Goal: Task Accomplishment & Management: Manage account settings

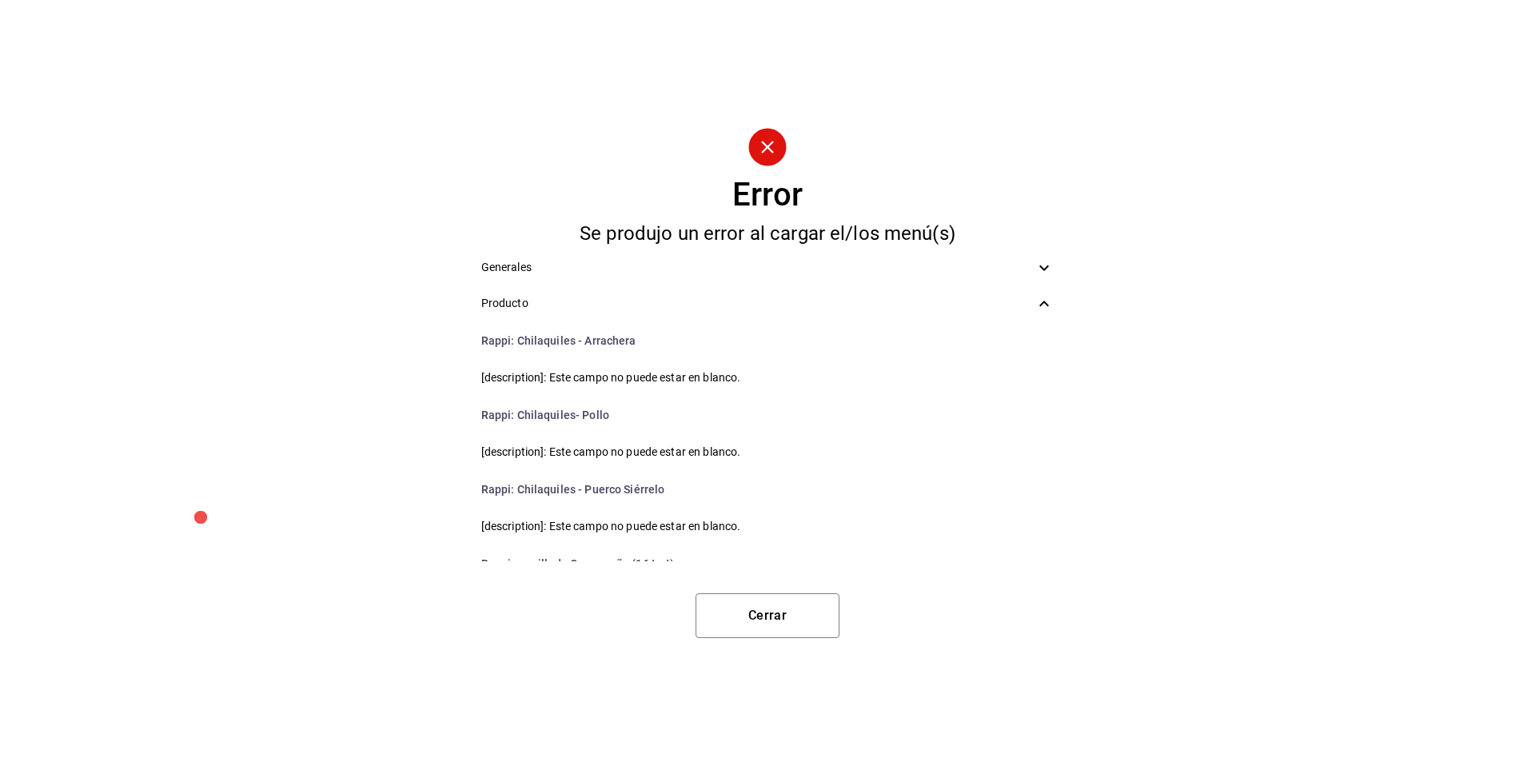
scroll to position [4002, 0]
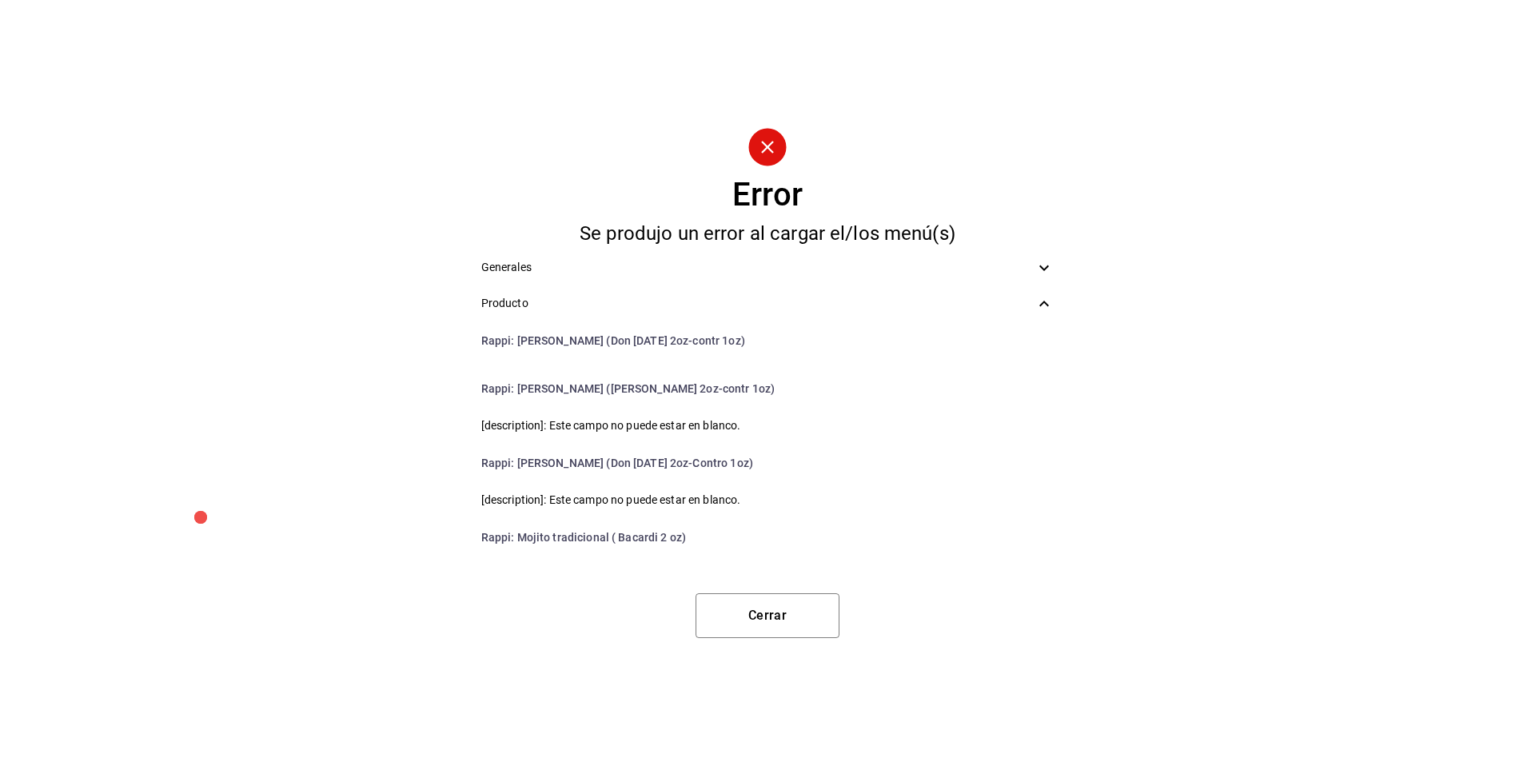
click at [754, 642] on div "Error Se produjo un error al cargar el/los menú(s) Generales Producto Rappi : C…" at bounding box center [767, 383] width 1535 height 766
click at [813, 618] on button "Cerrar" at bounding box center [767, 615] width 144 height 45
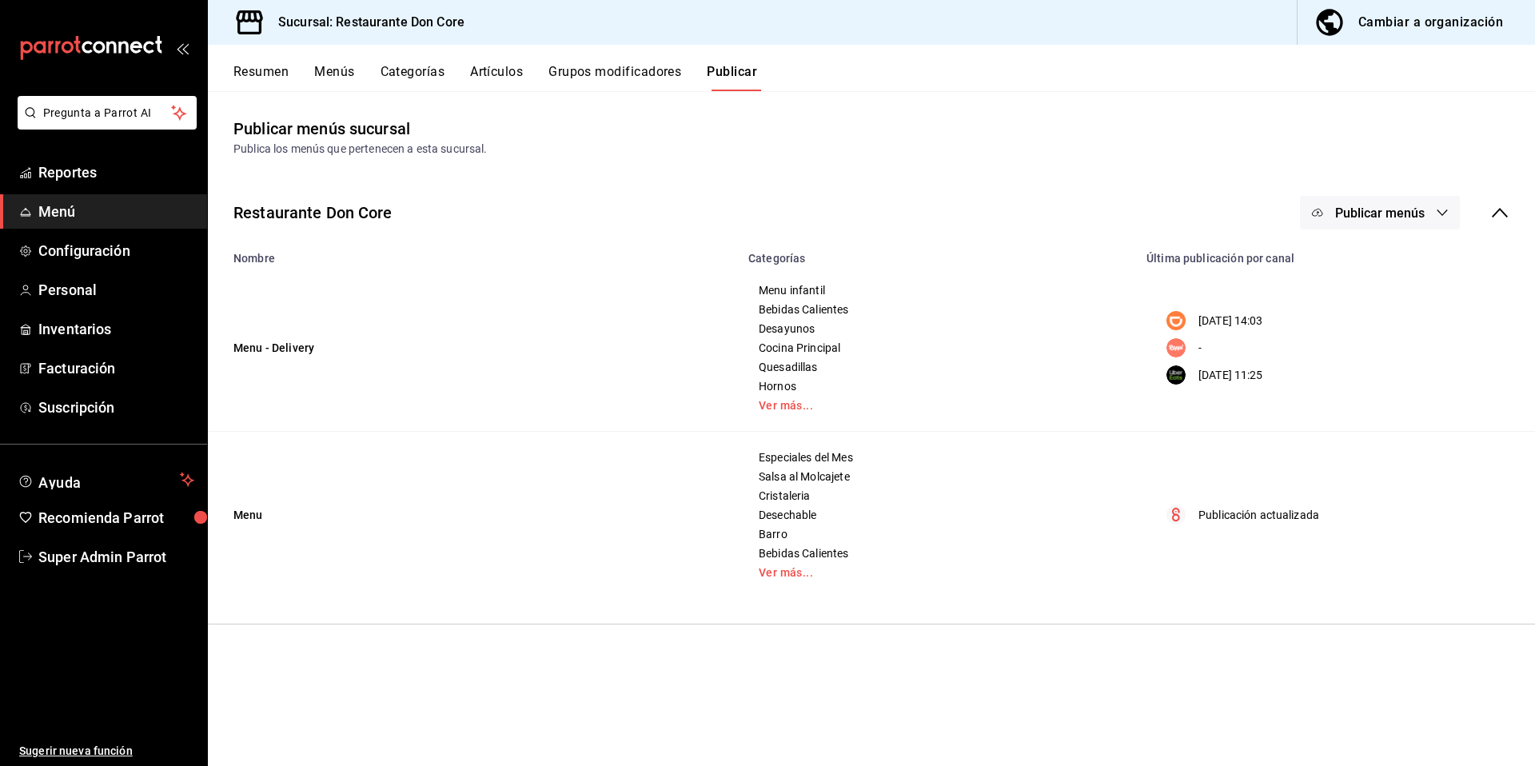
click at [1387, 208] on span "Publicar menús" at bounding box center [1380, 212] width 90 height 15
click at [1377, 317] on span "Rappi" at bounding box center [1403, 309] width 77 height 17
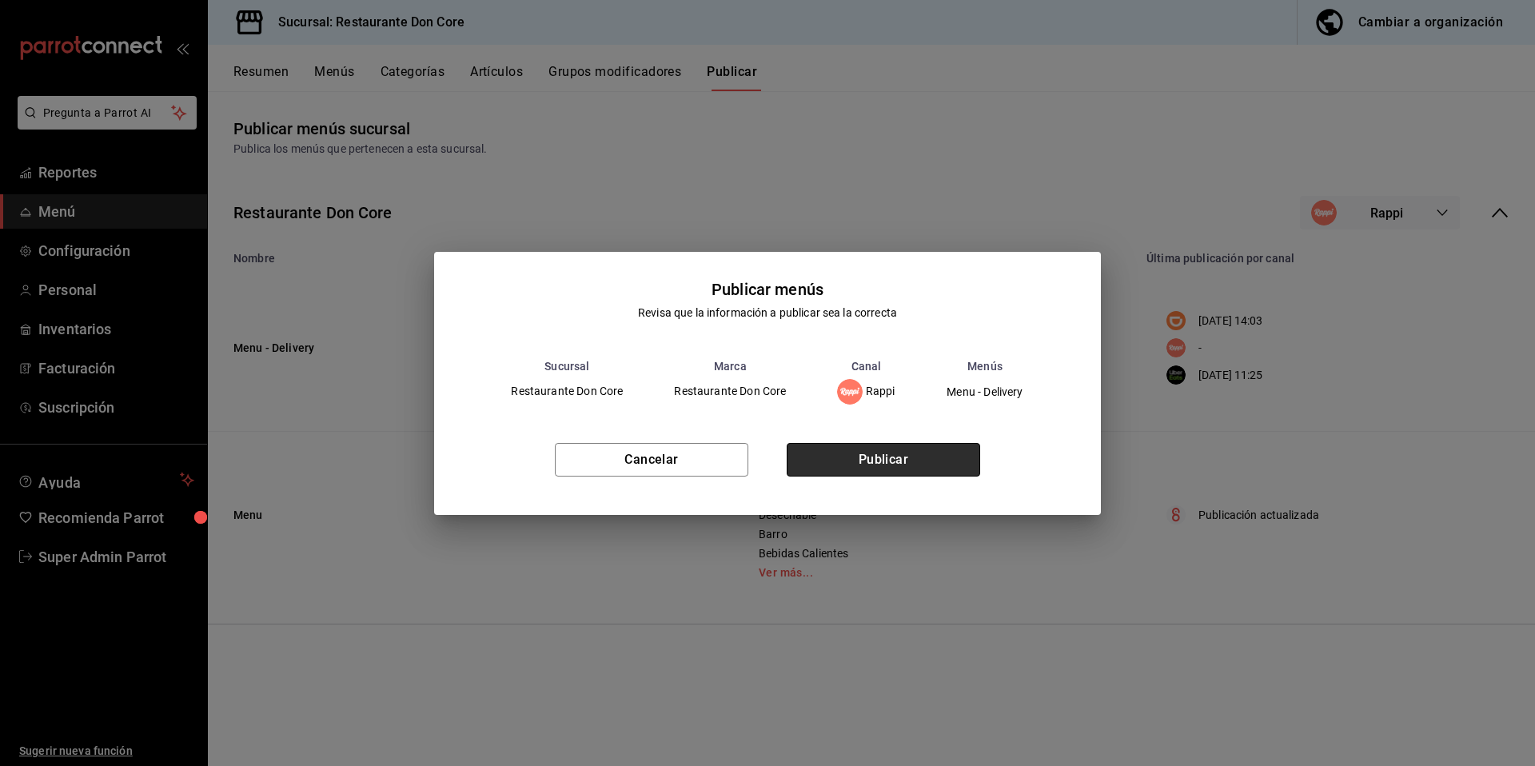
click at [938, 454] on button "Publicar" at bounding box center [883, 460] width 193 height 34
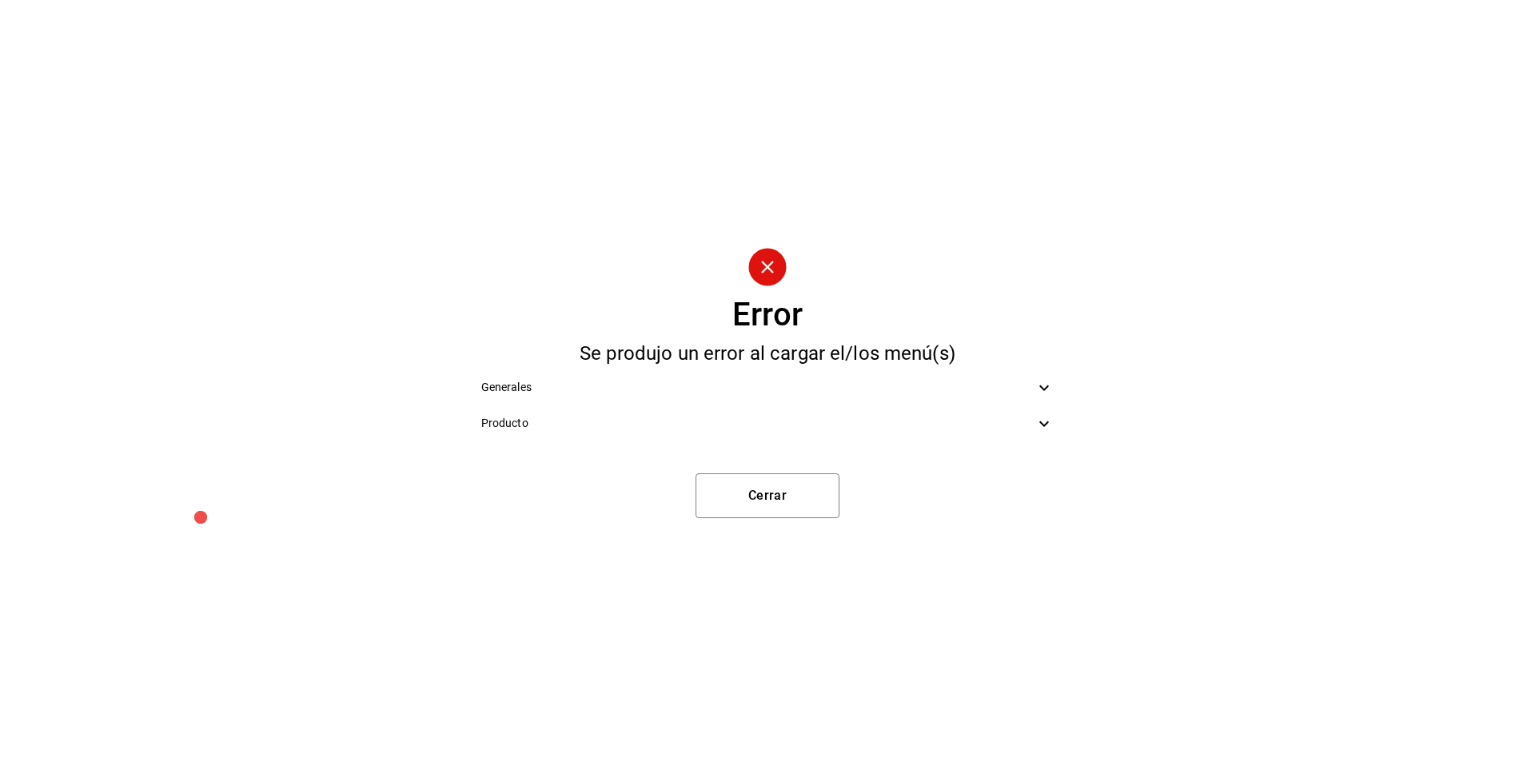
click at [1046, 428] on icon at bounding box center [1043, 423] width 19 height 19
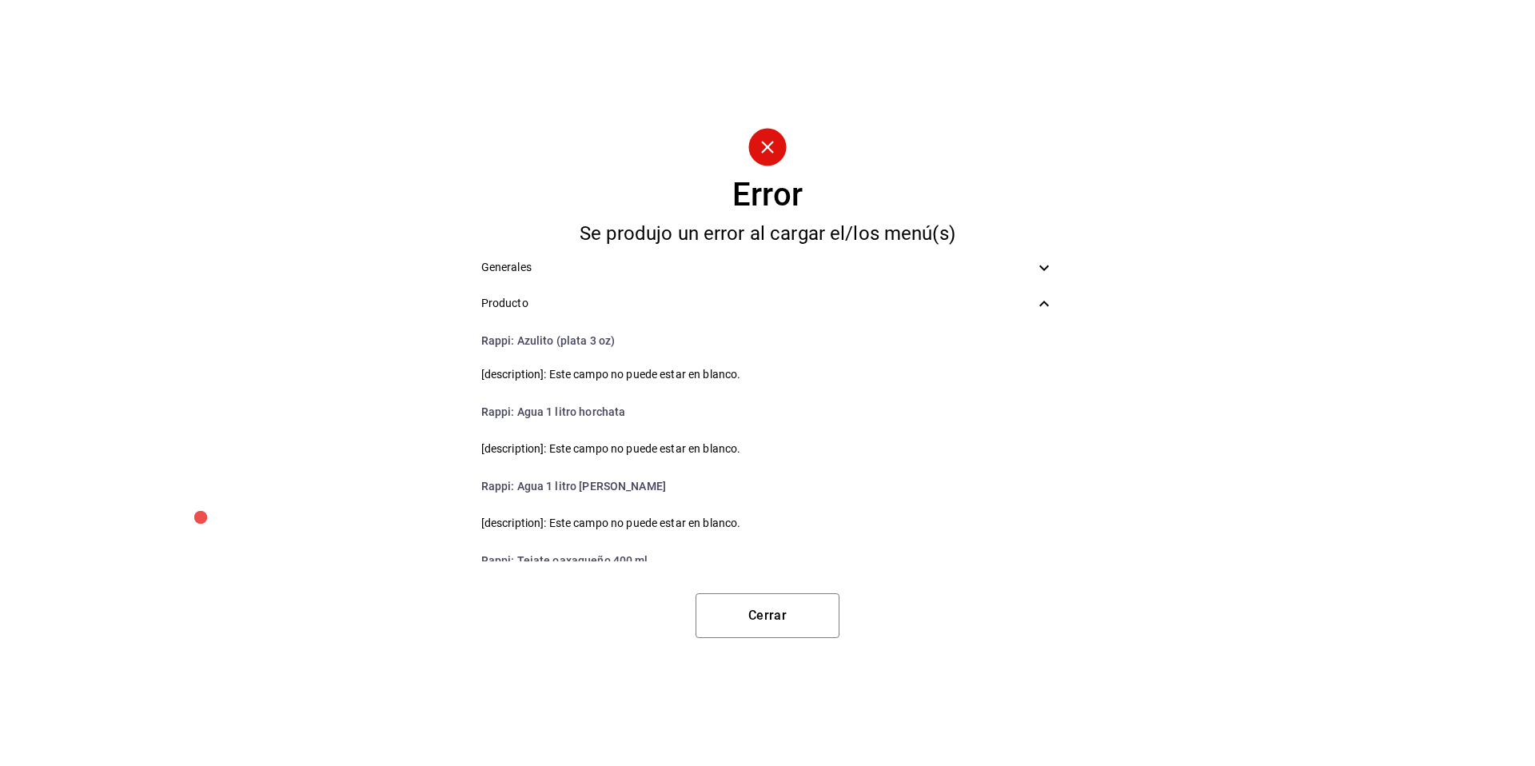
scroll to position [6865, 0]
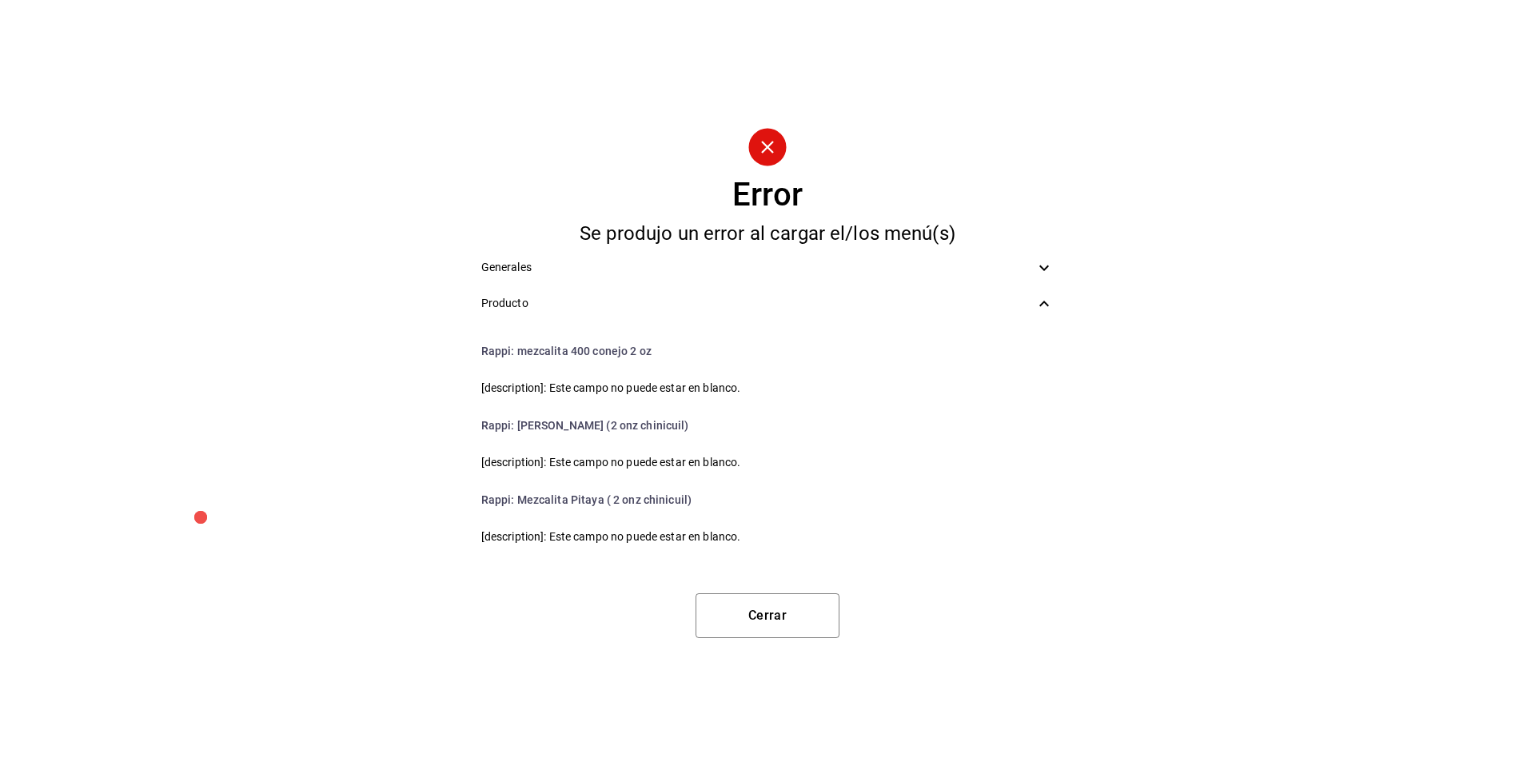
click at [794, 641] on div "Error Se produjo un error al cargar el/los menú(s) Generales Producto Rappi : C…" at bounding box center [767, 383] width 1535 height 766
drag, startPoint x: 669, startPoint y: 349, endPoint x: 516, endPoint y: 353, distance: 152.7
click at [516, 353] on li "Rappi : mezcalita 400 conejo 2 oz" at bounding box center [767, 351] width 599 height 38
copy li "mezcalita 400 conejo 2 oz"
click at [761, 605] on button "Cerrar" at bounding box center [767, 615] width 144 height 45
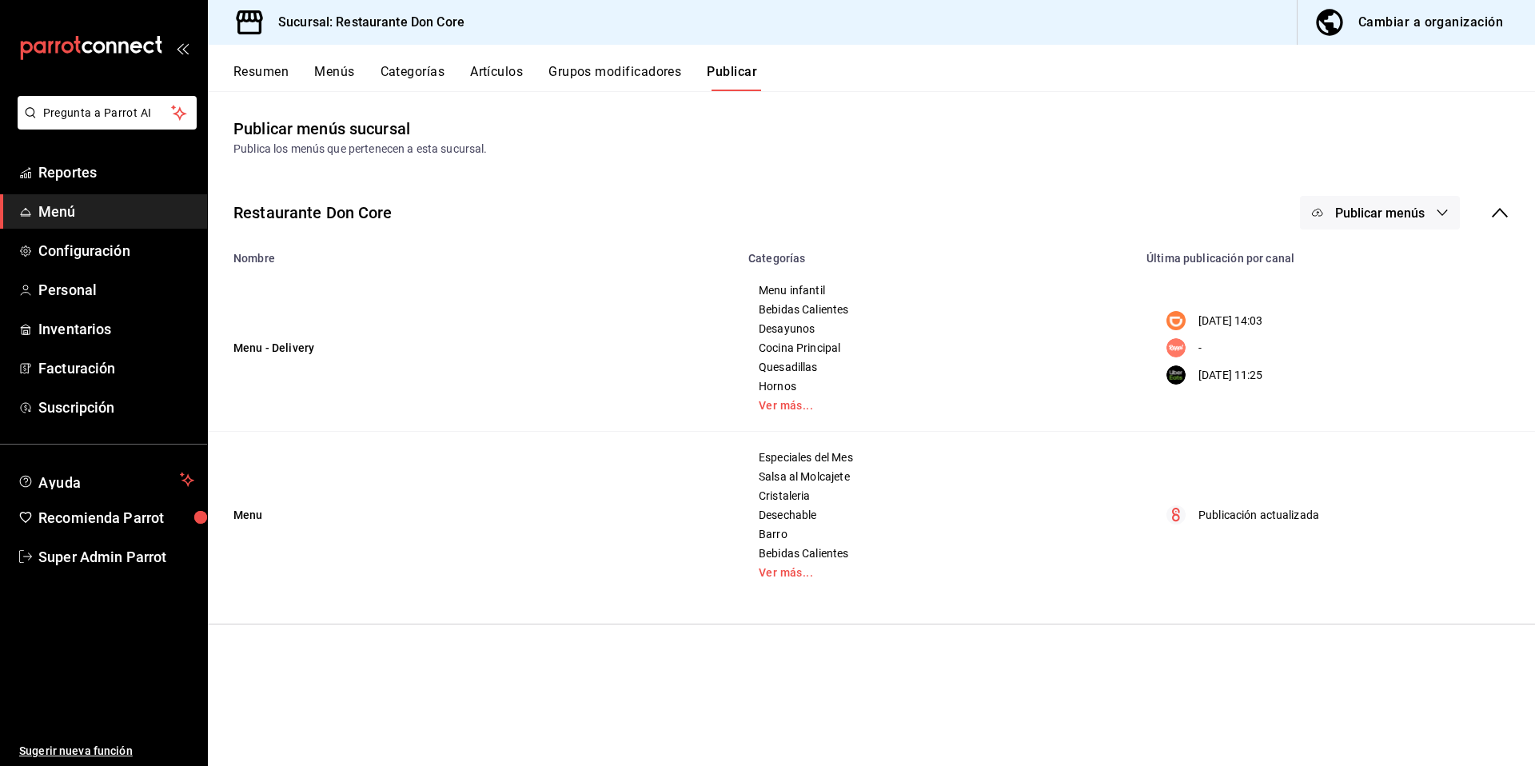
click at [1370, 37] on button "Cambiar a organización" at bounding box center [1409, 22] width 225 height 45
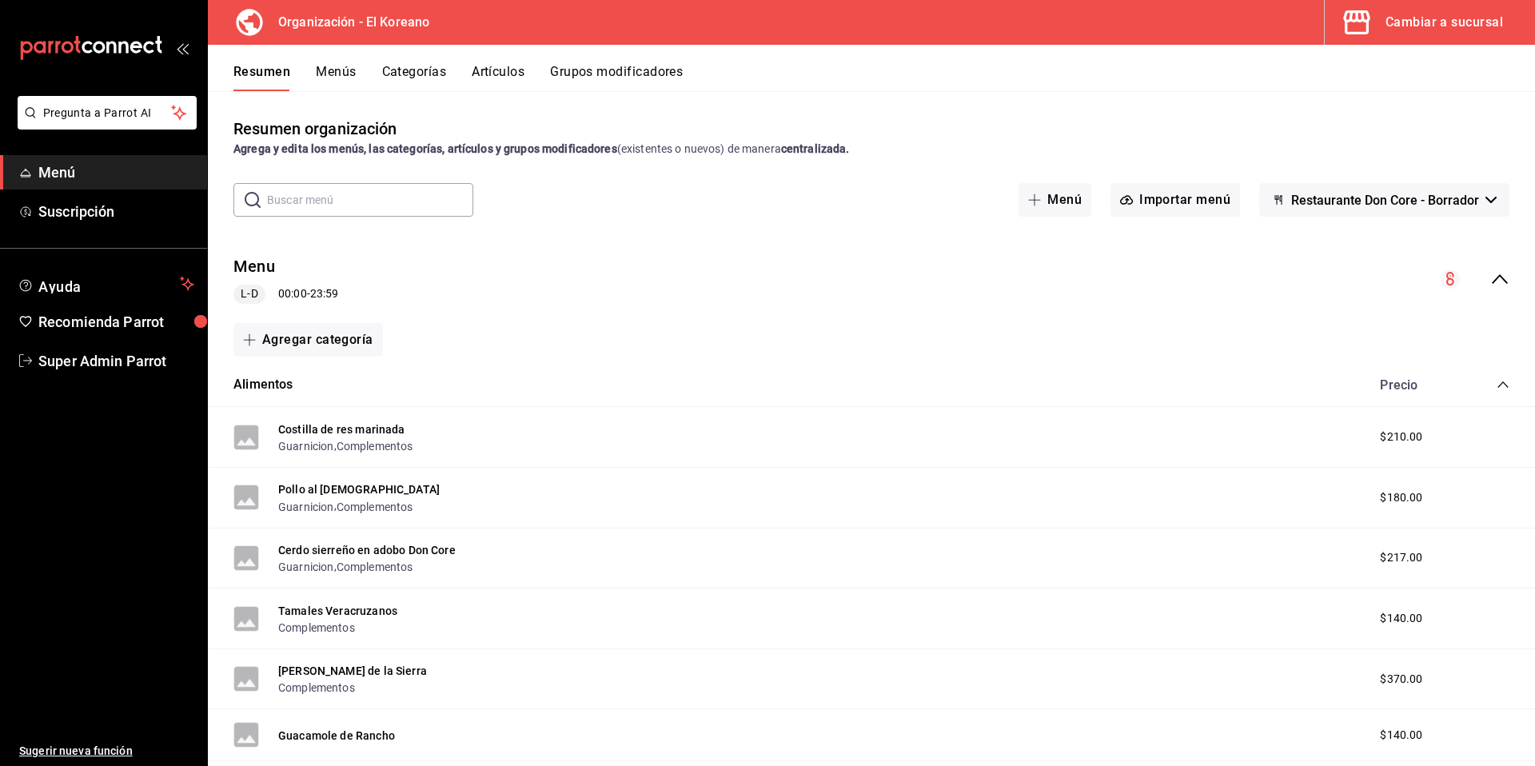
click at [506, 75] on button "Artículos" at bounding box center [498, 77] width 53 height 27
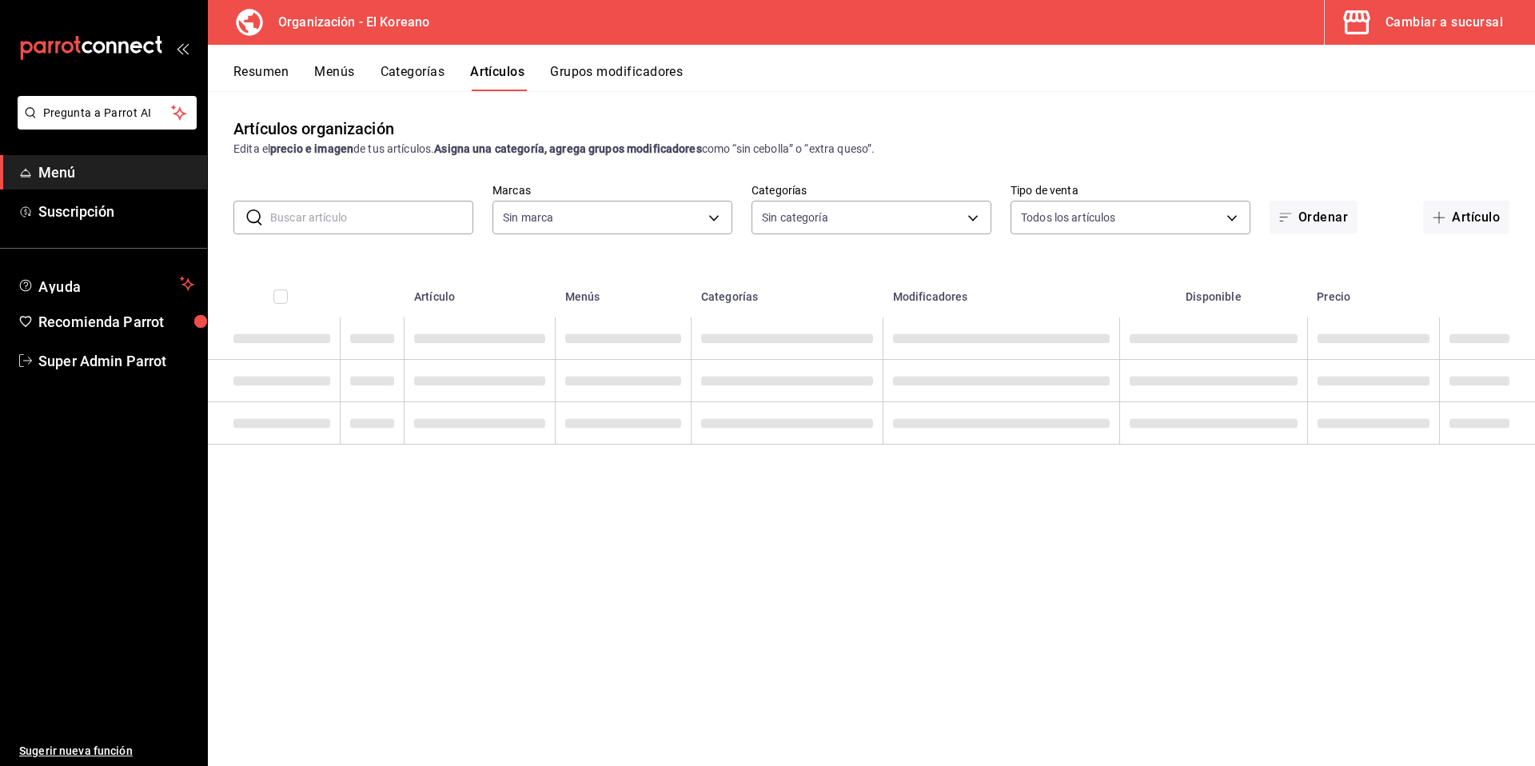
type input "7bf25414-02eb-4d16-8503-b07df018b051"
click at [377, 229] on input "text" at bounding box center [371, 217] width 203 height 32
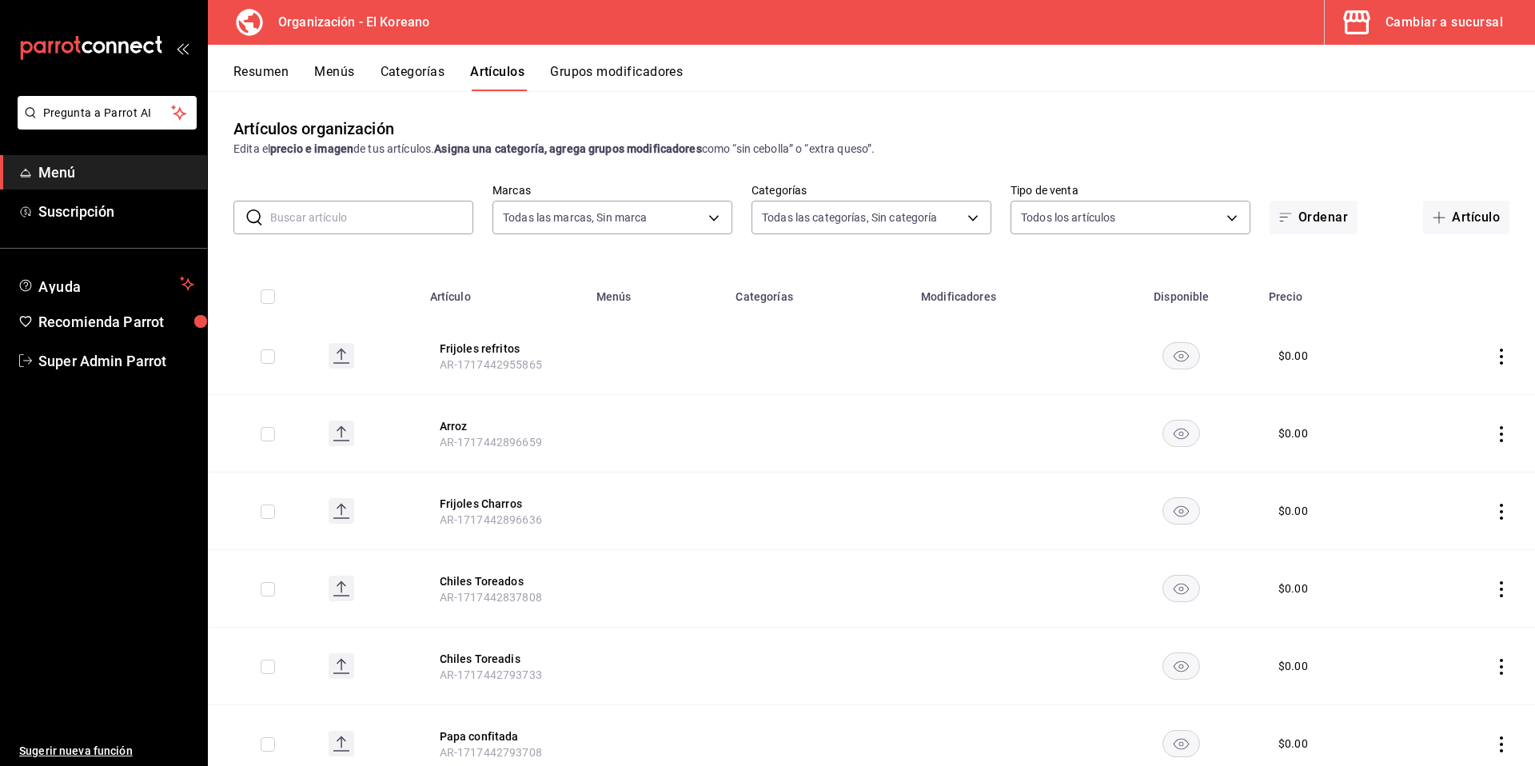
type input "f4b10940-6b2f-4cd5-9652-3cd55749d7a5,a03f0507-949c-4c8c-9274-3f32870d4b32,2c517…"
paste input "mezcalita 400 conejo 2 oz"
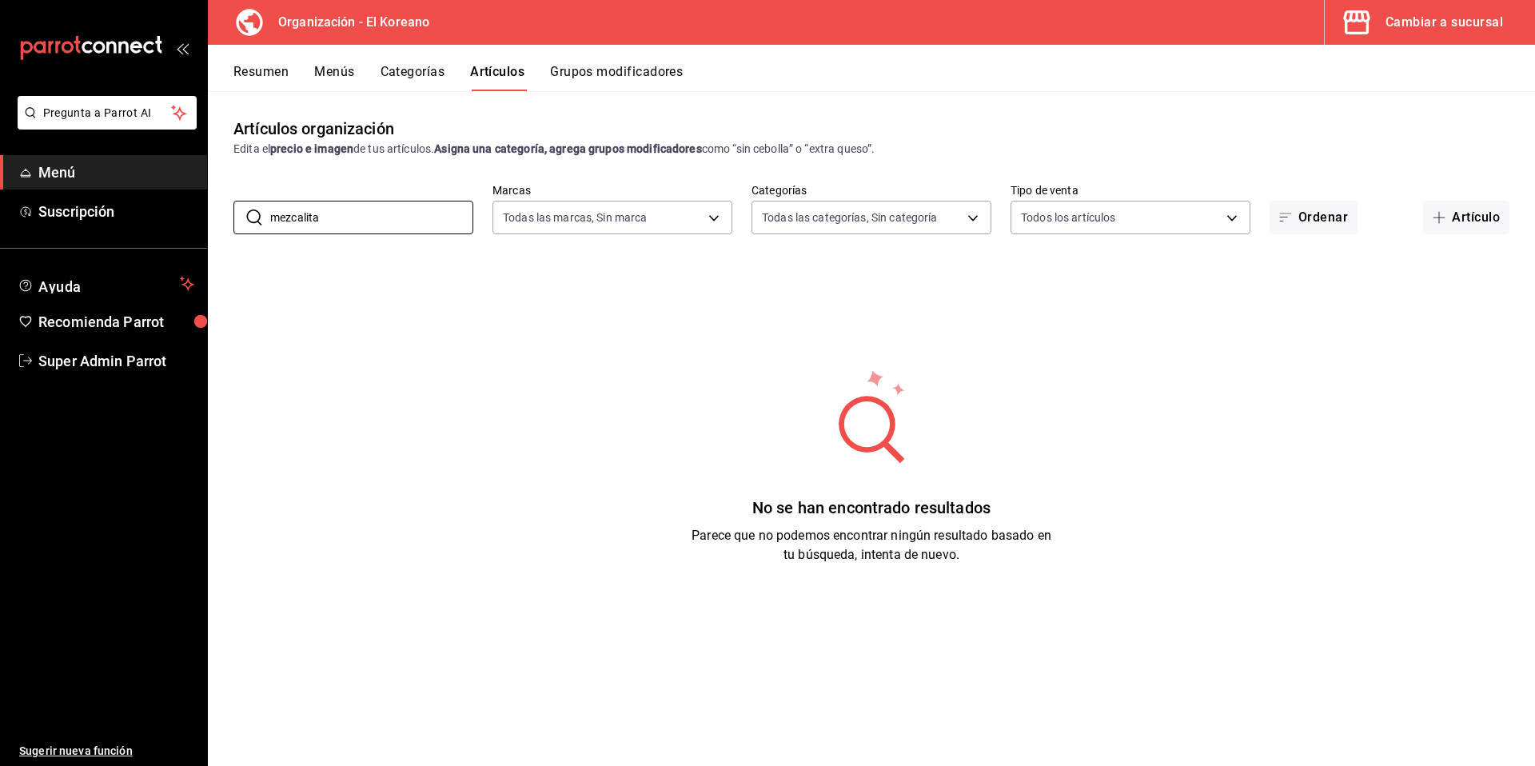
type input "mezcalita"
click at [1420, 40] on button "Cambiar a sucursal" at bounding box center [1423, 22] width 197 height 45
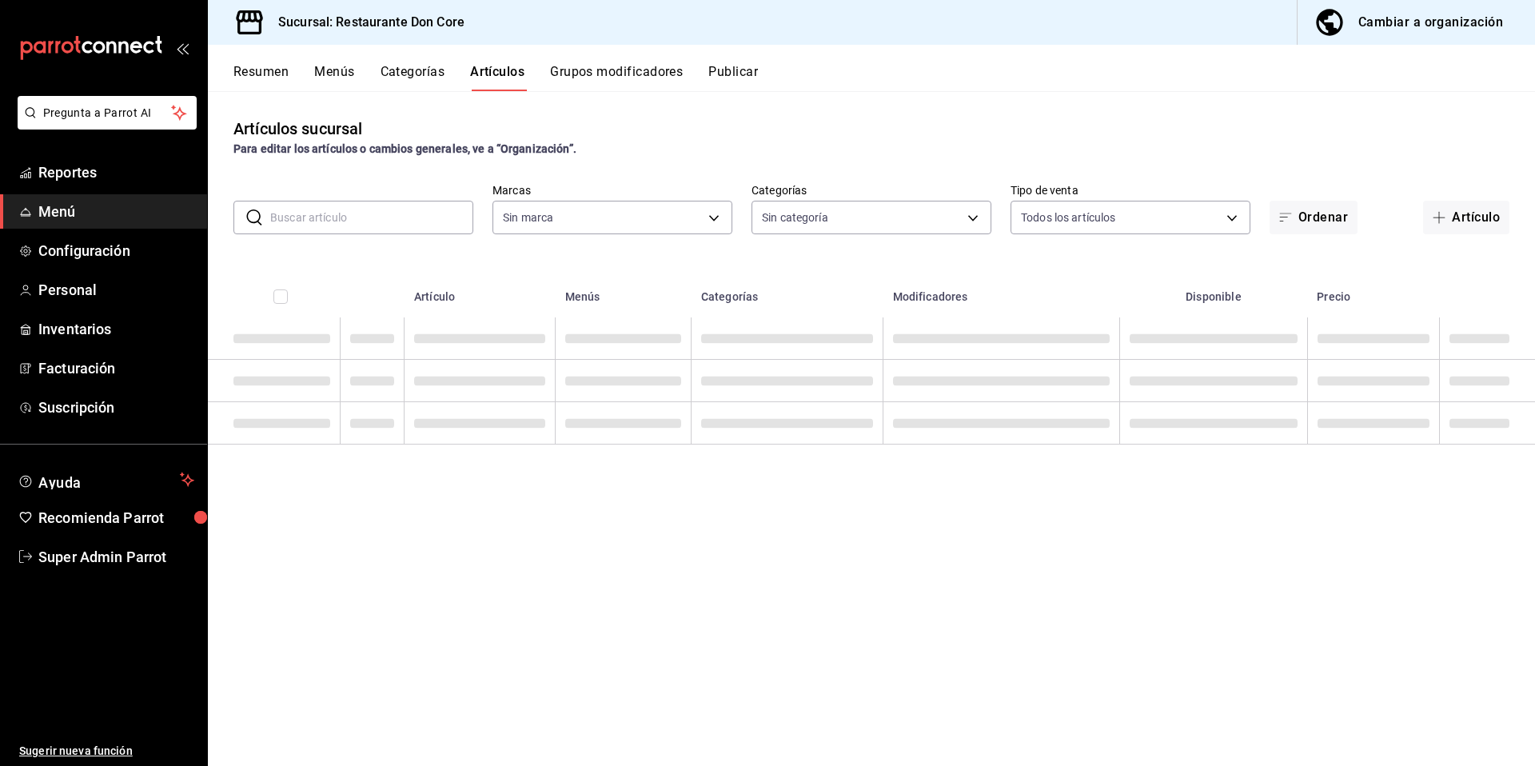
type input "0510f1b4-e7bb-4c6d-97a2-a87cb83db0db"
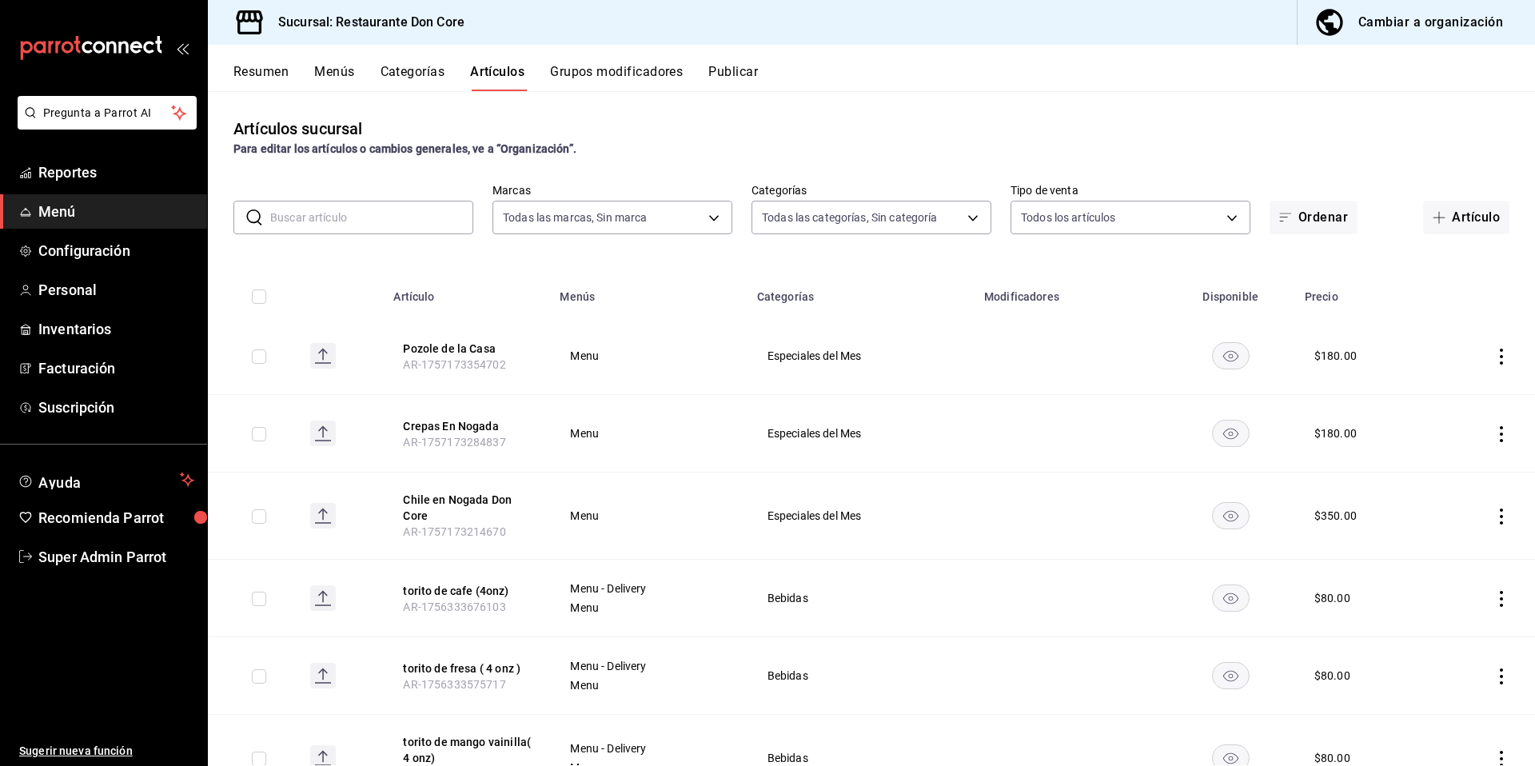
type input "3670e511-a5c6-409b-981d-aace0022a2b2,ea6bbdac-a620-4d9f-ac3d-a20ad1dee346,60340…"
click at [353, 219] on input "text" at bounding box center [371, 217] width 203 height 32
paste input "mezcalita 400 conejo 2 oz"
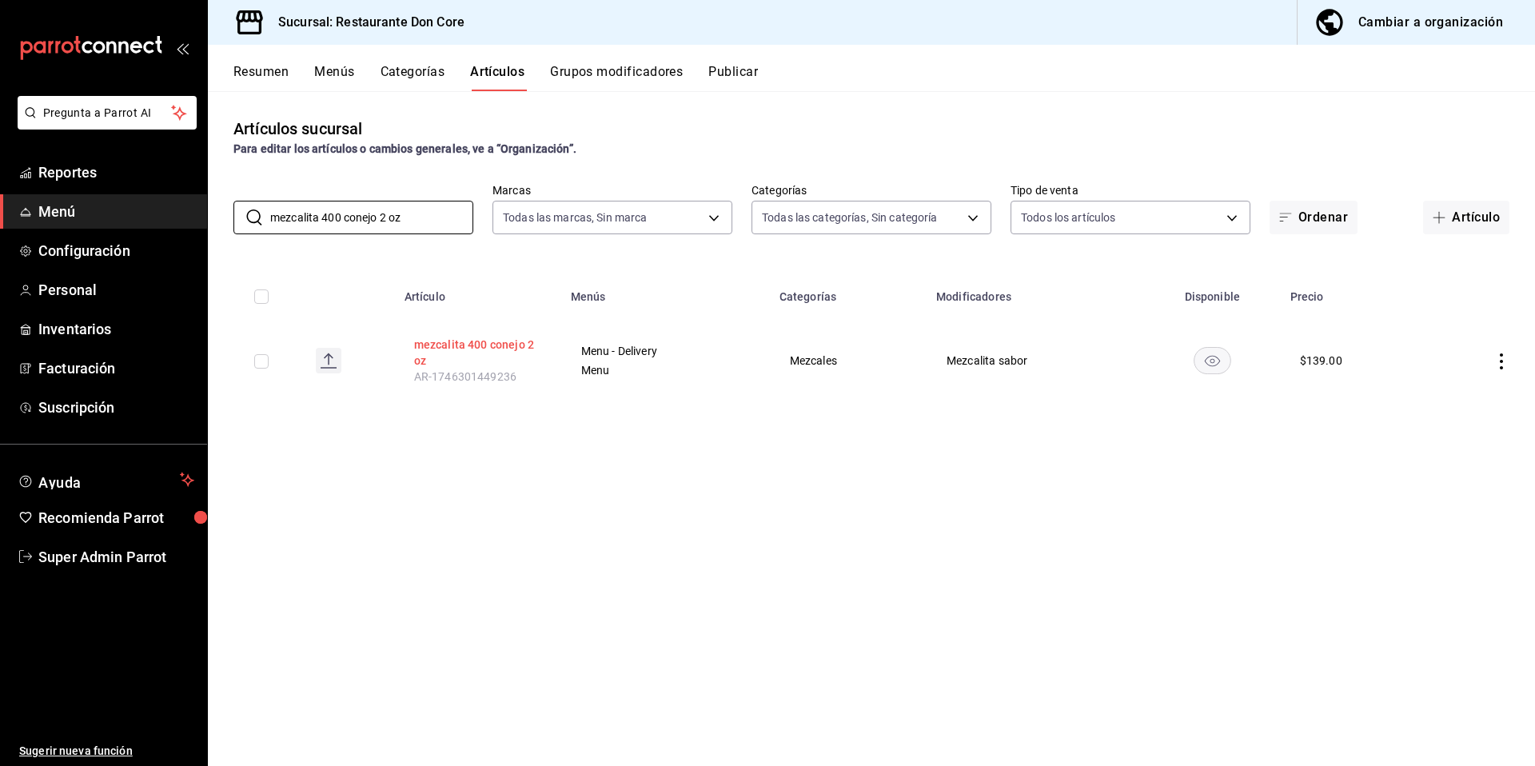
type input "mezcalita 400 conejo 2 oz"
click at [494, 353] on button "mezcalita 400 conejo 2 oz" at bounding box center [478, 353] width 128 height 32
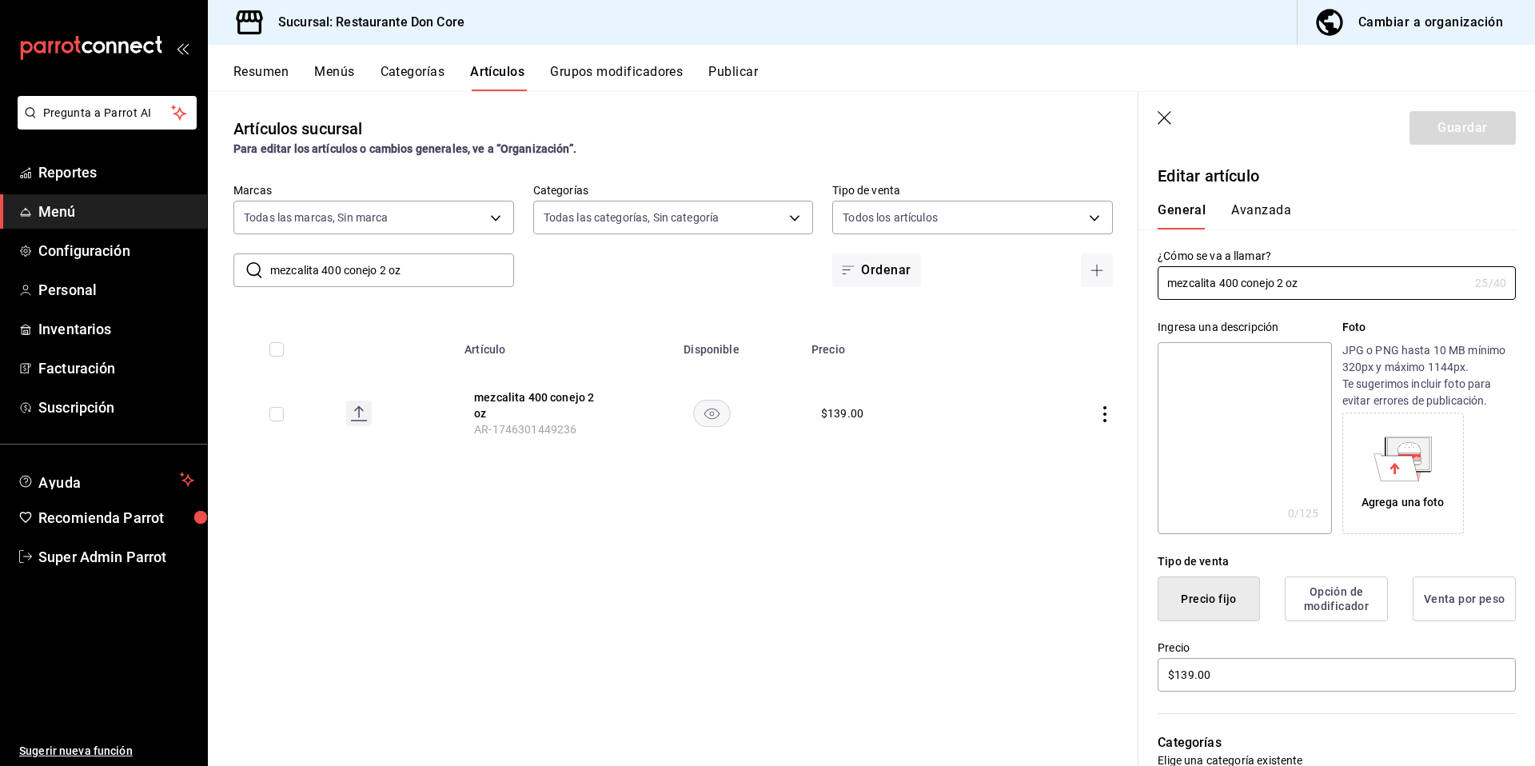
click at [1158, 126] on icon "button" at bounding box center [1165, 119] width 16 height 16
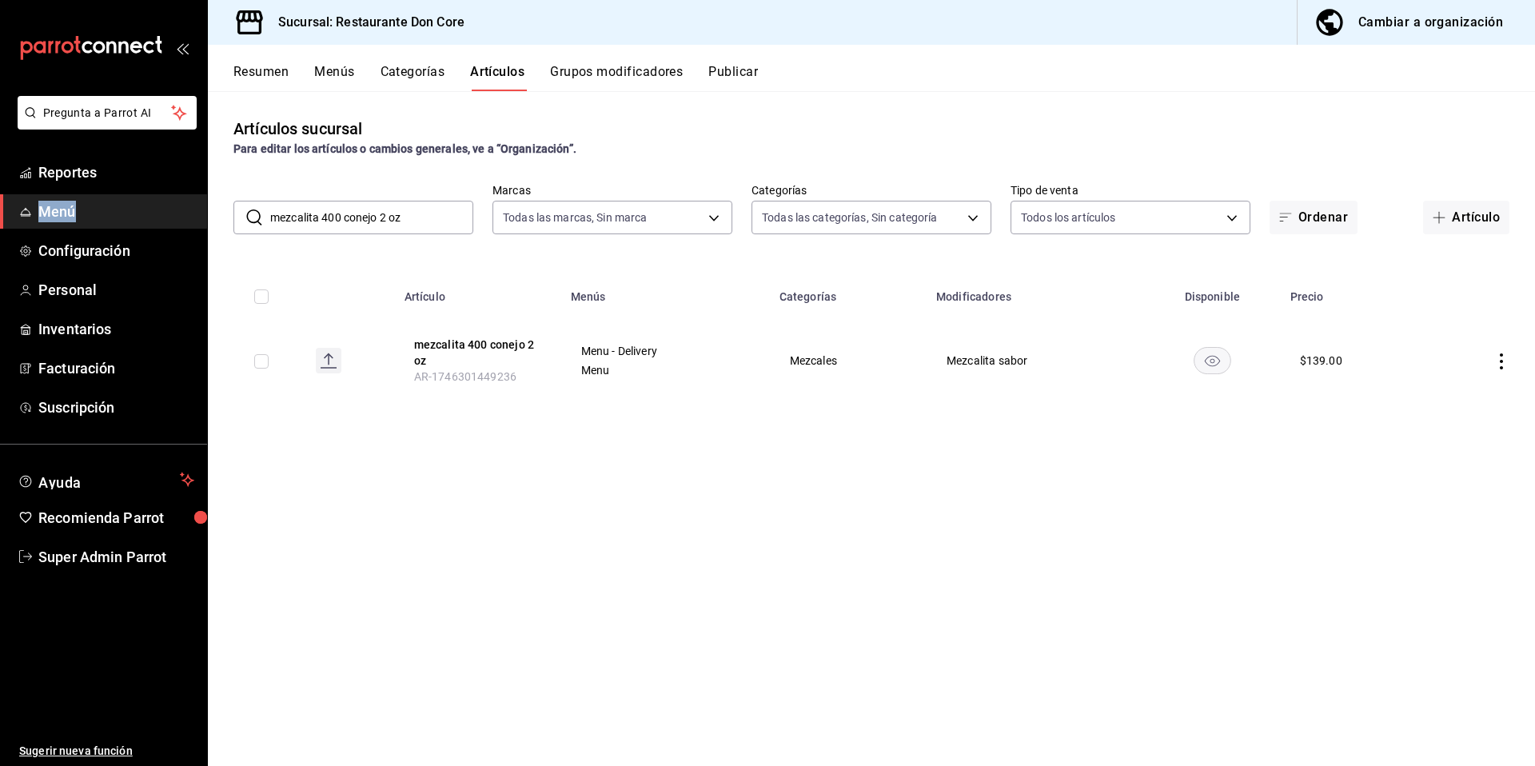
click at [737, 78] on button "Publicar" at bounding box center [733, 77] width 50 height 27
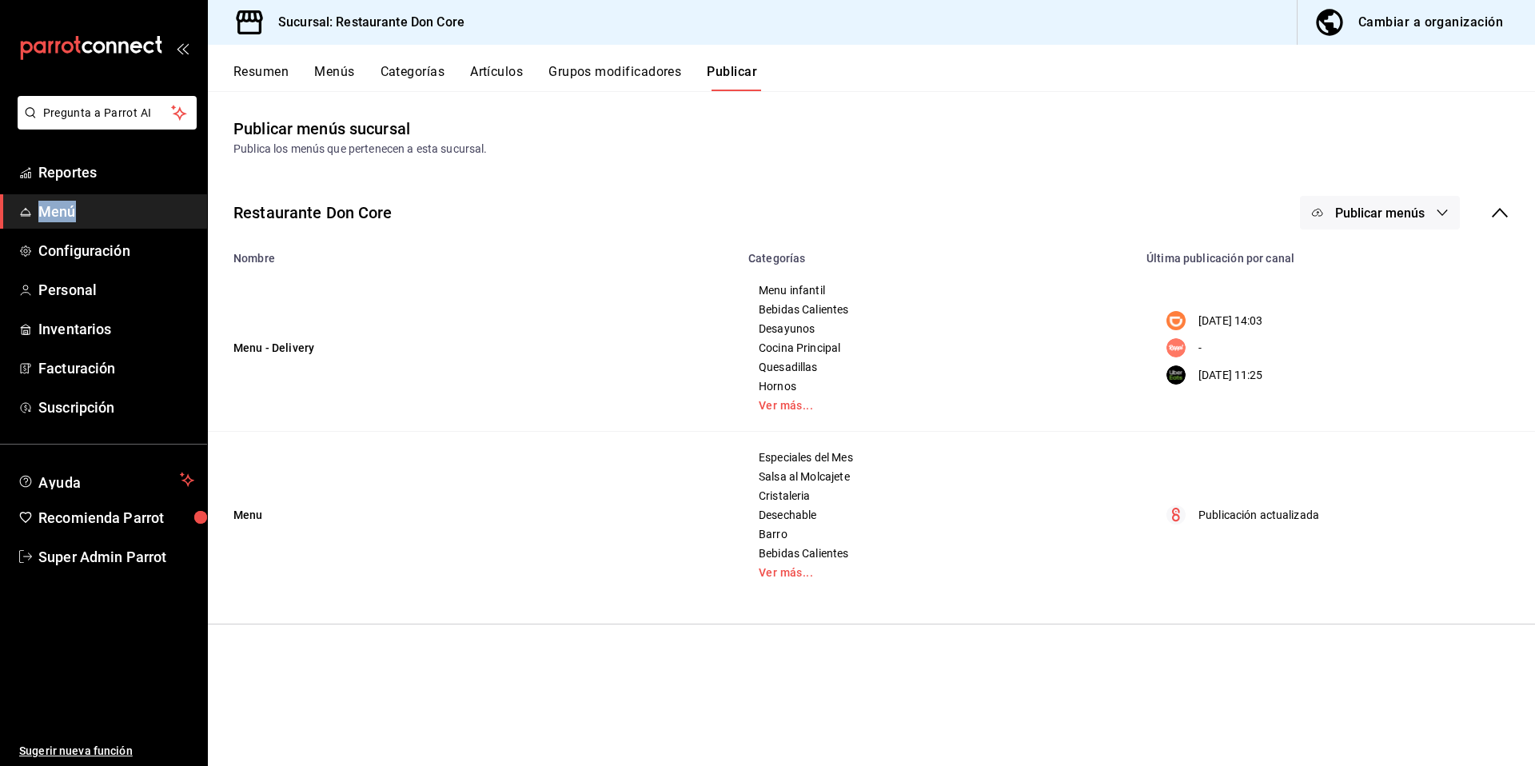
click at [1379, 212] on span "Publicar menús" at bounding box center [1380, 212] width 90 height 15
click at [1381, 321] on li "Rappi" at bounding box center [1380, 309] width 147 height 45
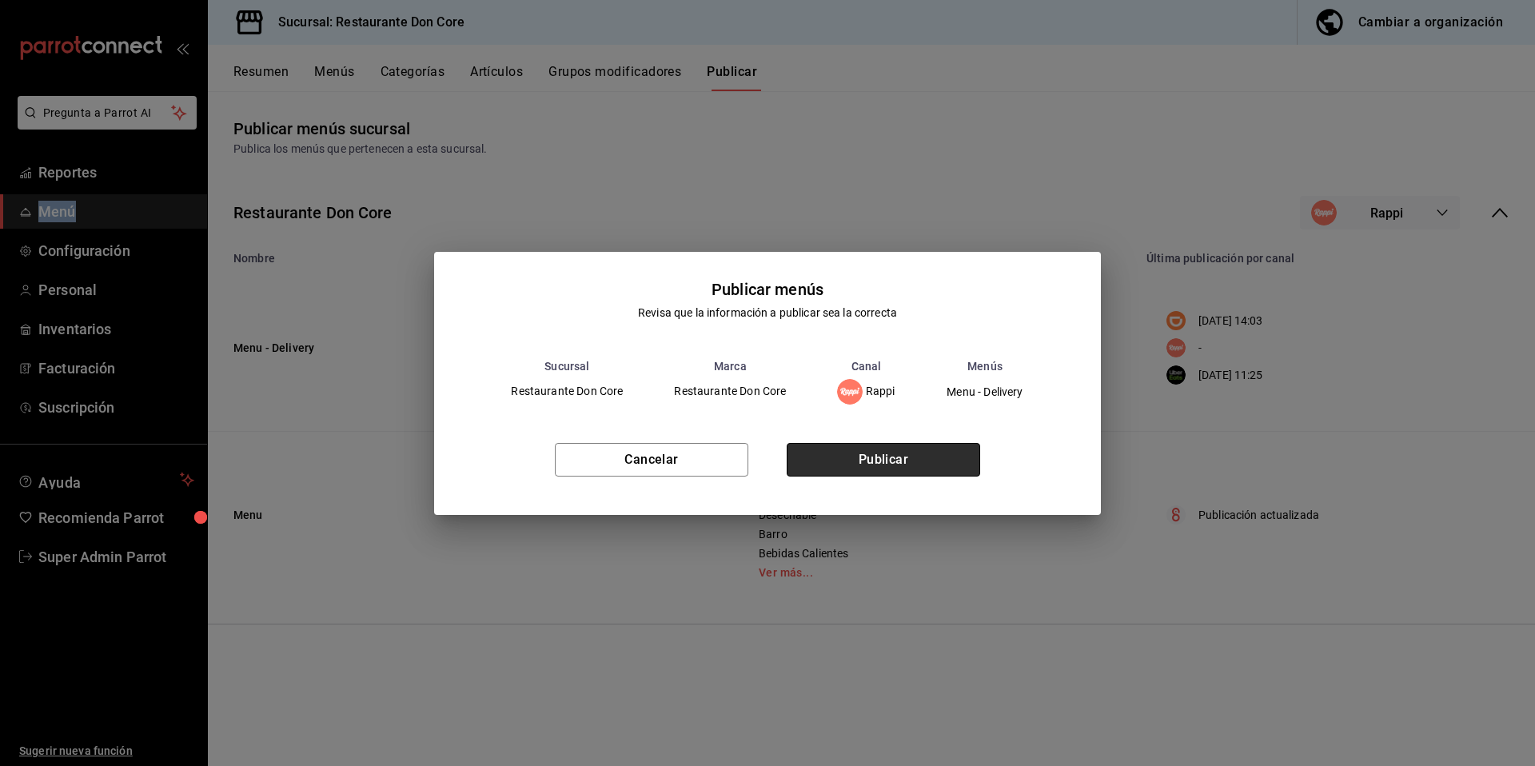
click at [892, 461] on button "Publicar" at bounding box center [883, 460] width 193 height 34
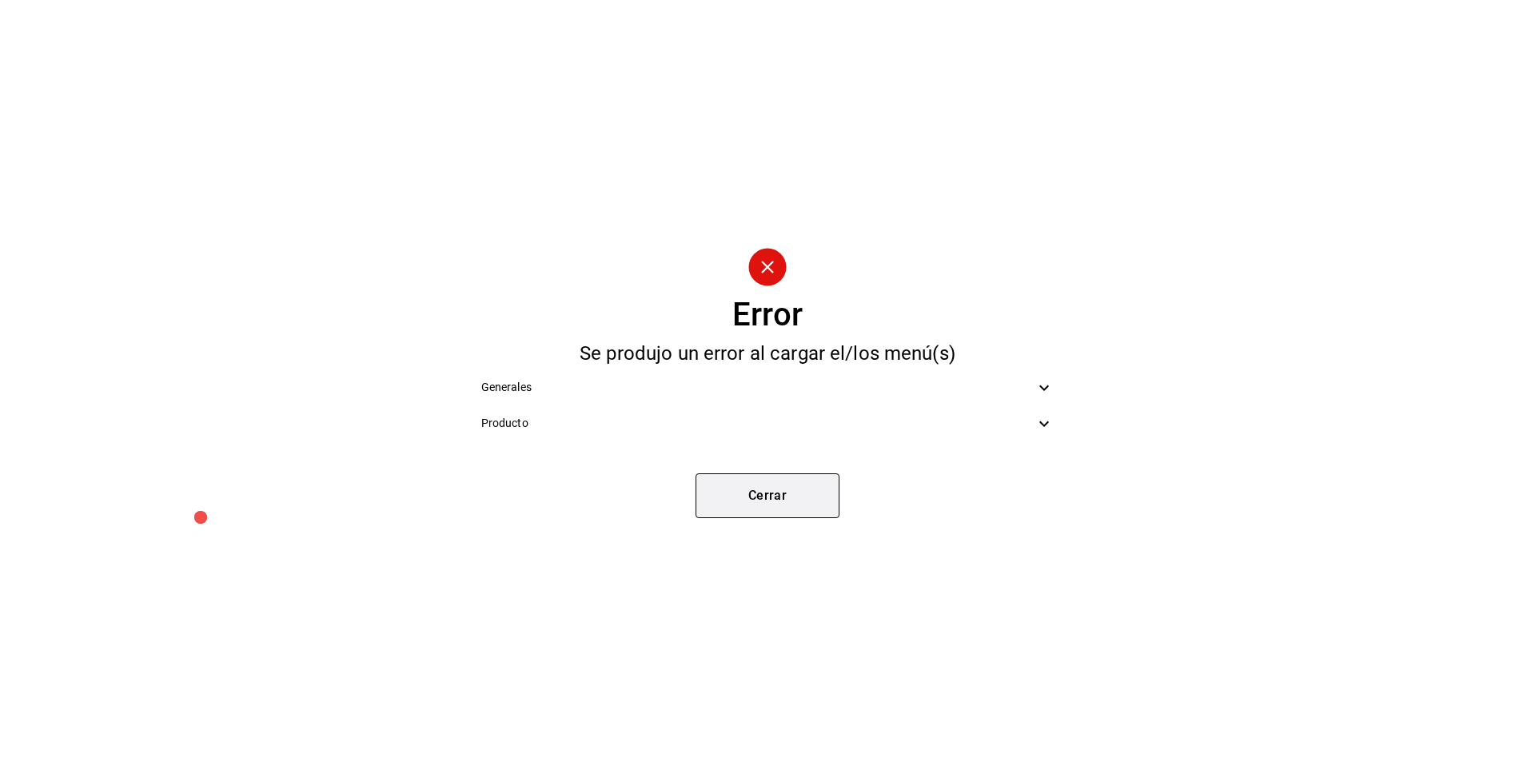
click at [819, 484] on button "Cerrar" at bounding box center [767, 495] width 144 height 45
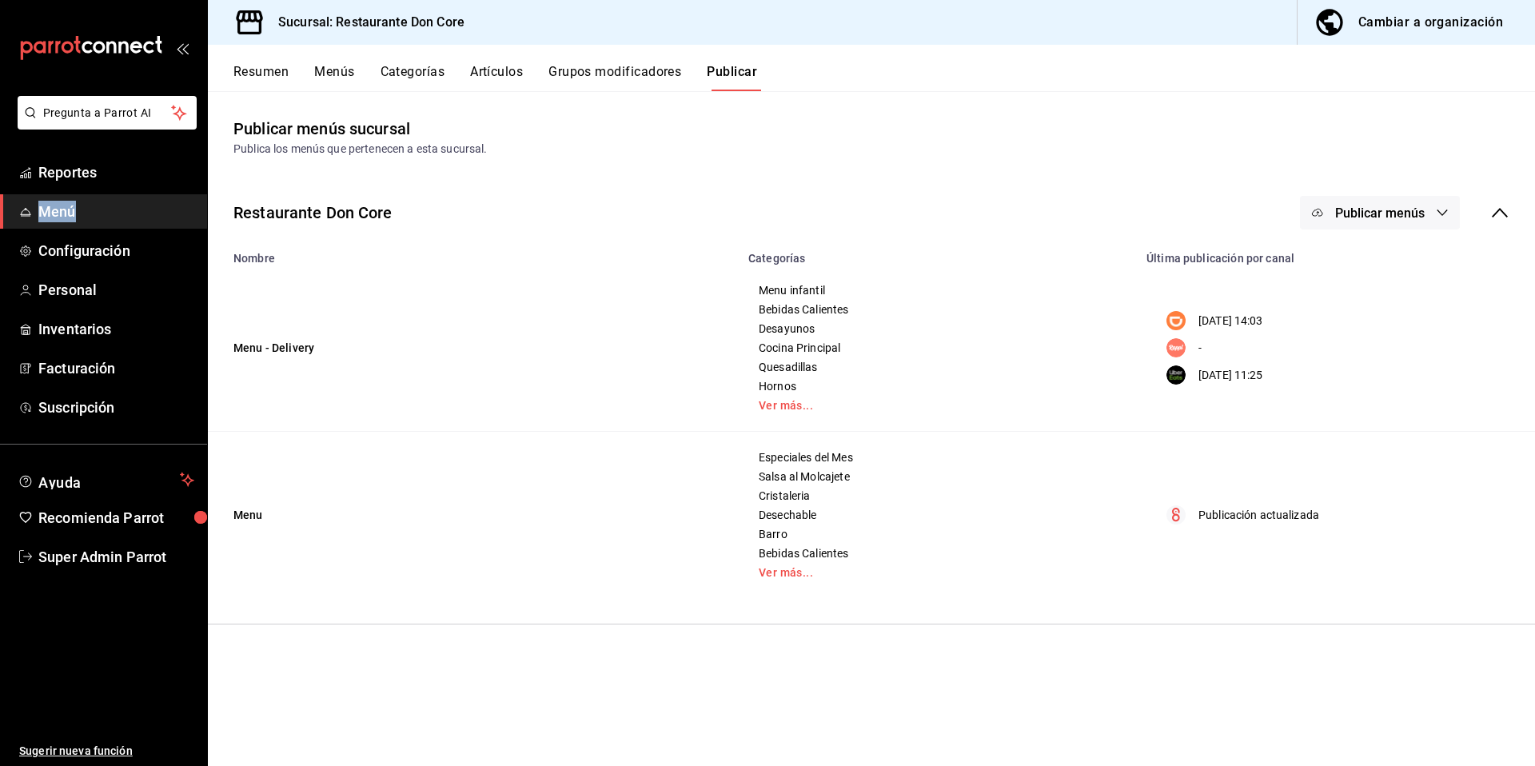
click at [1376, 220] on span "Publicar menús" at bounding box center [1380, 212] width 90 height 15
click at [1375, 314] on span "Rappi" at bounding box center [1403, 309] width 77 height 17
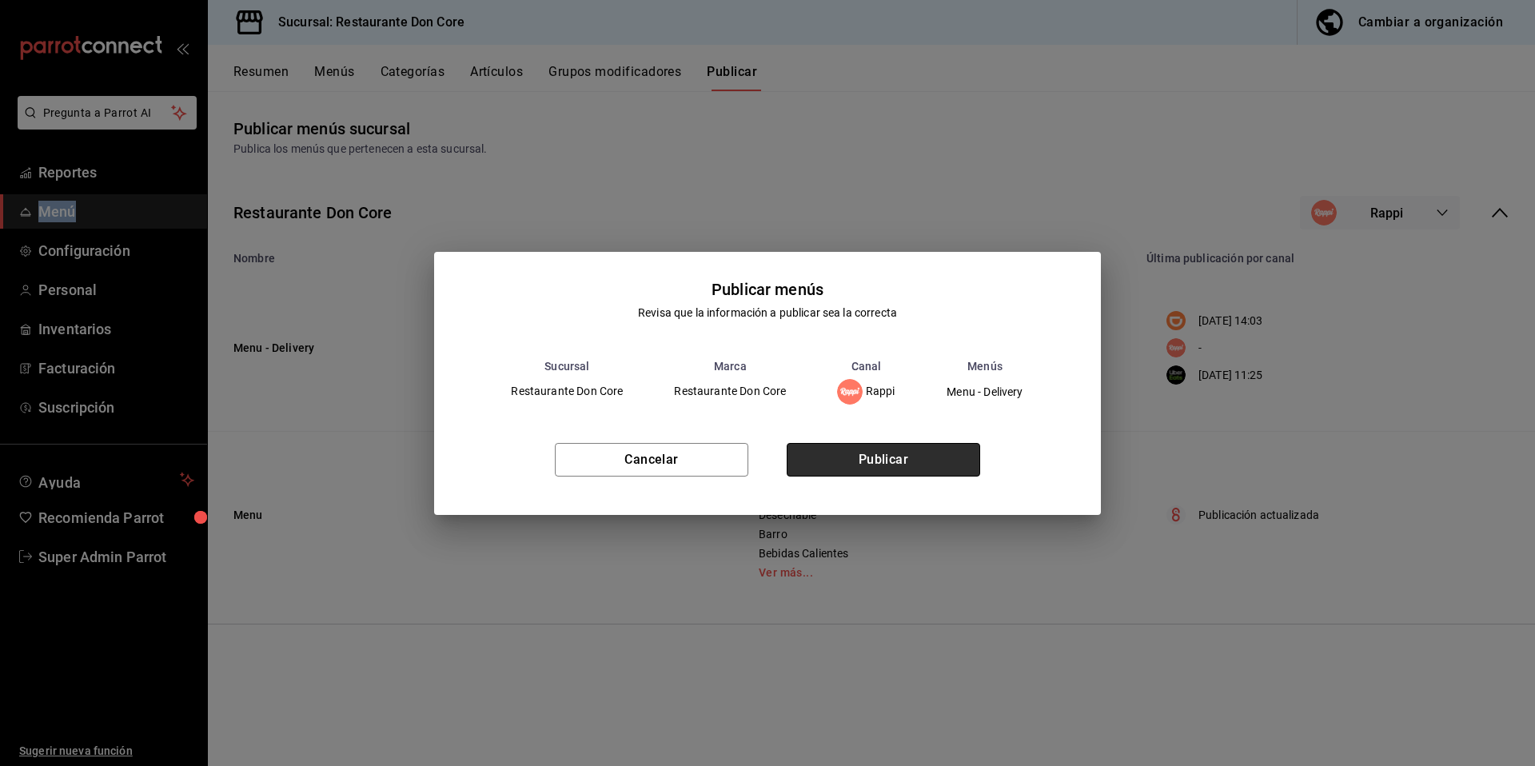
click at [846, 456] on button "Publicar" at bounding box center [883, 460] width 193 height 34
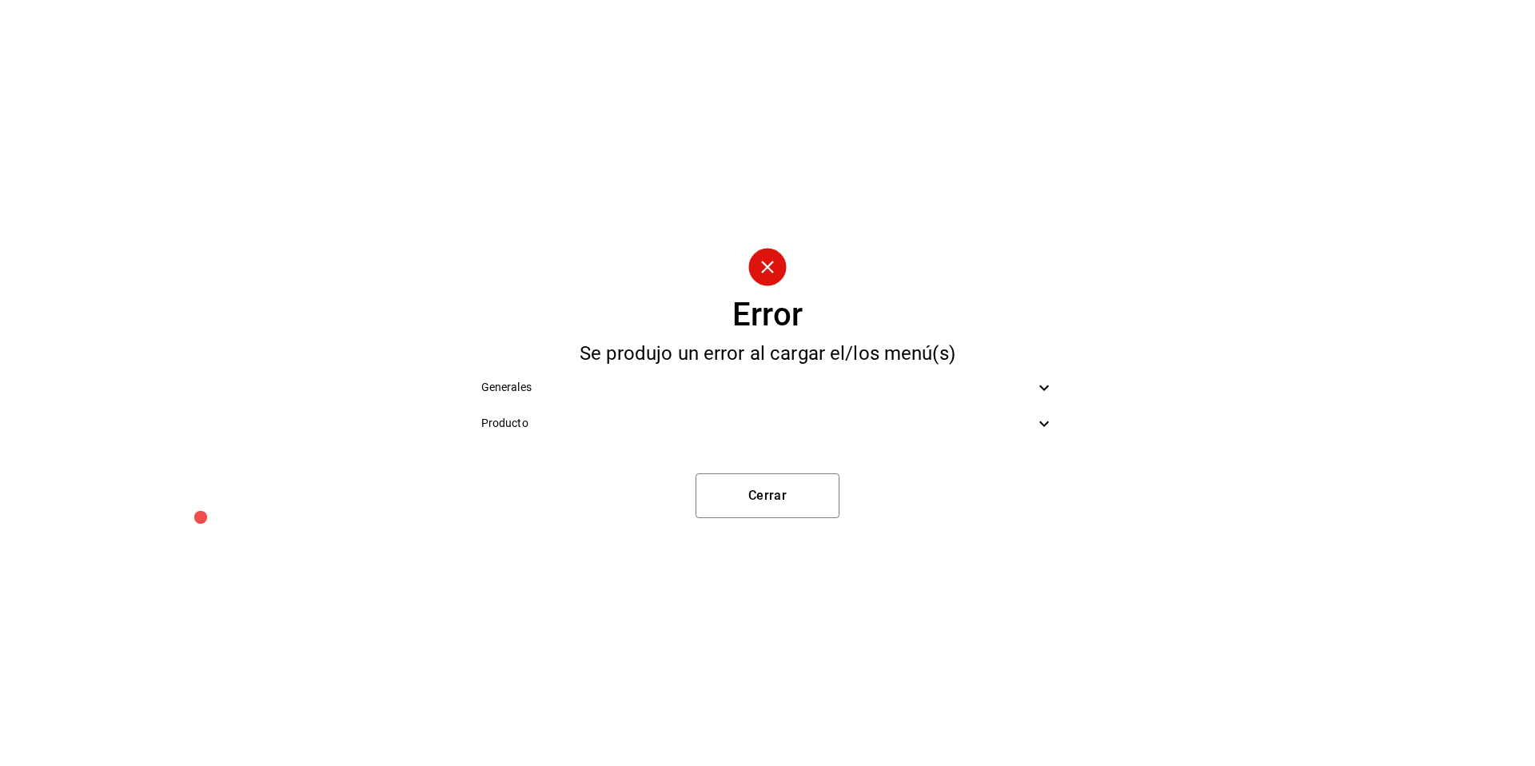
click at [1028, 416] on span "Producto" at bounding box center [758, 423] width 554 height 17
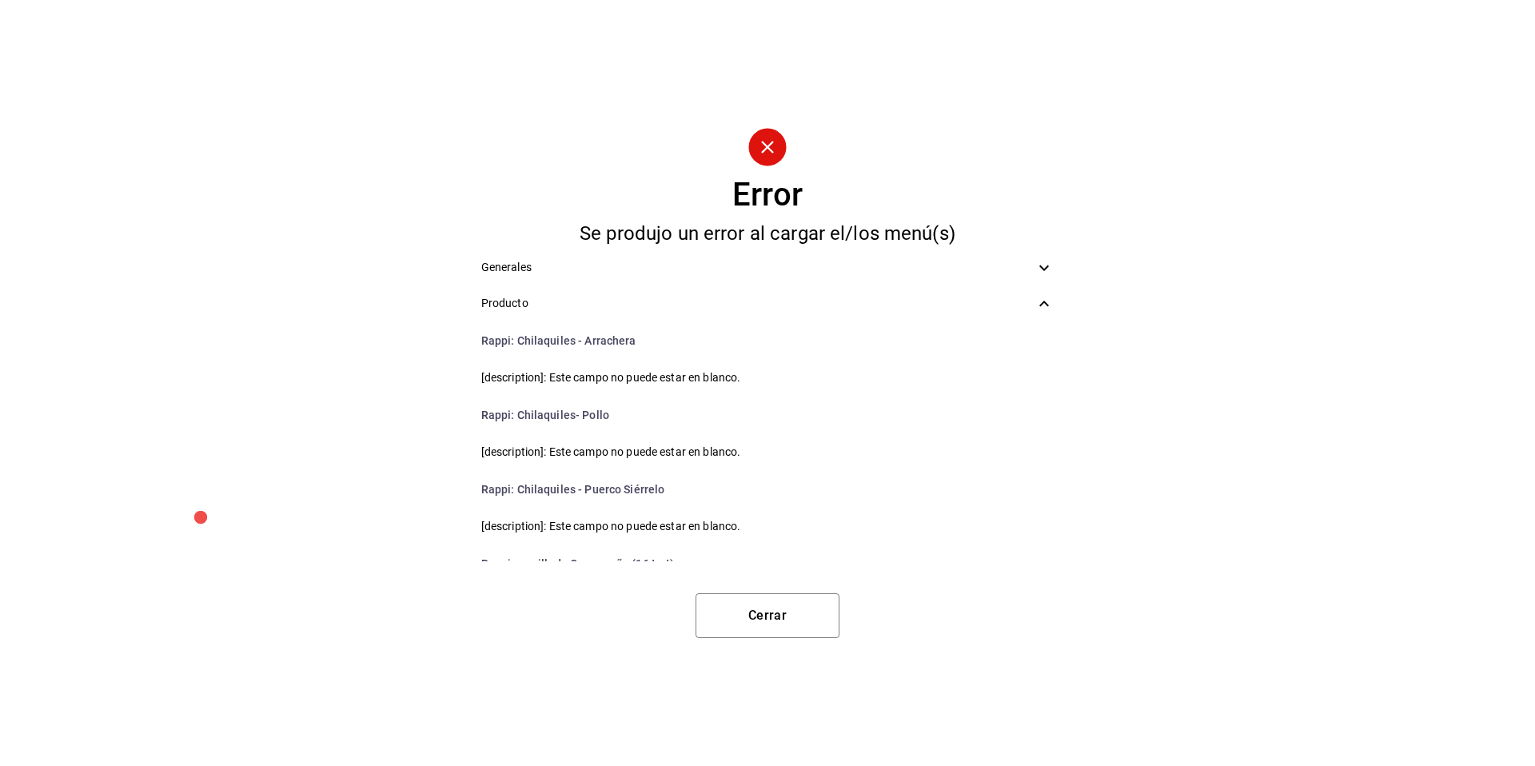
click at [1009, 257] on div "Generales" at bounding box center [767, 267] width 599 height 36
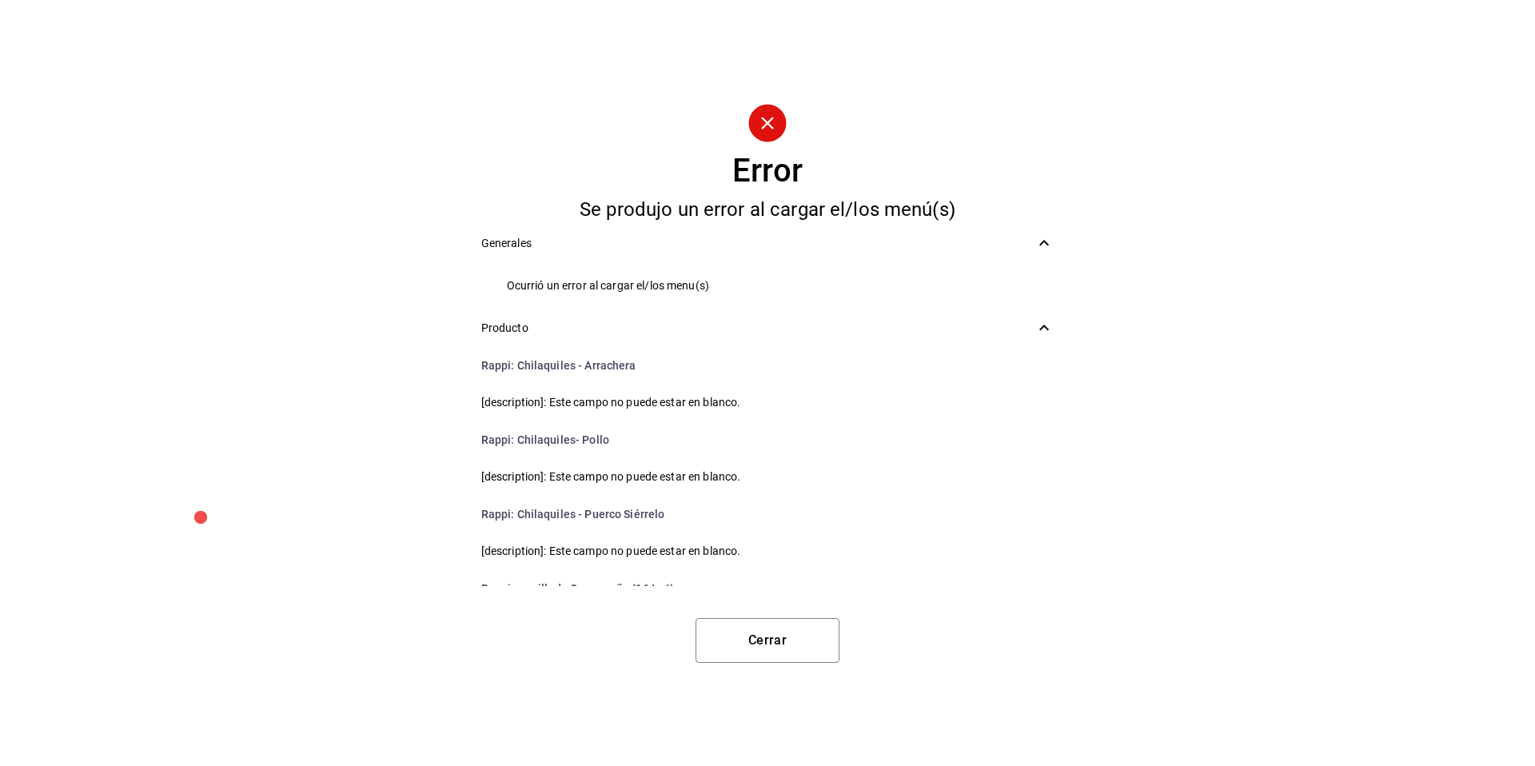
click at [1038, 245] on icon at bounding box center [1043, 242] width 19 height 19
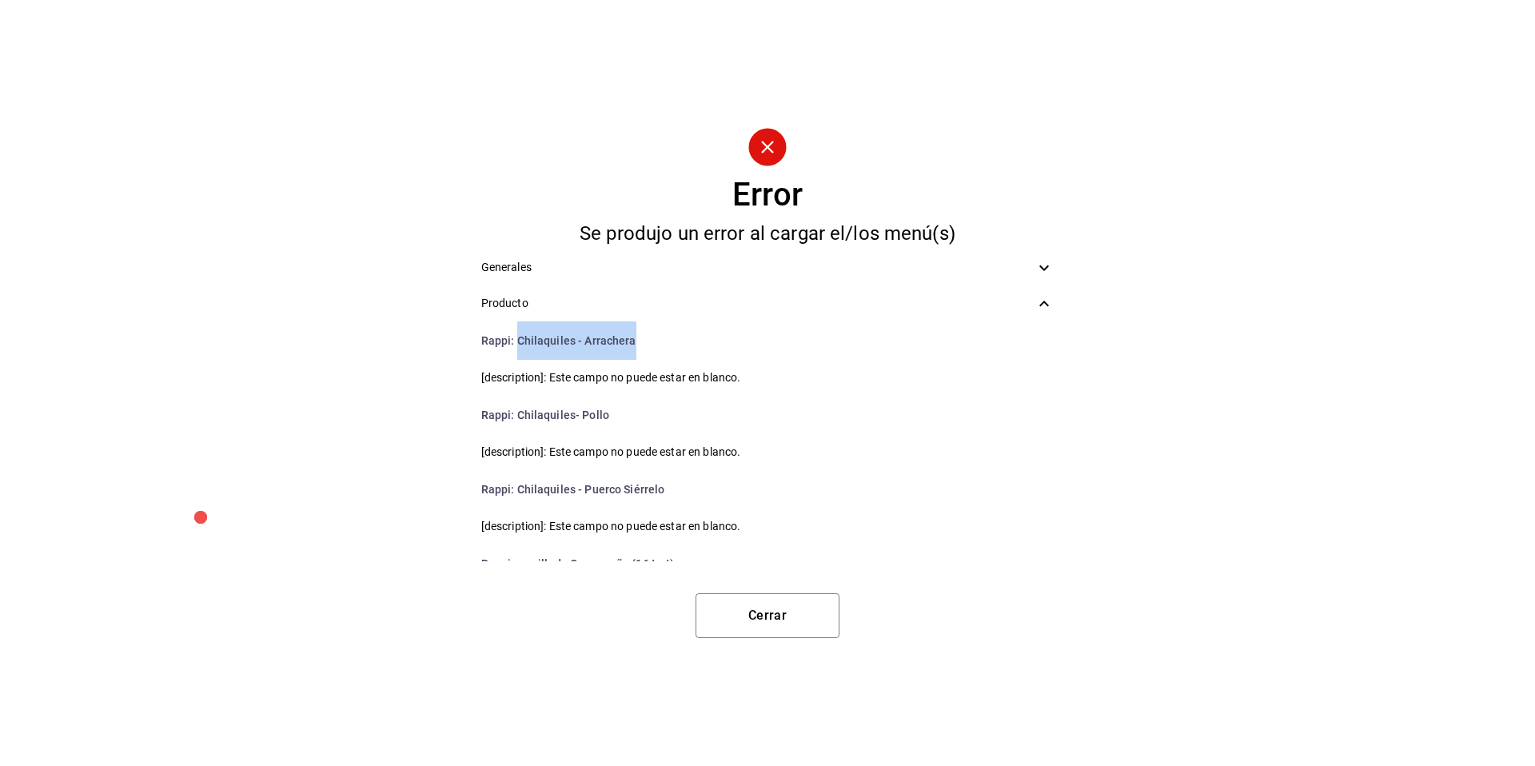
drag, startPoint x: 634, startPoint y: 343, endPoint x: 517, endPoint y: 343, distance: 116.7
click at [517, 343] on li "Rappi : Chilaquiles - Arrachera" at bounding box center [767, 340] width 599 height 38
copy li "Chilaquiles - Arrachera"
click at [600, 414] on li "Rappi : Chilaquiles- Pollo" at bounding box center [767, 415] width 599 height 38
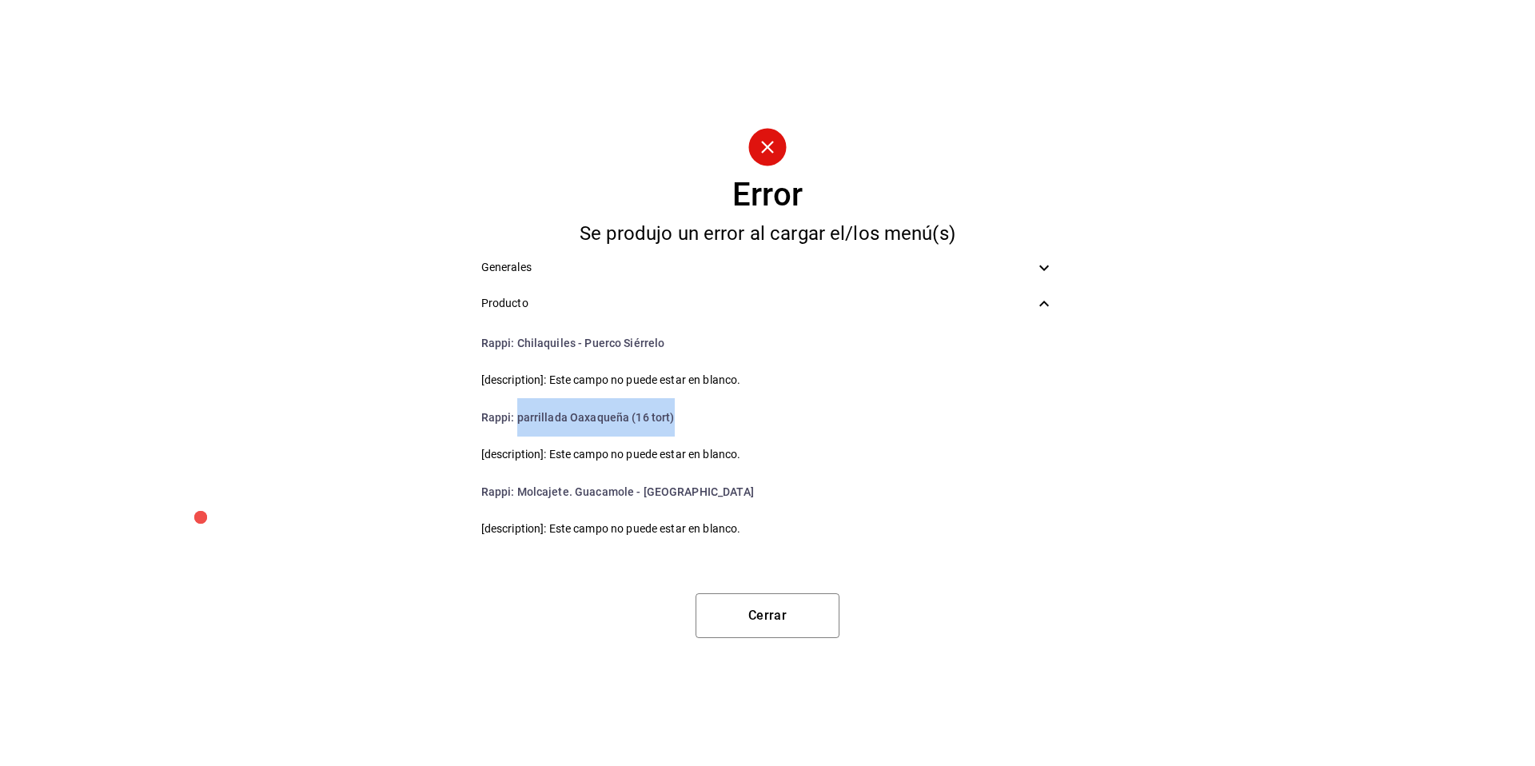
drag, startPoint x: 673, startPoint y: 420, endPoint x: 515, endPoint y: 424, distance: 158.3
click at [515, 424] on li "Rappi : parrillada Oaxaqueña (16 tort)" at bounding box center [767, 417] width 599 height 38
copy li "parrillada Oaxaqueña (16 tort)"
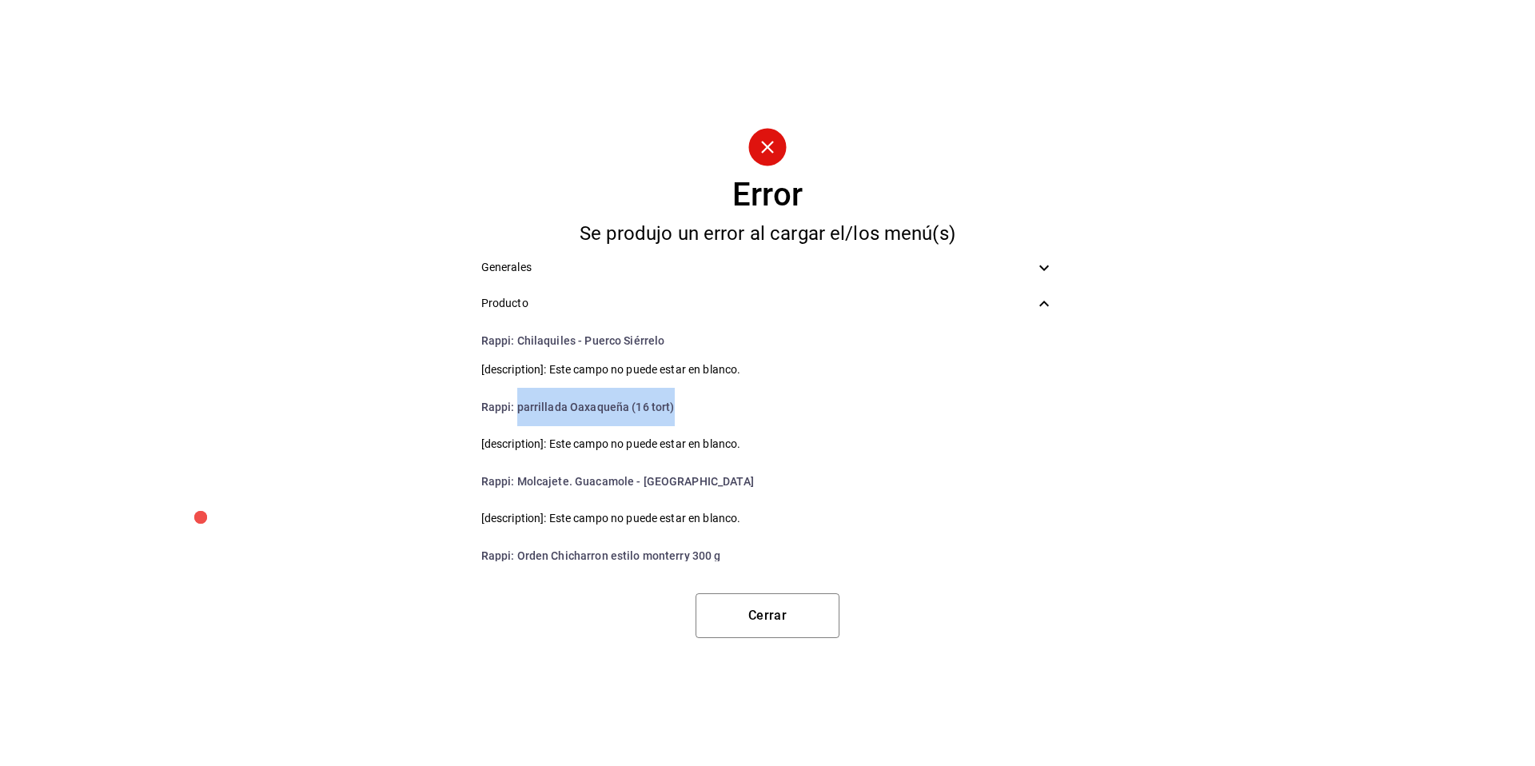
scroll to position [171, 0]
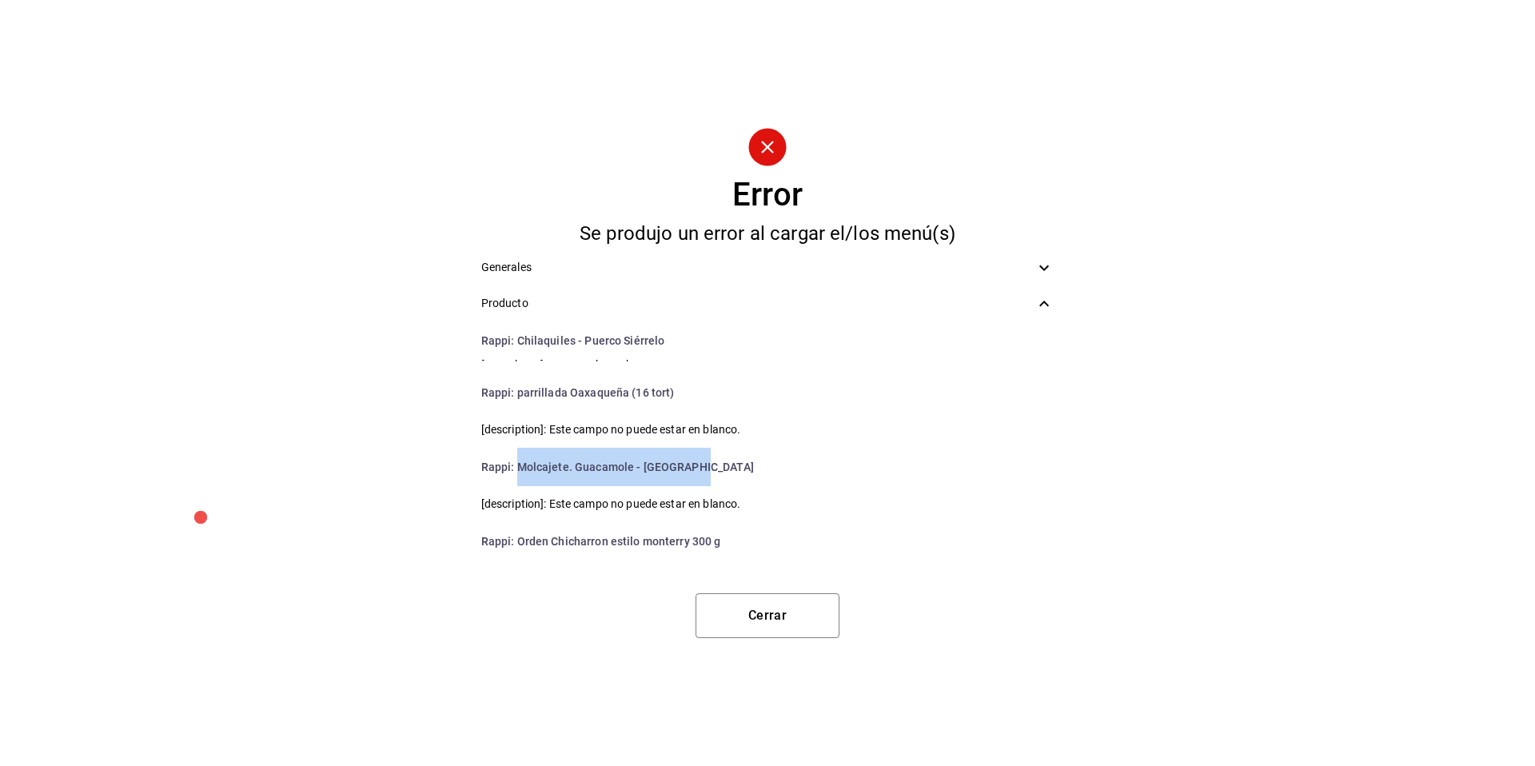
drag, startPoint x: 706, startPoint y: 467, endPoint x: 519, endPoint y: 460, distance: 187.2
click at [519, 460] on li "Rappi : Molcajete. Guacamole - Chapulines" at bounding box center [767, 467] width 599 height 38
copy li "Molcajete. Guacamole - Chapulines"
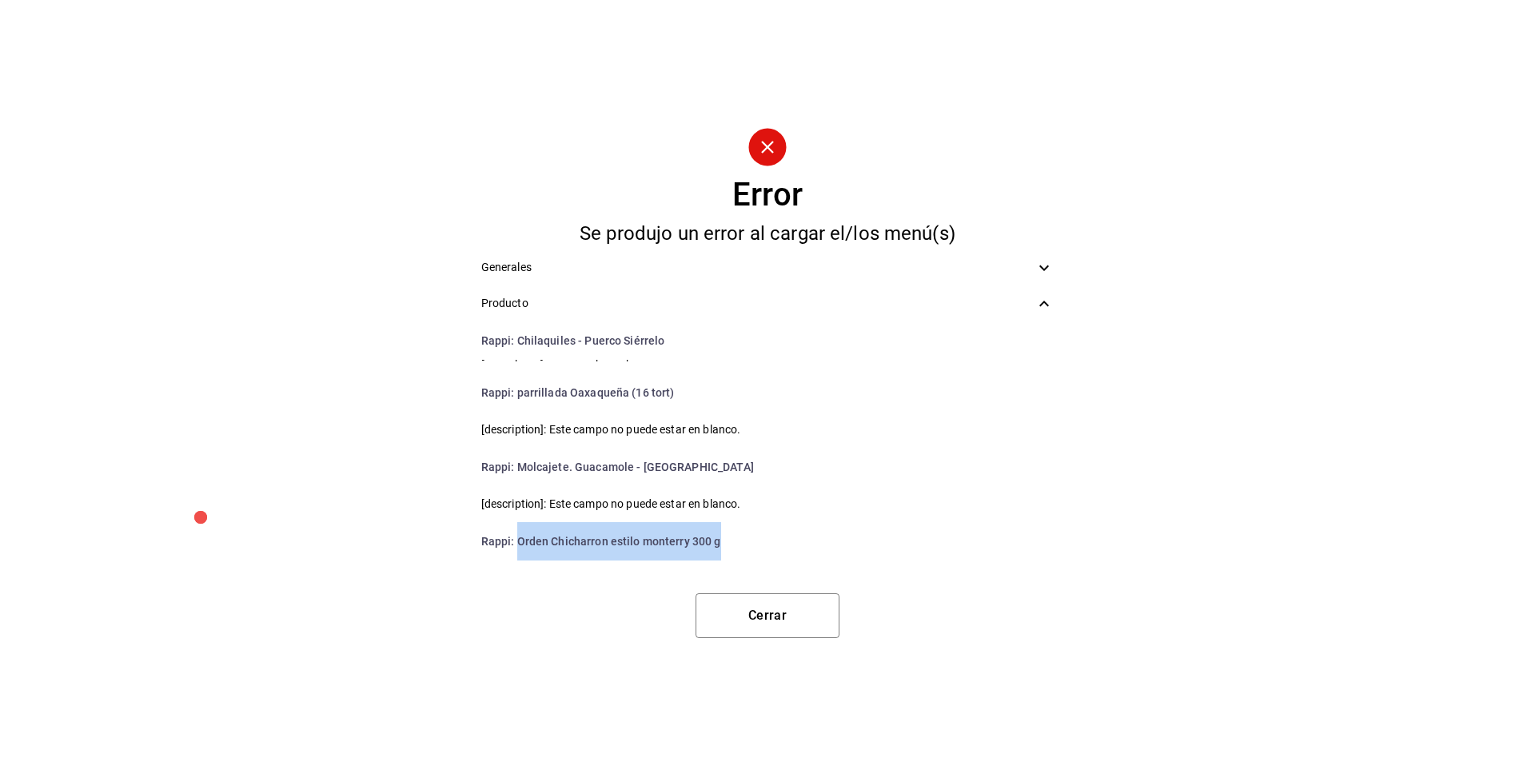
drag, startPoint x: 730, startPoint y: 536, endPoint x: 519, endPoint y: 524, distance: 211.4
click at [519, 524] on li "Rappi : Orden Chicharron estilo monterry 300 g" at bounding box center [767, 541] width 599 height 38
copy li "Orden Chicharron estilo monterry 300 g"
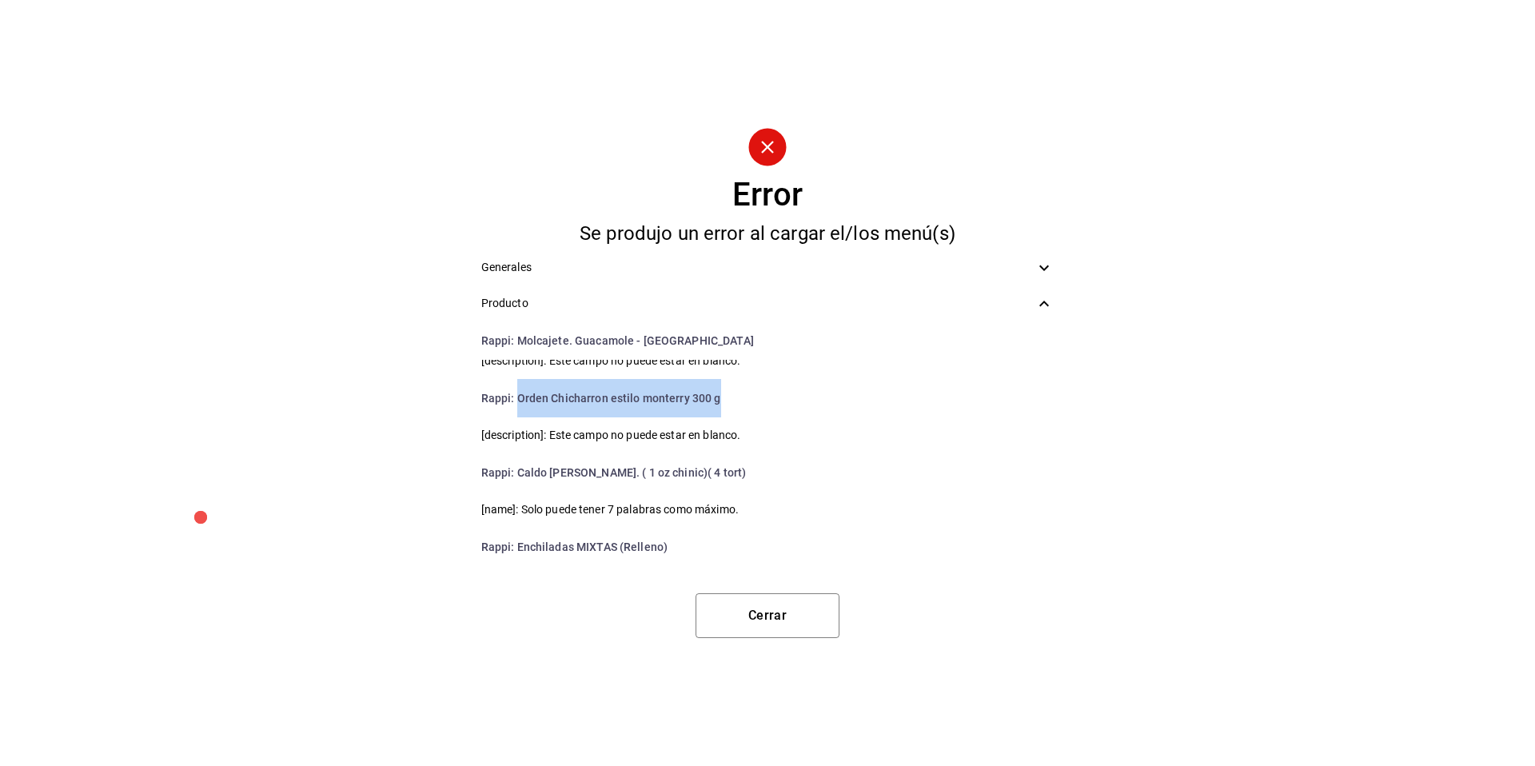
scroll to position [315, 0]
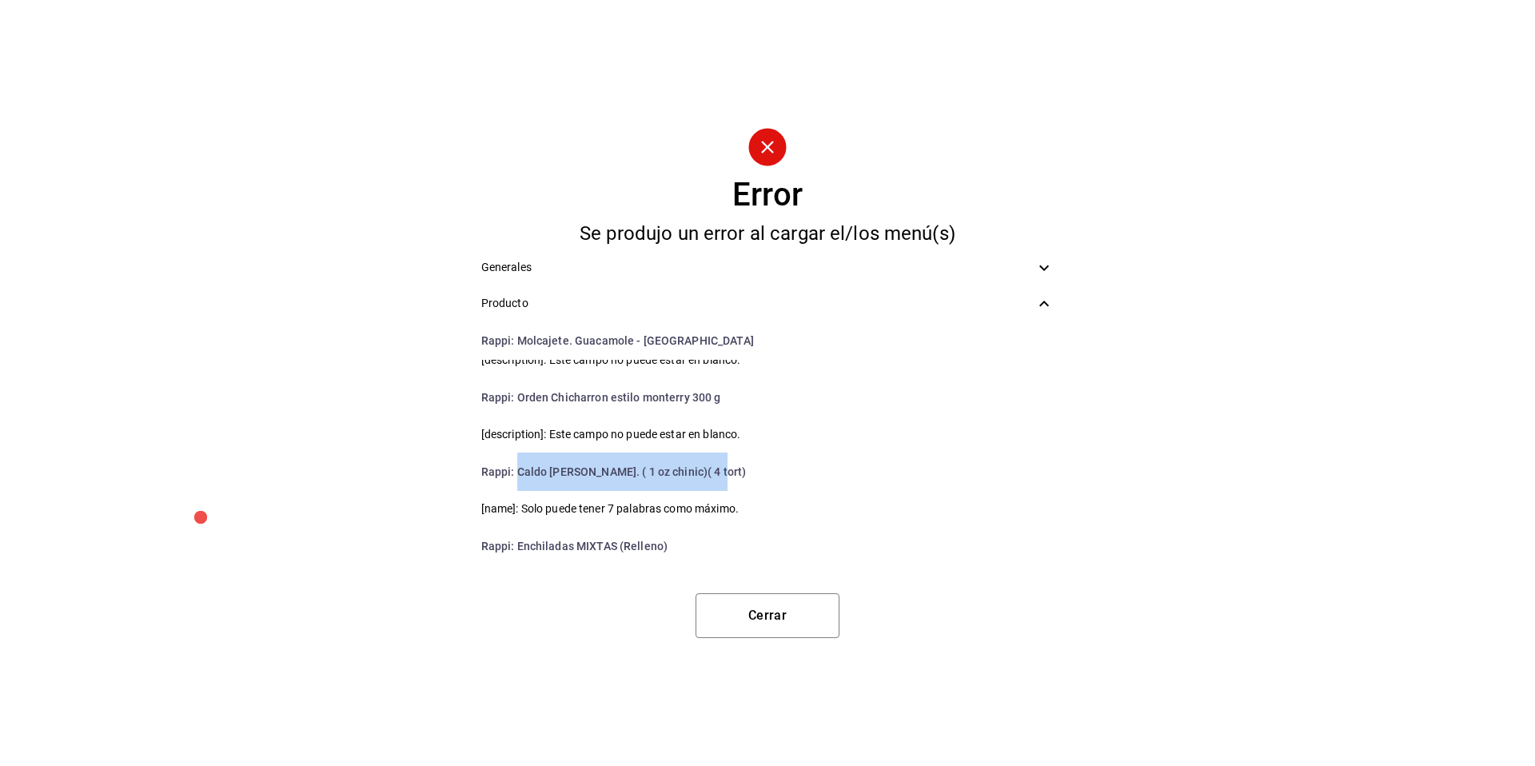
drag, startPoint x: 720, startPoint y: 474, endPoint x: 519, endPoint y: 484, distance: 201.7
click at [519, 484] on li "Rappi : Caldo de Piedra. ( 1 oz chinic)( 4 tort)" at bounding box center [767, 471] width 599 height 38
copy li "Caldo [PERSON_NAME]. ( 1 oz chinic)( 4 tort)"
click at [707, 558] on li "Rappi : Enchiladas MIXTAS (Relleno)" at bounding box center [767, 546] width 599 height 38
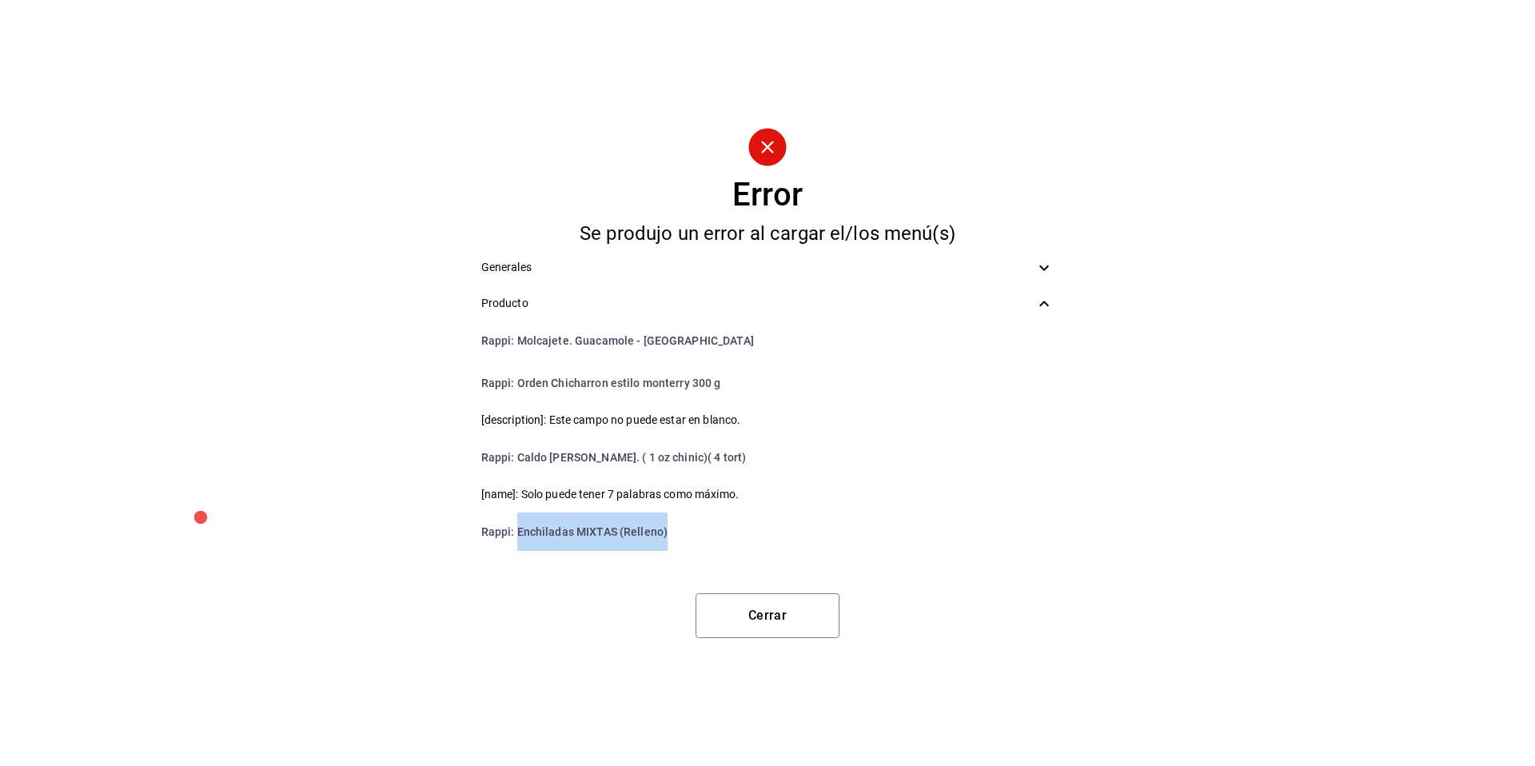
drag, startPoint x: 623, startPoint y: 544, endPoint x: 516, endPoint y: 532, distance: 106.9
click at [516, 532] on li "Rappi : Enchiladas MIXTAS (Relleno)" at bounding box center [767, 531] width 599 height 38
copy li "Enchiladas MIXTAS (Relleno)"
drag, startPoint x: 740, startPoint y: 492, endPoint x: 528, endPoint y: 491, distance: 211.8
click at [528, 491] on span "[name]: Solo puede tener 7 palabras como máximo." at bounding box center [767, 494] width 573 height 17
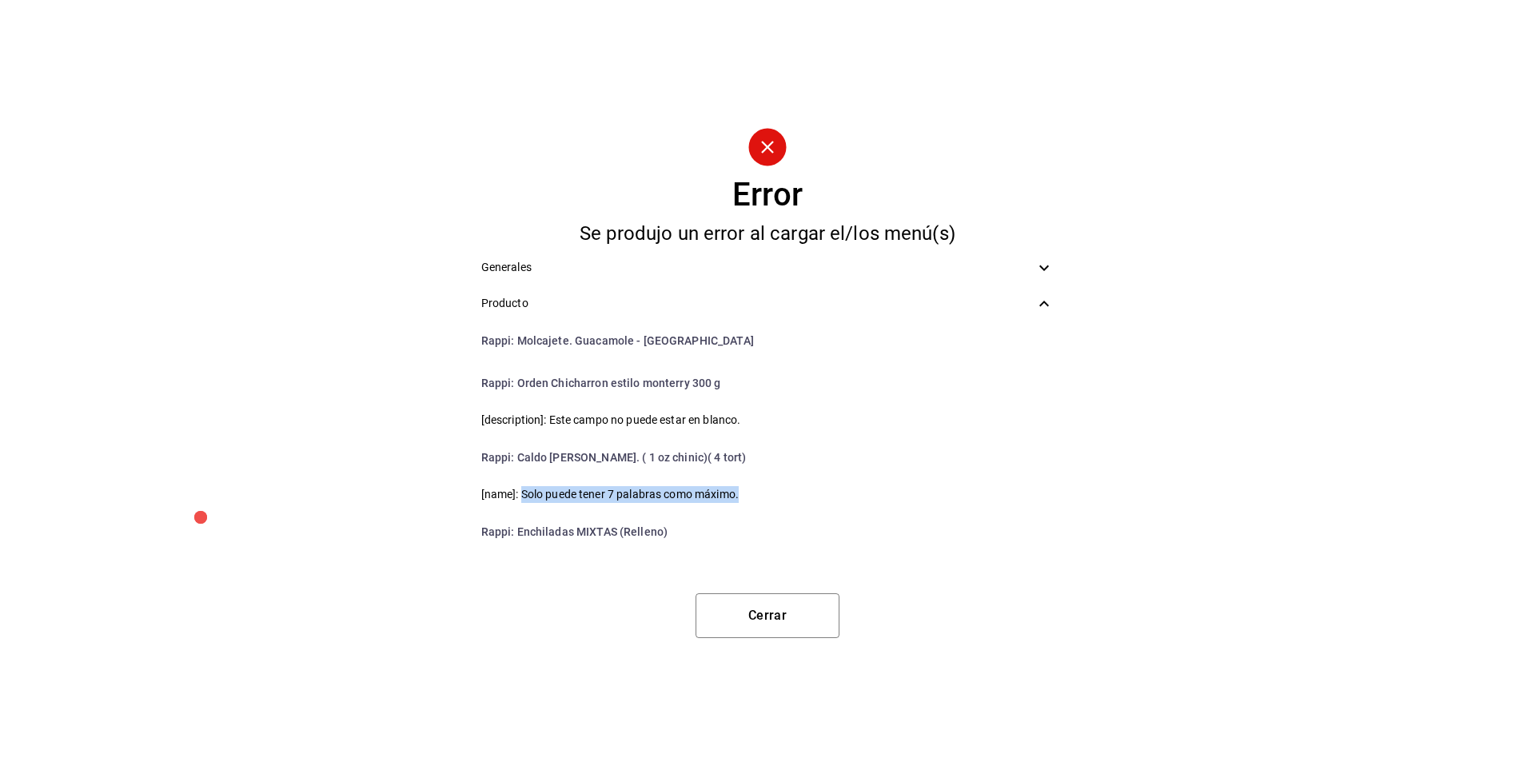
copy span "Solo puede tener 7 palabras como máximo."
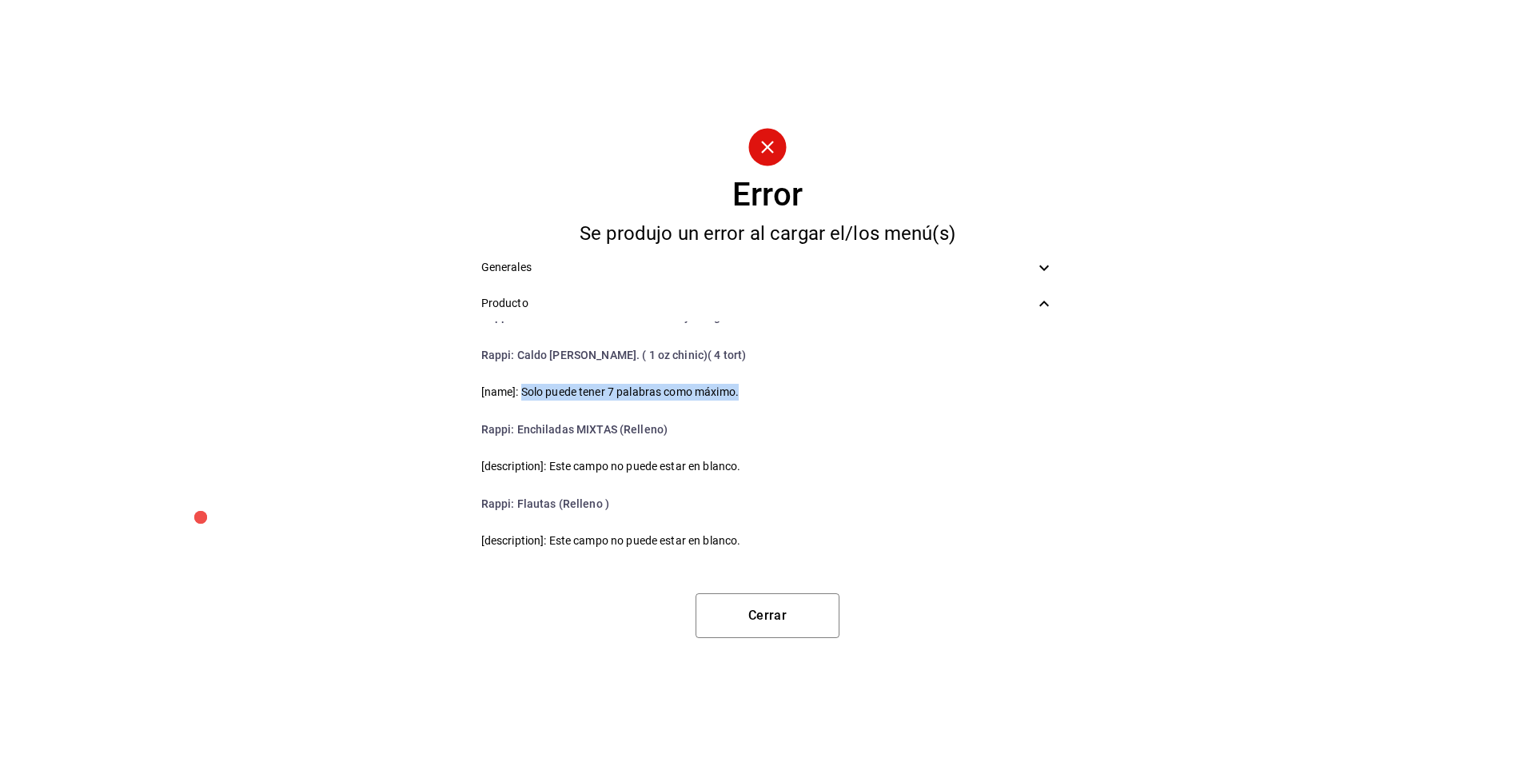
scroll to position [428, 0]
click at [797, 435] on li "Rappi : Enchiladas MIXTAS (Relleno)" at bounding box center [767, 432] width 599 height 38
drag, startPoint x: 723, startPoint y: 471, endPoint x: 572, endPoint y: 476, distance: 152.0
click at [572, 476] on span "[description]: Este campo no puede estar en blanco." at bounding box center [767, 469] width 573 height 17
click at [732, 461] on span "[description]: Este campo no puede estar en blanco." at bounding box center [767, 469] width 573 height 17
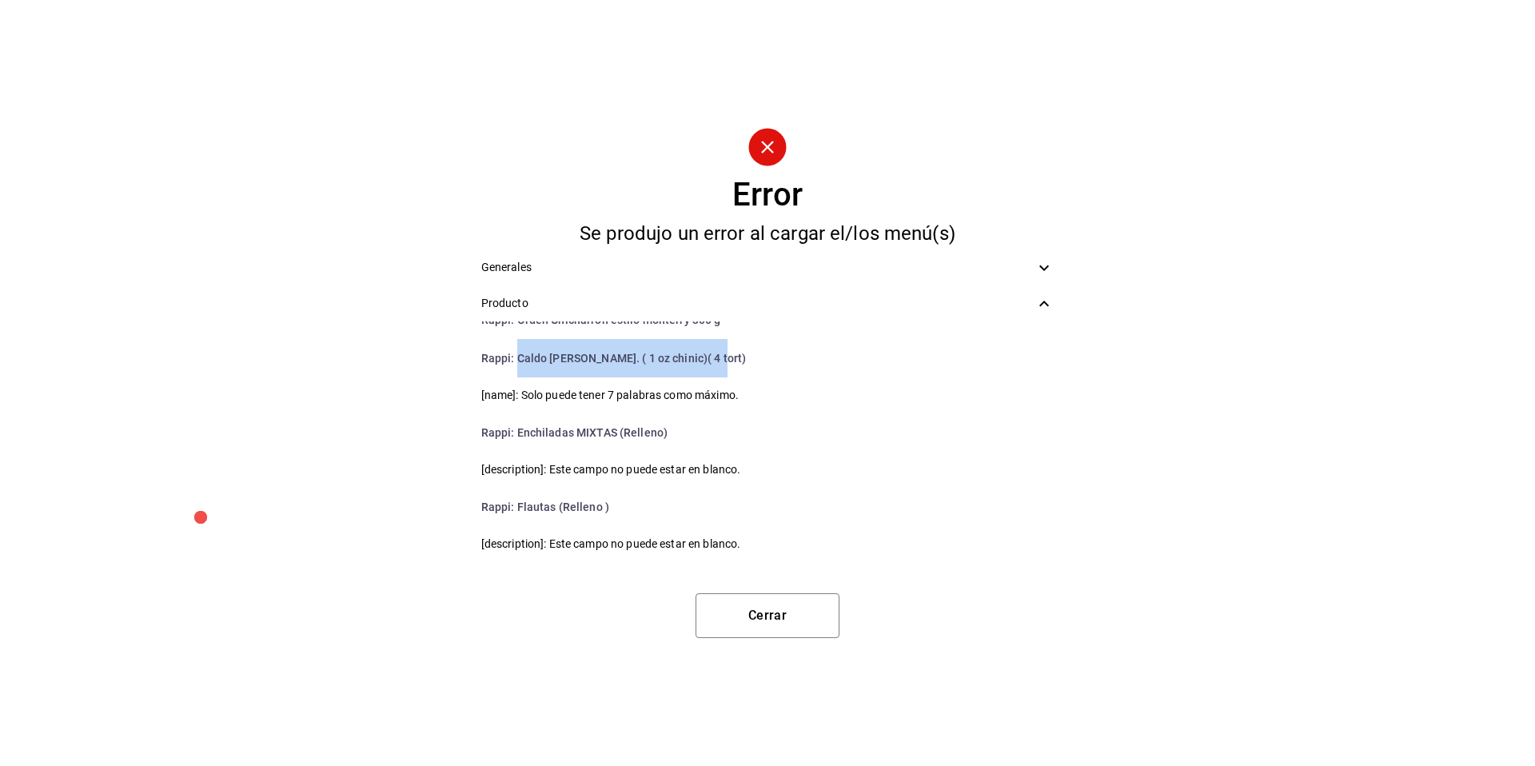
drag, startPoint x: 711, startPoint y: 354, endPoint x: 519, endPoint y: 353, distance: 192.7
click at [519, 353] on li "Rappi : Caldo de Piedra. ( 1 oz chinic)( 4 tort)" at bounding box center [767, 358] width 599 height 38
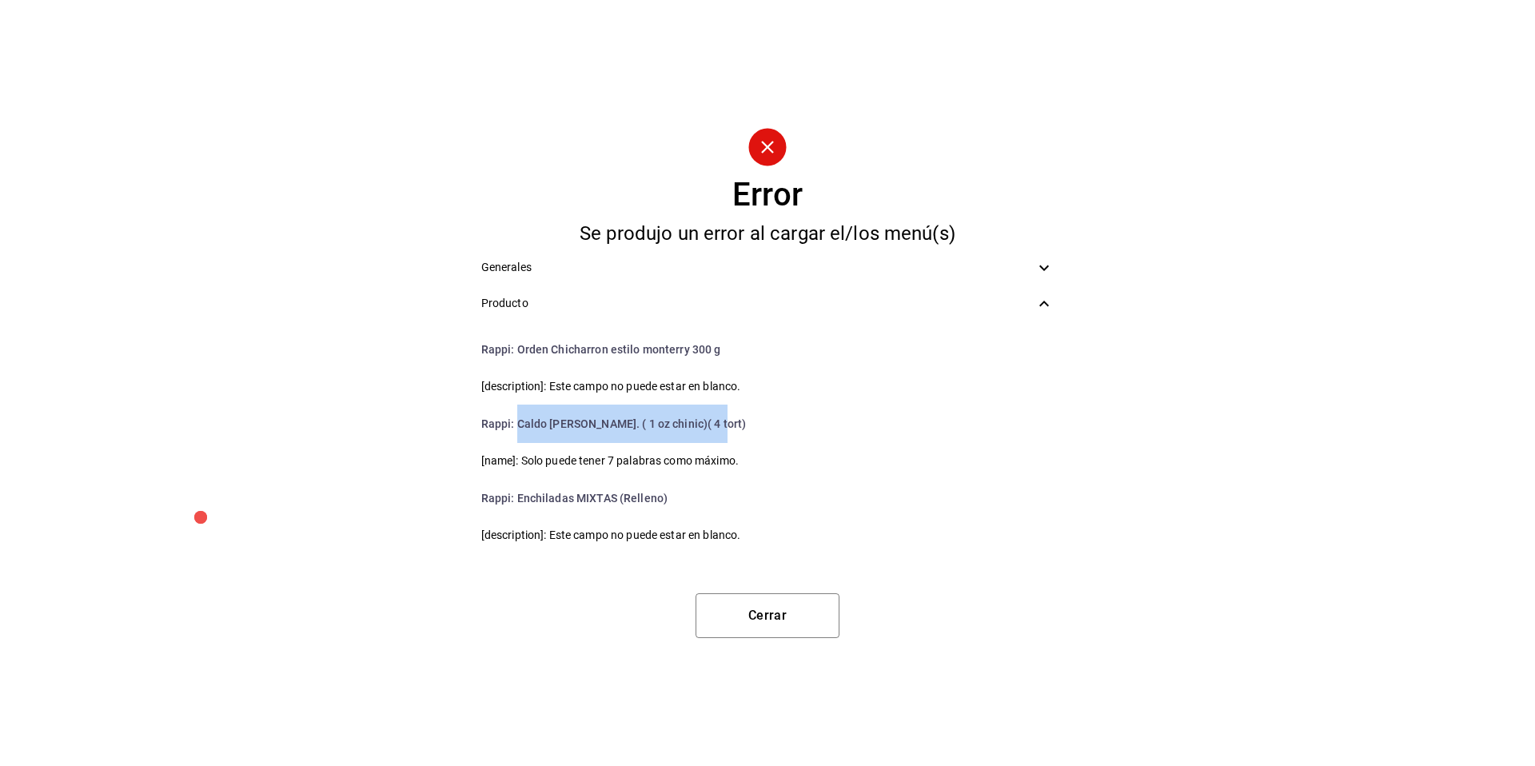
scroll to position [398, 0]
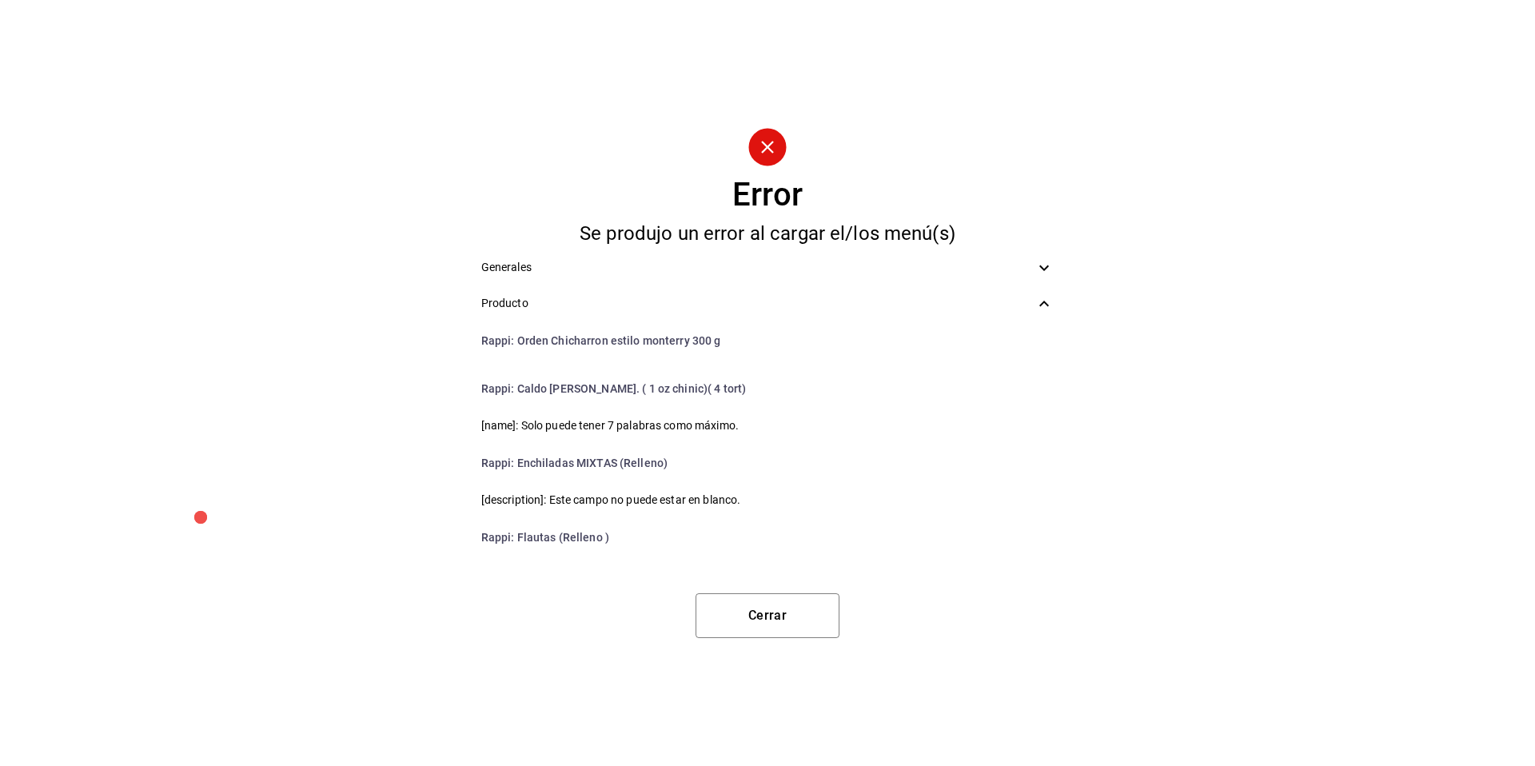
click at [797, 472] on li "Rappi : Enchiladas MIXTAS (Relleno)" at bounding box center [767, 463] width 599 height 38
drag, startPoint x: 613, startPoint y: 533, endPoint x: 515, endPoint y: 531, distance: 98.4
click at [515, 531] on li "Rappi : Flautas (Relleno )" at bounding box center [767, 537] width 599 height 38
copy li "Flautas (Relleno )"
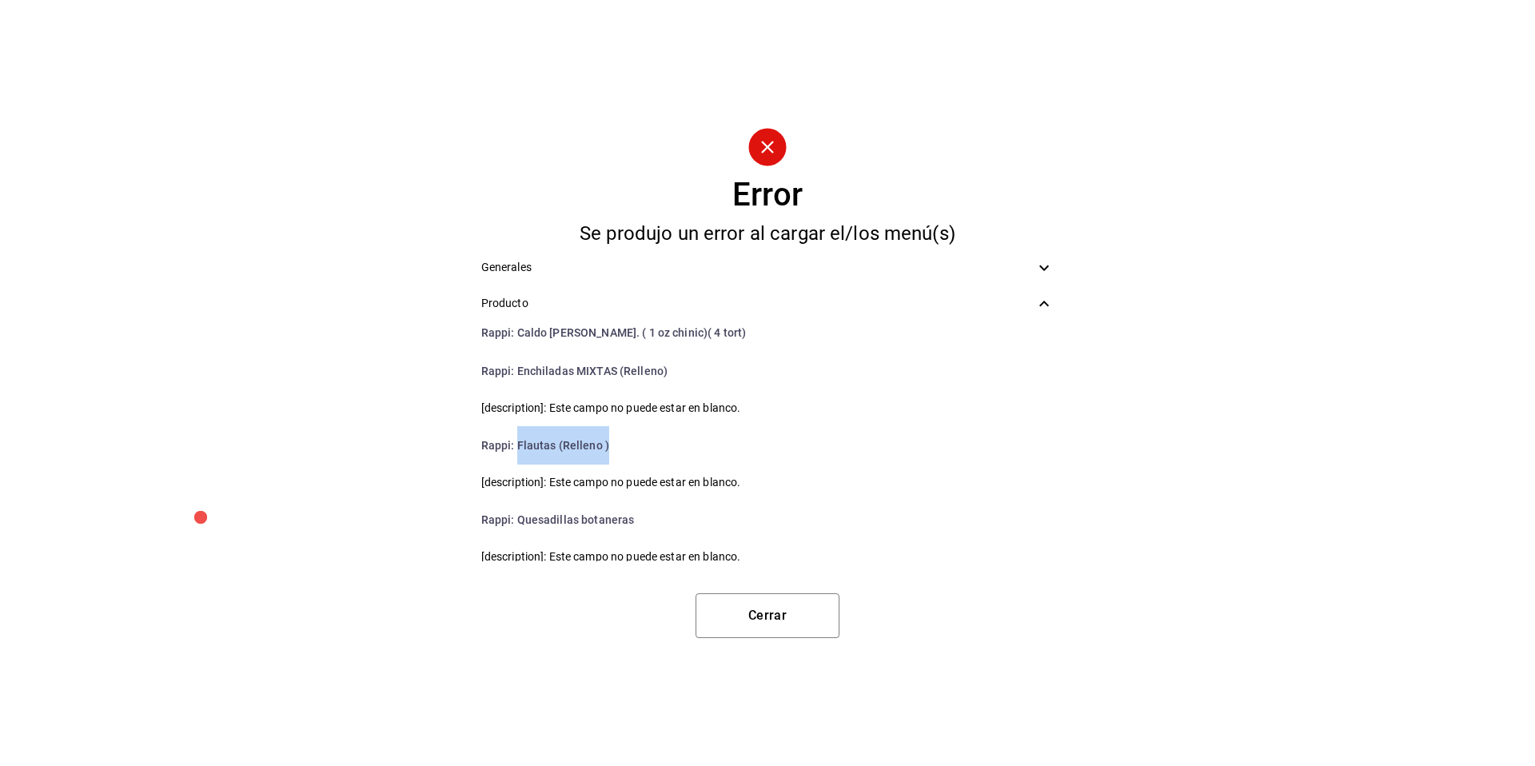
scroll to position [493, 0]
drag, startPoint x: 647, startPoint y: 517, endPoint x: 512, endPoint y: 508, distance: 134.6
click at [512, 508] on li "Rappi : Quesadillas botaneras" at bounding box center [767, 516] width 599 height 38
copy li "Quesadillas botaneras"
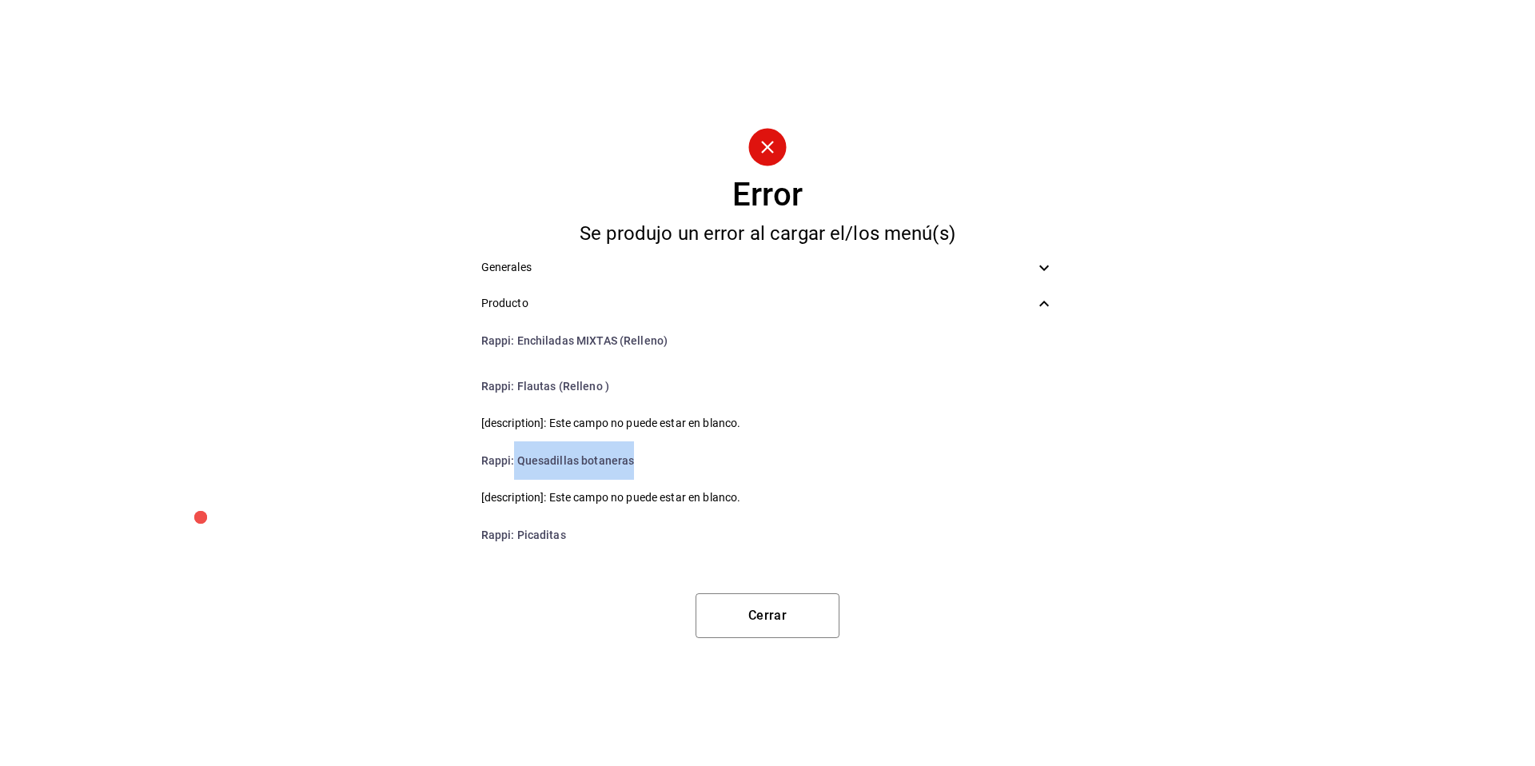
scroll to position [552, 0]
drag, startPoint x: 567, startPoint y: 529, endPoint x: 541, endPoint y: 532, distance: 25.7
click at [541, 532] on li "Rappi : Picaditas" at bounding box center [767, 531] width 599 height 38
click at [637, 527] on li "Rappi : Picaditas" at bounding box center [767, 531] width 599 height 38
click at [543, 529] on li "Rappi : Picaditas" at bounding box center [767, 531] width 599 height 38
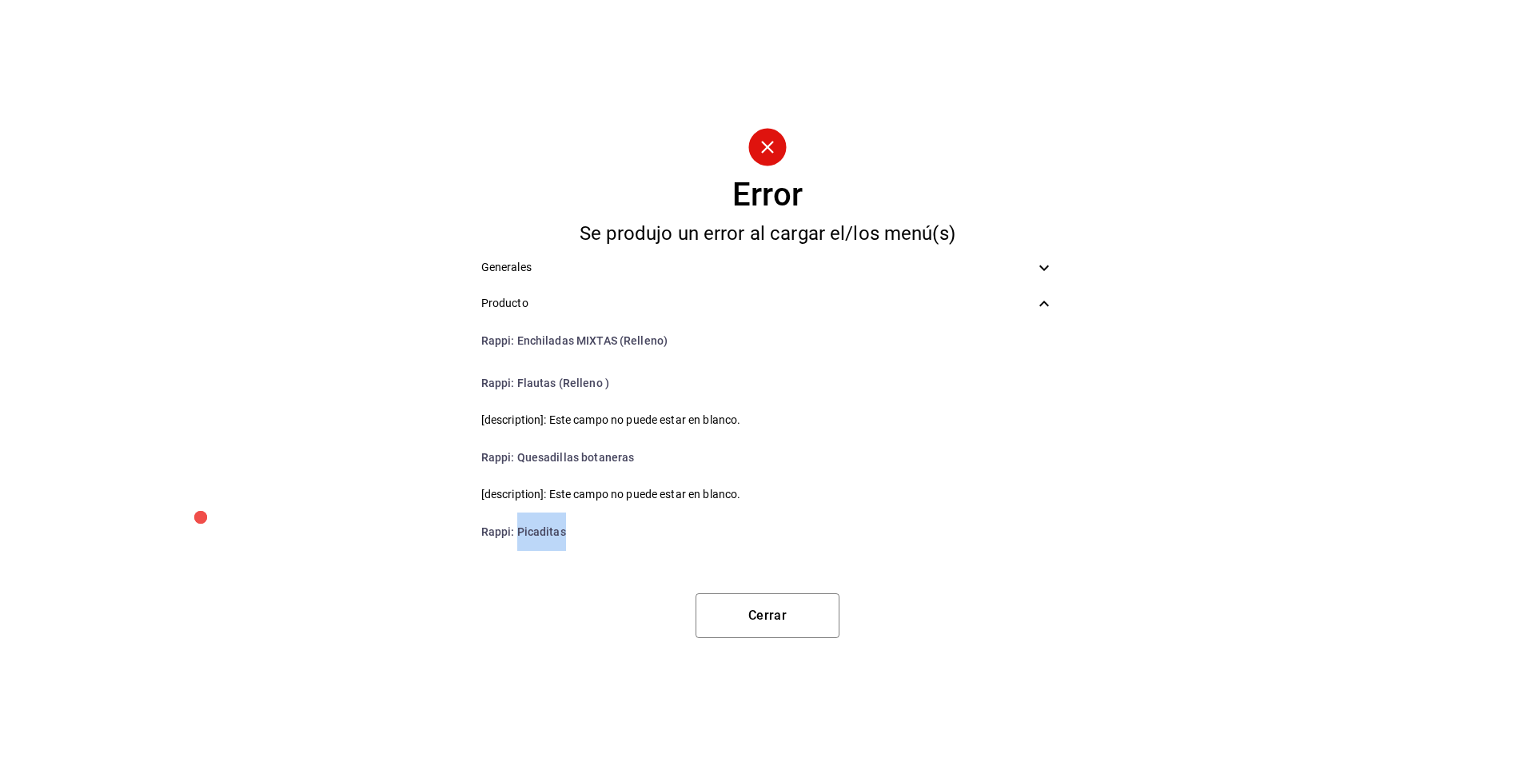
click at [543, 529] on li "Rappi : Picaditas" at bounding box center [767, 531] width 599 height 38
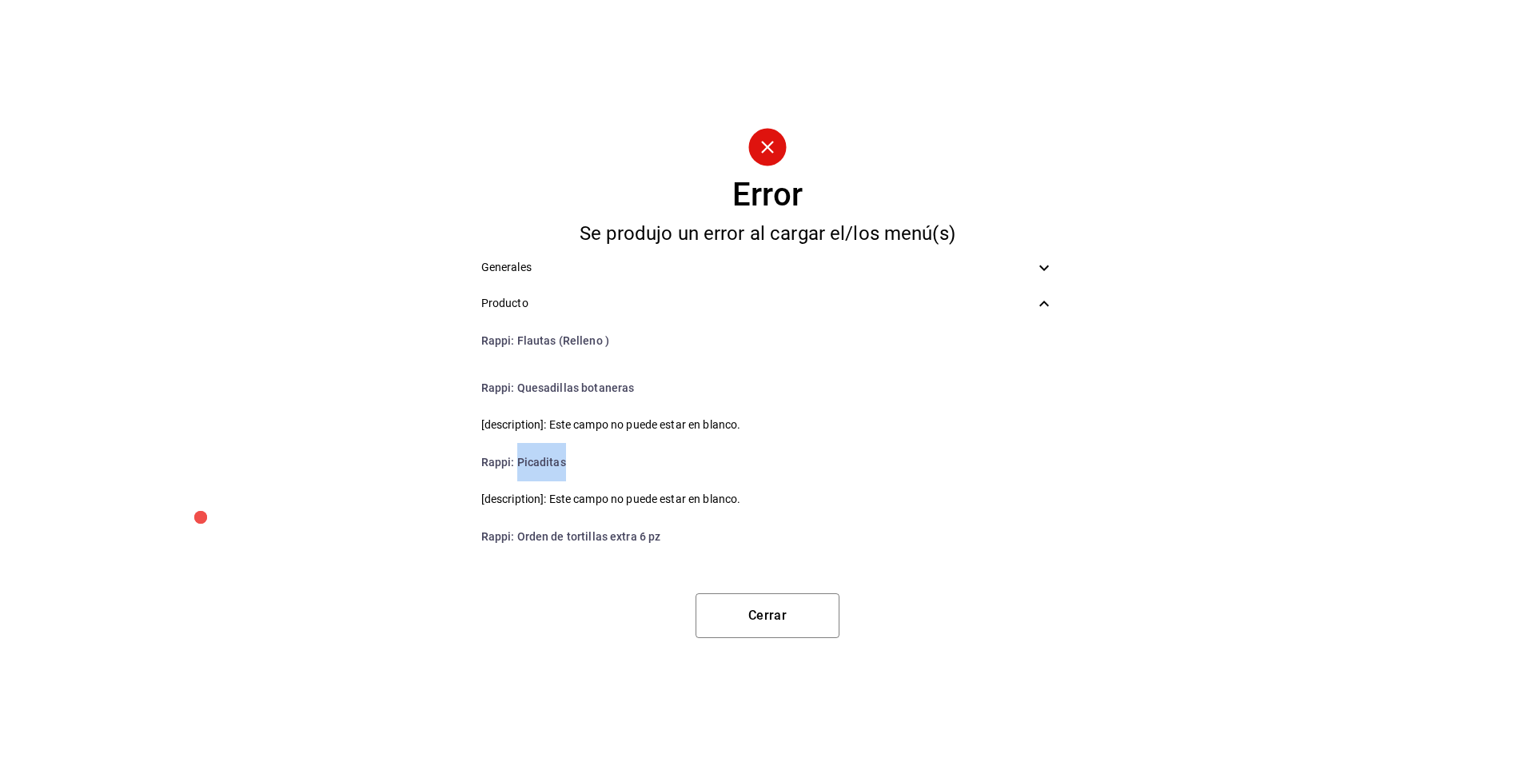
scroll to position [657, 0]
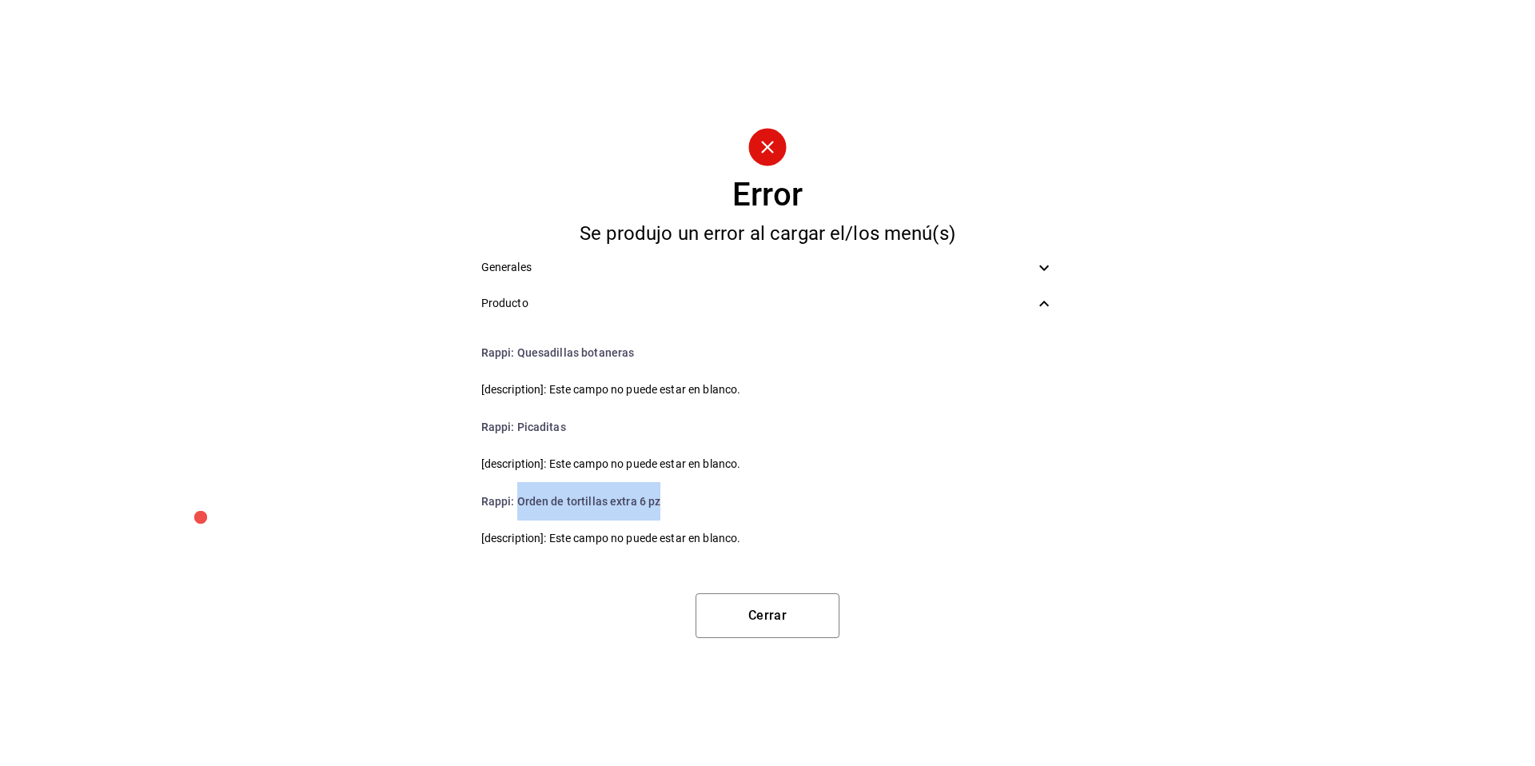
drag, startPoint x: 668, startPoint y: 493, endPoint x: 520, endPoint y: 490, distance: 148.7
click at [520, 490] on li "Rappi : Orden de tortillas extra 6 pz" at bounding box center [767, 501] width 599 height 38
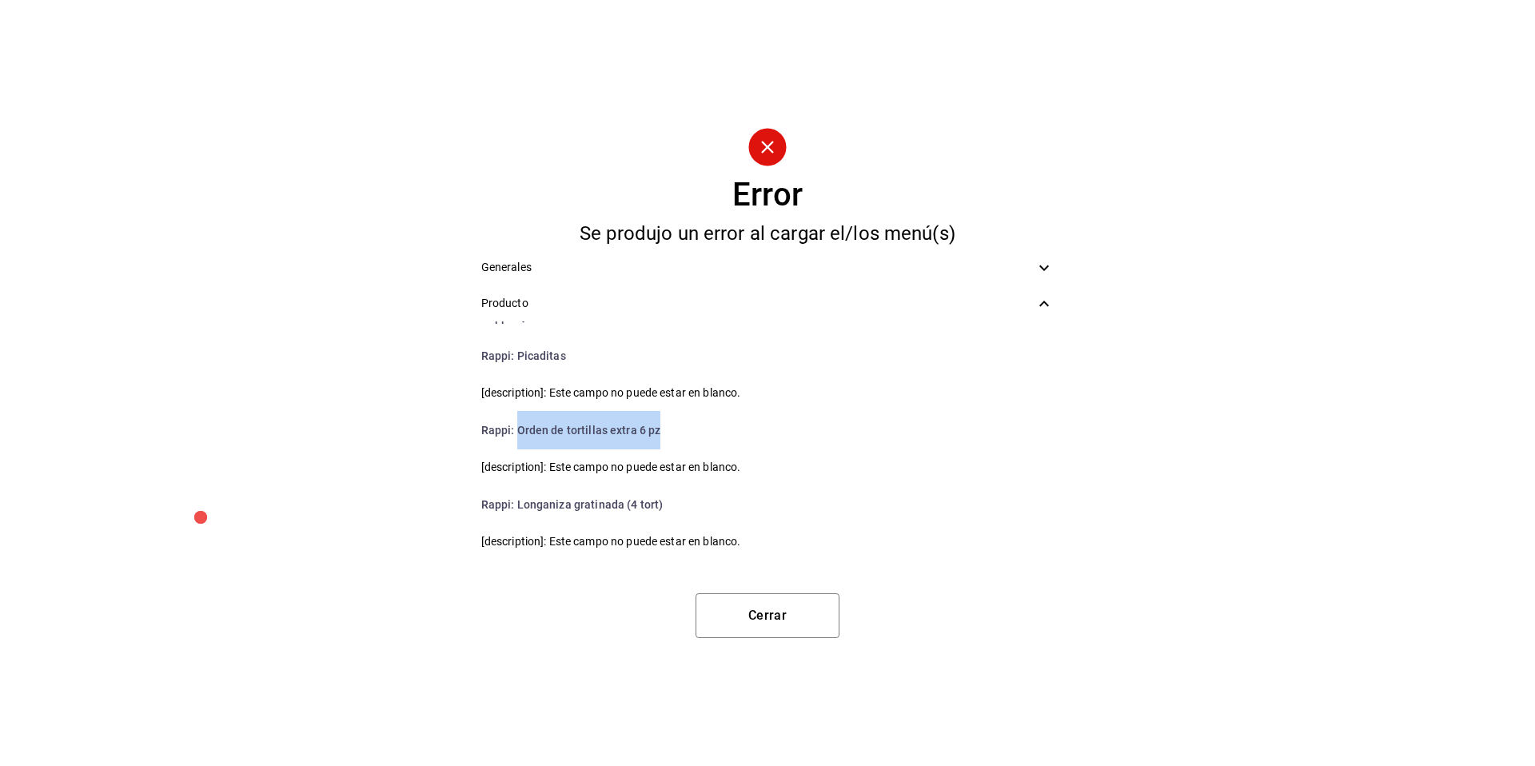
scroll to position [807, 0]
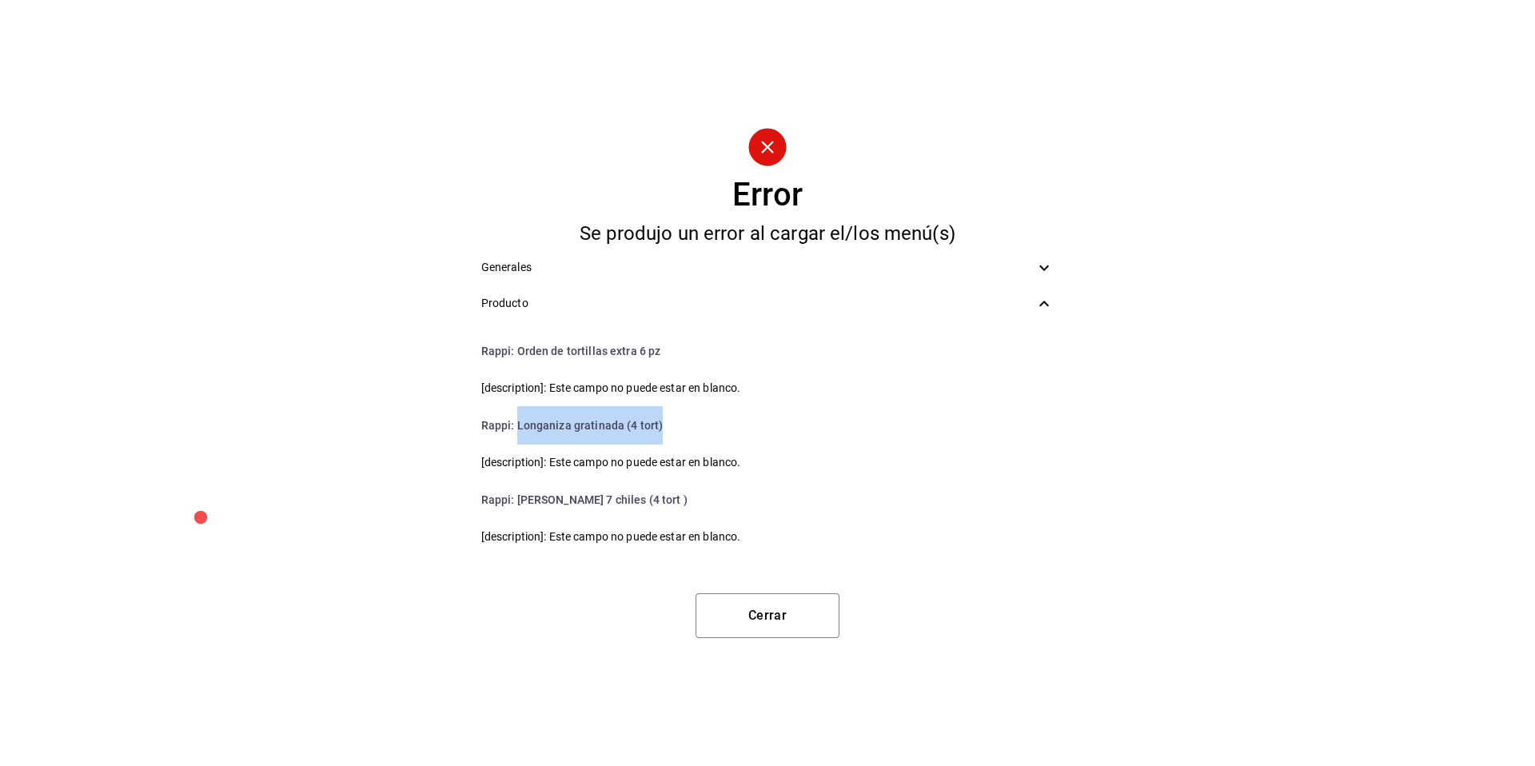
drag, startPoint x: 656, startPoint y: 428, endPoint x: 516, endPoint y: 431, distance: 139.9
click at [516, 431] on li "Rappi : Longaniza gratinada (4 tort)" at bounding box center [767, 425] width 599 height 38
drag, startPoint x: 653, startPoint y: 502, endPoint x: 516, endPoint y: 490, distance: 137.2
click at [516, 490] on li "Rappi : Chamorro 7 chiles (4 tort )" at bounding box center [767, 499] width 599 height 38
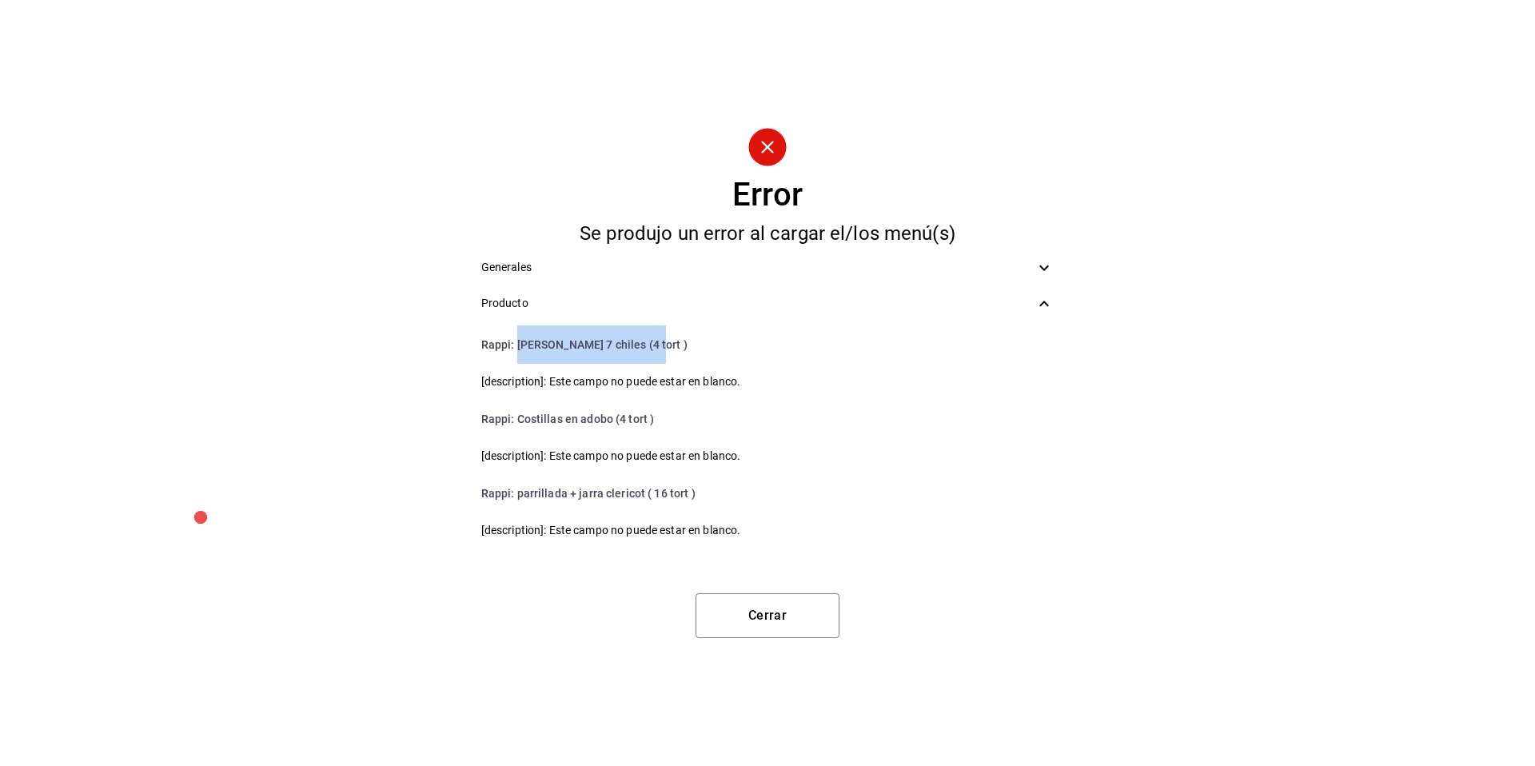
scroll to position [956, 0]
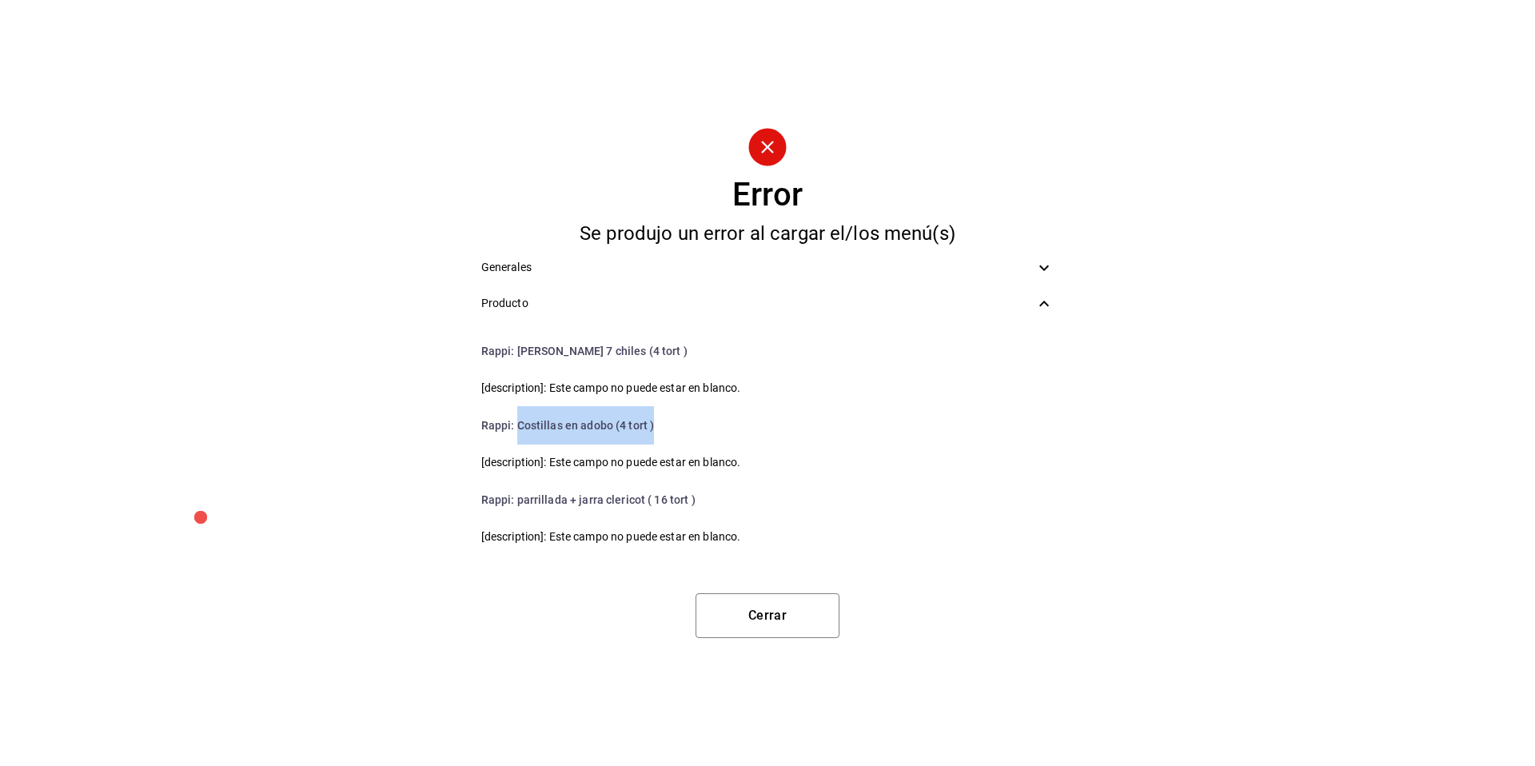
drag, startPoint x: 661, startPoint y: 419, endPoint x: 516, endPoint y: 418, distance: 144.7
click at [516, 418] on li "Rappi : Costillas en adobo (4 tort )" at bounding box center [767, 425] width 599 height 38
drag, startPoint x: 714, startPoint y: 493, endPoint x: 515, endPoint y: 483, distance: 199.3
click at [515, 483] on li "Rappi : parrillada + jarra clericot ( 16 tort )" at bounding box center [767, 496] width 599 height 38
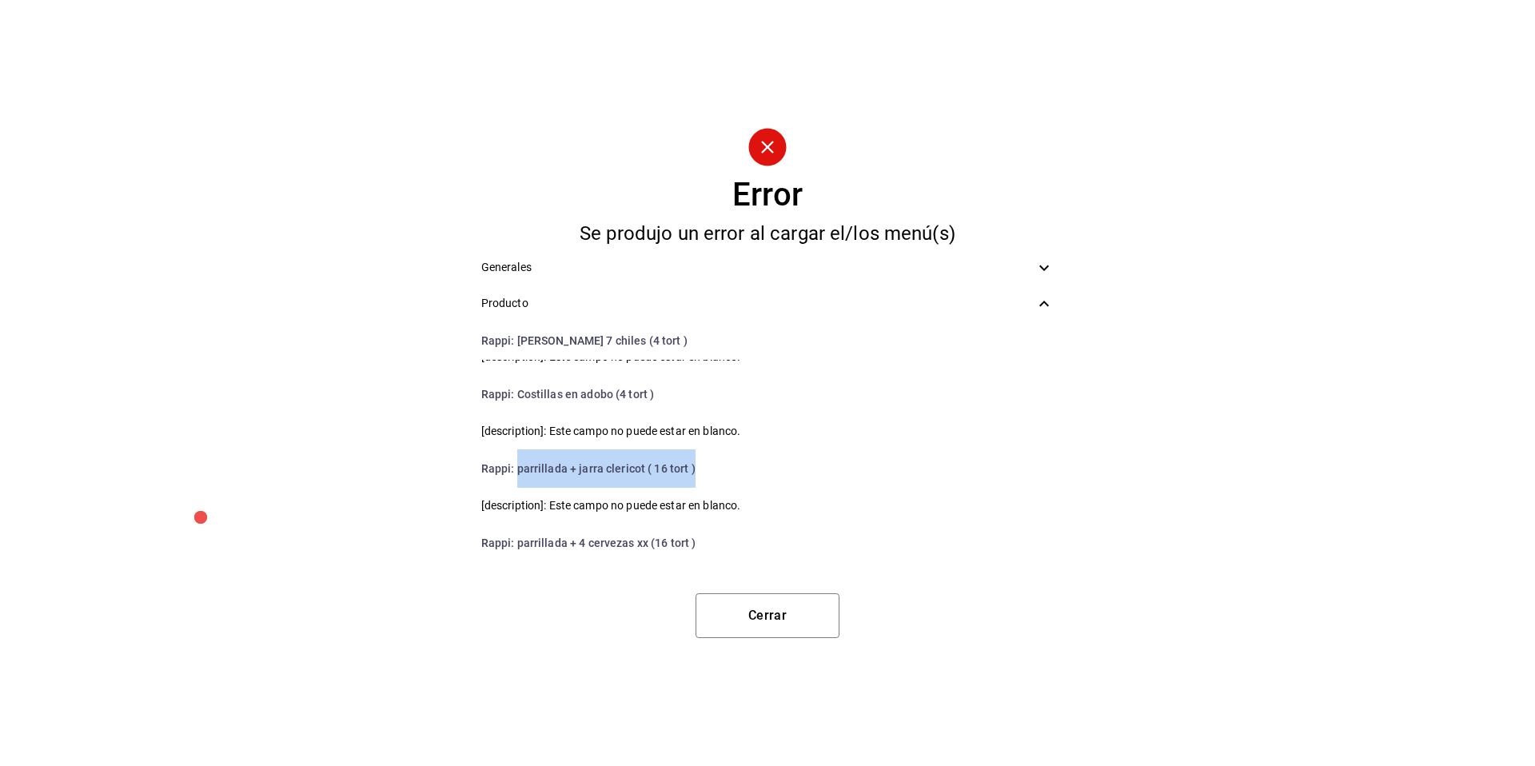
scroll to position [998, 0]
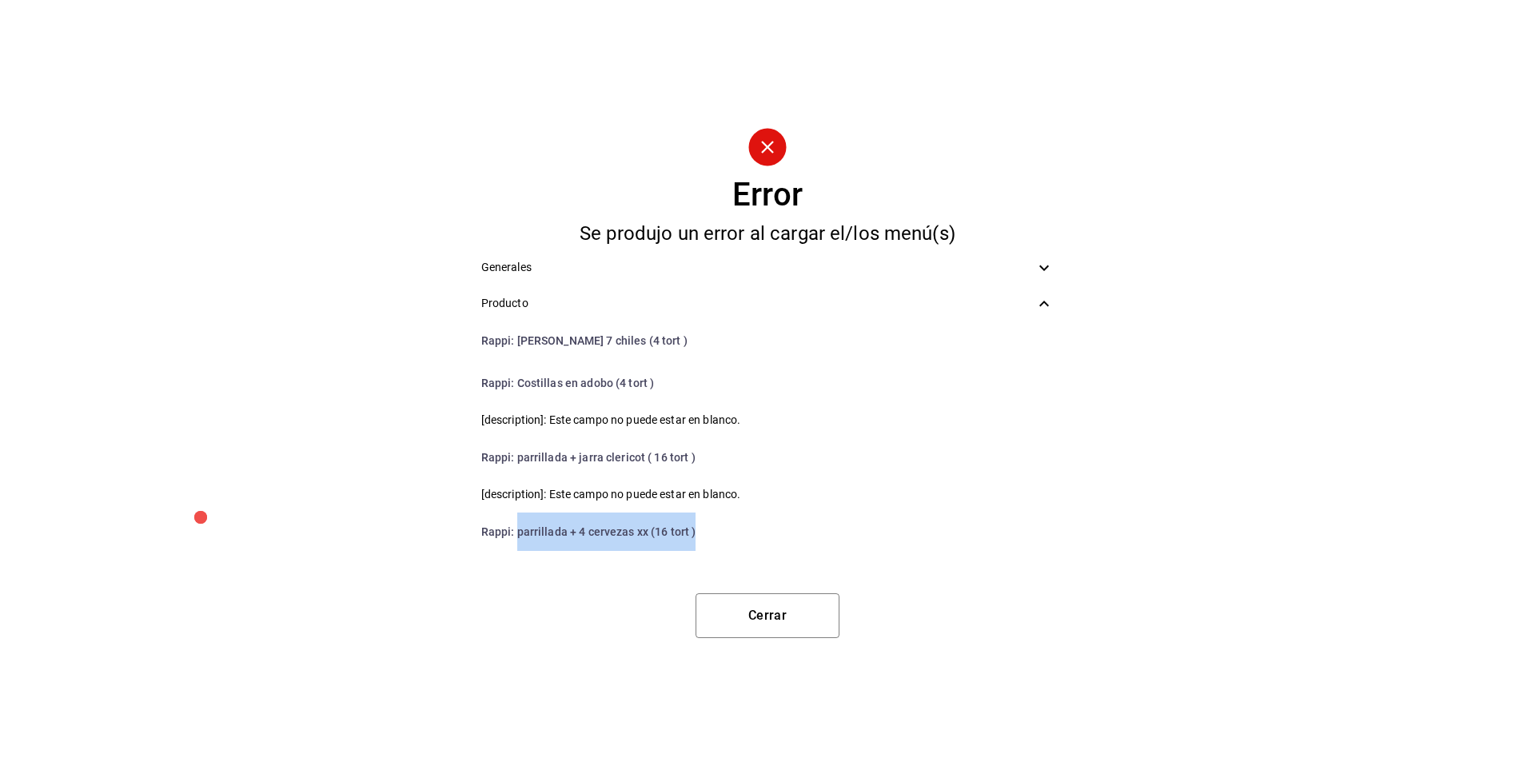
drag, startPoint x: 713, startPoint y: 529, endPoint x: 517, endPoint y: 539, distance: 196.1
click at [517, 539] on li "Rappi : parrillada + 4 cervezas xx (16 tort )" at bounding box center [767, 531] width 599 height 38
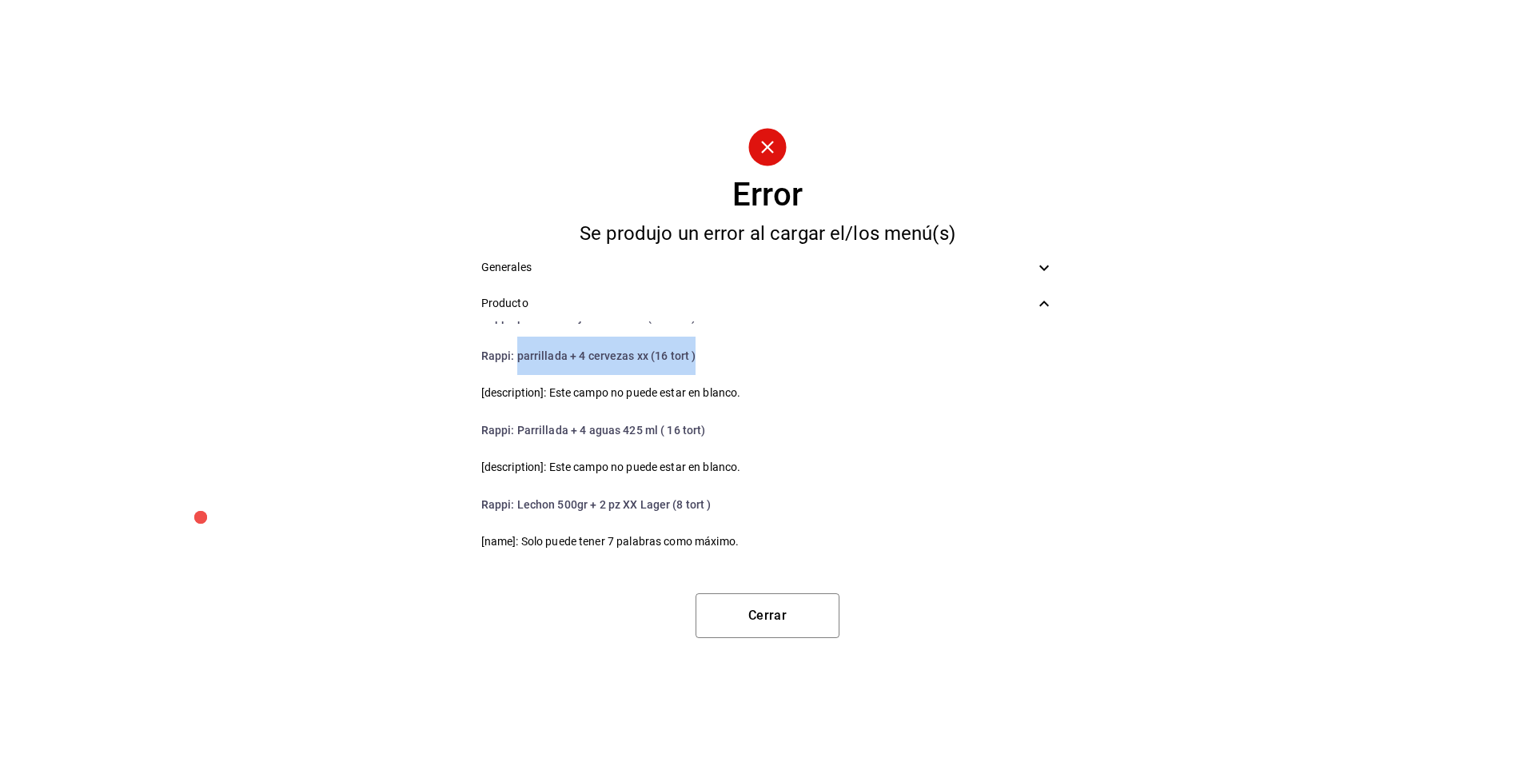
scroll to position [1205, 0]
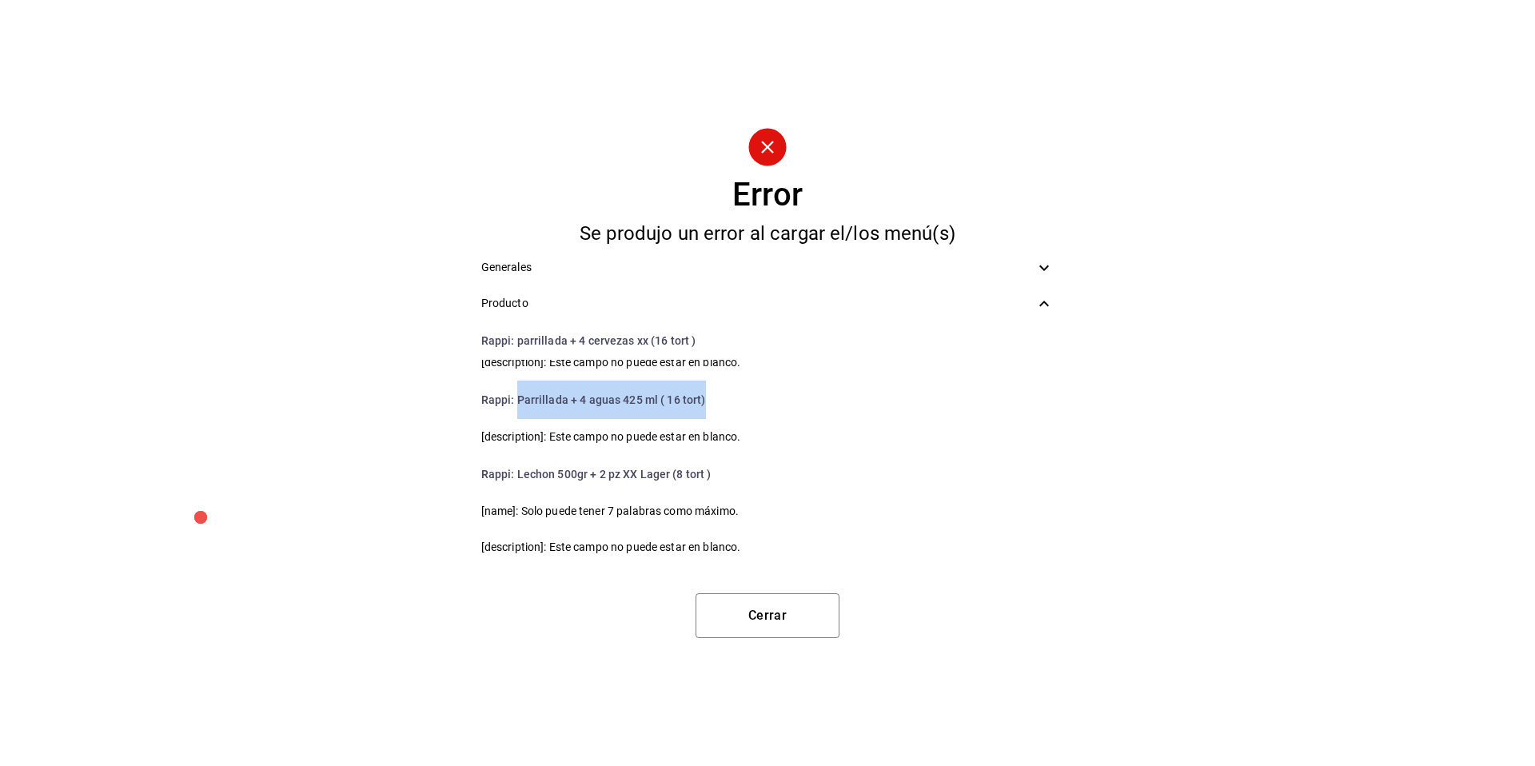
drag, startPoint x: 706, startPoint y: 406, endPoint x: 515, endPoint y: 401, distance: 191.1
click at [515, 401] on li "Rappi : Parrillada + 4 aguas 425 ml ( 16 tort)" at bounding box center [767, 400] width 599 height 38
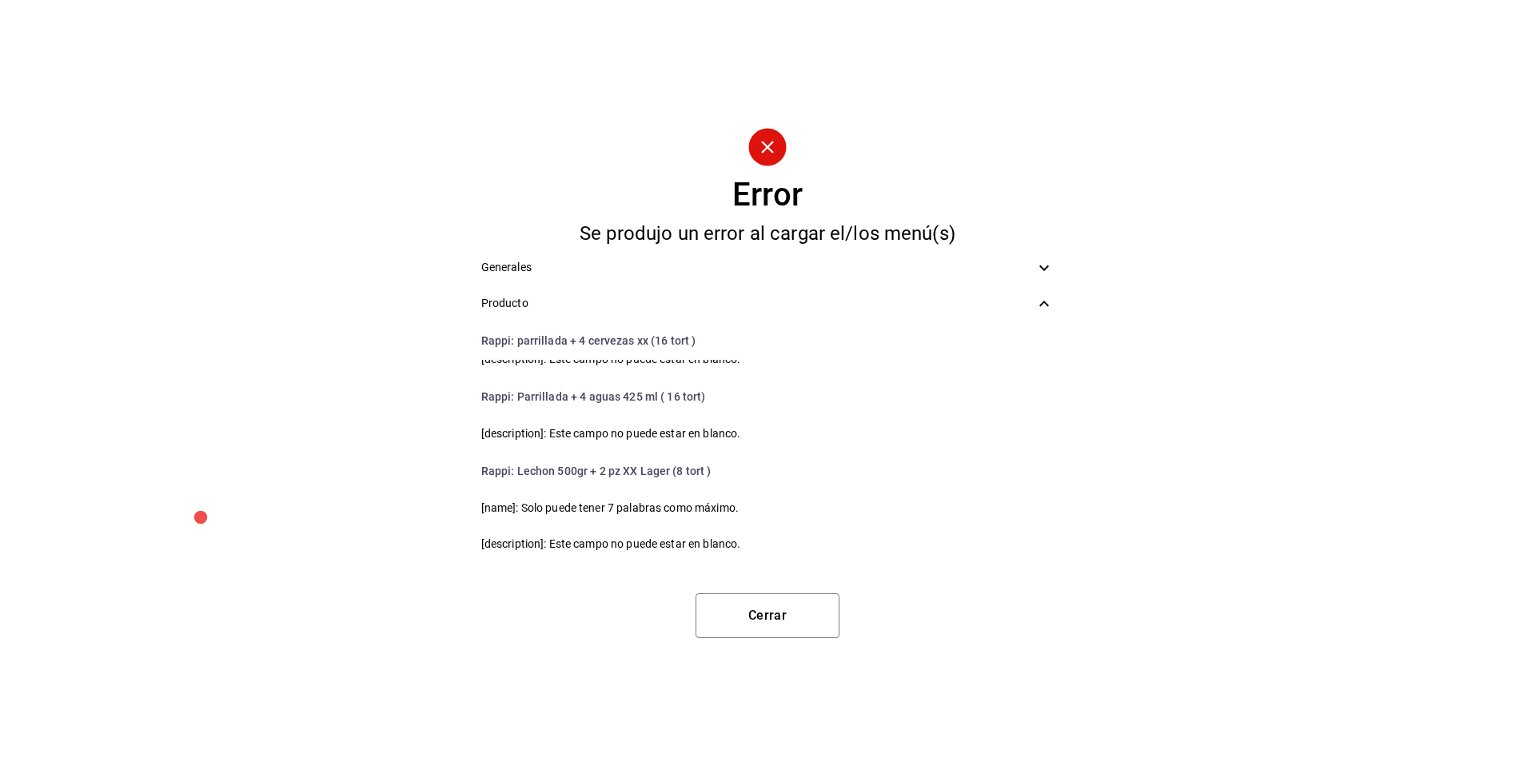
click at [532, 467] on li "Rappi : Lechon 500gr + 2 pz XX Lager (8 tort )" at bounding box center [767, 471] width 599 height 38
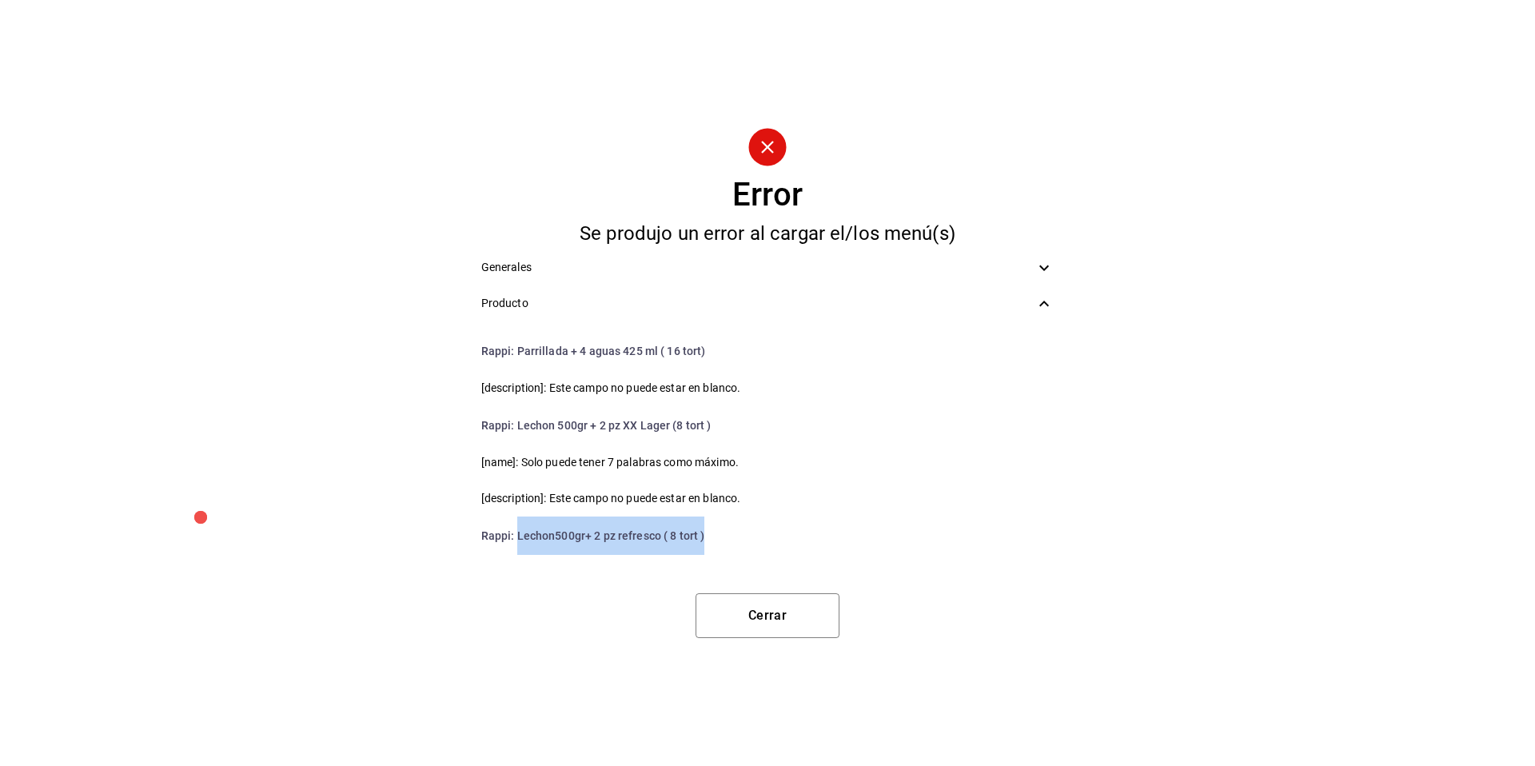
drag, startPoint x: 713, startPoint y: 534, endPoint x: 519, endPoint y: 538, distance: 194.3
click at [519, 538] on li "Rappi : Lechon500gr+ 2 pz refresco ( 8 tort )" at bounding box center [767, 535] width 599 height 38
click at [754, 533] on li "Rappi : Lechon500gr+ 2 pz refresco ( 8 tort )" at bounding box center [767, 535] width 599 height 38
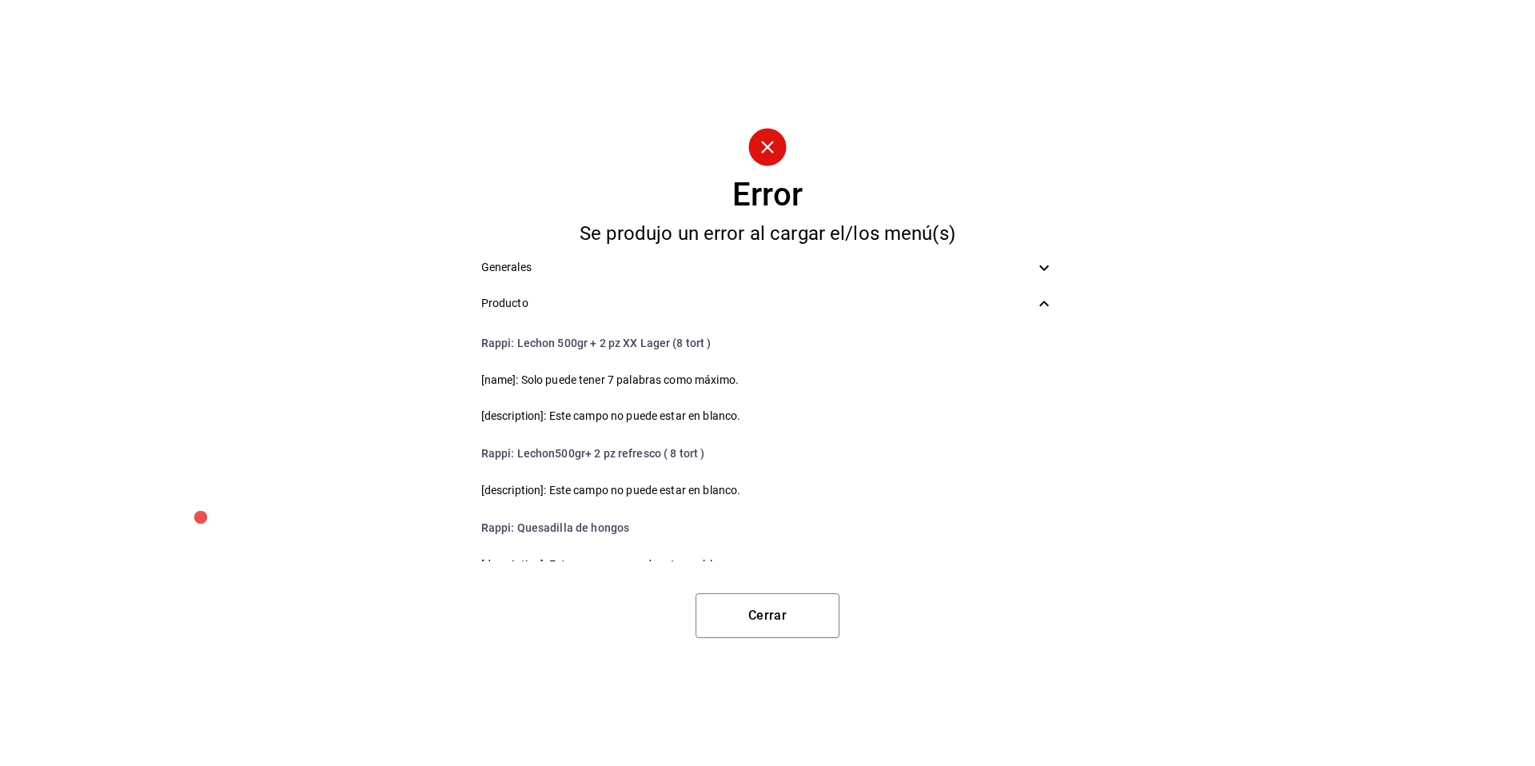
scroll to position [1366, 0]
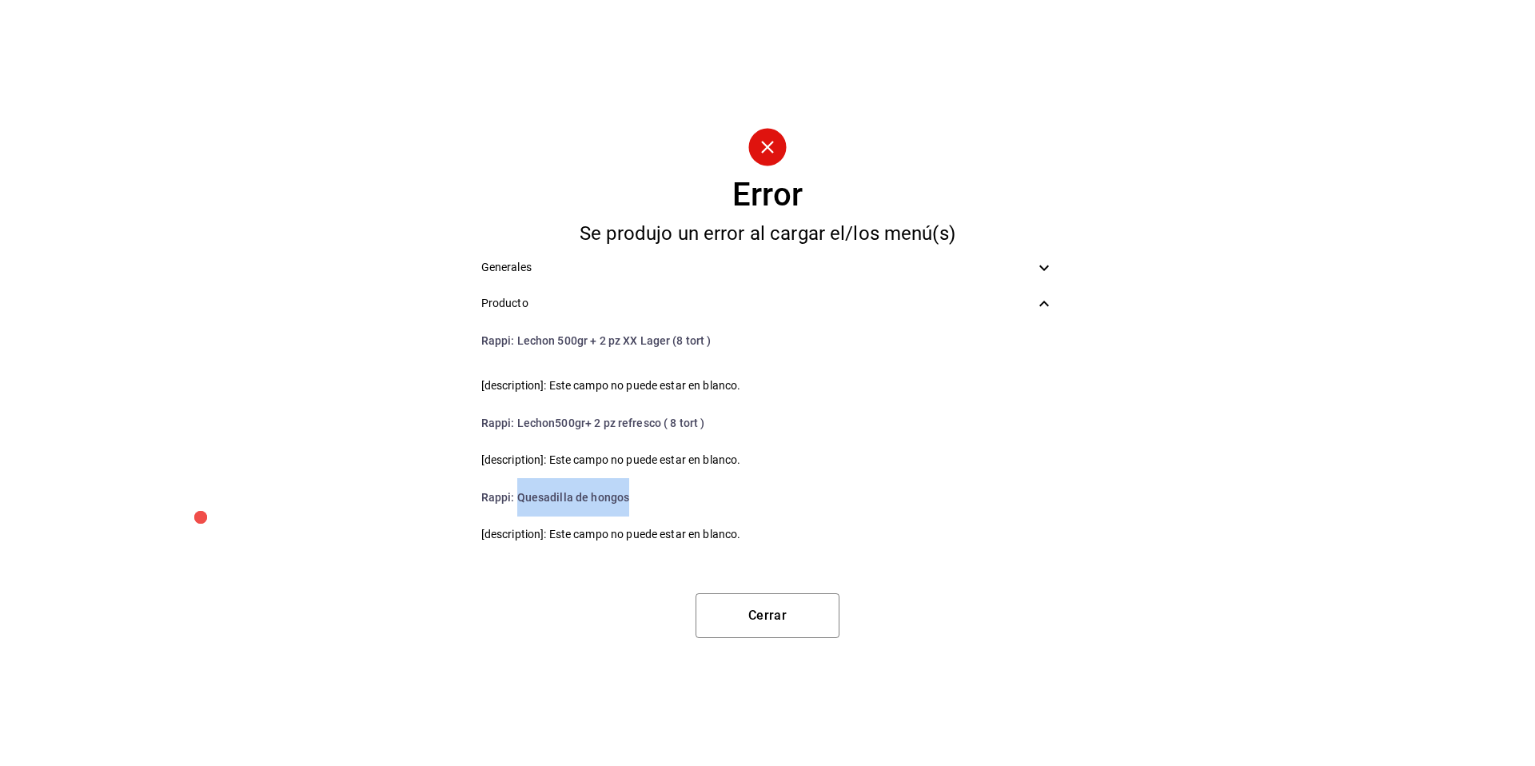
drag, startPoint x: 630, startPoint y: 492, endPoint x: 520, endPoint y: 491, distance: 110.3
click at [520, 491] on li "Rappi : Quesadilla de hongos" at bounding box center [767, 497] width 599 height 38
click at [1327, 239] on div "Error Se produjo un error al cargar el/los menú(s) Generales Producto Rappi : C…" at bounding box center [767, 383] width 1535 height 766
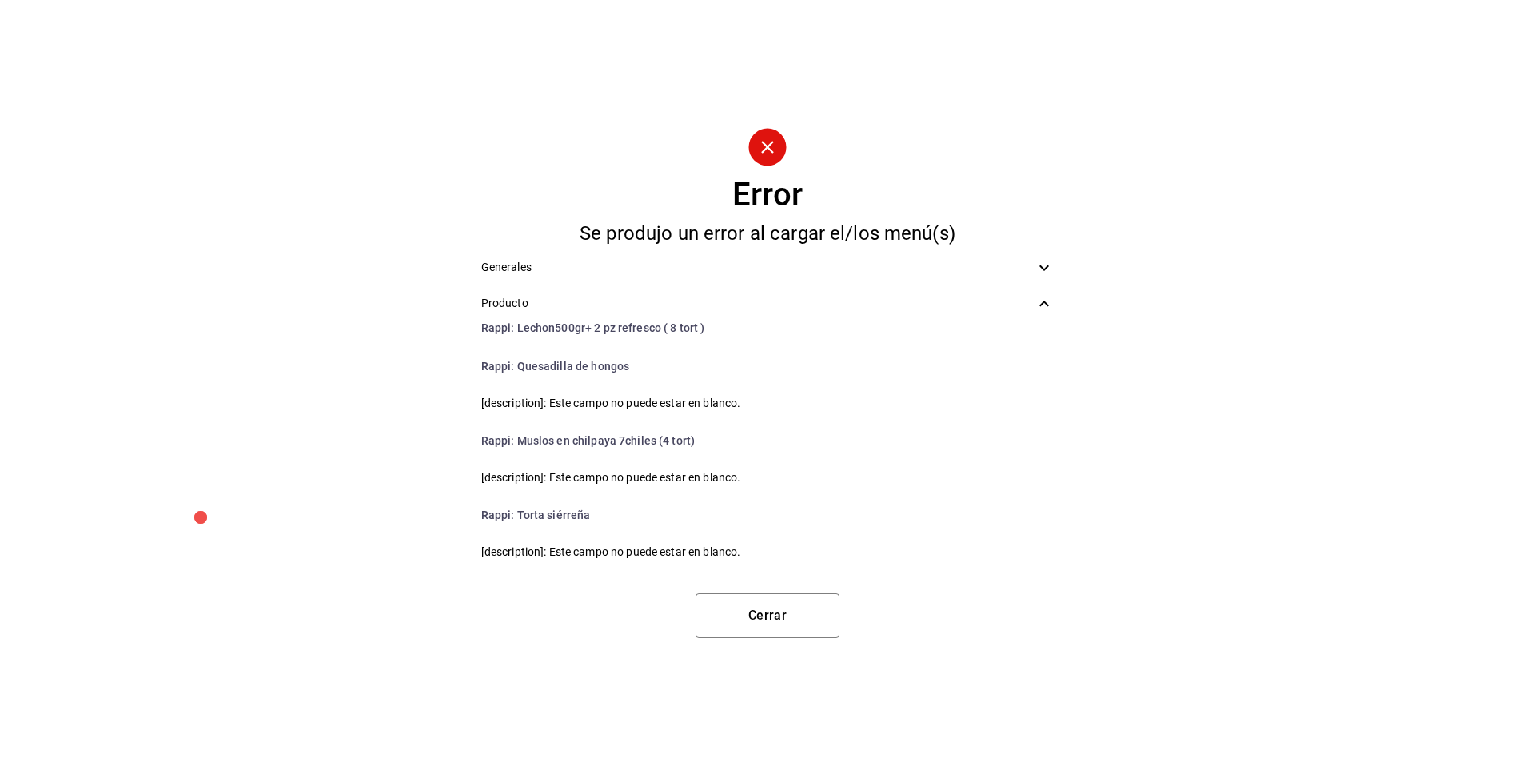
scroll to position [1494, 0]
drag, startPoint x: 692, startPoint y: 442, endPoint x: 616, endPoint y: 449, distance: 77.1
click at [616, 449] on li "Rappi : Muslos en chilpaya 7chiles (4 tort)" at bounding box center [767, 443] width 599 height 38
click at [641, 452] on li "Rappi : Muslos en chilpaya 7chiles (4 tort)" at bounding box center [767, 443] width 599 height 38
click at [536, 440] on li "Rappi : Muslos en chilpaya 7chiles (4 tort)" at bounding box center [767, 443] width 599 height 38
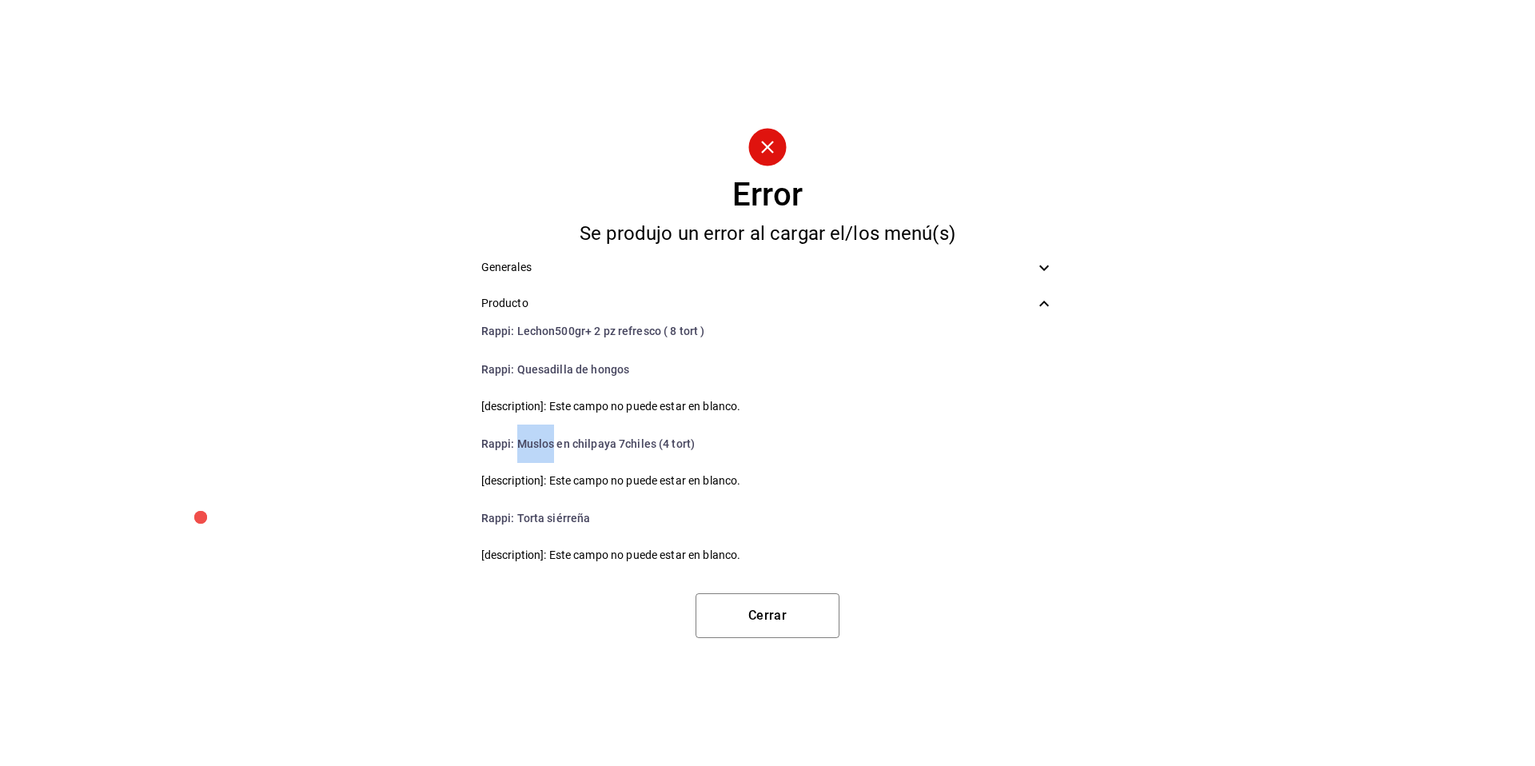
click at [536, 440] on li "Rappi : Muslos en chilpaya 7chiles (4 tort)" at bounding box center [767, 443] width 599 height 38
click at [524, 514] on li "Rappi : Torta siérreña" at bounding box center [767, 518] width 599 height 38
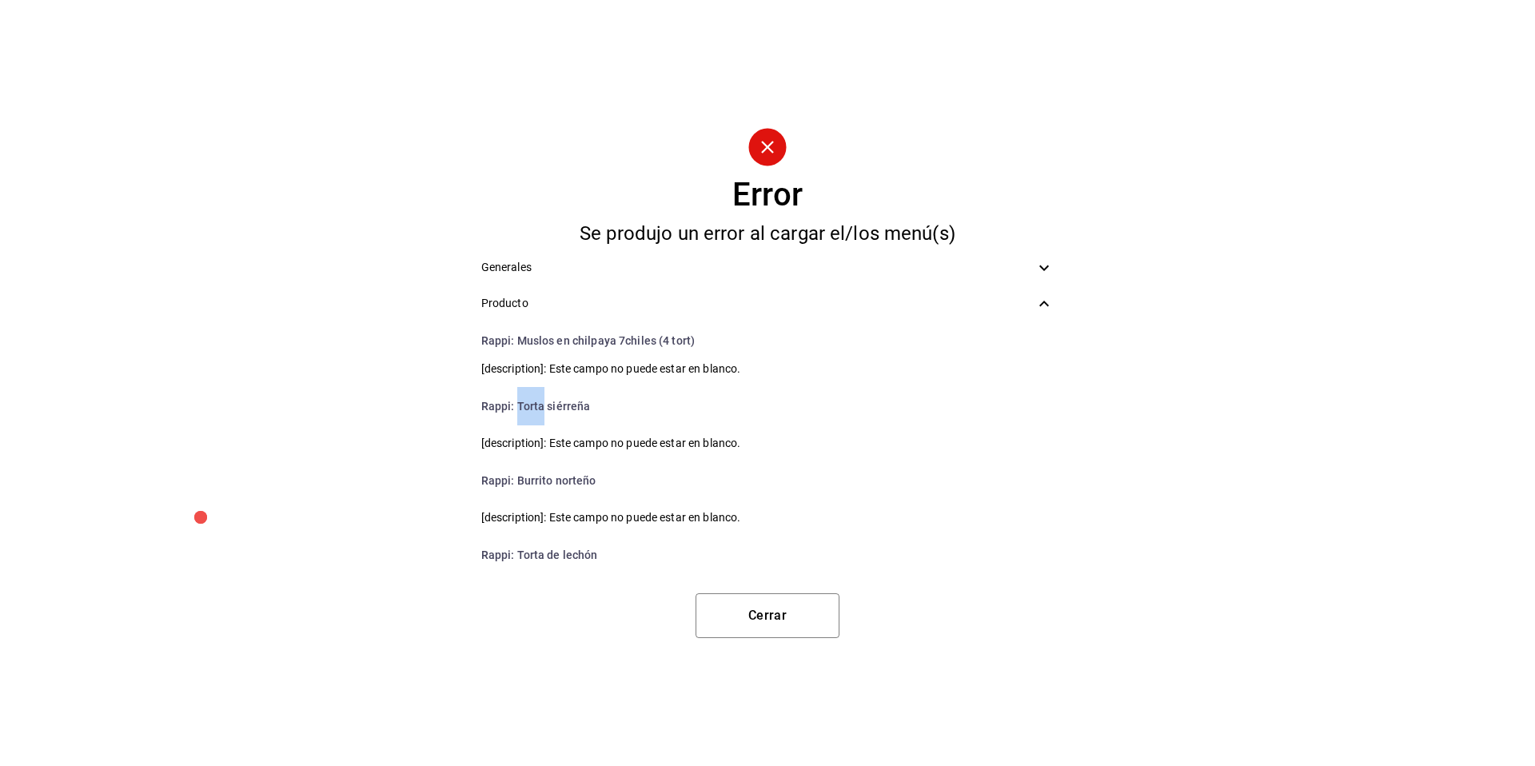
scroll to position [1618, 0]
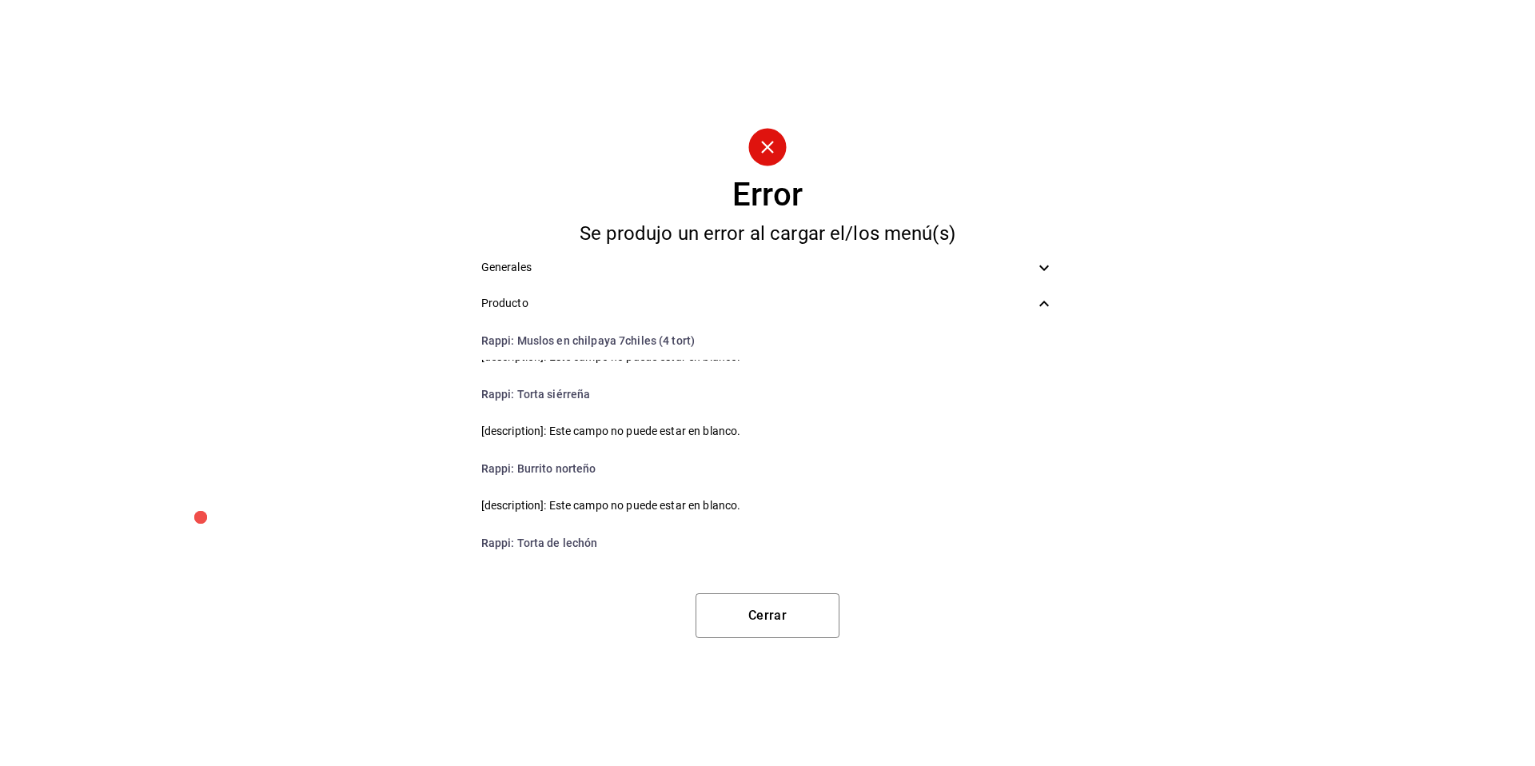
click at [524, 464] on li "Rappi : Burrito norteño" at bounding box center [767, 468] width 599 height 38
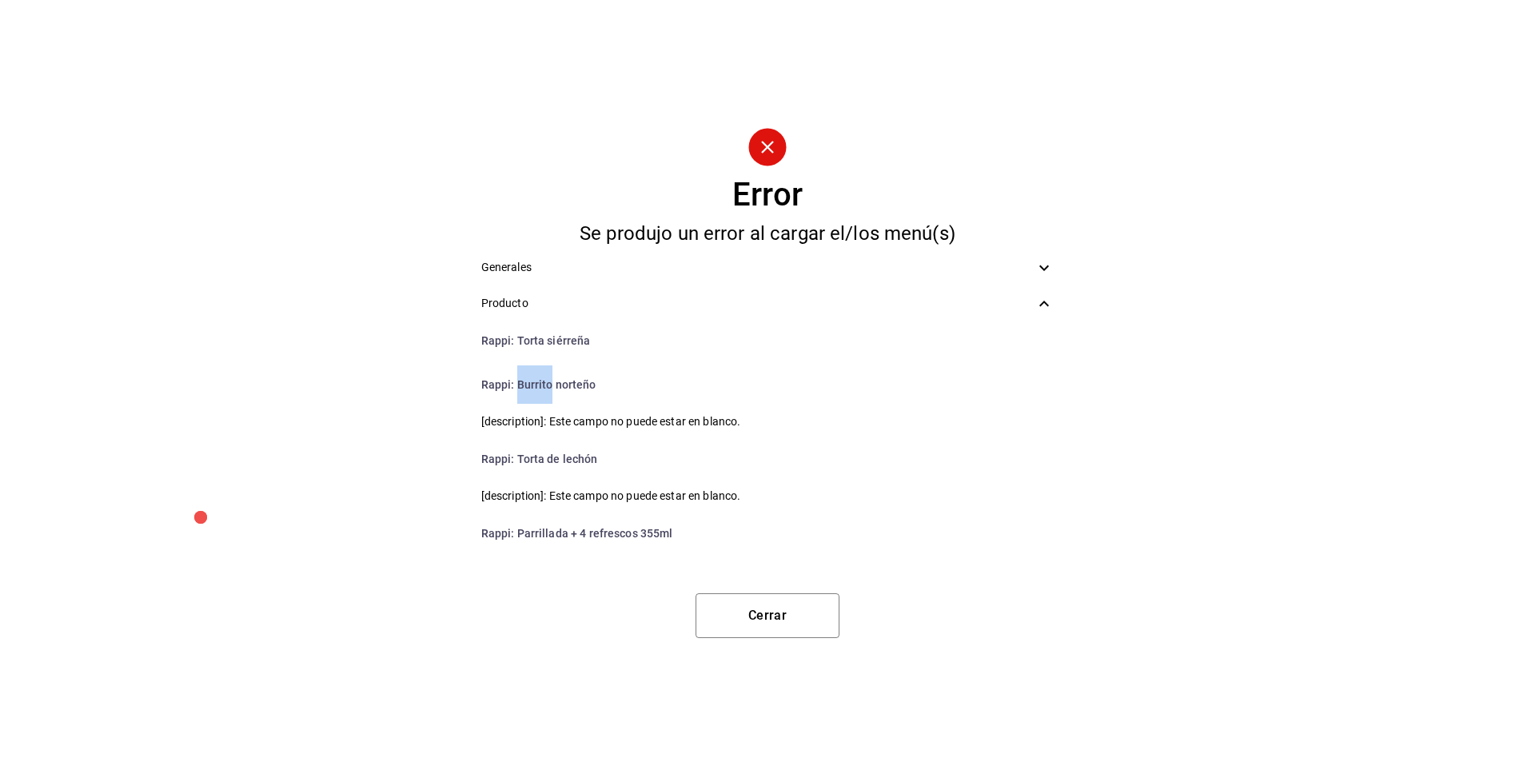
scroll to position [1707, 0]
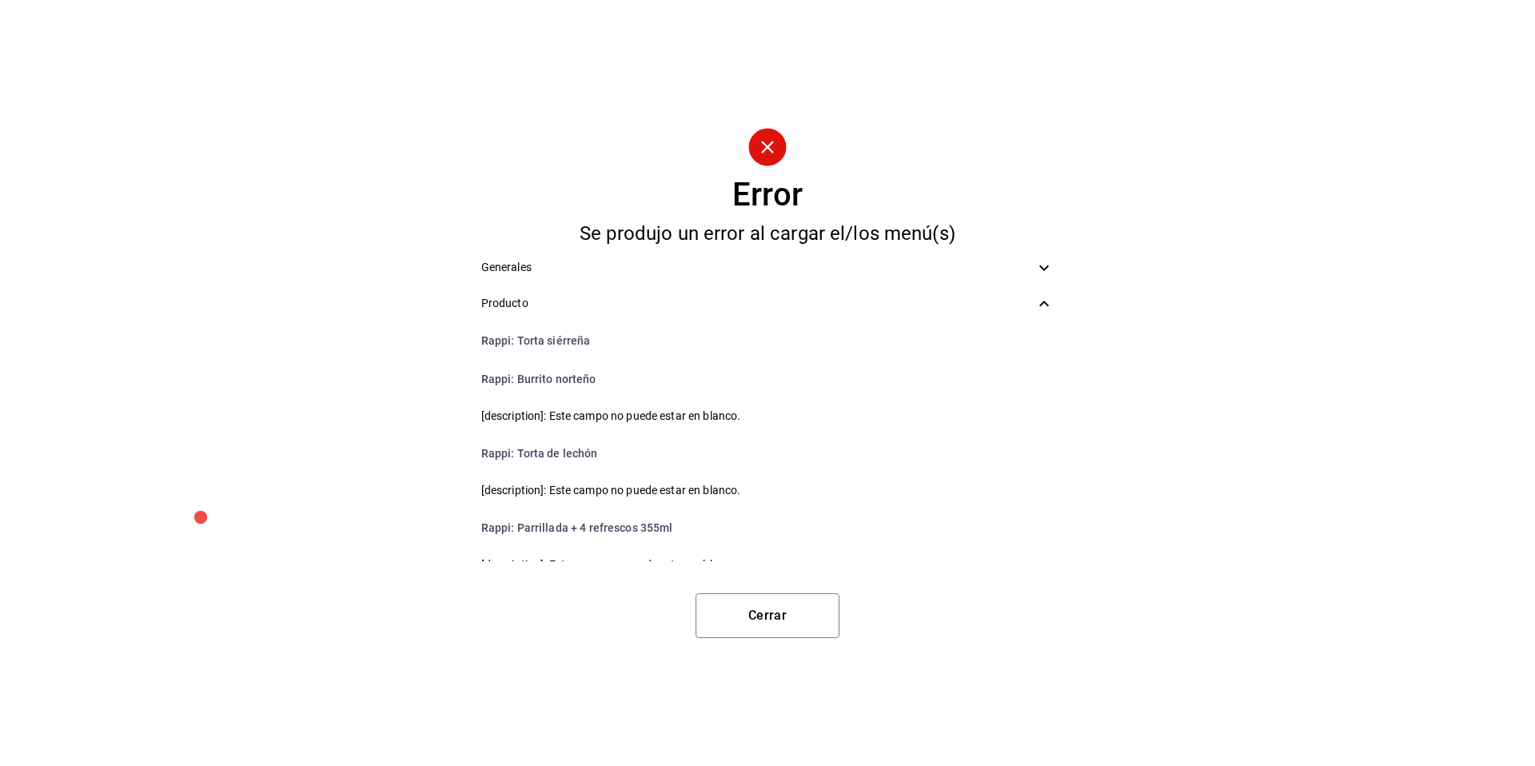
click at [533, 522] on li "Rappi : Parrillada + 4 refrescos 355ml" at bounding box center [767, 527] width 599 height 38
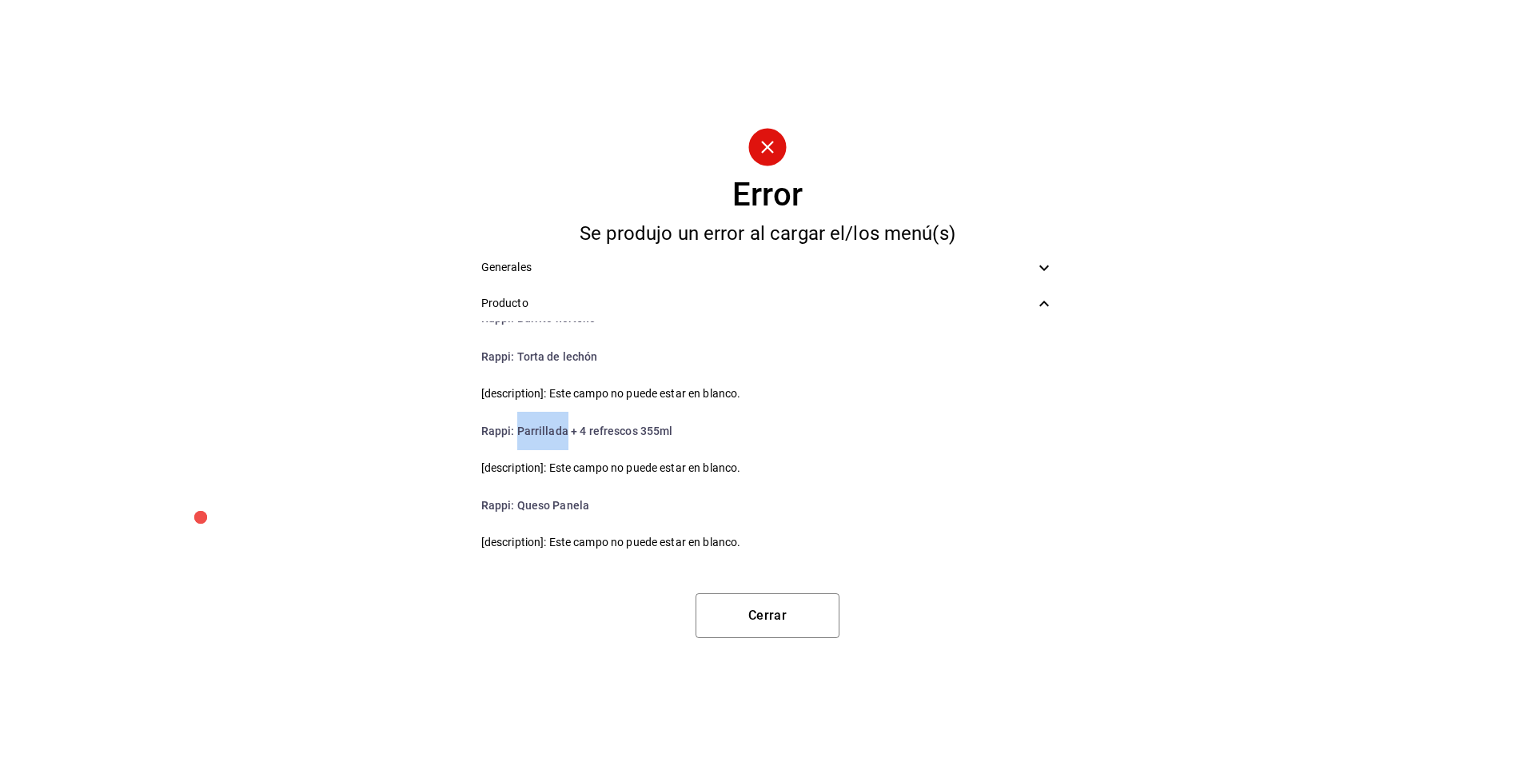
scroll to position [1807, 0]
drag, startPoint x: 599, startPoint y: 496, endPoint x: 516, endPoint y: 503, distance: 82.6
click at [516, 503] on li "Rappi : Queso Panela" at bounding box center [767, 502] width 599 height 38
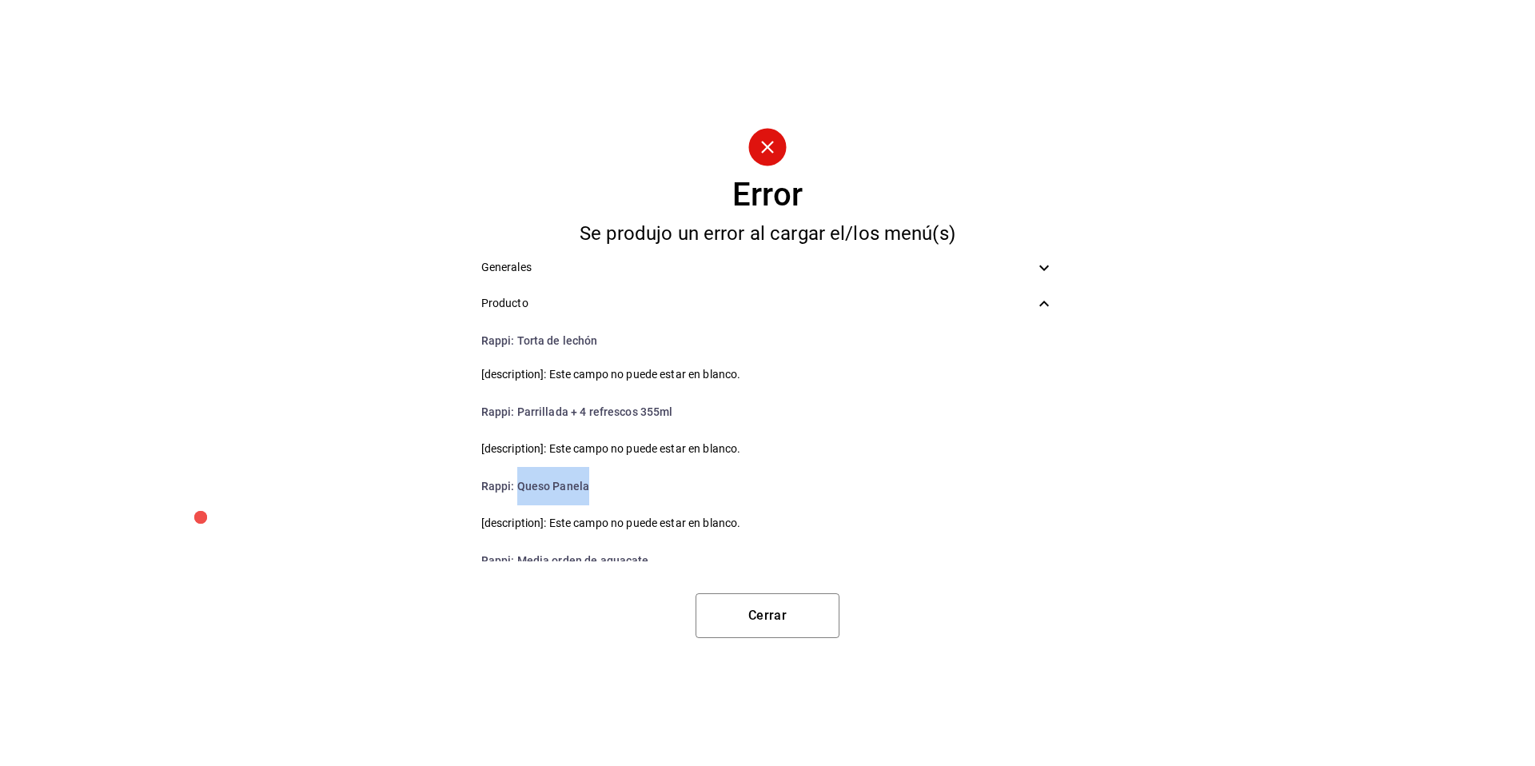
scroll to position [1892, 0]
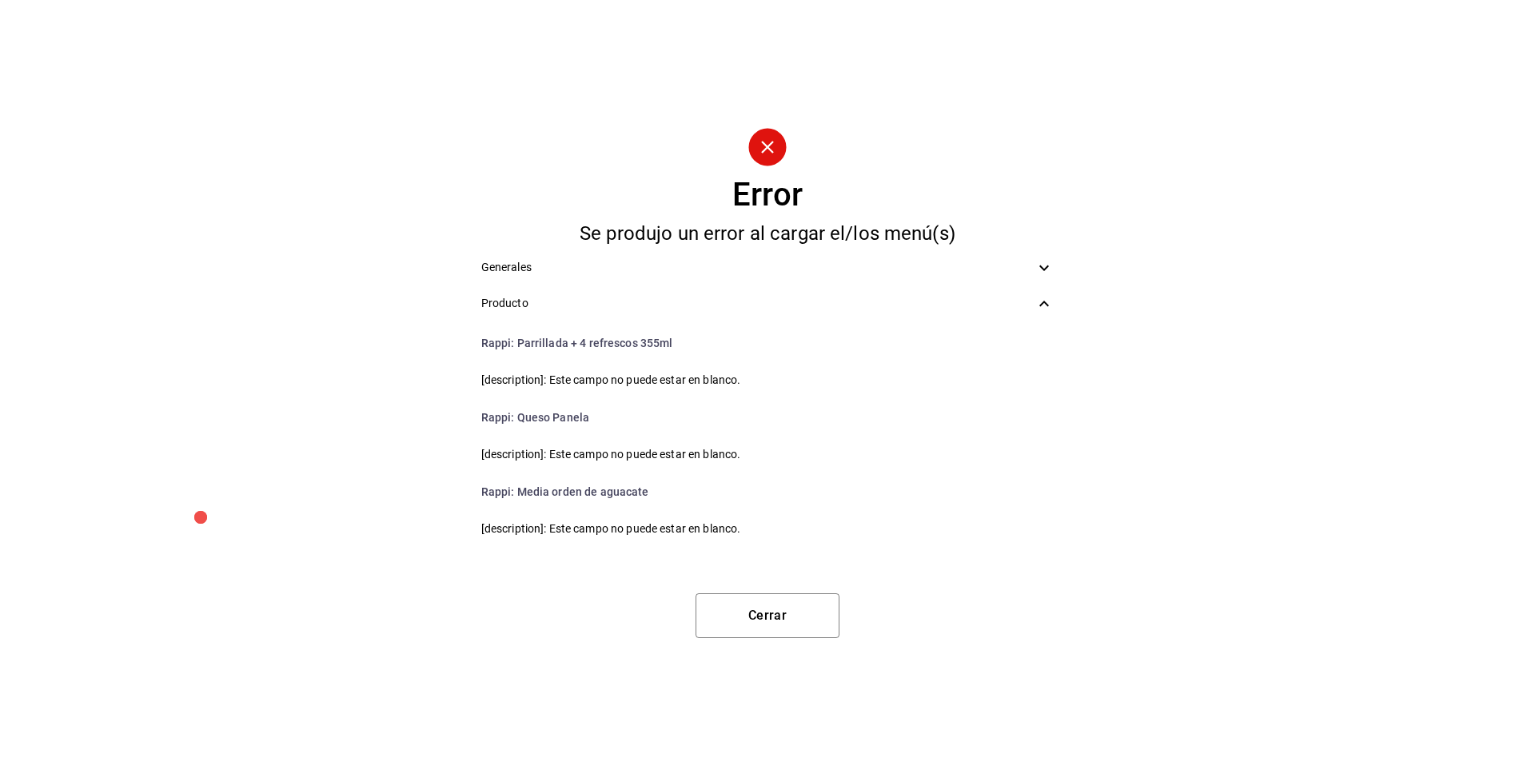
click at [526, 491] on li "Rappi : Media orden de aguacate" at bounding box center [767, 491] width 599 height 38
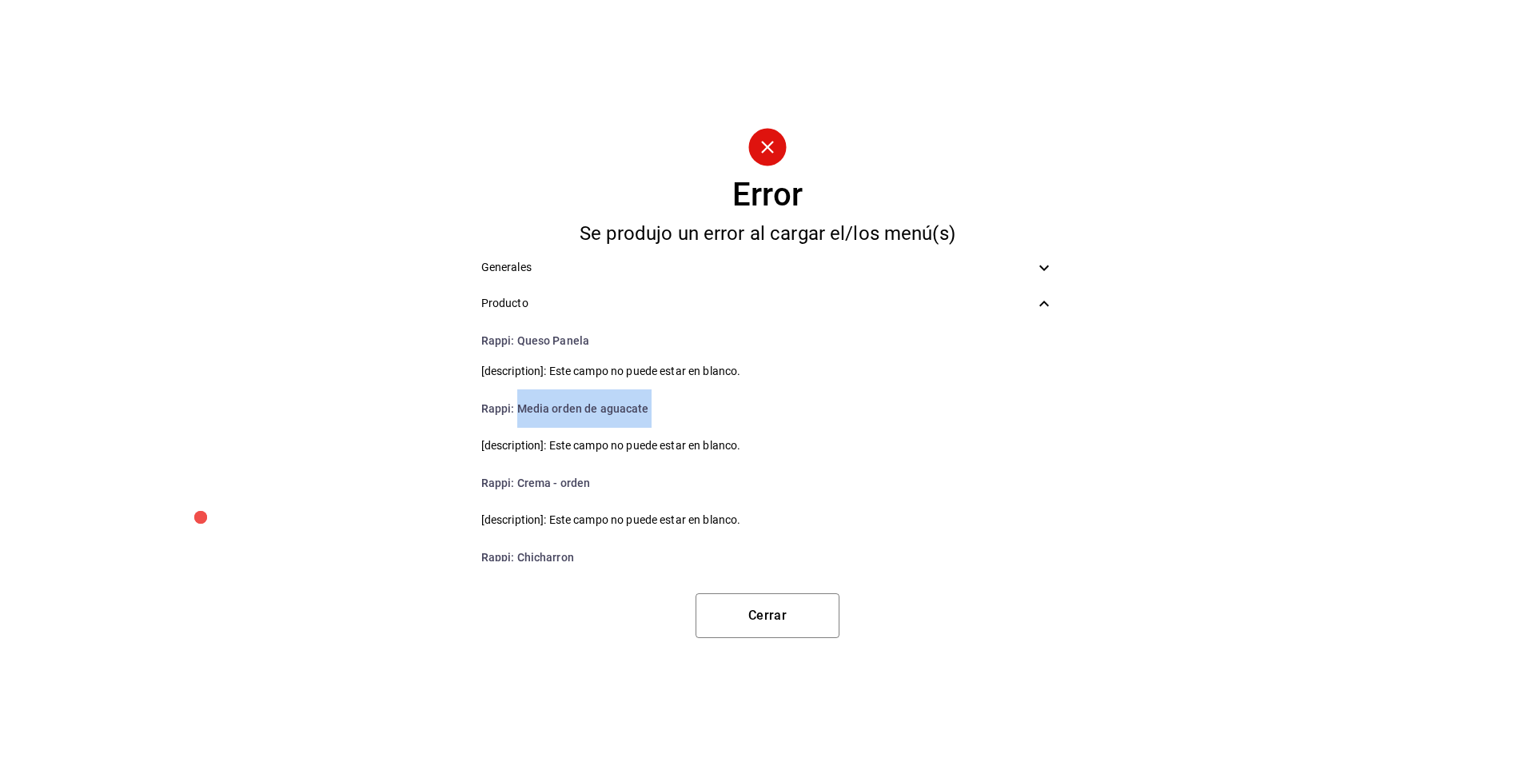
scroll to position [1979, 0]
drag, startPoint x: 592, startPoint y: 485, endPoint x: 519, endPoint y: 480, distance: 72.9
click at [519, 480] on li "Rappi : Crema - orden" at bounding box center [767, 479] width 599 height 38
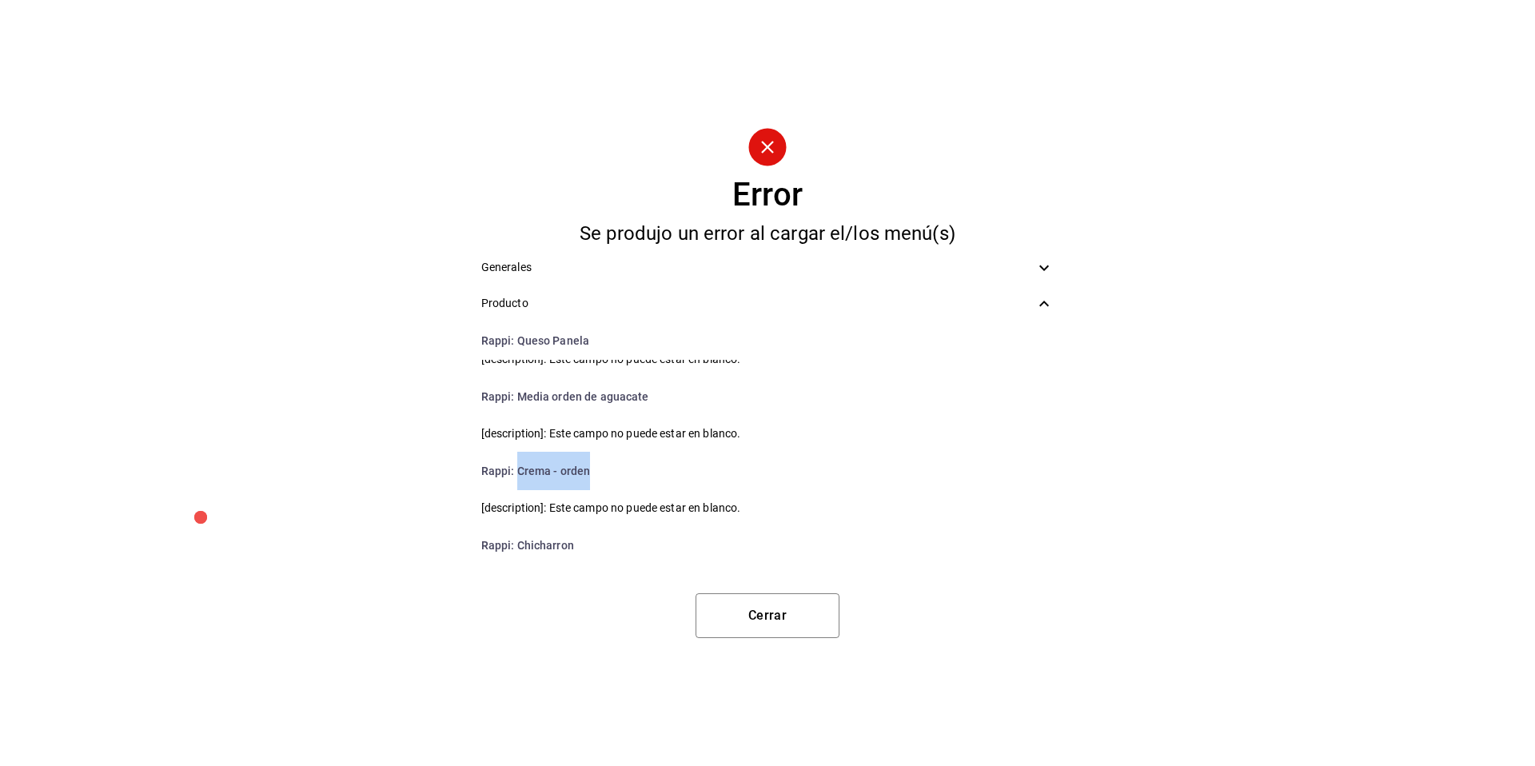
scroll to position [2049, 0]
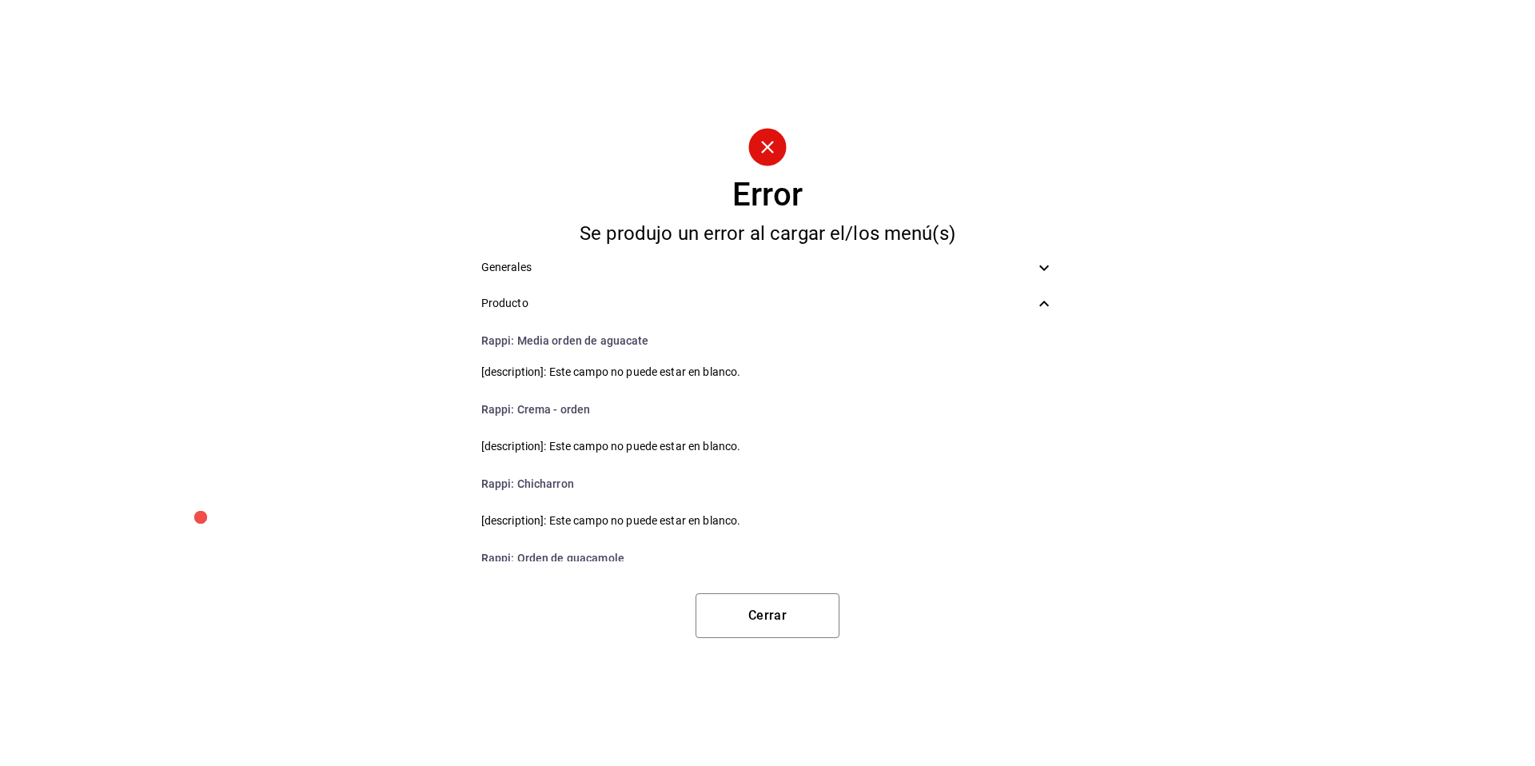
click at [527, 486] on li "Rappi : Chicharron" at bounding box center [767, 483] width 599 height 38
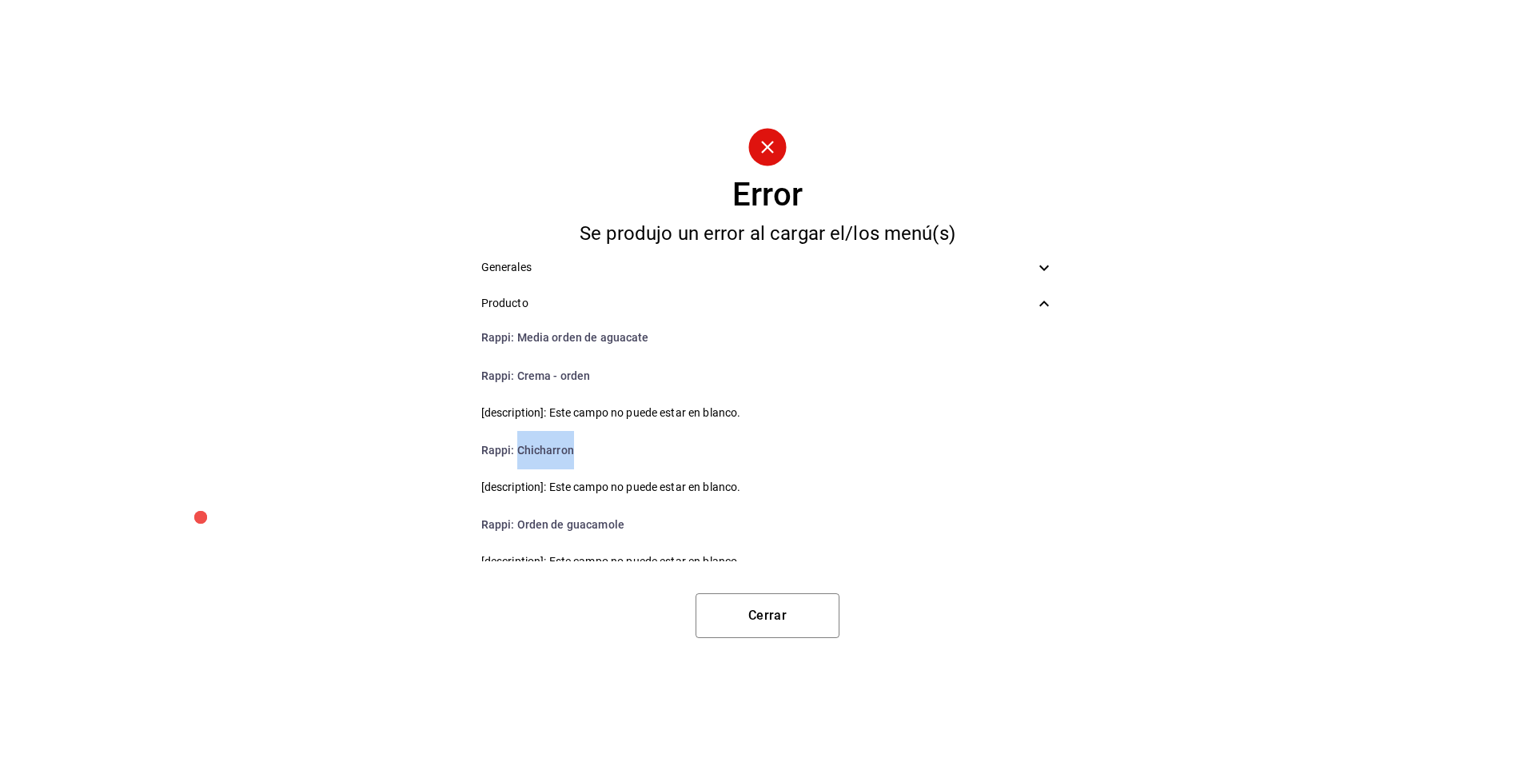
scroll to position [2083, 0]
drag, startPoint x: 641, startPoint y: 520, endPoint x: 516, endPoint y: 515, distance: 124.8
click at [516, 515] on li "Rappi : Orden de guacamole" at bounding box center [767, 523] width 599 height 38
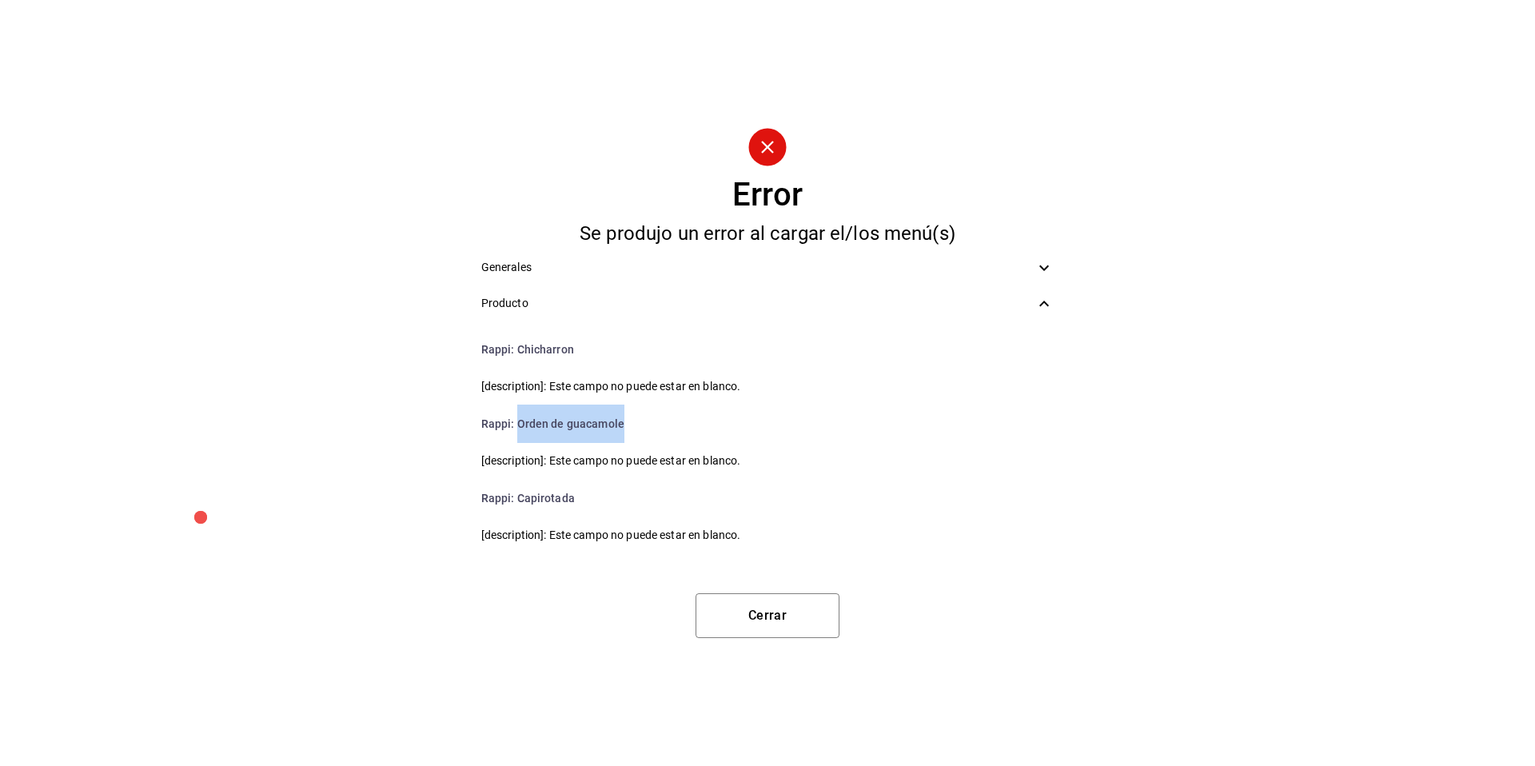
scroll to position [2245, 0]
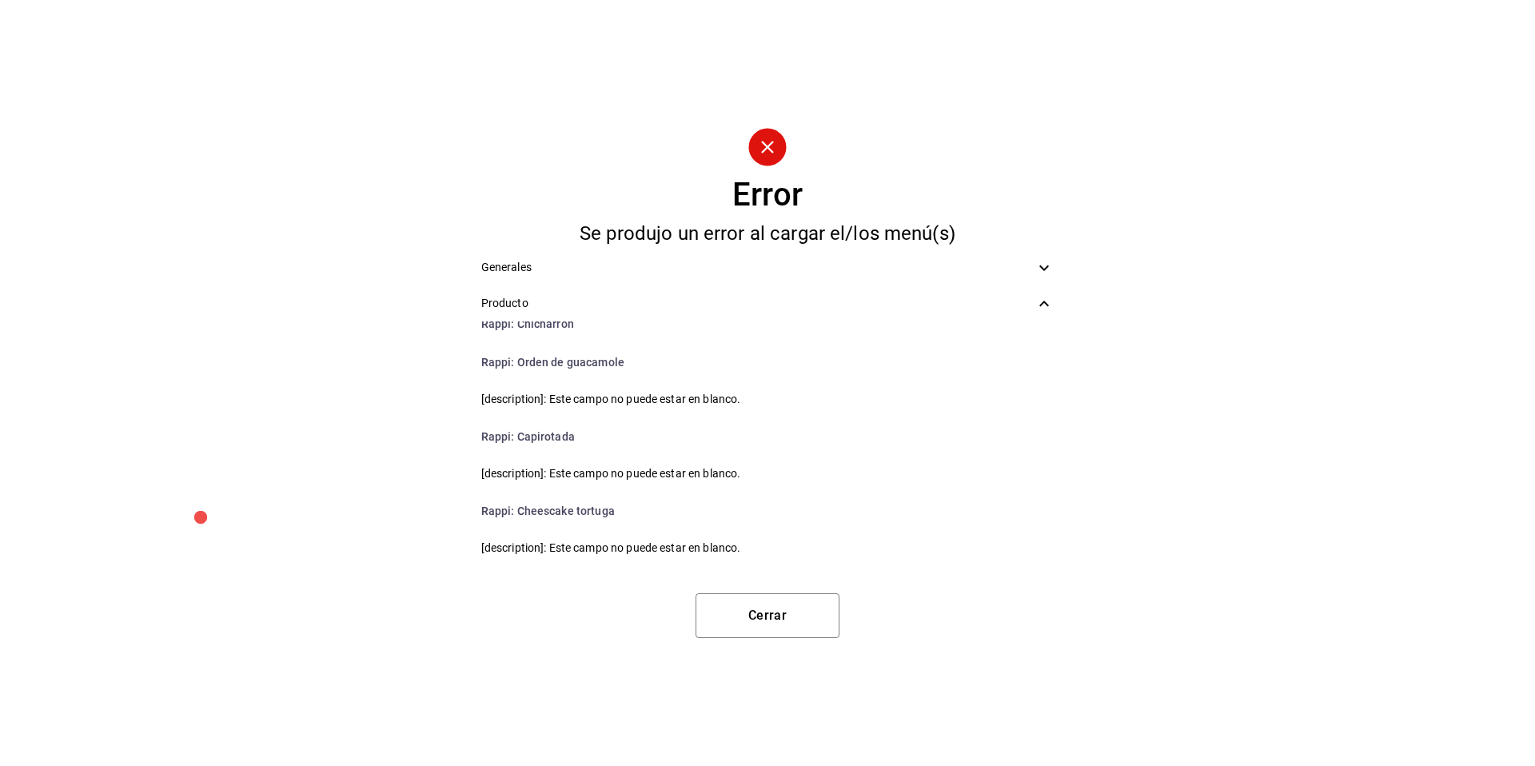
click at [550, 430] on li "Rappi : Capirotada" at bounding box center [767, 436] width 599 height 38
drag, startPoint x: 618, startPoint y: 510, endPoint x: 515, endPoint y: 502, distance: 103.4
click at [515, 502] on li "Rappi : Cheescake tortuga" at bounding box center [767, 511] width 599 height 38
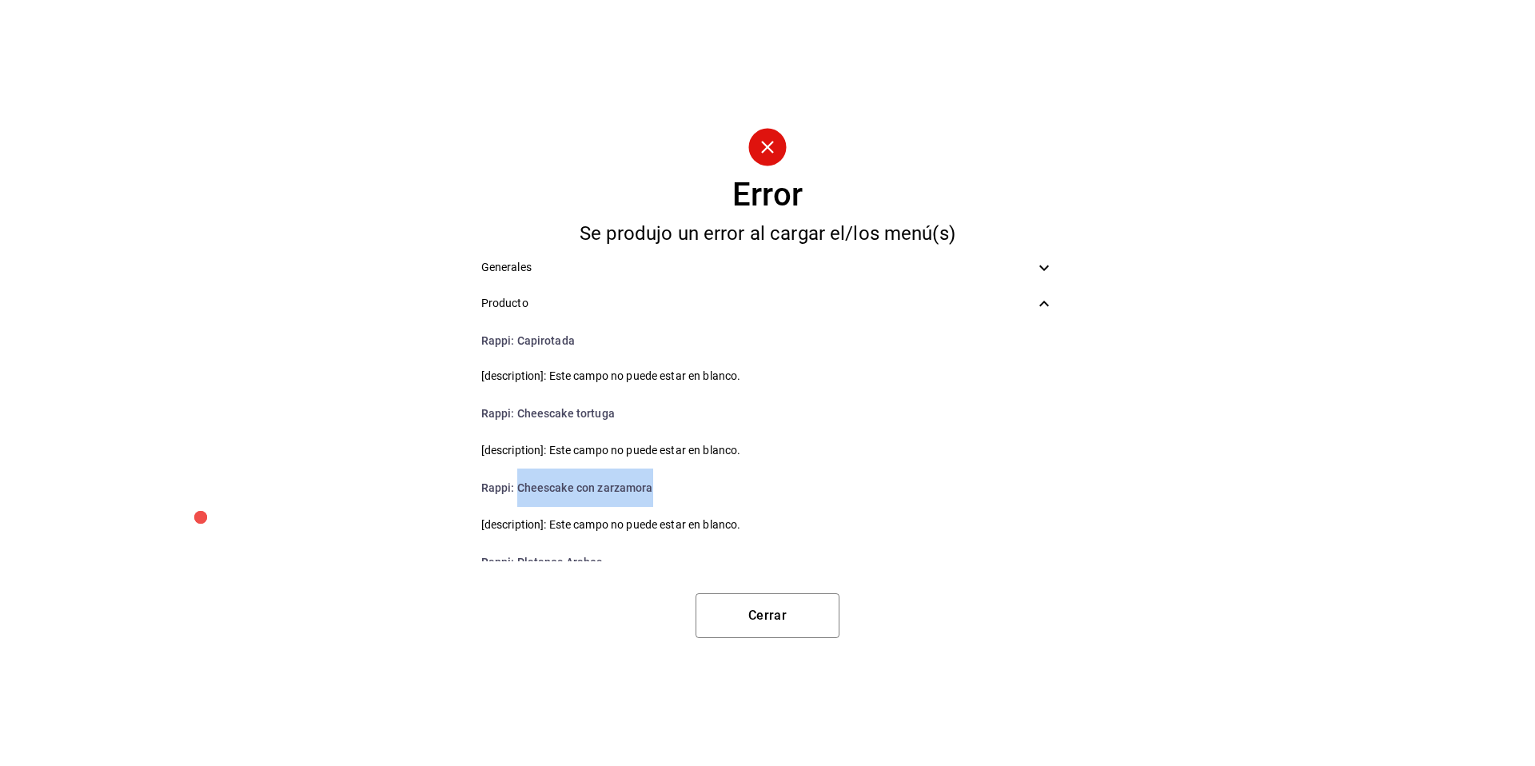
drag, startPoint x: 655, startPoint y: 493, endPoint x: 519, endPoint y: 481, distance: 137.2
click at [519, 481] on li "Rappi : Cheescake con zarzamora" at bounding box center [767, 487] width 599 height 38
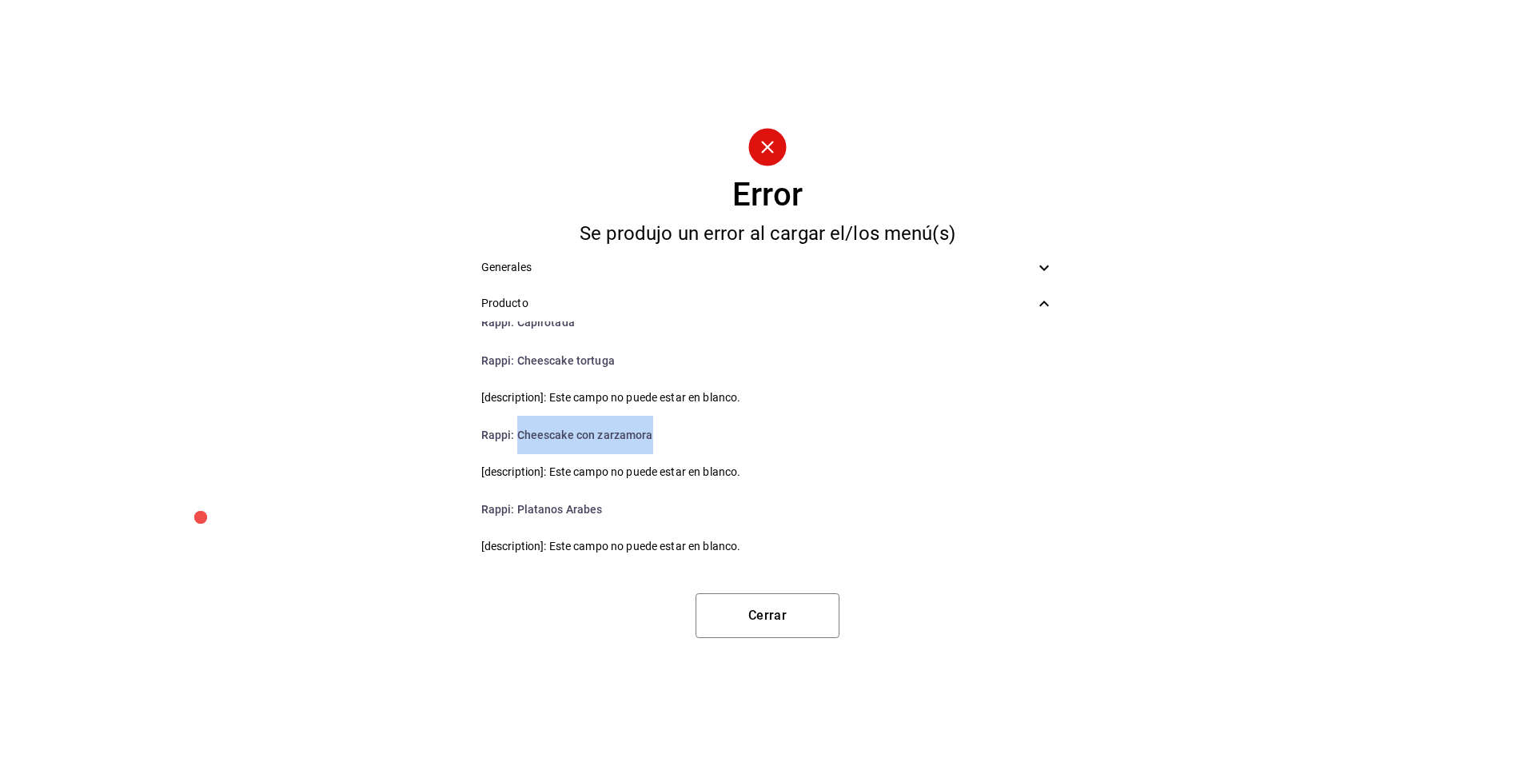
scroll to position [2397, 0]
drag, startPoint x: 612, startPoint y: 503, endPoint x: 519, endPoint y: 500, distance: 93.6
click at [519, 500] on li "Rappi : Platanos Arabes" at bounding box center [767, 507] width 599 height 38
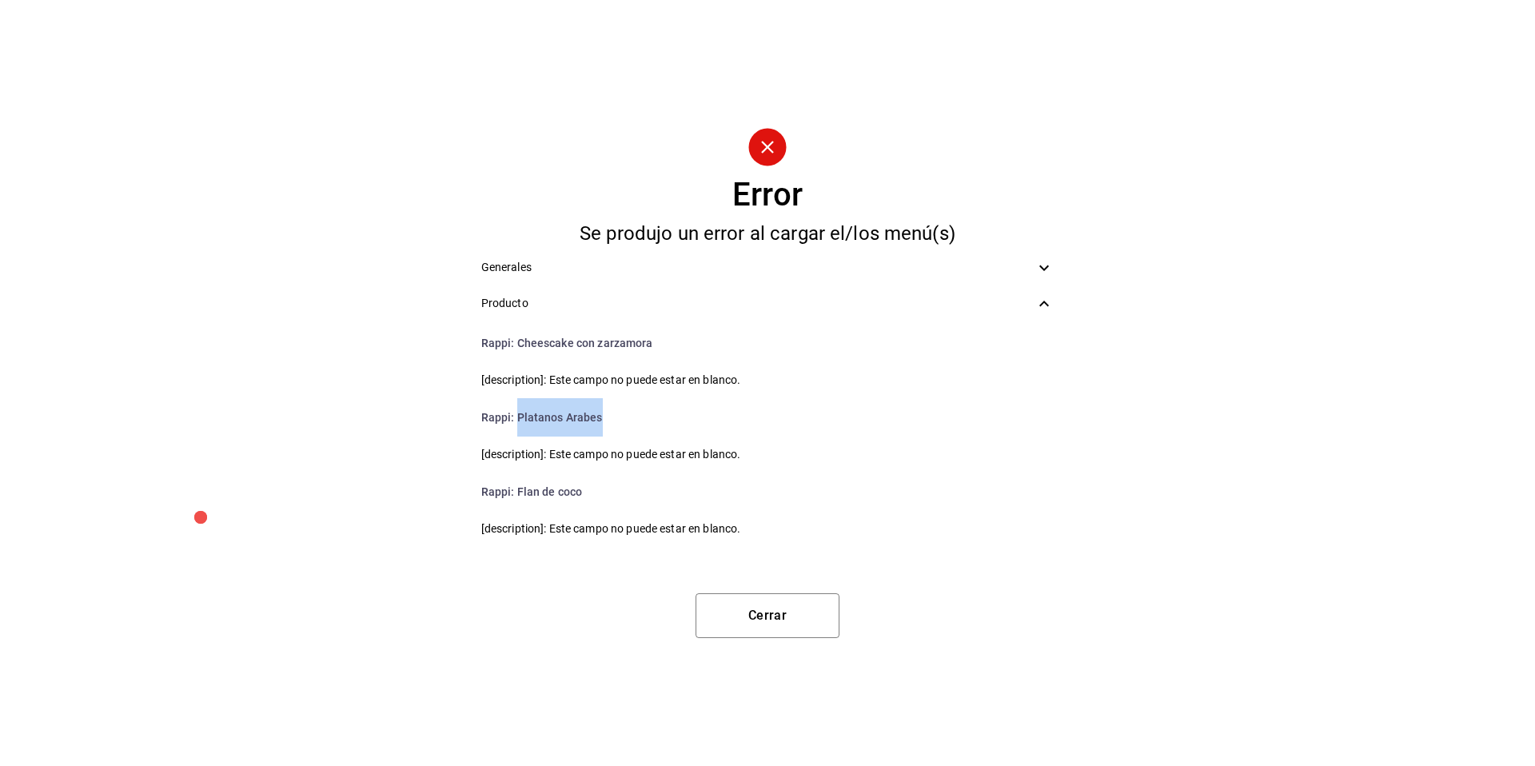
scroll to position [2496, 0]
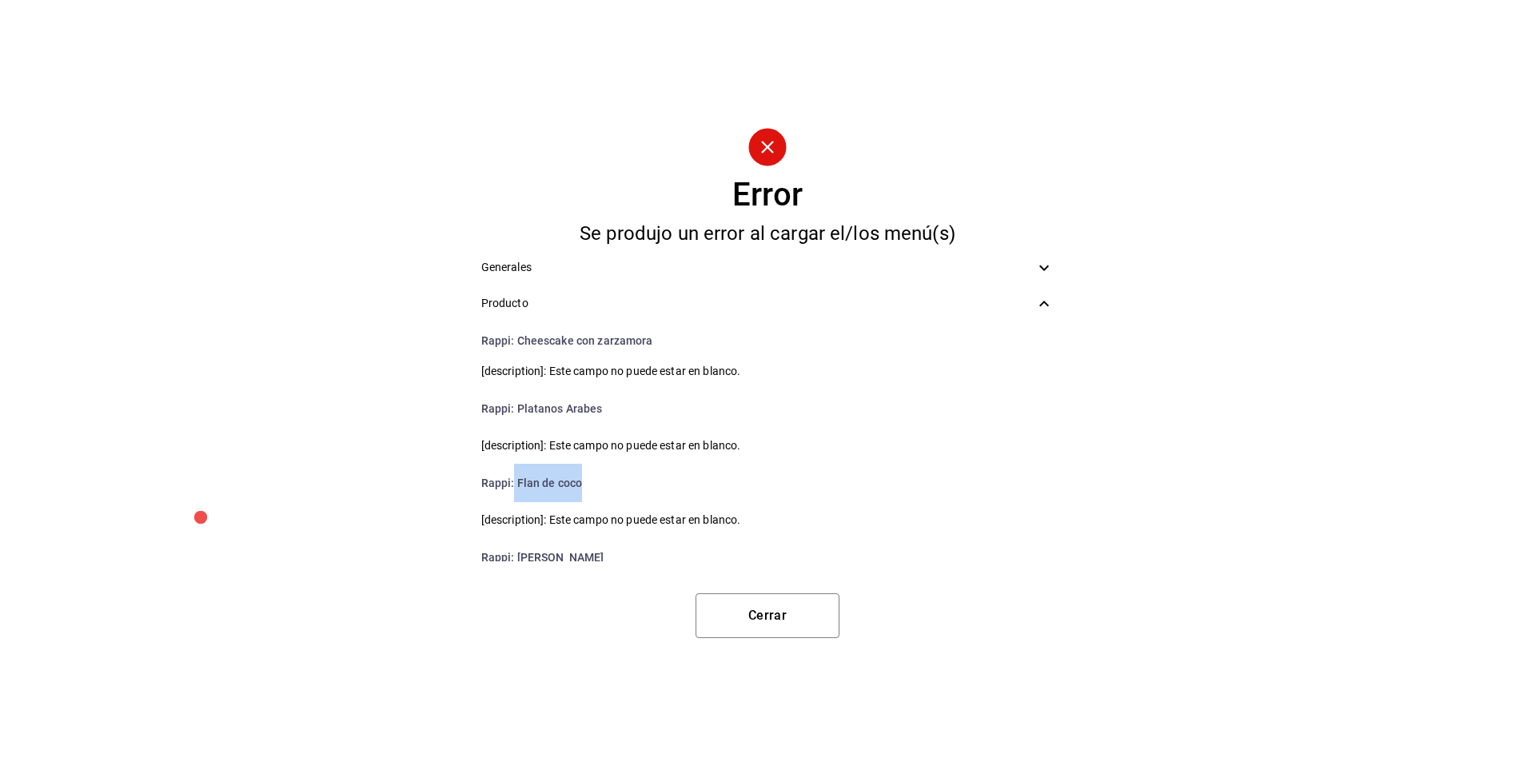
drag, startPoint x: 589, startPoint y: 485, endPoint x: 512, endPoint y: 476, distance: 77.2
click at [512, 476] on li "Rappi : Flan de coco" at bounding box center [767, 483] width 599 height 38
click at [673, 483] on li "Rappi : Flan de coco" at bounding box center [767, 483] width 599 height 38
drag, startPoint x: 575, startPoint y: 483, endPoint x: 514, endPoint y: 474, distance: 61.4
click at [514, 474] on li "Rappi : Flan de coco" at bounding box center [767, 483] width 599 height 38
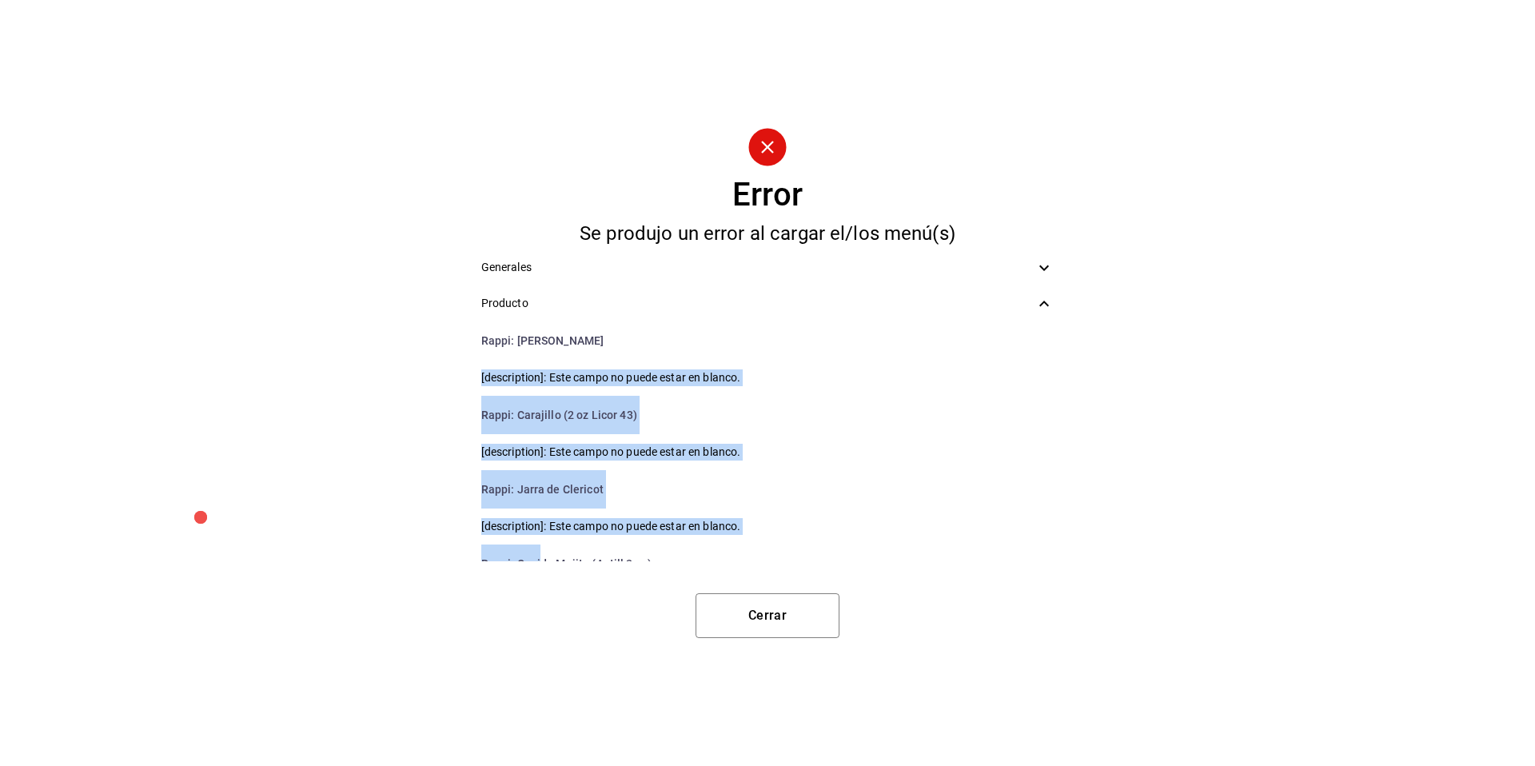
drag, startPoint x: 588, startPoint y: 553, endPoint x: 539, endPoint y: 540, distance: 51.2
click at [539, 548] on ul "Rappi : Chilaquiles - Arrachera [description]: Este campo no puede estar en bla…" at bounding box center [767, 441] width 599 height 240
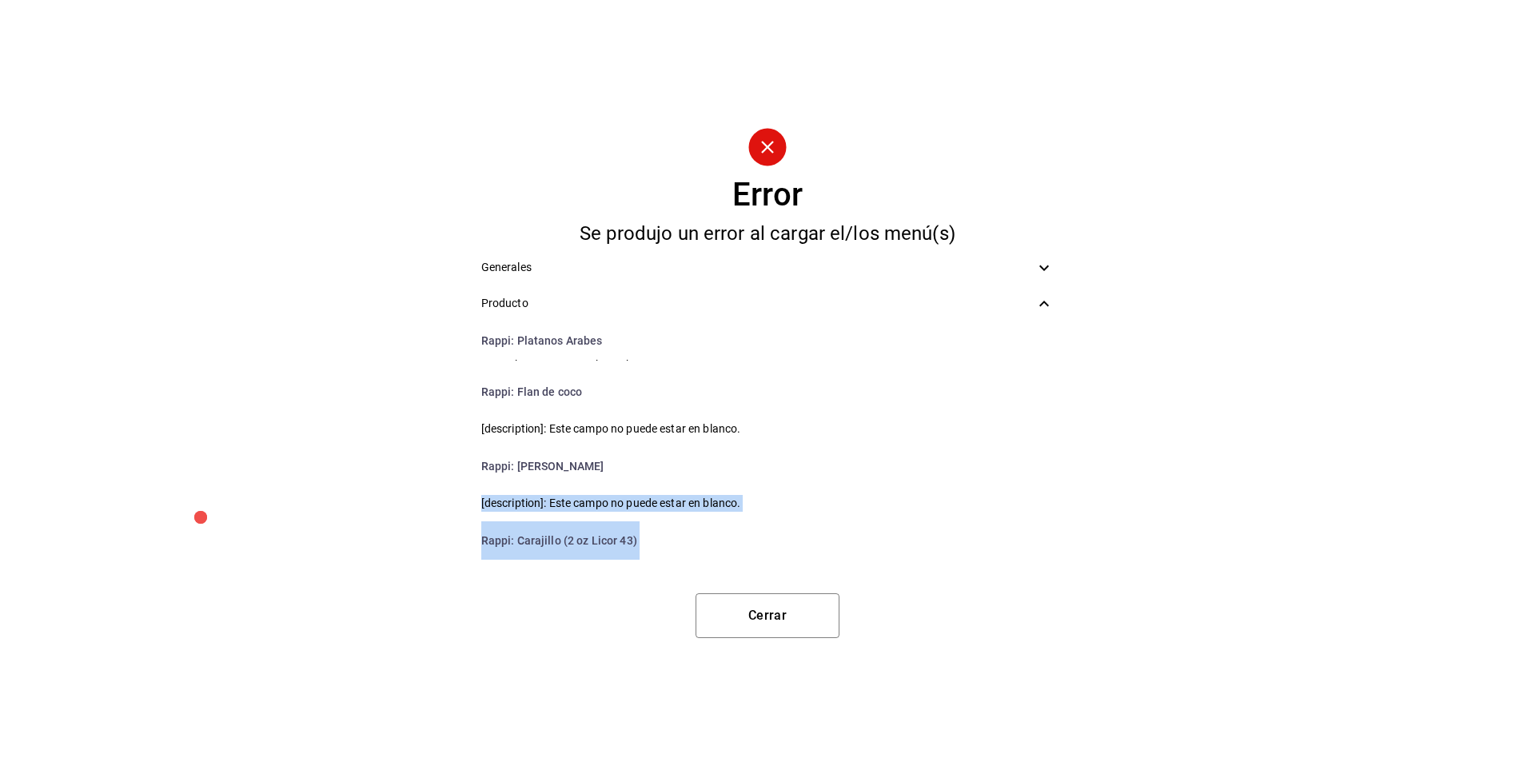
scroll to position [2581, 0]
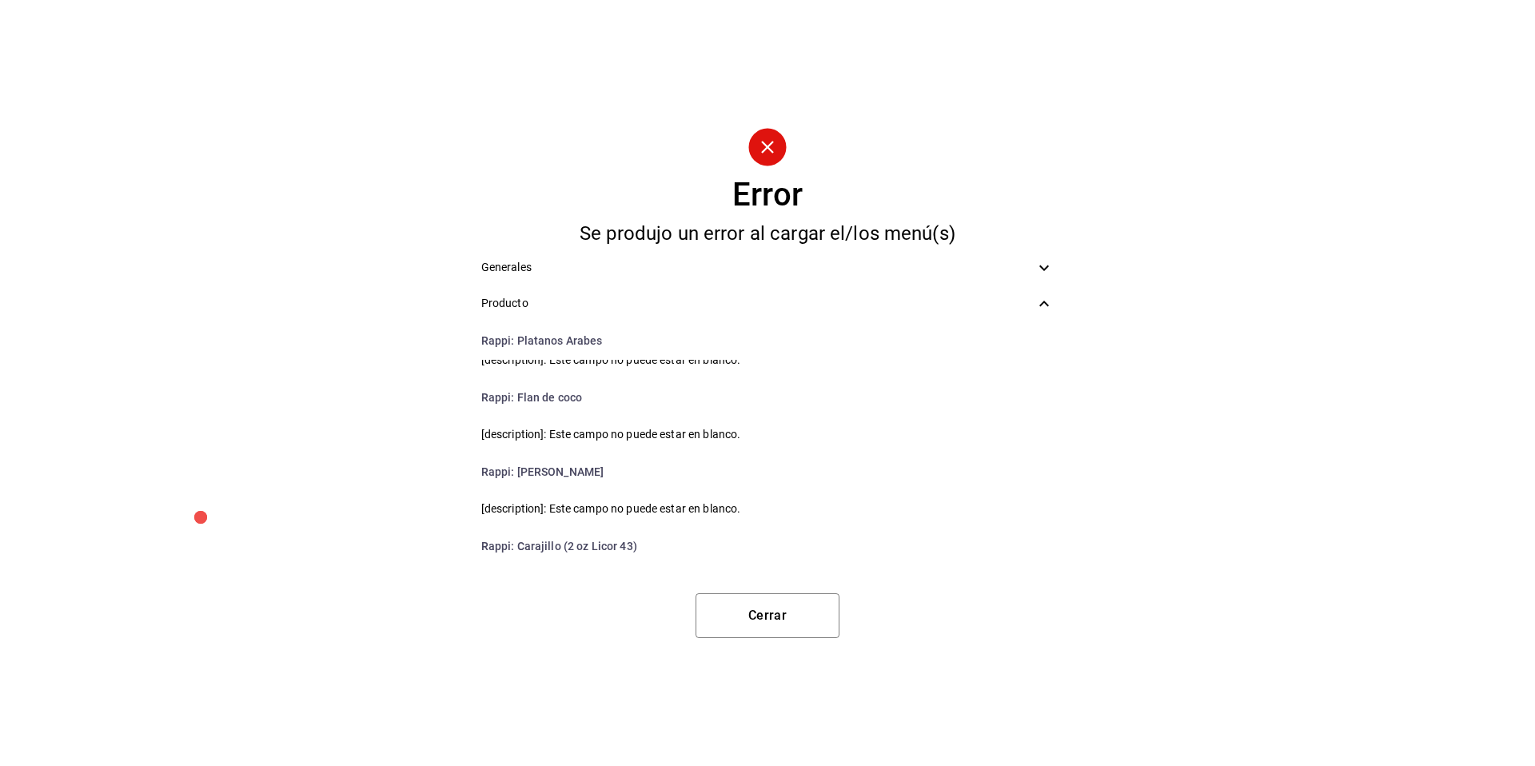
click at [575, 479] on li "Rappi : Budín de nuez" at bounding box center [767, 471] width 599 height 38
drag, startPoint x: 593, startPoint y: 471, endPoint x: 516, endPoint y: 466, distance: 76.9
click at [516, 466] on li "Rappi : Budín de nuez" at bounding box center [767, 471] width 599 height 38
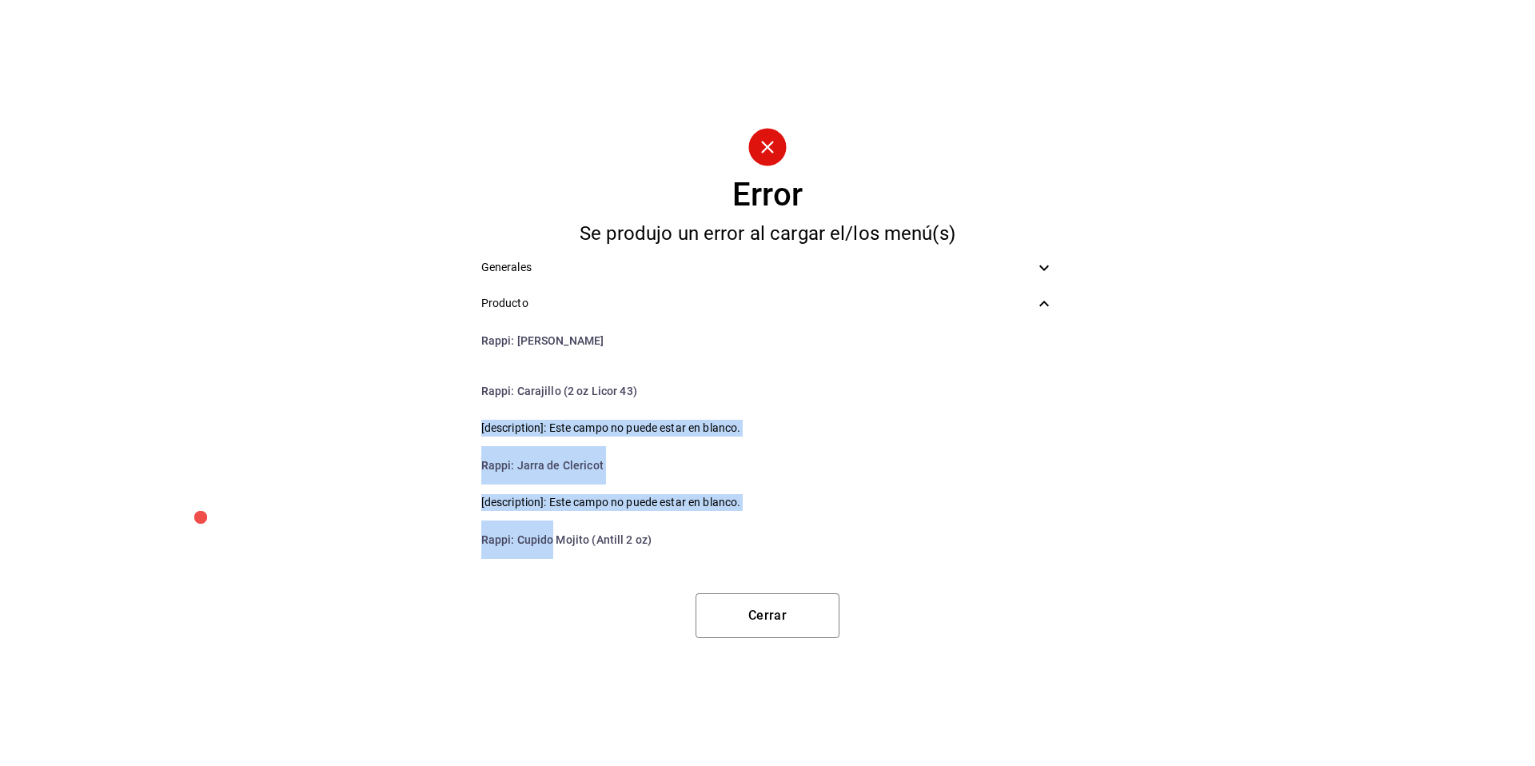
drag, startPoint x: 639, startPoint y: 546, endPoint x: 560, endPoint y: 503, distance: 90.1
click at [550, 550] on ul "Rappi : Chilaquiles - Arrachera [description]: Este campo no puede estar en bla…" at bounding box center [767, 441] width 599 height 240
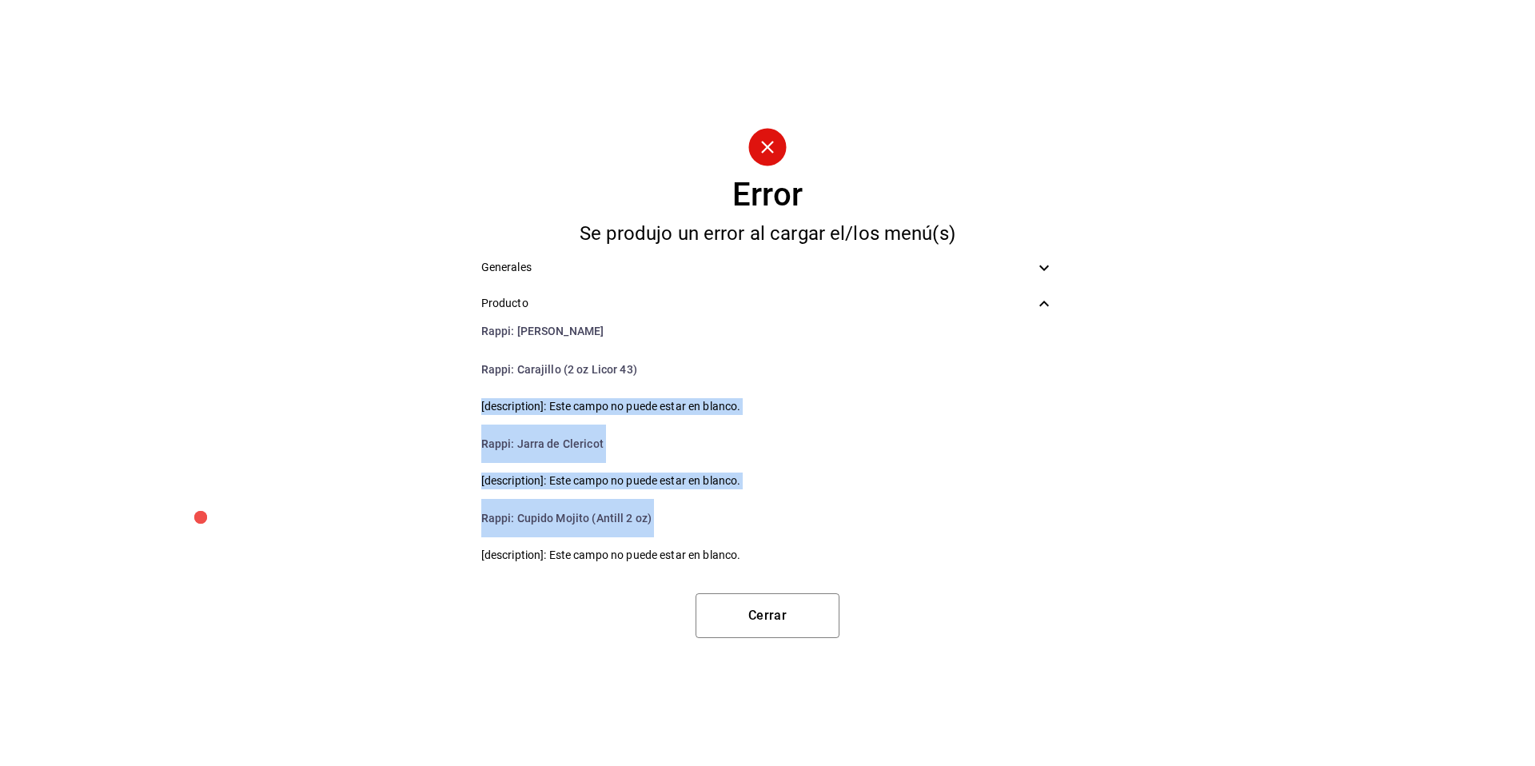
click at [608, 449] on li "Rappi : Jarra de Clericot" at bounding box center [767, 443] width 599 height 38
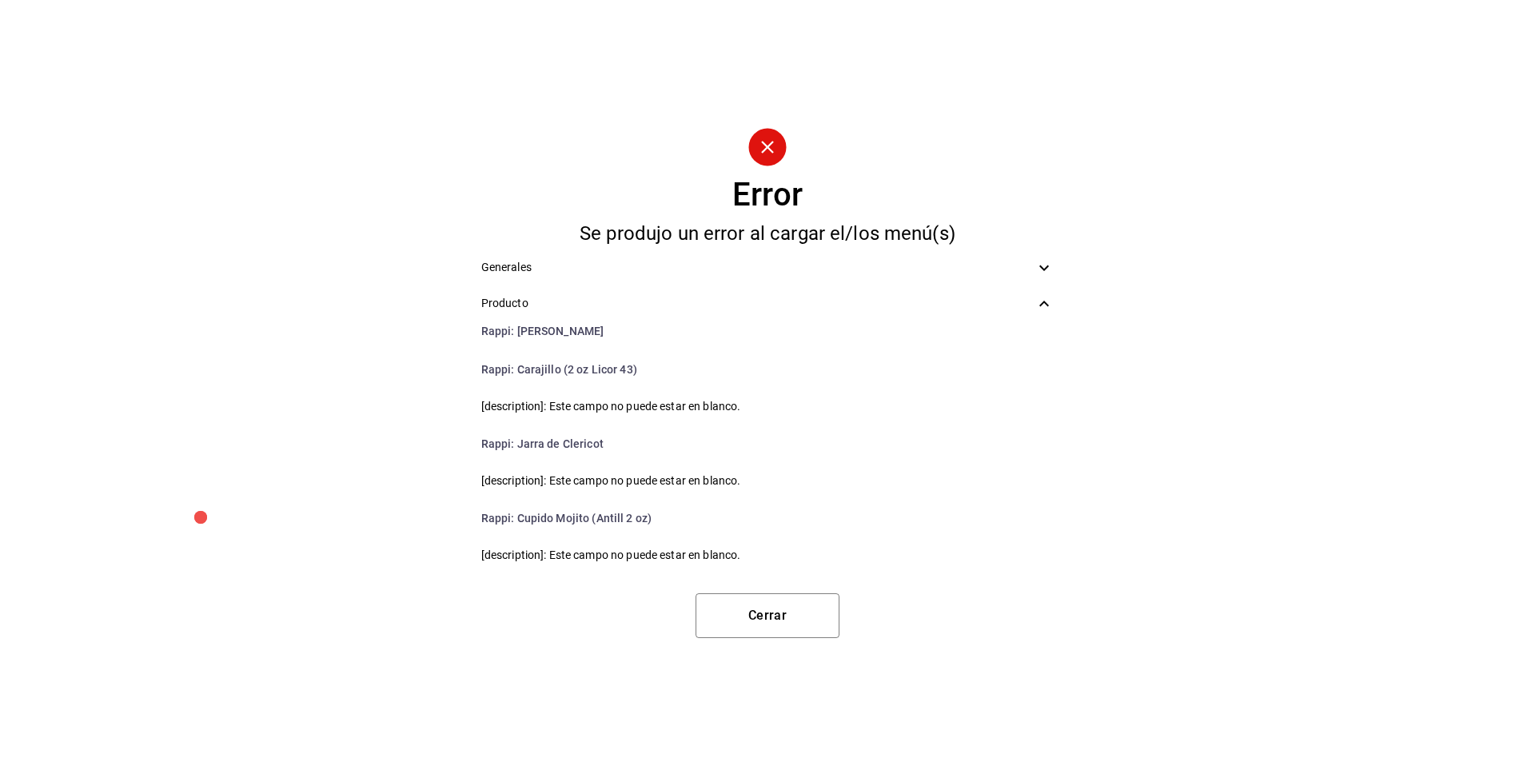
click at [539, 364] on li "Rappi : Carajillo (2 oz Licor 43)" at bounding box center [767, 369] width 599 height 38
drag, startPoint x: 604, startPoint y: 449, endPoint x: 514, endPoint y: 448, distance: 89.5
click at [514, 448] on li "Rappi : Jarra de Clericot" at bounding box center [767, 443] width 599 height 38
click at [632, 459] on li "Rappi : Jarra de Clericot" at bounding box center [767, 443] width 599 height 38
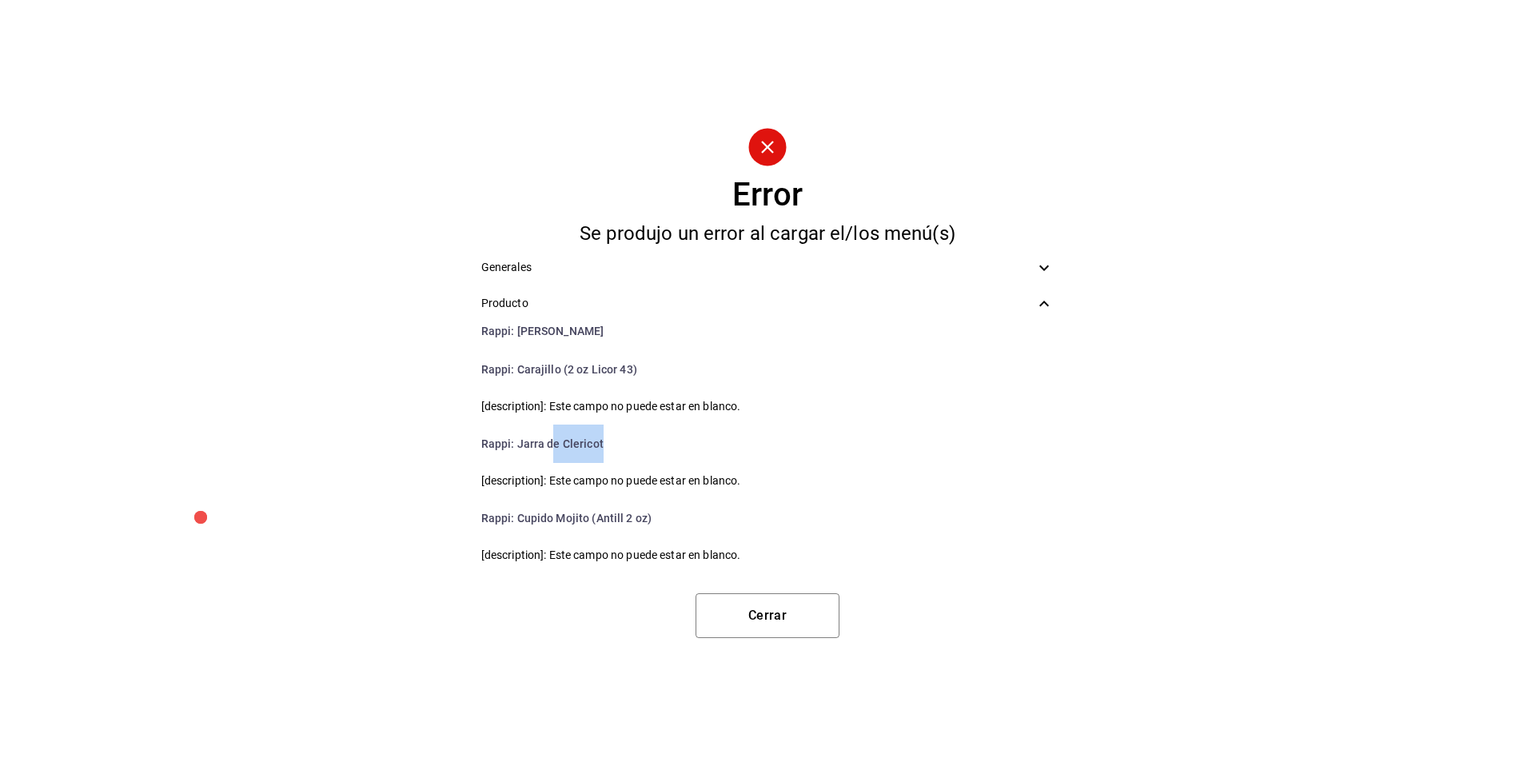
drag, startPoint x: 599, startPoint y: 442, endPoint x: 548, endPoint y: 449, distance: 51.7
click at [550, 449] on li "Rappi : Jarra de Clericot" at bounding box center [767, 443] width 599 height 38
drag, startPoint x: 584, startPoint y: 519, endPoint x: 517, endPoint y: 516, distance: 67.2
click at [517, 516] on li "Rappi : Cupido Mojito (Antill 2 oz)" at bounding box center [767, 518] width 599 height 38
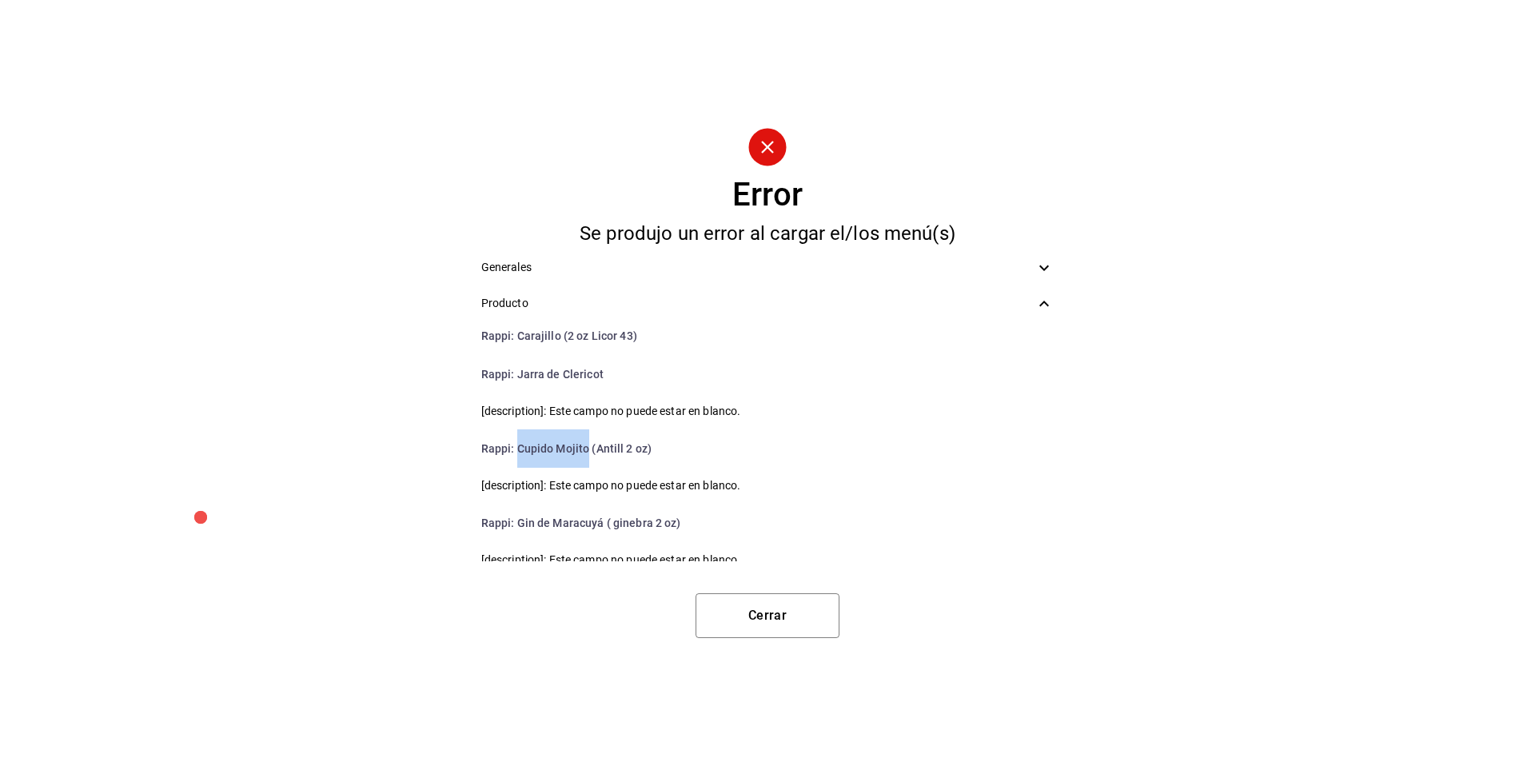
scroll to position [2831, 0]
drag, startPoint x: 603, startPoint y: 517, endPoint x: 514, endPoint y: 507, distance: 89.3
click at [514, 507] on li "Rappi : Gin de Maracuyá ( ginebra 2 oz)" at bounding box center [767, 519] width 599 height 38
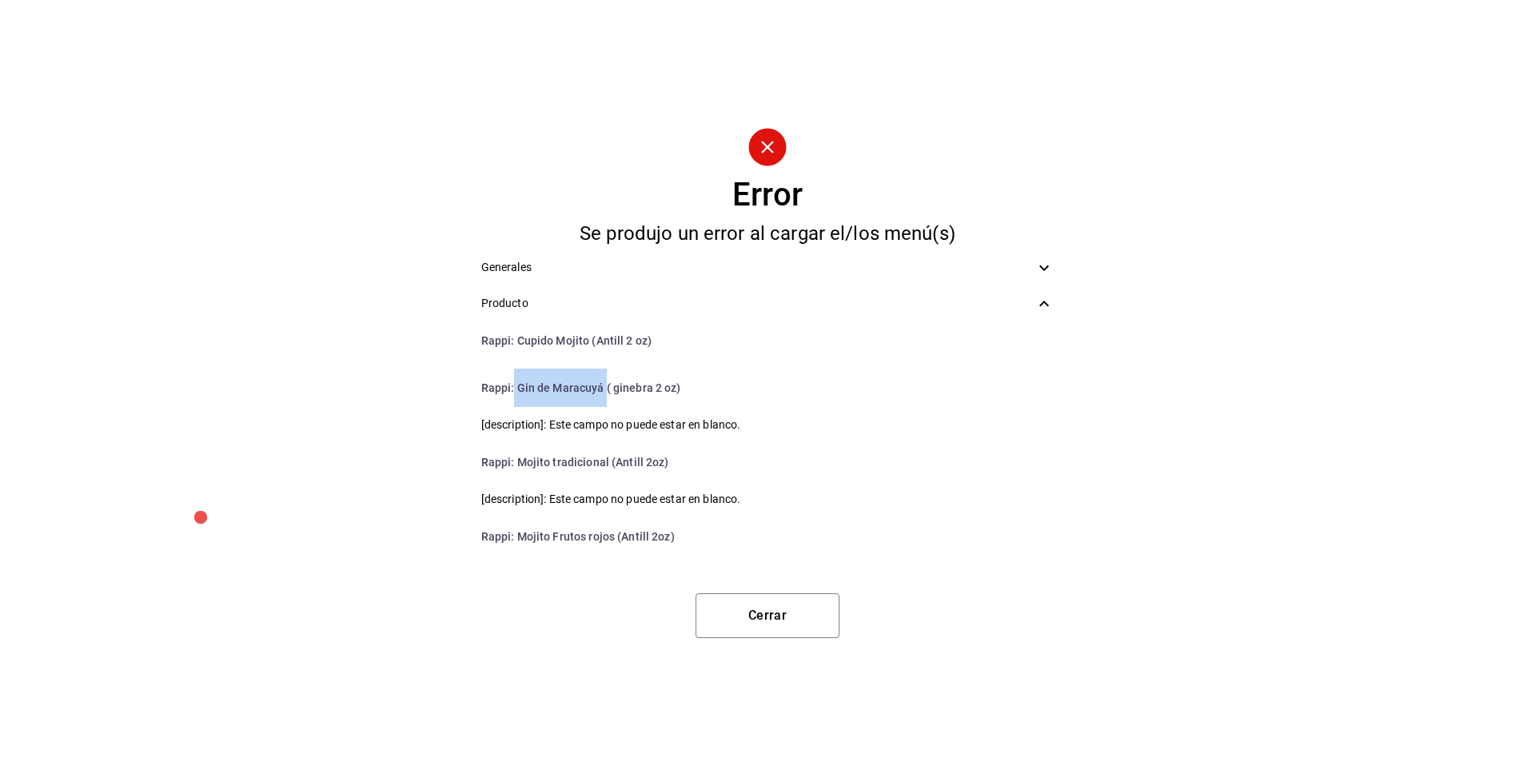
scroll to position [2966, 0]
drag, startPoint x: 608, startPoint y: 457, endPoint x: 521, endPoint y: 460, distance: 86.4
click at [521, 460] on li "Rappi : Mojito tradicional (Antill 2oz)" at bounding box center [767, 459] width 599 height 38
drag, startPoint x: 615, startPoint y: 532, endPoint x: 527, endPoint y: 521, distance: 88.5
click at [527, 521] on li "Rappi : Mojito Frutos rojos (Antill 2oz)" at bounding box center [767, 533] width 599 height 38
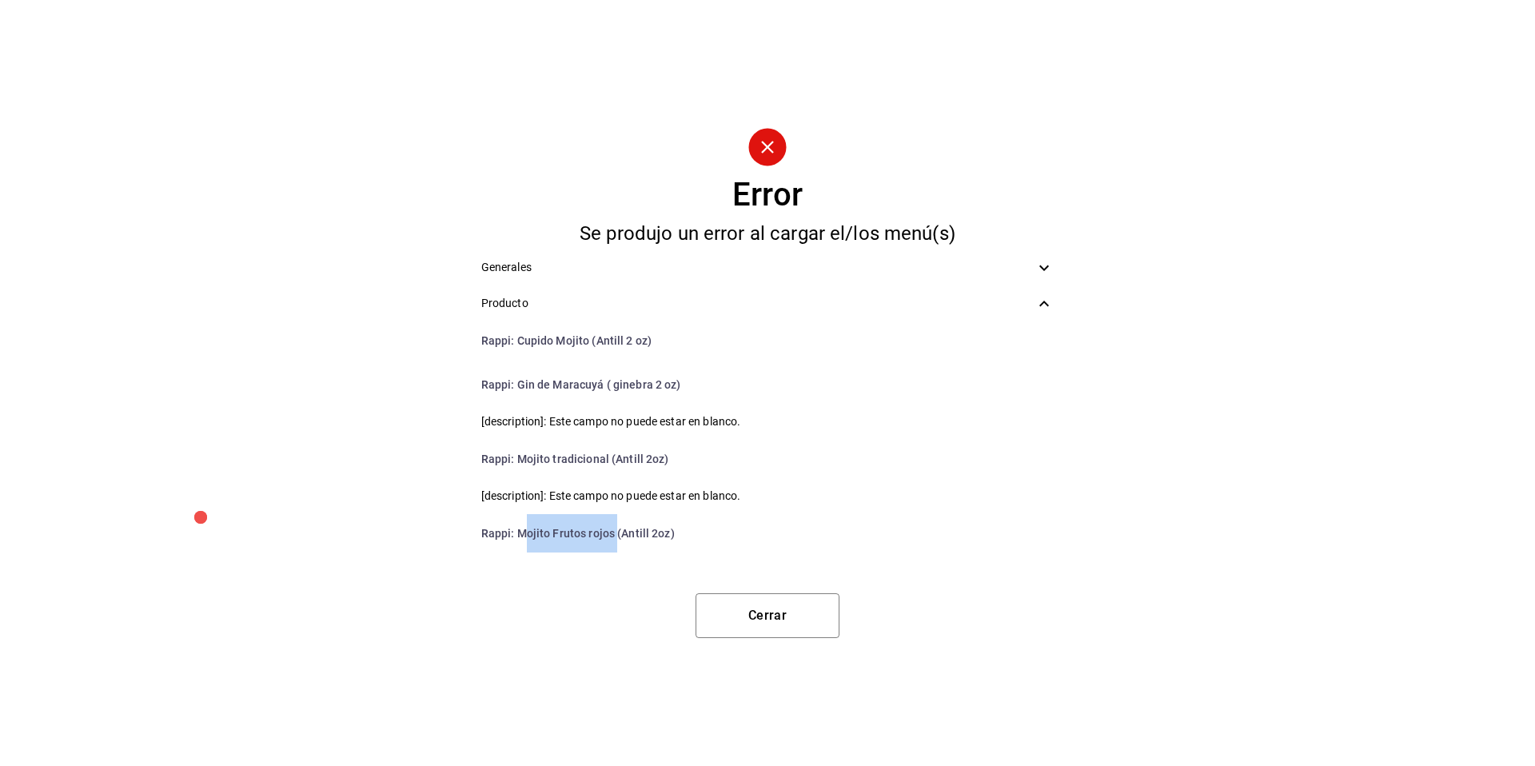
click at [526, 528] on li "Rappi : Mojito Frutos rojos (Antill 2oz)" at bounding box center [767, 533] width 599 height 38
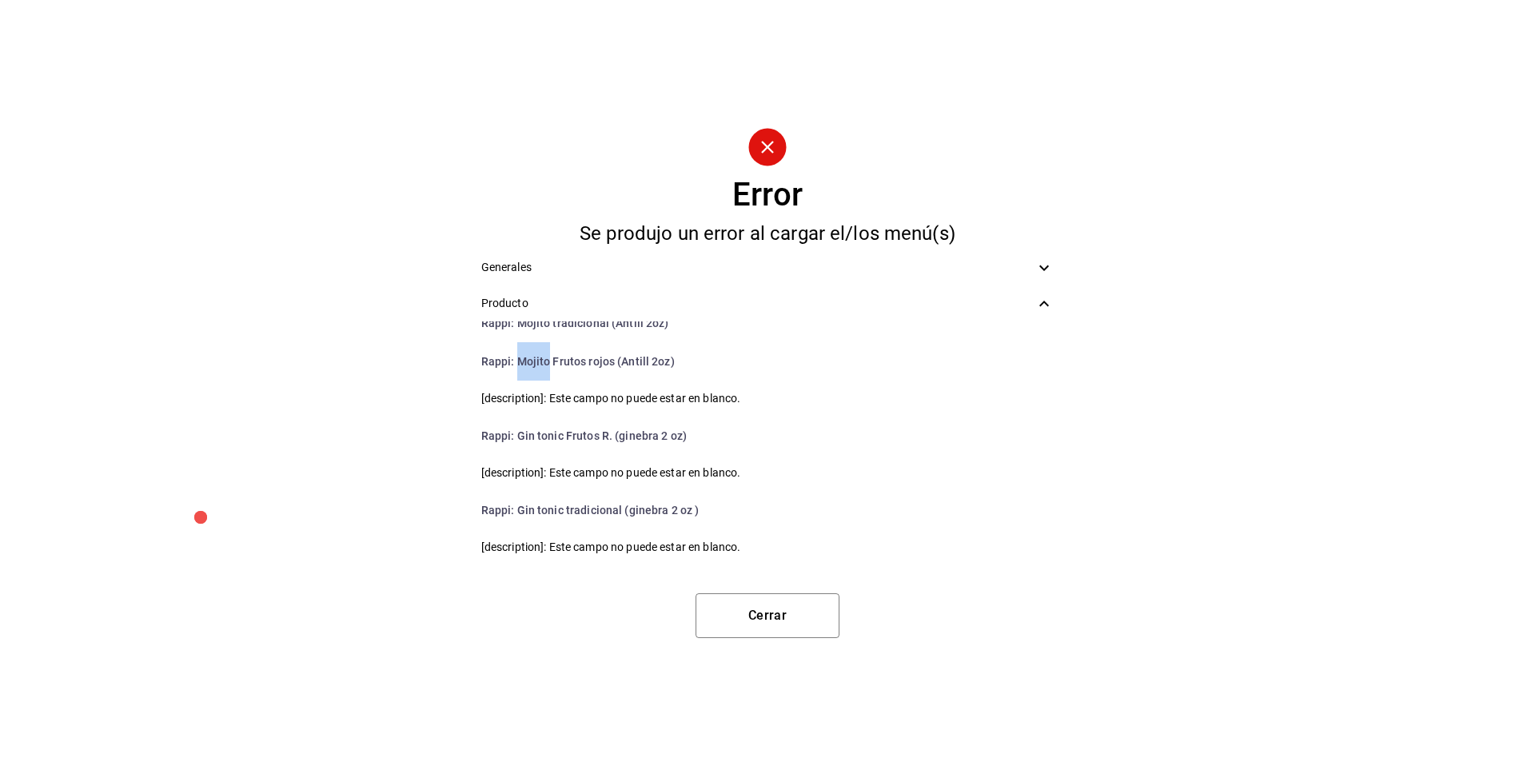
scroll to position [3138, 0]
drag, startPoint x: 562, startPoint y: 435, endPoint x: 516, endPoint y: 436, distance: 45.6
click at [516, 436] on li "Rappi : Gin tonic Frutos R. (ginebra 2 oz)" at bounding box center [767, 435] width 599 height 38
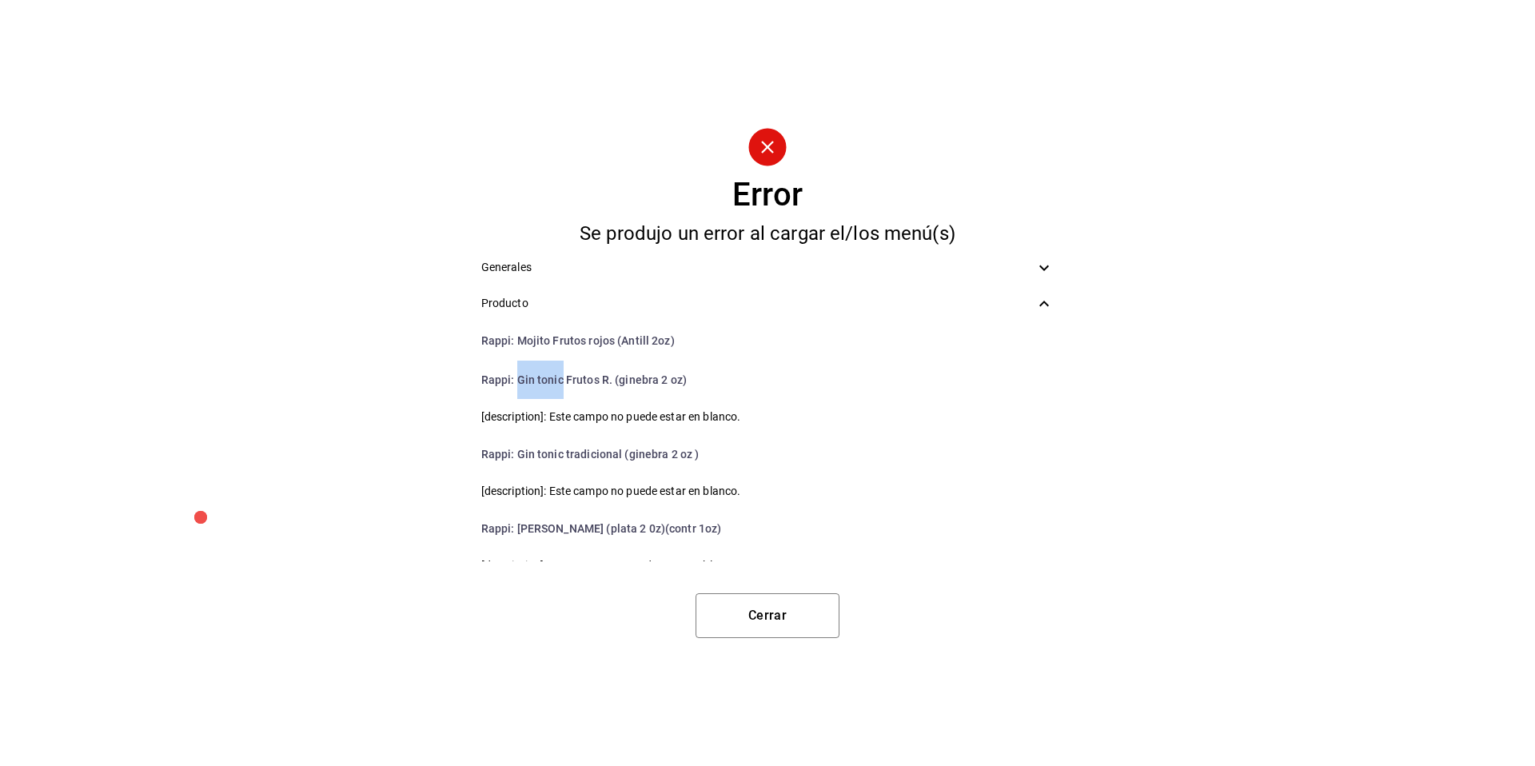
scroll to position [3229, 0]
drag, startPoint x: 610, startPoint y: 492, endPoint x: 593, endPoint y: 492, distance: 16.8
click at [593, 492] on li "Rappi : Margarita Limon (plata 2 0z)(contr 1oz)" at bounding box center [767, 492] width 599 height 38
click at [601, 491] on li "Rappi : Margarita Limon (plata 2 0z)(contr 1oz)" at bounding box center [767, 492] width 599 height 38
drag, startPoint x: 601, startPoint y: 491, endPoint x: 560, endPoint y: 488, distance: 41.6
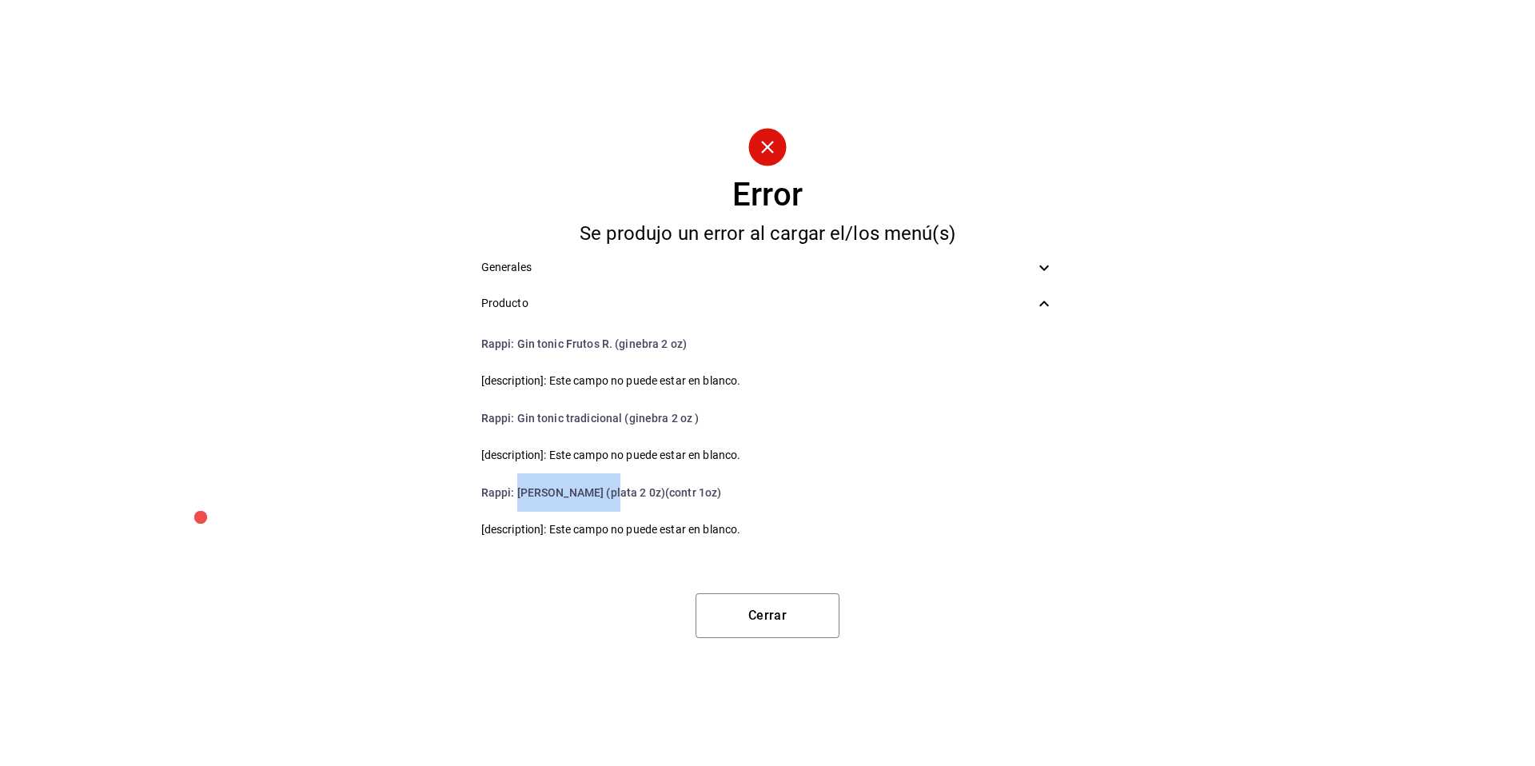
click at [560, 488] on li "Rappi : Margarita Limon (plata 2 0z)(contr 1oz)" at bounding box center [767, 492] width 599 height 38
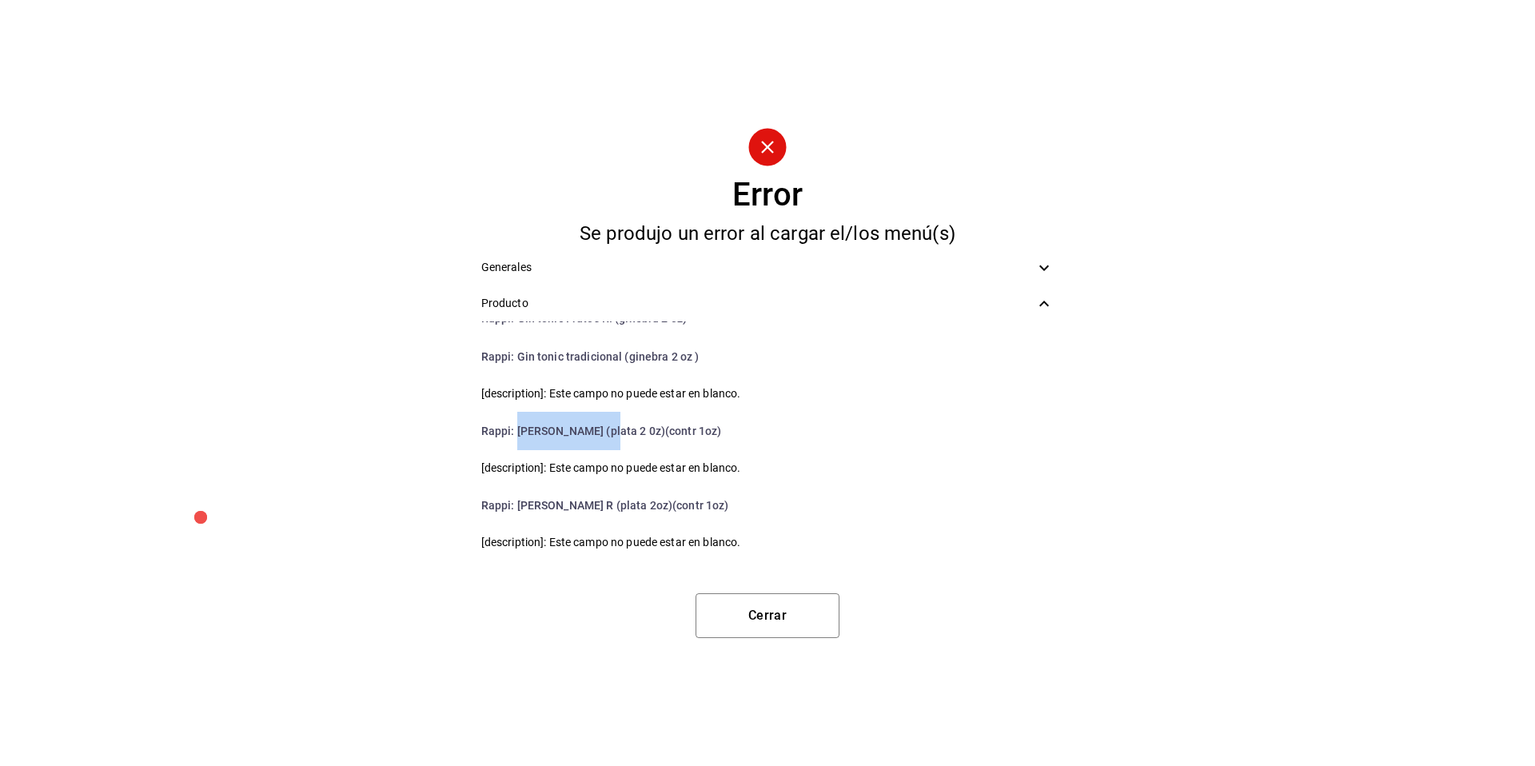
scroll to position [3294, 0]
click at [548, 504] on li "Rappi : Margarita Fruto R (plata 2oz)(contr 1oz)" at bounding box center [767, 502] width 599 height 38
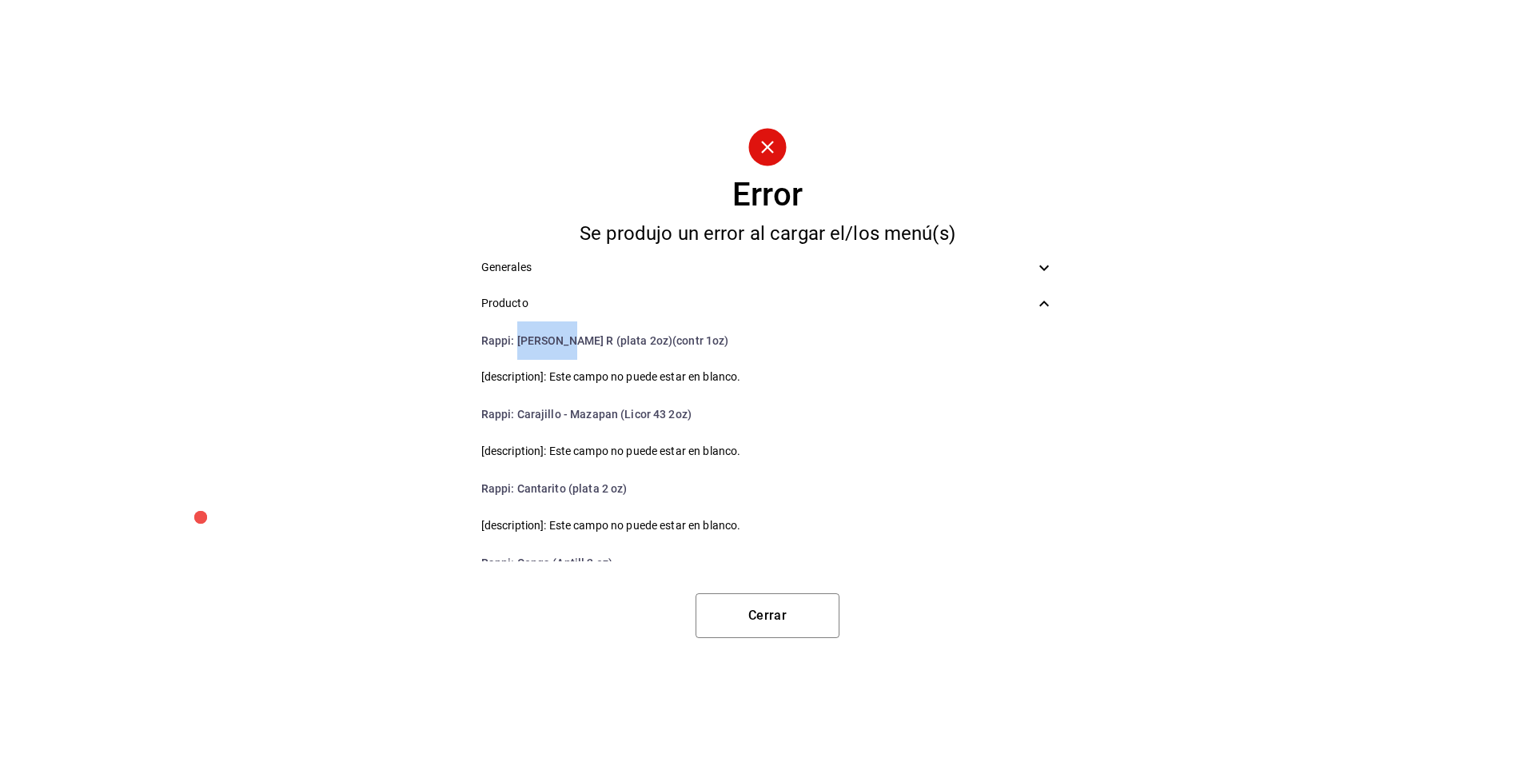
scroll to position [3478, 0]
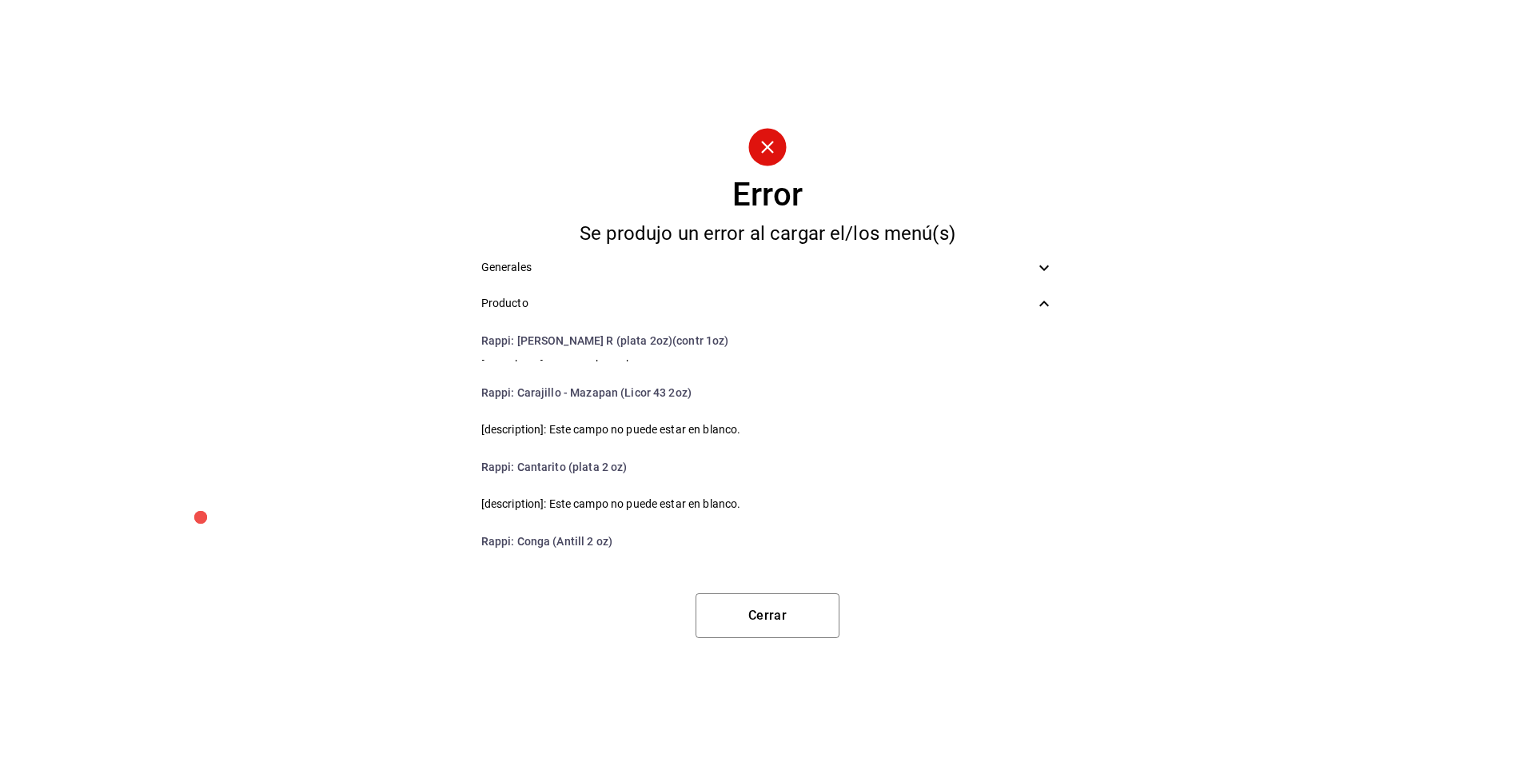
click at [539, 394] on li "Rappi : Carajillo - Mazapan (Licor 43 2oz)" at bounding box center [767, 392] width 599 height 38
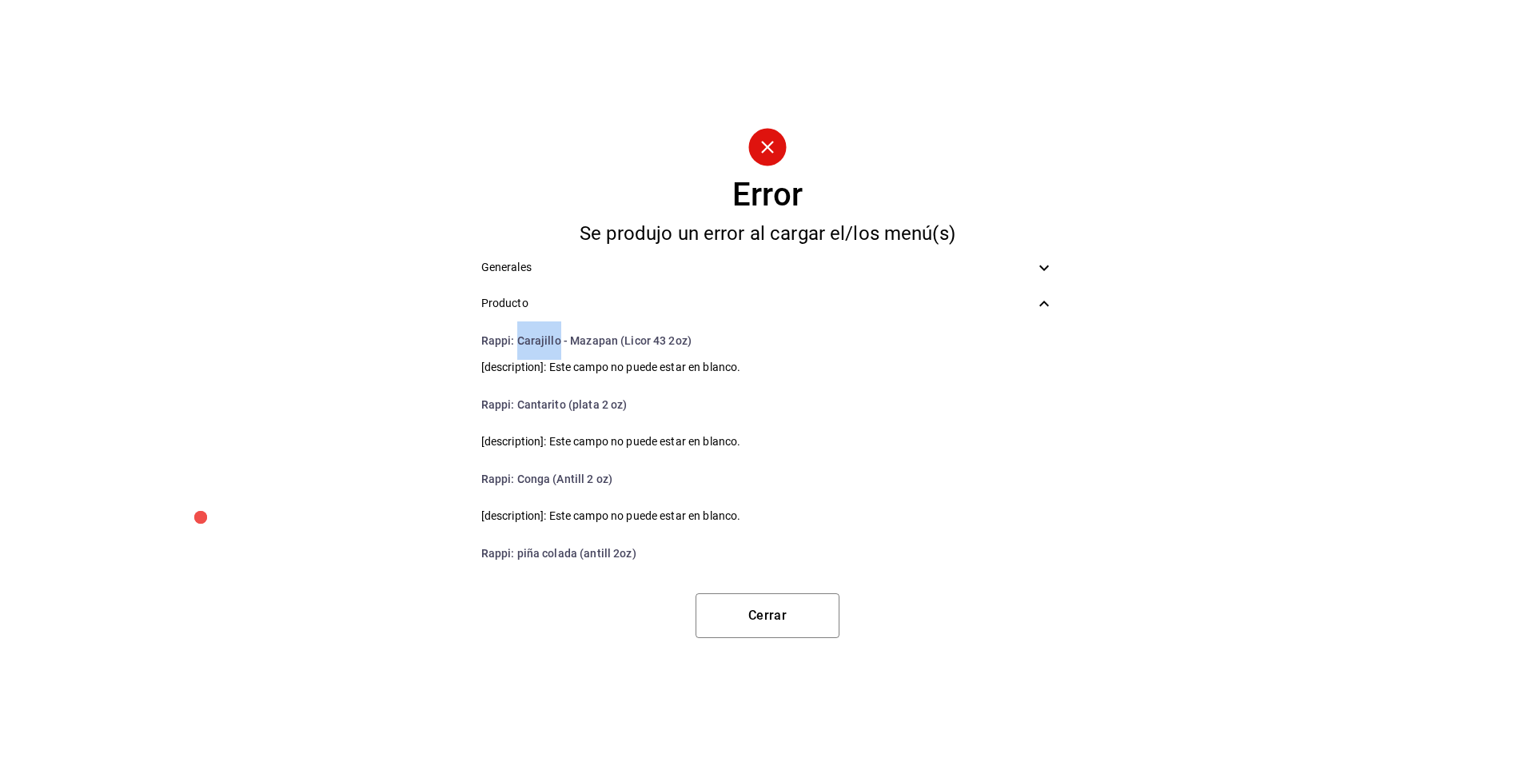
scroll to position [3544, 0]
click at [529, 471] on li "Rappi : Conga (Antill 2 oz)" at bounding box center [767, 475] width 599 height 38
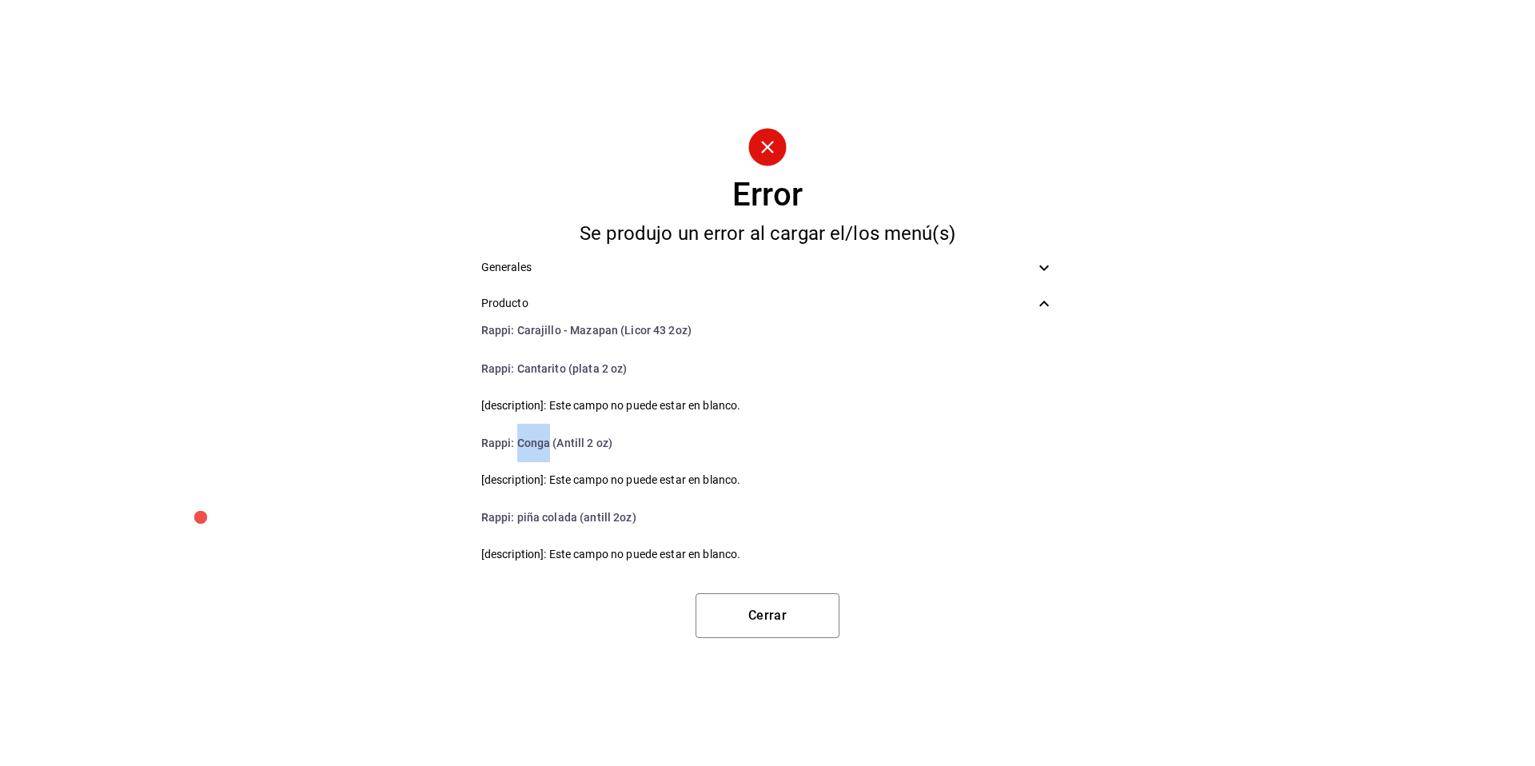
scroll to position [3644, 0]
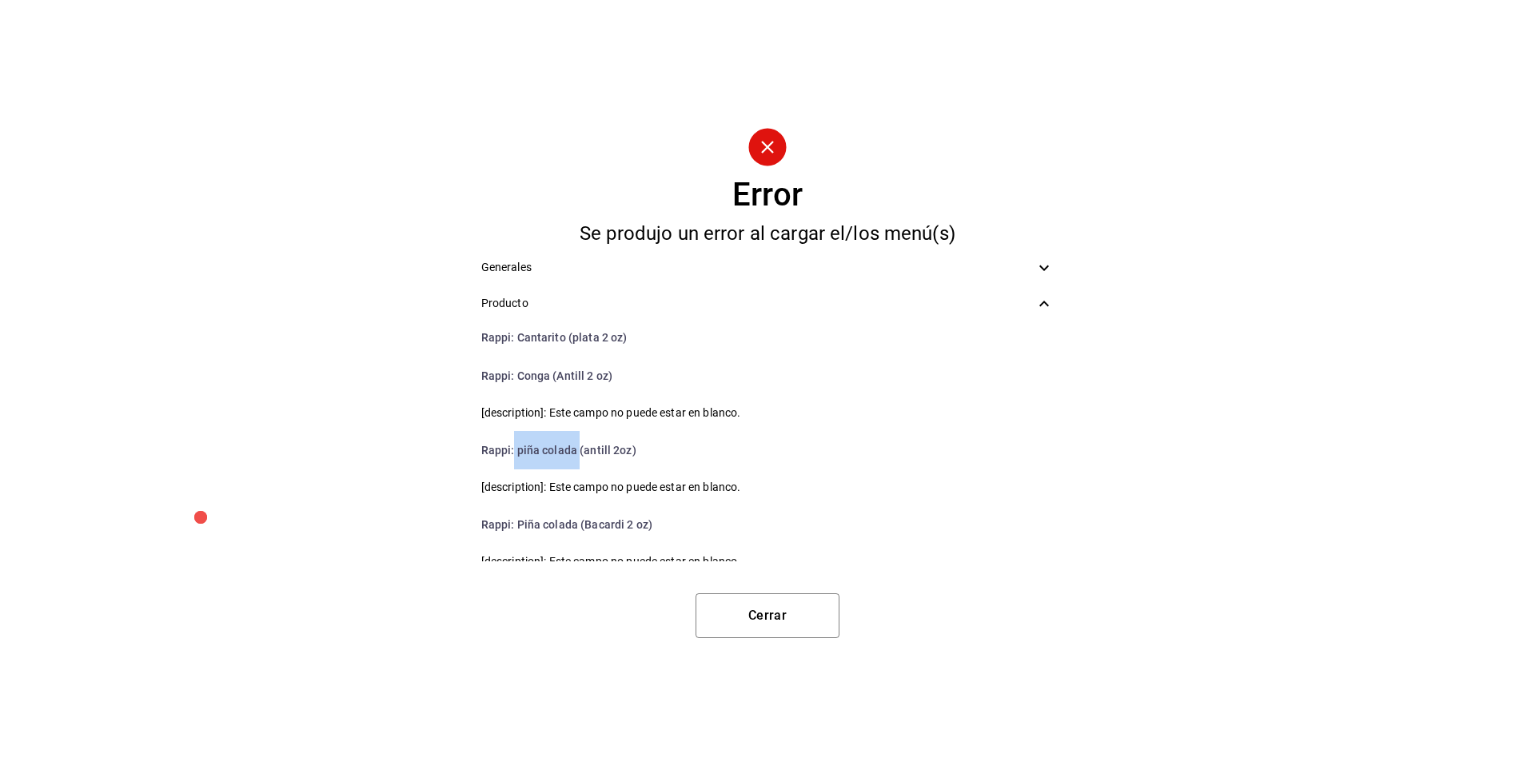
drag, startPoint x: 580, startPoint y: 450, endPoint x: 512, endPoint y: 442, distance: 67.6
click at [512, 442] on li "Rappi : piña colada (antill 2oz)" at bounding box center [767, 450] width 599 height 38
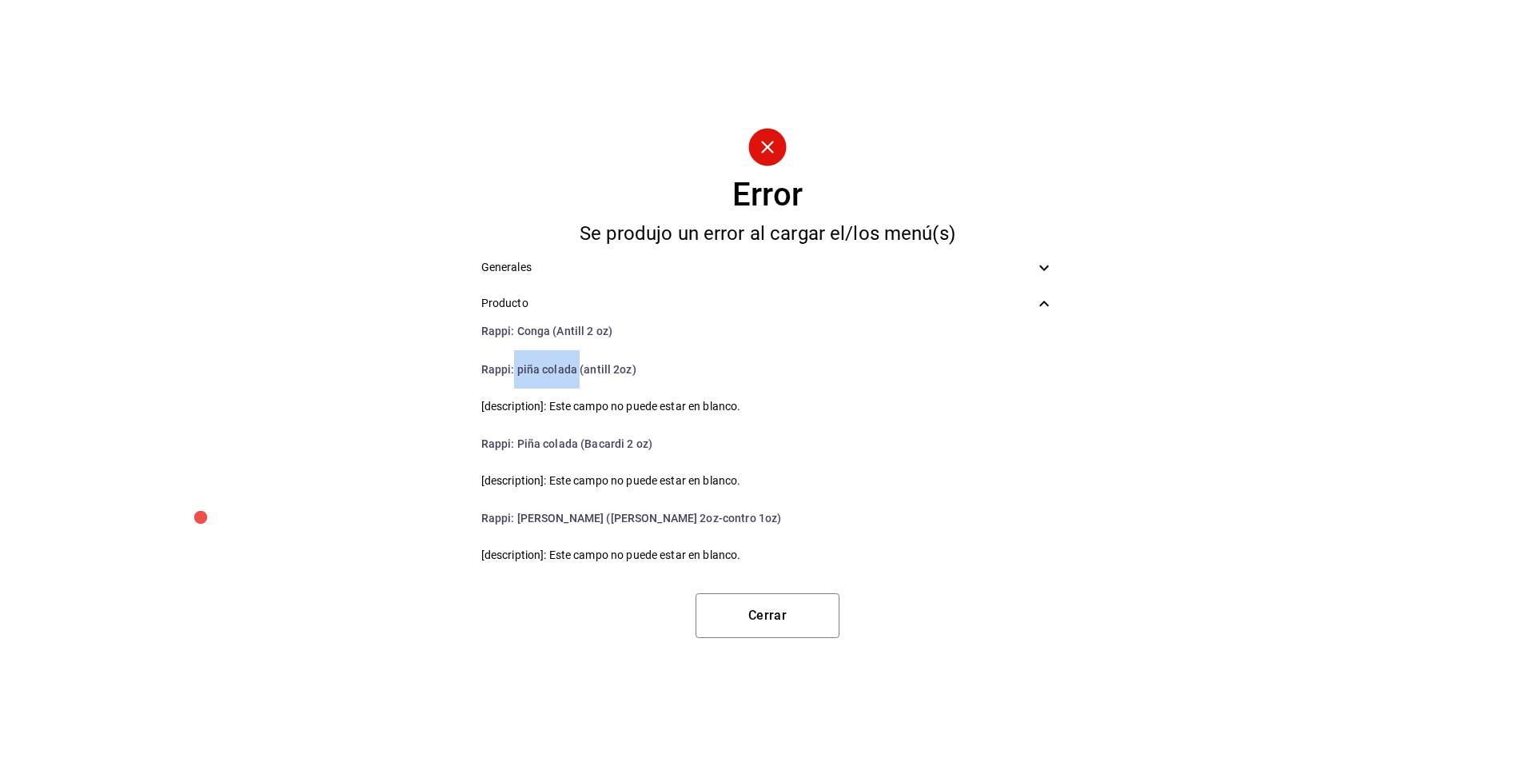
scroll to position [3736, 0]
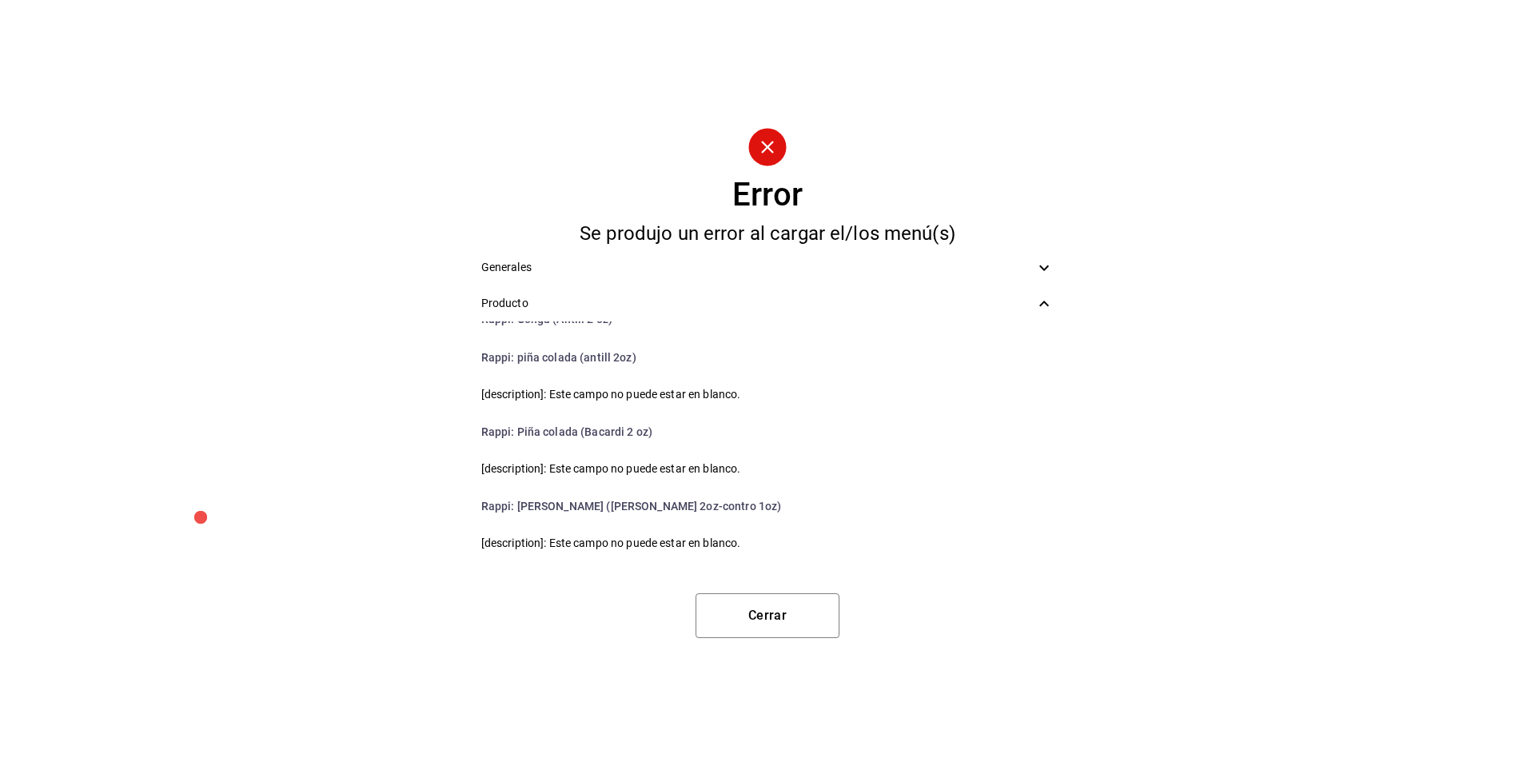
click at [536, 502] on li "Rappi : margarita fruto (Jose C. 2oz-contro 1oz)" at bounding box center [767, 506] width 599 height 38
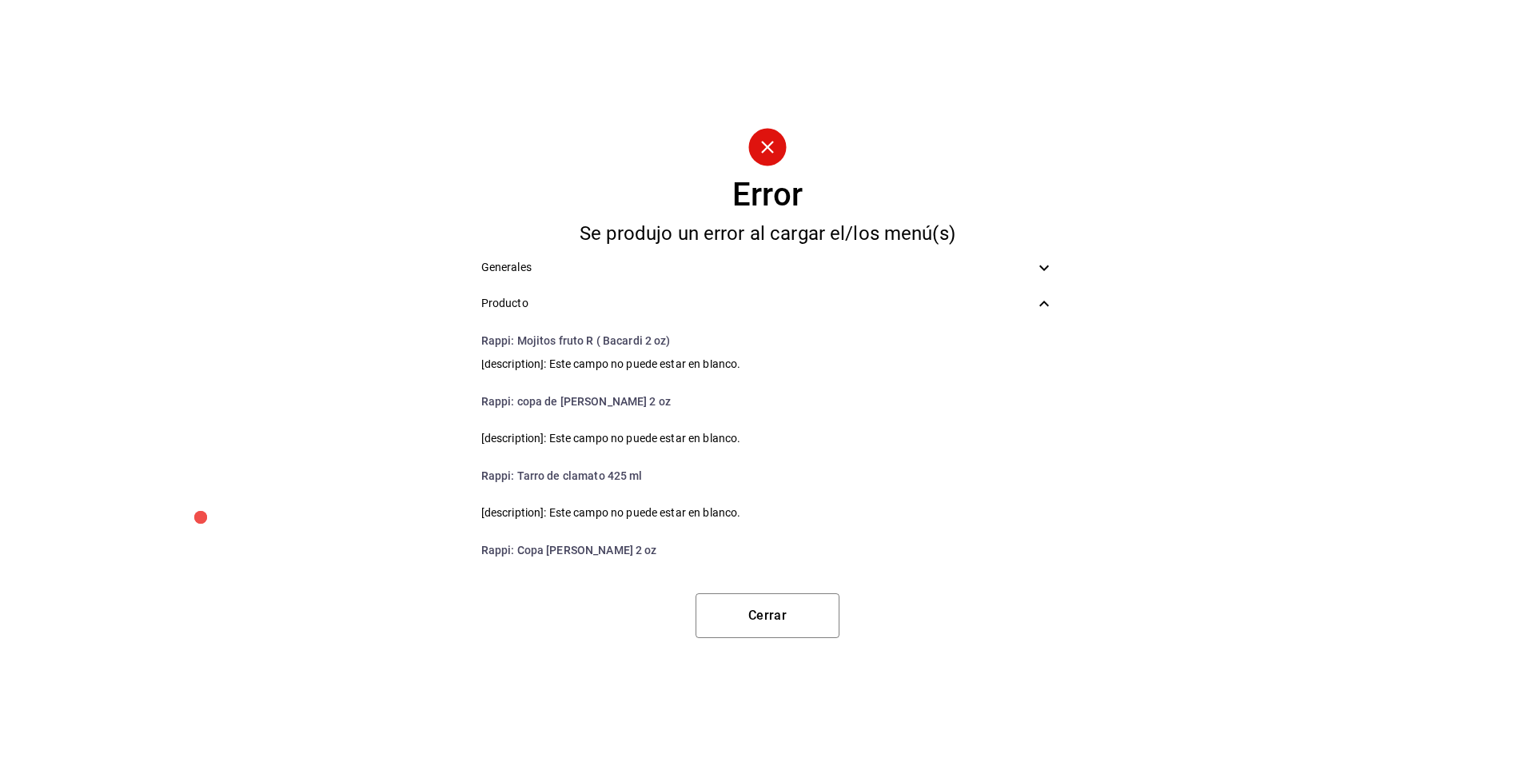
scroll to position [4248, 0]
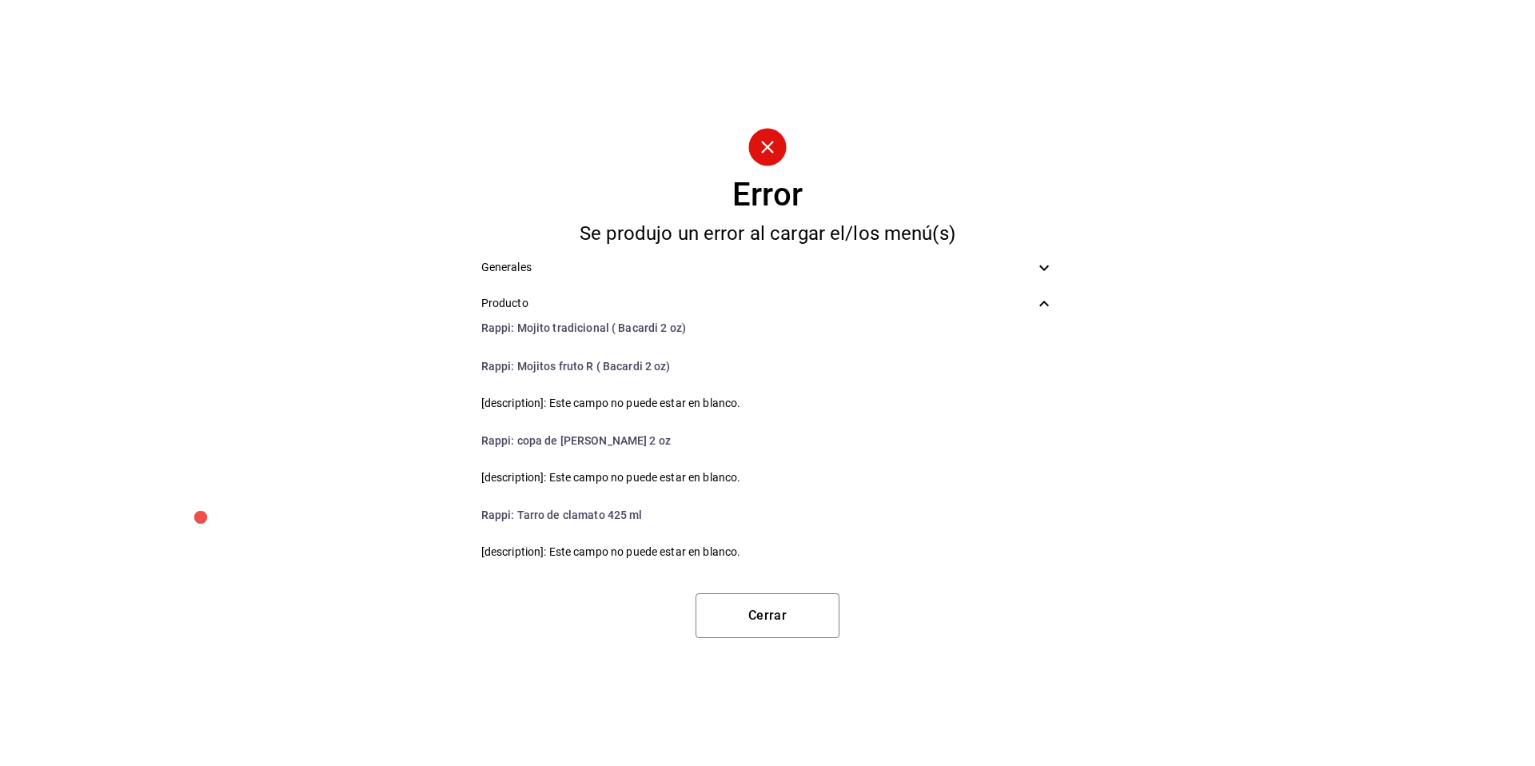
click at [524, 445] on li "Rappi : copa de Ron Antillano 2 oz" at bounding box center [767, 440] width 599 height 38
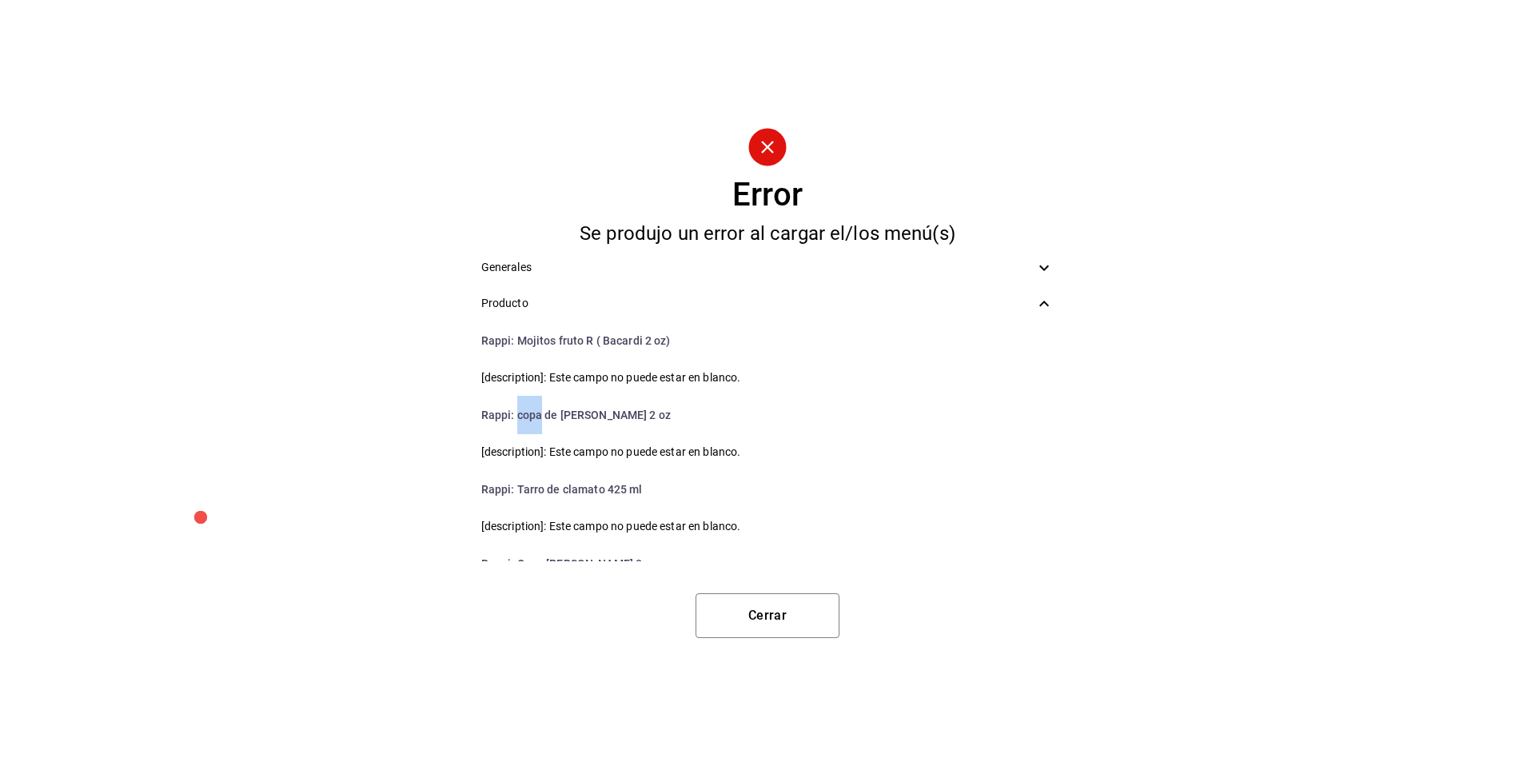
scroll to position [4289, 0]
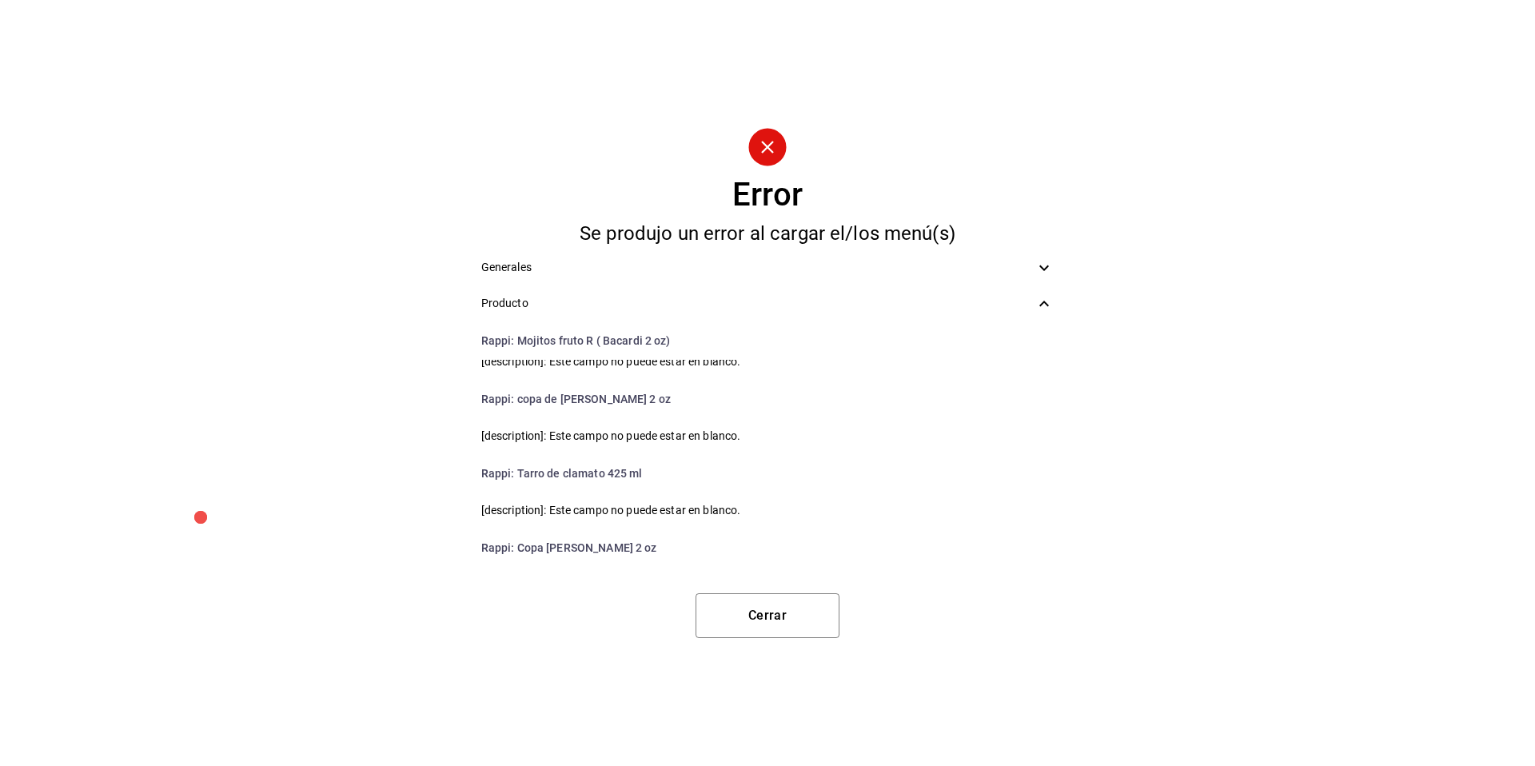
click at [522, 469] on li "Rappi : Tarro de clamato 425 ml" at bounding box center [767, 473] width 599 height 38
click at [747, 617] on button "Cerrar" at bounding box center [767, 615] width 144 height 45
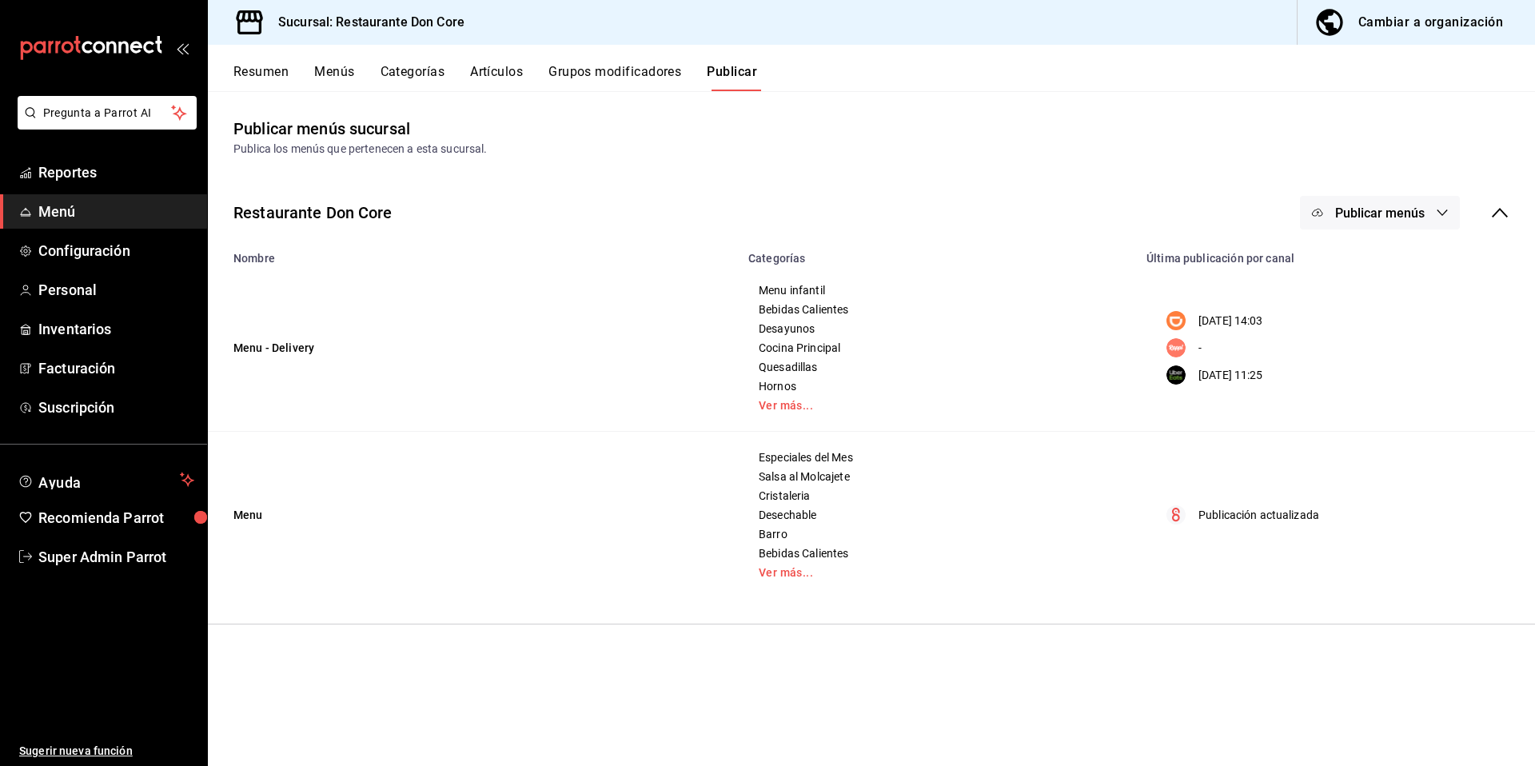
click at [1375, 220] on button "Publicar menús" at bounding box center [1380, 213] width 160 height 34
click at [1368, 311] on span "Rappi" at bounding box center [1403, 309] width 77 height 17
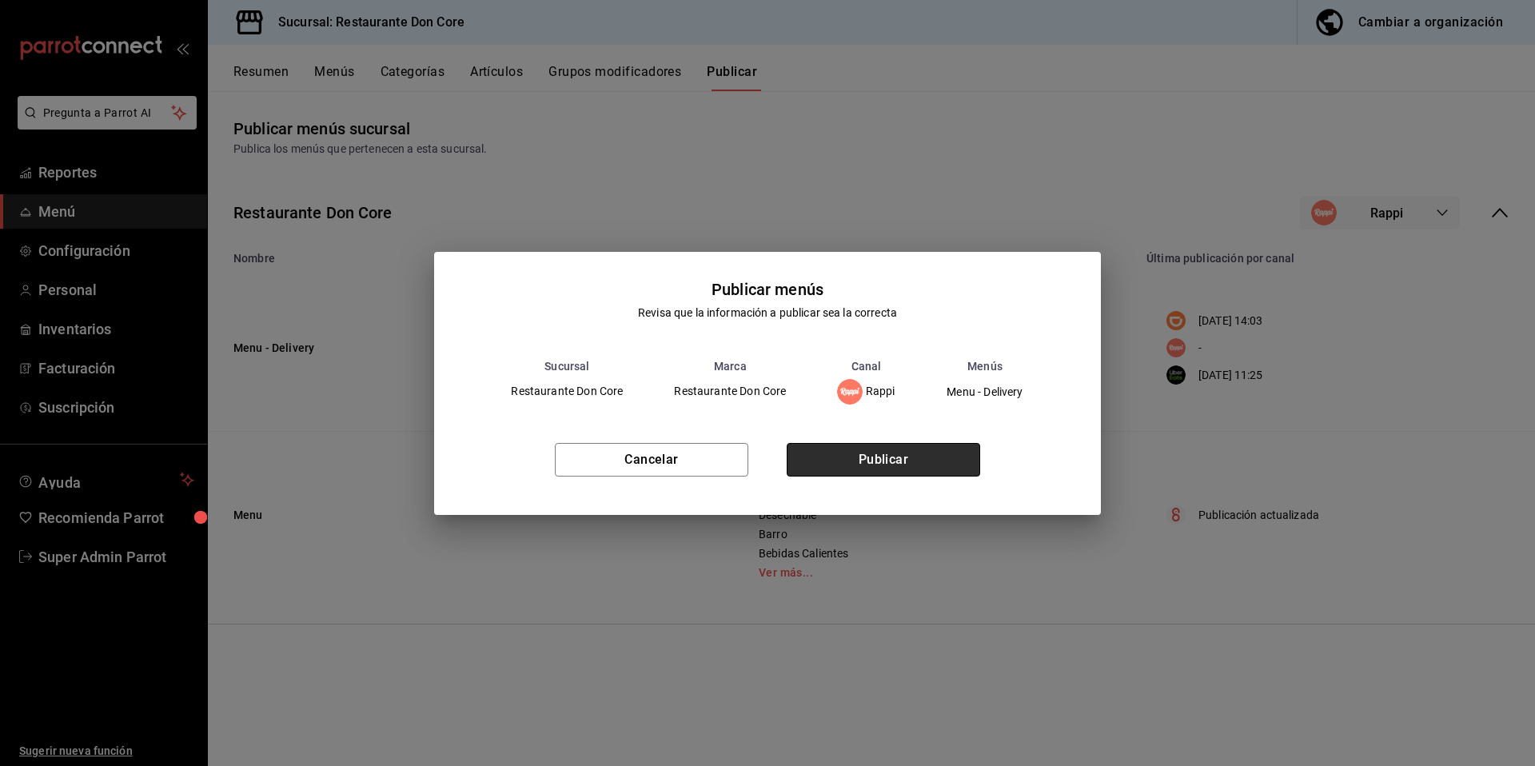
click at [905, 460] on button "Publicar" at bounding box center [883, 460] width 193 height 34
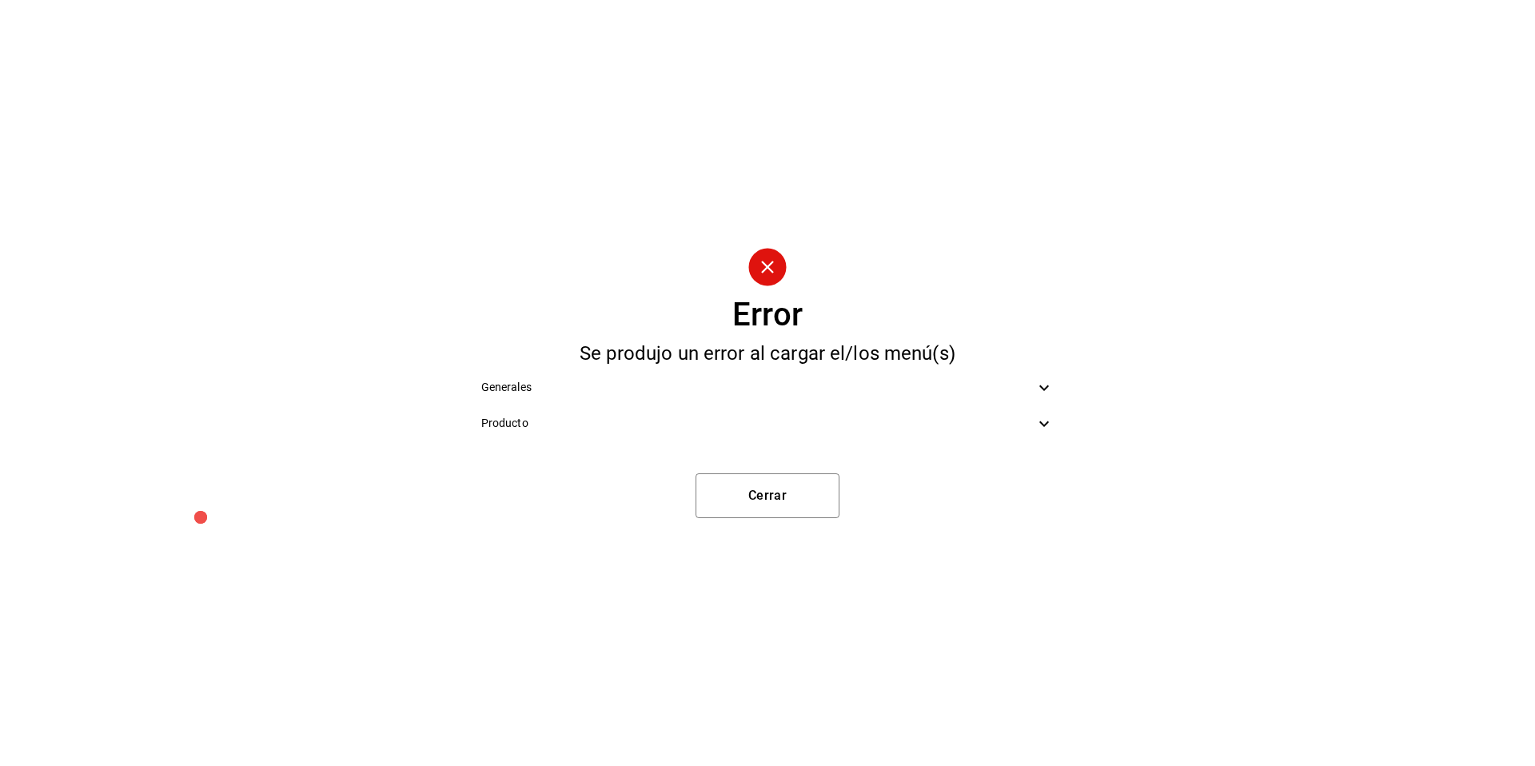
click at [1045, 425] on icon at bounding box center [1043, 423] width 19 height 19
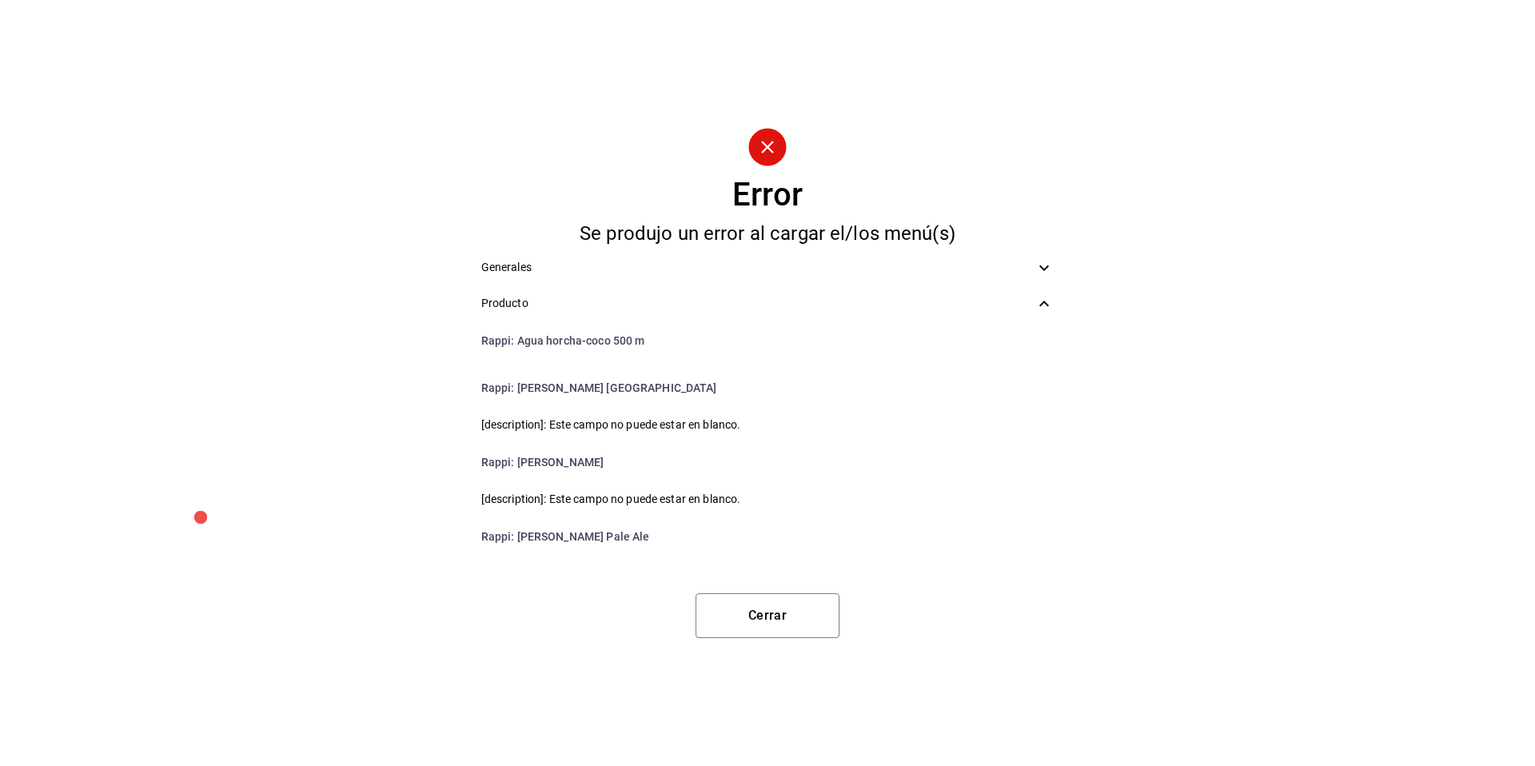
scroll to position [2443, 0]
click at [543, 502] on li "Rappi : Mezcalita Pitaya ( 2 onz chinicuil)" at bounding box center [767, 499] width 599 height 38
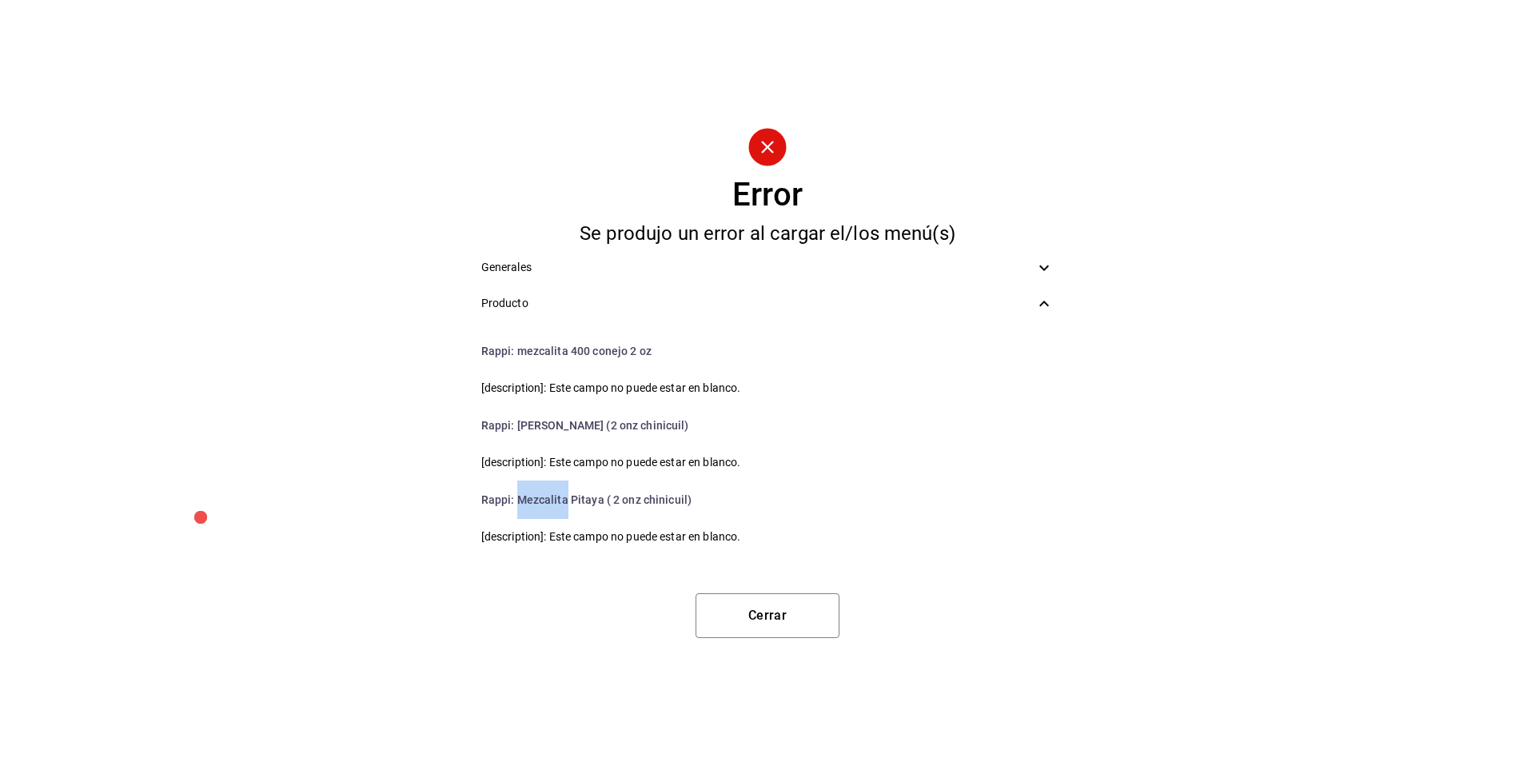
click at [543, 502] on li "Rappi : Mezcalita Pitaya ( 2 onz chinicuil)" at bounding box center [767, 499] width 599 height 38
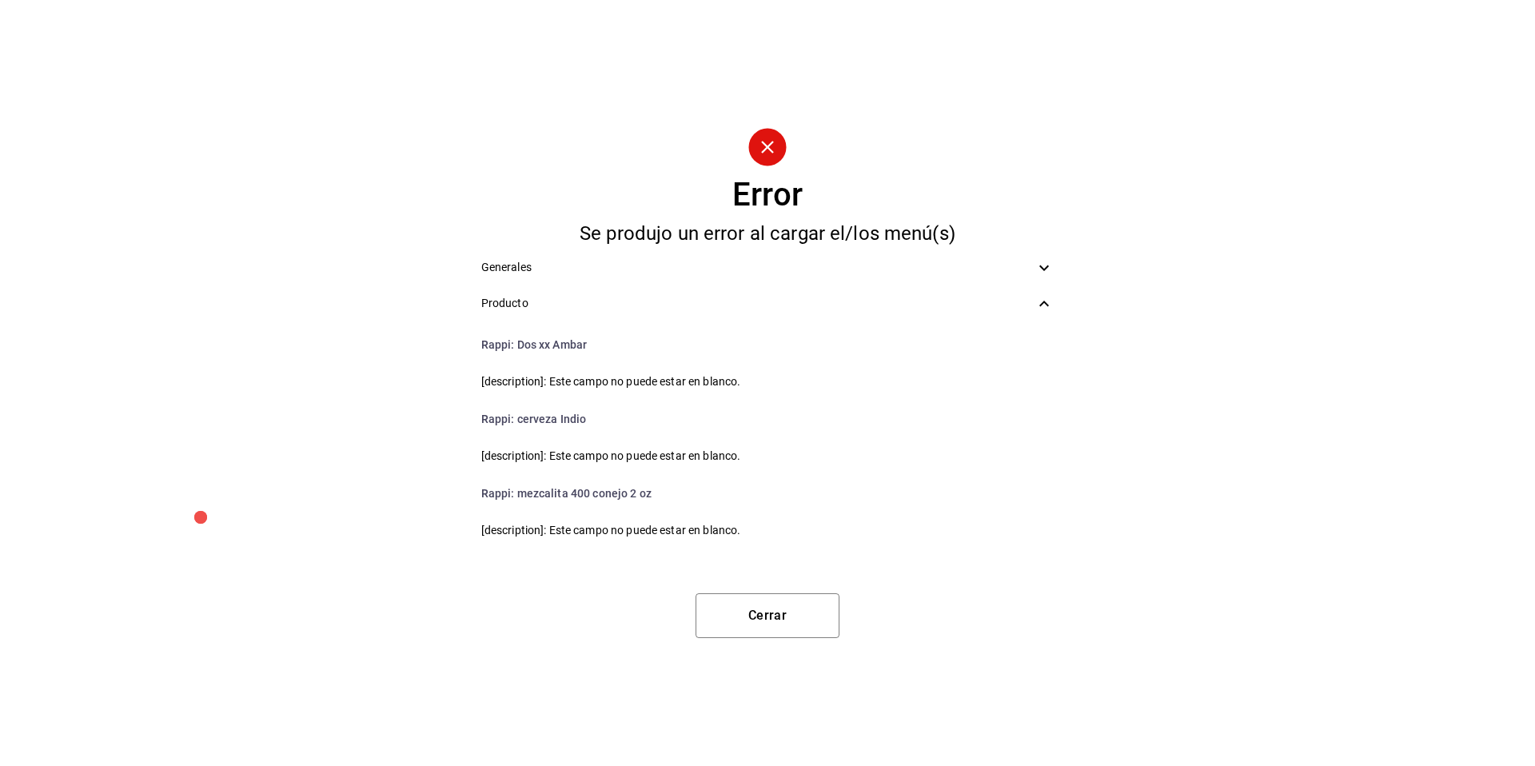
scroll to position [2287, 0]
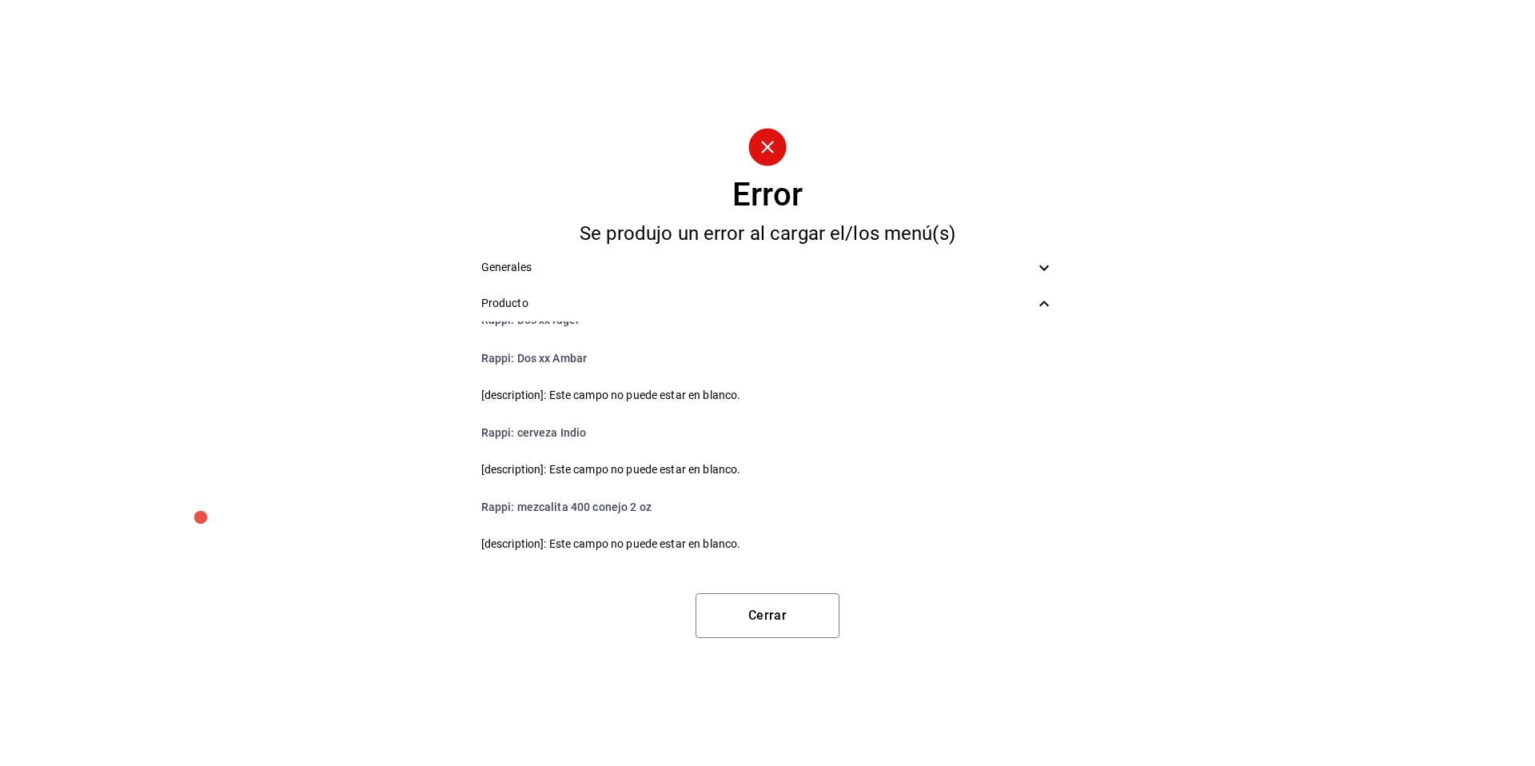
click at [528, 432] on li "Rappi : cerveza Indio" at bounding box center [767, 432] width 599 height 38
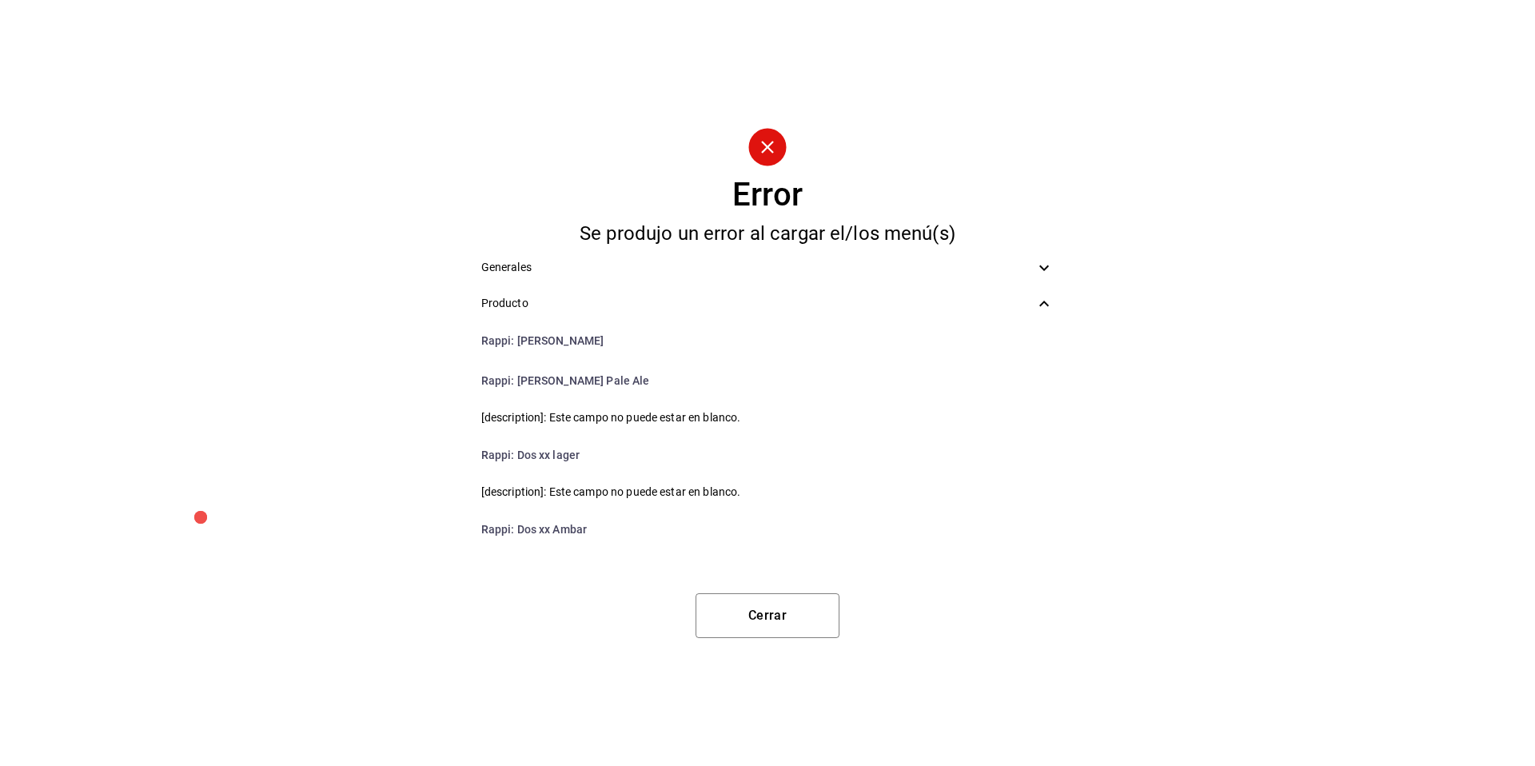
scroll to position [2100, 0]
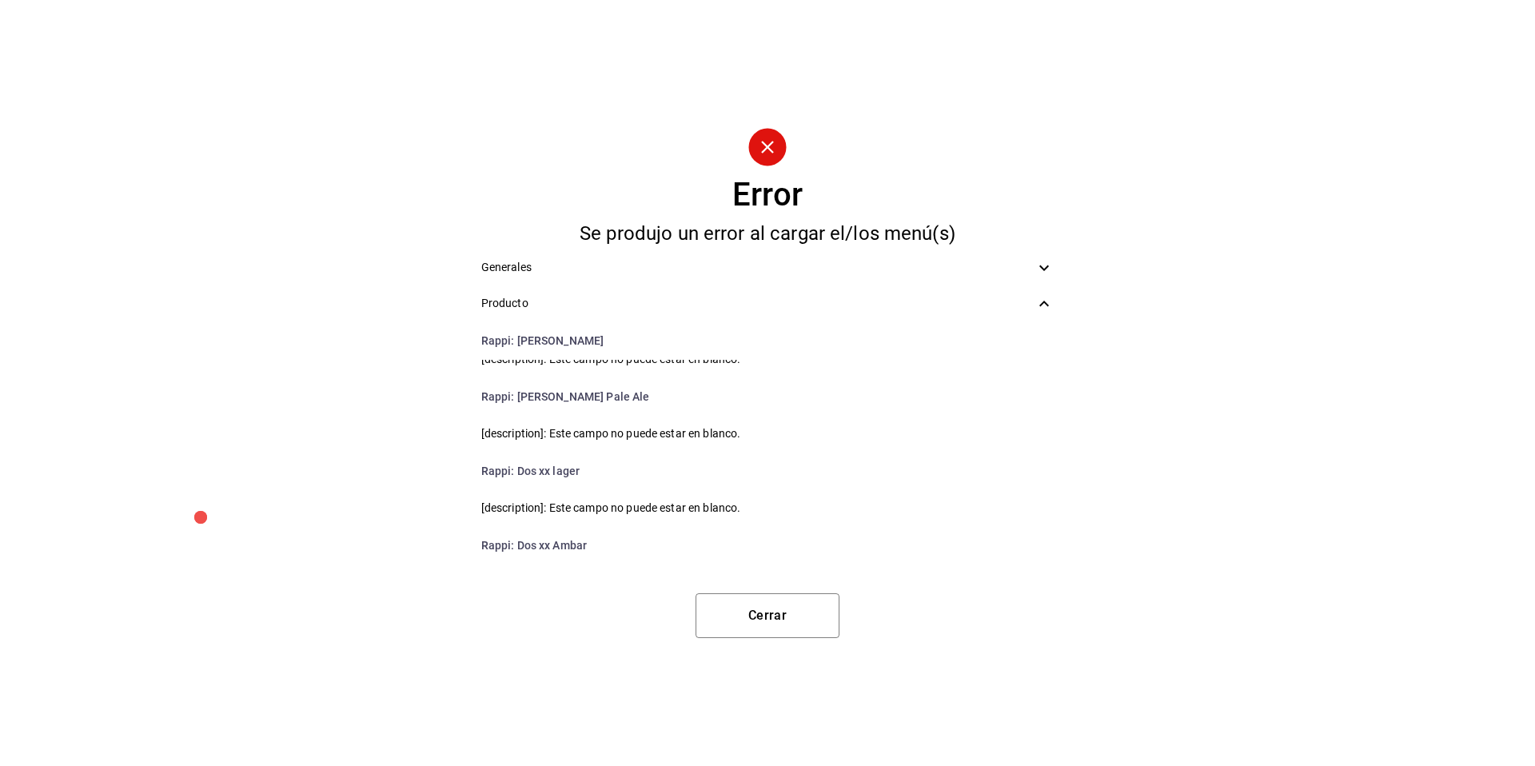
click at [565, 461] on li "Rappi : Dos xx lager" at bounding box center [767, 471] width 599 height 38
drag, startPoint x: 577, startPoint y: 476, endPoint x: 515, endPoint y: 464, distance: 63.3
click at [515, 464] on li "Rappi : Dos xx lager" at bounding box center [767, 471] width 599 height 38
drag, startPoint x: 601, startPoint y: 396, endPoint x: 517, endPoint y: 402, distance: 84.1
click at [517, 402] on li "Rappi : Minerva Pale Ale" at bounding box center [767, 396] width 599 height 38
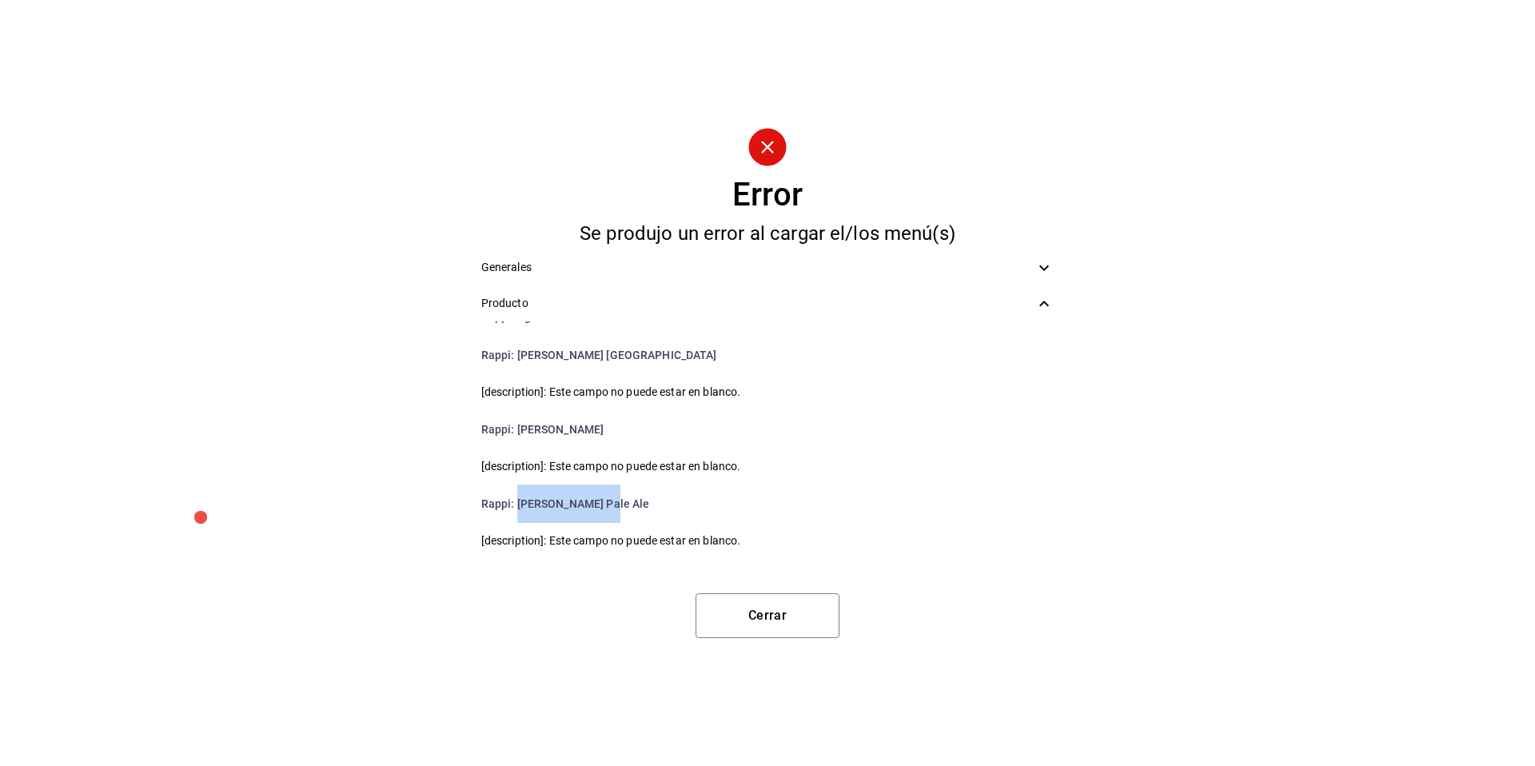
scroll to position [1980, 0]
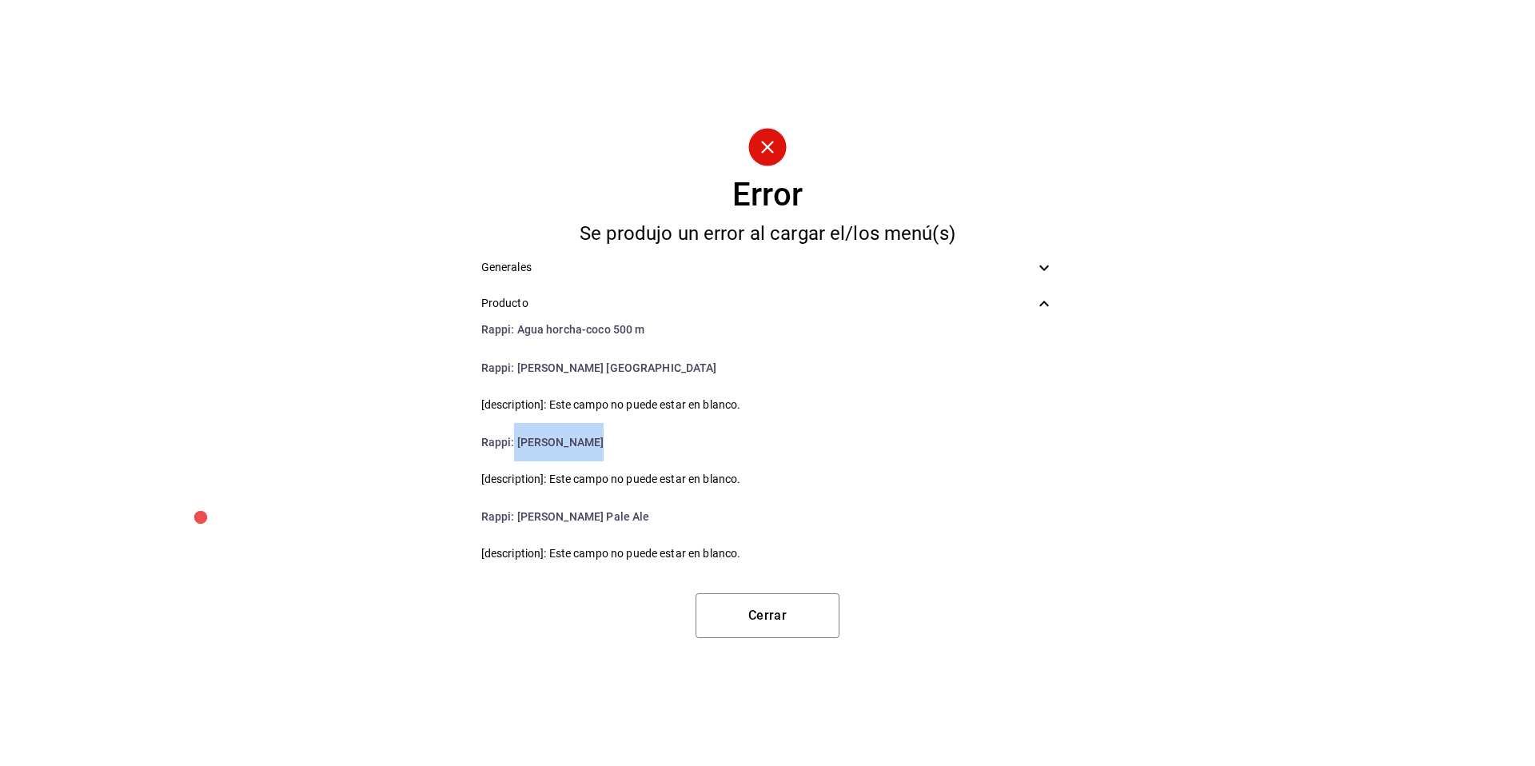
drag, startPoint x: 592, startPoint y: 437, endPoint x: 512, endPoint y: 437, distance: 79.1
click at [512, 437] on li "Rappi : Minerva Stout" at bounding box center [767, 442] width 599 height 38
drag, startPoint x: 592, startPoint y: 361, endPoint x: 516, endPoint y: 361, distance: 75.1
click at [516, 361] on li "Rappi : Minerva Viena" at bounding box center [767, 368] width 599 height 38
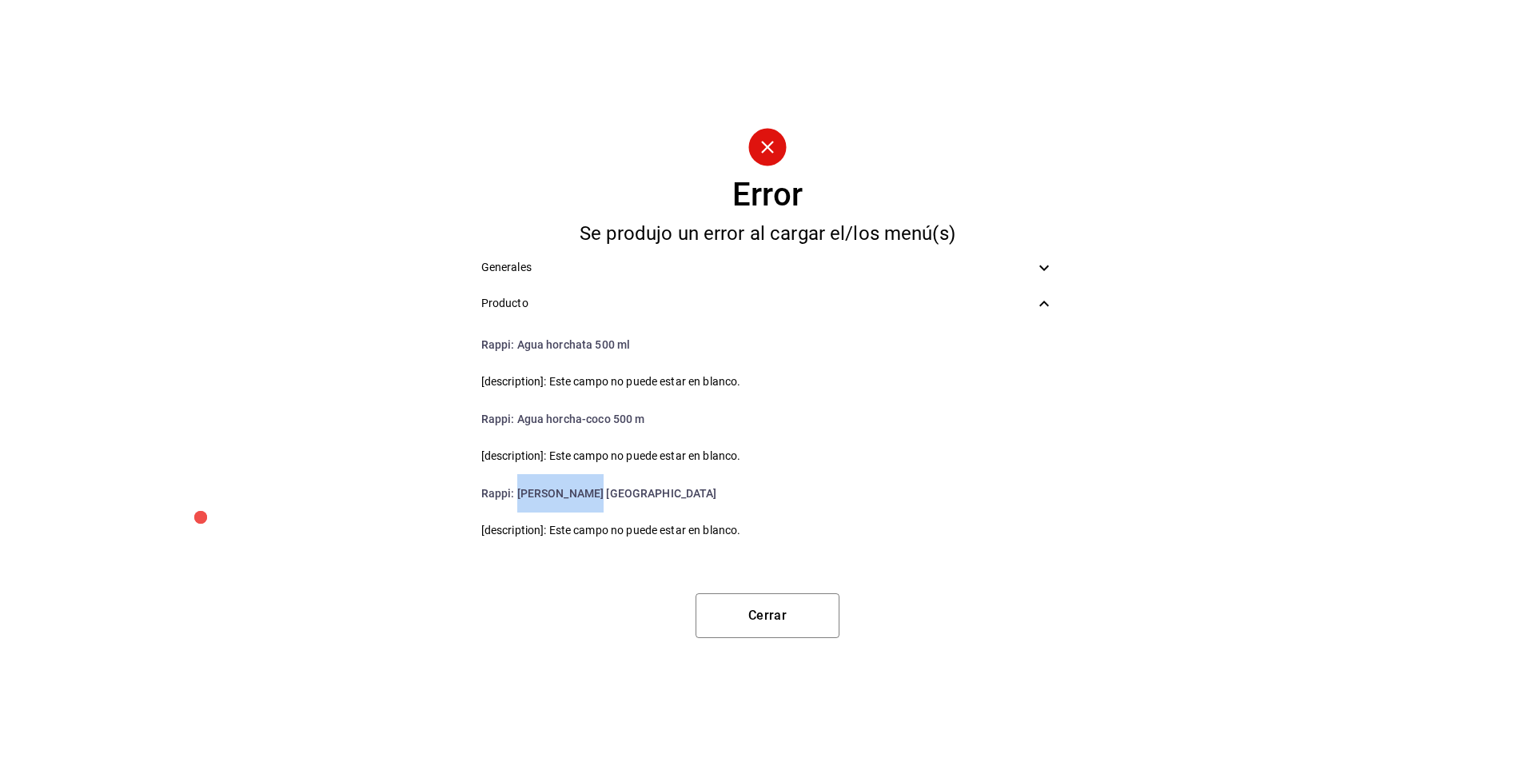
scroll to position [1854, 0]
drag, startPoint x: 580, startPoint y: 418, endPoint x: 514, endPoint y: 418, distance: 65.5
click at [514, 418] on li "Rappi : Agua horcha-coco 500 m" at bounding box center [767, 419] width 599 height 38
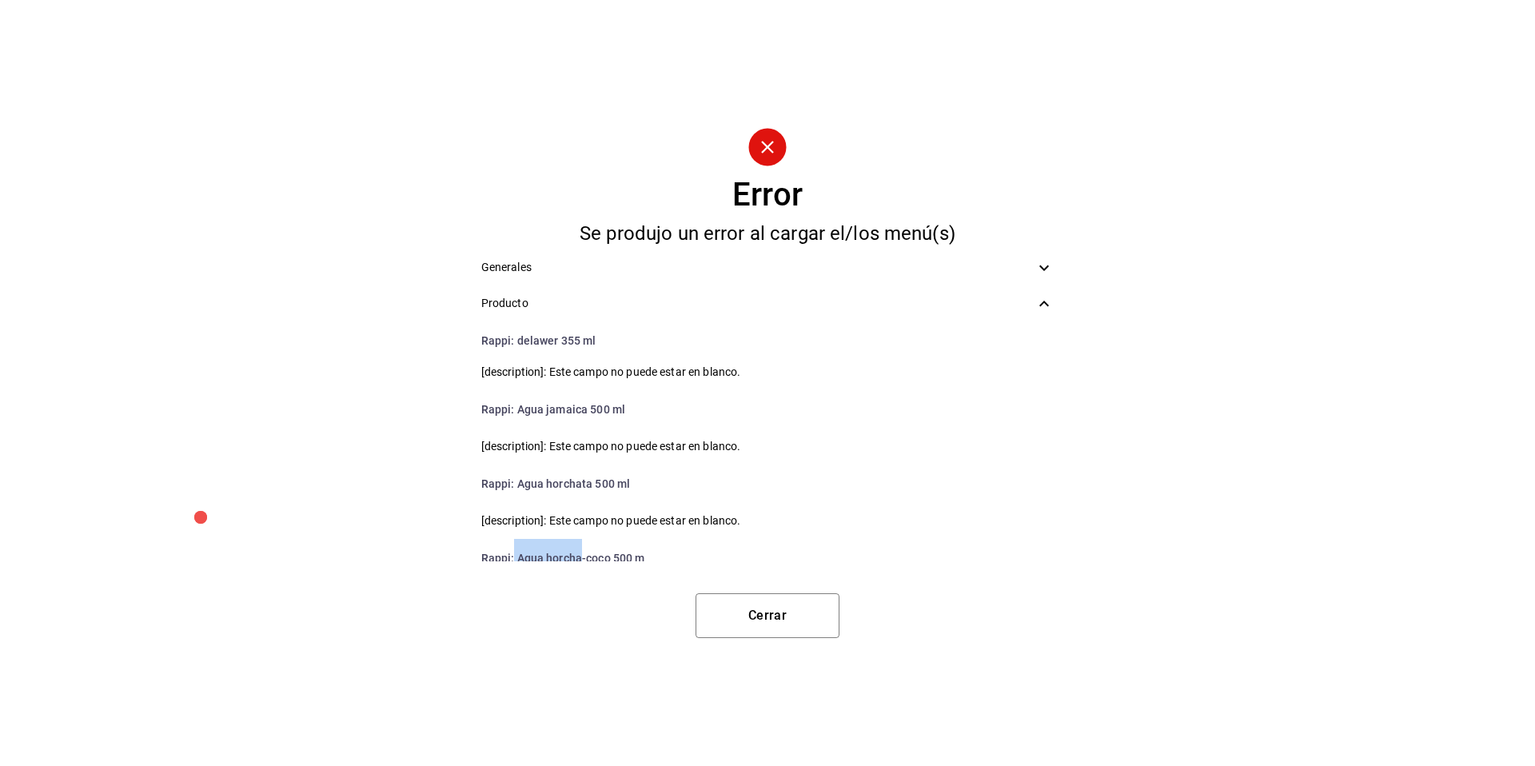
scroll to position [1712, 0]
drag, startPoint x: 584, startPoint y: 412, endPoint x: 508, endPoint y: 412, distance: 75.9
click at [508, 412] on li "Rappi : Agua jamaica 500 ml" at bounding box center [767, 412] width 599 height 38
click at [608, 443] on span "[description]: Este campo no puede estar en blanco." at bounding box center [767, 449] width 573 height 17
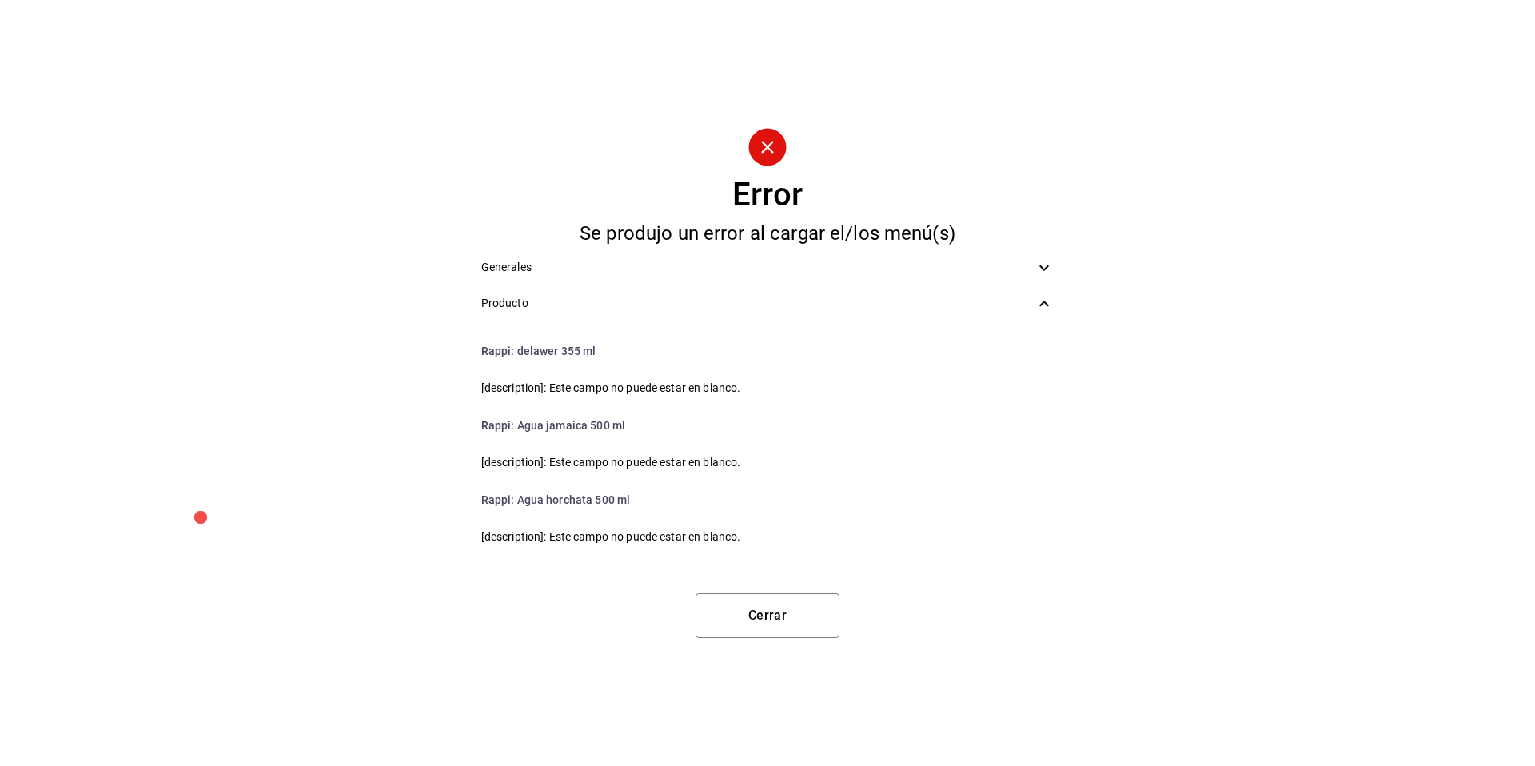
scroll to position [1698, 0]
drag, startPoint x: 588, startPoint y: 428, endPoint x: 519, endPoint y: 425, distance: 69.6
click at [519, 425] on li "Rappi : Agua jamaica 500 ml" at bounding box center [767, 427] width 599 height 38
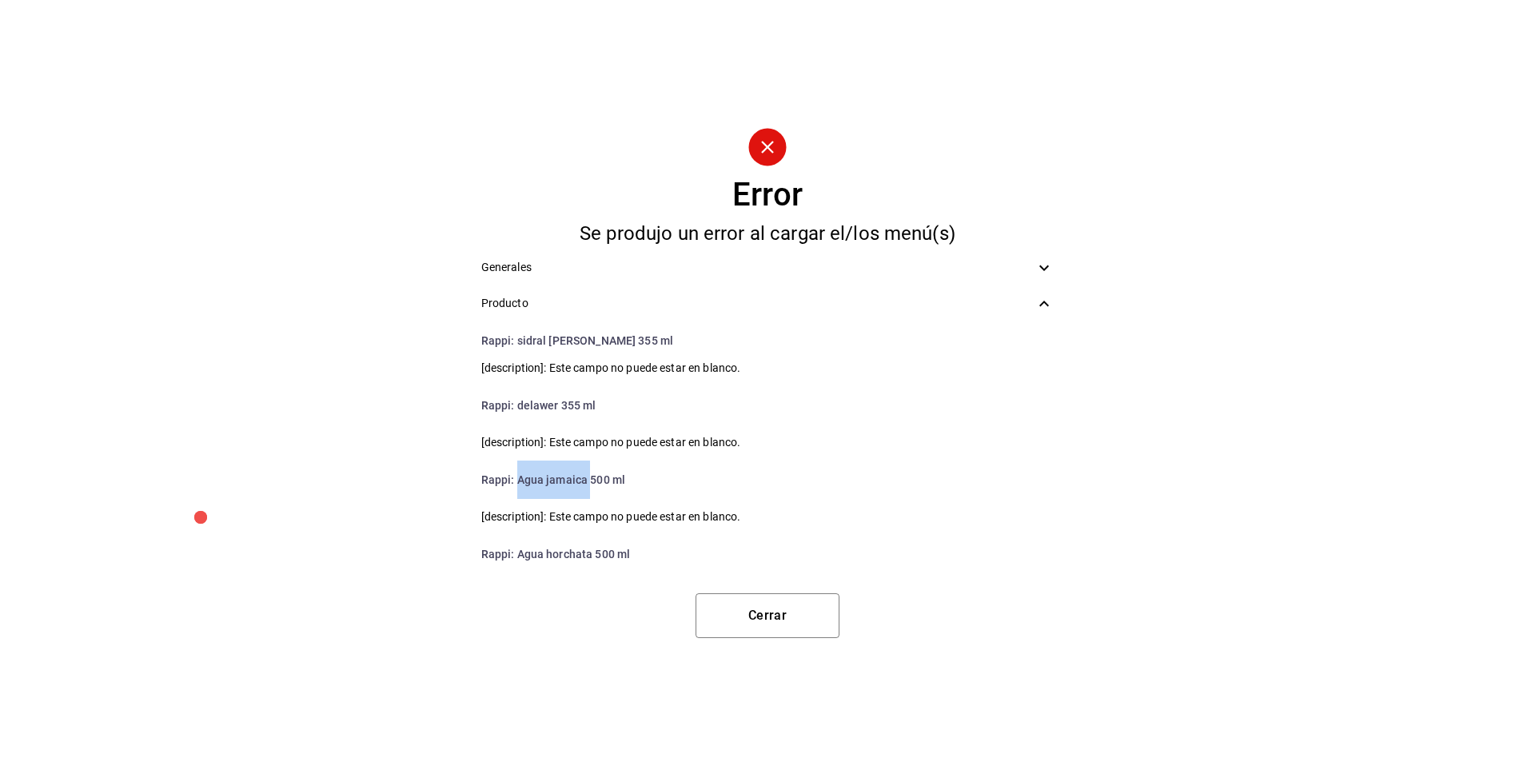
scroll to position [1643, 0]
click at [538, 407] on li "Rappi : delawer 355 ml" at bounding box center [767, 407] width 599 height 38
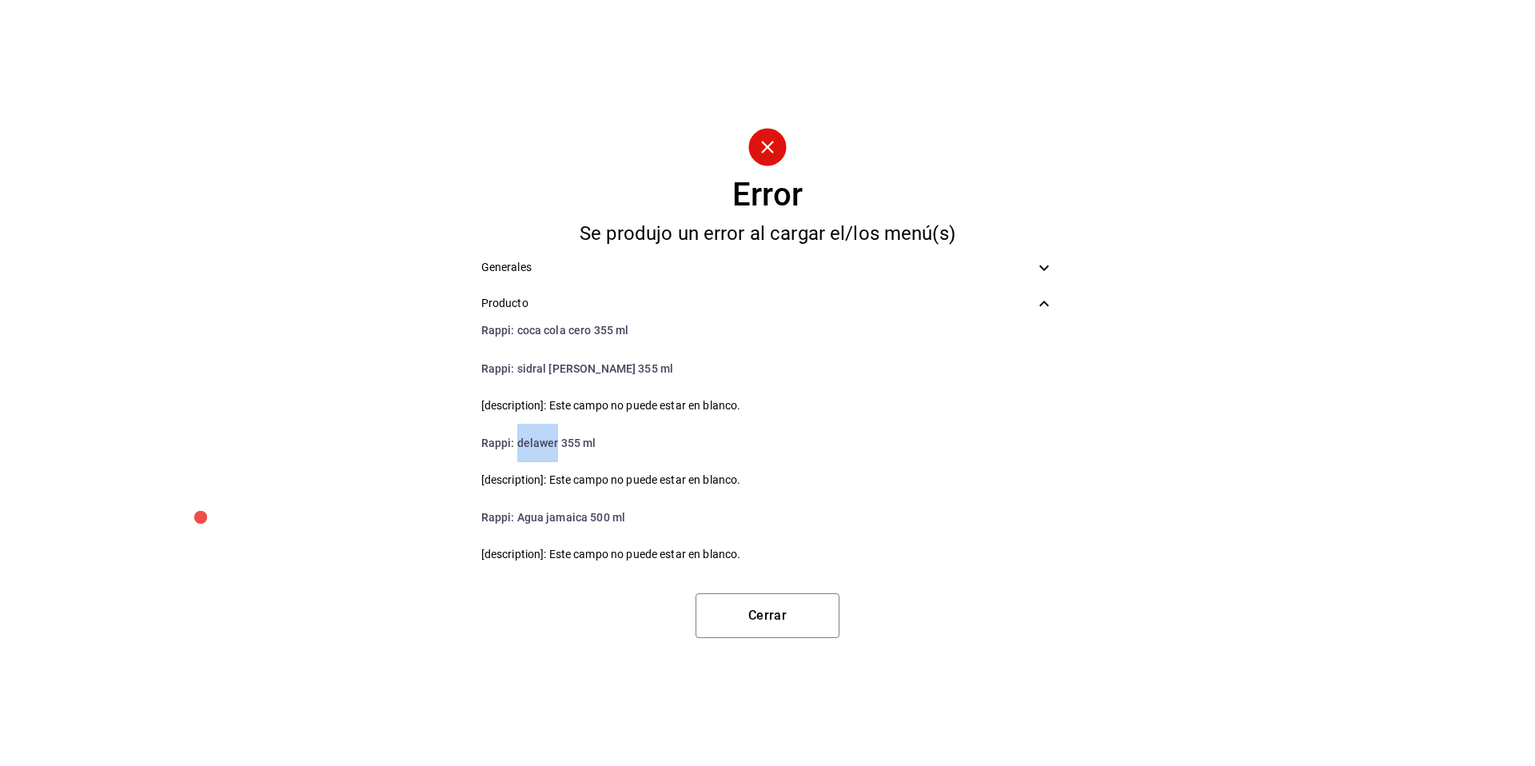
scroll to position [1603, 0]
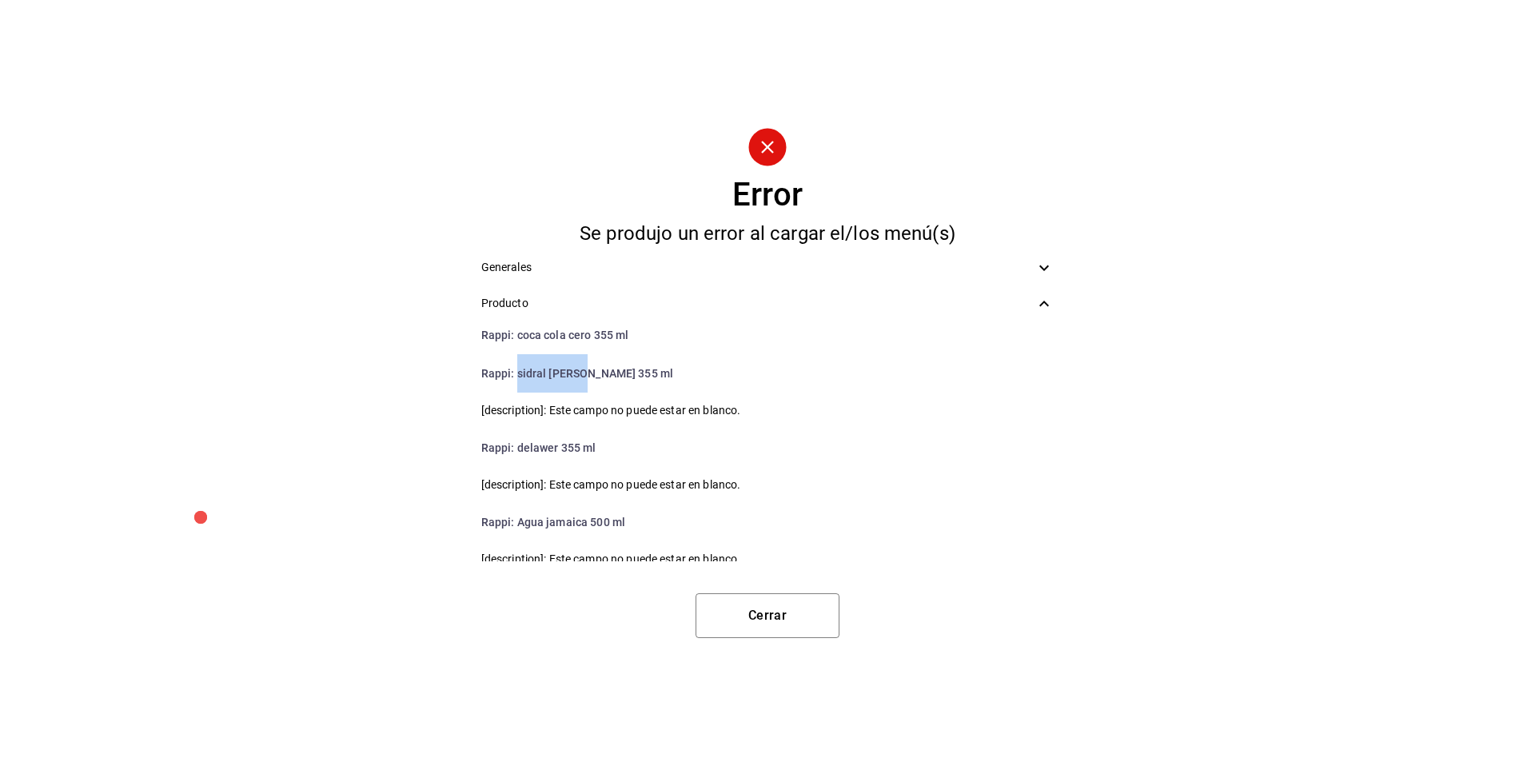
drag, startPoint x: 587, startPoint y: 371, endPoint x: 517, endPoint y: 370, distance: 69.6
click at [517, 370] on li "Rappi : sidral munded 355 ml" at bounding box center [767, 373] width 599 height 38
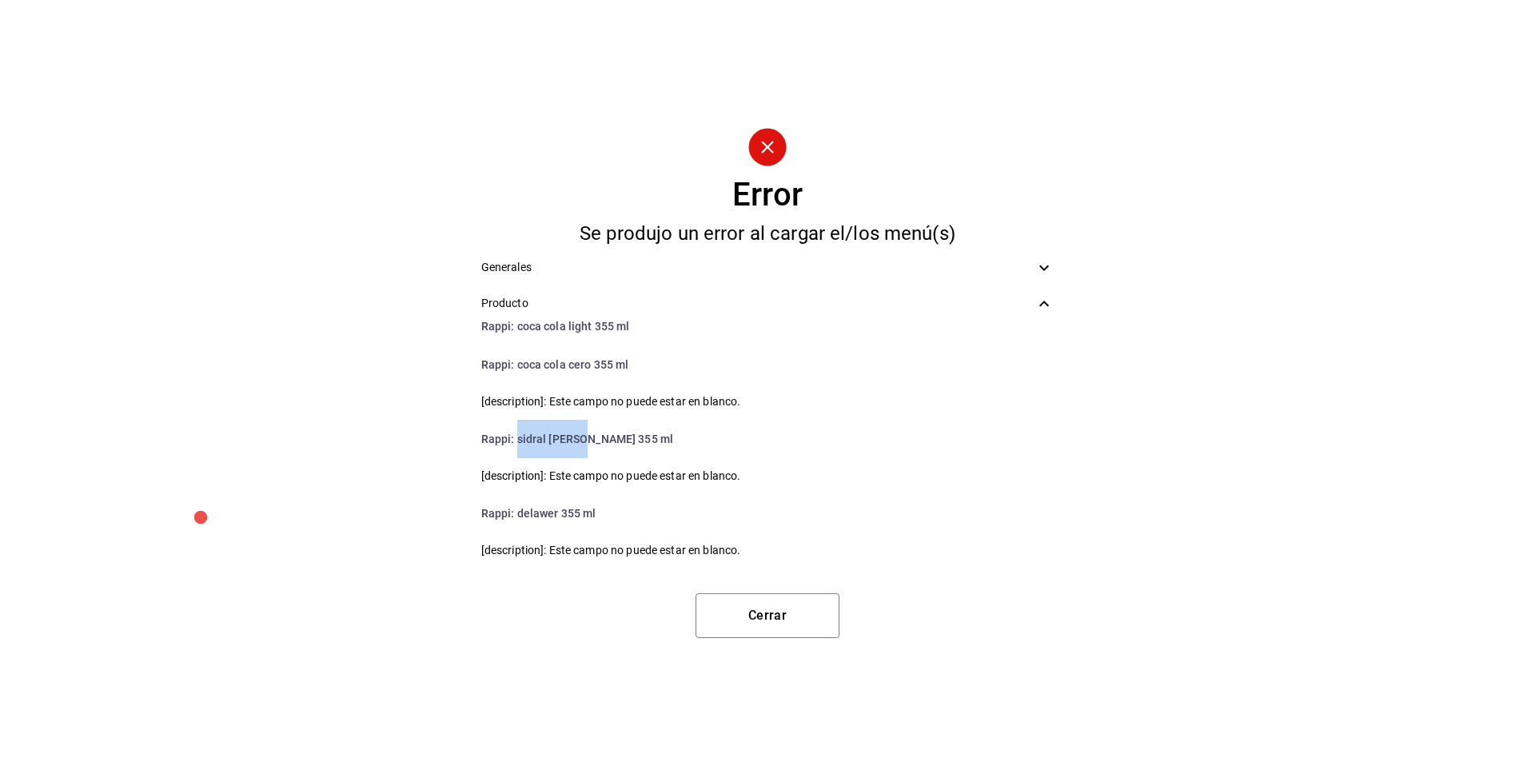
scroll to position [1536, 0]
drag, startPoint x: 563, startPoint y: 364, endPoint x: 519, endPoint y: 366, distance: 44.0
click at [519, 366] on li "Rappi : coca cola cero 355 ml" at bounding box center [767, 365] width 599 height 38
click at [534, 363] on li "Rappi : Piñada" at bounding box center [767, 365] width 599 height 38
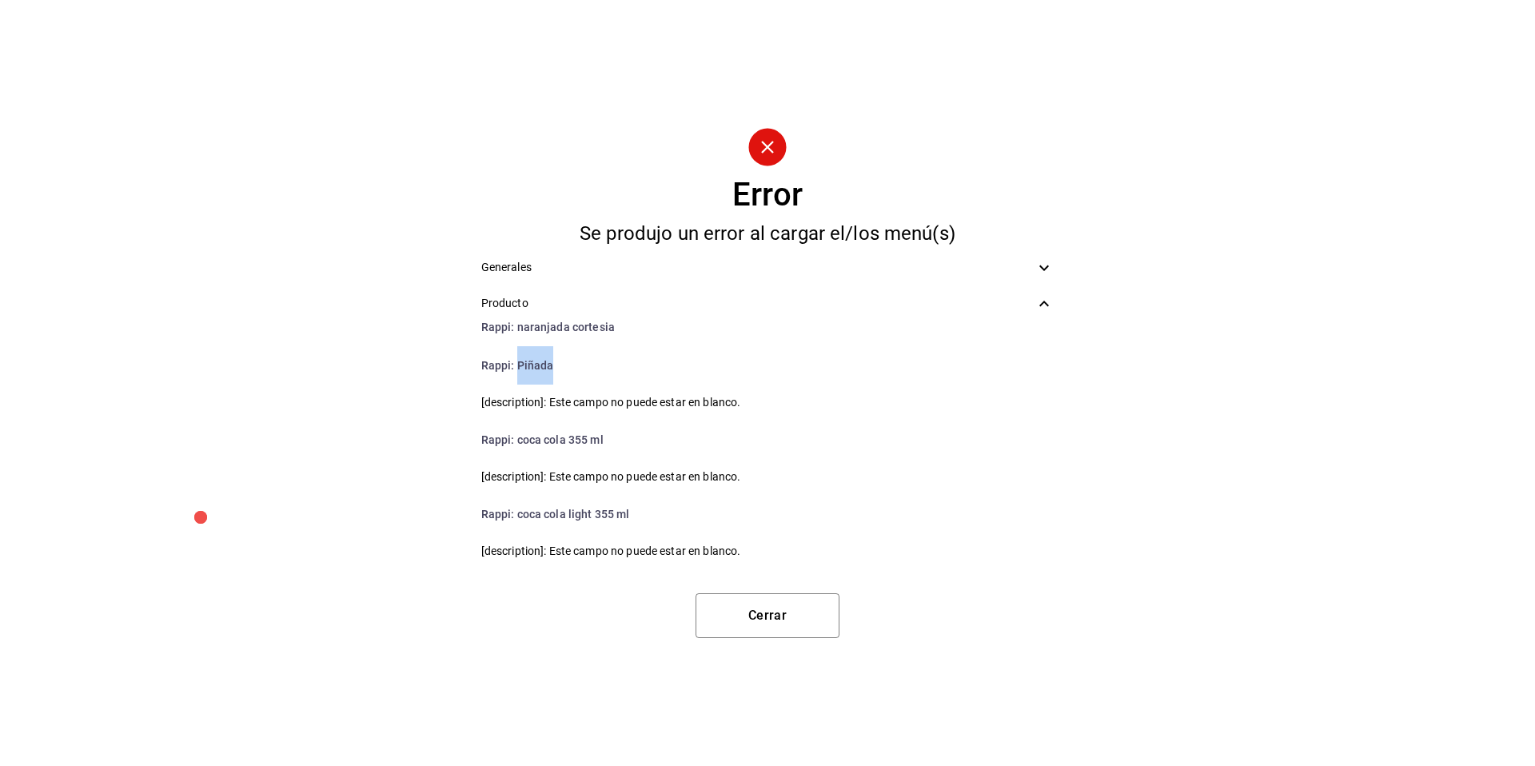
click at [534, 363] on li "Rappi : Piñada" at bounding box center [767, 365] width 599 height 38
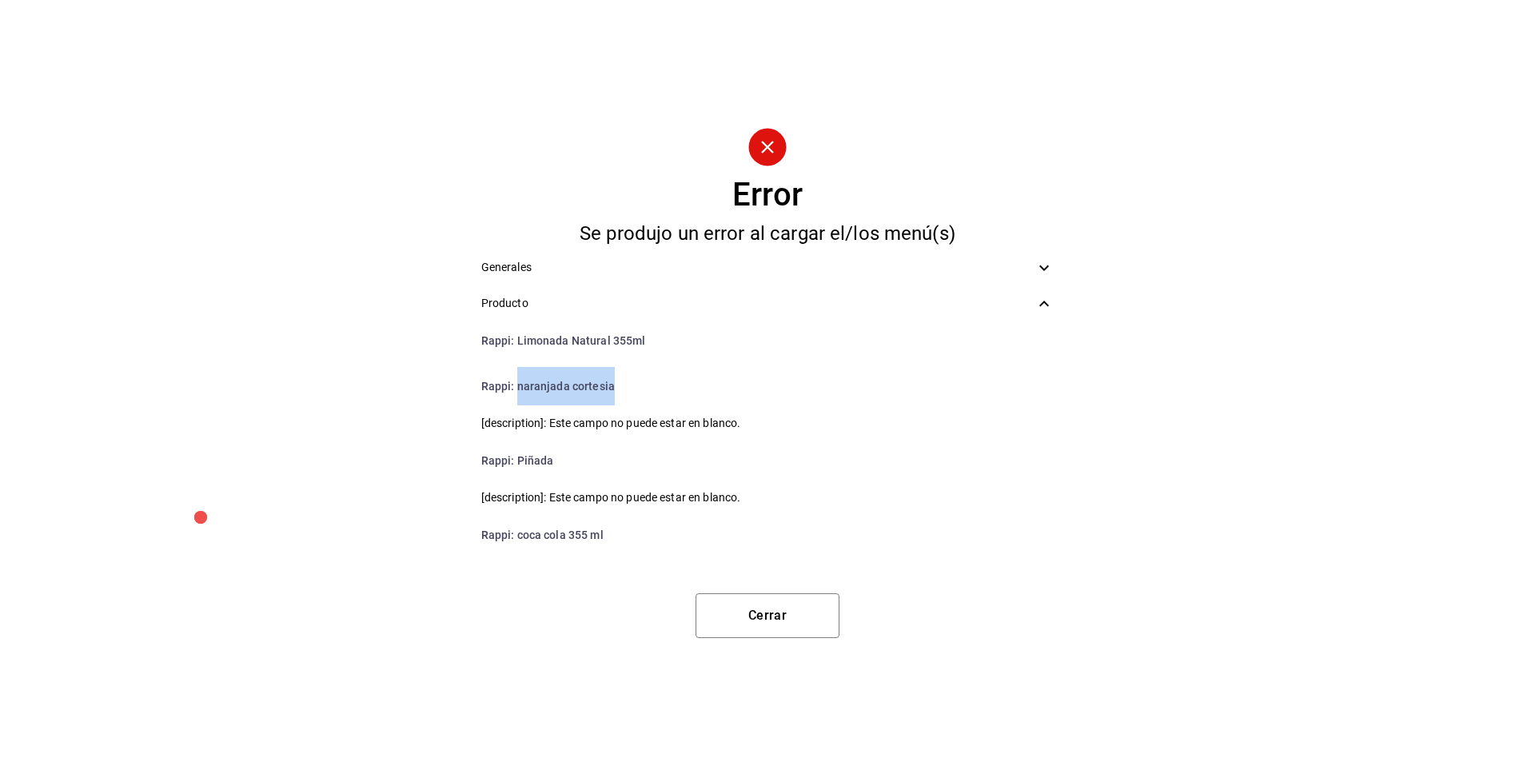
drag, startPoint x: 615, startPoint y: 392, endPoint x: 519, endPoint y: 378, distance: 96.9
click at [519, 378] on li "Rappi : naranjada cortesia" at bounding box center [767, 386] width 599 height 38
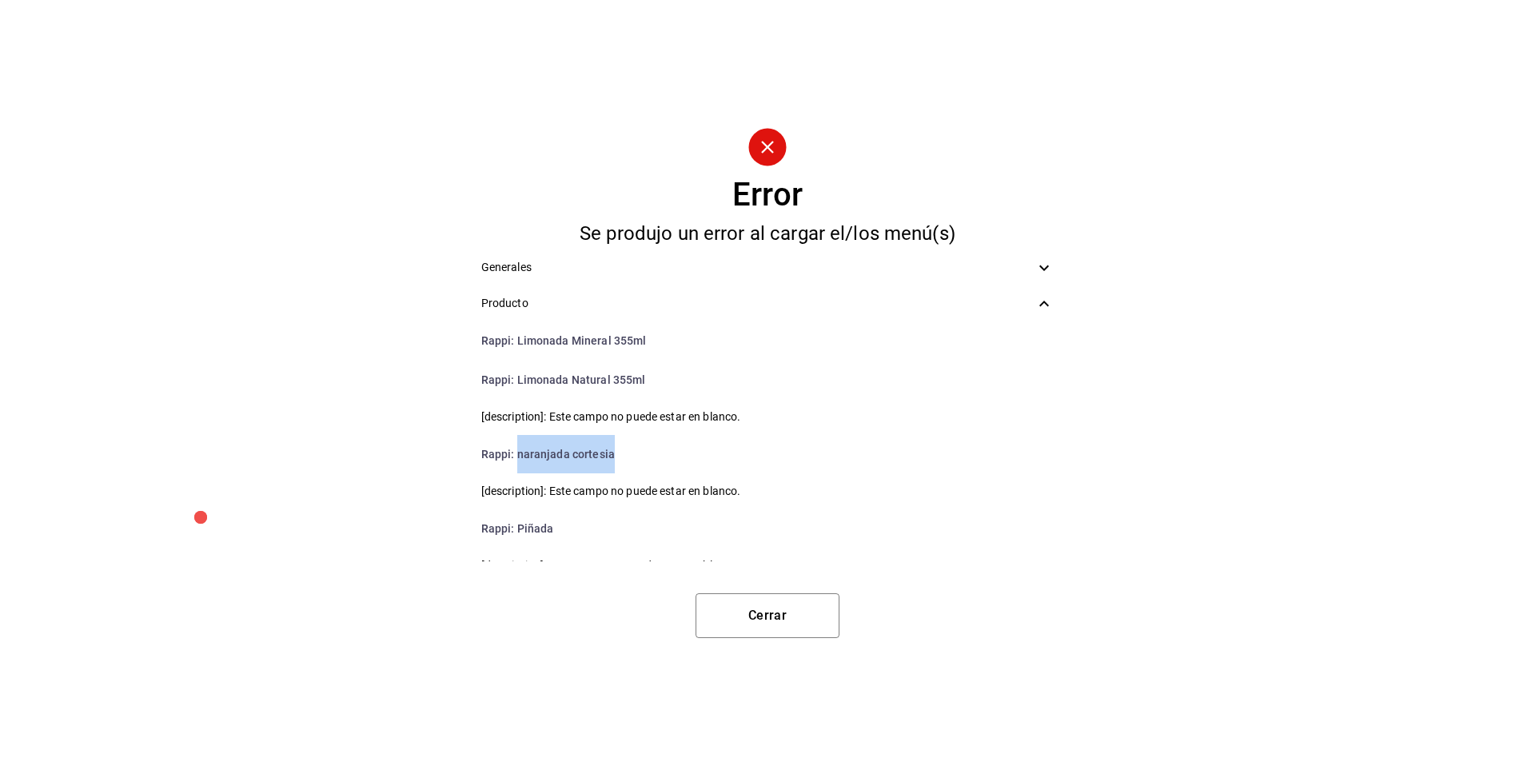
scroll to position [1119, 0]
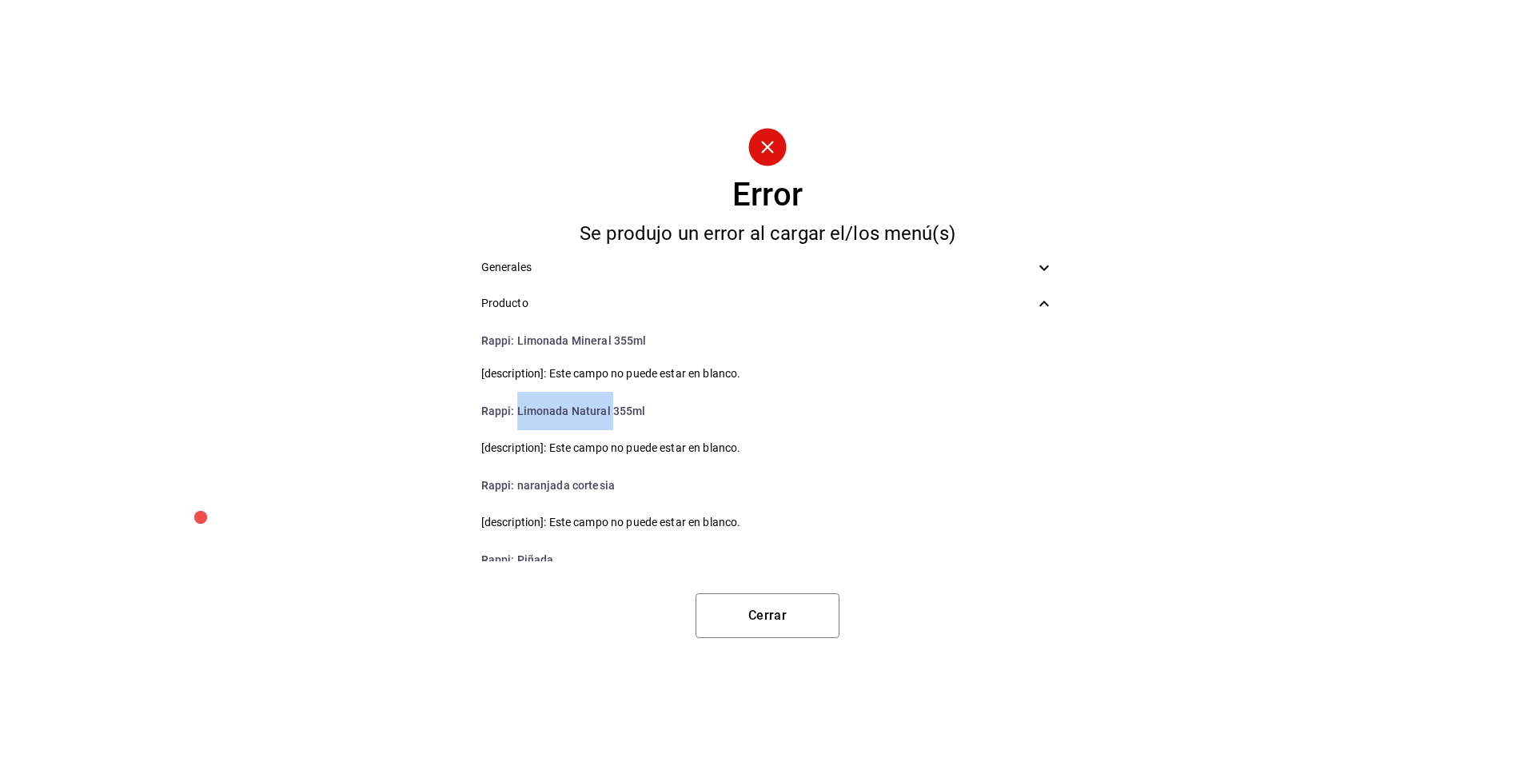
drag, startPoint x: 611, startPoint y: 407, endPoint x: 517, endPoint y: 406, distance: 93.5
click at [517, 406] on li "Rappi : Limonada Natural 355ml" at bounding box center [767, 411] width 599 height 38
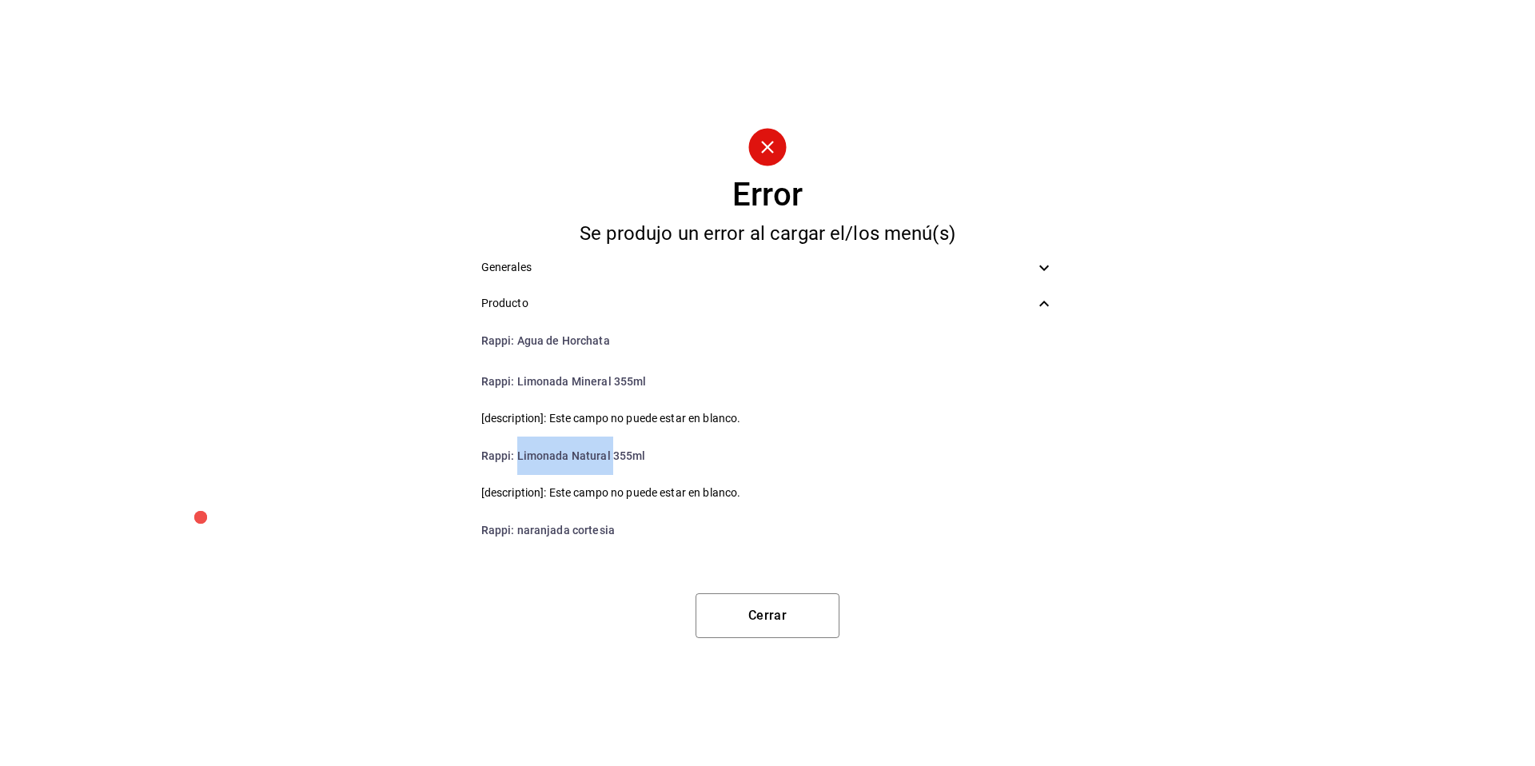
scroll to position [1066, 0]
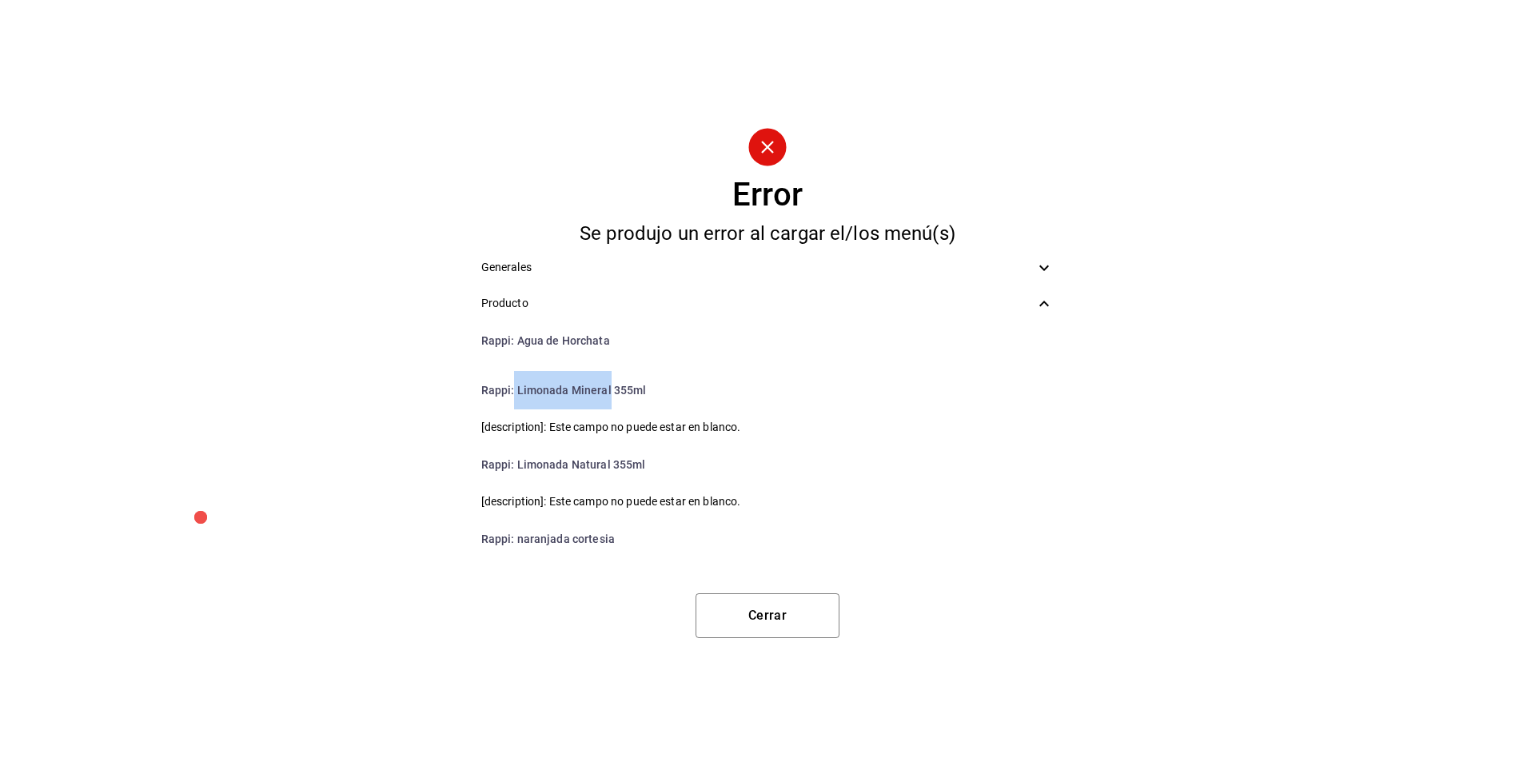
drag, startPoint x: 608, startPoint y: 390, endPoint x: 512, endPoint y: 388, distance: 95.2
click at [512, 388] on li "Rappi : Limonada Mineral 355ml" at bounding box center [767, 390] width 599 height 38
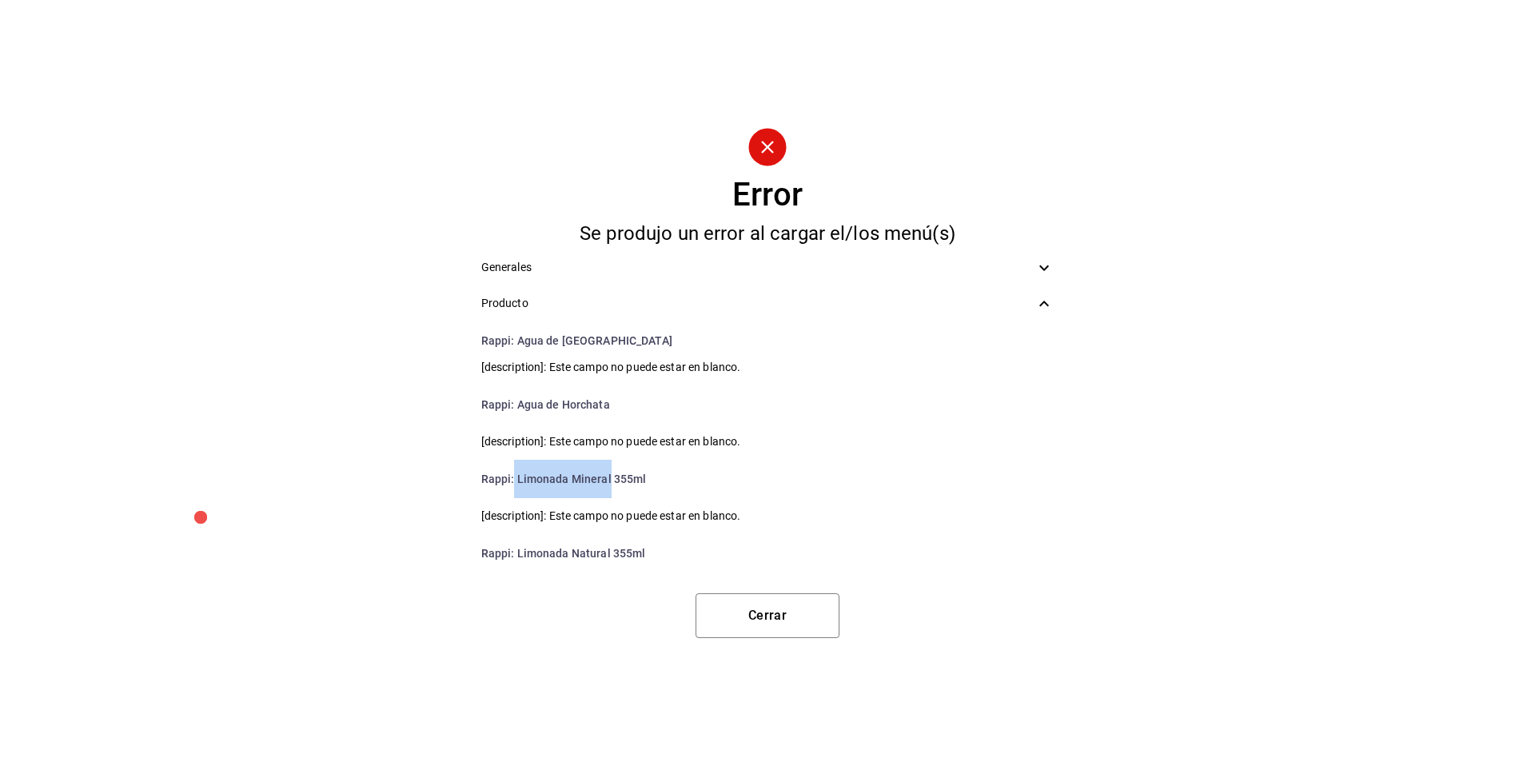
scroll to position [974, 0]
drag, startPoint x: 615, startPoint y: 404, endPoint x: 514, endPoint y: 399, distance: 100.9
click at [514, 399] on li "Rappi : Agua de Horchata" at bounding box center [767, 407] width 599 height 38
drag, startPoint x: 606, startPoint y: 471, endPoint x: 516, endPoint y: 467, distance: 89.6
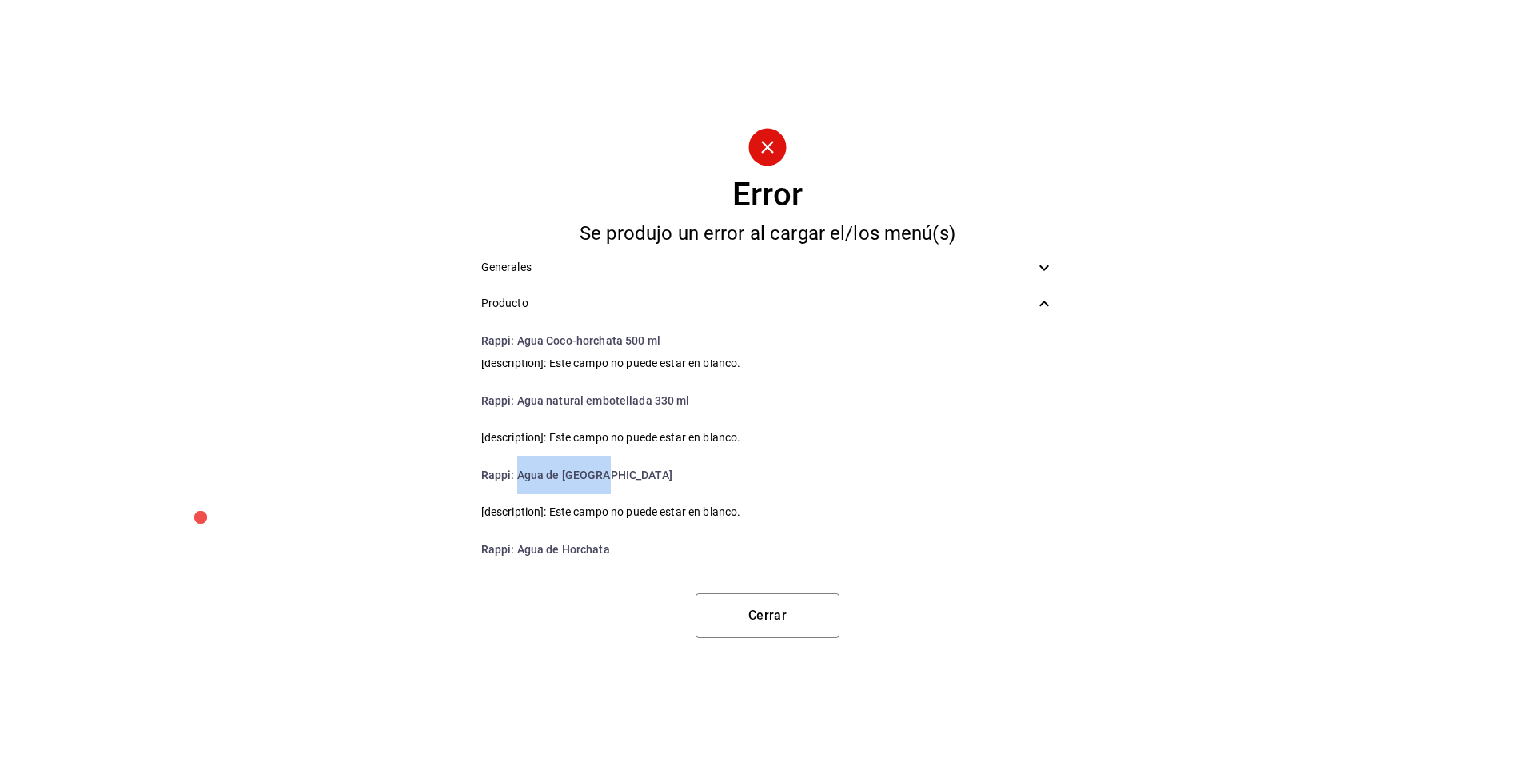
click at [516, 467] on li "Rappi : Agua de Jamaica" at bounding box center [767, 475] width 599 height 38
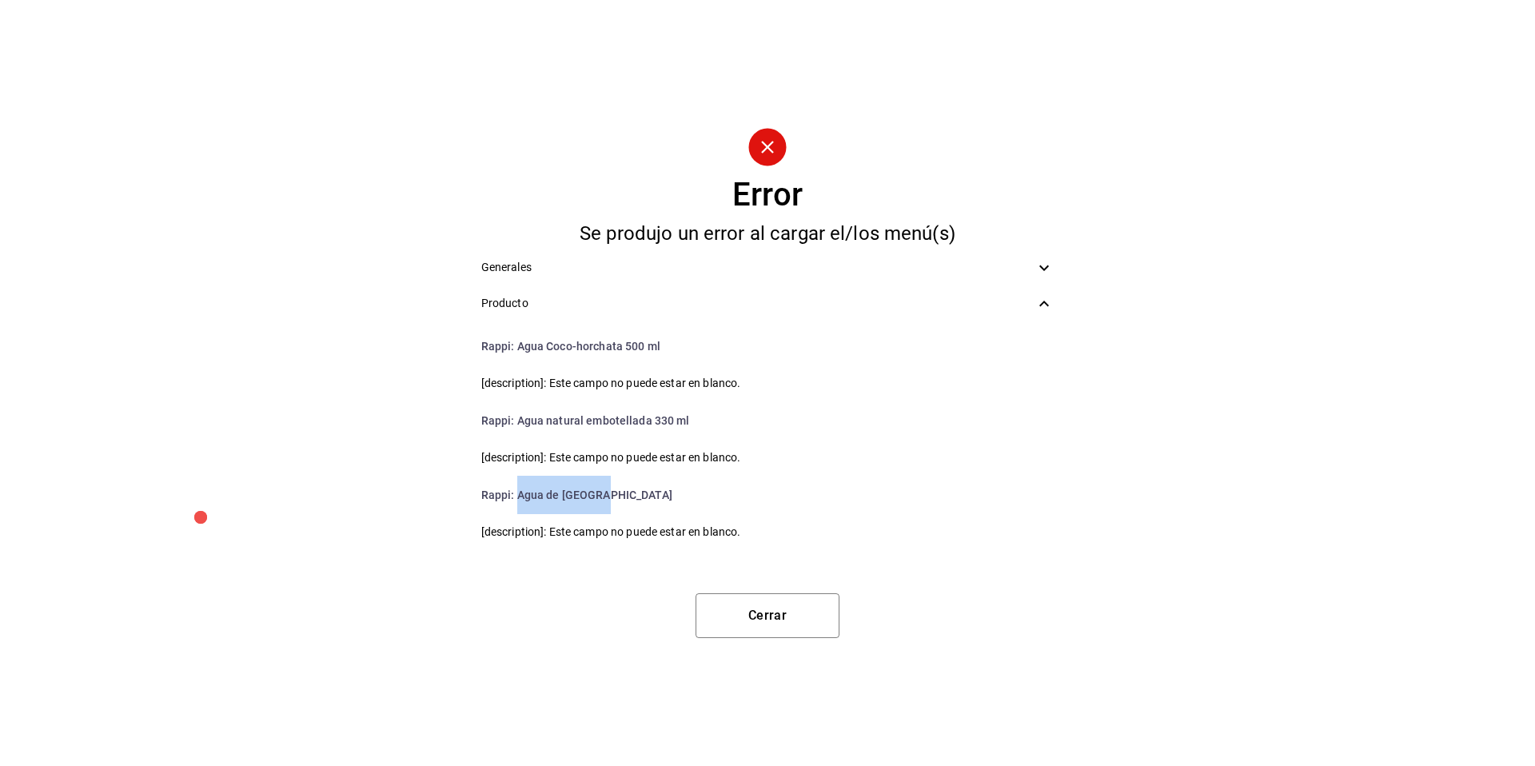
scroll to position [811, 0]
drag, startPoint x: 647, startPoint y: 423, endPoint x: 515, endPoint y: 418, distance: 132.0
click at [515, 418] on li "Rappi : Agua natural embotellada 330 ml" at bounding box center [767, 421] width 599 height 38
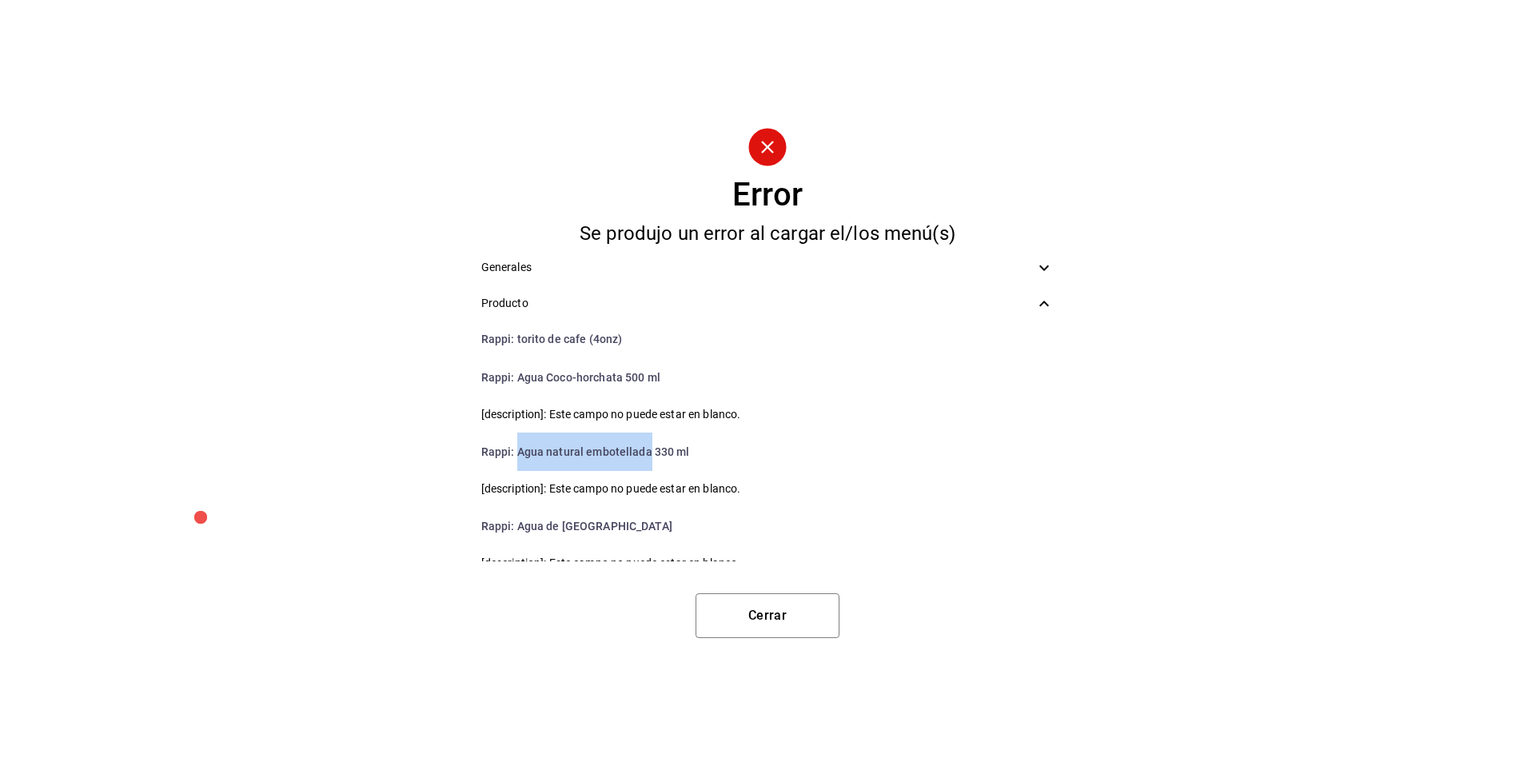
scroll to position [775, 0]
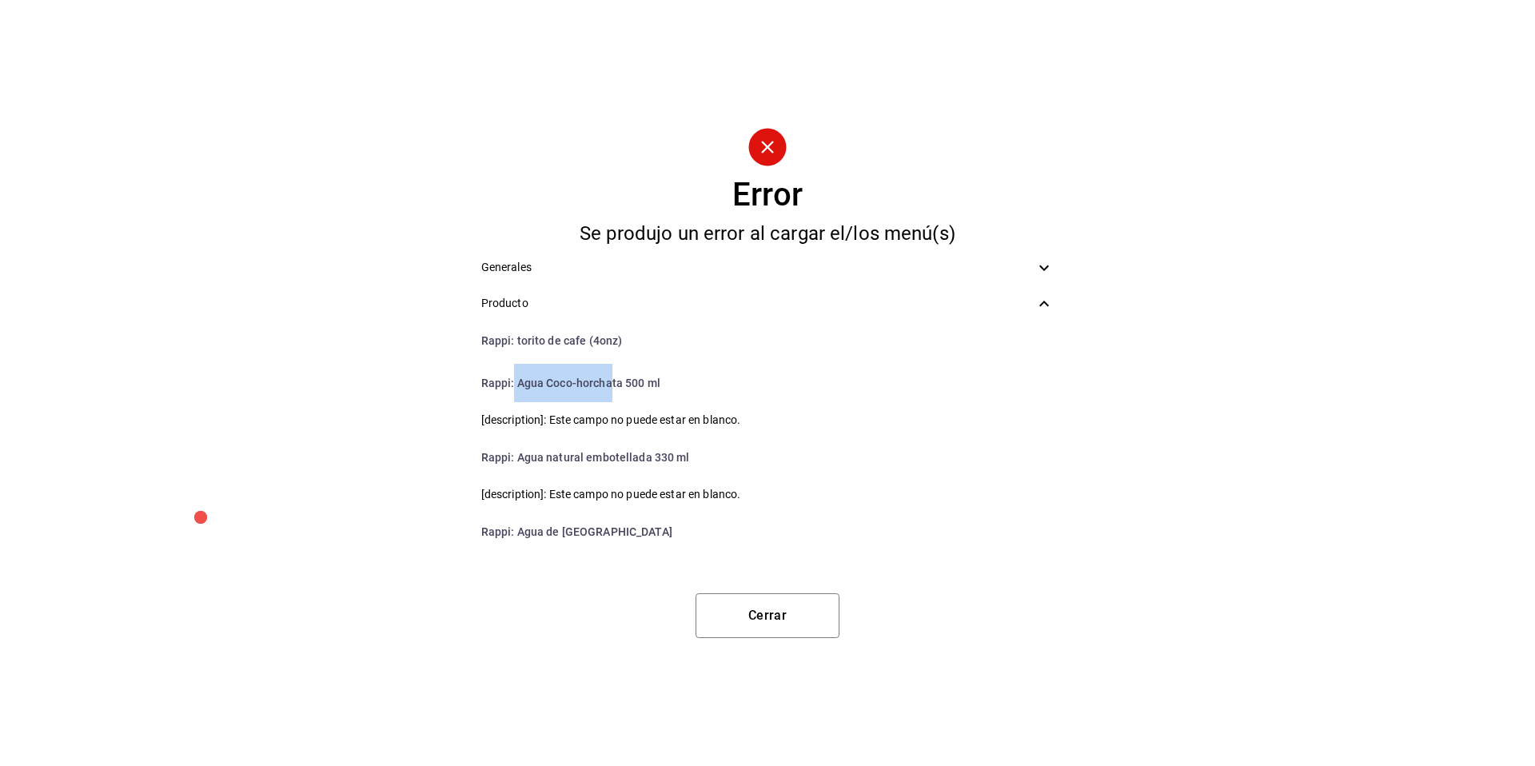
drag, startPoint x: 611, startPoint y: 382, endPoint x: 512, endPoint y: 375, distance: 99.4
click at [512, 375] on li "Rappi : Agua Coco-horchata 500 ml" at bounding box center [767, 383] width 599 height 38
click at [534, 380] on li "Rappi : Agua Coco-horchata 500 ml" at bounding box center [767, 383] width 599 height 38
drag, startPoint x: 623, startPoint y: 383, endPoint x: 519, endPoint y: 381, distance: 103.9
click at [519, 381] on li "Rappi : Agua Coco-horchata 500 ml" at bounding box center [767, 383] width 599 height 38
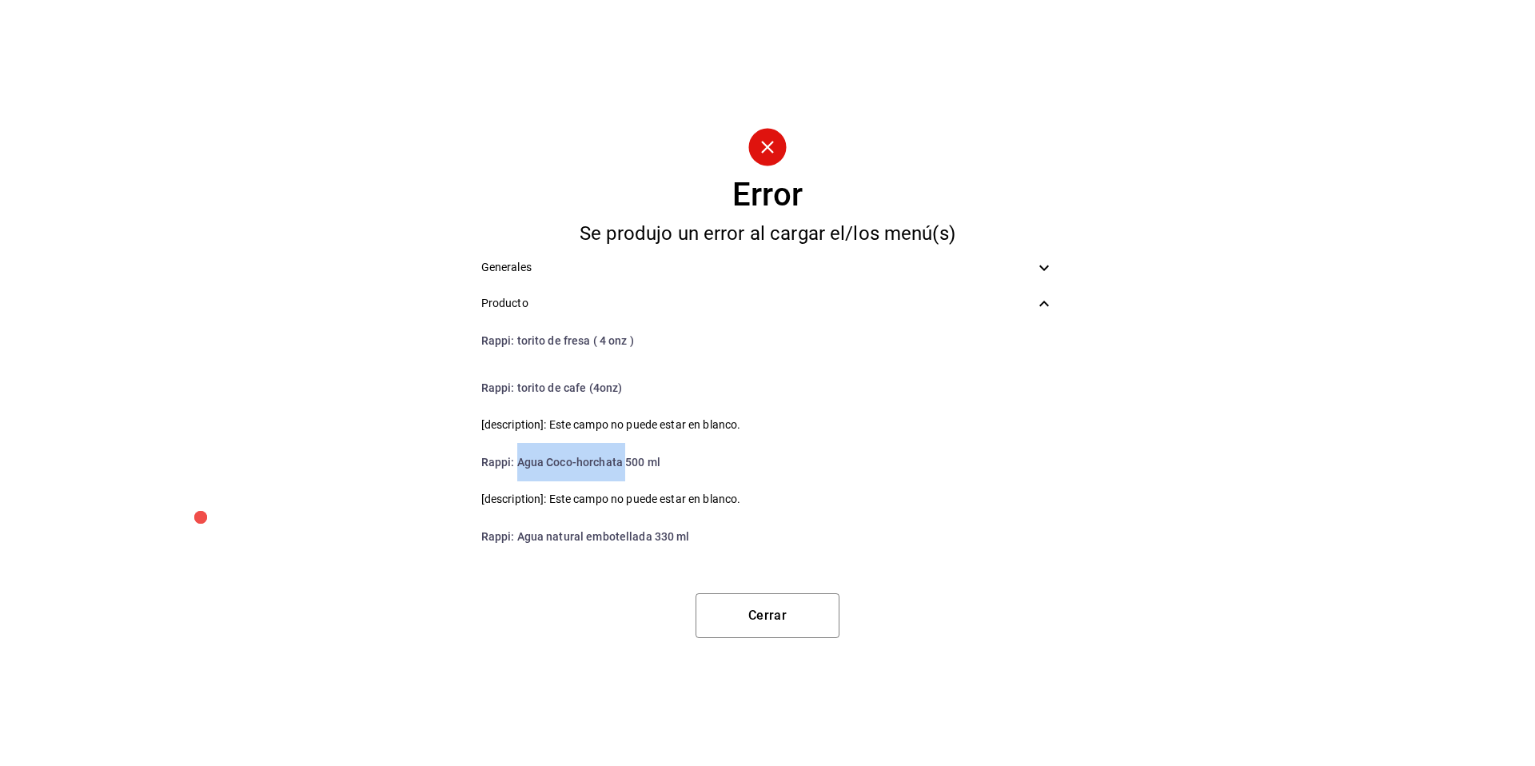
scroll to position [664, 0]
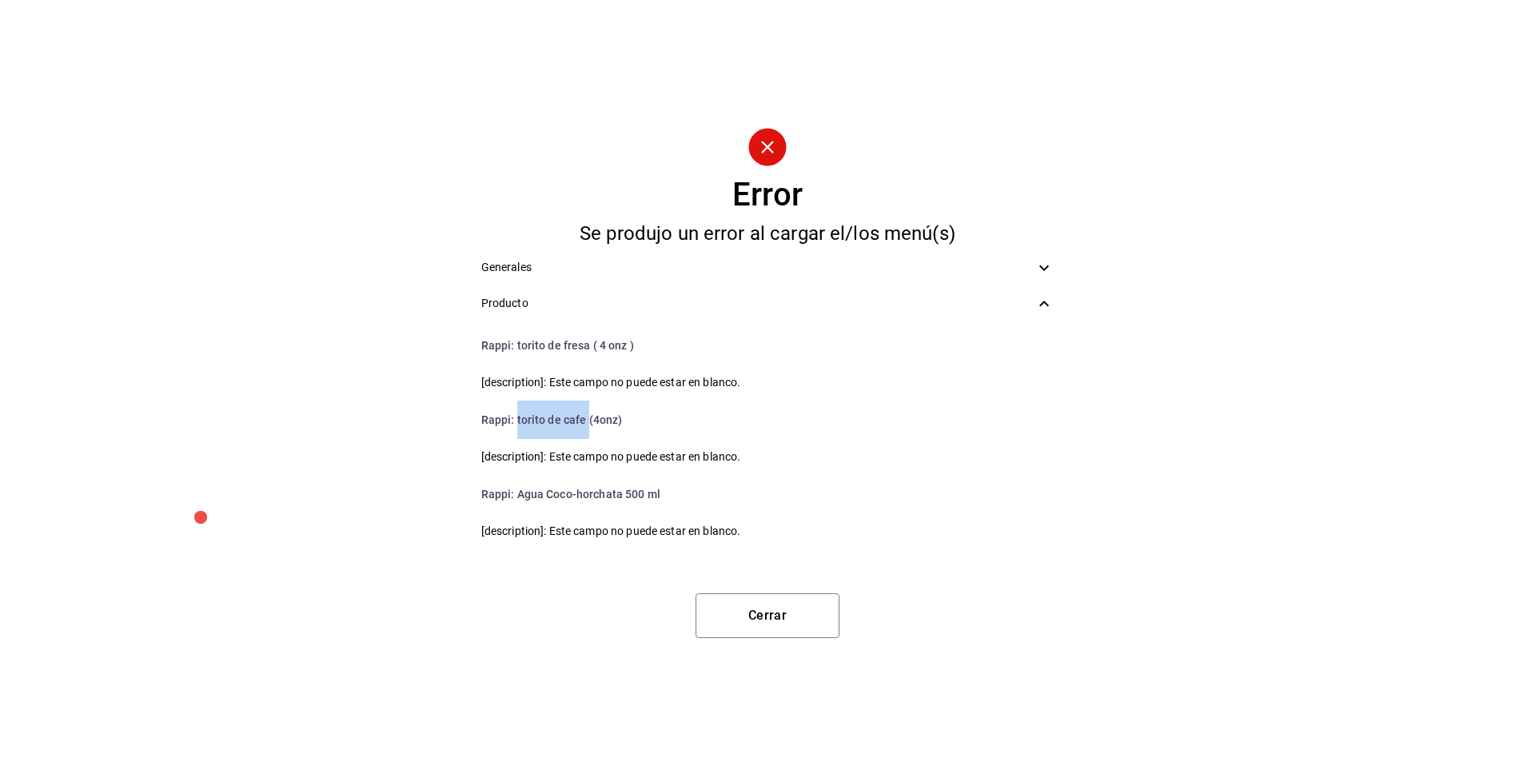
drag, startPoint x: 587, startPoint y: 418, endPoint x: 516, endPoint y: 428, distance: 71.0
click at [516, 428] on li "Rappi : torito de cafe (4onz)" at bounding box center [767, 419] width 599 height 38
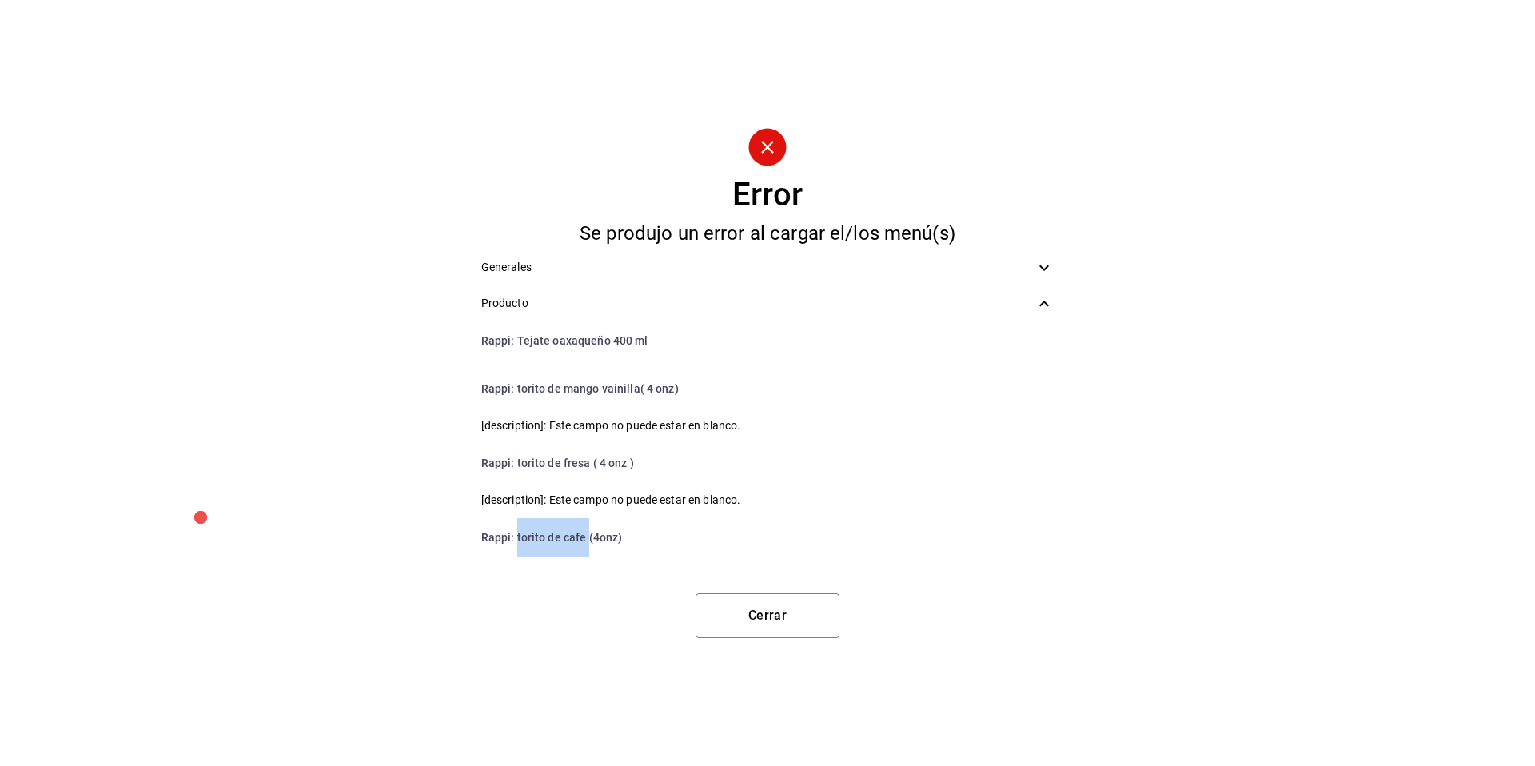
scroll to position [536, 0]
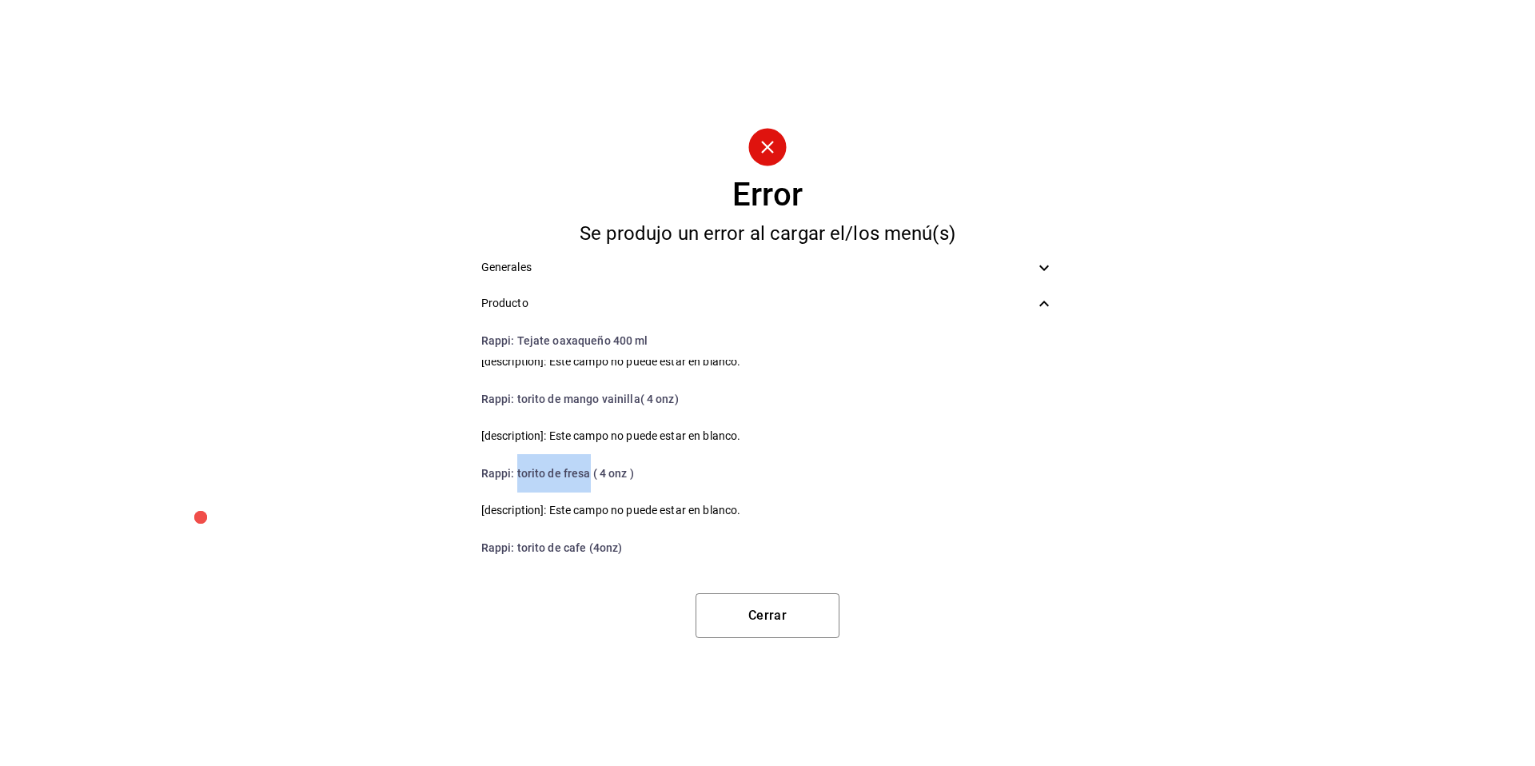
drag, startPoint x: 587, startPoint y: 469, endPoint x: 516, endPoint y: 471, distance: 70.4
click at [516, 471] on li "Rappi : torito de fresa ( 4 onz )" at bounding box center [767, 473] width 599 height 38
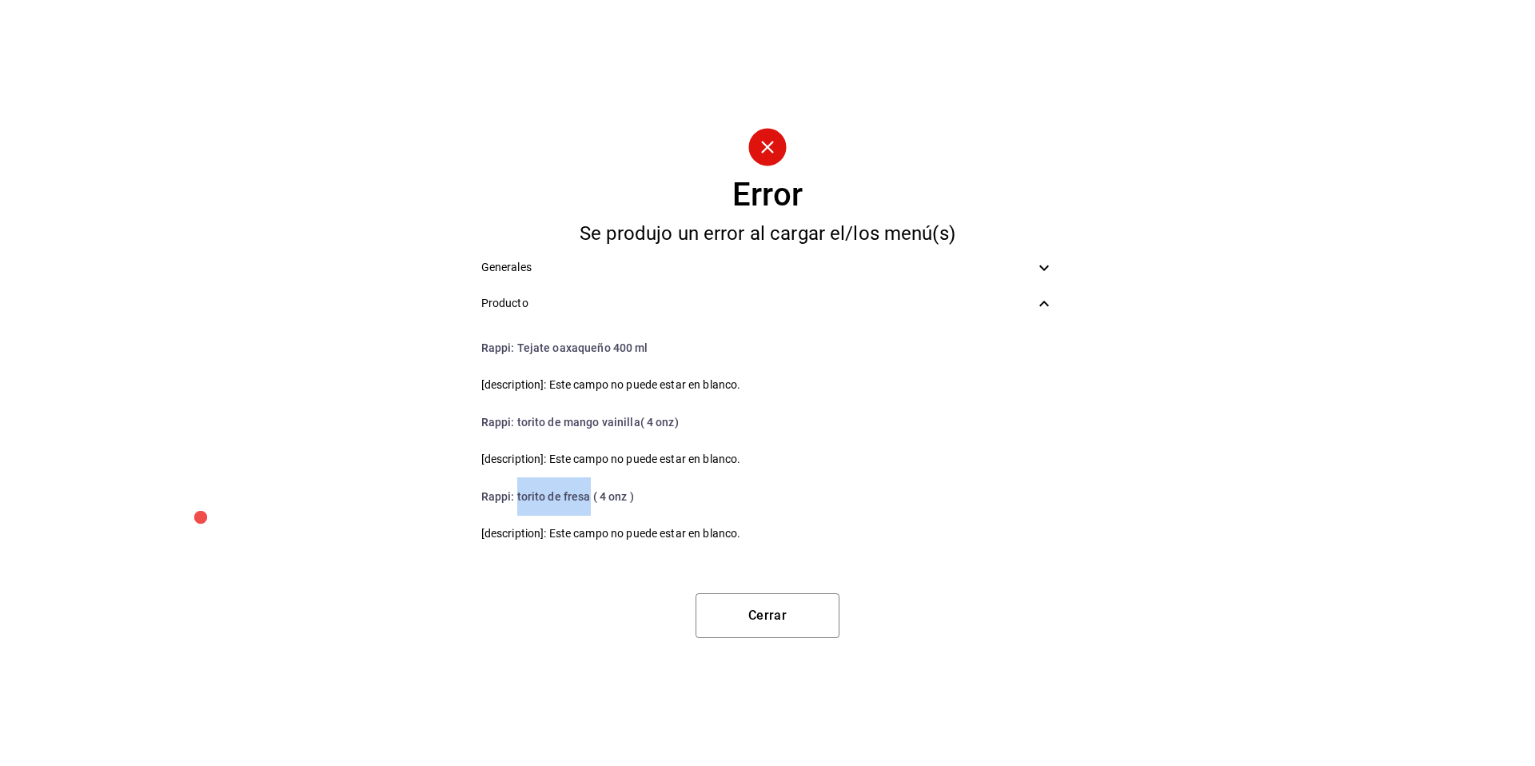
scroll to position [512, 0]
drag, startPoint x: 635, startPoint y: 426, endPoint x: 517, endPoint y: 411, distance: 118.5
click at [517, 411] on li "Rappi : torito de mango vainilla( 4 onz)" at bounding box center [767, 423] width 599 height 38
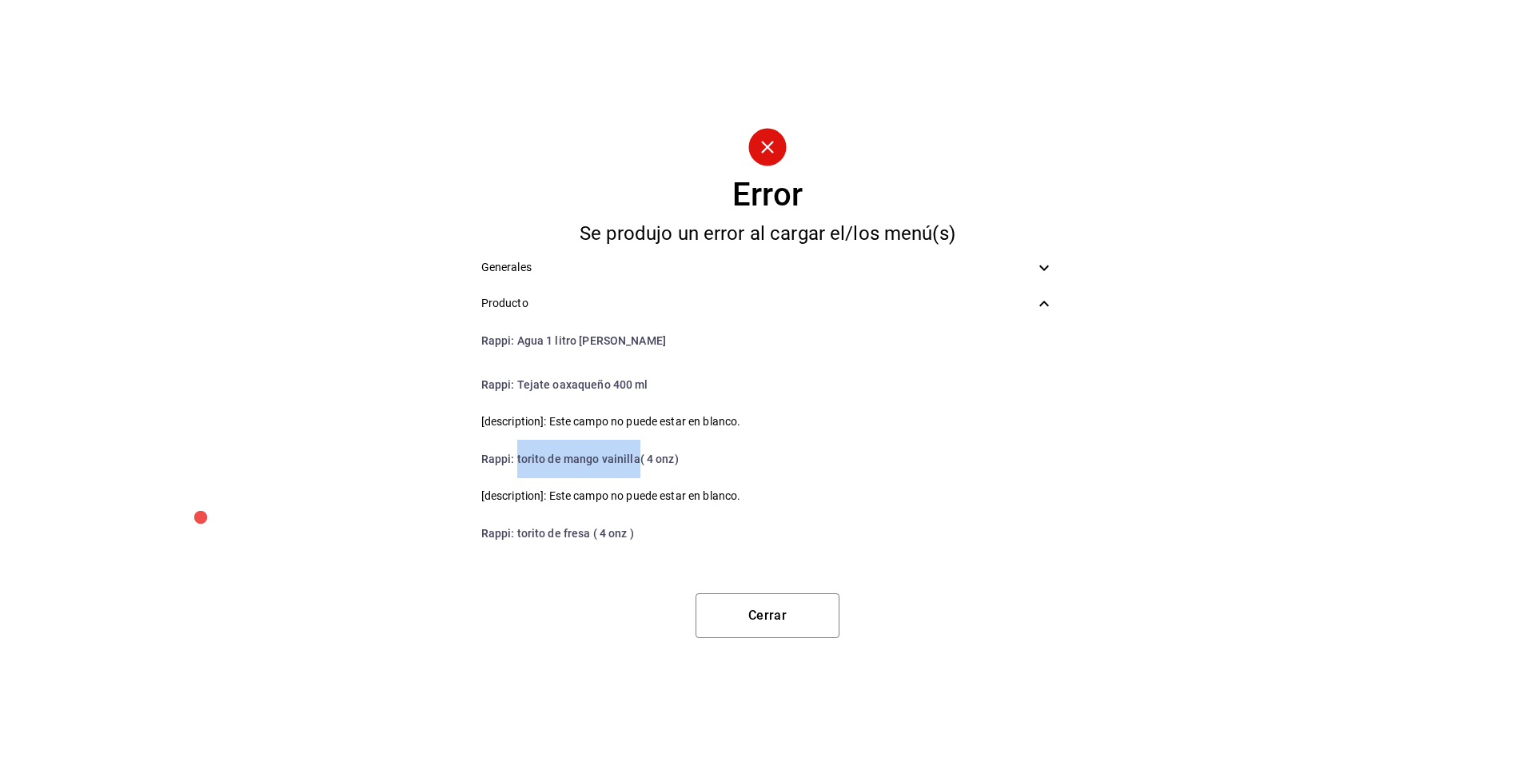
scroll to position [473, 0]
drag, startPoint x: 600, startPoint y: 384, endPoint x: 515, endPoint y: 382, distance: 85.6
click at [515, 382] on li "Rappi : Tejate oaxaqueño 400 ml" at bounding box center [767, 388] width 599 height 38
drag, startPoint x: 620, startPoint y: 373, endPoint x: 520, endPoint y: 371, distance: 100.0
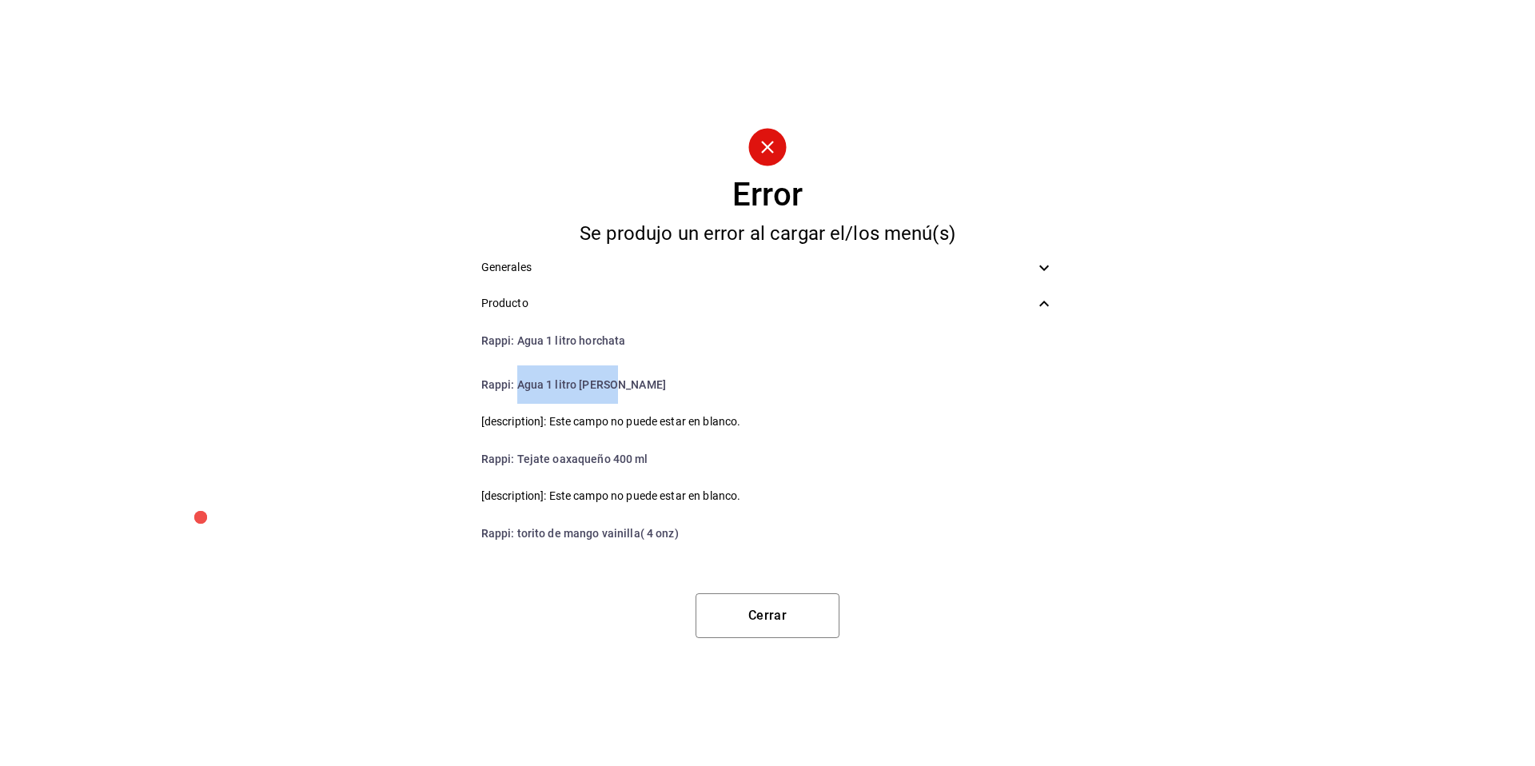
click at [520, 371] on li "Rappi : Agua 1 litro Jamica" at bounding box center [767, 384] width 599 height 38
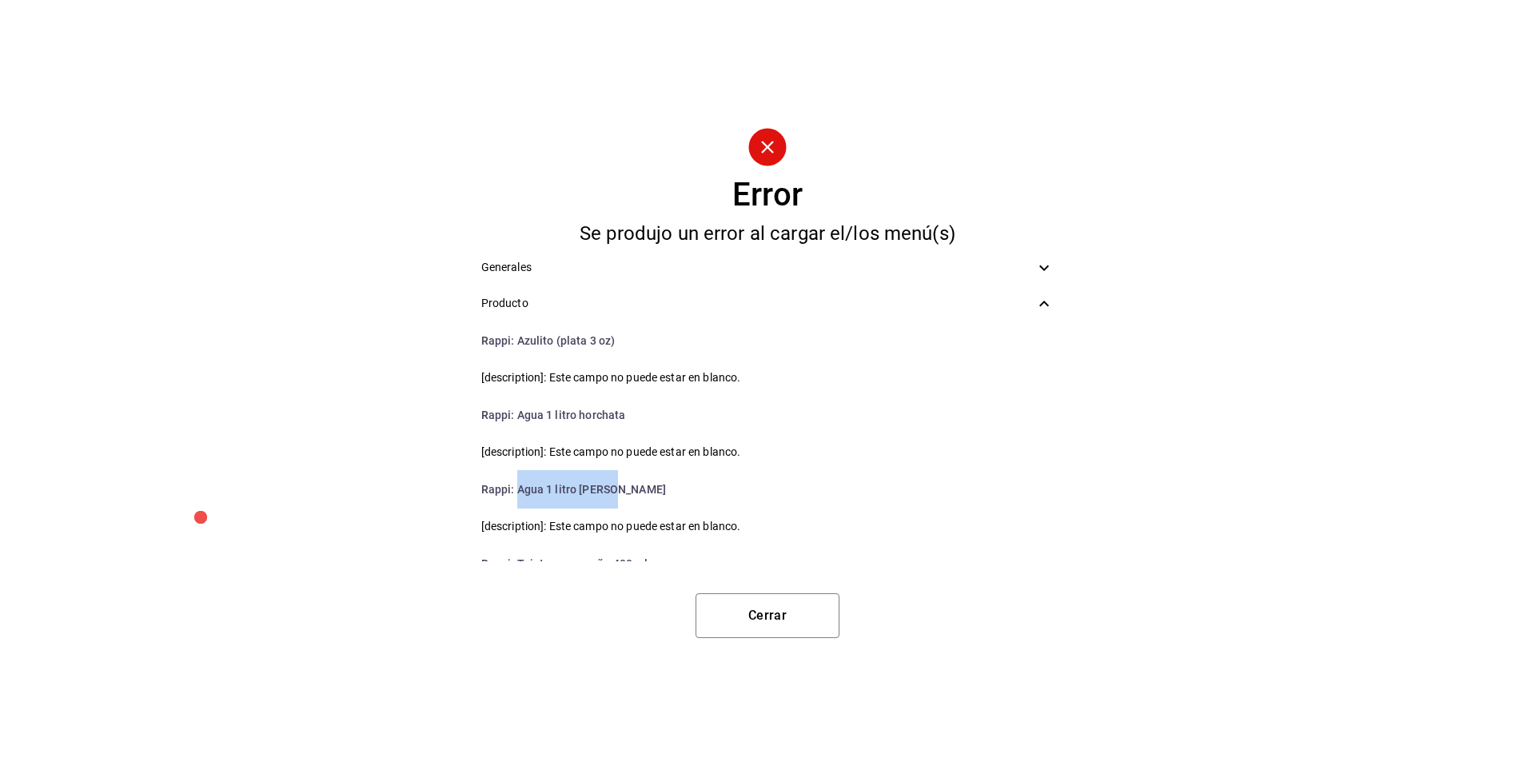
scroll to position [297, 0]
drag, startPoint x: 622, startPoint y: 418, endPoint x: 517, endPoint y: 413, distance: 104.8
click at [517, 413] on li "Rappi : Agua 1 litro horchata" at bounding box center [767, 415] width 599 height 38
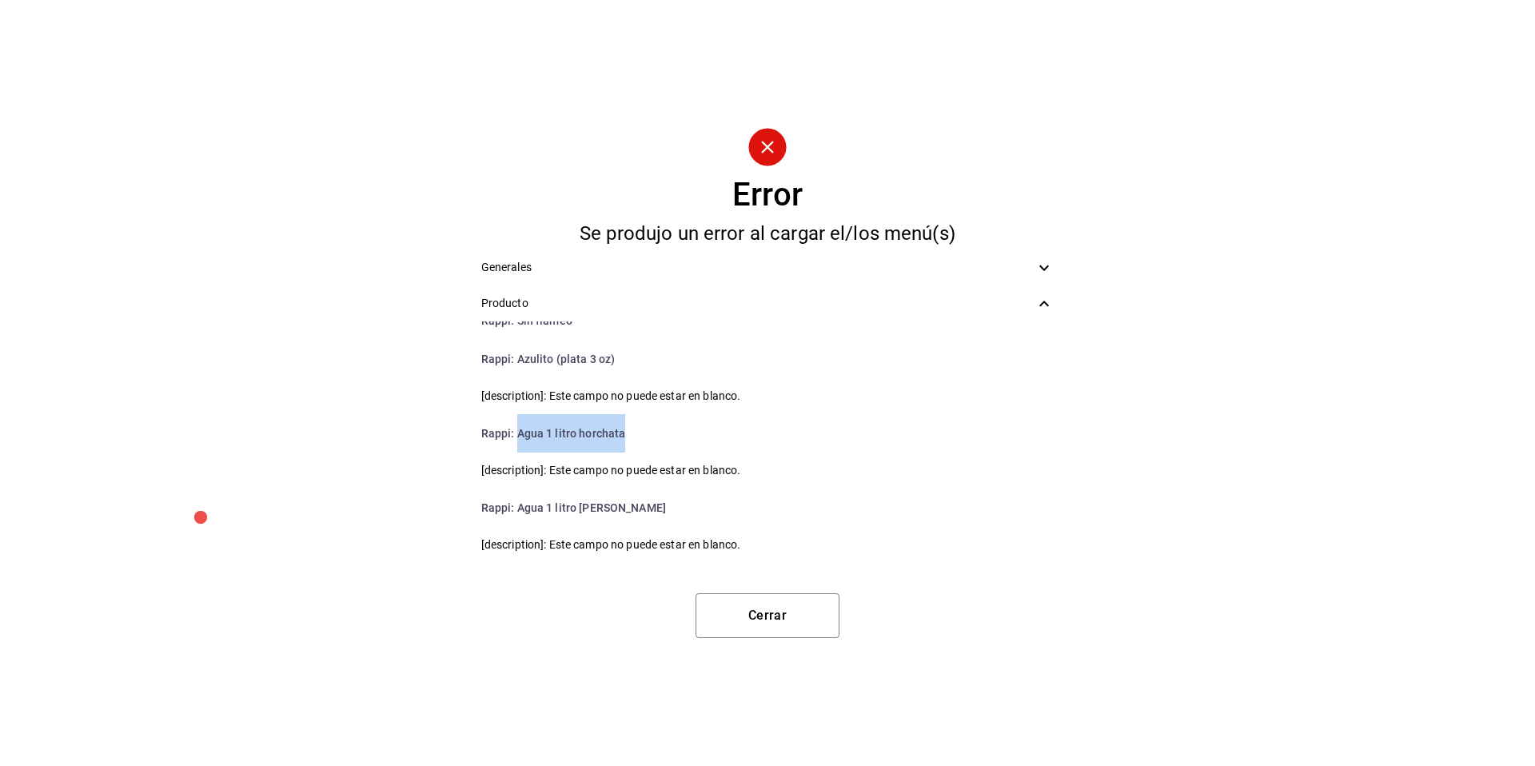
scroll to position [276, 0]
drag, startPoint x: 620, startPoint y: 359, endPoint x: 519, endPoint y: 356, distance: 100.8
click at [519, 356] on li "Rappi : Azulito (plata 3 oz)" at bounding box center [767, 362] width 599 height 38
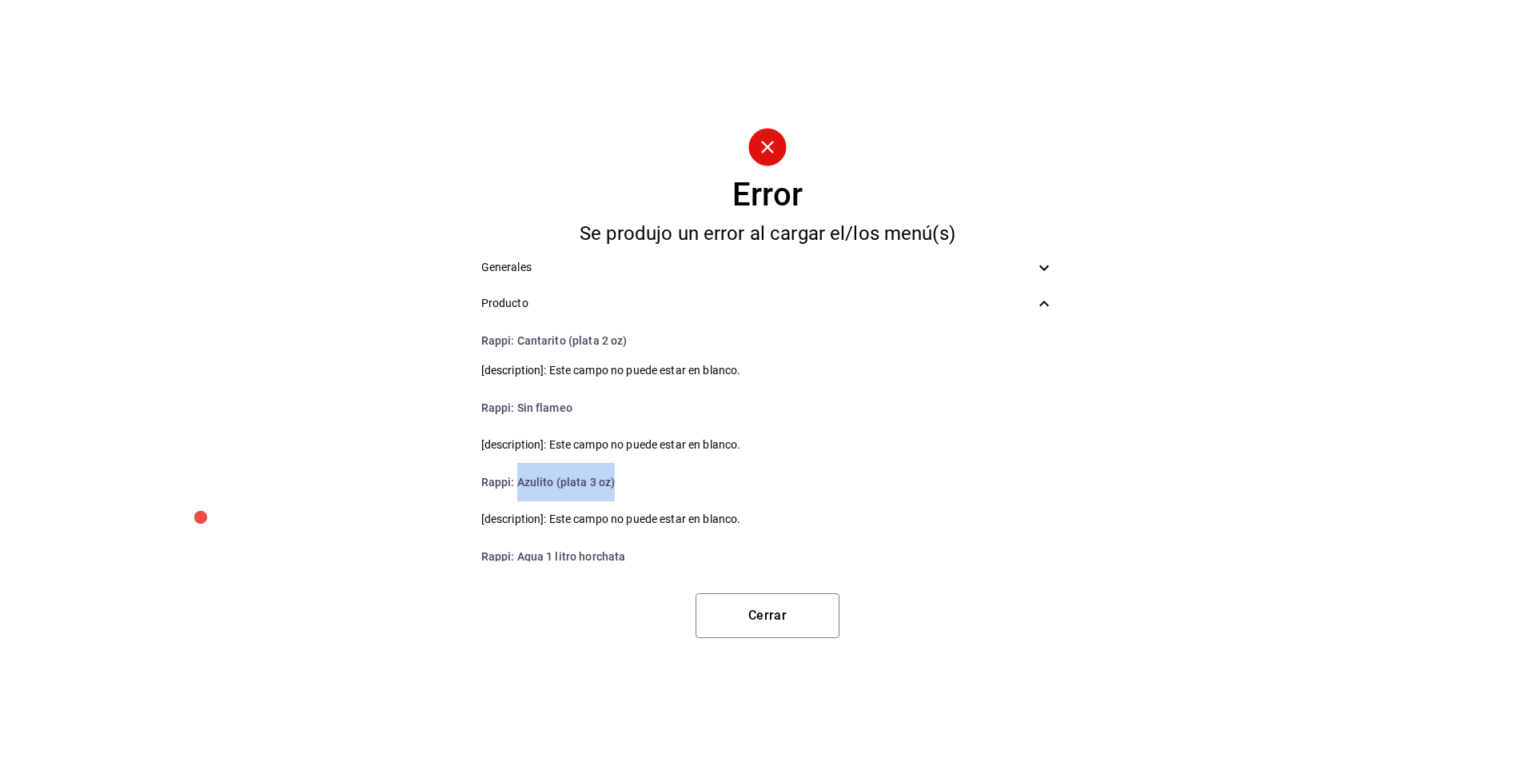
scroll to position [155, 0]
drag, startPoint x: 577, startPoint y: 411, endPoint x: 517, endPoint y: 402, distance: 60.6
click at [517, 402] on li "Rappi : Sin flameo" at bounding box center [767, 408] width 599 height 38
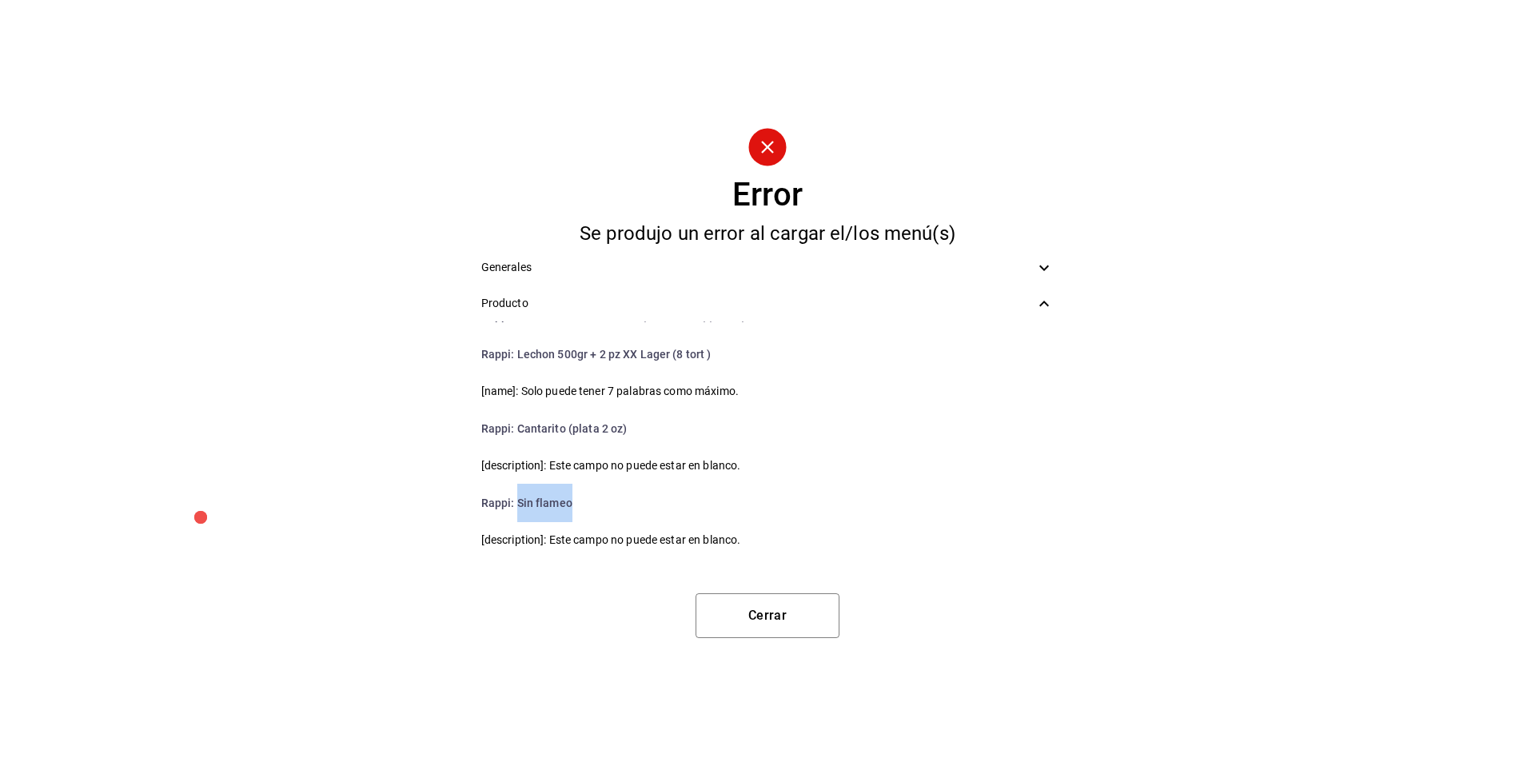
scroll to position [58, 0]
drag, startPoint x: 623, startPoint y: 430, endPoint x: 516, endPoint y: 426, distance: 106.4
click at [516, 426] on li "Rappi : Cantarito (plata 2 oz)" at bounding box center [767, 431] width 599 height 38
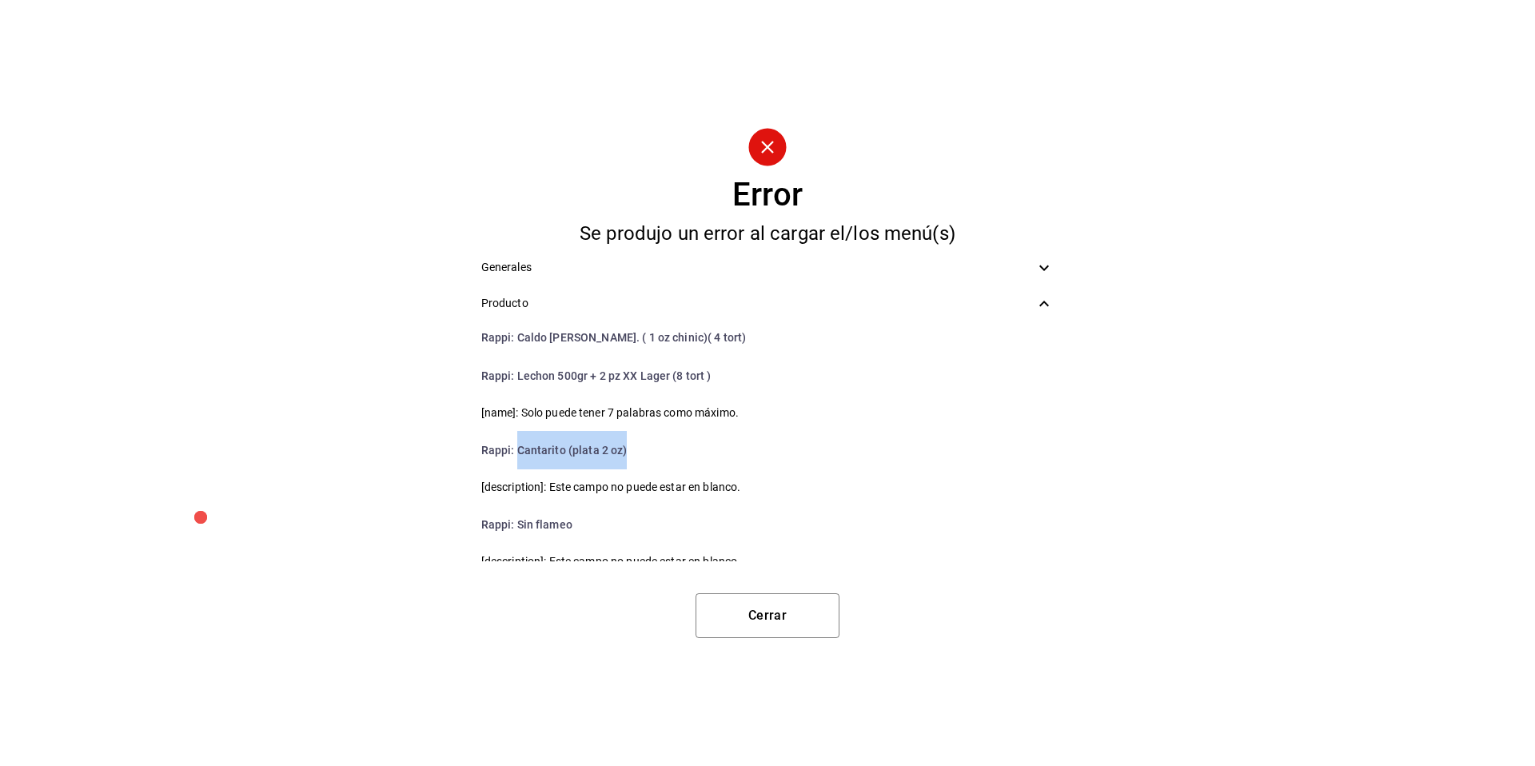
scroll to position [0, 0]
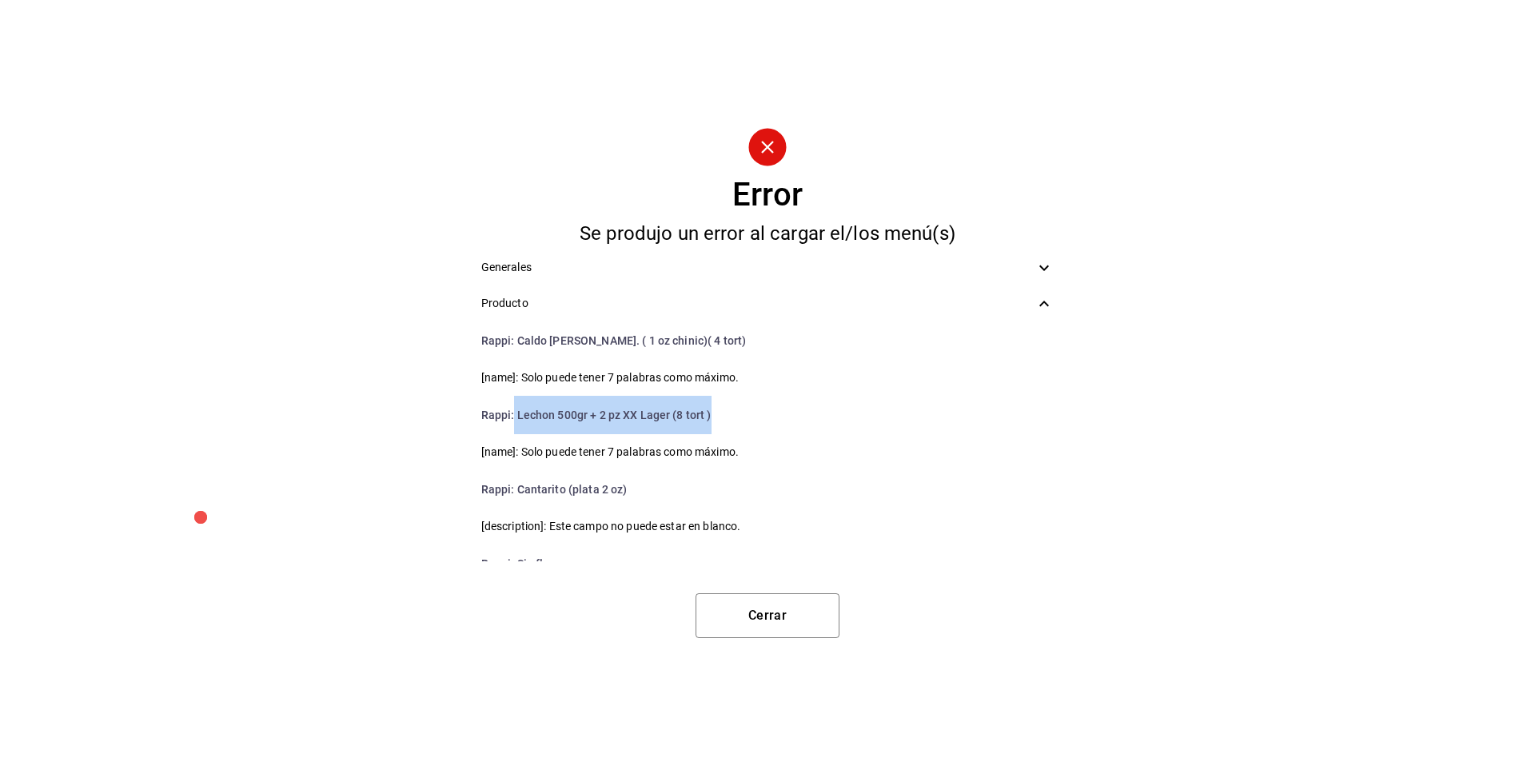
drag, startPoint x: 709, startPoint y: 412, endPoint x: 512, endPoint y: 411, distance: 196.6
click at [512, 411] on li "Rappi : Lechon 500gr + 2 pz XX Lager (8 tort )" at bounding box center [767, 415] width 599 height 38
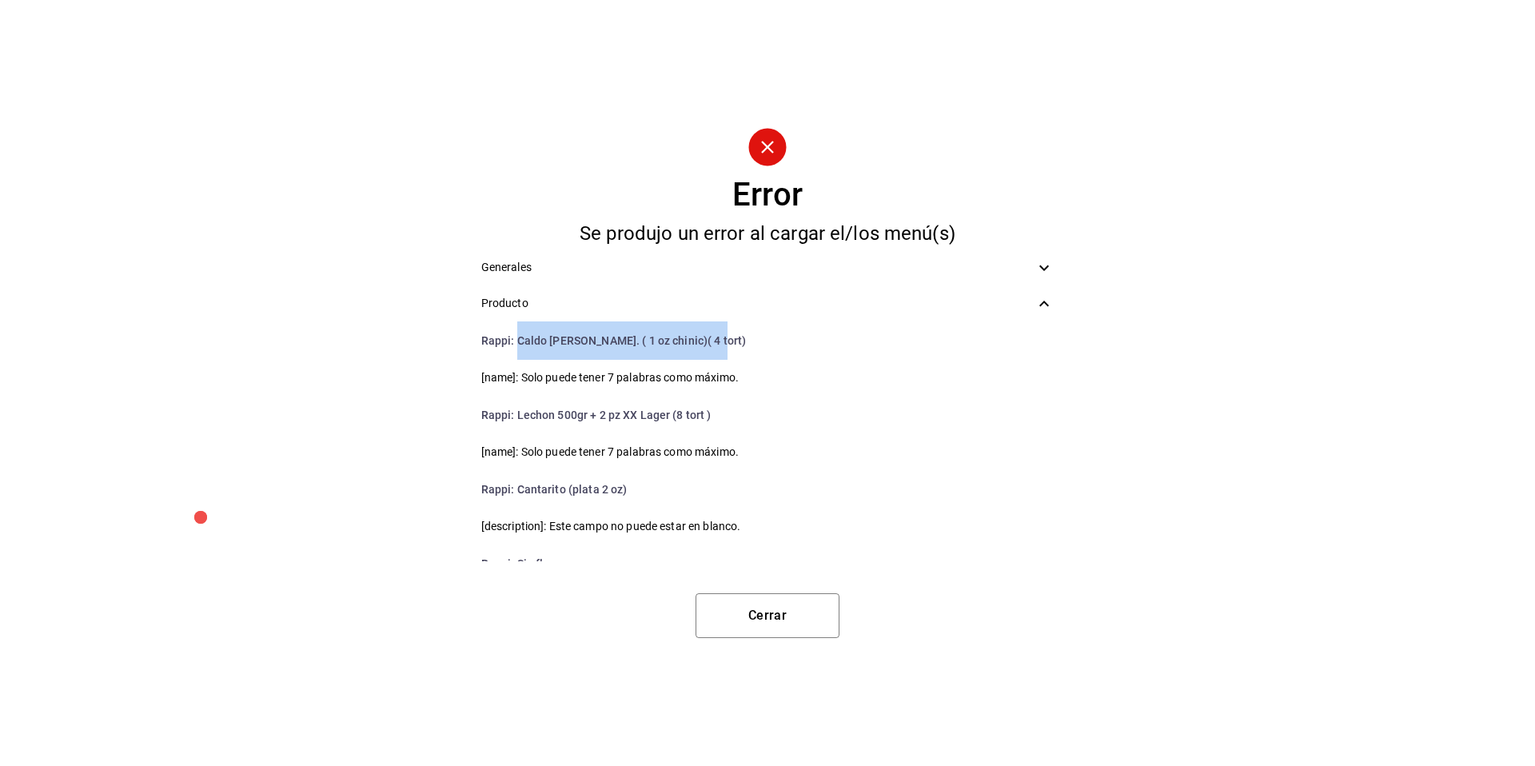
drag, startPoint x: 721, startPoint y: 337, endPoint x: 519, endPoint y: 330, distance: 202.4
click at [519, 330] on li "Rappi : Caldo de Piedra. ( 1 oz chinic)( 4 tort)" at bounding box center [767, 340] width 599 height 38
click at [759, 603] on button "Cerrar" at bounding box center [767, 615] width 144 height 45
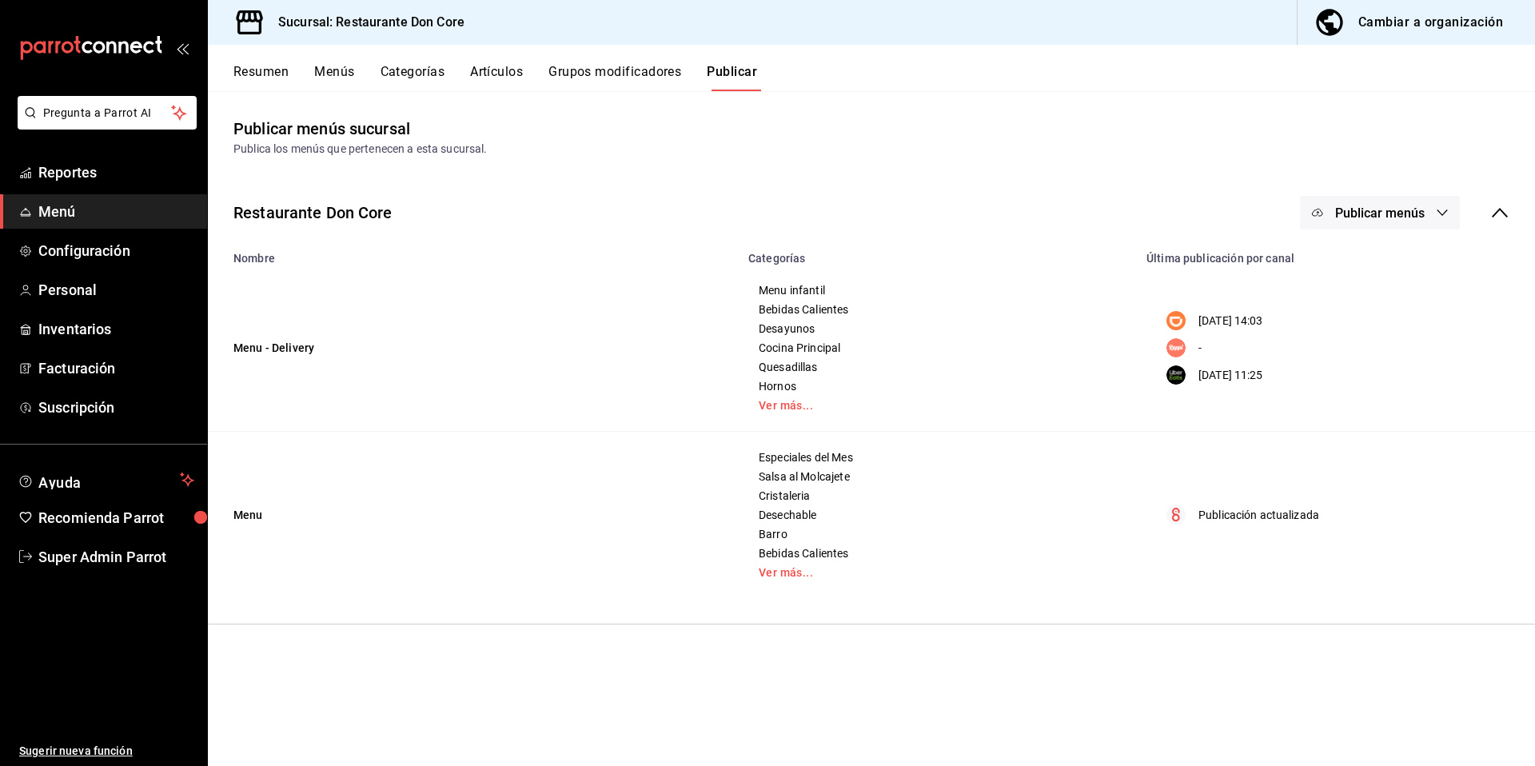
click at [1357, 219] on span "Publicar menús" at bounding box center [1380, 212] width 90 height 15
click at [1366, 316] on span "Rappi" at bounding box center [1403, 309] width 77 height 17
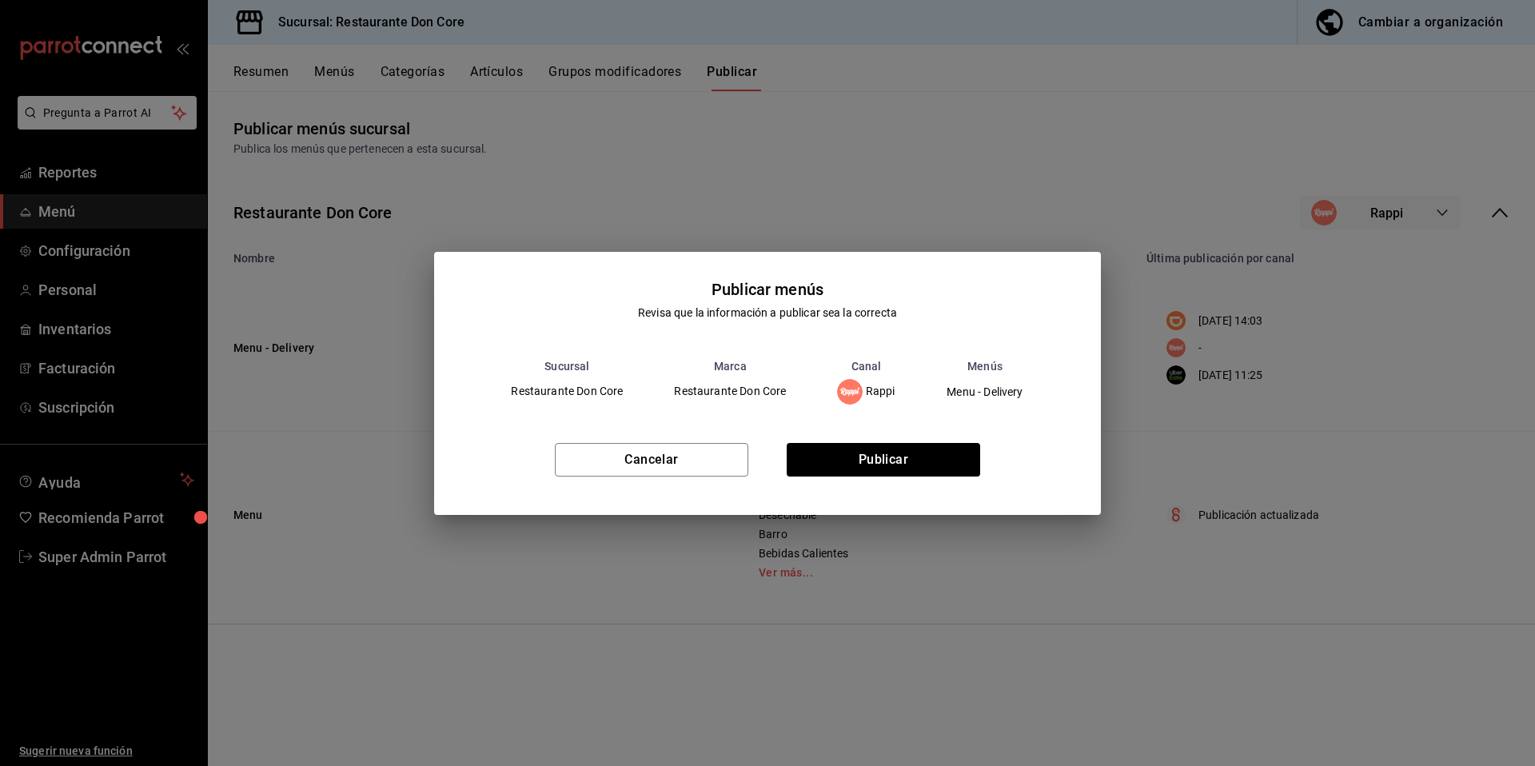
click at [874, 436] on div "Cancelar Publicar" at bounding box center [767, 466] width 666 height 98
click at [871, 448] on button "Publicar" at bounding box center [883, 460] width 193 height 34
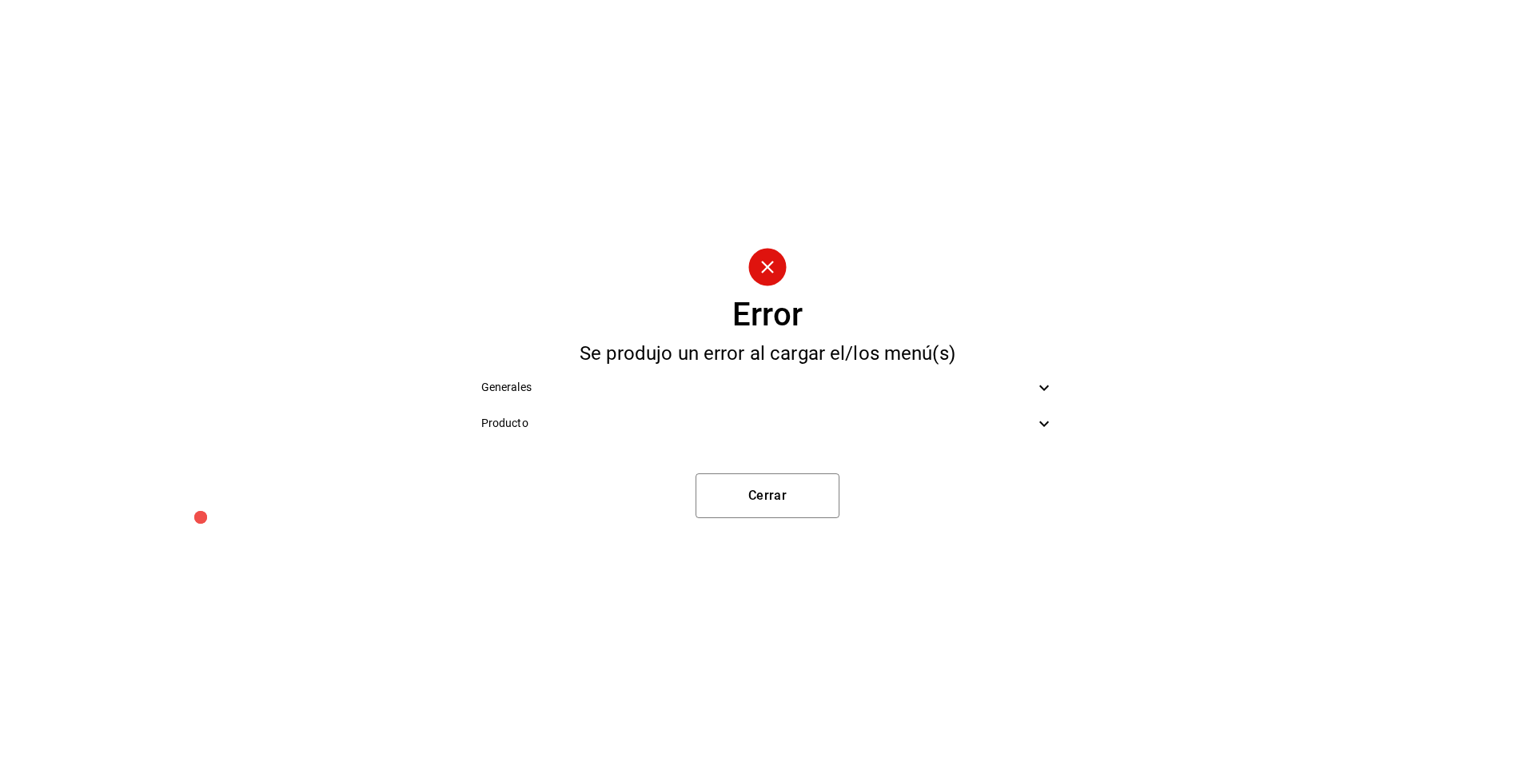
click at [901, 438] on div "Producto" at bounding box center [767, 423] width 599 height 36
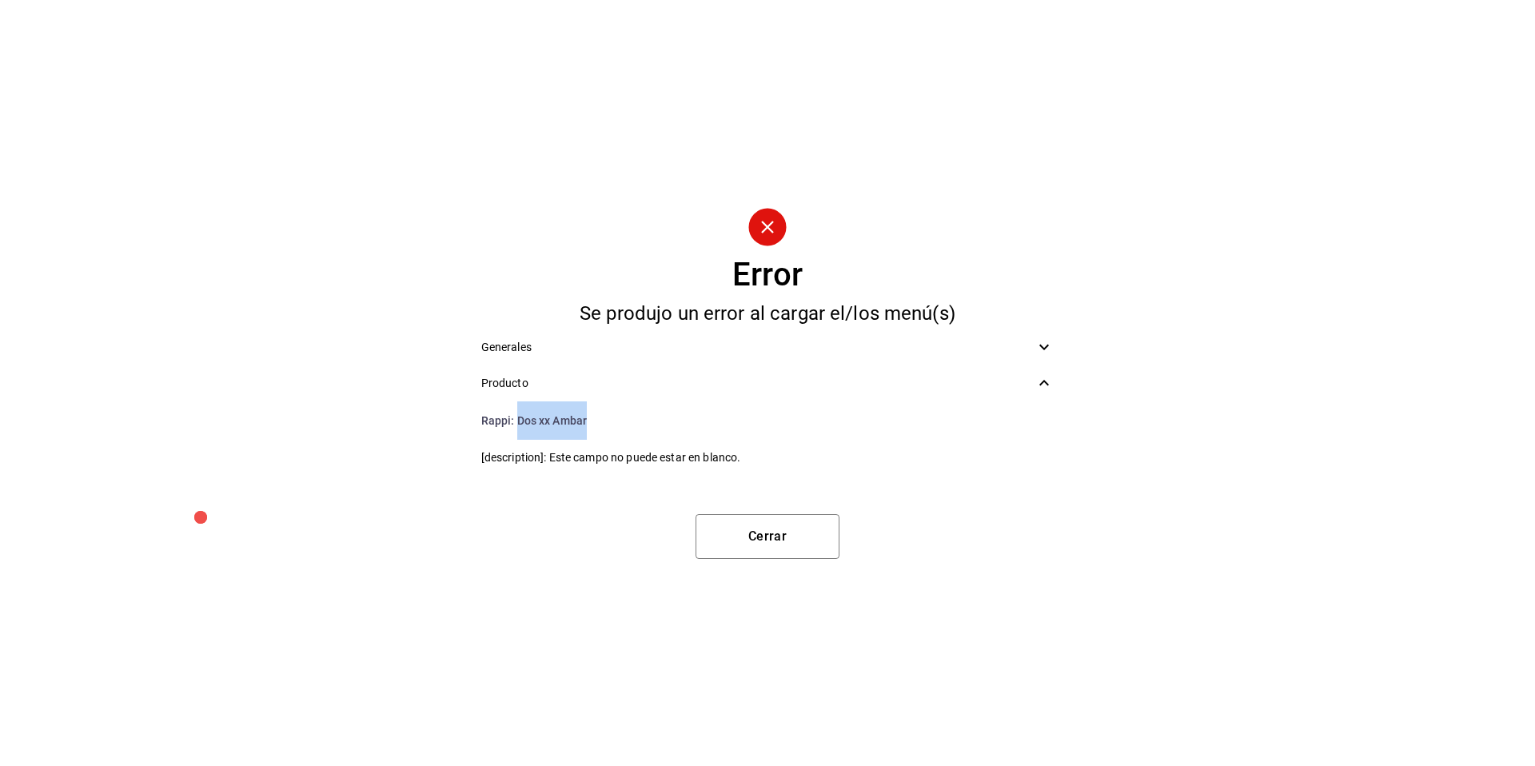
drag, startPoint x: 592, startPoint y: 418, endPoint x: 517, endPoint y: 413, distance: 74.5
click at [517, 413] on li "Rappi : Dos xx Ambar" at bounding box center [767, 420] width 599 height 38
click at [749, 546] on button "Cerrar" at bounding box center [767, 536] width 144 height 45
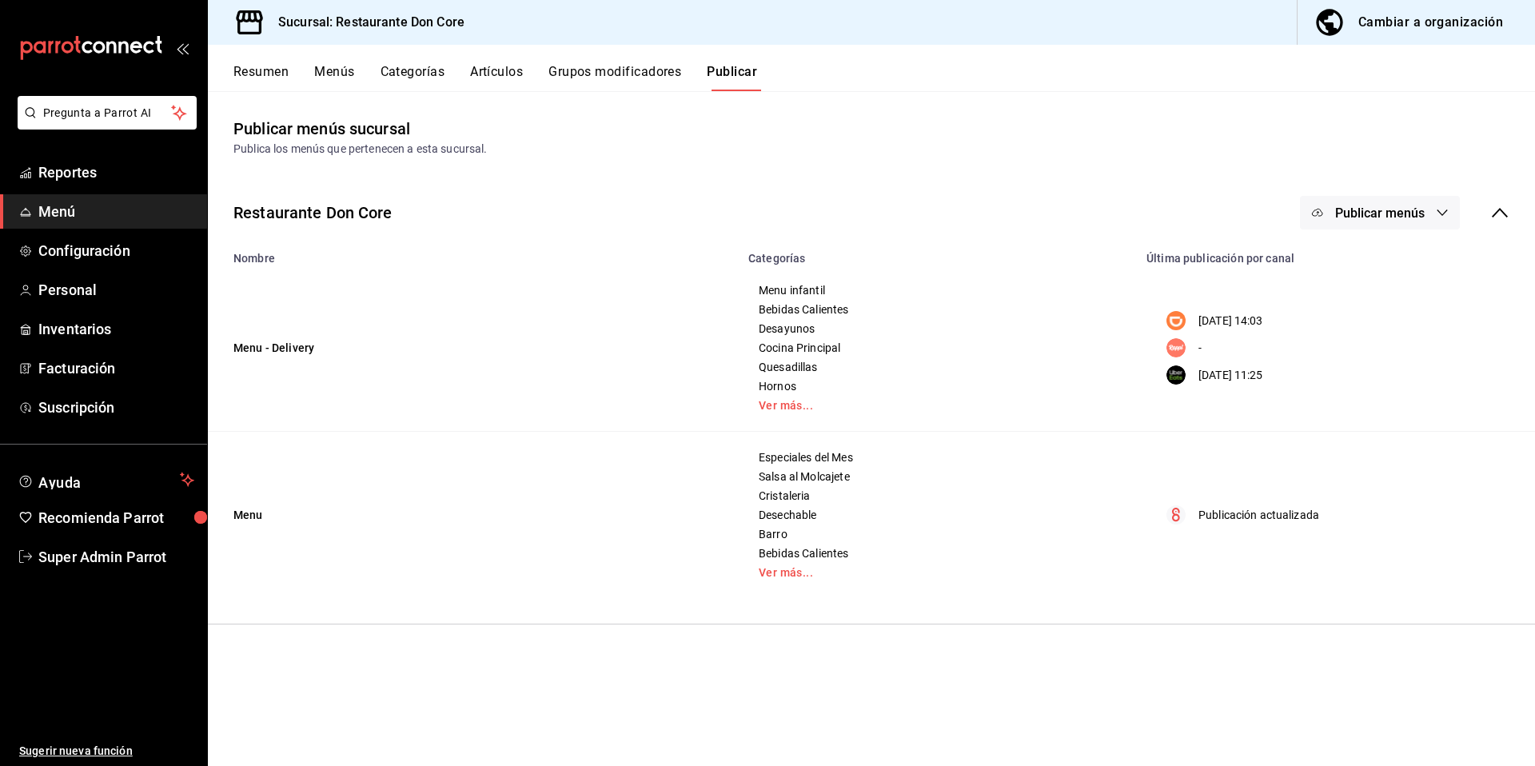
click at [1353, 217] on span "Publicar menús" at bounding box center [1380, 212] width 90 height 15
click at [1353, 318] on div at bounding box center [1342, 310] width 45 height 26
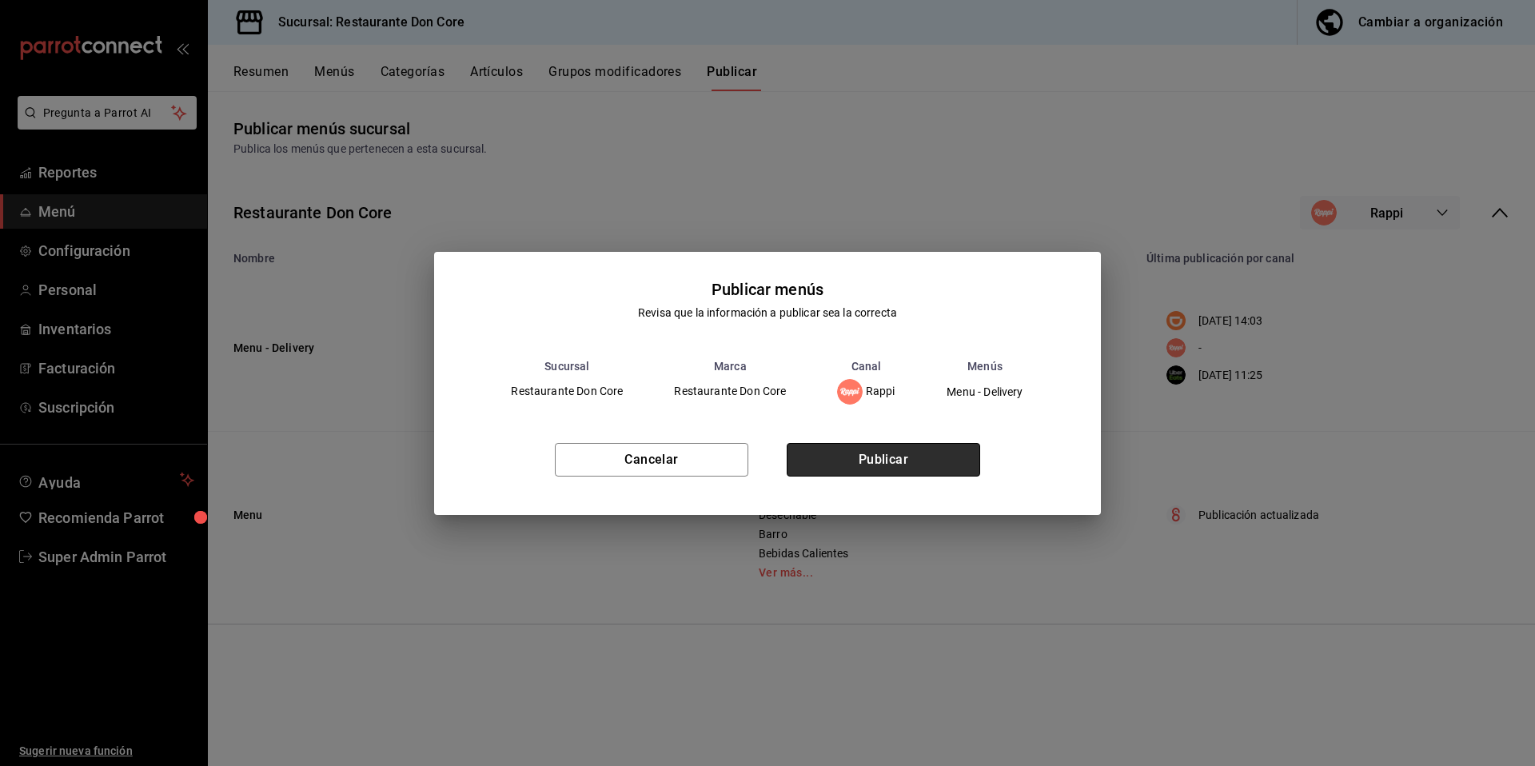
click at [879, 466] on button "Publicar" at bounding box center [883, 460] width 193 height 34
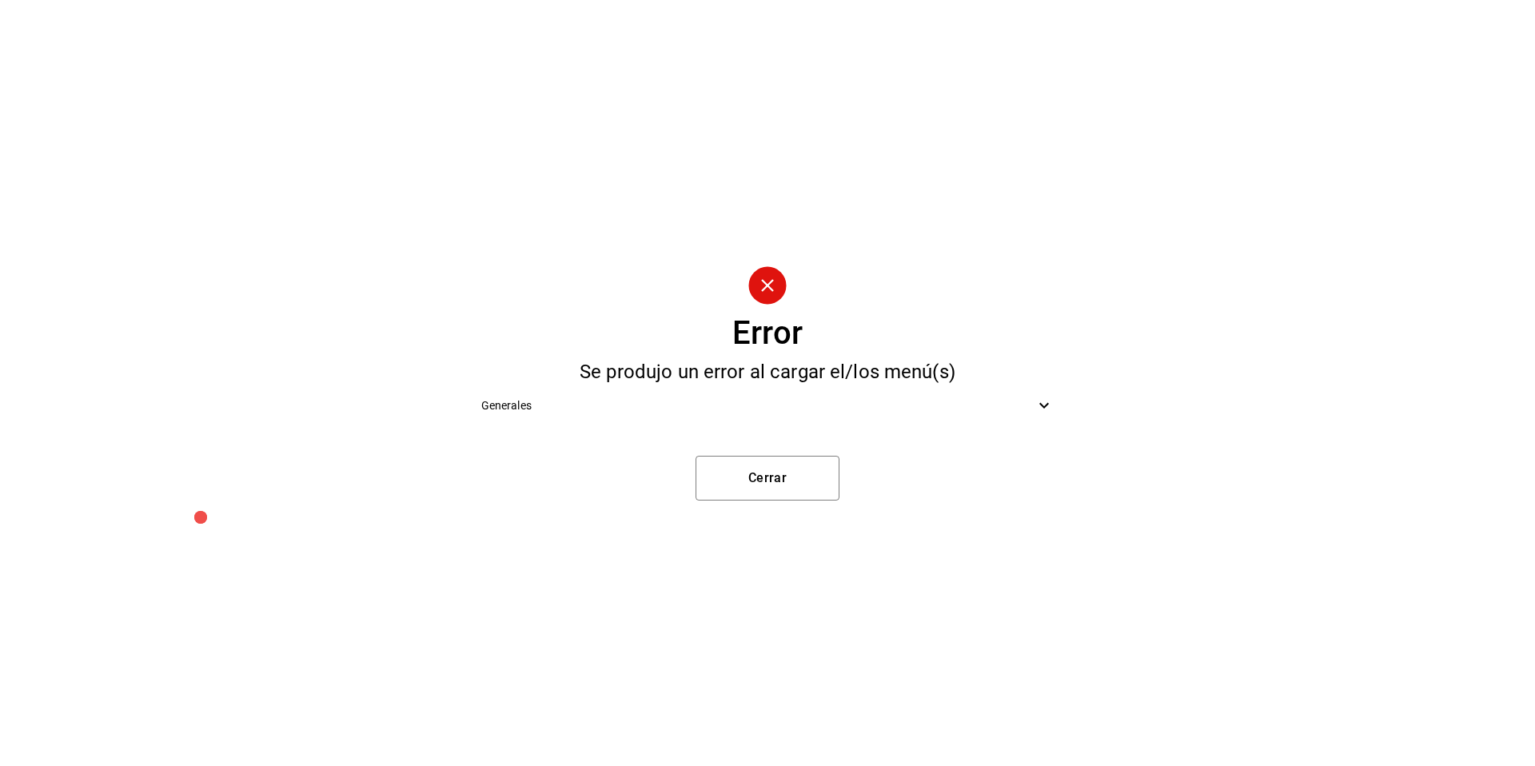
click at [938, 392] on div "Generales" at bounding box center [767, 406] width 599 height 36
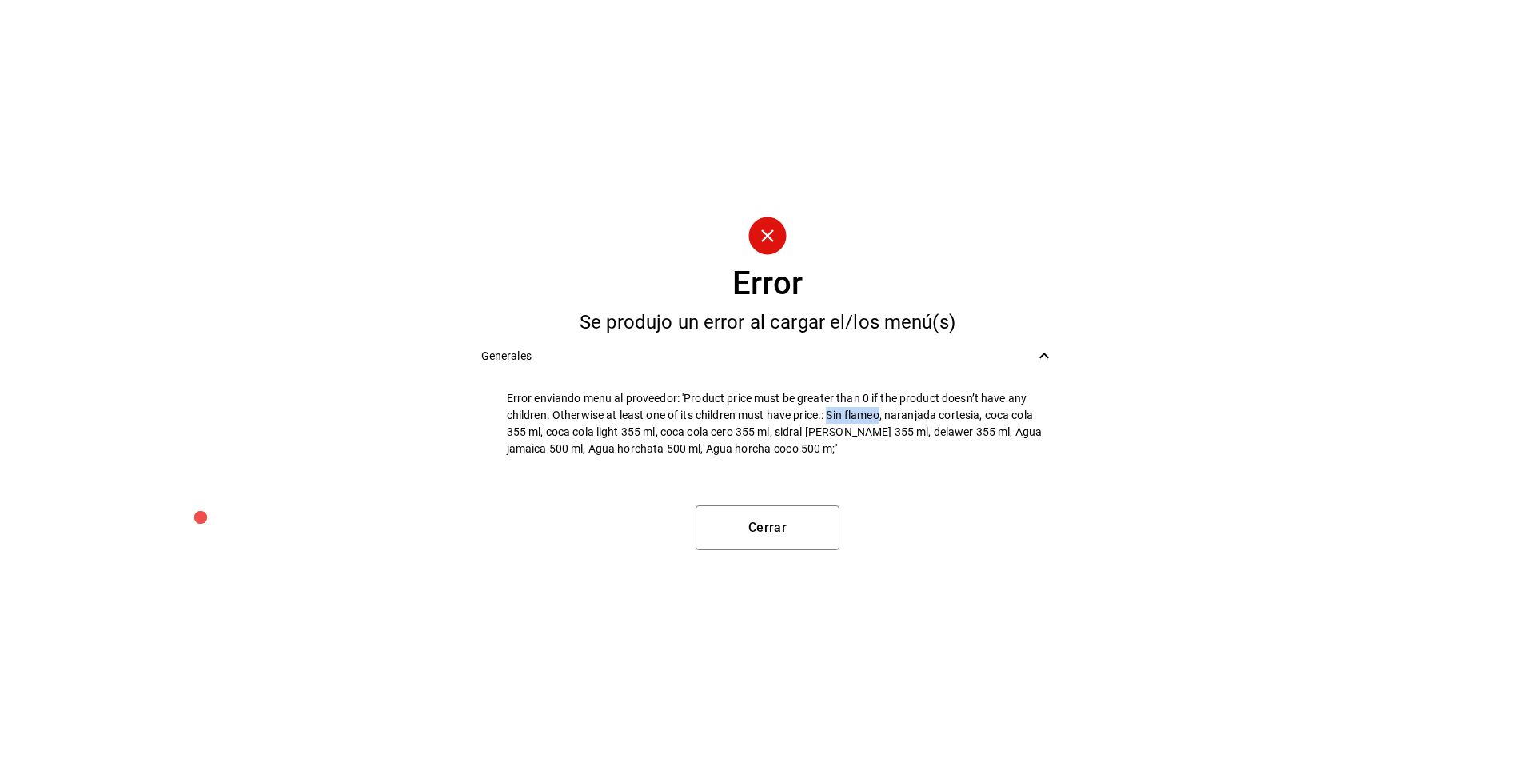
drag, startPoint x: 884, startPoint y: 416, endPoint x: 828, endPoint y: 416, distance: 56.0
click at [828, 416] on span "Error enviando menu al proveedor: 'Product price must be greater than 0 if the …" at bounding box center [781, 423] width 548 height 67
click at [907, 413] on span "Error enviando menu al proveedor: 'Product price must be greater than 0 if the …" at bounding box center [781, 423] width 548 height 67
click at [958, 416] on span "Error enviando menu al proveedor: 'Product price must be greater than 0 if the …" at bounding box center [781, 423] width 548 height 67
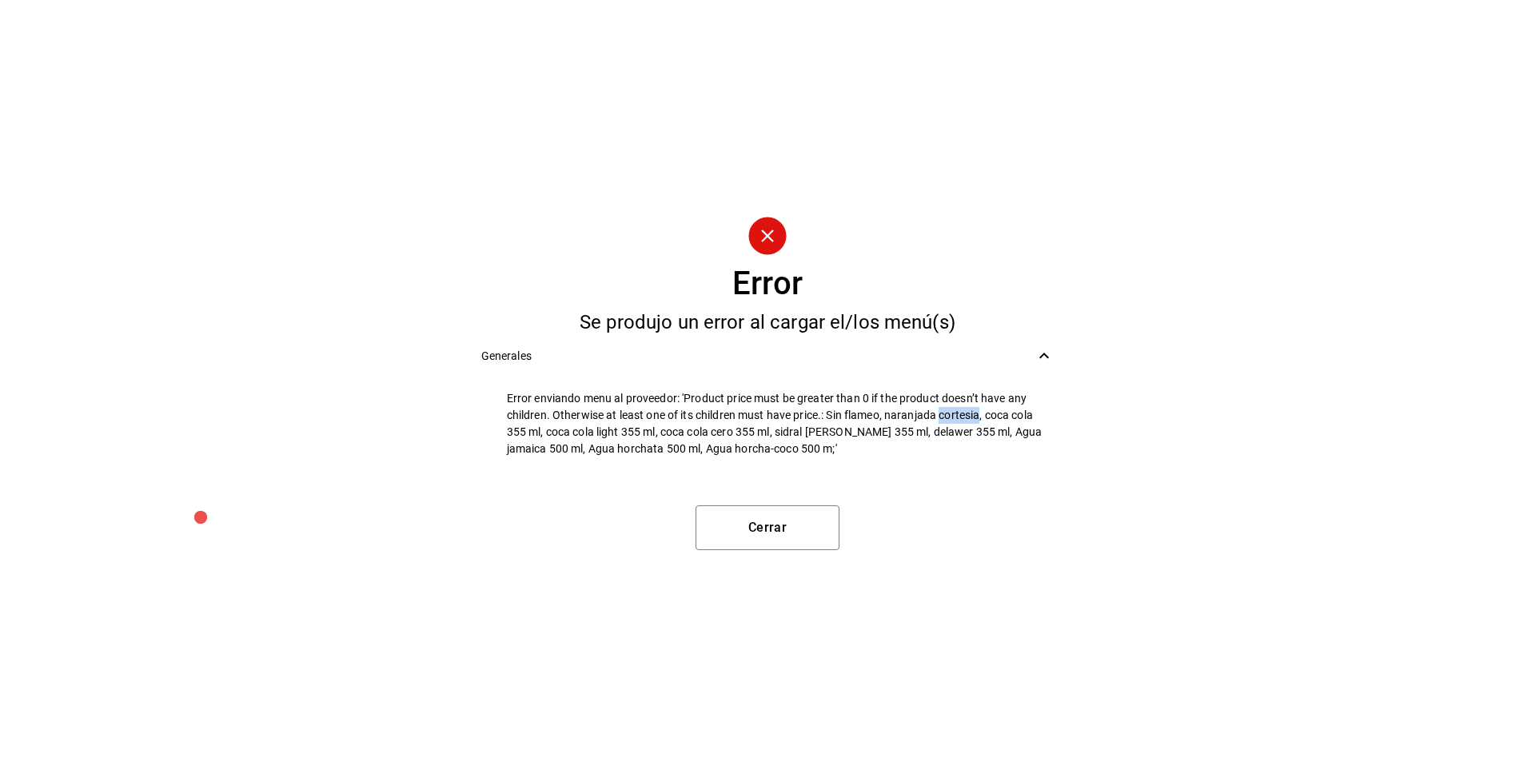
click at [958, 416] on span "Error enviando menu al proveedor: 'Product price must be greater than 0 if the …" at bounding box center [781, 423] width 548 height 67
drag, startPoint x: 887, startPoint y: 416, endPoint x: 982, endPoint y: 416, distance: 95.9
click at [982, 416] on span "Error enviando menu al proveedor: 'Product price must be greater than 0 if the …" at bounding box center [781, 423] width 548 height 67
drag, startPoint x: 990, startPoint y: 412, endPoint x: 1039, endPoint y: 411, distance: 49.6
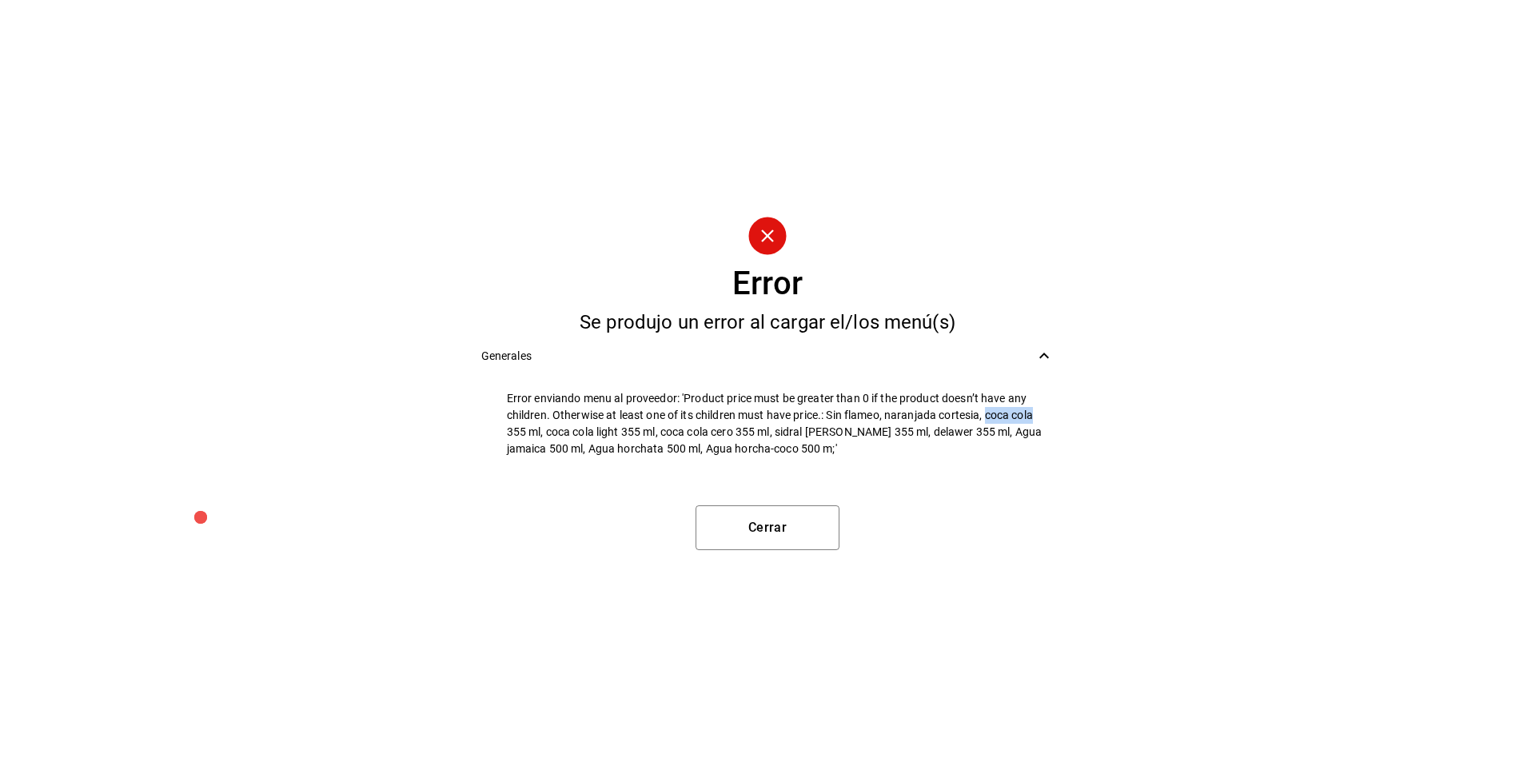
click at [1039, 411] on span "Error enviando menu al proveedor: 'Product price must be greater than 0 if the …" at bounding box center [781, 423] width 548 height 67
click at [798, 437] on span "Error enviando menu al proveedor: 'Product price must be greater than 0 if the …" at bounding box center [781, 423] width 548 height 67
click at [913, 438] on span "Error enviando menu al proveedor: 'Product price must be greater than 0 if the …" at bounding box center [781, 423] width 548 height 67
click at [914, 433] on span "Error enviando menu al proveedor: 'Product price must be greater than 0 if the …" at bounding box center [781, 423] width 548 height 67
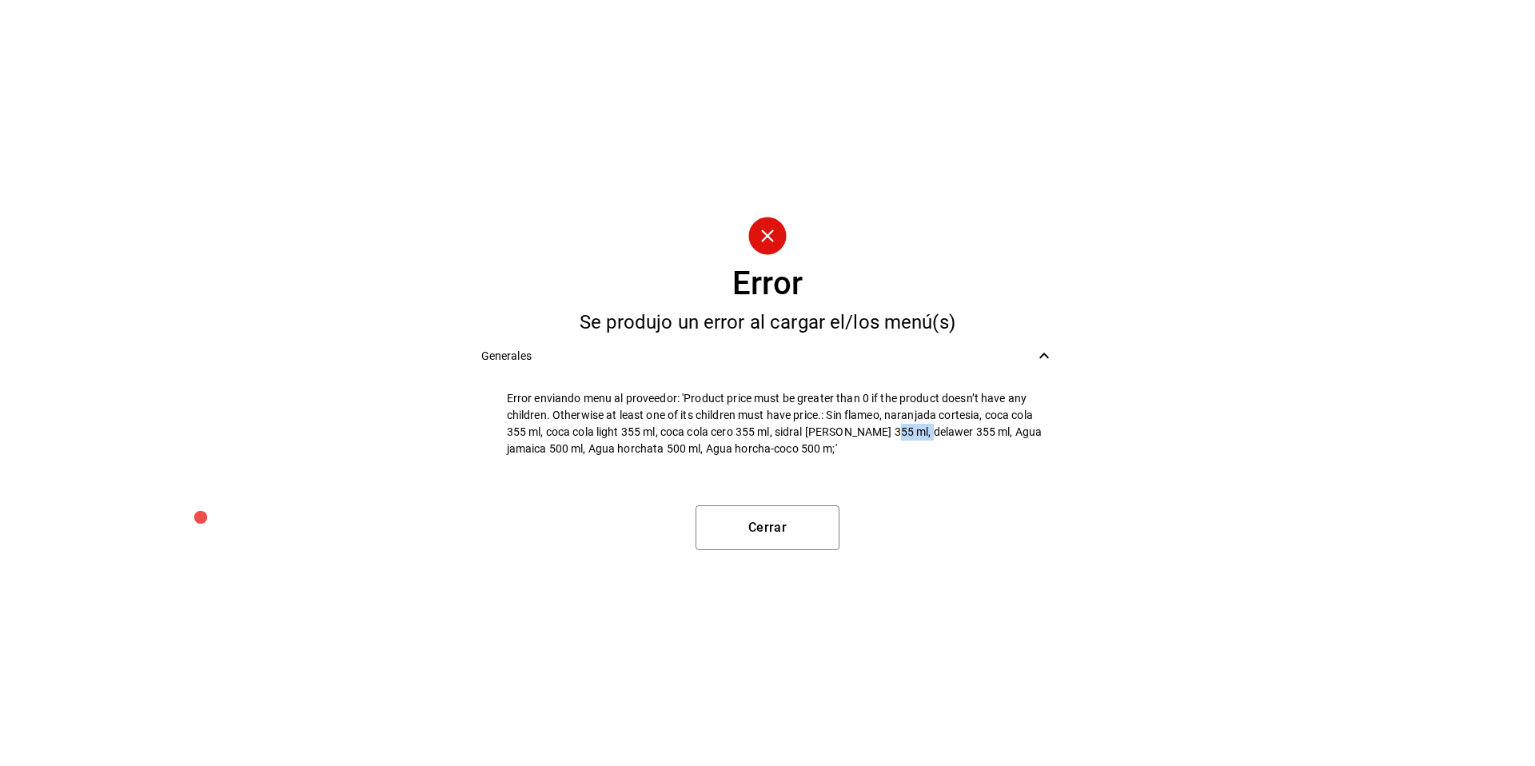
click at [914, 433] on span "Error enviando menu al proveedor: 'Product price must be greater than 0 if the …" at bounding box center [781, 423] width 548 height 67
drag, startPoint x: 979, startPoint y: 432, endPoint x: 1047, endPoint y: 432, distance: 67.9
click at [1047, 432] on span "Error enviando menu al proveedor: 'Product price must be greater than 0 if the …" at bounding box center [781, 423] width 548 height 67
drag, startPoint x: 620, startPoint y: 452, endPoint x: 544, endPoint y: 444, distance: 76.3
click at [544, 444] on span "Error enviando menu al proveedor: 'Product price must be greater than 0 if the …" at bounding box center [781, 423] width 548 height 67
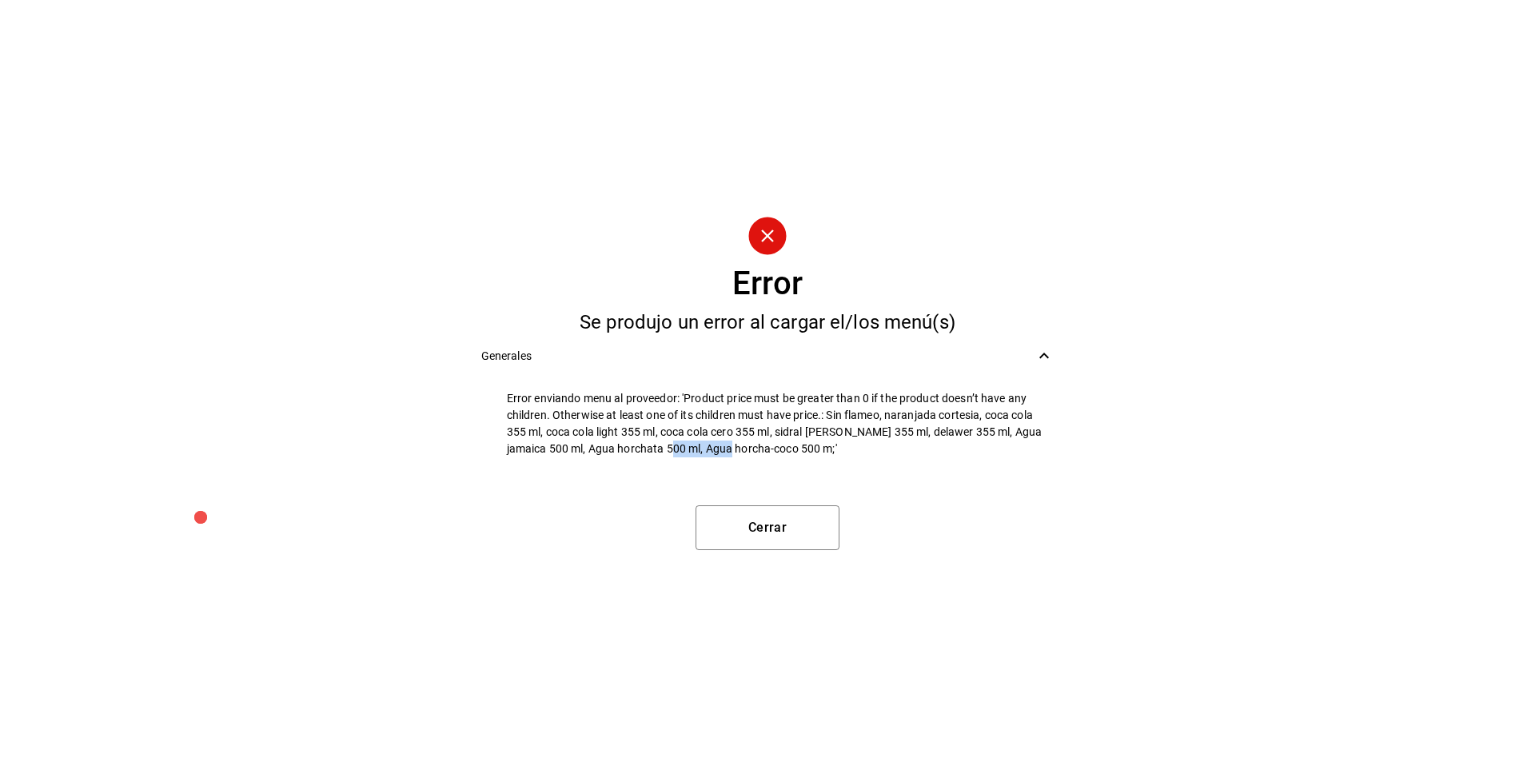
drag, startPoint x: 725, startPoint y: 448, endPoint x: 663, endPoint y: 444, distance: 61.6
click at [663, 444] on span "Error enviando menu al proveedor: 'Product price must be greater than 0 if the …" at bounding box center [781, 423] width 548 height 67
click at [805, 521] on button "Cerrar" at bounding box center [767, 527] width 144 height 45
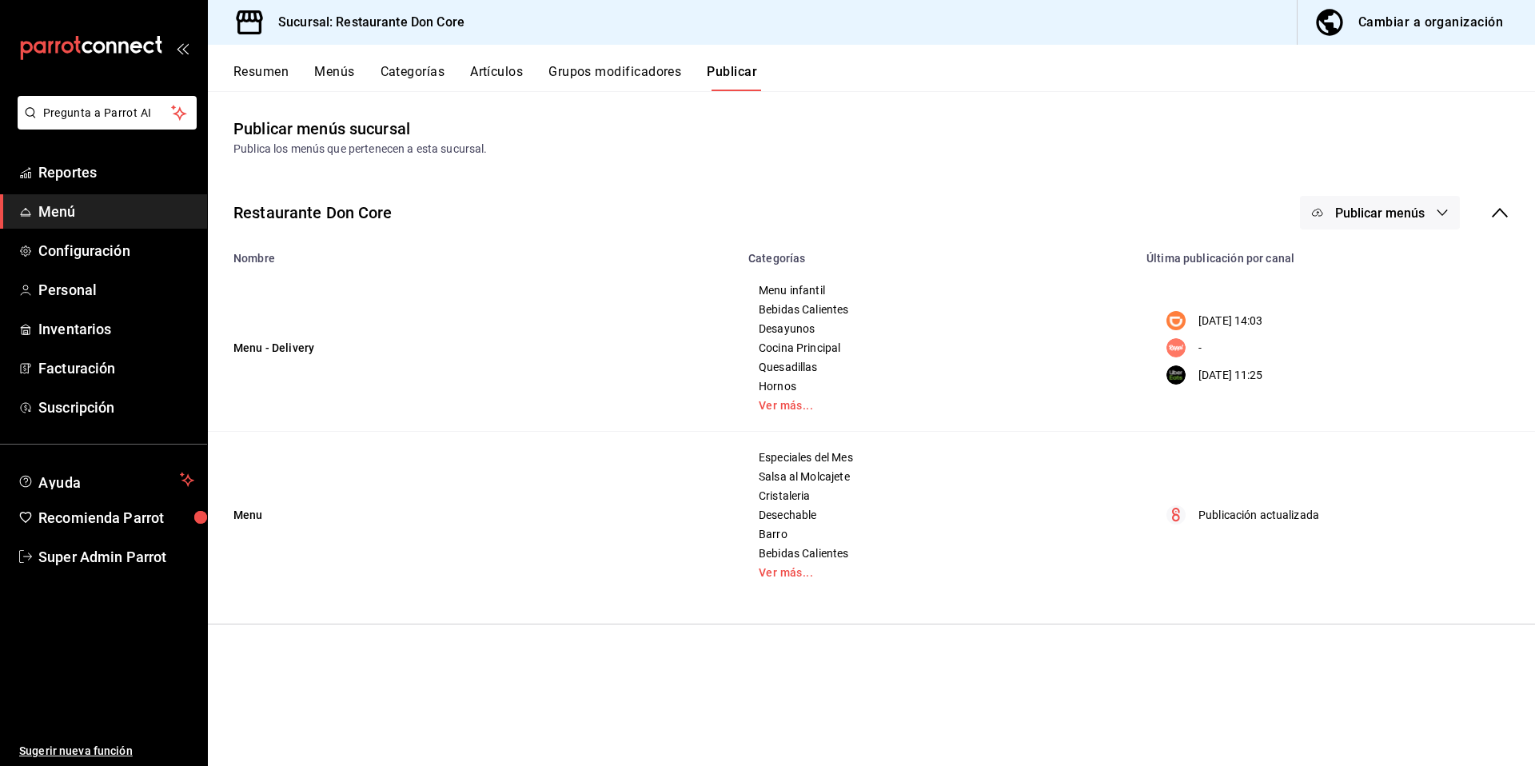
click at [1368, 210] on span "Publicar menús" at bounding box center [1380, 212] width 90 height 15
click at [1383, 311] on span "Rappi" at bounding box center [1403, 309] width 77 height 17
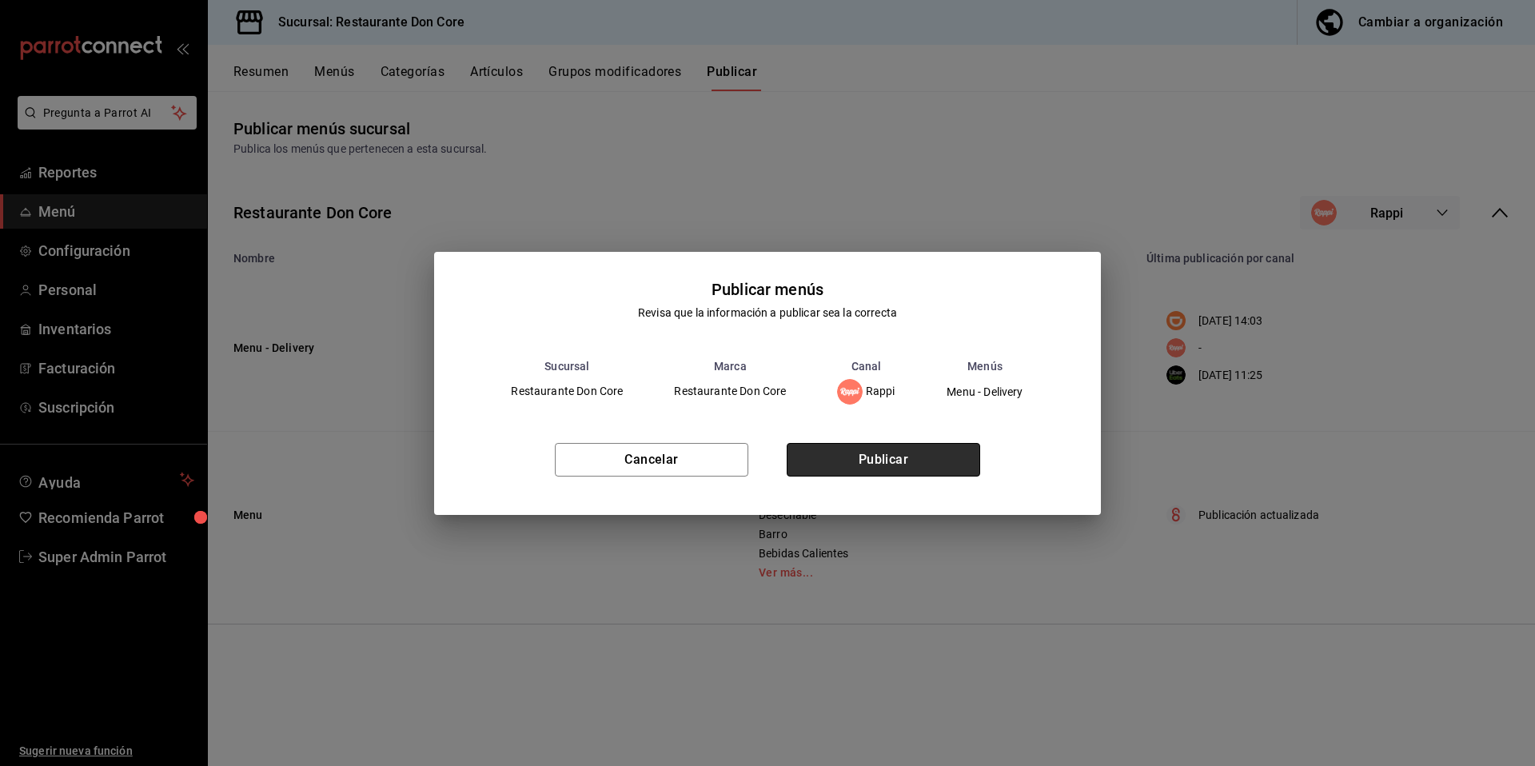
click at [941, 462] on button "Publicar" at bounding box center [883, 460] width 193 height 34
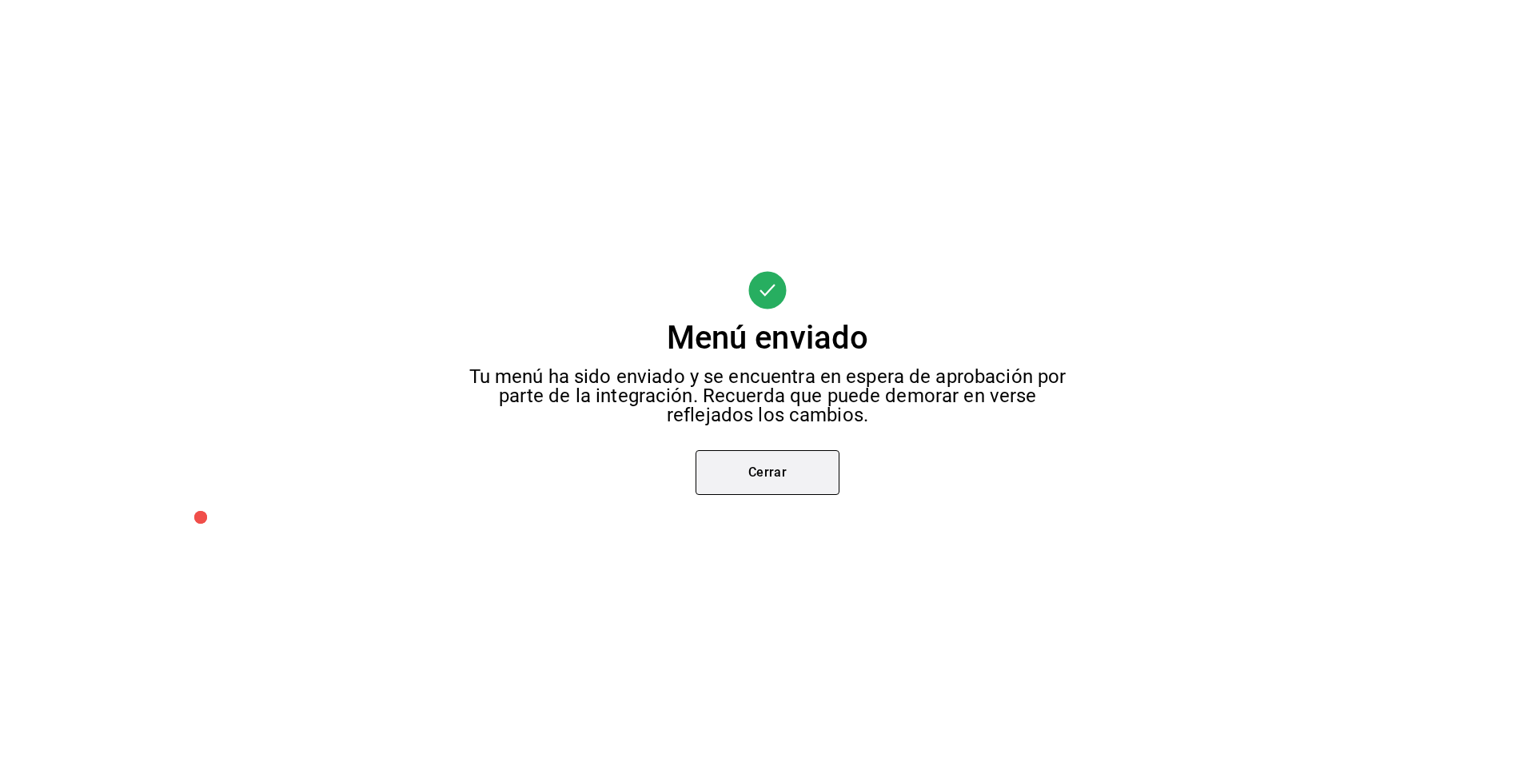
click at [815, 469] on button "Cerrar" at bounding box center [767, 472] width 144 height 45
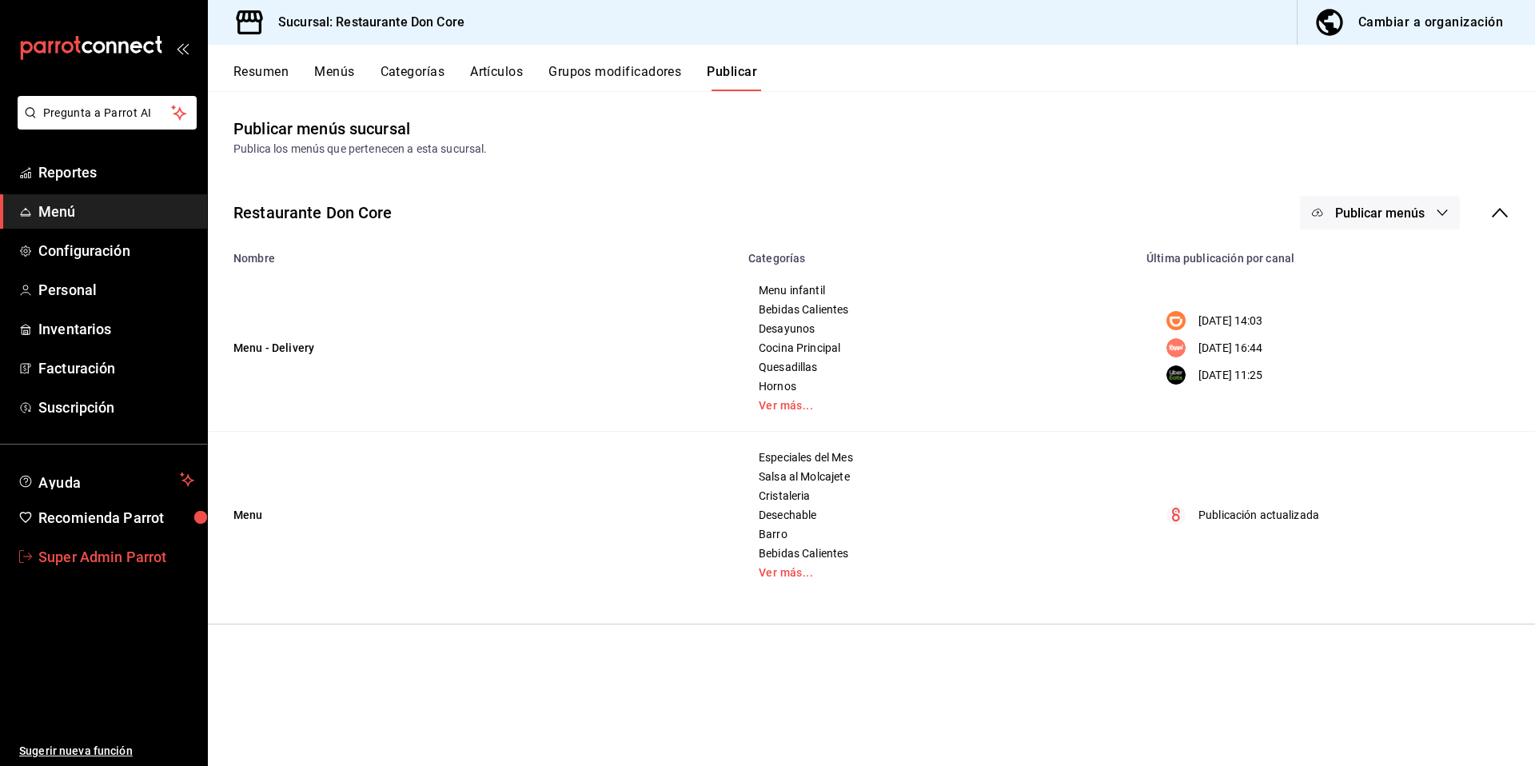
click at [147, 570] on link "Super Admin Parrot" at bounding box center [103, 557] width 207 height 34
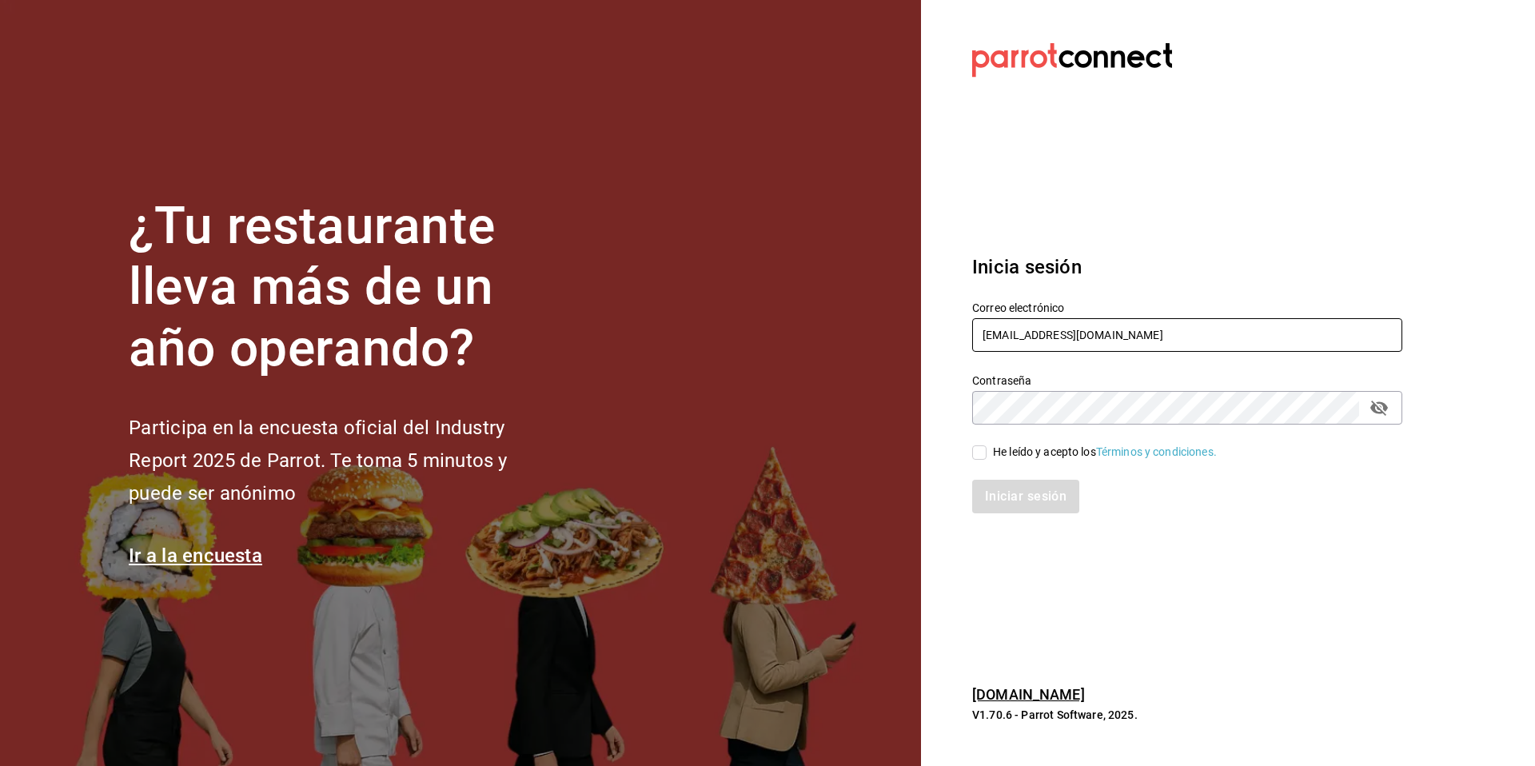
drag, startPoint x: 1122, startPoint y: 335, endPoint x: 934, endPoint y: 306, distance: 189.3
click at [934, 306] on section "Datos incorrectos. Verifica que tu Correo o Contraseña estén bien escritos. Ini…" at bounding box center [1181, 383] width 520 height 766
paste input "pescadito@canas"
type input "pescadito@canas.com"
click at [1009, 450] on div "He leído y acepto los Términos y condiciones." at bounding box center [1105, 452] width 224 height 17
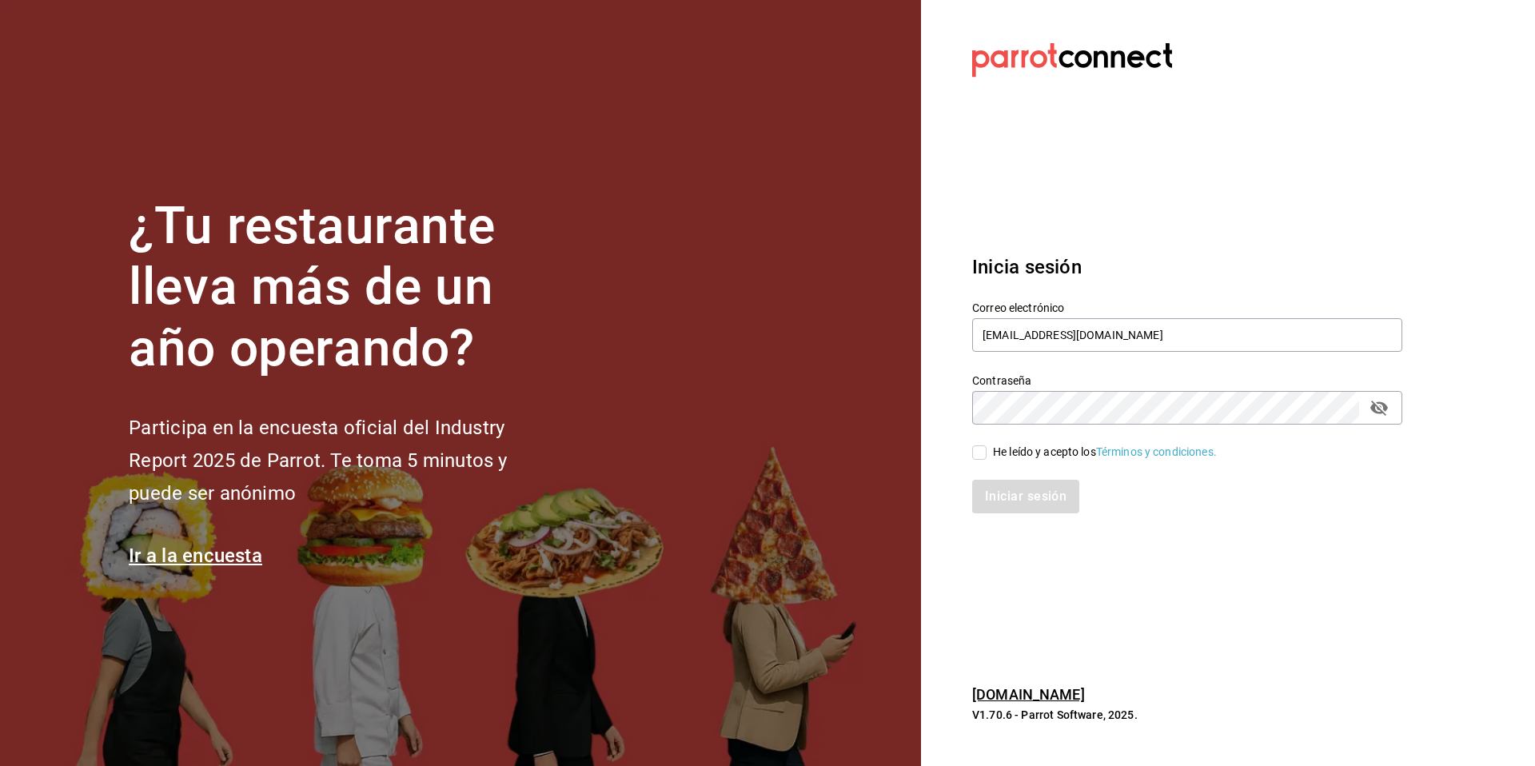
click at [986, 450] on input "He leído y acepto los Términos y condiciones." at bounding box center [979, 452] width 14 height 14
checkbox input "true"
click at [1009, 500] on button "Iniciar sesión" at bounding box center [1026, 497] width 109 height 34
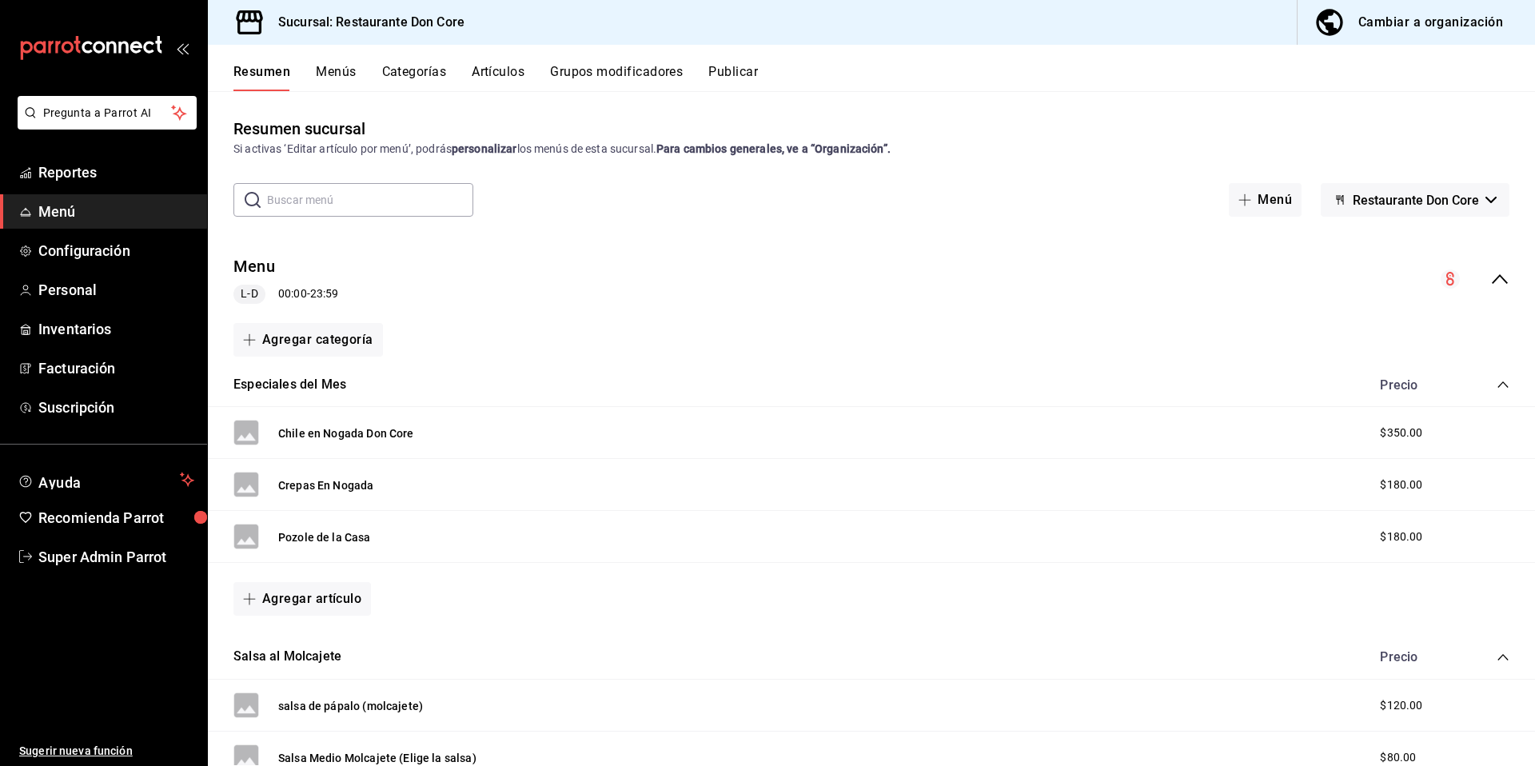
click at [496, 71] on button "Artículos" at bounding box center [498, 77] width 53 height 27
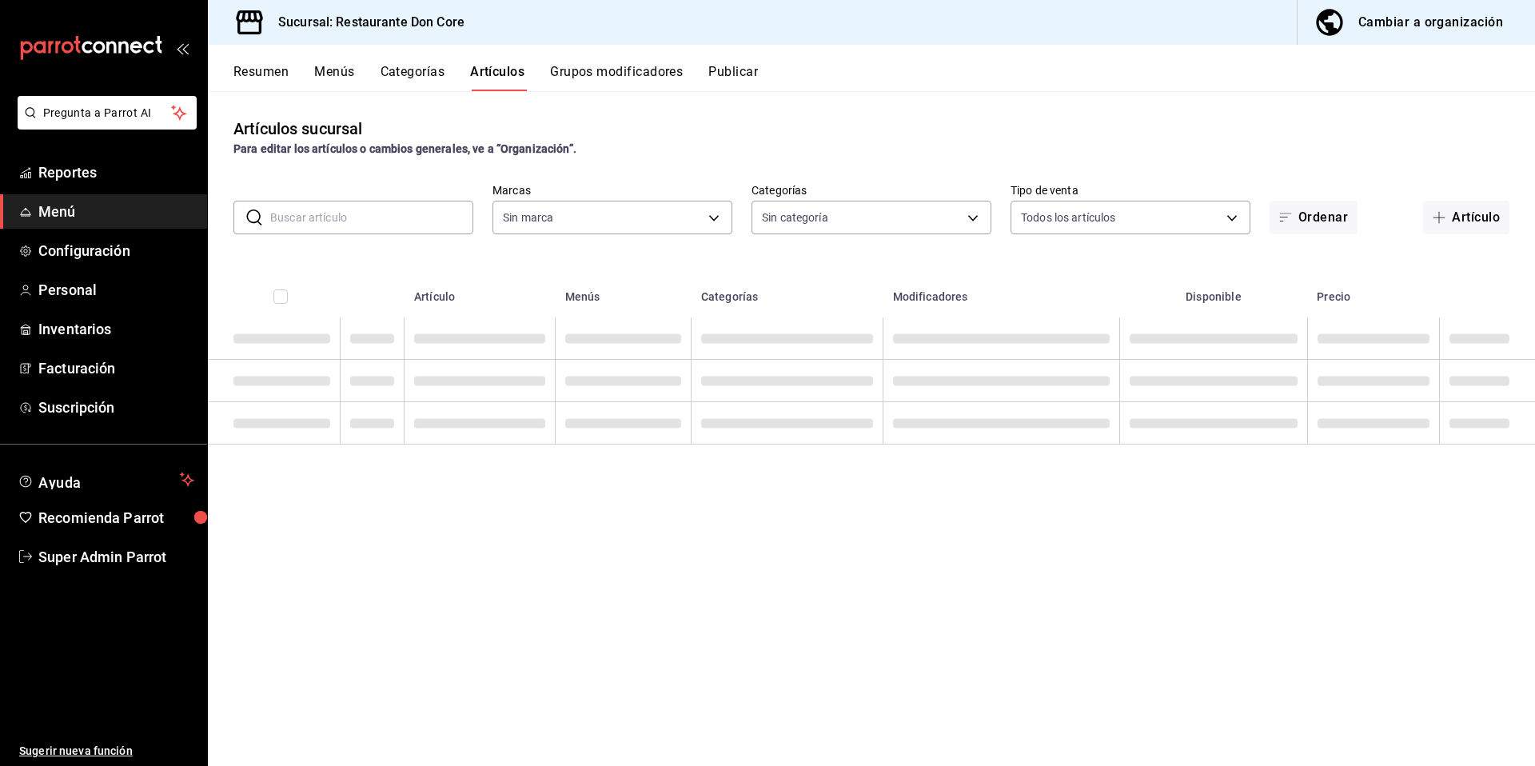
click at [389, 237] on div "Artículos sucursal Para editar los artículos o cambios generales, ve a “Organiz…" at bounding box center [871, 428] width 1327 height 674
click at [418, 216] on input "text" at bounding box center [371, 217] width 203 height 32
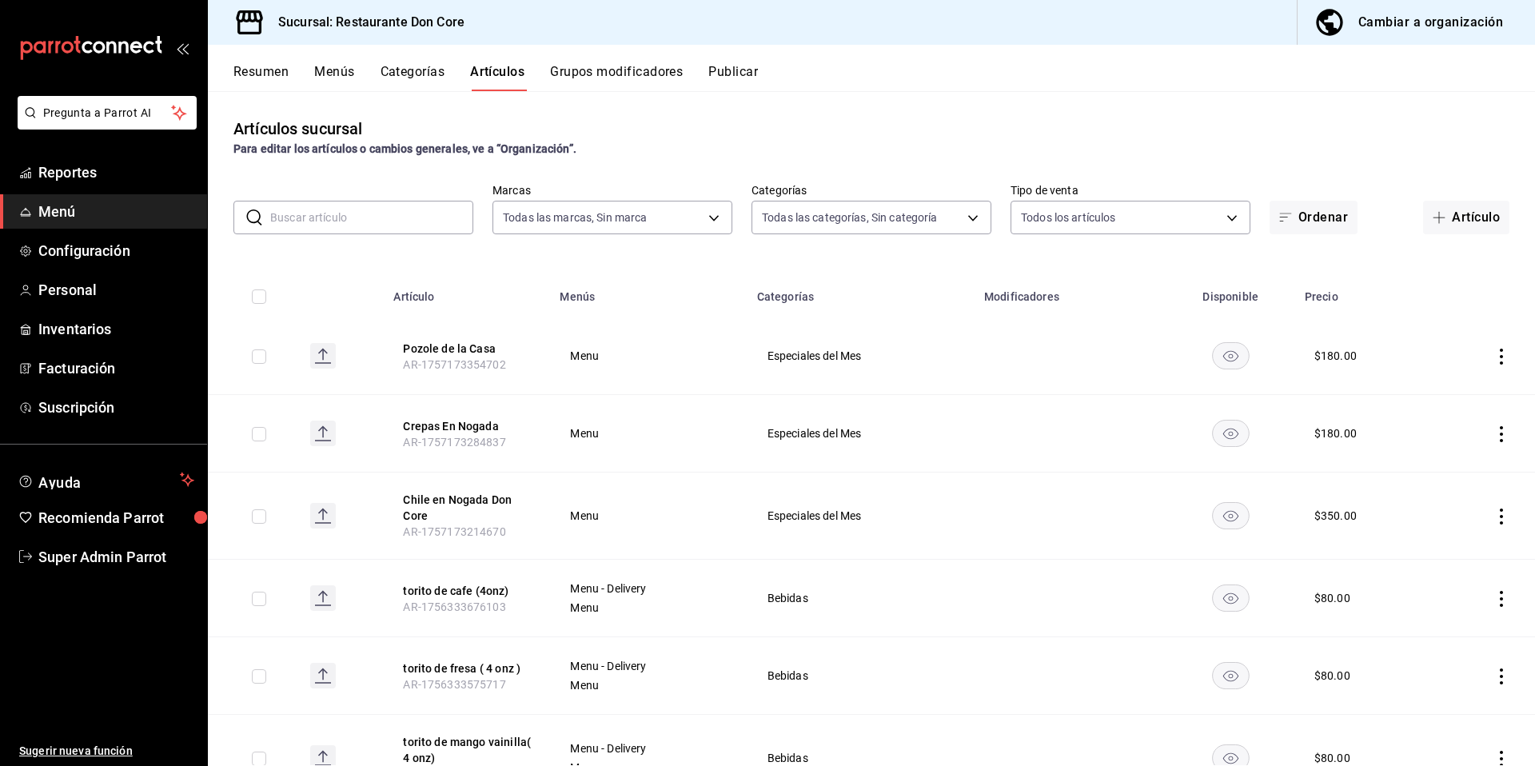
type input "0510f1b4-e7bb-4c6d-97a2-a87cb83db0db"
type input "3670e511-a5c6-409b-981d-aace0022a2b2,ea6bbdac-a620-4d9f-ac3d-a20ad1dee346,60340…"
paste input "Chilaquiles - Arrachera"
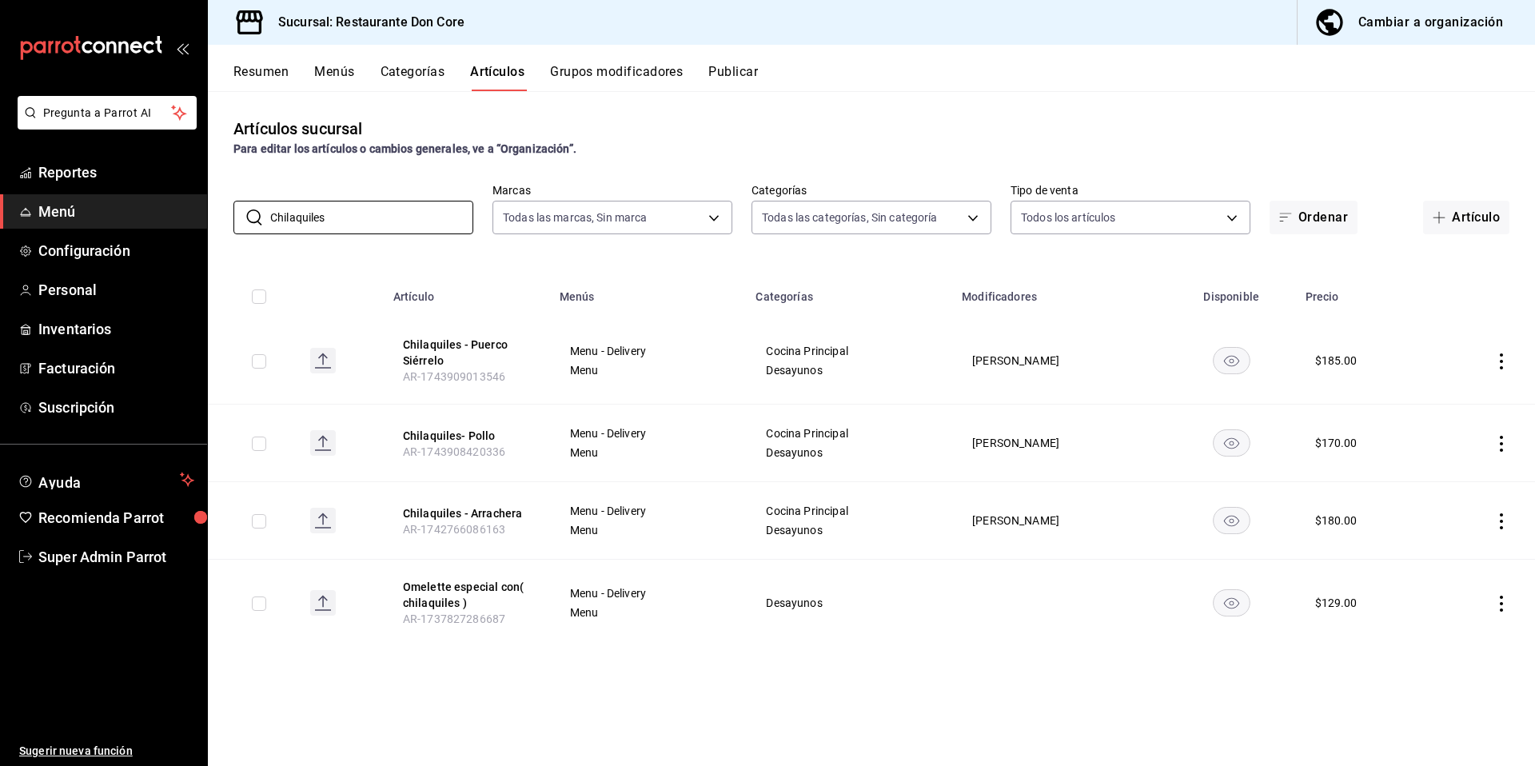
type input "Chilaquiles"
click at [735, 731] on div "Artículos sucursal Para editar los artículos o cambios generales, ve a “Organiz…" at bounding box center [871, 428] width 1327 height 674
click at [474, 513] on button "Chilaquiles - Arrachera" at bounding box center [467, 513] width 128 height 16
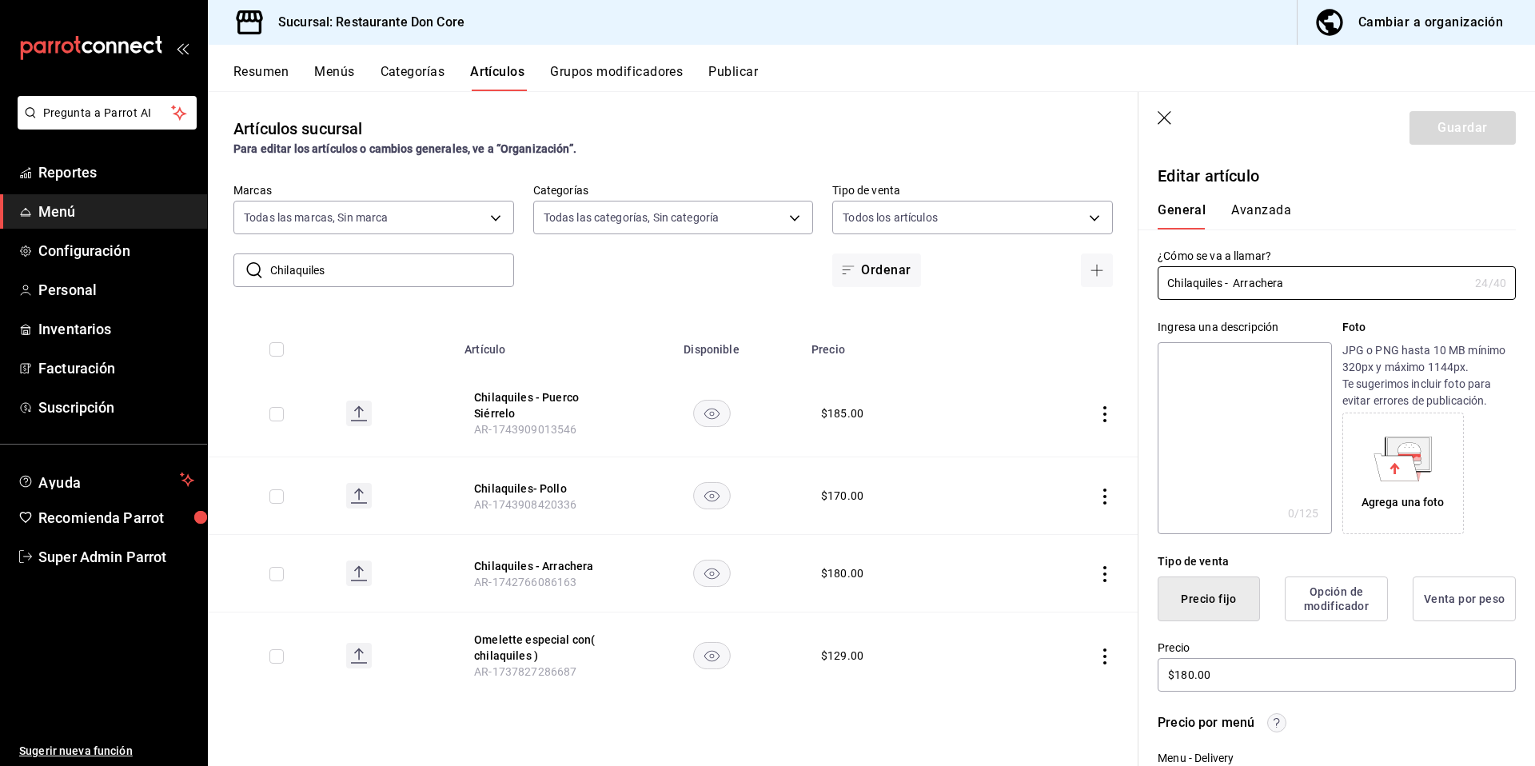
click at [1236, 458] on textarea at bounding box center [1243, 438] width 173 height 192
paste textarea "Chilaquiles - Arrachera"
type textarea "Chilaquiles - Arrachera"
type textarea "x"
type textarea "Chilaquiles - Arrachera"
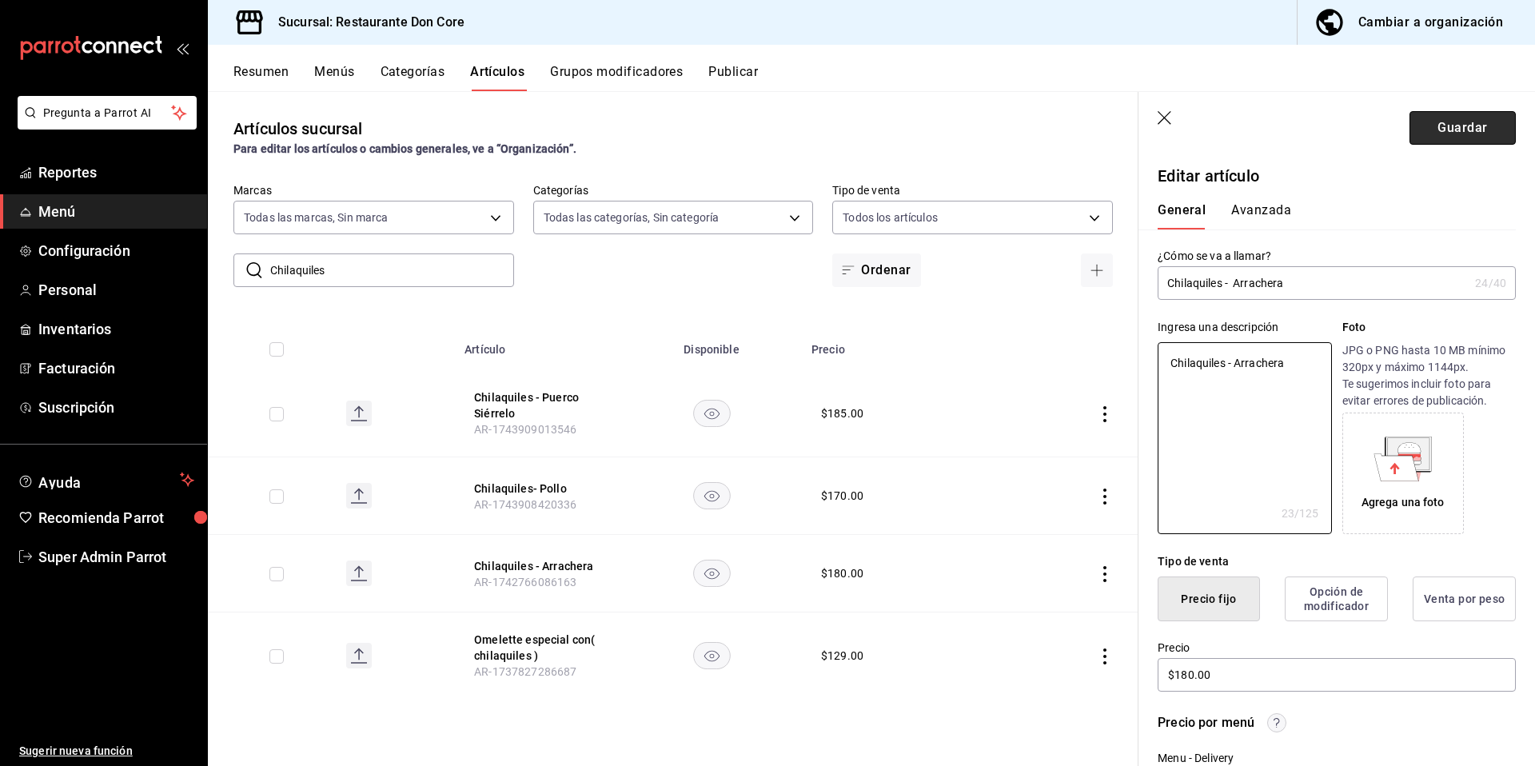
click at [1452, 131] on button "Guardar" at bounding box center [1462, 128] width 106 height 34
type textarea "x"
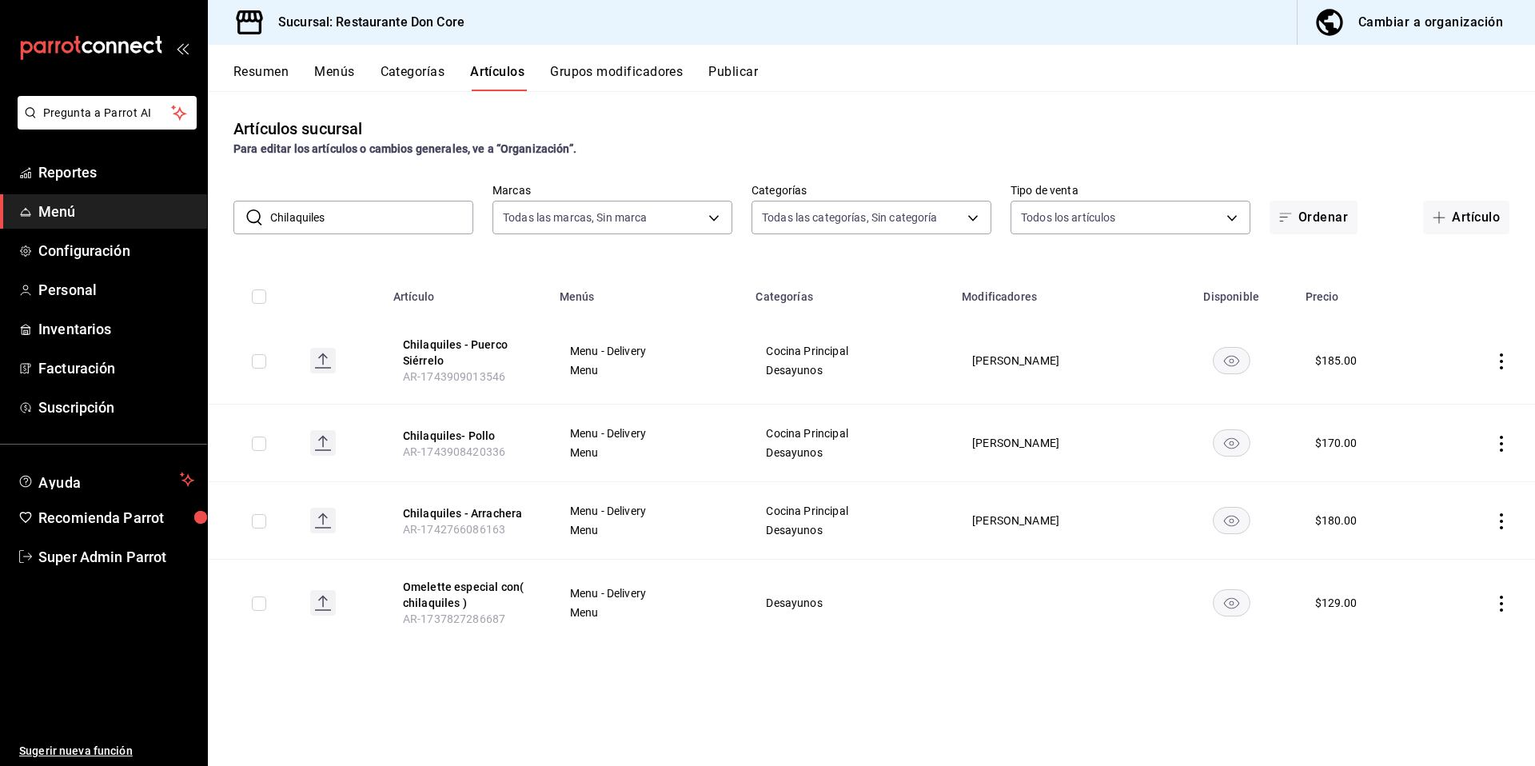
click at [308, 215] on input "Chilaquiles" at bounding box center [371, 217] width 203 height 32
drag, startPoint x: 284, startPoint y: 765, endPoint x: 327, endPoint y: 668, distance: 105.9
click at [286, 765] on main "Artículos sucursal Para editar los artículos o cambios generales, ve a “Organiz…" at bounding box center [871, 428] width 1327 height 675
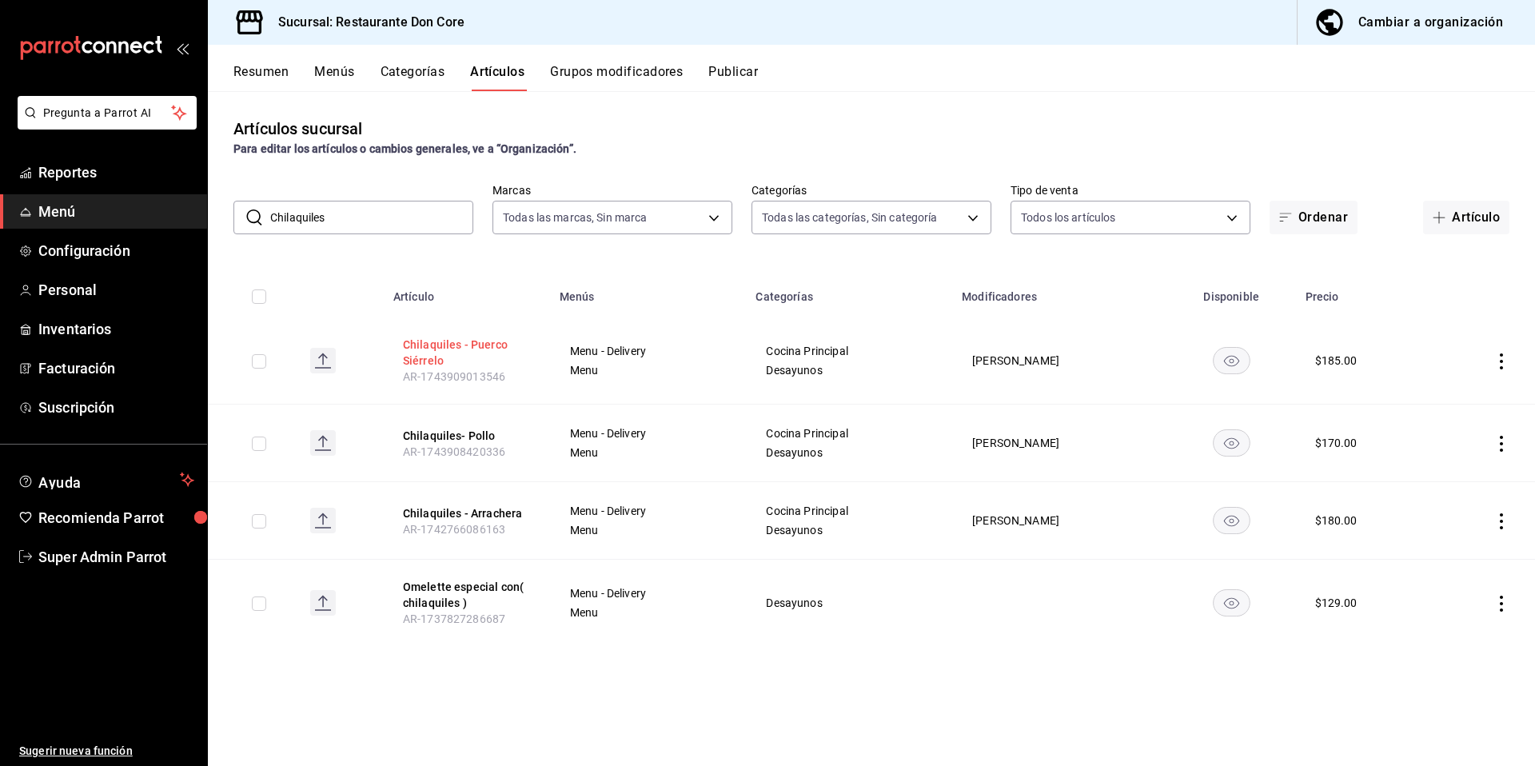
click at [438, 355] on button "Chilaquiles - Puerco Siérrelo" at bounding box center [467, 353] width 128 height 32
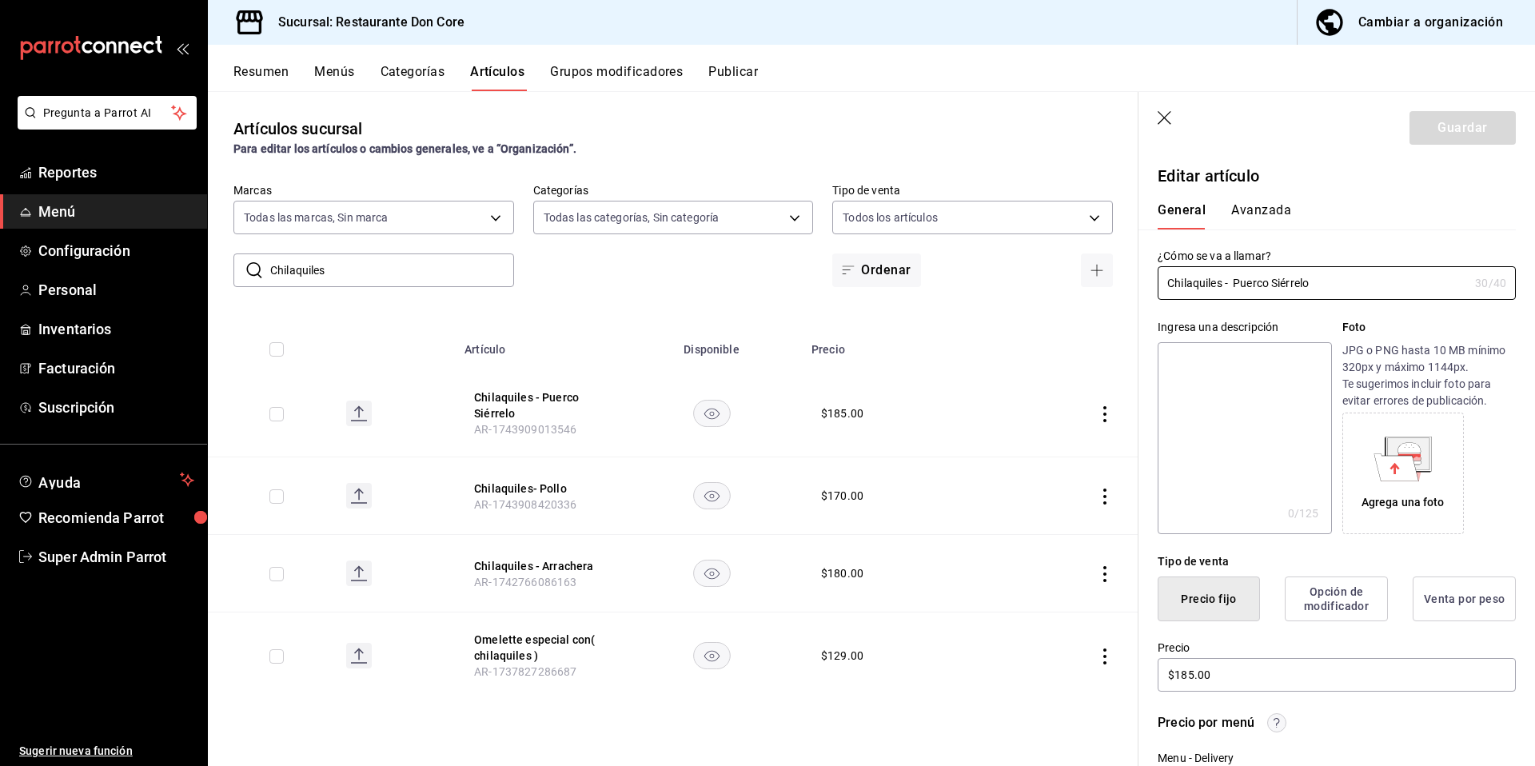
click at [1285, 465] on textarea at bounding box center [1243, 438] width 173 height 192
paste textarea "Chilaquiles"
type textarea "Chilaquiles"
type textarea "x"
type textarea "Chilaquiles"
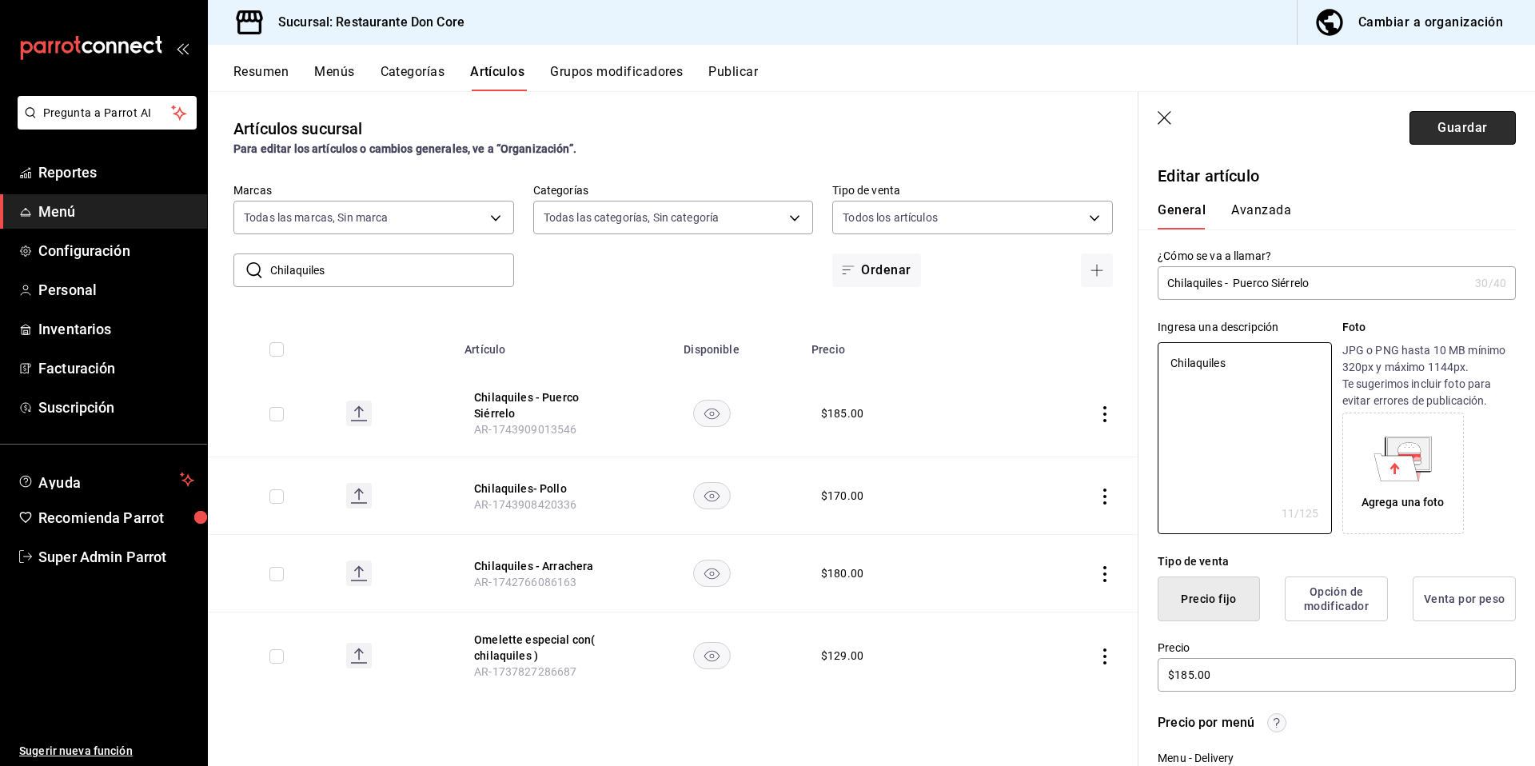
click at [1442, 126] on button "Guardar" at bounding box center [1462, 128] width 106 height 34
type textarea "x"
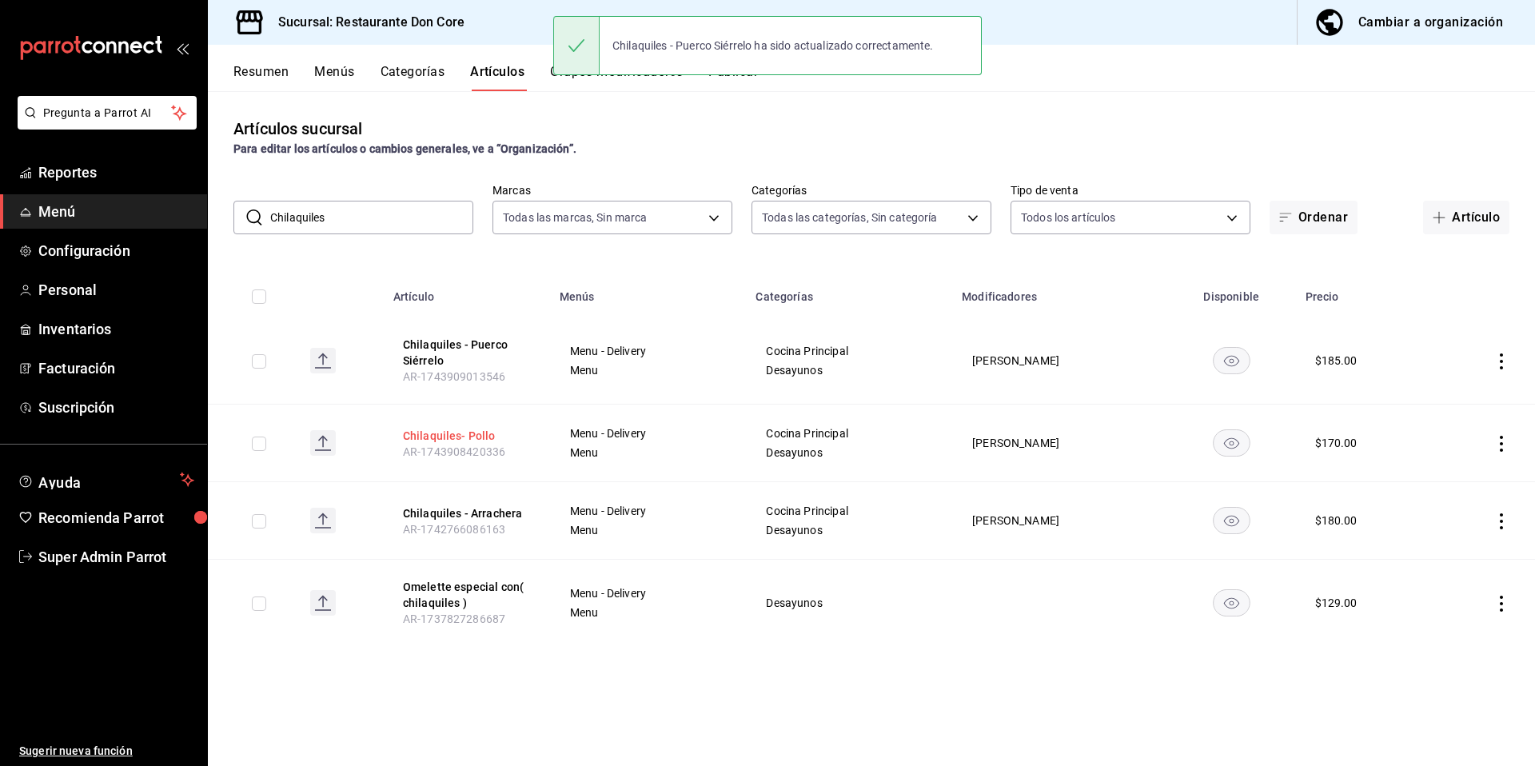
click at [473, 441] on button "Chilaquiles- Pollo" at bounding box center [467, 436] width 128 height 16
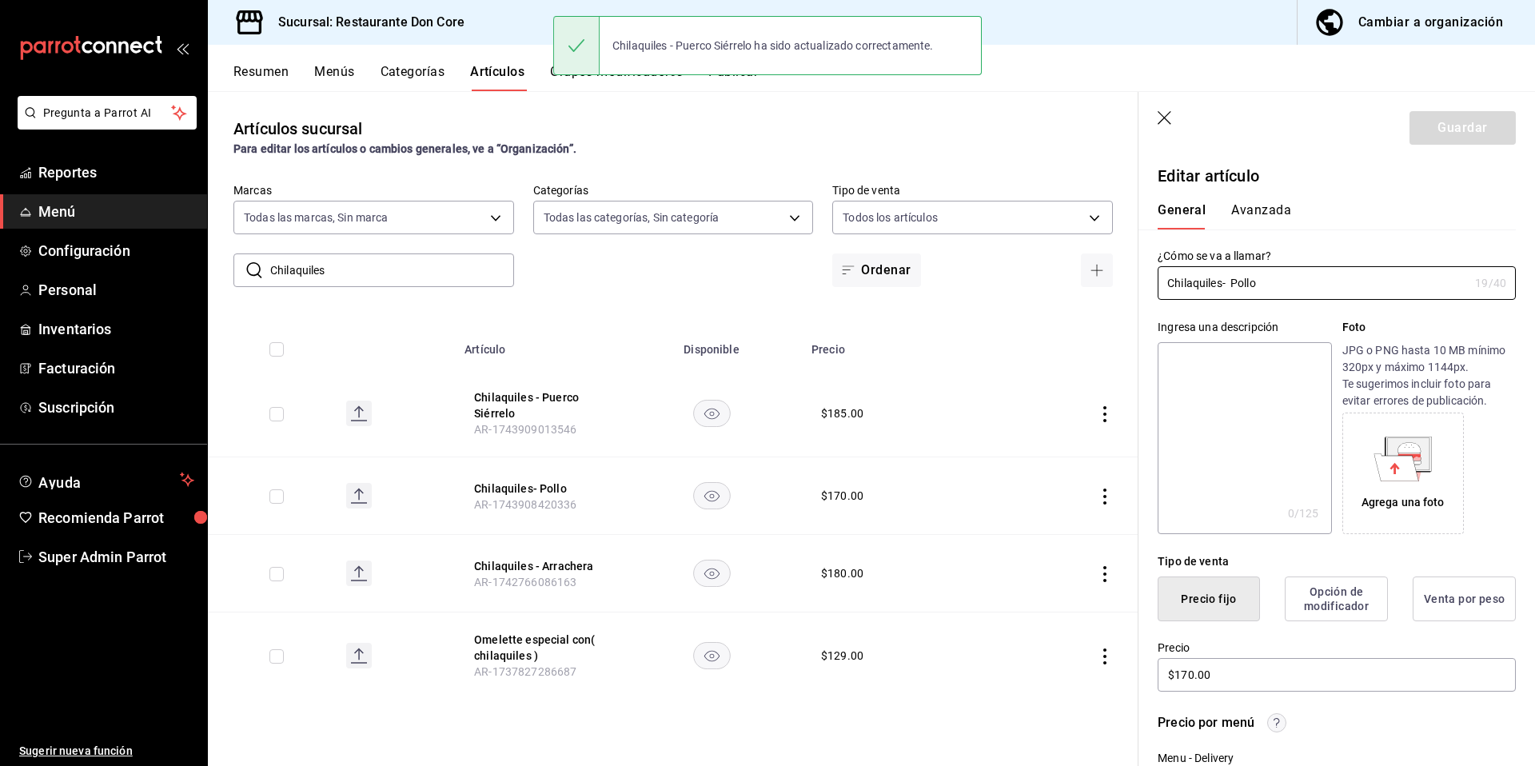
click at [1210, 480] on textarea at bounding box center [1243, 438] width 173 height 192
paste textarea "Chilaquiles"
type textarea "Chilaquiles"
type textarea "x"
type textarea "Chilaquiles"
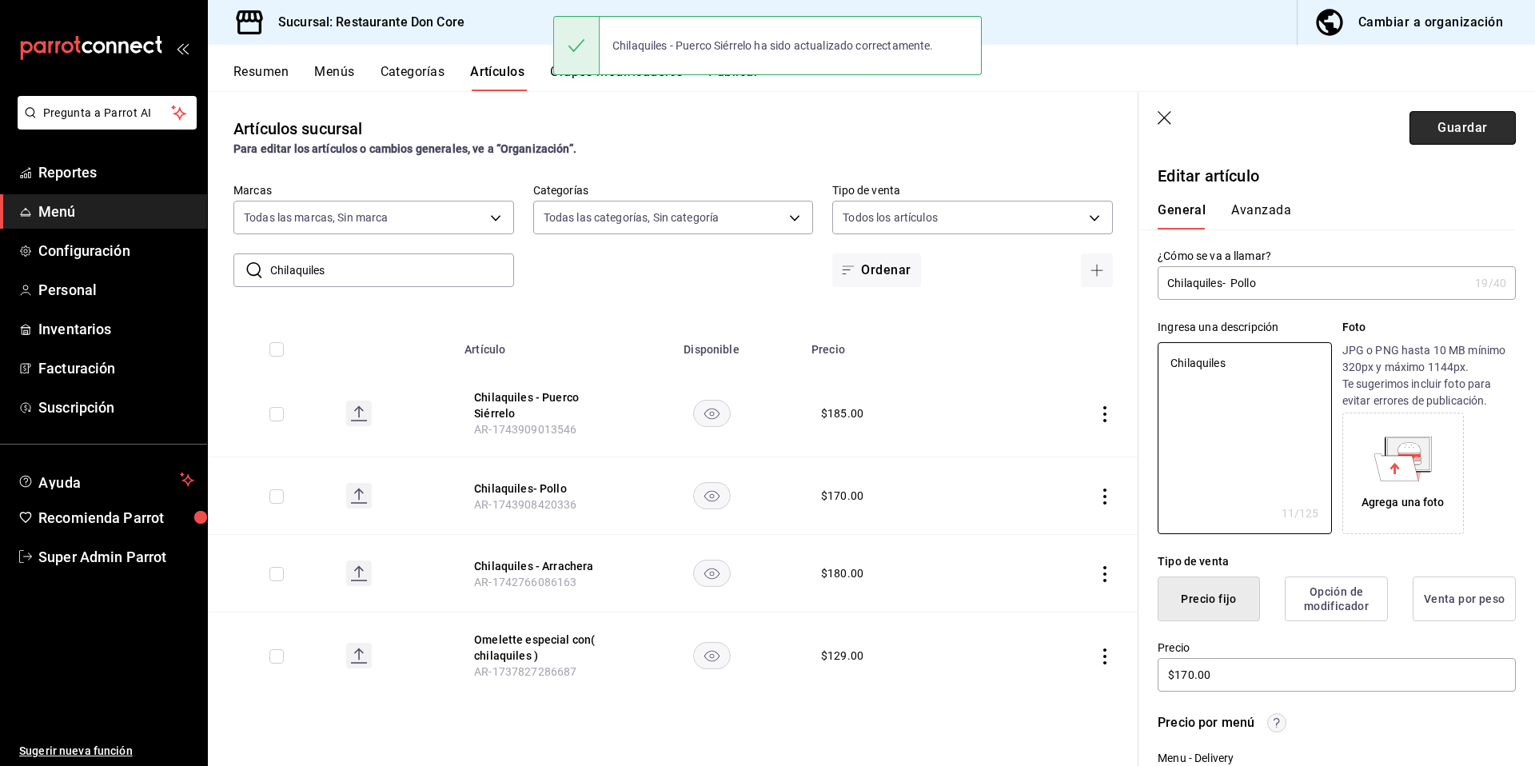
click at [1452, 133] on button "Guardar" at bounding box center [1462, 128] width 106 height 34
type textarea "x"
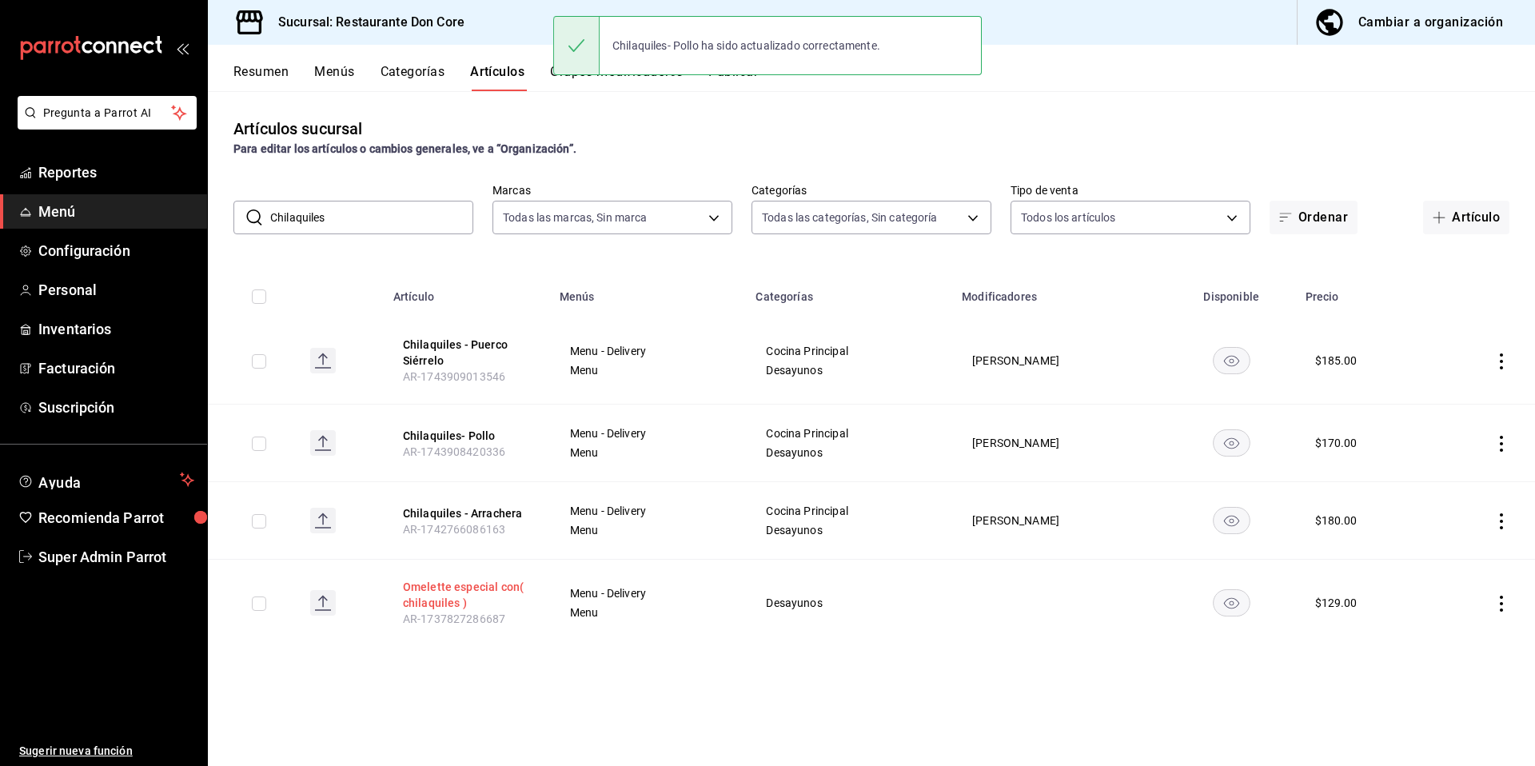
click at [454, 580] on button "Omelette especial con( chilaquiles )" at bounding box center [467, 595] width 128 height 32
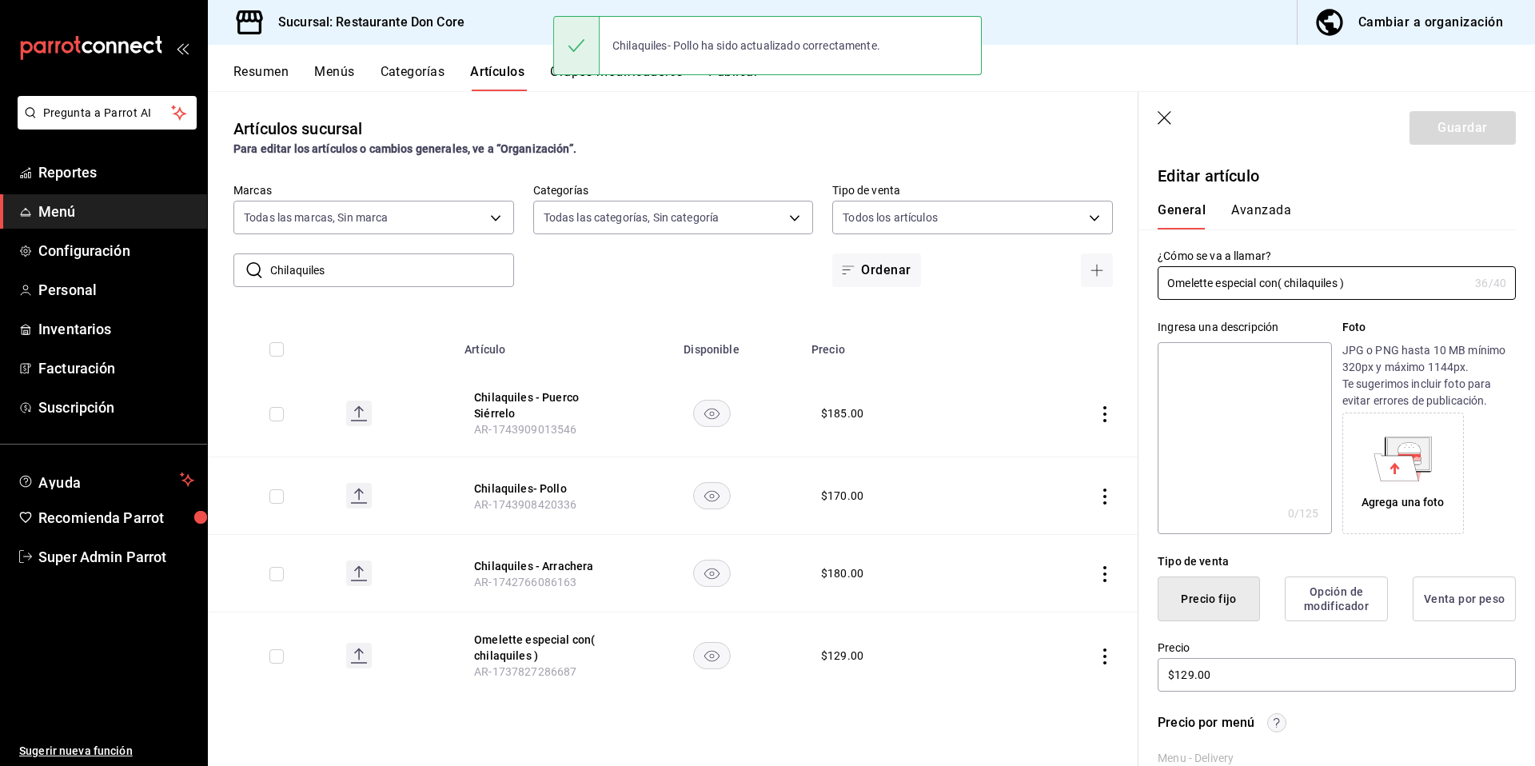
click at [1237, 386] on textarea at bounding box center [1243, 438] width 173 height 192
paste textarea "Chilaquiles"
type textarea "Chilaquiles"
type textarea "x"
type textarea "Chilaquiles"
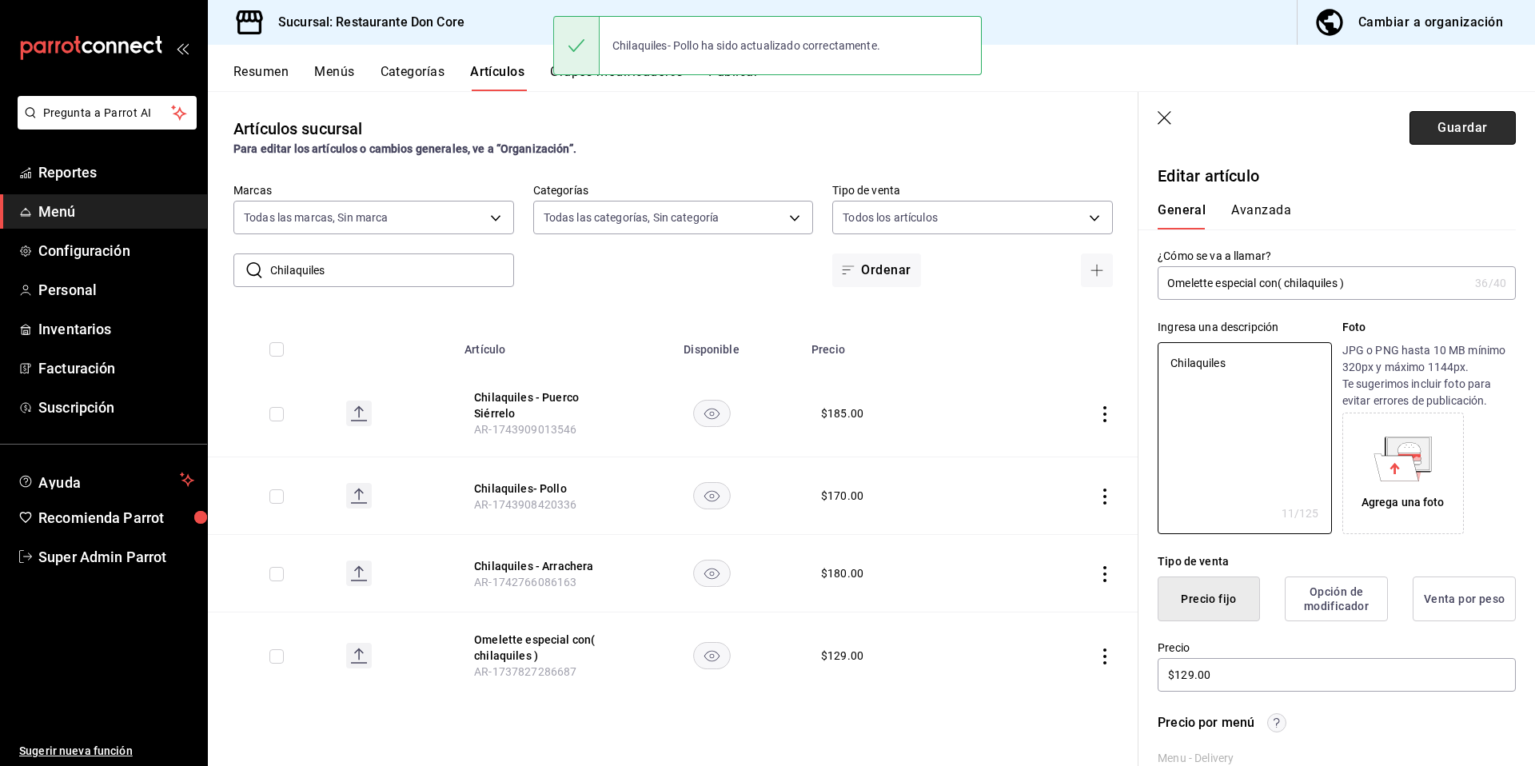
click at [1462, 138] on button "Guardar" at bounding box center [1462, 128] width 106 height 34
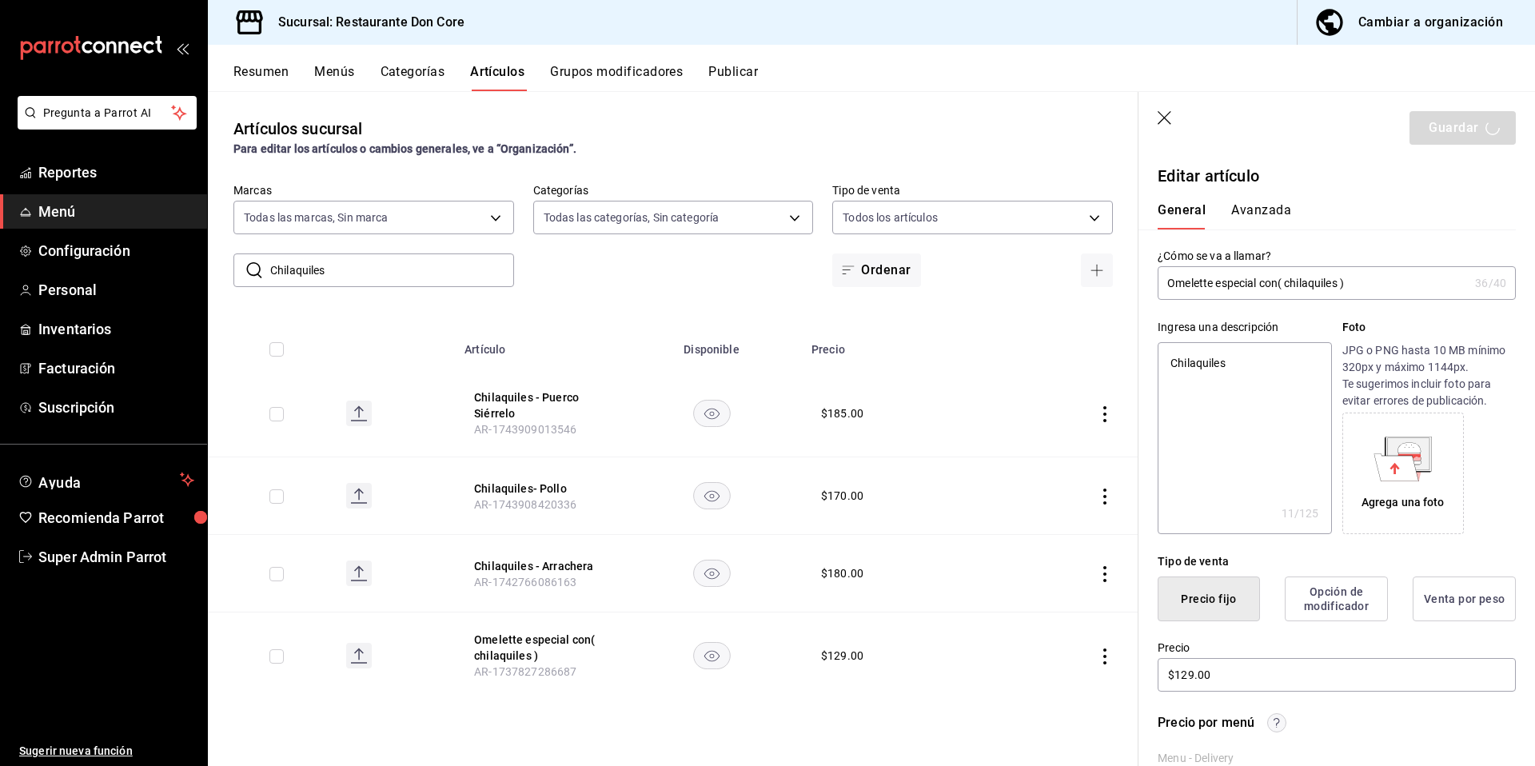
type textarea "x"
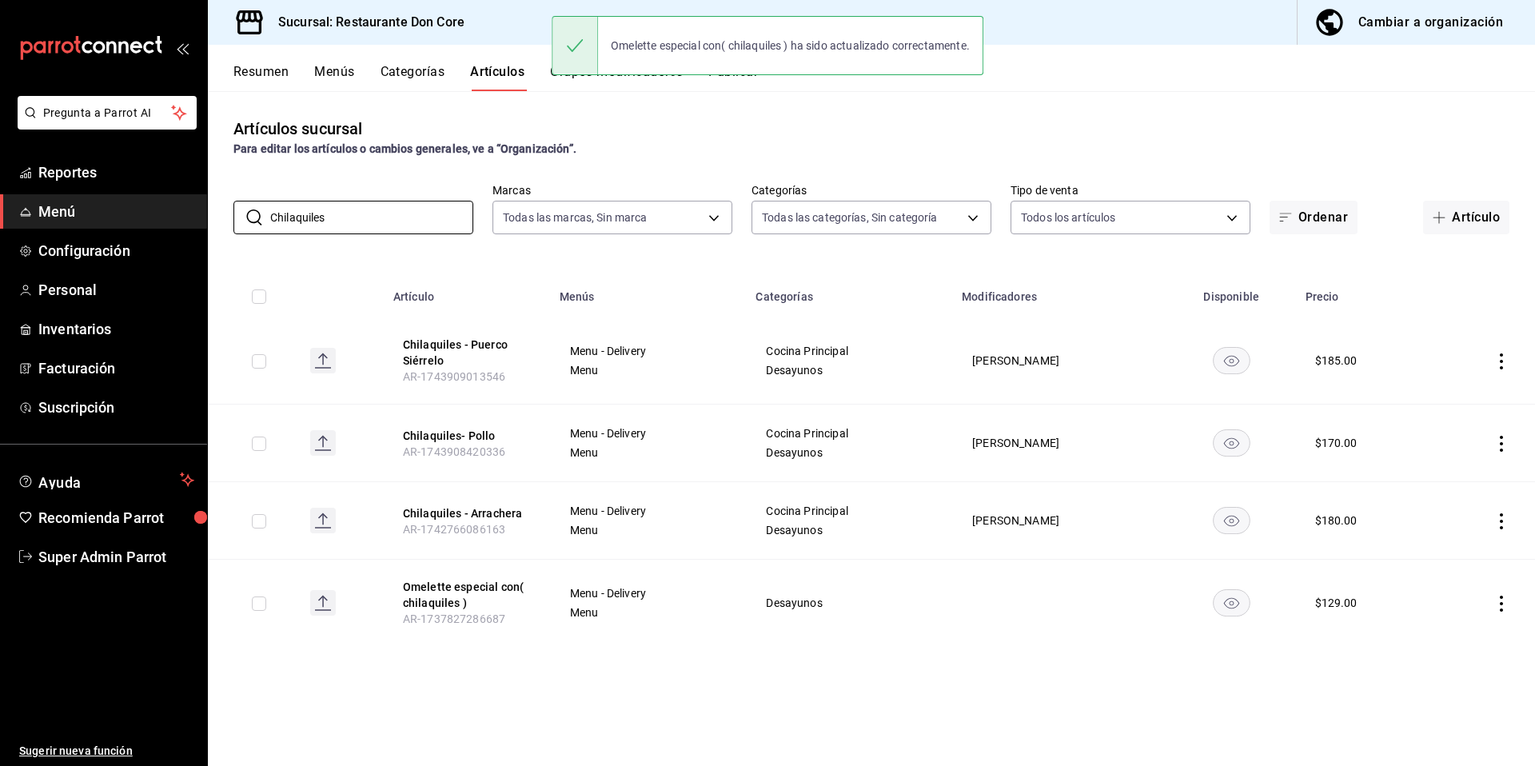
drag, startPoint x: 381, startPoint y: 227, endPoint x: 224, endPoint y: 218, distance: 156.9
click at [224, 218] on div "​ Chilaquiles ​ Marcas Todas las marcas, Sin marca 0510f1b4-e7bb-4c6d-97a2-a87c…" at bounding box center [871, 208] width 1327 height 51
paste input "parrillada Oaxaqueña (16 tort)"
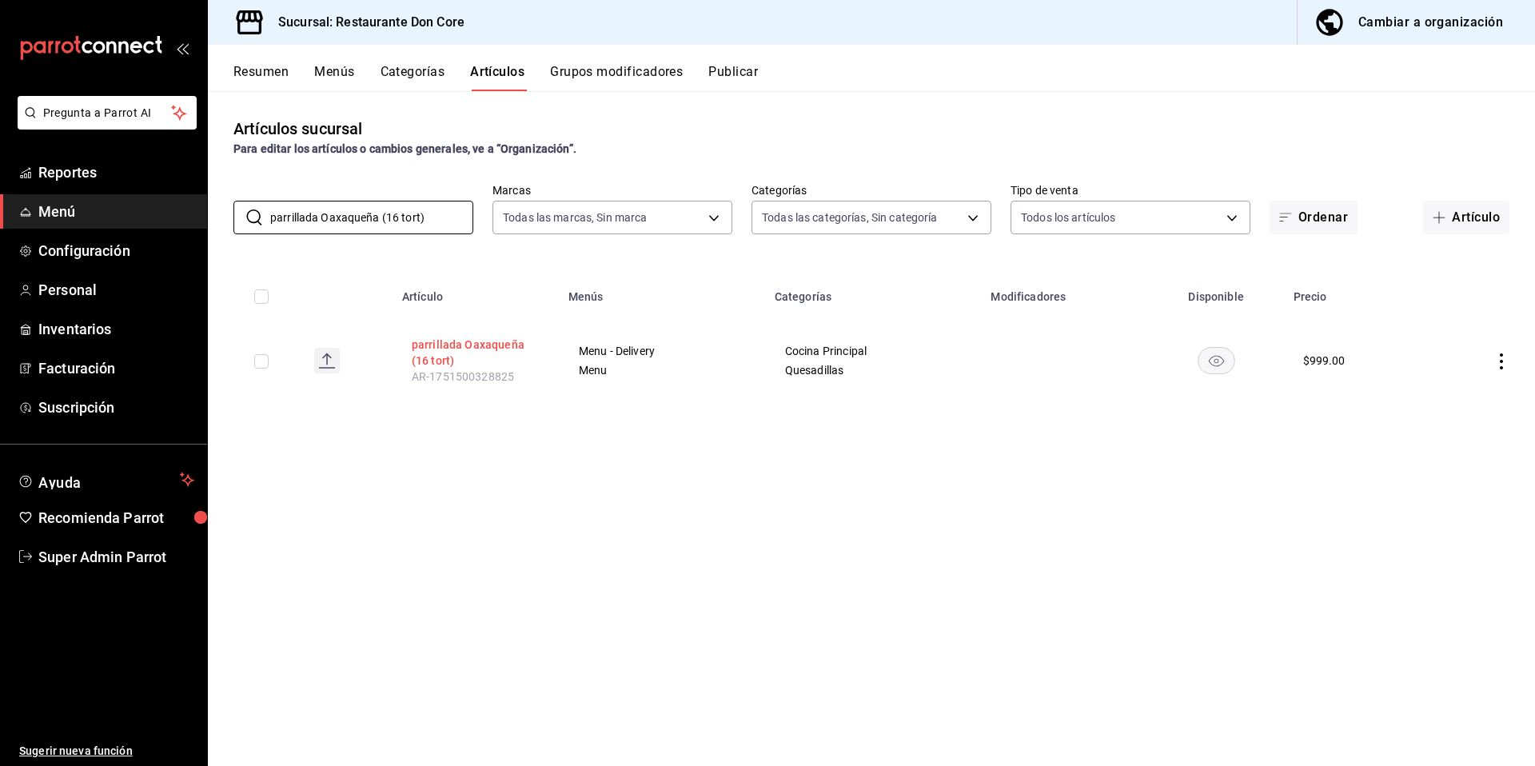
type input "parrillada Oaxaqueña (16 tort)"
click at [483, 345] on button "parrillada Oaxaqueña (16 tort)" at bounding box center [476, 353] width 128 height 32
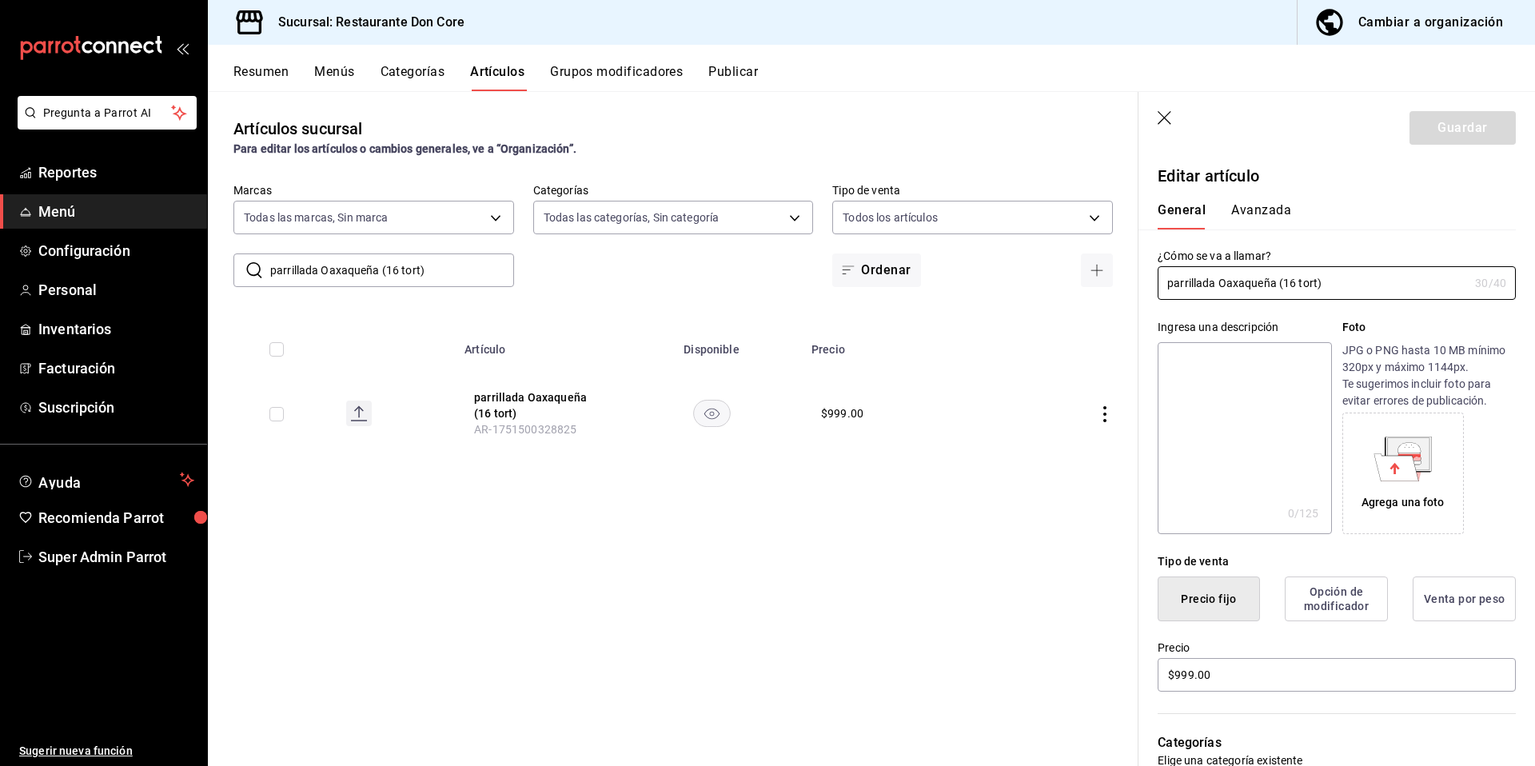
click at [1178, 455] on textarea at bounding box center [1243, 438] width 173 height 192
paste textarea "parrillada Oaxaqueña (16 tort)"
type textarea "parrillada Oaxaqueña (16 tort)"
type textarea "x"
type textarea "parrillada Oaxaqueña (16 tort)"
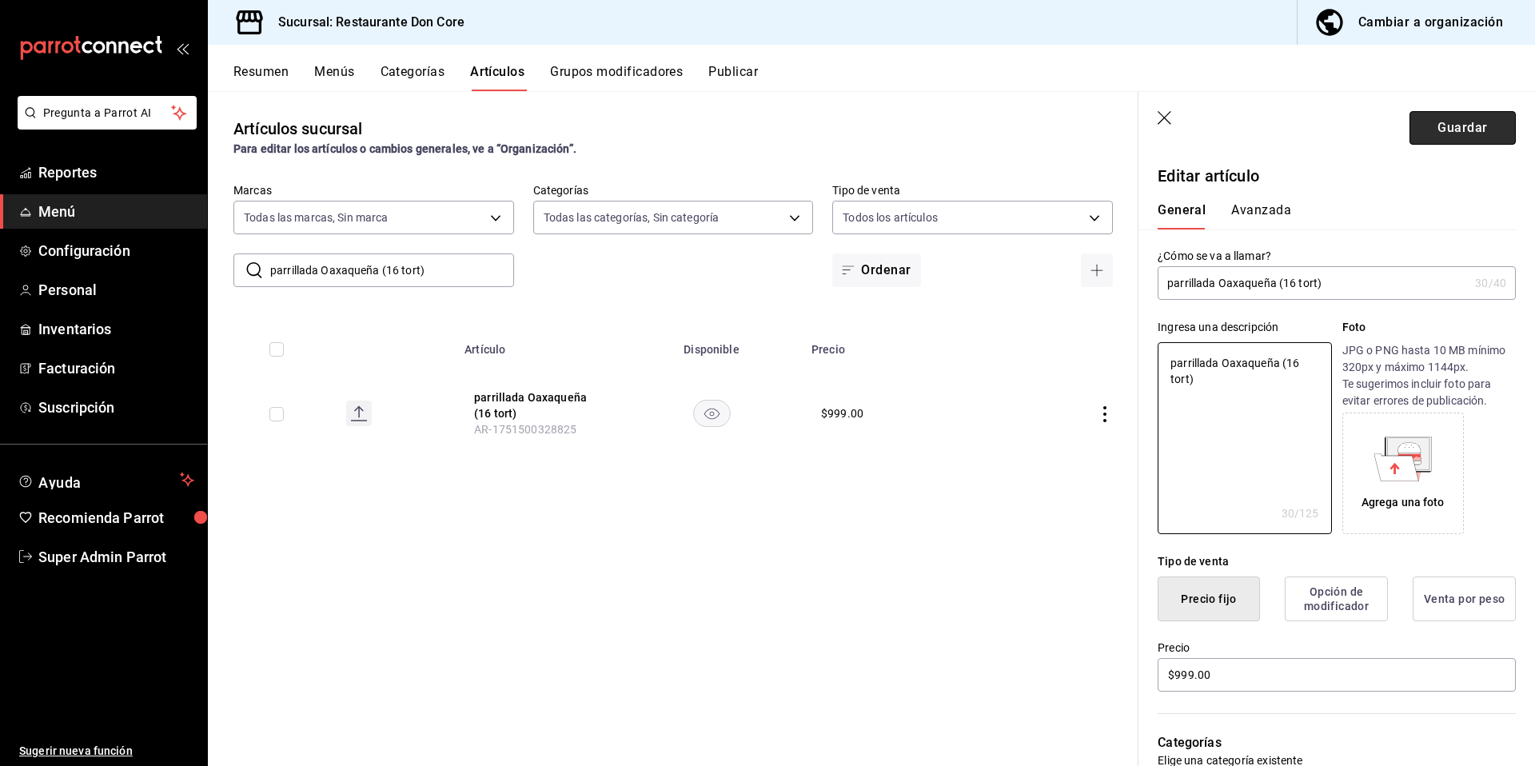
click at [1456, 115] on button "Guardar" at bounding box center [1462, 128] width 106 height 34
type textarea "x"
type input "AR-1758146359431"
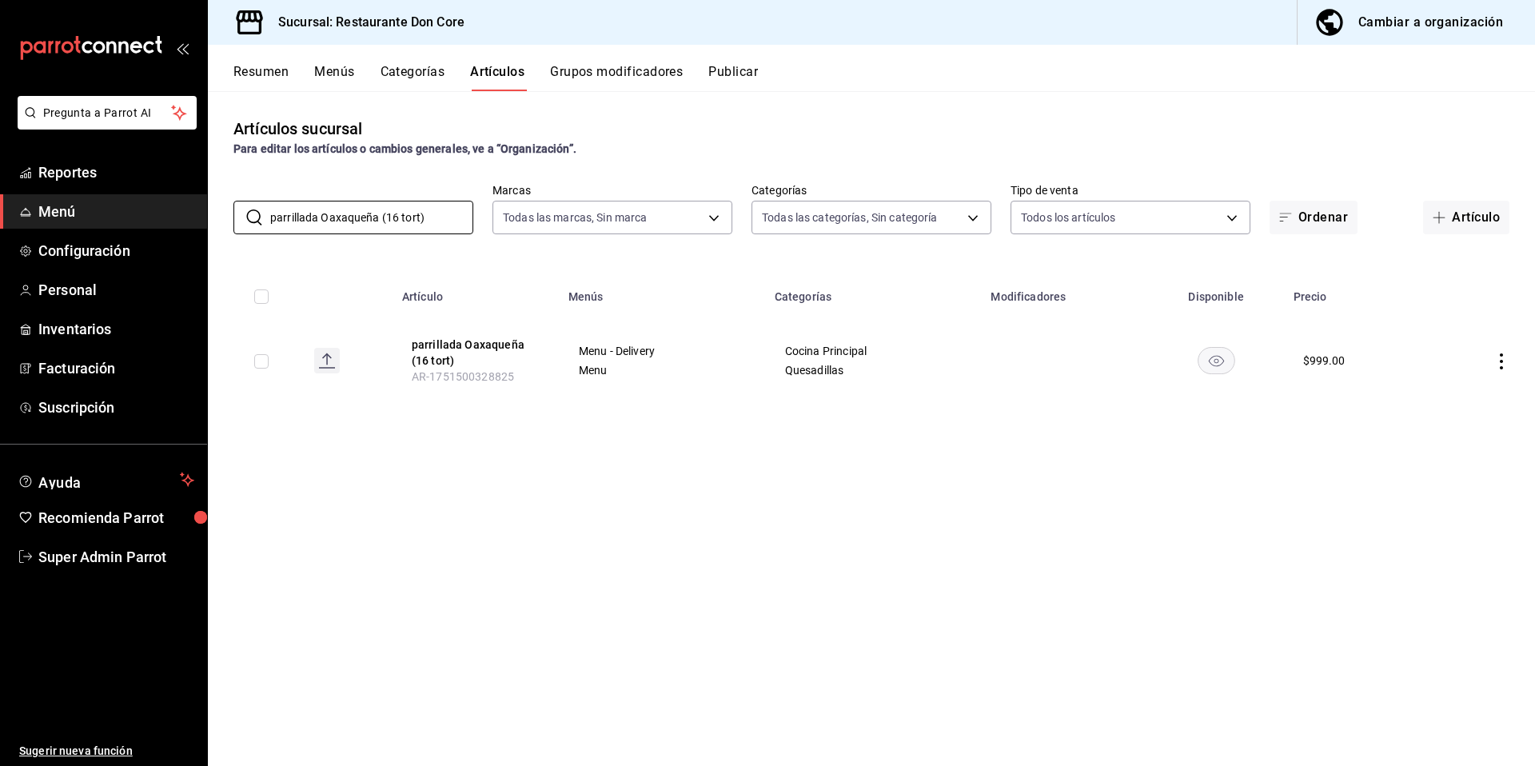
drag, startPoint x: 428, startPoint y: 227, endPoint x: 197, endPoint y: 220, distance: 231.1
click at [198, 221] on div "Pregunta a Parrot AI Reportes Menú Configuración Personal Inventarios Facturaci…" at bounding box center [767, 383] width 1535 height 766
paste input "Molcajete. Guacamole - Chapulines"
type input "Molcajete."
click at [468, 352] on button "Molcajete. Guacamole - Chapulines" at bounding box center [476, 353] width 128 height 32
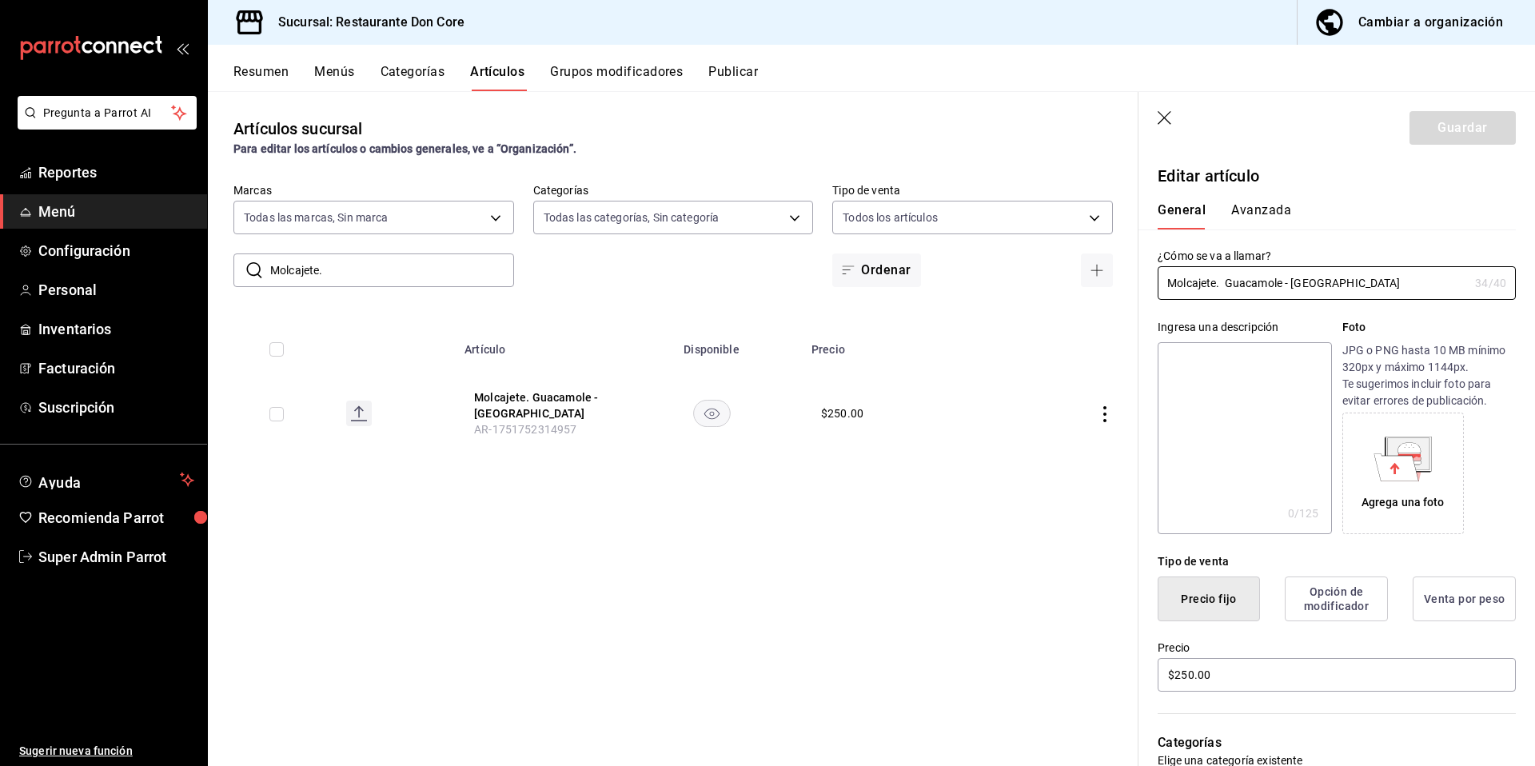
click at [1181, 414] on textarea at bounding box center [1243, 438] width 173 height 192
paste textarea "Molcajete. Guacamole - Chapulines"
type textarea "Molcajete. Guacamole - Chapulines"
type textarea "x"
type textarea "Molcajete. Guacamole - Chapulines"
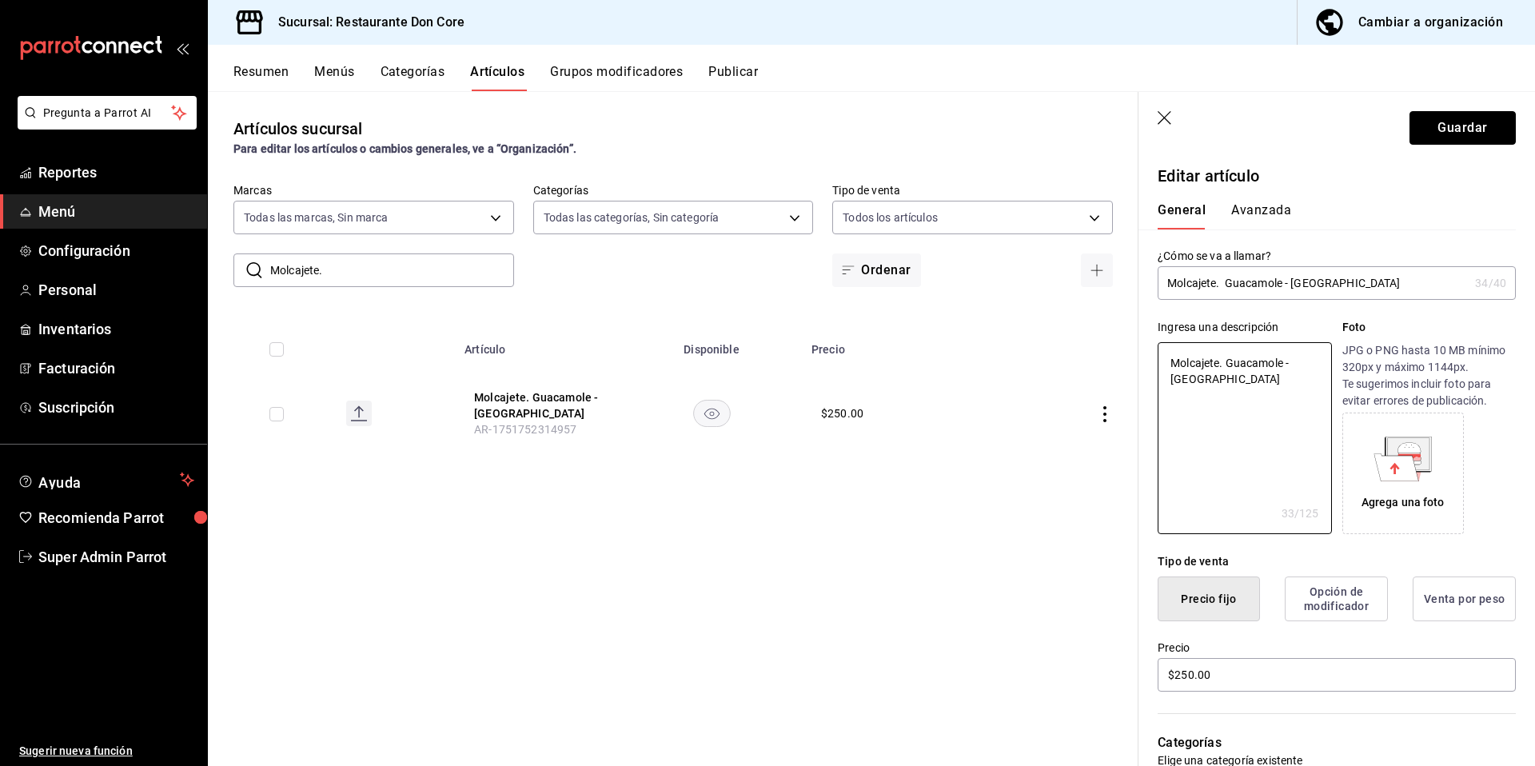
click at [1454, 118] on button "Guardar" at bounding box center [1462, 128] width 106 height 34
type textarea "x"
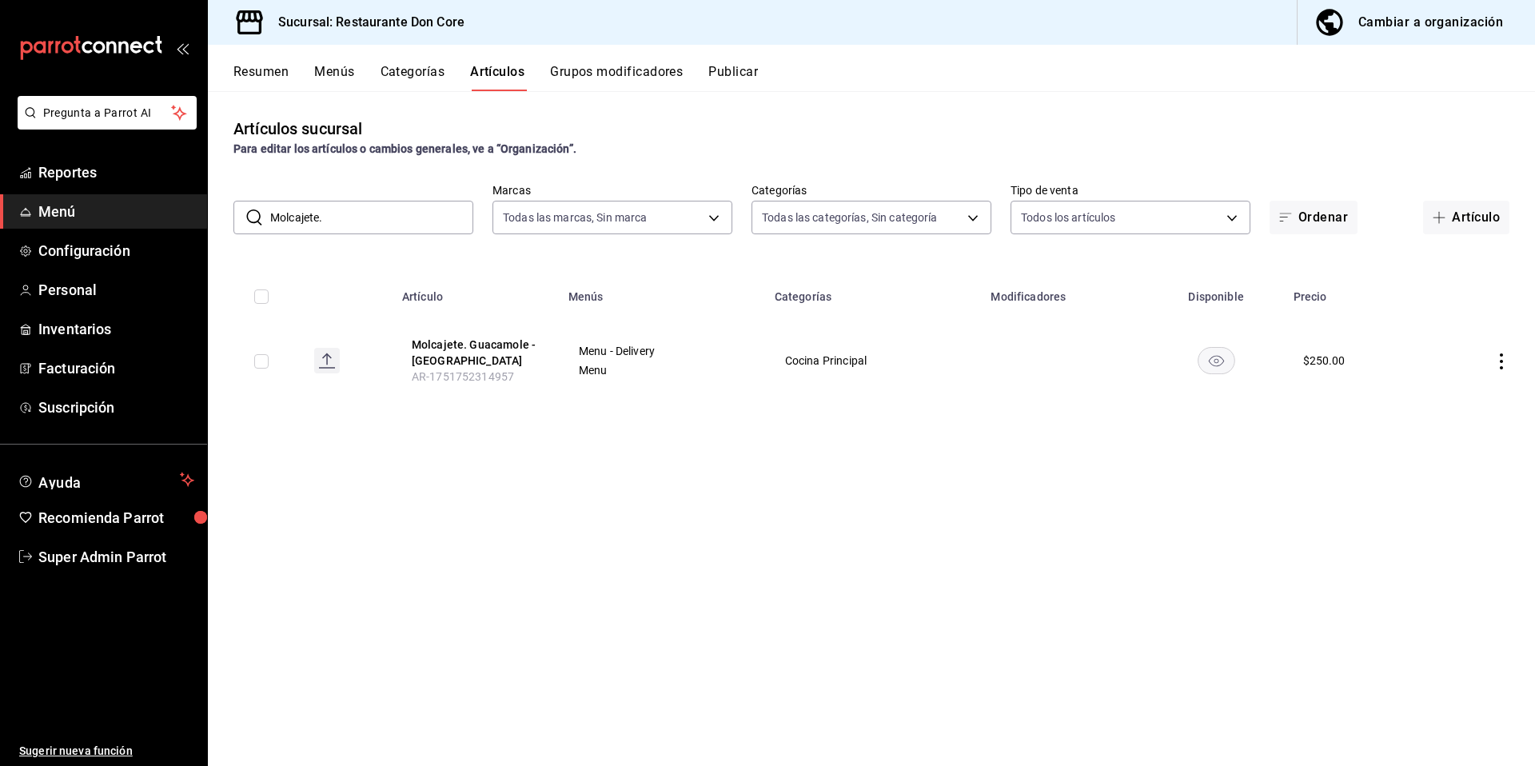
drag, startPoint x: 366, startPoint y: 221, endPoint x: 275, endPoint y: 213, distance: 91.5
click at [275, 213] on input "Molcajete." at bounding box center [371, 217] width 203 height 32
paste input "Orden Chicharron estilo monterry 300 g"
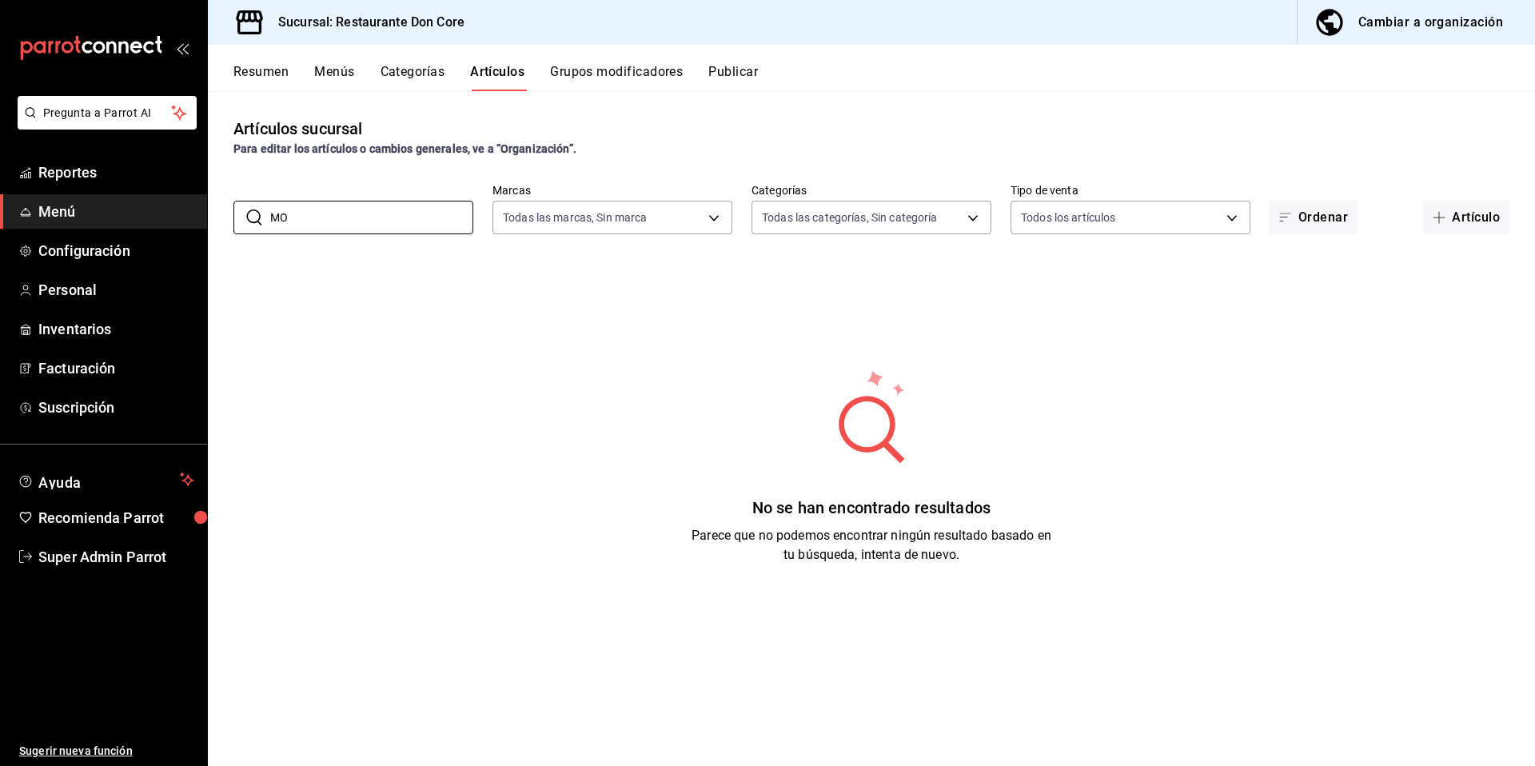
type input "M"
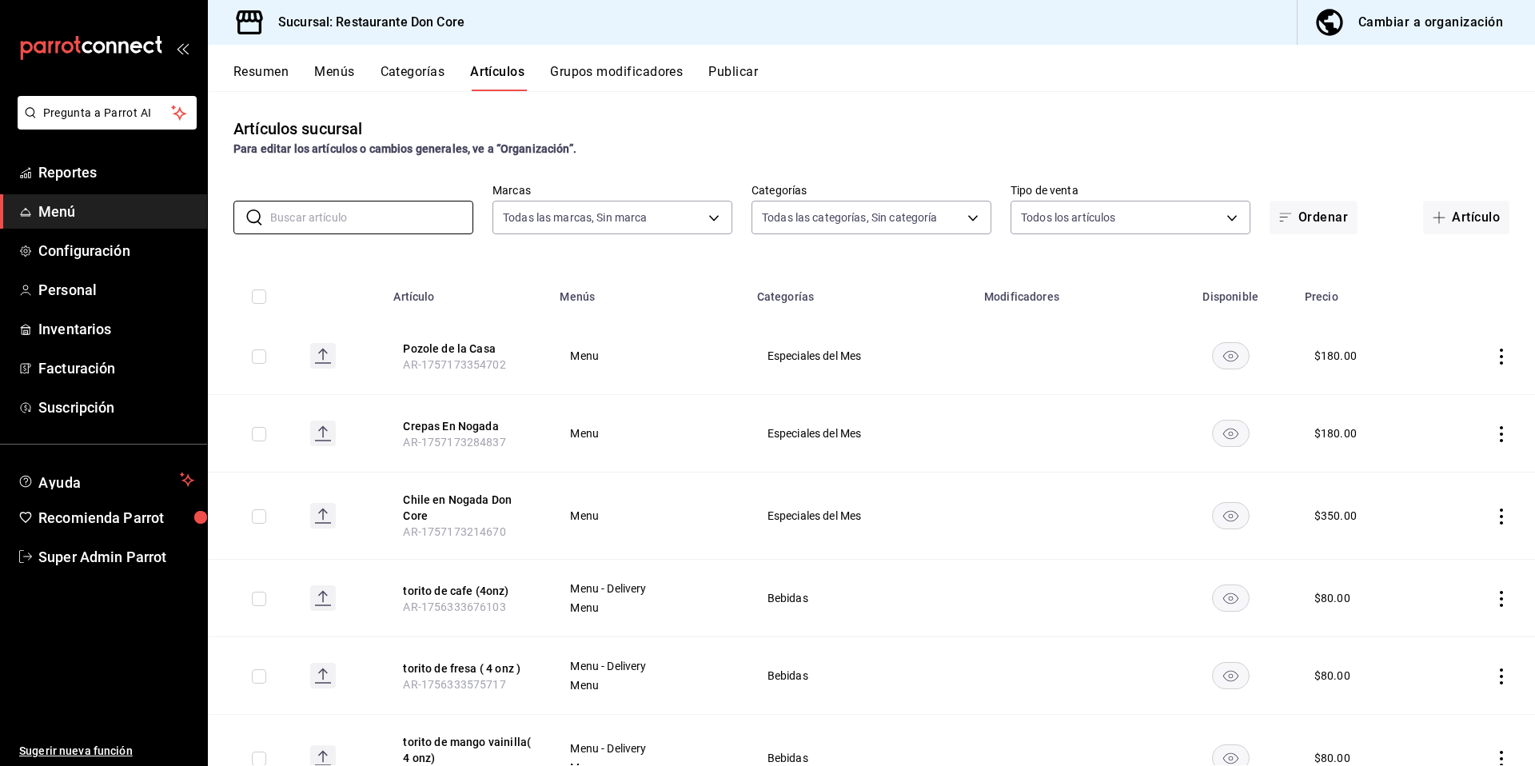
paste input "Orden Chicharron estilo monterry 300 g"
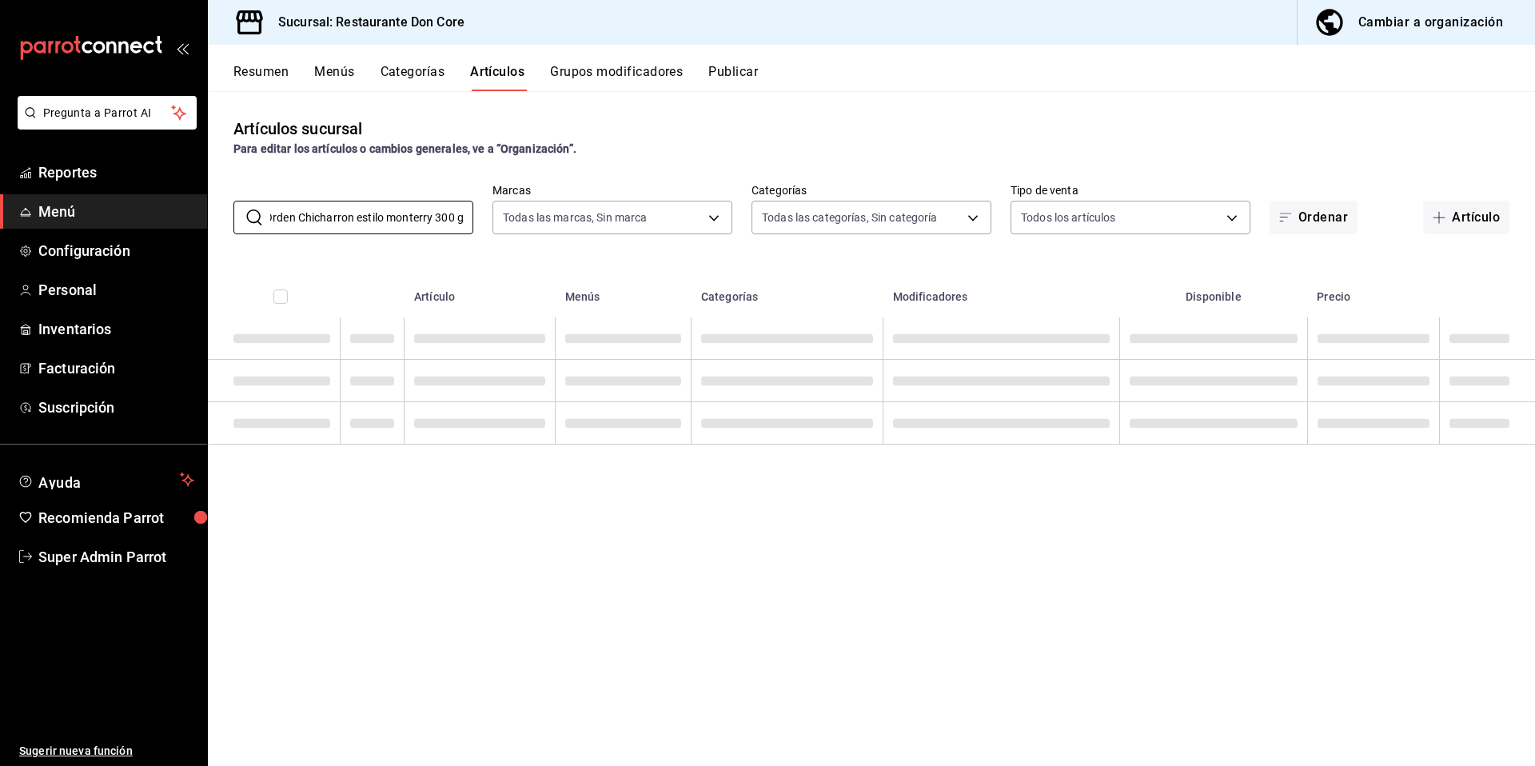
scroll to position [0, 6]
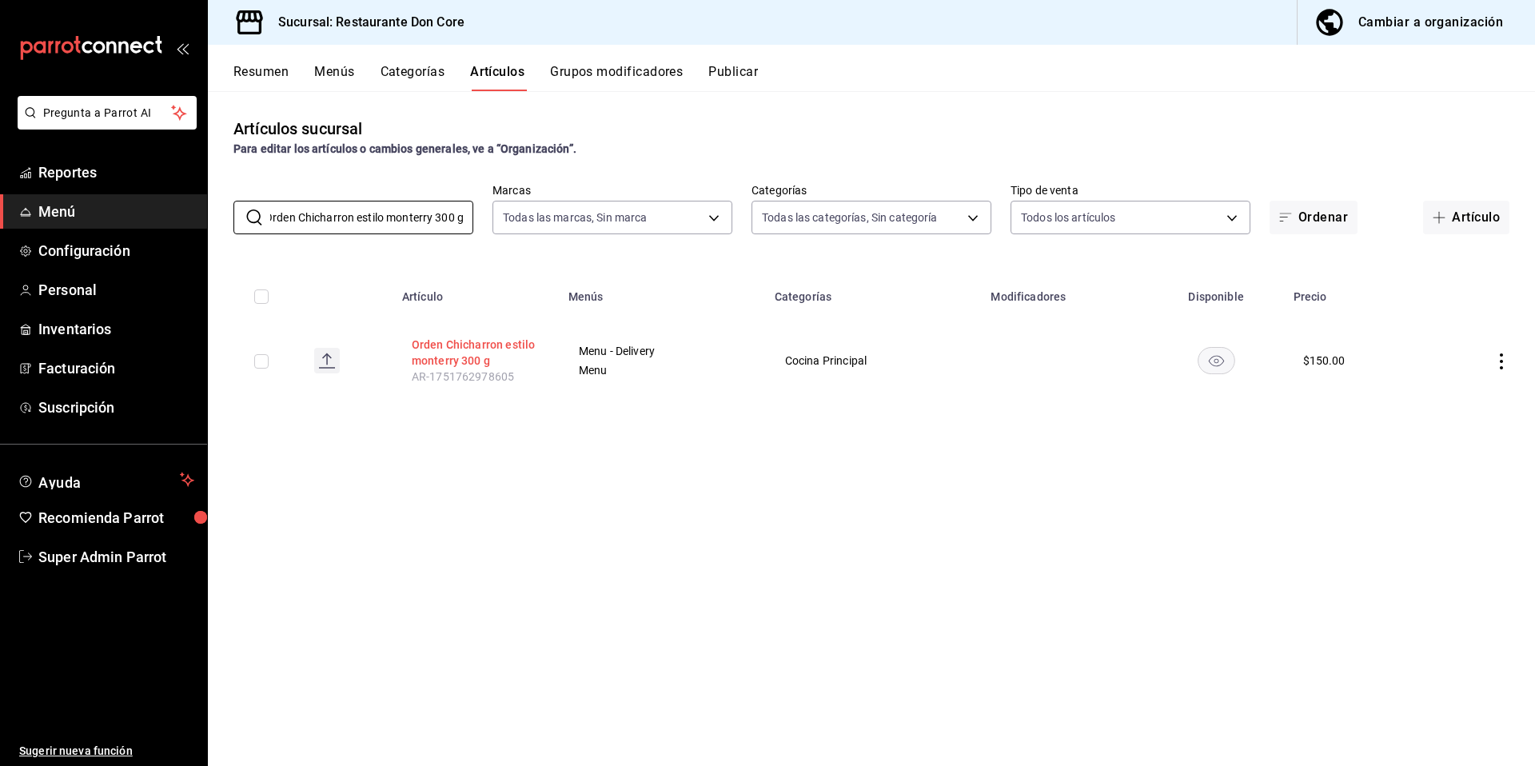
type input "Orden Chicharron estilo monterry 300 g"
click at [457, 341] on button "Orden Chicharron estilo monterry 300 g" at bounding box center [476, 353] width 128 height 32
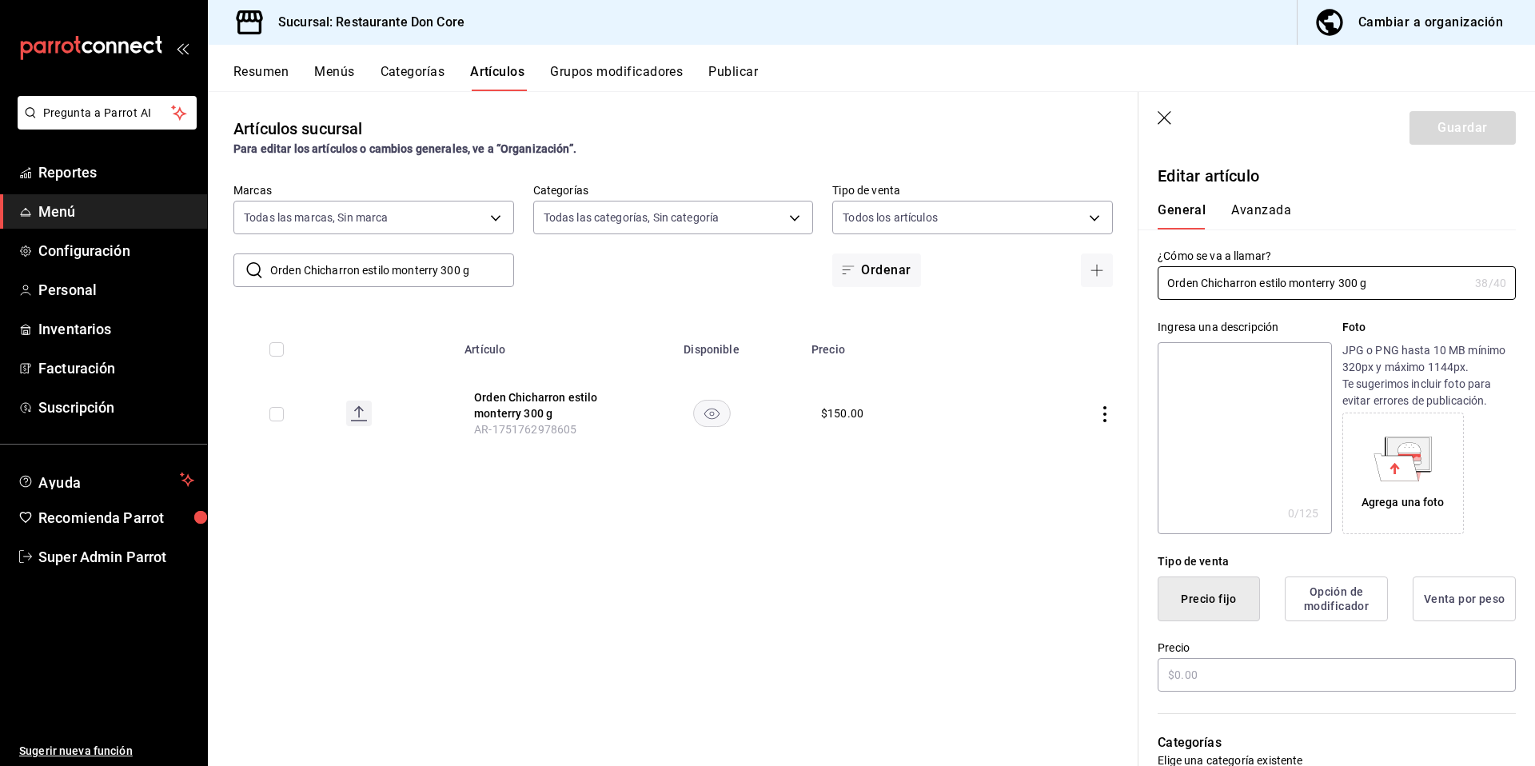
type input "$150.00"
click at [1265, 385] on textarea at bounding box center [1243, 438] width 173 height 192
paste textarea "Orden Chicharron estilo monterry 300 g"
type textarea "Orden Chicharron estilo monterry 300 g"
type textarea "x"
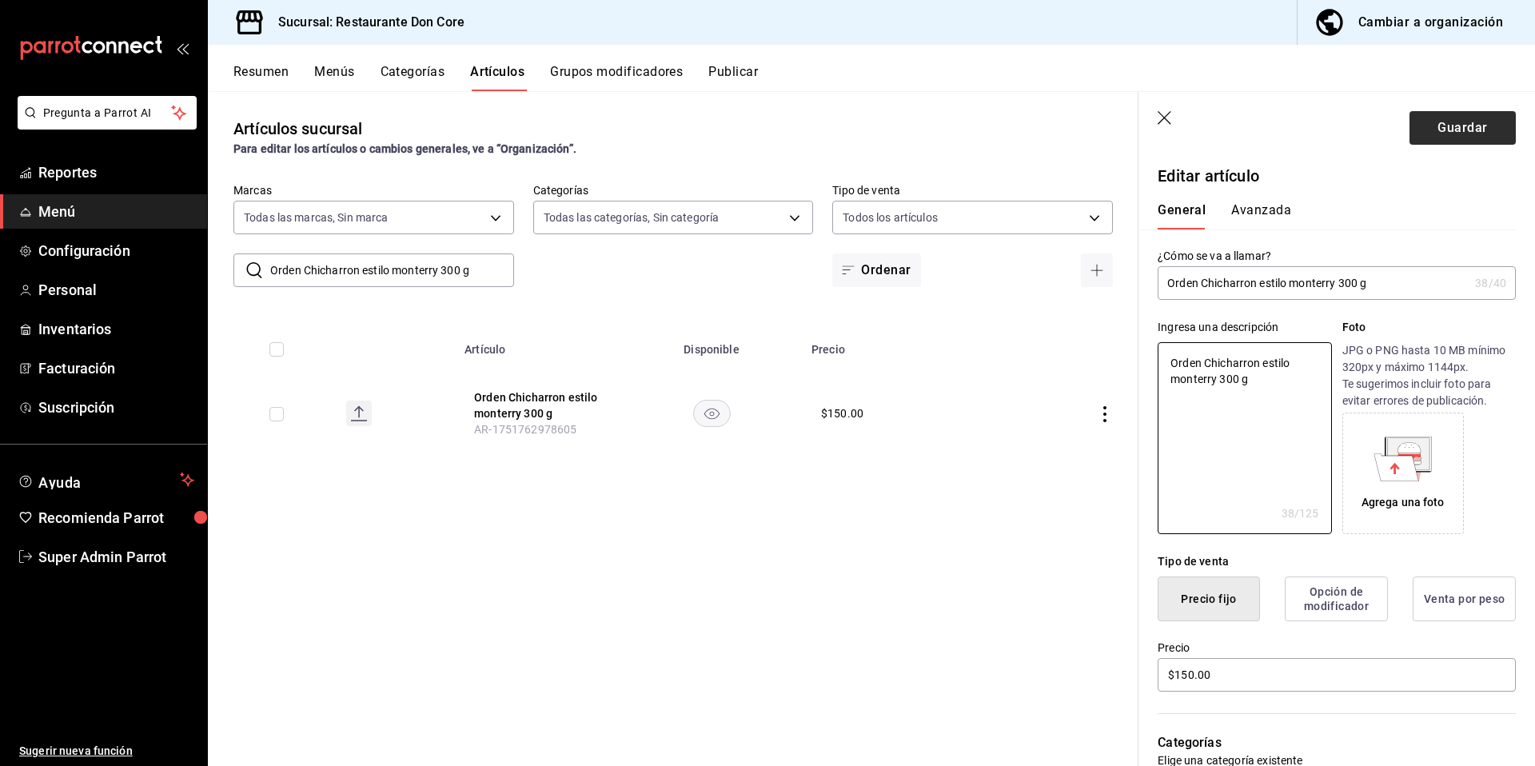
type textarea "Orden Chicharron estilo monterry 300 g"
click at [1449, 129] on button "Guardar" at bounding box center [1462, 128] width 106 height 34
type textarea "x"
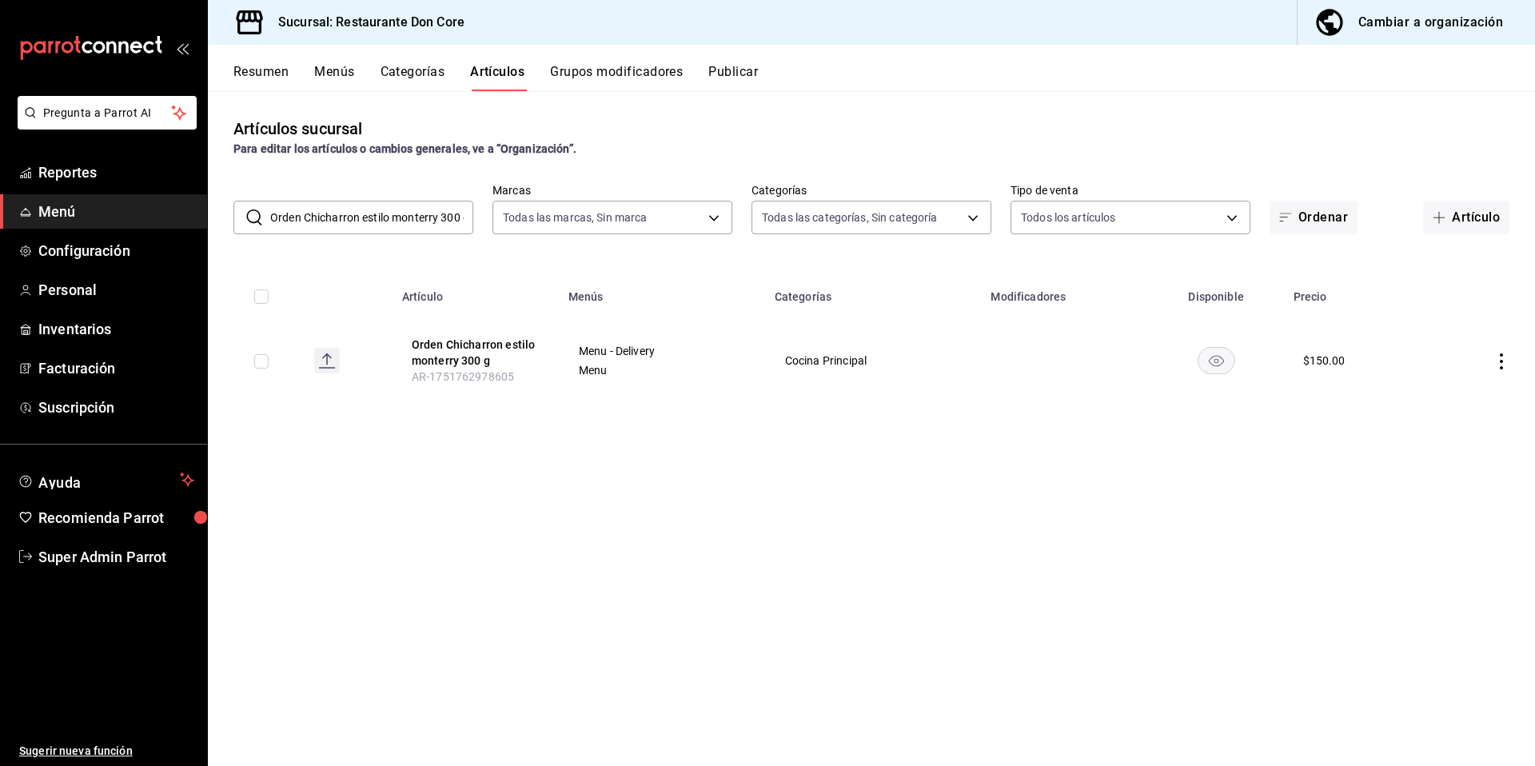
click at [452, 227] on input "Orden Chicharron estilo monterry 300 g" at bounding box center [371, 217] width 203 height 32
drag, startPoint x: 461, startPoint y: 225, endPoint x: 241, endPoint y: 215, distance: 220.0
click at [241, 215] on div "​ Orden Chicharron estilo monterry 300 g ​" at bounding box center [353, 218] width 240 height 34
paste input "Caldo [PERSON_NAME]. ( 1 oz chinic)( 4 tort)"
click at [432, 366] on button "Caldo [PERSON_NAME]. ( 1 oz chinic)( 4 tort)" at bounding box center [476, 354] width 128 height 32
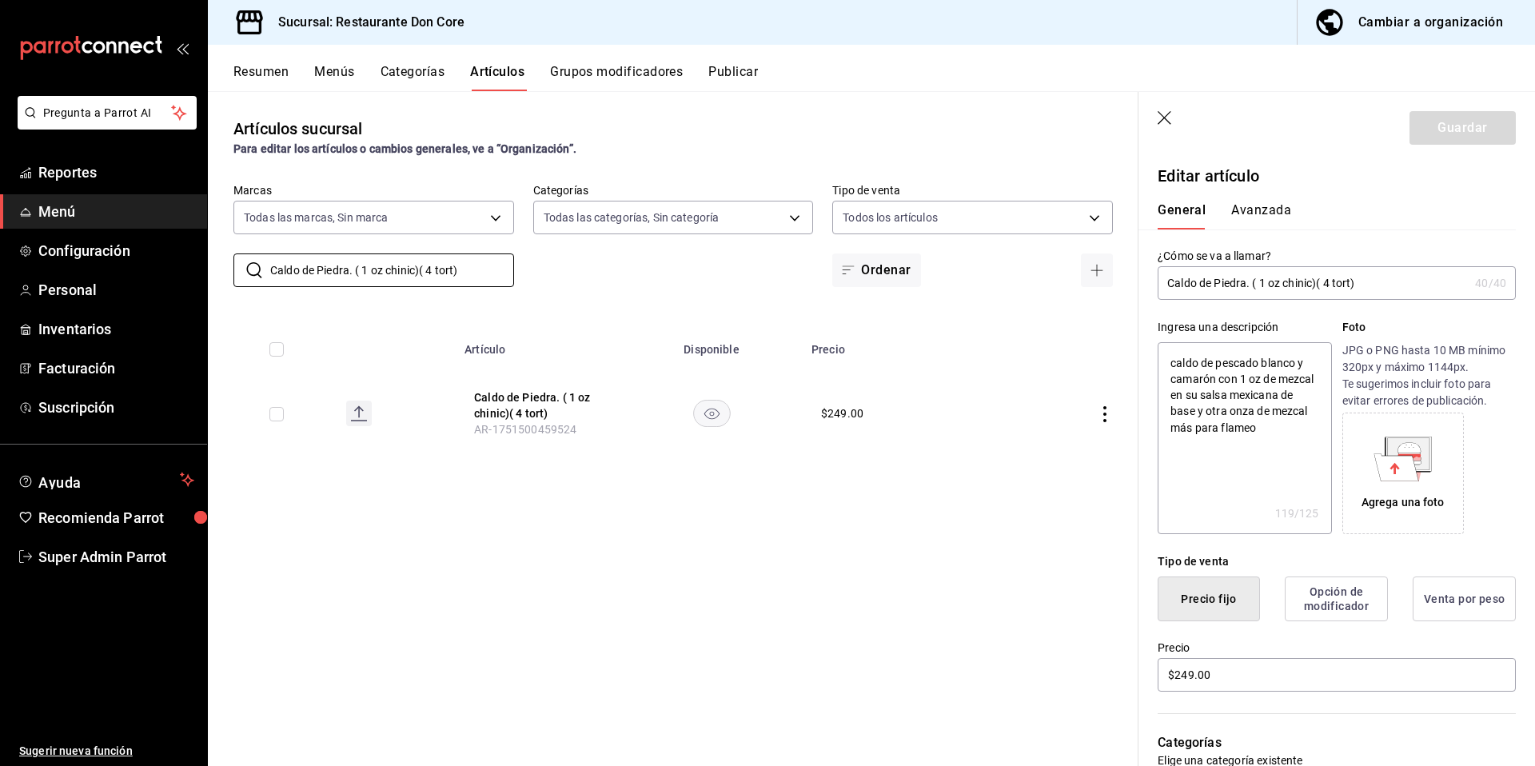
drag, startPoint x: 491, startPoint y: 265, endPoint x: 272, endPoint y: 246, distance: 219.9
click at [273, 246] on div "​ Caldo [PERSON_NAME]. ( 1 oz chinic)( 4 tort) ​ Marcas Todas las marcas, Sin m…" at bounding box center [673, 235] width 930 height 104
paste input "Enchiladas MIXTAS (Relleno"
type input "Enchiladas MIXTAS (Relleno)"
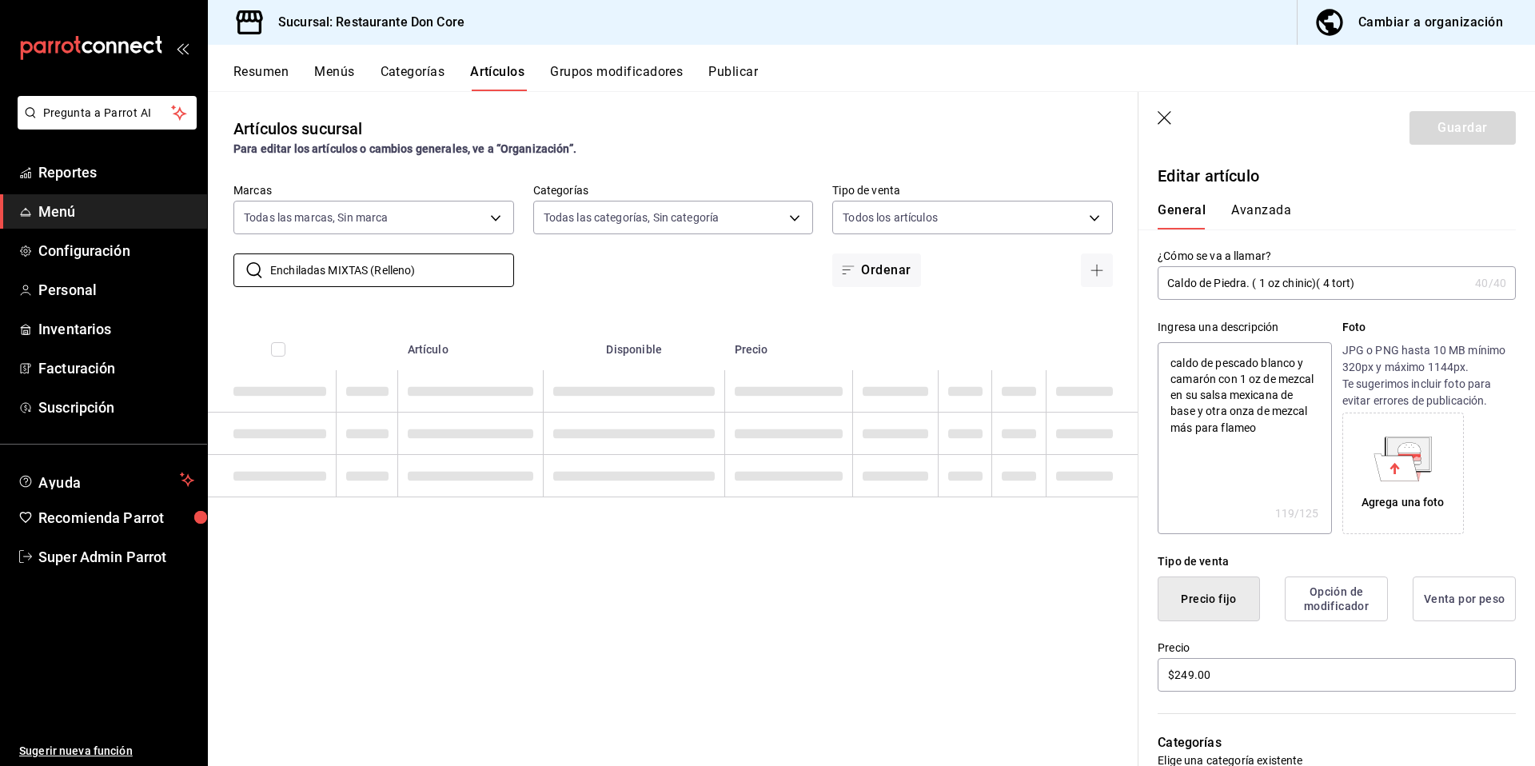
type textarea "x"
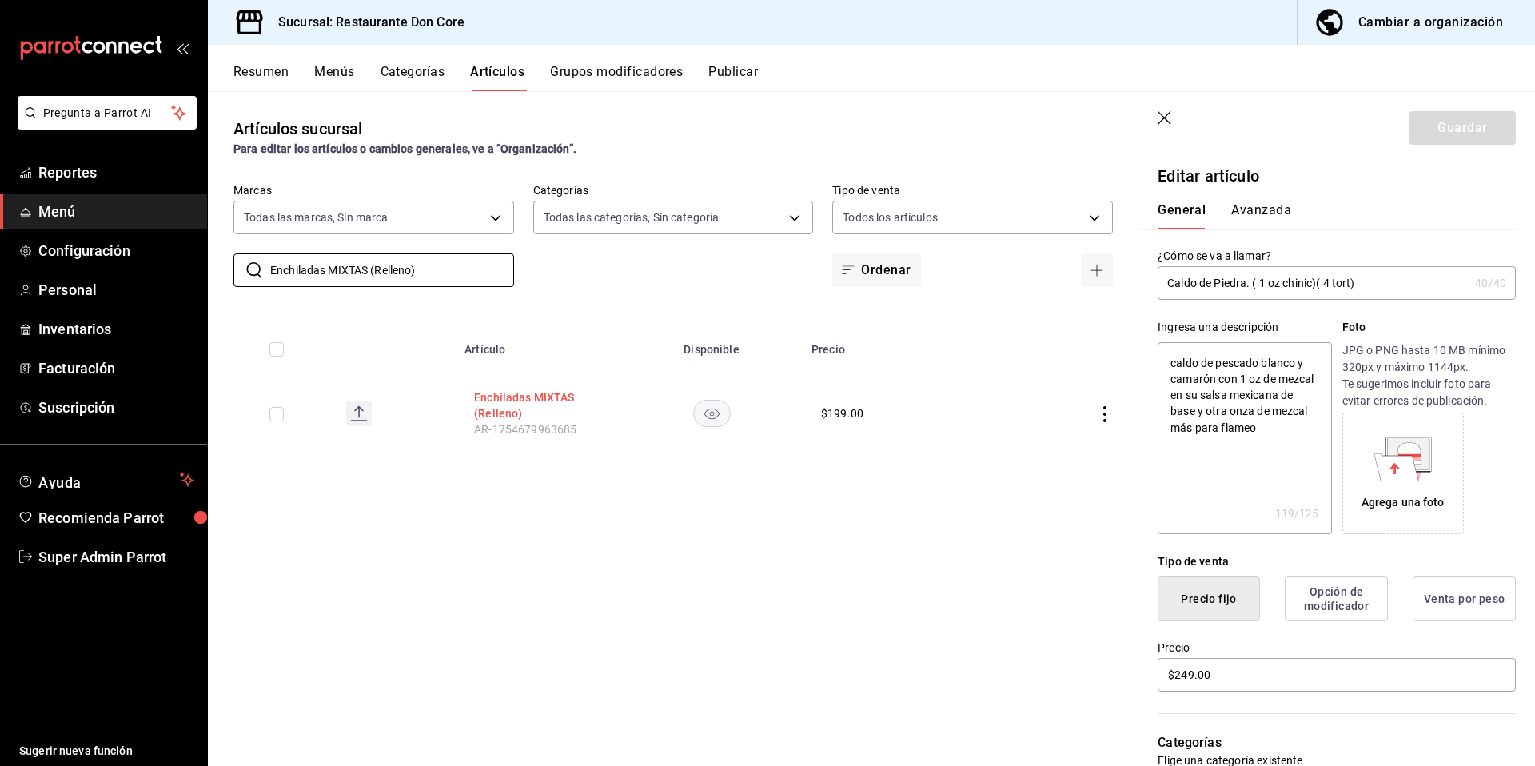
type input "Enchiladas MIXTAS (Relleno)"
click at [521, 405] on button "Enchiladas MIXTAS (Relleno)" at bounding box center [538, 405] width 128 height 32
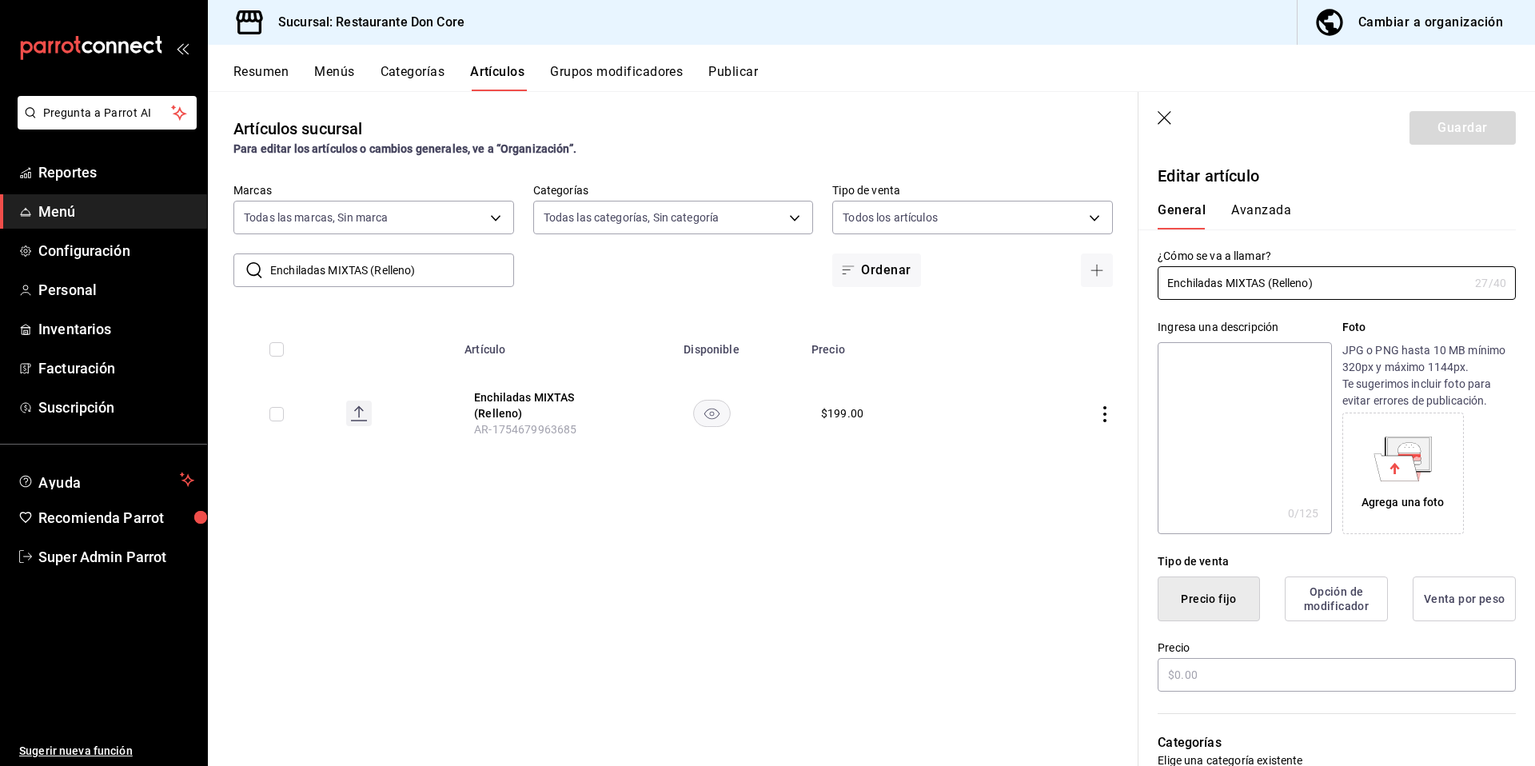
type input "$199.00"
click at [1246, 432] on textarea at bounding box center [1243, 438] width 173 height 192
paste textarea "Enchiladas MIXTAS (Relleno)"
type textarea "Enchiladas MIXTAS (Relleno)"
type textarea "x"
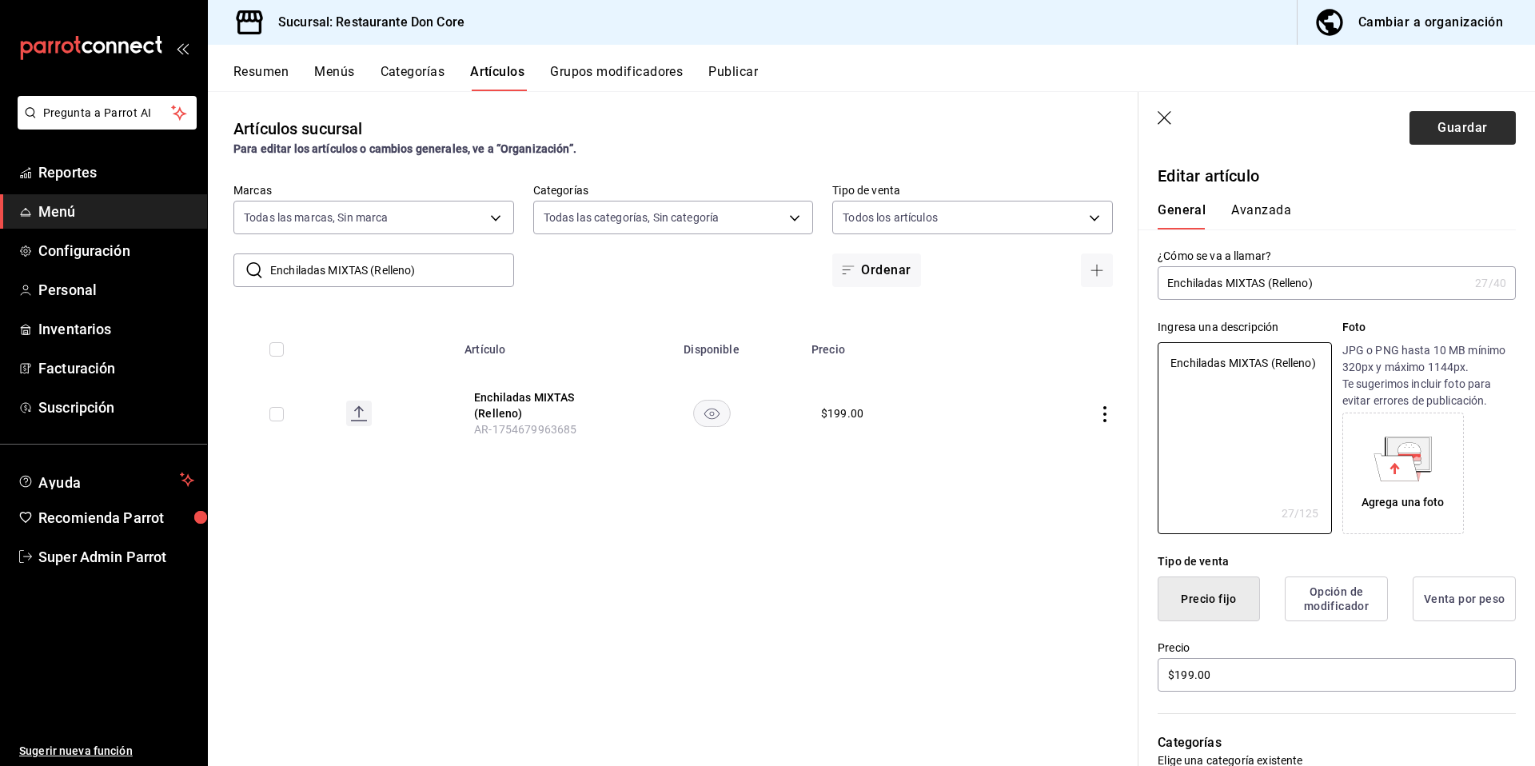
type textarea "Enchiladas MIXTAS (Relleno)"
click at [1459, 132] on button "Guardar" at bounding box center [1462, 128] width 106 height 34
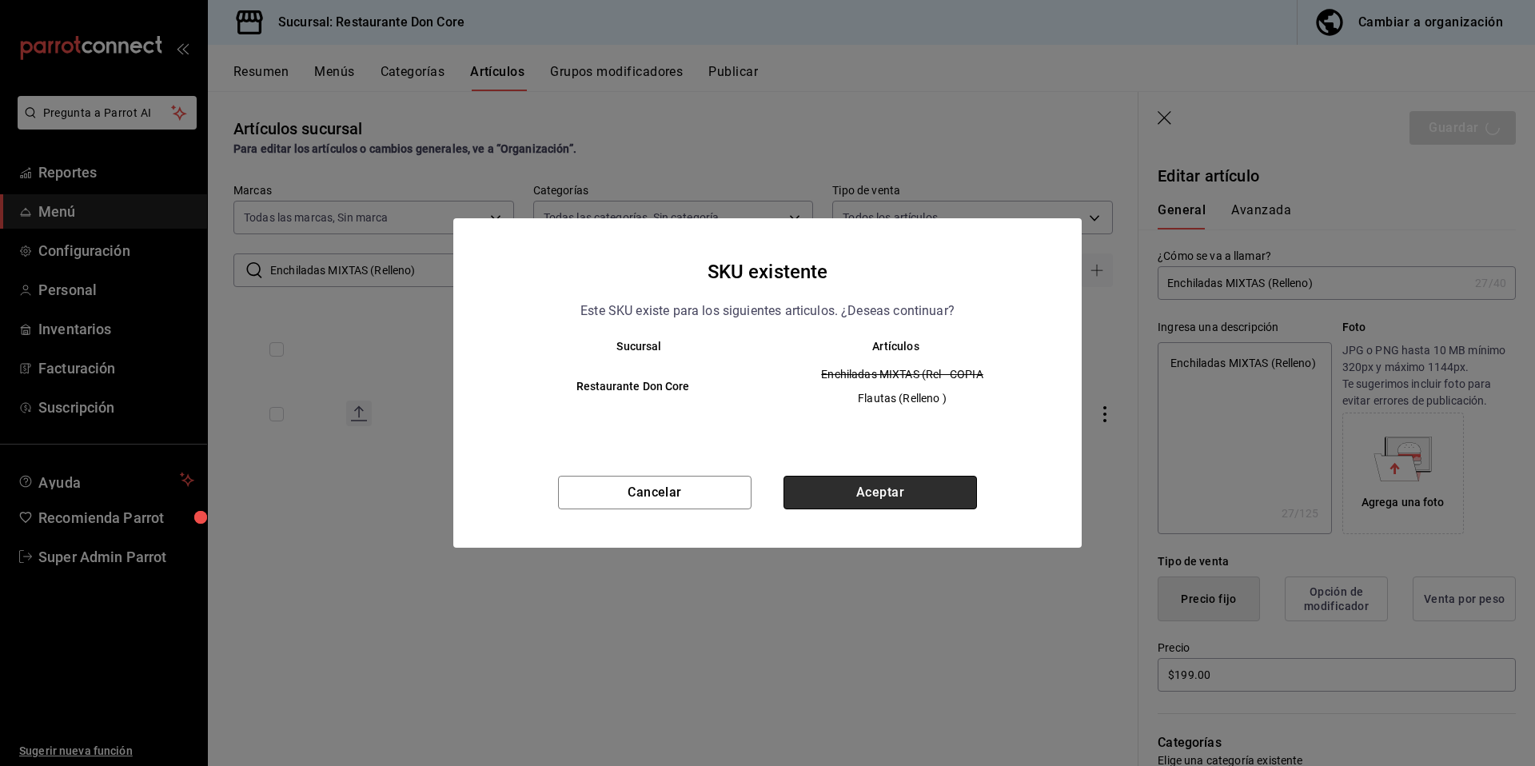
click at [907, 505] on button "Aceptar" at bounding box center [879, 493] width 193 height 34
type textarea "x"
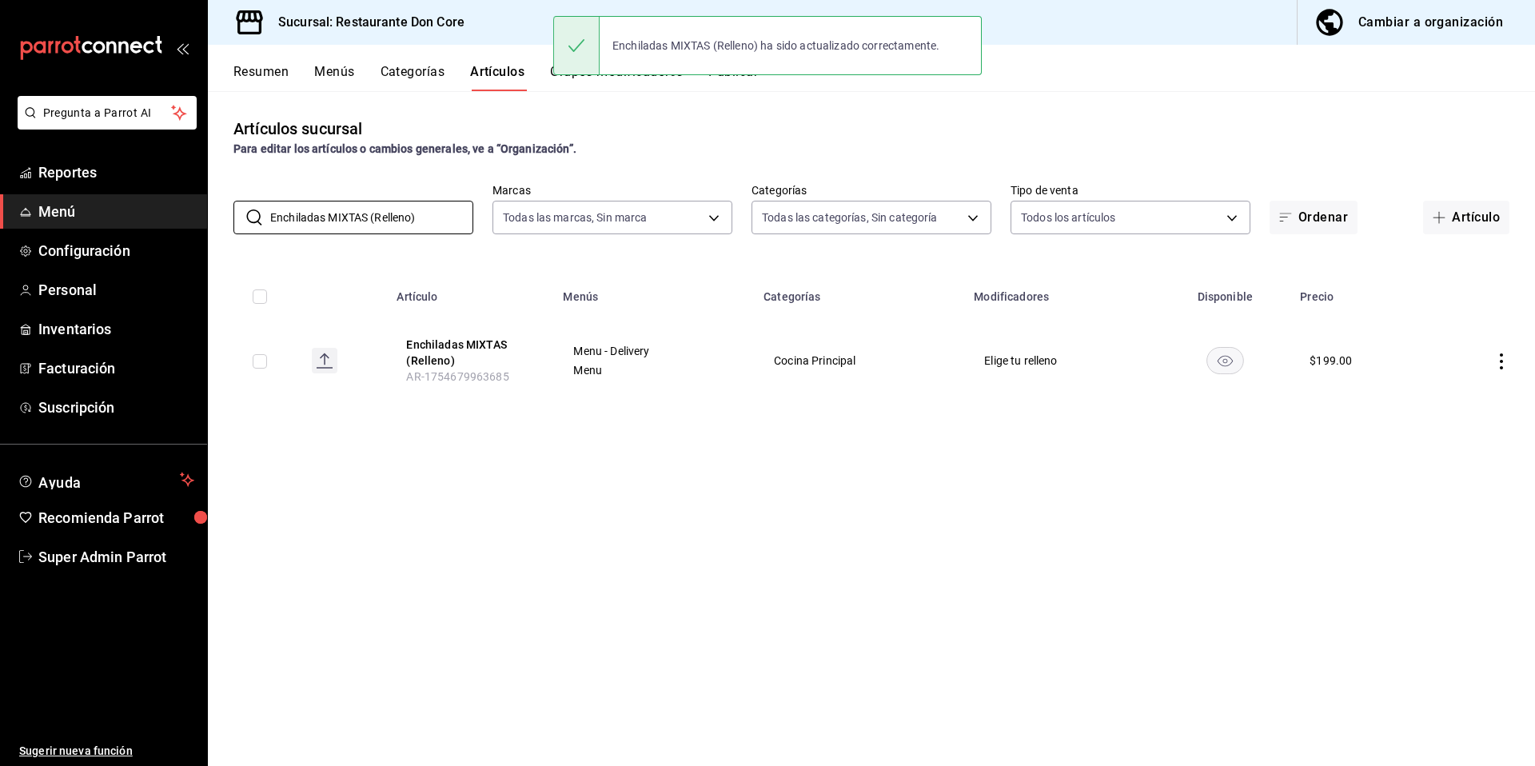
drag, startPoint x: 364, startPoint y: 209, endPoint x: 220, endPoint y: 206, distance: 143.9
click at [220, 206] on div "​ Enchiladas MIXTAS (Relleno) ​ Marcas Todas las marcas, Sin marca 0510f1b4-e7b…" at bounding box center [871, 208] width 1327 height 51
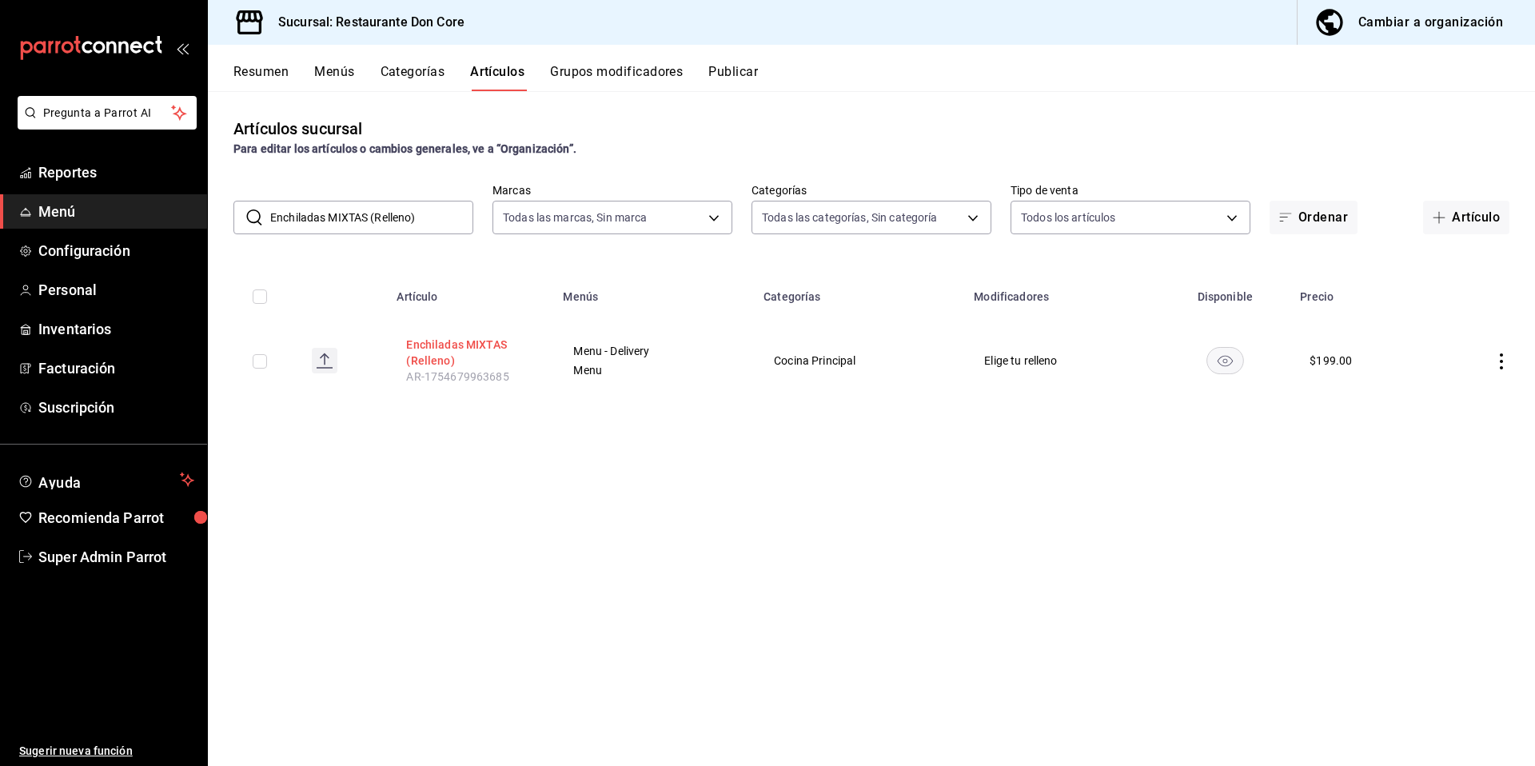
click at [432, 348] on button "Enchiladas MIXTAS (Relleno)" at bounding box center [470, 353] width 128 height 32
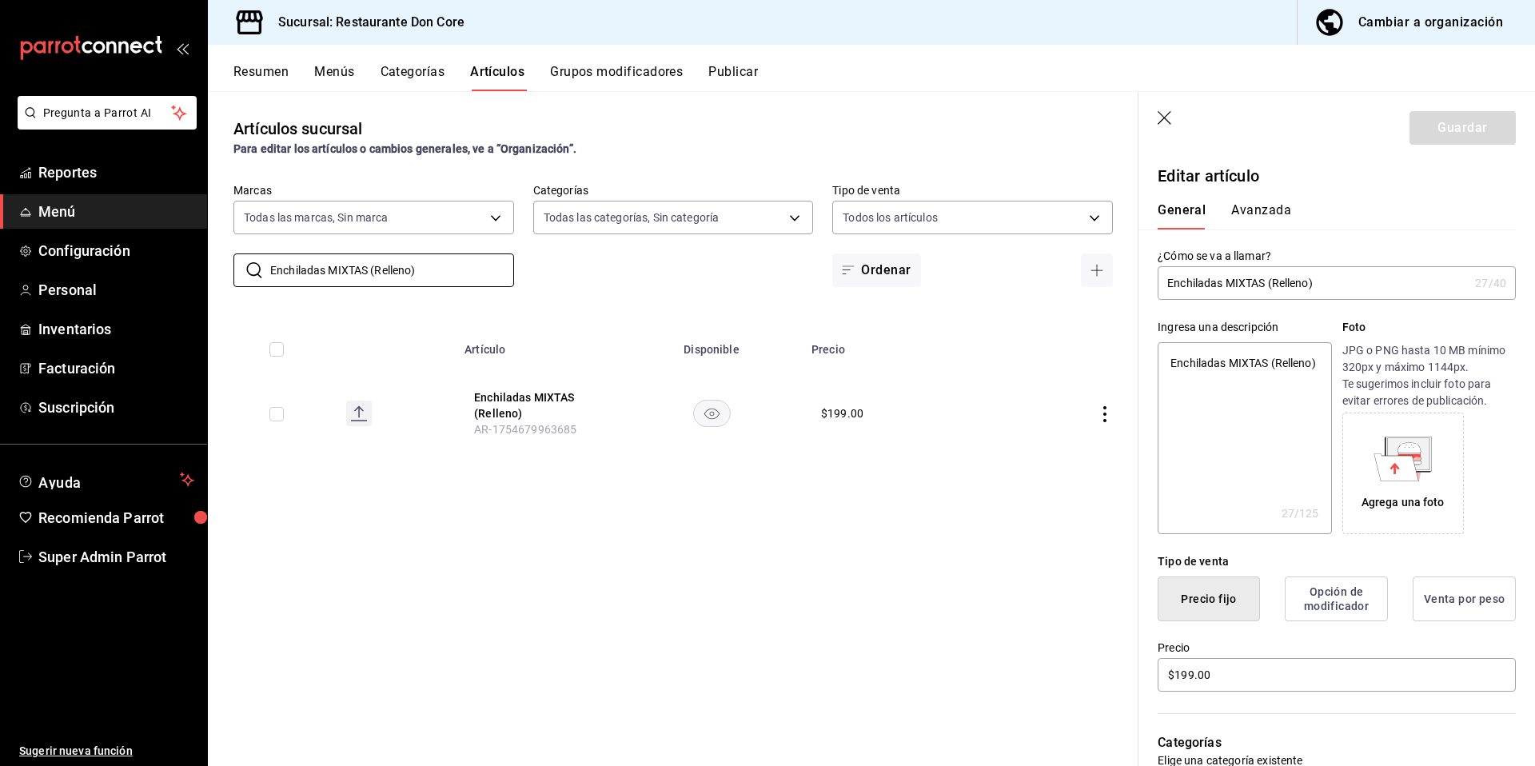
drag, startPoint x: 435, startPoint y: 272, endPoint x: 221, endPoint y: 244, distance: 215.3
click at [221, 244] on div "​ Enchiladas MIXTAS (Relleno) ​ Marcas Todas las marcas, Sin marca 0510f1b4-e7b…" at bounding box center [673, 235] width 930 height 104
paste input "Flautas (Relleno"
type input "Flautas (Relleno )"
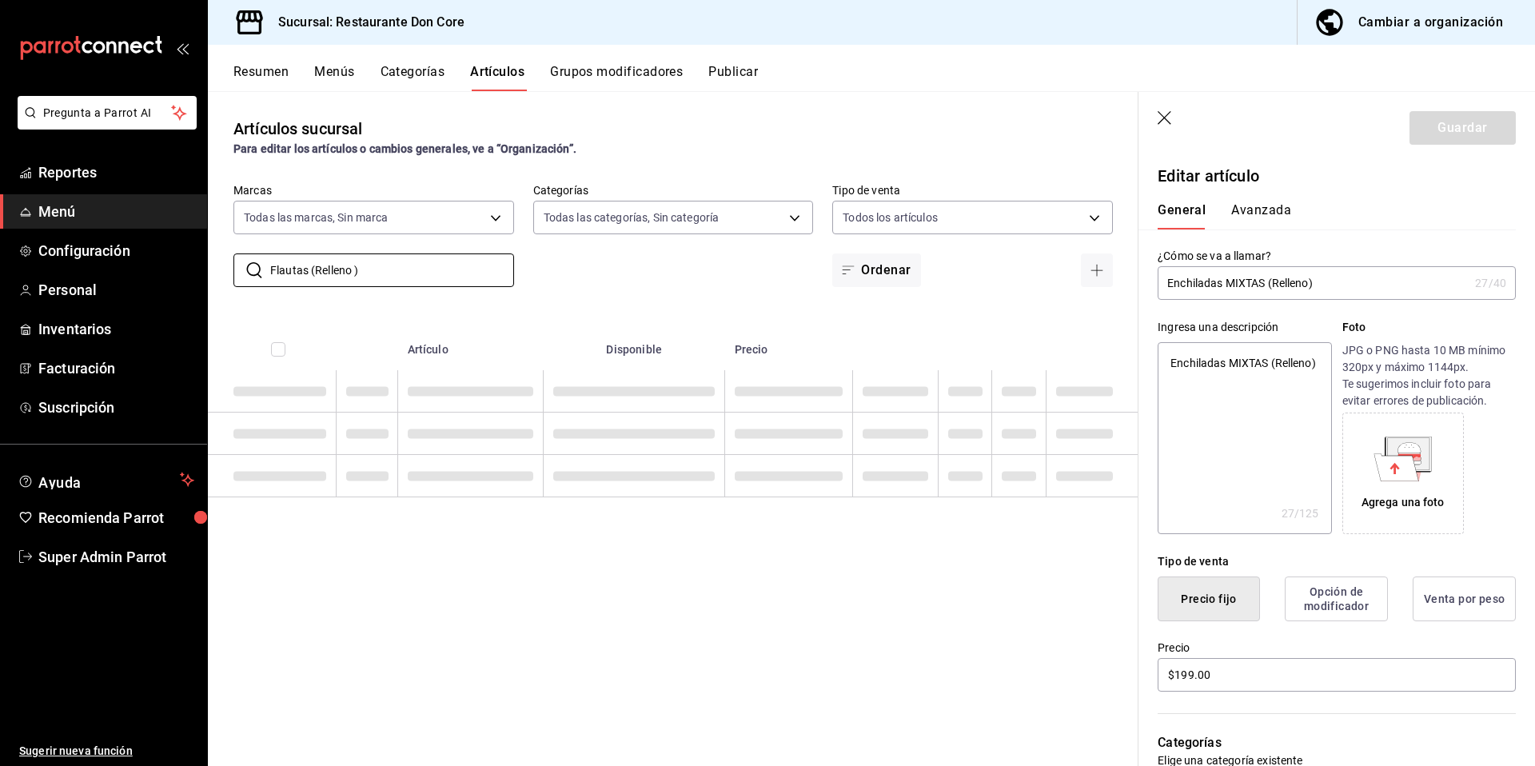
type textarea "x"
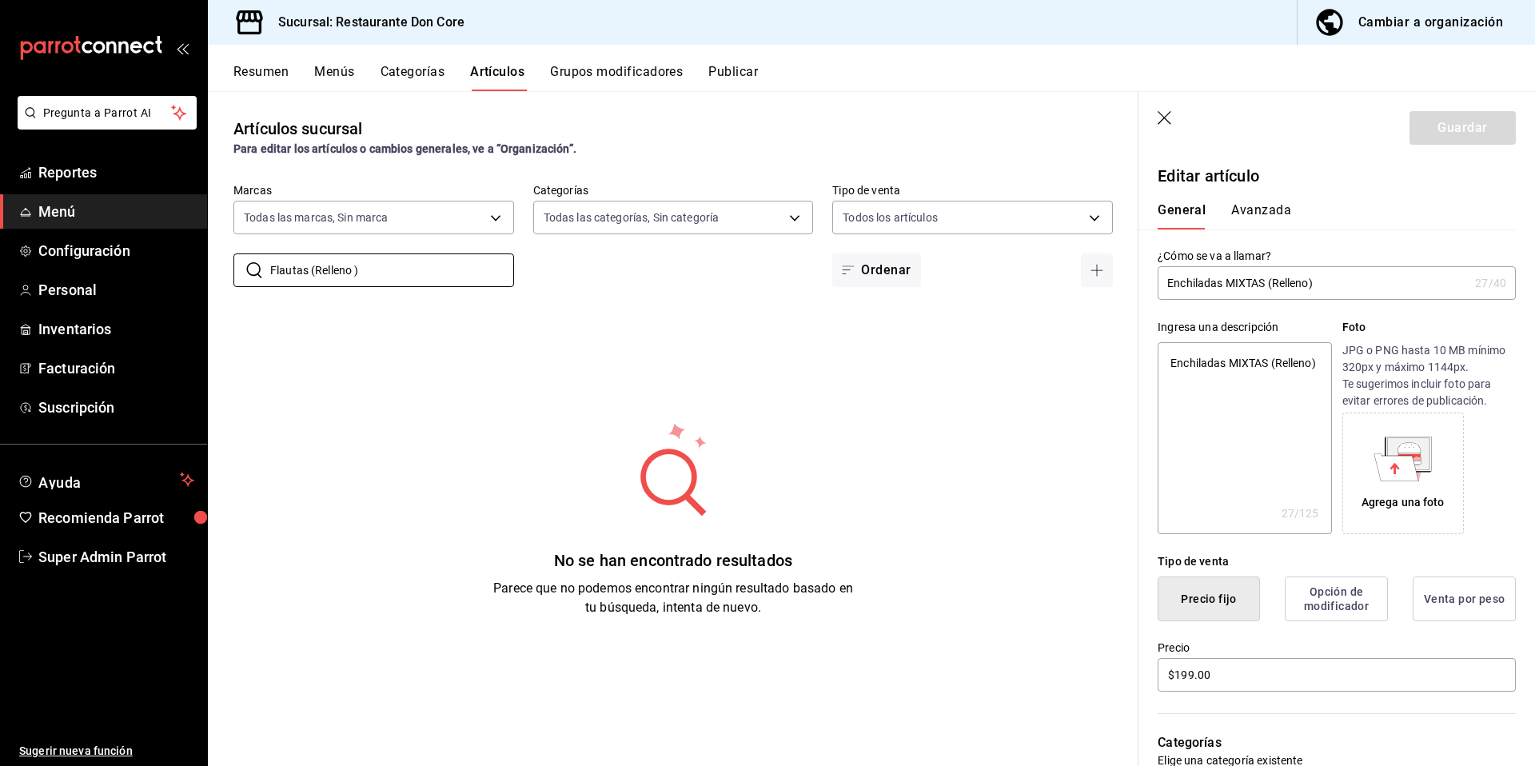
click at [1161, 126] on icon "button" at bounding box center [1165, 119] width 16 height 16
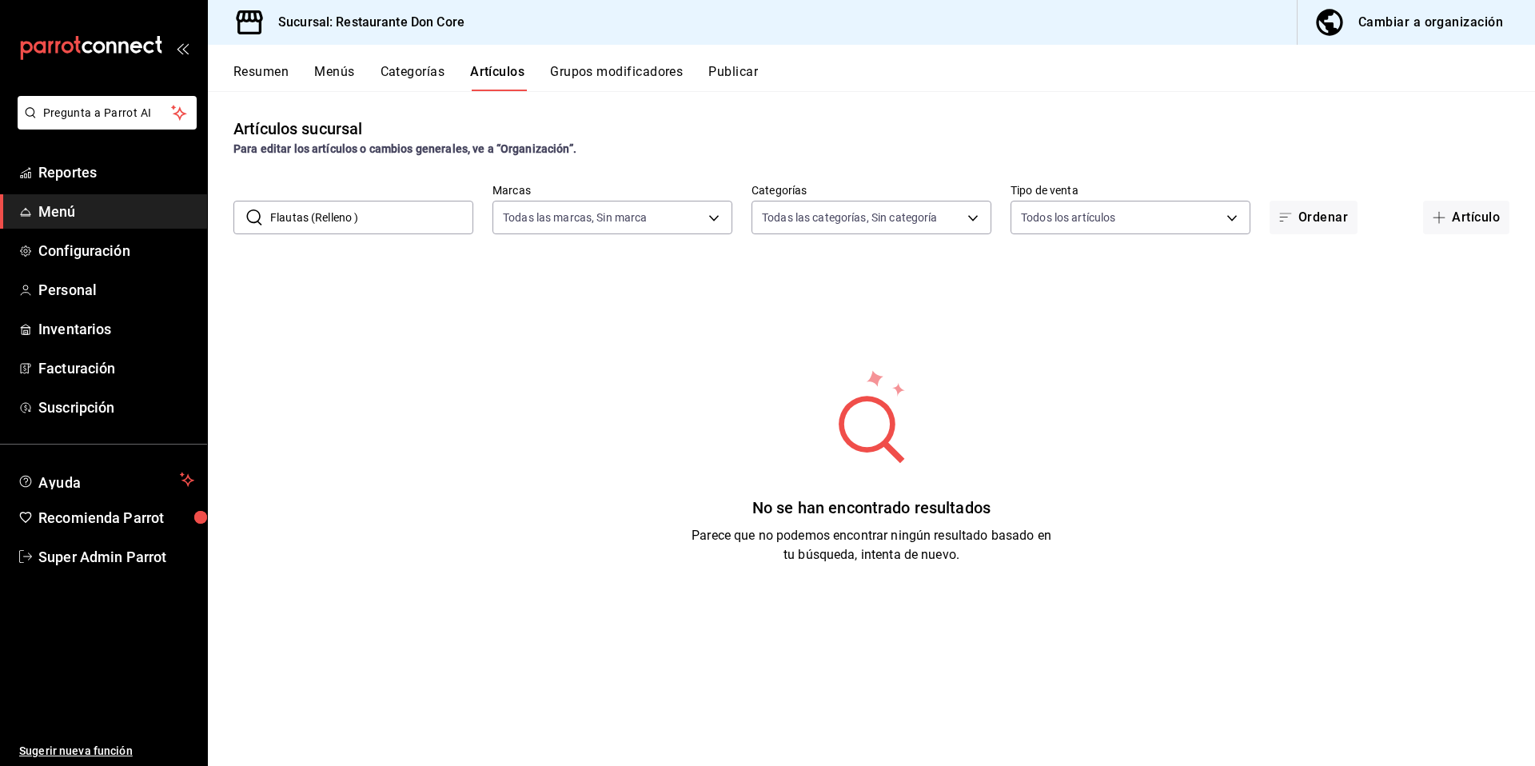
click at [395, 221] on input "Flautas (Relleno )" at bounding box center [371, 217] width 203 height 32
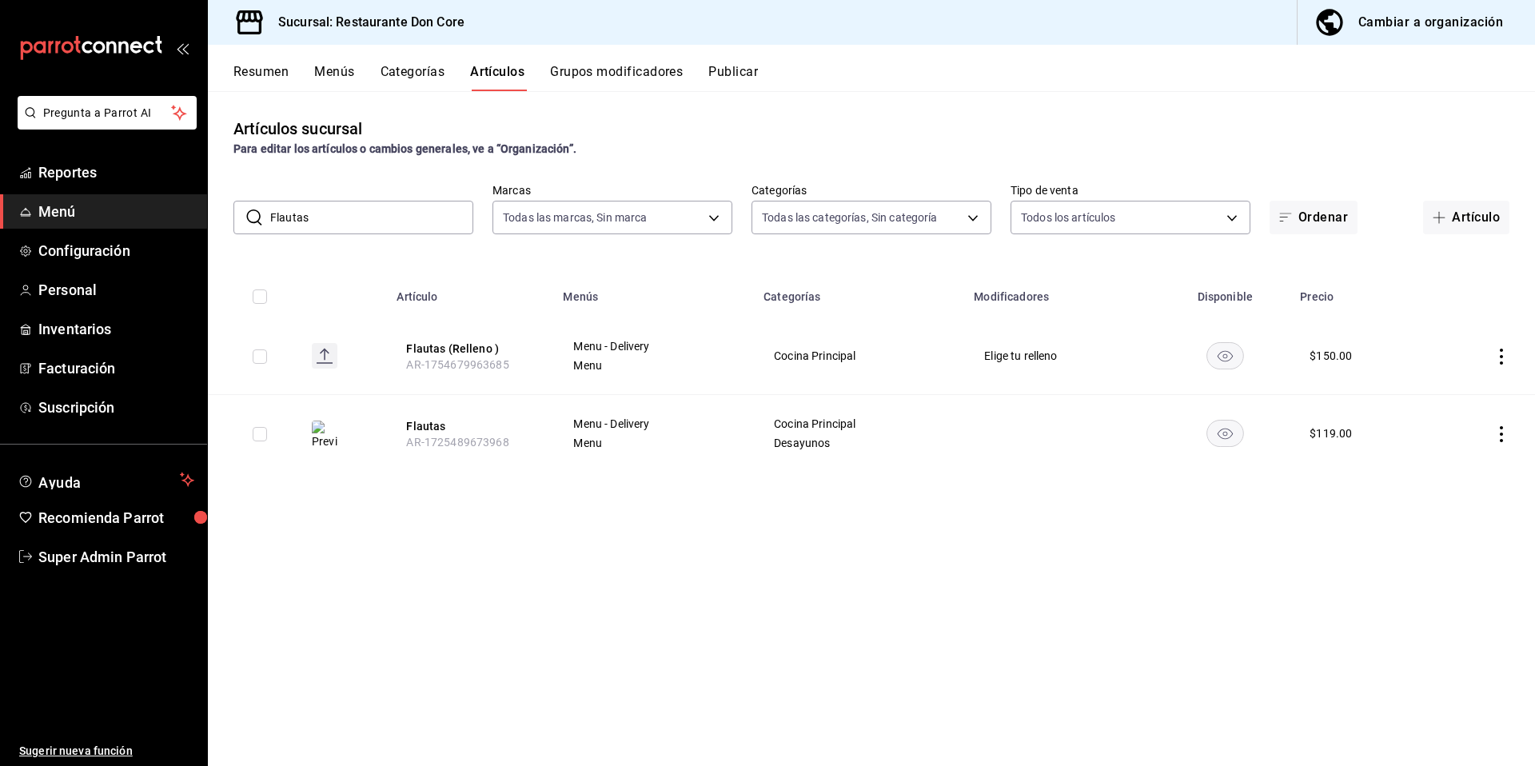
click at [289, 212] on input "Flautas" at bounding box center [371, 217] width 203 height 32
type input "Flautas"
click at [428, 424] on button "Flautas" at bounding box center [470, 426] width 128 height 16
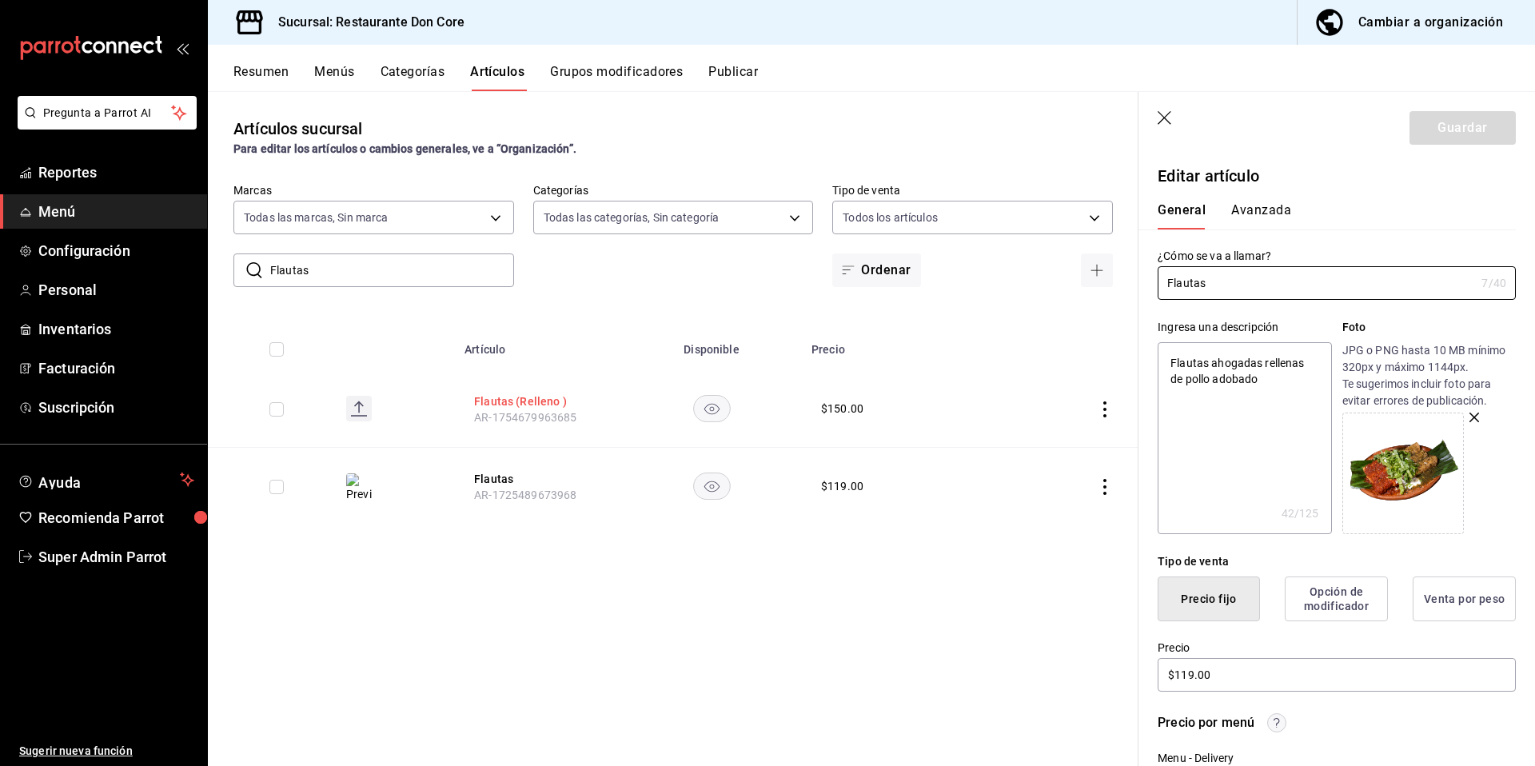
click at [528, 401] on button "Flautas (Relleno )" at bounding box center [538, 401] width 128 height 16
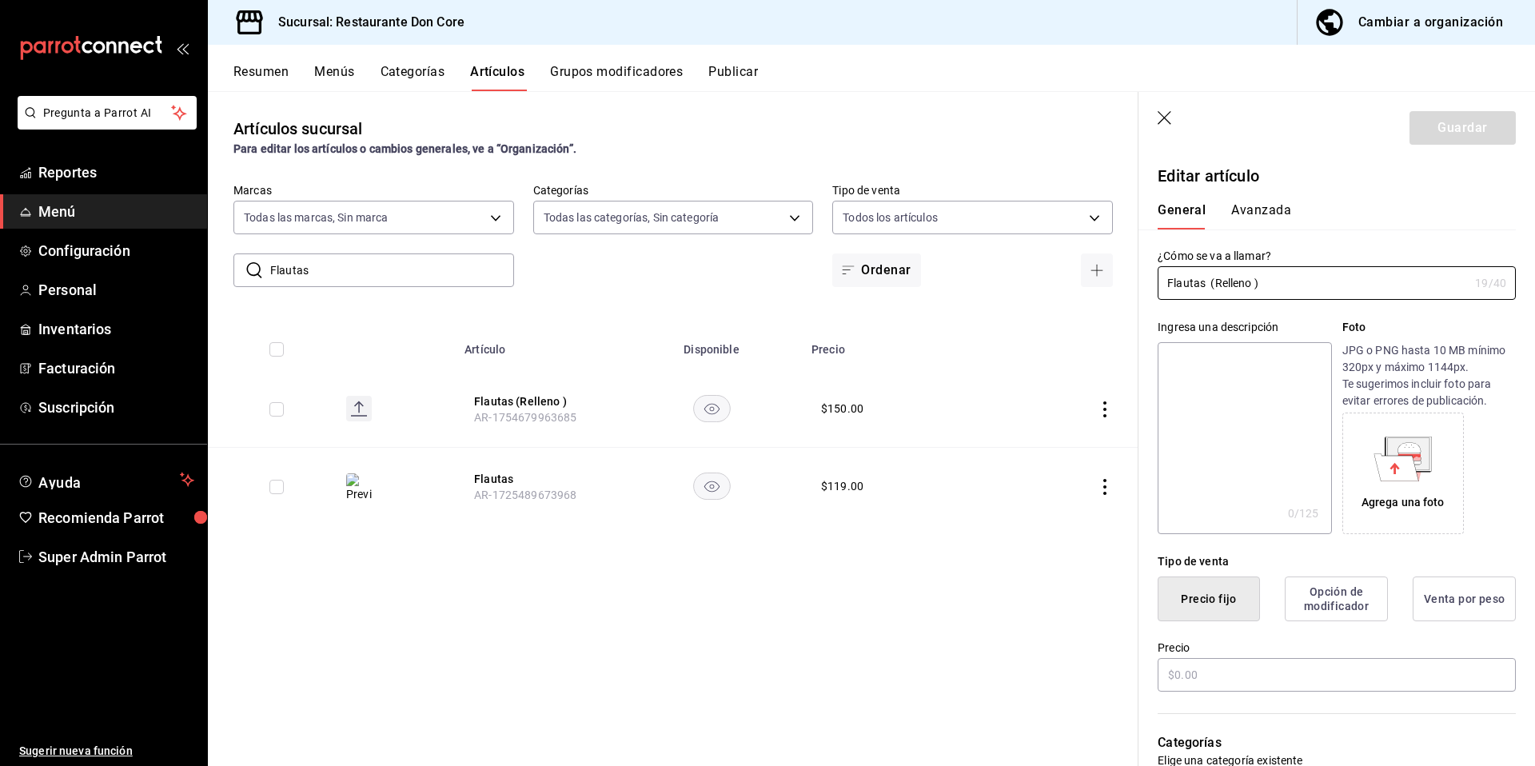
type input "$150.00"
click at [1270, 408] on textarea at bounding box center [1243, 438] width 173 height 192
paste textarea "Flautas"
type textarea "Flautas"
type textarea "x"
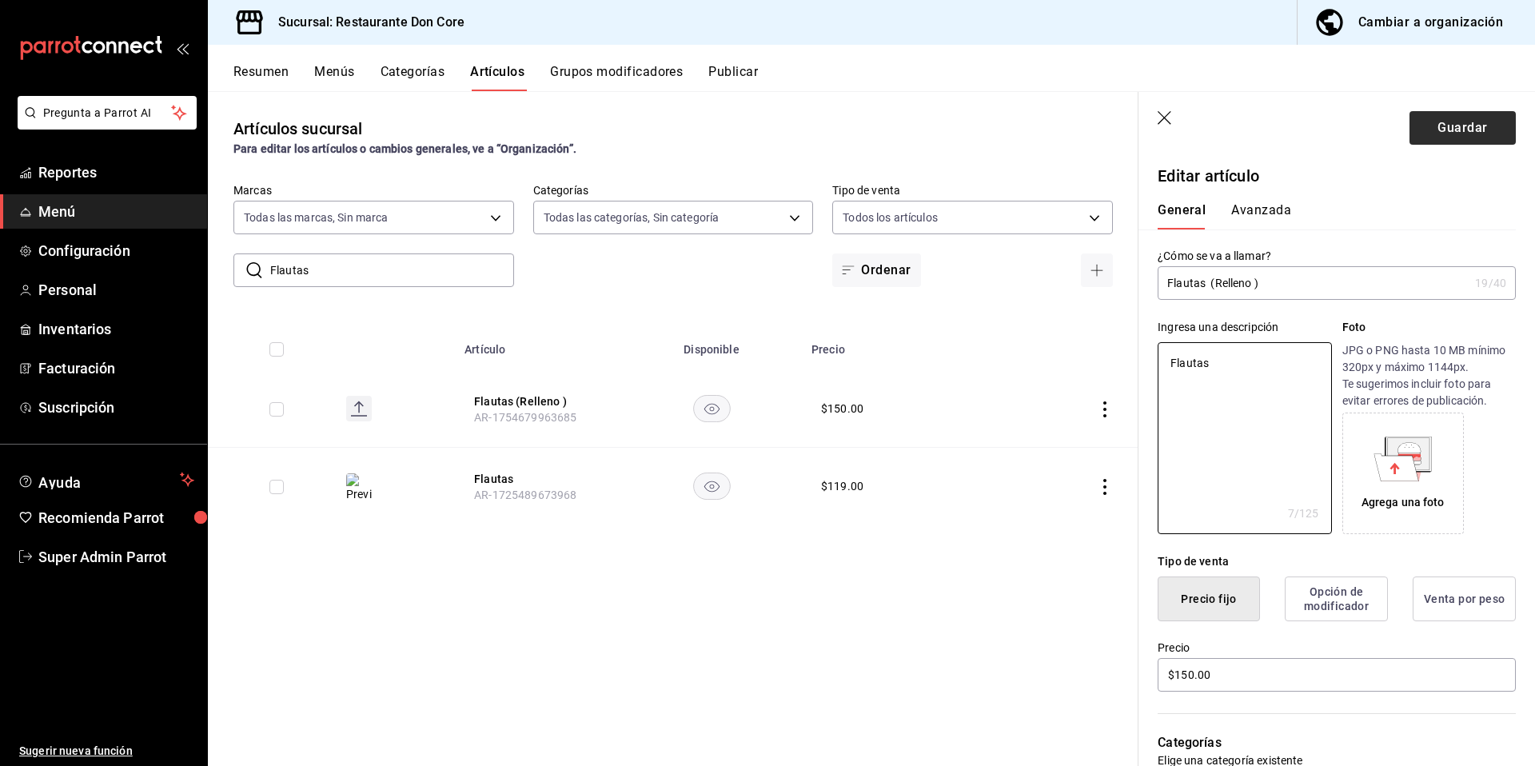
type textarea "Flautas"
click at [1440, 128] on button "Guardar" at bounding box center [1462, 128] width 106 height 34
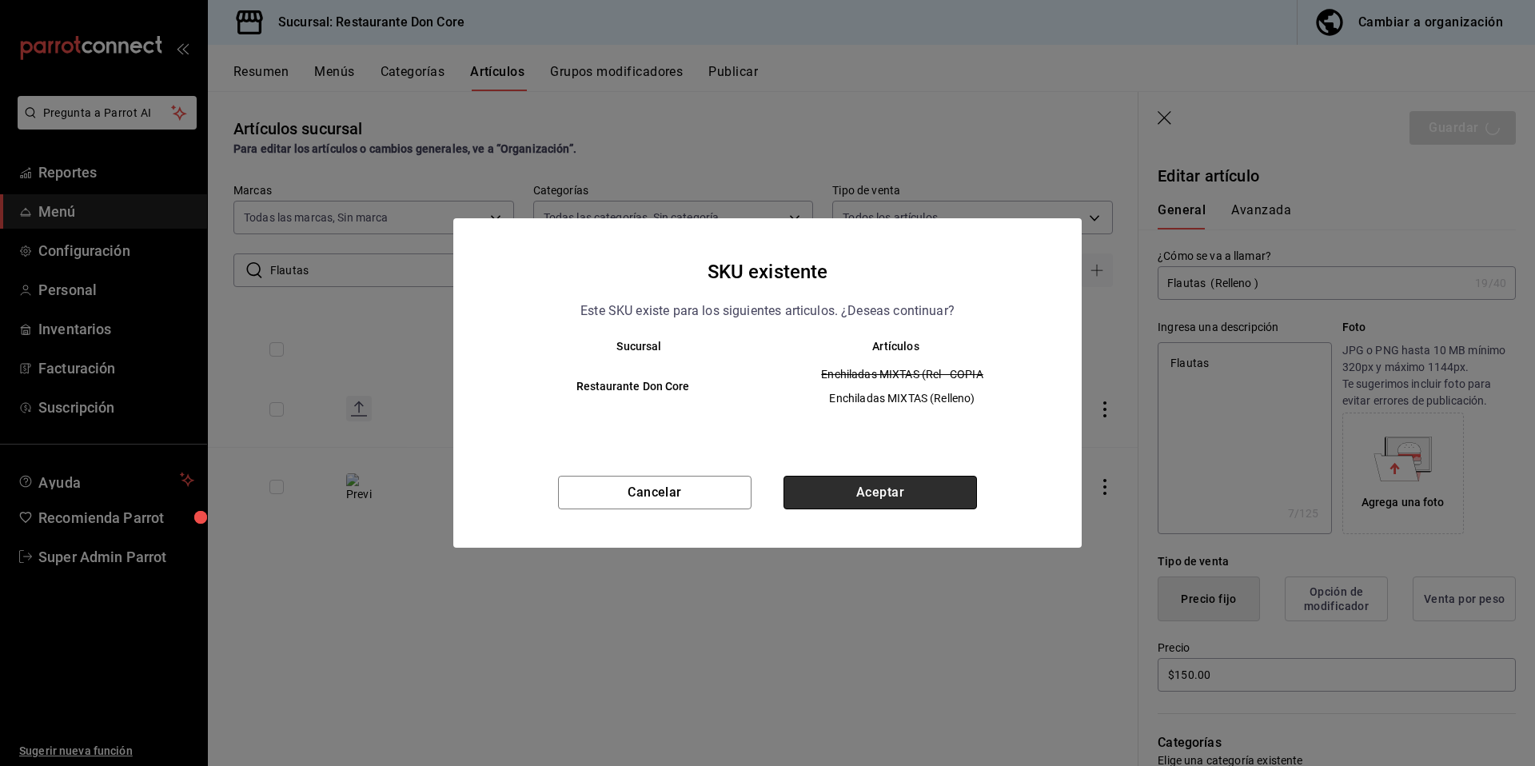
click at [939, 496] on button "Aceptar" at bounding box center [879, 493] width 193 height 34
type textarea "x"
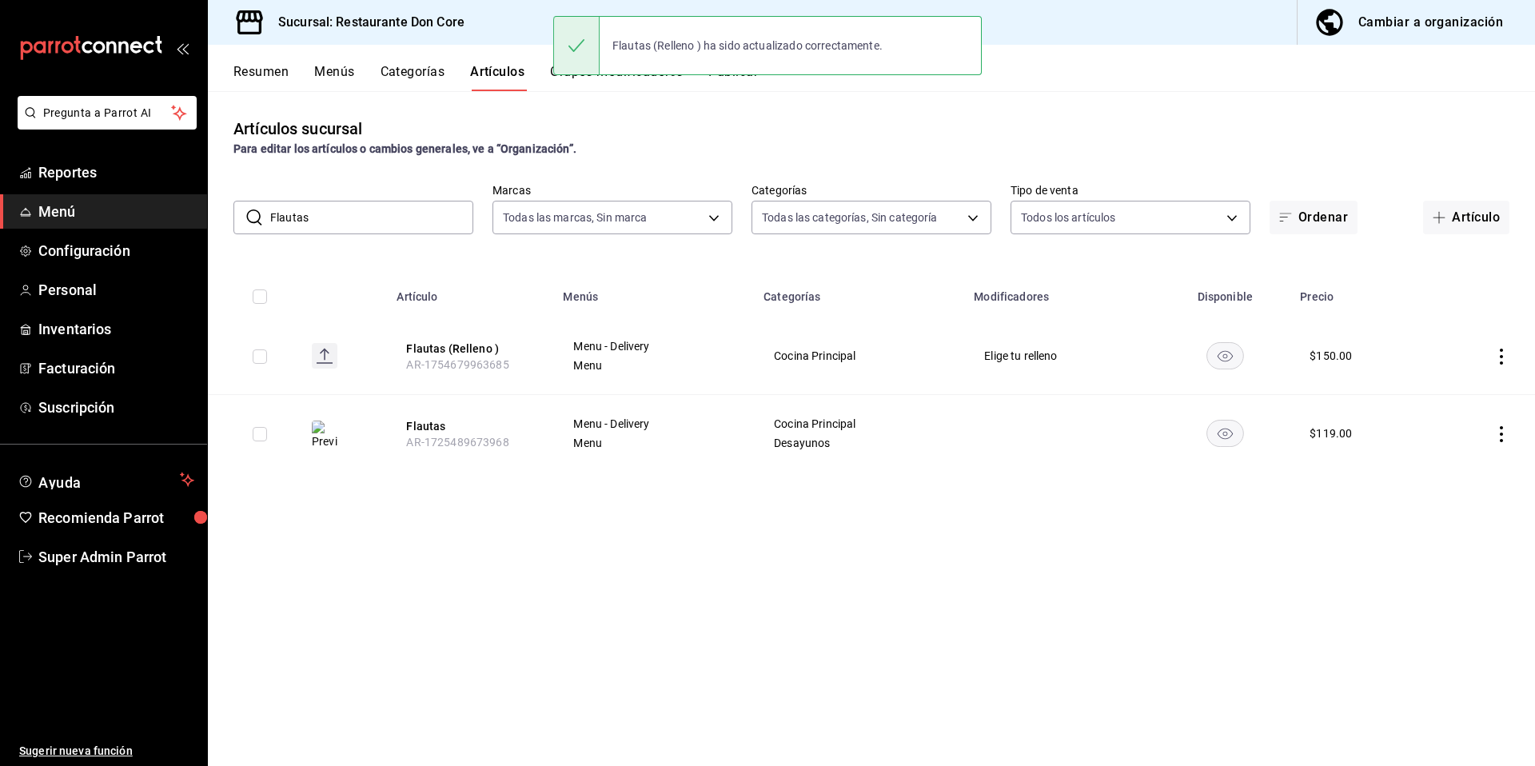
drag, startPoint x: 385, startPoint y: 215, endPoint x: 234, endPoint y: 222, distance: 151.3
click at [234, 222] on div "​ Flautas ​" at bounding box center [353, 218] width 240 height 34
paste input "Quesadillas botaner"
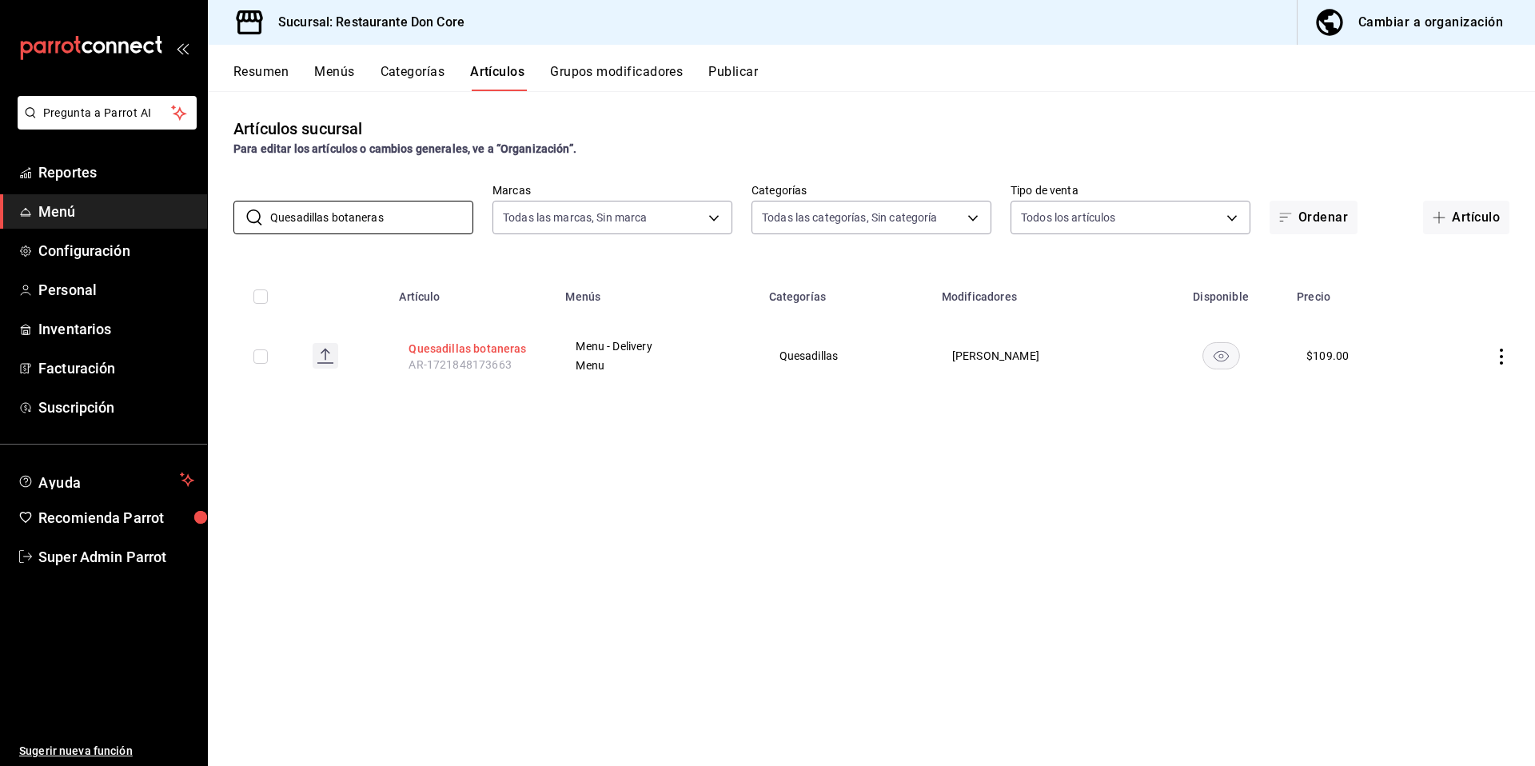
type input "Quesadillas botaneras"
click at [483, 353] on button "Quesadillas botaneras" at bounding box center [472, 349] width 128 height 16
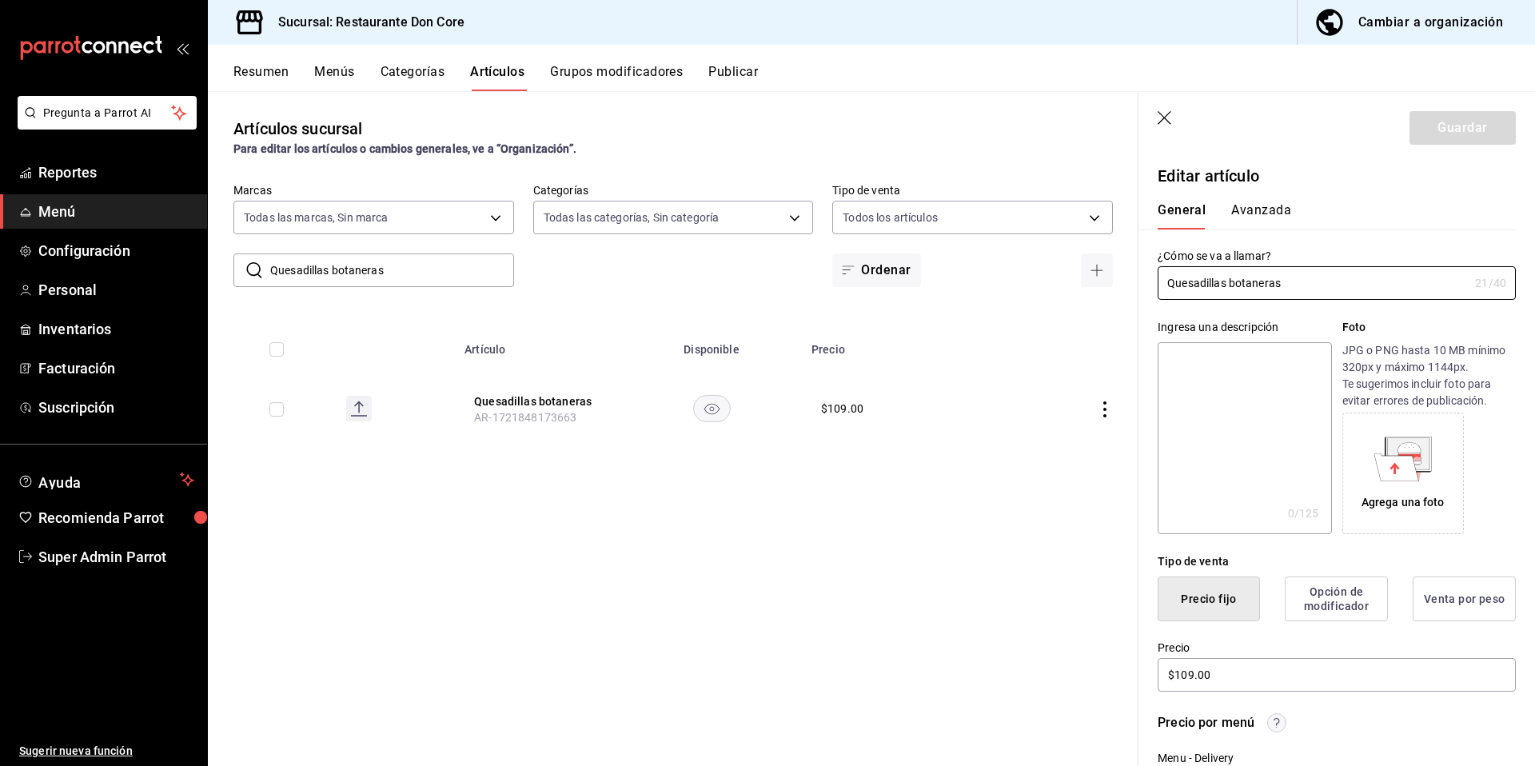
drag, startPoint x: 1237, startPoint y: 425, endPoint x: 1229, endPoint y: 432, distance: 10.2
click at [1237, 426] on textarea at bounding box center [1243, 438] width 173 height 192
paste textarea "Quesadillas botaneras"
type textarea "Quesadillas botaneras"
type textarea "x"
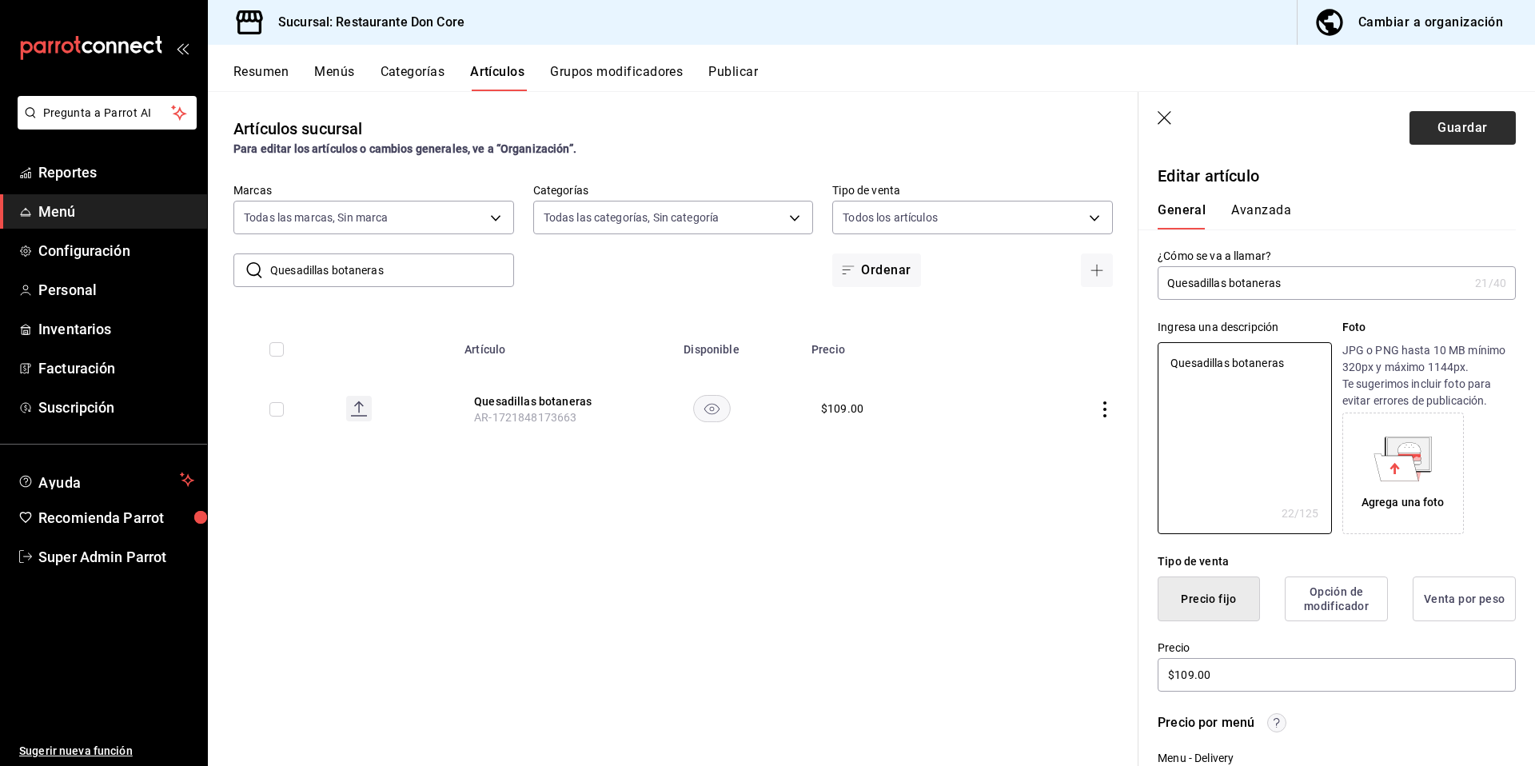
type textarea "Quesadillas botaneras"
click at [1468, 133] on button "Guardar" at bounding box center [1462, 128] width 106 height 34
type textarea "x"
type input "AR-1758146679245"
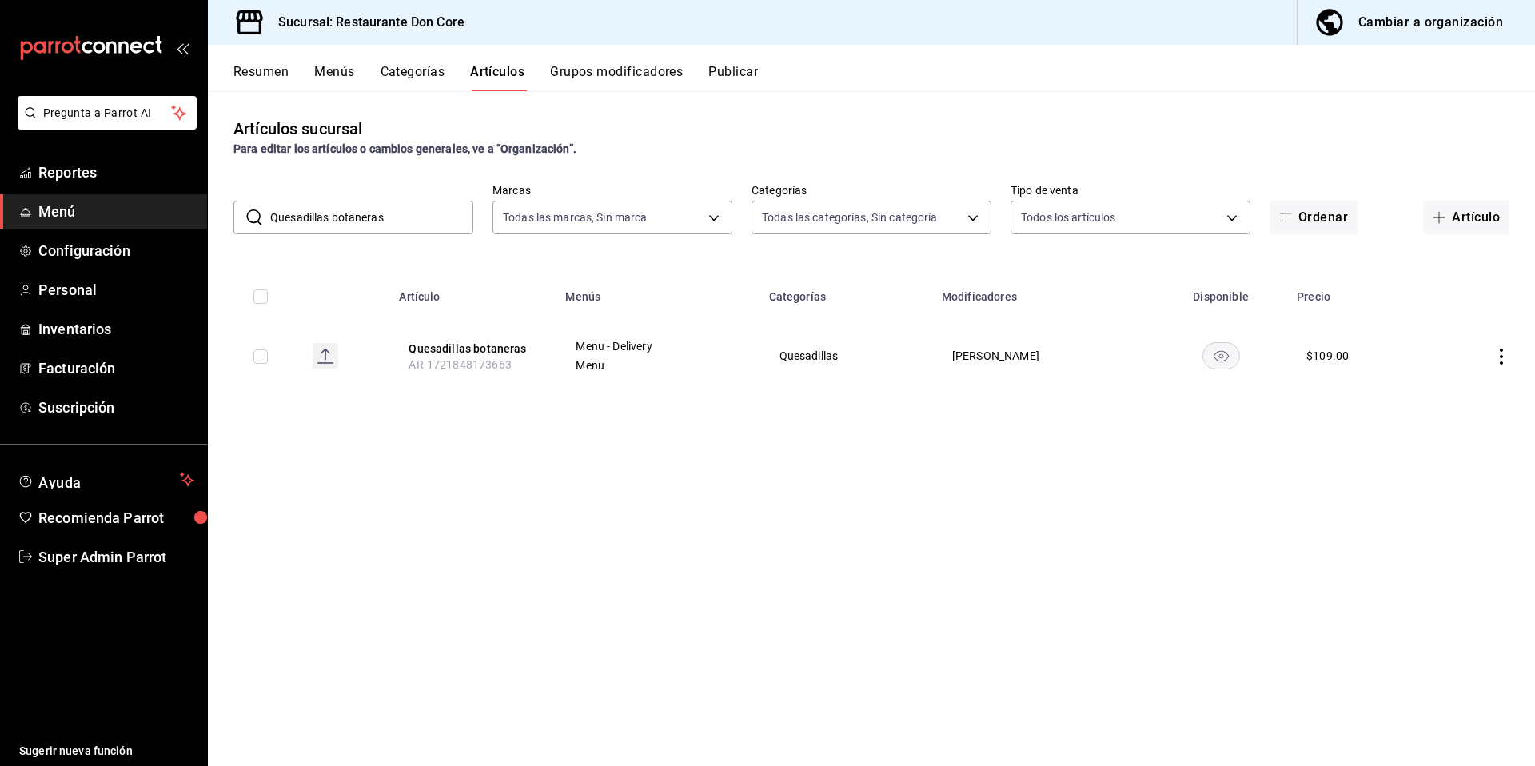
drag, startPoint x: 430, startPoint y: 209, endPoint x: 277, endPoint y: 225, distance: 154.2
click at [277, 225] on input "Quesadillas botaneras" at bounding box center [371, 217] width 203 height 32
paste input "Picadit"
type input "Picaditas"
click at [449, 354] on button "Picaditas" at bounding box center [484, 349] width 128 height 16
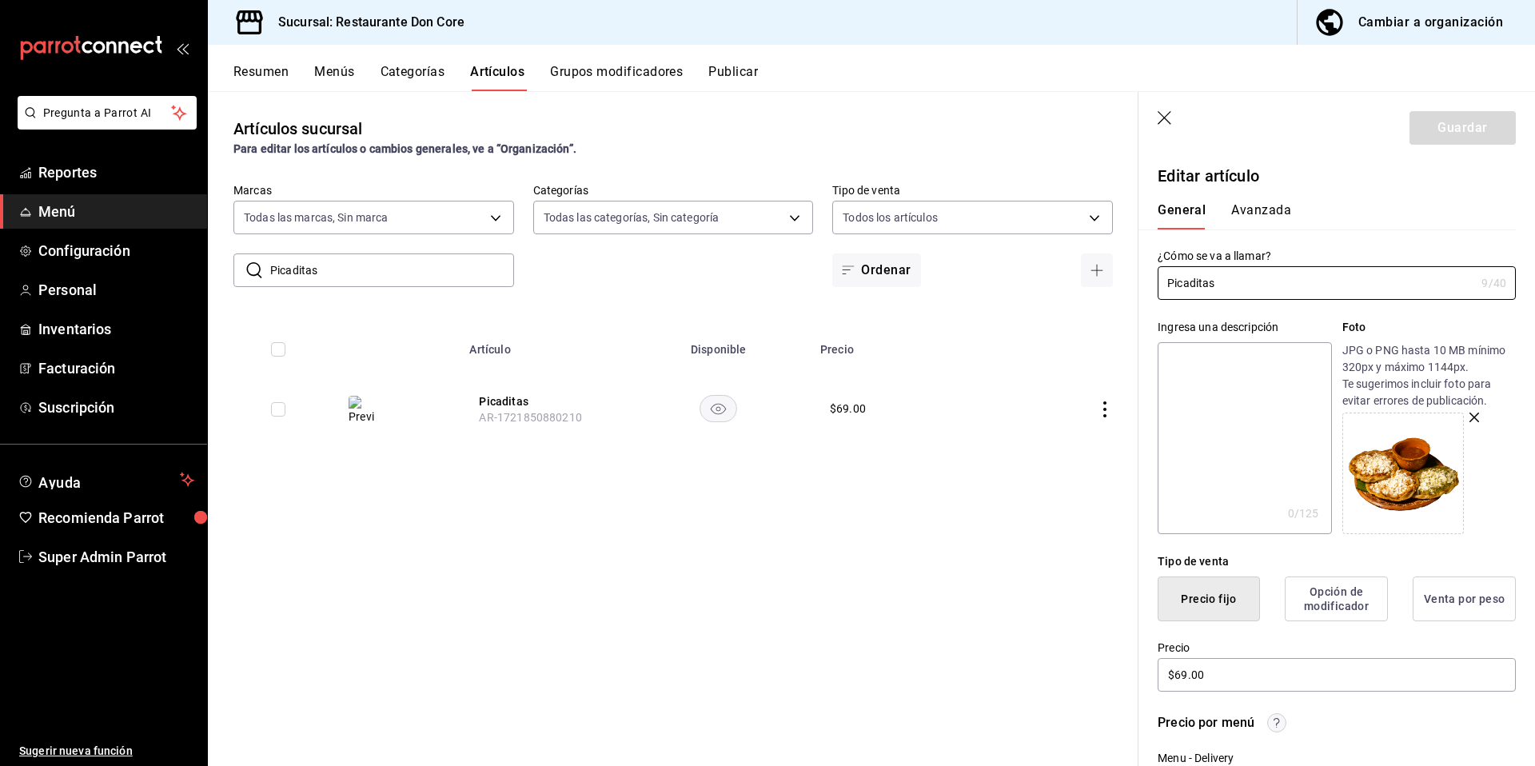
click at [1265, 459] on textarea at bounding box center [1243, 438] width 173 height 192
paste textarea "Picaditas"
type textarea "Picaditas"
type textarea "x"
type textarea "Picaditas"
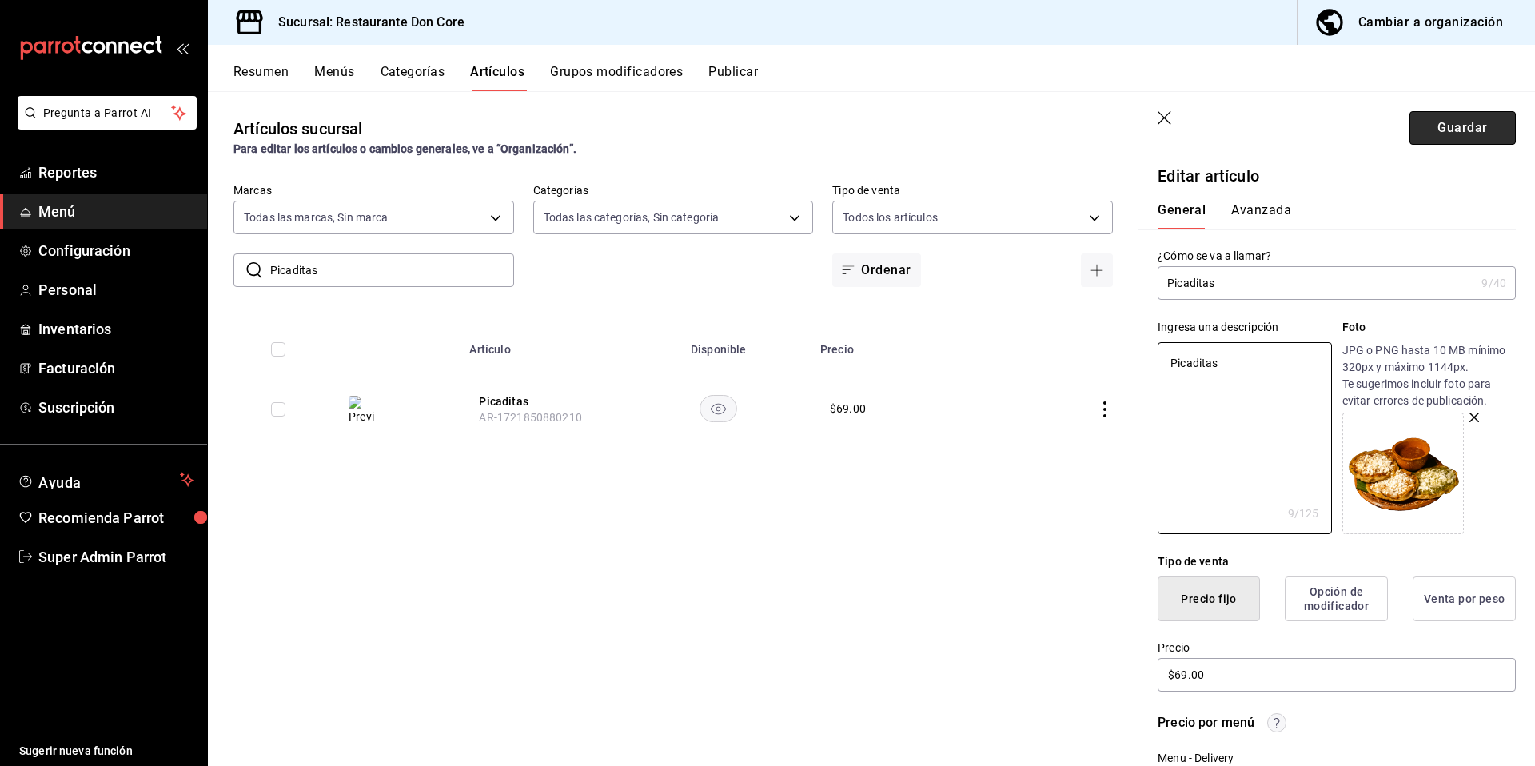
click at [1455, 131] on button "Guardar" at bounding box center [1462, 128] width 106 height 34
type textarea "x"
type input "AR-1758146691456"
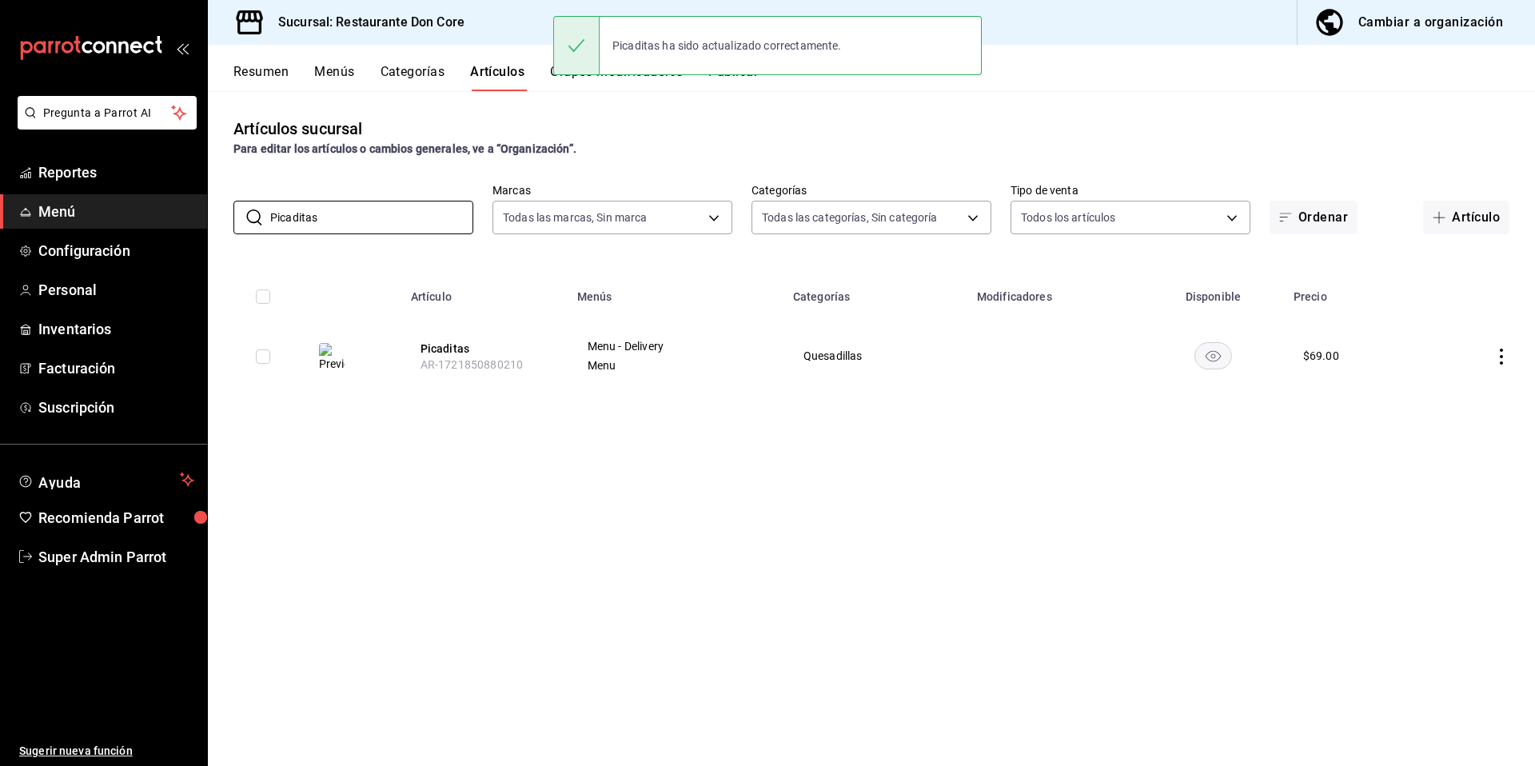
drag, startPoint x: 394, startPoint y: 220, endPoint x: 227, endPoint y: 210, distance: 167.3
click at [227, 210] on div "​ Picaditas ​ Marcas Todas las marcas, Sin marca 0510f1b4-e7bb-4c6d-97a2-a87cb8…" at bounding box center [871, 208] width 1327 height 51
paste input "Orden de tortillas extra 6 pz"
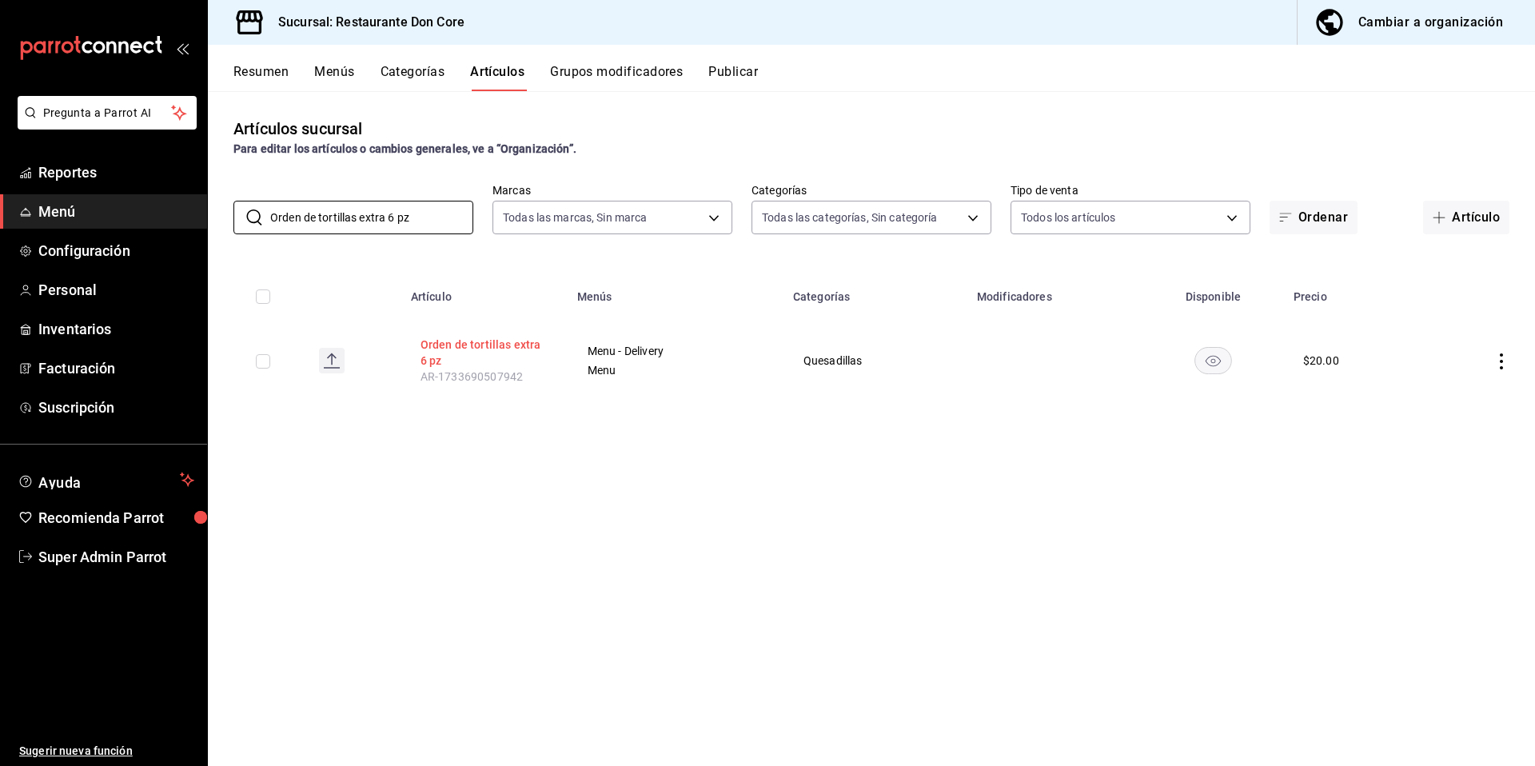
type input "Orden de tortillas extra 6 pz"
click at [500, 366] on button "Orden de tortillas extra 6 pz" at bounding box center [484, 353] width 128 height 32
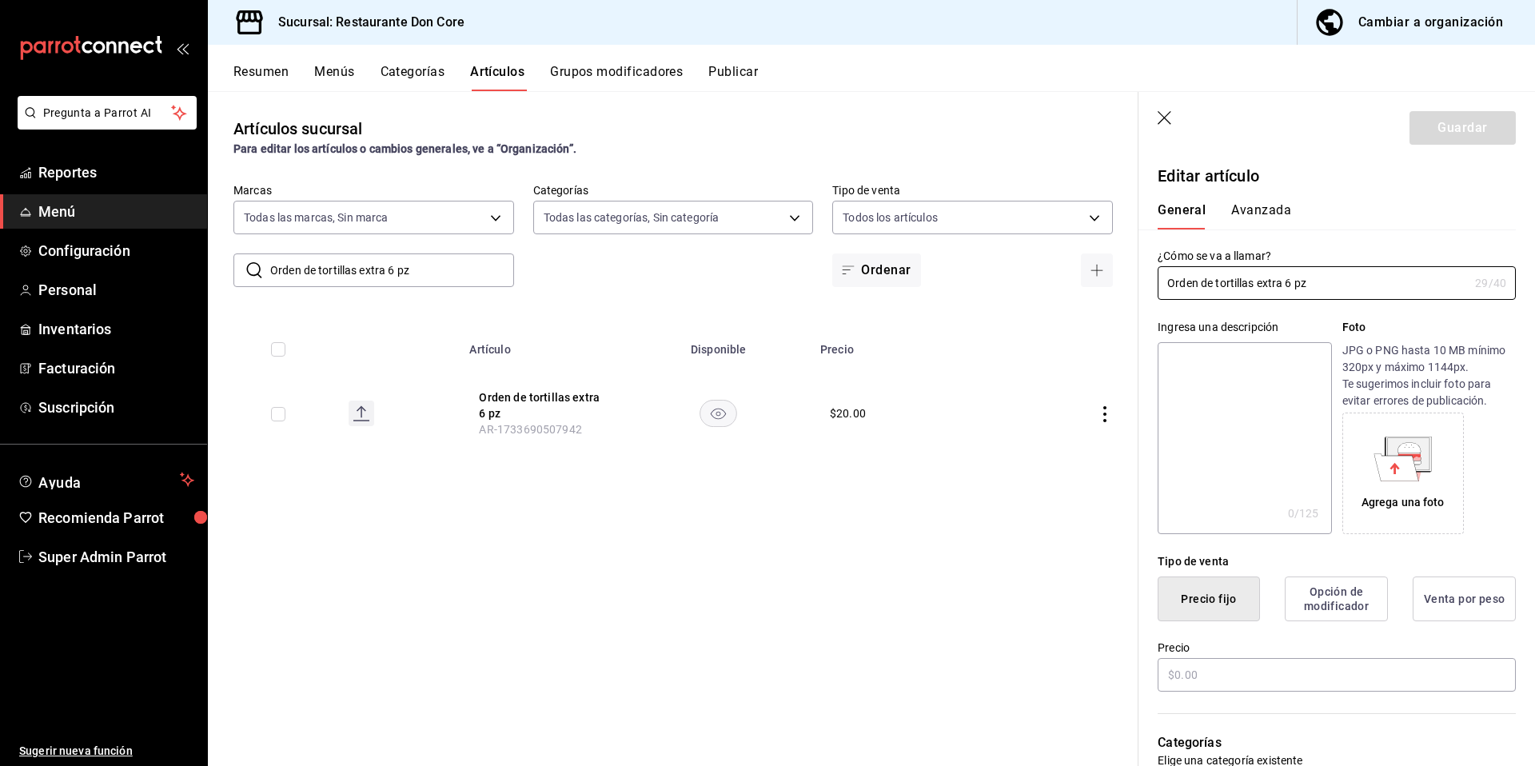
type input "$20.00"
radio input "false"
radio input "true"
click at [1147, 438] on div "Ingresa una descripción x 0 /125 ​ Foto JPG o PNG hasta 10 MB mínimo 320px y má…" at bounding box center [1326, 417] width 377 height 234
click at [1234, 420] on textarea at bounding box center [1243, 438] width 173 height 192
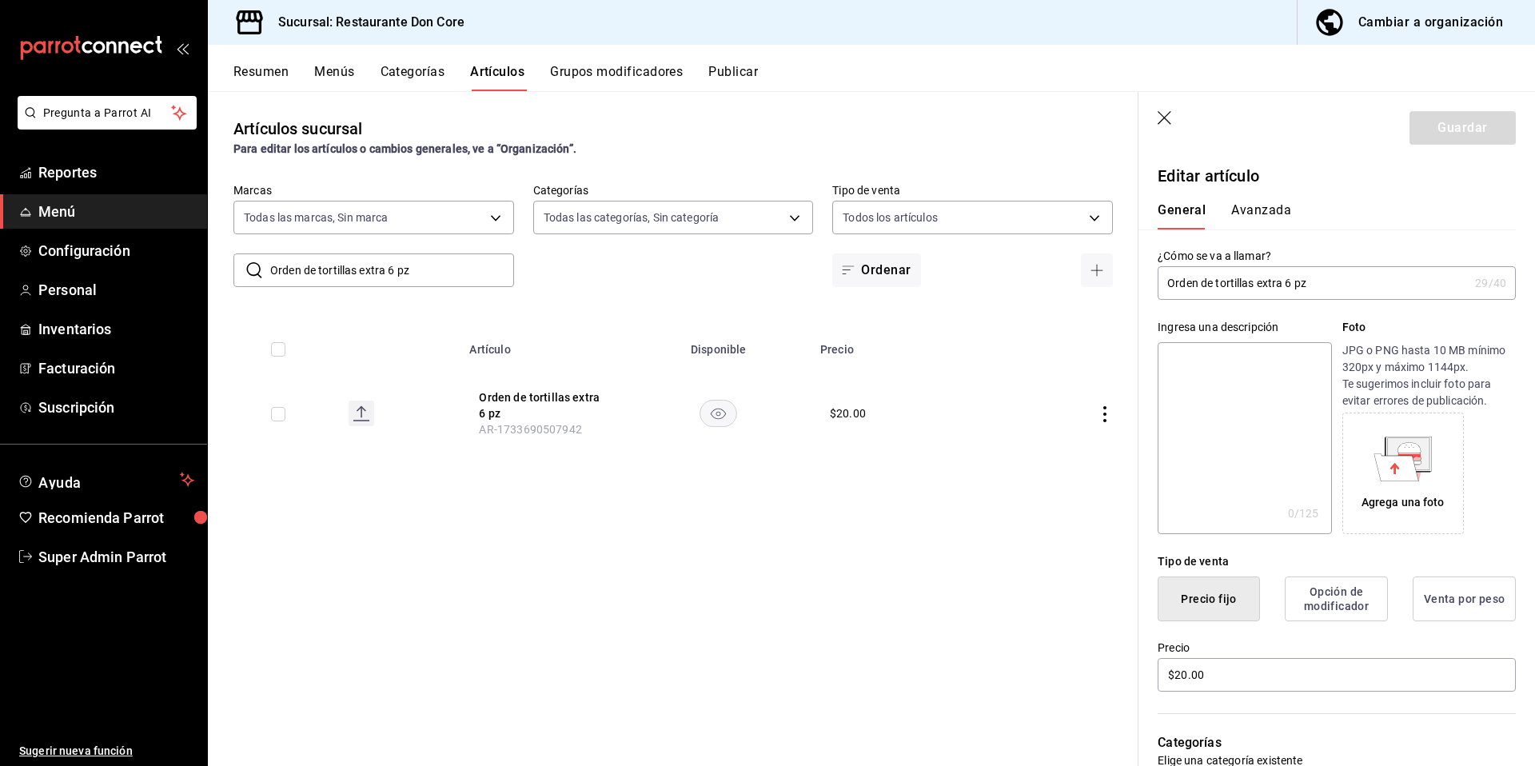
paste textarea "Orden de tortillas extra 6 pz"
type textarea "Orden de tortillas extra 6 pz"
type textarea "x"
type textarea "Orden de tortillas extra 6 pz"
click at [1479, 112] on button "Guardar" at bounding box center [1462, 128] width 106 height 34
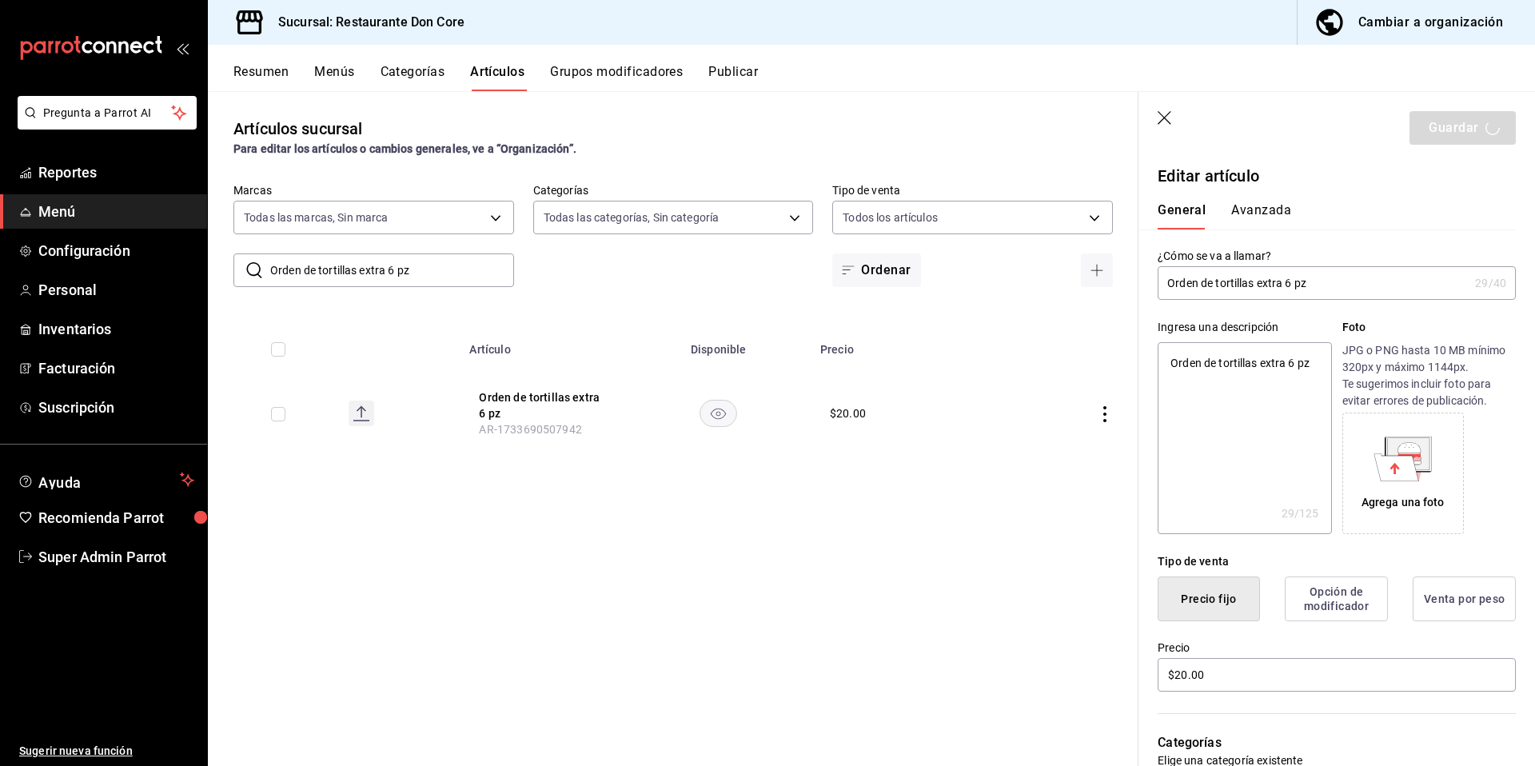
type textarea "x"
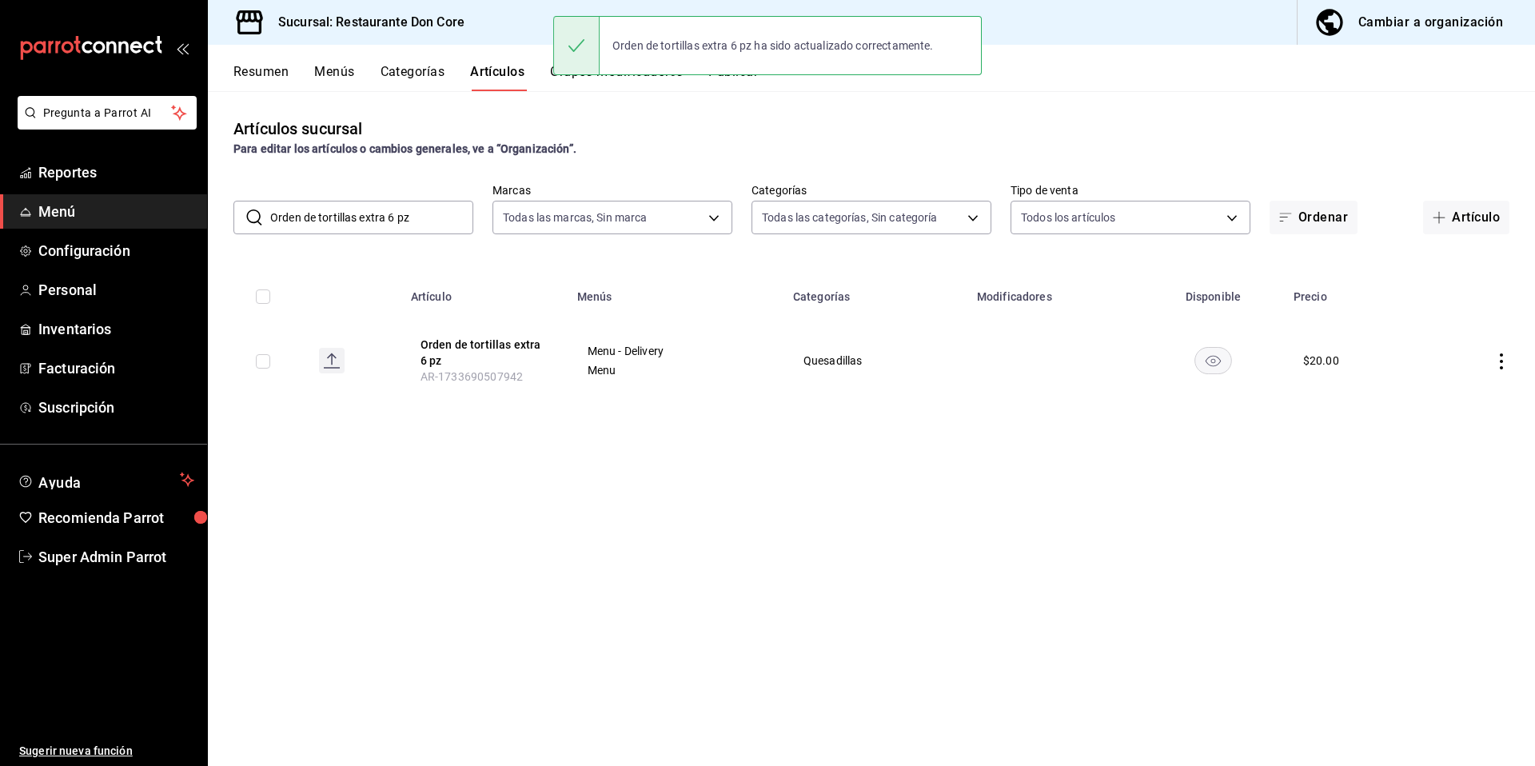
drag, startPoint x: 421, startPoint y: 217, endPoint x: 245, endPoint y: 219, distance: 175.9
click at [245, 219] on div "​ Orden de tortillas extra 6 pz ​" at bounding box center [353, 218] width 240 height 34
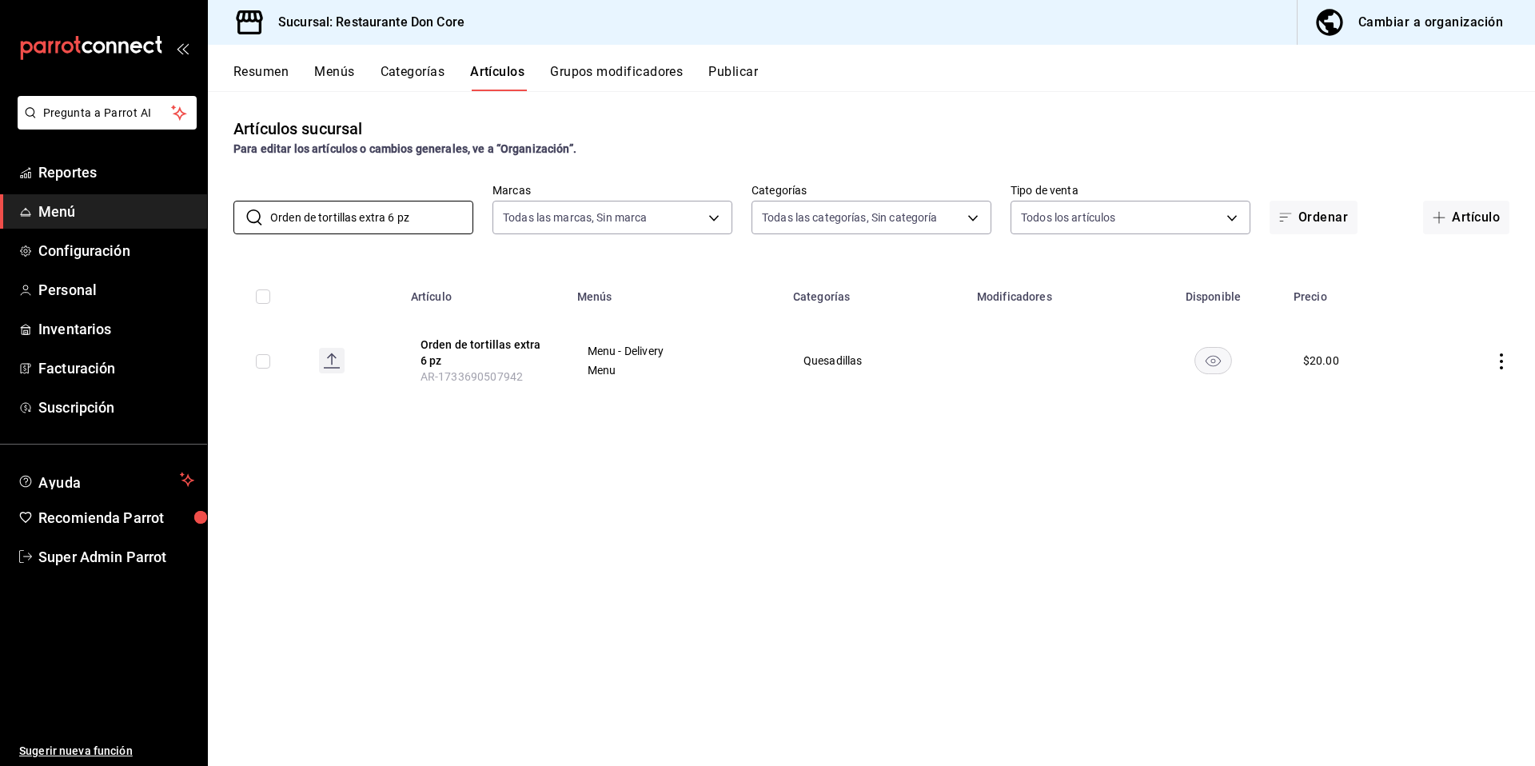
paste input "Longaniza gratinada (4 tort)"
type input "Longaniza gratinada (4 tort)"
drag, startPoint x: 468, startPoint y: 349, endPoint x: 598, endPoint y: 390, distance: 136.0
click at [467, 351] on button "Longaniza gratinada (4 tort)" at bounding box center [482, 353] width 128 height 32
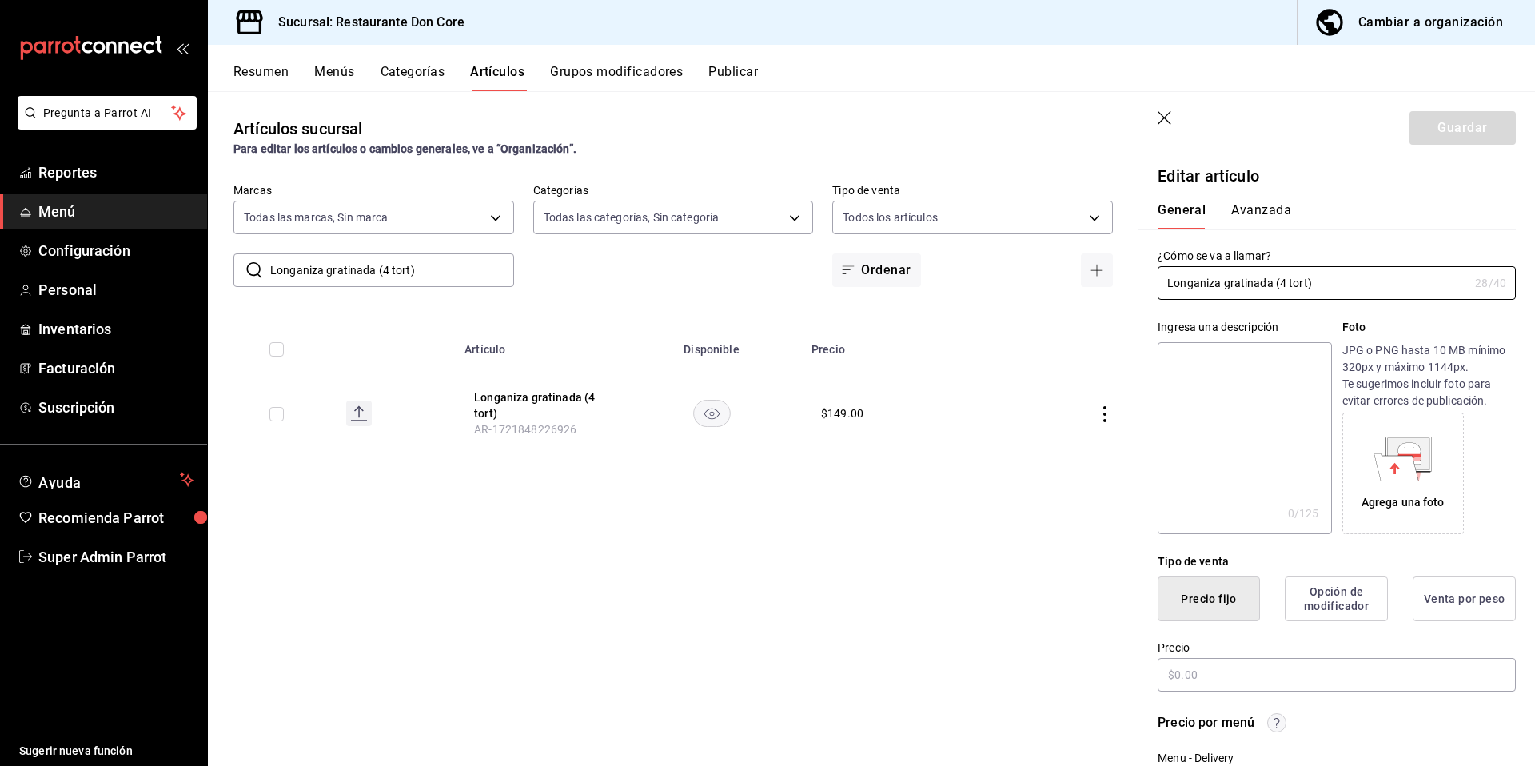
type input "$149.00"
click at [1280, 431] on textarea at bounding box center [1243, 438] width 173 height 192
paste textarea "Longaniza gratinada (4 tort)"
type textarea "Longaniza gratinada (4 tort)"
type textarea "x"
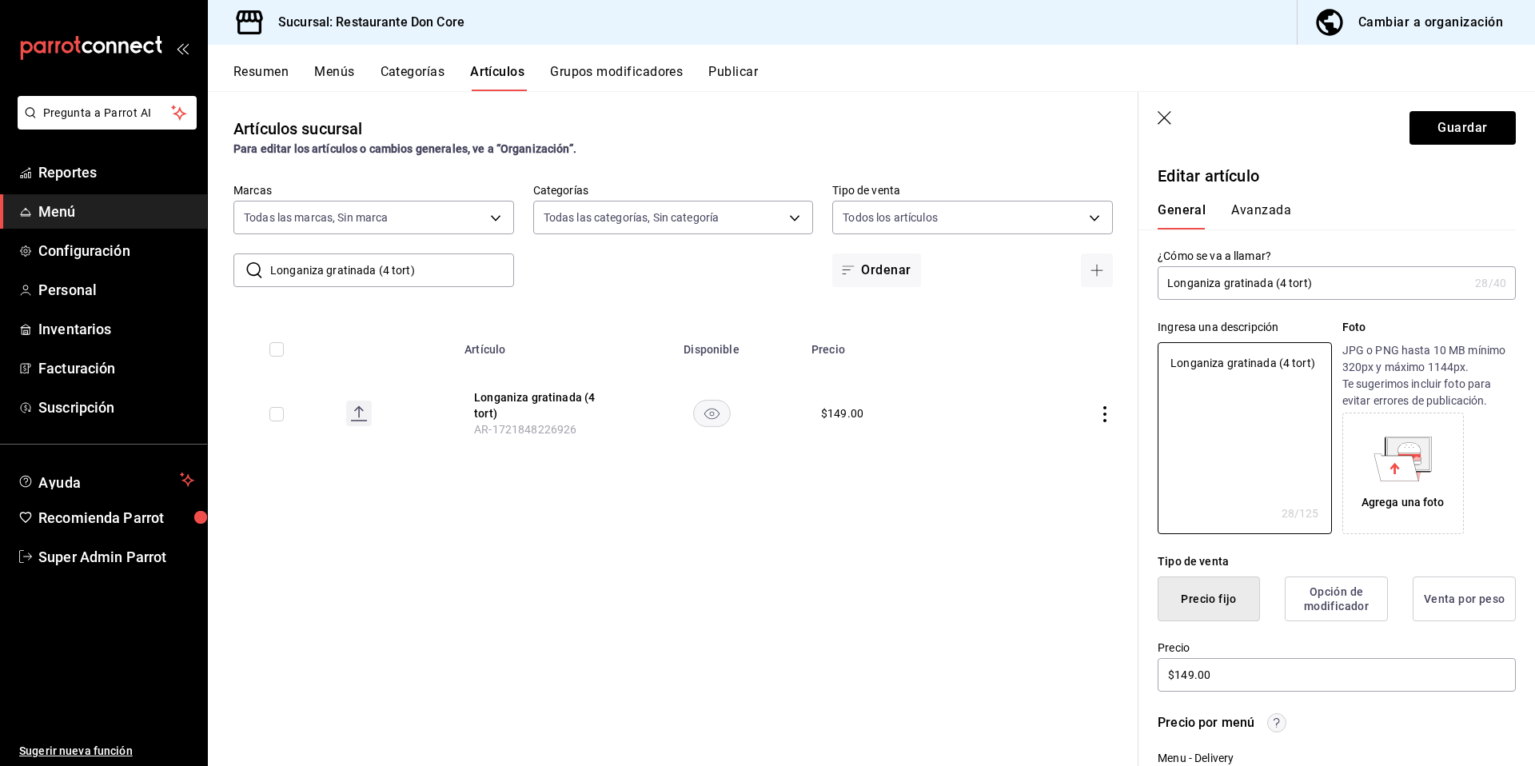
type textarea "Longaniza gratinada (4 tort)"
click at [1459, 109] on header "Guardar" at bounding box center [1336, 125] width 396 height 66
click at [1437, 122] on button "Guardar" at bounding box center [1462, 128] width 106 height 34
type textarea "x"
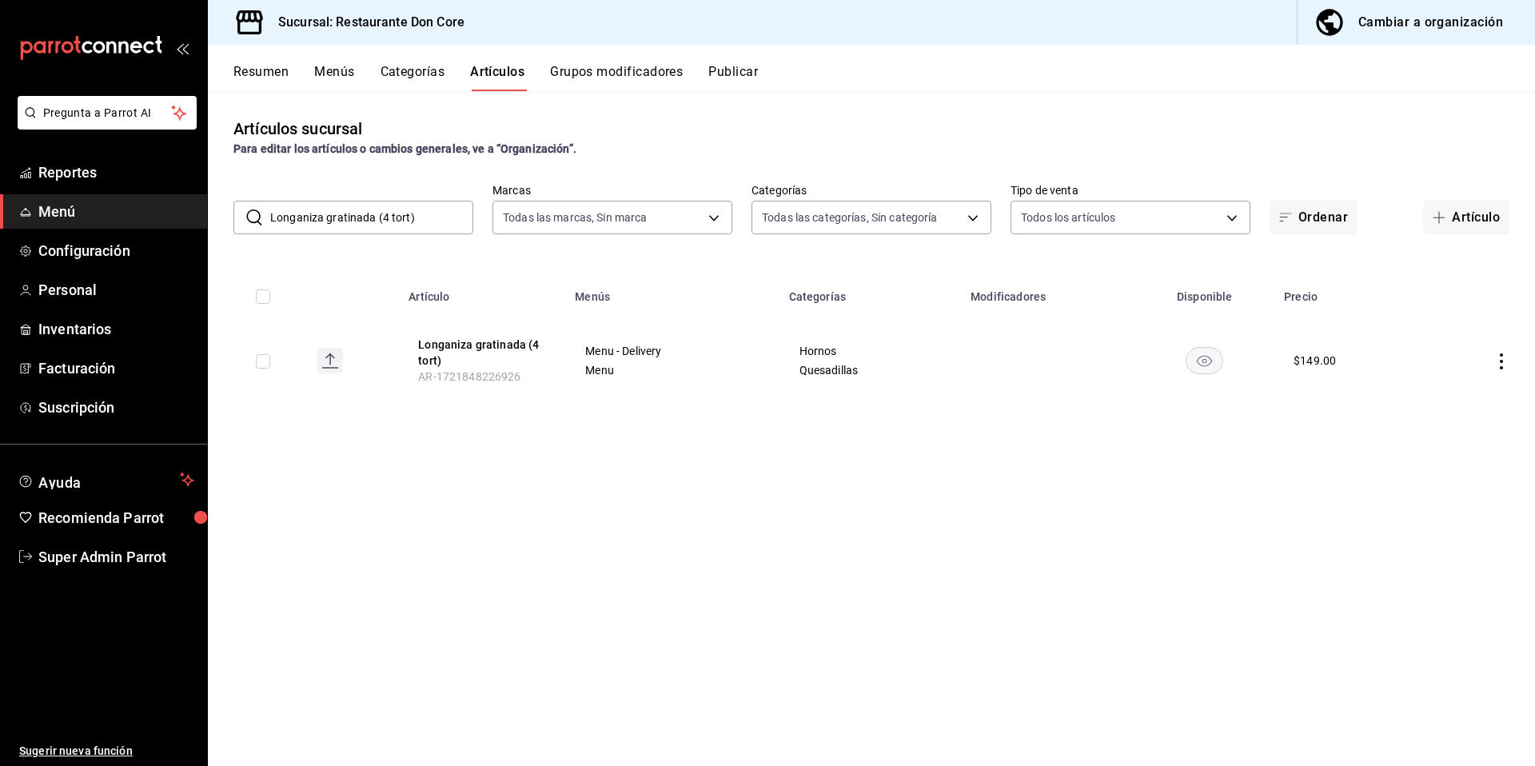
drag, startPoint x: 404, startPoint y: 225, endPoint x: 263, endPoint y: 203, distance: 143.1
click at [263, 203] on div "​ Longaniza gratinada (4 tort) ​" at bounding box center [353, 218] width 240 height 34
paste input "Chamorro 7 chiles (4 tort"
type input "Chamorro"
click at [449, 353] on button "Chamorro 7 chiles (4 tort )" at bounding box center [482, 353] width 128 height 32
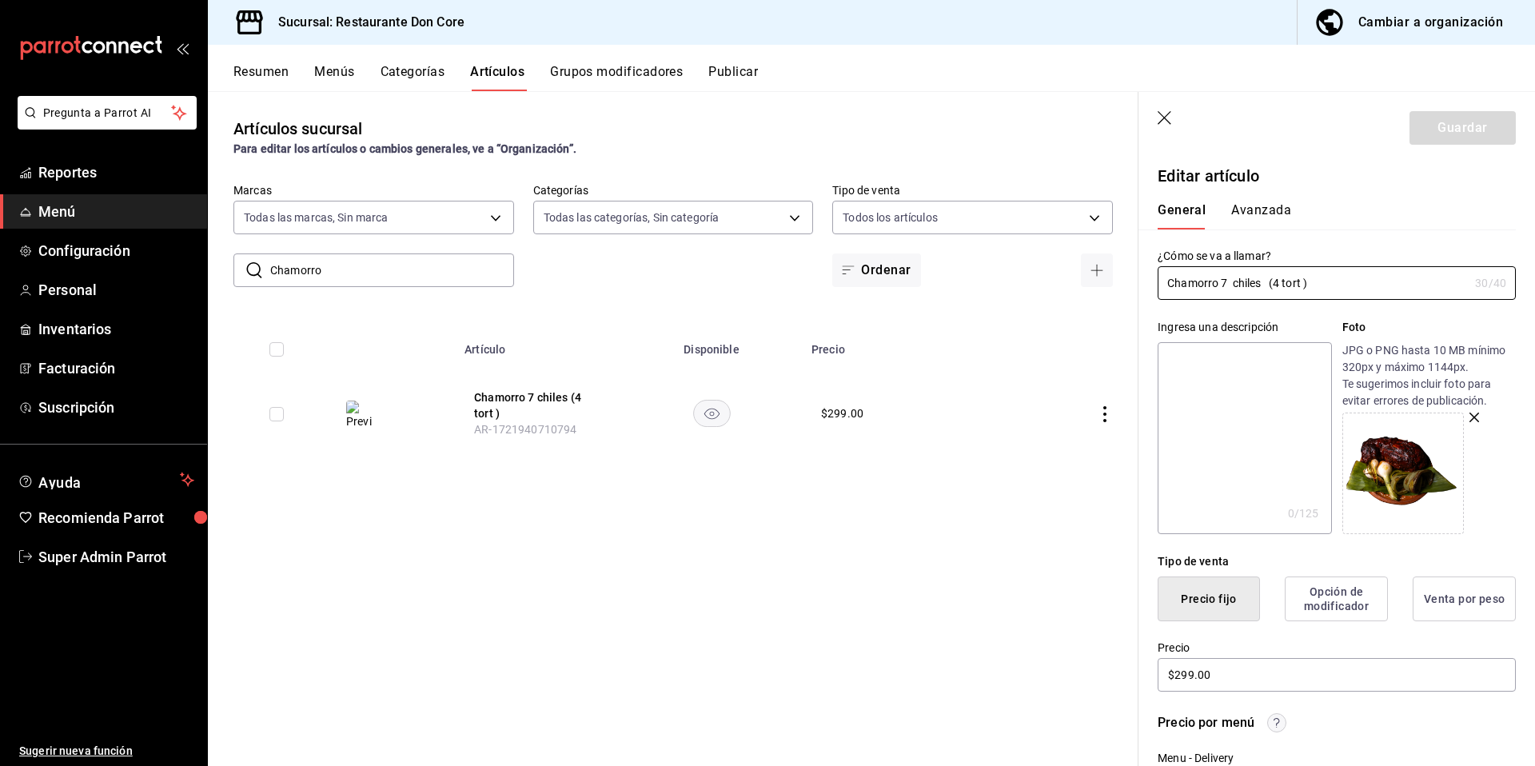
click at [1207, 407] on textarea at bounding box center [1243, 438] width 173 height 192
paste textarea "Chamorro 7 chiles (4 tort )"
type textarea "Chamorro 7 chiles (4 tort )"
type textarea "x"
type textarea "Chamorro 7 chiles (4 tort )"
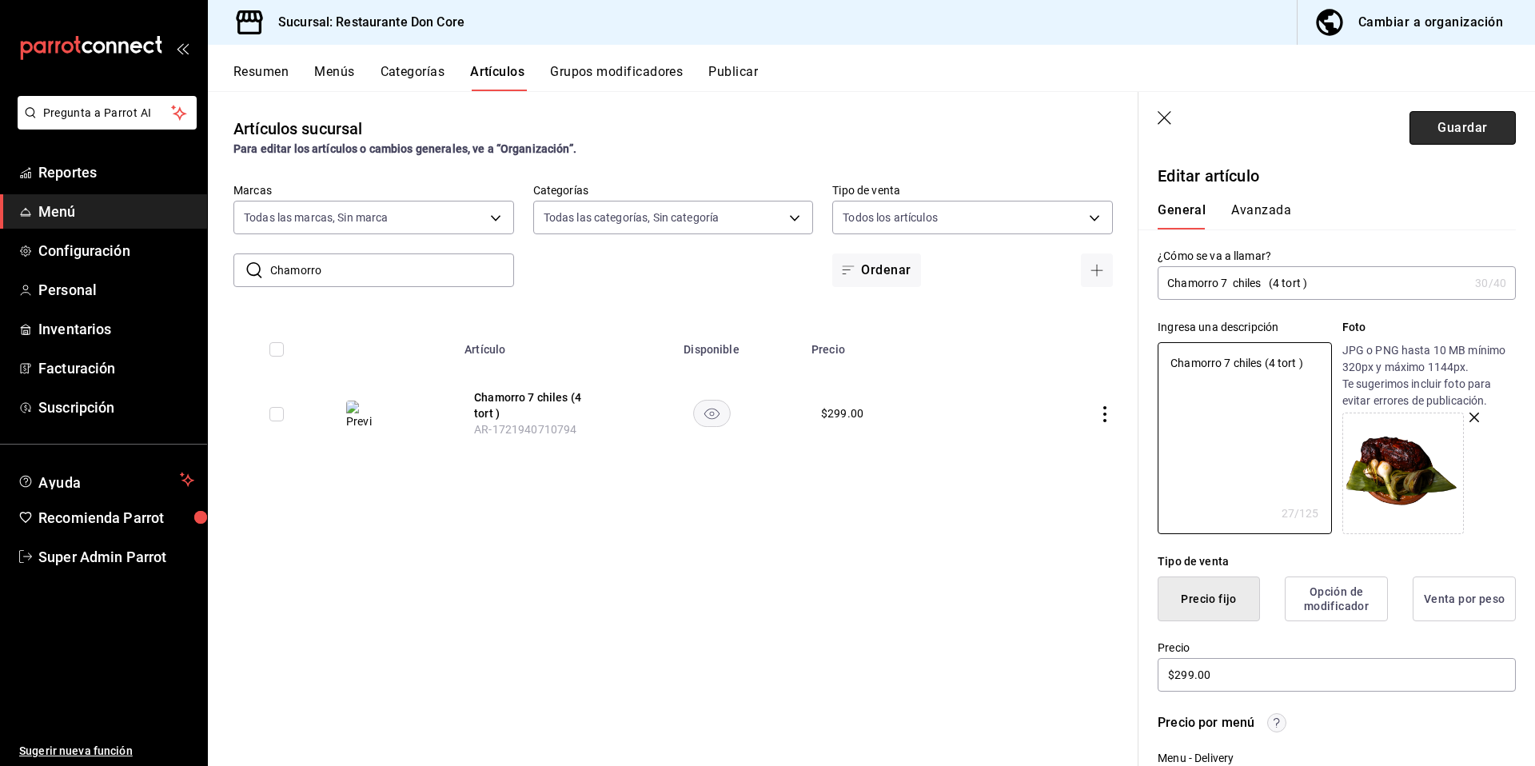
click at [1448, 133] on button "Guardar" at bounding box center [1462, 128] width 106 height 34
type textarea "x"
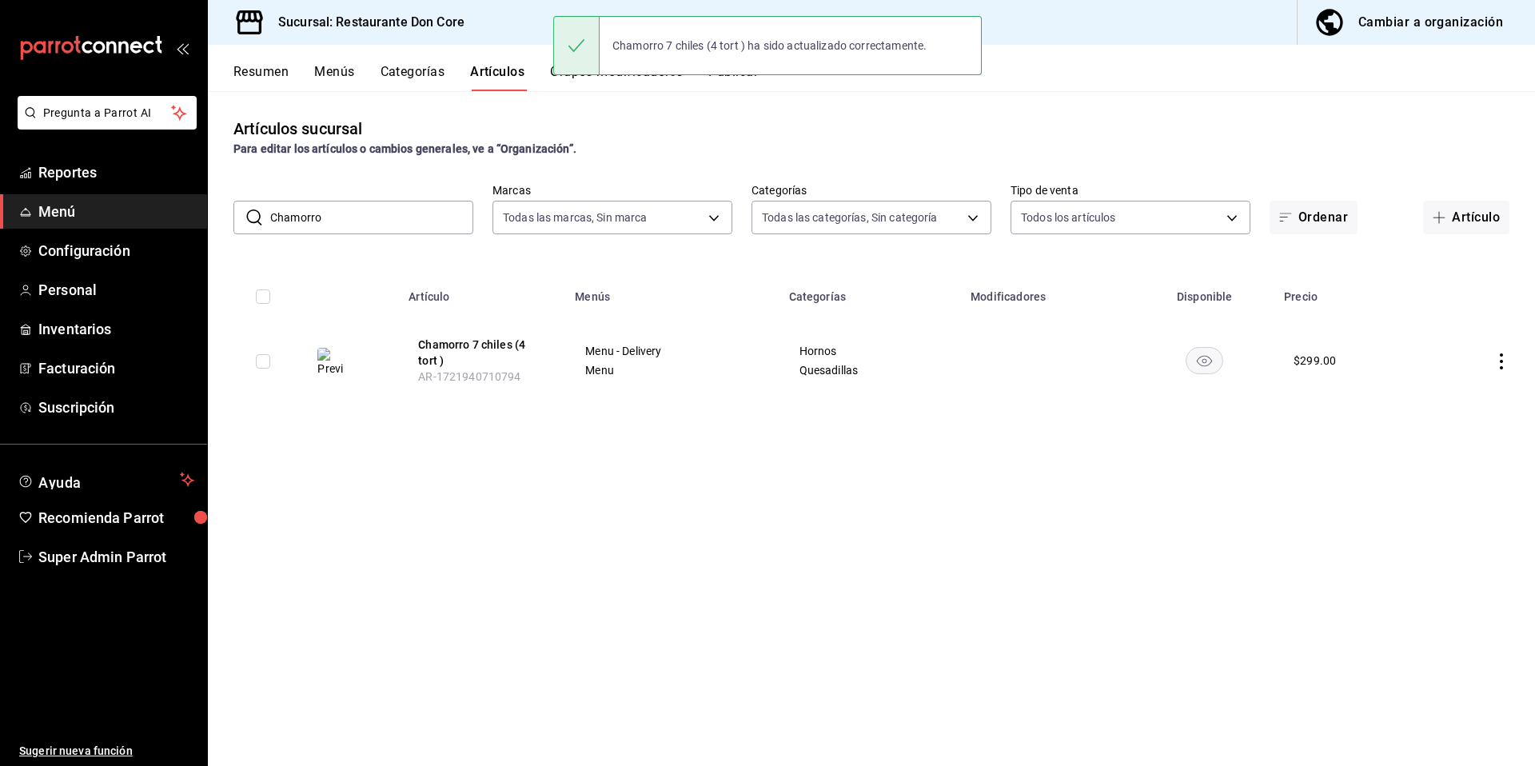
drag, startPoint x: 342, startPoint y: 214, endPoint x: 269, endPoint y: 202, distance: 73.7
click at [270, 202] on input "Chamorro" at bounding box center [371, 217] width 203 height 32
paste input "ostillas en adobo (4 tort )"
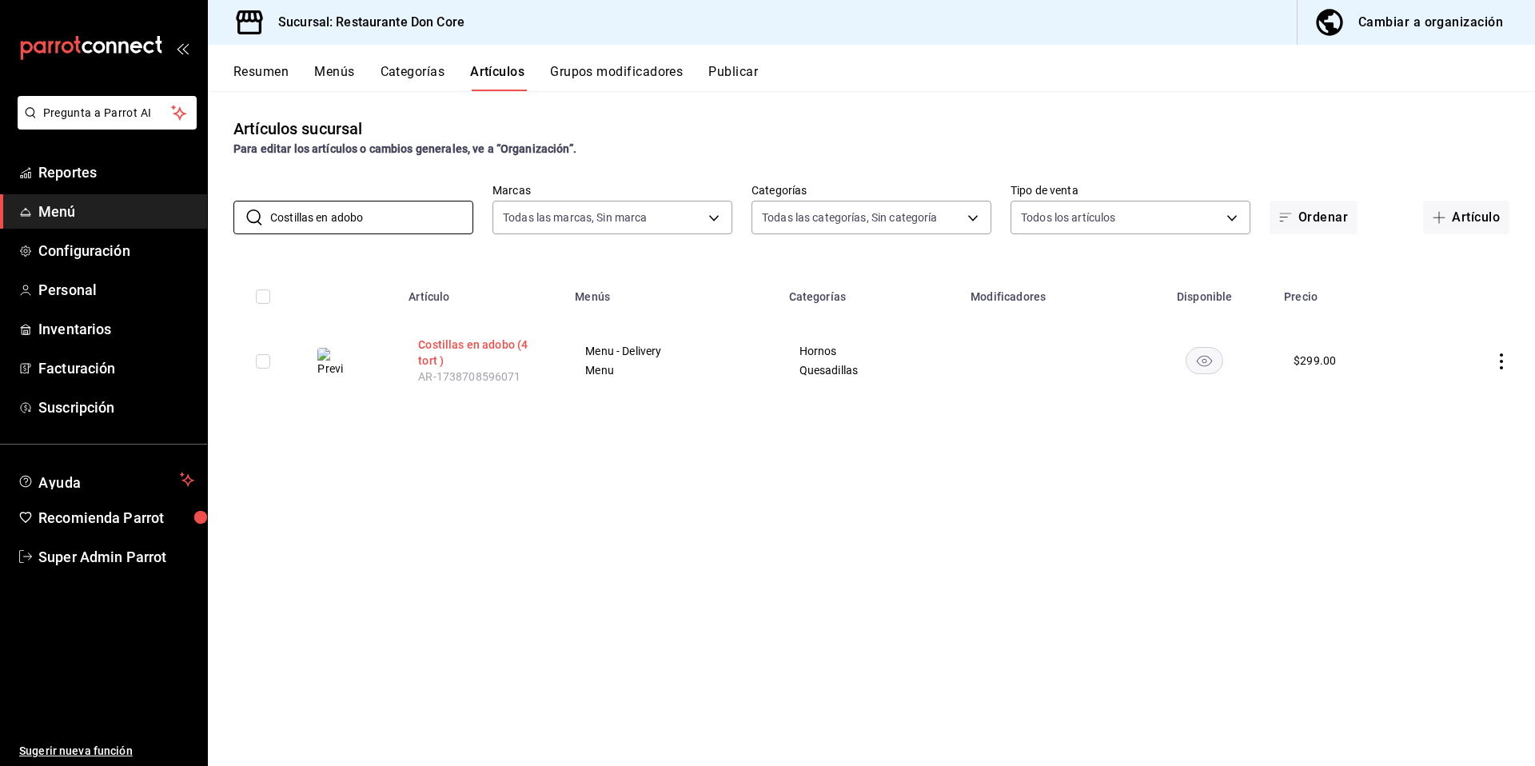
type input "Costillas en adobo"
click at [476, 356] on button "Costillas en adobo (4 tort )" at bounding box center [482, 353] width 128 height 32
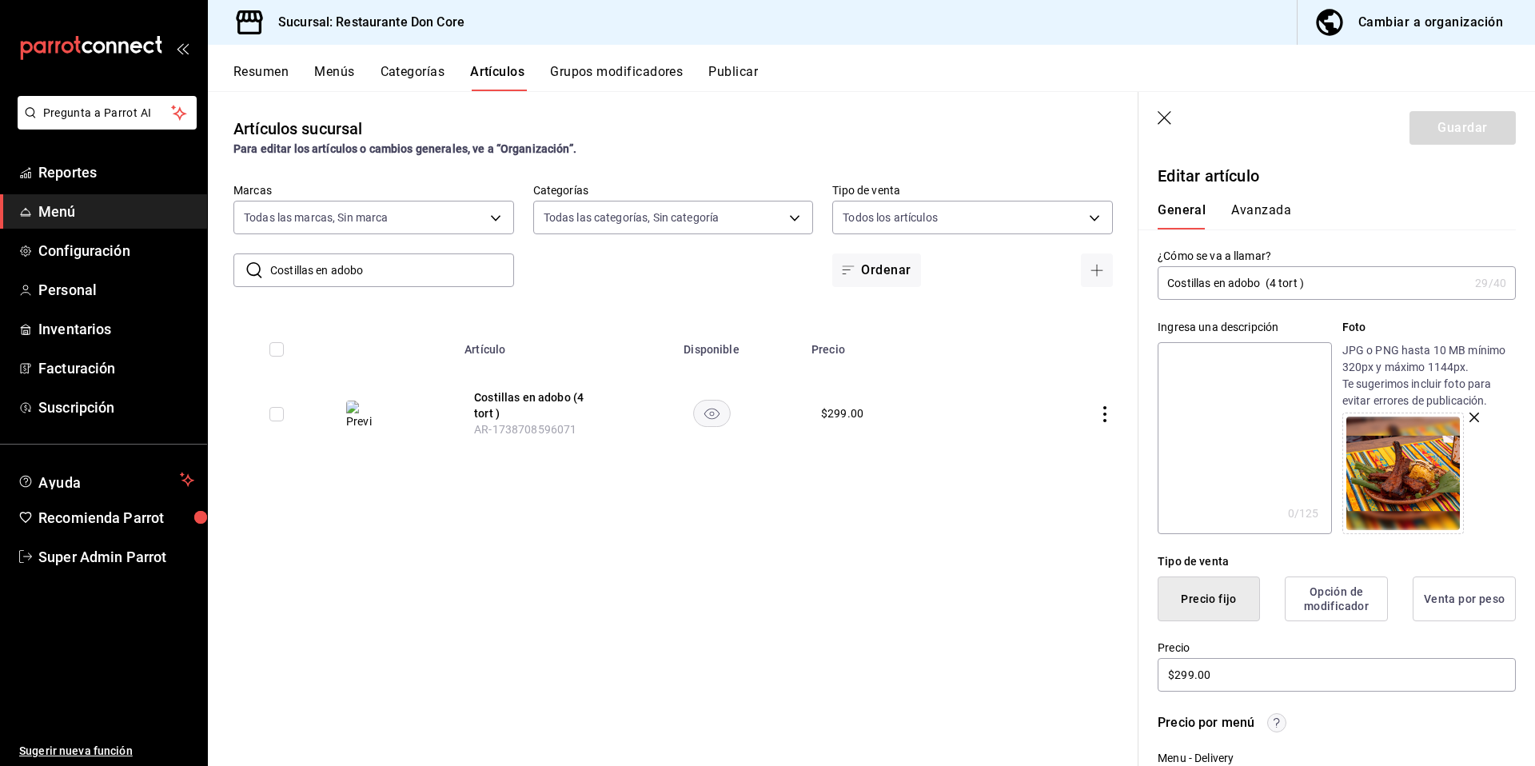
click at [1243, 431] on textarea at bounding box center [1243, 438] width 173 height 192
paste textarea "Costillas en adobo (4 tort )"
type textarea "Costillas en adobo (4 tort )"
type textarea "x"
type textarea "Costillas en adobo (4 tort )"
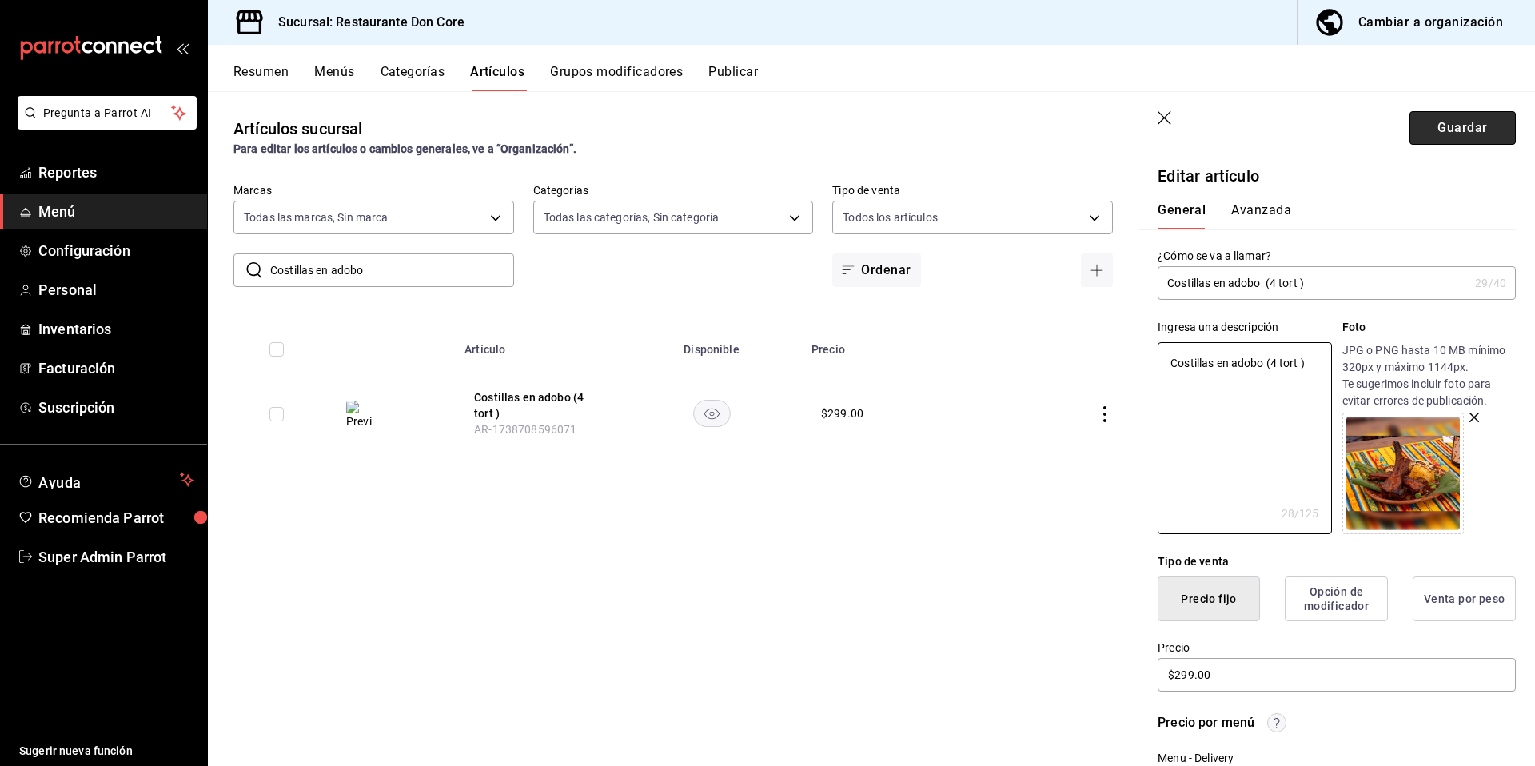
click at [1444, 124] on button "Guardar" at bounding box center [1462, 128] width 106 height 34
type textarea "x"
type input "AR-1758146748397"
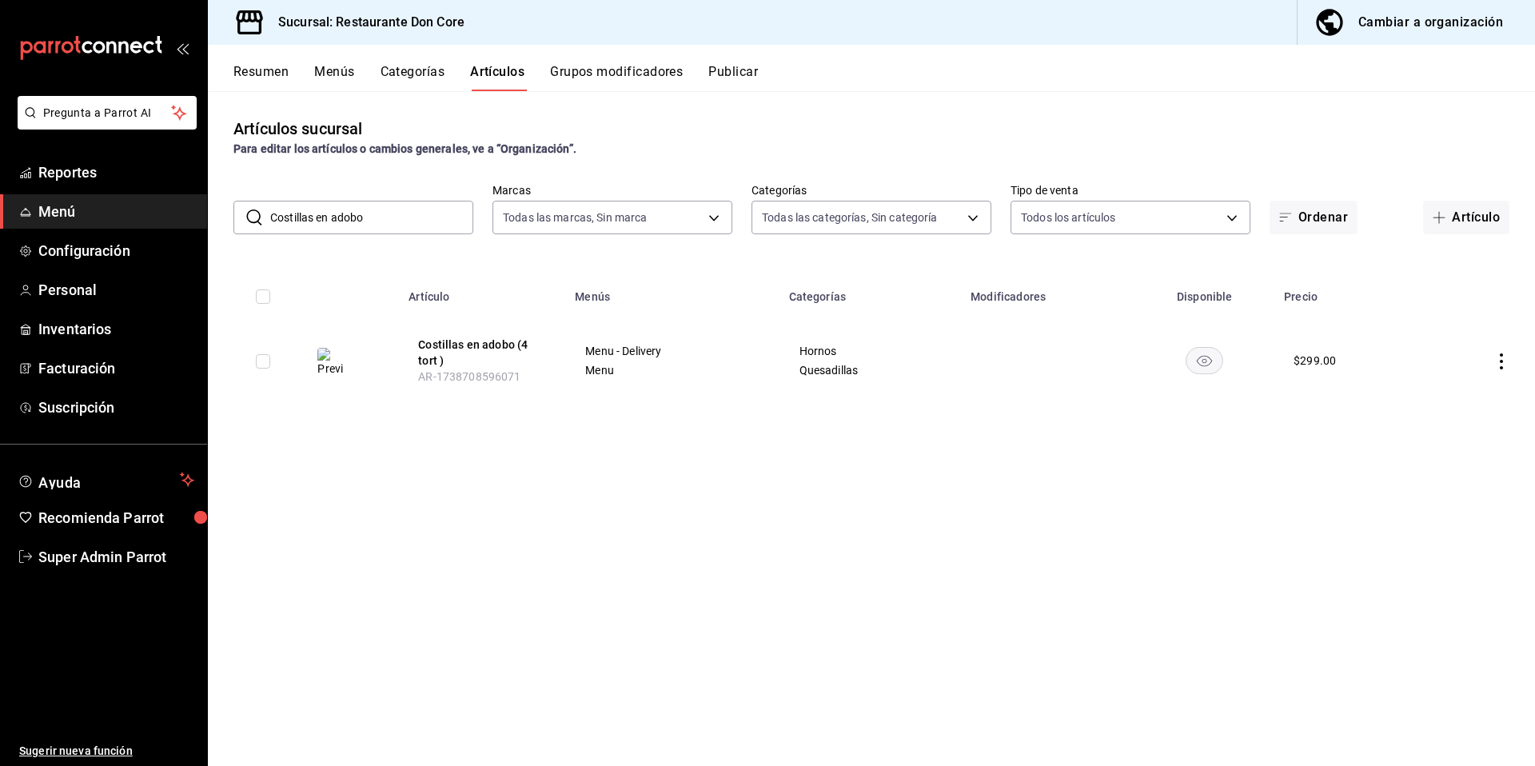
drag, startPoint x: 378, startPoint y: 224, endPoint x: 260, endPoint y: 219, distance: 118.4
click at [261, 220] on div "​ Costillas en adobo ​" at bounding box center [353, 218] width 240 height 34
paste input "parrillada + jarra clericot ( 16 tort )"
type input "parrillada + jarra clericot ( 16 tort )"
click at [488, 354] on button "parrillada + jarra clericot ( 16 tort )" at bounding box center [482, 354] width 128 height 32
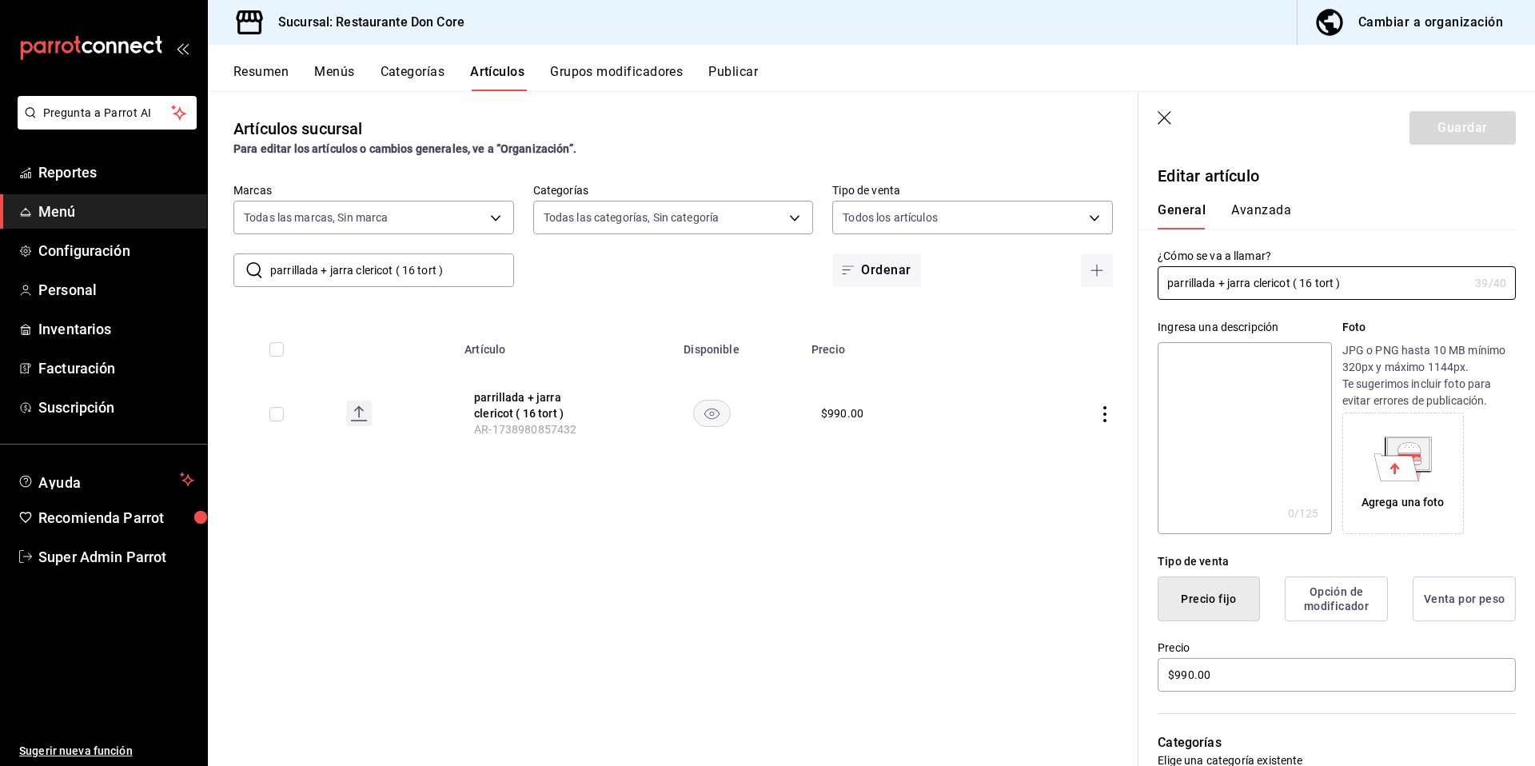
click at [1220, 456] on textarea at bounding box center [1243, 438] width 173 height 192
paste textarea "parrillada + jarra clericot ( 16 tort )"
type textarea "parrillada + jarra clericot ( 16 tort )"
type textarea "x"
type textarea "parrillada + jarra clericot ( 16 tort )"
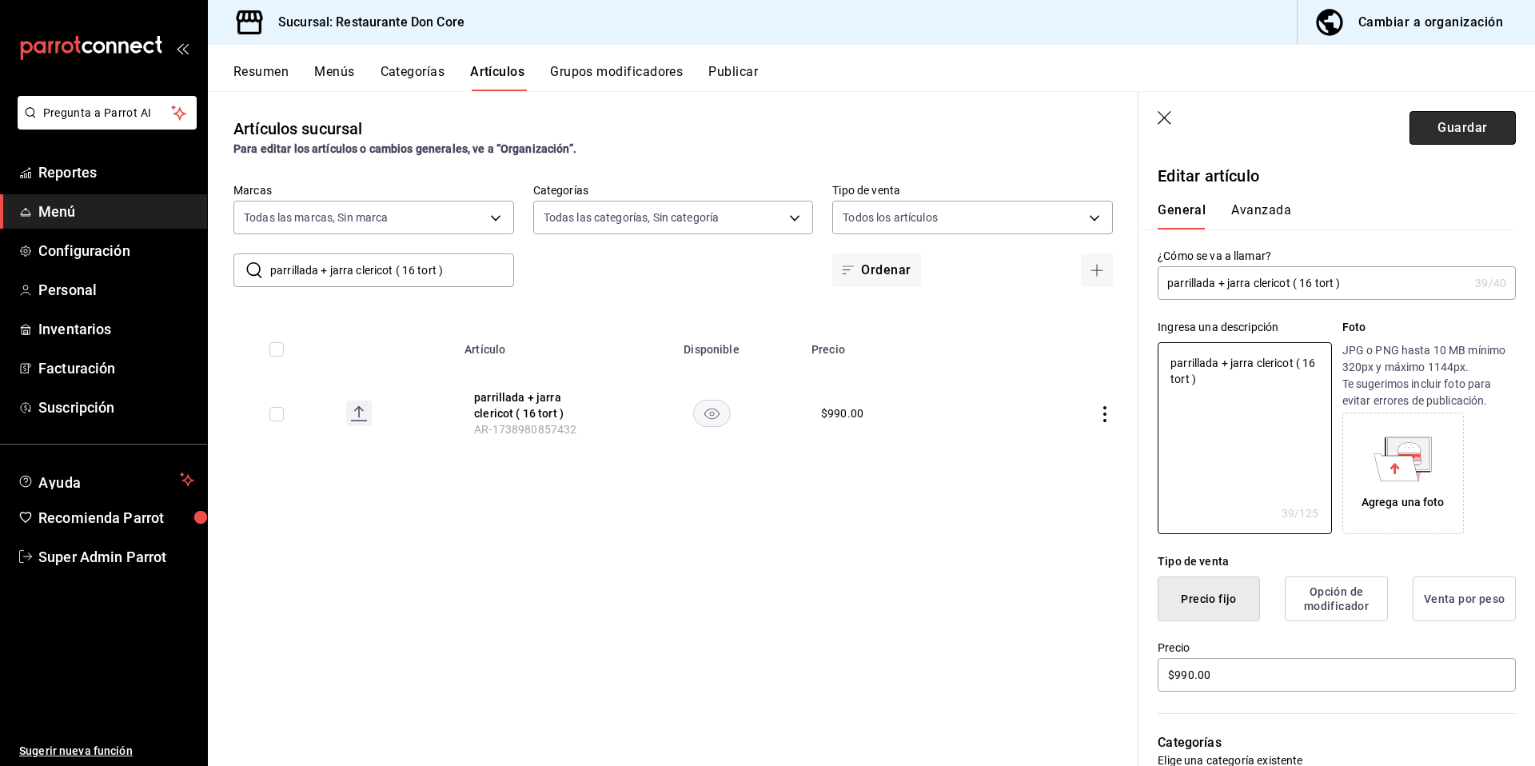
click at [1433, 131] on button "Guardar" at bounding box center [1462, 128] width 106 height 34
type textarea "x"
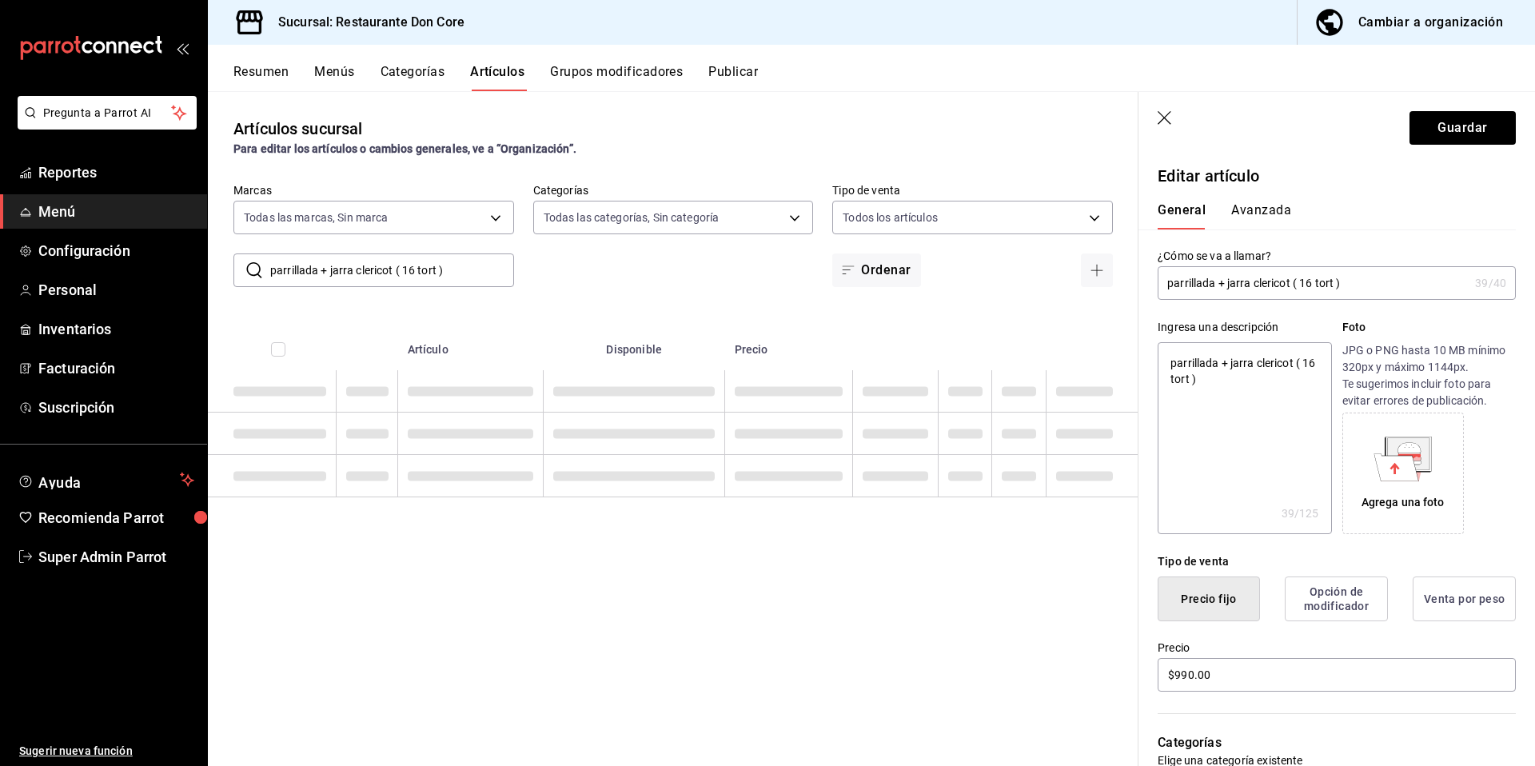
type textarea "x"
type input "AR-1758146762460"
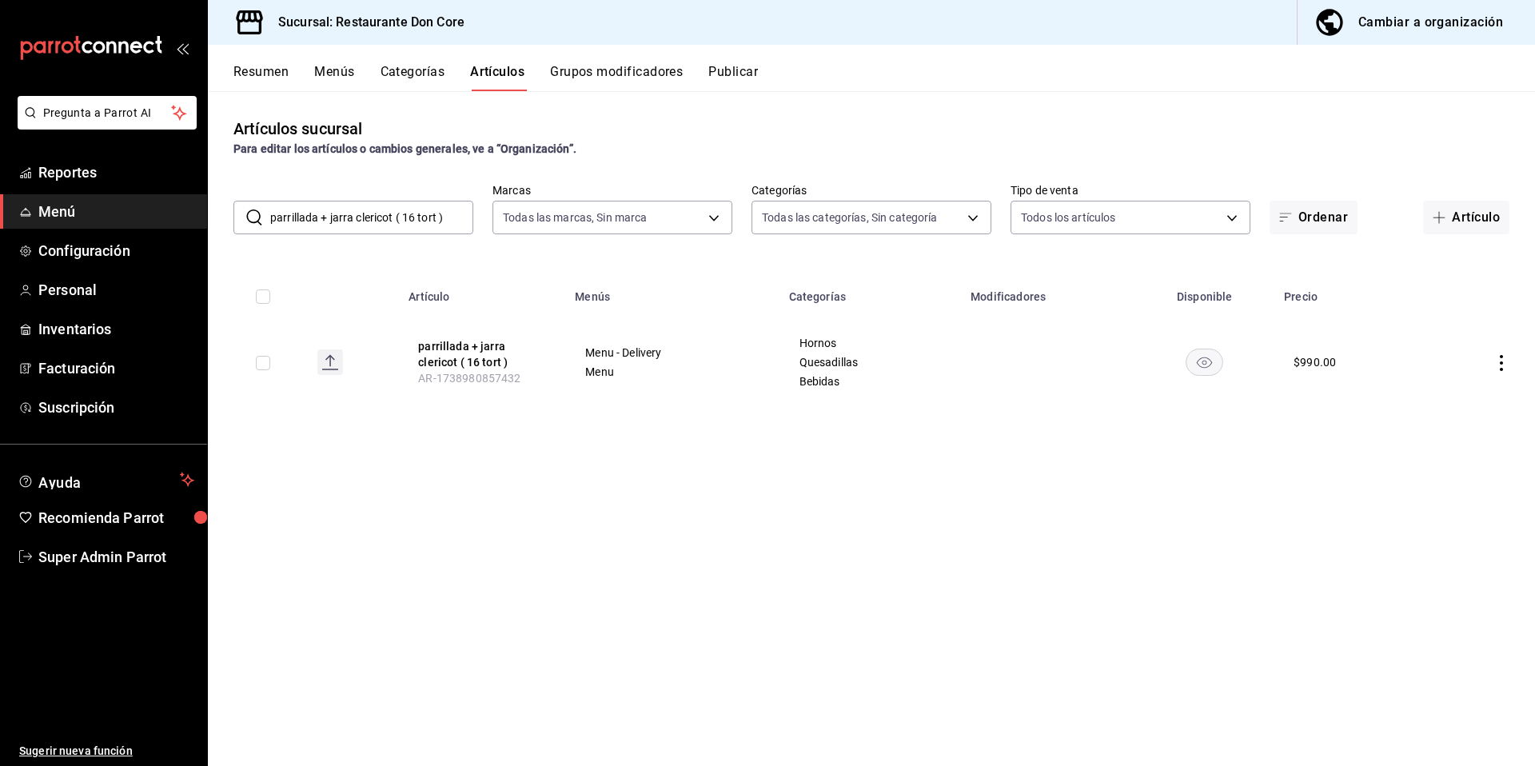
drag, startPoint x: 454, startPoint y: 212, endPoint x: 258, endPoint y: 213, distance: 195.8
click at [258, 213] on div "​ parrillada + jarra clericot ( 16 tort ) ​" at bounding box center [353, 218] width 240 height 34
paste input "4 cervezas xx ("
type input "parrillada + 4 cervezas xx (16 tort )"
click at [454, 361] on button "parrillada + 4 cervezas xx (16 tort )" at bounding box center [482, 354] width 128 height 32
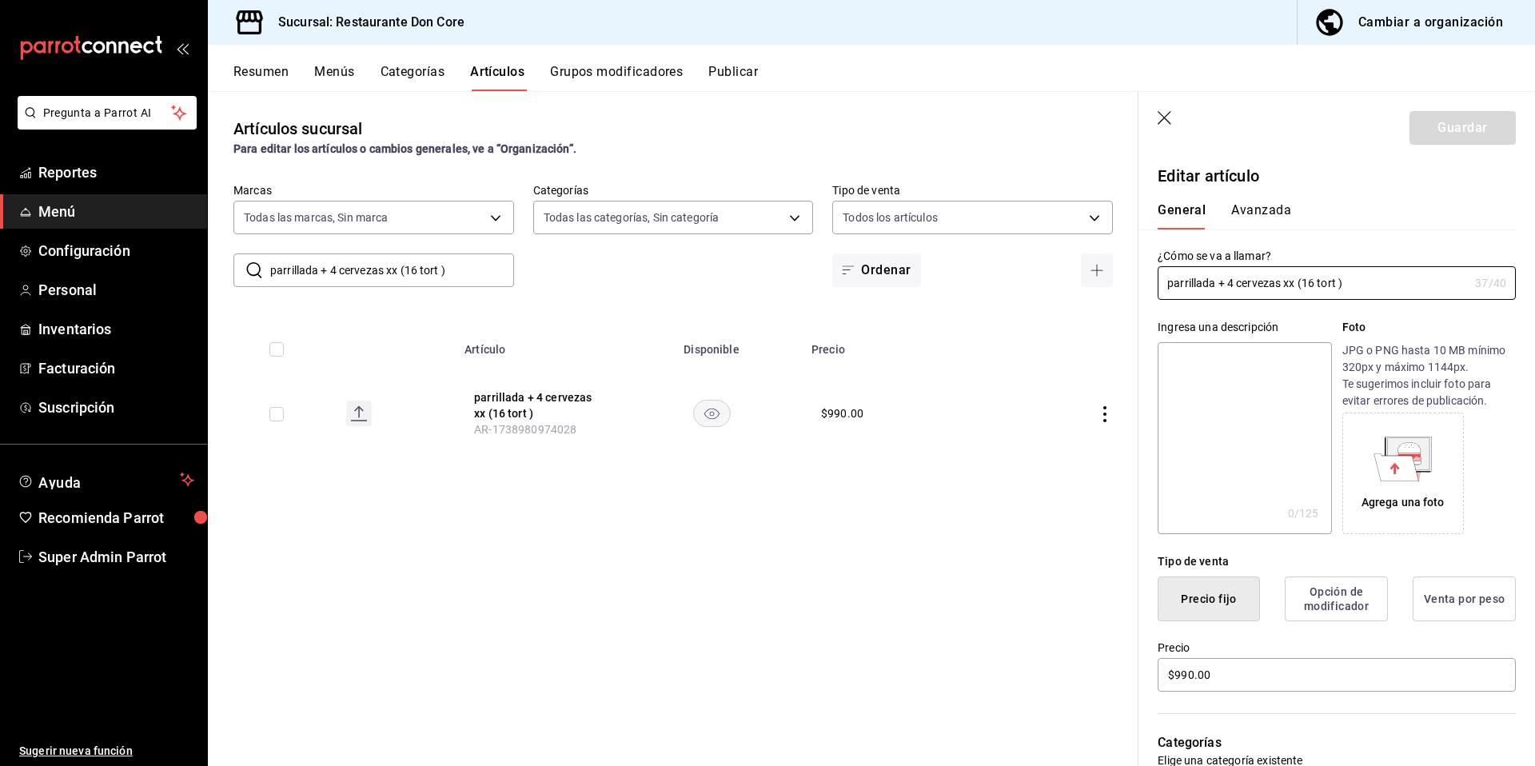
click at [1277, 448] on textarea at bounding box center [1243, 438] width 173 height 192
paste textarea "parrillada + 4 cervezas xx (16 tort )"
type textarea "parrillada + 4 cervezas xx (16 tort )"
type textarea "x"
type textarea "parrillada + 4 cervezas xx (16 tort )"
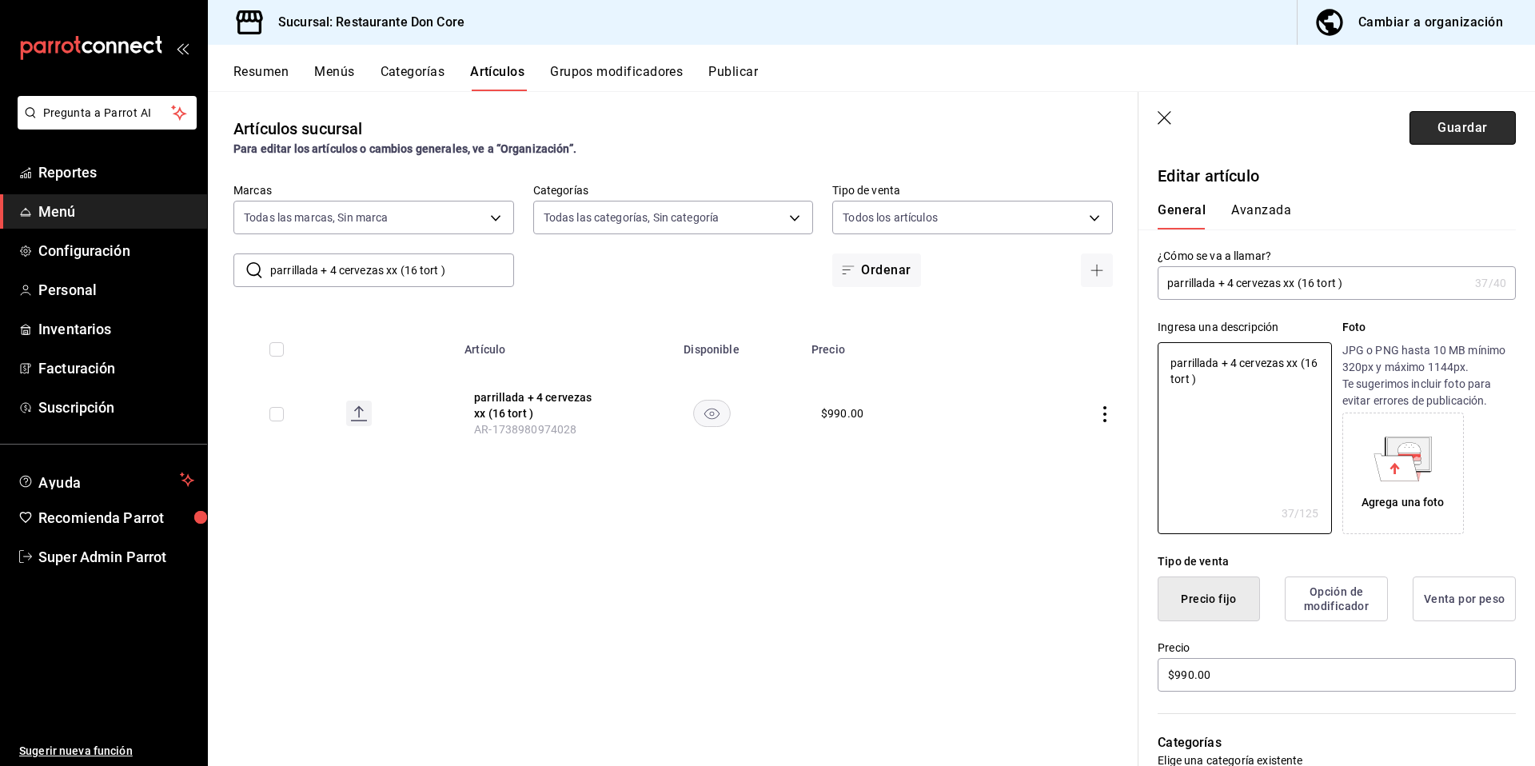
click at [1490, 135] on button "Guardar" at bounding box center [1462, 128] width 106 height 34
type textarea "x"
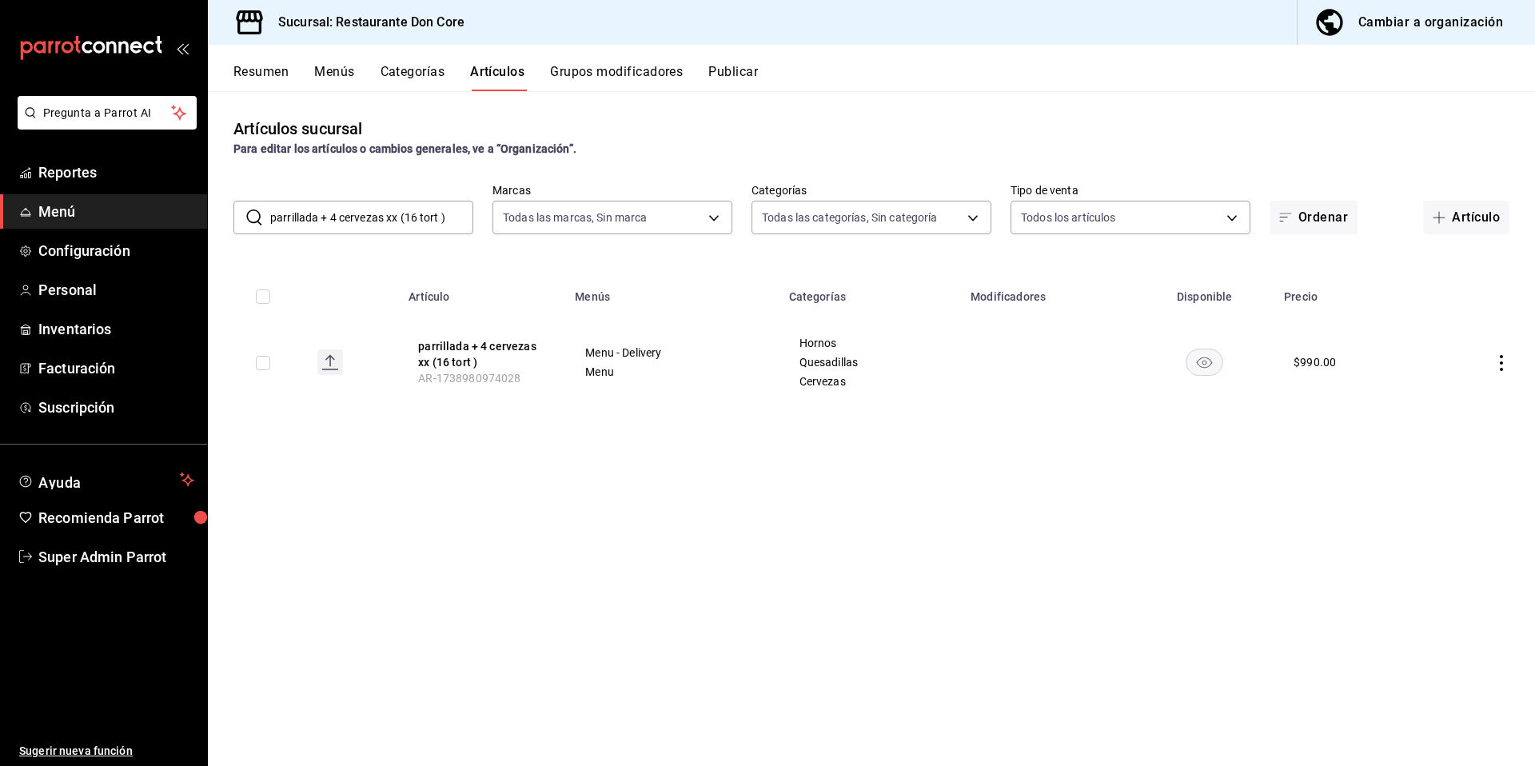
drag, startPoint x: 438, startPoint y: 222, endPoint x: 253, endPoint y: 203, distance: 186.4
click at [253, 203] on div "​ parrillada + 4 cervezas xx (16 tort ) ​" at bounding box center [353, 218] width 240 height 34
click at [454, 217] on input "parrillada + 4 cervezas xx (16 tort )" at bounding box center [371, 217] width 203 height 32
drag, startPoint x: 454, startPoint y: 217, endPoint x: 210, endPoint y: 190, distance: 245.3
click at [210, 190] on div "​ parrillada + 4 cervezas xx (16 tort ) ​ Marcas Todas las marcas, Sin marca 05…" at bounding box center [871, 208] width 1327 height 51
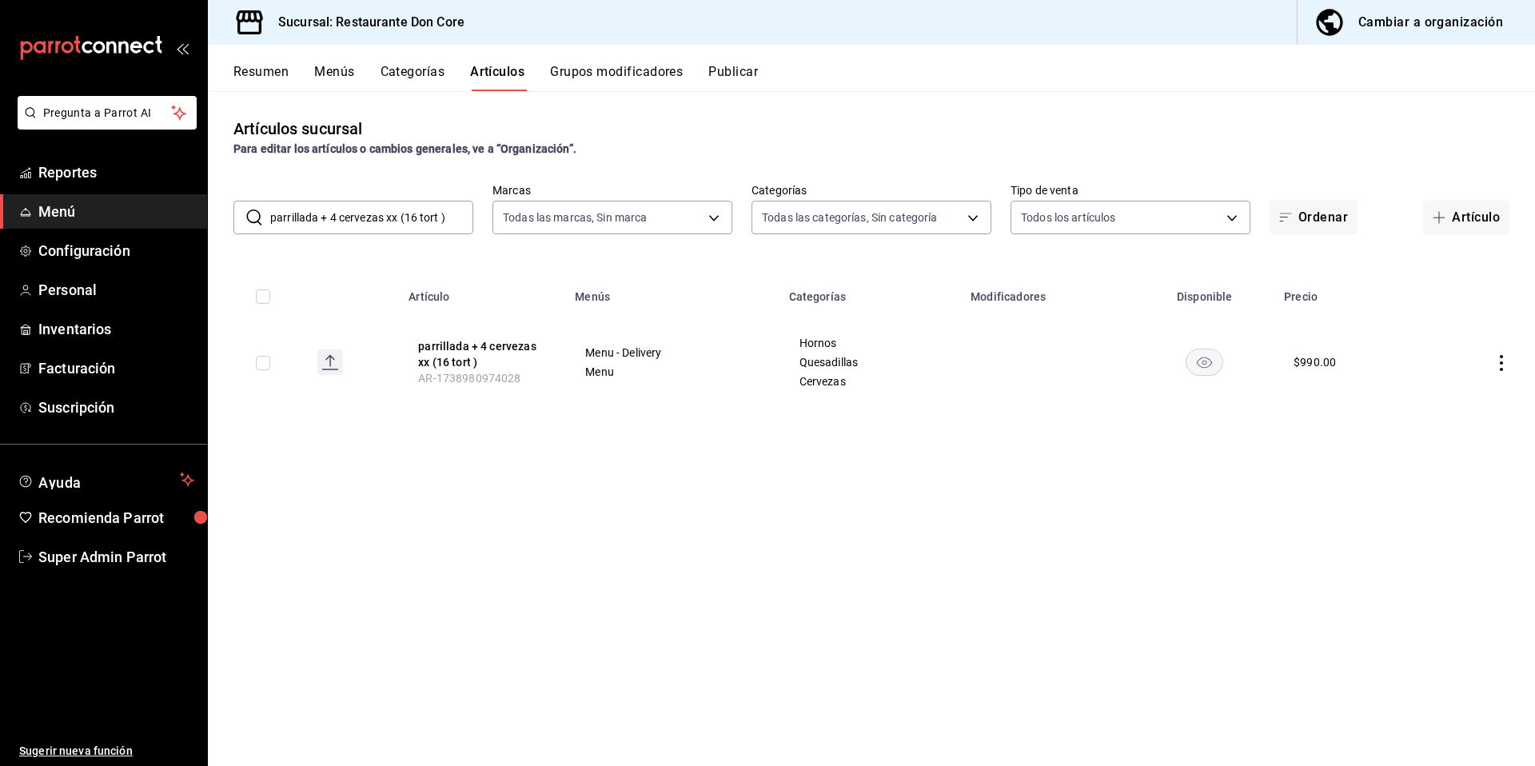
paste input "Parrillada + 4 aguas 425 ml ( 16 tort"
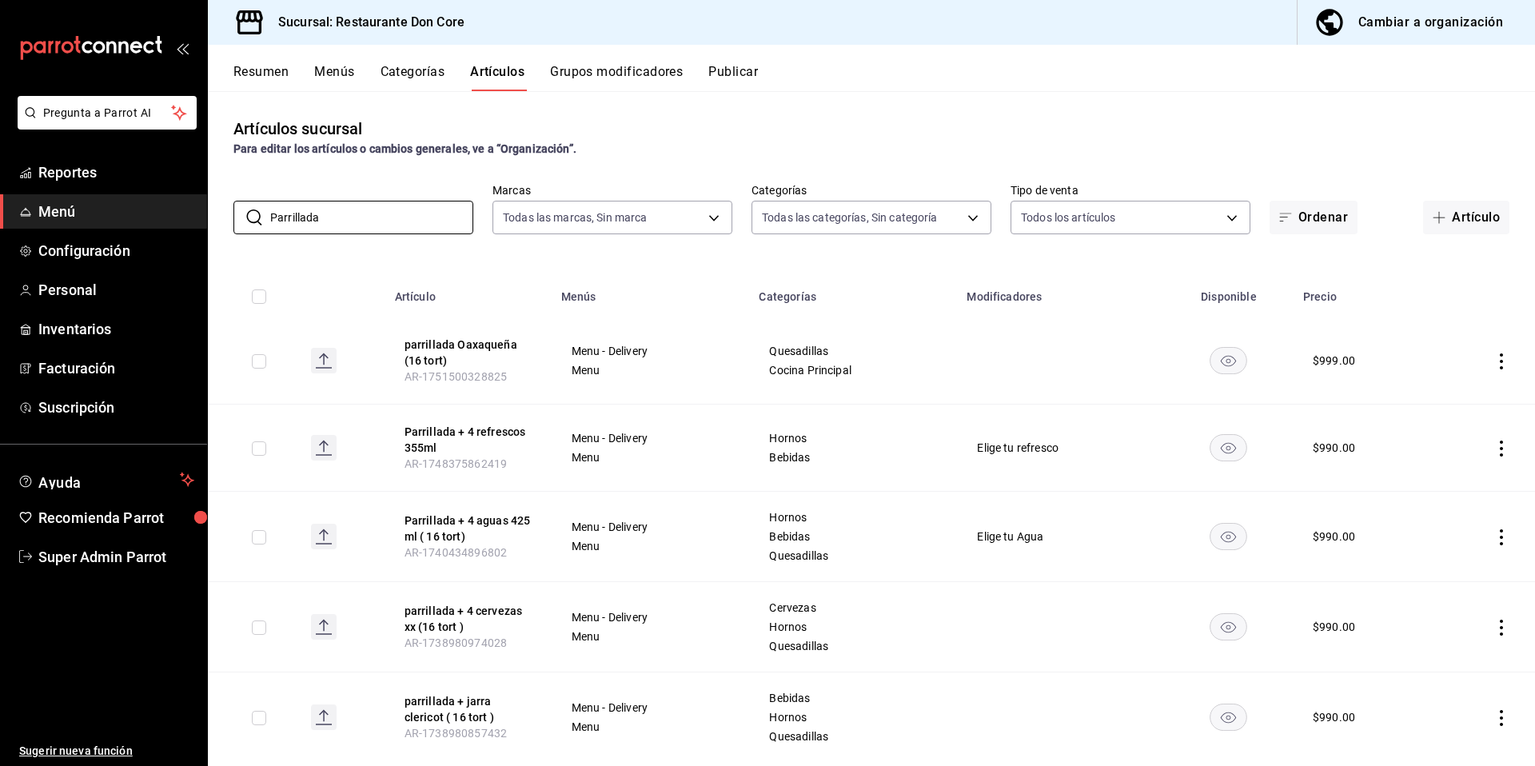
type input "Parrillada"
click at [737, 162] on div "Artículos sucursal Para editar los artículos o cambios generales, ve a “Organiz…" at bounding box center [871, 428] width 1327 height 674
click at [280, 220] on input "Parrillada" at bounding box center [371, 217] width 203 height 32
click at [436, 349] on button "parrillada Oaxaqueña (16 tort)" at bounding box center [468, 353] width 128 height 32
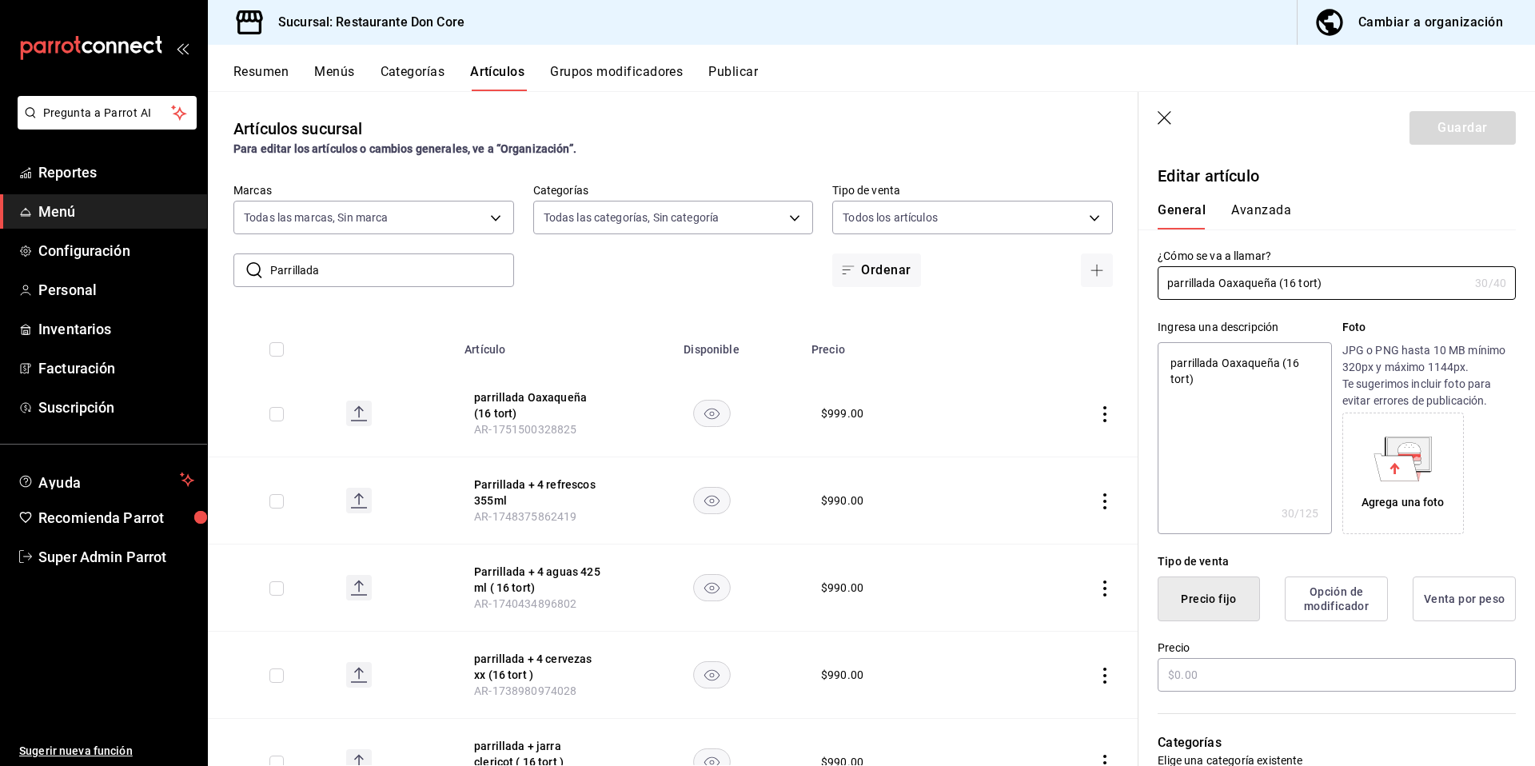
type textarea "x"
type input "$999.00"
click at [551, 486] on button "Parrillada + 4 refrescos 355ml" at bounding box center [538, 492] width 128 height 32
click at [1209, 478] on textarea at bounding box center [1243, 438] width 173 height 192
paste textarea "Parrillada"
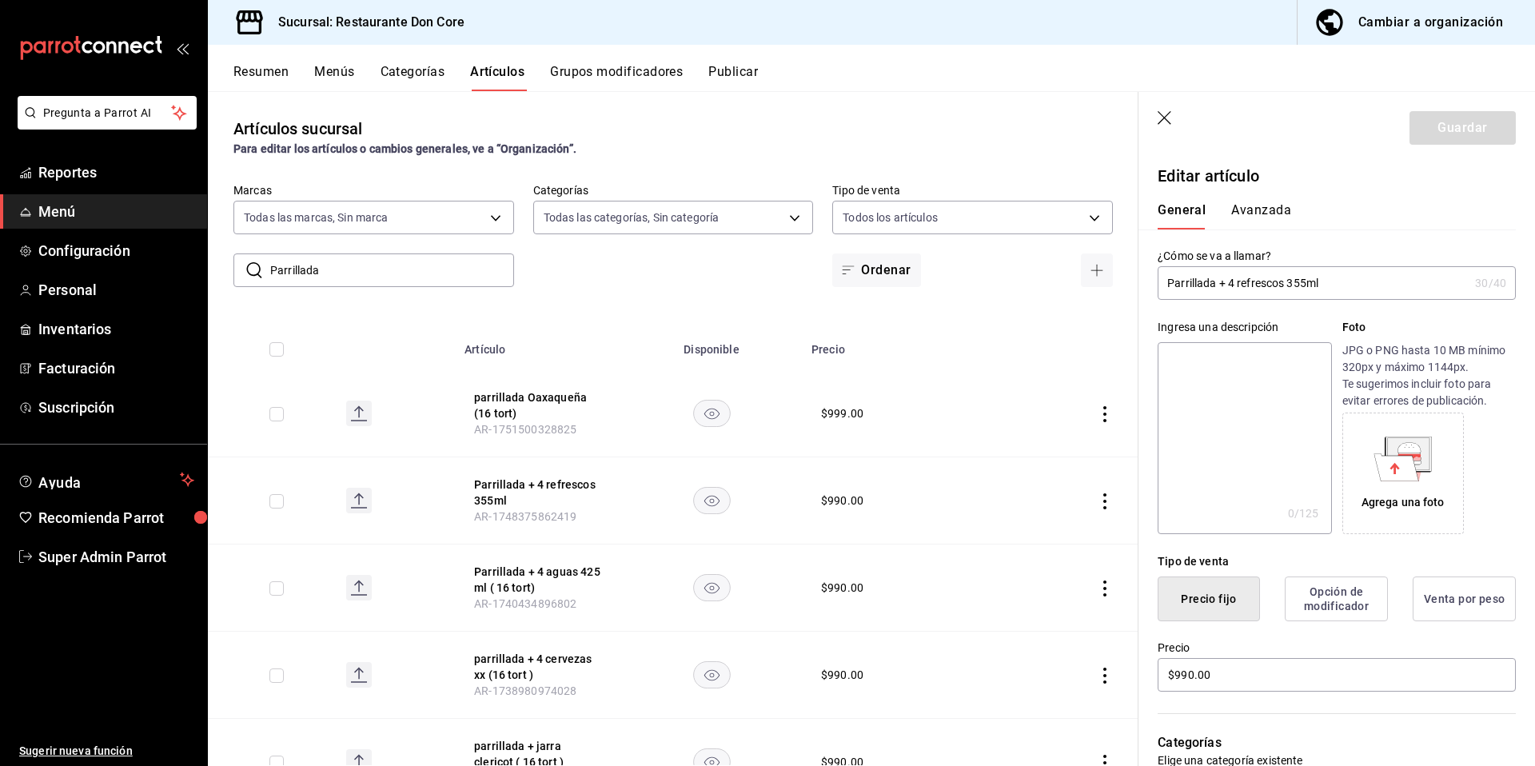
type textarea "Parrillada"
type textarea "x"
type textarea "Parrillada"
click at [1461, 137] on button "Guardar" at bounding box center [1462, 128] width 106 height 34
type textarea "x"
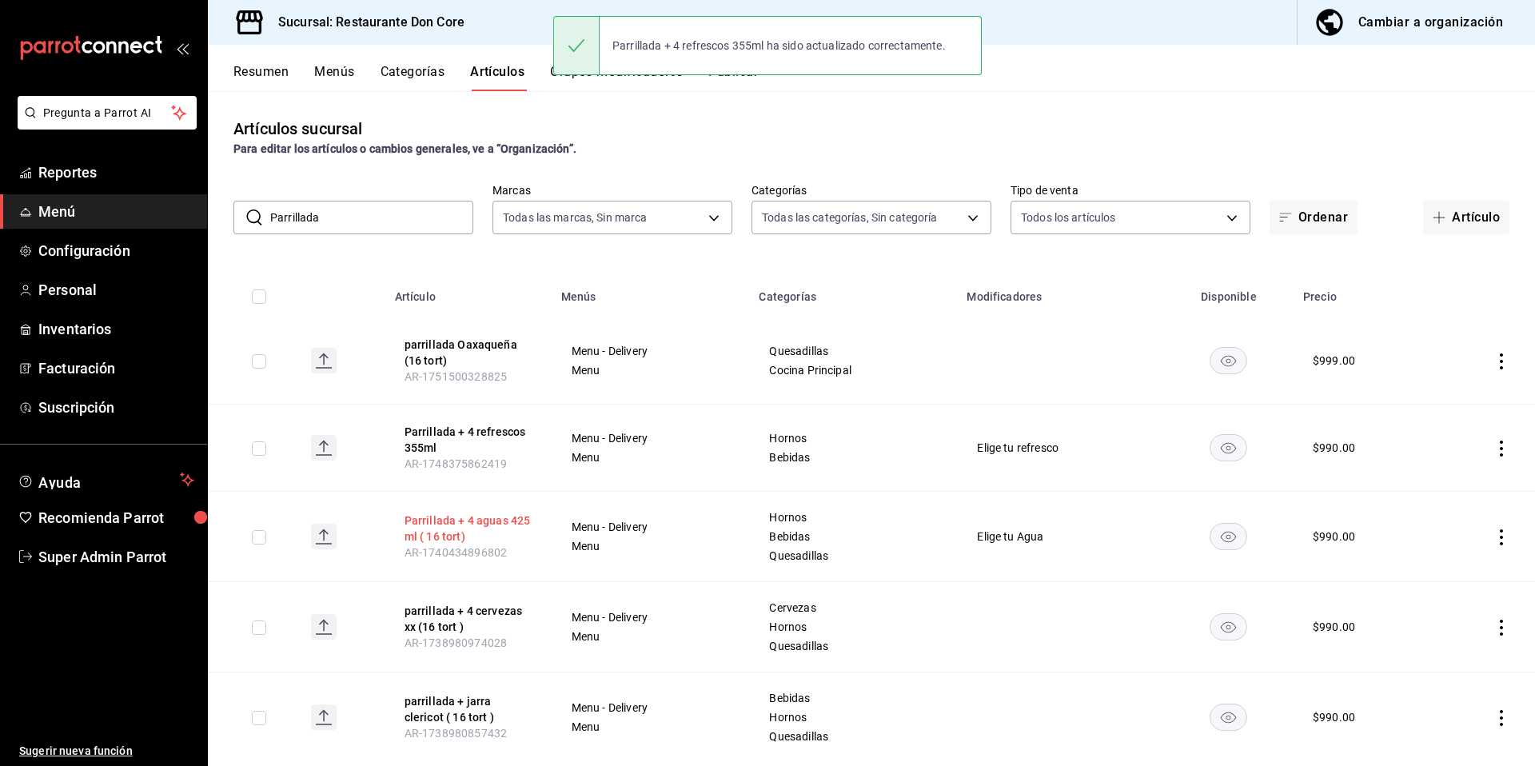
click at [467, 515] on button "Parrillada + 4 aguas 425 ml ( 16 tort)" at bounding box center [468, 528] width 128 height 32
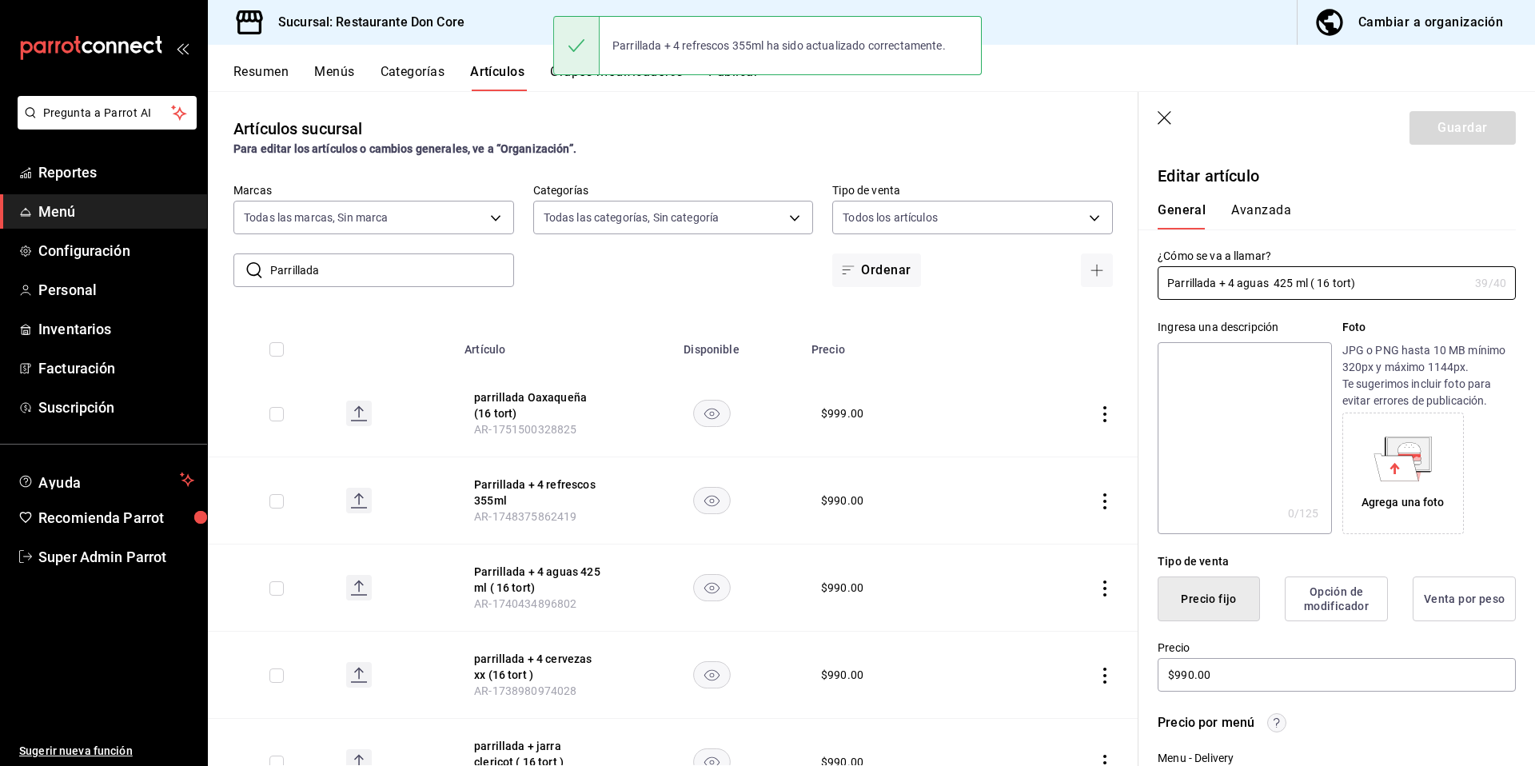
click at [1207, 428] on textarea at bounding box center [1243, 438] width 173 height 192
paste textarea "Parrillada"
type textarea "Parrillada"
type textarea "x"
type textarea "Parrillada"
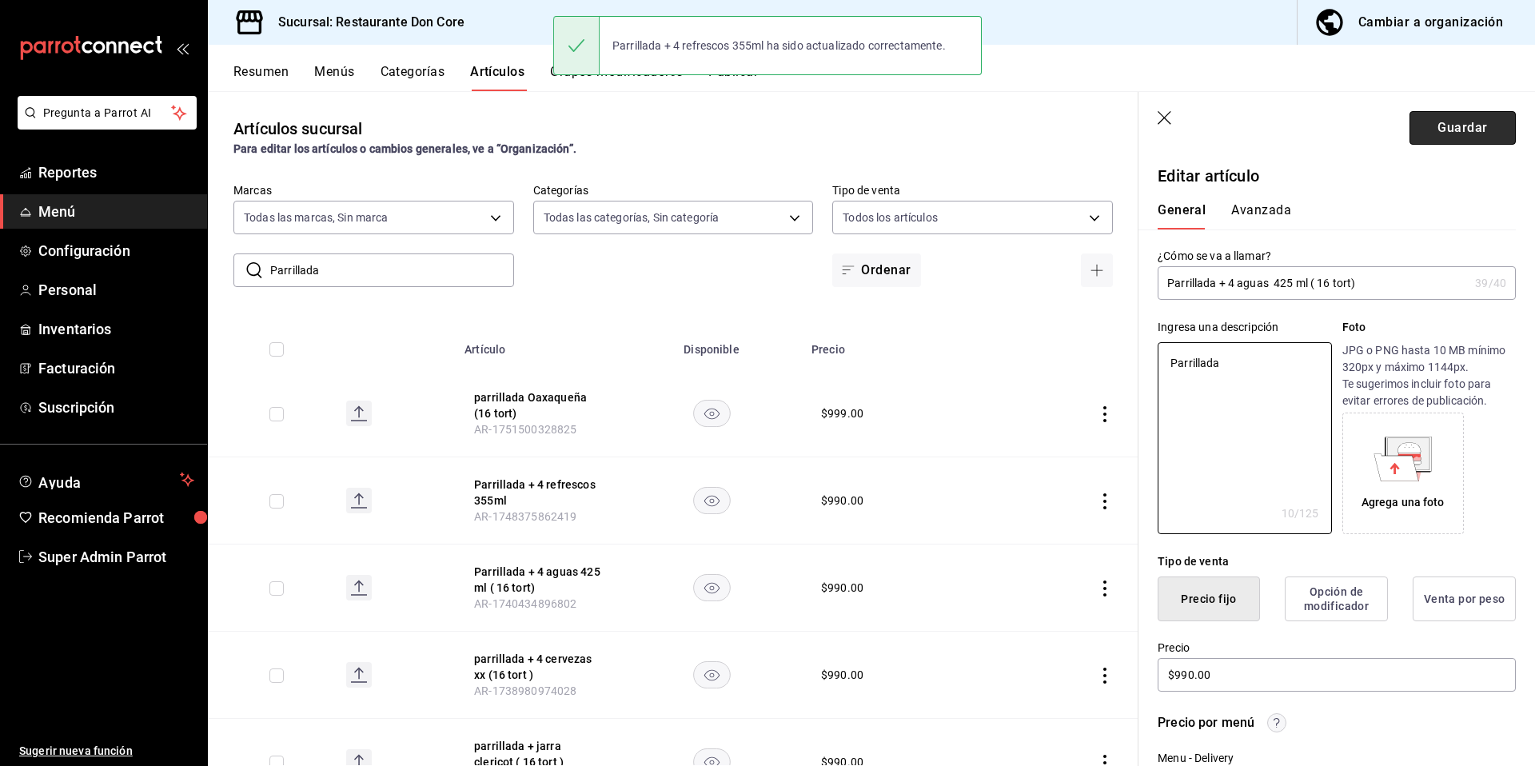
click at [1440, 138] on button "Guardar" at bounding box center [1462, 128] width 106 height 34
type textarea "x"
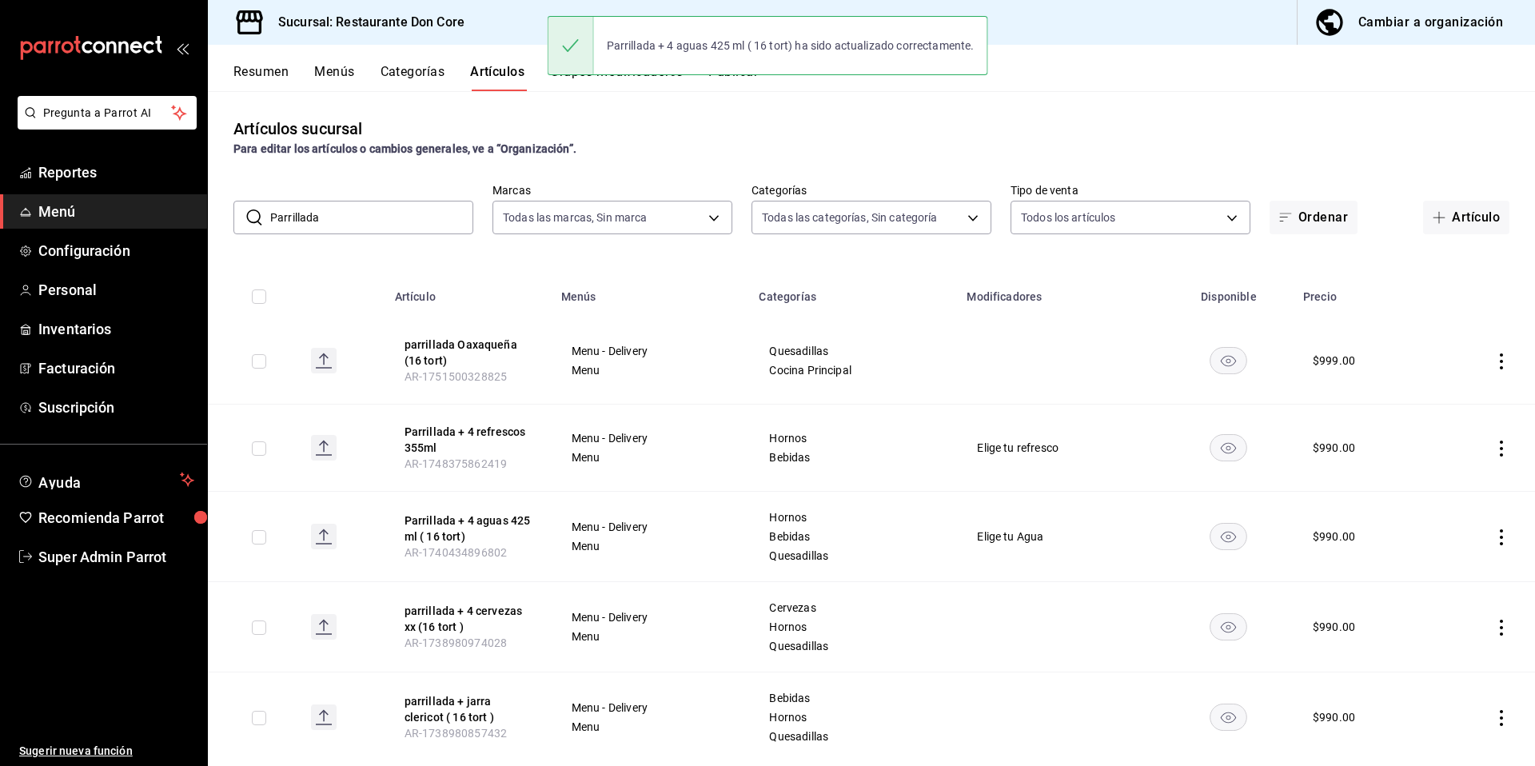
click at [471, 557] on span "AR-1740434896802" at bounding box center [455, 552] width 102 height 13
click at [471, 593] on th "parrillada + 4 cervezas xx (16 tort ) AR-1738980974028" at bounding box center [468, 627] width 166 height 90
click at [454, 613] on button "parrillada + 4 cervezas xx (16 tort )" at bounding box center [468, 619] width 128 height 32
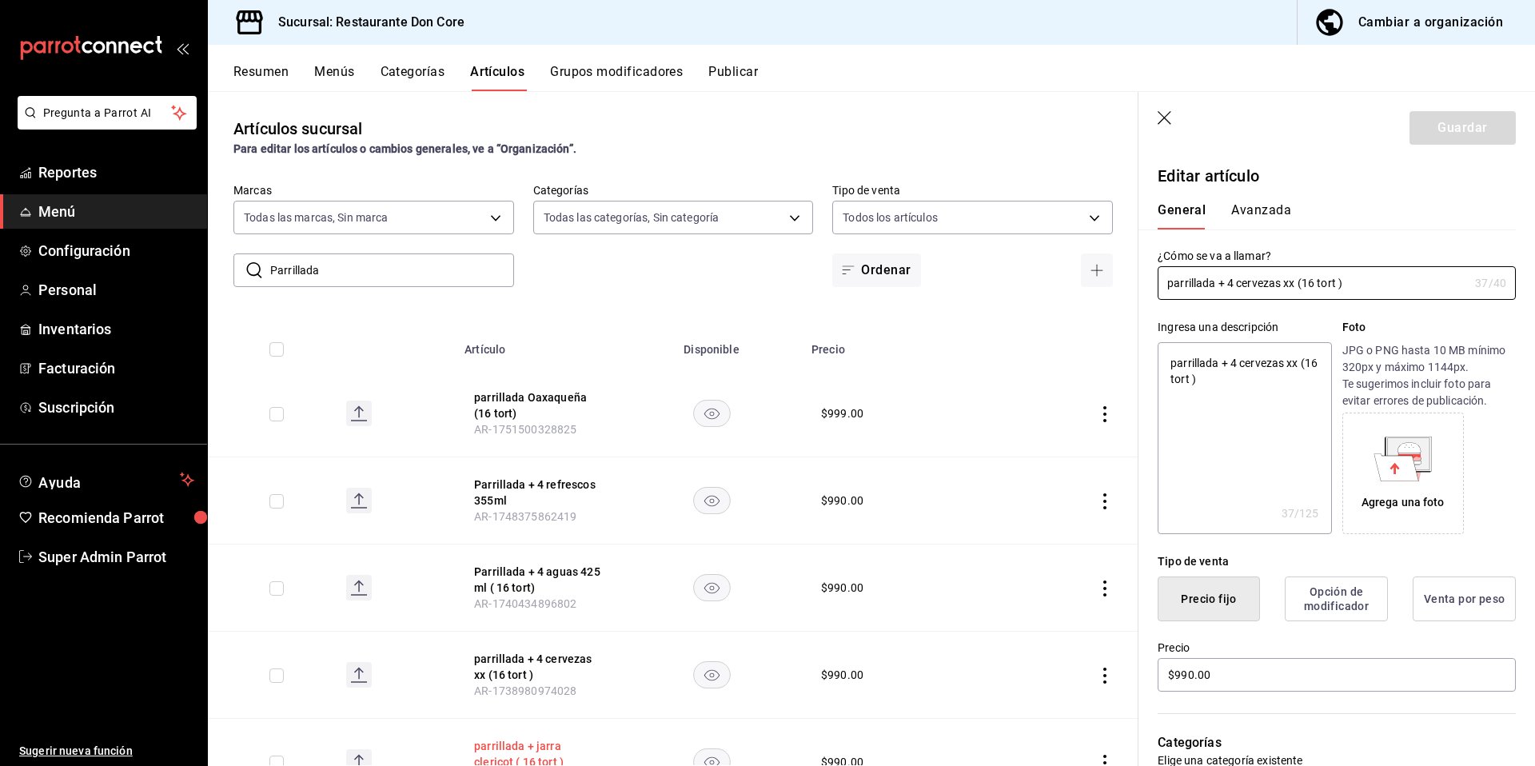
click at [498, 742] on th "parrillada + jarra clericot ( 16 tort ) AR-1738980857432" at bounding box center [538, 762] width 166 height 87
click at [498, 742] on button "parrillada + jarra clericot ( 16 tort )" at bounding box center [538, 754] width 128 height 32
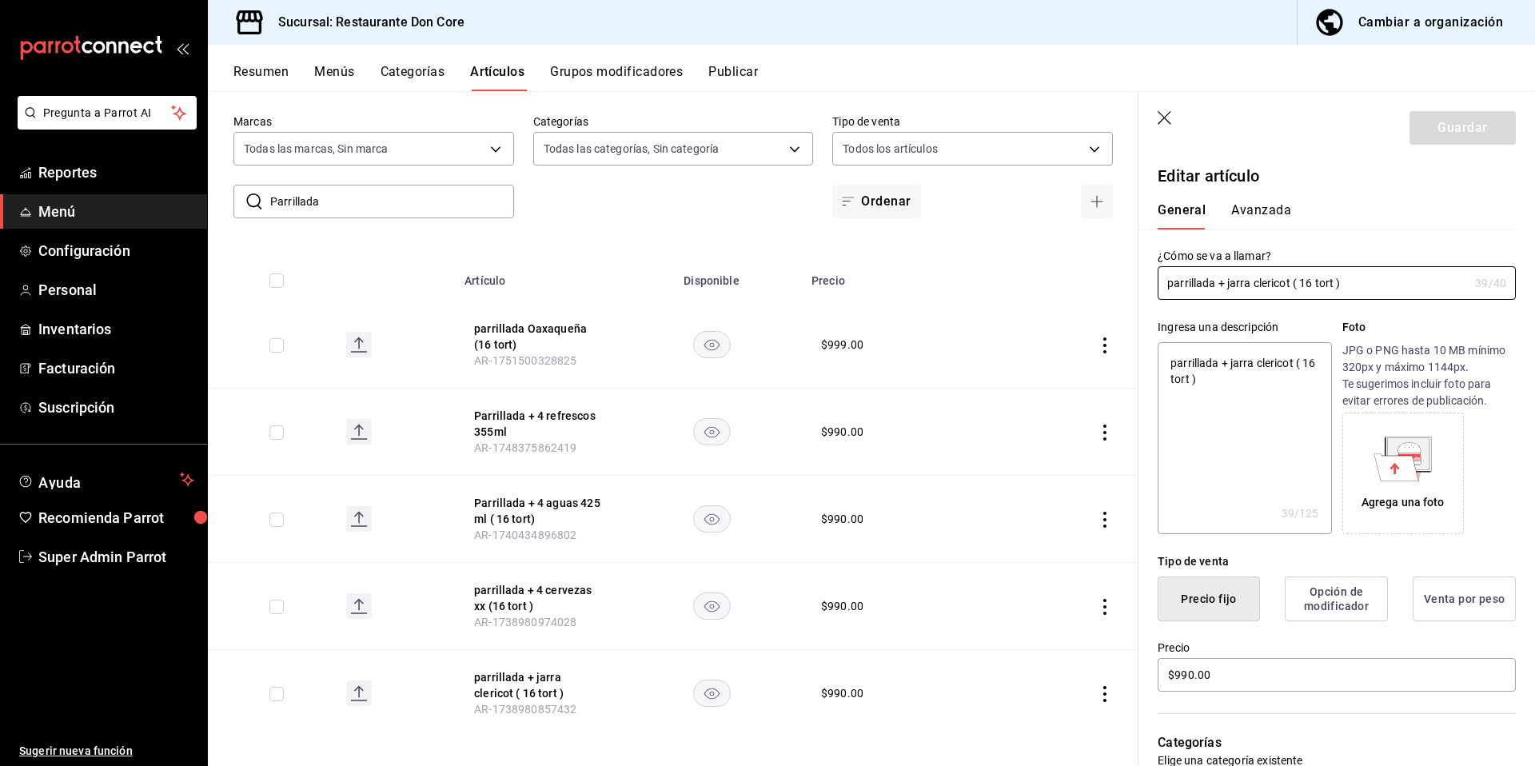
scroll to position [78, 0]
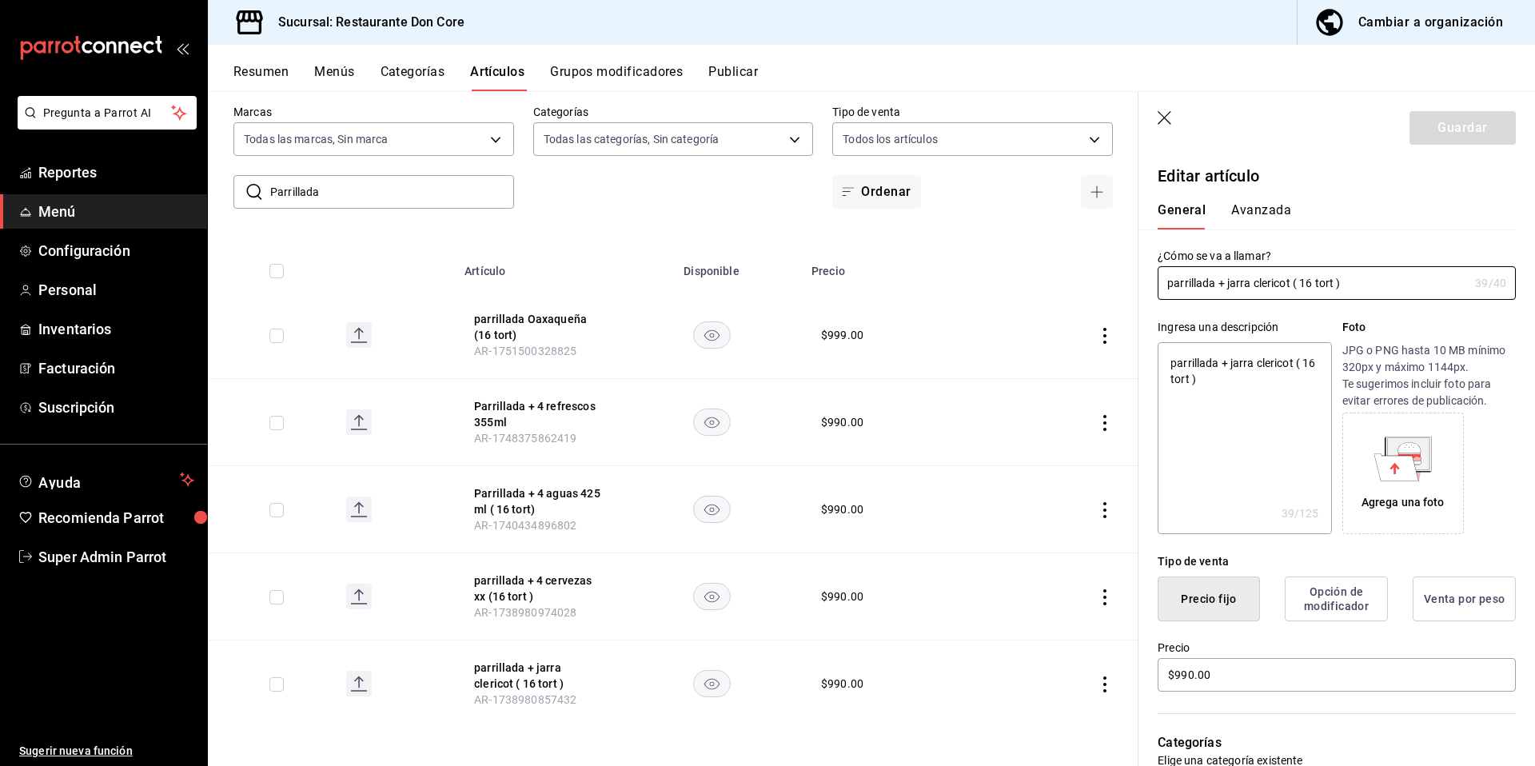
click at [298, 188] on input "Parrillada" at bounding box center [392, 192] width 244 height 32
paste input "Lechon"
type input "Lechon"
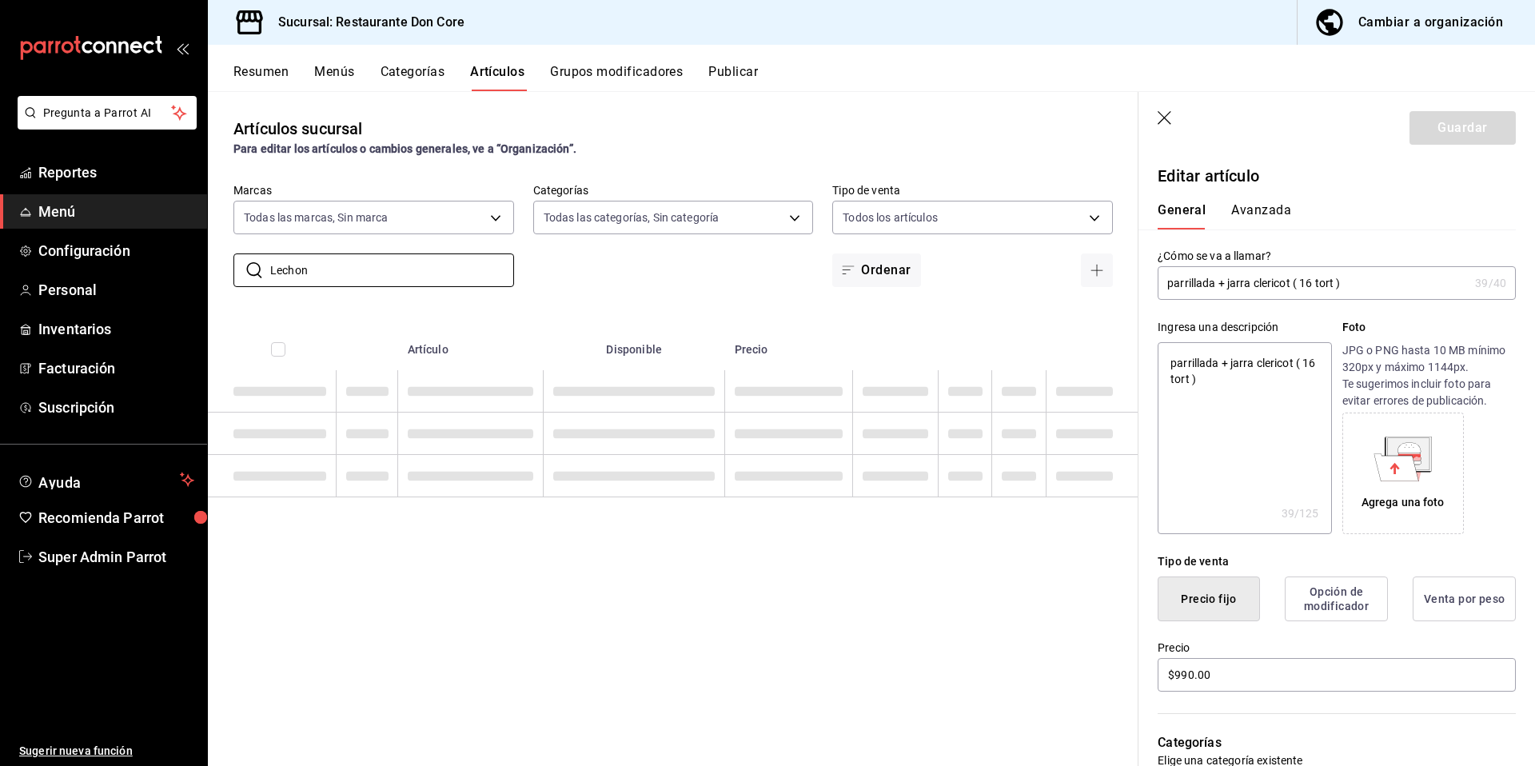
scroll to position [0, 0]
type textarea "x"
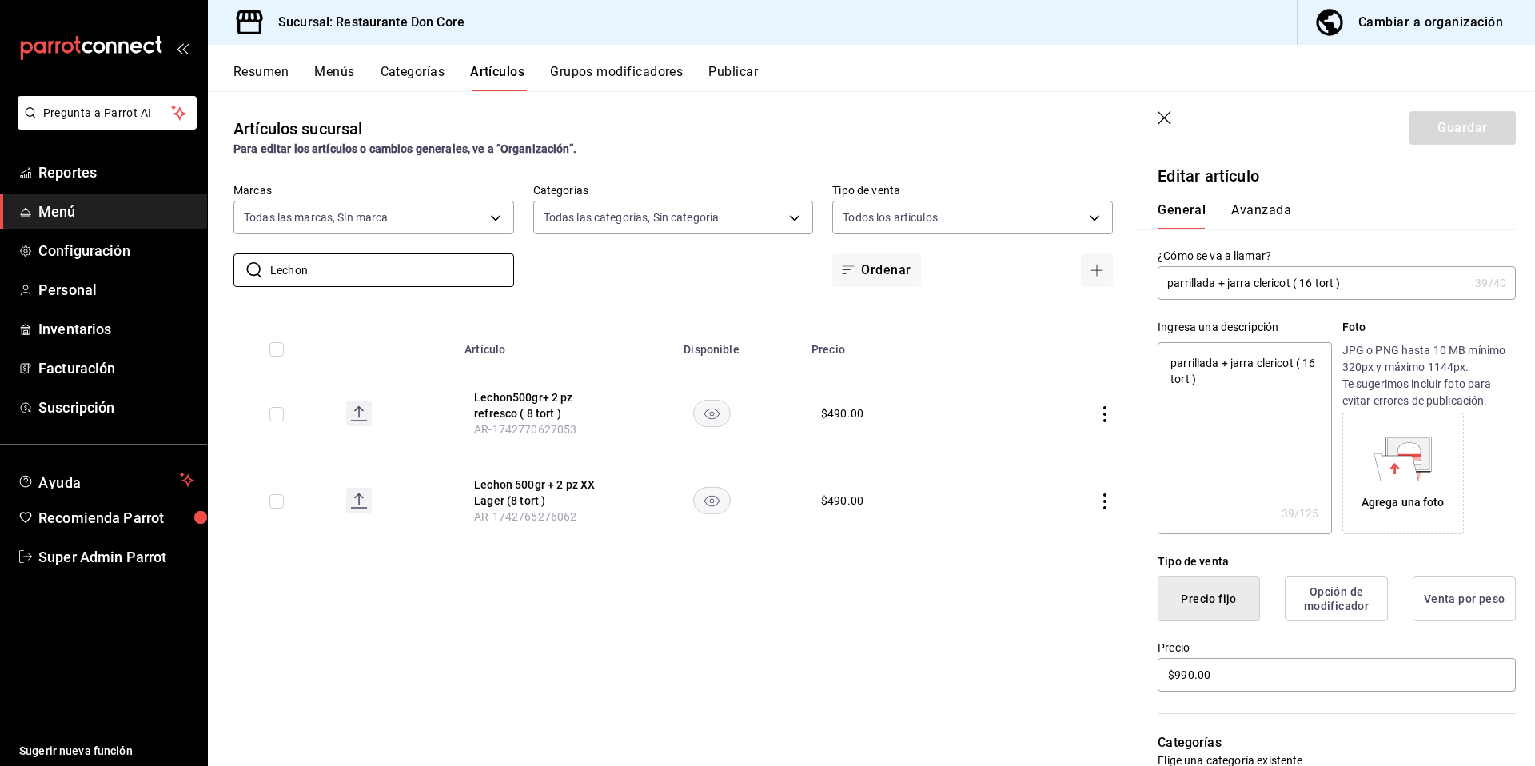
type input "Lechon"
click at [531, 406] on button "Lechon500gr+ 2 pz refresco ( 8 tort )" at bounding box center [538, 405] width 128 height 32
click at [1226, 445] on textarea at bounding box center [1243, 438] width 173 height 192
paste textarea "Lechon"
type textarea "Lechon"
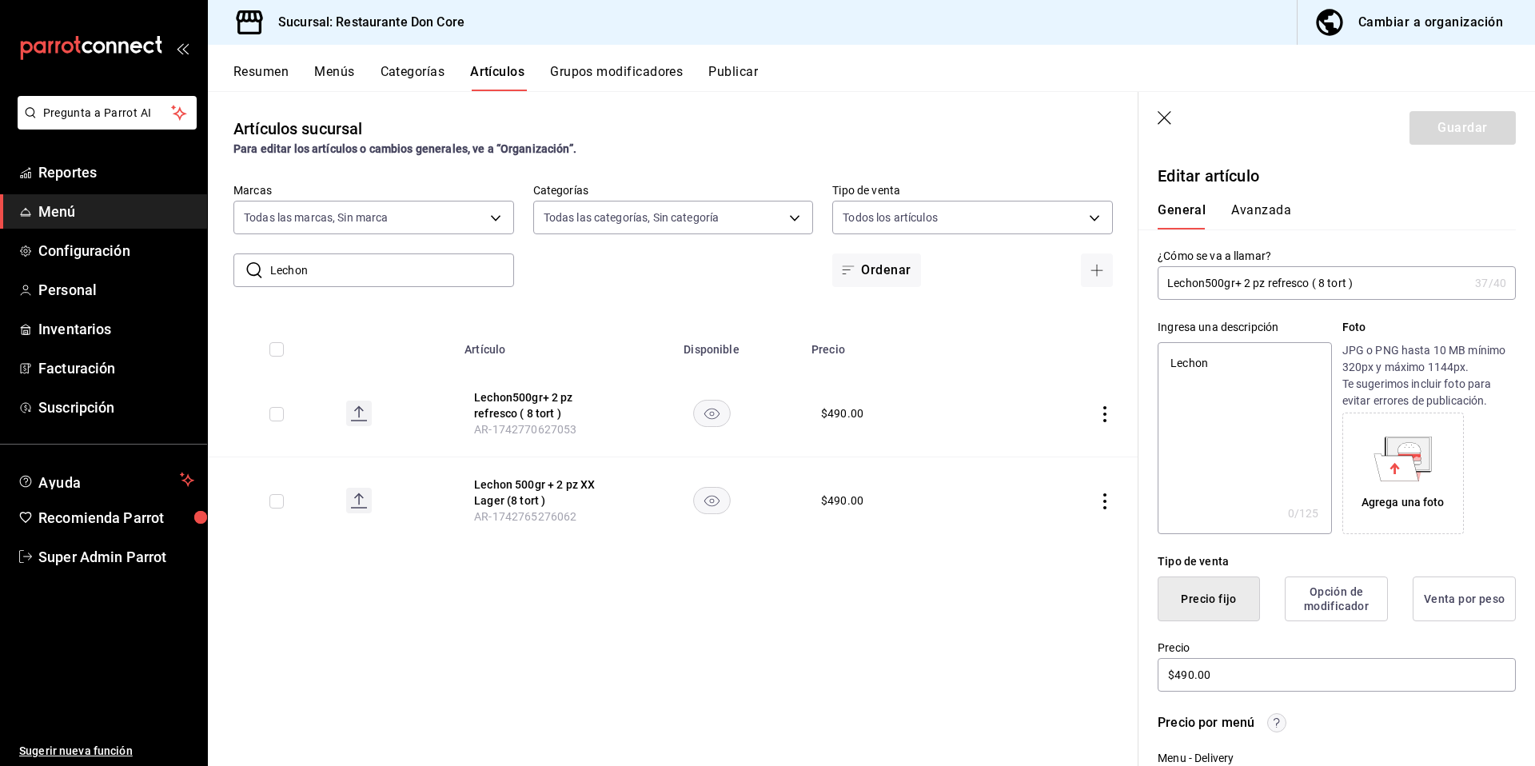
type textarea "x"
type textarea "Lechon"
click at [1471, 128] on button "Guardar" at bounding box center [1462, 128] width 106 height 34
type textarea "x"
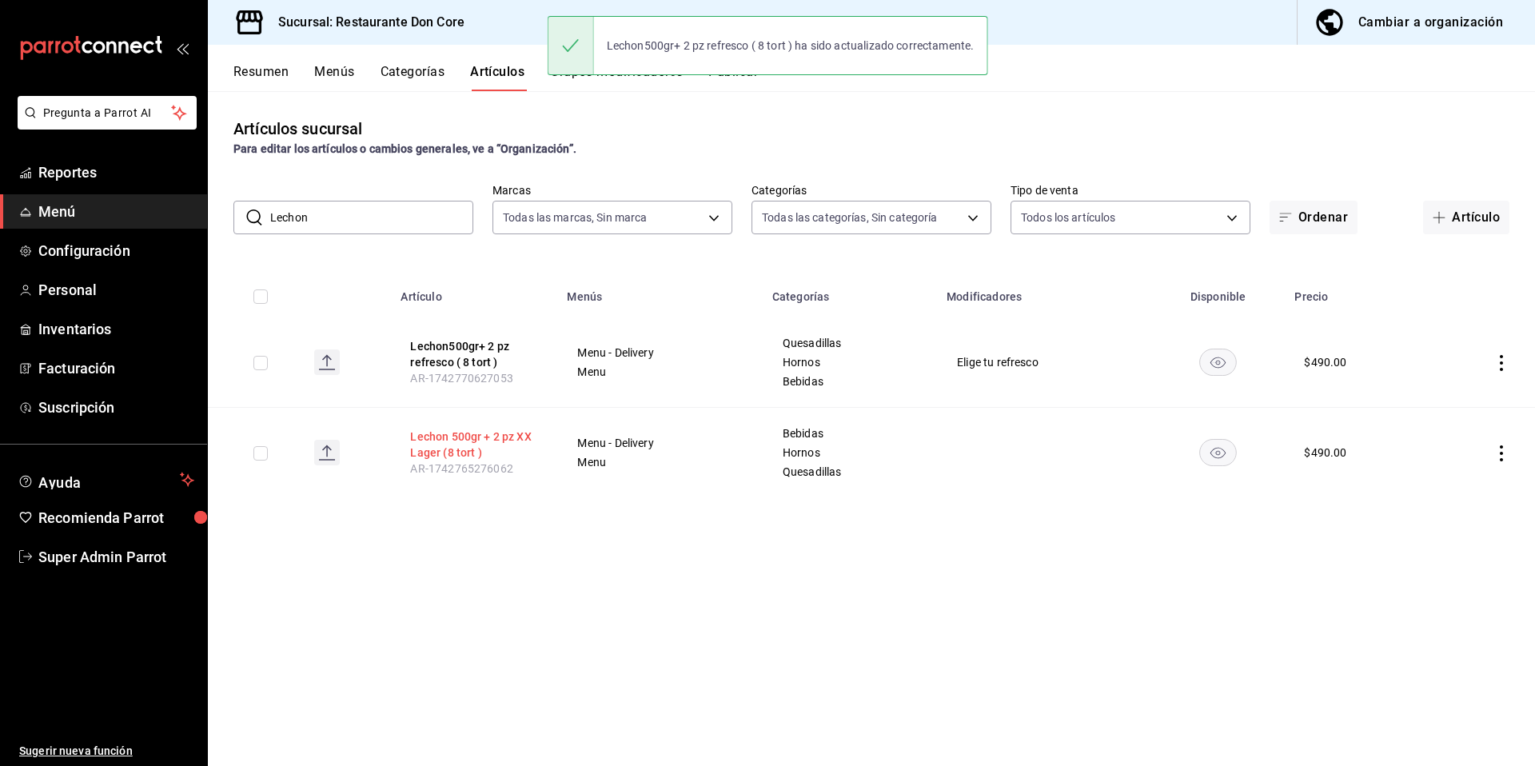
click at [512, 450] on button "Lechon 500gr + 2 pz XX Lager (8 tort )" at bounding box center [474, 444] width 128 height 32
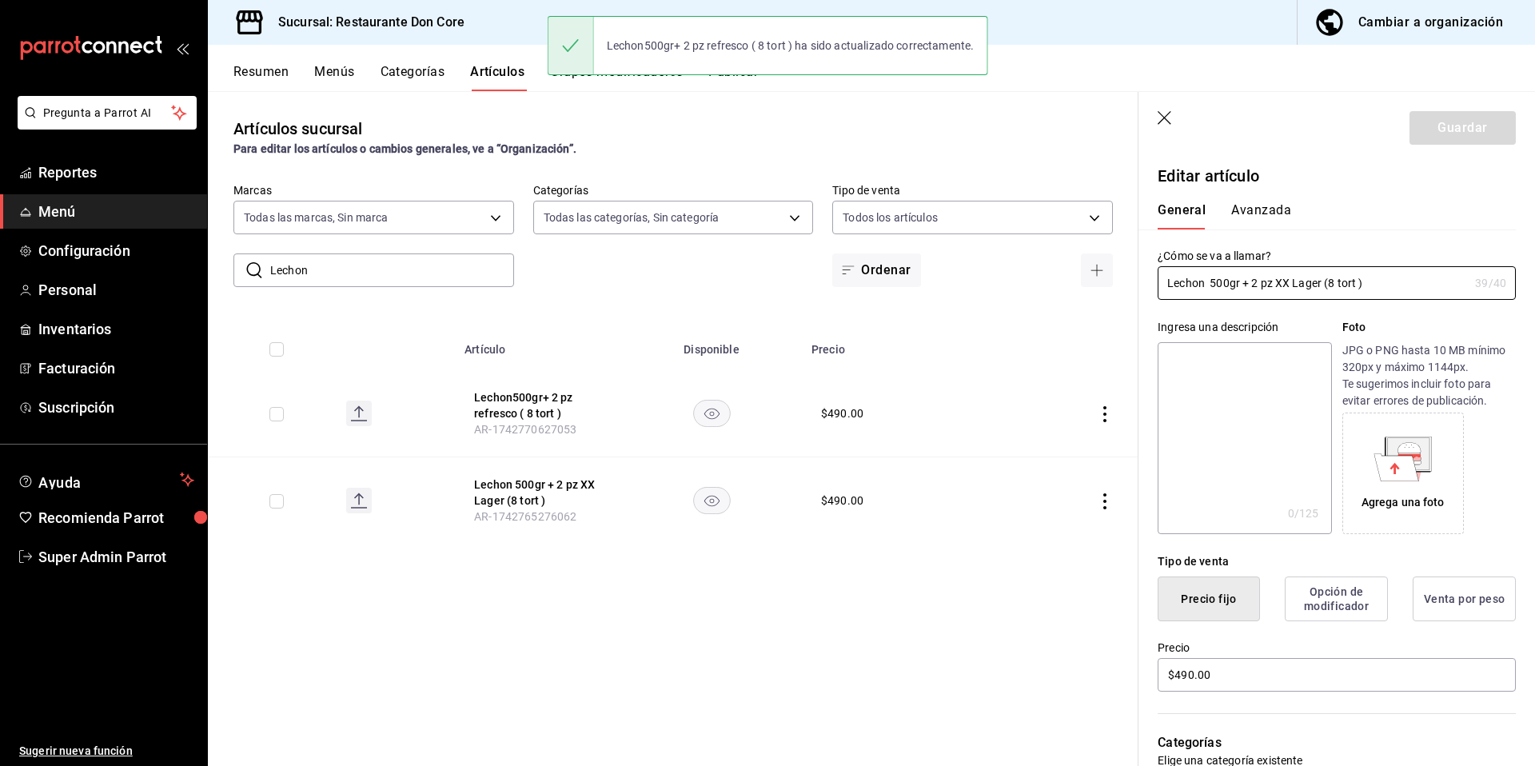
click at [1250, 443] on textarea at bounding box center [1243, 438] width 173 height 192
paste textarea "Lechon"
type textarea "Lechon"
type textarea "x"
type textarea "Lechon"
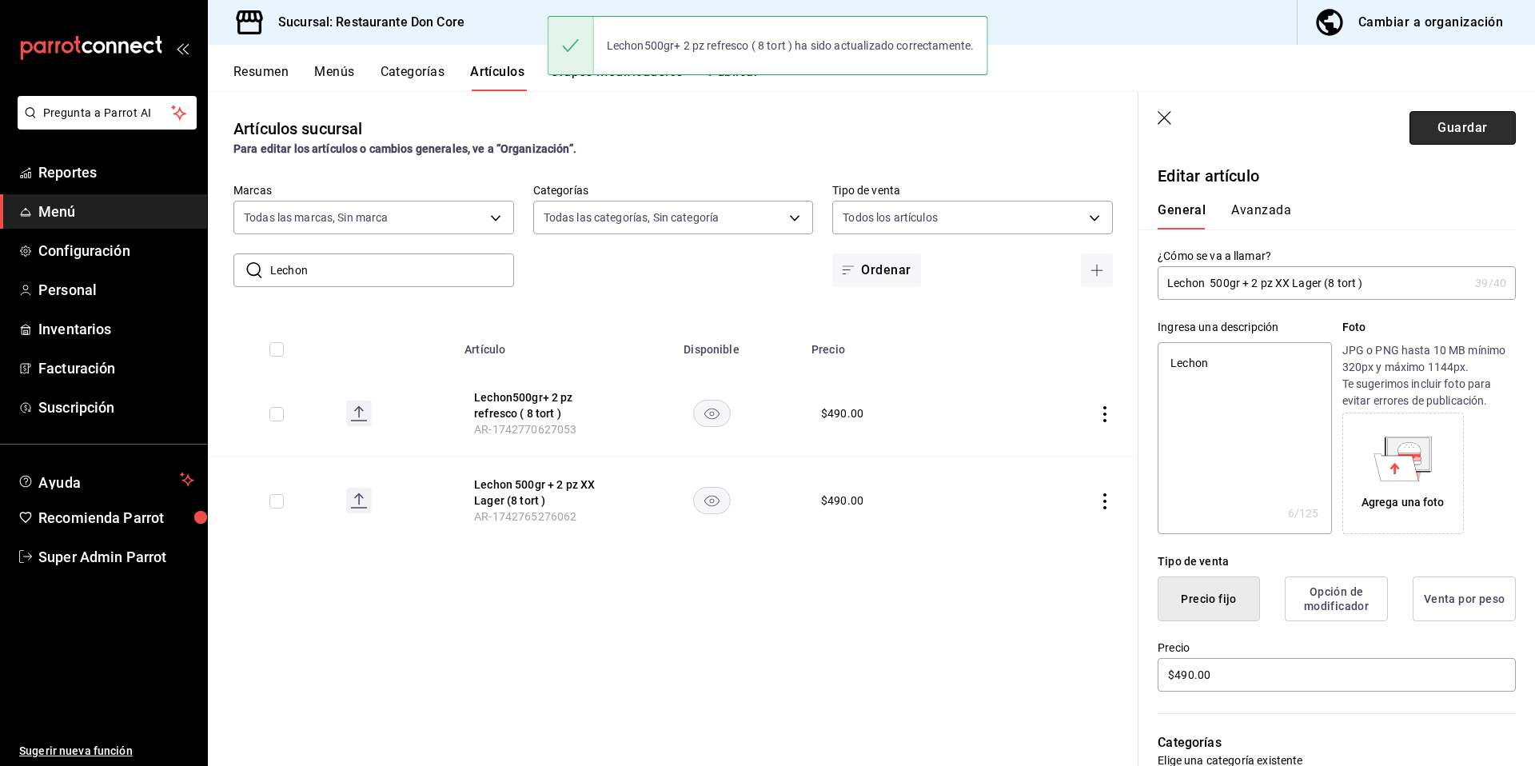
click at [1455, 140] on button "Guardar" at bounding box center [1462, 128] width 106 height 34
type textarea "x"
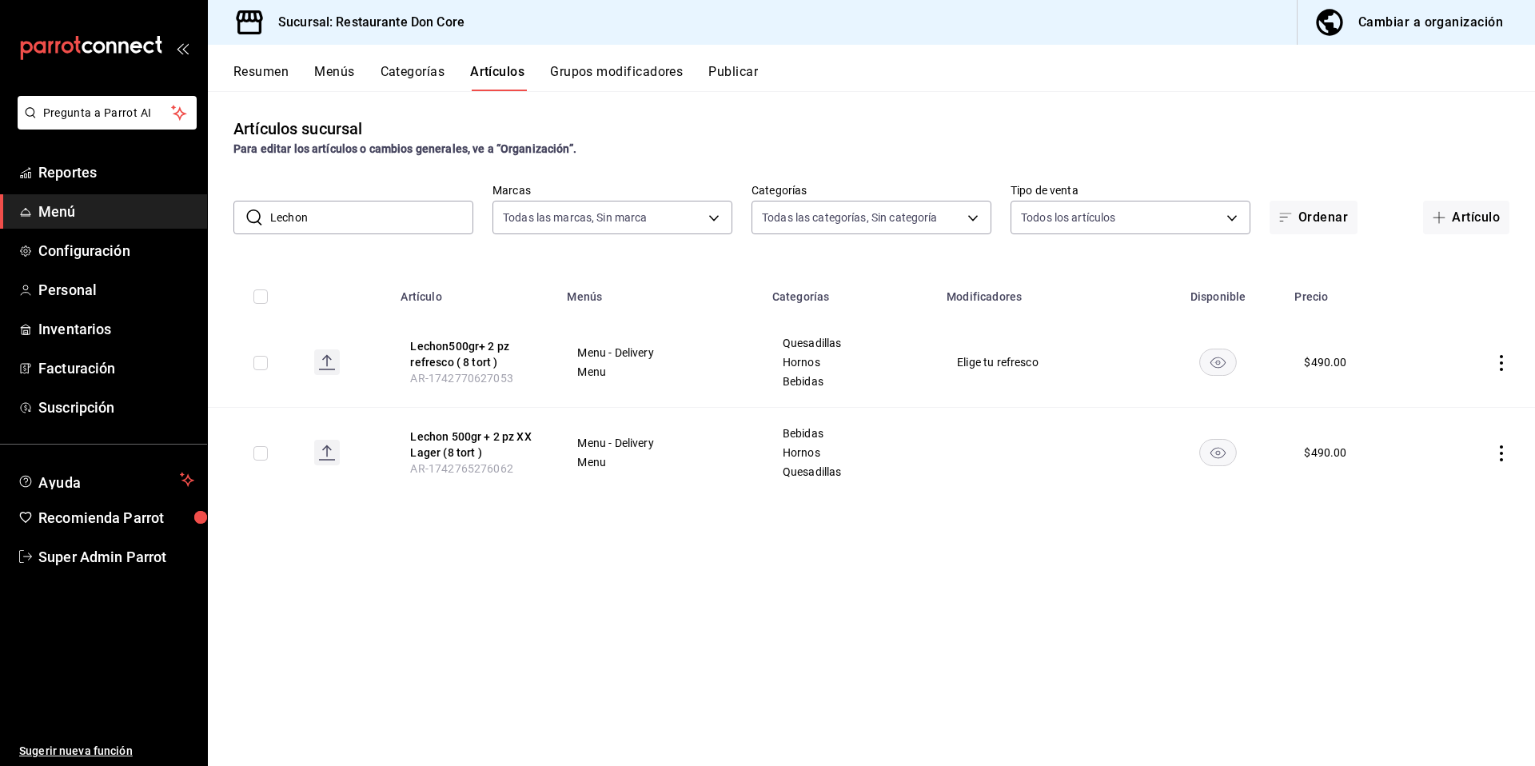
drag, startPoint x: 327, startPoint y: 215, endPoint x: 249, endPoint y: 214, distance: 78.3
click at [250, 214] on div "​ Lechon ​" at bounding box center [353, 218] width 240 height 34
paste input "Quesadilla de hongos"
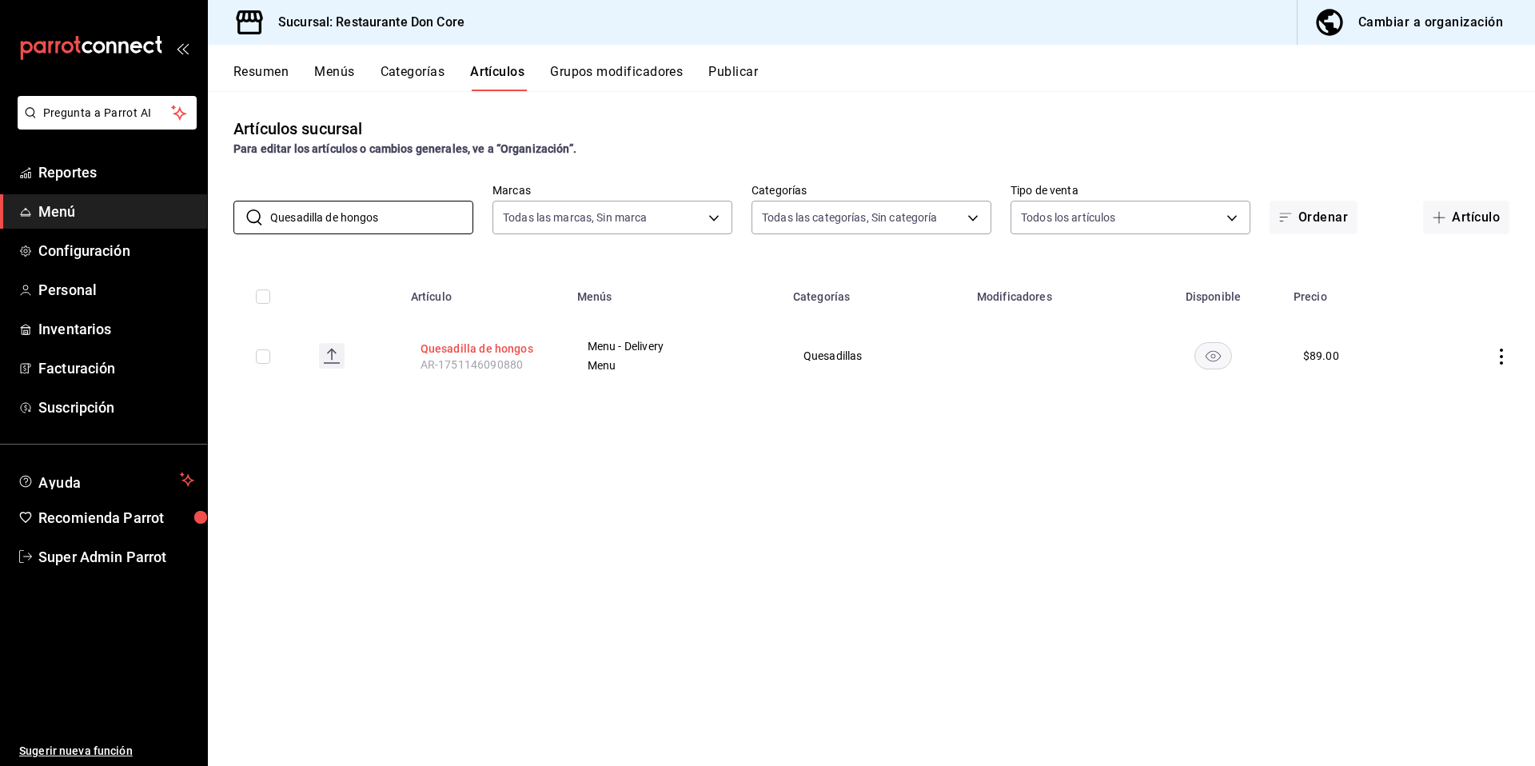
type input "Quesadilla de hongos"
click at [447, 344] on button "Quesadilla de hongos" at bounding box center [484, 349] width 128 height 16
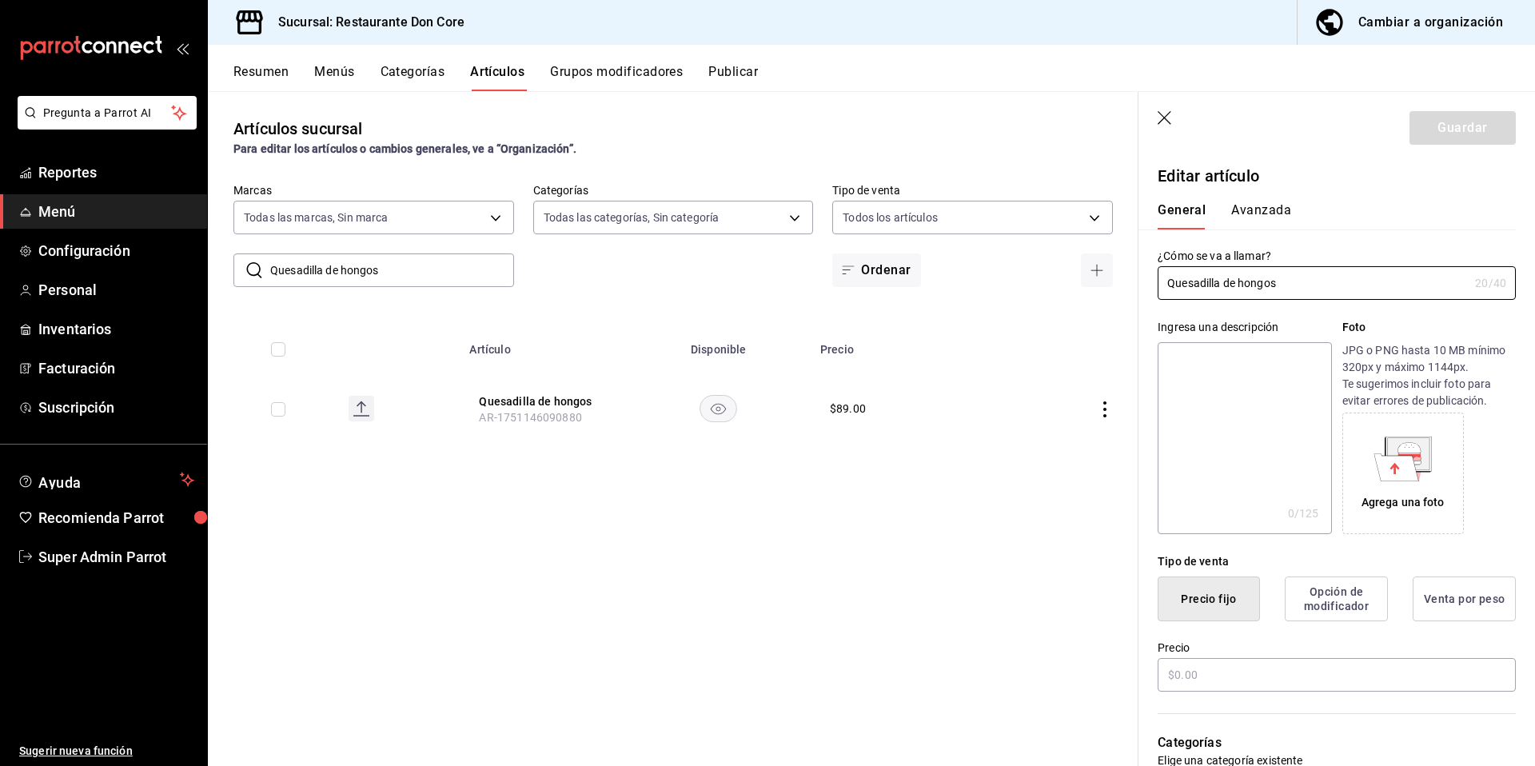
type input "$89.00"
click at [1274, 479] on textarea at bounding box center [1243, 438] width 173 height 192
paste textarea "Quesadilla de hongos"
type textarea "Quesadilla de hongos"
type textarea "x"
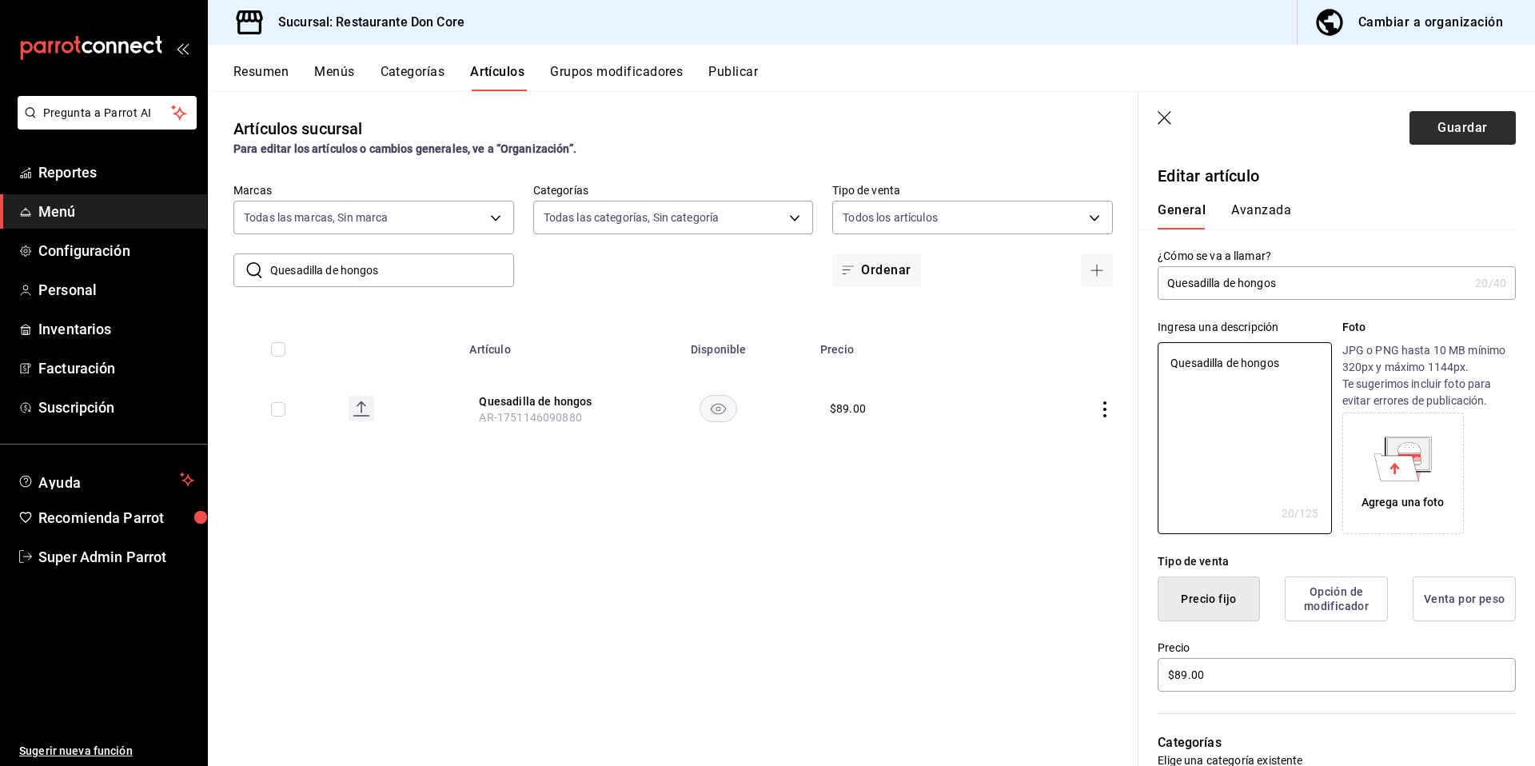
type textarea "Quesadilla de hongos"
click at [1428, 114] on button "Guardar" at bounding box center [1462, 128] width 106 height 34
type textarea "x"
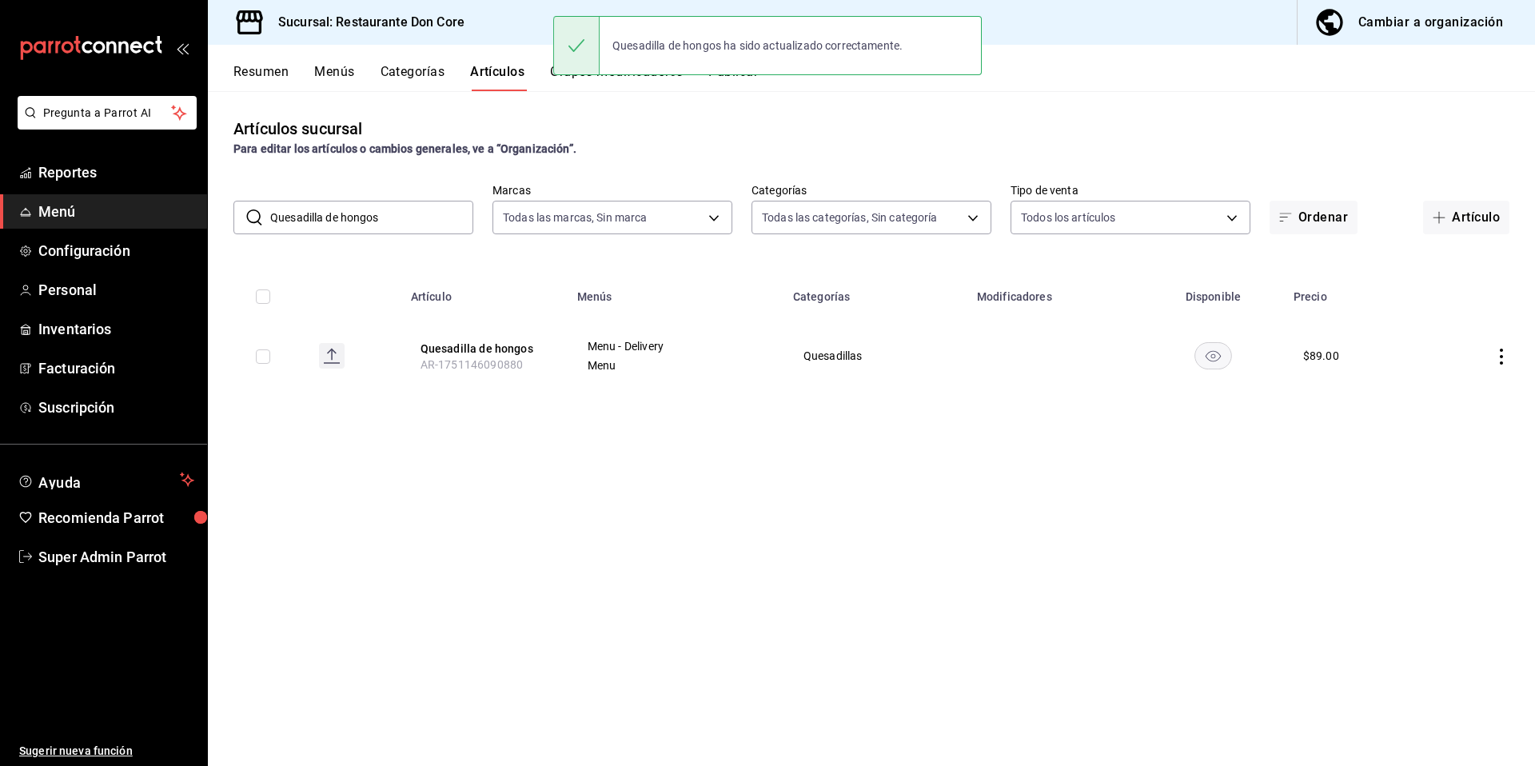
drag, startPoint x: 401, startPoint y: 225, endPoint x: 262, endPoint y: 207, distance: 140.2
click at [262, 207] on div "​ Quesadilla de hongos ​" at bounding box center [353, 218] width 240 height 34
paste input "Musl"
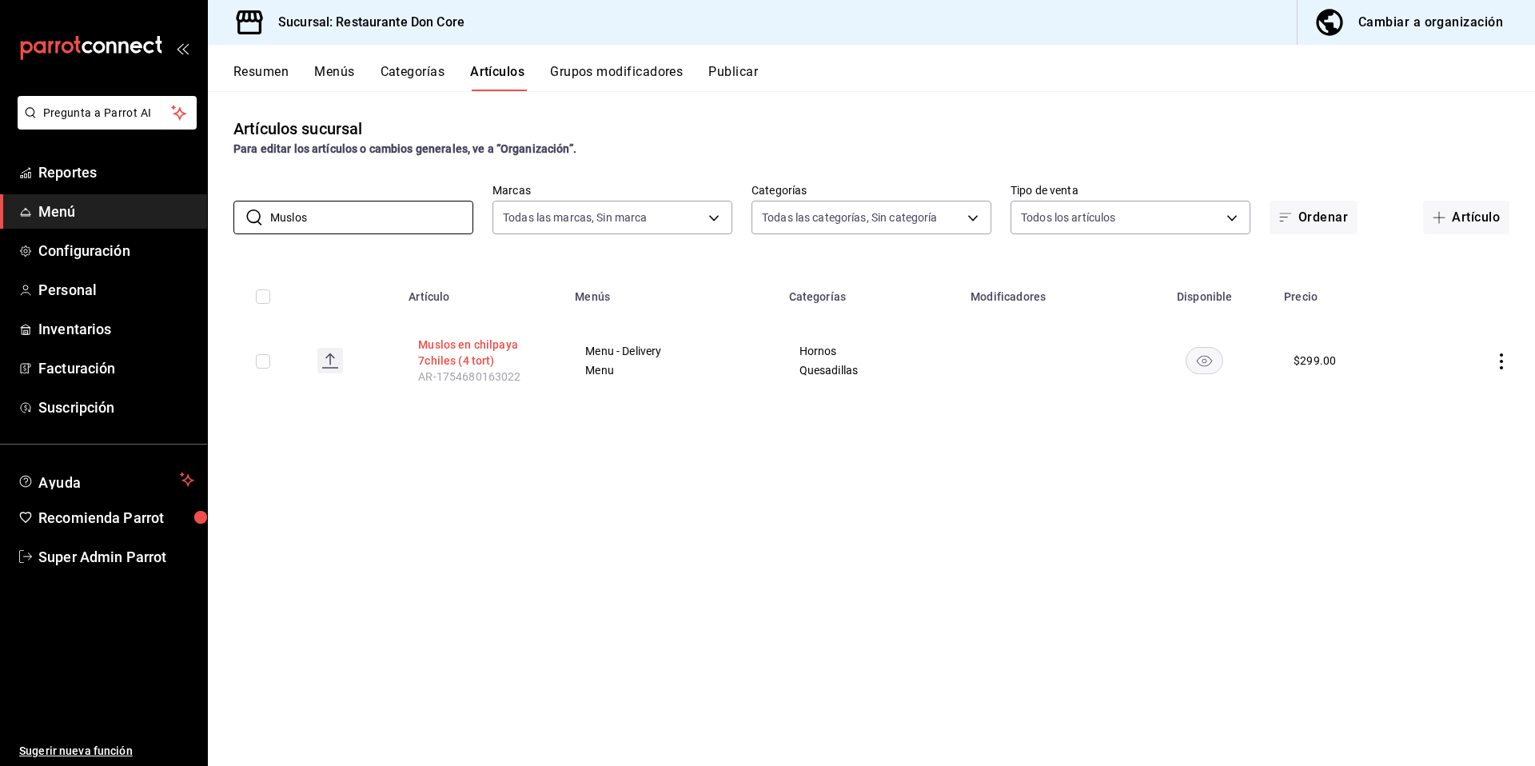
type input "Muslos"
click at [464, 349] on button "Muslos en chilpaya 7chiles (4 tort)" at bounding box center [482, 353] width 128 height 32
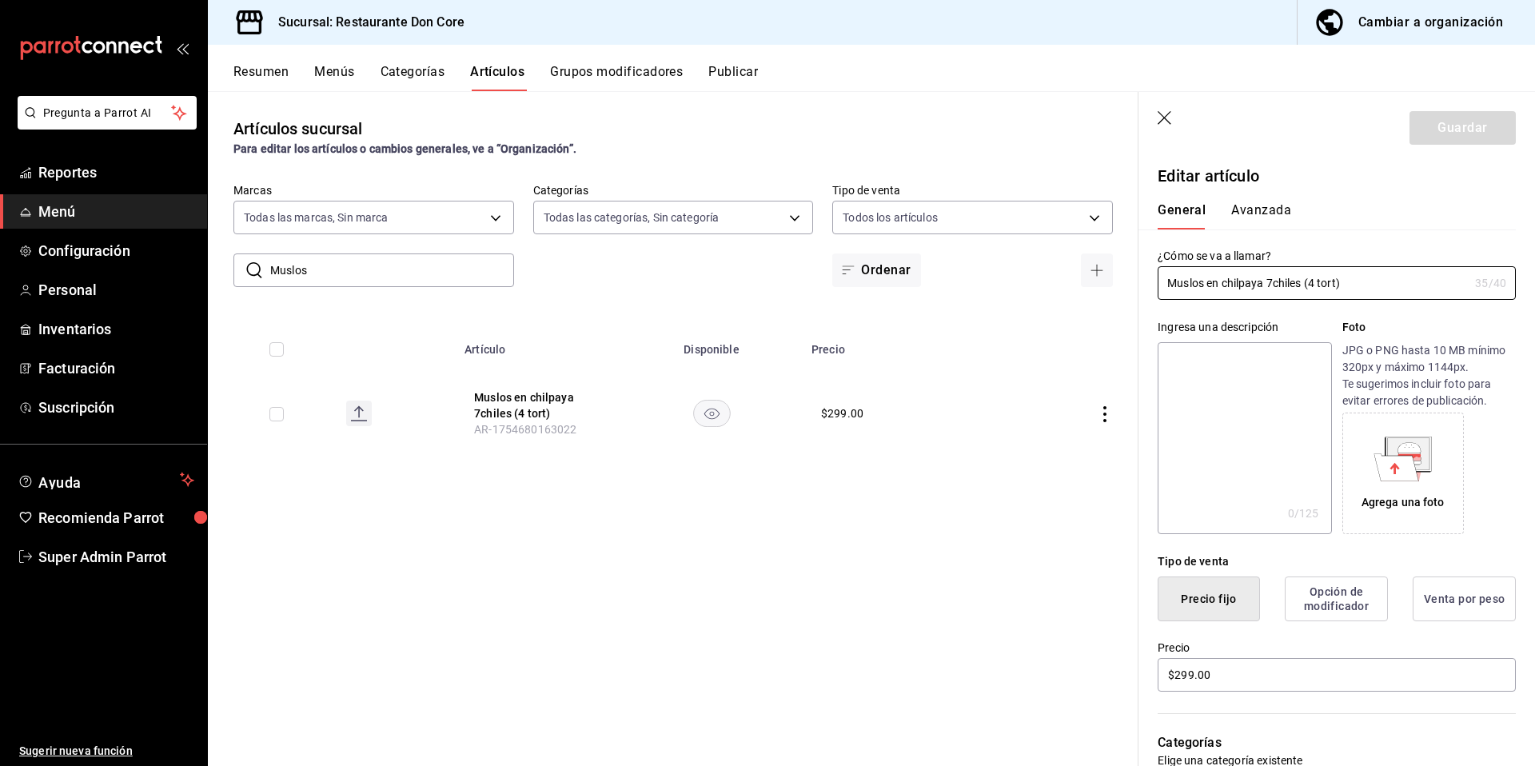
click at [1250, 408] on textarea at bounding box center [1243, 438] width 173 height 192
paste textarea "Muslos"
type textarea "Muslos"
type textarea "x"
type textarea "Muslos"
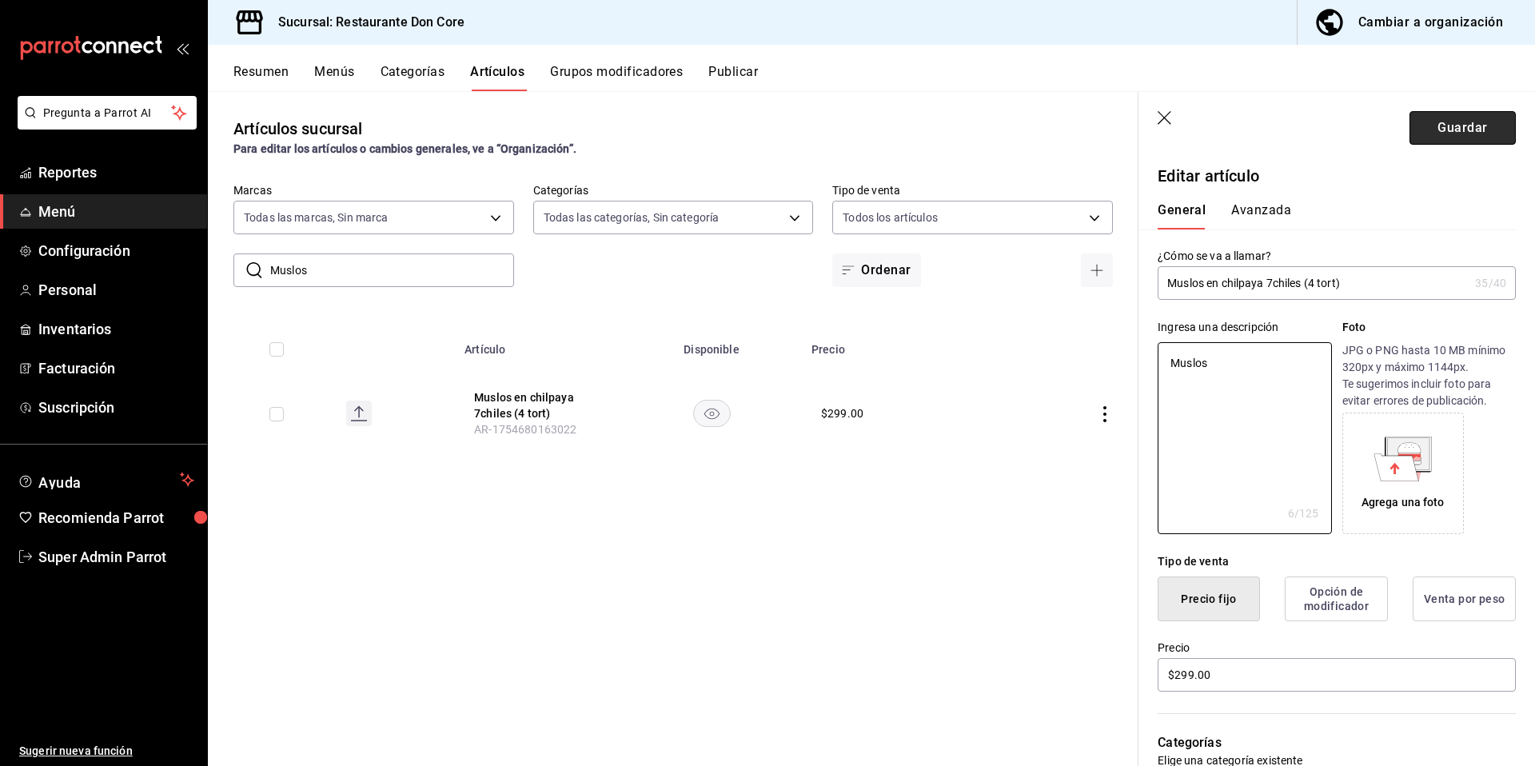
click at [1437, 131] on button "Guardar" at bounding box center [1462, 128] width 106 height 34
type textarea "x"
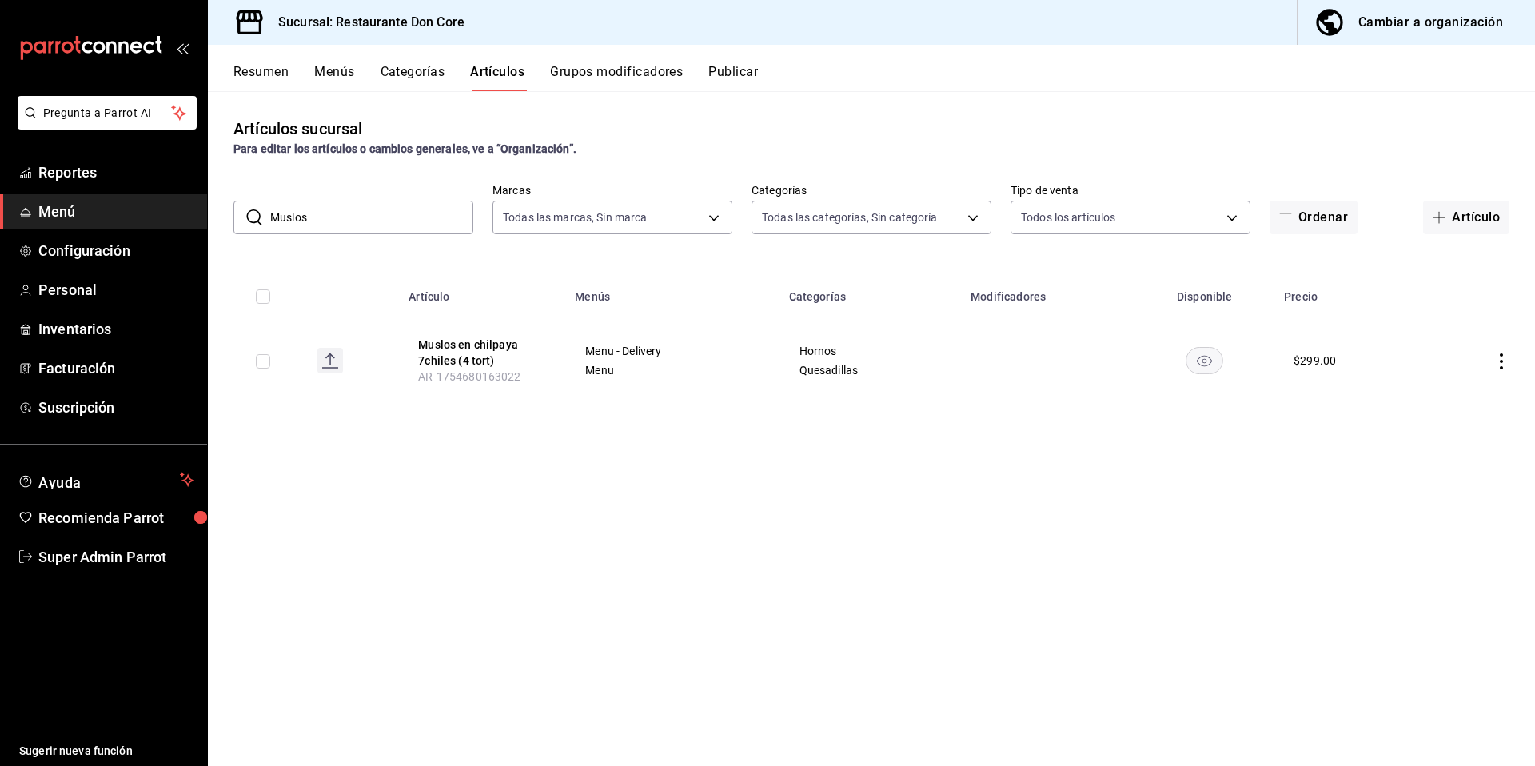
click at [291, 222] on input "Muslos" at bounding box center [371, 217] width 203 height 32
click at [289, 224] on input "Muslos" at bounding box center [371, 217] width 203 height 32
paste input "Torta"
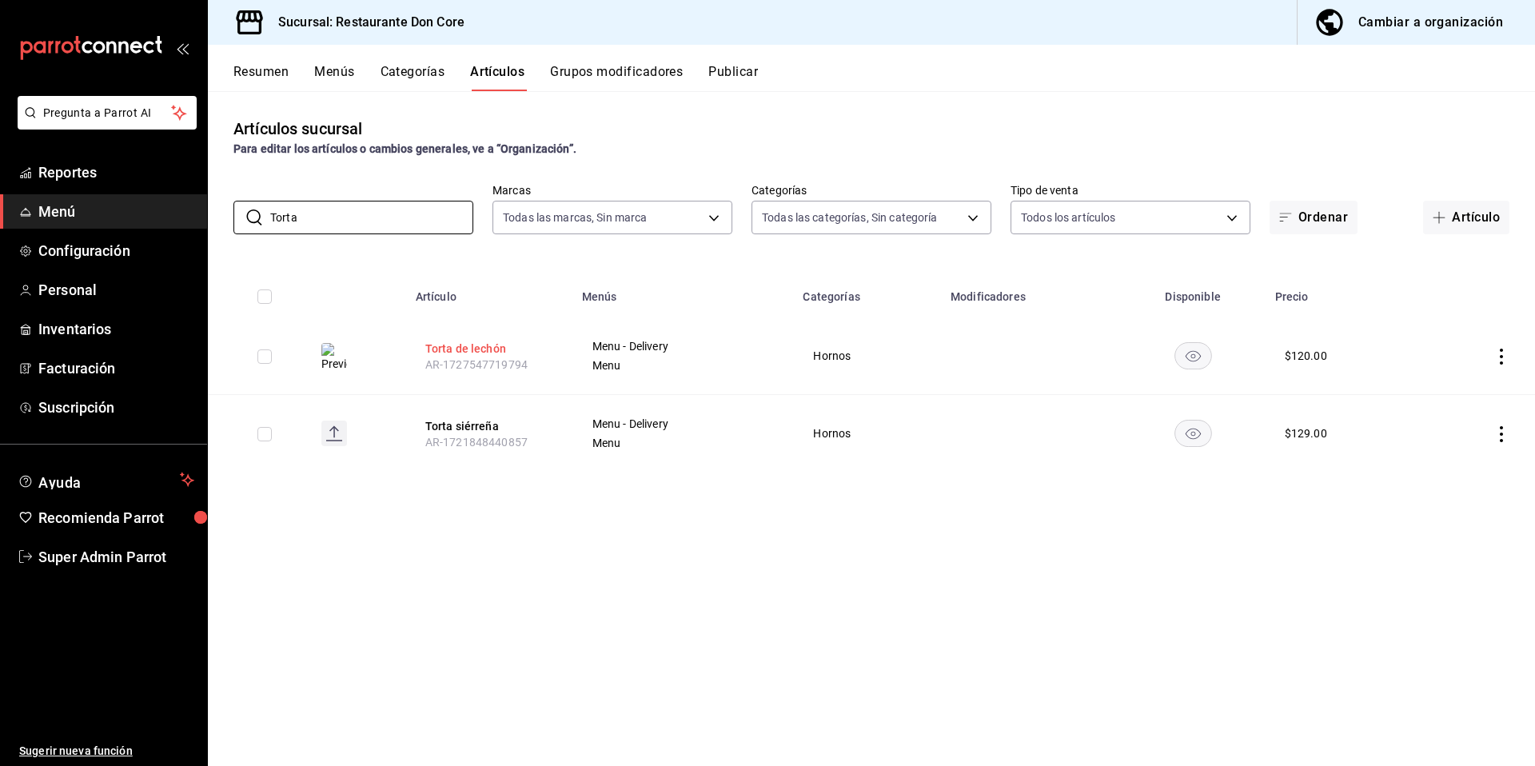
type input "Torta"
click at [493, 349] on button "Torta de lechón" at bounding box center [489, 349] width 128 height 16
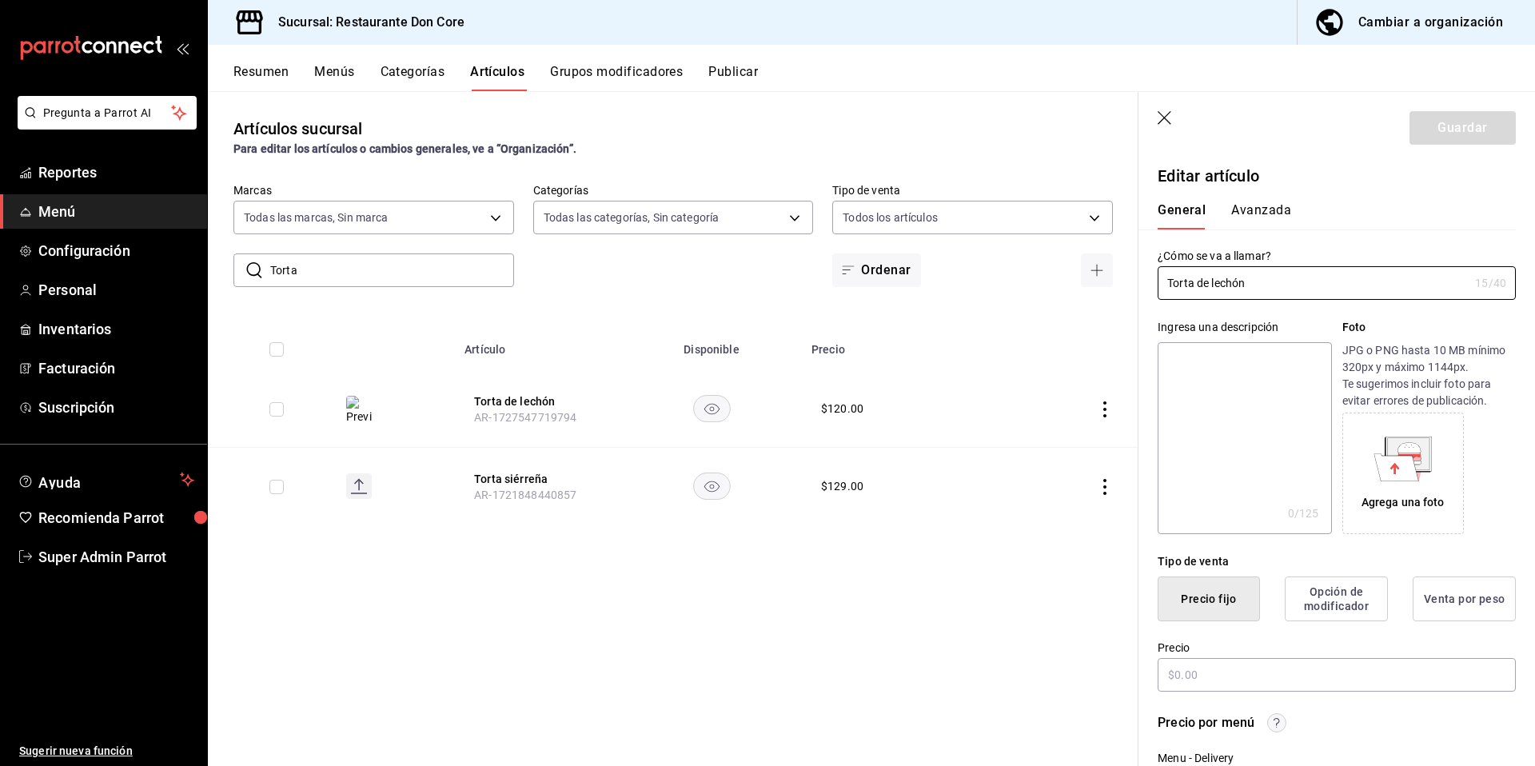
type input "$120.00"
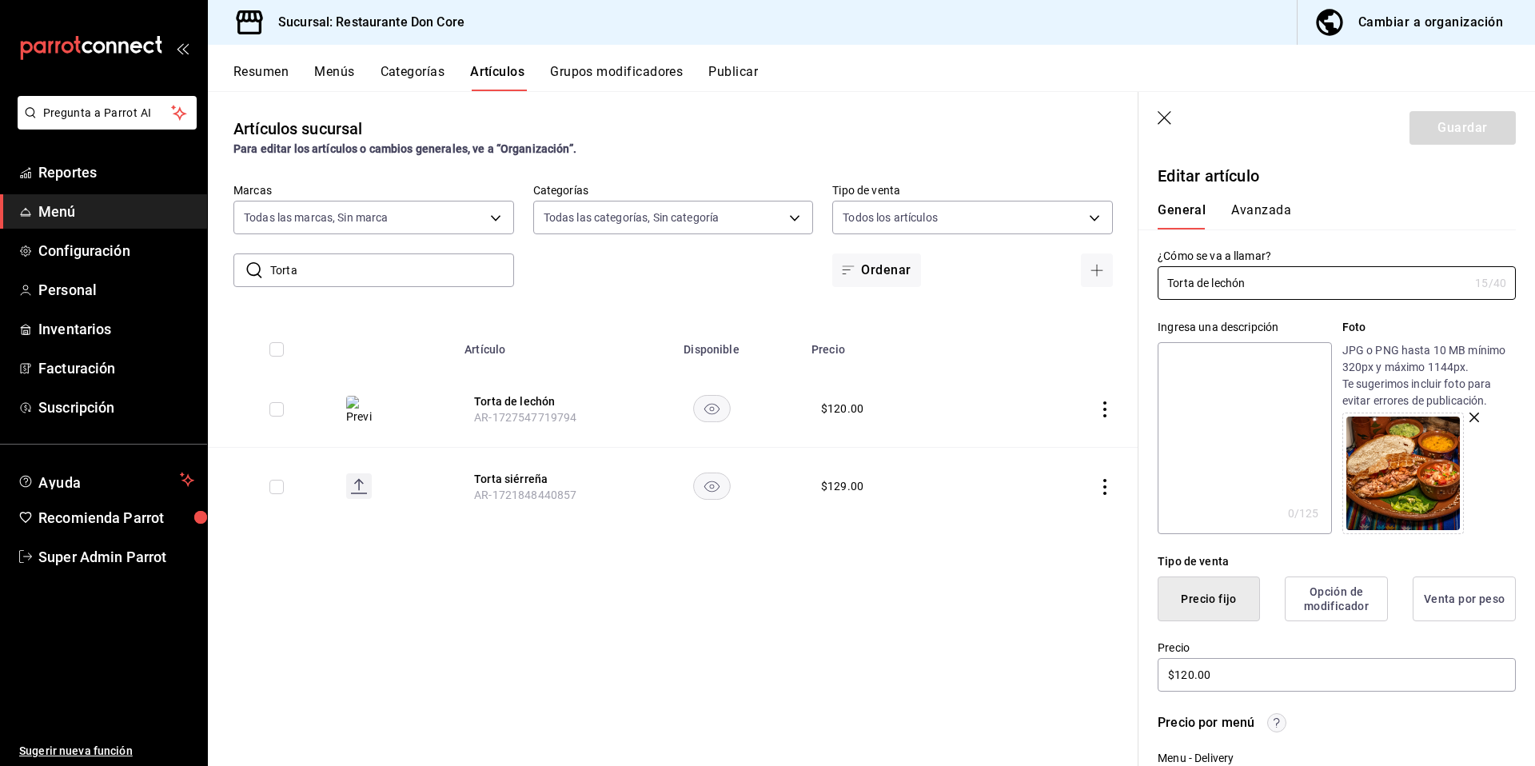
click at [1238, 474] on textarea at bounding box center [1243, 438] width 173 height 192
paste textarea "Torta"
type textarea "Torta"
type textarea "x"
type textarea "Torta"
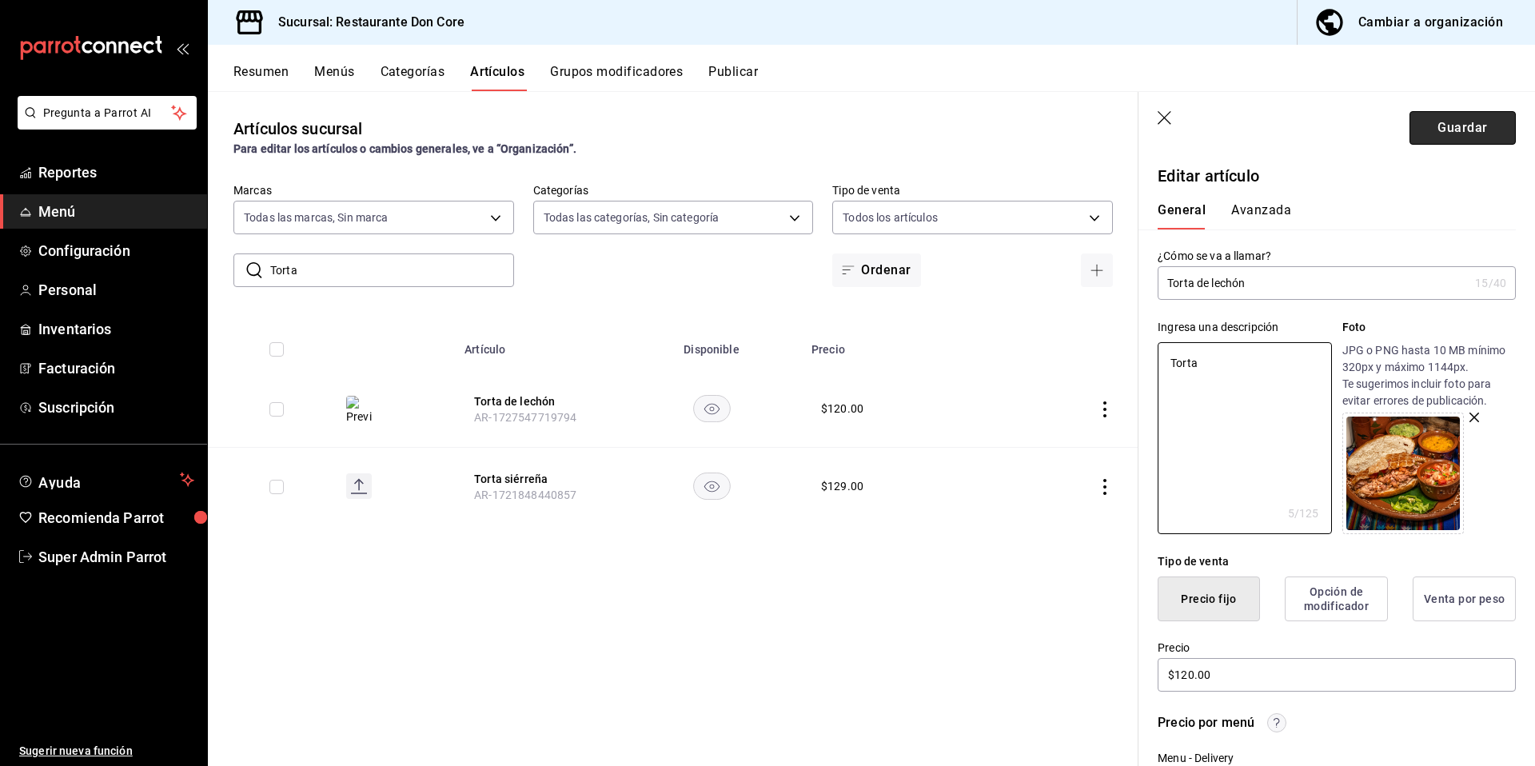
click at [1464, 124] on button "Guardar" at bounding box center [1462, 128] width 106 height 34
type textarea "x"
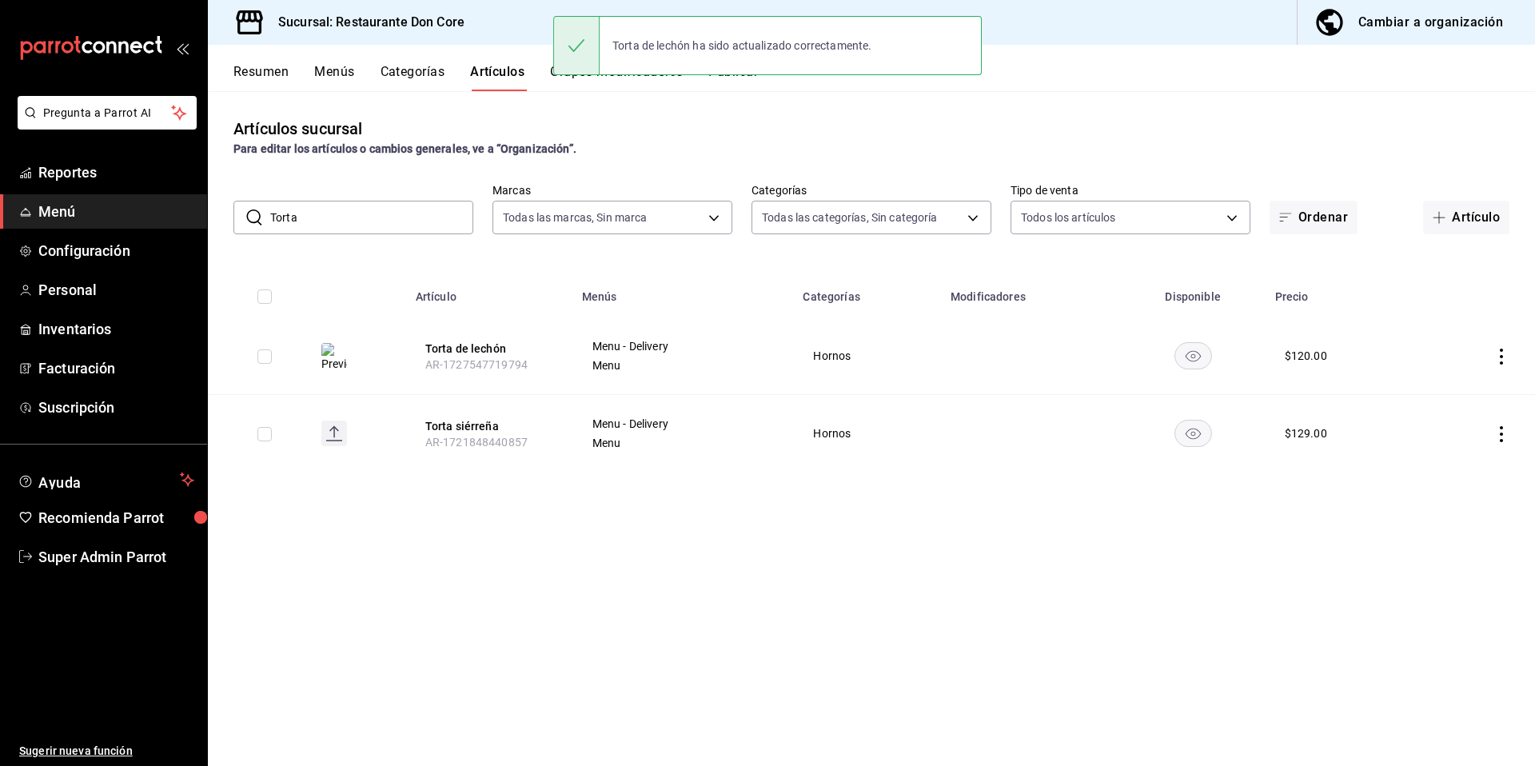
click at [480, 430] on button "Torta siérreña" at bounding box center [489, 426] width 128 height 16
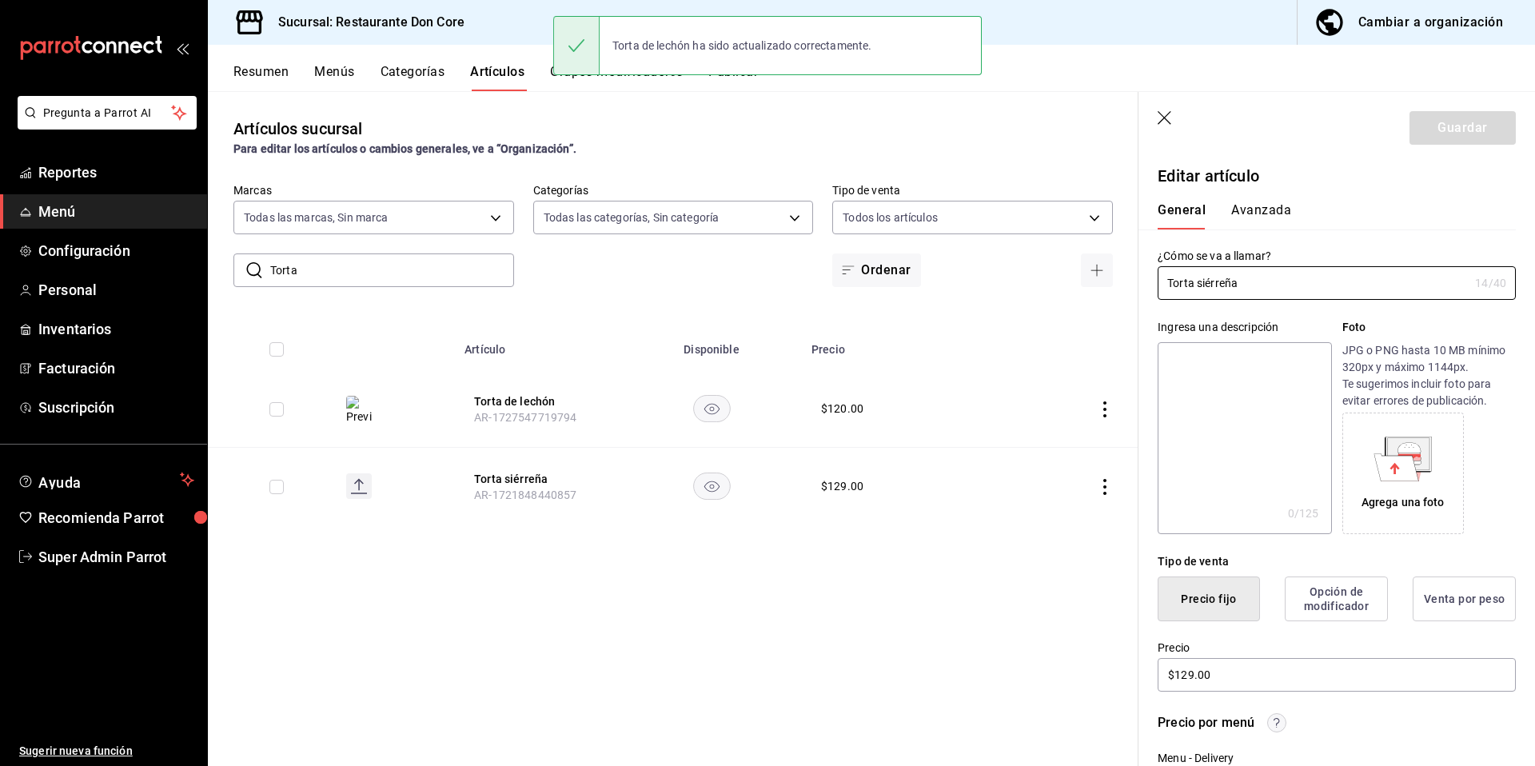
click at [1136, 406] on td at bounding box center [1066, 409] width 145 height 78
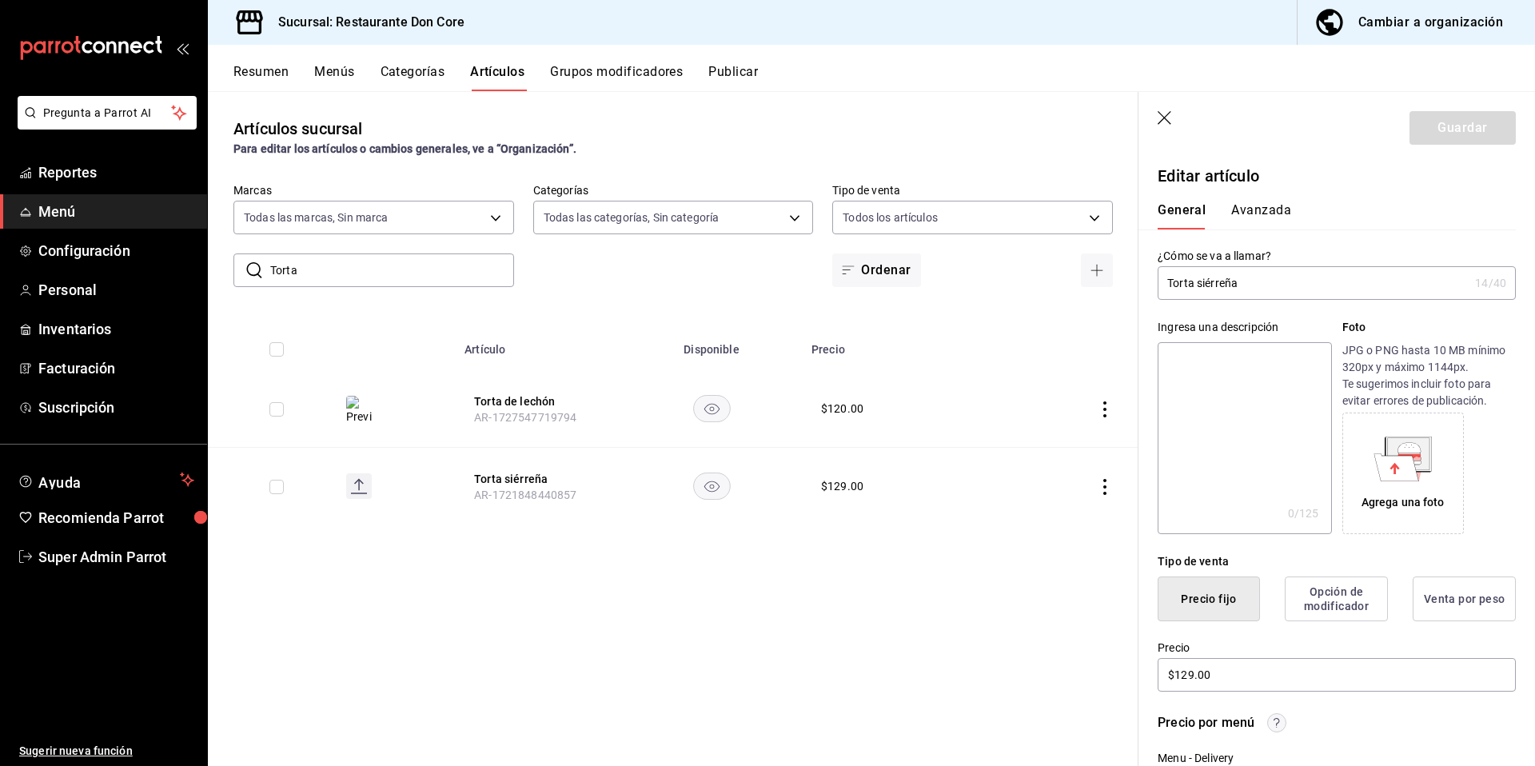
click at [1212, 400] on textarea at bounding box center [1243, 438] width 173 height 192
paste textarea "Torta"
type textarea "Torta"
type textarea "x"
type textarea "Torta"
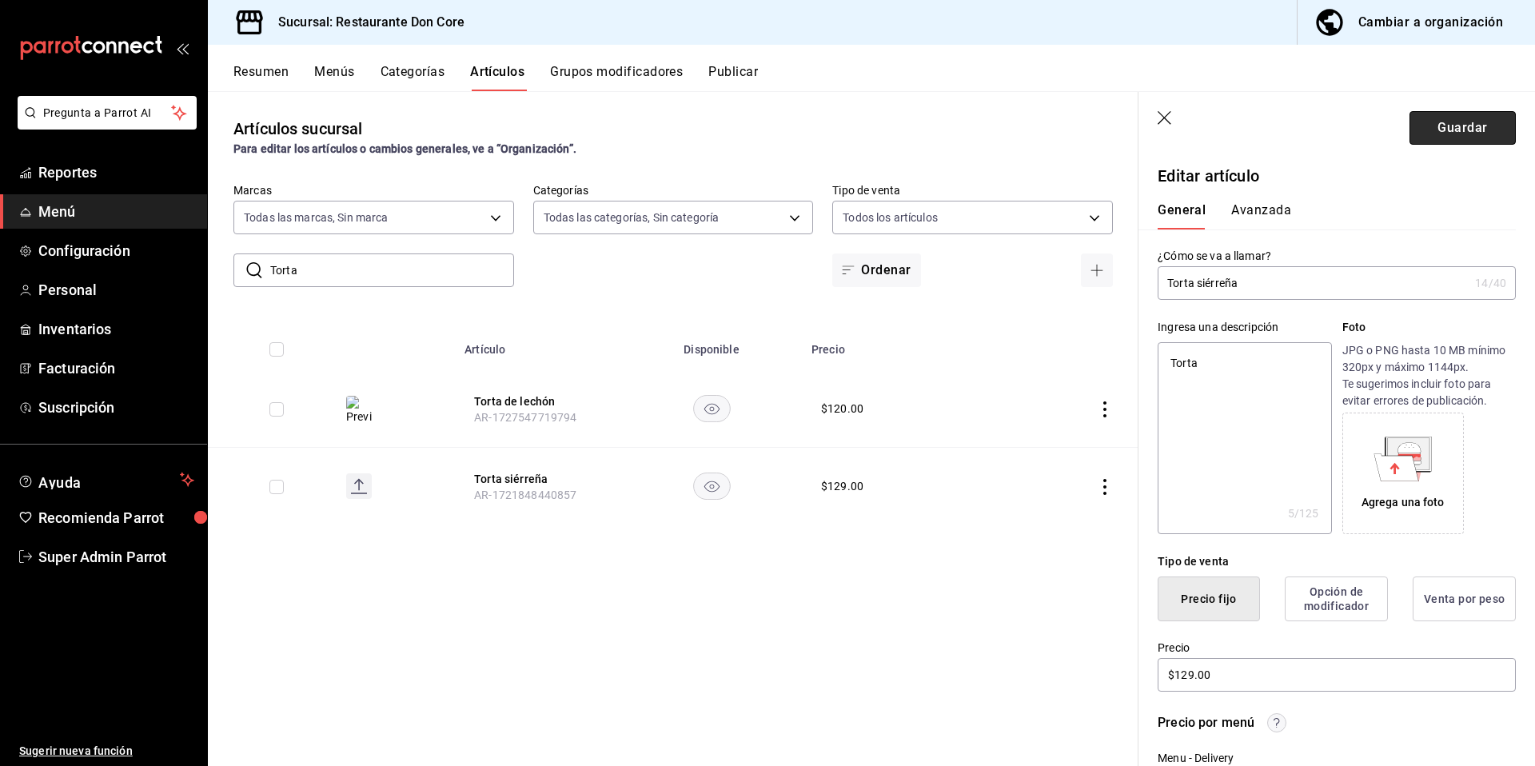
click at [1440, 133] on button "Guardar" at bounding box center [1462, 128] width 106 height 34
type textarea "x"
type input "AR-1758147033036"
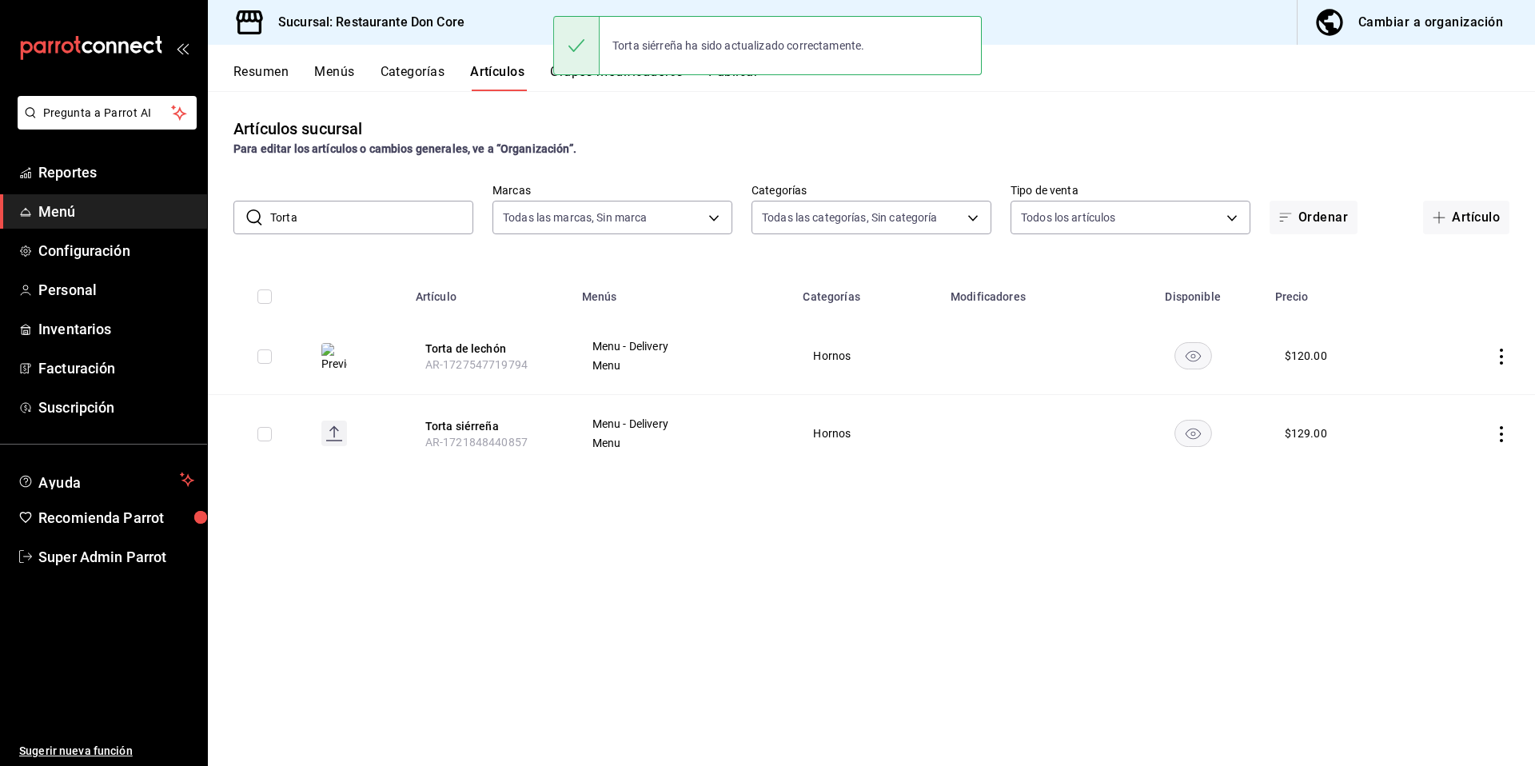
drag, startPoint x: 346, startPoint y: 220, endPoint x: 253, endPoint y: 215, distance: 92.9
click at [260, 217] on div "​ Torta ​" at bounding box center [353, 218] width 240 height 34
paste input "Burrito"
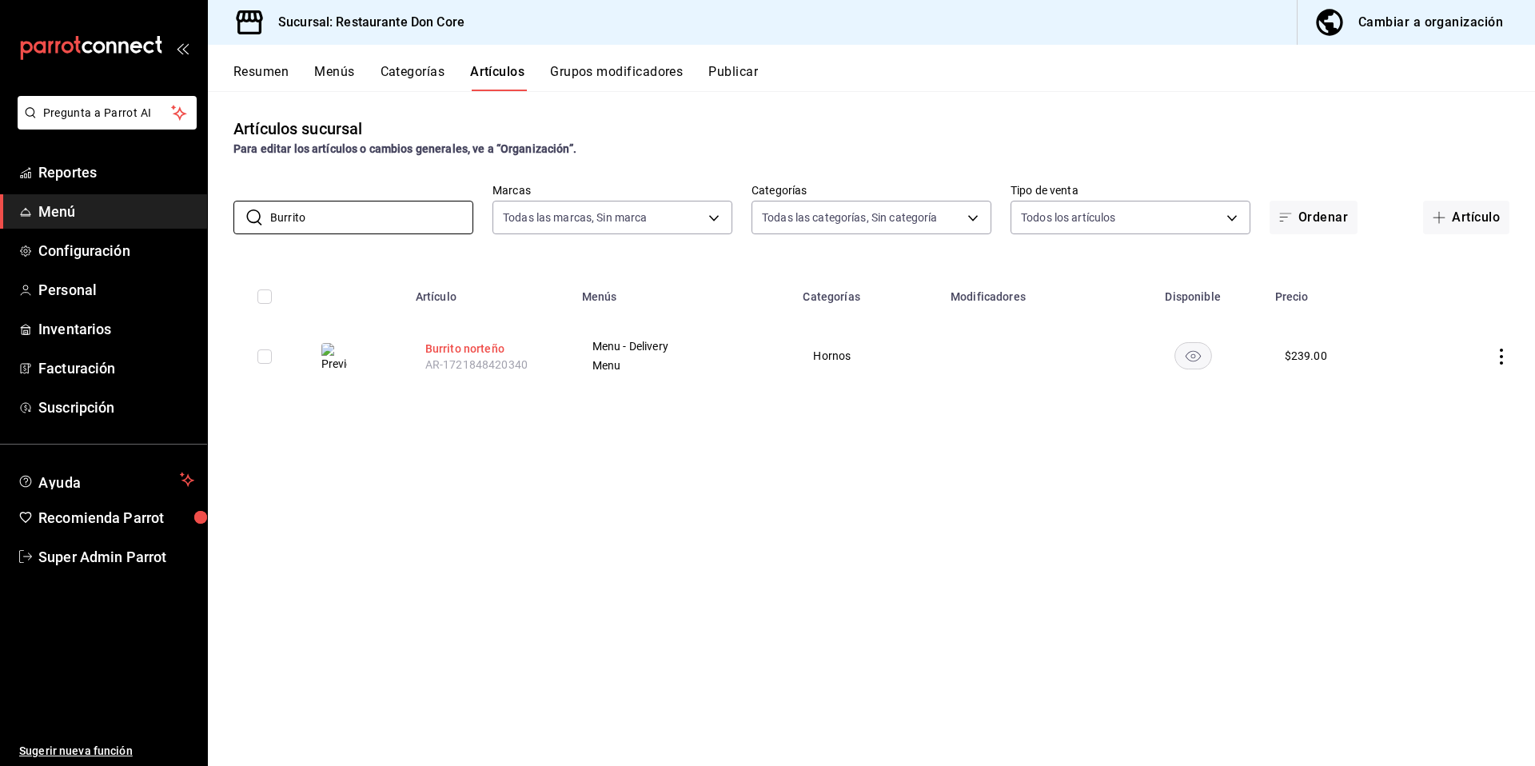
type input "Burrito"
click at [469, 349] on button "Burrito norteño" at bounding box center [489, 349] width 128 height 16
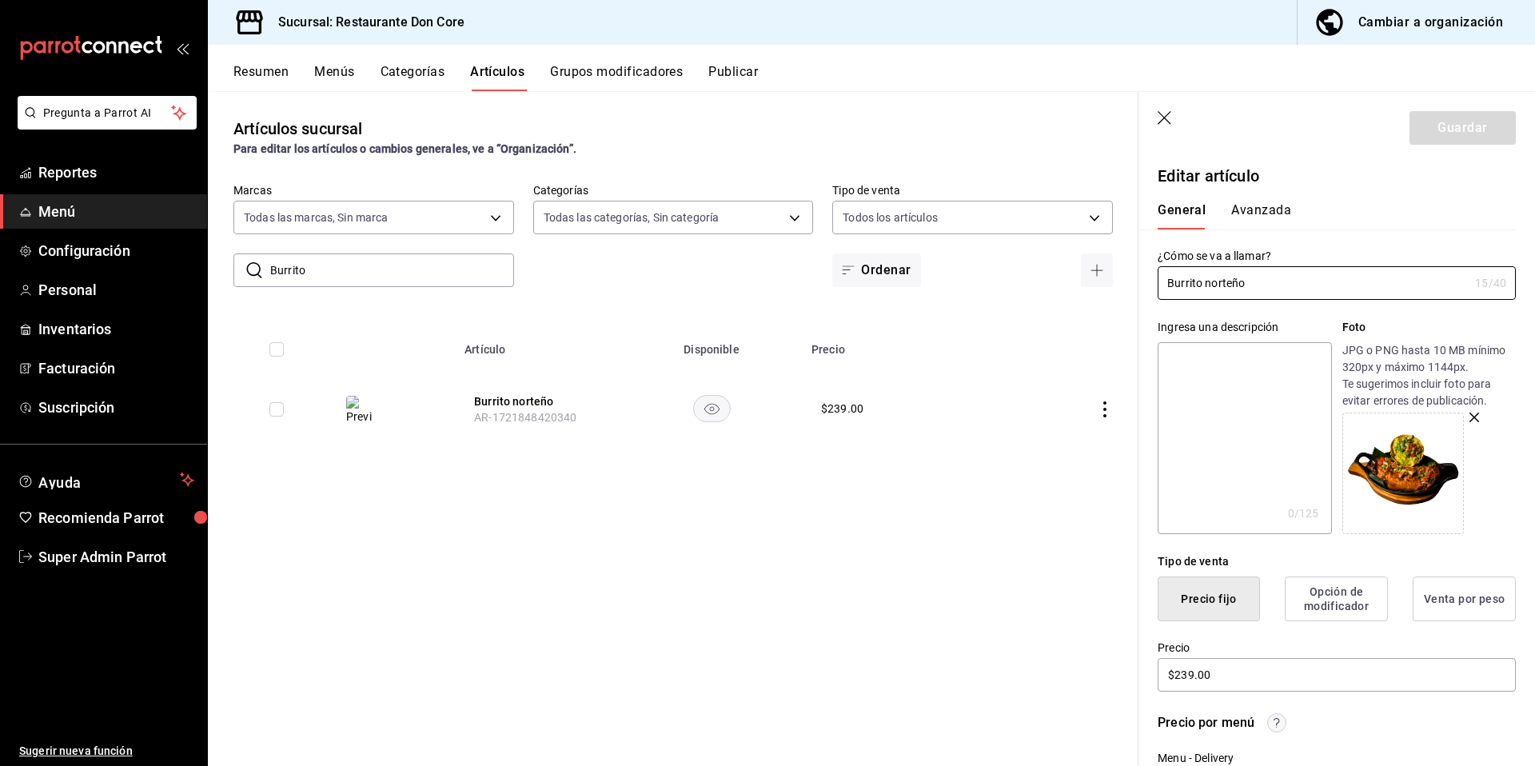
click at [1213, 486] on textarea at bounding box center [1243, 438] width 173 height 192
paste textarea "Burrito"
type textarea "Burrito"
type textarea "x"
type textarea "Burrito"
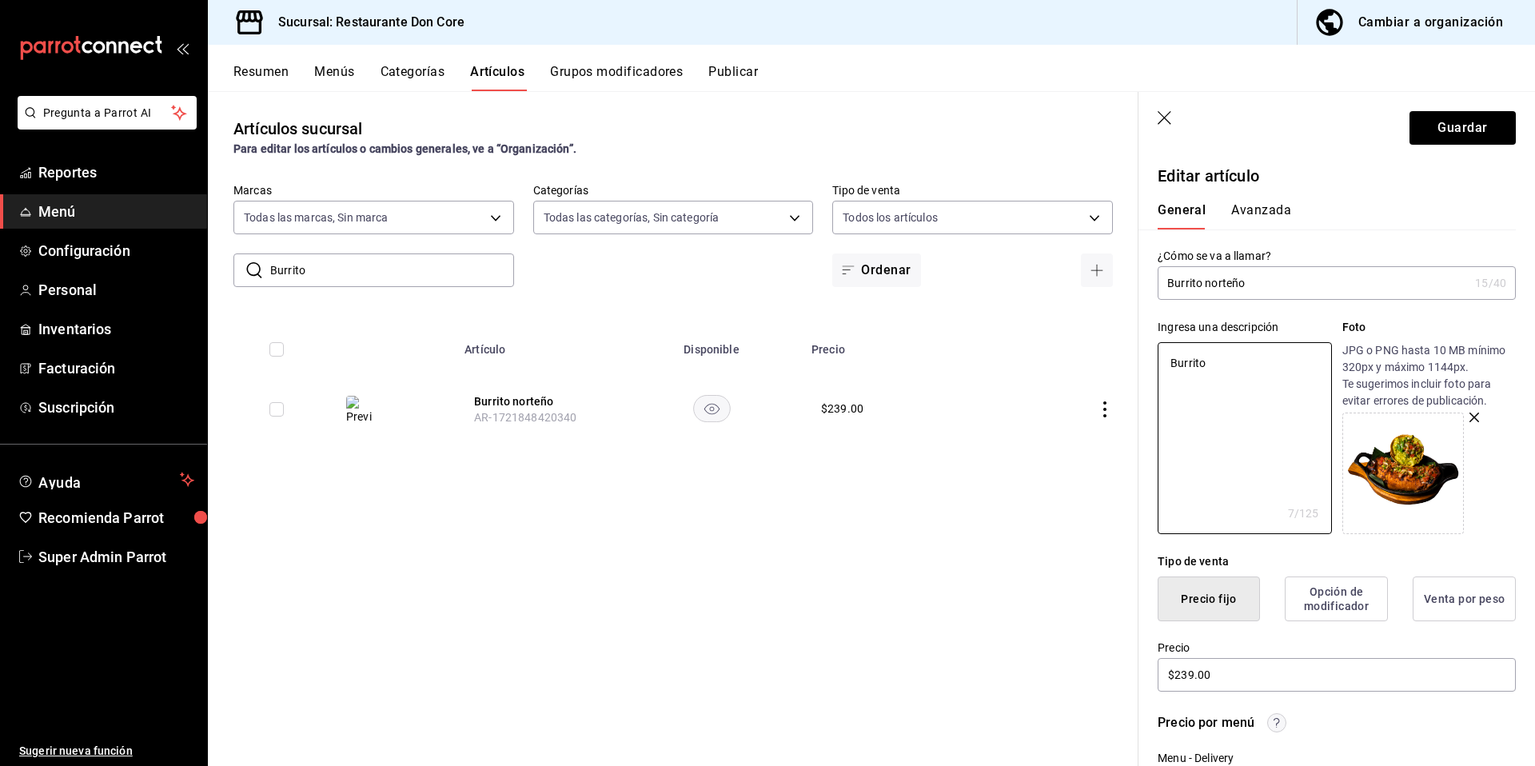
click at [1447, 145] on header "Guardar" at bounding box center [1336, 125] width 396 height 66
click at [1418, 122] on button "Guardar" at bounding box center [1462, 128] width 106 height 34
type textarea "x"
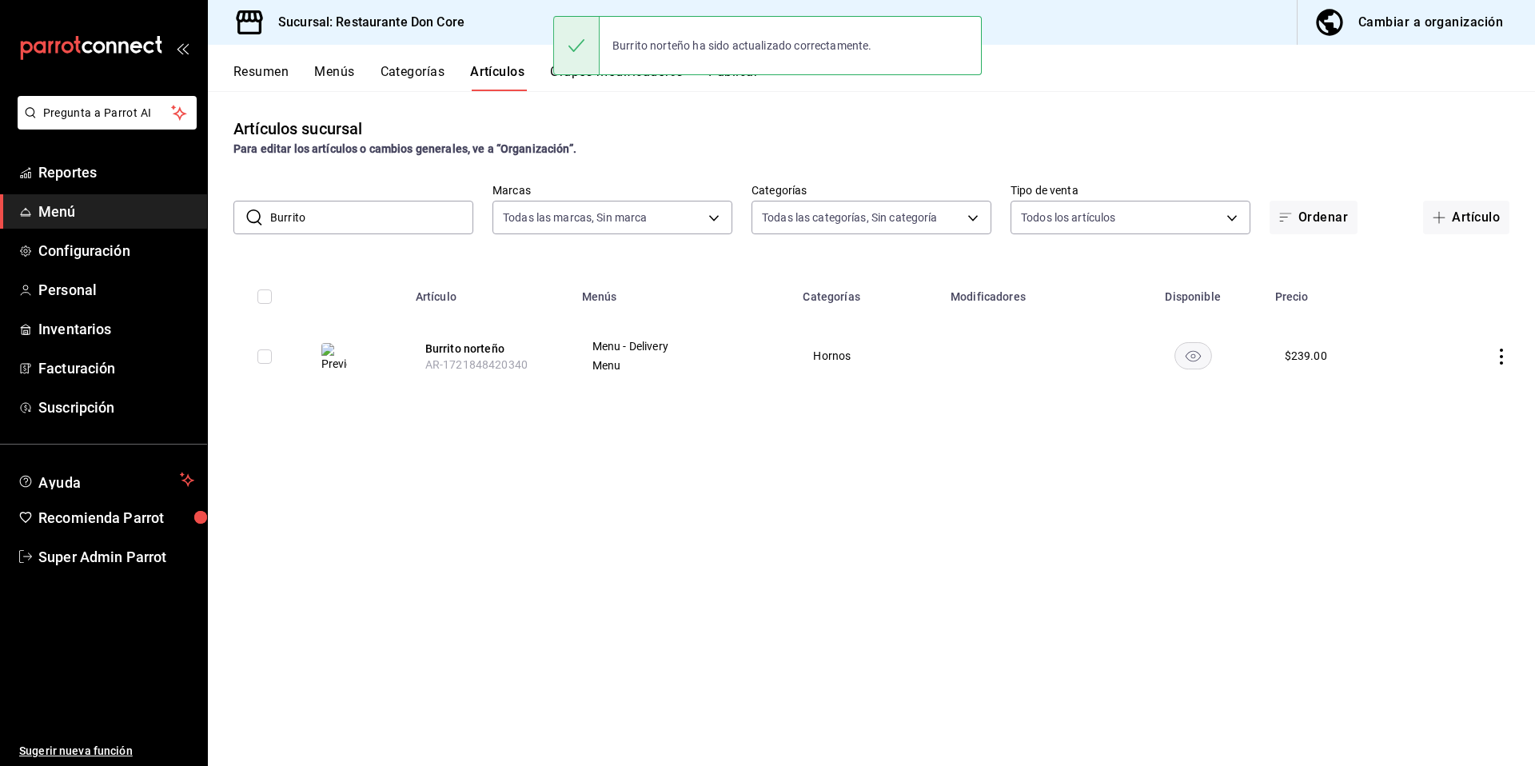
click at [281, 220] on input "Burrito" at bounding box center [371, 217] width 203 height 32
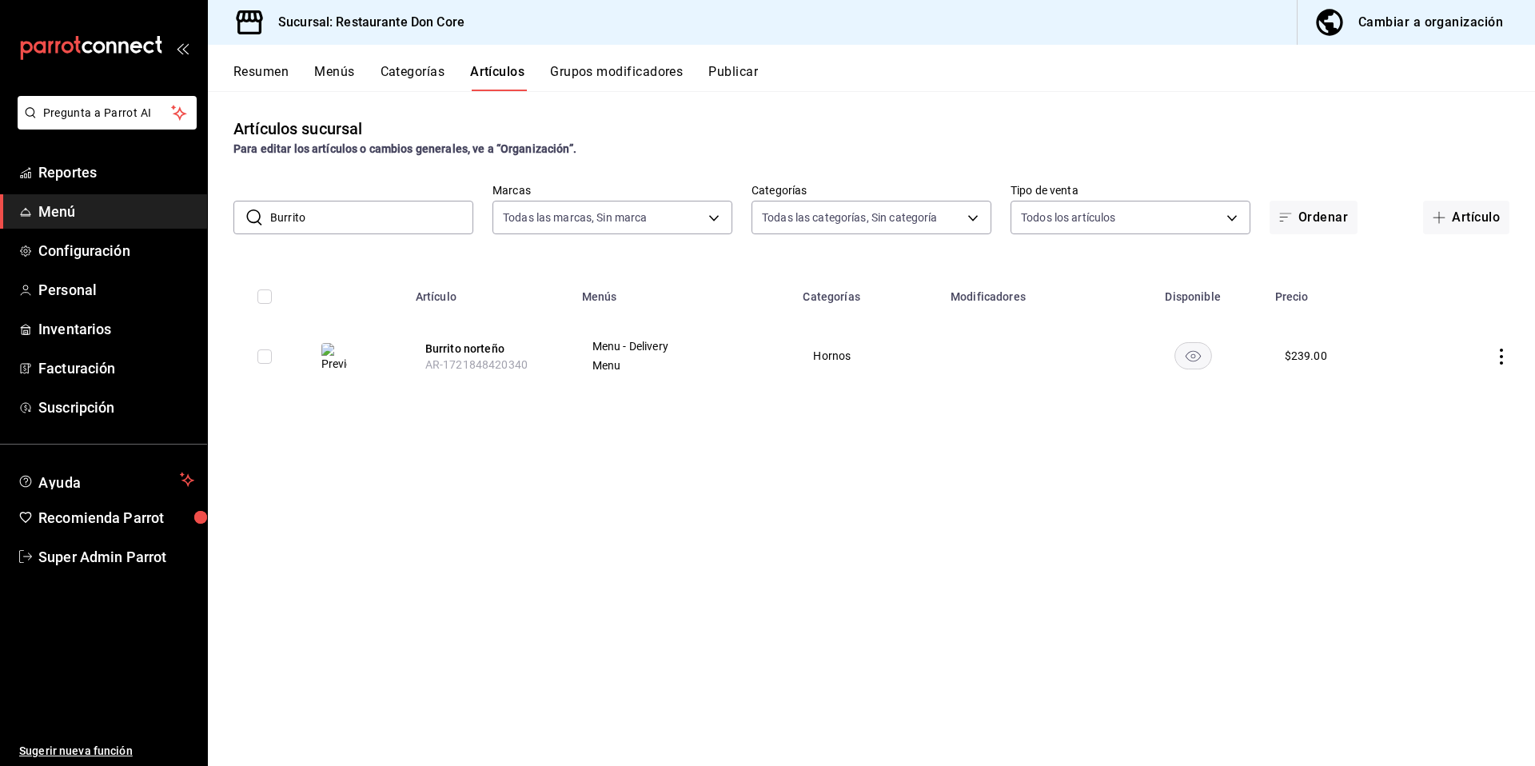
paste input "Parrillada"
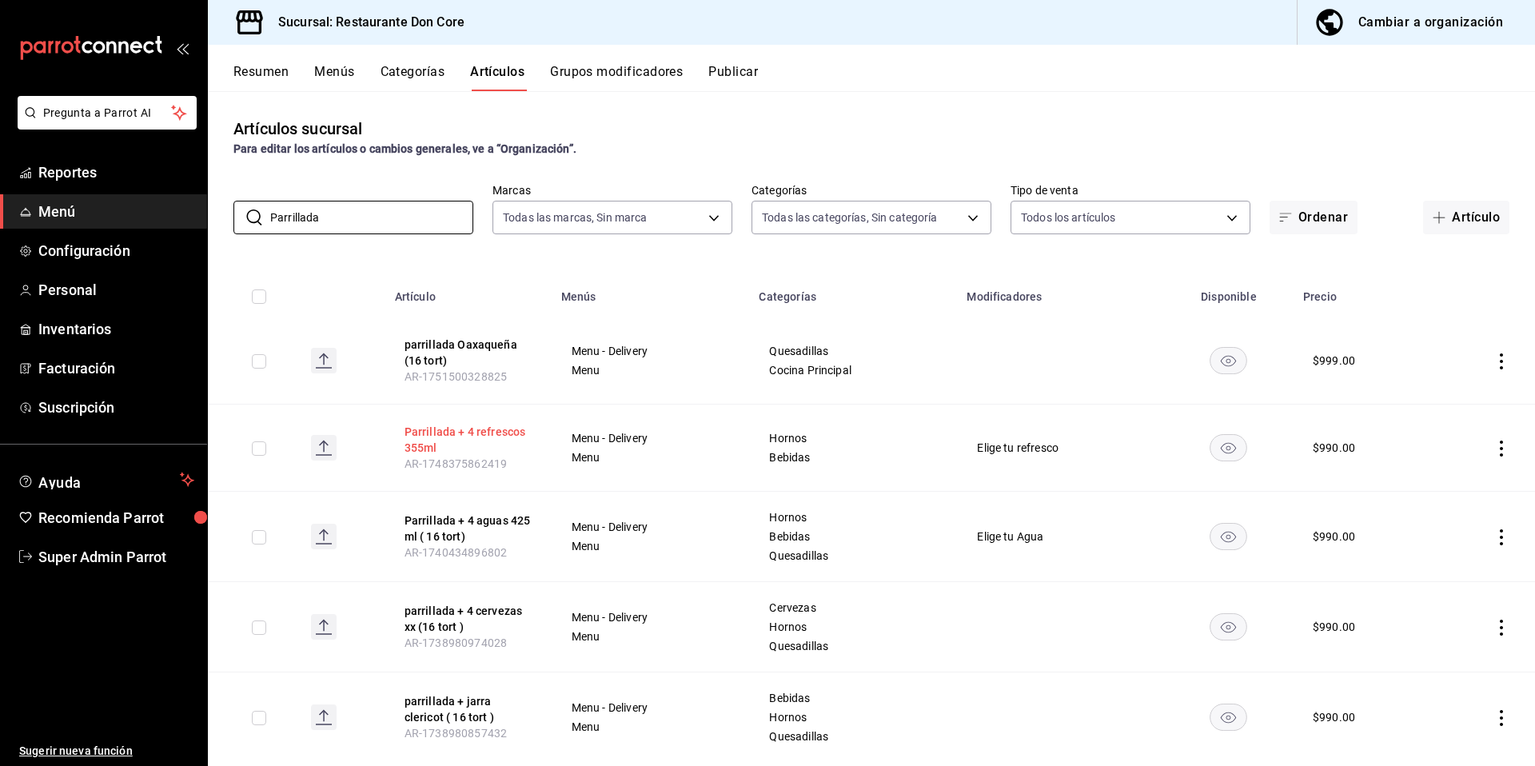
type input "Parrillada"
click at [447, 440] on button "Parrillada + 4 refrescos 355ml" at bounding box center [468, 440] width 128 height 32
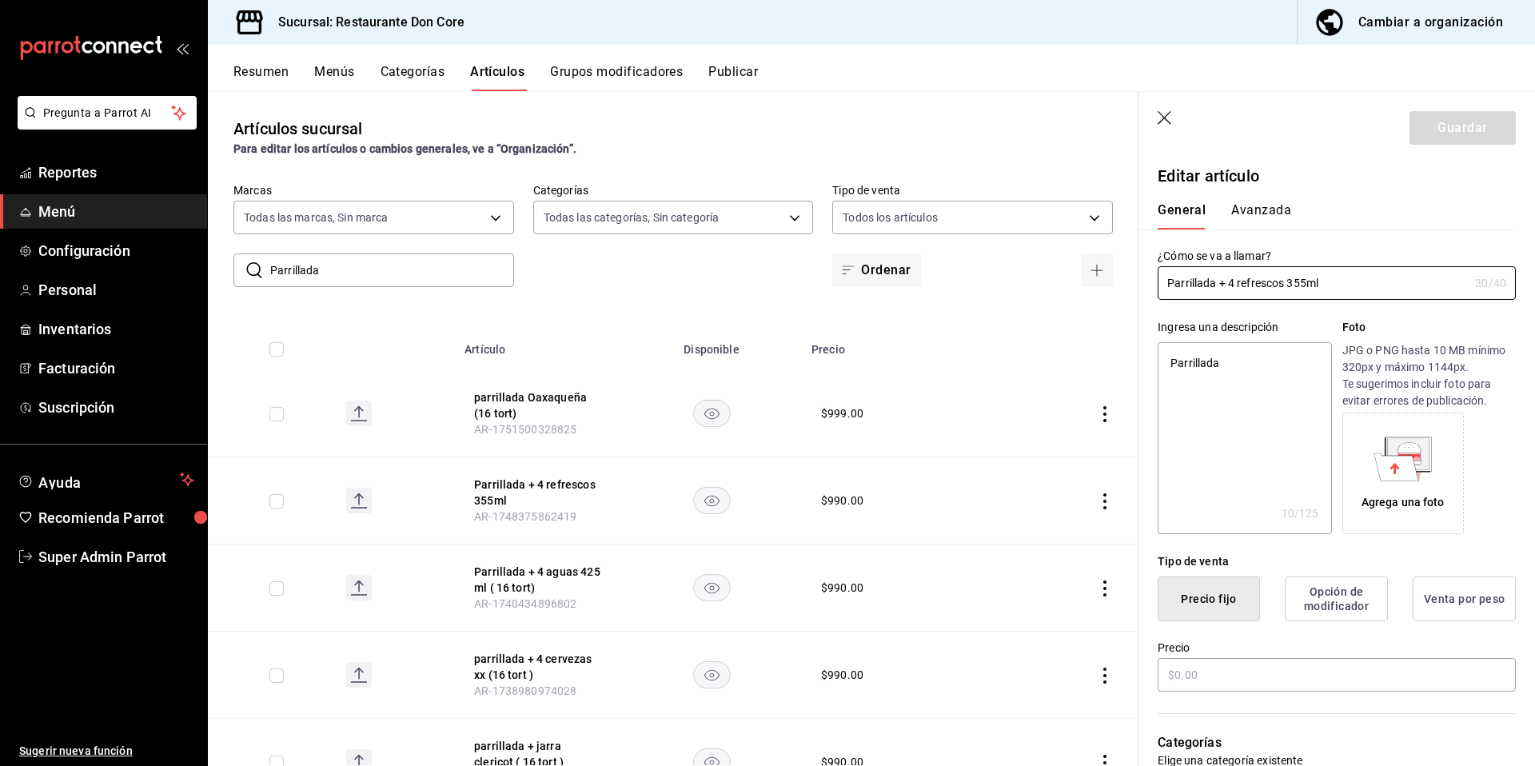
type textarea "x"
type input "$990.00"
type textarea "x"
click at [500, 395] on button "parrillada Oaxaqueña (16 tort)" at bounding box center [538, 405] width 128 height 32
click at [485, 492] on button "Parrillada + 4 refrescos 355ml" at bounding box center [538, 492] width 128 height 32
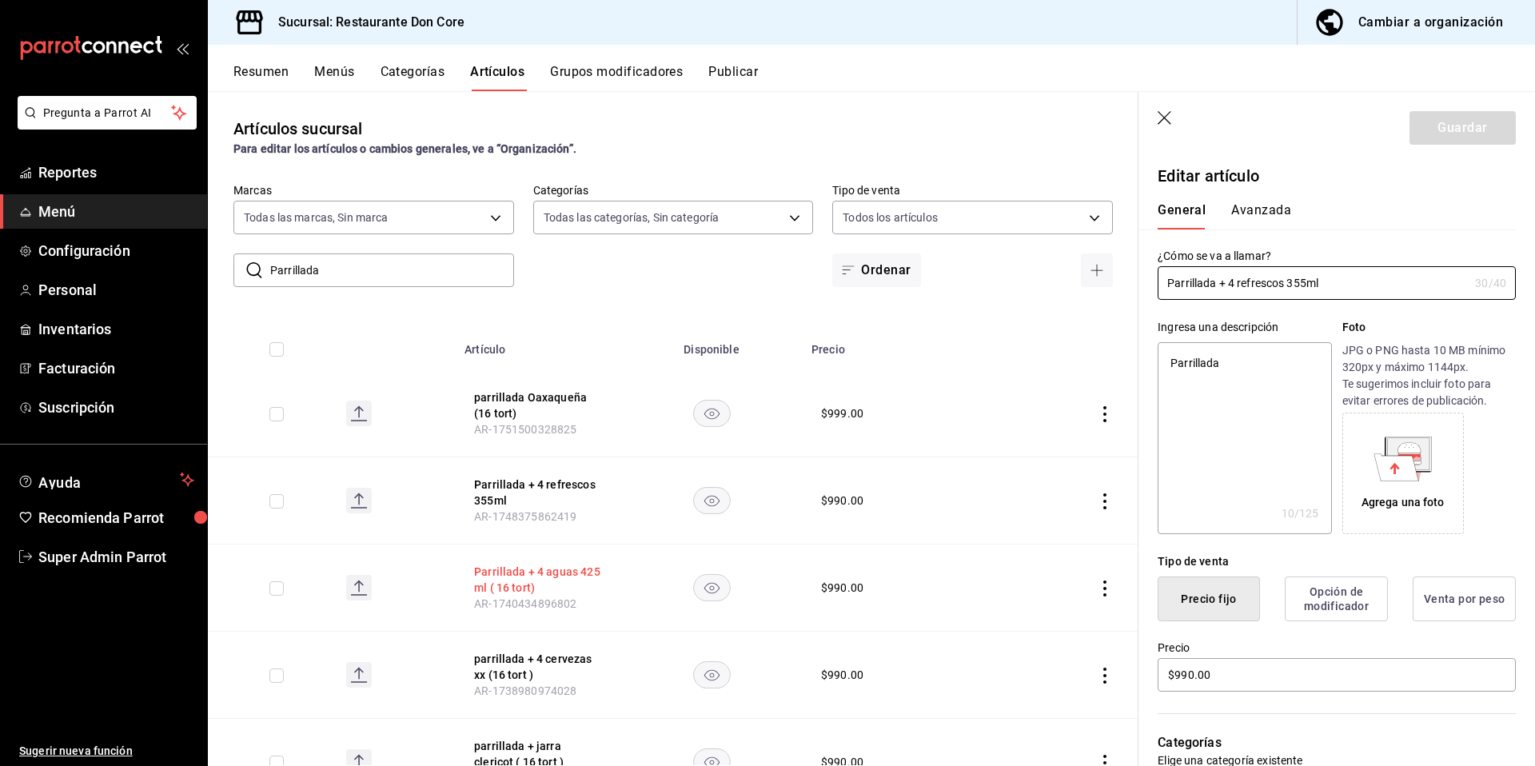
click at [474, 588] on button "Parrillada + 4 aguas 425 ml ( 16 tort)" at bounding box center [538, 580] width 128 height 32
type textarea "x"
type input "$990.00"
radio input "false"
radio input "true"
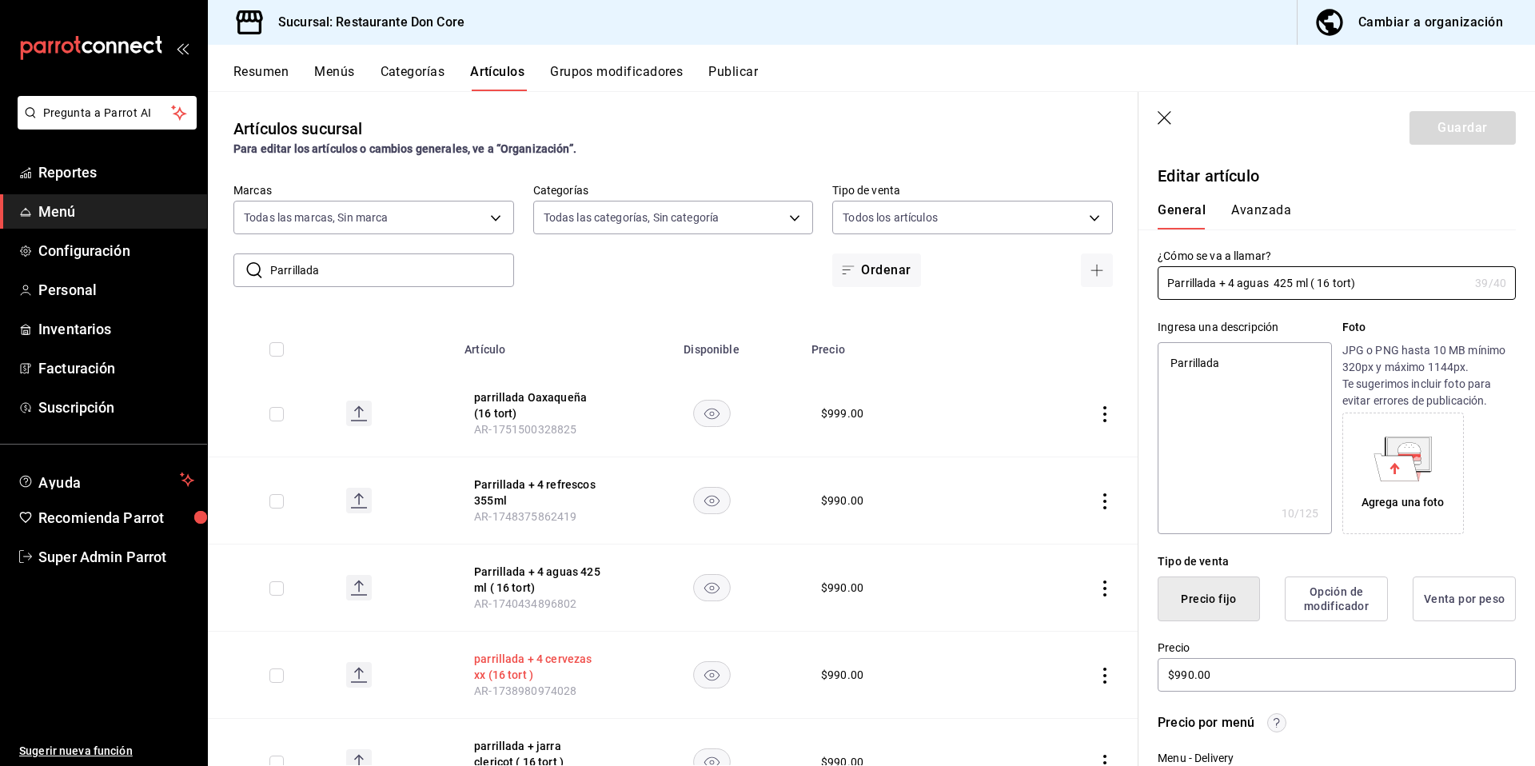
click at [500, 668] on button "parrillada + 4 cervezas xx (16 tort )" at bounding box center [538, 667] width 128 height 32
click at [503, 739] on th "parrillada + jarra clericot ( 16 tort ) AR-1738980857432" at bounding box center [538, 762] width 166 height 87
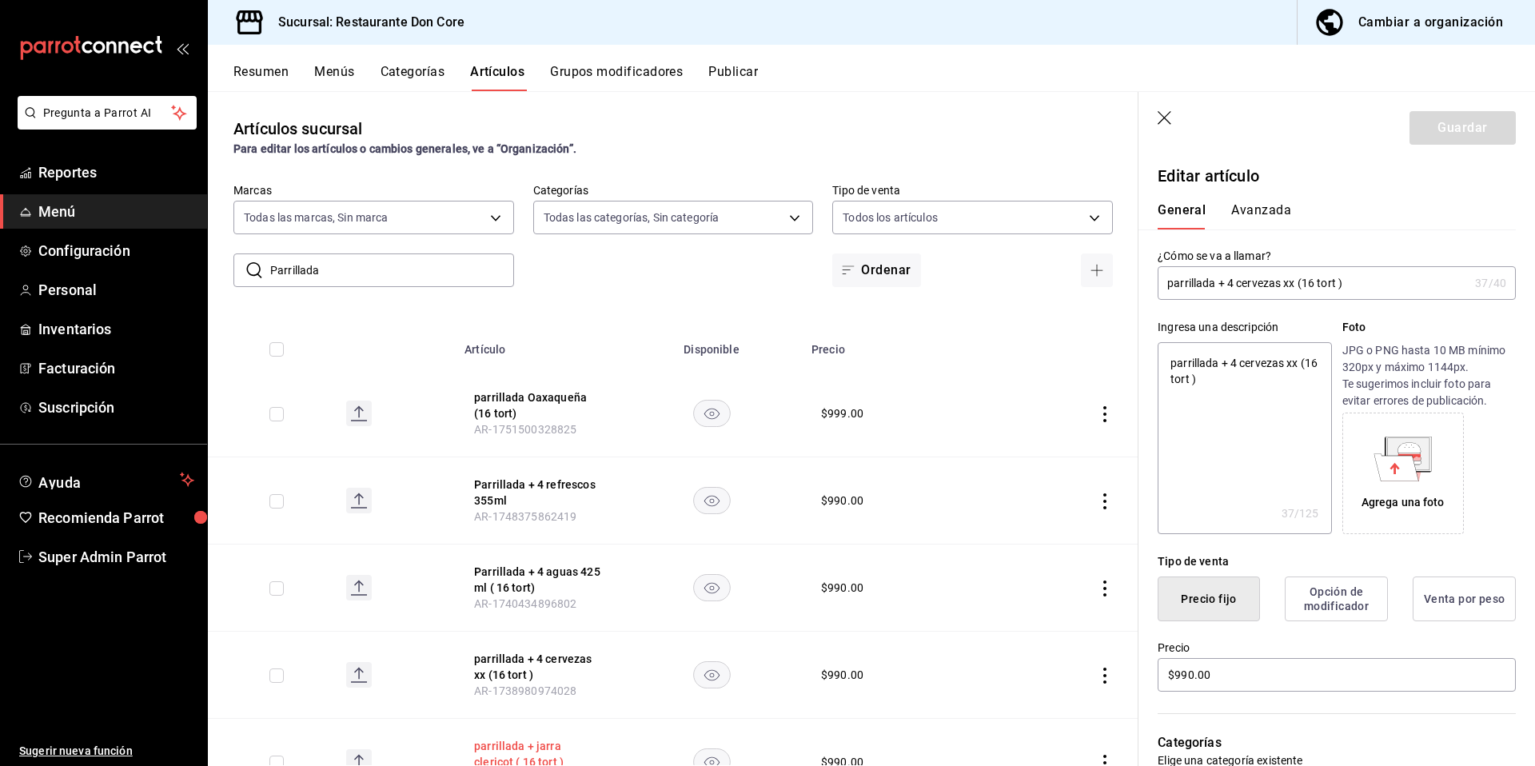
click at [504, 752] on button "parrillada + jarra clericot ( 16 tort )" at bounding box center [538, 754] width 128 height 32
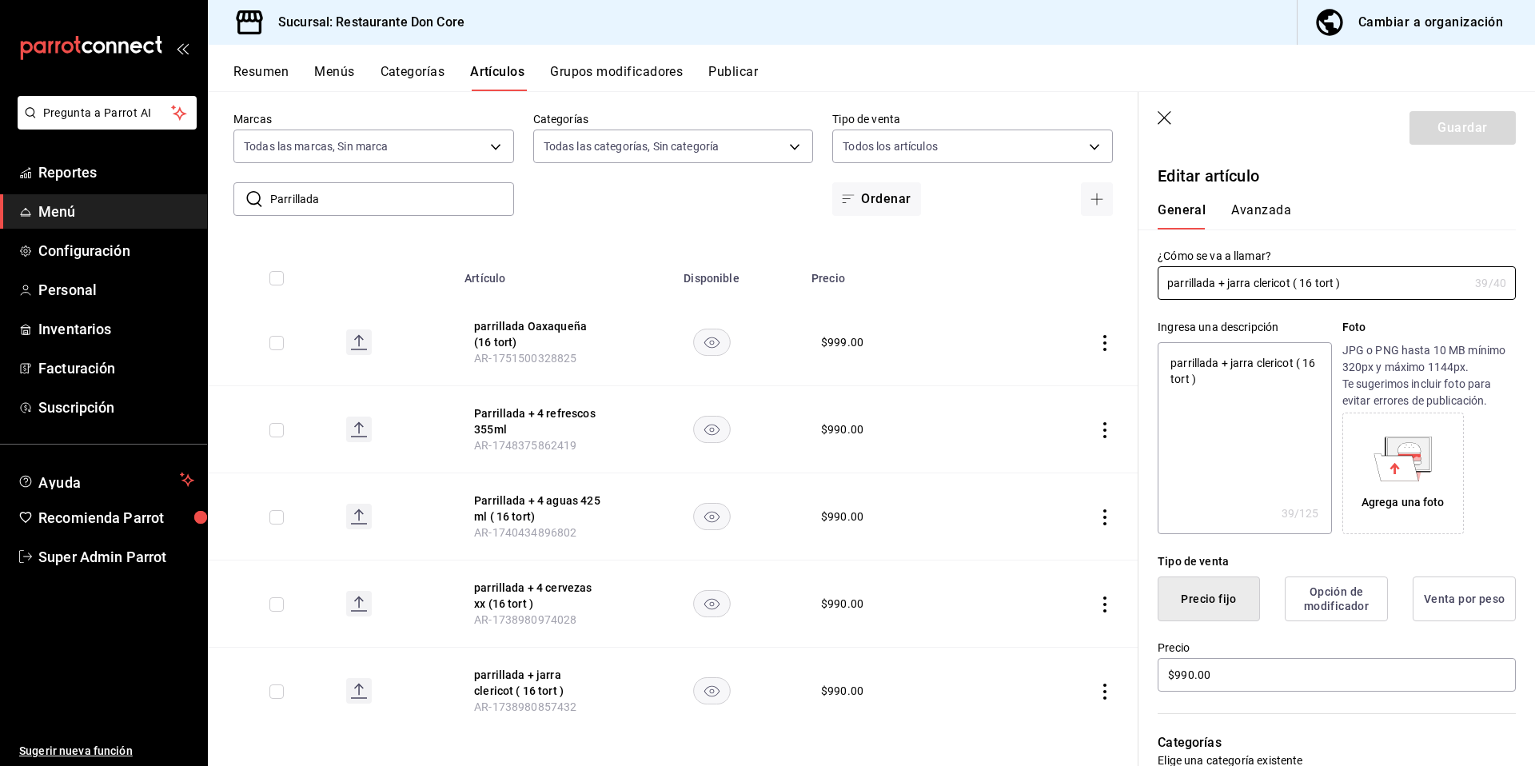
scroll to position [78, 0]
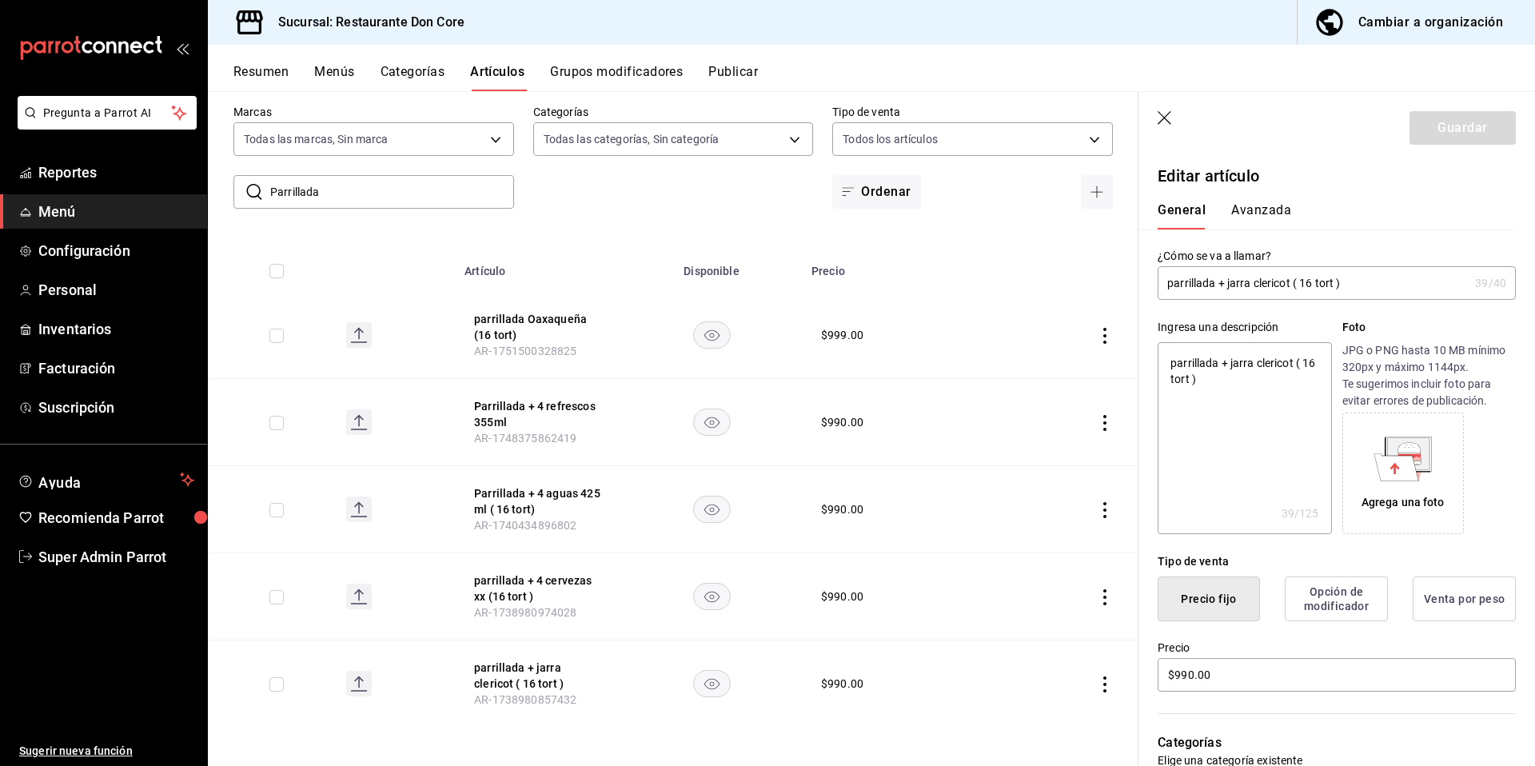
click at [1172, 116] on icon "button" at bounding box center [1165, 119] width 16 height 16
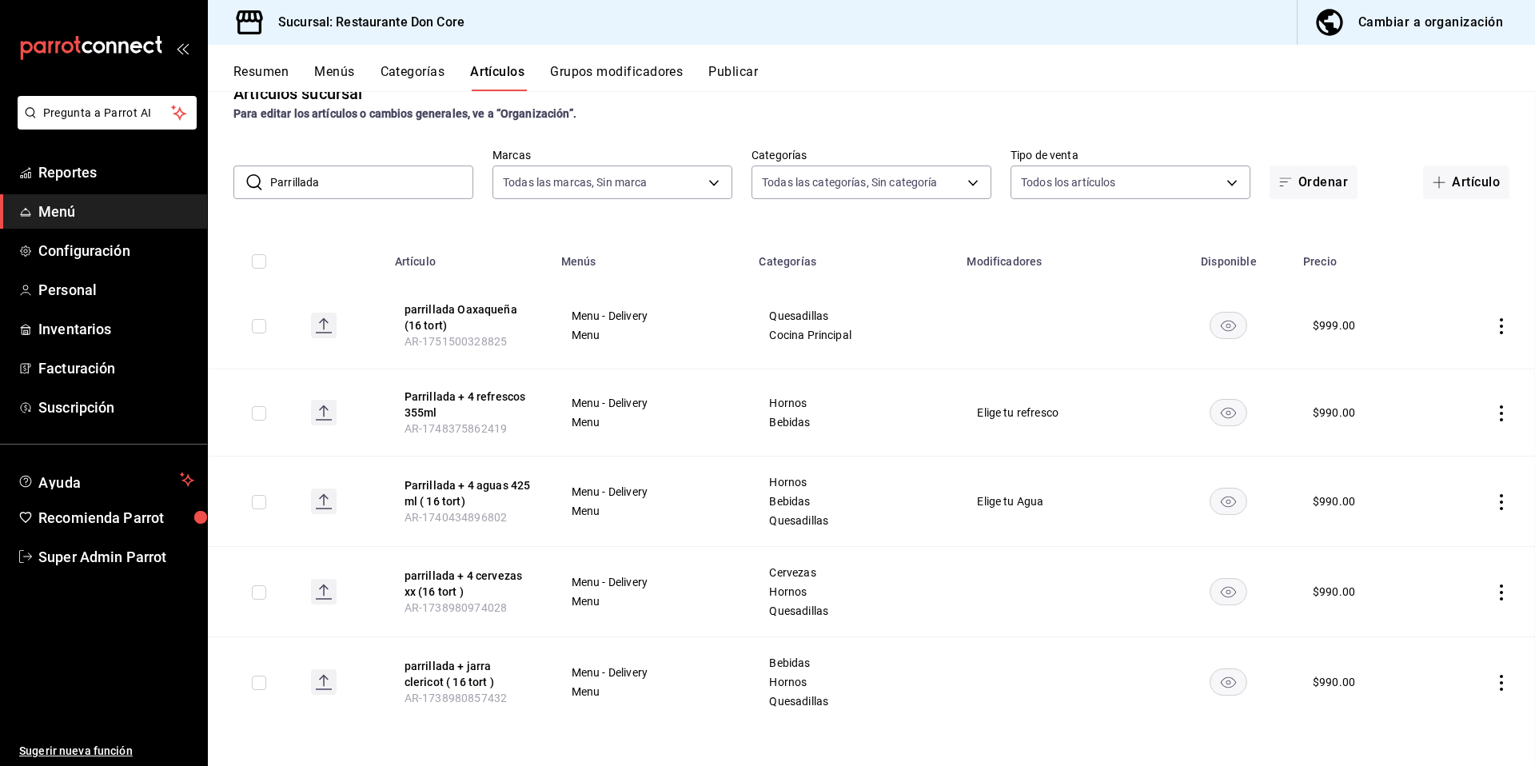
scroll to position [35, 0]
drag, startPoint x: 371, startPoint y: 181, endPoint x: 237, endPoint y: 141, distance: 140.3
click at [243, 152] on div "​ Parrillada ​ Marcas Todas las marcas, Sin marca 0510f1b4-e7bb-4c6d-97a2-a87cb…" at bounding box center [871, 173] width 1327 height 51
paste input "Queso Panel"
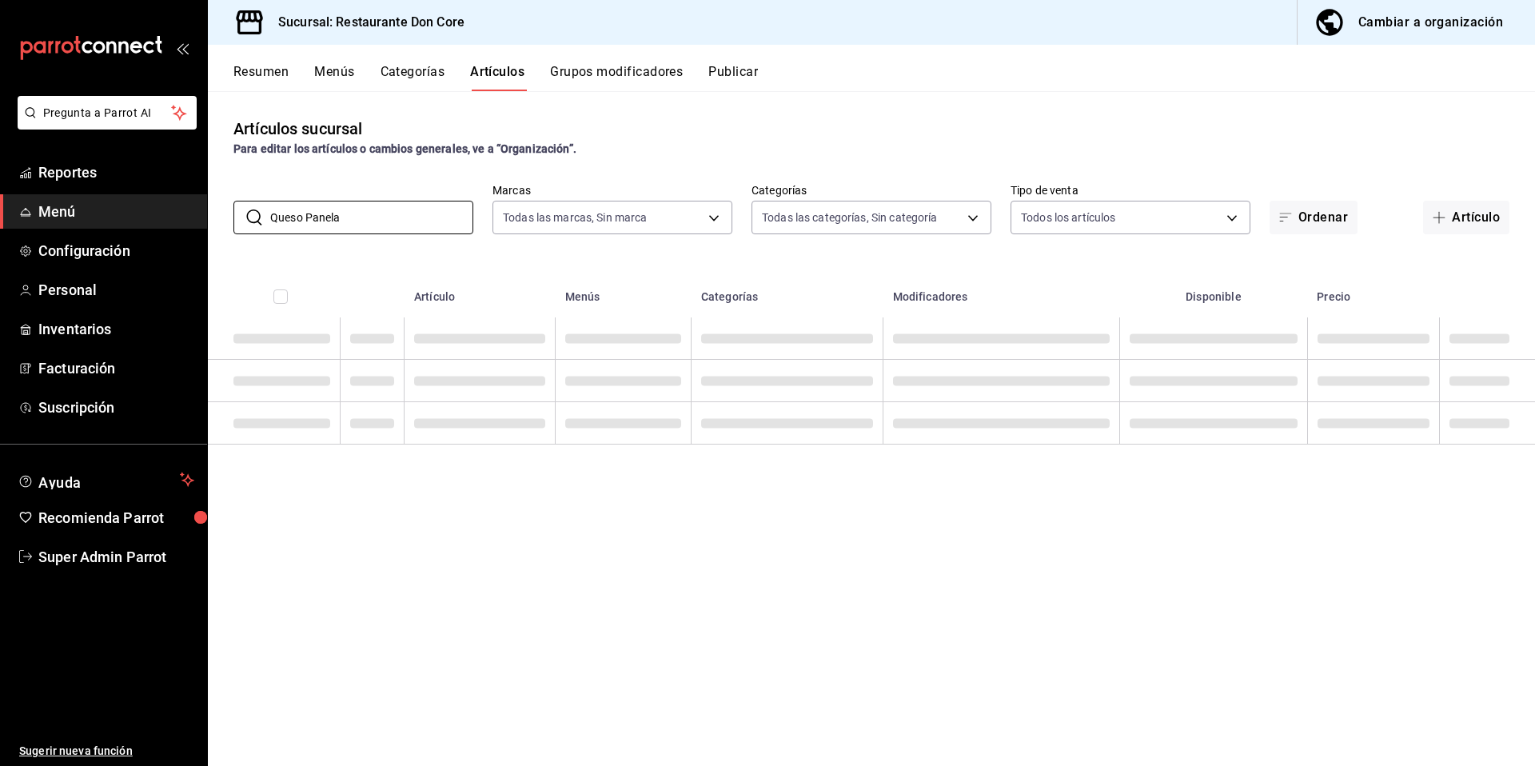
scroll to position [0, 0]
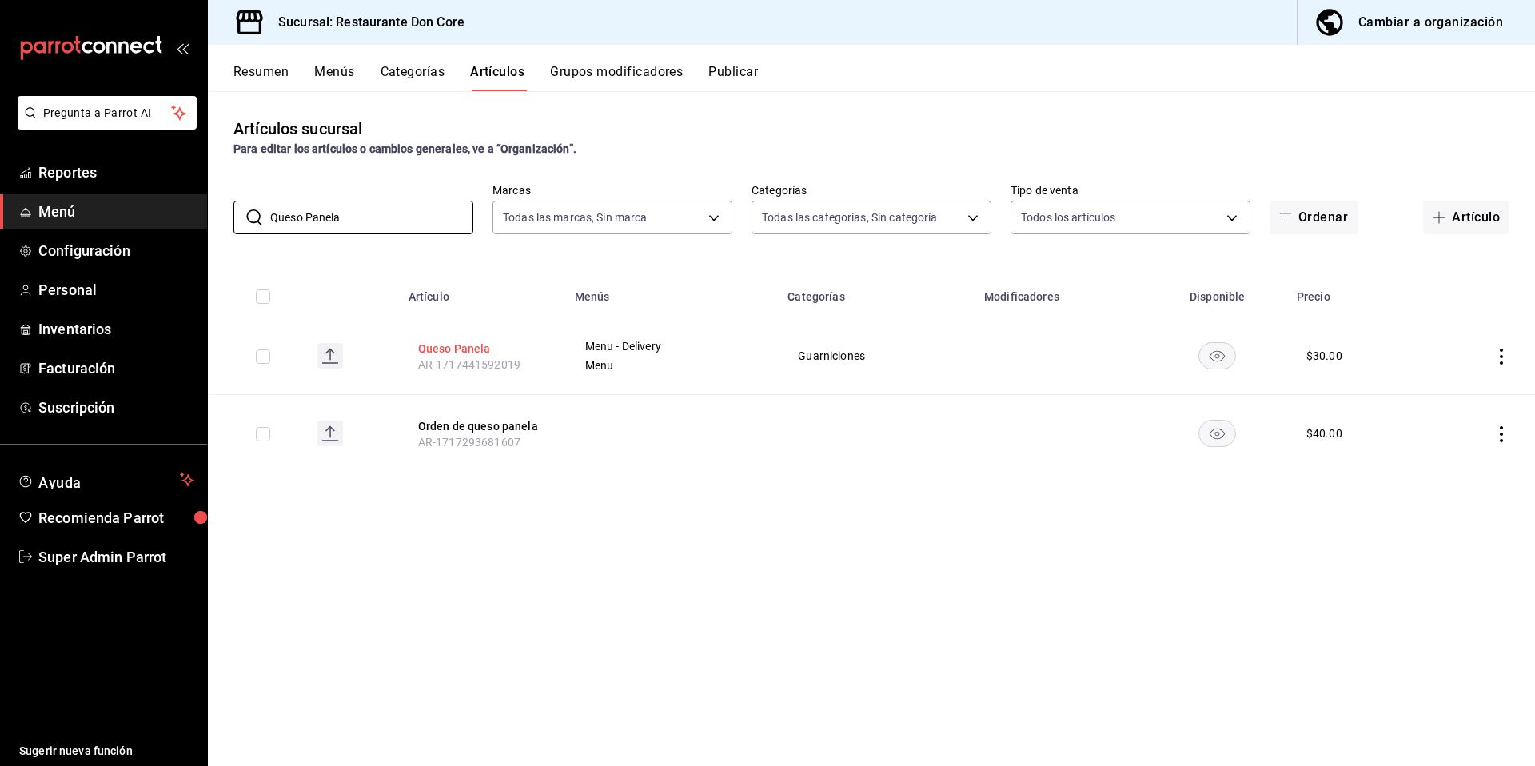
type input "Queso Panela"
click at [447, 354] on button "Queso Panela" at bounding box center [482, 349] width 128 height 16
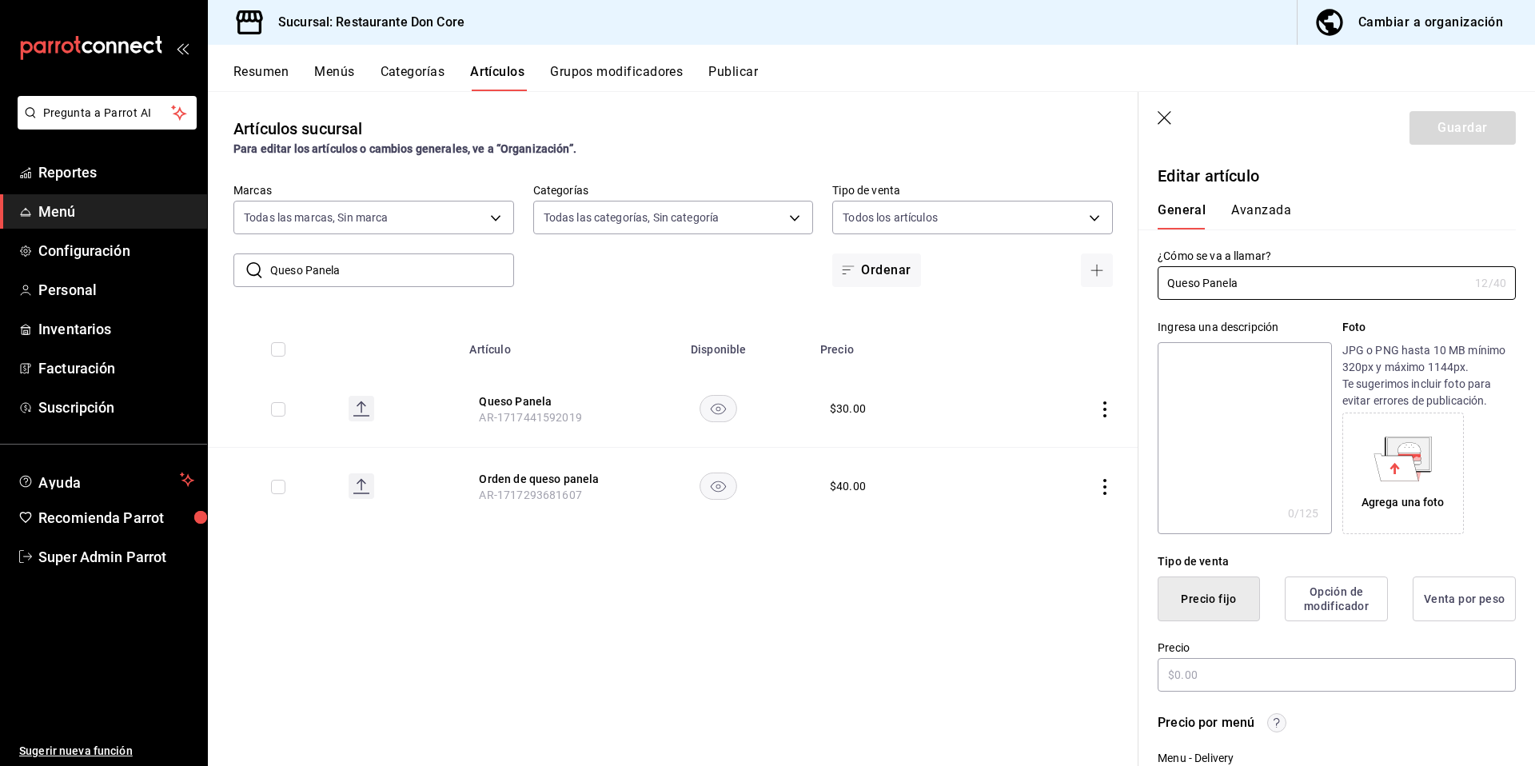
type input "$30.00"
click at [1171, 440] on textarea at bounding box center [1243, 438] width 173 height 192
paste textarea "Queso Panela"
type textarea "Queso Panela"
type textarea "x"
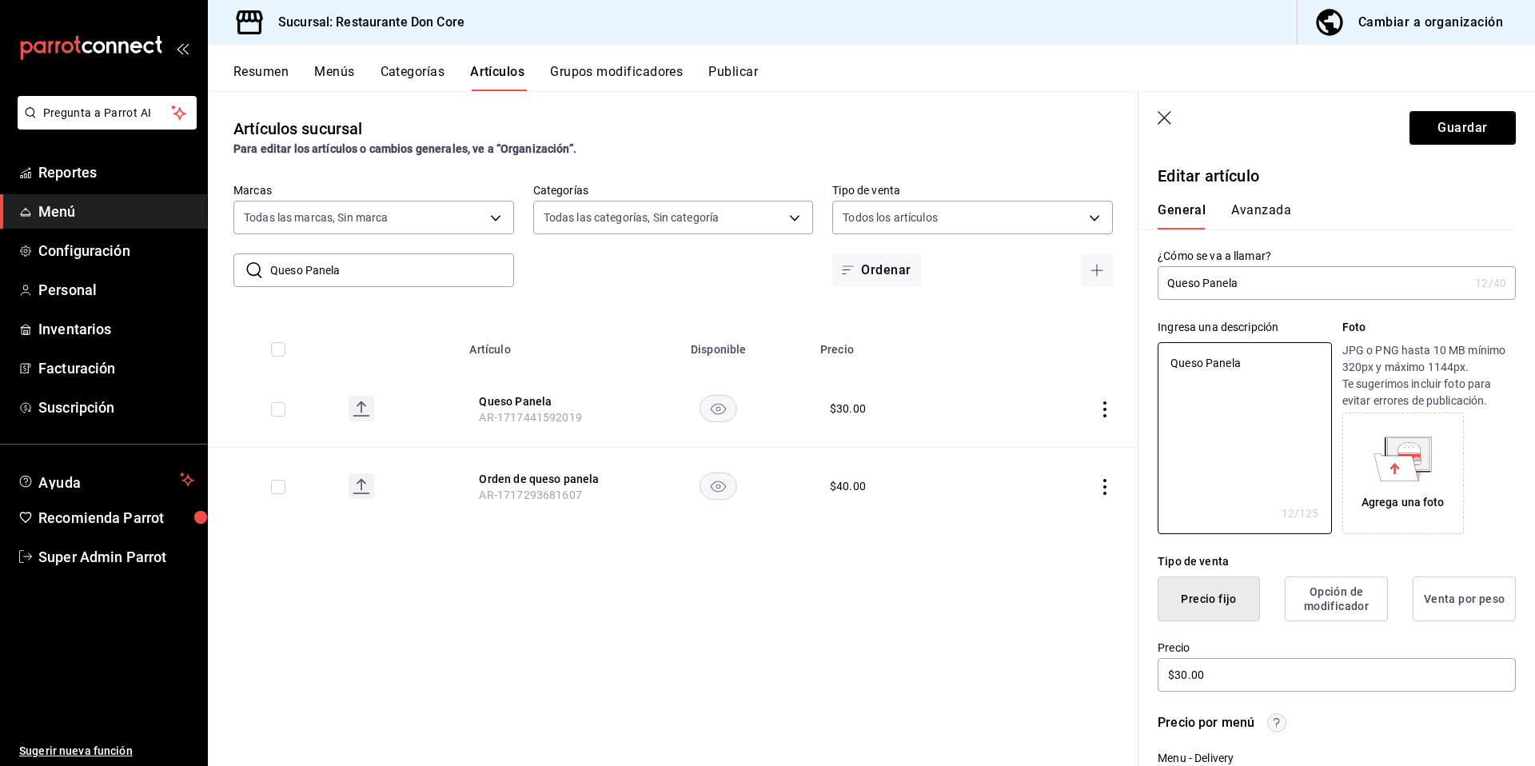
type textarea "Queso Panela"
click at [1466, 122] on button "Guardar" at bounding box center [1462, 128] width 106 height 34
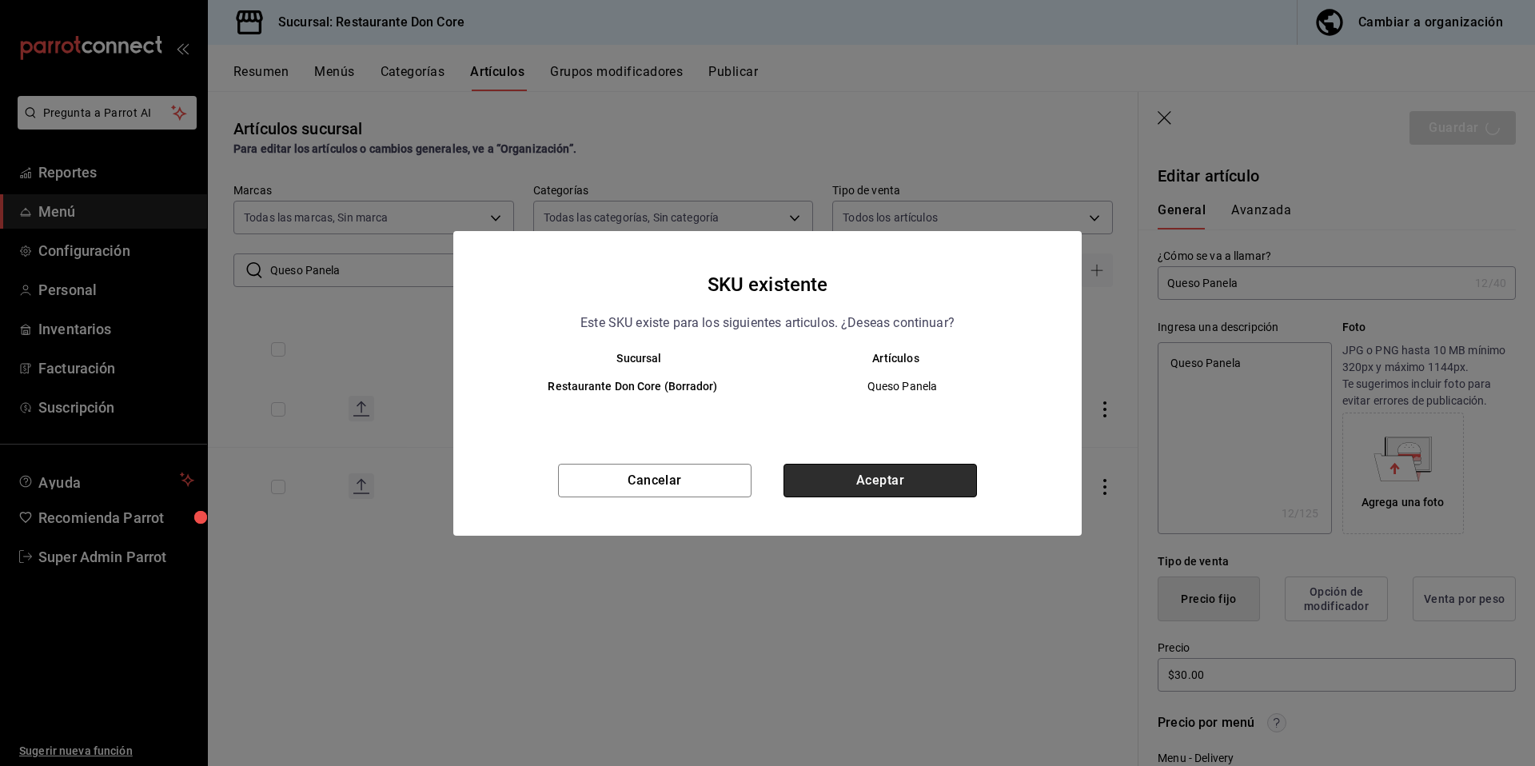
click at [888, 476] on button "Aceptar" at bounding box center [879, 481] width 193 height 34
type textarea "x"
type input "AR-1758147072960"
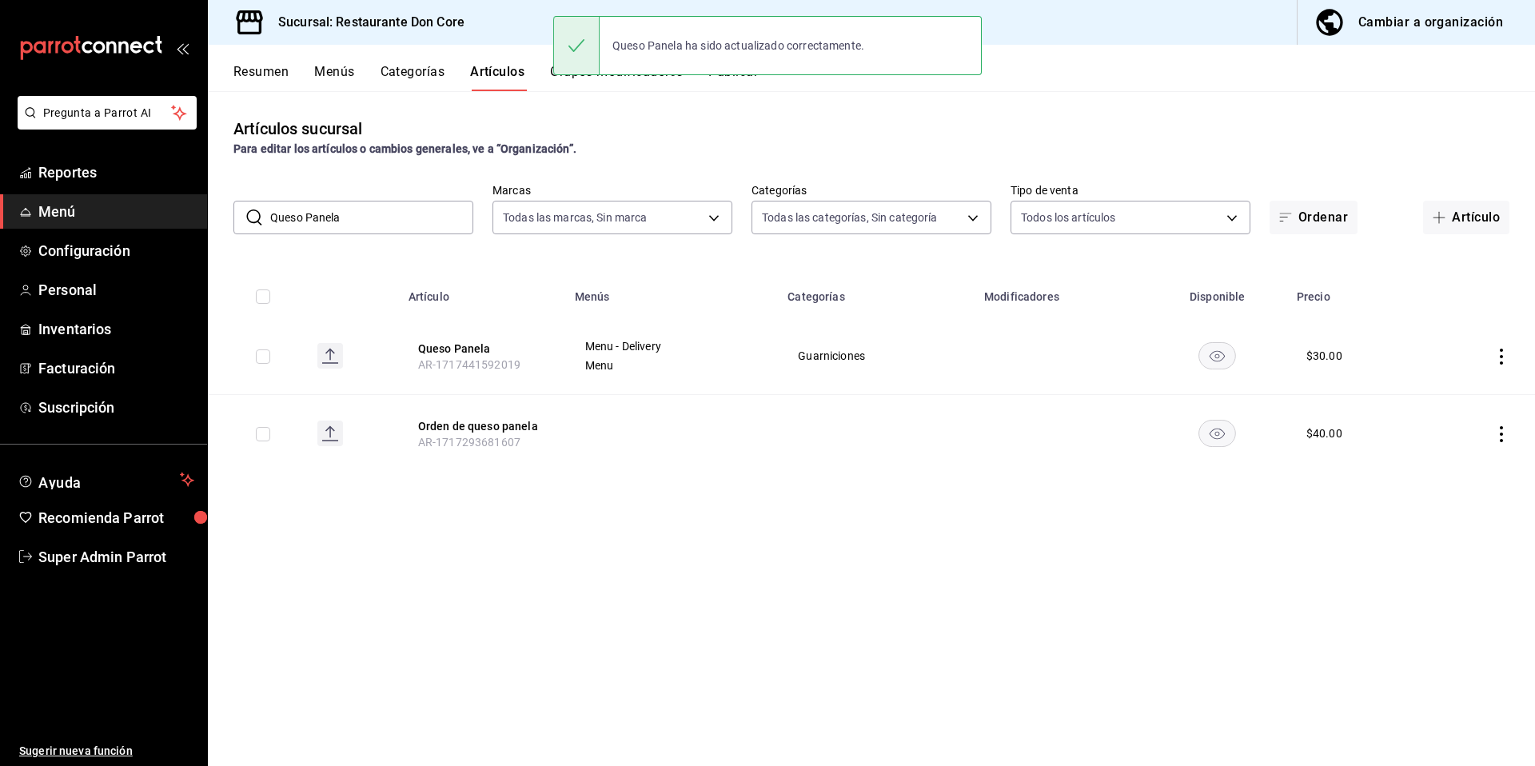
click at [496, 436] on span "AR-1717293681607" at bounding box center [469, 442] width 102 height 13
drag, startPoint x: 357, startPoint y: 210, endPoint x: 243, endPoint y: 210, distance: 113.5
click at [250, 215] on div "​ Queso Panela ​" at bounding box center [353, 218] width 240 height 34
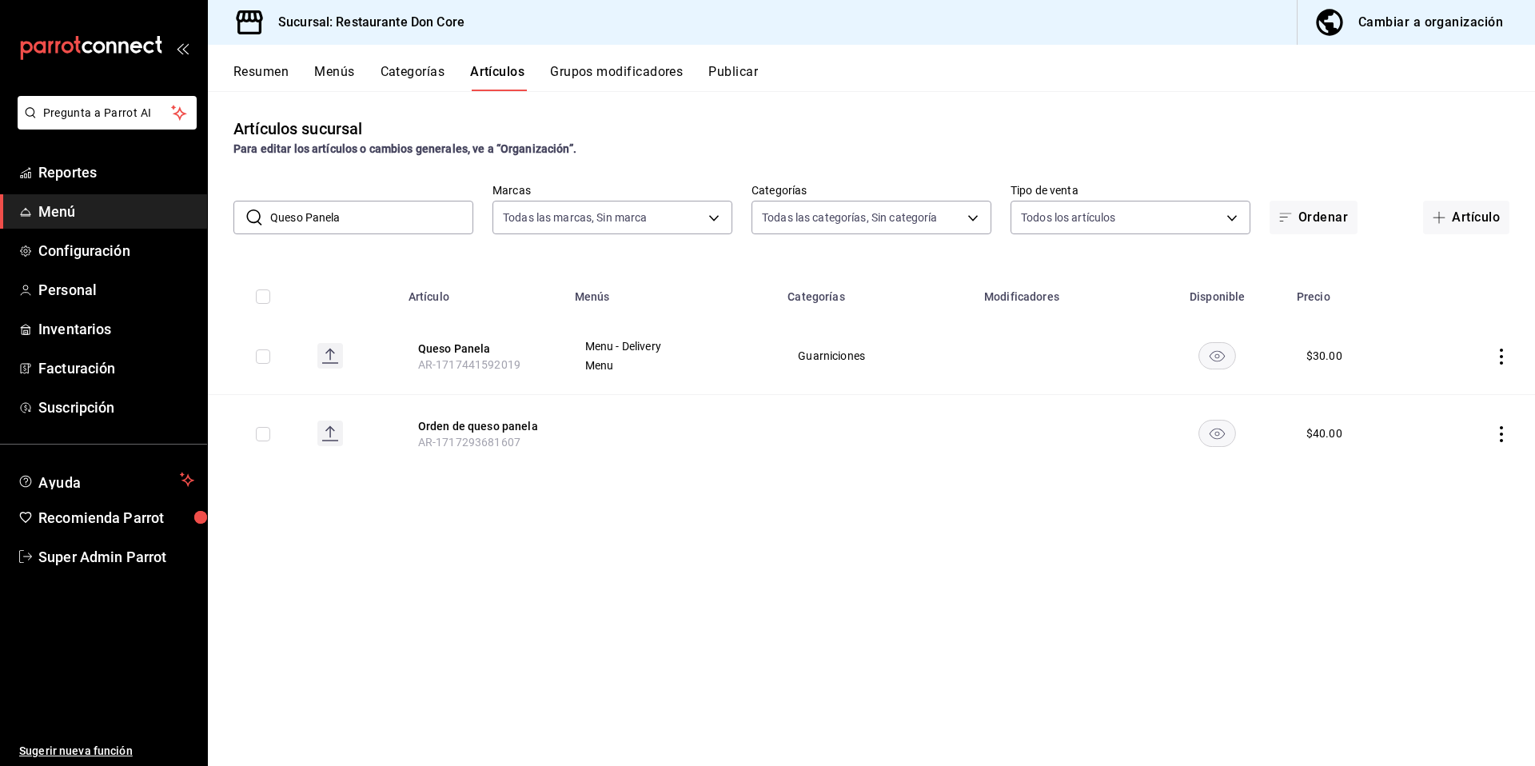
paste input "Media orden de aguacate"
type input "Media orden de aguacate"
click at [449, 363] on button "Media orden de aguacate" at bounding box center [482, 353] width 128 height 32
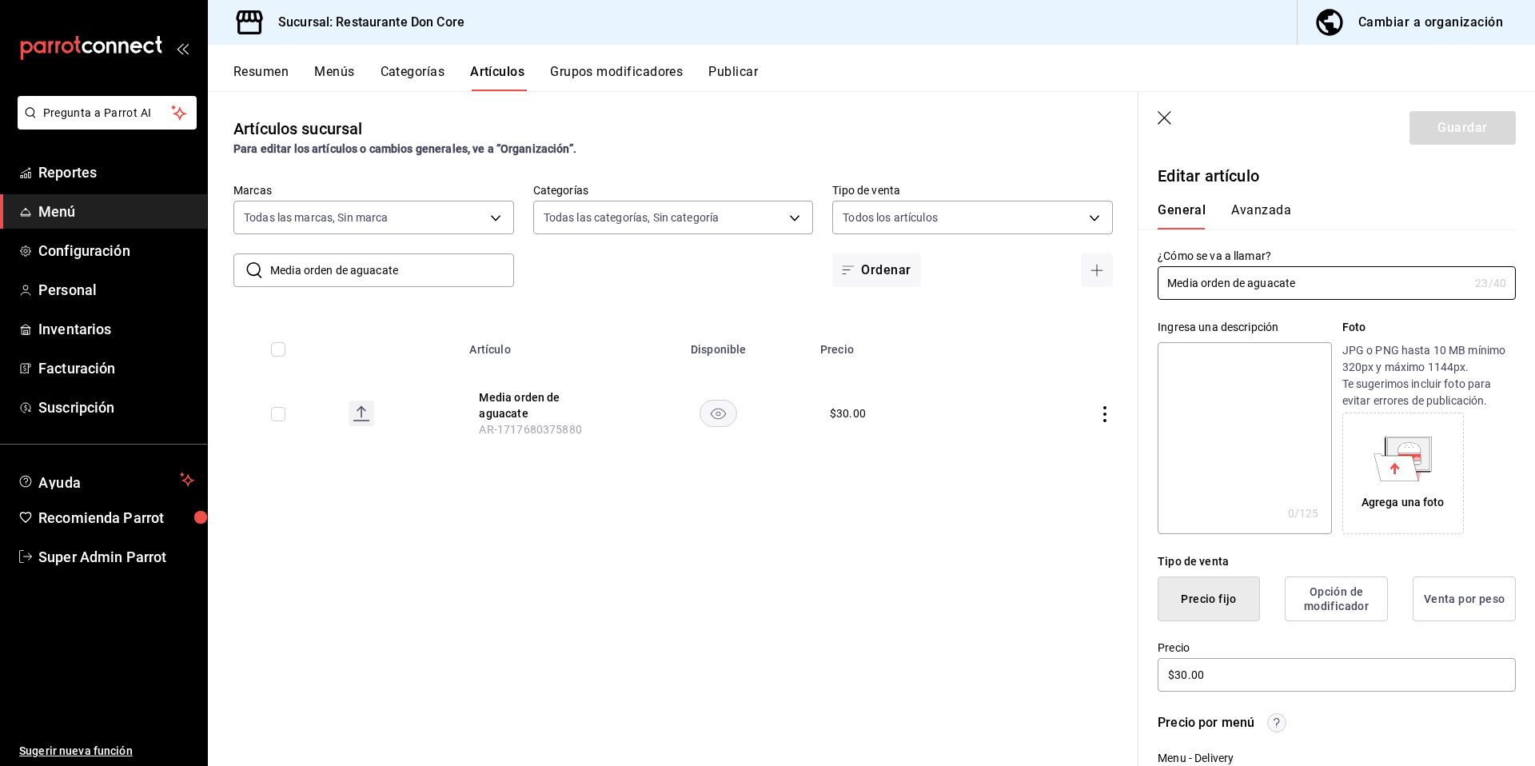
click at [1229, 445] on textarea at bounding box center [1243, 438] width 173 height 192
paste textarea "Media orden de aguacate"
type textarea "Media orden de aguacate"
type textarea "x"
type textarea "Media orden de aguacate"
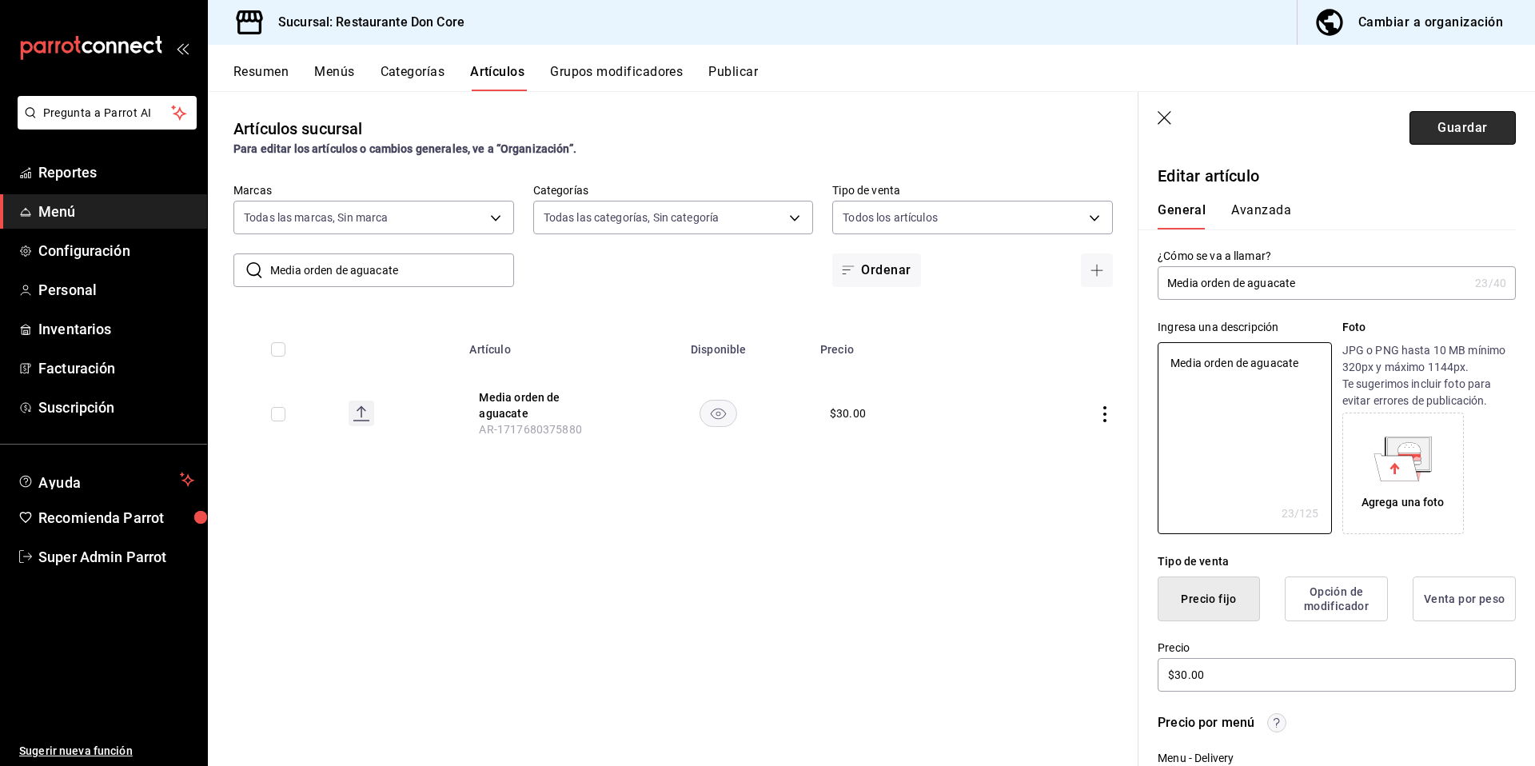
click at [1455, 117] on button "Guardar" at bounding box center [1462, 128] width 106 height 34
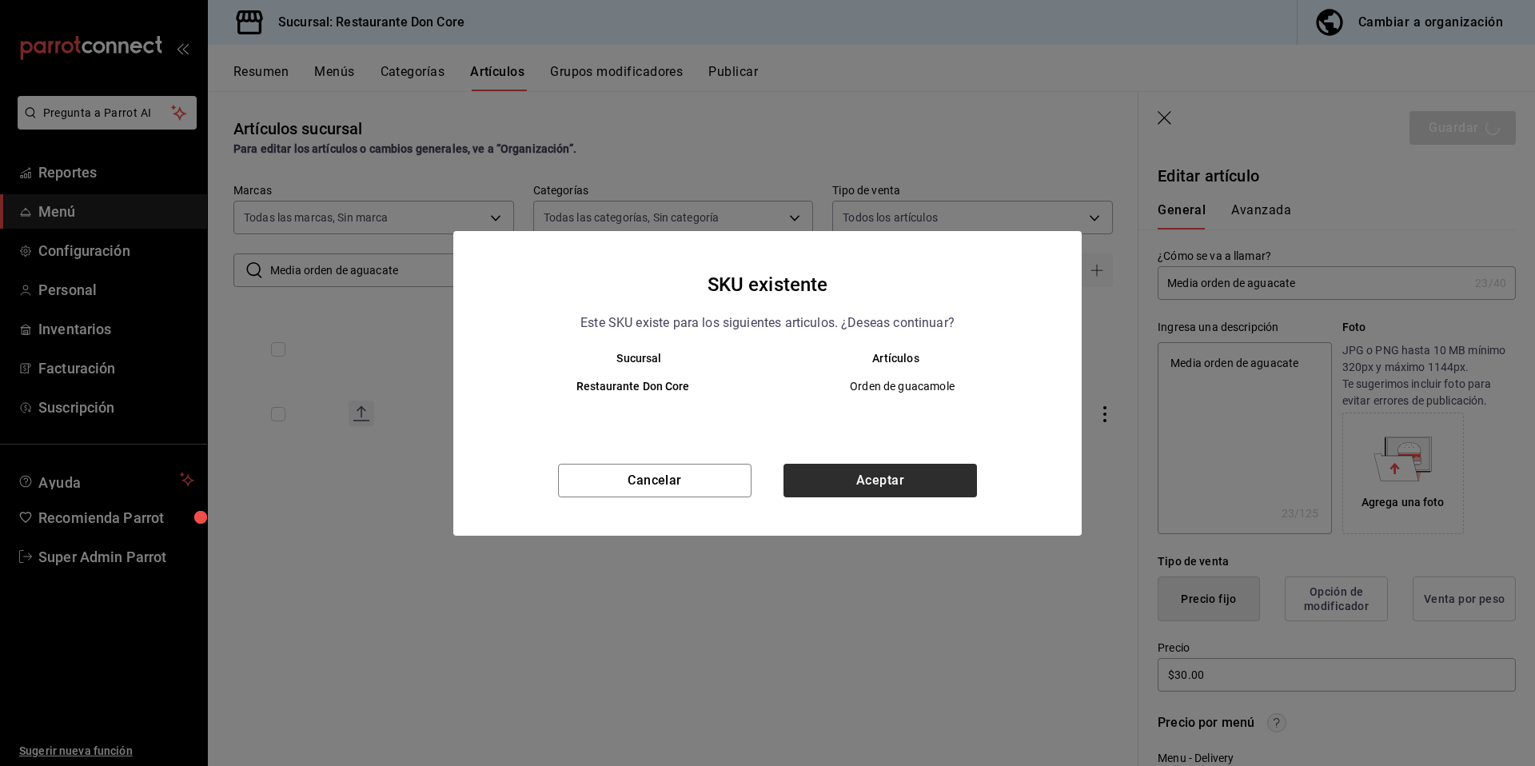
click at [858, 466] on div "SKU existente Este SKU existe para los siguientes articulos. ¿Deseas continuar?…" at bounding box center [767, 383] width 628 height 305
click at [863, 474] on button "Aceptar" at bounding box center [879, 481] width 193 height 34
type textarea "x"
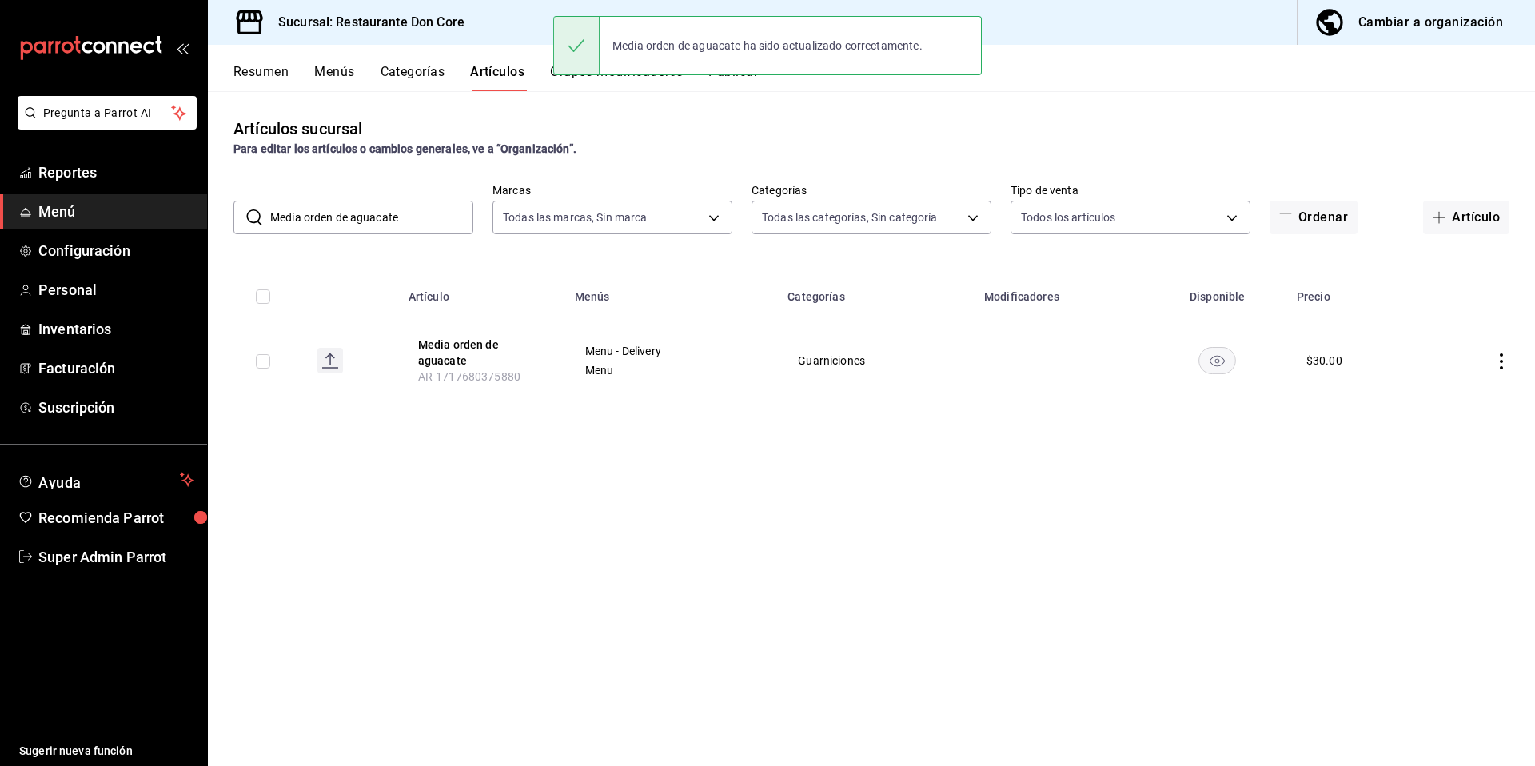
drag, startPoint x: 412, startPoint y: 222, endPoint x: 251, endPoint y: 213, distance: 161.0
click at [251, 213] on div "​ Media orden de aguacate ​" at bounding box center [353, 218] width 240 height 34
paste input "Crema - orden"
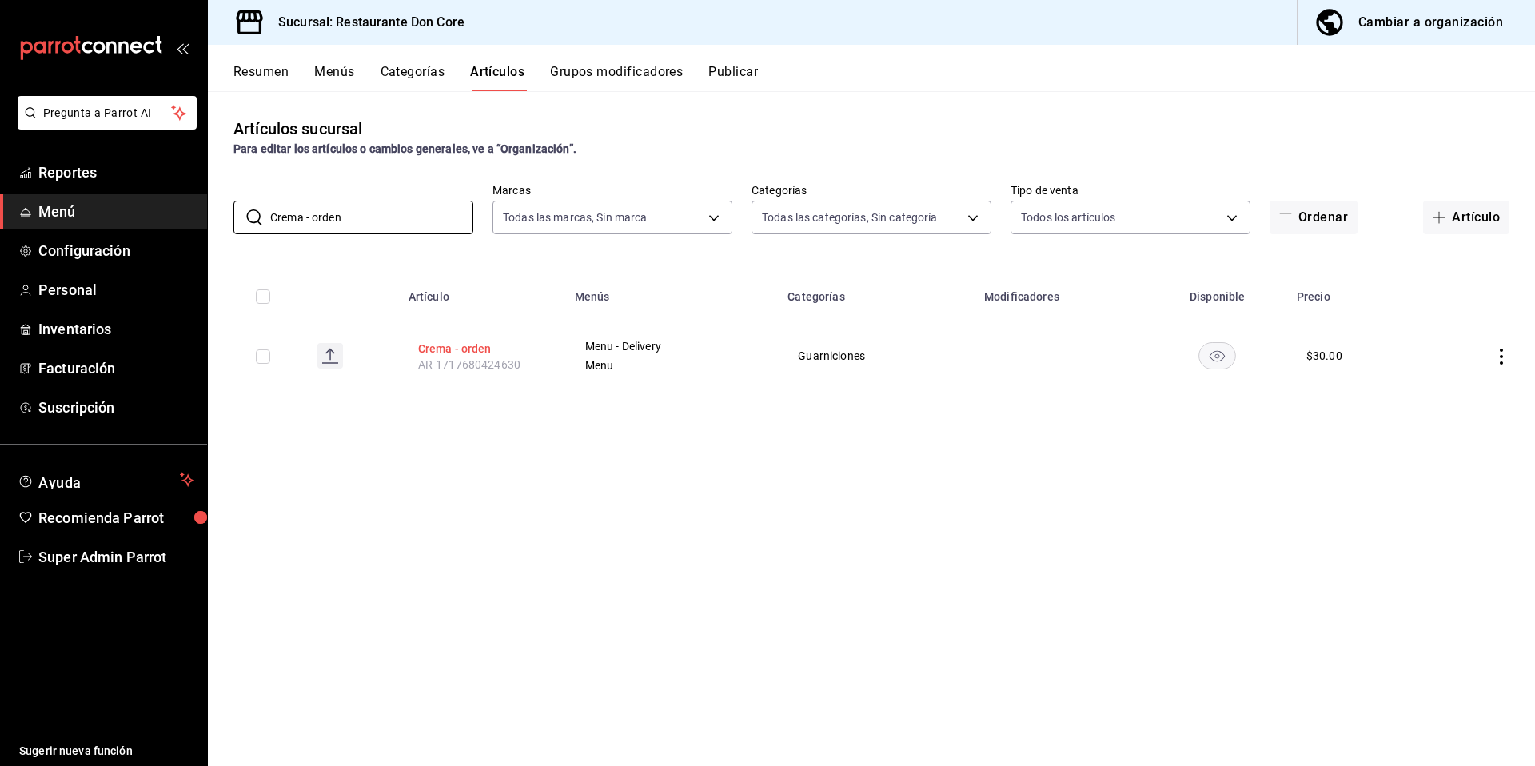
type input "Crema - orden"
click at [473, 341] on button "Crema - orden" at bounding box center [482, 349] width 128 height 16
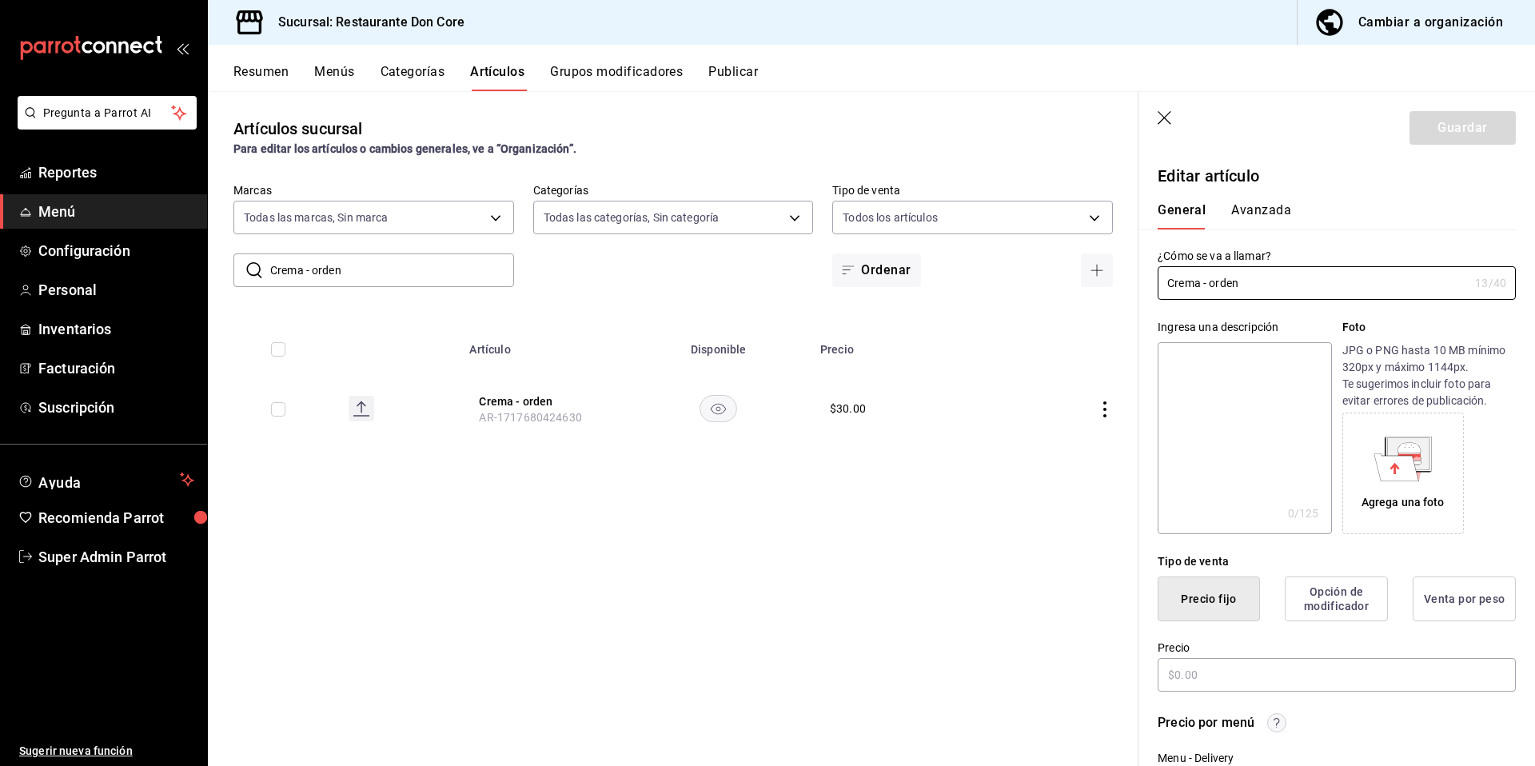
type input "$30.00"
click at [1265, 452] on textarea at bounding box center [1243, 438] width 173 height 192
paste textarea "Crema - orden"
type textarea "Crema - orden"
type textarea "x"
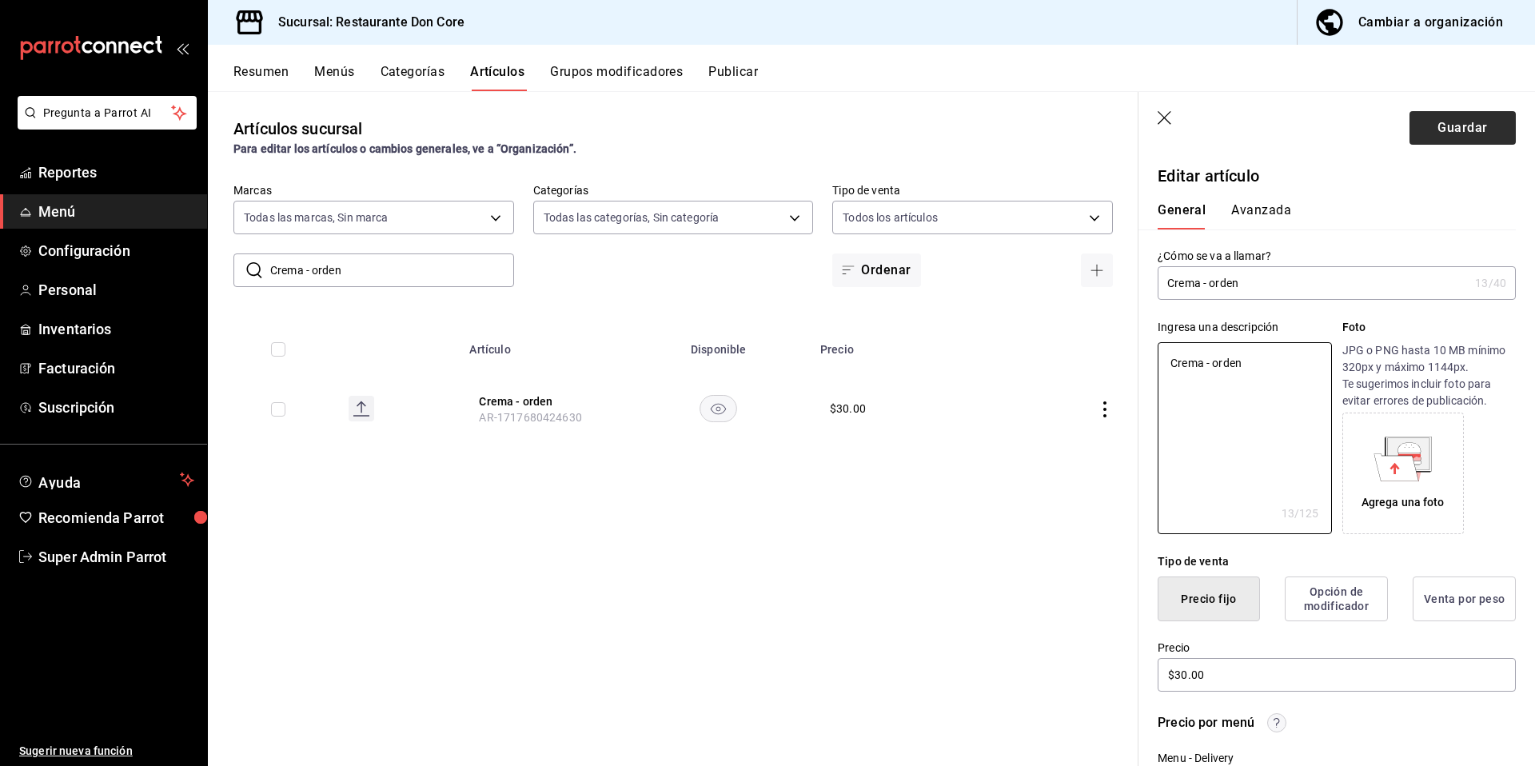
type textarea "Crema - orden"
click at [1466, 130] on button "Guardar" at bounding box center [1462, 128] width 106 height 34
type textarea "x"
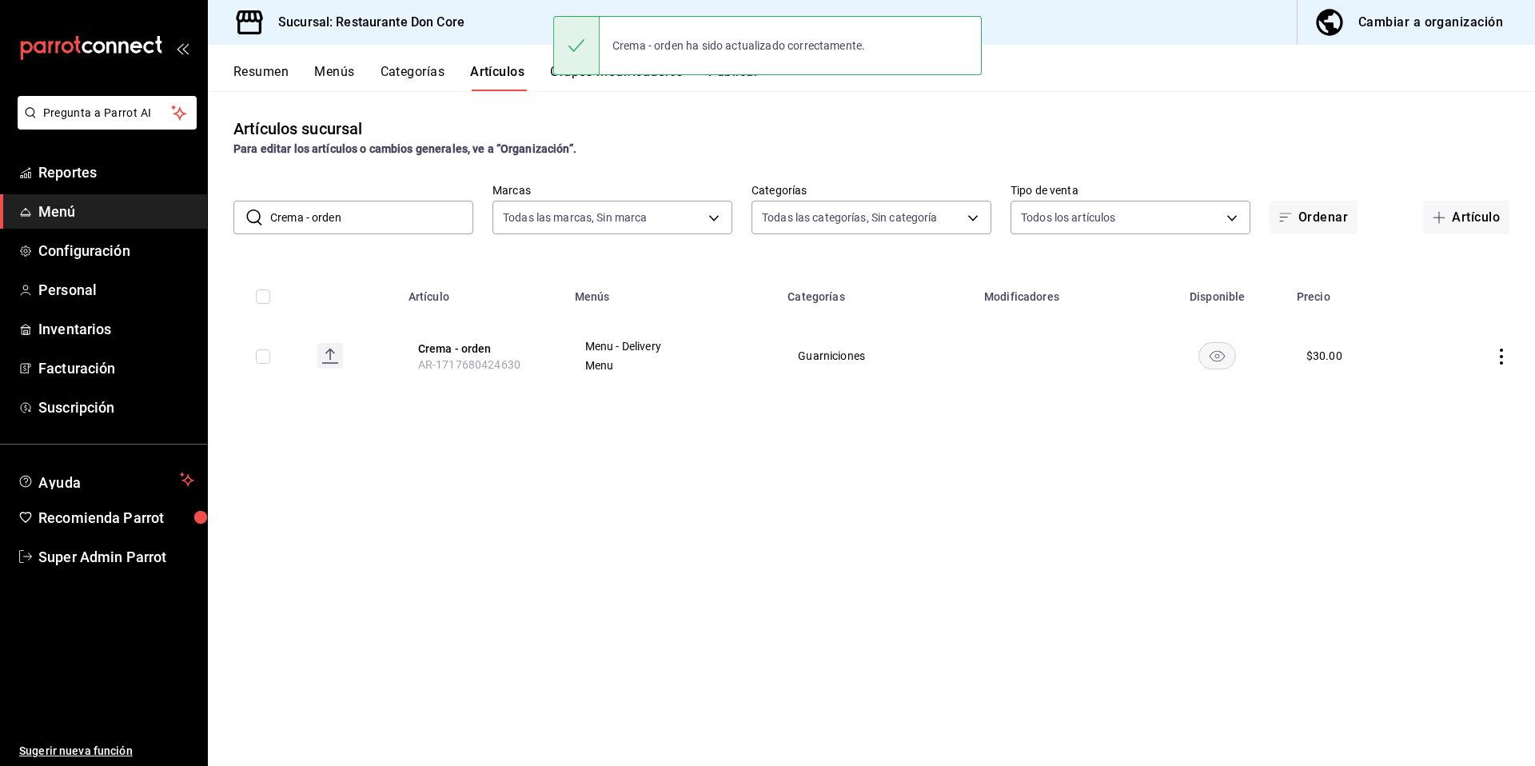
drag, startPoint x: 376, startPoint y: 217, endPoint x: 253, endPoint y: 213, distance: 122.4
click at [253, 213] on div "​ Crema - orden ​" at bounding box center [353, 218] width 240 height 34
paste input "hicharro"
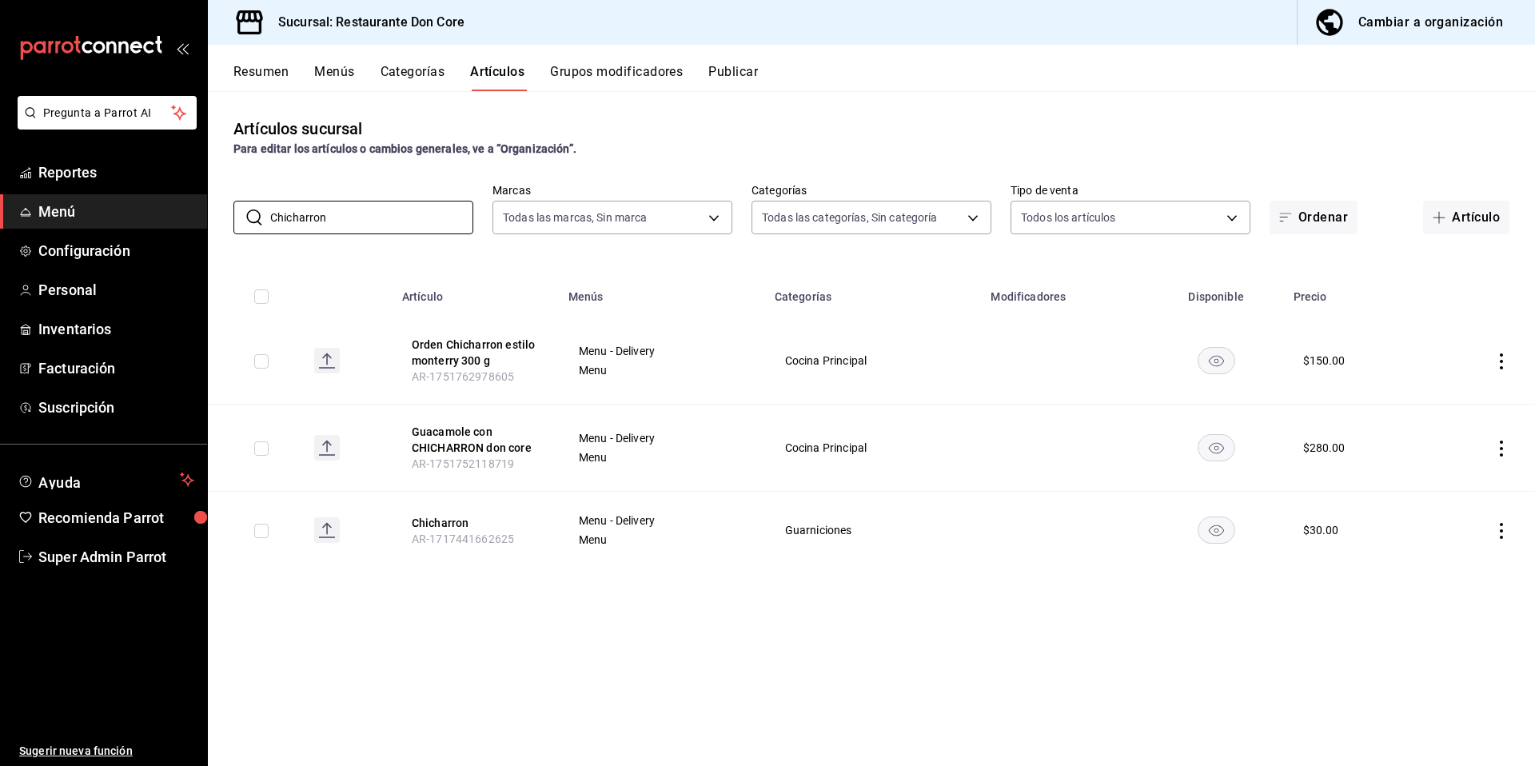
click at [436, 536] on span "AR-1717441662625" at bounding box center [463, 538] width 102 height 13
click at [442, 520] on button "Chicharron" at bounding box center [476, 523] width 128 height 16
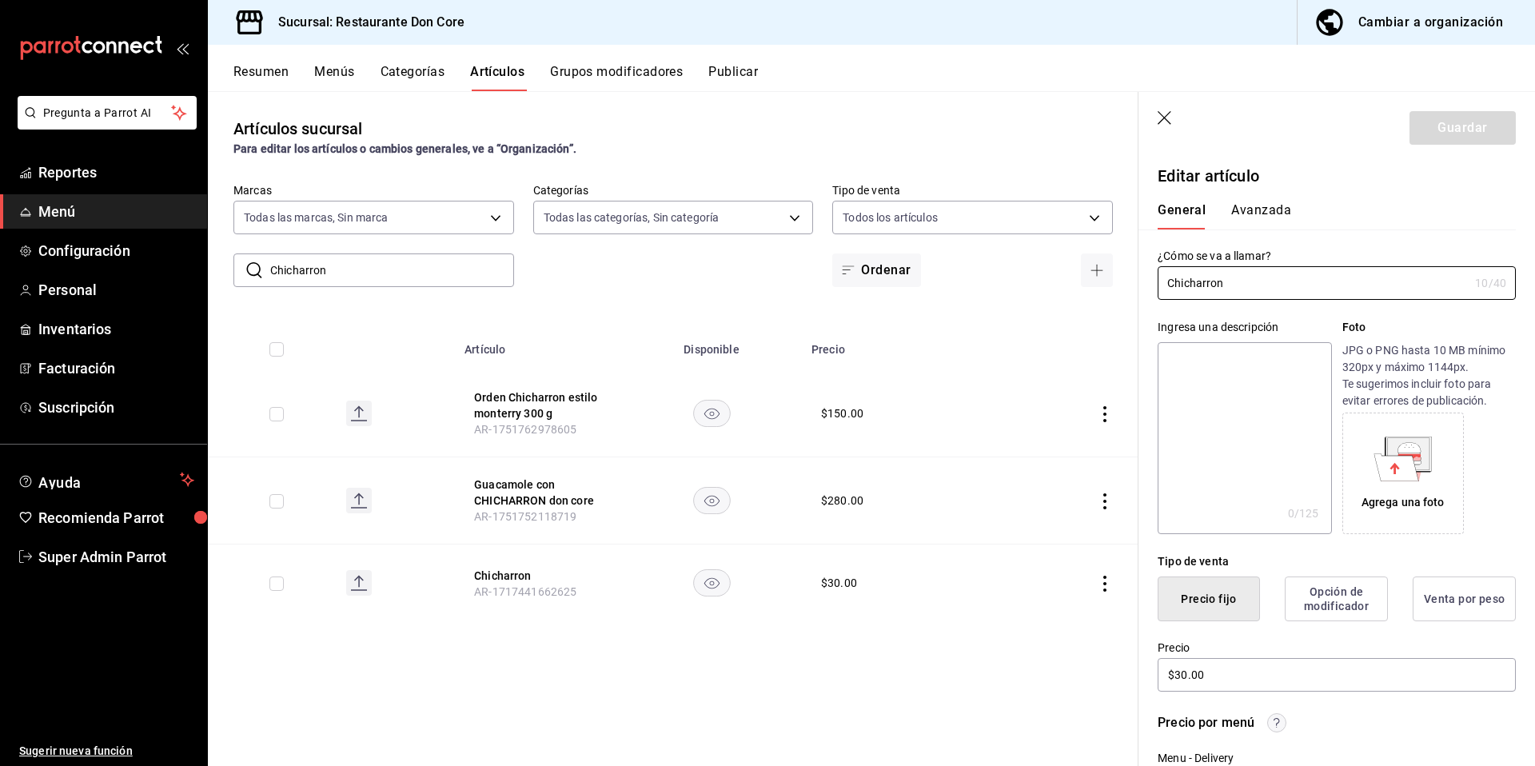
click at [1251, 443] on textarea at bounding box center [1243, 438] width 173 height 192
paste textarea "Chicharron"
click at [1464, 123] on button "Guardar" at bounding box center [1462, 128] width 106 height 34
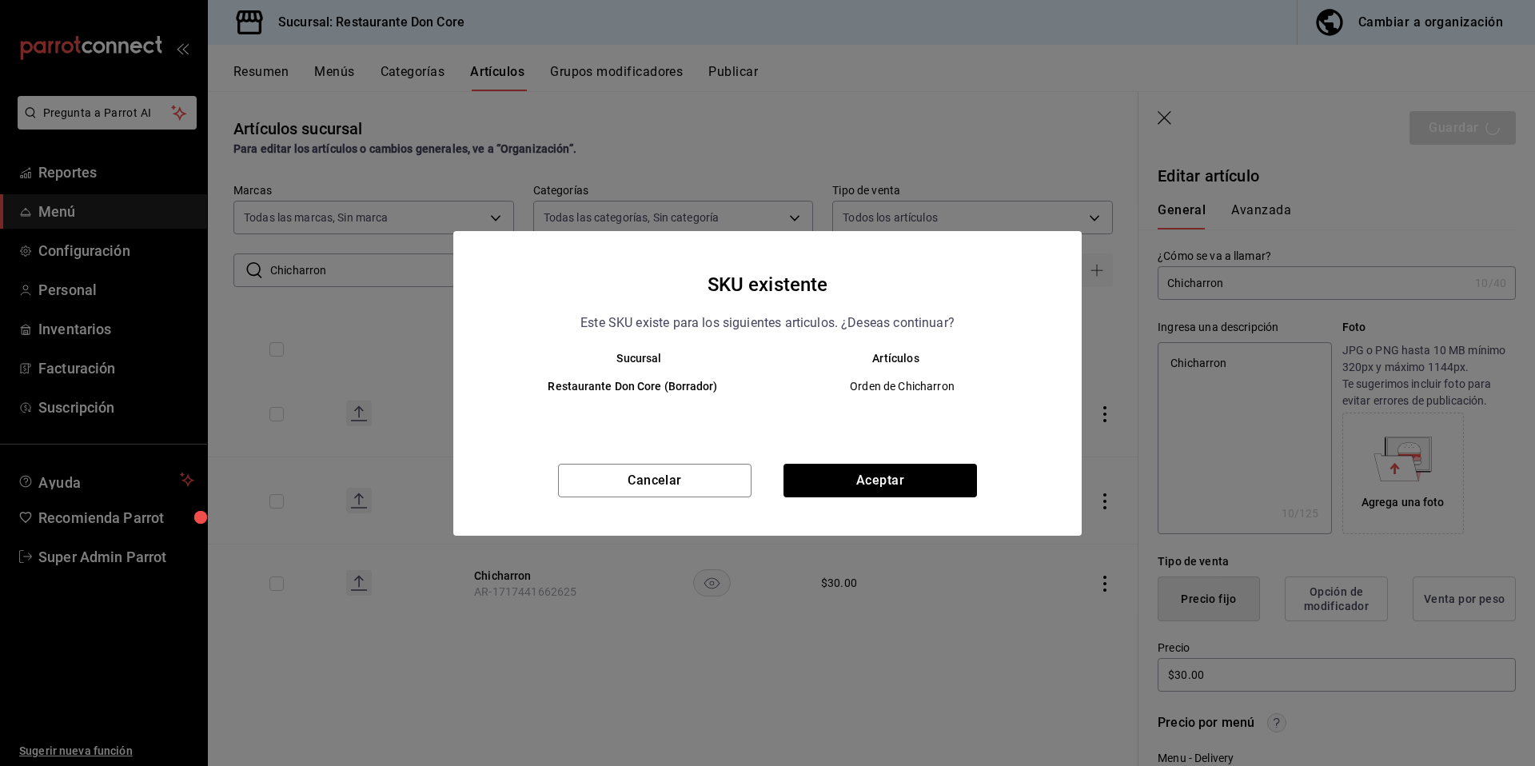
click at [925, 461] on div "SKU existente Este SKU existe para los siguientes articulos. ¿Deseas continuar?…" at bounding box center [767, 383] width 628 height 305
click at [891, 481] on button "Aceptar" at bounding box center [879, 481] width 193 height 34
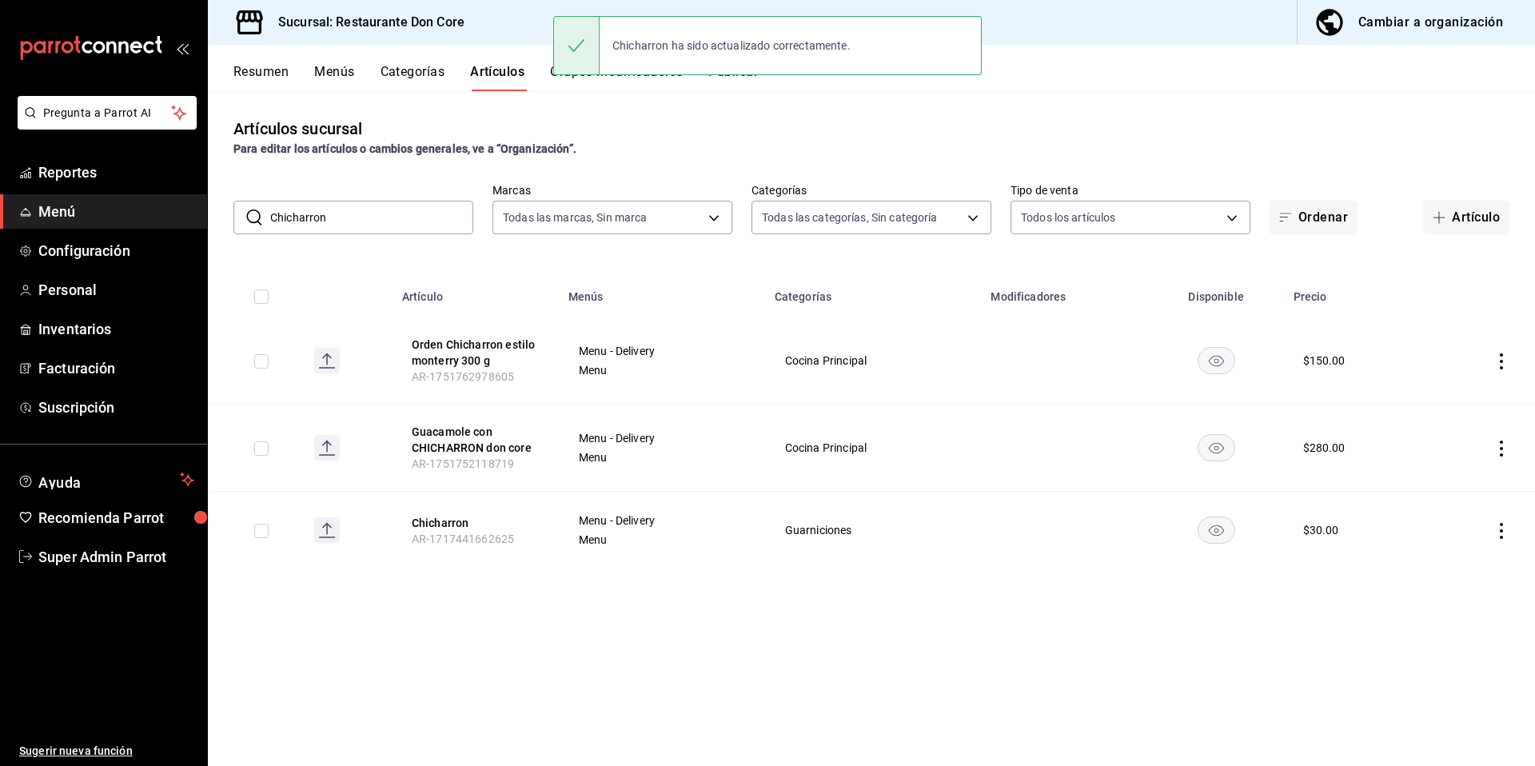
click at [440, 423] on th "Guacamole con CHICHARRON don core AR-1751752118719" at bounding box center [475, 447] width 166 height 87
click at [461, 428] on button "Guacamole con CHICHARRON don core" at bounding box center [476, 440] width 128 height 32
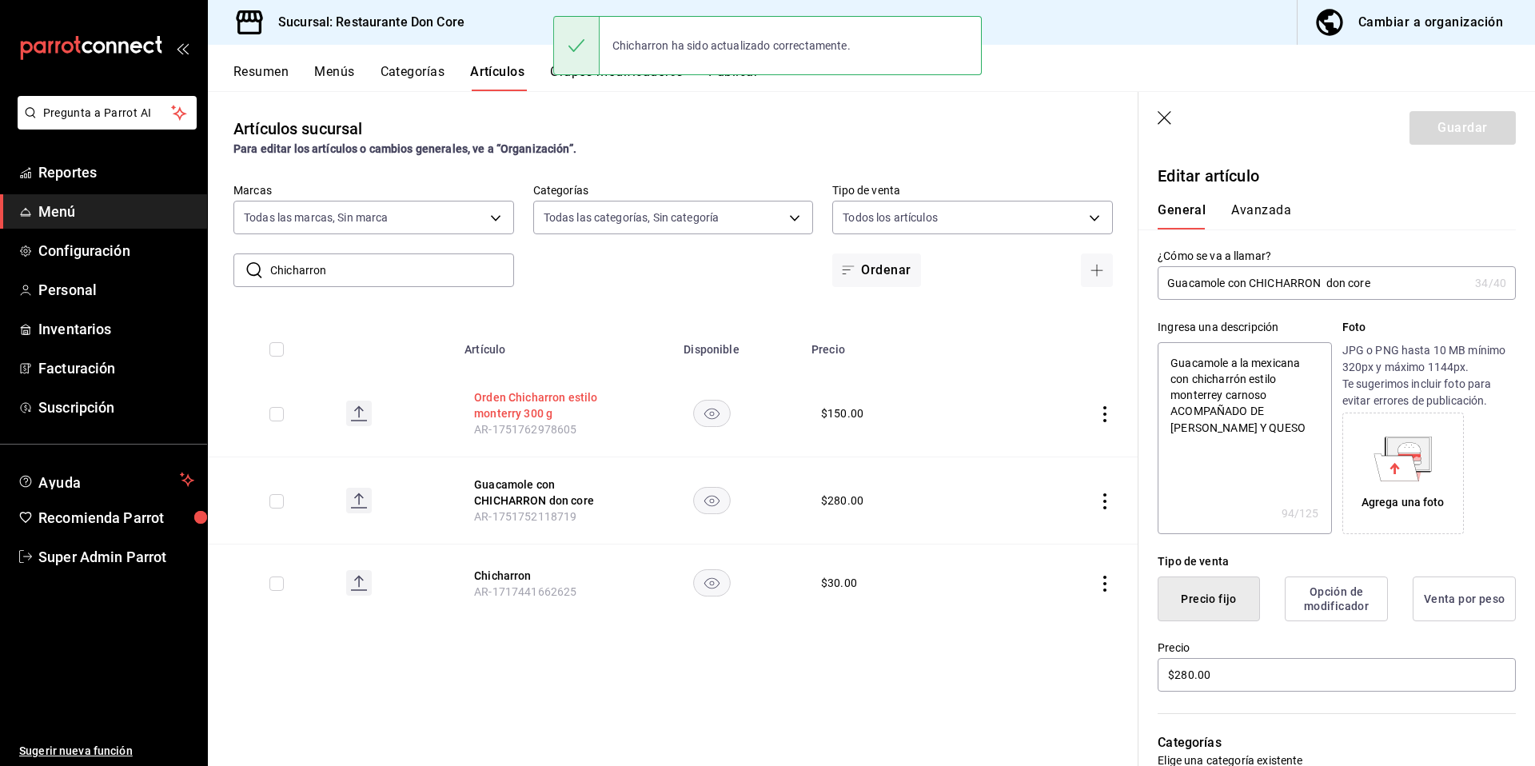
click at [567, 412] on button "Orden Chicharron estilo monterry 300 g" at bounding box center [538, 405] width 128 height 32
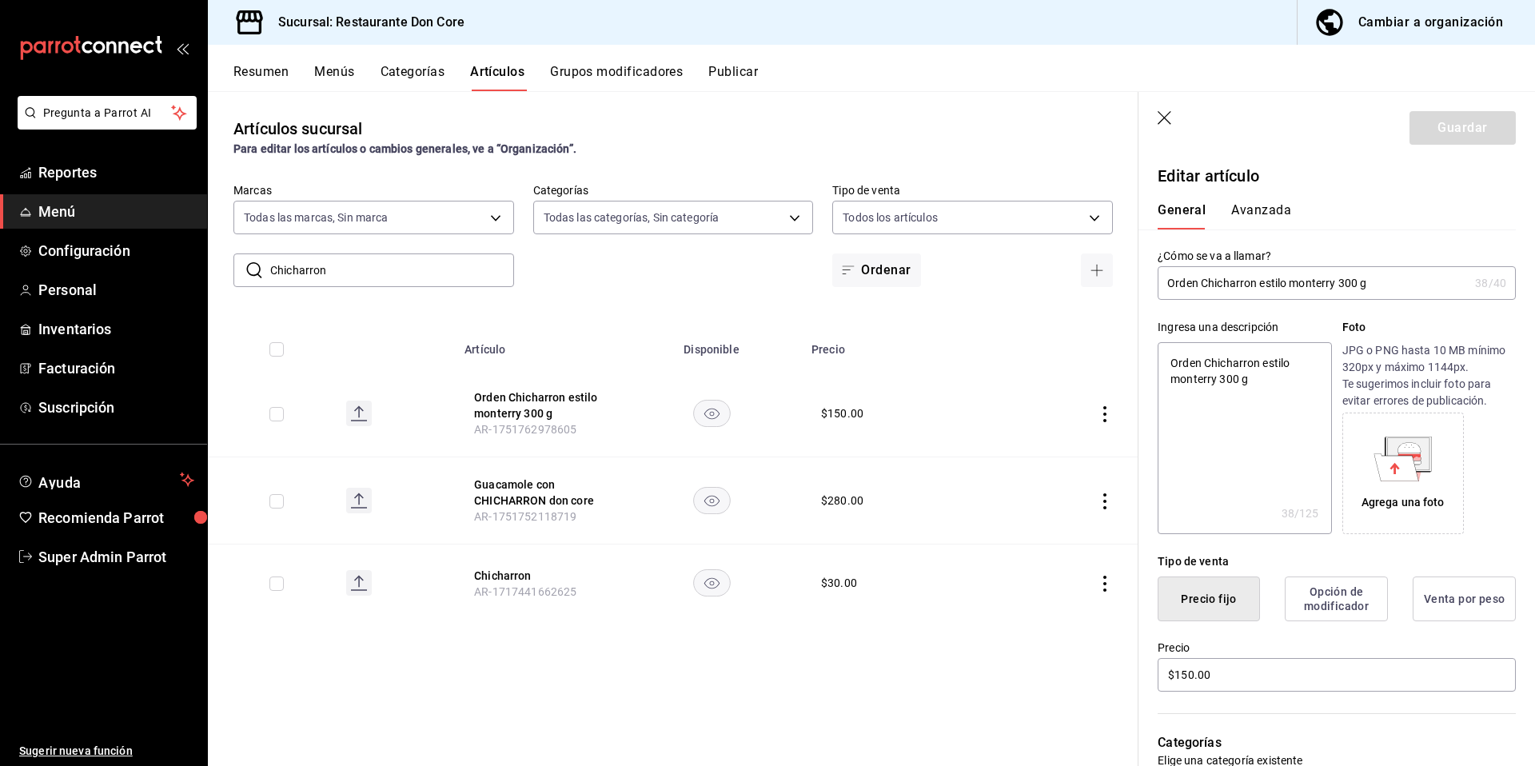
drag, startPoint x: 396, startPoint y: 268, endPoint x: 291, endPoint y: 267, distance: 105.5
click at [291, 267] on input "Chicharron" at bounding box center [392, 270] width 244 height 32
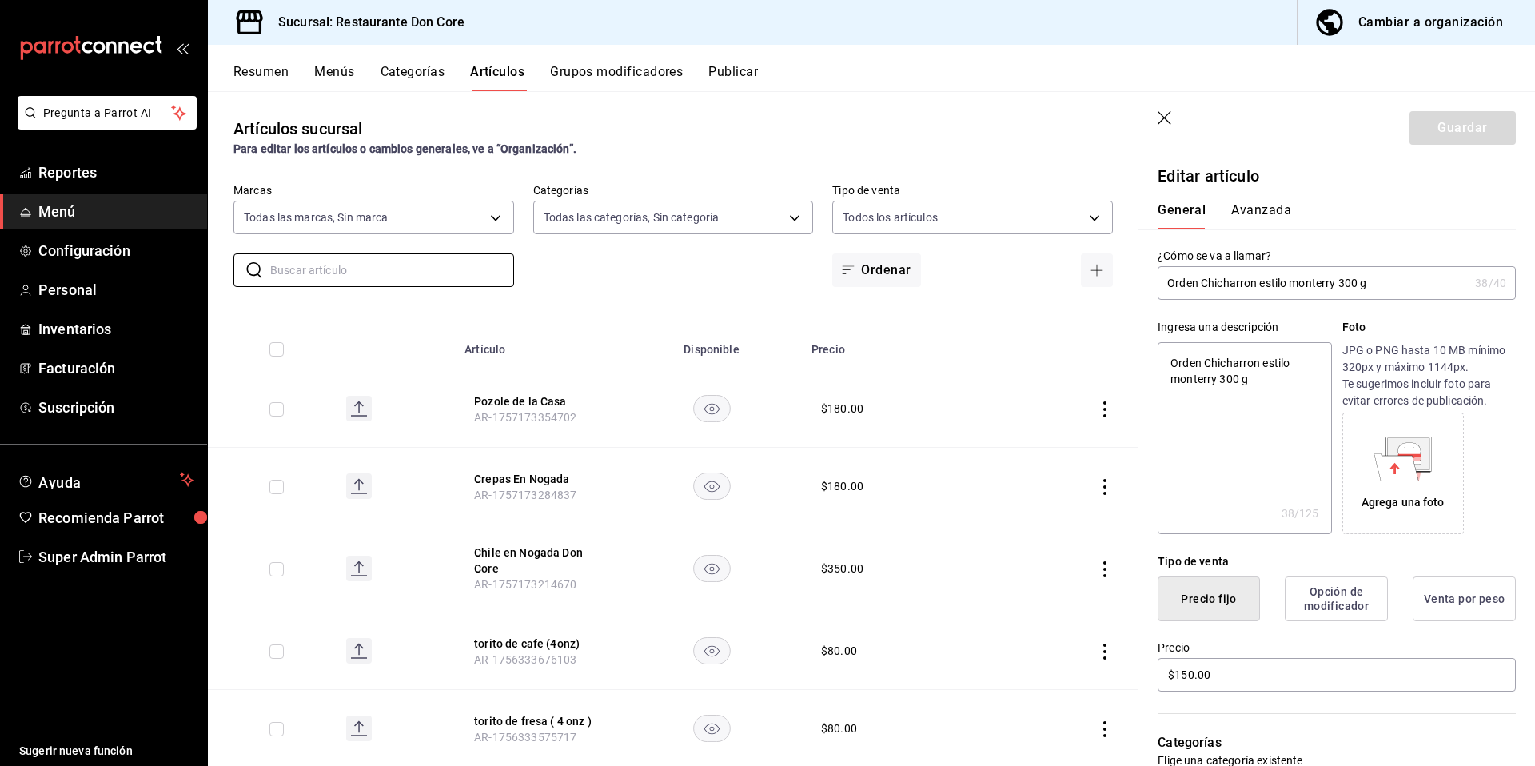
paste input "Orden de guacamole"
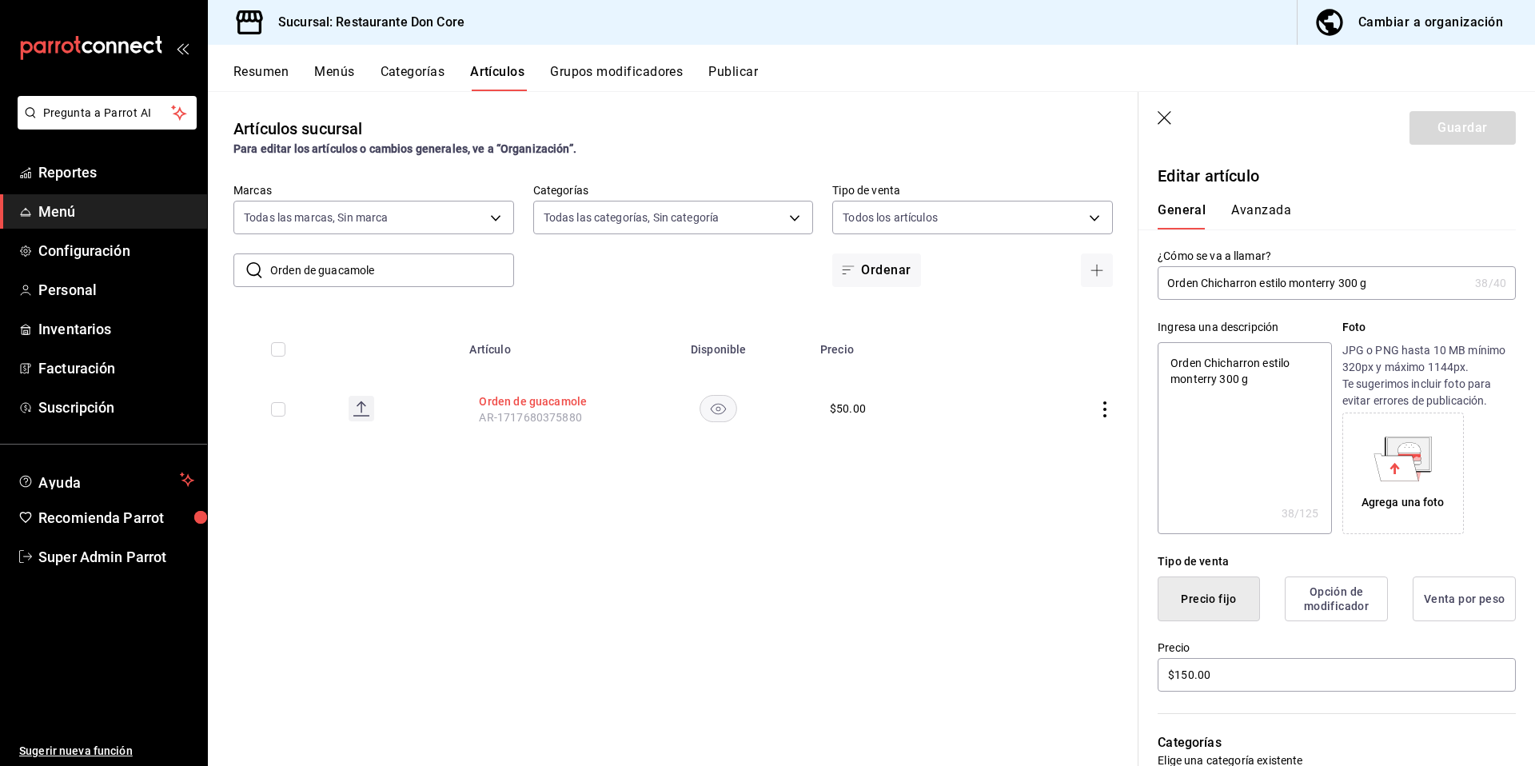
click at [553, 406] on button "Orden de guacamole" at bounding box center [543, 401] width 128 height 16
click at [1238, 436] on textarea at bounding box center [1243, 438] width 173 height 192
paste textarea "Orden de guacamole"
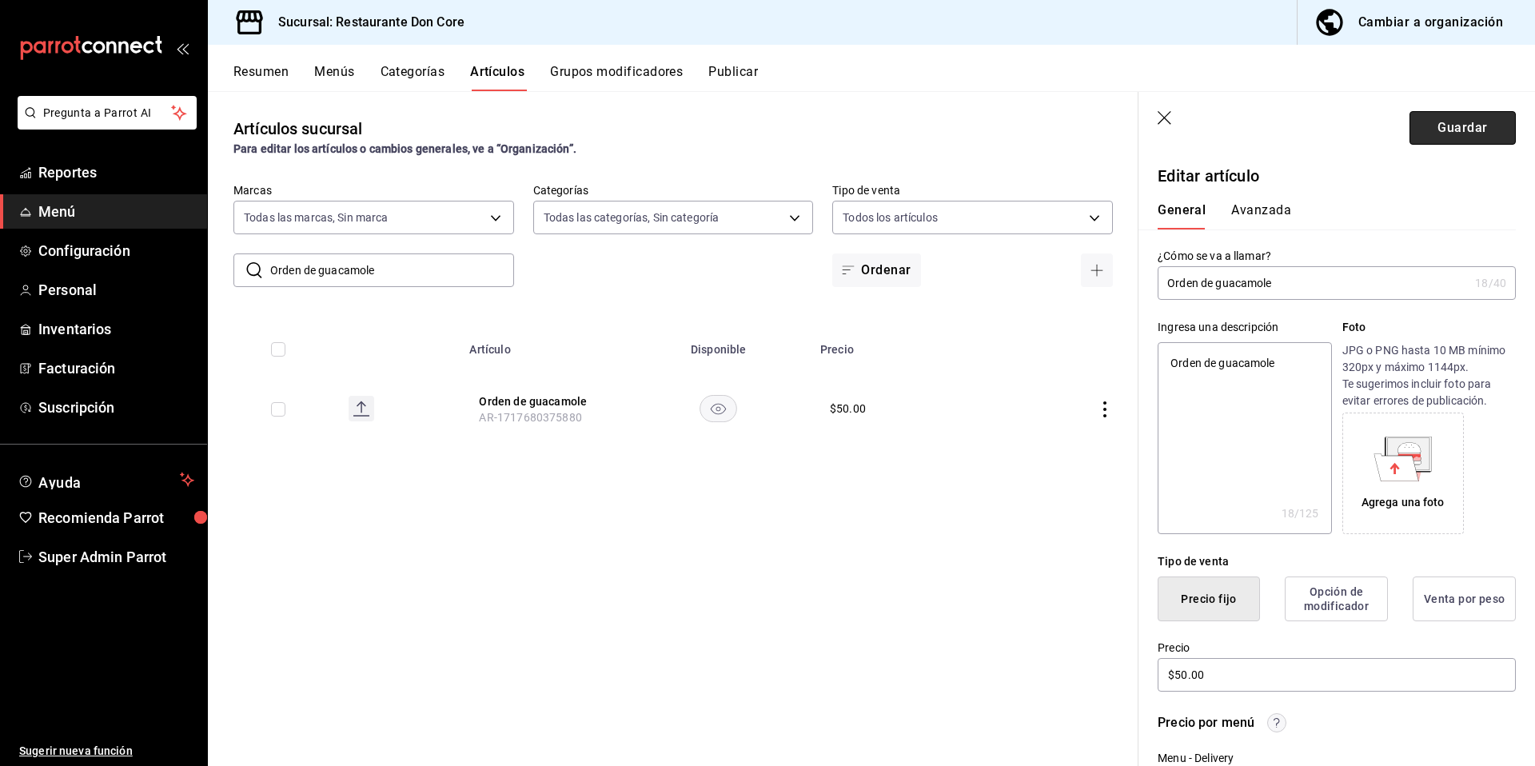
click at [1460, 129] on button "Guardar" at bounding box center [1462, 128] width 106 height 34
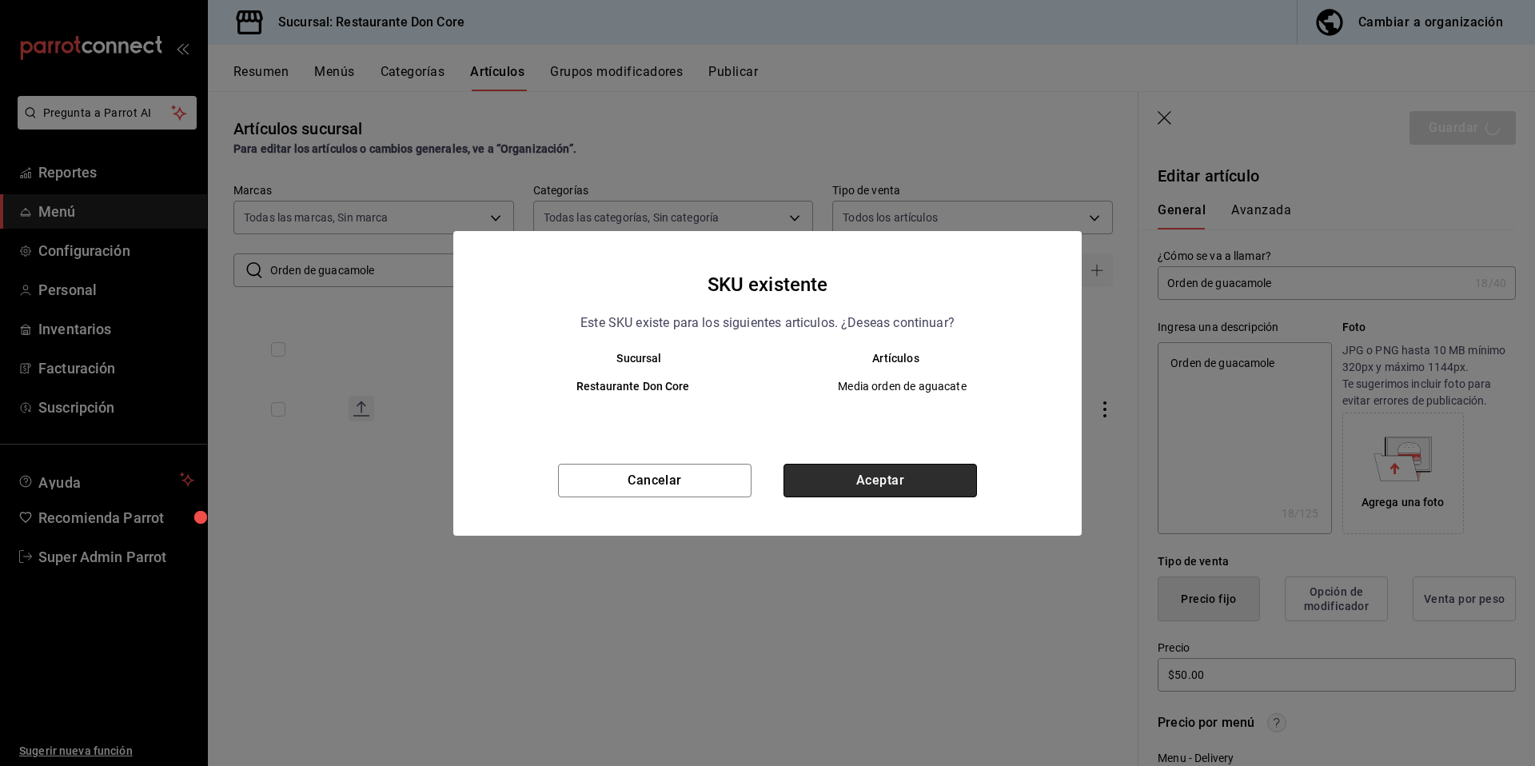
click at [867, 491] on button "Aceptar" at bounding box center [879, 481] width 193 height 34
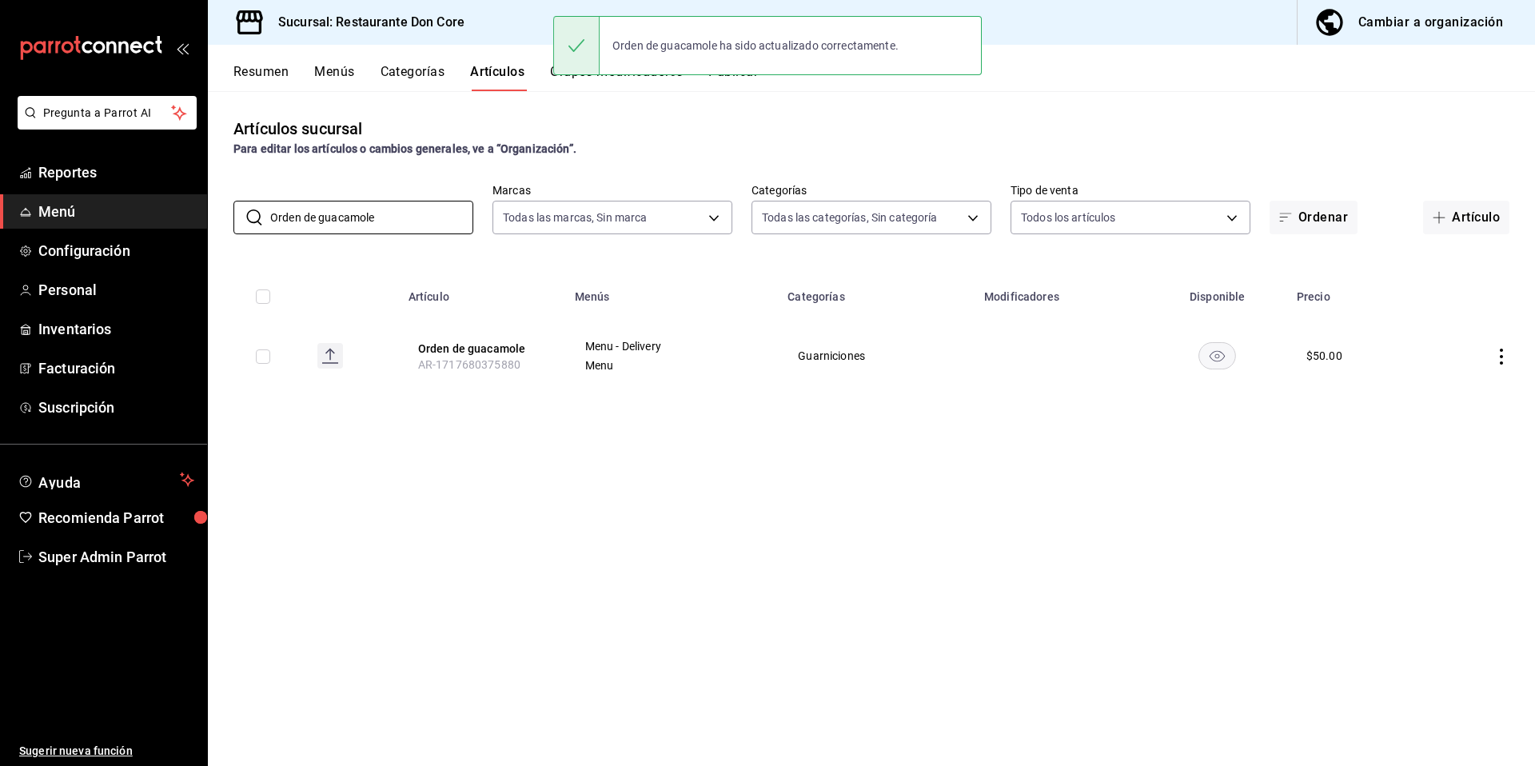
drag, startPoint x: 385, startPoint y: 214, endPoint x: 232, endPoint y: 183, distance: 156.6
click at [239, 186] on div "​ Orden de guacamole ​ Marcas Todas las marcas, Sin marca 0510f1b4-e7bb-4c6d-97…" at bounding box center [871, 208] width 1327 height 51
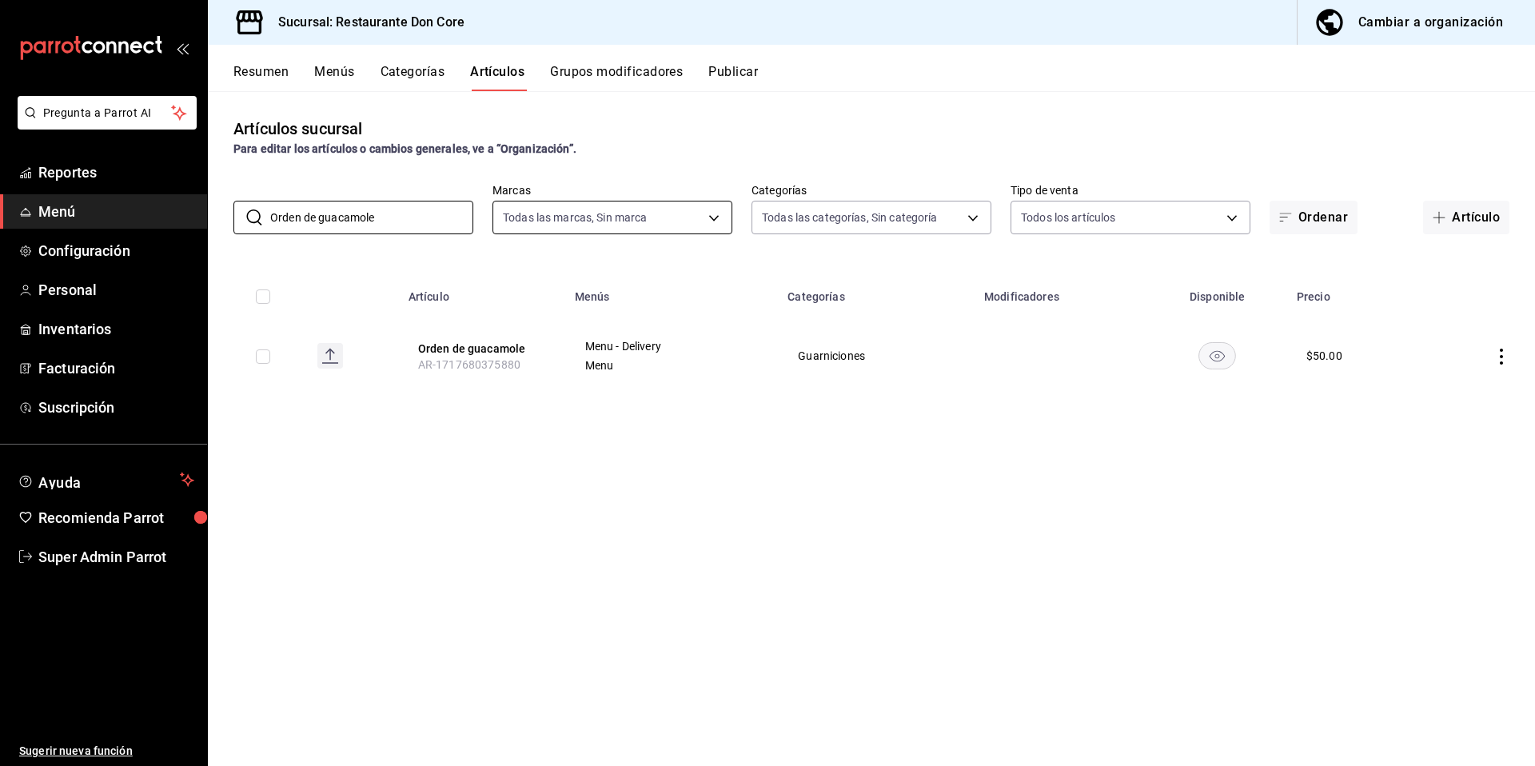
paste input "Capirotada"
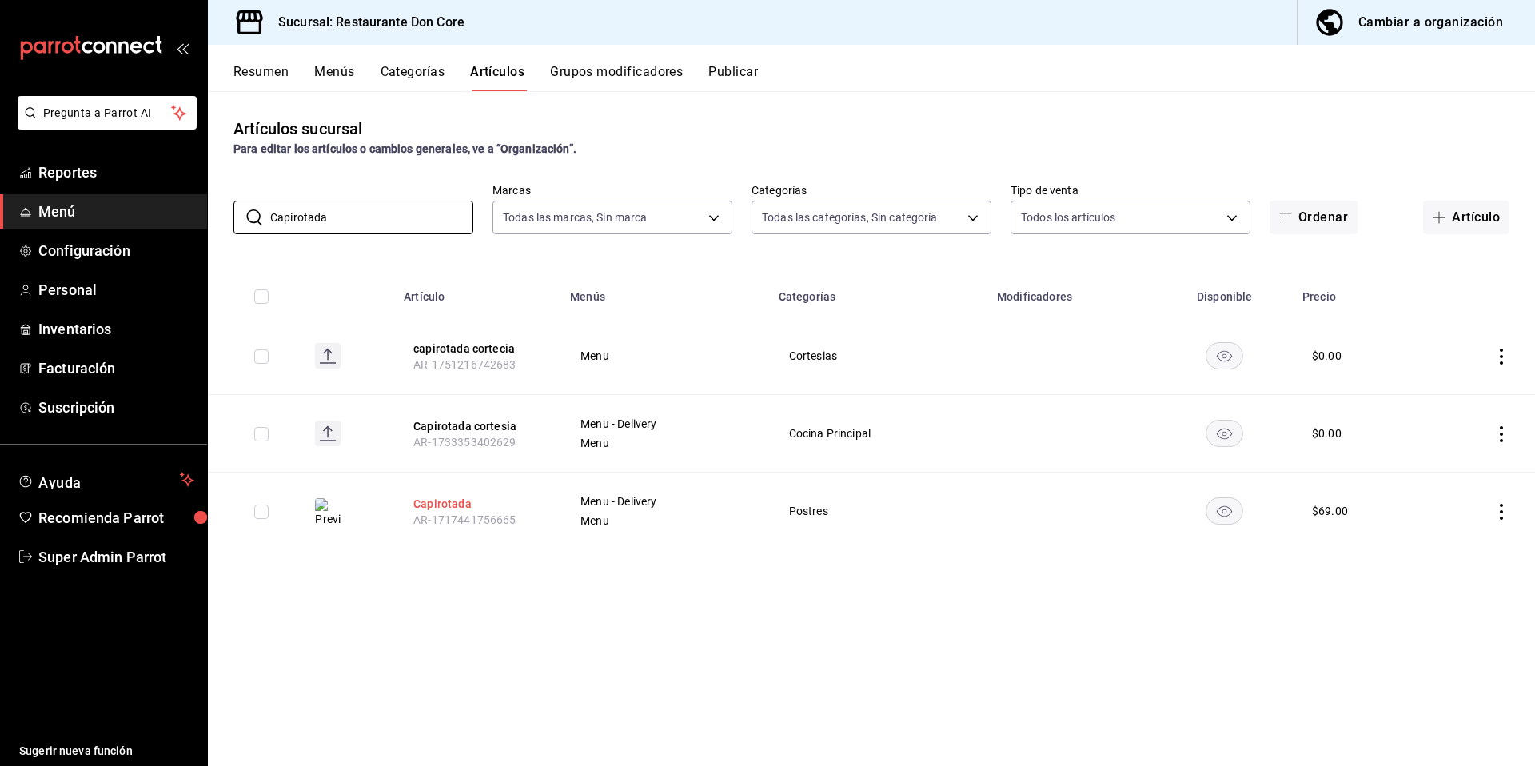
click at [433, 500] on button "Capirotada" at bounding box center [477, 504] width 128 height 16
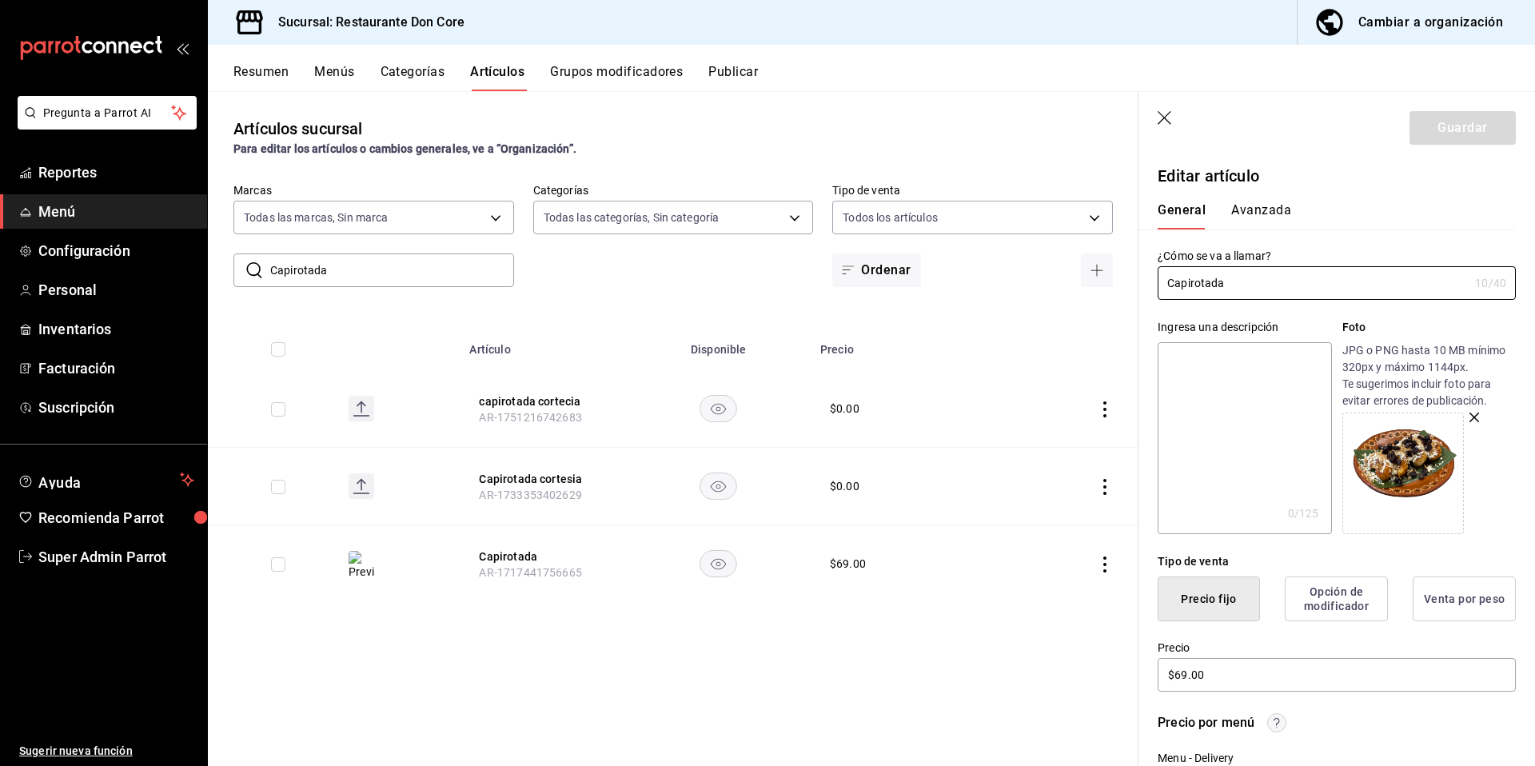
click at [1200, 437] on textarea at bounding box center [1243, 438] width 173 height 192
paste textarea "Capirotada"
click at [1469, 126] on button "Guardar" at bounding box center [1462, 128] width 106 height 34
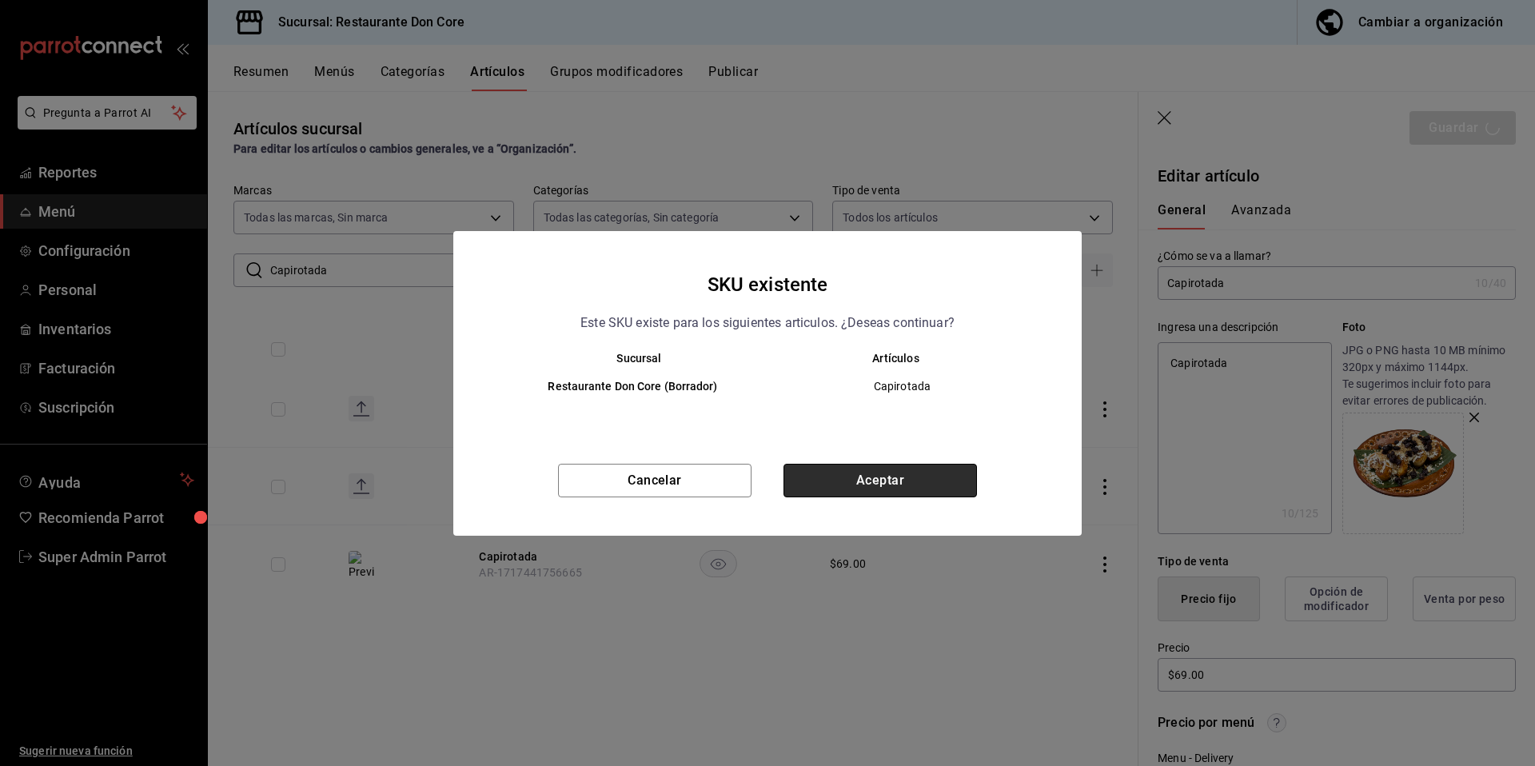
click at [869, 484] on button "Aceptar" at bounding box center [879, 481] width 193 height 34
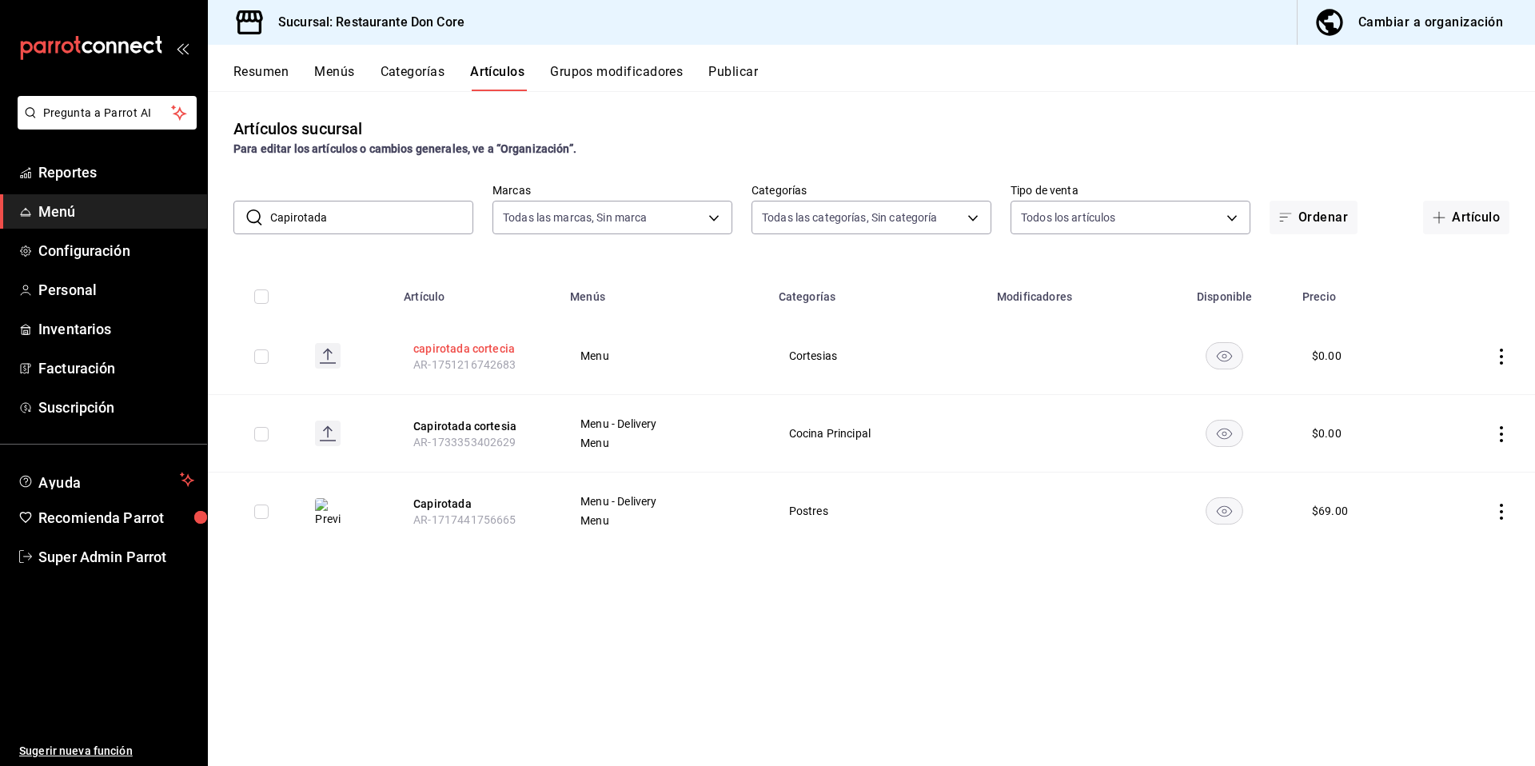
click at [493, 349] on button "capirotada cortecia" at bounding box center [477, 349] width 128 height 16
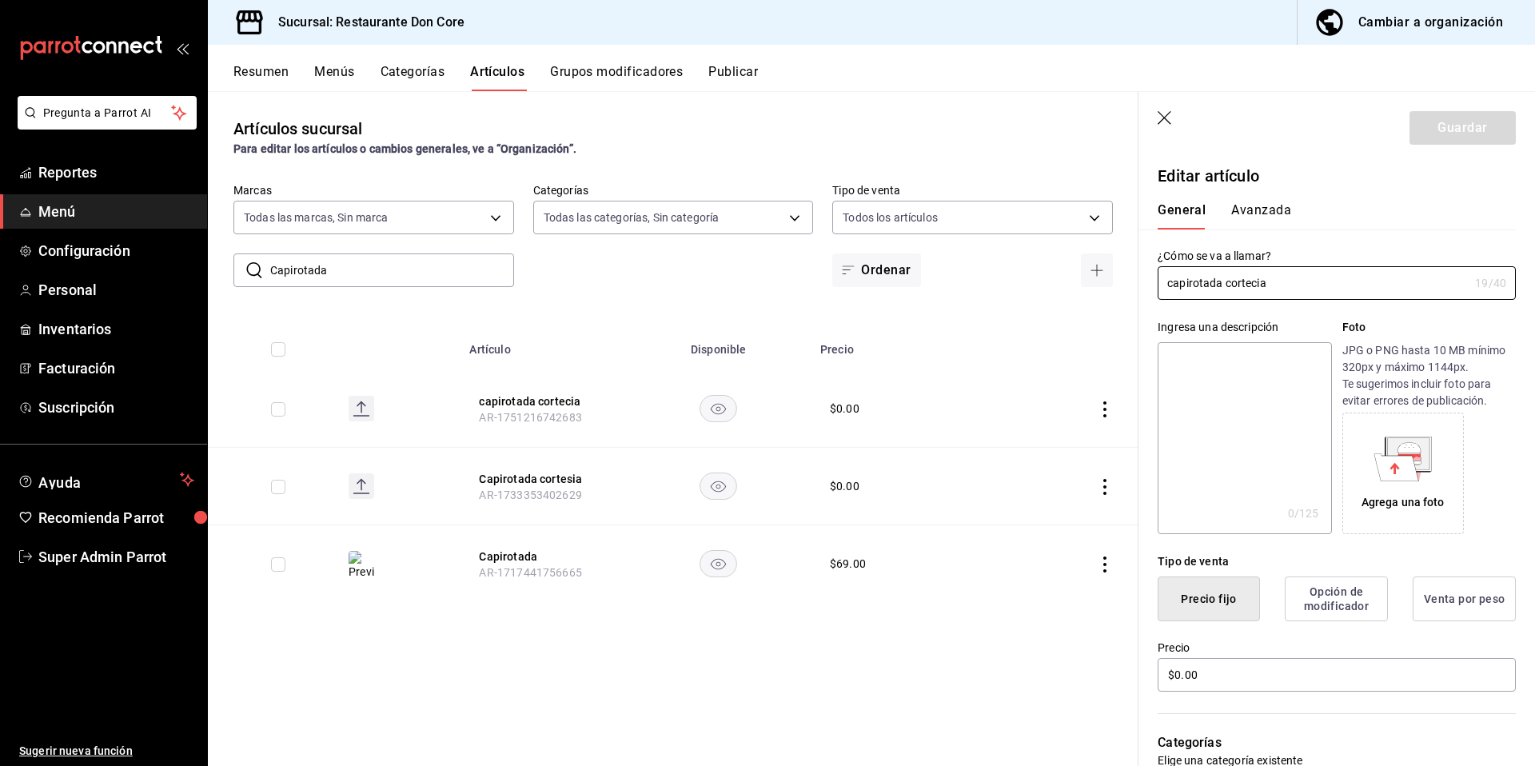
click at [1186, 359] on textarea at bounding box center [1243, 438] width 173 height 192
paste textarea "Capirotada"
click at [1486, 105] on header "Guardar" at bounding box center [1336, 125] width 396 height 66
click at [1476, 118] on button "Guardar" at bounding box center [1462, 128] width 106 height 34
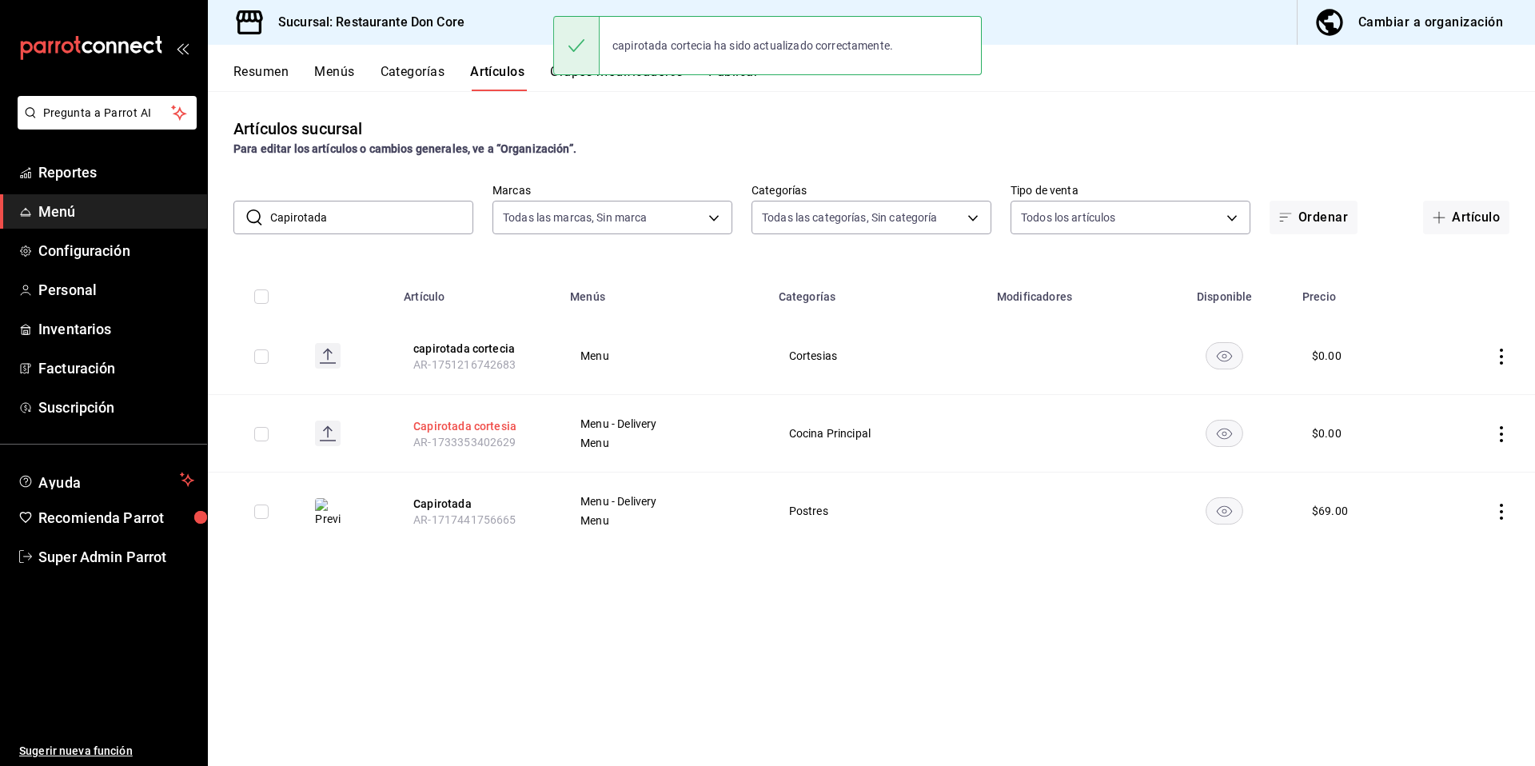
click at [485, 418] on button "Capirotada cortesia" at bounding box center [477, 426] width 128 height 16
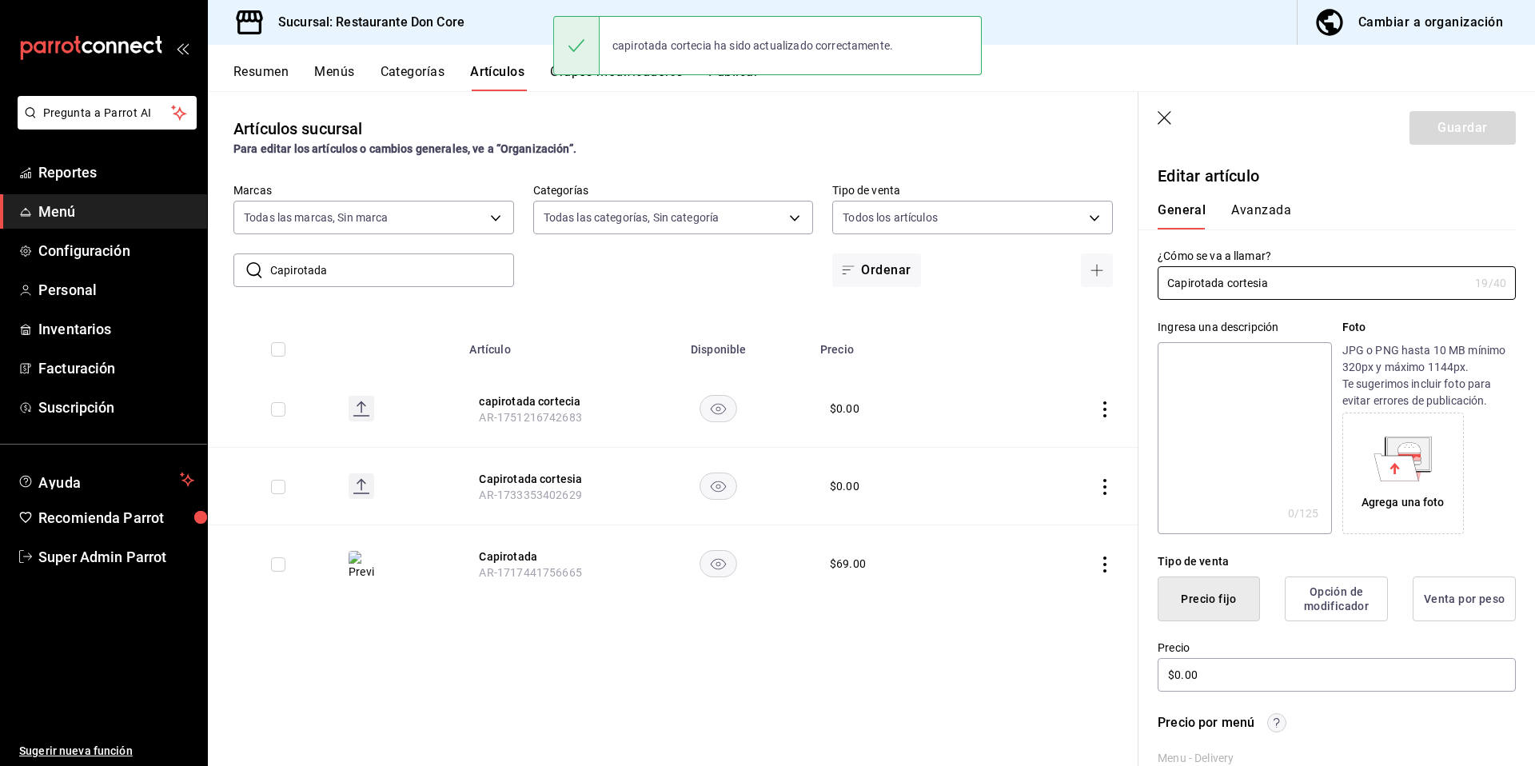
click at [1237, 390] on textarea at bounding box center [1243, 438] width 173 height 192
paste textarea "Capirotada"
click at [1448, 112] on button "Guardar" at bounding box center [1462, 128] width 106 height 34
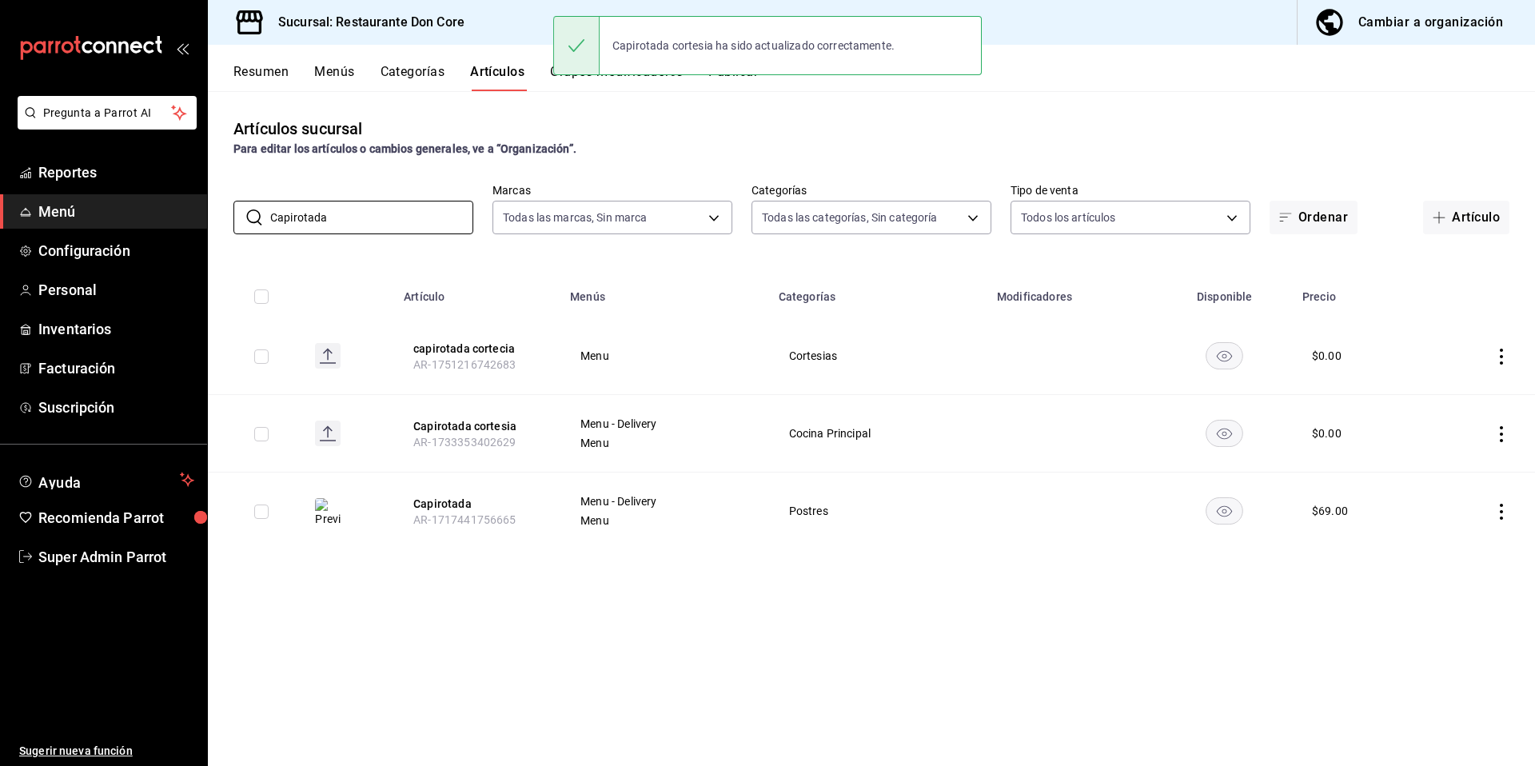
drag, startPoint x: 361, startPoint y: 219, endPoint x: 219, endPoint y: 179, distance: 147.8
click at [219, 179] on div "Artículos sucursal Para editar los artículos o cambios generales, ve a “Organiz…" at bounding box center [871, 428] width 1327 height 674
paste input "heescake tortug"
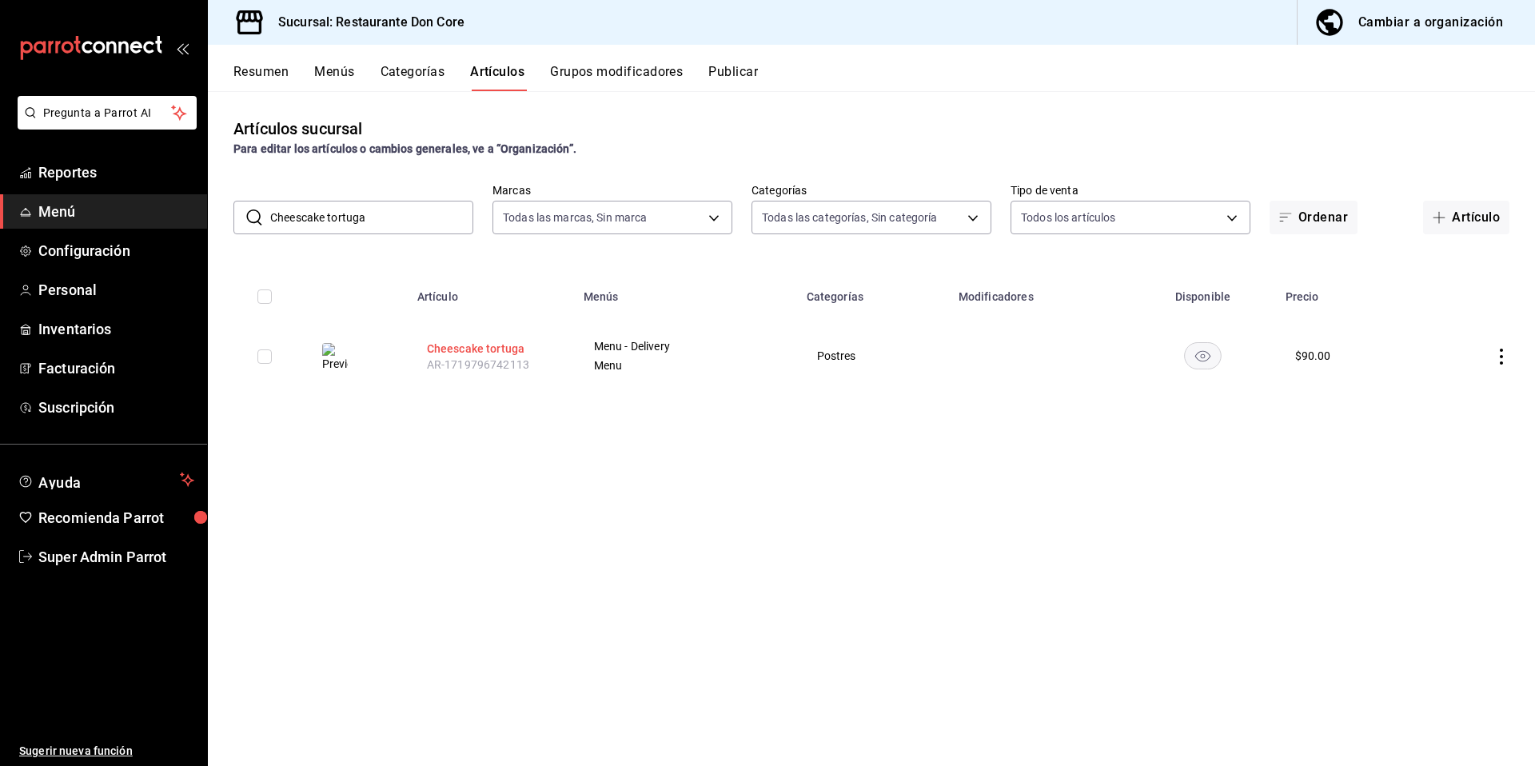
click at [498, 356] on button "Cheescake tortuga" at bounding box center [491, 349] width 128 height 16
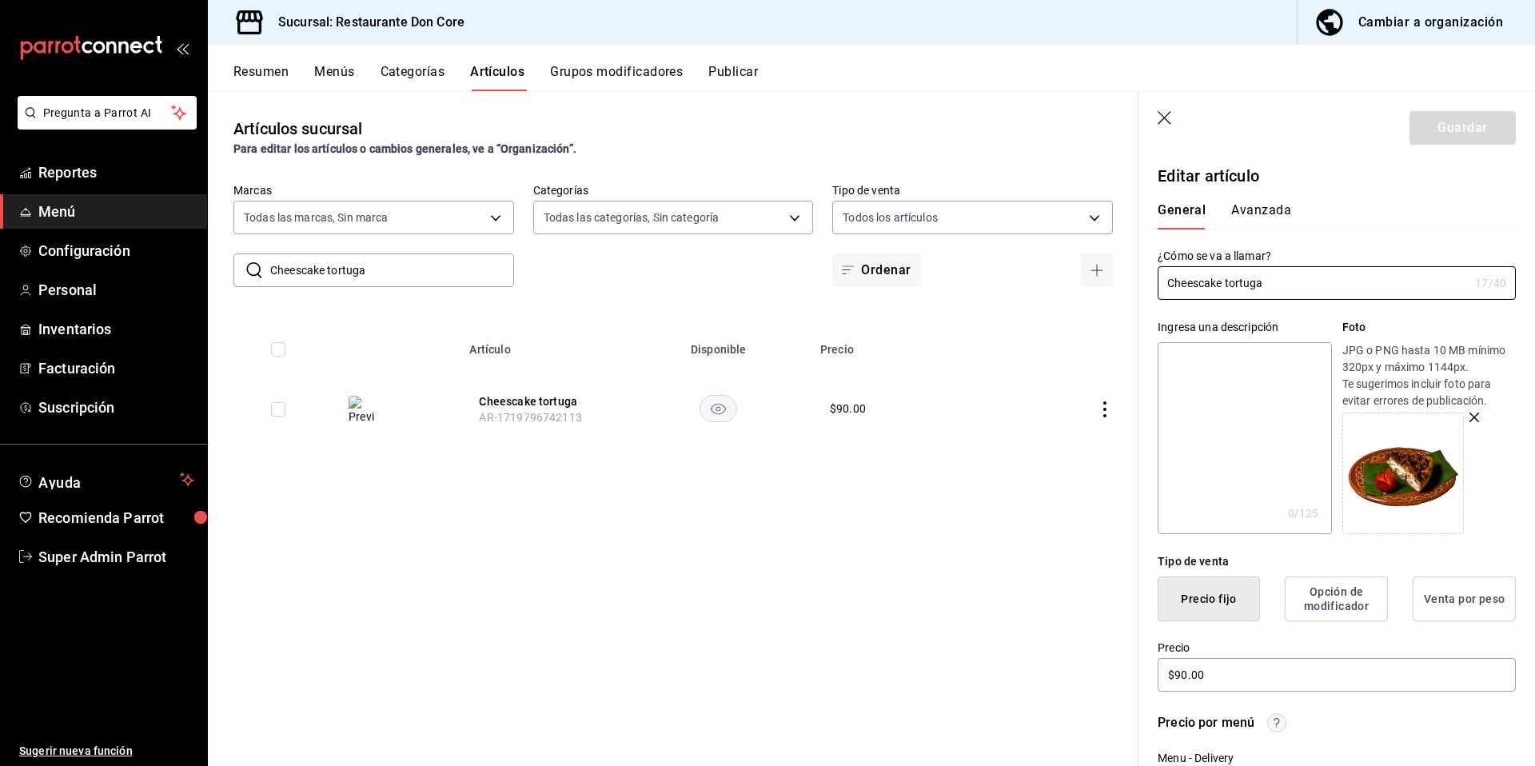
click at [1233, 440] on textarea at bounding box center [1243, 438] width 173 height 192
paste textarea "Cheescake tortuga"
click at [1472, 131] on button "Guardar" at bounding box center [1462, 128] width 106 height 34
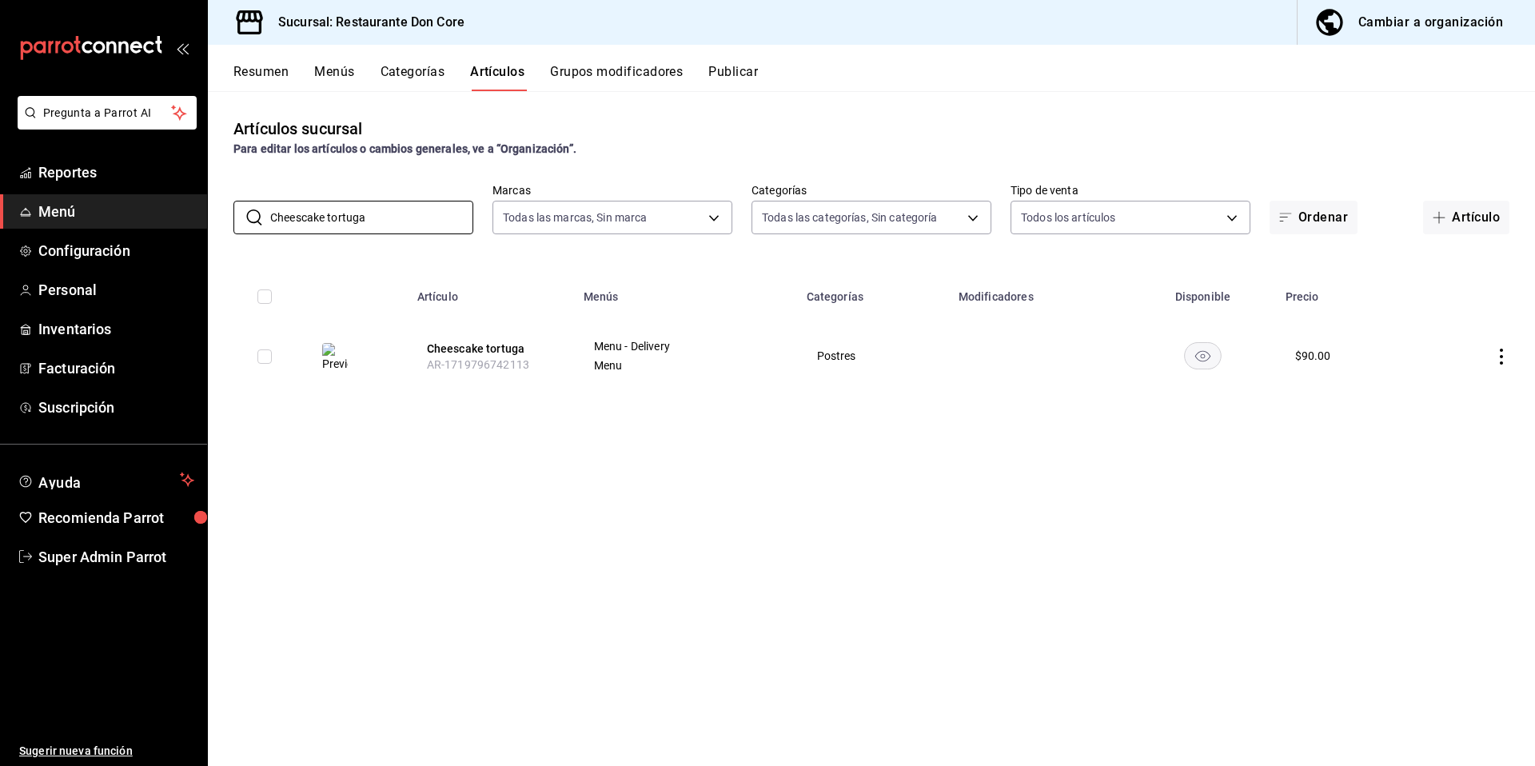
drag, startPoint x: 394, startPoint y: 222, endPoint x: 214, endPoint y: 219, distance: 179.9
click at [214, 219] on div "​ Cheescake tortuga ​ Marcas Todas las marcas, Sin marca 0510f1b4-e7bb-4c6d-97a…" at bounding box center [871, 208] width 1327 height 51
paste input "con zarzamor"
type input "Cheescake con zarzamora"
click at [450, 357] on button "Cheescake con zarzamora" at bounding box center [491, 353] width 128 height 32
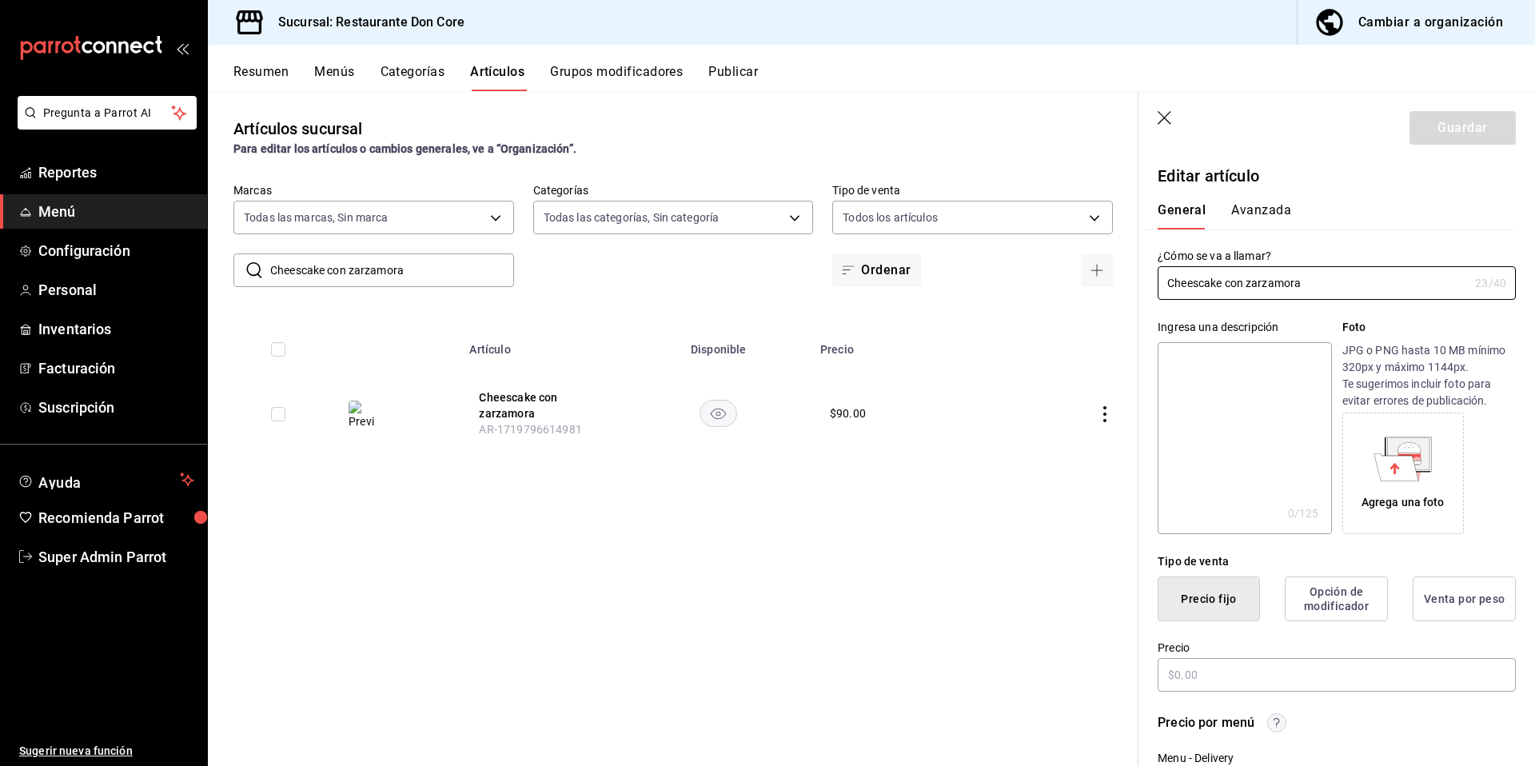
type input "$90.00"
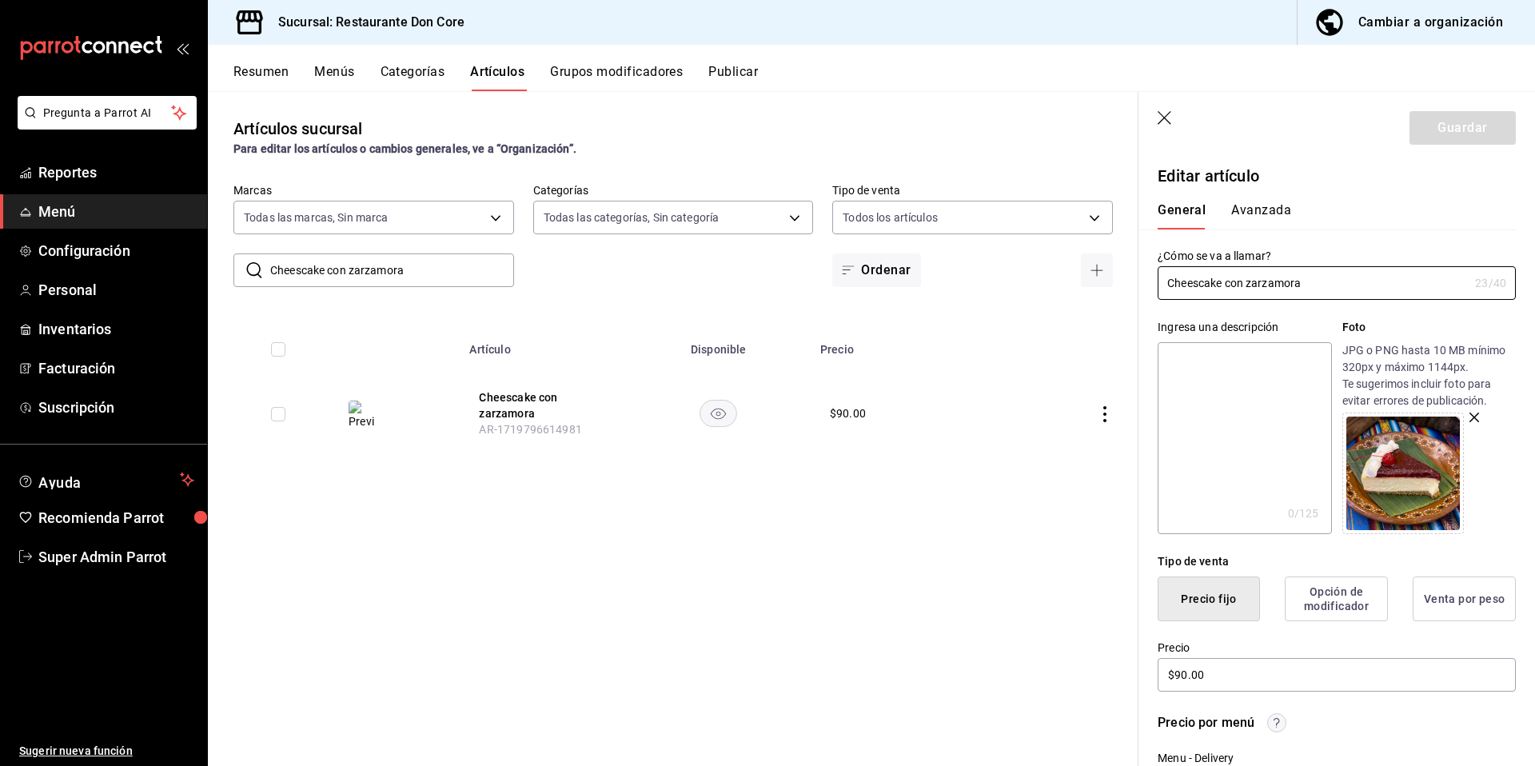
click at [1267, 432] on textarea at bounding box center [1243, 438] width 173 height 192
paste textarea "Cheescake con zarzamora"
type textarea "Cheescake con zarzamora"
type textarea "x"
type textarea "Cheescake con zarzamora"
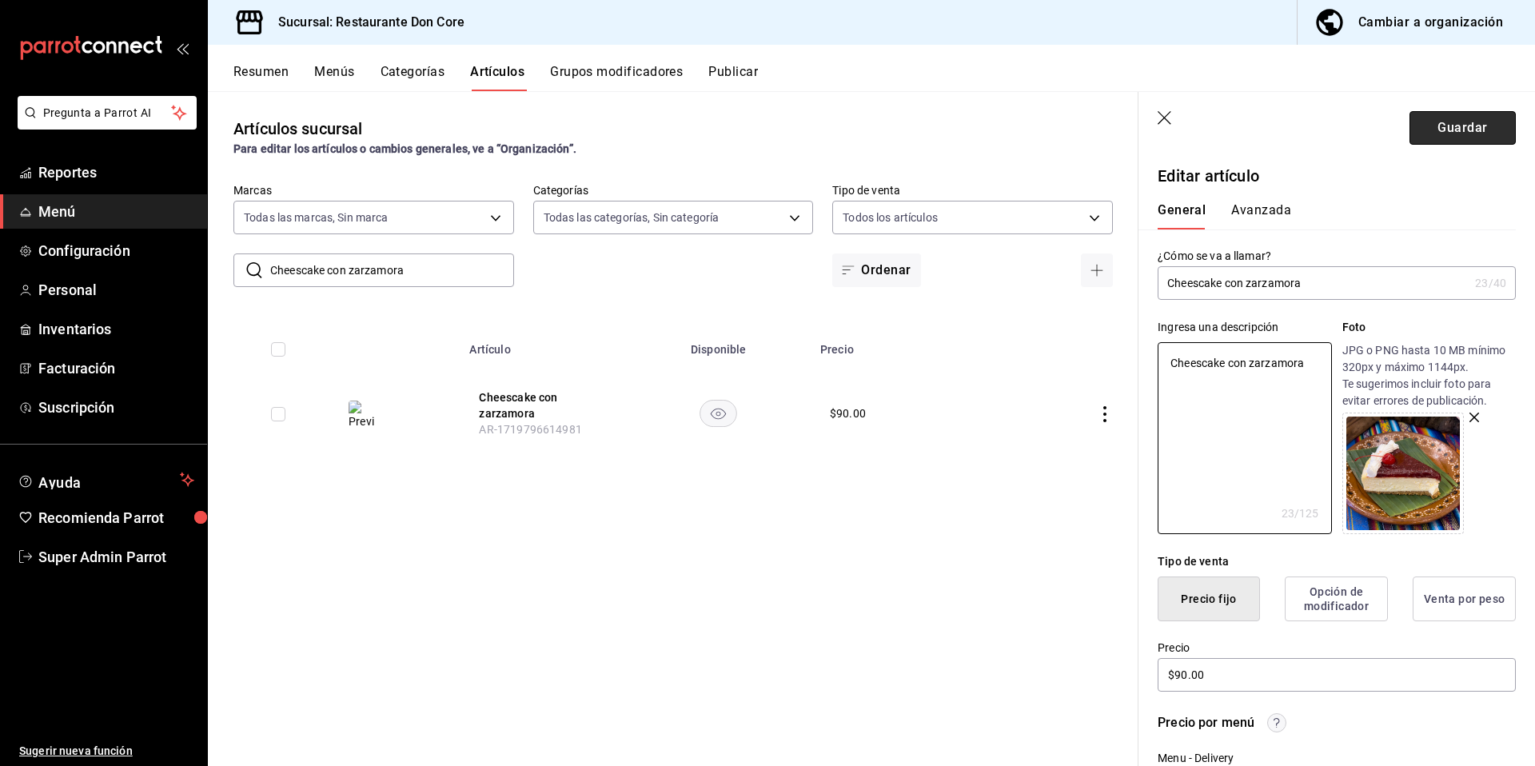
click at [1454, 138] on button "Guardar" at bounding box center [1462, 128] width 106 height 34
type textarea "x"
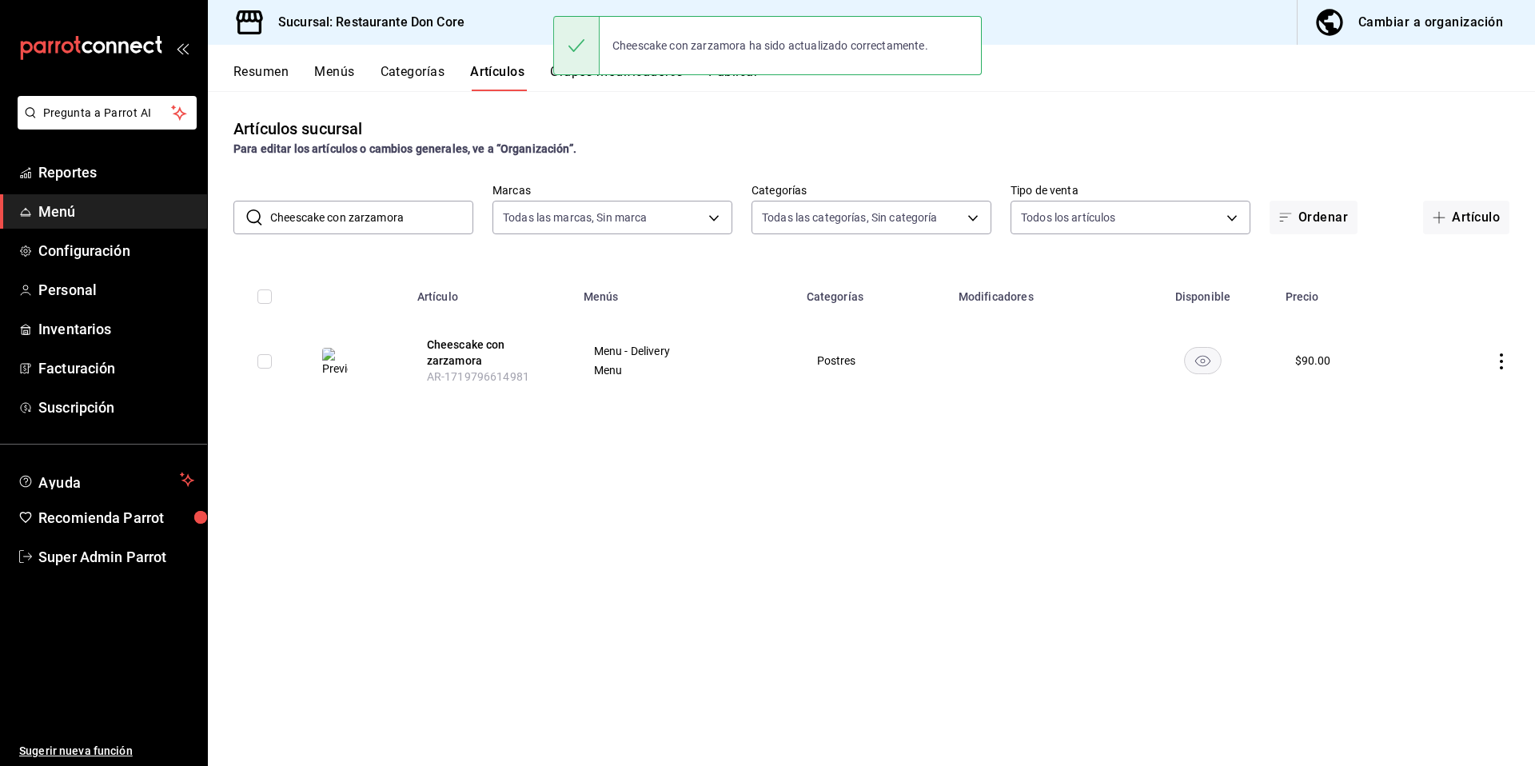
drag, startPoint x: 400, startPoint y: 236, endPoint x: 255, endPoint y: 222, distance: 145.3
click at [255, 222] on div "​ Cheescake con zarzamora ​" at bounding box center [353, 218] width 240 height 34
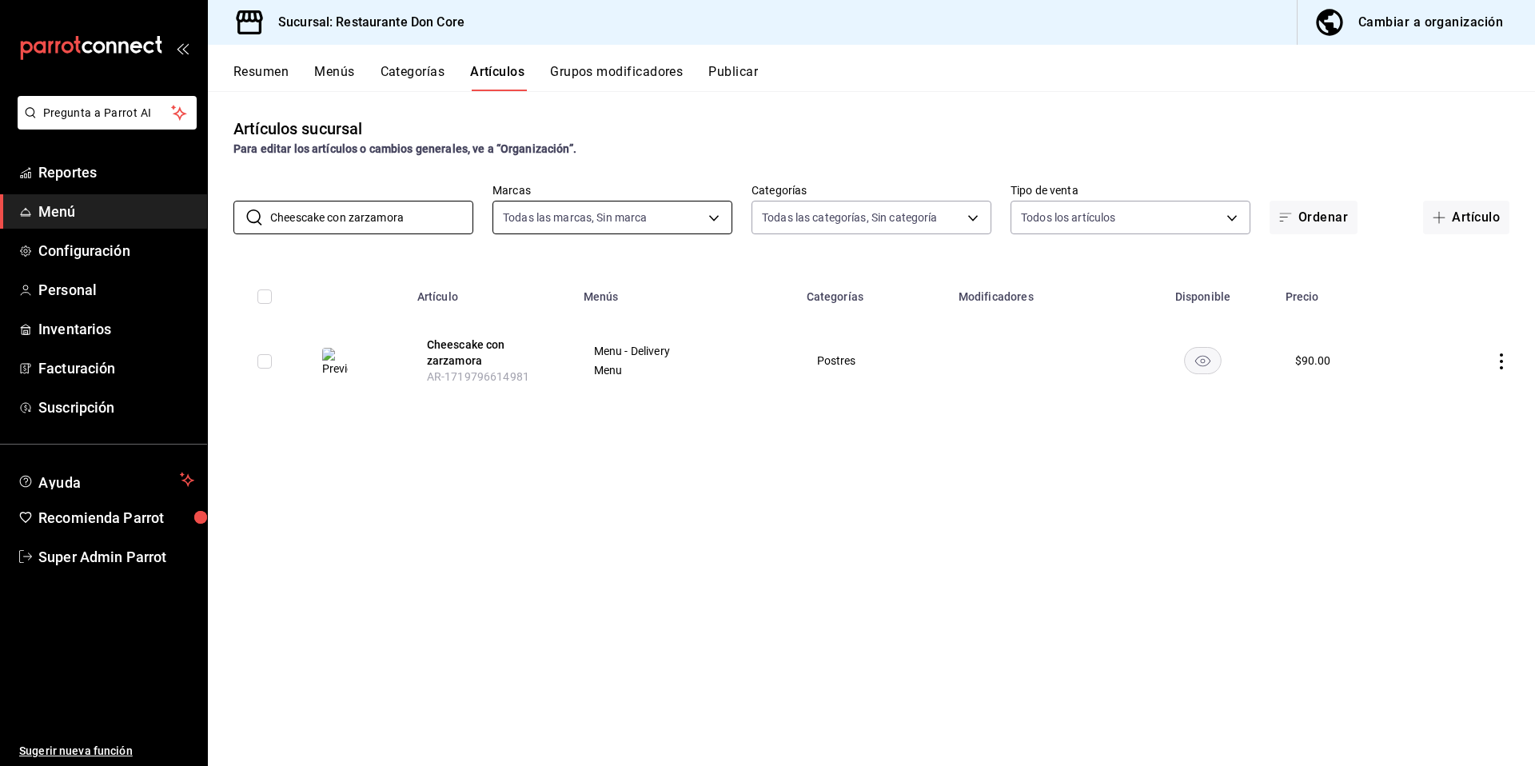
paste input "Platanos Arabes"
type input "Platanos Arabes"
click at [461, 337] on th "Platanos Arabes AR-1717441744980" at bounding box center [484, 355] width 166 height 77
click at [476, 346] on button "Platanos Arabes" at bounding box center [484, 349] width 128 height 16
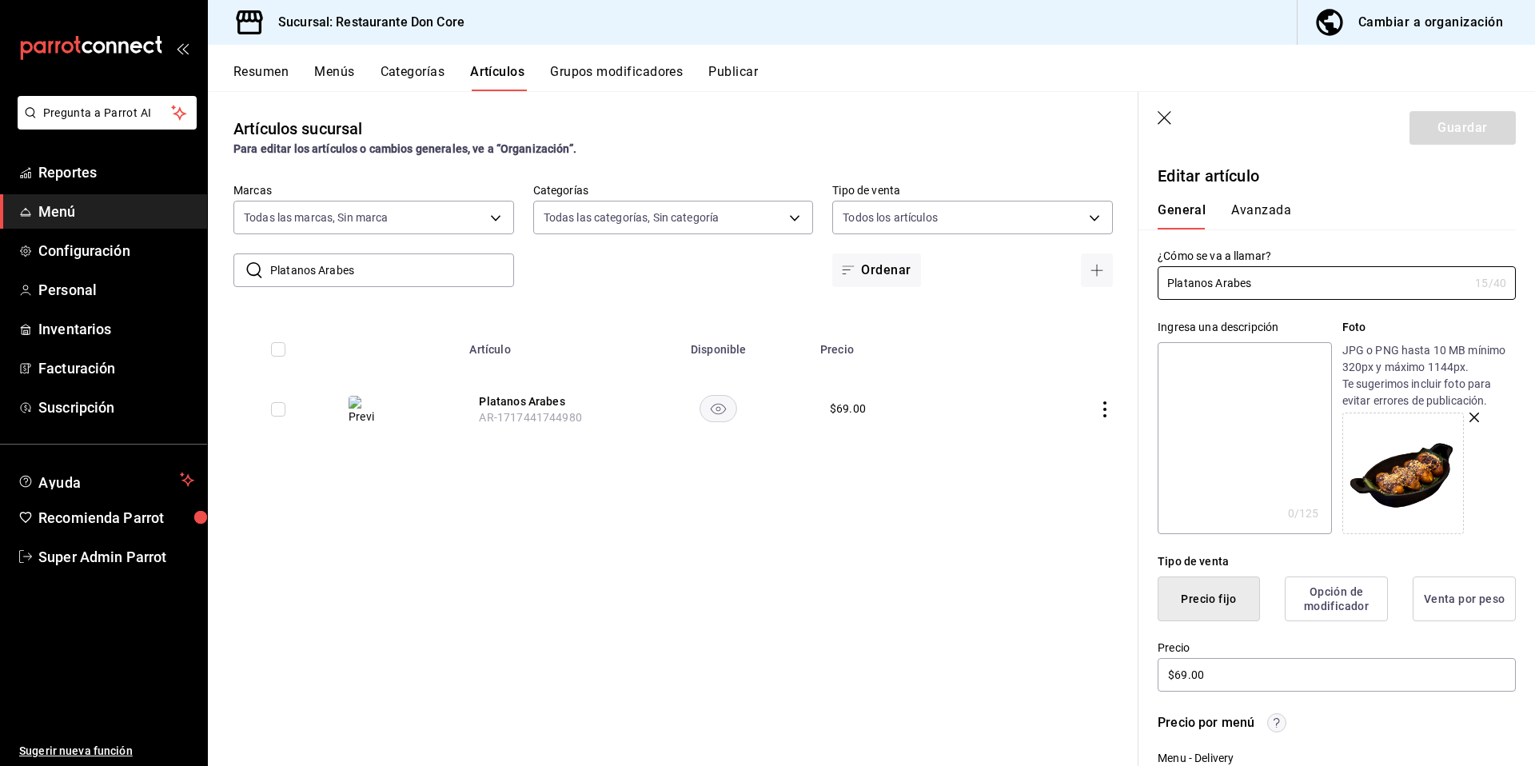
click at [1212, 437] on textarea at bounding box center [1243, 438] width 173 height 192
paste textarea "Platanos Arabes"
type textarea "Platanos Arabes"
type textarea "x"
type textarea "Platanos Arabes"
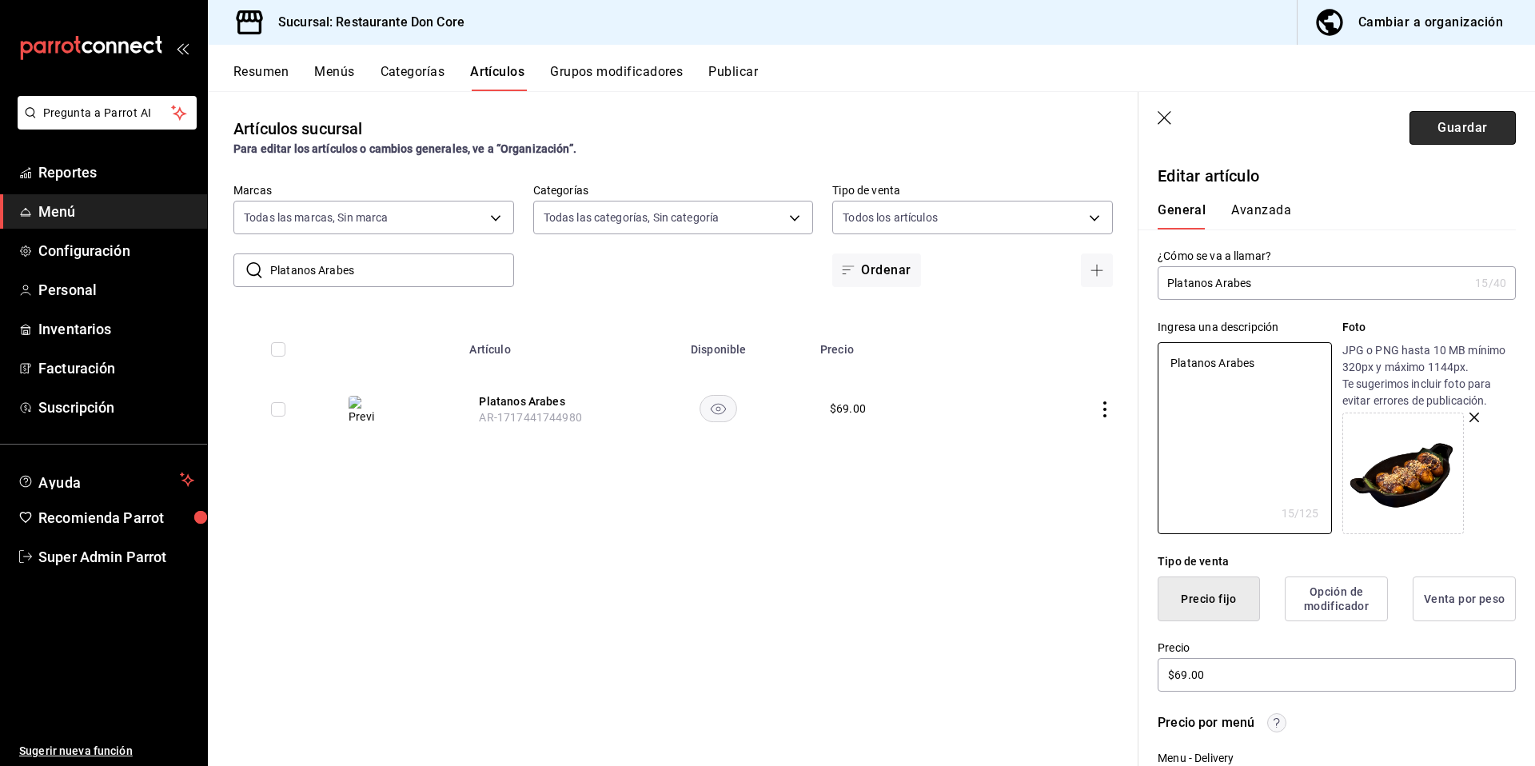
click at [1455, 141] on button "Guardar" at bounding box center [1462, 128] width 106 height 34
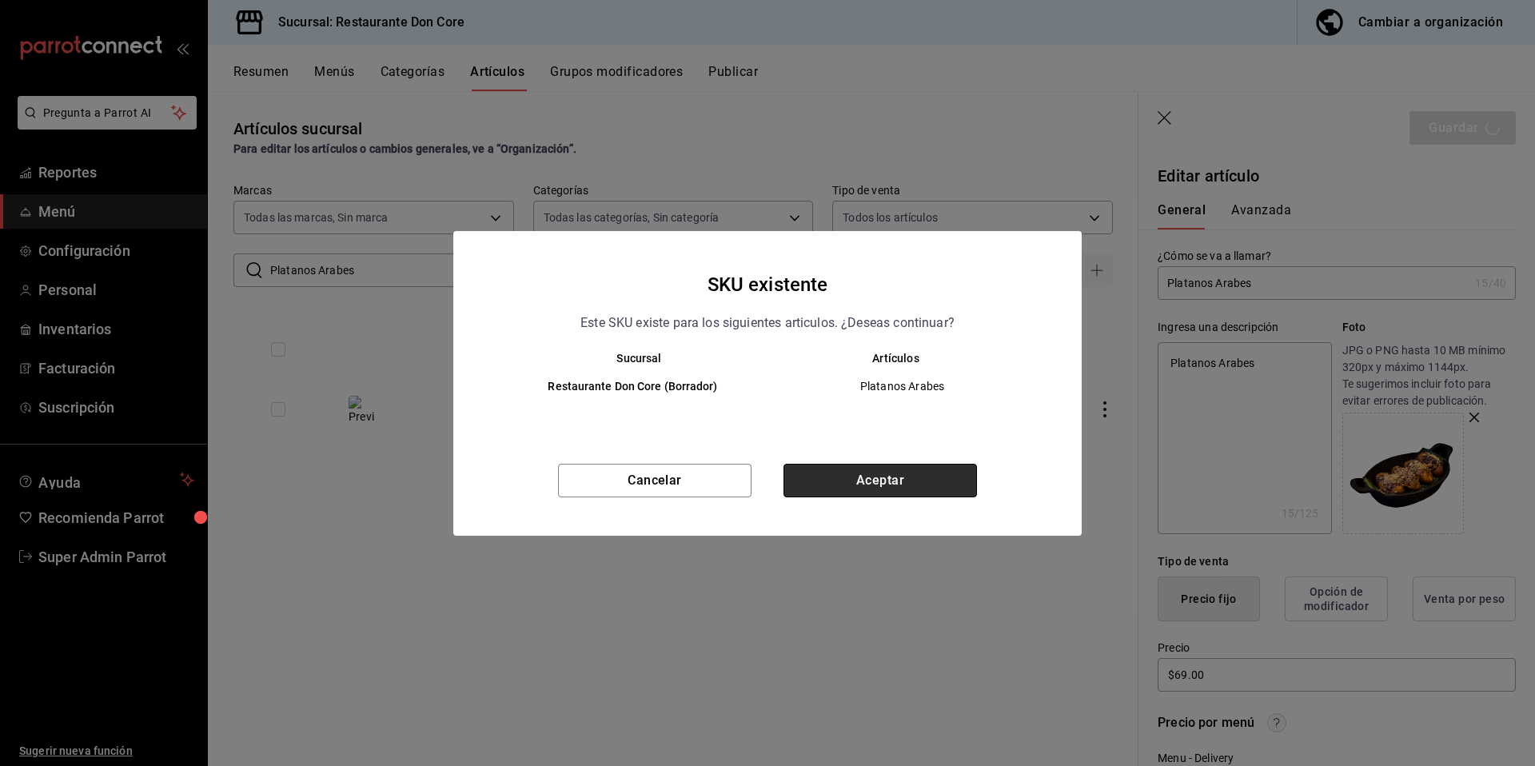
click at [876, 480] on button "Aceptar" at bounding box center [879, 481] width 193 height 34
type textarea "x"
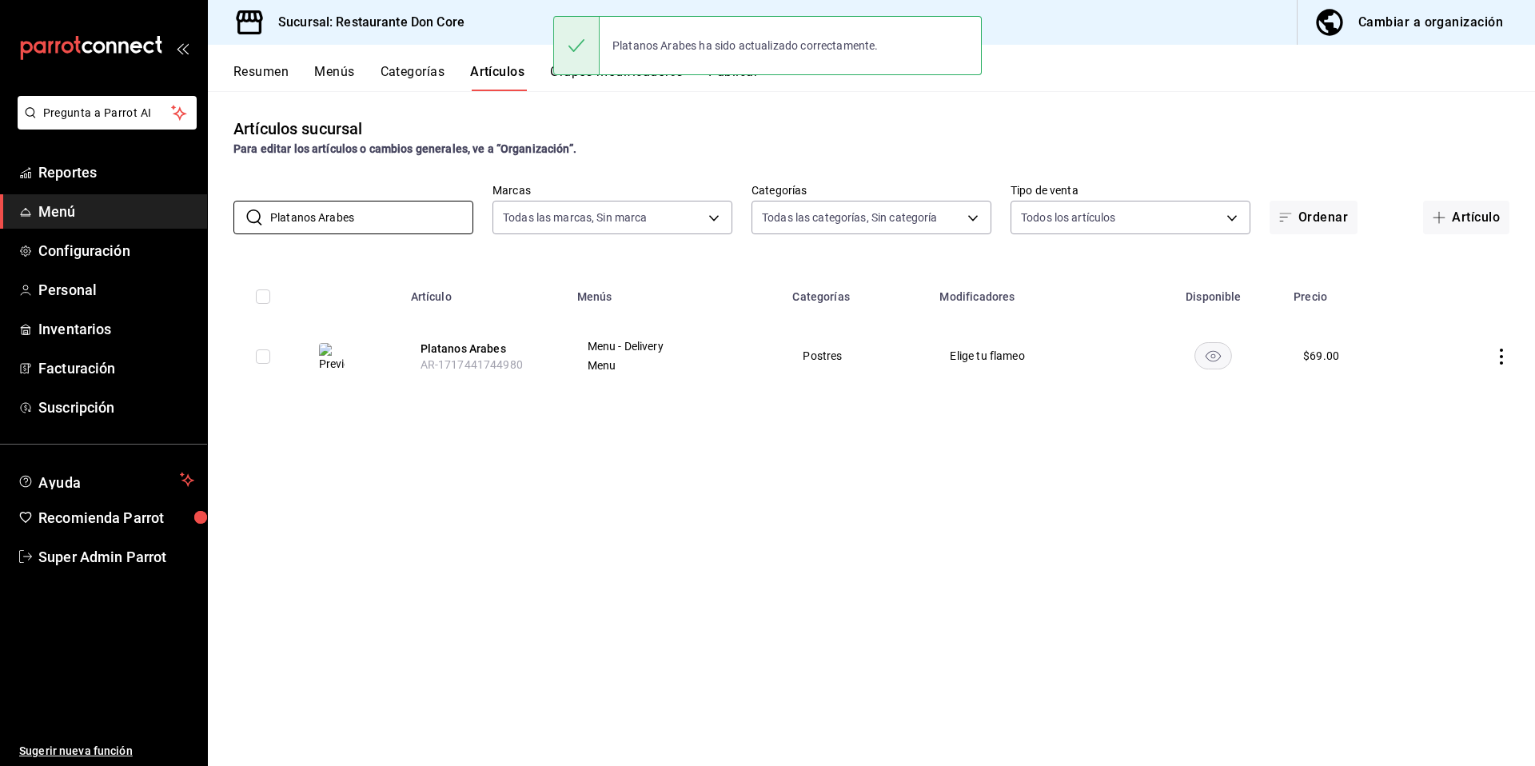
drag, startPoint x: 387, startPoint y: 220, endPoint x: 226, endPoint y: 200, distance: 161.9
click at [234, 205] on div "​ Platanos Arabes ​" at bounding box center [353, 218] width 240 height 34
paste input "Flan de coc"
type input "Flan de coc"
click at [474, 347] on button "Flan de coco" at bounding box center [491, 349] width 128 height 16
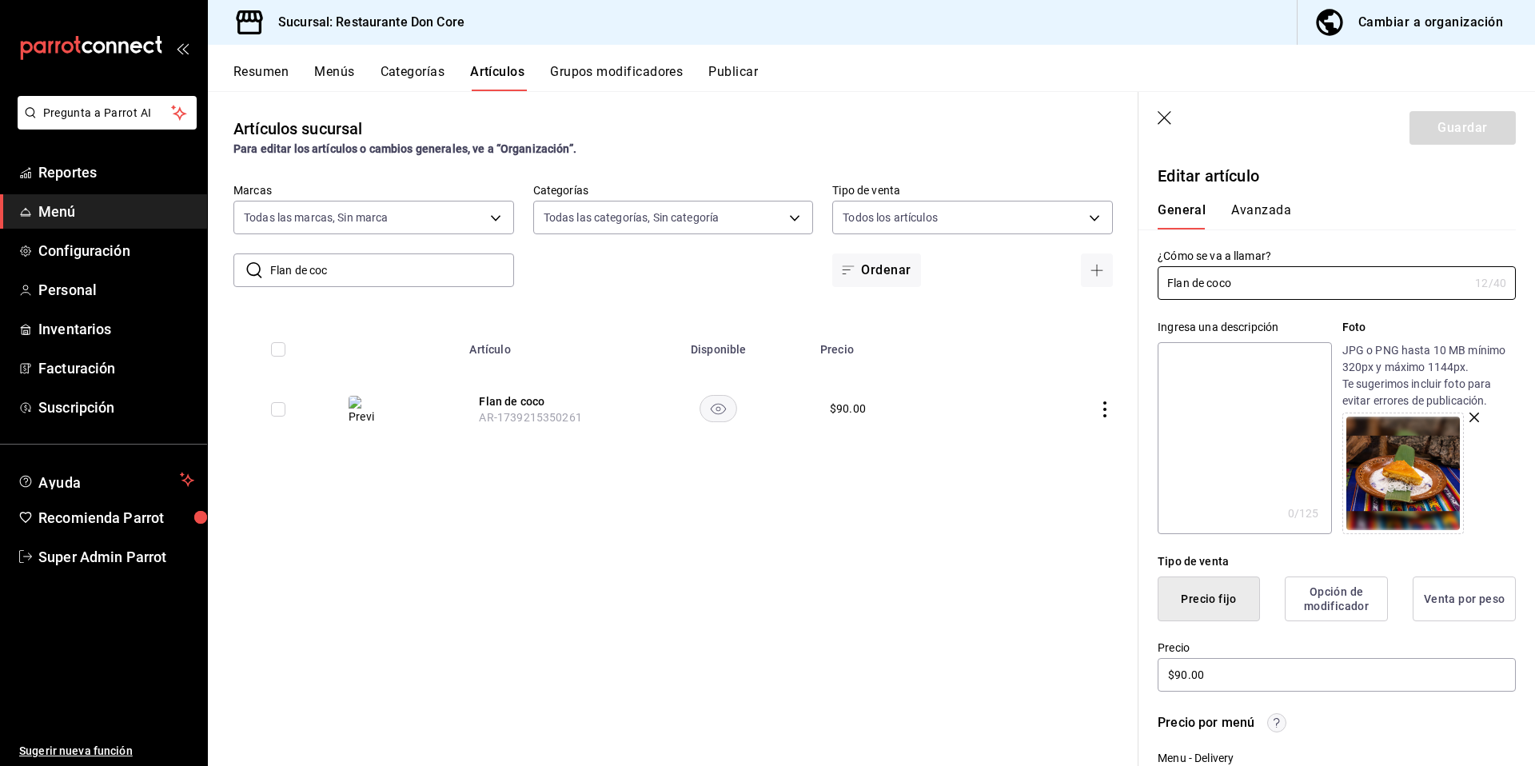
click at [1325, 407] on textarea at bounding box center [1243, 438] width 173 height 192
paste textarea "Flan de coc"
type textarea "Flan de coc"
type textarea "x"
type textarea "Flan de coc"
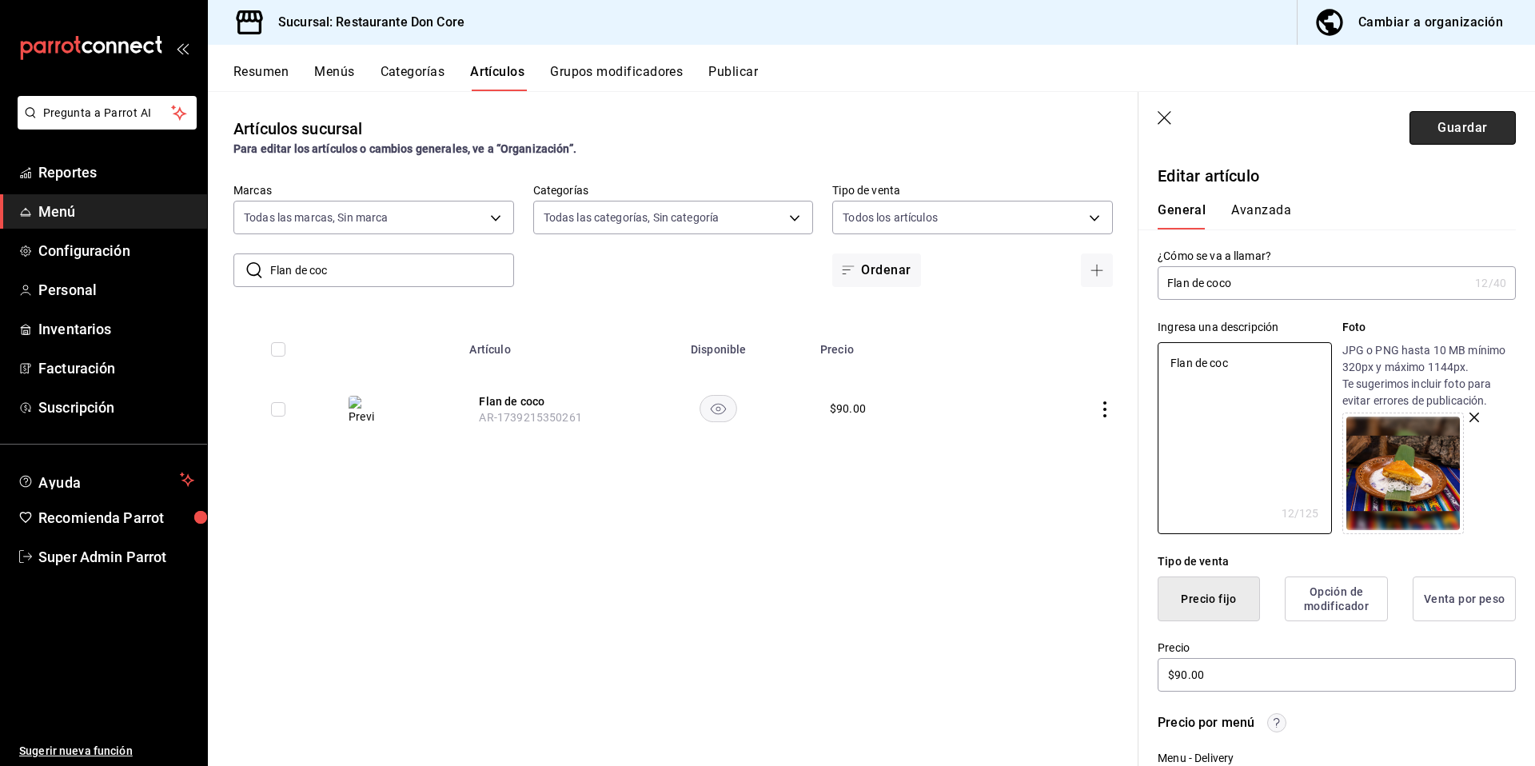
click at [1443, 128] on button "Guardar" at bounding box center [1462, 128] width 106 height 34
type textarea "x"
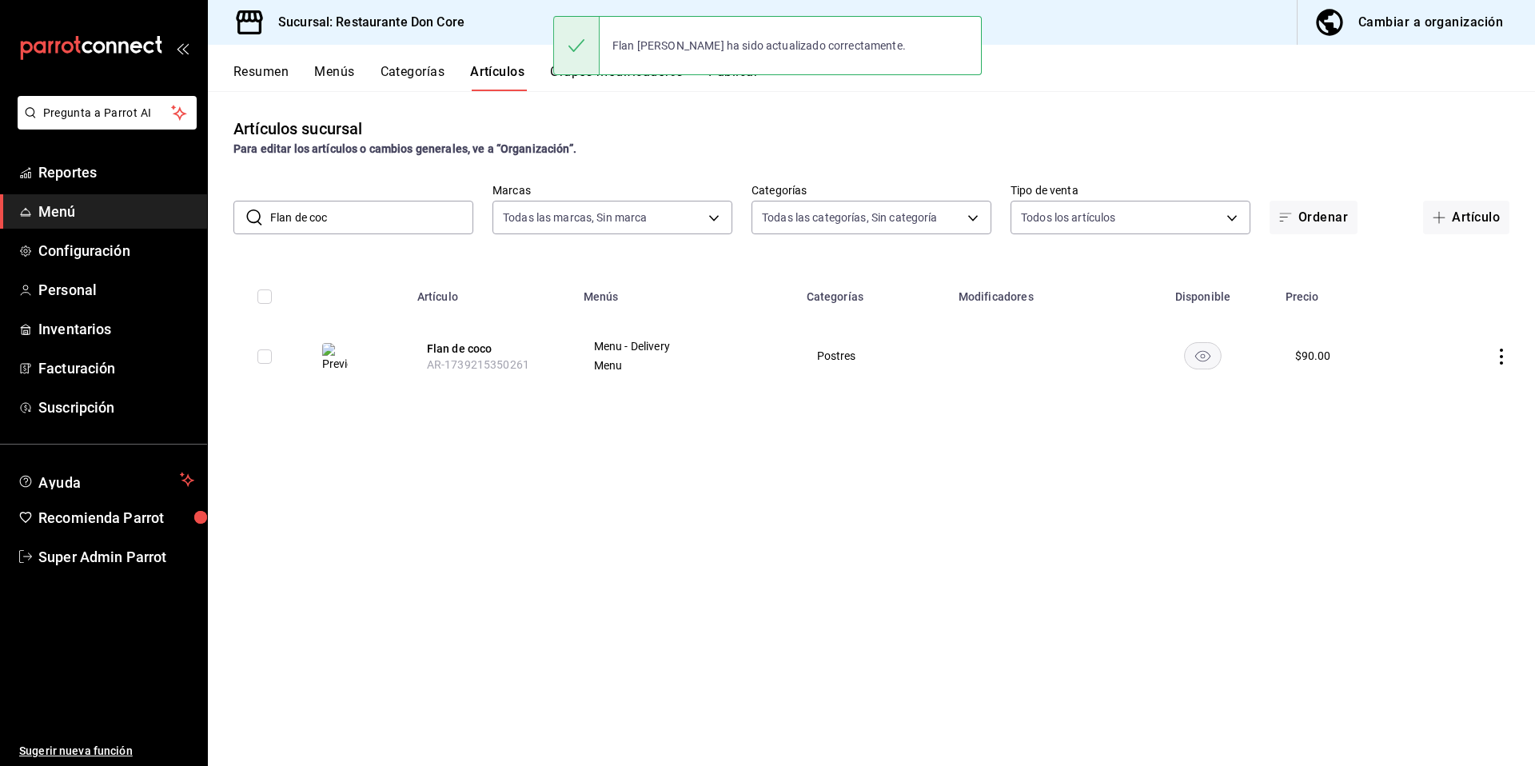
drag, startPoint x: 416, startPoint y: 220, endPoint x: 245, endPoint y: 221, distance: 171.1
click at [245, 221] on div "​ Flan de coc ​" at bounding box center [353, 218] width 240 height 34
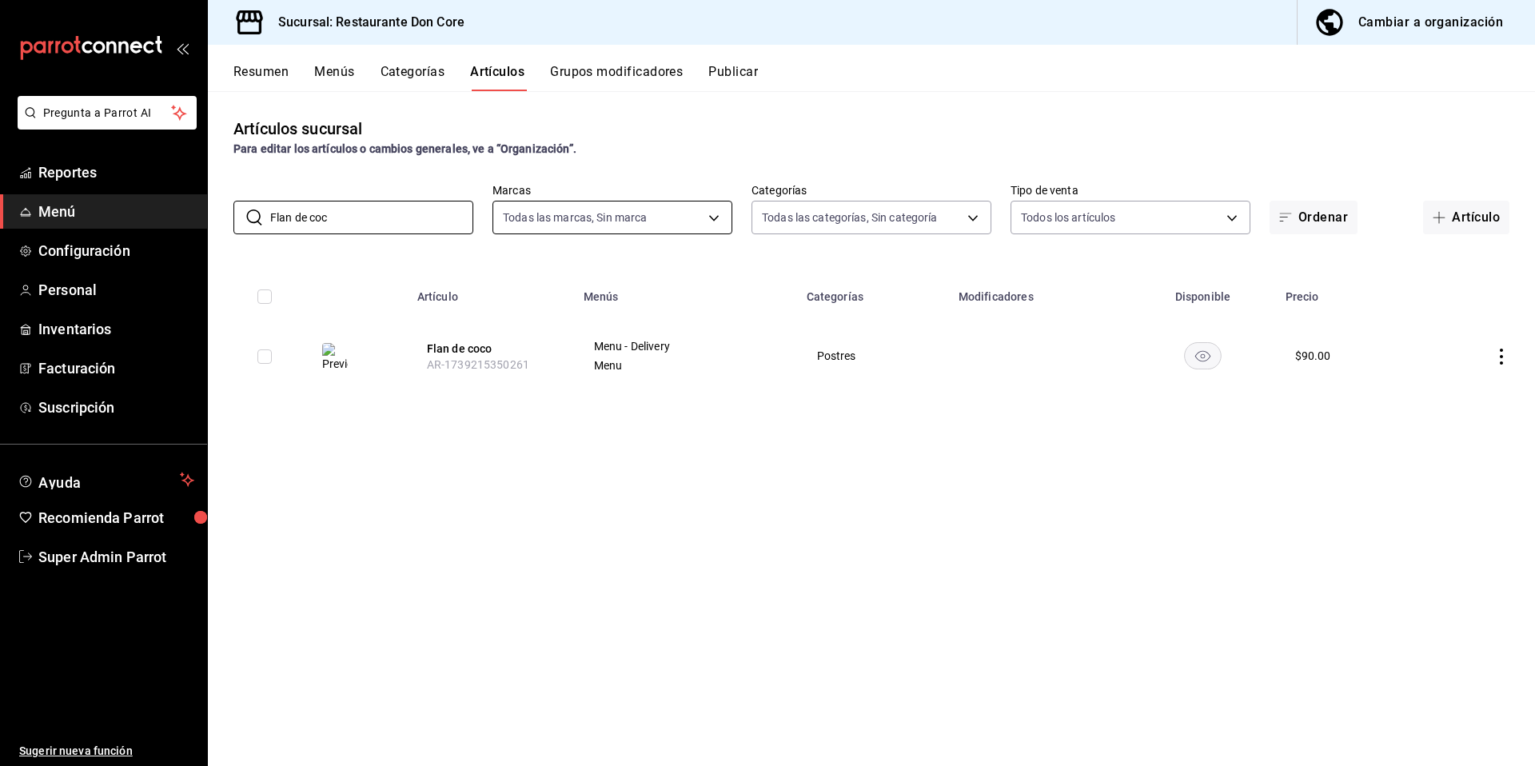
paste input "Budín de nuez"
type input "Budín de nuez"
click at [469, 351] on button "Budín de nuez" at bounding box center [491, 349] width 128 height 16
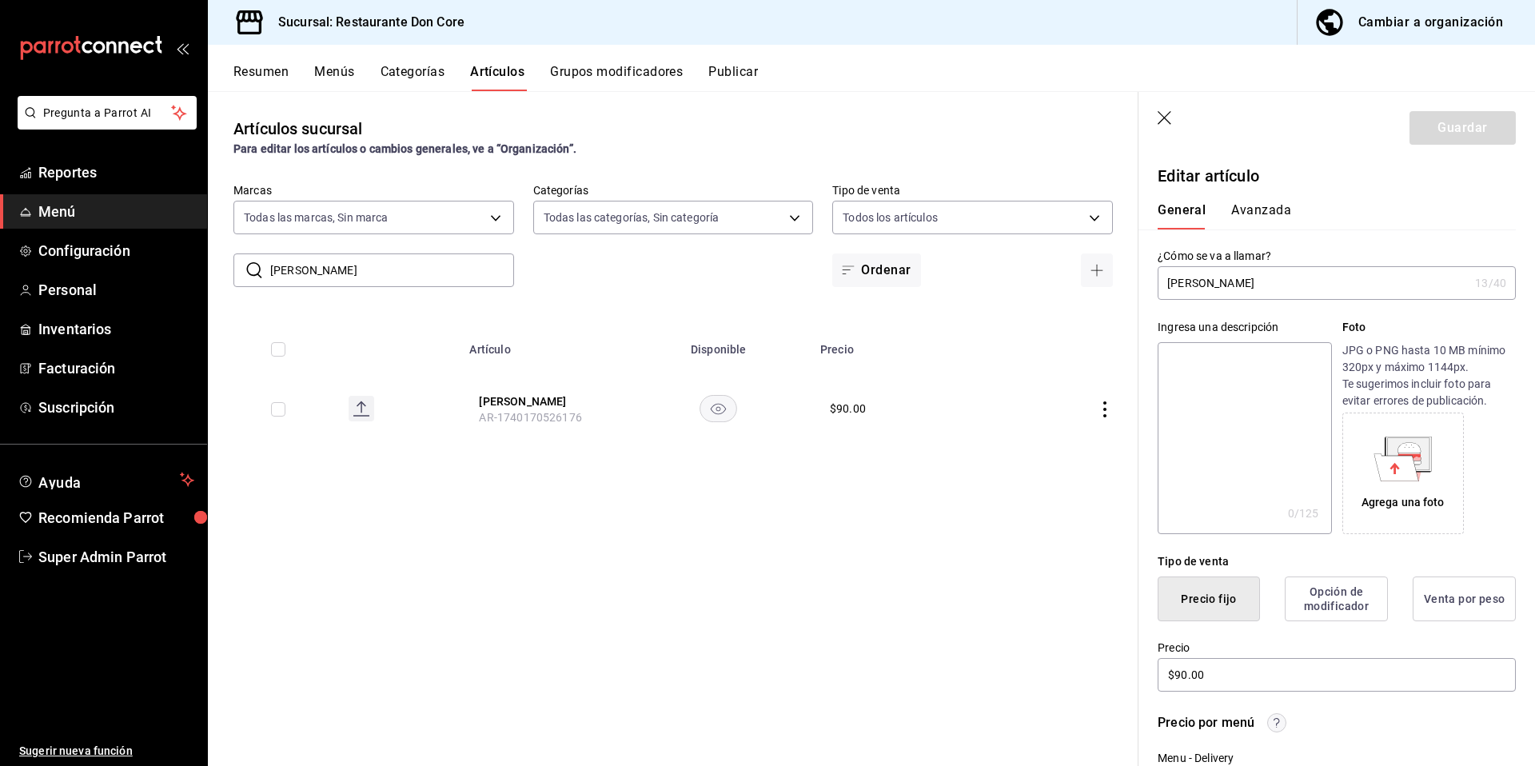
click at [1196, 408] on textarea at bounding box center [1243, 438] width 173 height 192
paste textarea "Budín de nuez"
type textarea "Budín de nuez"
type textarea "x"
type textarea "Budín de nuez"
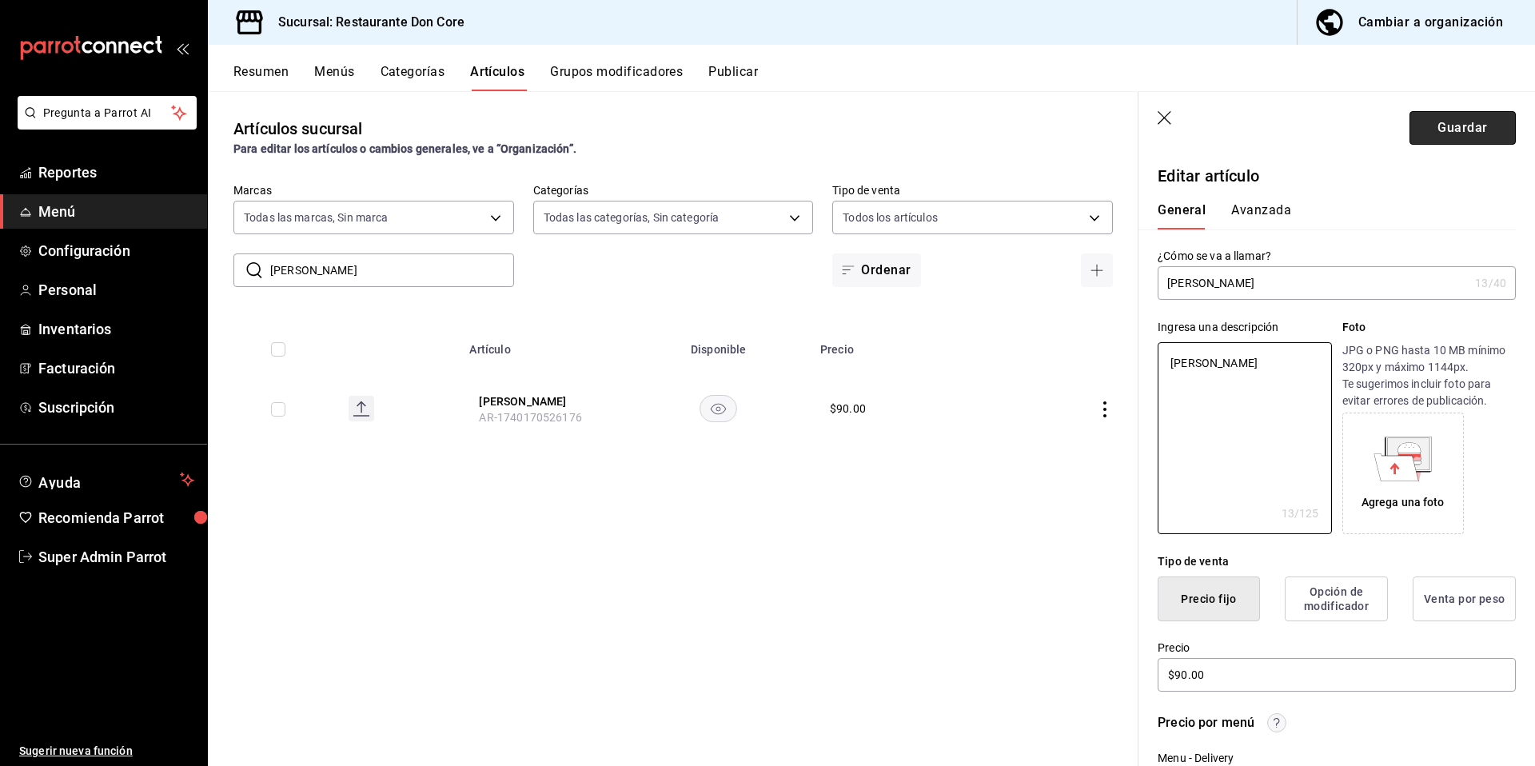
click at [1445, 136] on button "Guardar" at bounding box center [1462, 128] width 106 height 34
type textarea "x"
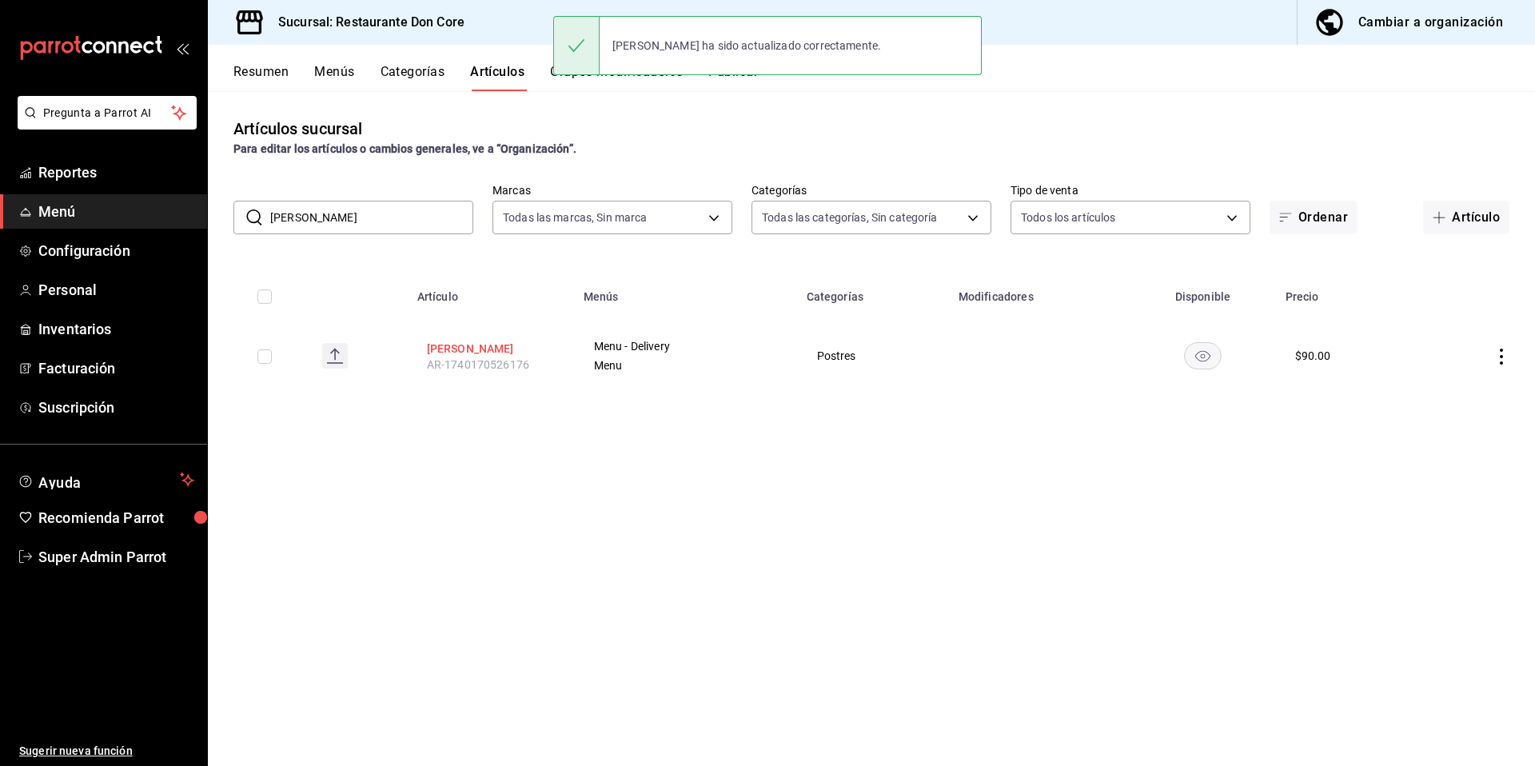
click at [483, 347] on button "Budín de nuez" at bounding box center [491, 349] width 128 height 16
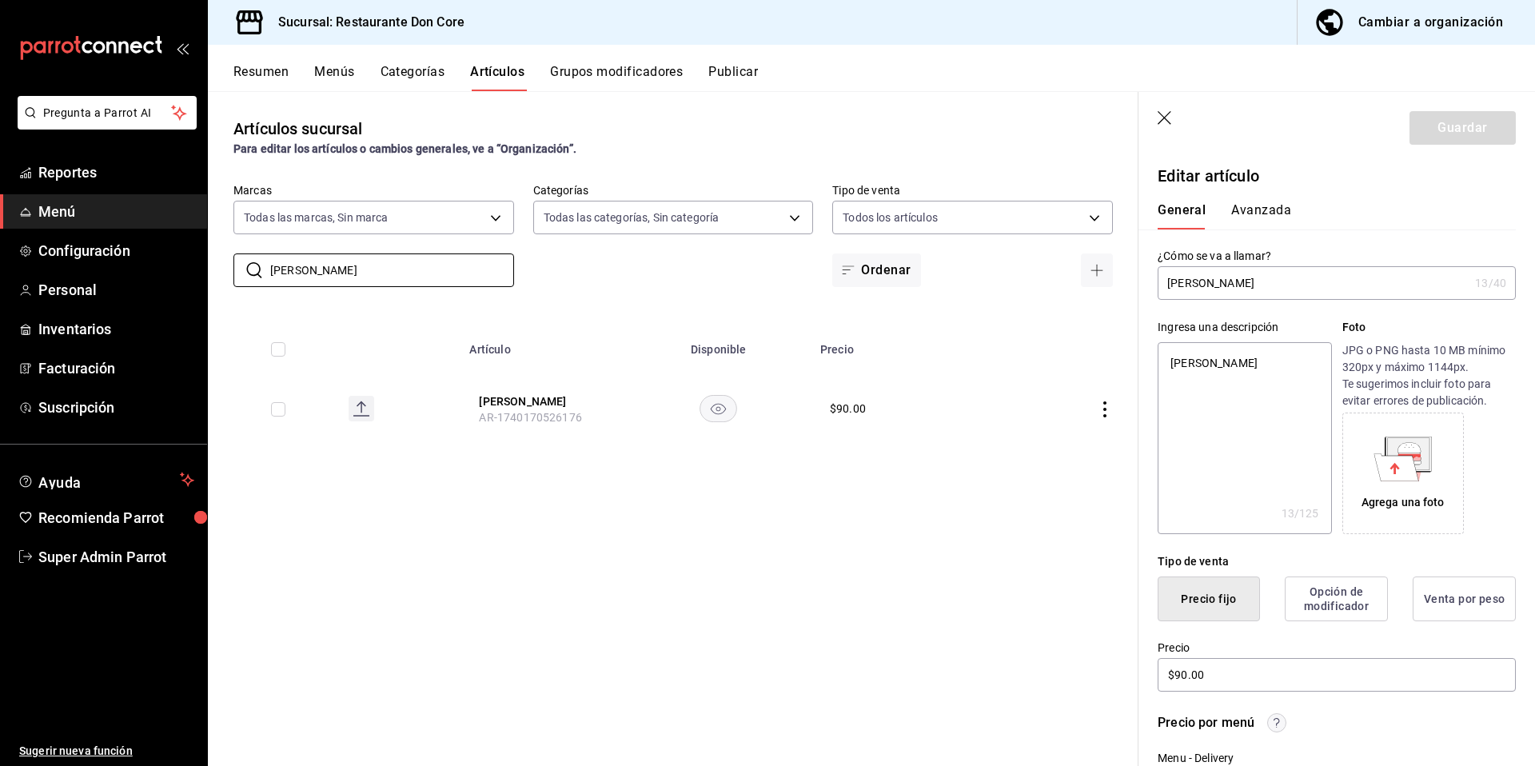
drag, startPoint x: 368, startPoint y: 273, endPoint x: 261, endPoint y: 251, distance: 109.3
click at [274, 258] on input "Budín de nuez" at bounding box center [392, 270] width 244 height 32
paste input "Carajillo"
type input "Carajillo"
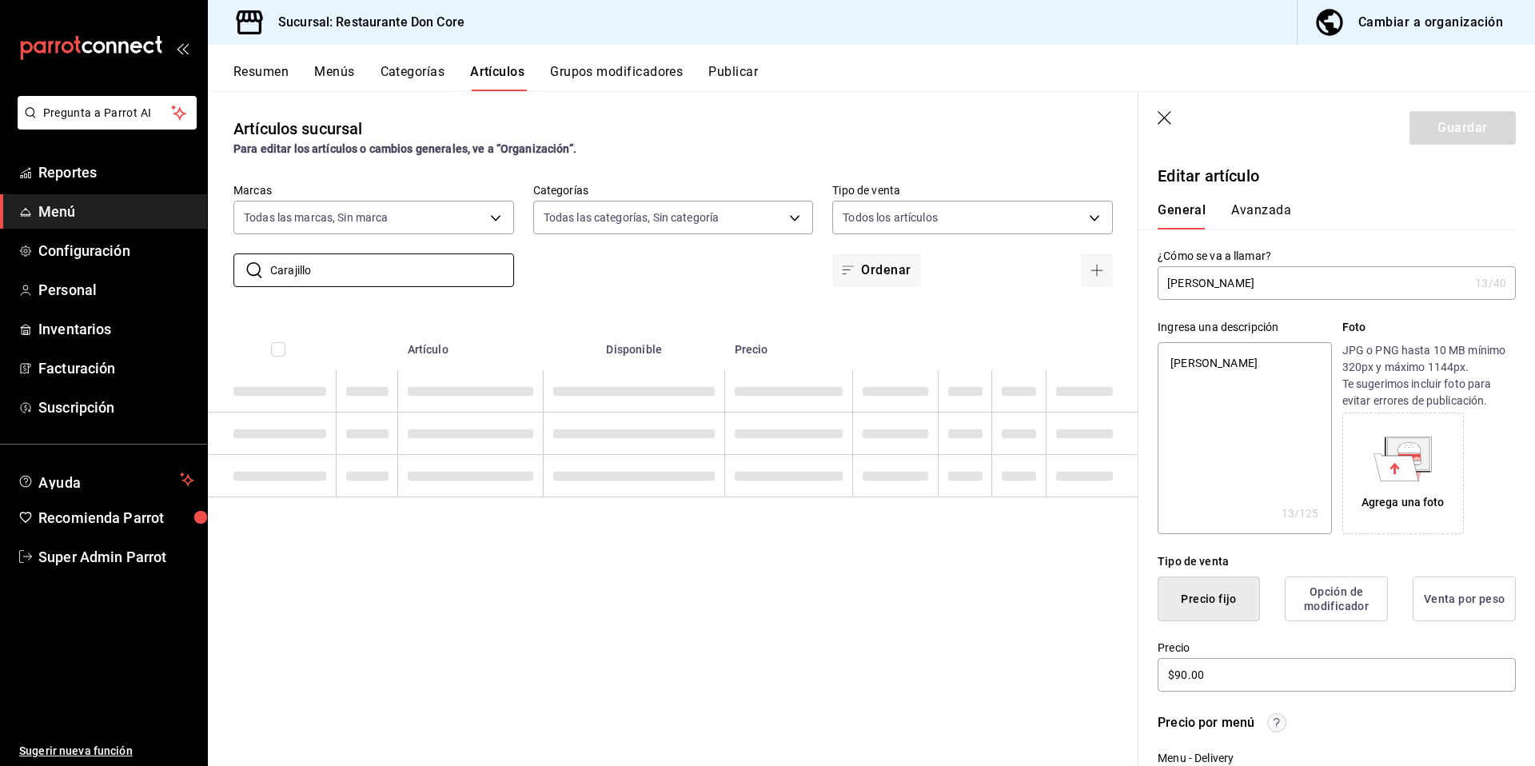
type textarea "x"
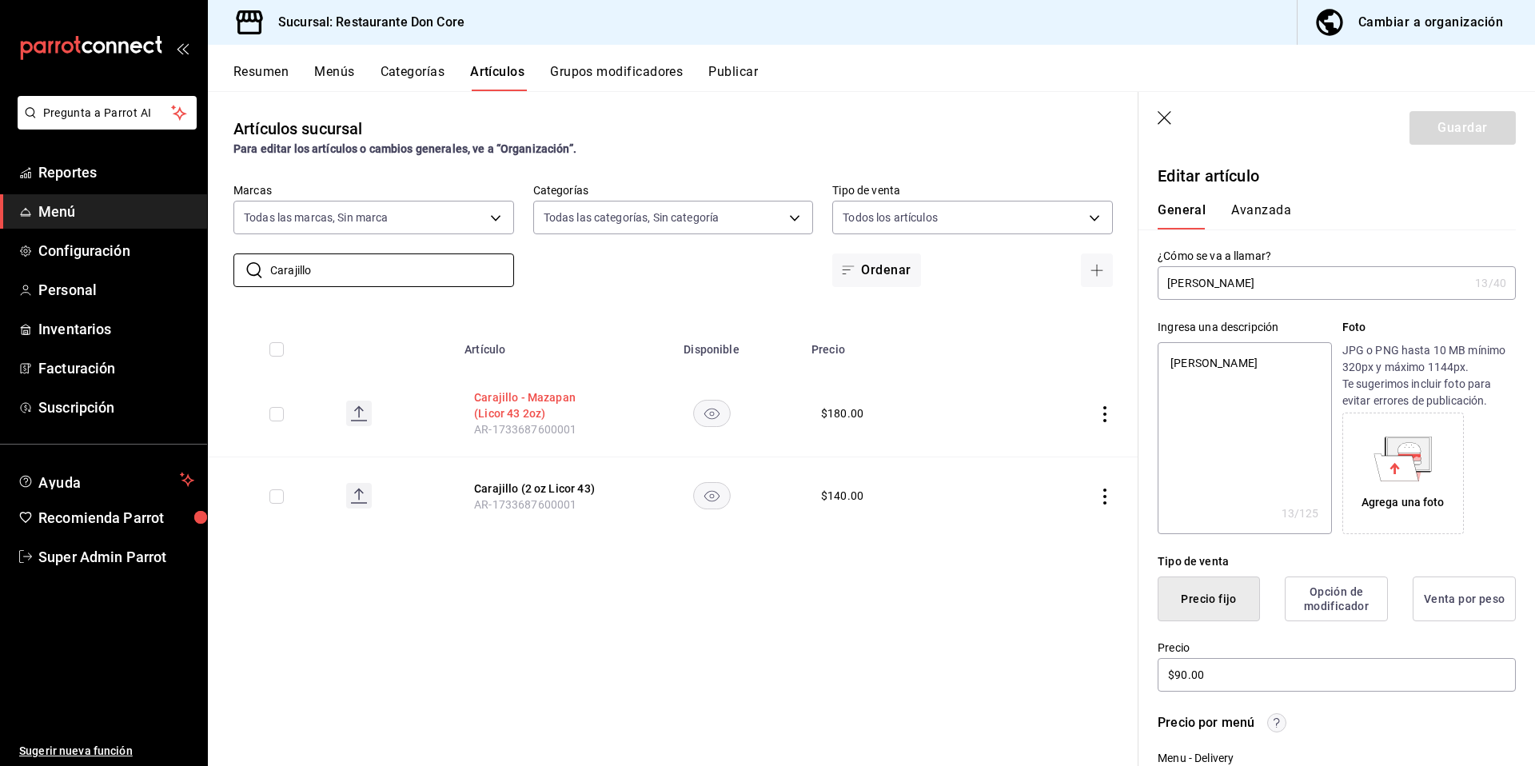
type input "Carajillo"
click at [500, 394] on button "Carajillo - Mazapan (Licor 43 2oz)" at bounding box center [538, 405] width 128 height 32
click at [1246, 452] on textarea at bounding box center [1243, 438] width 173 height 192
paste textarea "Carajillo"
type textarea "Carajillo"
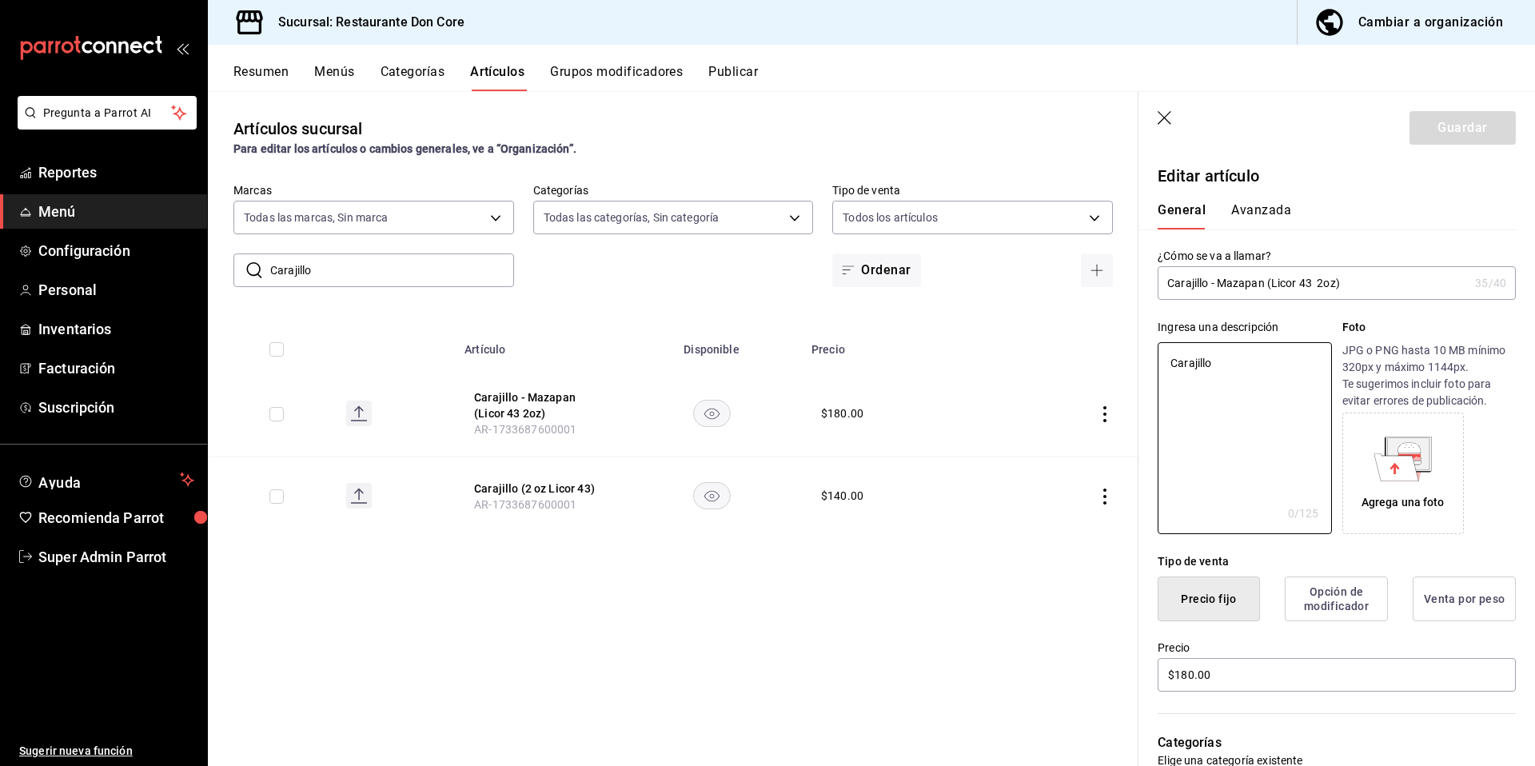
type textarea "x"
type textarea "Carajillo"
click at [1442, 123] on button "Guardar" at bounding box center [1462, 128] width 106 height 34
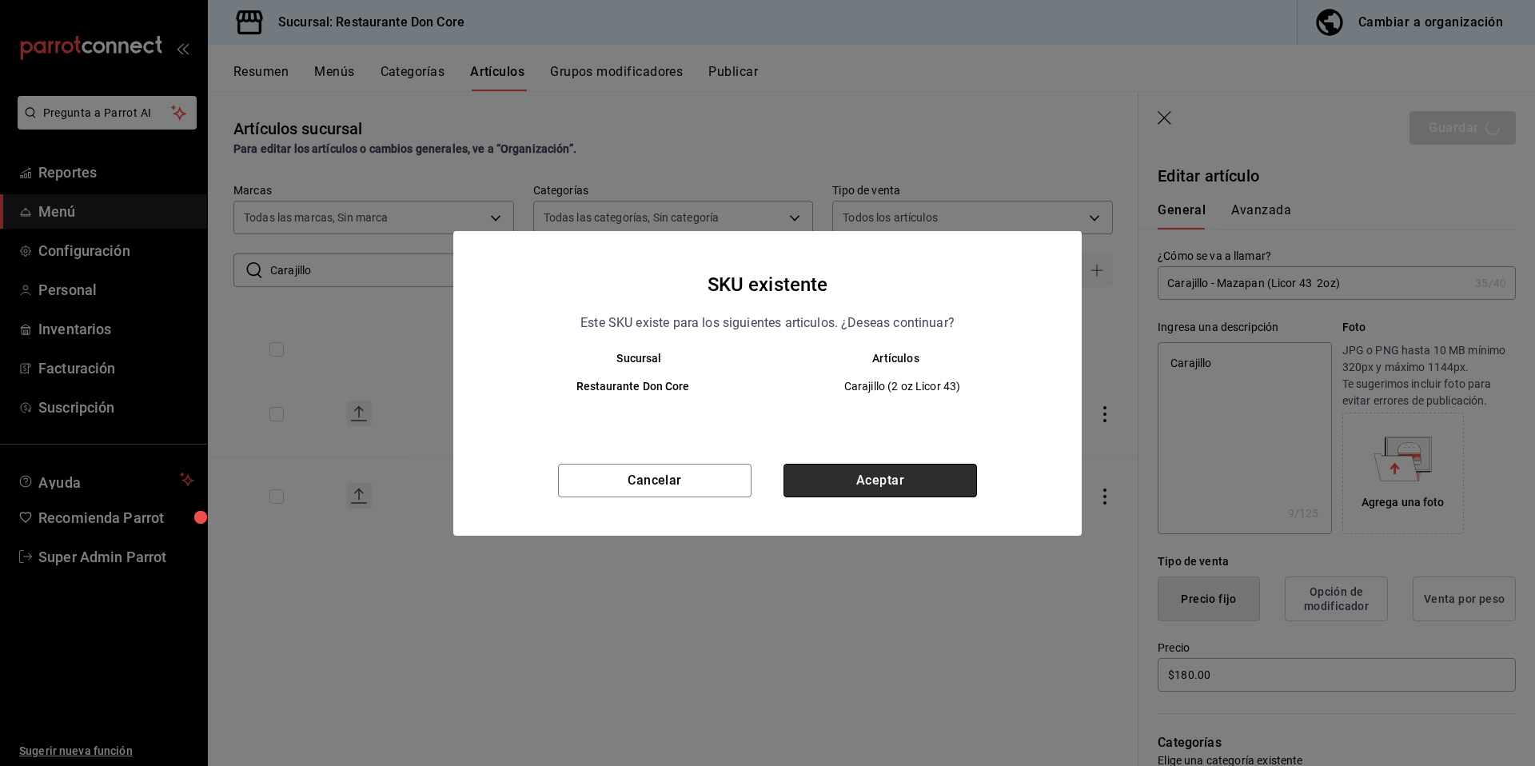
click at [889, 483] on button "Aceptar" at bounding box center [879, 481] width 193 height 34
type textarea "x"
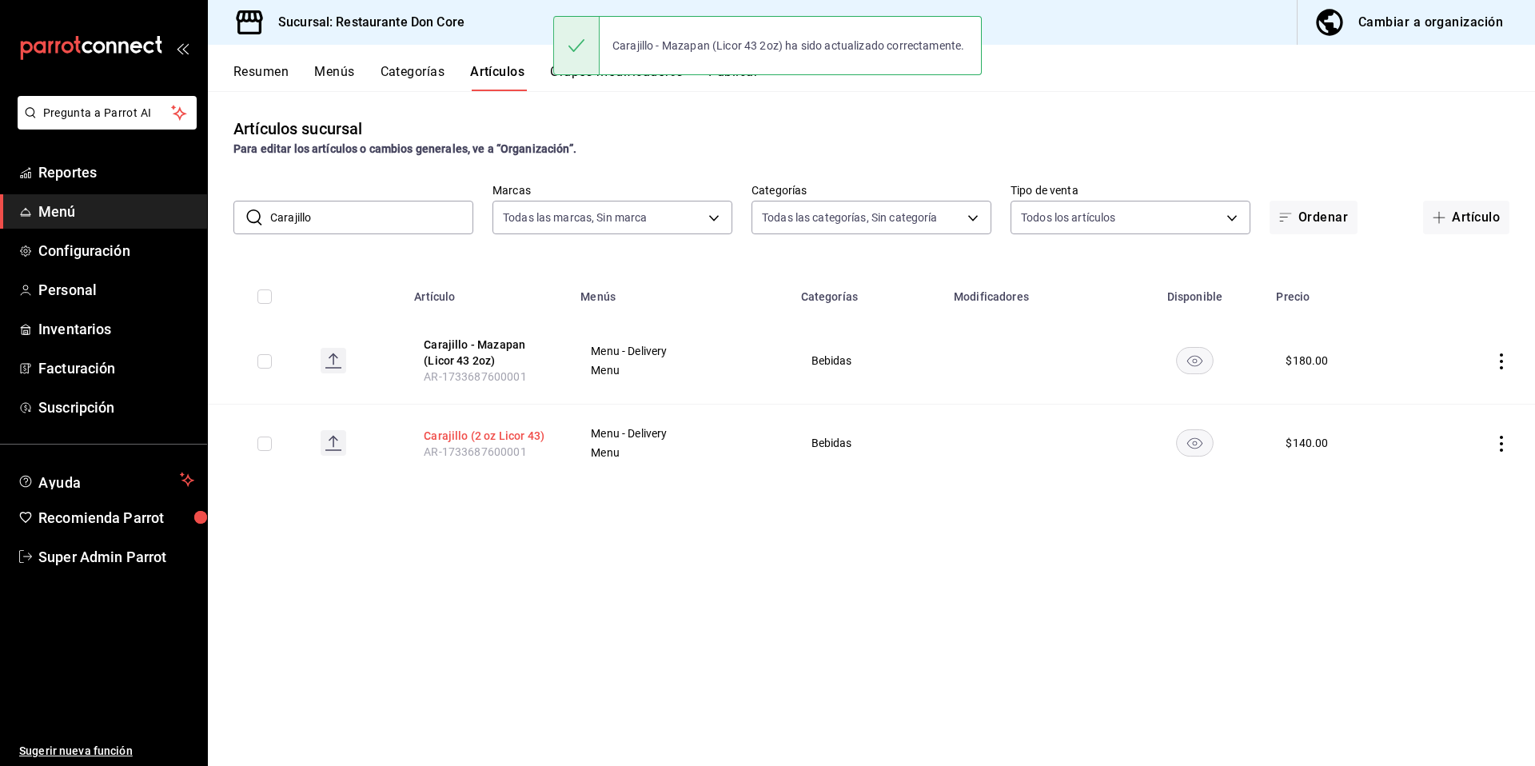
click at [466, 433] on button "Carajillo (2 oz Licor 43)" at bounding box center [488, 436] width 128 height 16
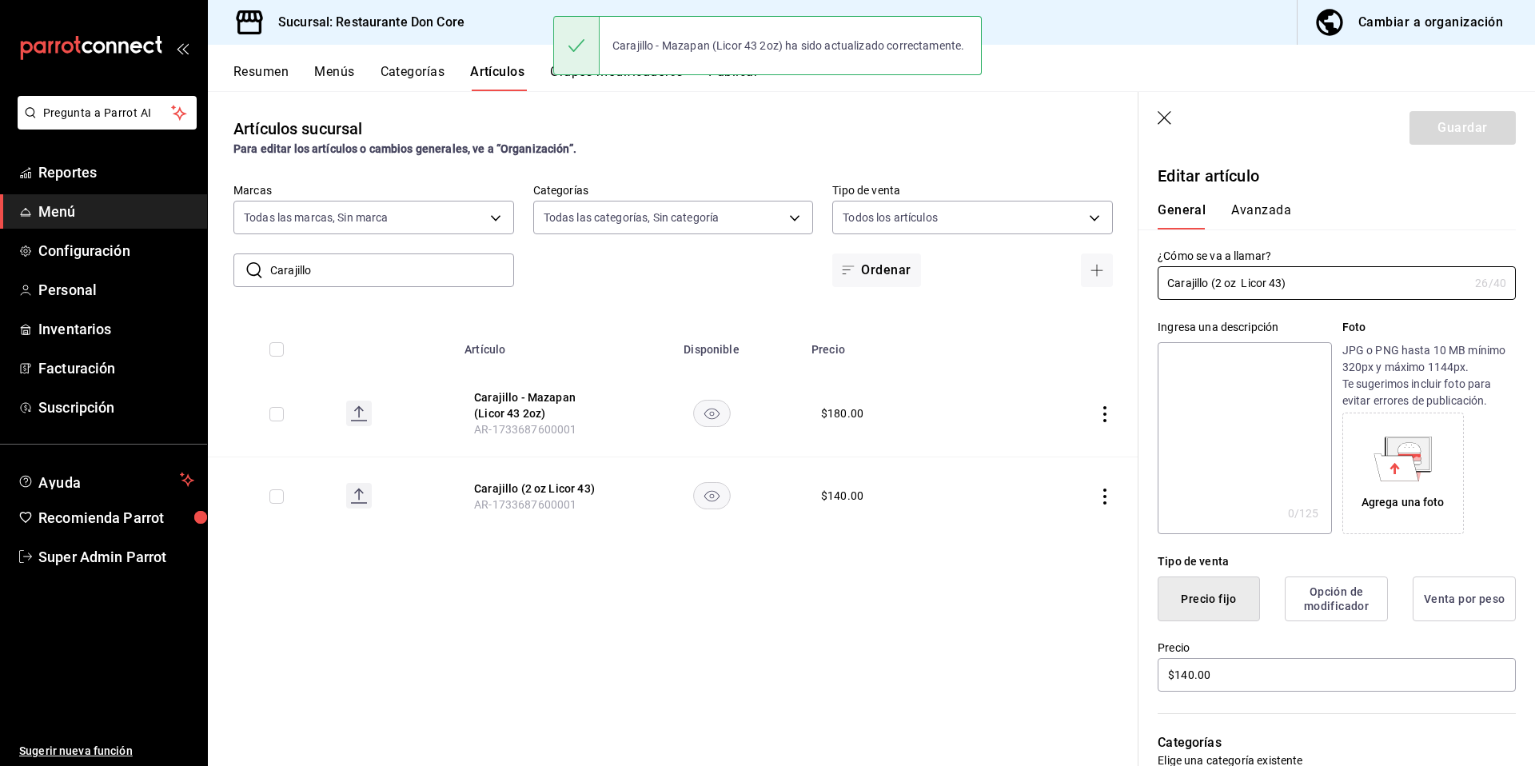
click at [1253, 401] on textarea at bounding box center [1243, 438] width 173 height 192
paste textarea "Carajillo"
type textarea "Carajillo"
type textarea "x"
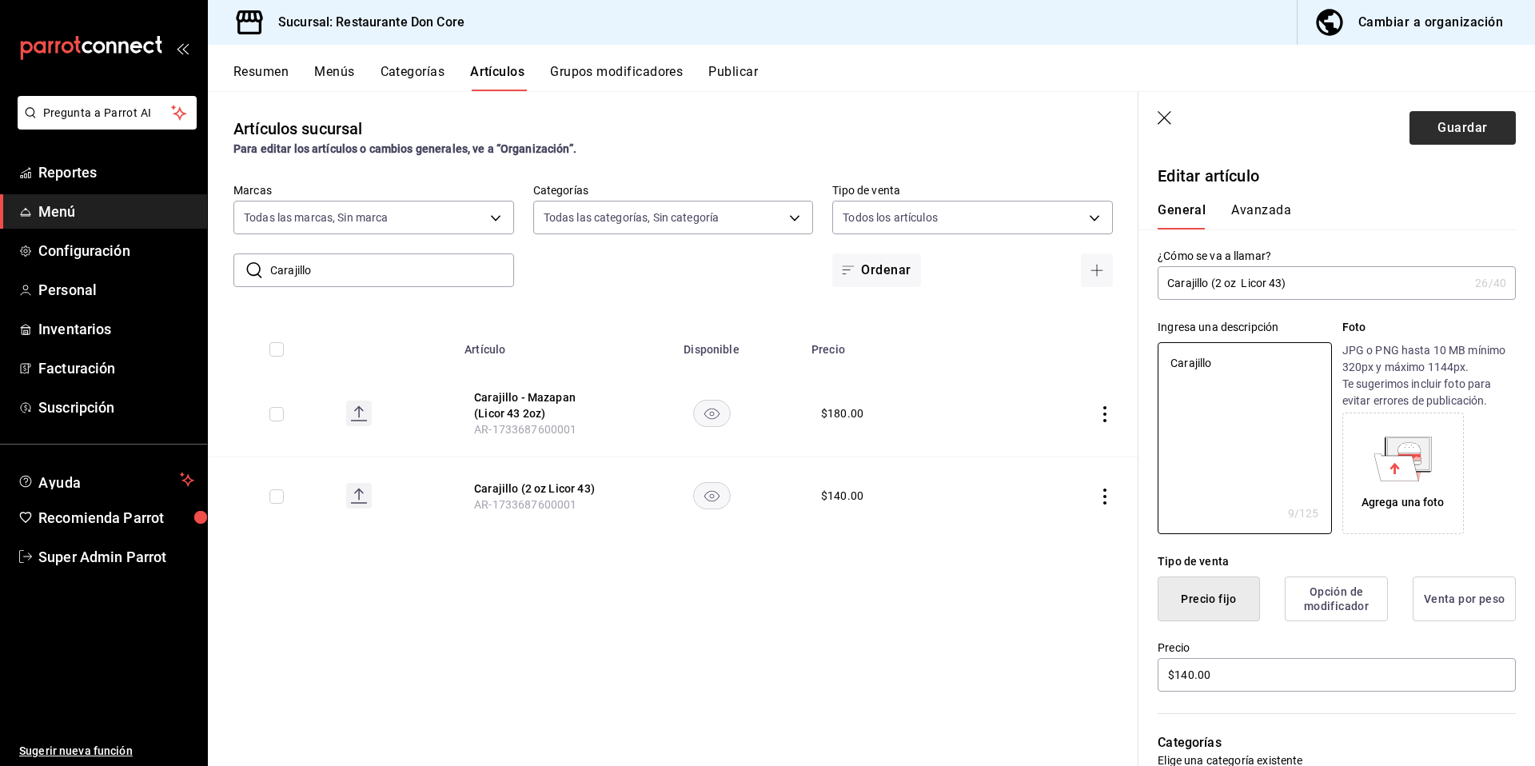
type textarea "Carajillo"
click at [1454, 133] on button "Guardar" at bounding box center [1462, 128] width 106 height 34
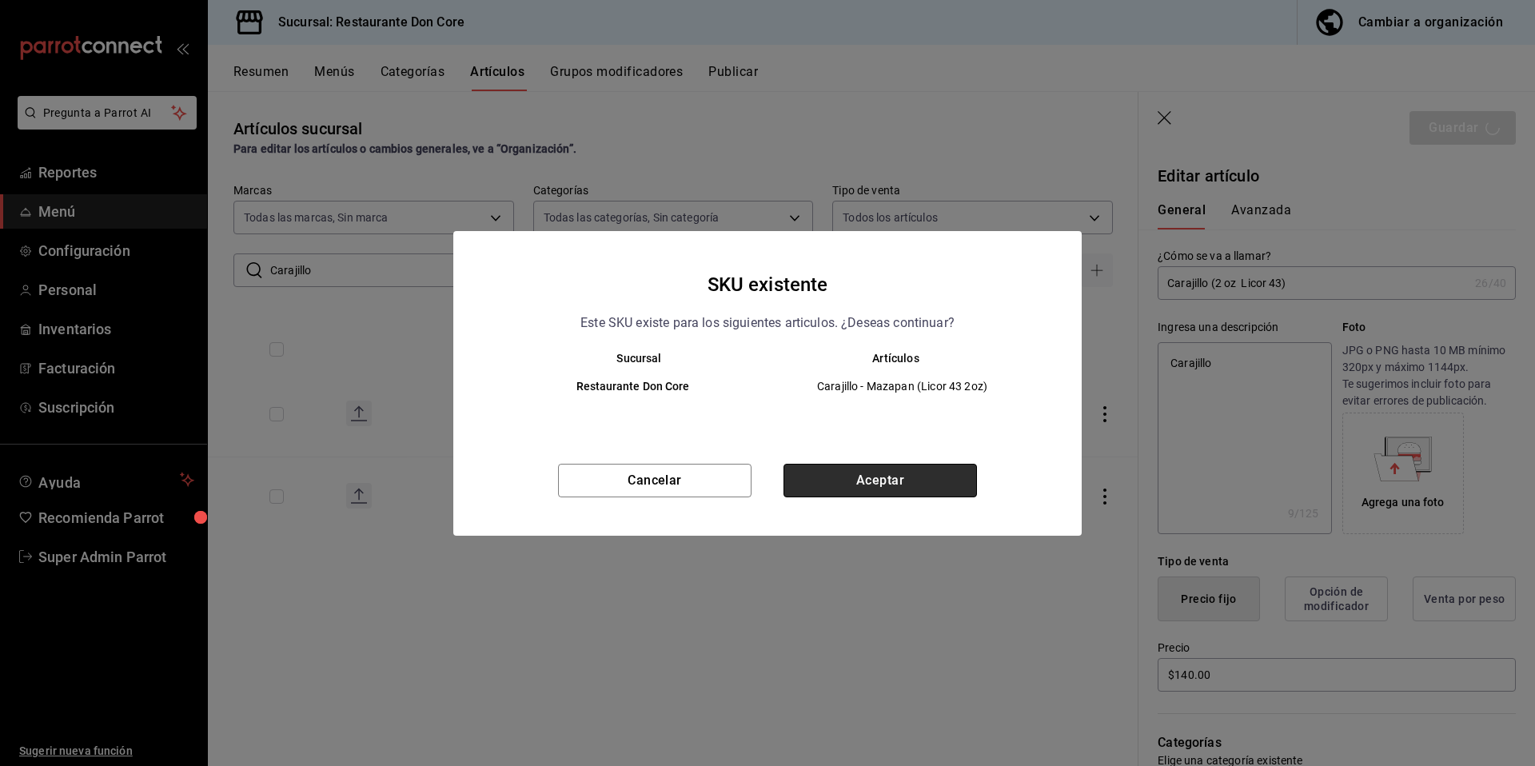
click at [906, 471] on button "Aceptar" at bounding box center [879, 481] width 193 height 34
type textarea "x"
type input "AR-1758147486959"
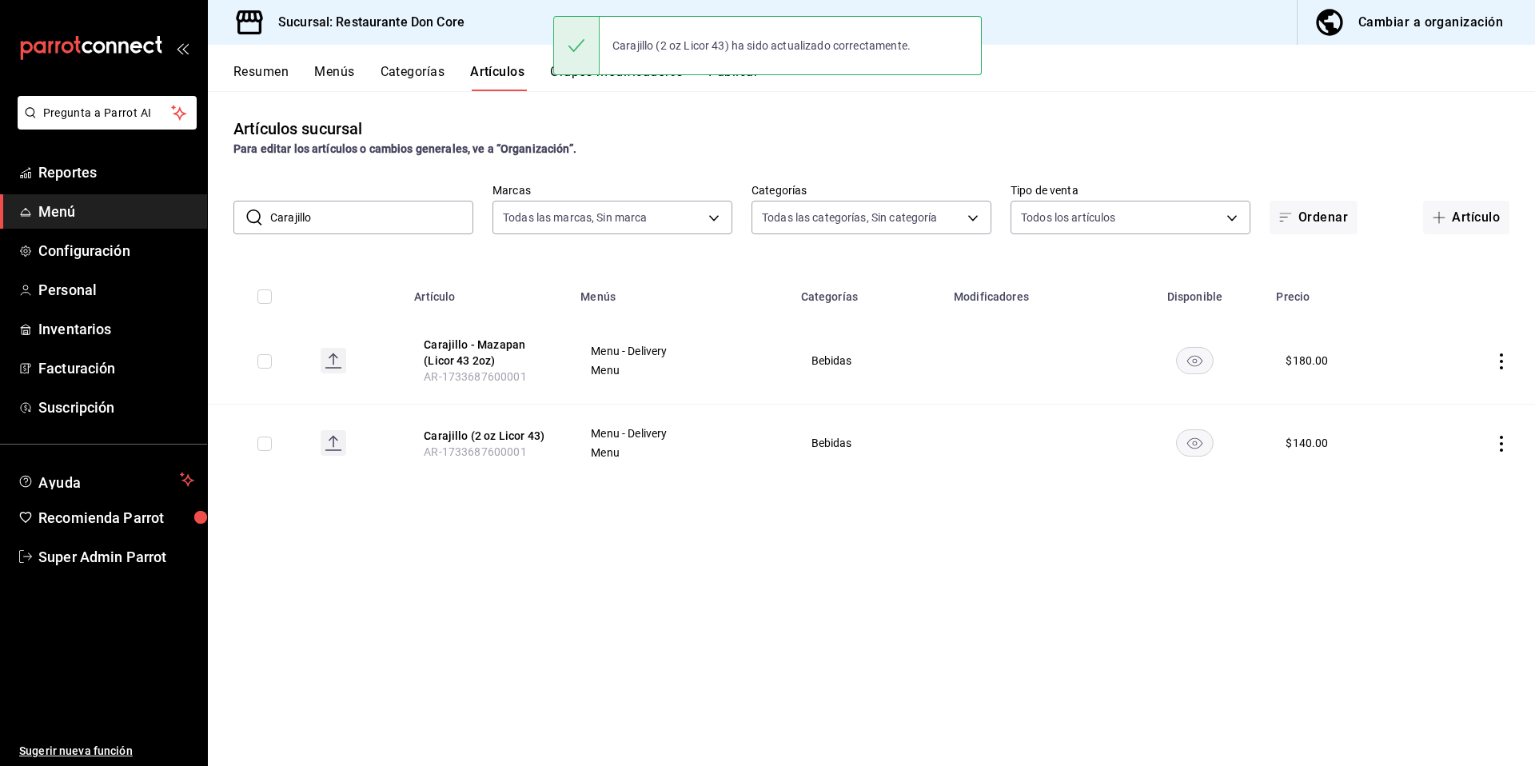
drag, startPoint x: 373, startPoint y: 221, endPoint x: 233, endPoint y: 222, distance: 139.1
click at [241, 222] on div "​ Carajillo ​" at bounding box center [353, 218] width 240 height 34
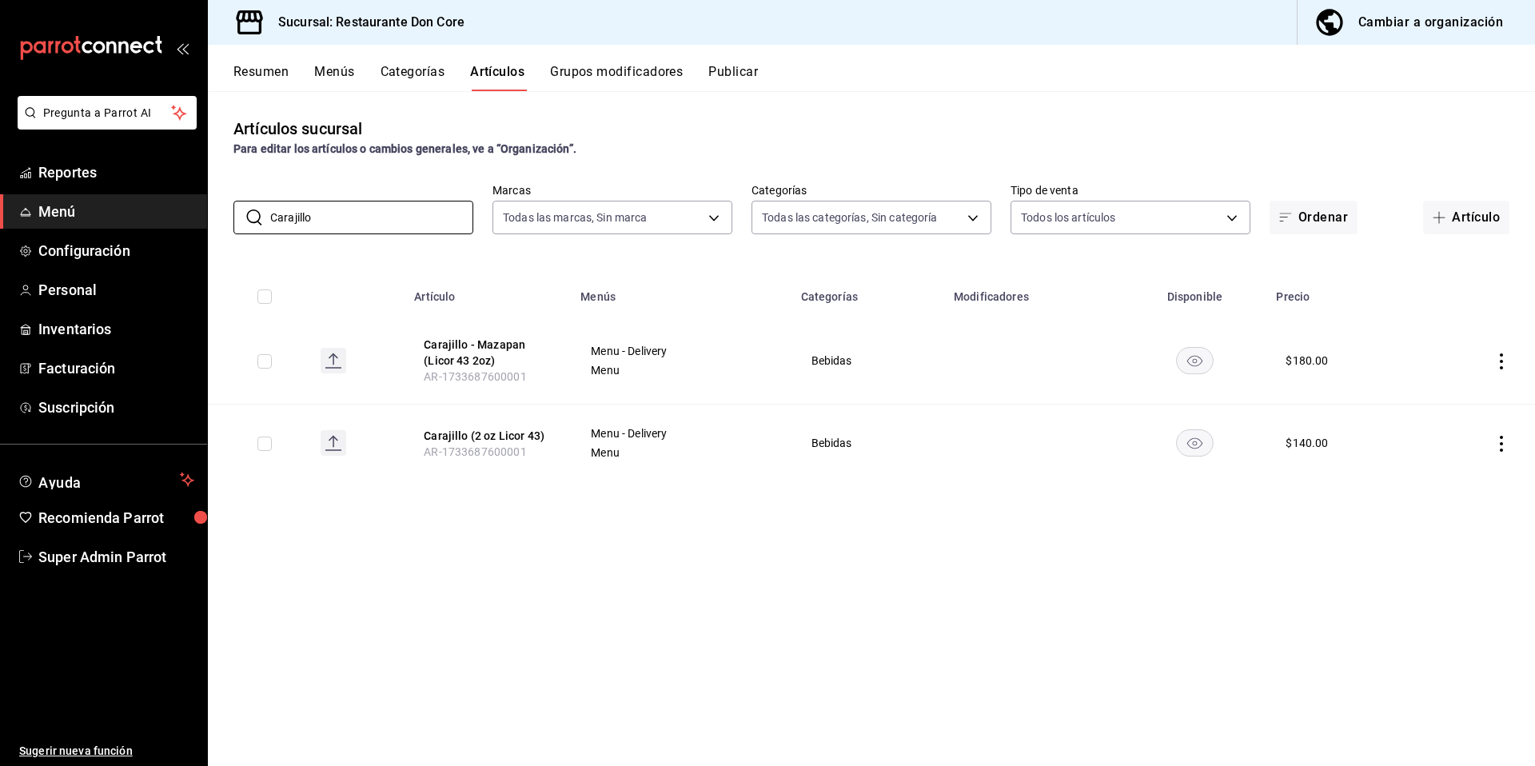
paste input "Jarra de Clericot"
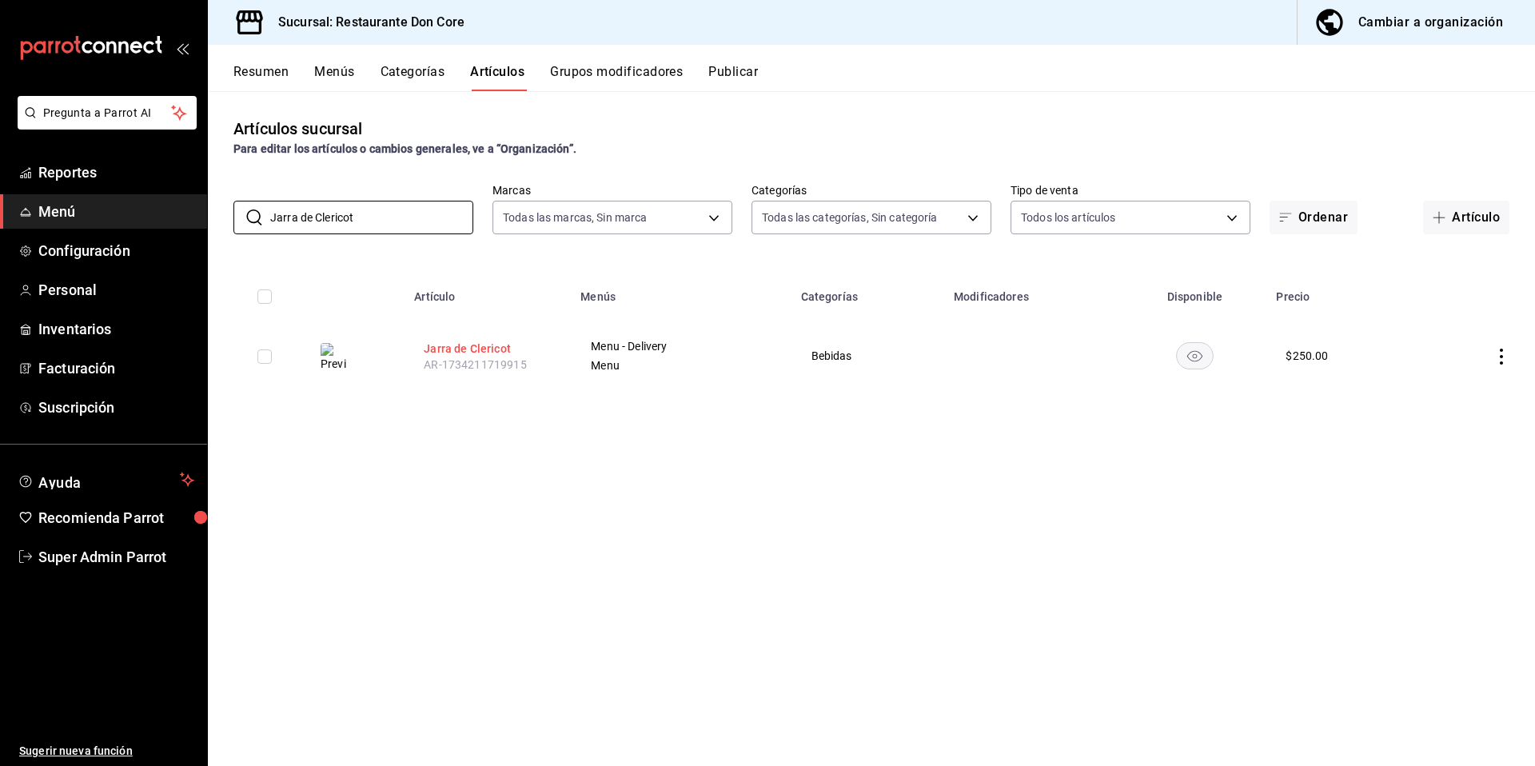
type input "Jarra de Clericot"
click at [490, 352] on button "Jarra de Clericot" at bounding box center [488, 349] width 128 height 16
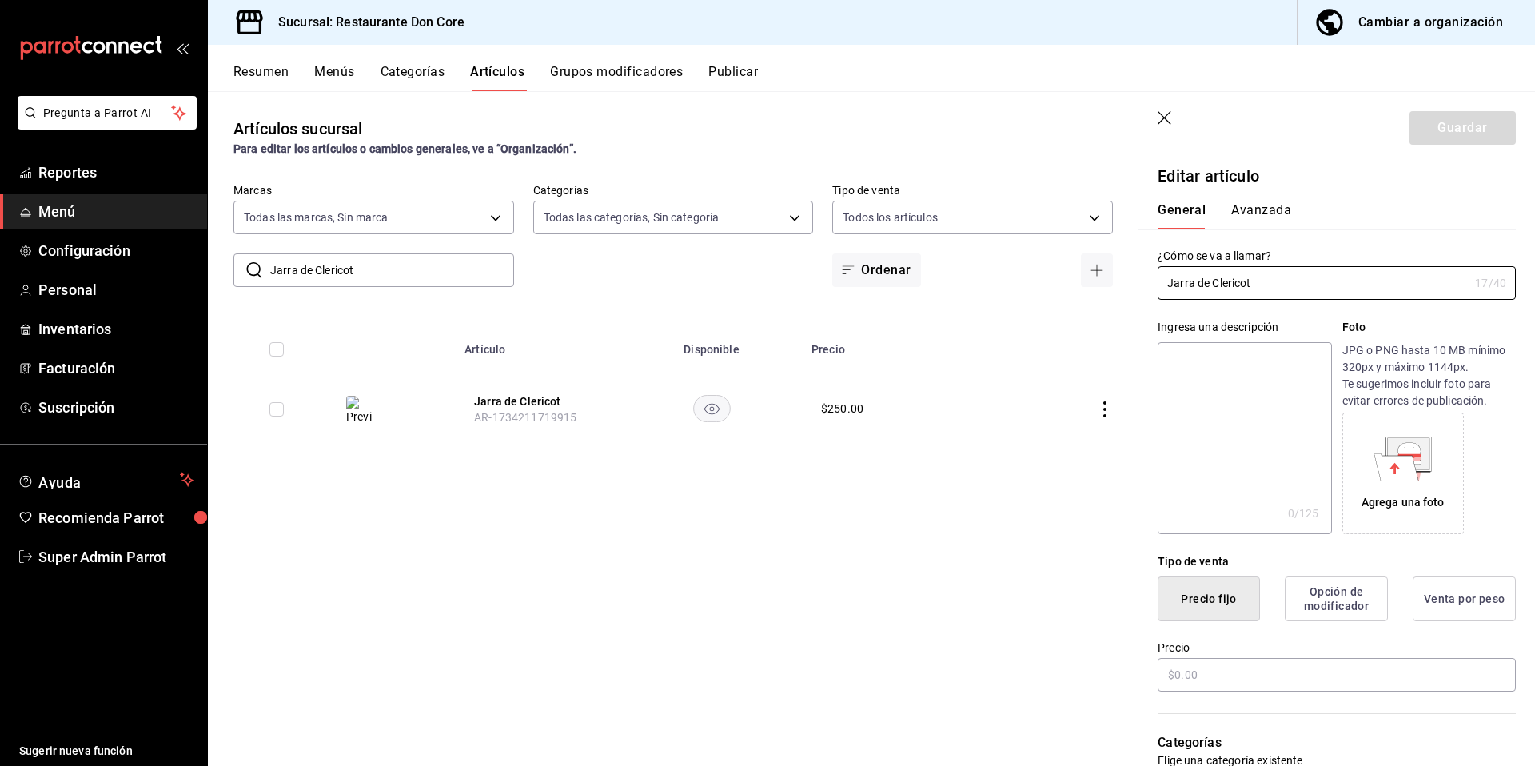
type input "$250.00"
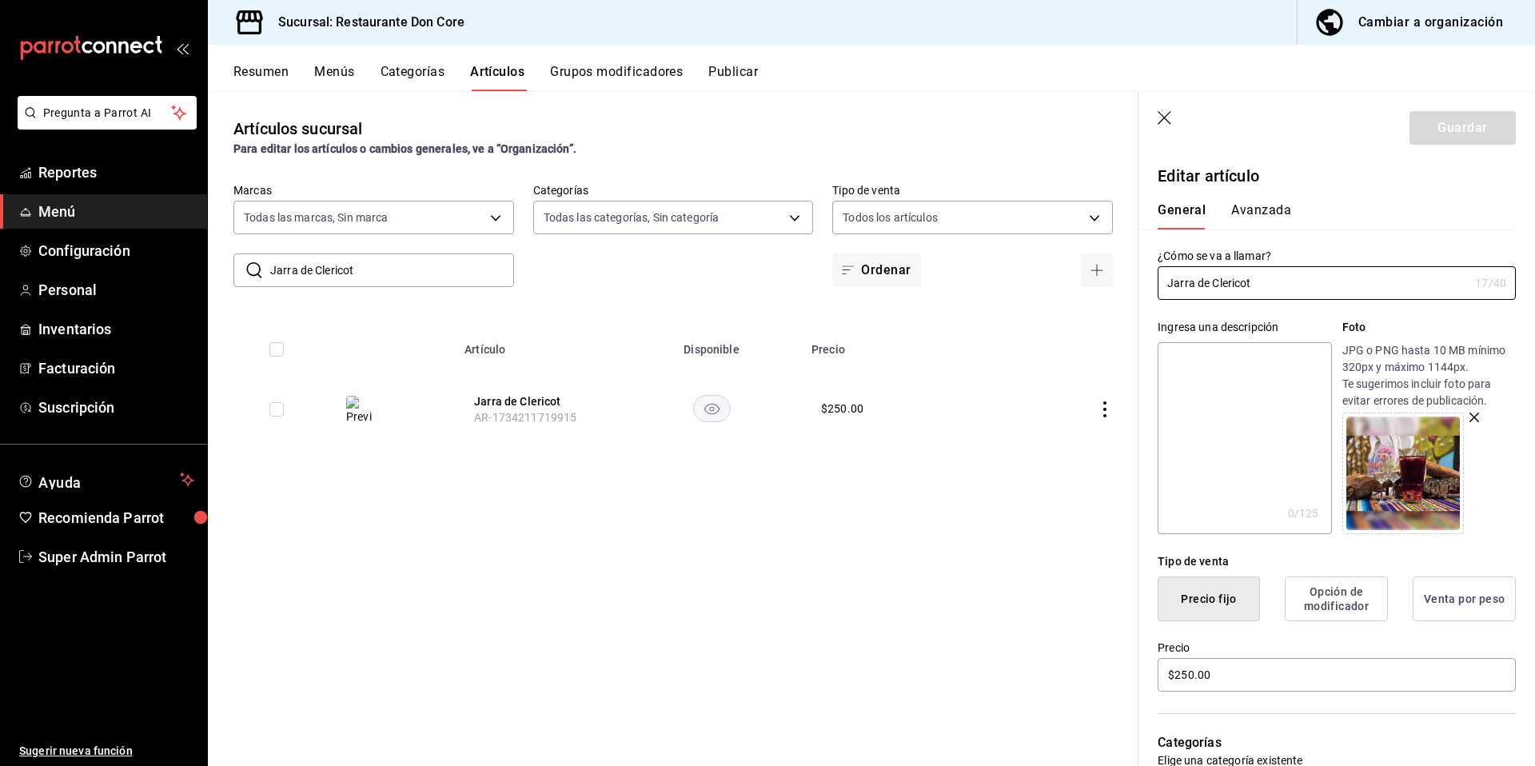
click at [1174, 428] on textarea at bounding box center [1243, 438] width 173 height 192
paste textarea "Jarra de Clericot"
type textarea "Jarra de Clericot"
type textarea "x"
type textarea "Jarra de Clericot"
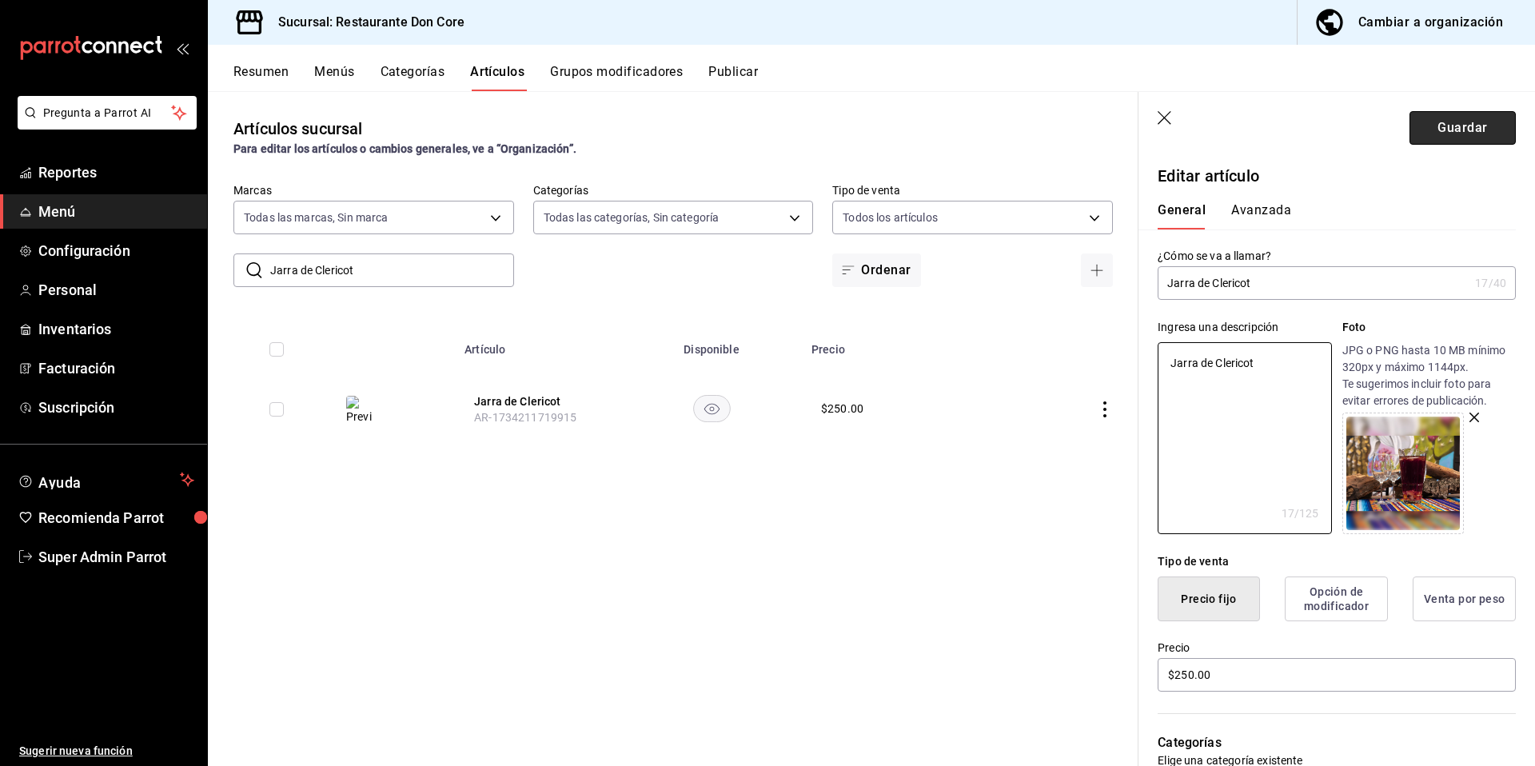
click at [1444, 141] on button "Guardar" at bounding box center [1462, 128] width 106 height 34
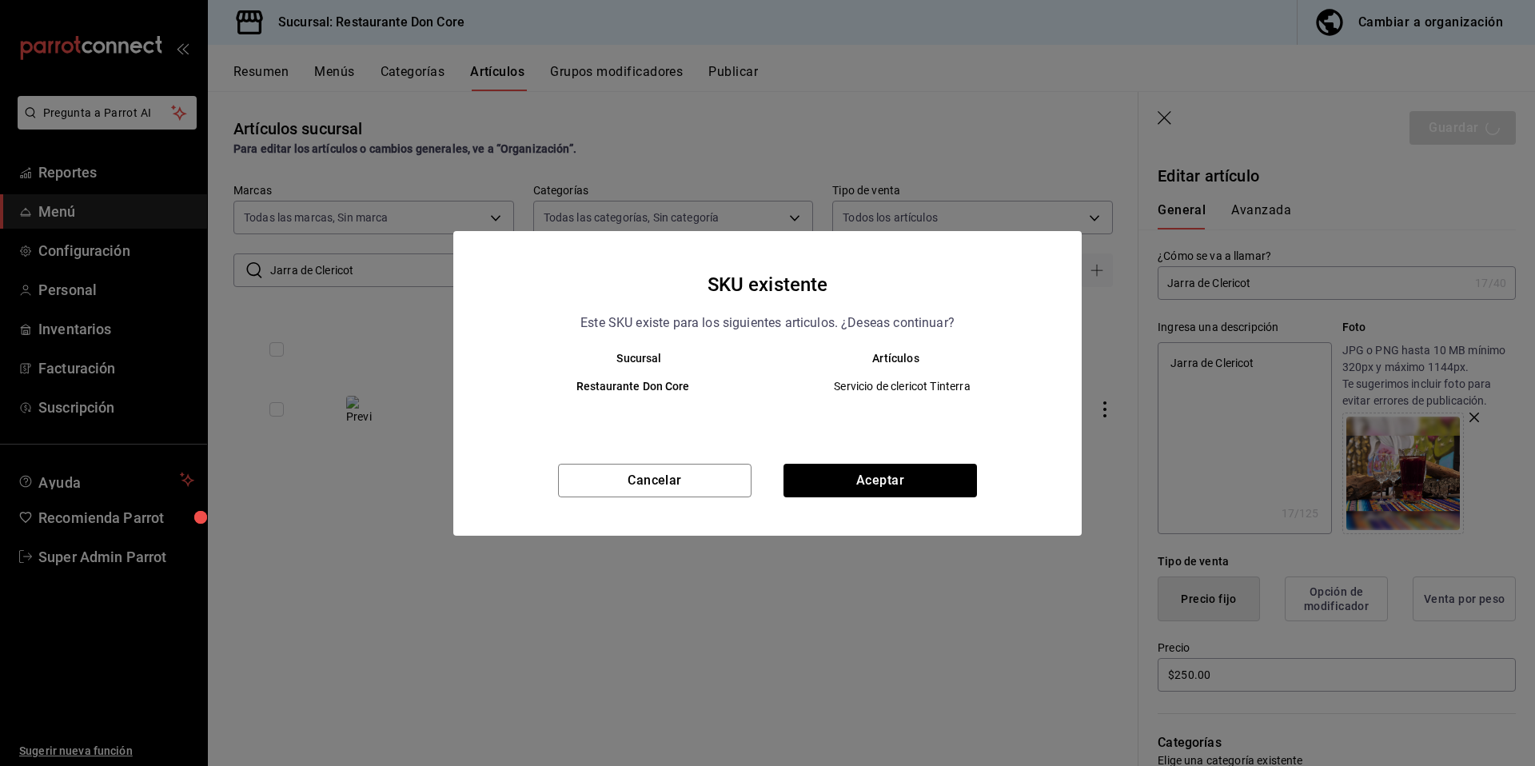
click at [874, 497] on div "Cancelar Aceptar" at bounding box center [767, 500] width 628 height 72
click at [879, 486] on button "Aceptar" at bounding box center [879, 481] width 193 height 34
type textarea "x"
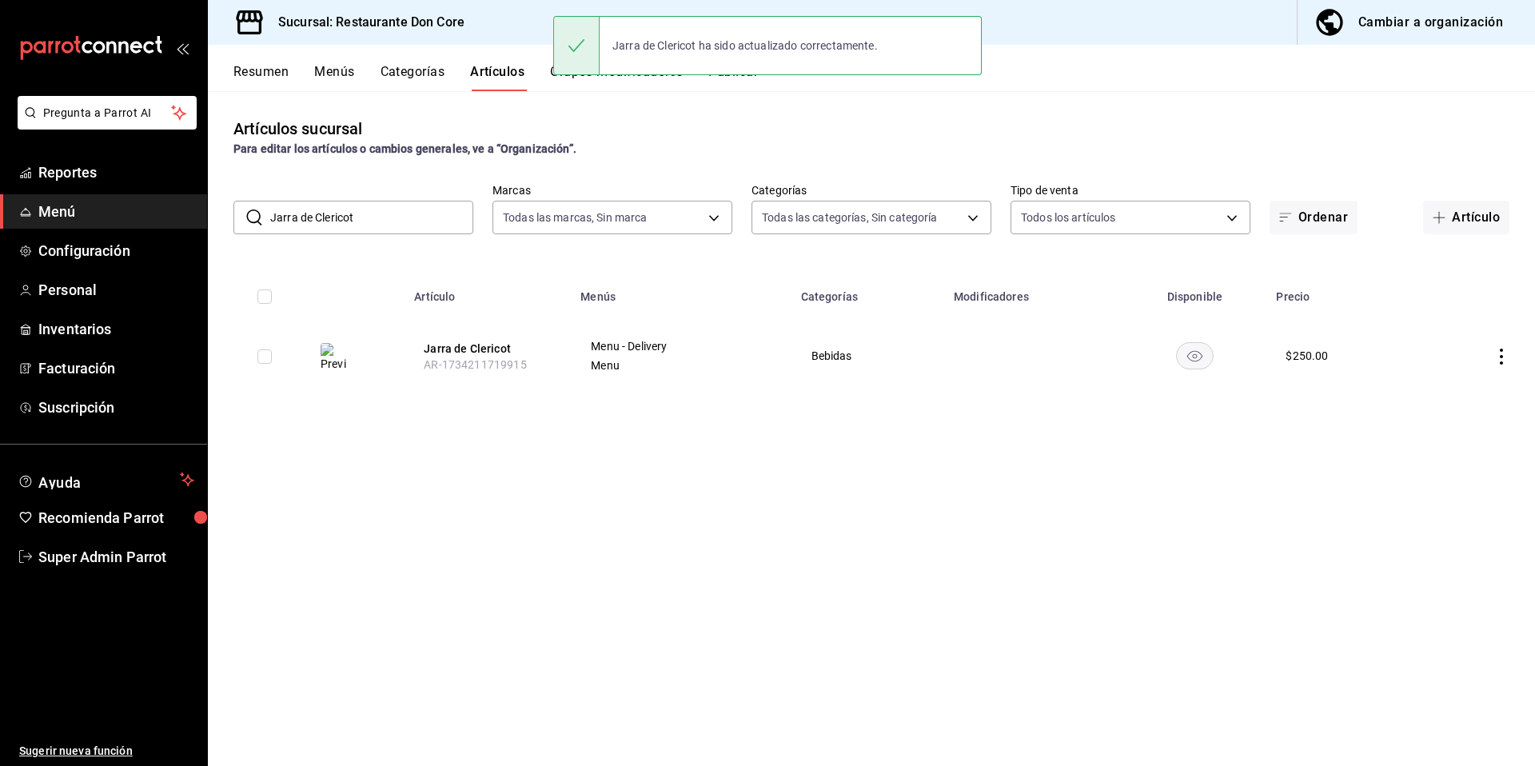
drag, startPoint x: 413, startPoint y: 220, endPoint x: 255, endPoint y: 205, distance: 159.0
click at [256, 205] on div "​ Jarra de Clericot ​" at bounding box center [353, 218] width 240 height 34
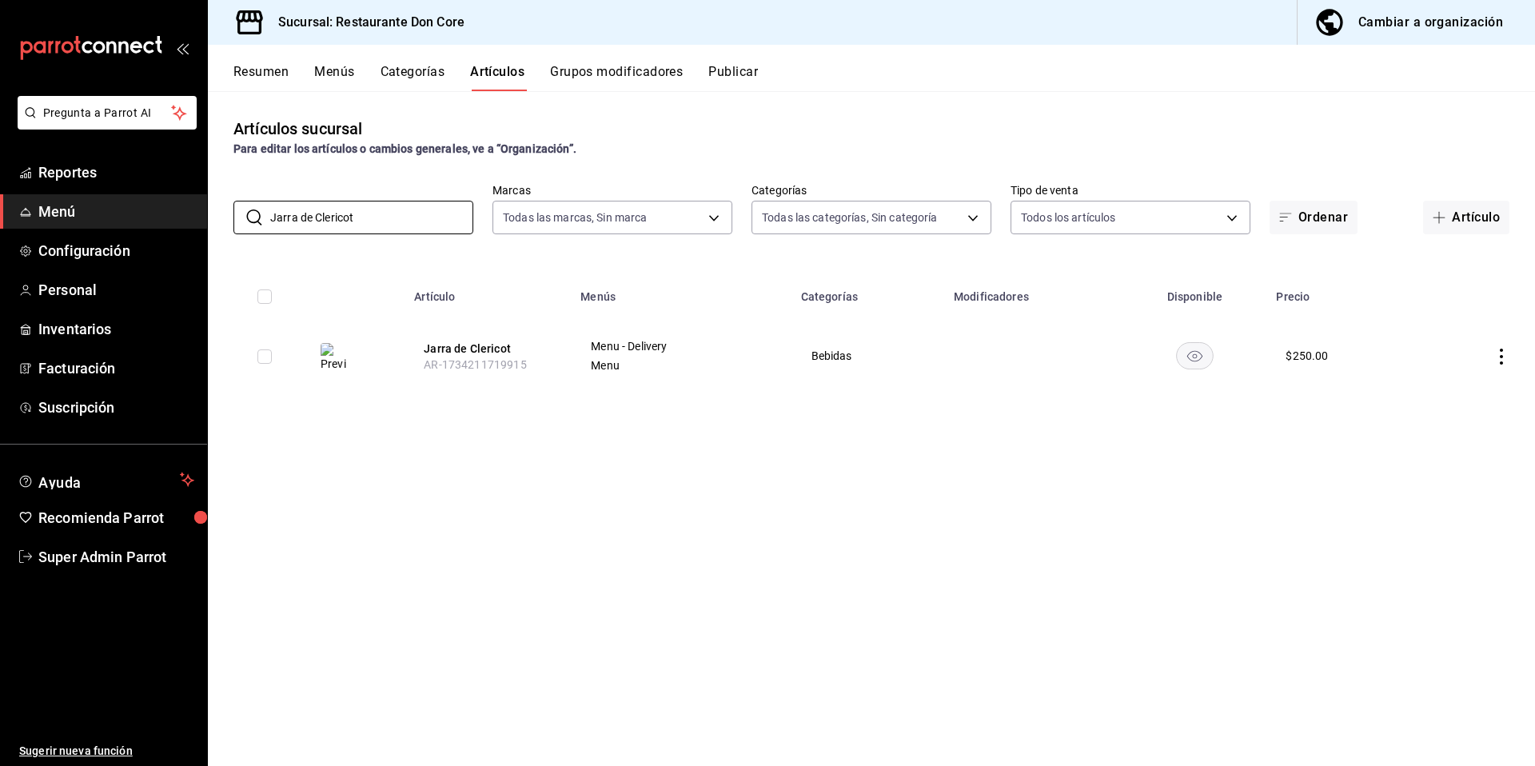
paste input "Cupido Mojito"
type input "Cupido"
click at [485, 358] on button "Cupido Mojito (Antill 2 oz)" at bounding box center [488, 353] width 128 height 32
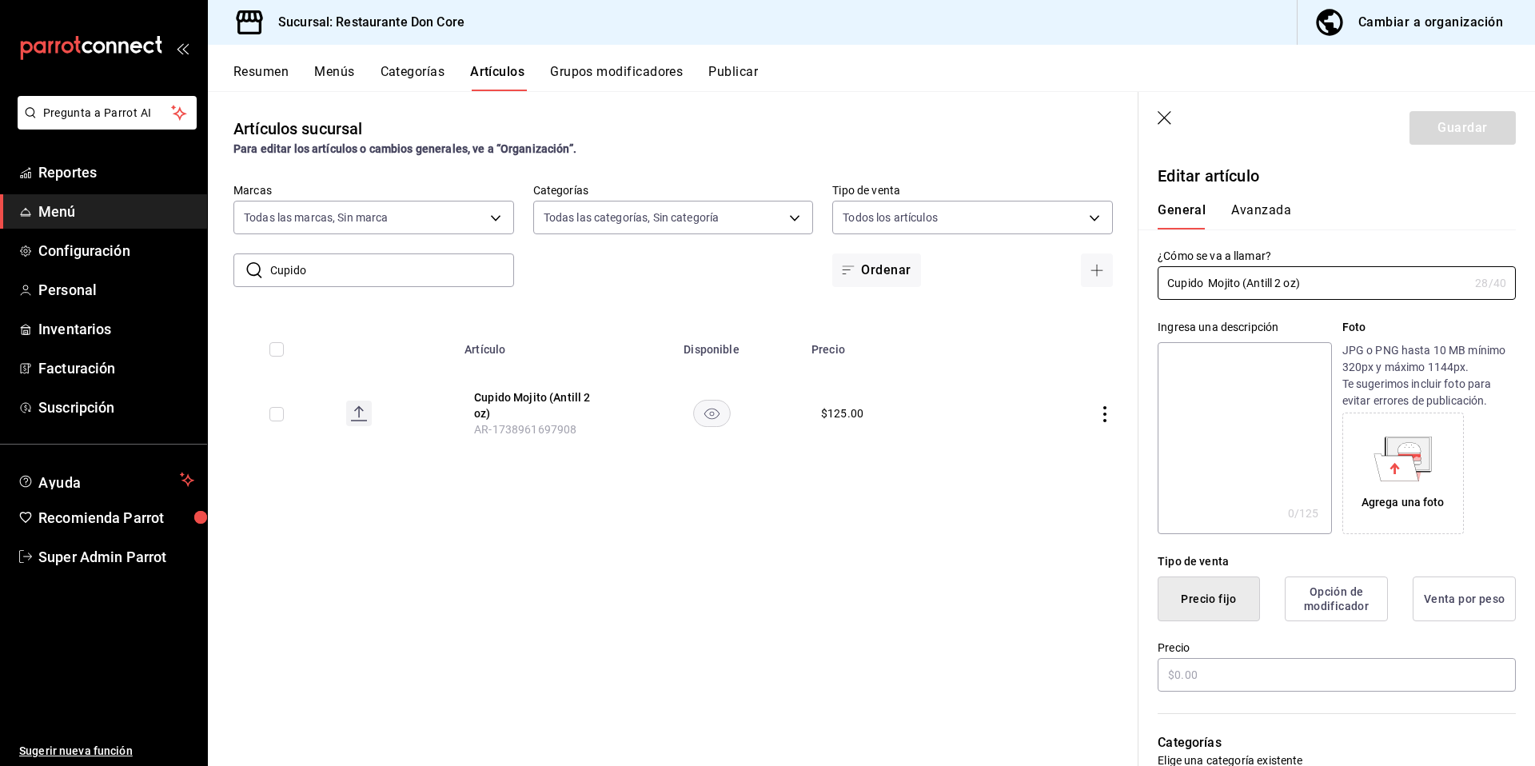
type input "$125.00"
click at [1268, 411] on textarea at bounding box center [1243, 438] width 173 height 192
paste textarea "Cupido Mojito"
type textarea "Cupido Mojito"
type textarea "x"
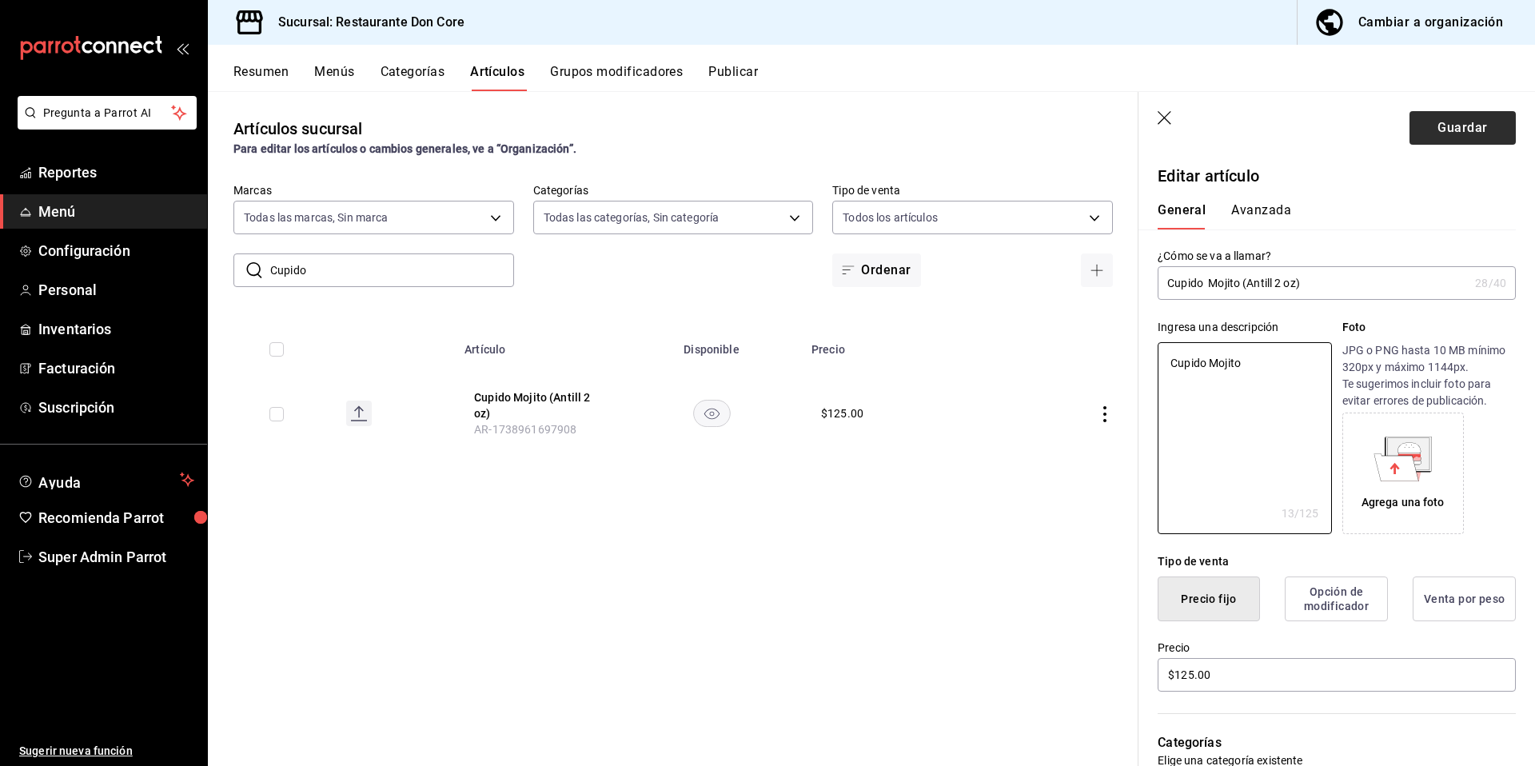
type textarea "Cupido Mojito"
click at [1471, 138] on button "Guardar" at bounding box center [1462, 128] width 106 height 34
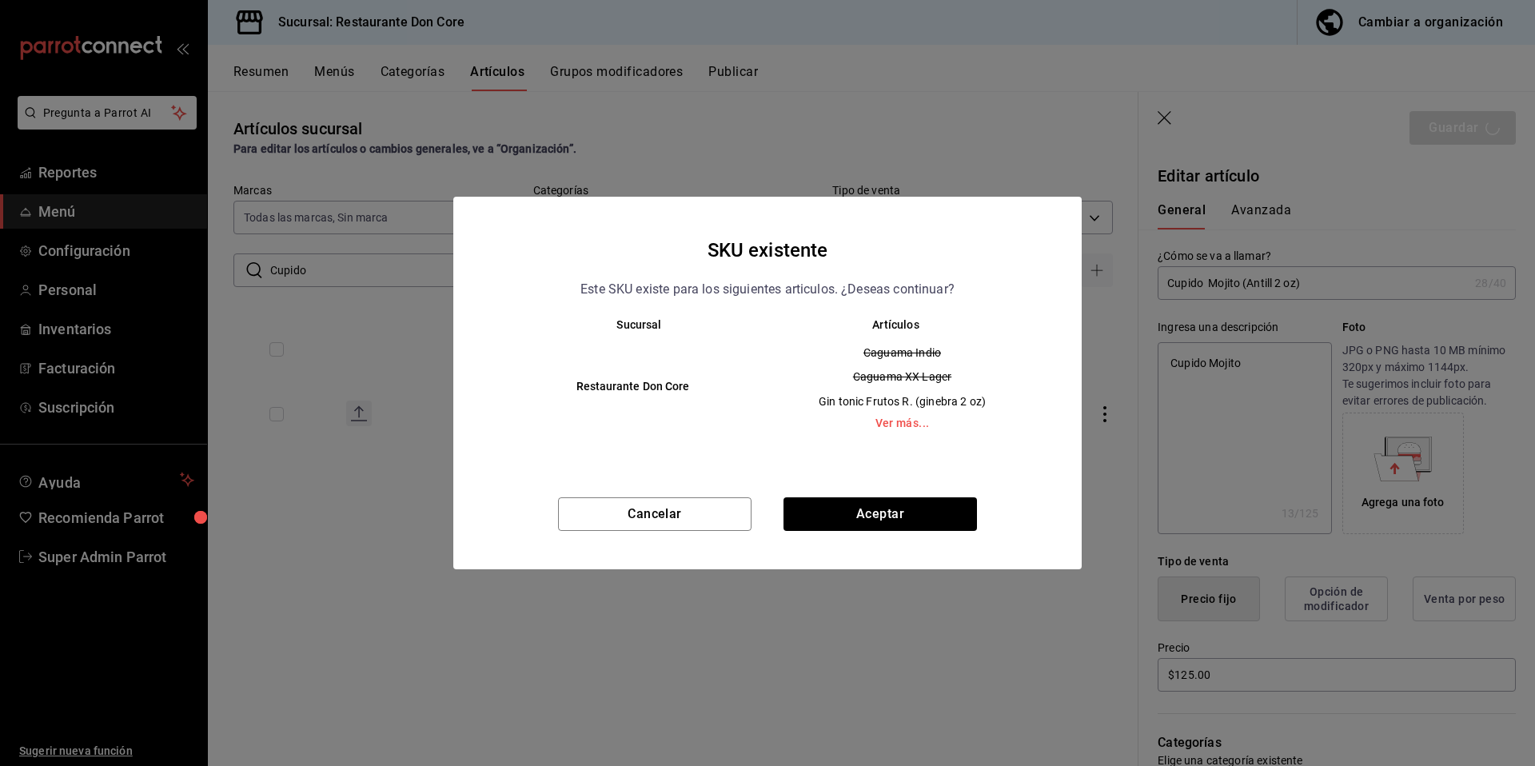
click at [910, 496] on div "SKU existente Este SKU existe para los siguientes articulos. ¿Deseas continuar?…" at bounding box center [767, 383] width 628 height 372
click at [906, 509] on button "Aceptar" at bounding box center [879, 514] width 193 height 34
type textarea "x"
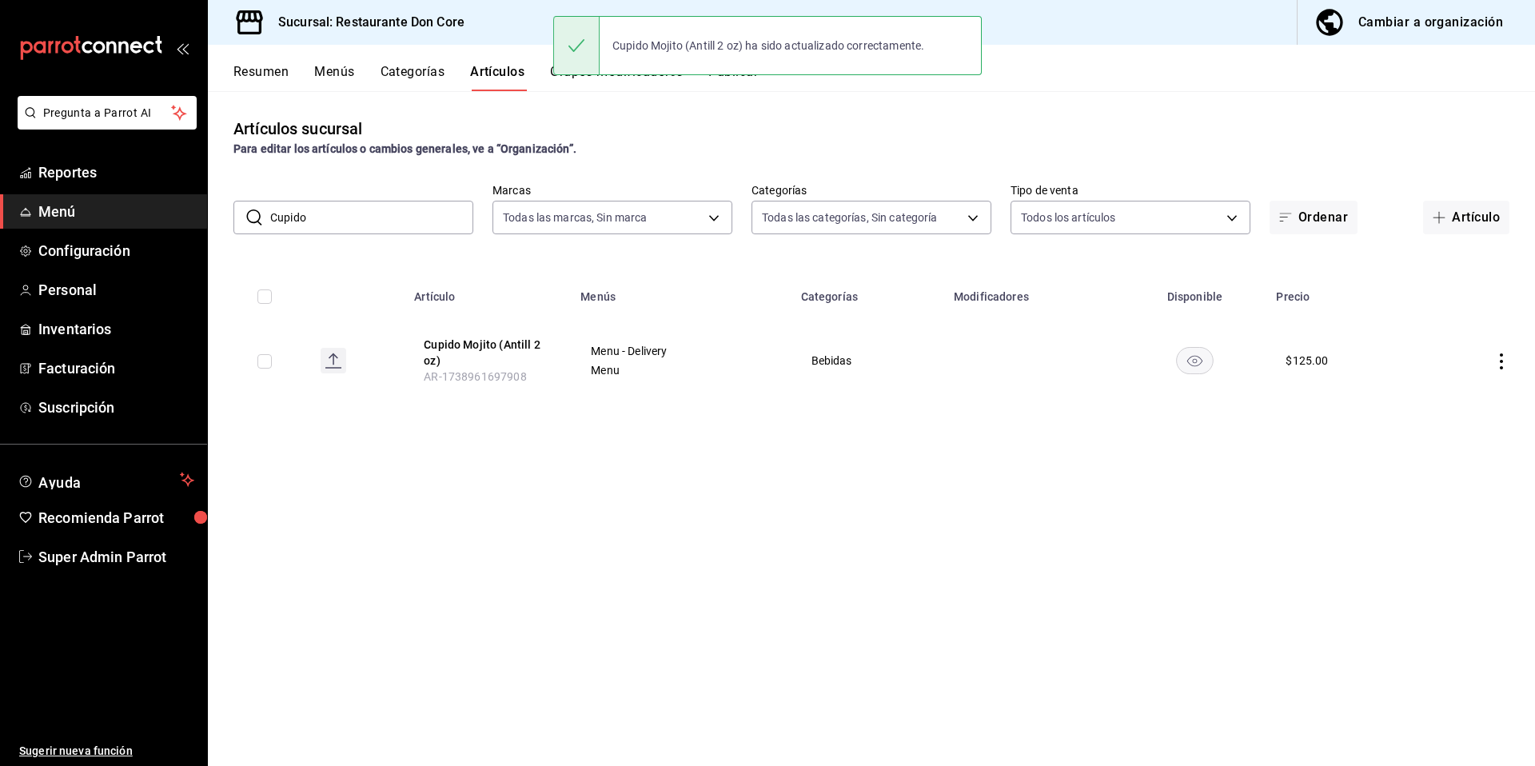
drag, startPoint x: 368, startPoint y: 200, endPoint x: 232, endPoint y: 205, distance: 136.0
click at [232, 205] on div "​ Cupido ​ Marcas Todas las marcas, Sin marca 0510f1b4-e7bb-4c6d-97a2-a87cb83db…" at bounding box center [871, 208] width 1327 height 51
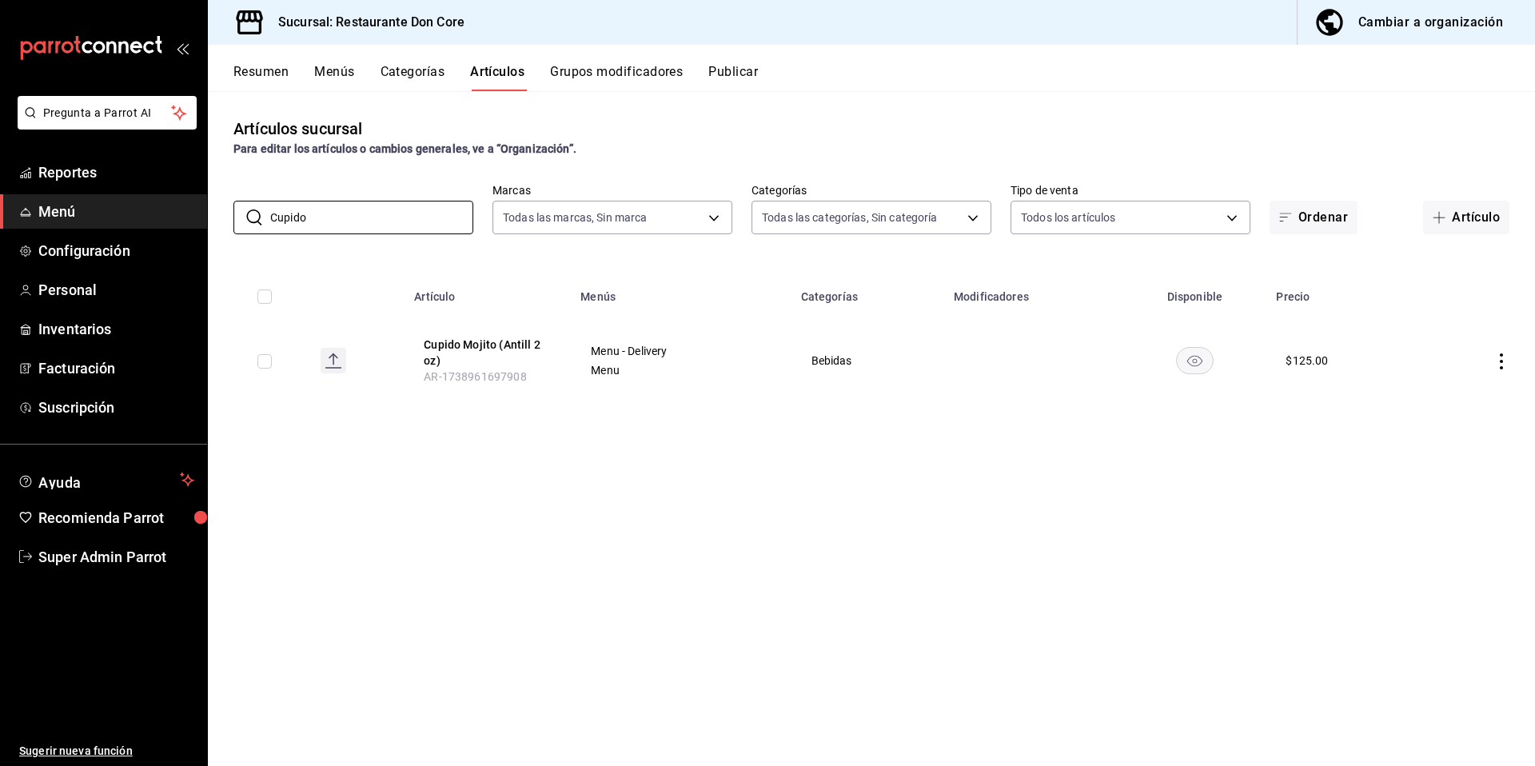
drag, startPoint x: 297, startPoint y: 213, endPoint x: 297, endPoint y: 265, distance: 52.0
click at [296, 263] on div "Artículos sucursal Para editar los artículos o cambios generales, ve a “Organiz…" at bounding box center [871, 428] width 1327 height 674
paste input "Gin de Maracuyá"
type input "Gin de Maracuyá"
click at [479, 365] on button "Gin de Maracuyá ( ginebra 2 oz)" at bounding box center [488, 353] width 128 height 32
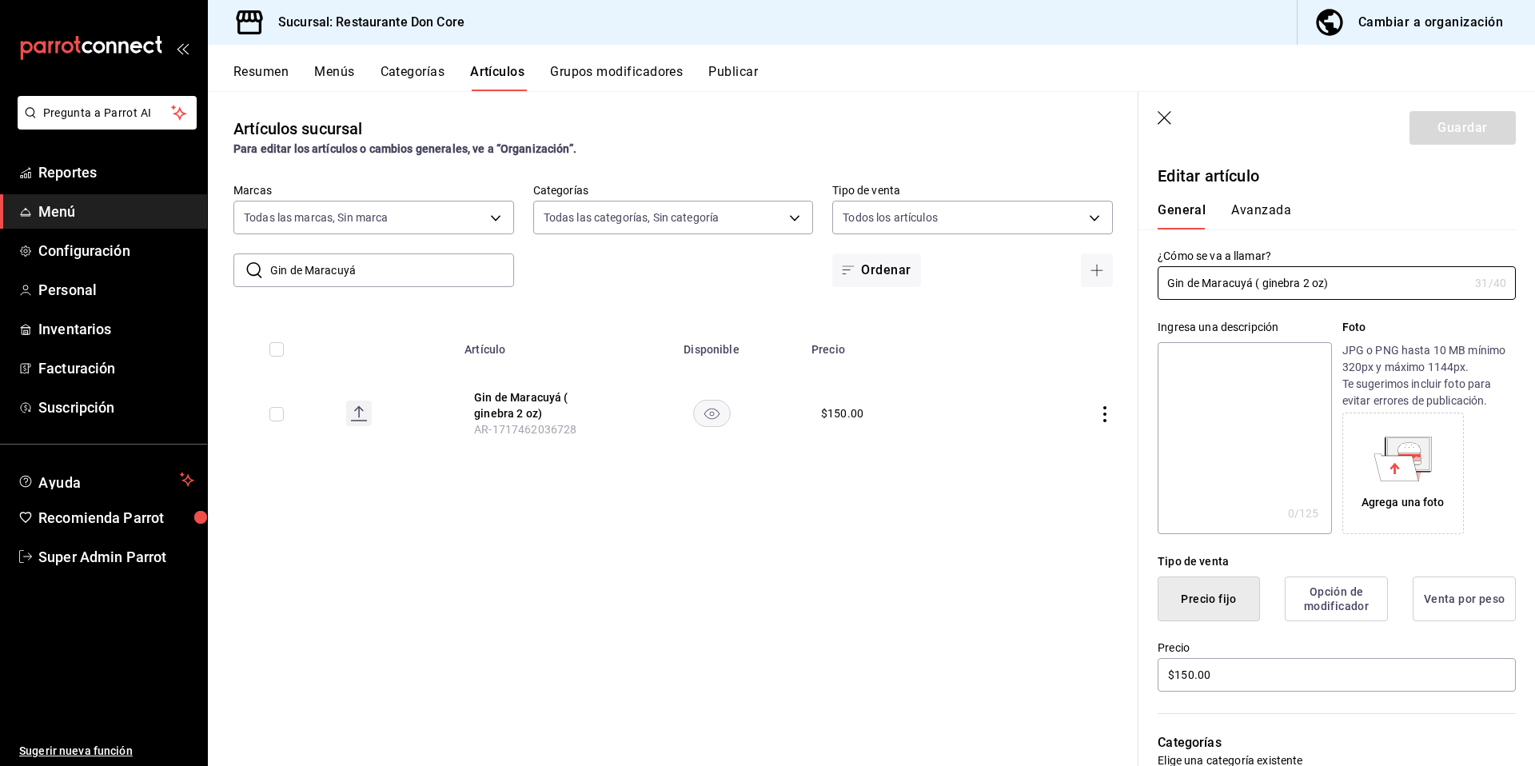
click at [1248, 421] on textarea at bounding box center [1243, 438] width 173 height 192
paste textarea "Gin de Maracuyá"
type textarea "Gin de Maracuyá"
type textarea "x"
type textarea "Gin de Maracuyá"
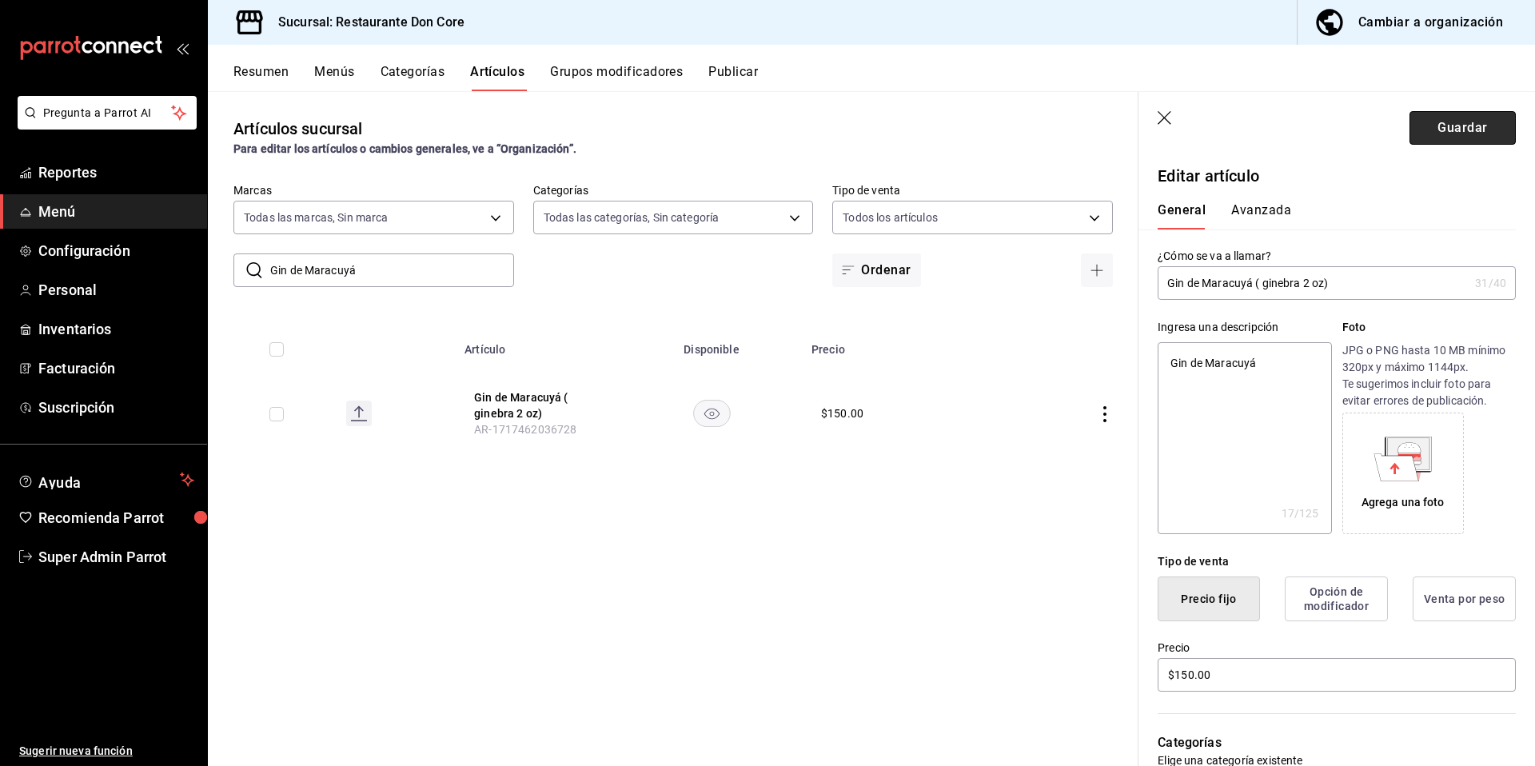
click at [1445, 119] on button "Guardar" at bounding box center [1462, 128] width 106 height 34
type textarea "x"
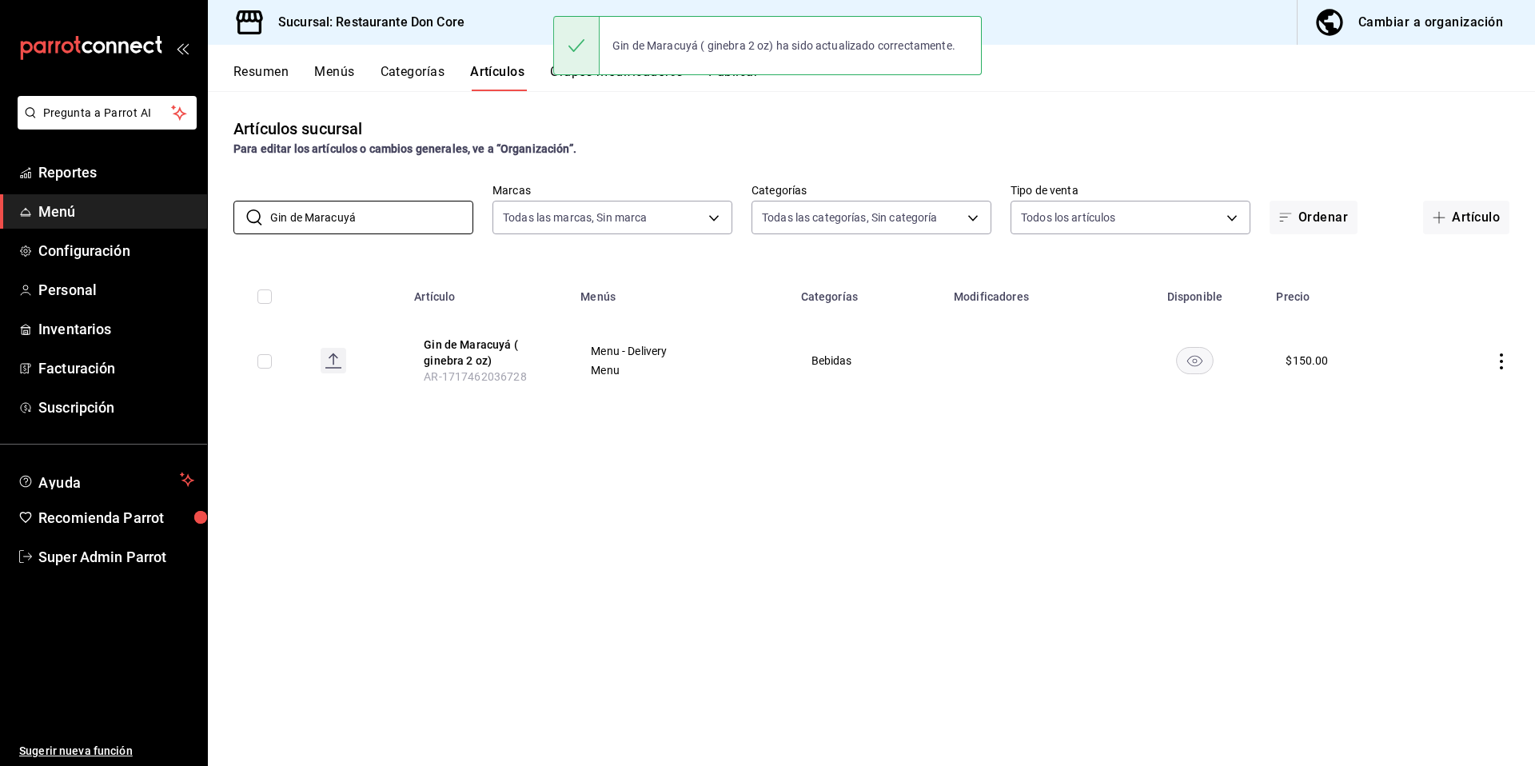
drag, startPoint x: 333, startPoint y: 231, endPoint x: 265, endPoint y: 237, distance: 67.4
click at [265, 237] on div "Artículos sucursal Para editar los artículos o cambios generales, ve a “Organiz…" at bounding box center [871, 428] width 1327 height 674
drag, startPoint x: 265, startPoint y: 237, endPoint x: 262, endPoint y: 202, distance: 34.5
click at [262, 207] on div "Artículos sucursal Para editar los artículos o cambios generales, ve a “Organiz…" at bounding box center [871, 428] width 1327 height 674
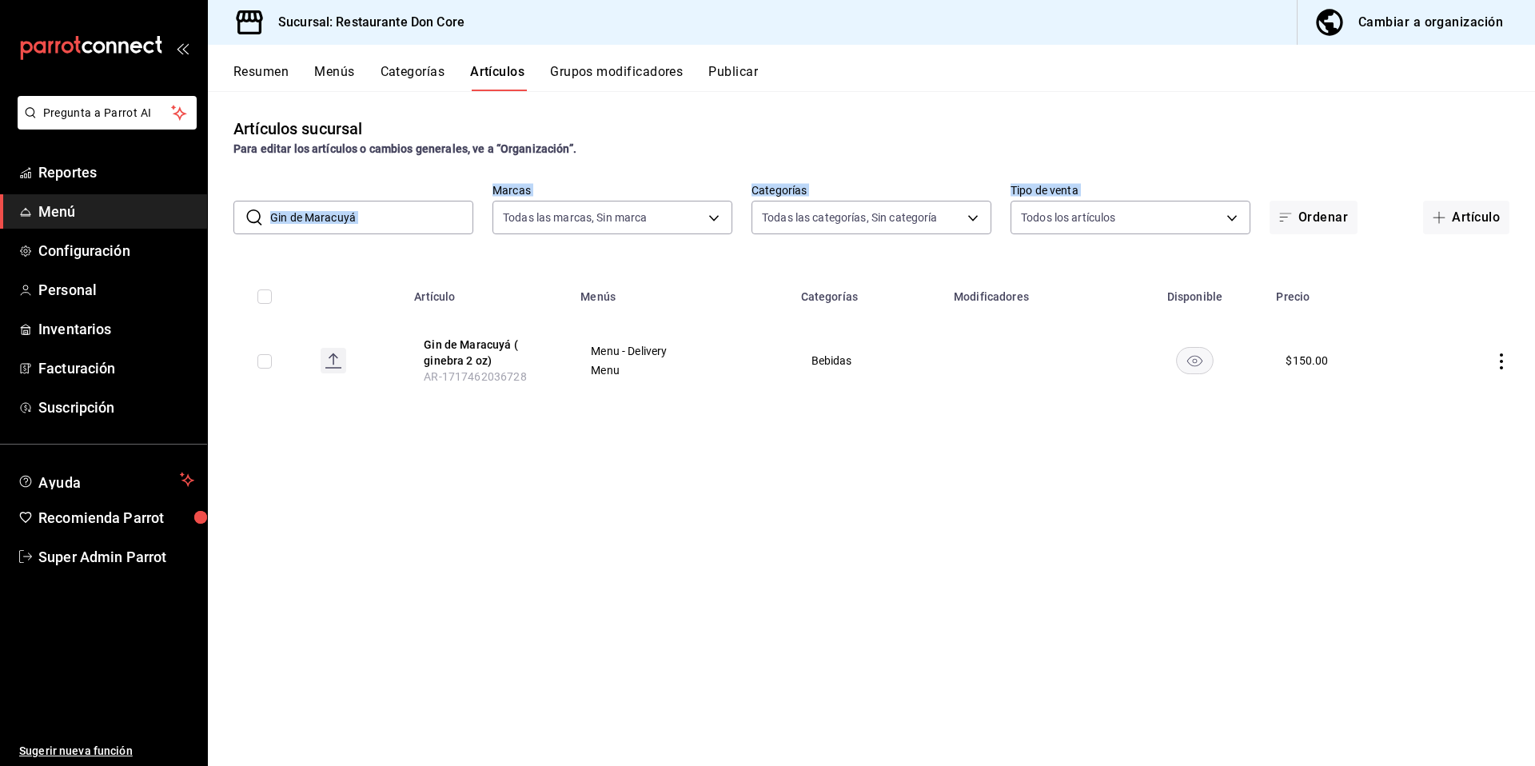
click at [440, 249] on div "Artículos sucursal Para editar los artículos o cambios generales, ve a “Organiz…" at bounding box center [871, 428] width 1327 height 674
drag, startPoint x: 329, startPoint y: 220, endPoint x: 189, endPoint y: 152, distance: 156.2
click at [258, 193] on div "​ Gin de Maracuyá ​ Marcas Todas las marcas, Sin marca 0510f1b4-e7bb-4c6d-97a2-…" at bounding box center [871, 208] width 1327 height 51
paste input "Mojito tradicional"
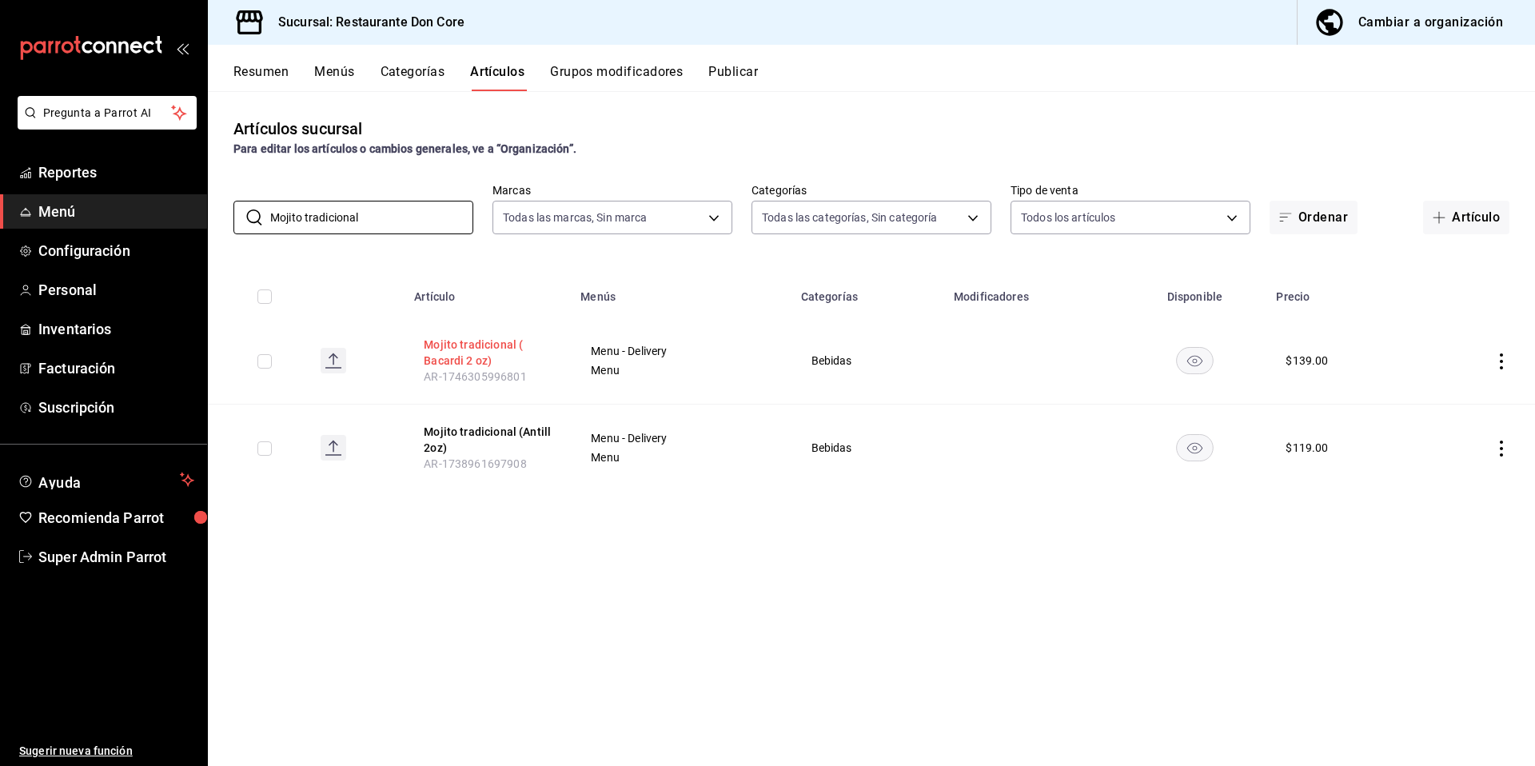
type input "Mojito tradicional"
click at [464, 353] on button "Mojito tradicional ( Bacardi 2 oz)" at bounding box center [488, 353] width 128 height 32
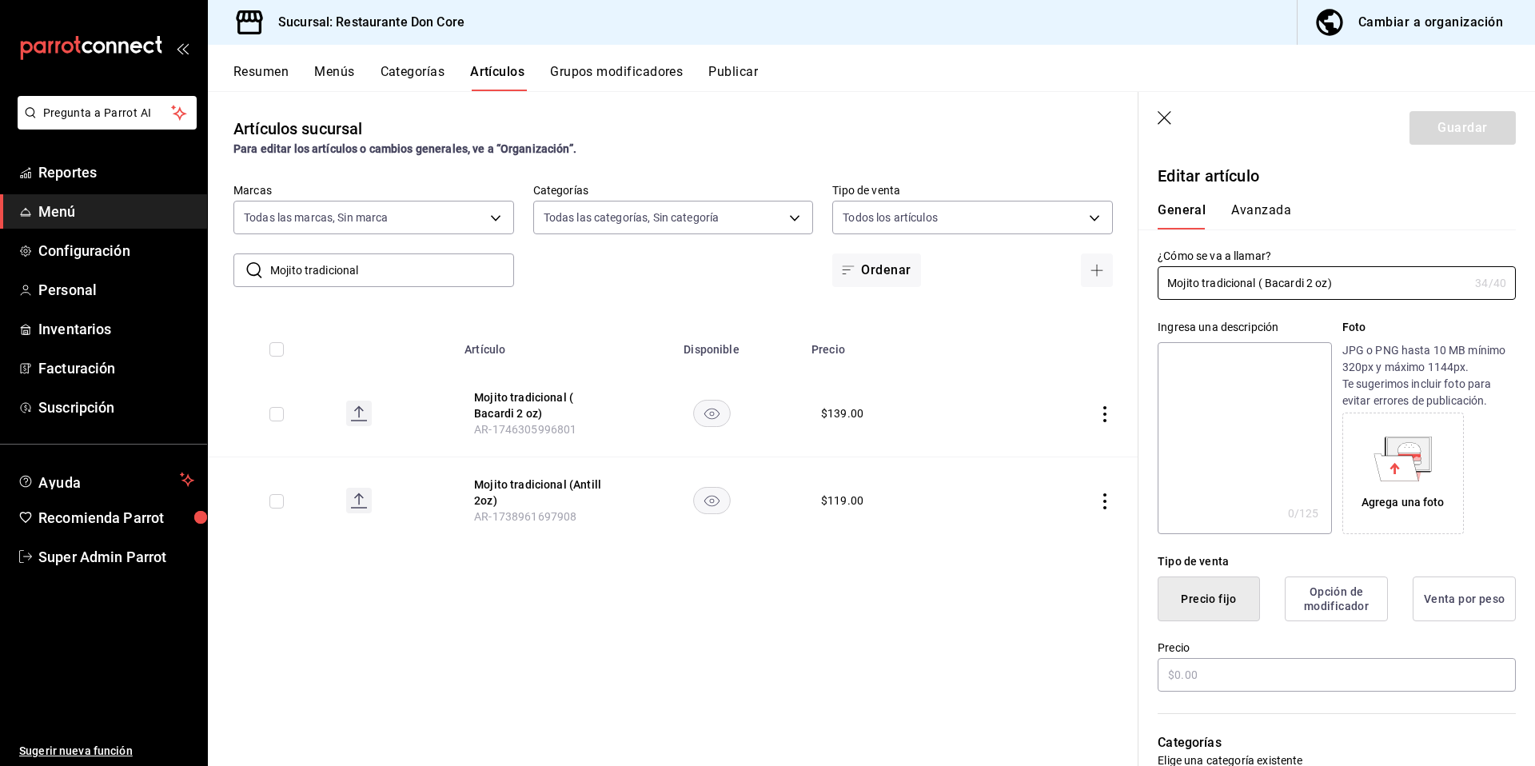
type input "$139.00"
click at [1217, 462] on textarea at bounding box center [1243, 438] width 173 height 192
paste textarea "Mojito tradicional"
type textarea "Mojito tradicional"
type textarea "x"
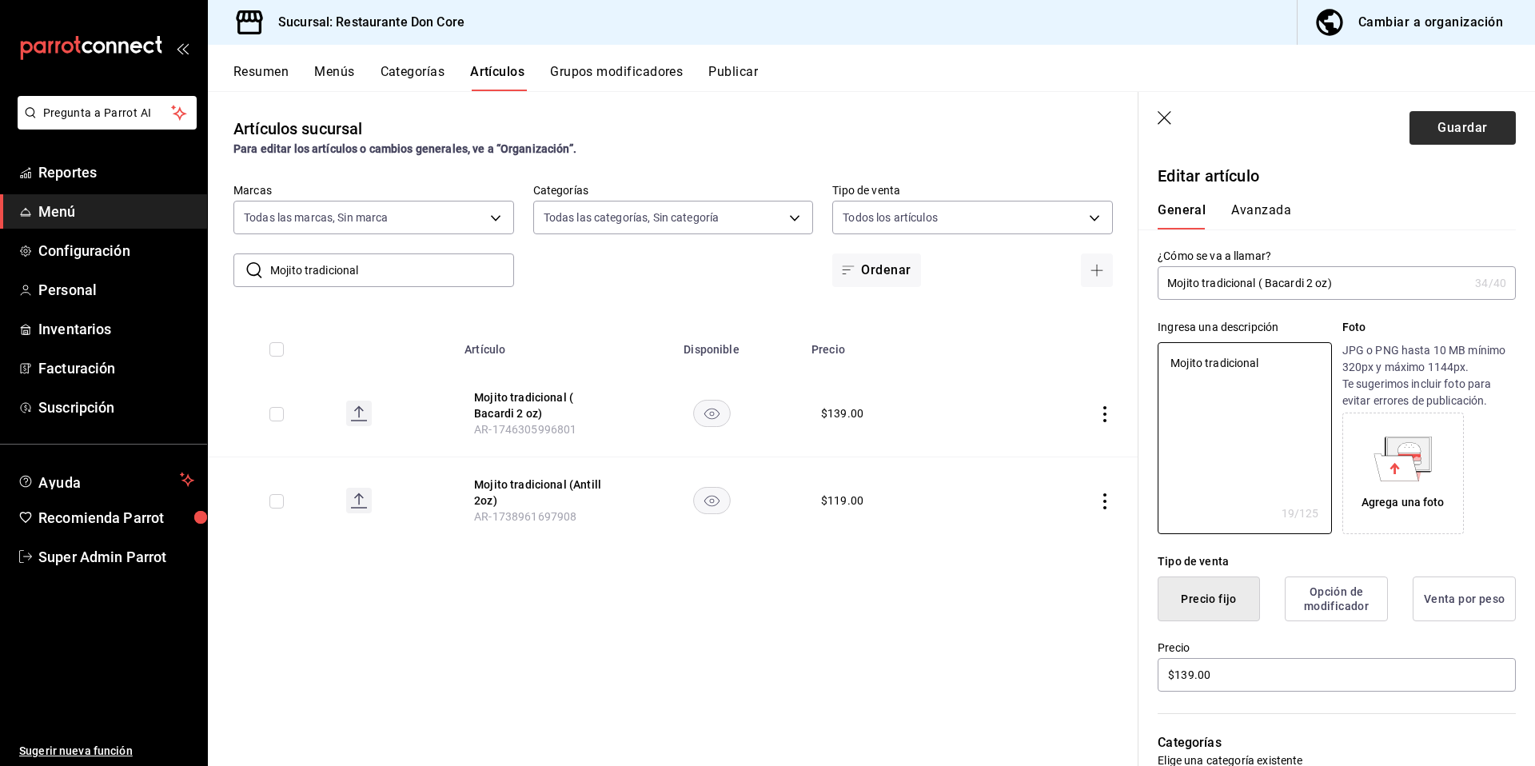
type textarea "Mojito tradicional"
click at [1454, 136] on button "Guardar" at bounding box center [1462, 128] width 106 height 34
type textarea "x"
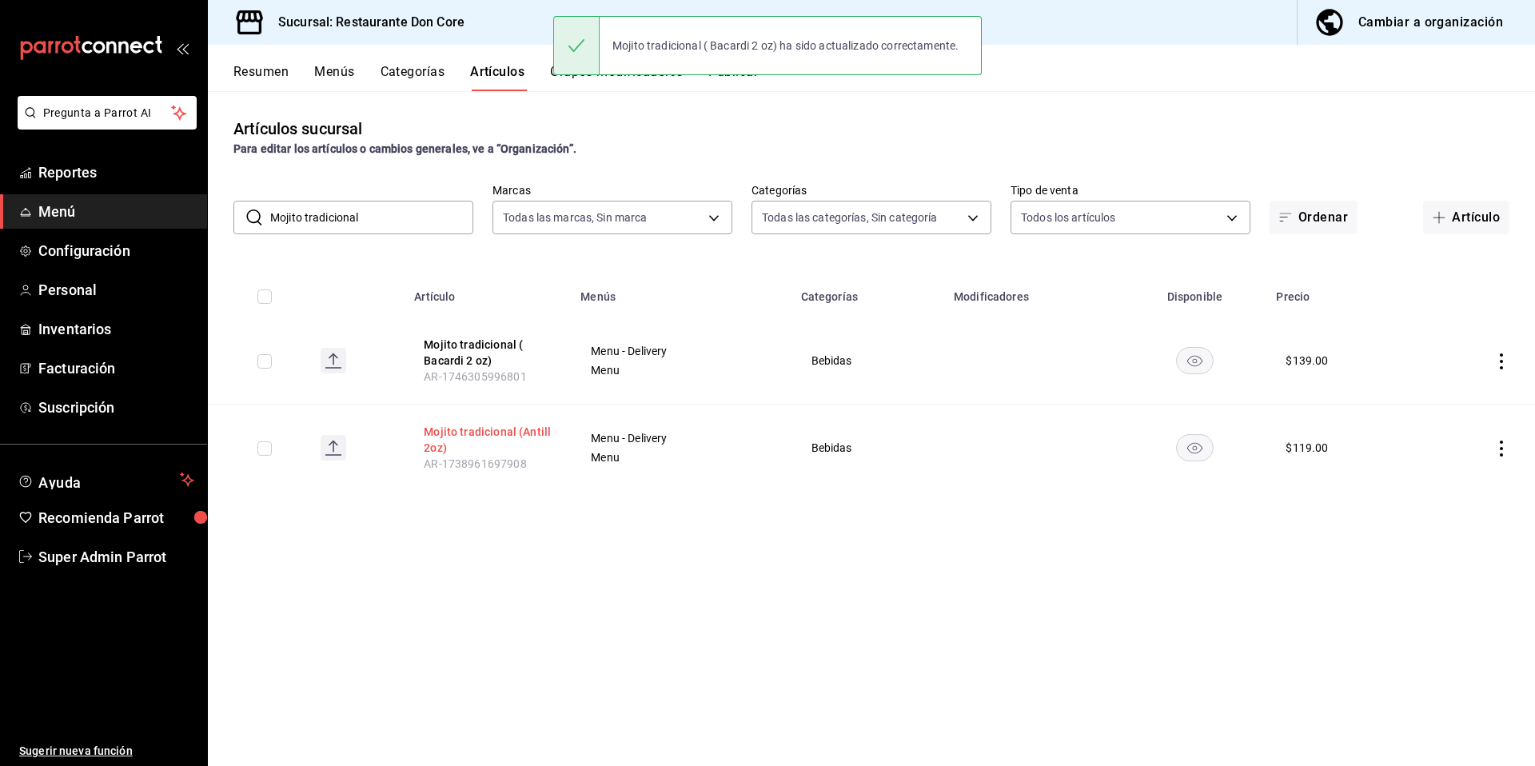
click at [503, 430] on button "Mojito tradicional (Antill 2oz)" at bounding box center [488, 440] width 128 height 32
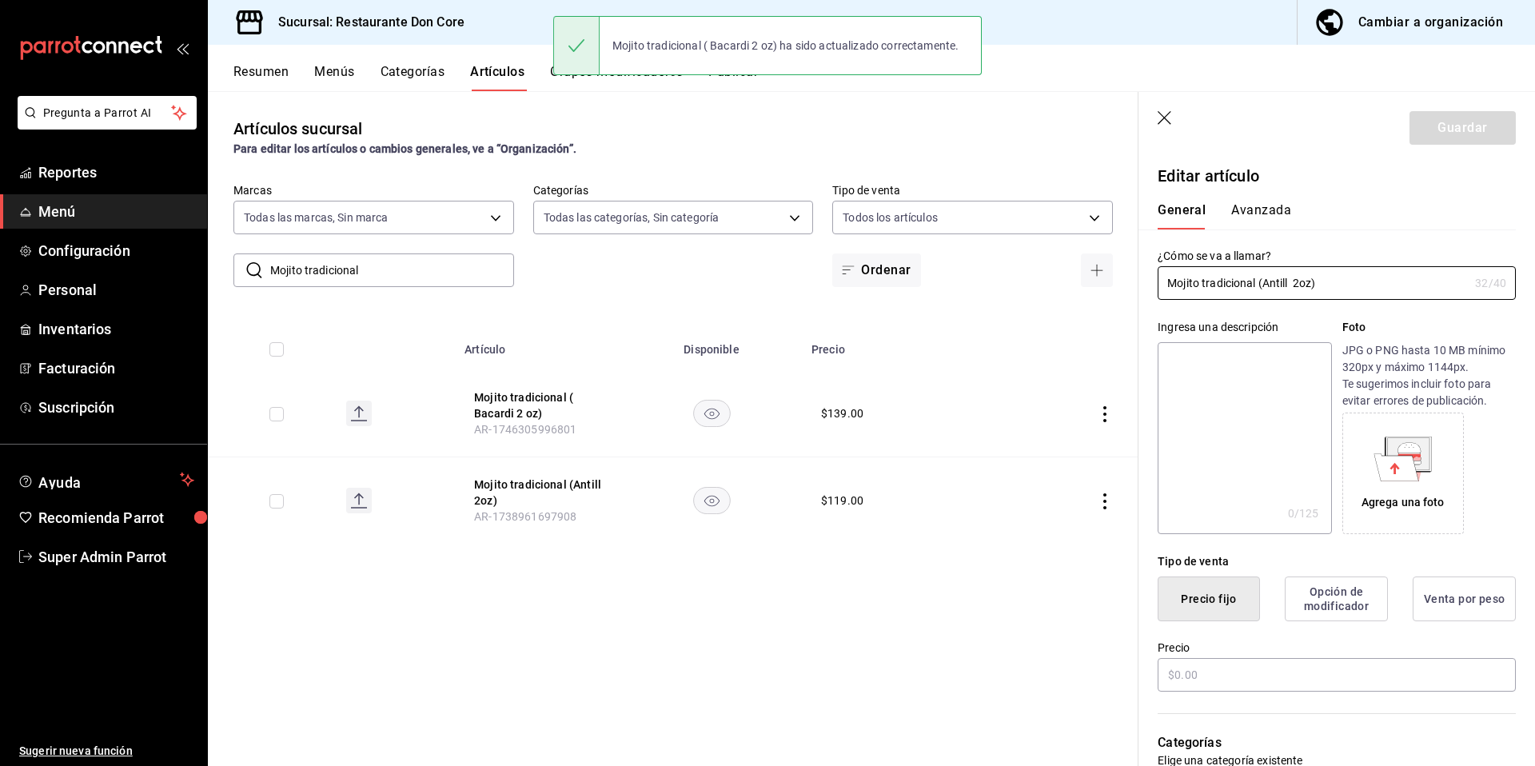
type input "$119.00"
click at [1221, 483] on textarea at bounding box center [1243, 438] width 173 height 192
paste textarea "Mojito tradicional"
type textarea "Mojito tradicional"
type textarea "x"
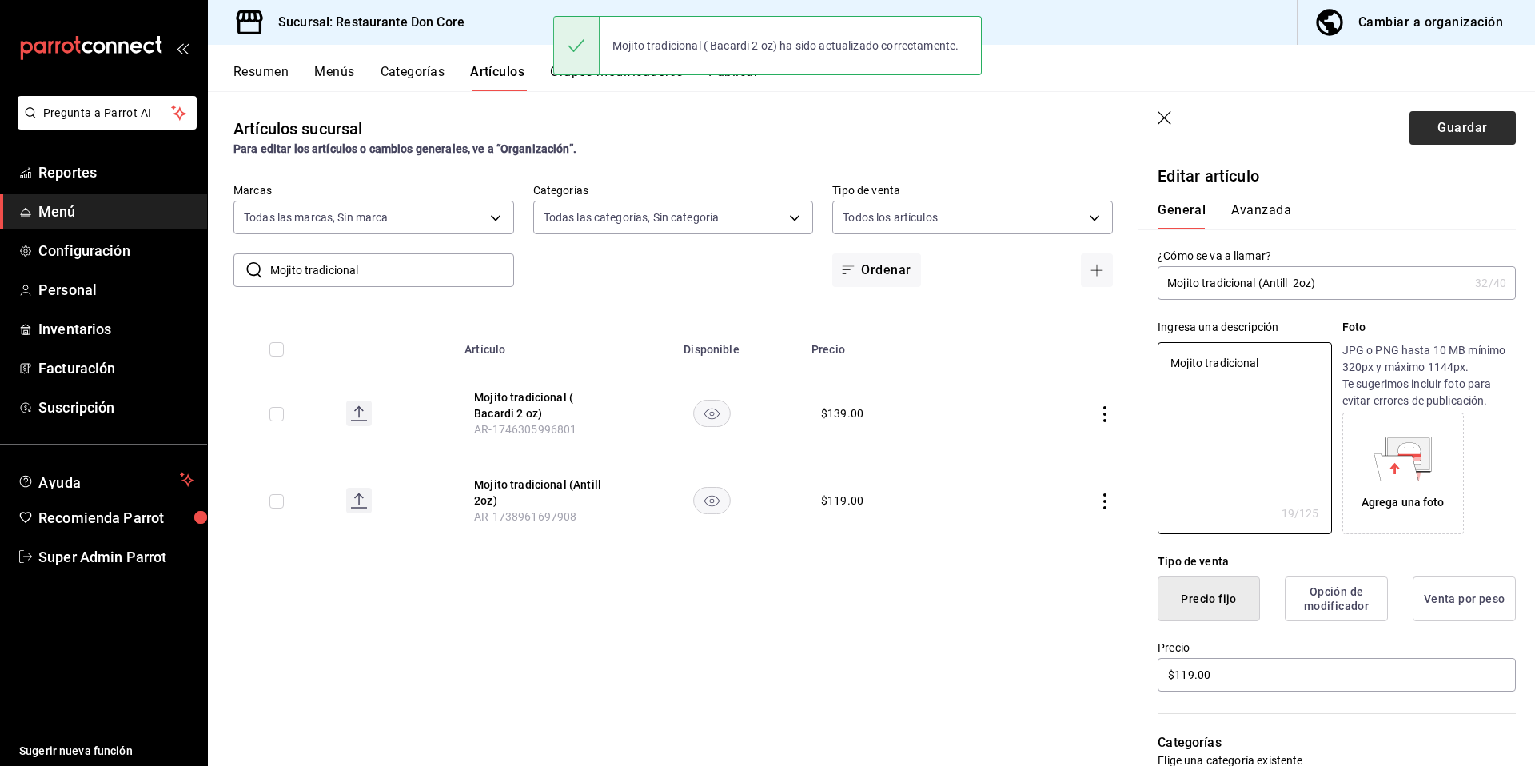
type textarea "Mojito tradicional"
click at [1467, 138] on button "Guardar" at bounding box center [1462, 128] width 106 height 34
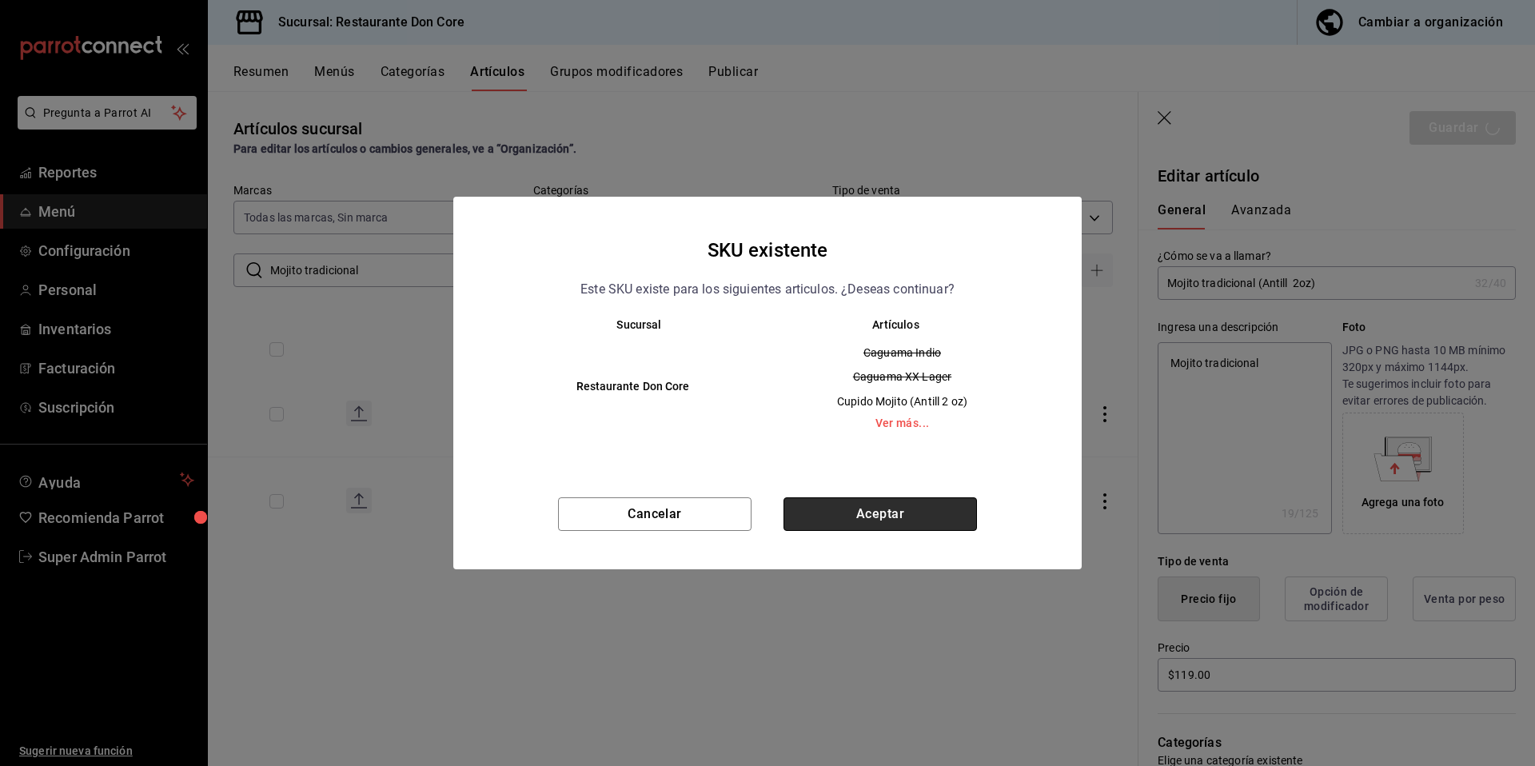
click at [898, 524] on button "Aceptar" at bounding box center [879, 514] width 193 height 34
type textarea "x"
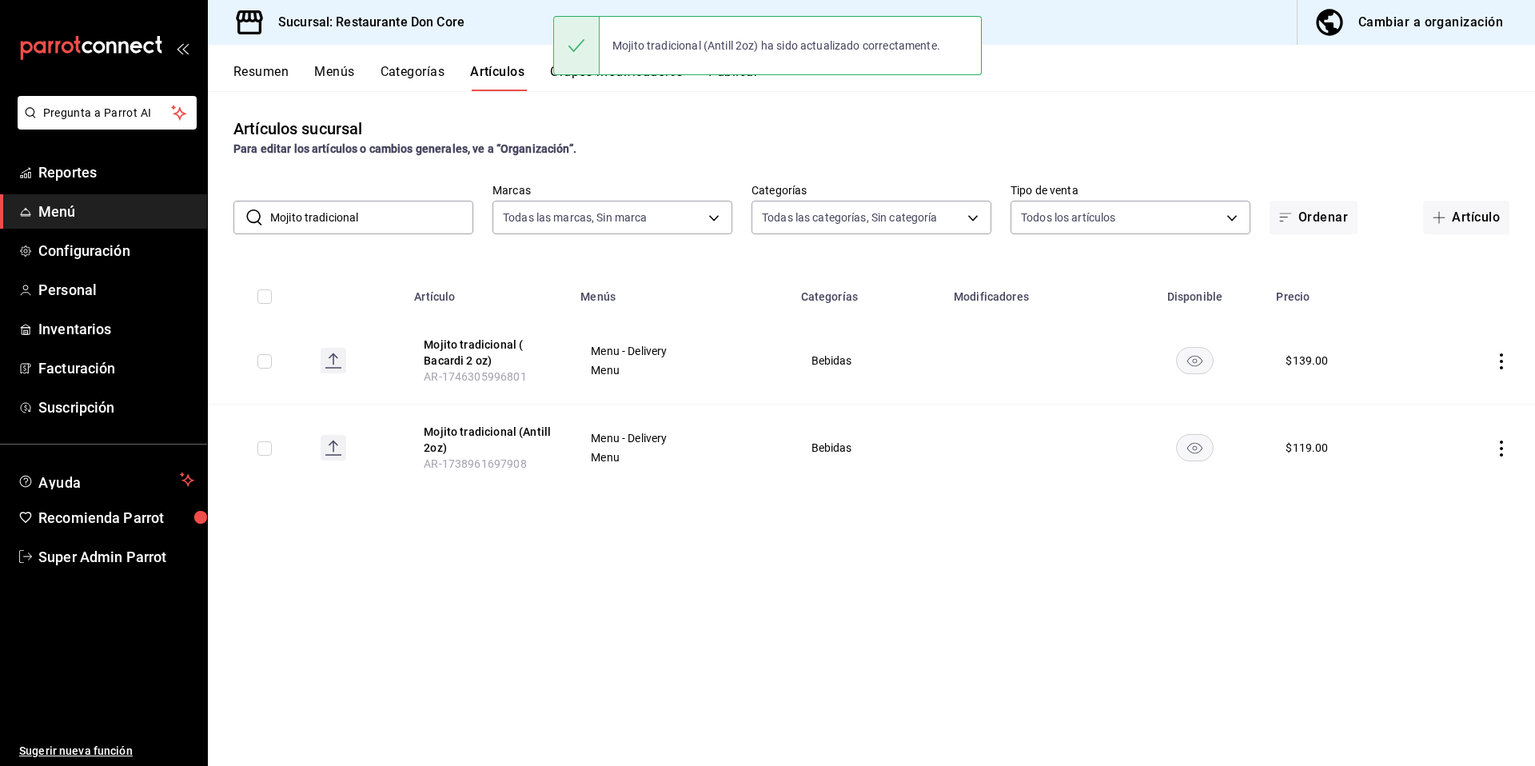
click at [365, 212] on input "Mojito tradicional" at bounding box center [371, 217] width 203 height 32
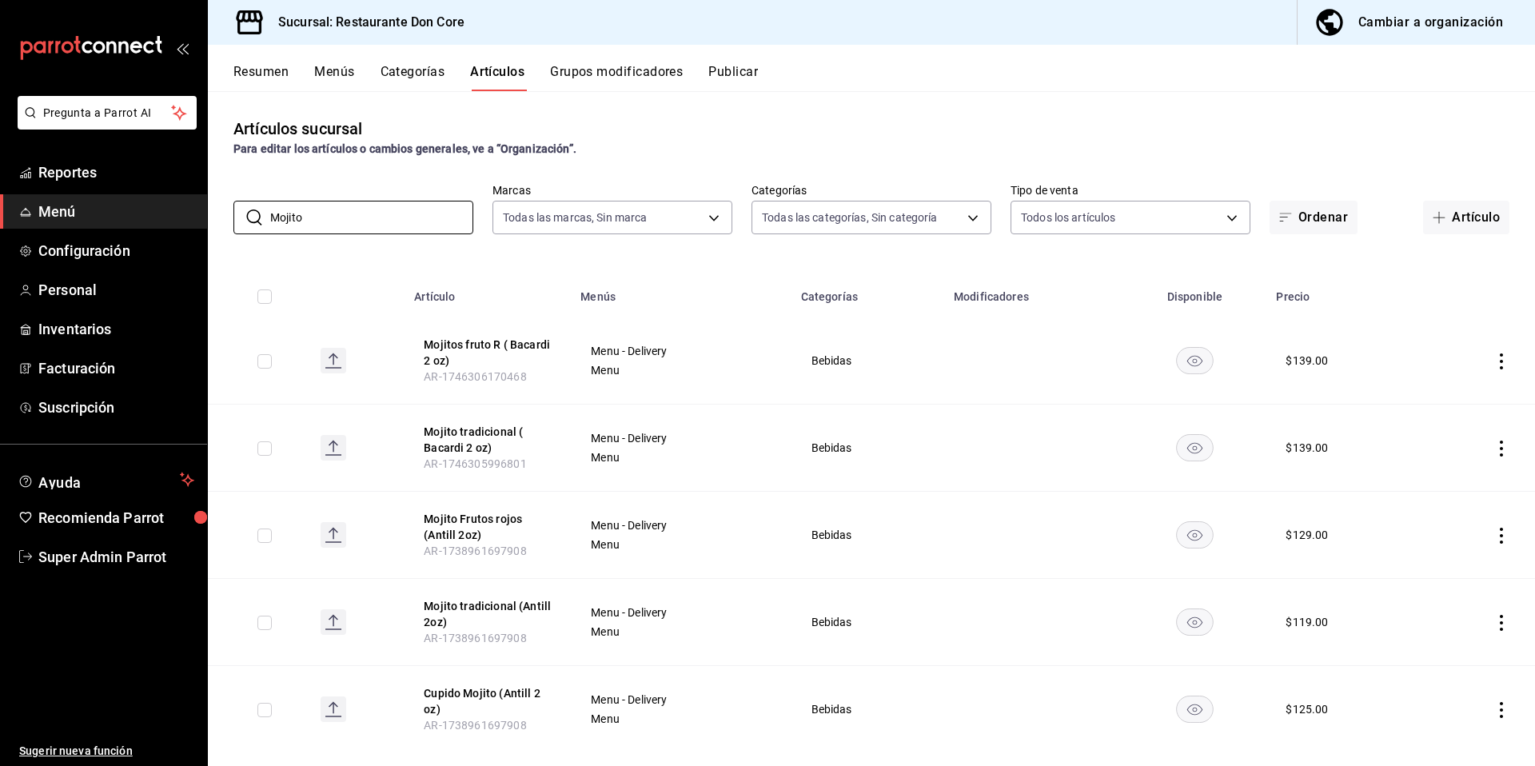
type input "Mojito"
click at [460, 370] on span "AR-1746306170468" at bounding box center [475, 376] width 102 height 13
click at [471, 349] on button "Mojitos fruto R ( Bacardi 2 oz)" at bounding box center [488, 353] width 128 height 32
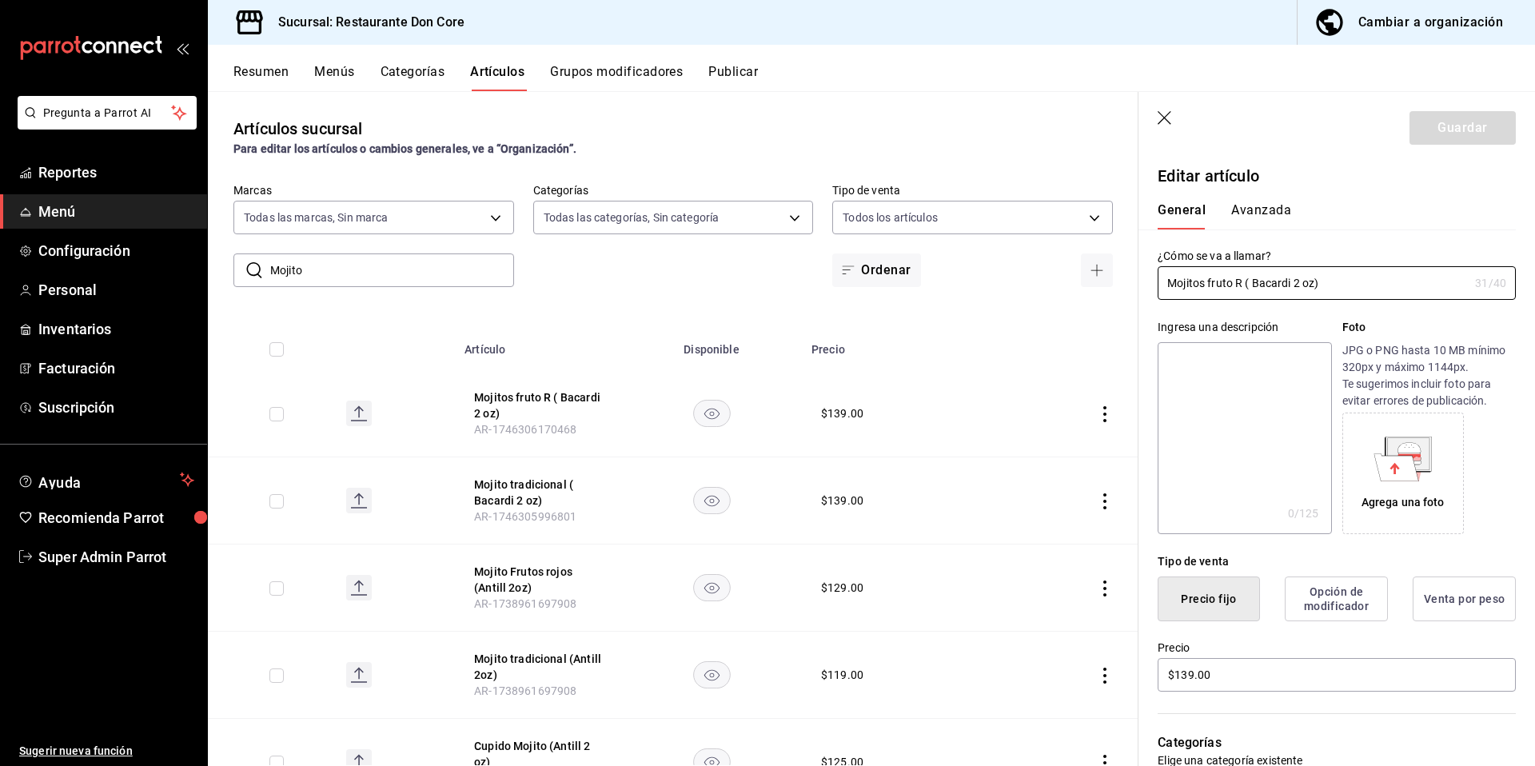
click at [1262, 483] on textarea at bounding box center [1243, 438] width 173 height 192
paste textarea "Mojito"
type textarea "Mojito"
type textarea "x"
type textarea "Mojito"
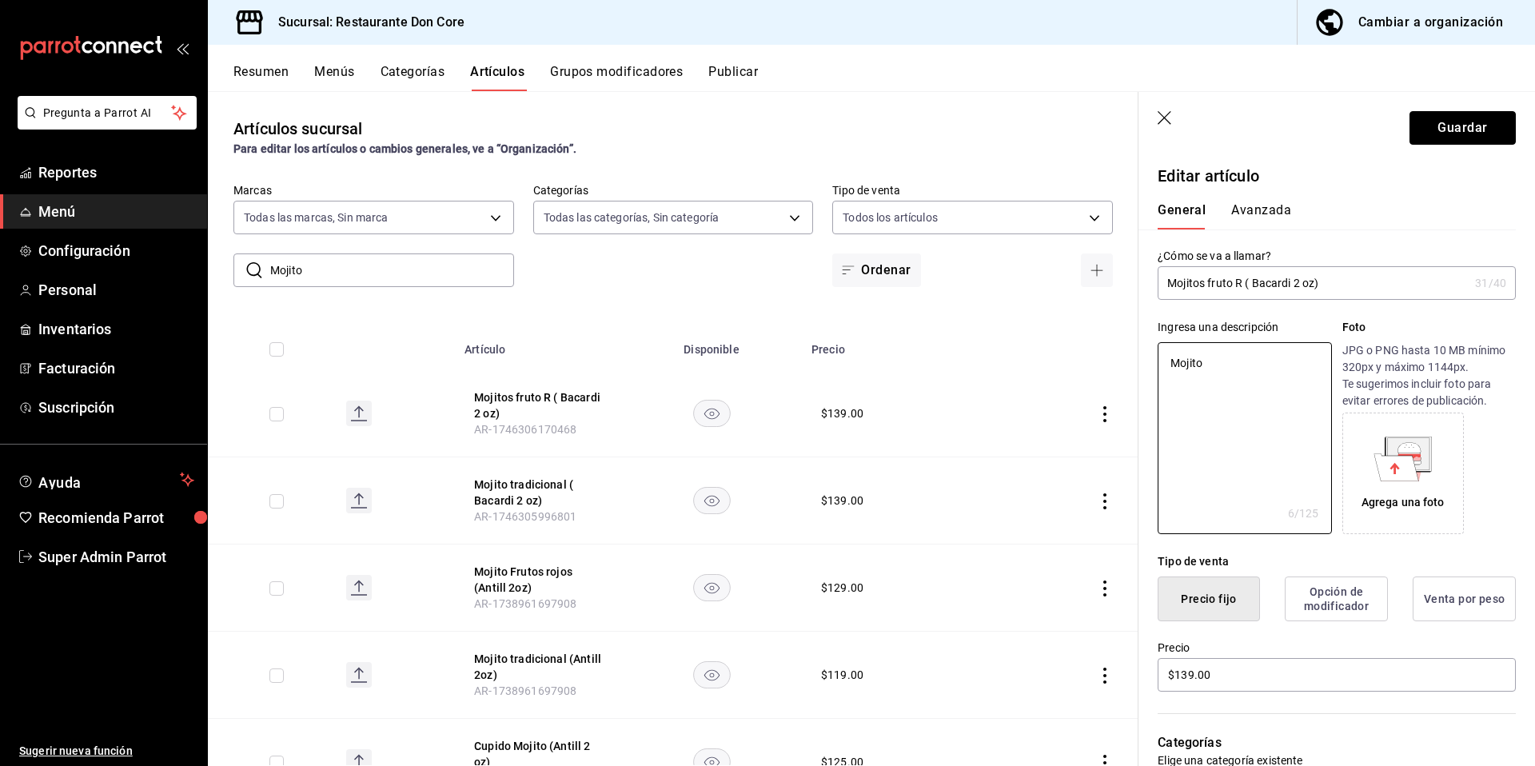
click at [1457, 122] on button "Guardar" at bounding box center [1462, 128] width 106 height 34
type textarea "x"
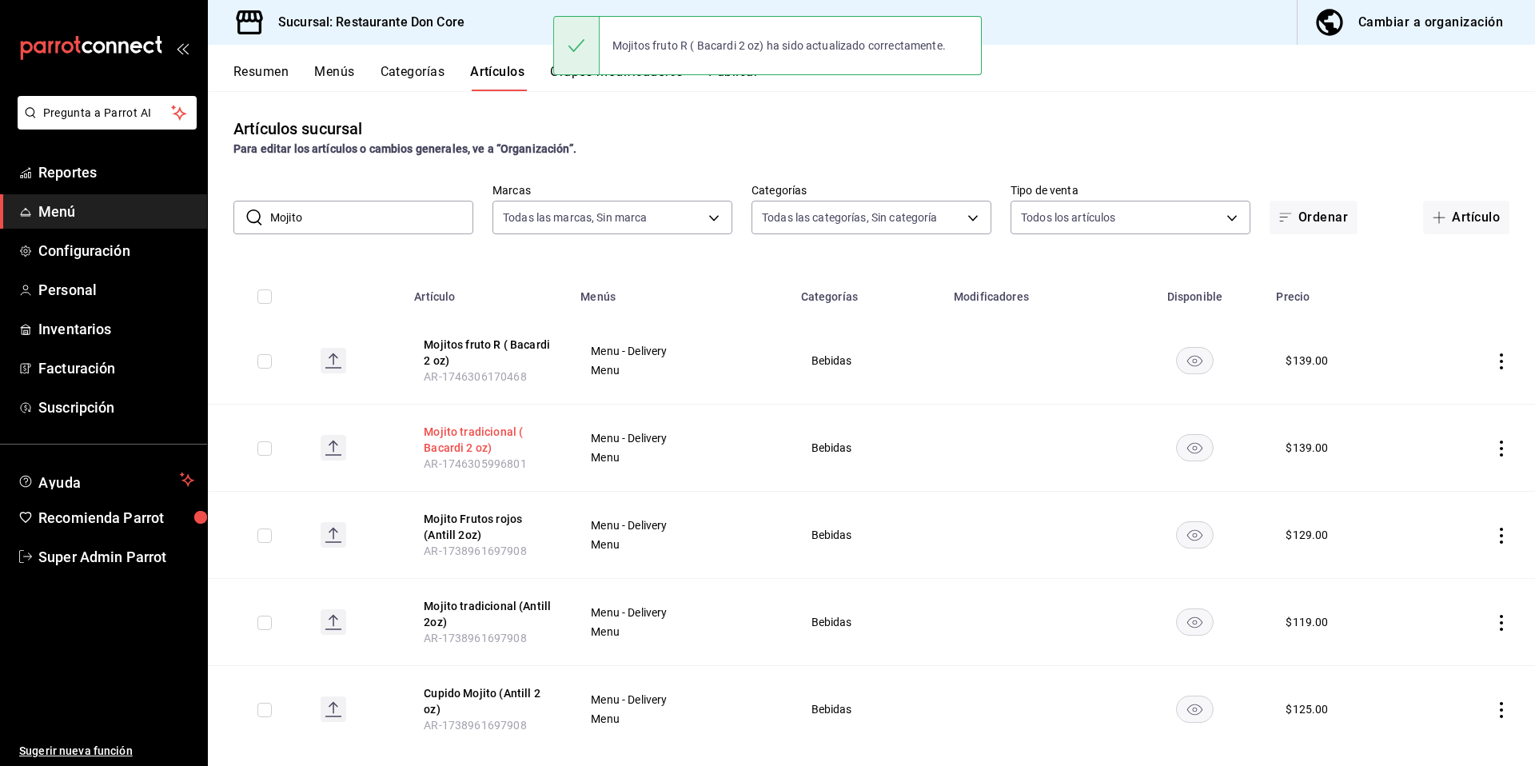
click at [467, 437] on button "Mojito tradicional ( Bacardi 2 oz)" at bounding box center [488, 440] width 128 height 32
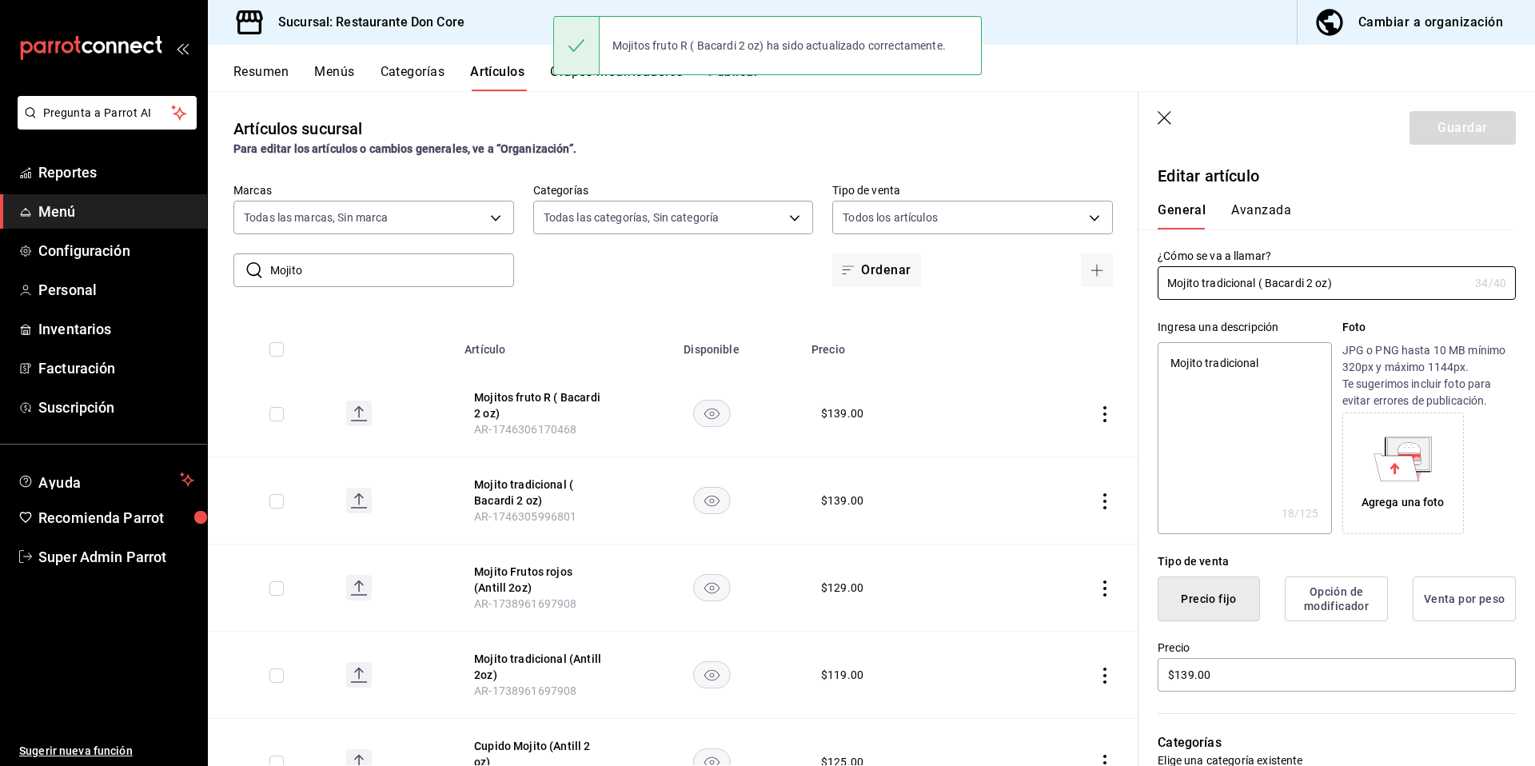
click at [1241, 455] on textarea "Mojito tradicional" at bounding box center [1243, 438] width 173 height 192
type textarea "x"
click at [515, 572] on button "Mojito Frutos rojos (Antill 2oz)" at bounding box center [538, 580] width 128 height 32
type input "$129.00"
click at [1236, 447] on textarea at bounding box center [1243, 438] width 173 height 192
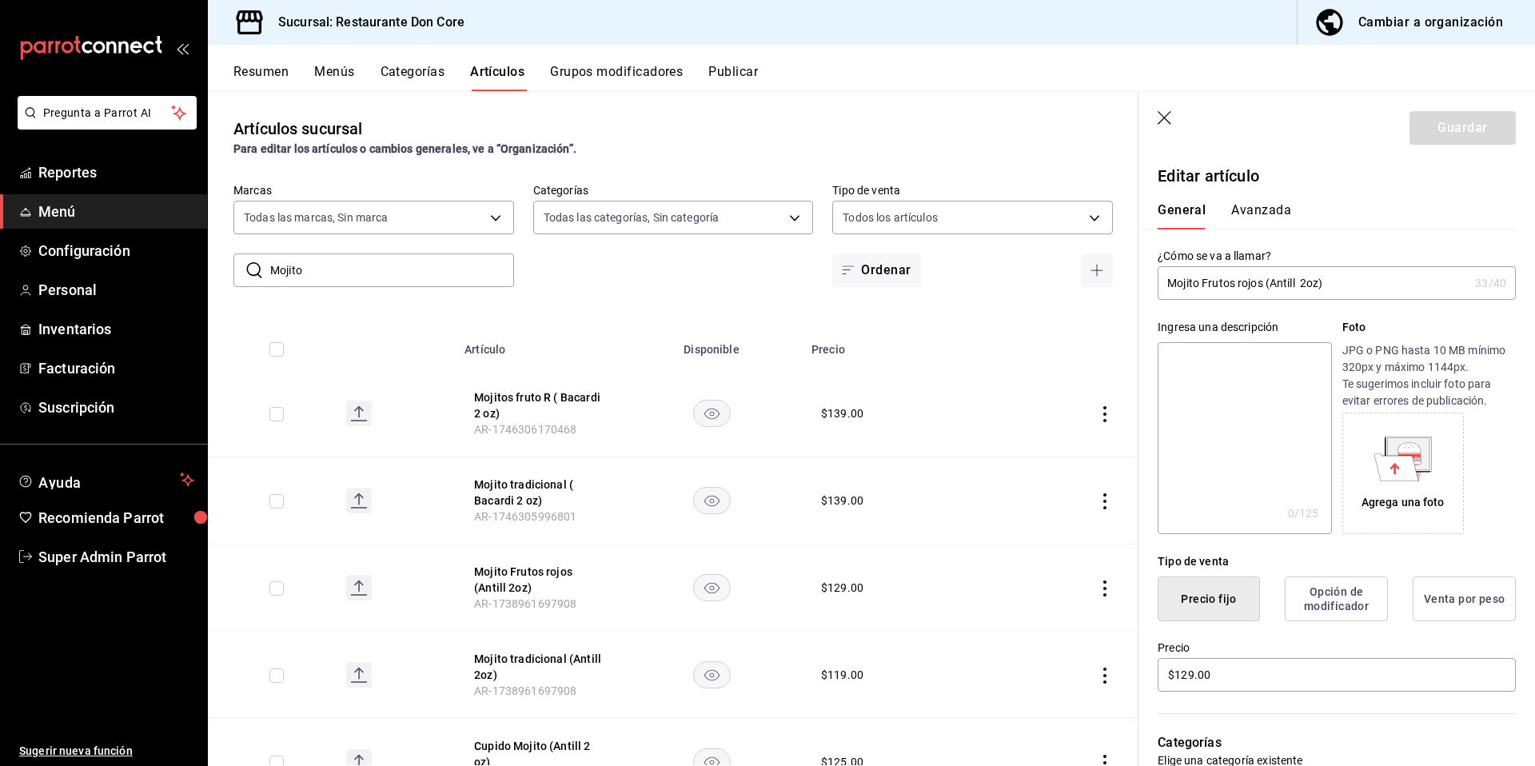
paste textarea "Mojito"
type textarea "Mojito"
type textarea "x"
type textarea "Mojito"
click at [1437, 135] on button "Guardar" at bounding box center [1462, 128] width 106 height 34
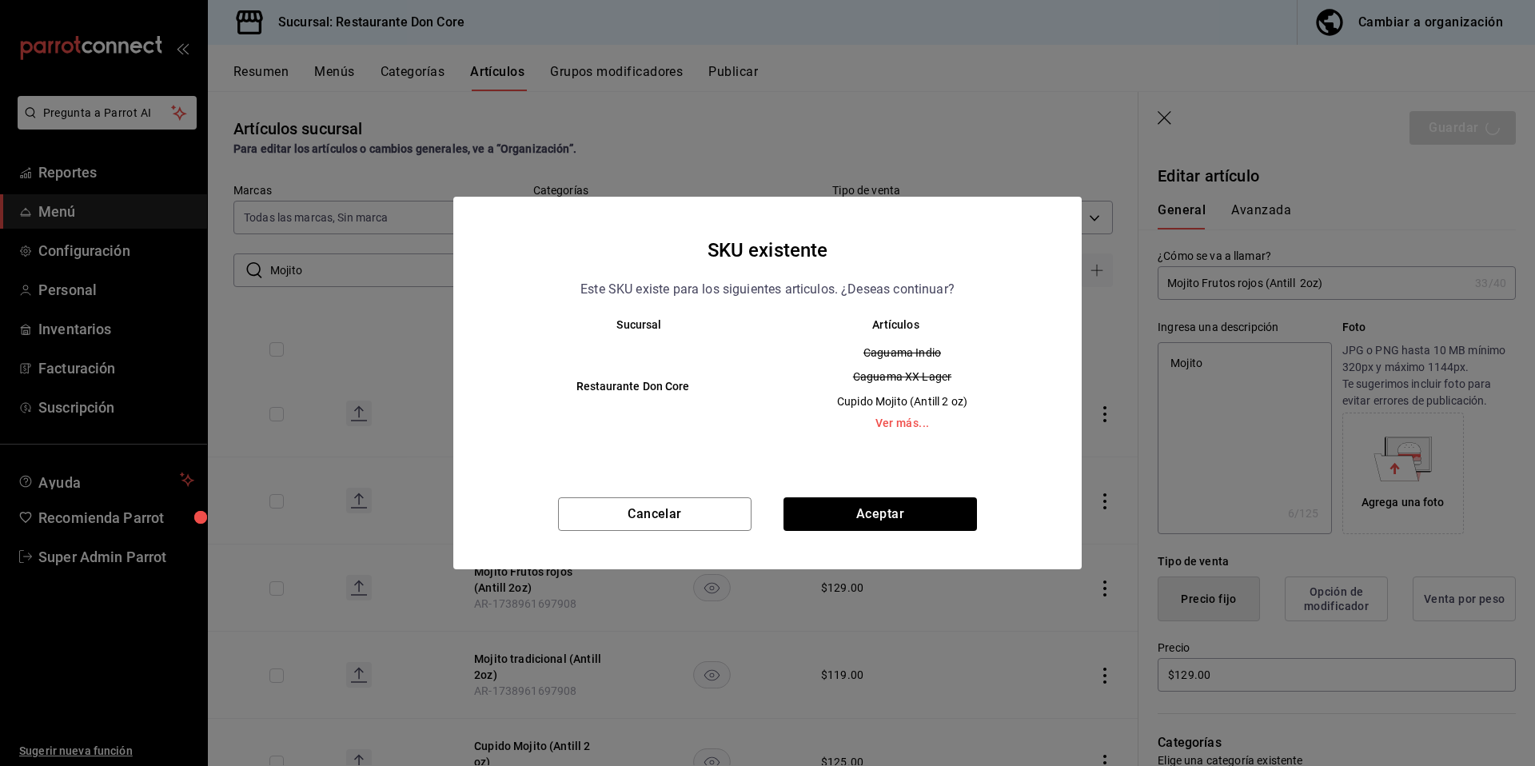
drag, startPoint x: 877, startPoint y: 473, endPoint x: 872, endPoint y: 484, distance: 11.4
click at [876, 476] on div "Sucursal Artículos Restaurante Don Core Caguama Indio Caguama XX Lager Cupido M…" at bounding box center [767, 400] width 628 height 165
click at [840, 528] on button "Aceptar" at bounding box center [879, 514] width 193 height 34
type textarea "x"
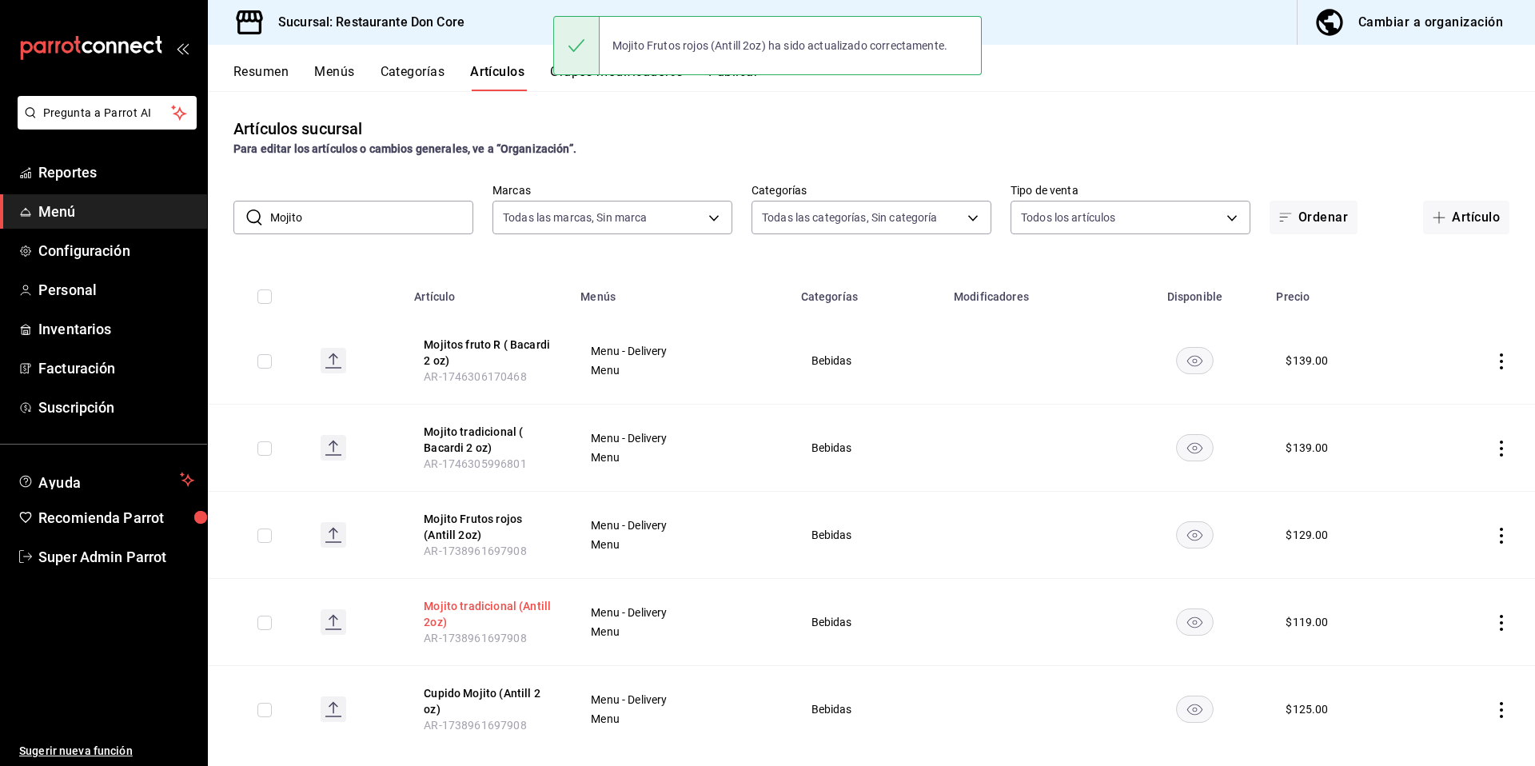
click at [452, 620] on button "Mojito tradicional (Antill 2oz)" at bounding box center [488, 614] width 128 height 32
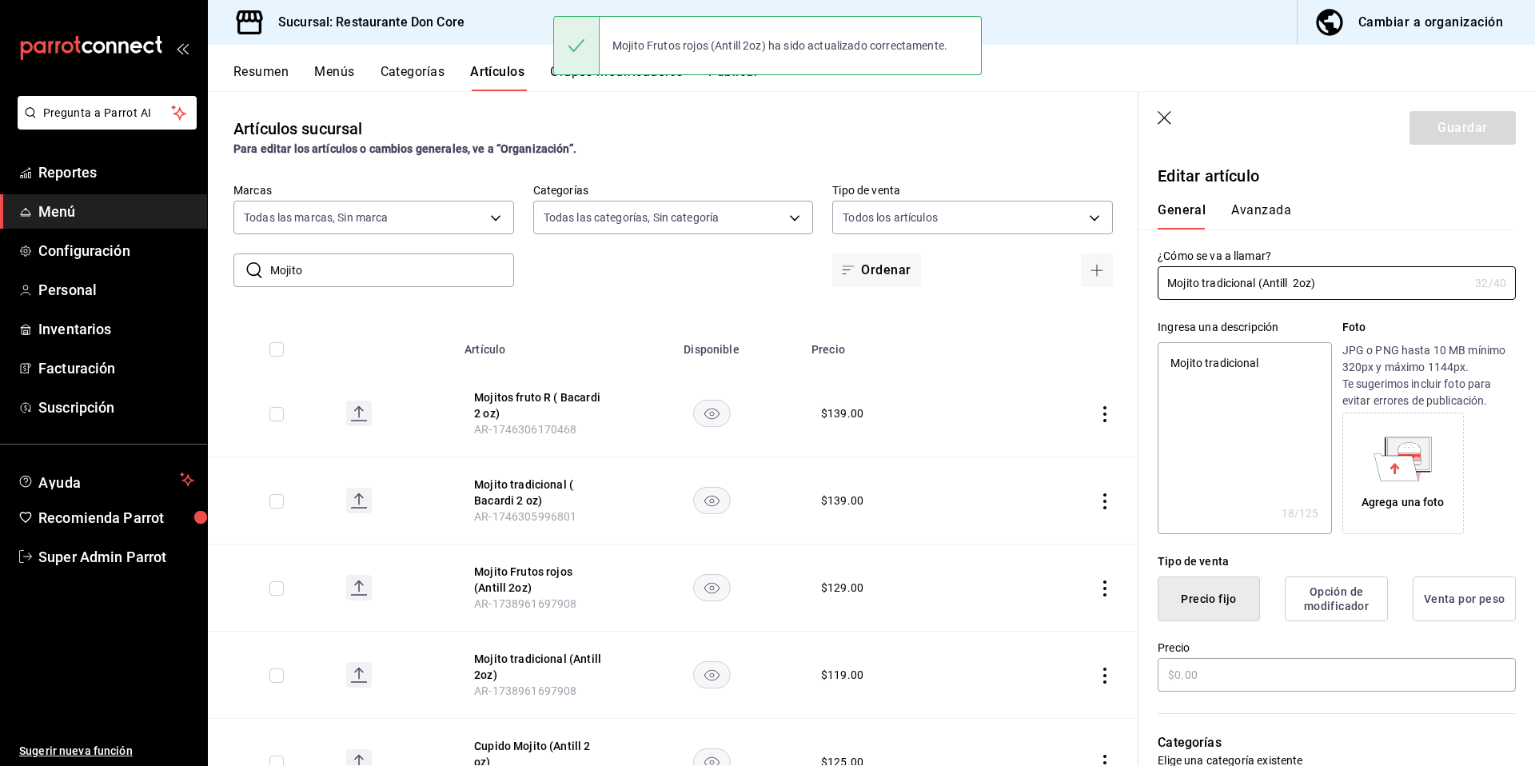
type textarea "x"
type input "$119.00"
type textarea "x"
click at [1265, 488] on textarea "Mojito tradicional" at bounding box center [1243, 438] width 173 height 192
drag, startPoint x: 540, startPoint y: 750, endPoint x: 680, endPoint y: 668, distance: 161.9
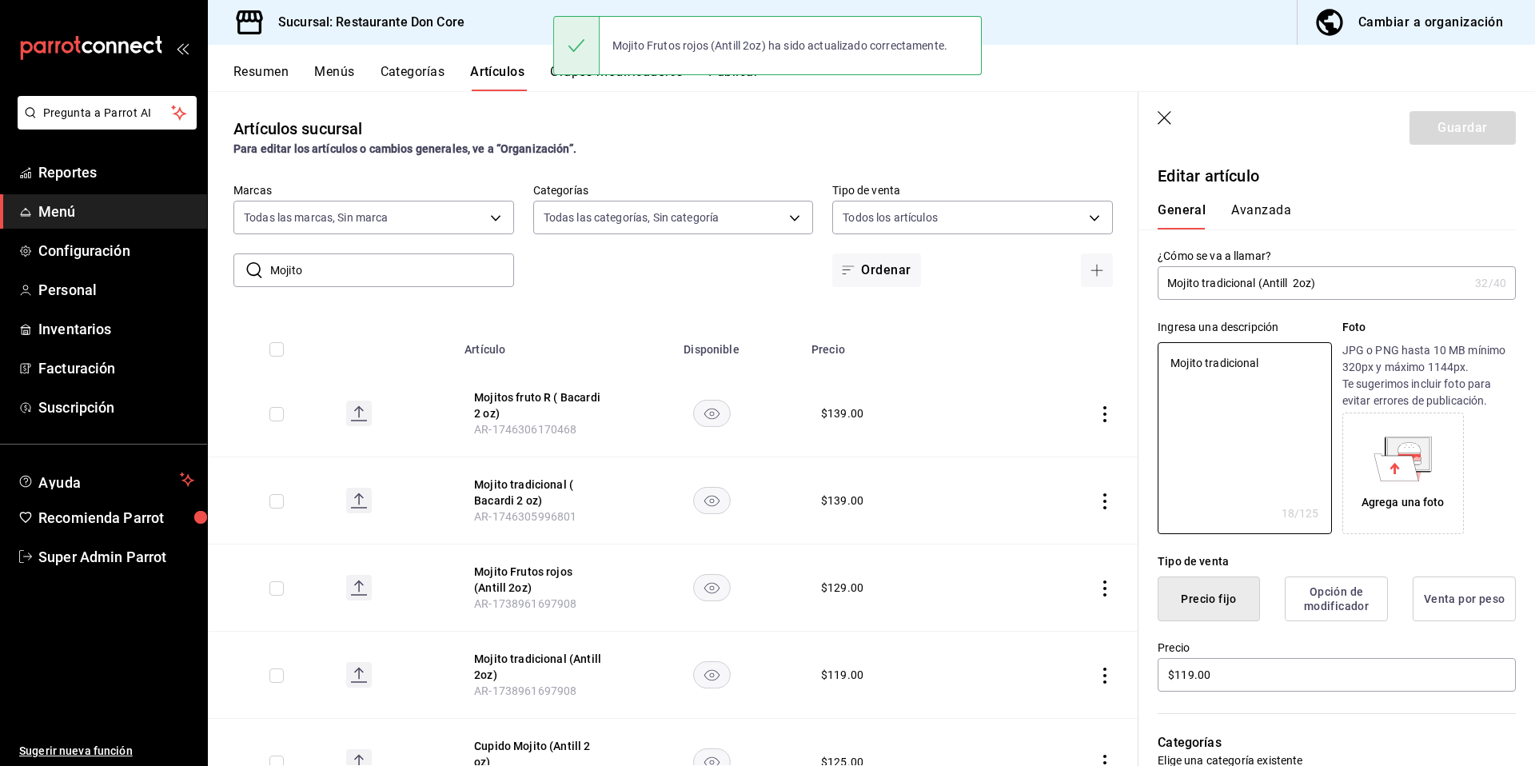
click at [539, 751] on button "Cupido Mojito (Antill 2 oz)" at bounding box center [538, 754] width 128 height 32
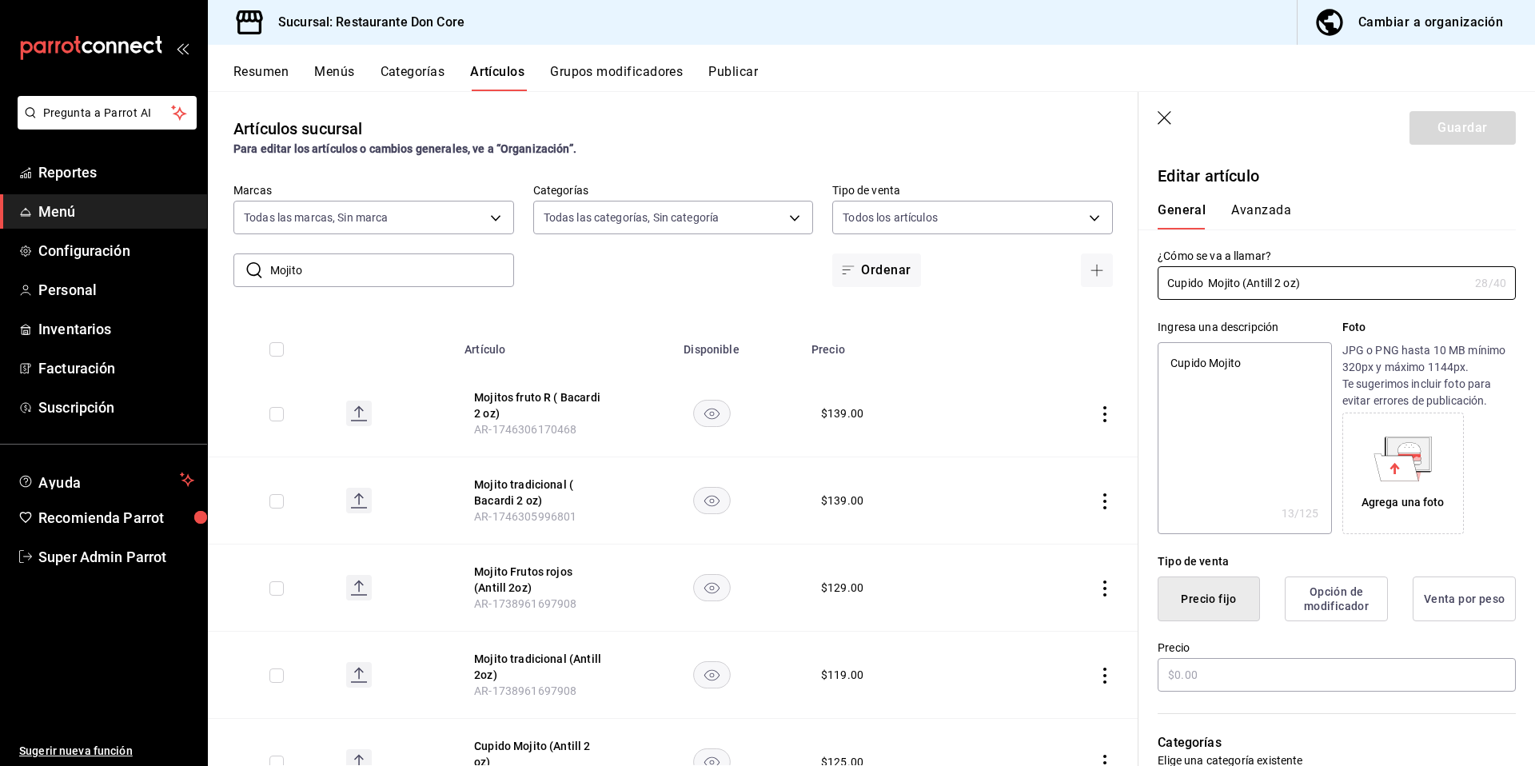
type textarea "x"
type input "$125.00"
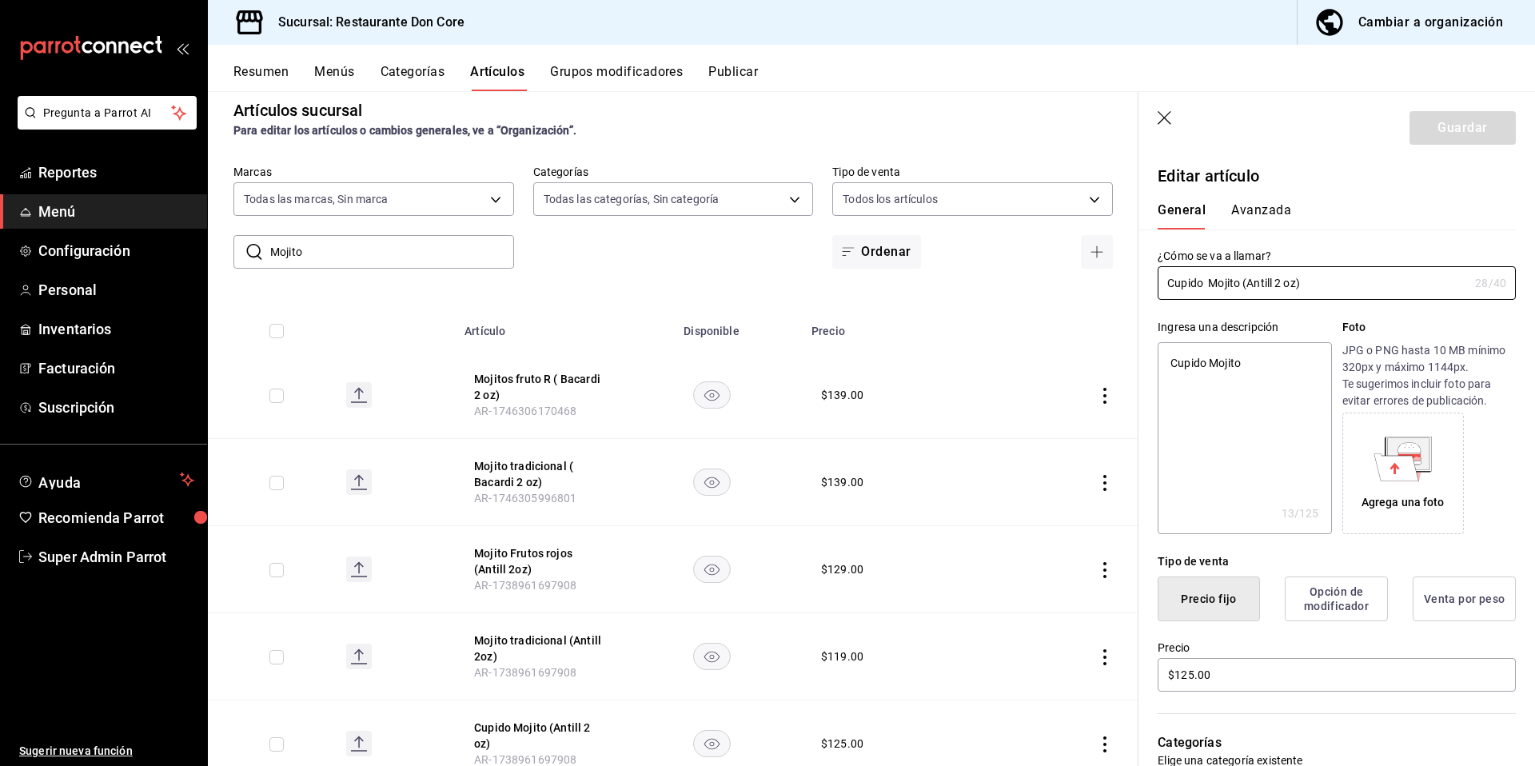
scroll to position [78, 0]
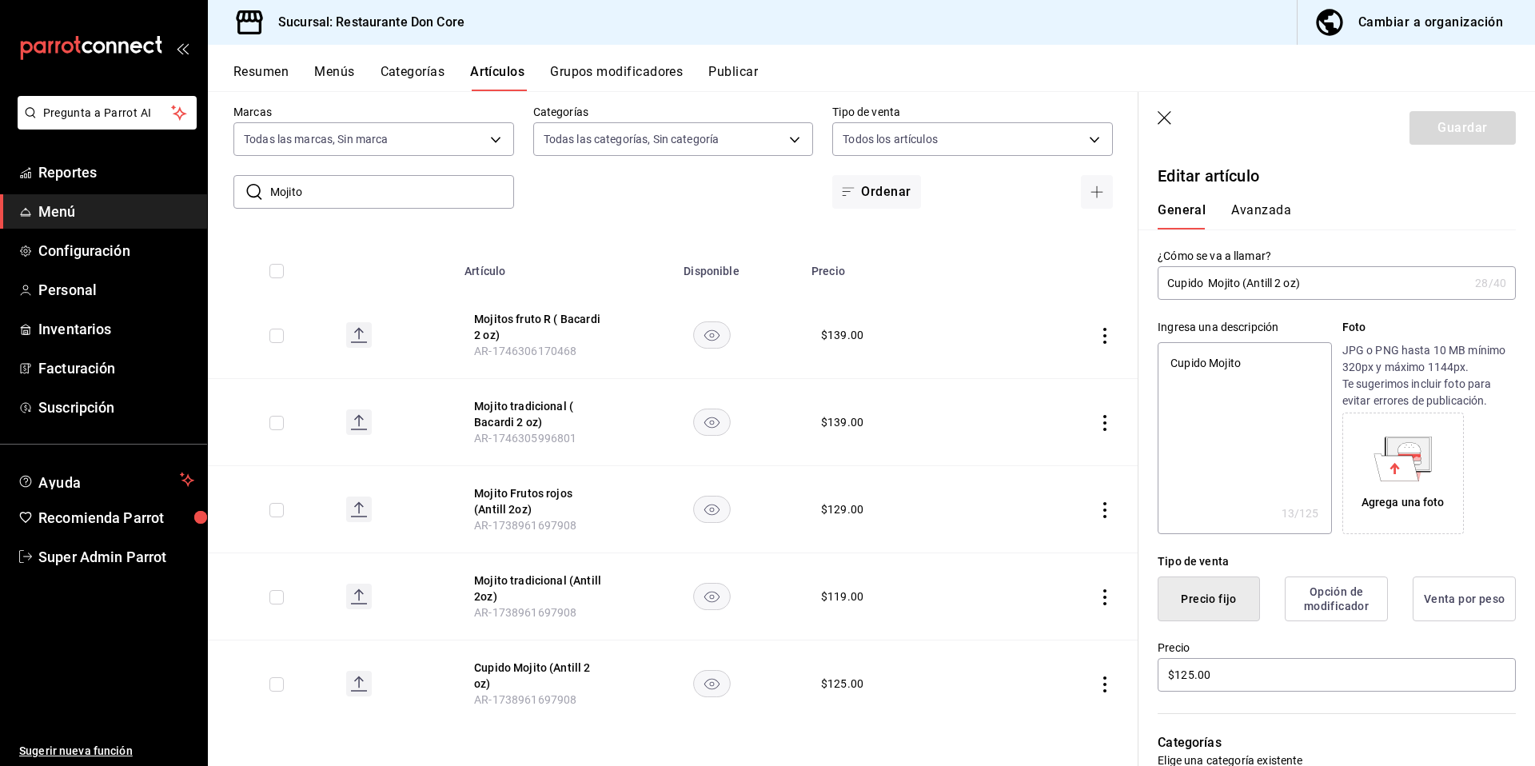
drag, startPoint x: 309, startPoint y: 200, endPoint x: 251, endPoint y: 193, distance: 57.9
click at [251, 193] on div "​ Mojito ​" at bounding box center [373, 192] width 281 height 34
paste input "Gin tonic"
type input "Gin tonic"
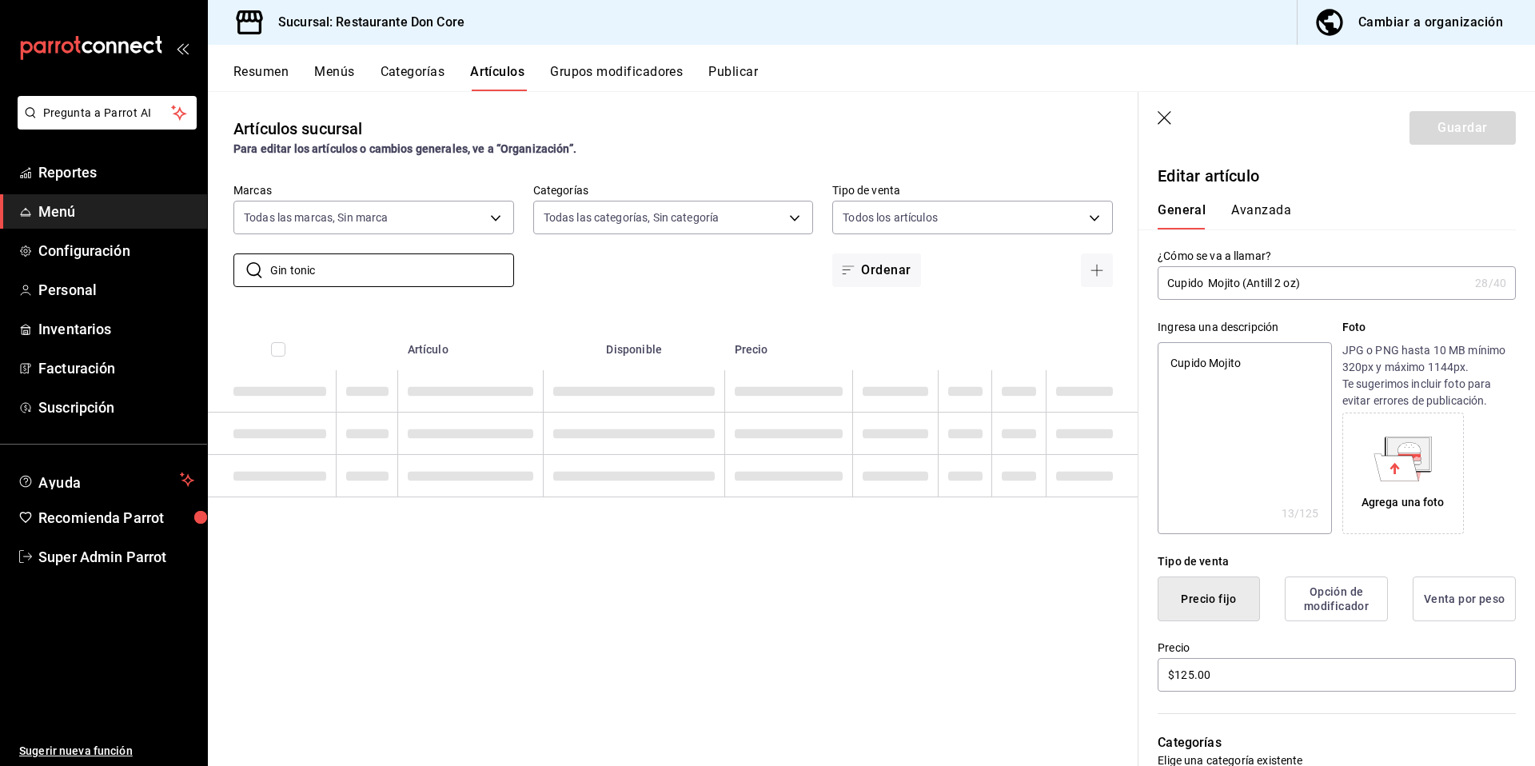
scroll to position [0, 0]
type textarea "x"
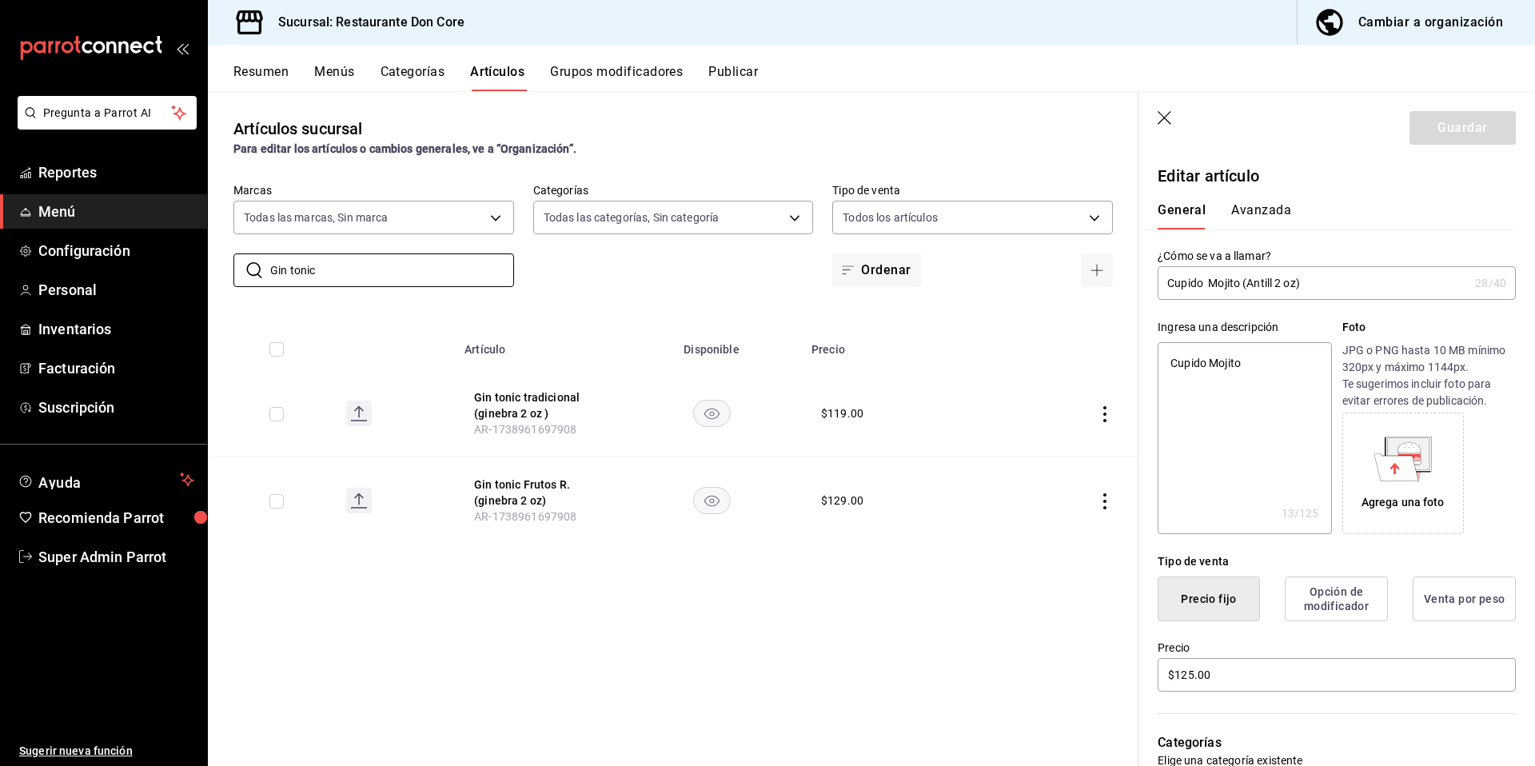
type input "Gin tonic"
click at [493, 400] on button "Gin tonic tradicional (ginebra 2 oz )" at bounding box center [538, 405] width 128 height 32
click at [526, 480] on button "Gin tonic Frutos R. (ginebra 2 oz)" at bounding box center [538, 492] width 128 height 32
click at [1126, 419] on td at bounding box center [1066, 413] width 145 height 87
click at [1197, 425] on textarea at bounding box center [1243, 438] width 173 height 192
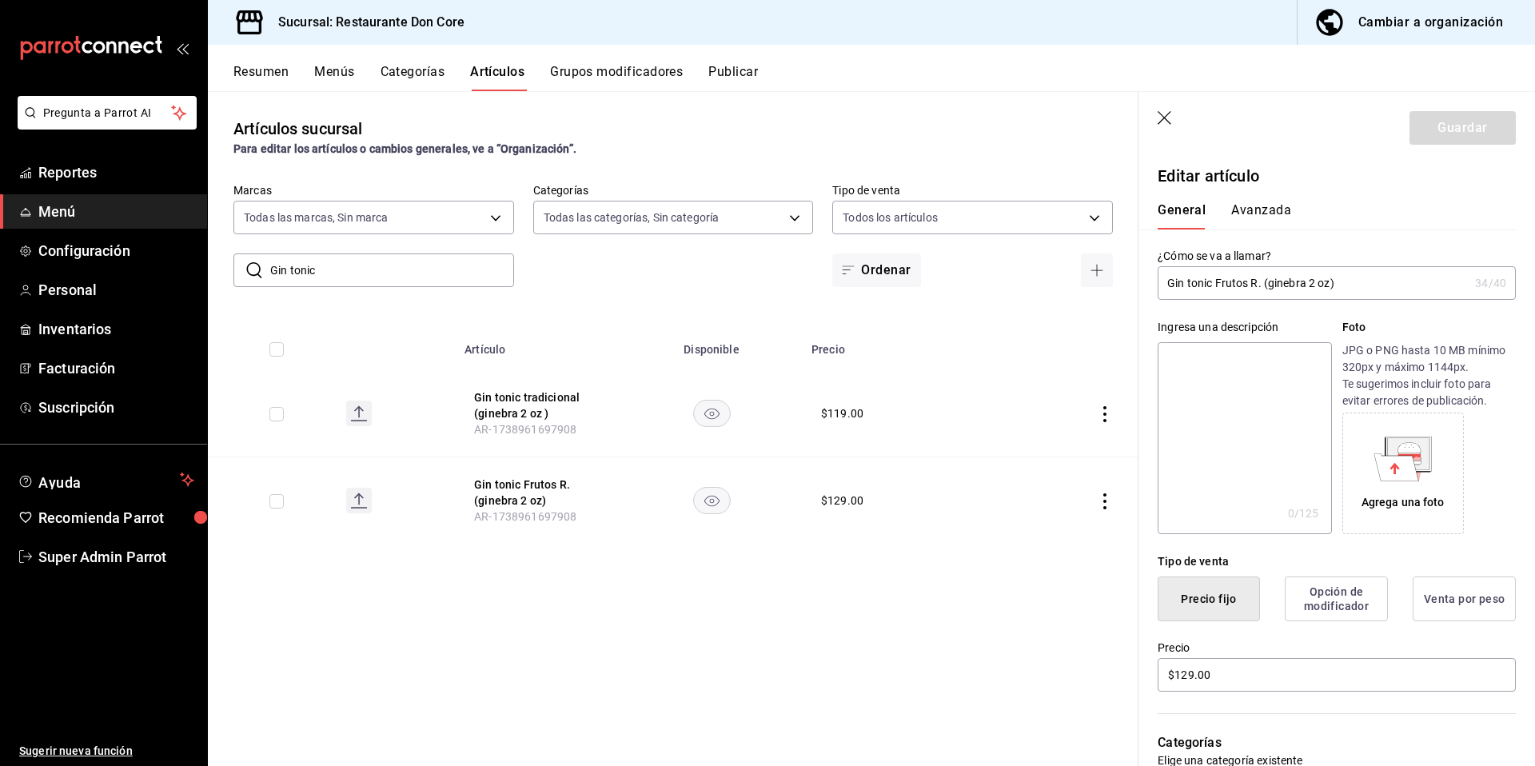
paste textarea "Gin tonic"
type textarea "Gin tonic"
type textarea "x"
type textarea "Gin tonic"
click at [1484, 121] on button "Guardar" at bounding box center [1462, 128] width 106 height 34
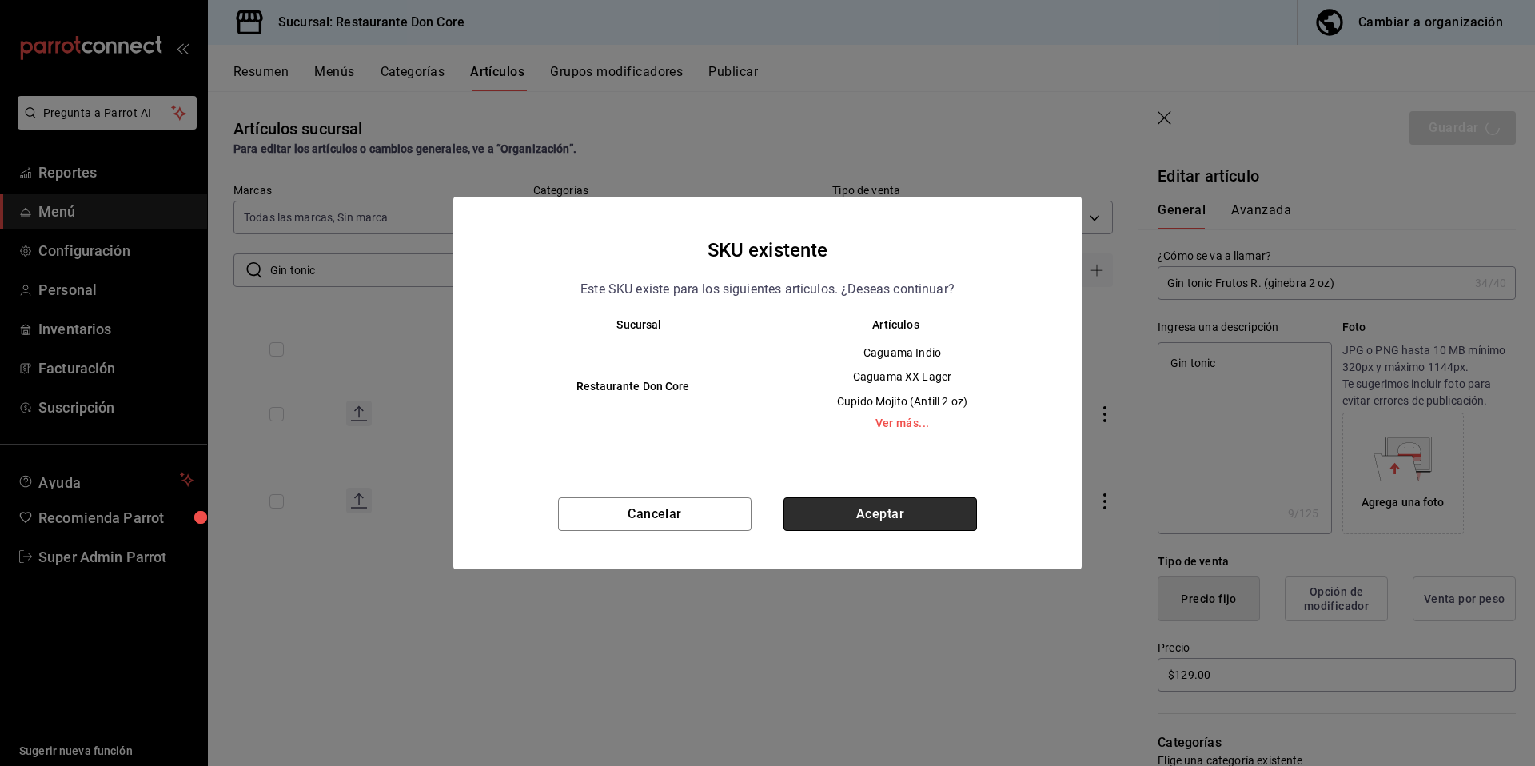
click at [846, 521] on button "Aceptar" at bounding box center [879, 514] width 193 height 34
type textarea "x"
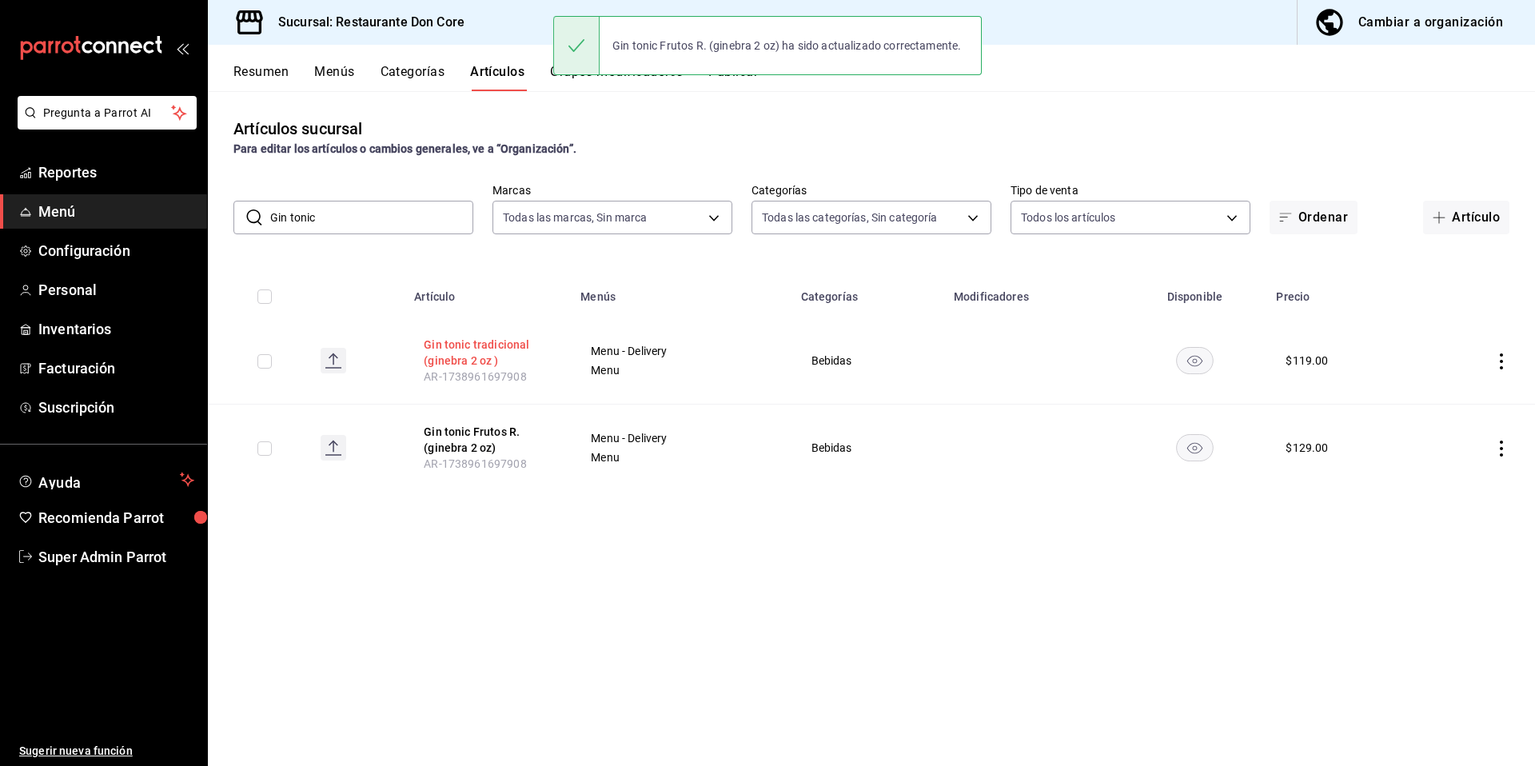
click at [479, 353] on button "Gin tonic tradicional (ginebra 2 oz )" at bounding box center [488, 353] width 128 height 32
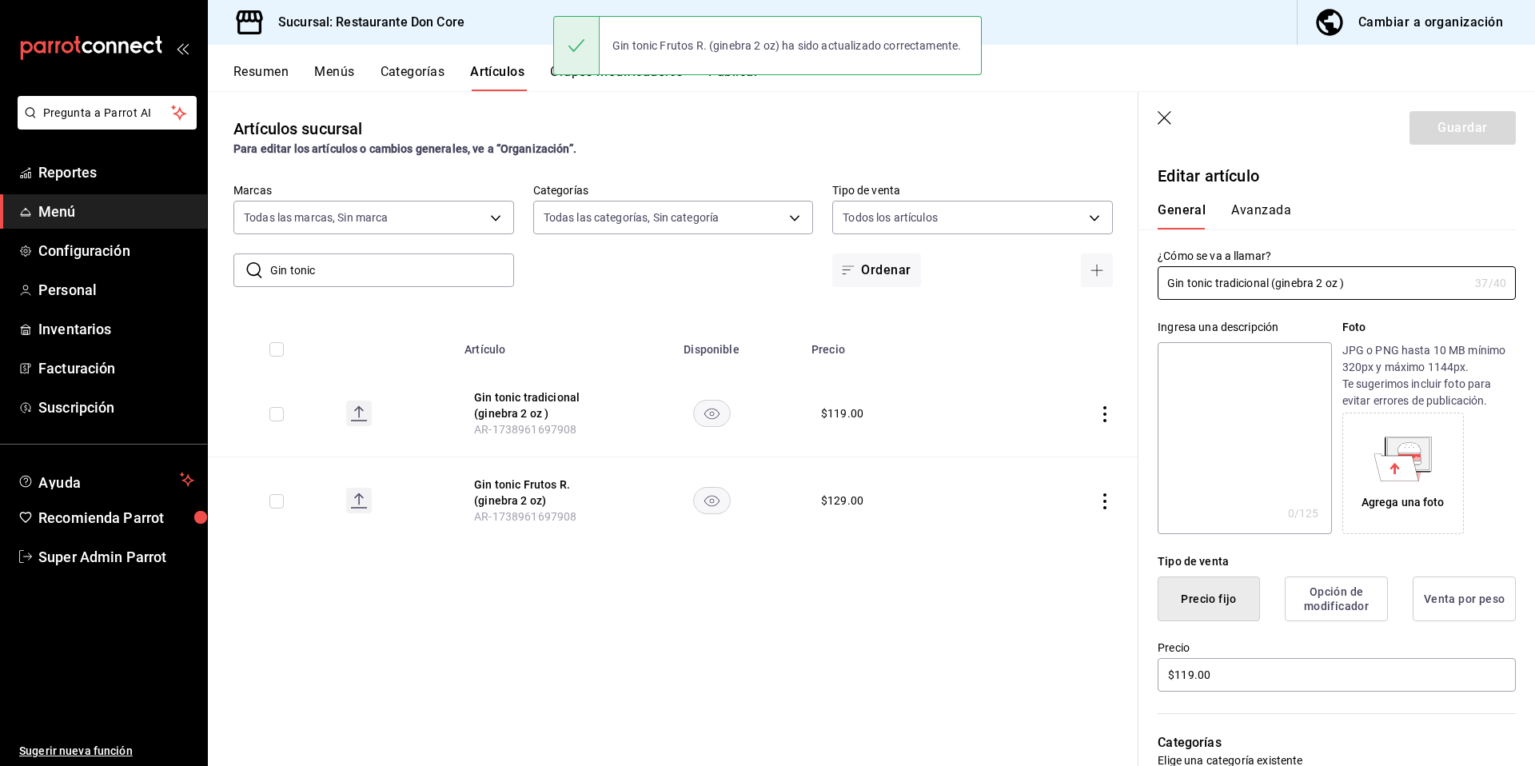
click at [1224, 381] on textarea at bounding box center [1243, 438] width 173 height 192
paste textarea "Gin tonic"
type textarea "Gin tonic"
type textarea "x"
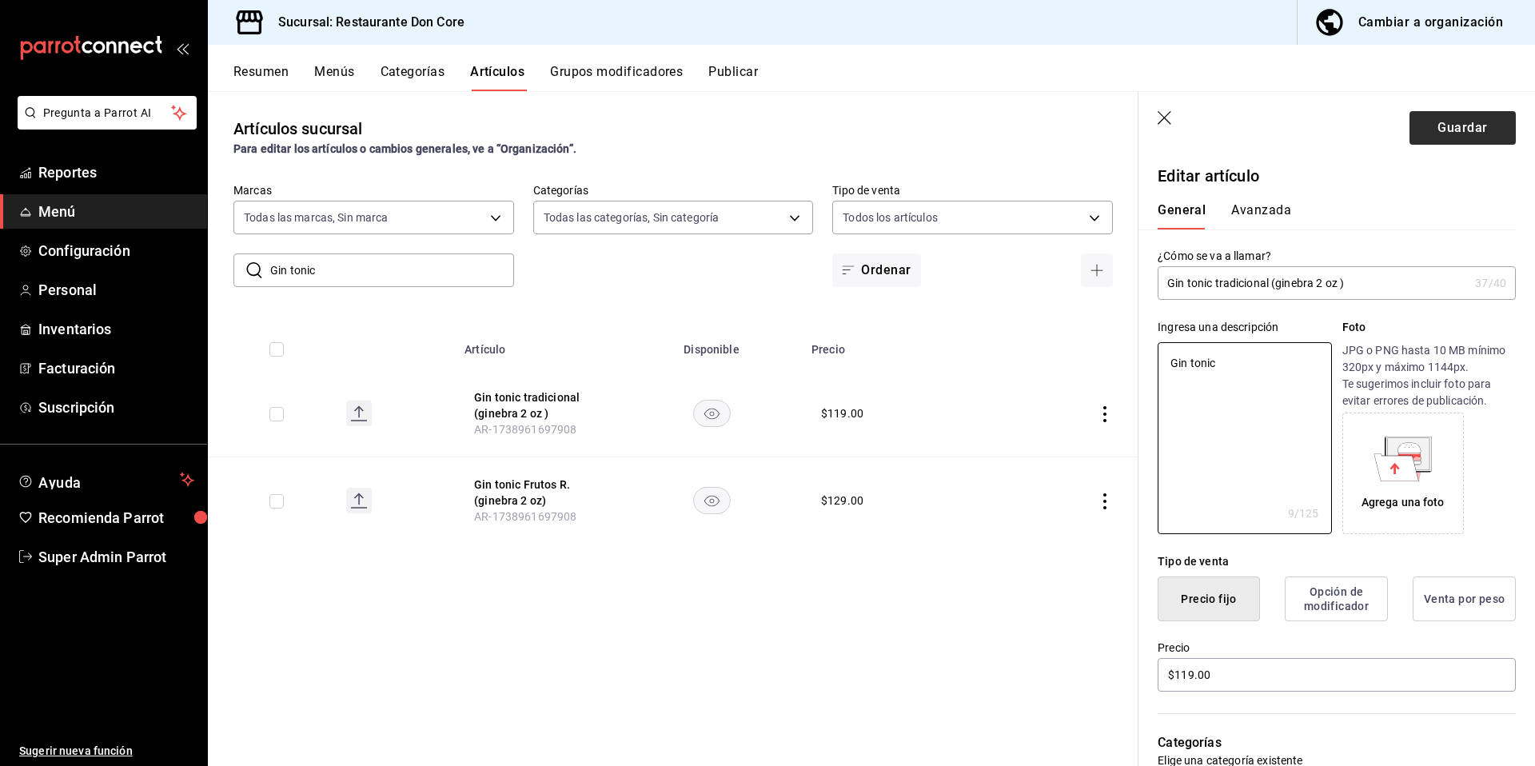
type textarea "Gin tonic"
click at [1423, 124] on button "Guardar" at bounding box center [1462, 128] width 106 height 34
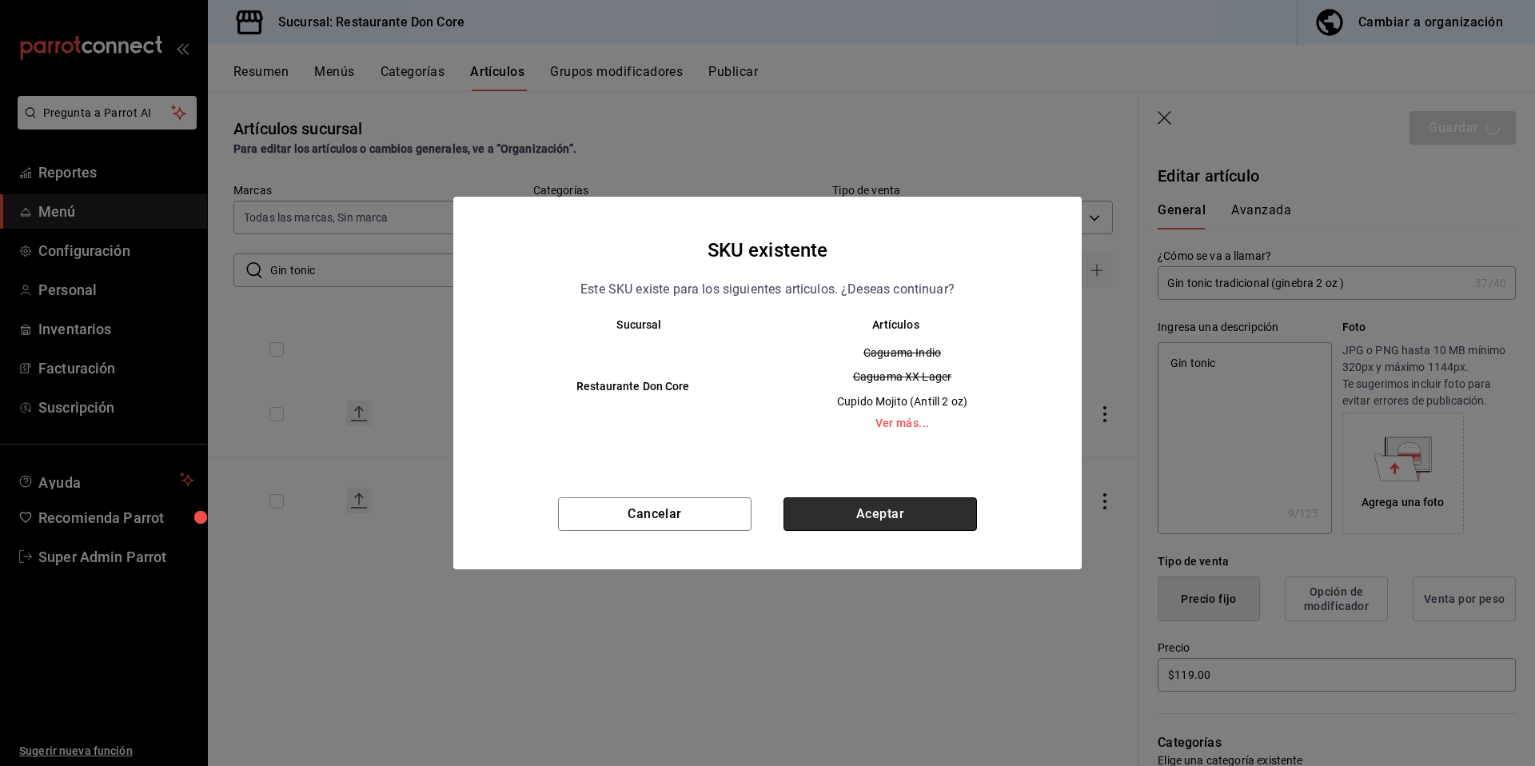
click at [869, 517] on button "Aceptar" at bounding box center [879, 514] width 193 height 34
type textarea "x"
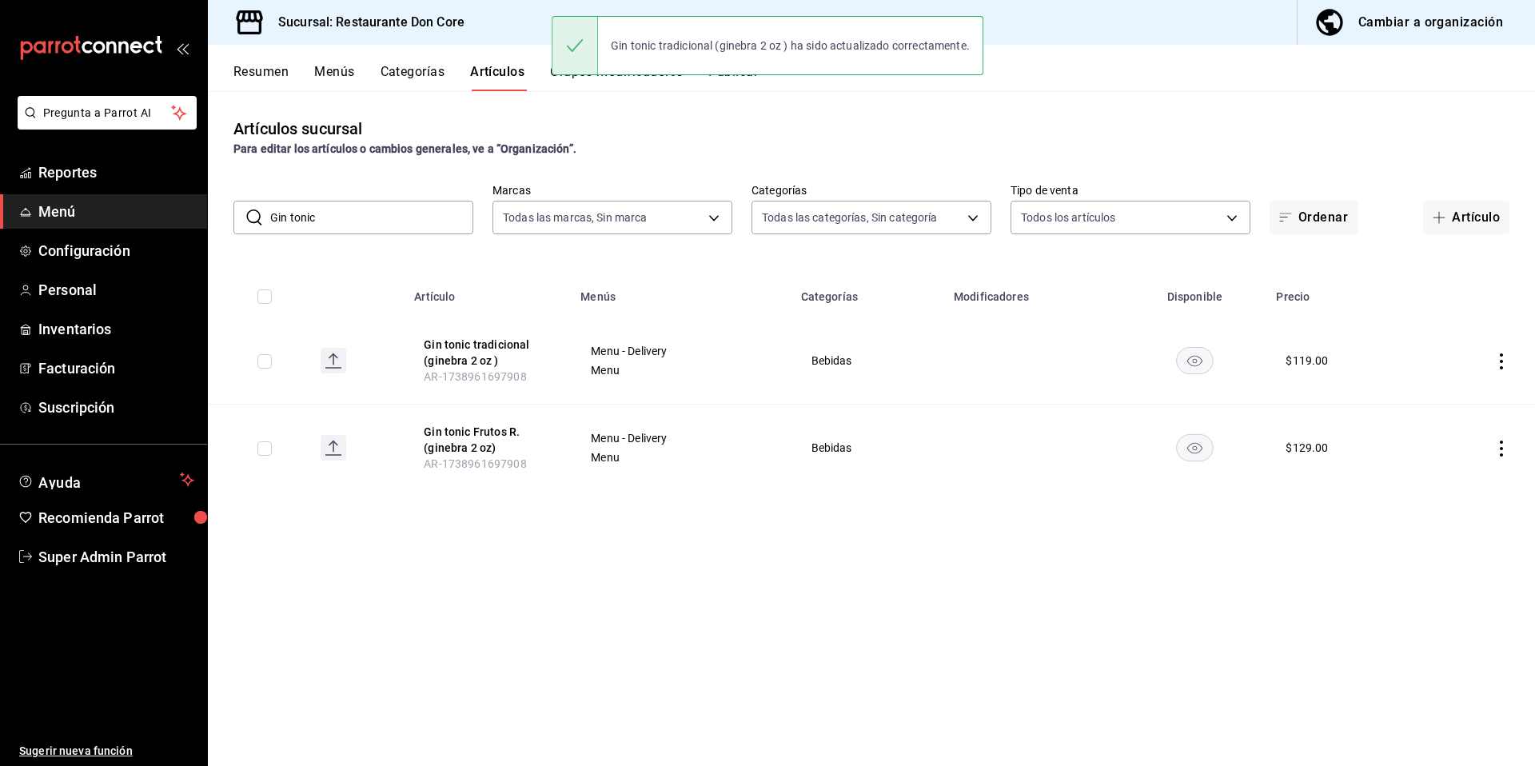
drag, startPoint x: 356, startPoint y: 224, endPoint x: 257, endPoint y: 205, distance: 100.2
click at [257, 205] on div "​ Gin tonic ​" at bounding box center [353, 218] width 240 height 34
paste input "Margarita Limon ("
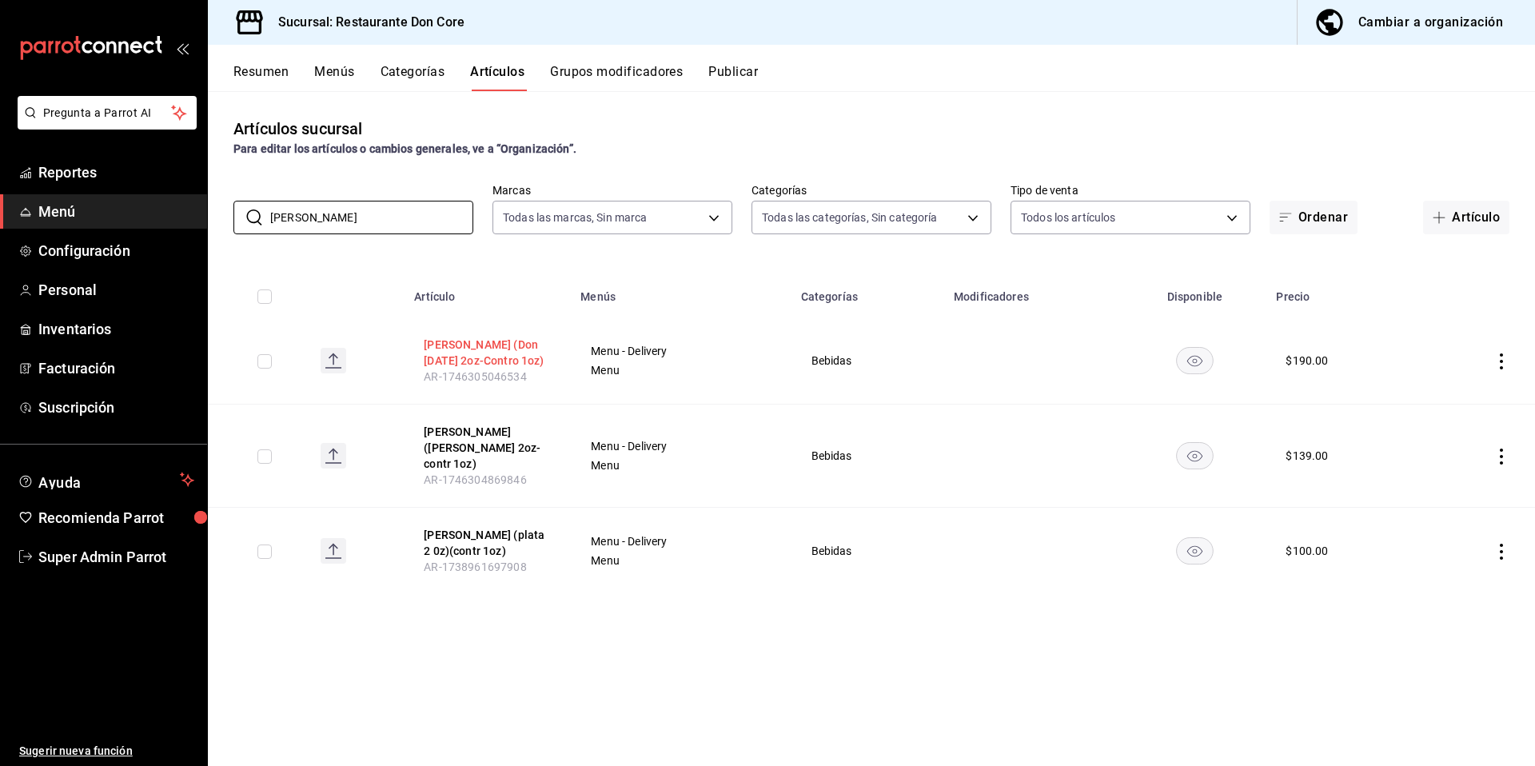
type input "Margarita Limo"
click at [508, 361] on button "margarita Limon (Don Jul 2oz-Contro 1oz)" at bounding box center [488, 353] width 128 height 32
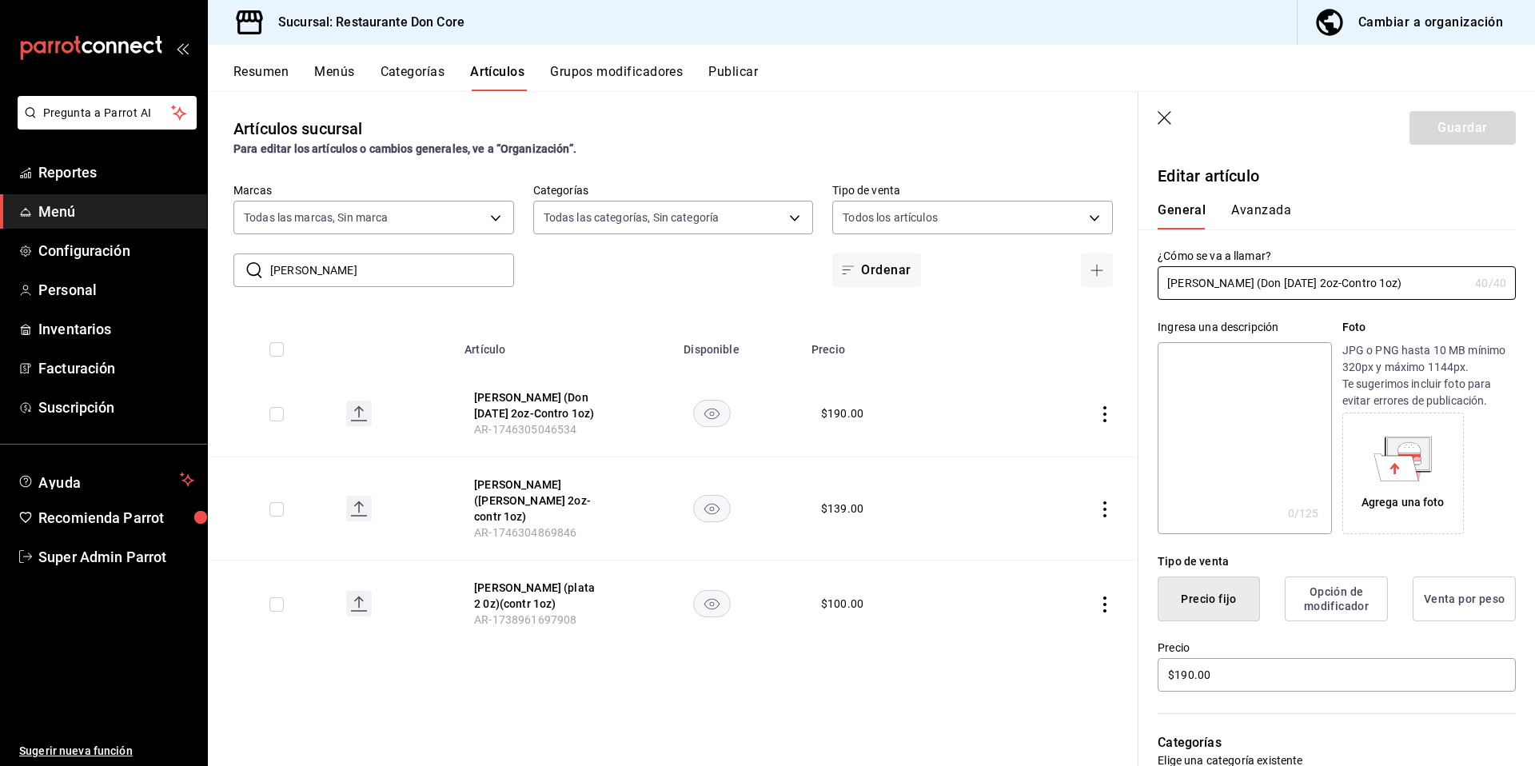
click at [1229, 437] on textarea at bounding box center [1243, 438] width 173 height 192
paste textarea "Margarita Limon ("
type textarea "Margarita Limon ("
type textarea "x"
type textarea "Margarita Limon"
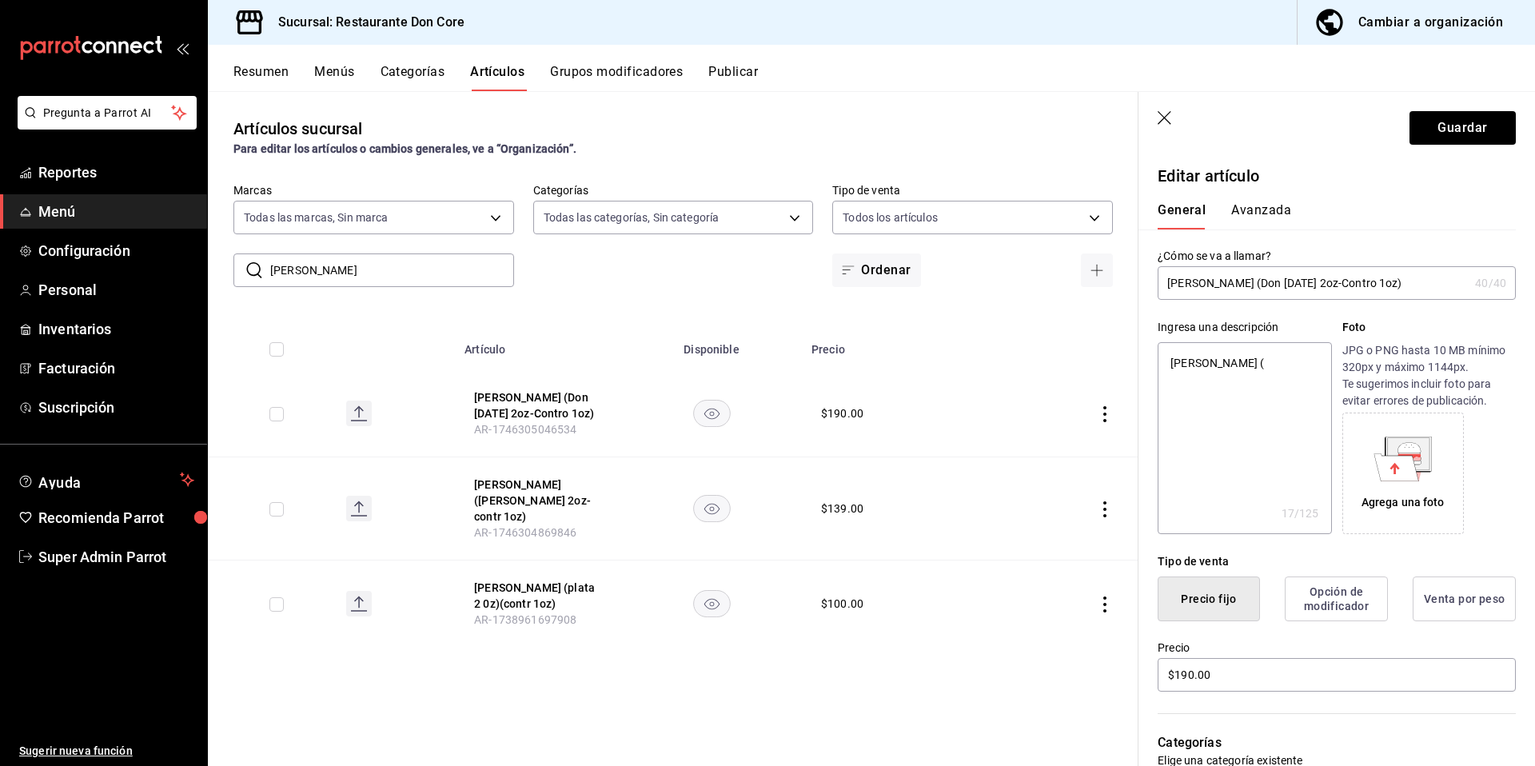
type textarea "x"
type textarea "Margarita Limon"
type textarea "x"
type textarea "Margarita Limon"
click at [1437, 135] on button "Guardar" at bounding box center [1462, 128] width 106 height 34
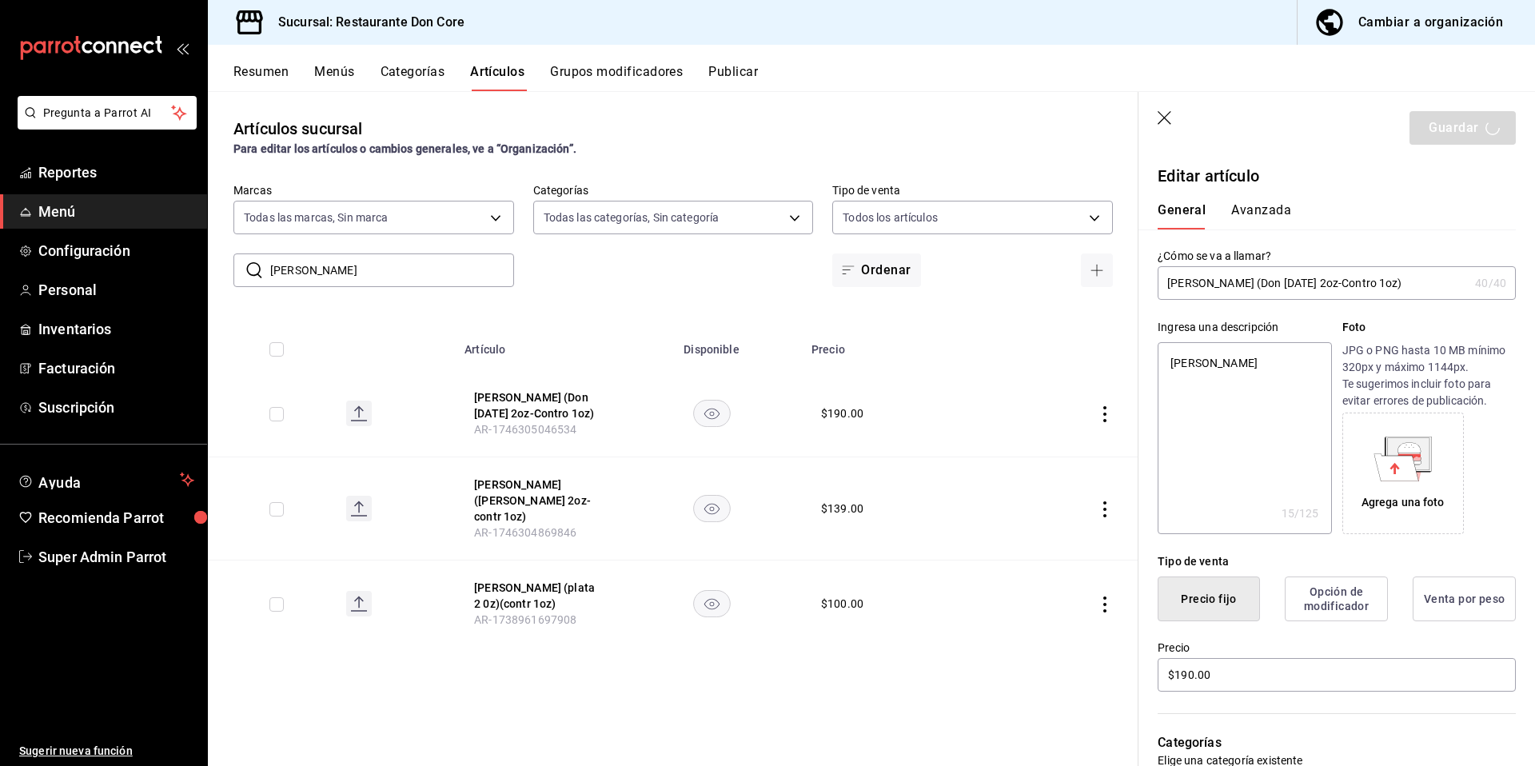
type textarea "x"
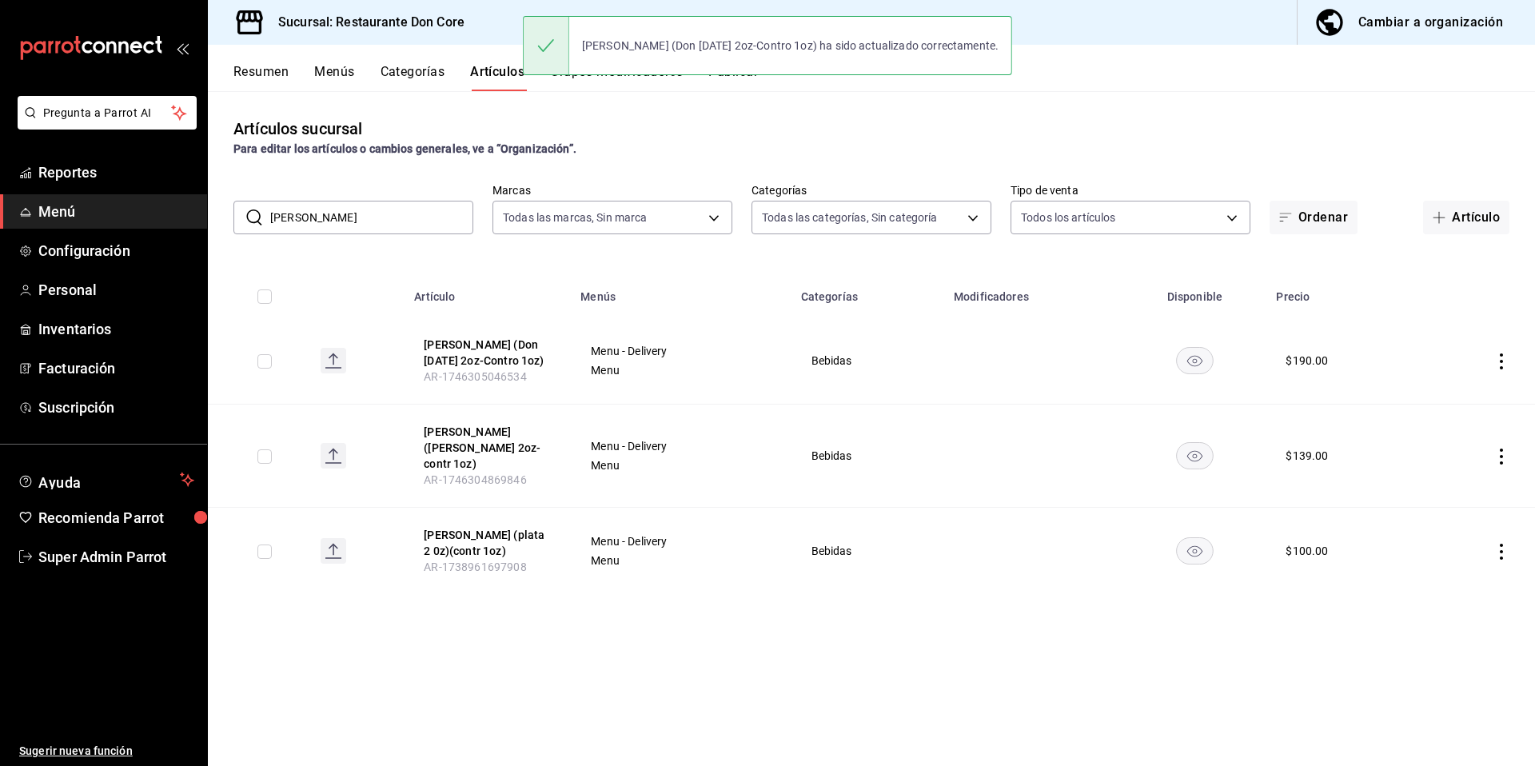
click at [481, 445] on button "margarita limon (jose C. 2oz-contr 1oz)" at bounding box center [488, 448] width 128 height 48
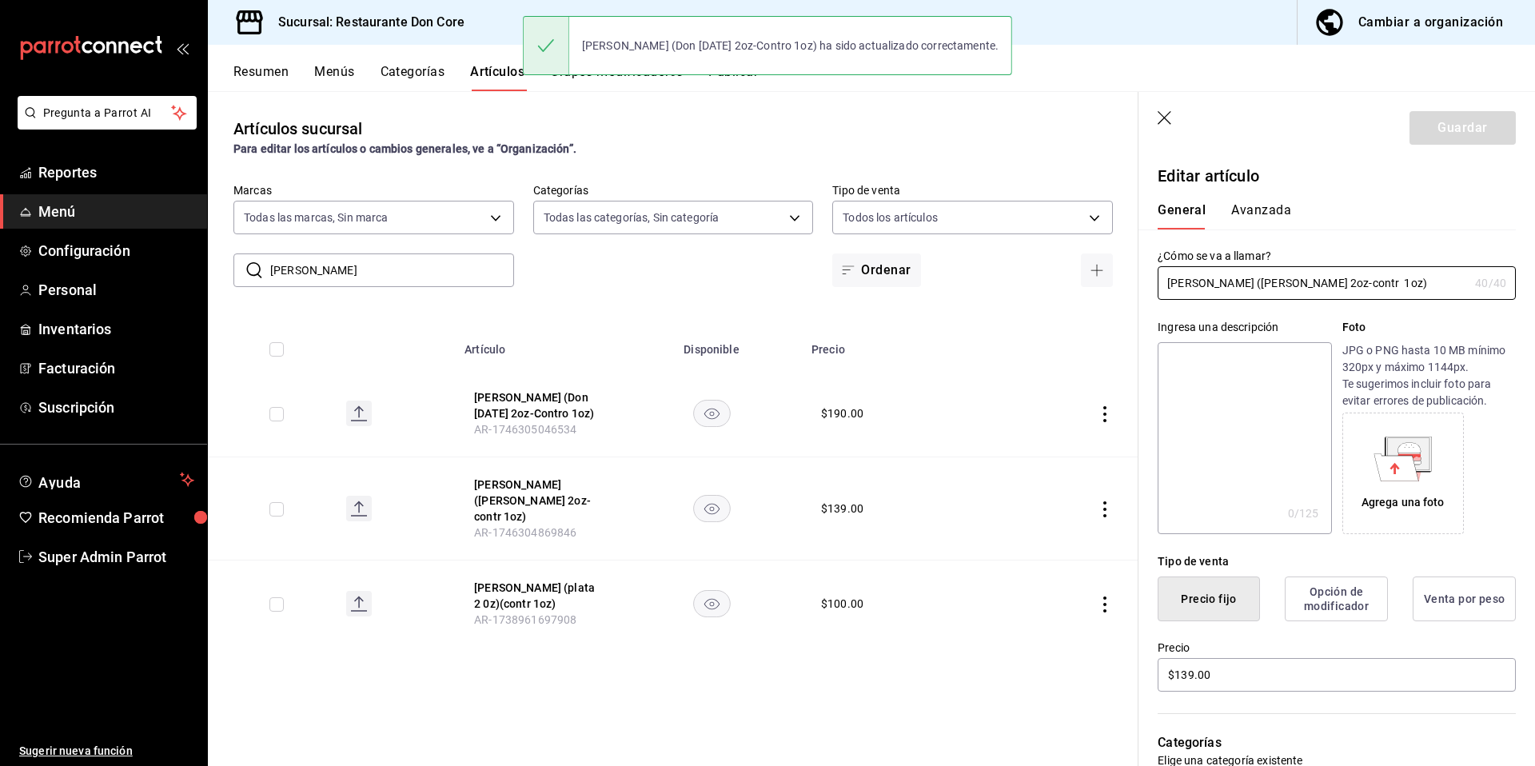
click at [1193, 442] on textarea at bounding box center [1243, 438] width 173 height 192
paste textarea "Margarita Limon ("
type textarea "Margarita Limon ("
type textarea "x"
type textarea "Margarita Limon"
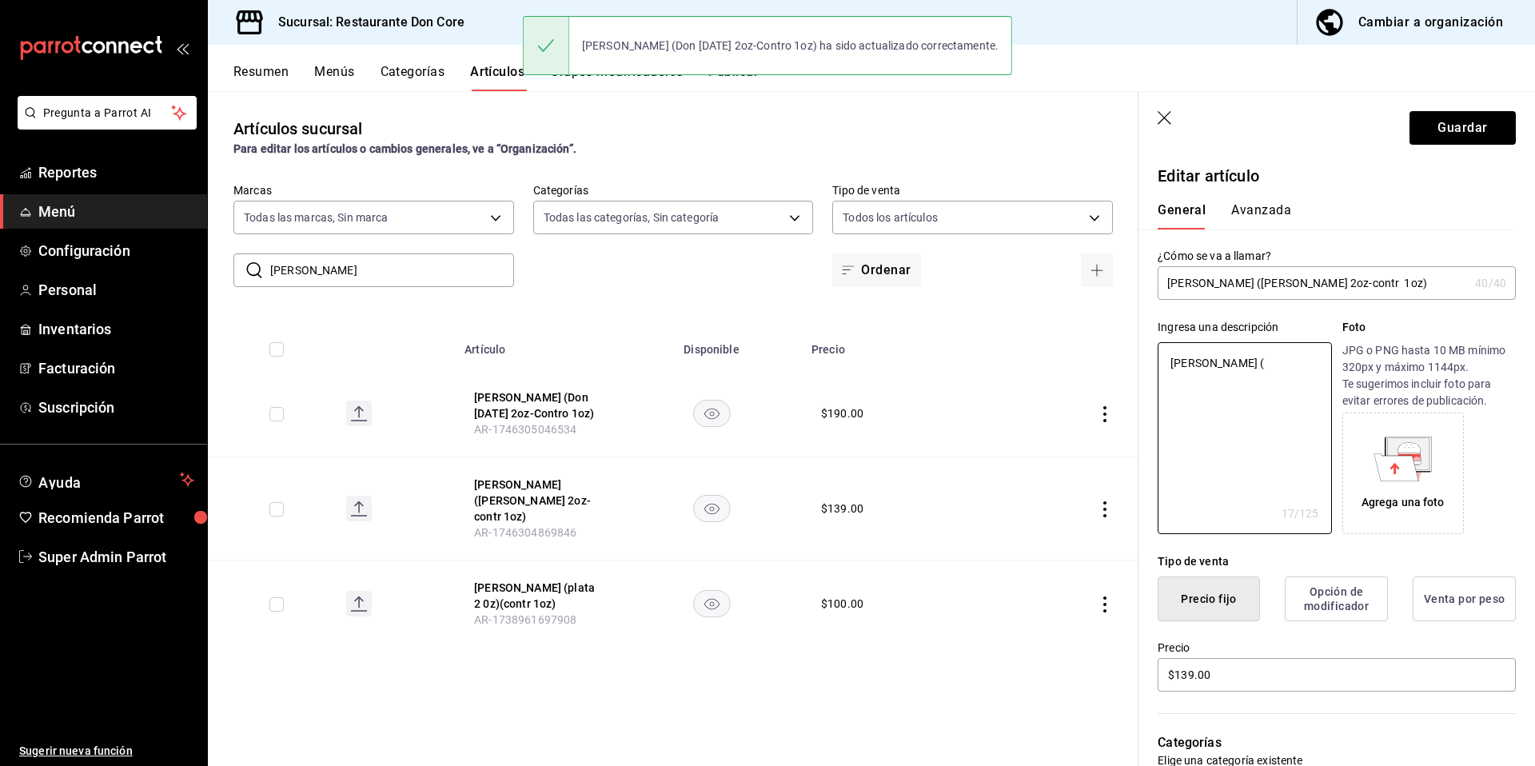
type textarea "x"
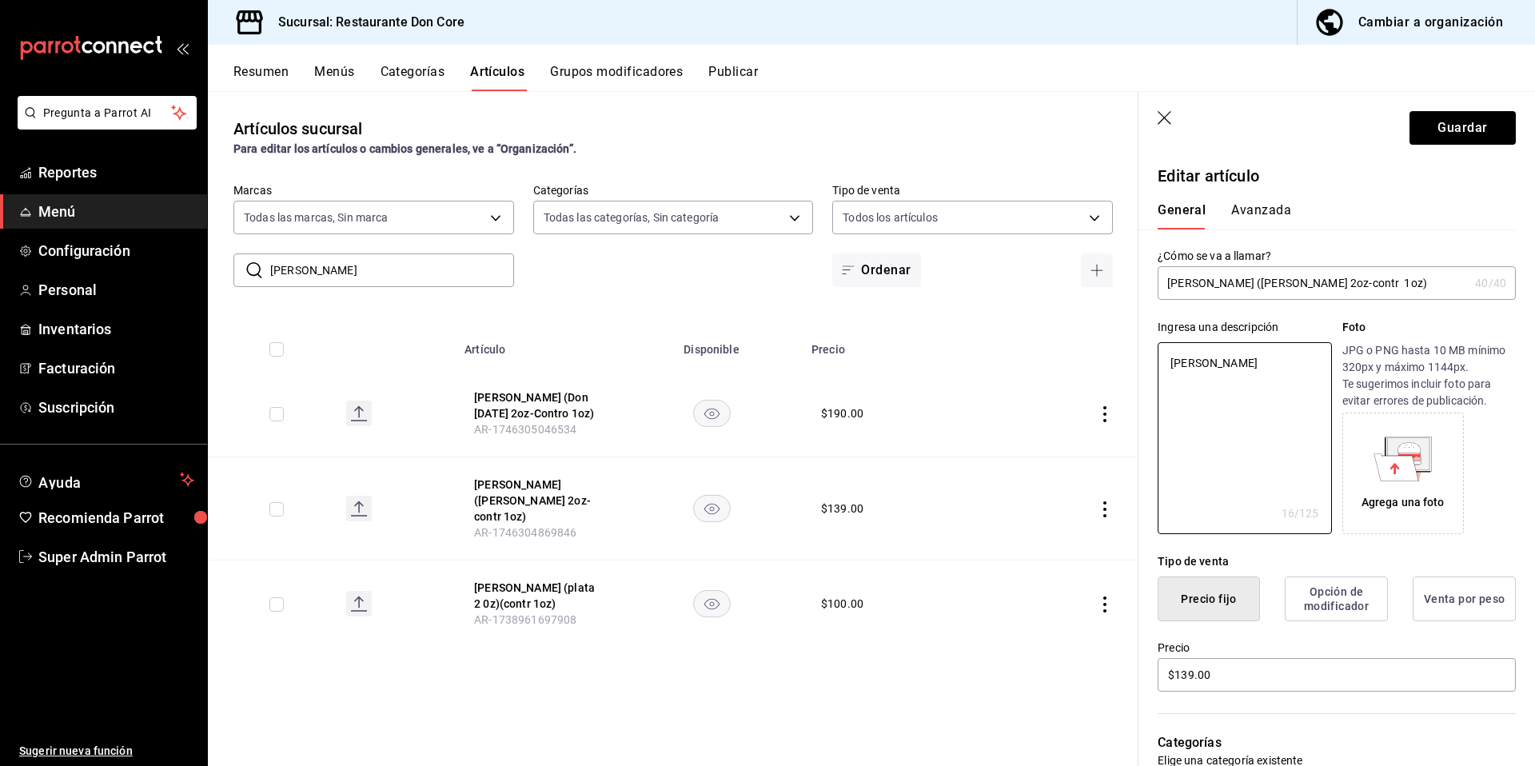
type textarea "Margarita Limon"
type textarea "x"
type textarea "Margarita Limon"
click at [1461, 126] on button "Guardar" at bounding box center [1462, 128] width 106 height 34
type textarea "x"
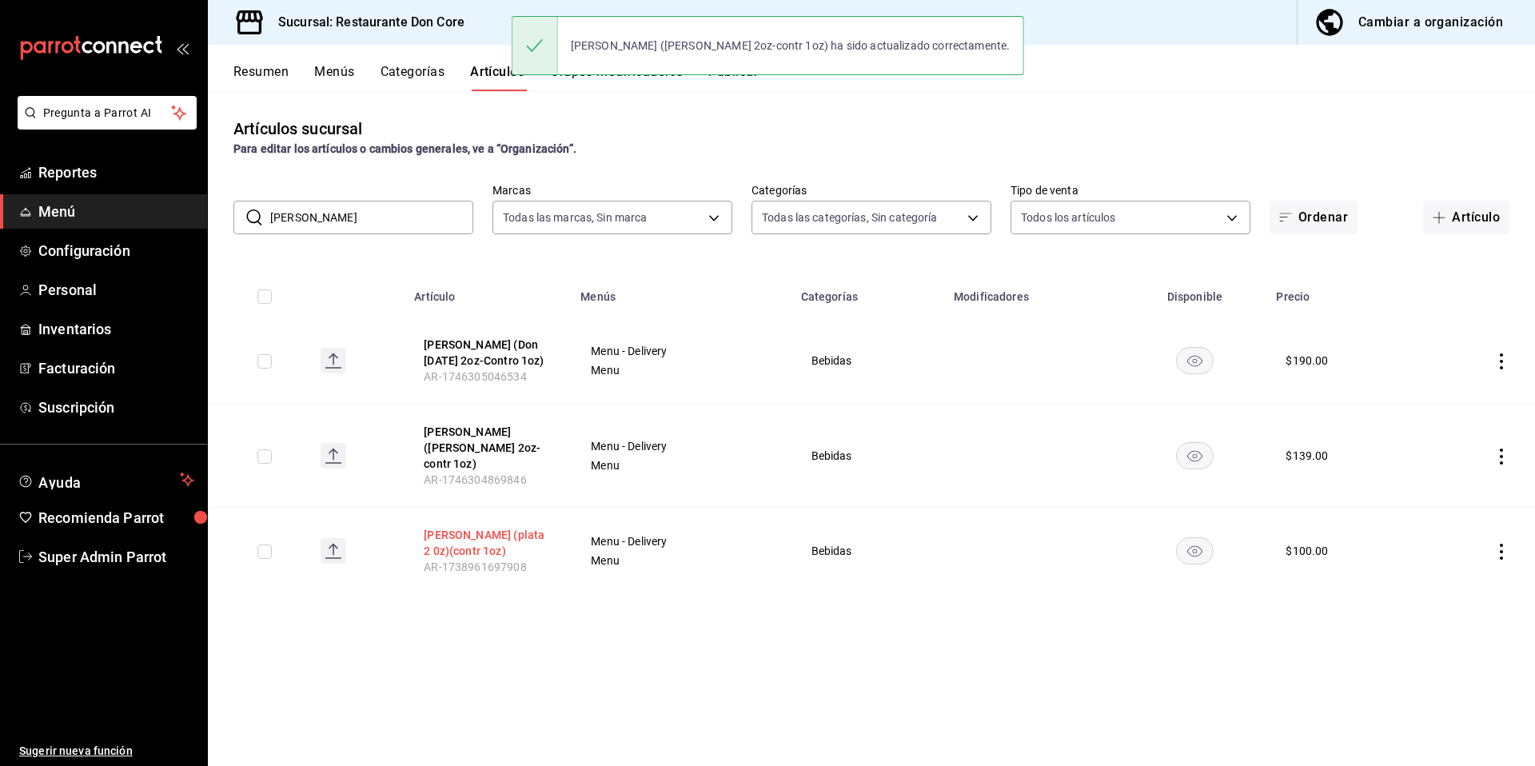
click at [466, 529] on button "Margarita Limon (plata 2 0z)(contr 1oz)" at bounding box center [488, 543] width 128 height 32
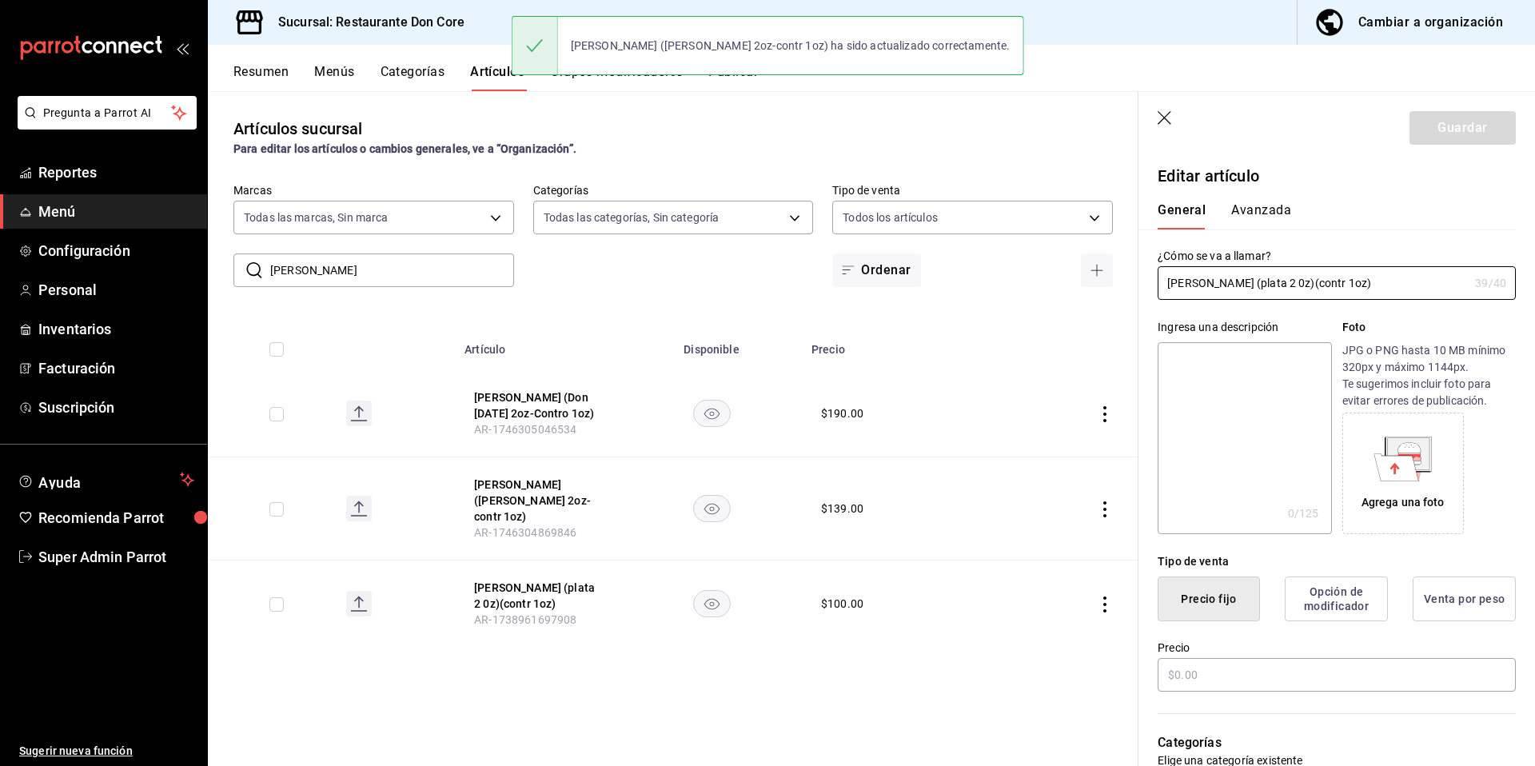
type input "$100.00"
click at [1196, 416] on textarea at bounding box center [1243, 438] width 173 height 192
paste textarea "Margarita Limon ("
type textarea "Margarita Limon ("
type textarea "x"
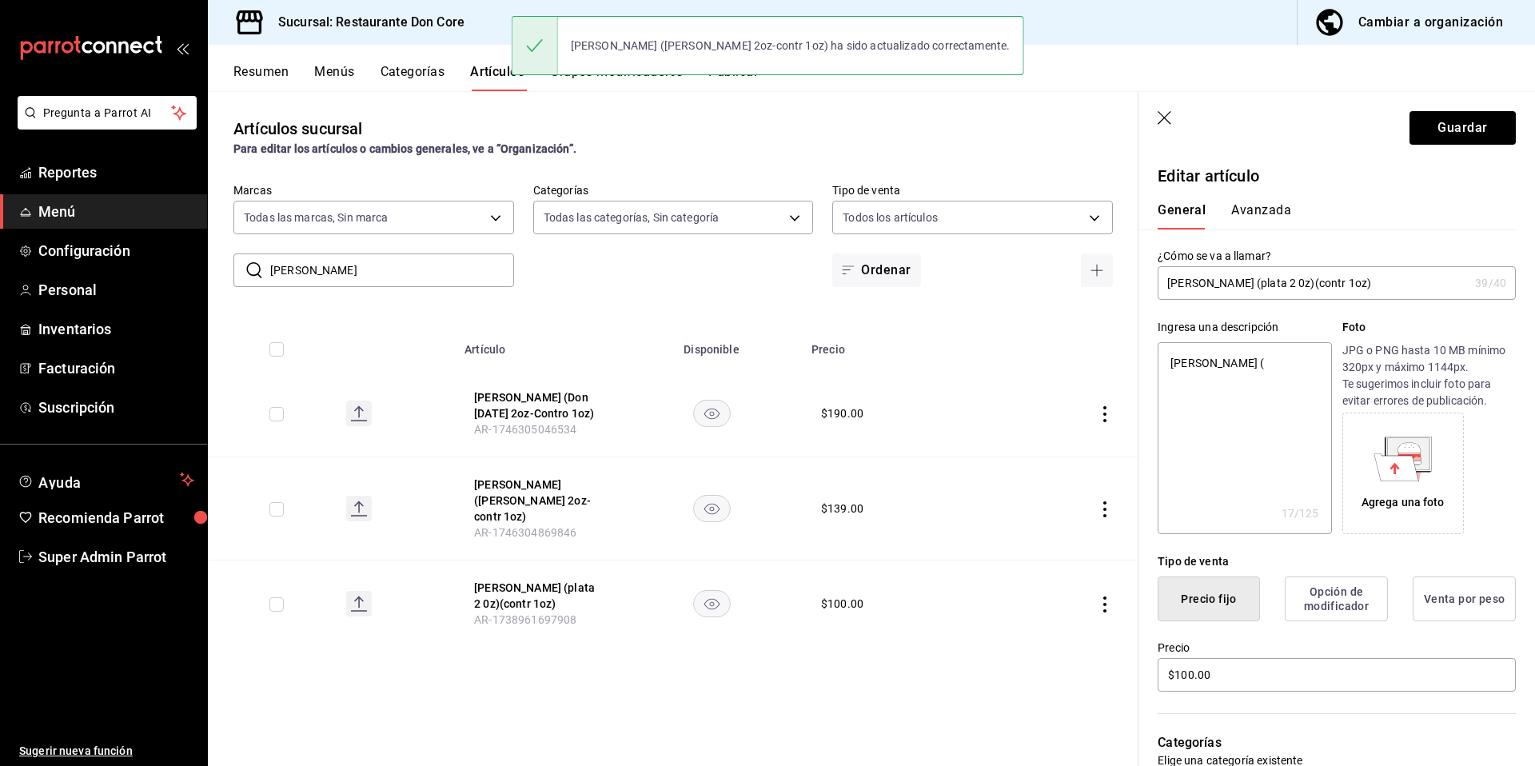
type textarea "Margarita Limon"
type textarea "x"
type textarea "Margarita Limon"
type textarea "x"
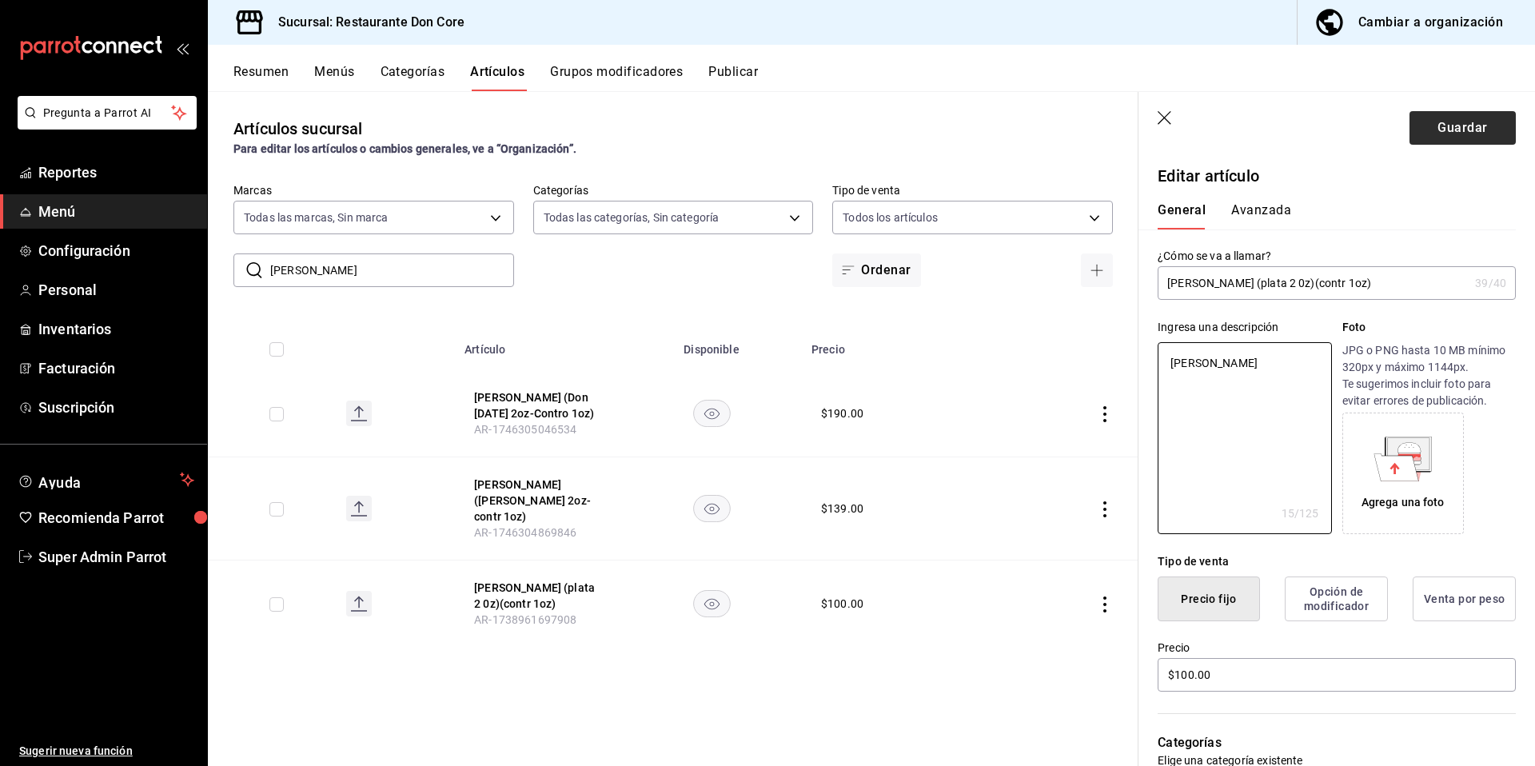
type textarea "Margarita Limon"
click at [1444, 136] on button "Guardar" at bounding box center [1462, 128] width 106 height 34
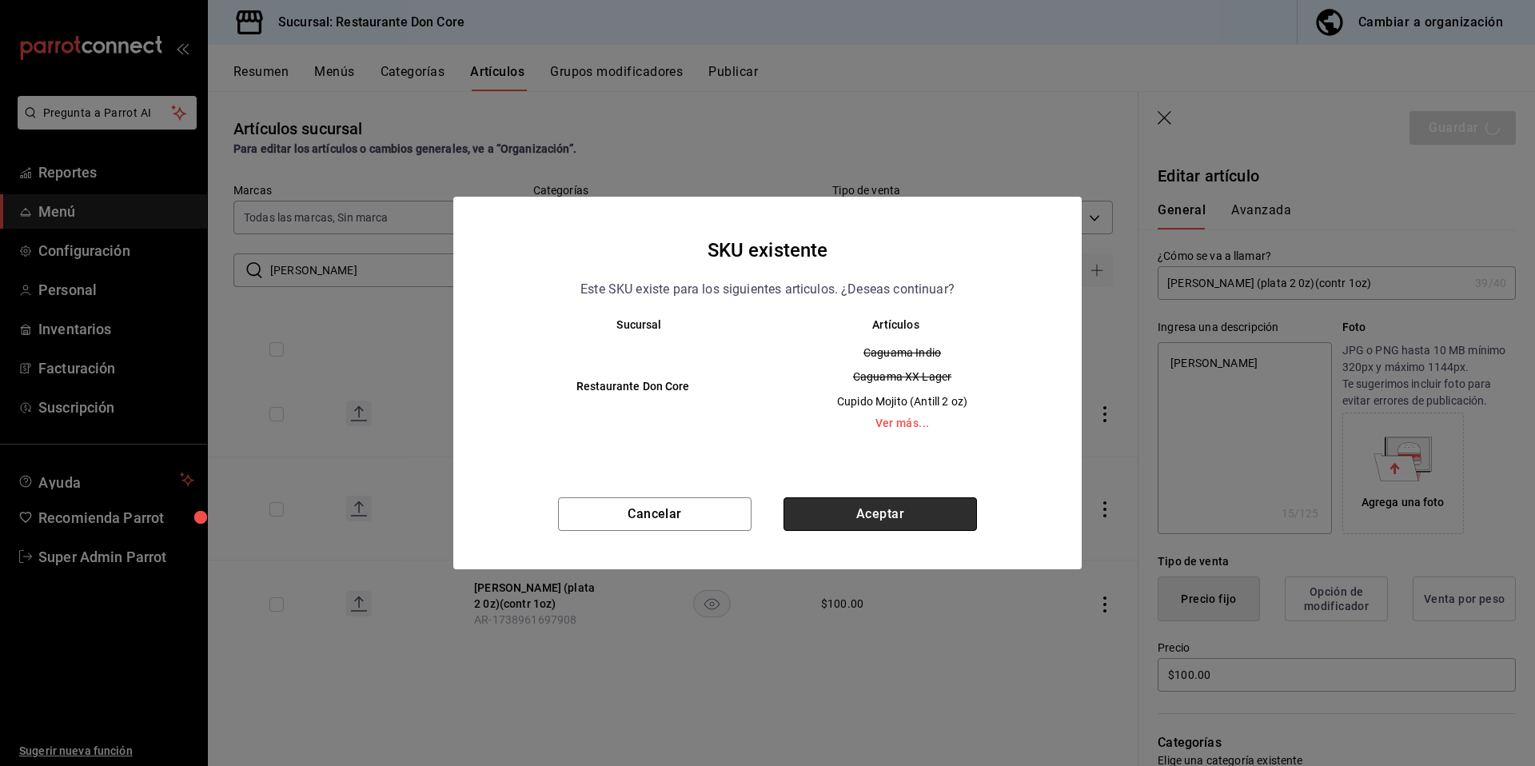
click at [936, 516] on button "Aceptar" at bounding box center [879, 514] width 193 height 34
type textarea "x"
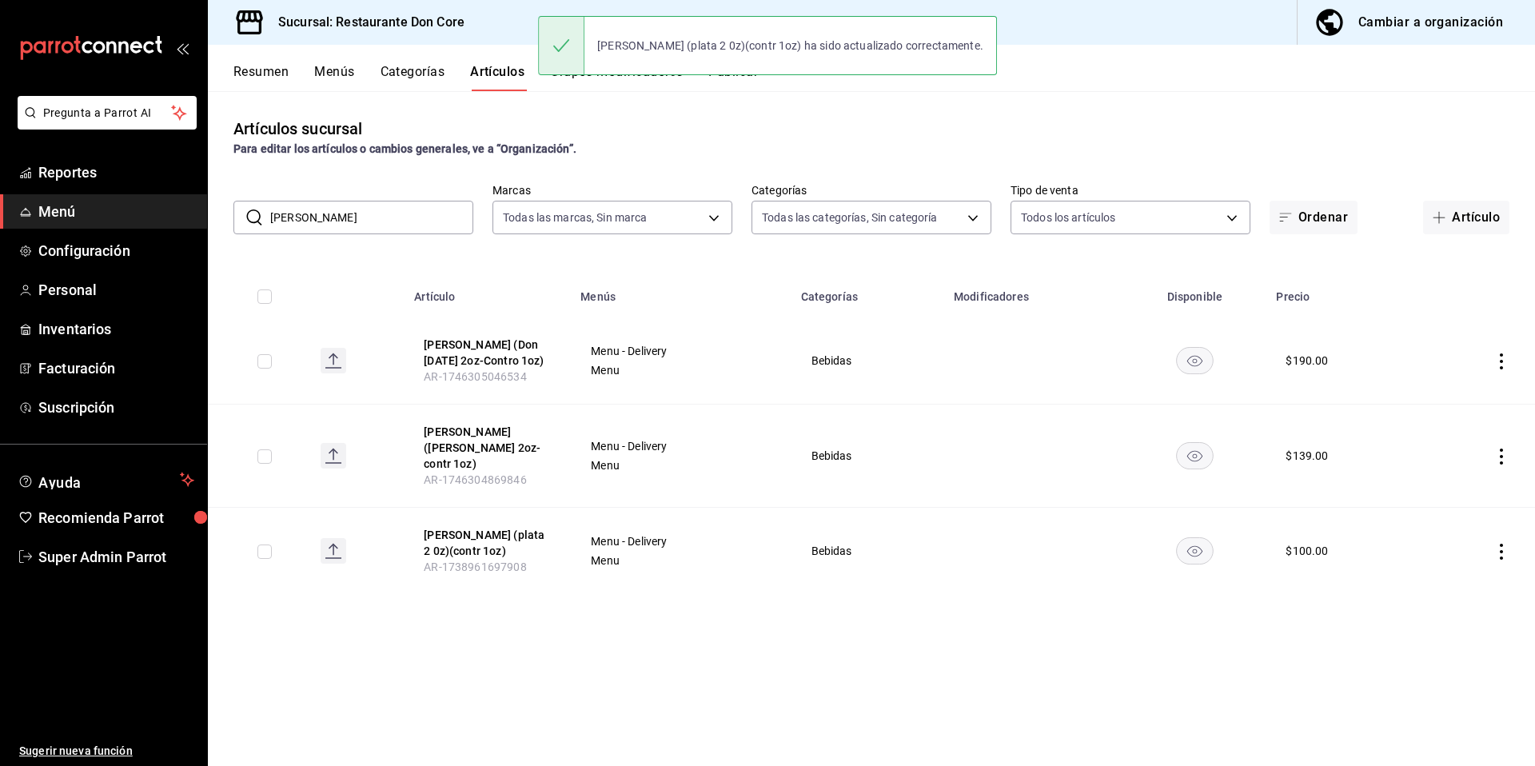
click at [341, 219] on input "Margarita Limo" at bounding box center [371, 217] width 203 height 32
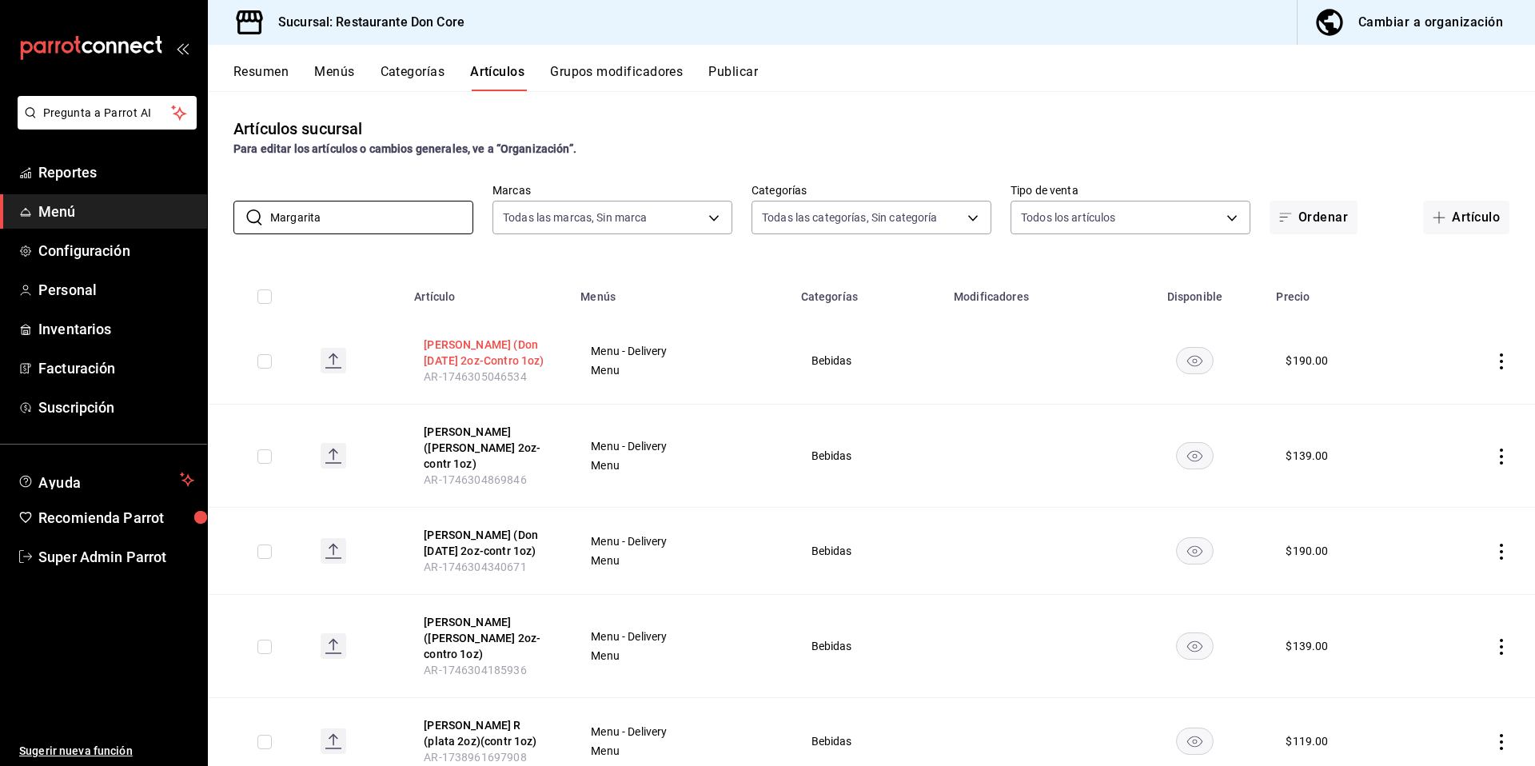
type input "Margarita"
click at [508, 361] on button "margarita Limon (Don Jul 2oz-Contro 1oz)" at bounding box center [488, 353] width 128 height 32
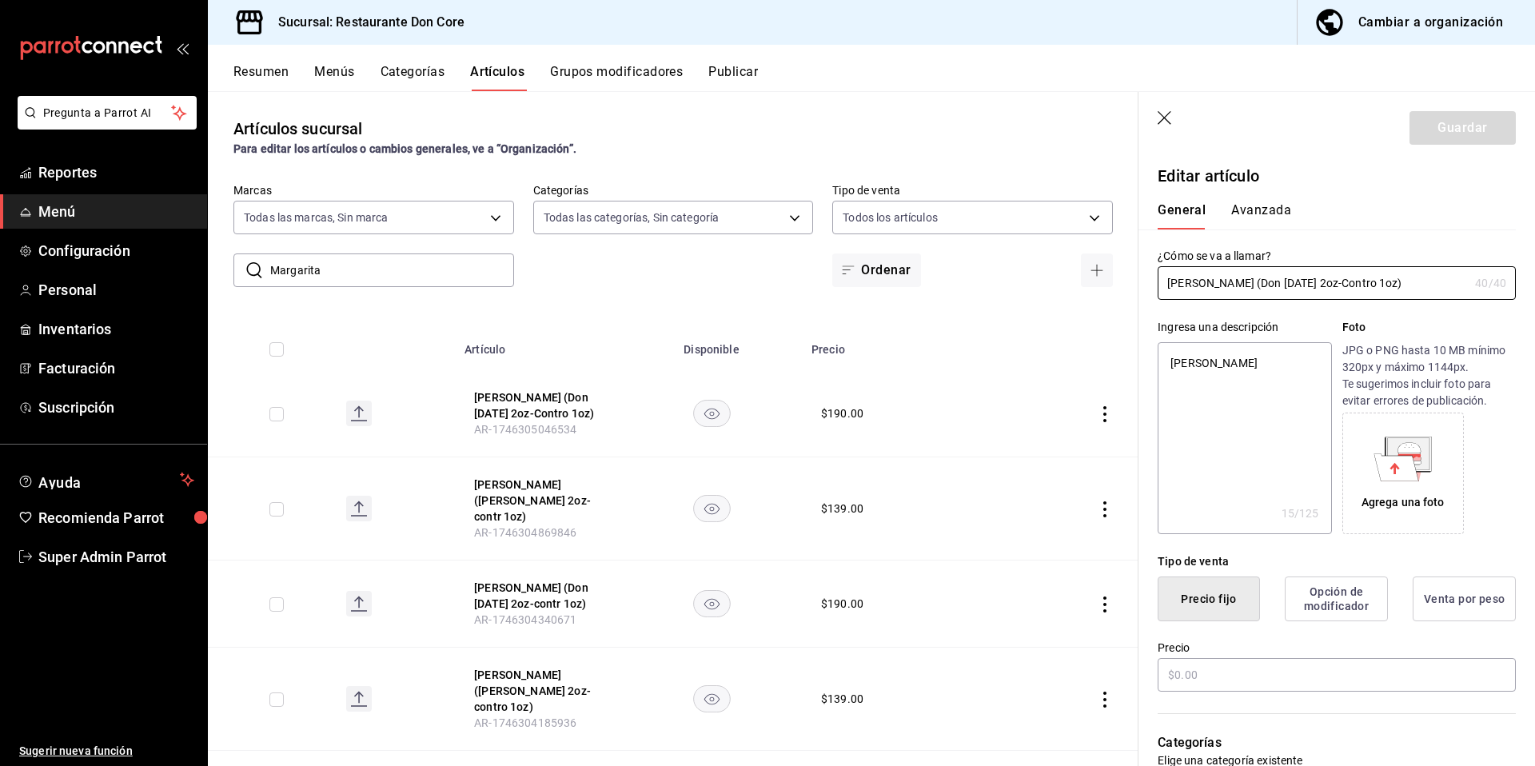
type textarea "x"
type input "$190.00"
click at [1229, 423] on textarea "Margarita Limon" at bounding box center [1243, 438] width 173 height 192
type textarea "x"
drag, startPoint x: 651, startPoint y: 476, endPoint x: 625, endPoint y: 485, distance: 27.3
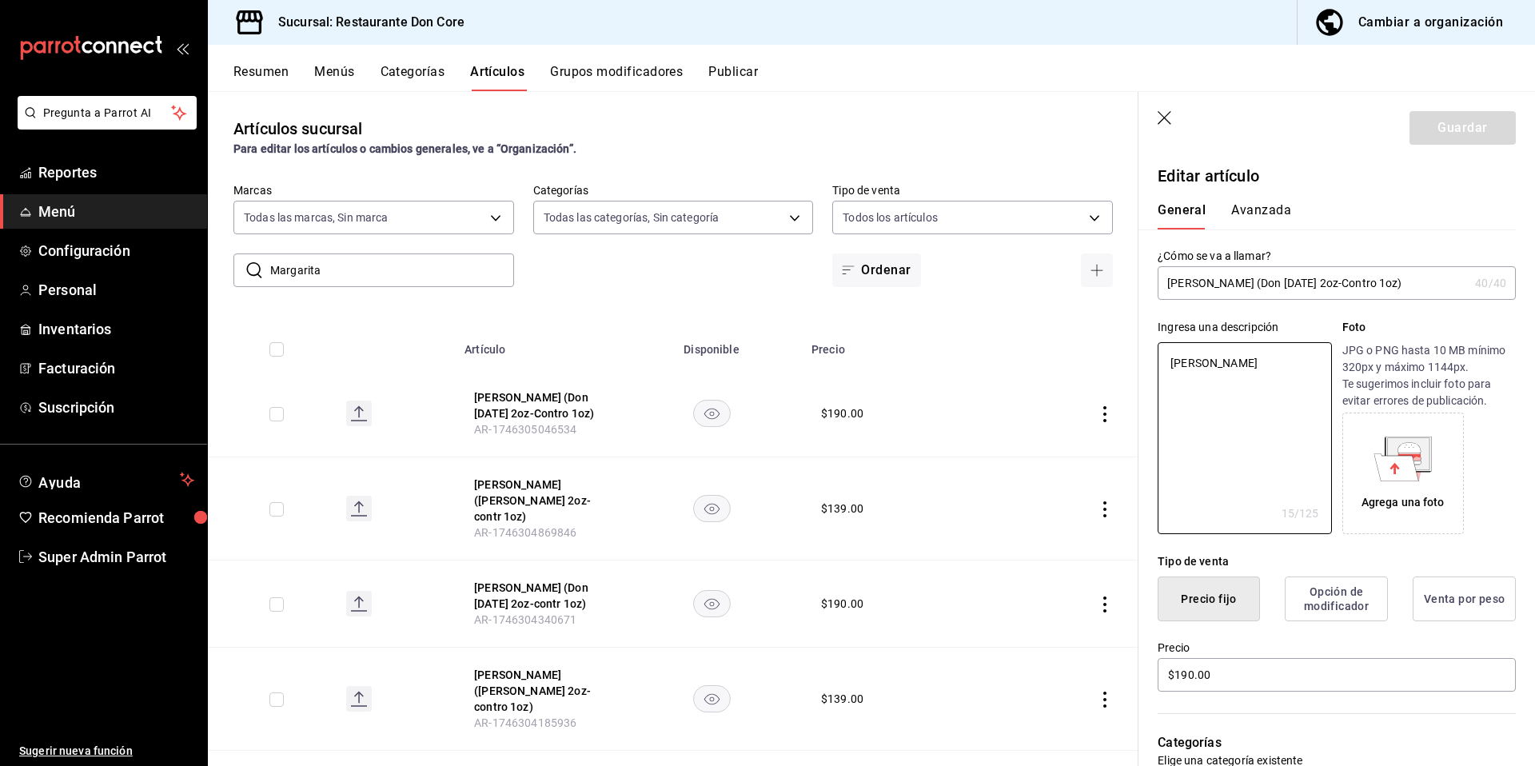
click at [643, 480] on td at bounding box center [711, 508] width 181 height 103
click at [586, 486] on button "margarita limon (jose C. 2oz-contr 1oz)" at bounding box center [538, 500] width 128 height 48
click at [543, 613] on span "AR-1746304340671" at bounding box center [525, 619] width 102 height 13
drag, startPoint x: 524, startPoint y: 577, endPoint x: 575, endPoint y: 625, distance: 70.1
click at [524, 580] on button "Margarita frutos (Don Jul 2oz-contr 1oz)" at bounding box center [538, 596] width 128 height 32
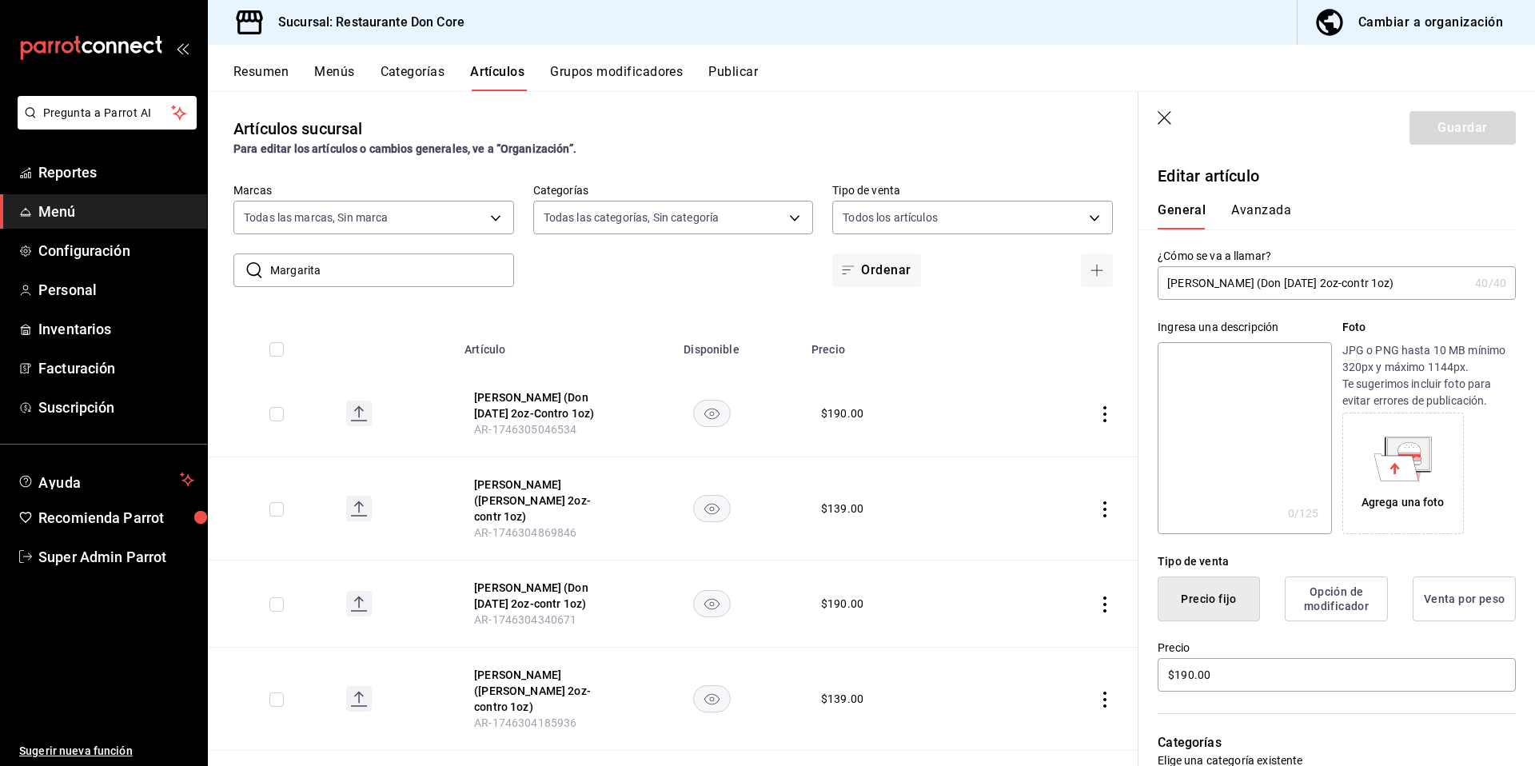
click at [1255, 423] on textarea at bounding box center [1243, 438] width 173 height 192
paste textarea "Margarita"
type textarea "Margarita"
type textarea "x"
type textarea "Margarita"
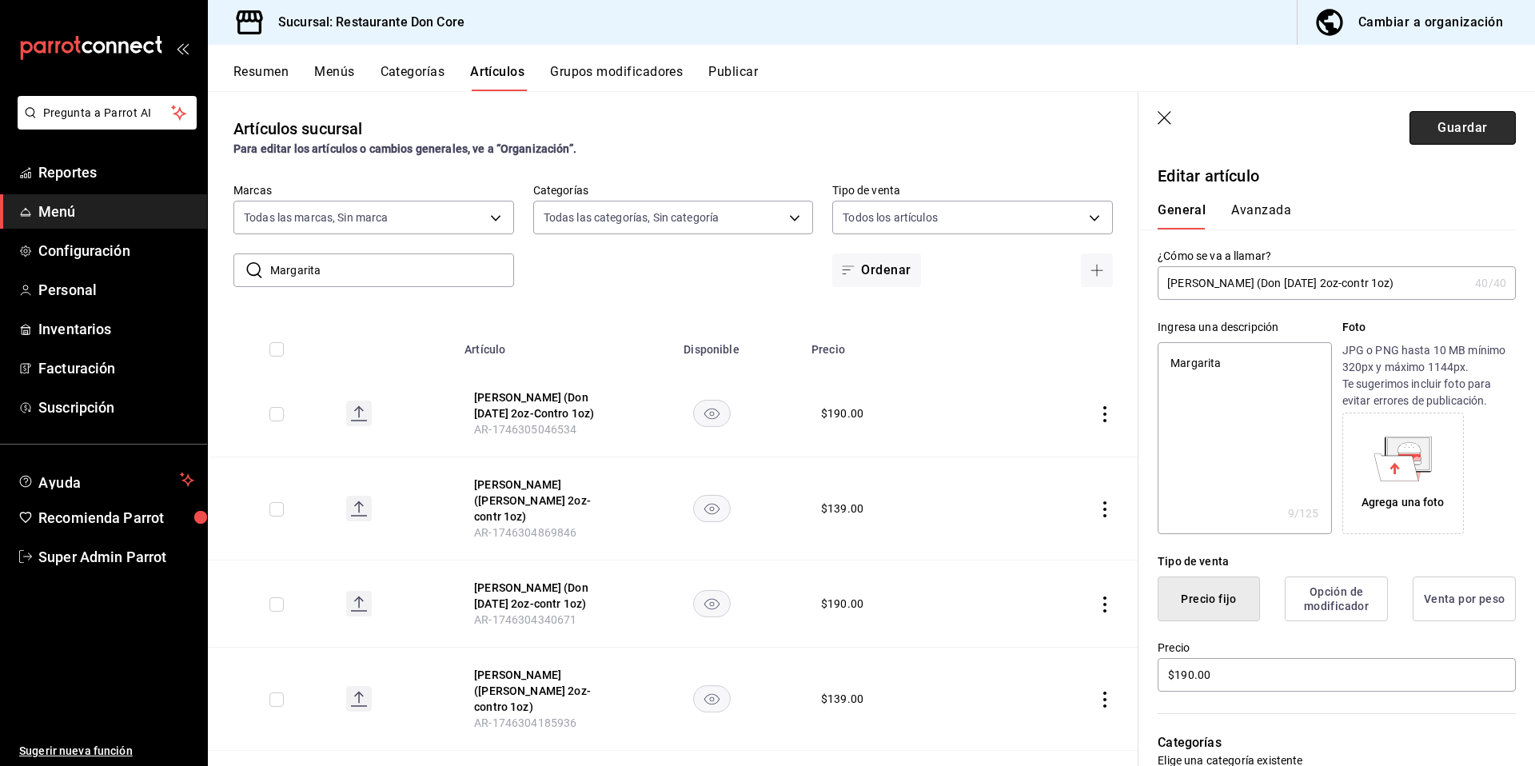
click at [1486, 129] on button "Guardar" at bounding box center [1462, 128] width 106 height 34
type textarea "x"
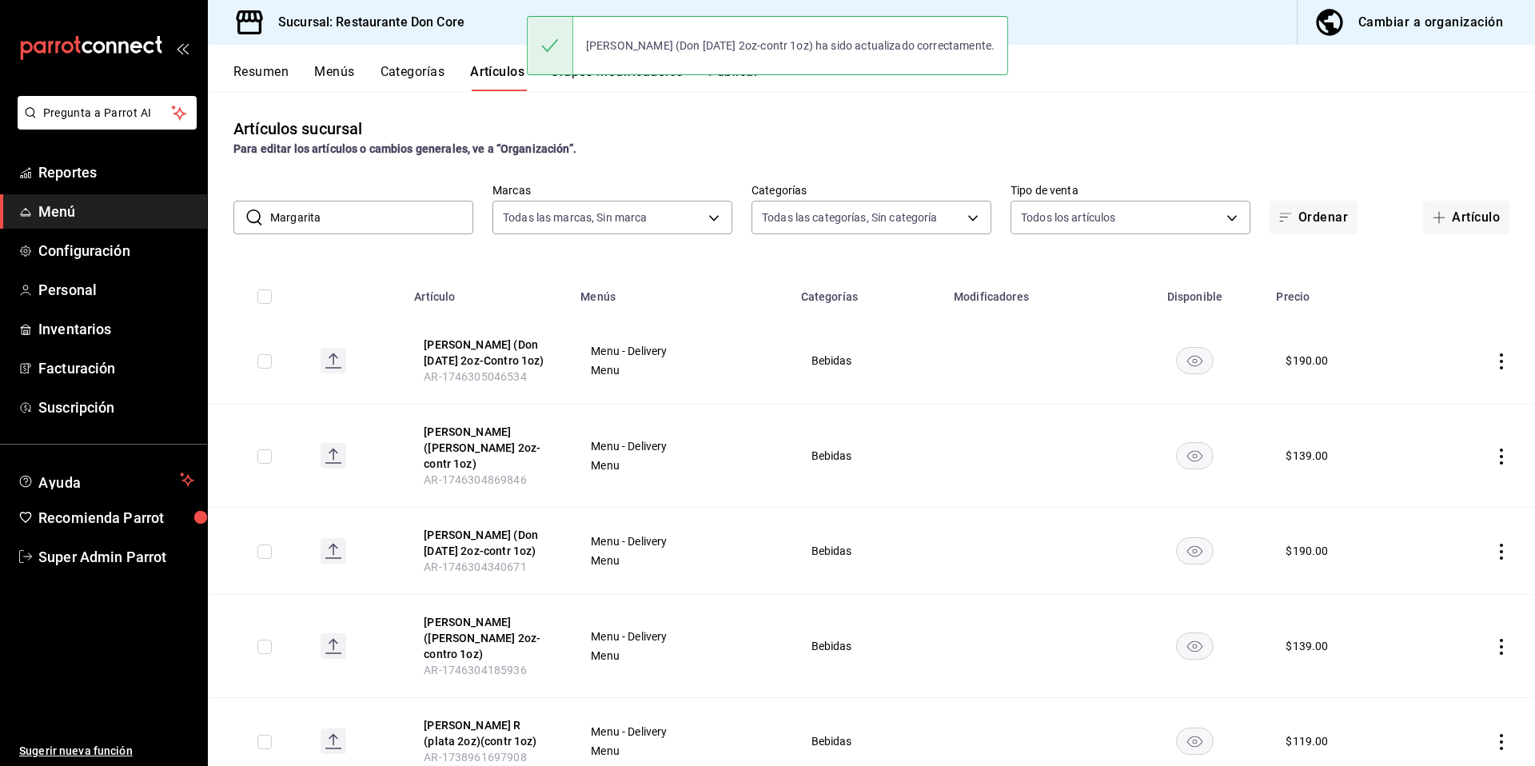
click at [486, 614] on button "margarita fruto (Jose C. 2oz-contro 1oz)" at bounding box center [488, 638] width 128 height 48
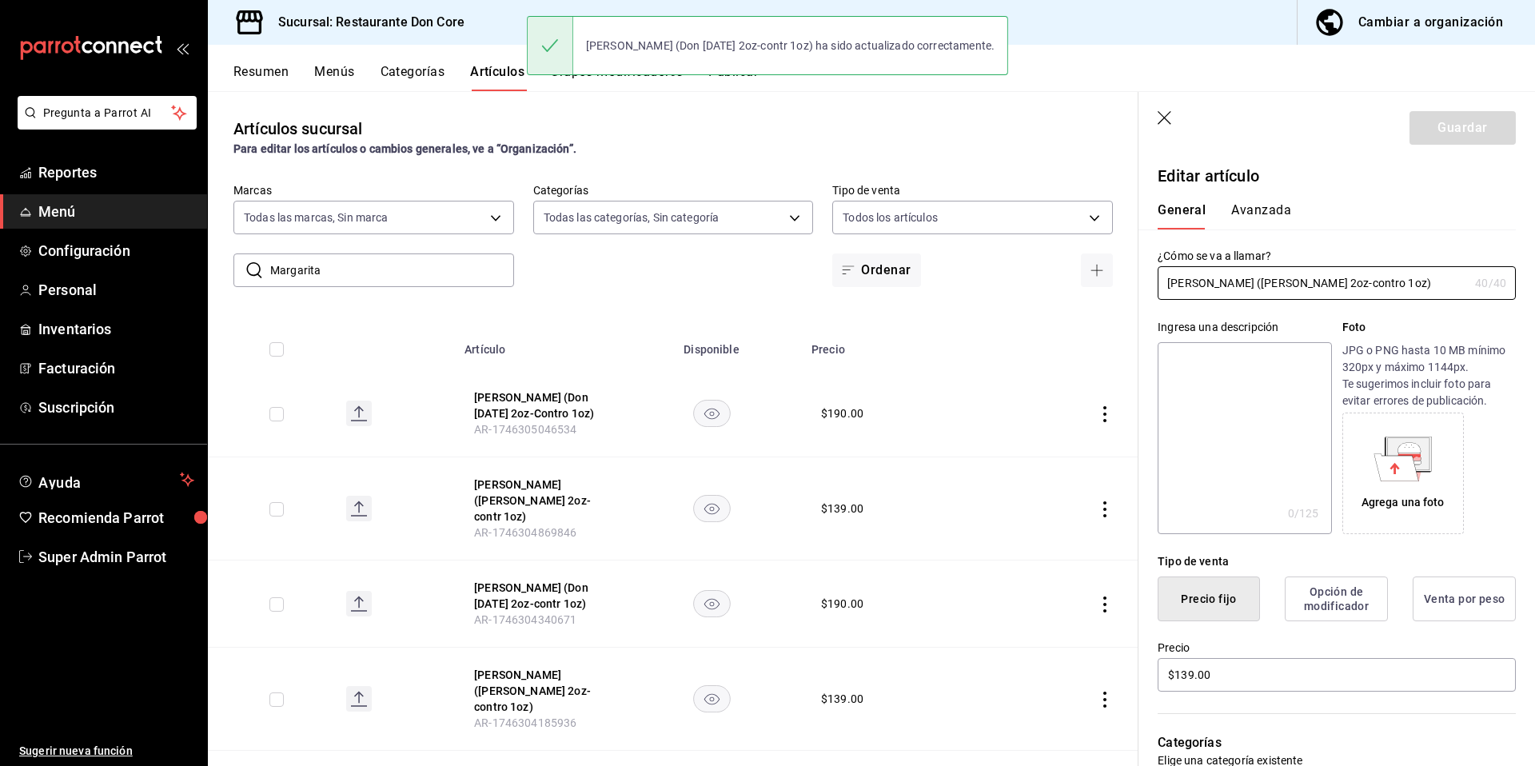
click at [1251, 430] on textarea at bounding box center [1243, 438] width 173 height 192
paste textarea "Margarita"
type textarea "Margarita"
type textarea "x"
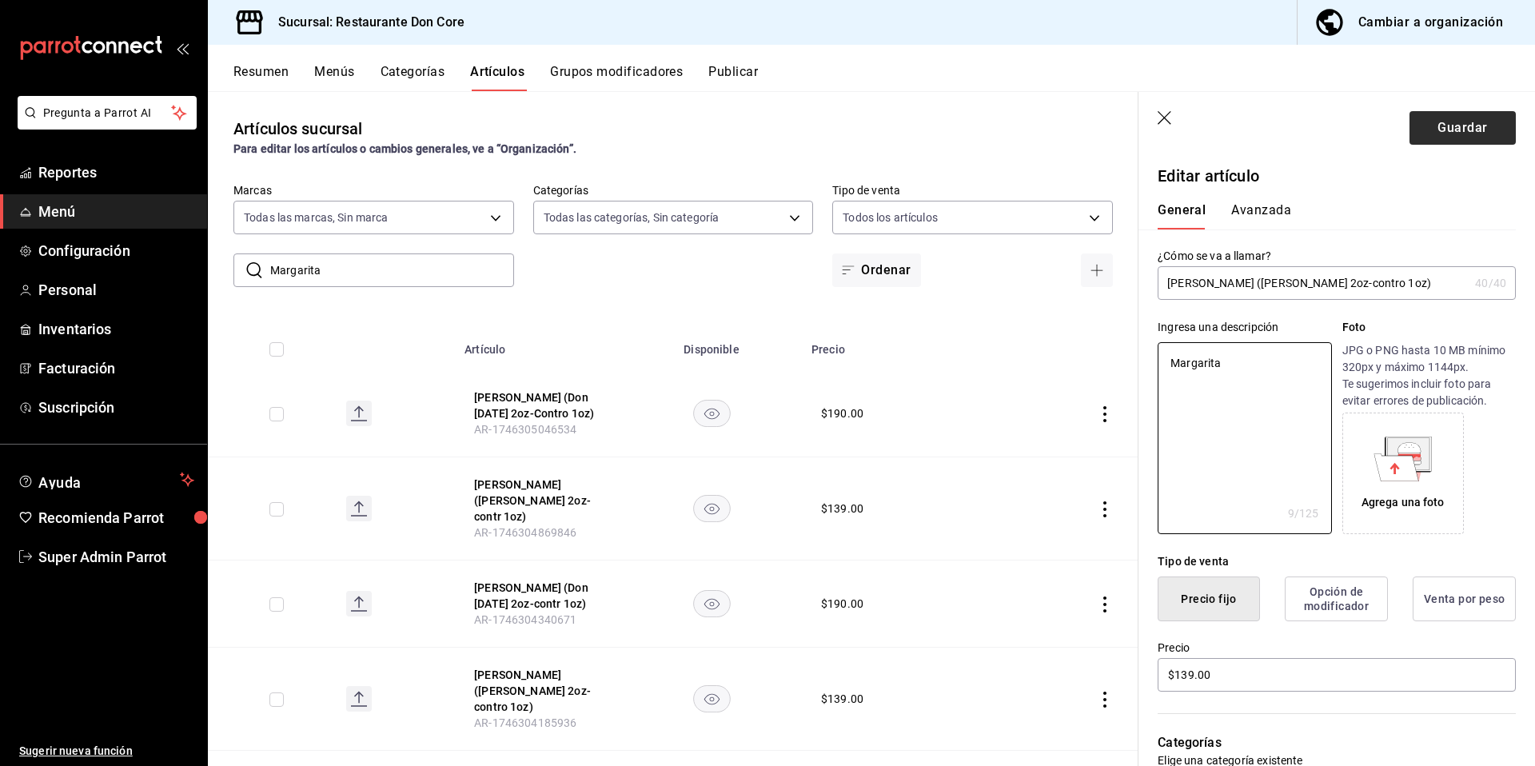
type textarea "Margarita"
click at [1457, 131] on button "Guardar" at bounding box center [1462, 128] width 106 height 34
type textarea "x"
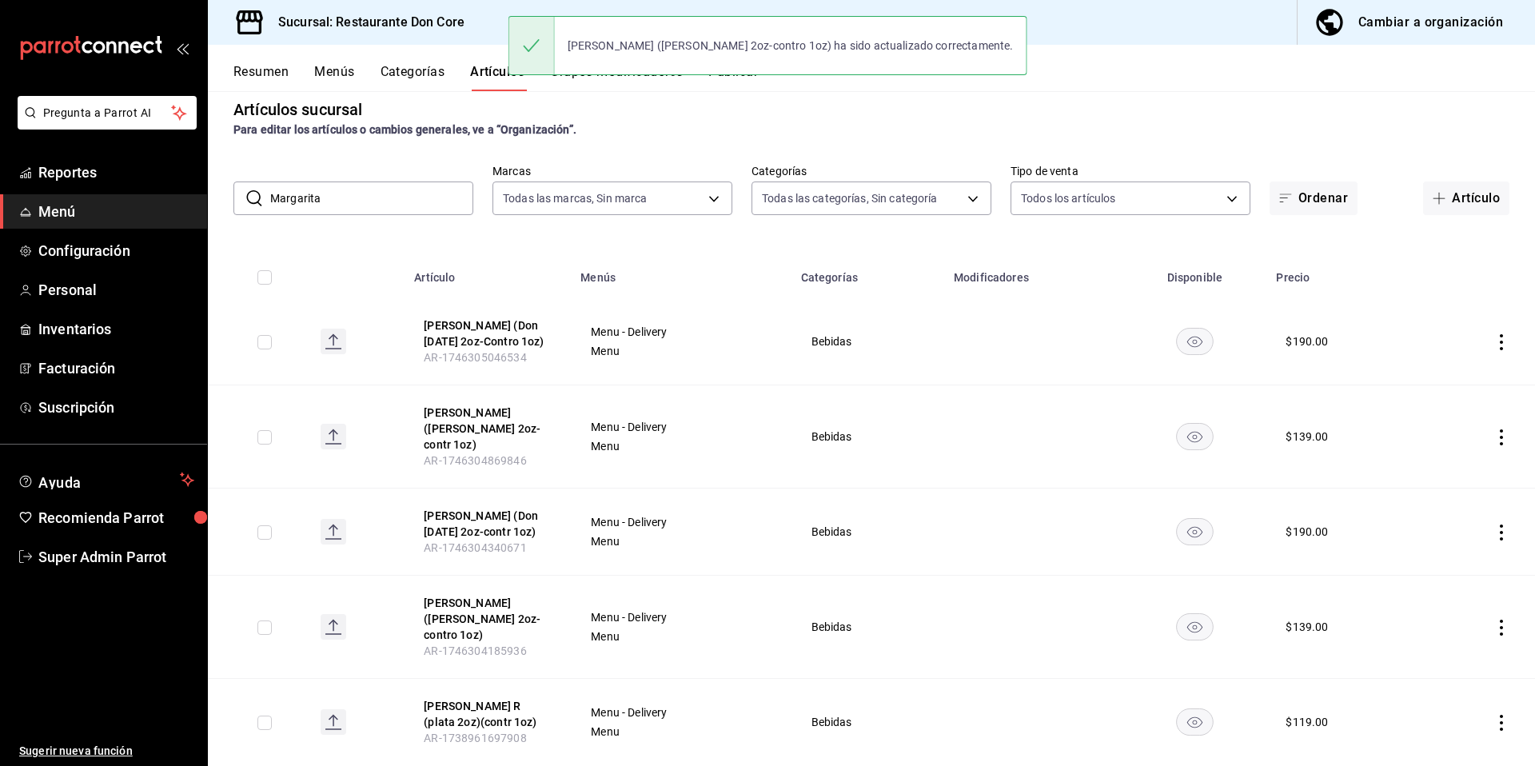
scroll to position [82, 0]
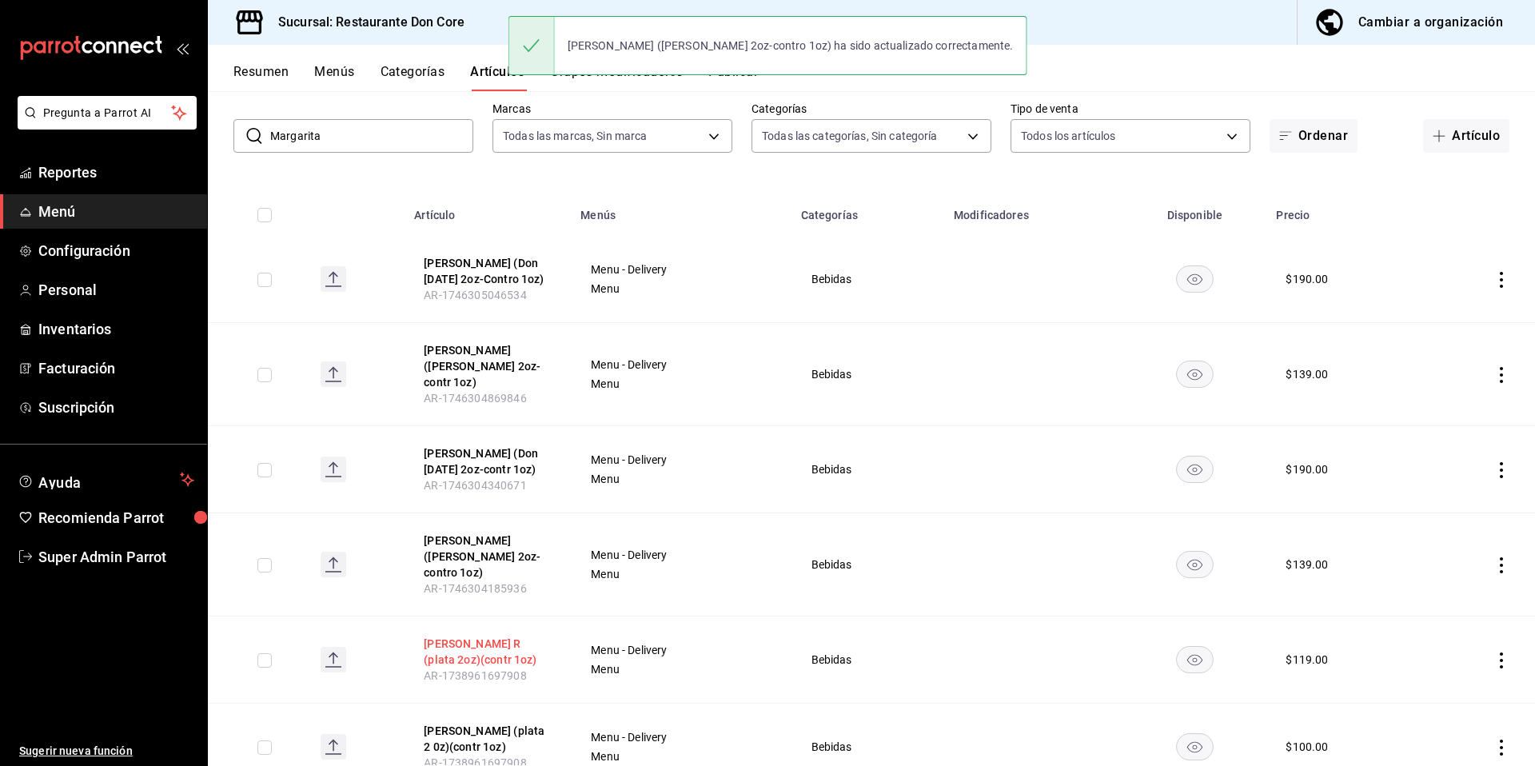
click at [468, 636] on button "Margarita Fruto R (plata 2oz)(contr 1oz)" at bounding box center [488, 652] width 128 height 32
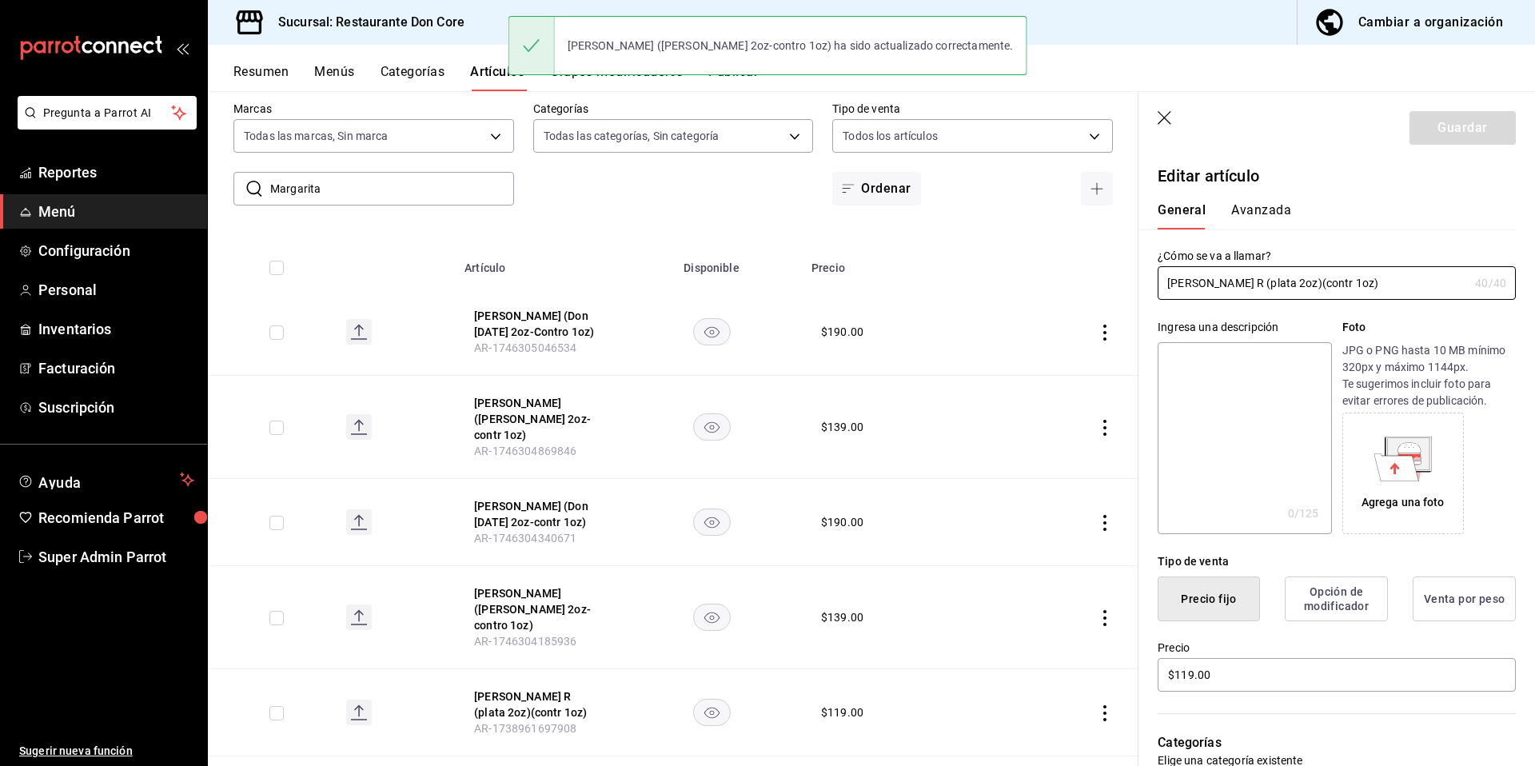
click at [1198, 388] on textarea at bounding box center [1243, 438] width 173 height 192
paste textarea "Margarita"
type textarea "Margarita"
type textarea "x"
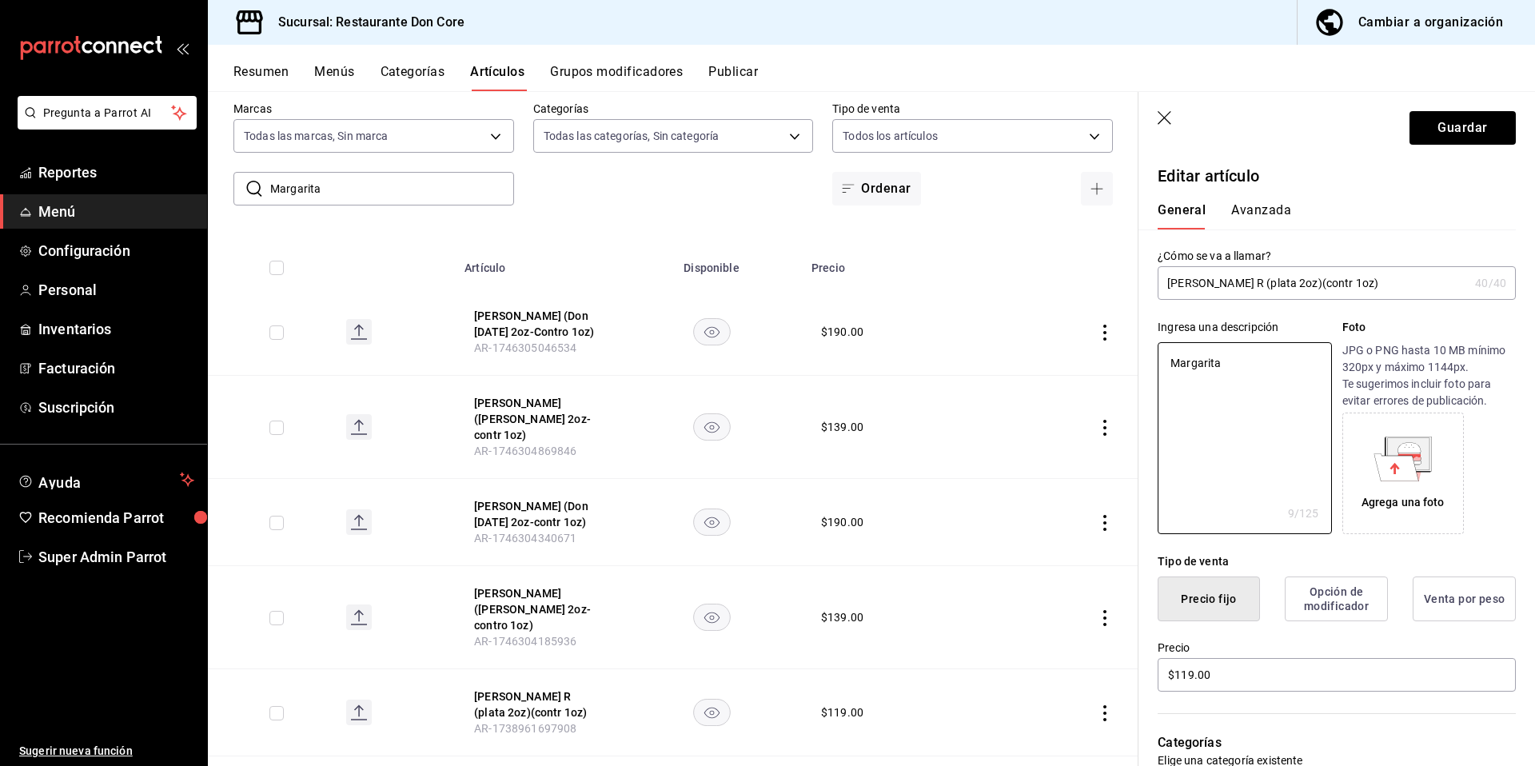
type textarea "Margarita"
click at [1469, 130] on button "Guardar" at bounding box center [1462, 128] width 106 height 34
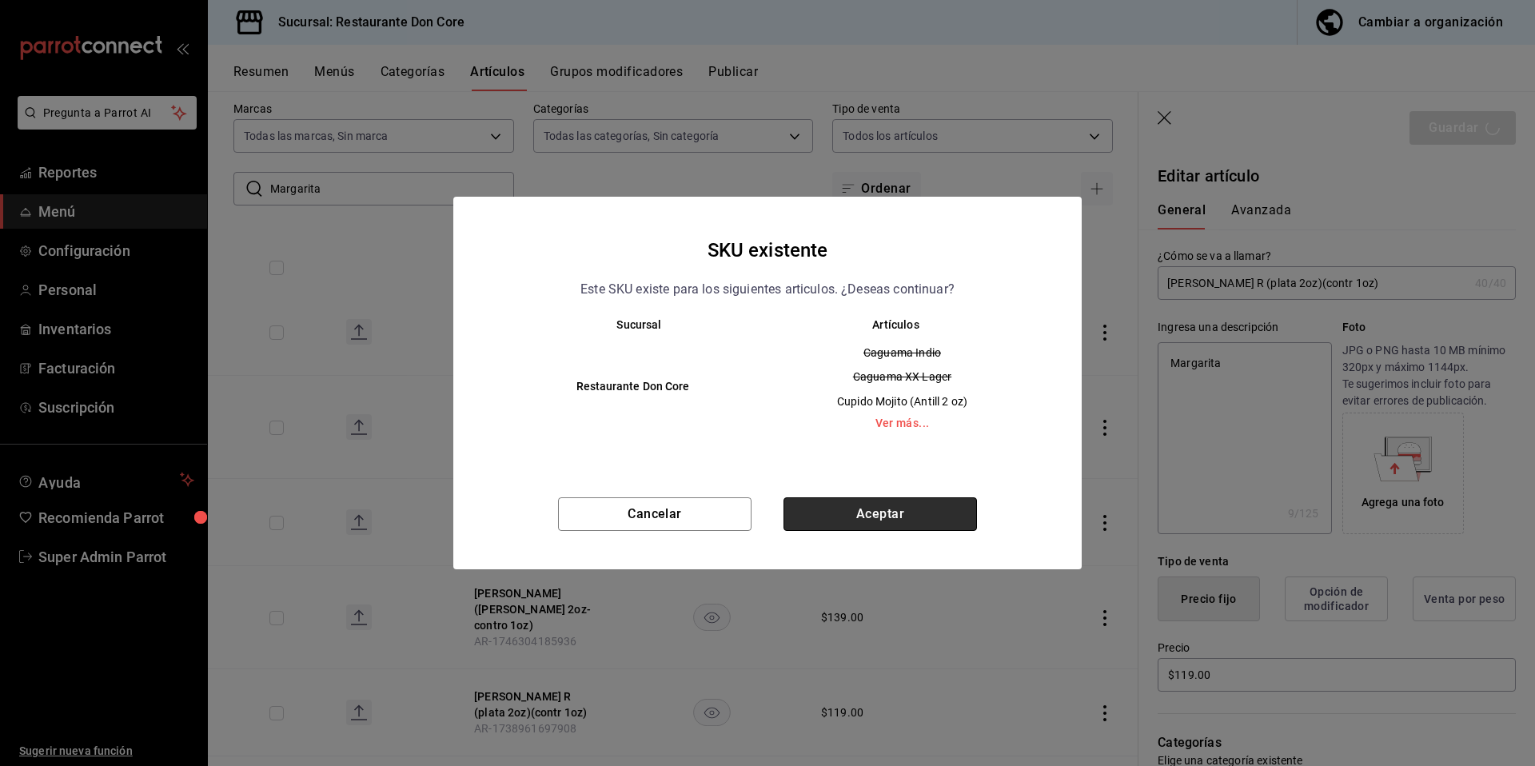
click at [907, 512] on button "Aceptar" at bounding box center [879, 514] width 193 height 34
type textarea "x"
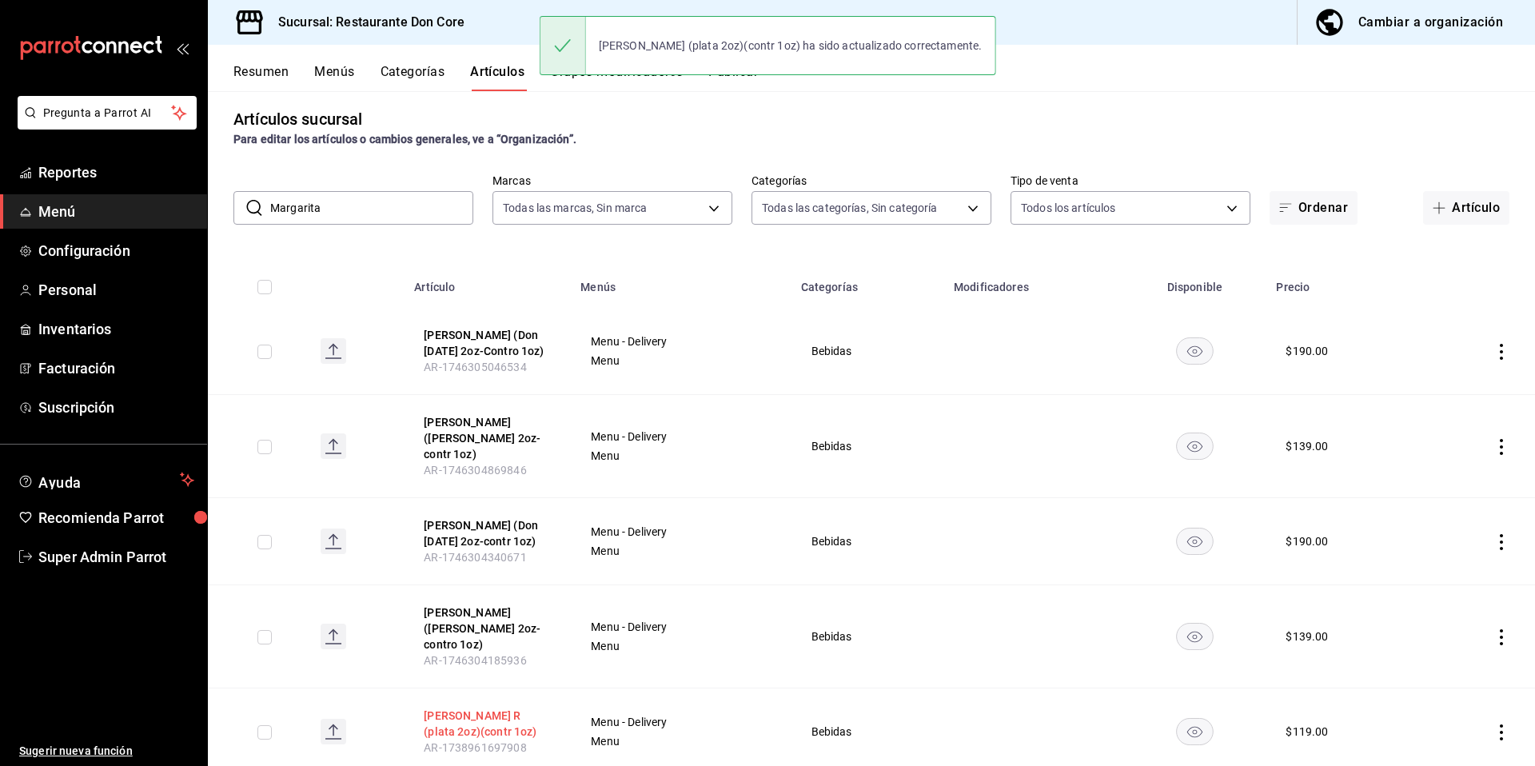
scroll to position [113, 0]
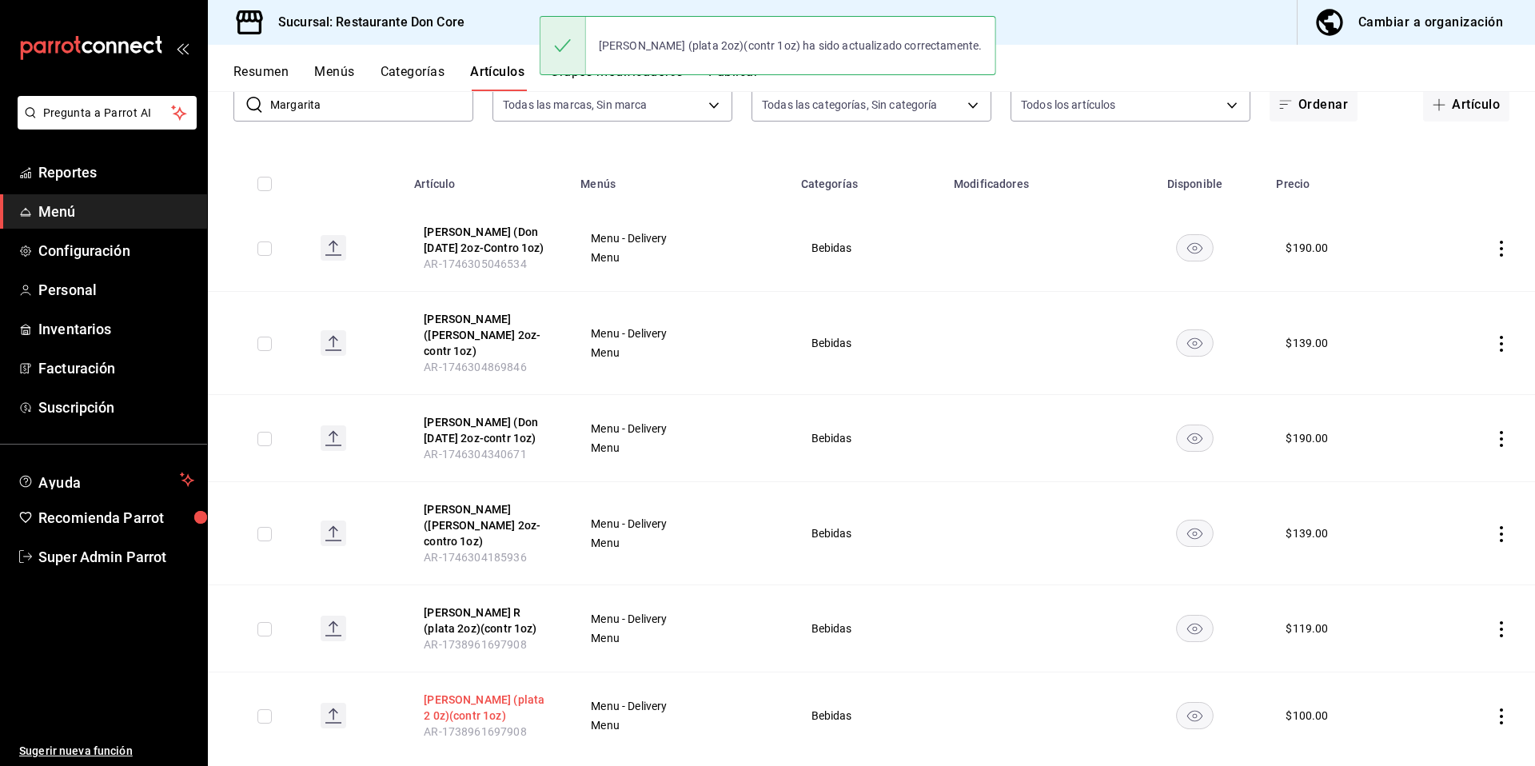
click at [464, 691] on button "Margarita Limon (plata 2 0z)(contr 1oz)" at bounding box center [488, 707] width 128 height 32
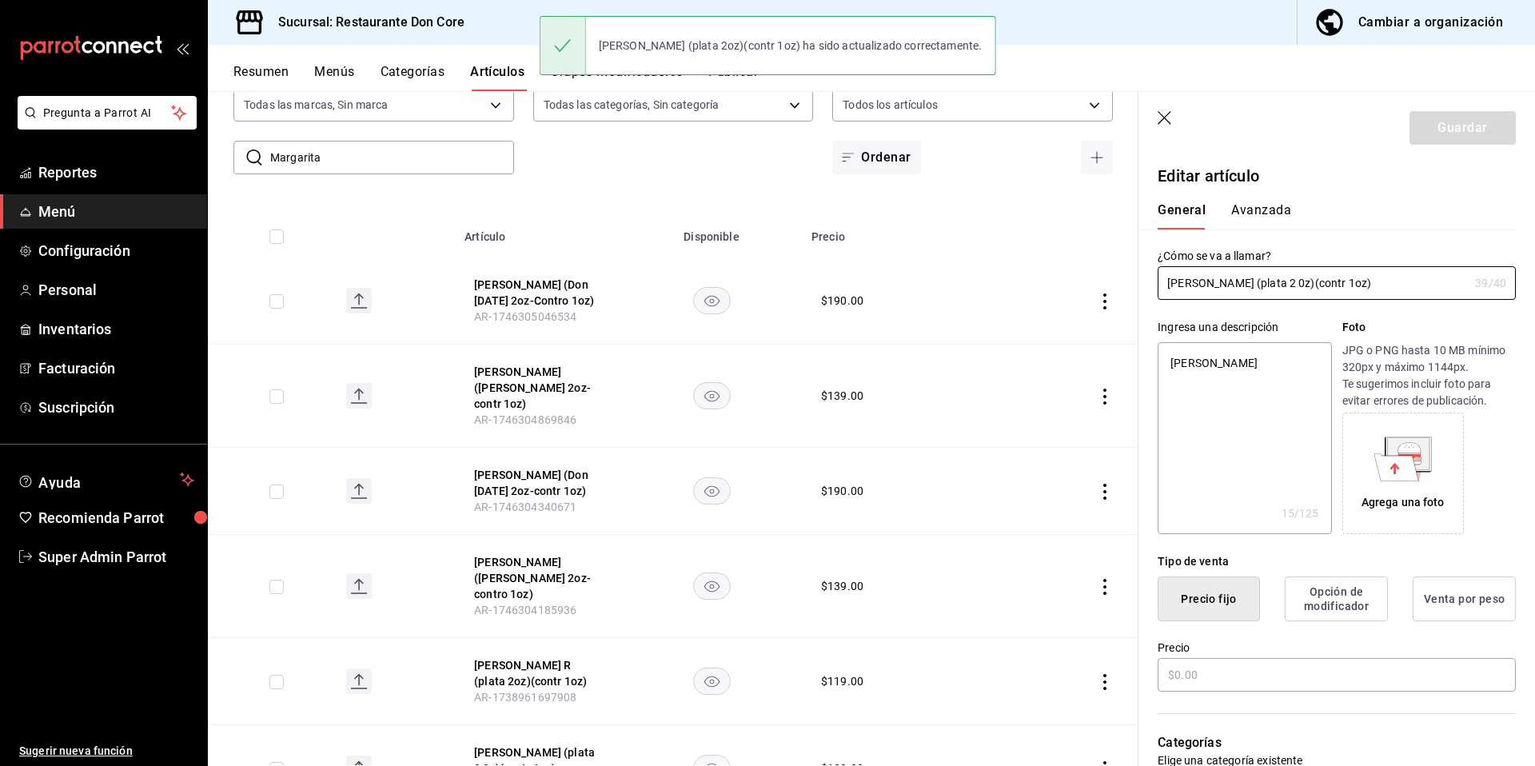
type textarea "x"
type input "$100.00"
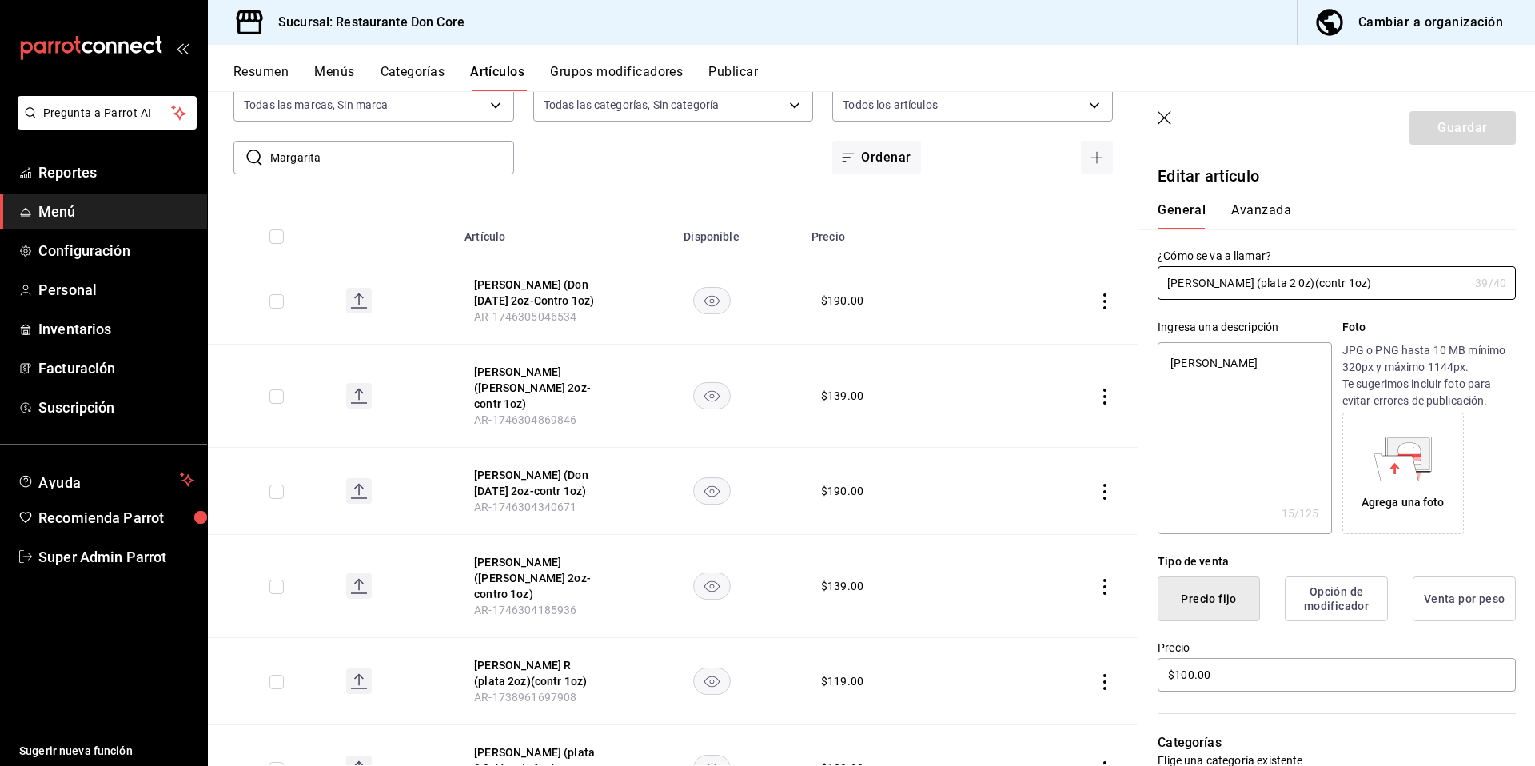
click at [496, 657] on button "Margarita Fruto R (plata 2oz)(contr 1oz)" at bounding box center [538, 673] width 128 height 32
drag, startPoint x: 346, startPoint y: 152, endPoint x: 272, endPoint y: 150, distance: 74.4
click at [272, 150] on input "Margarita" at bounding box center [392, 157] width 244 height 32
paste input "Carajillo"
type input "Carajillo"
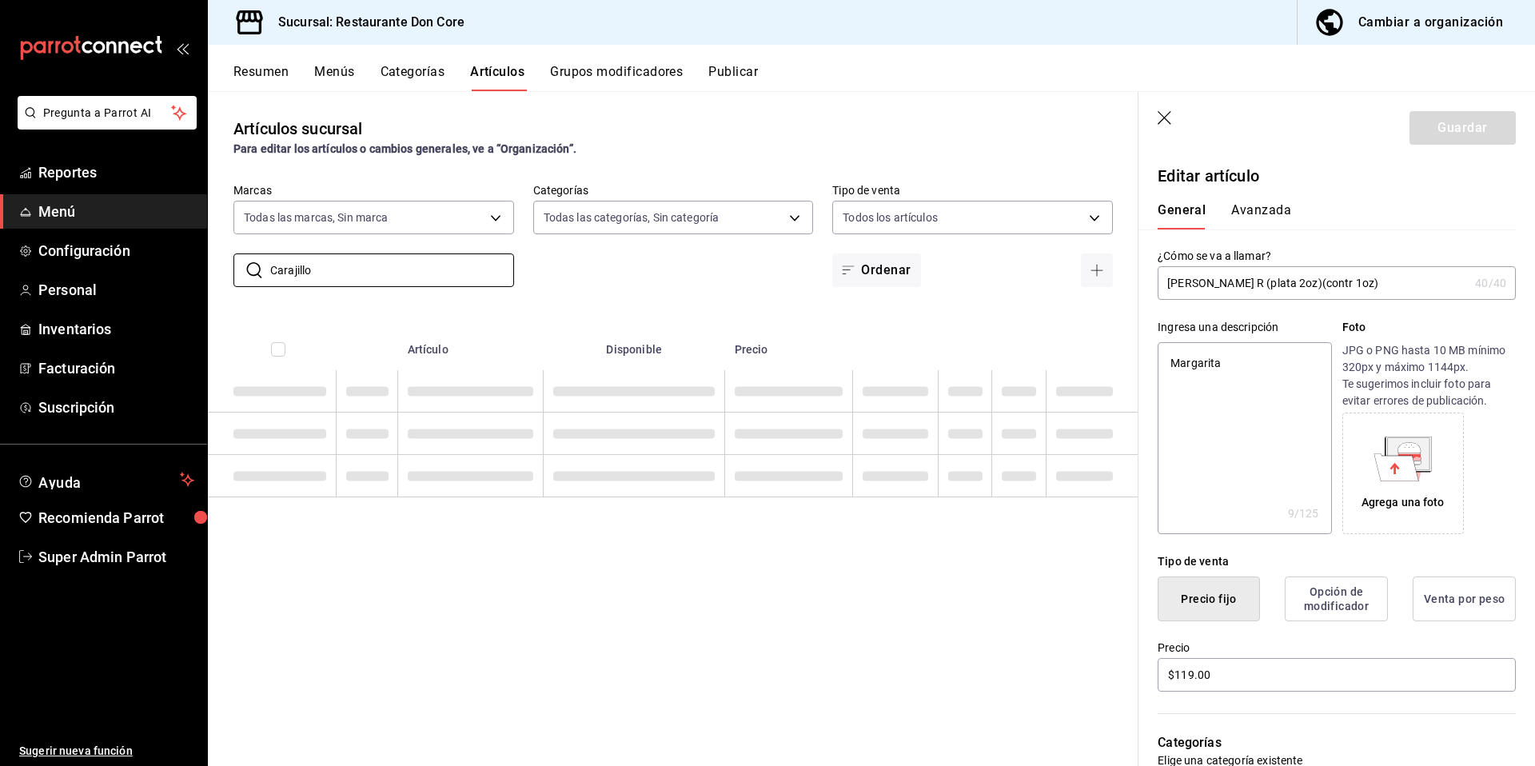
type textarea "x"
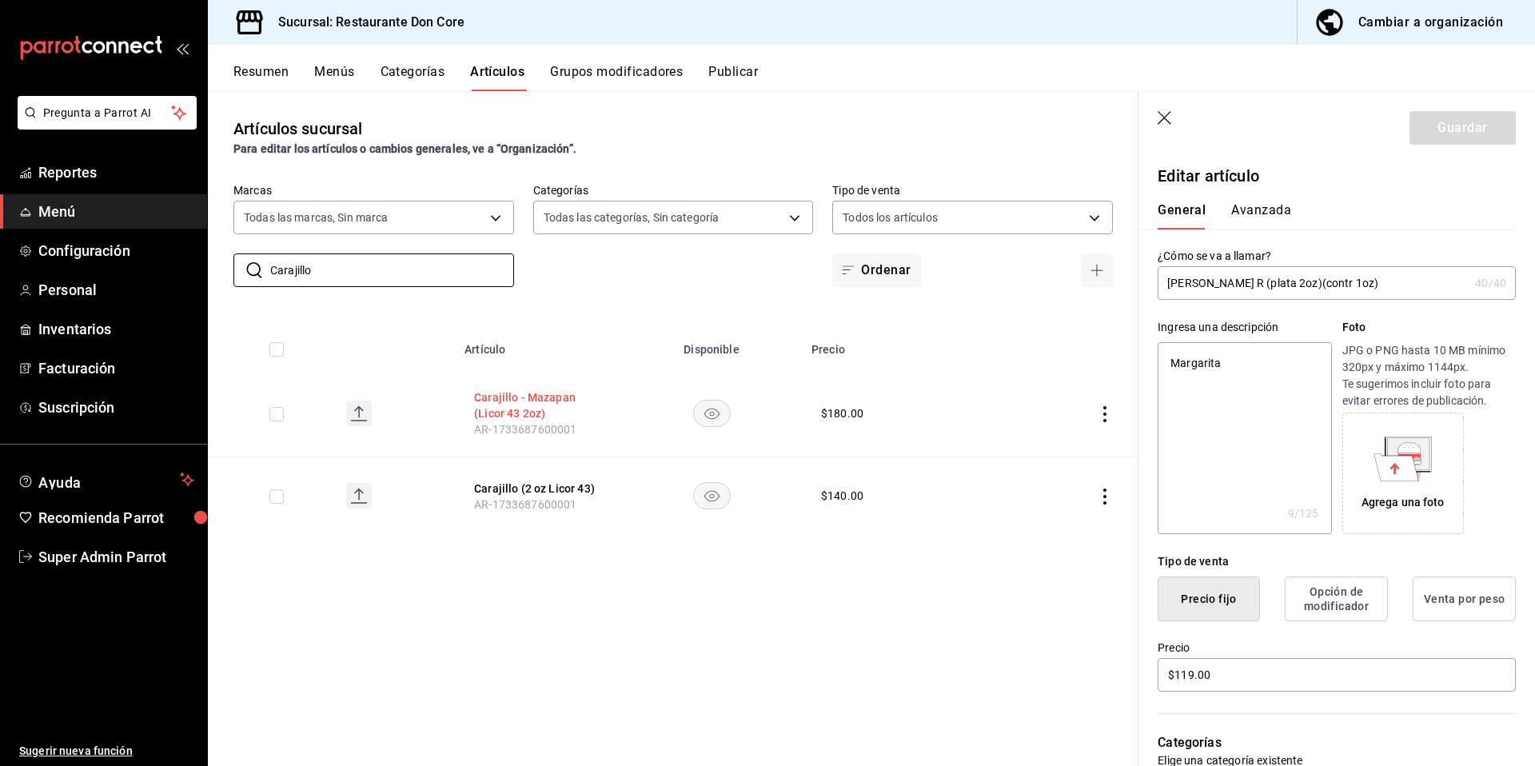
type input "Carajillo"
click at [503, 408] on button "Carajillo - Mazapan (Licor 43 2oz)" at bounding box center [538, 405] width 128 height 32
type textarea "x"
type input "$180.00"
radio input "false"
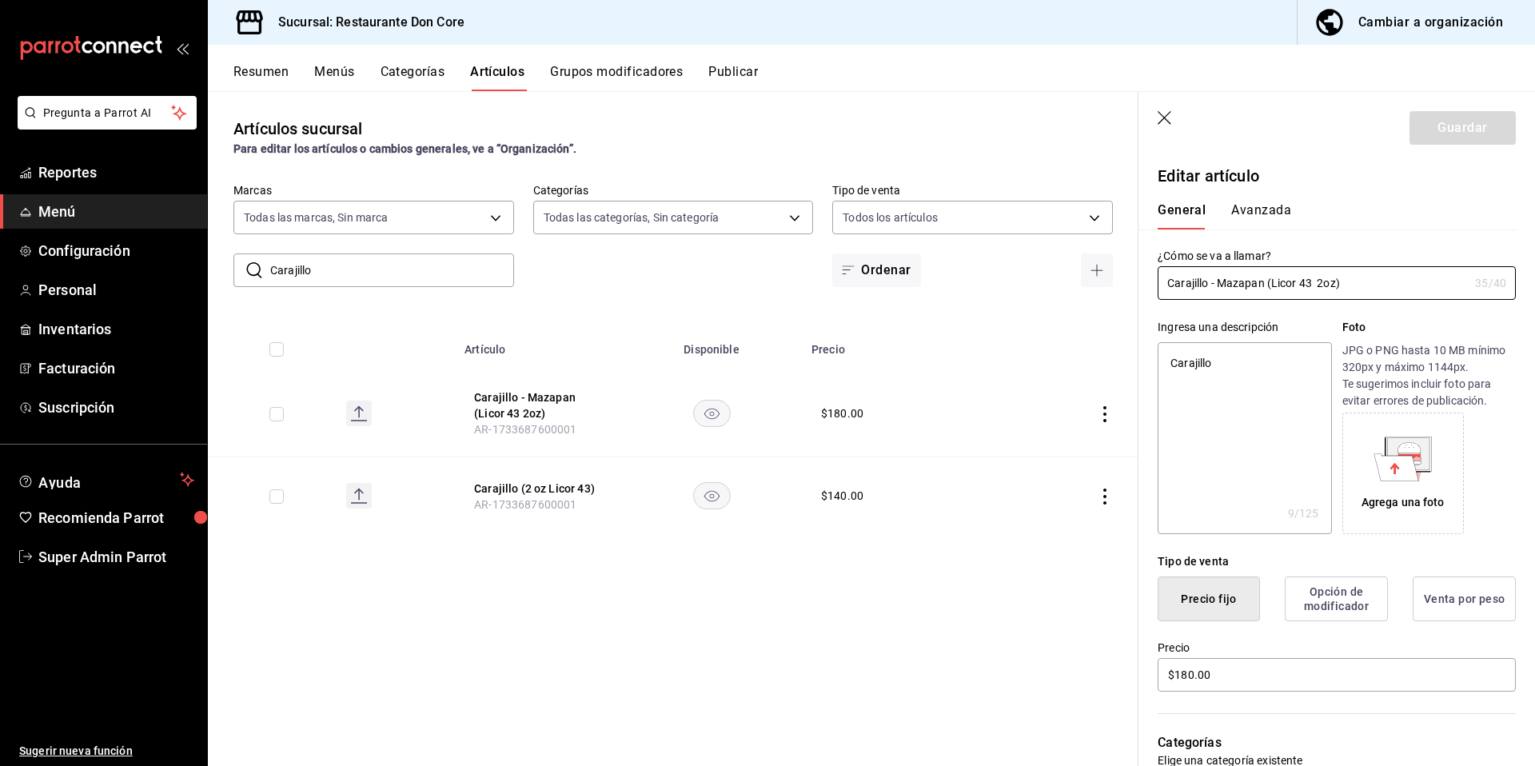
radio input "true"
type textarea "x"
click at [1253, 428] on textarea "Carajillo" at bounding box center [1243, 438] width 173 height 192
click at [576, 488] on button "Carajillo (2 oz Licor 43)" at bounding box center [538, 488] width 128 height 16
type textarea "x"
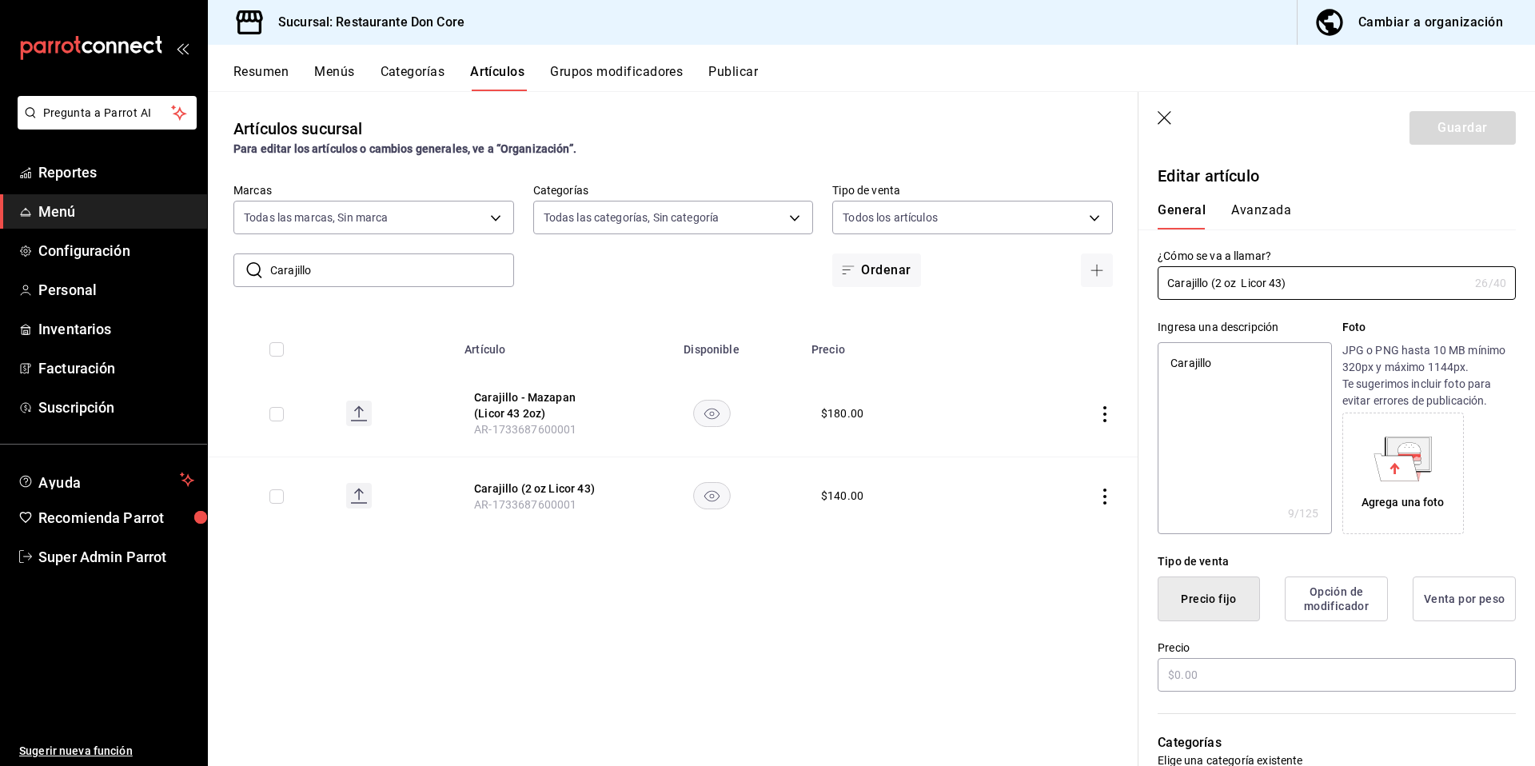
type input "$140.00"
radio input "false"
radio input "true"
drag, startPoint x: 327, startPoint y: 277, endPoint x: 222, endPoint y: 260, distance: 106.1
click at [227, 261] on div "​ Carajillo ​ Marcas Todas las marcas, Sin marca 0510f1b4-e7bb-4c6d-97a2-a87cb8…" at bounding box center [673, 235] width 930 height 104
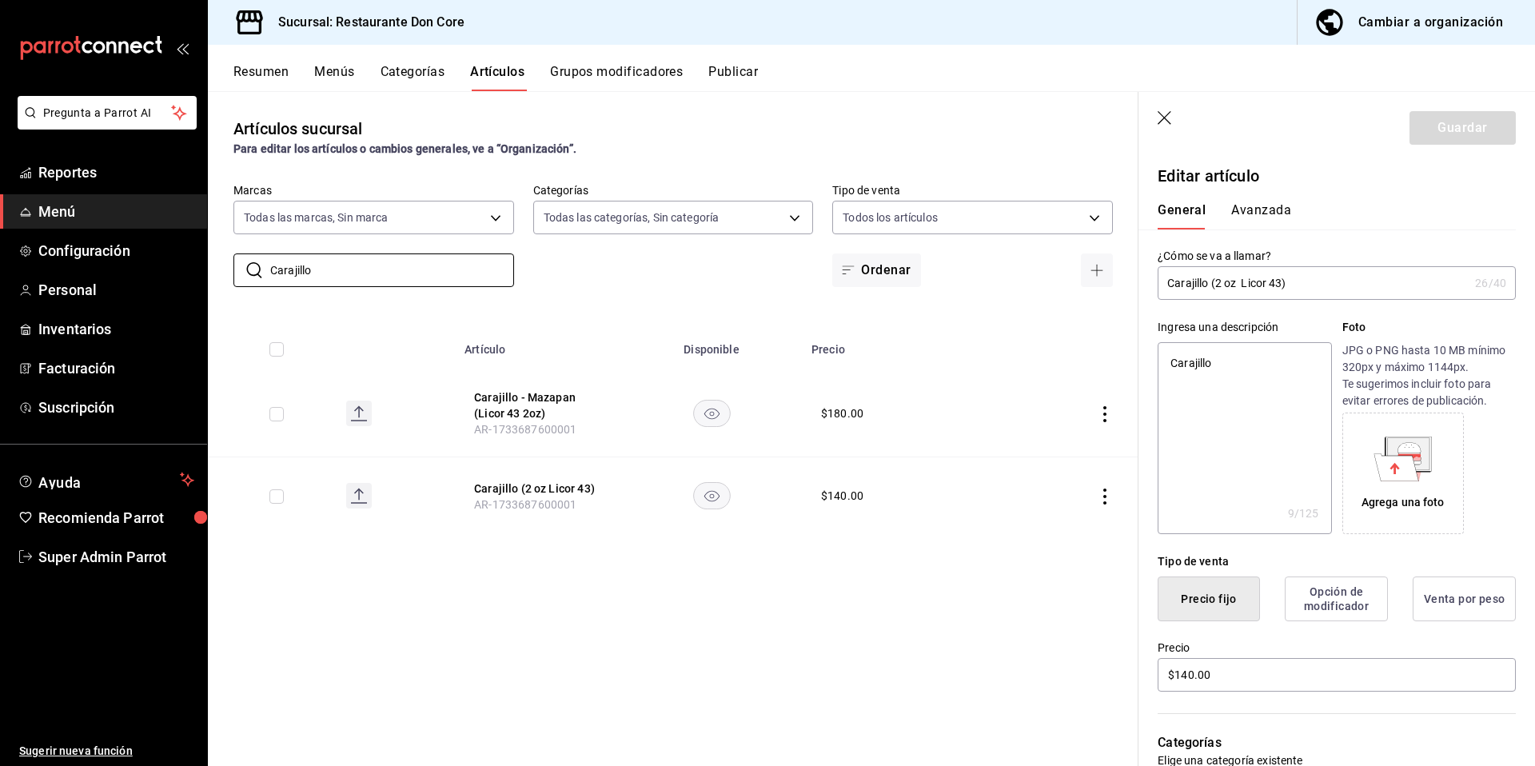
paste input "onga"
type input "Conga"
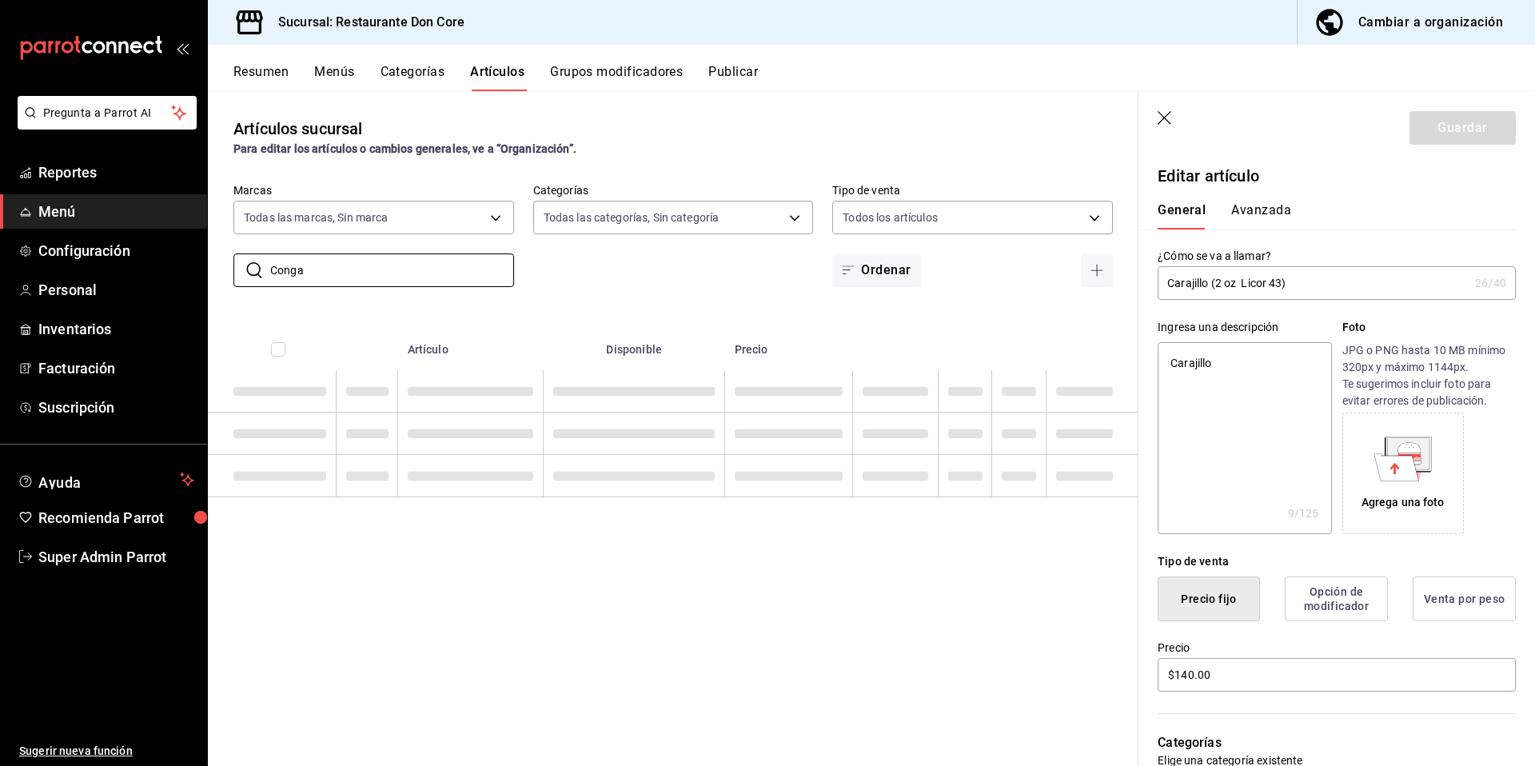
type textarea "x"
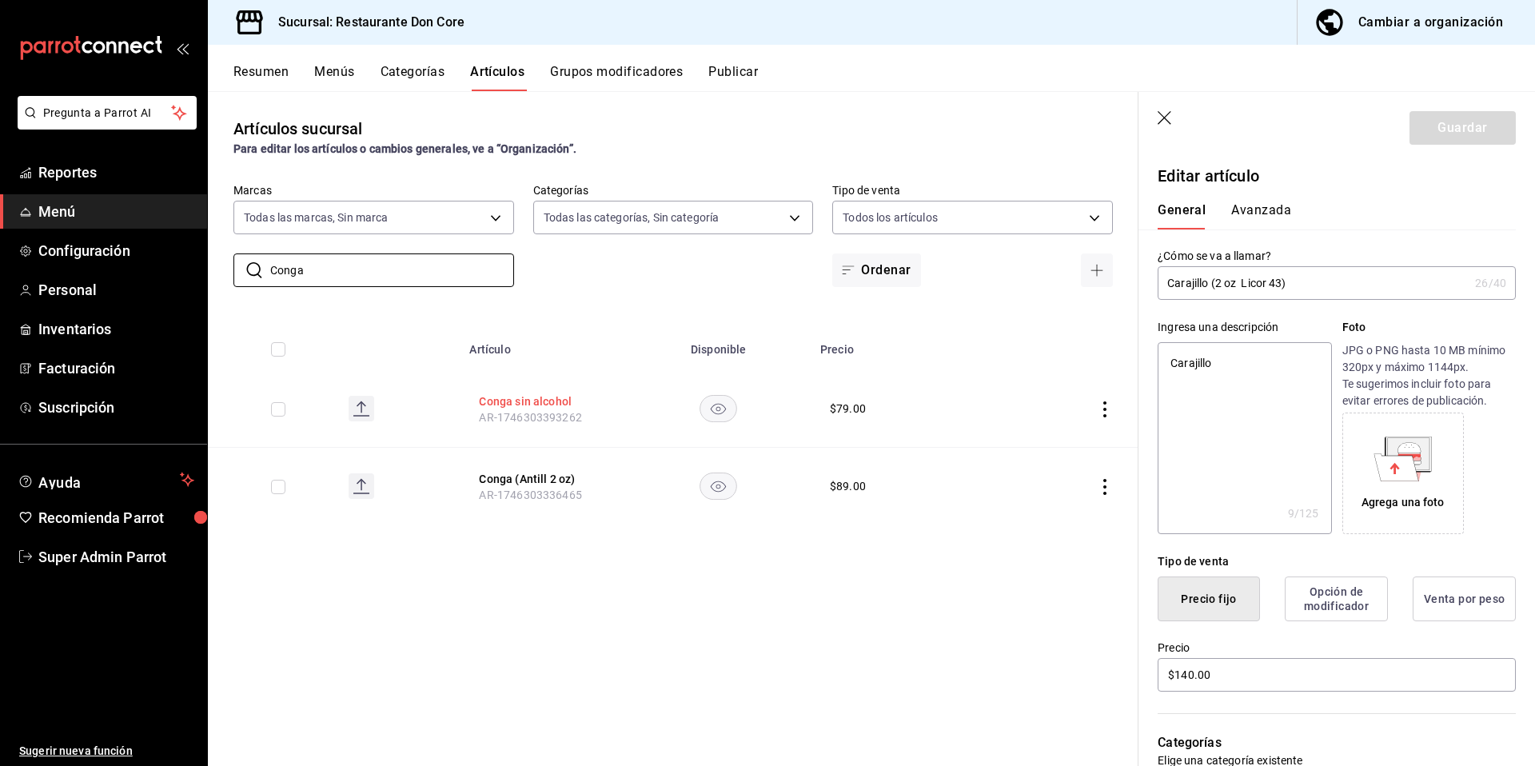
type input "Conga"
click at [544, 397] on button "Conga sin alcohol" at bounding box center [543, 401] width 128 height 16
click at [1241, 426] on textarea at bounding box center [1243, 438] width 173 height 192
paste textarea "Conga"
type textarea "Conga"
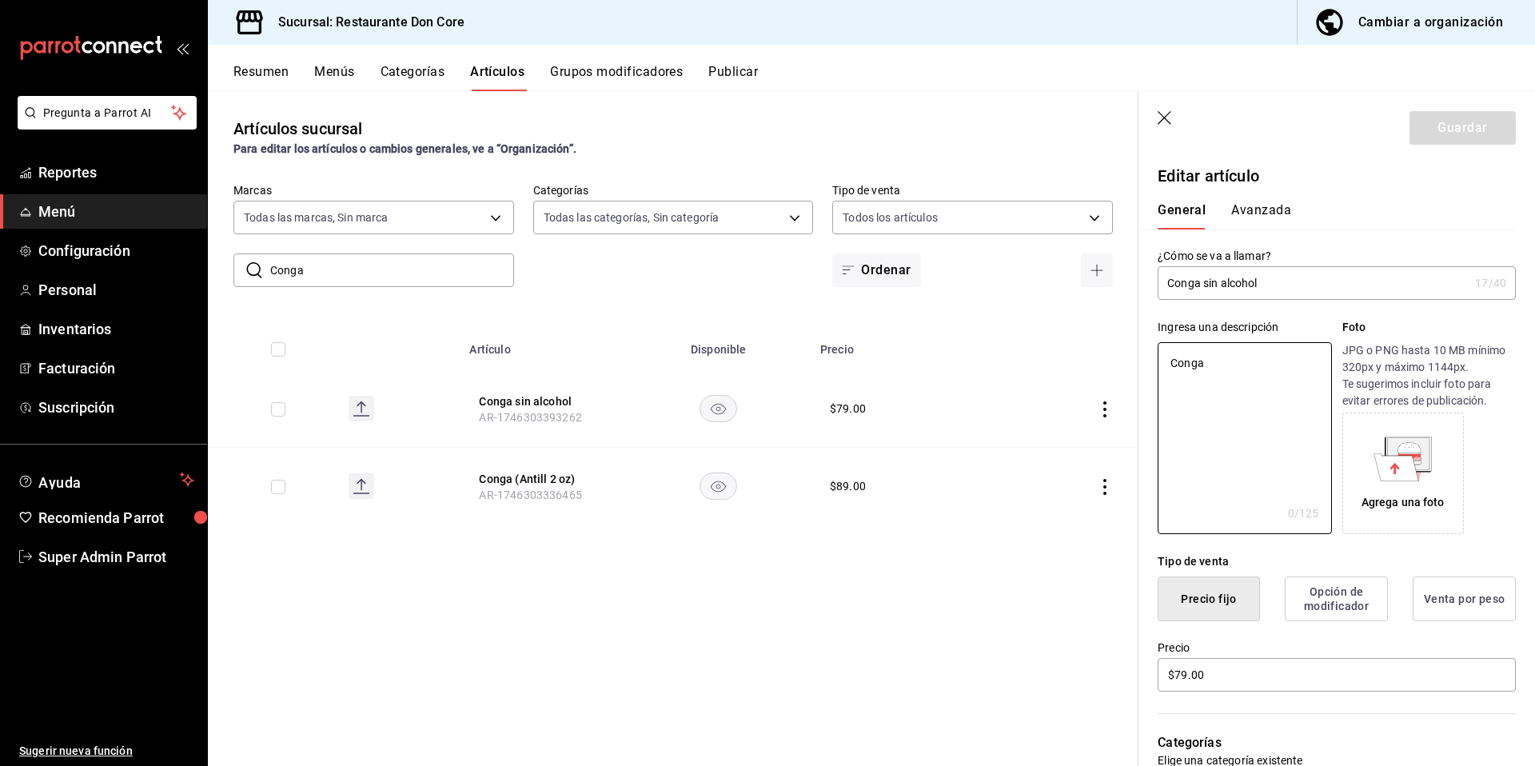
type textarea "x"
type textarea "Conga"
click at [1500, 112] on button "Guardar" at bounding box center [1462, 128] width 106 height 34
type textarea "x"
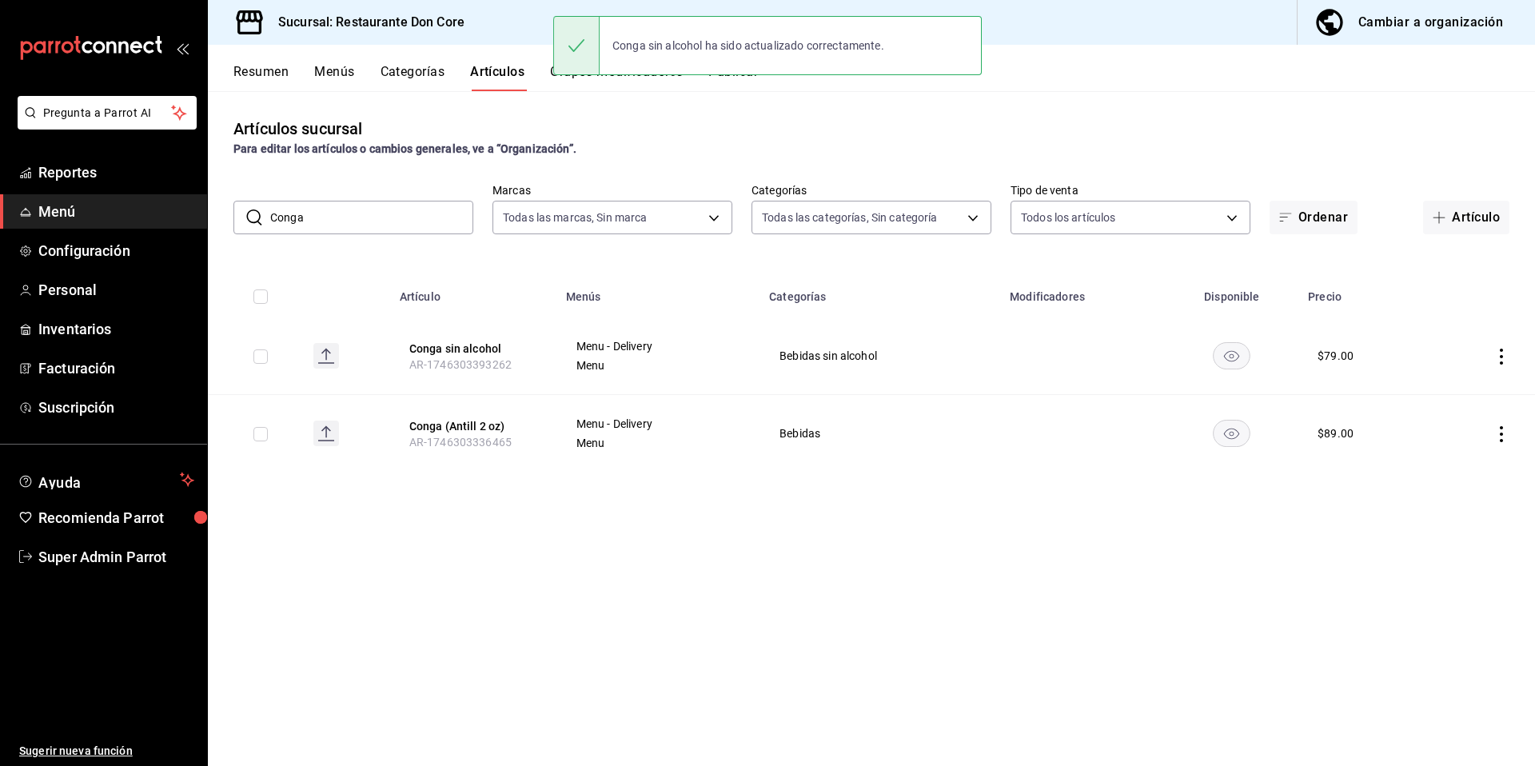
click at [468, 436] on span "AR-1746303336465" at bounding box center [460, 442] width 102 height 13
click at [478, 428] on button "Conga (Antill 2 oz)" at bounding box center [473, 426] width 128 height 16
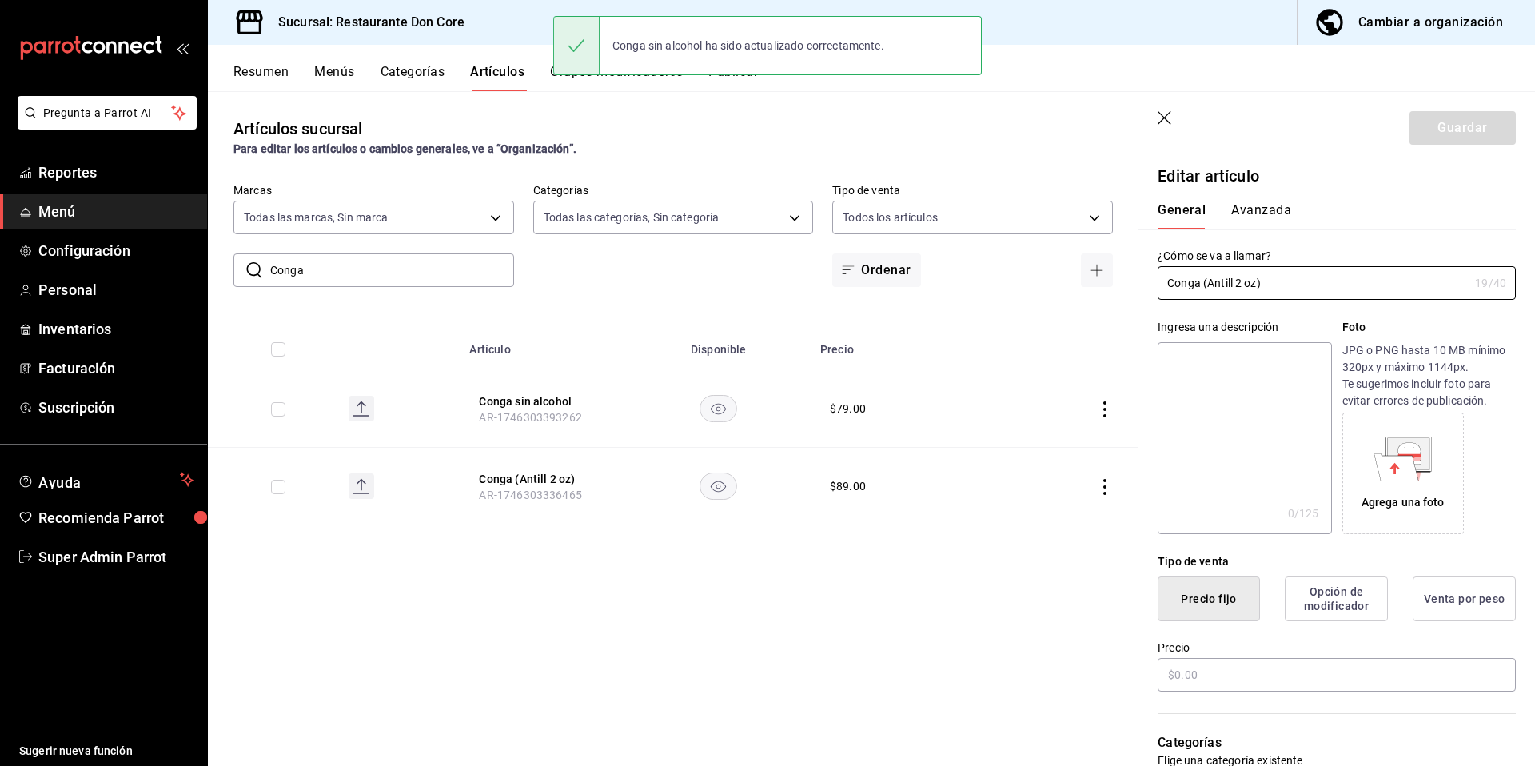
type input "$89.00"
click at [1201, 418] on textarea at bounding box center [1243, 438] width 173 height 192
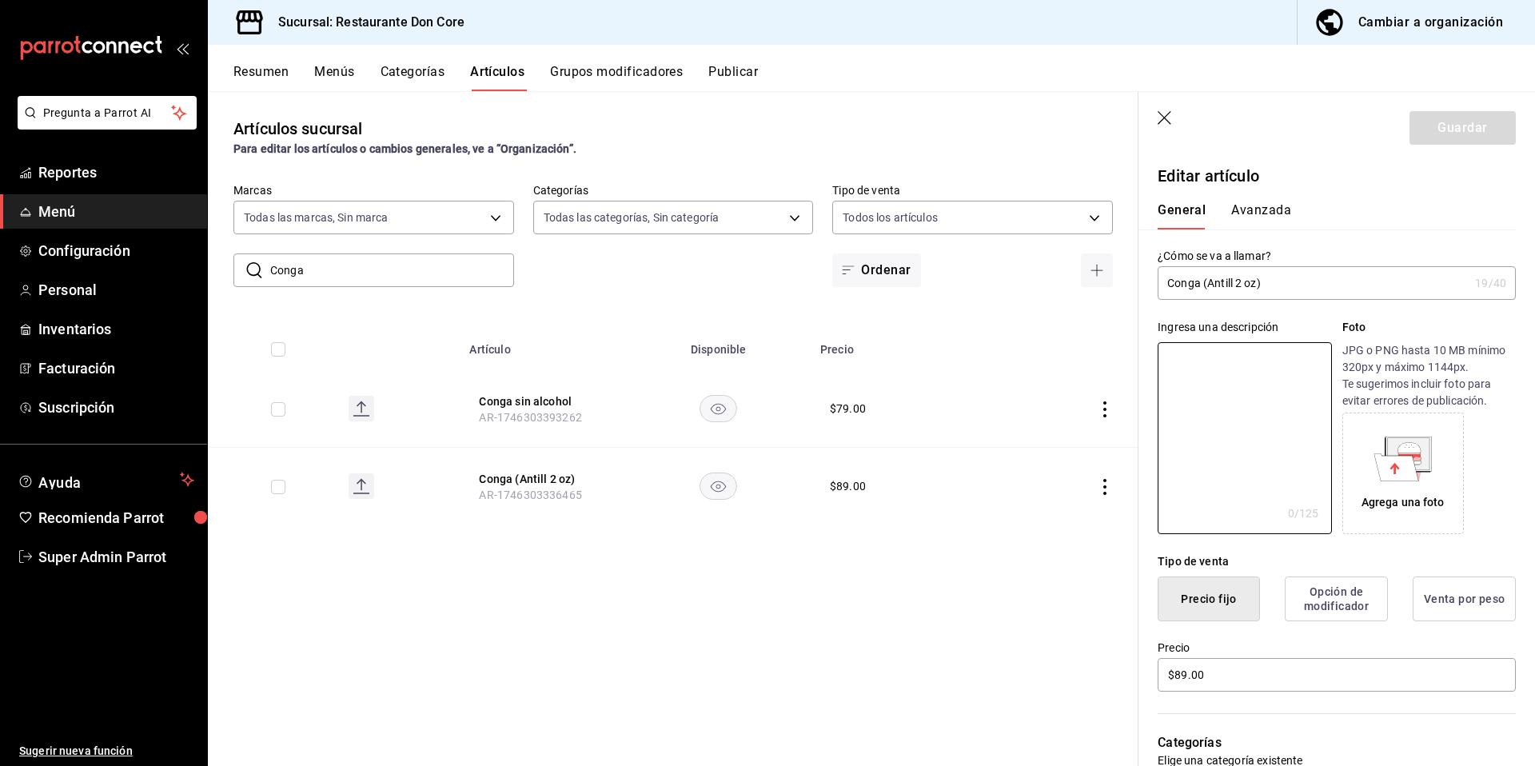
paste textarea "Conga"
type textarea "Conga"
type textarea "x"
type textarea "Conga"
click at [1457, 133] on button "Guardar" at bounding box center [1462, 128] width 106 height 34
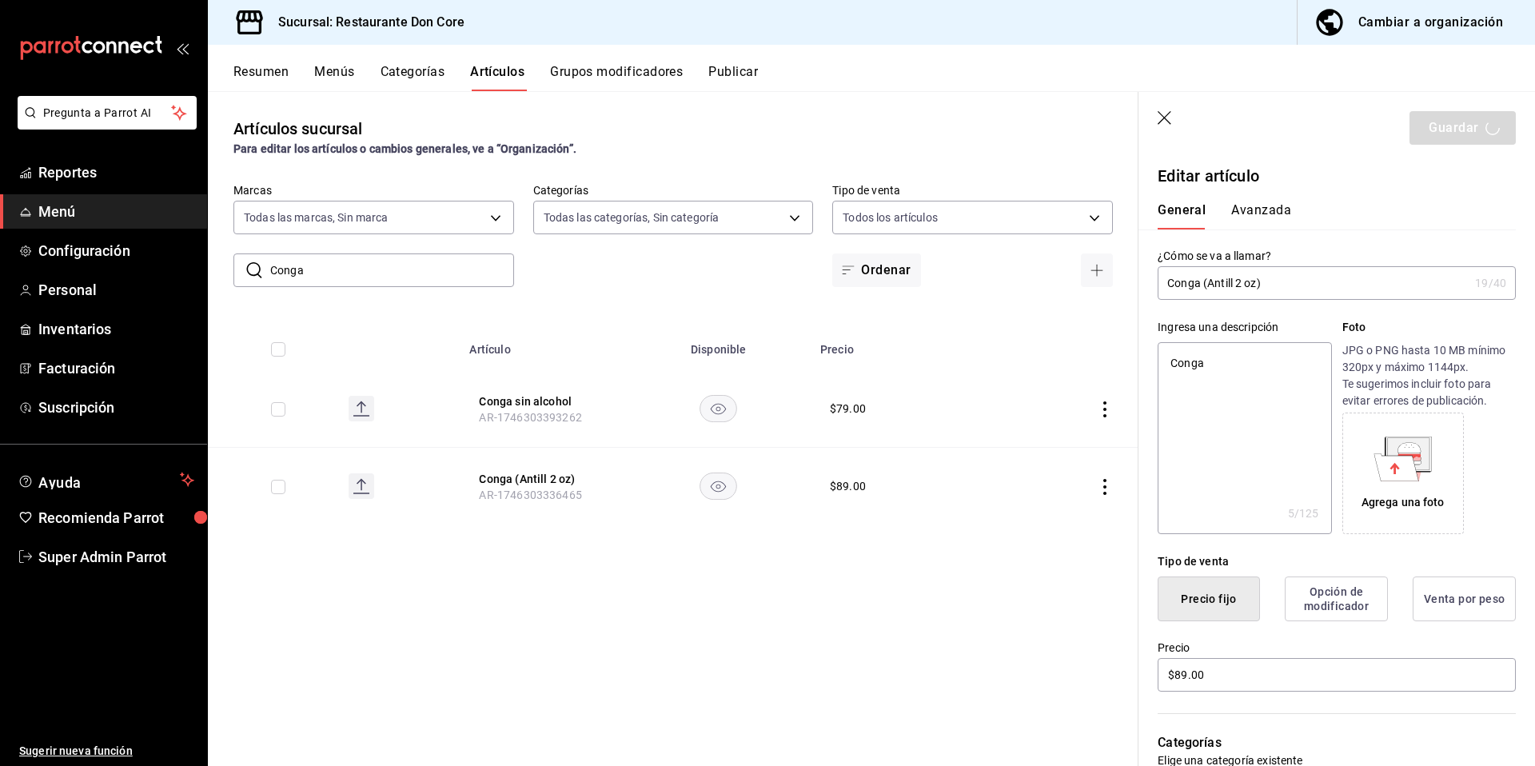
type textarea "x"
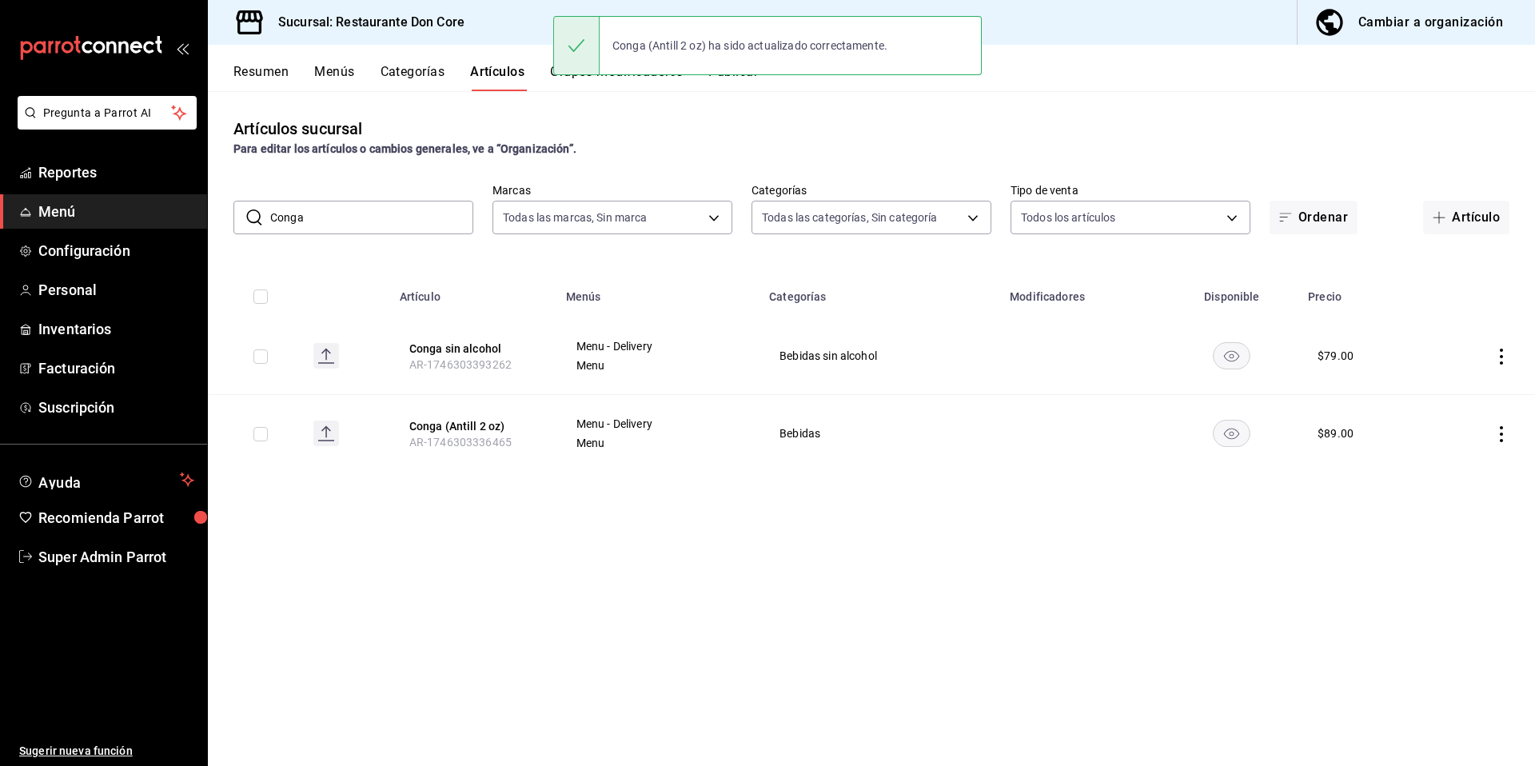
drag, startPoint x: 313, startPoint y: 209, endPoint x: 265, endPoint y: 201, distance: 49.5
click at [250, 201] on div "​ Conga ​" at bounding box center [353, 218] width 240 height 34
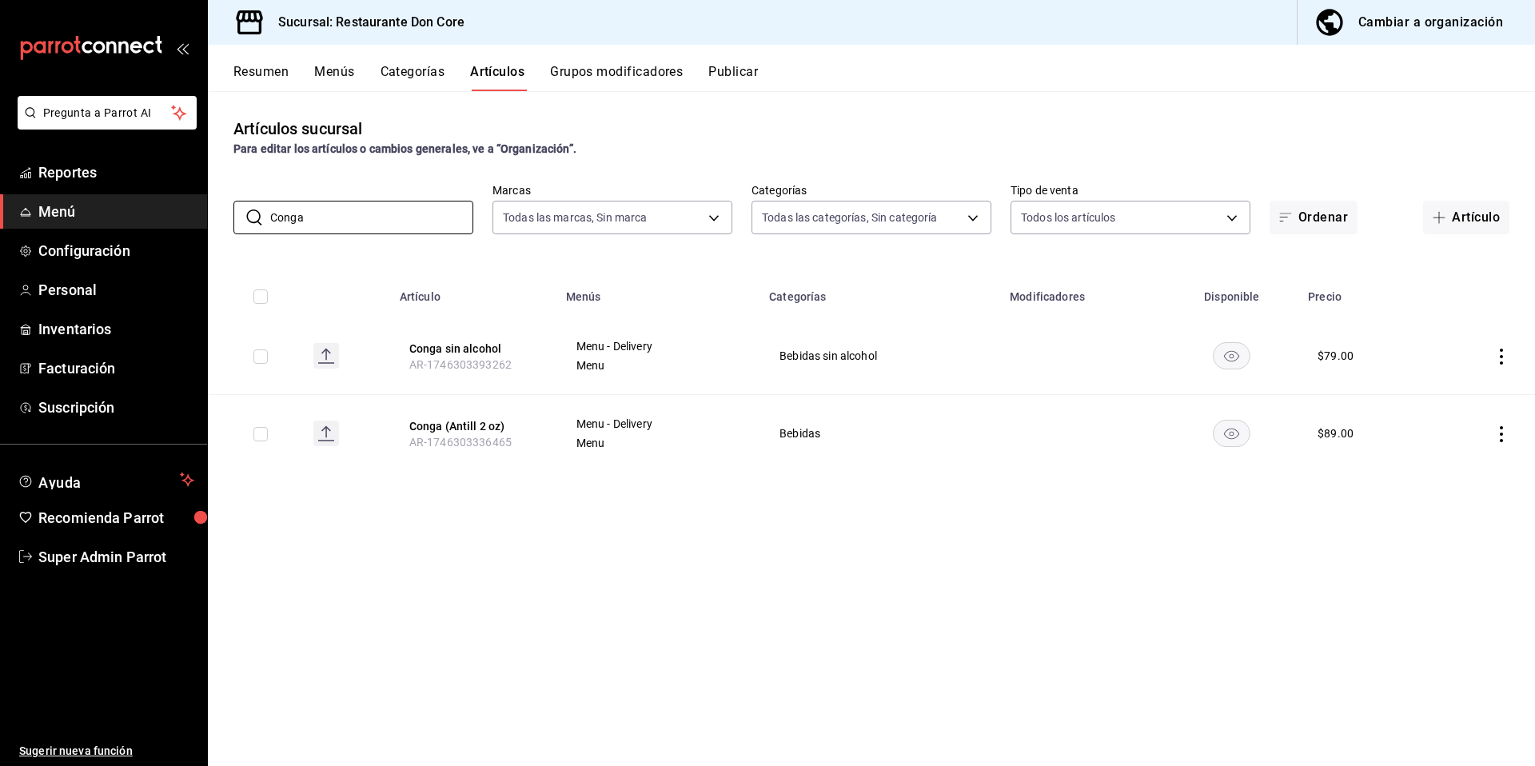
paste input "piña colada"
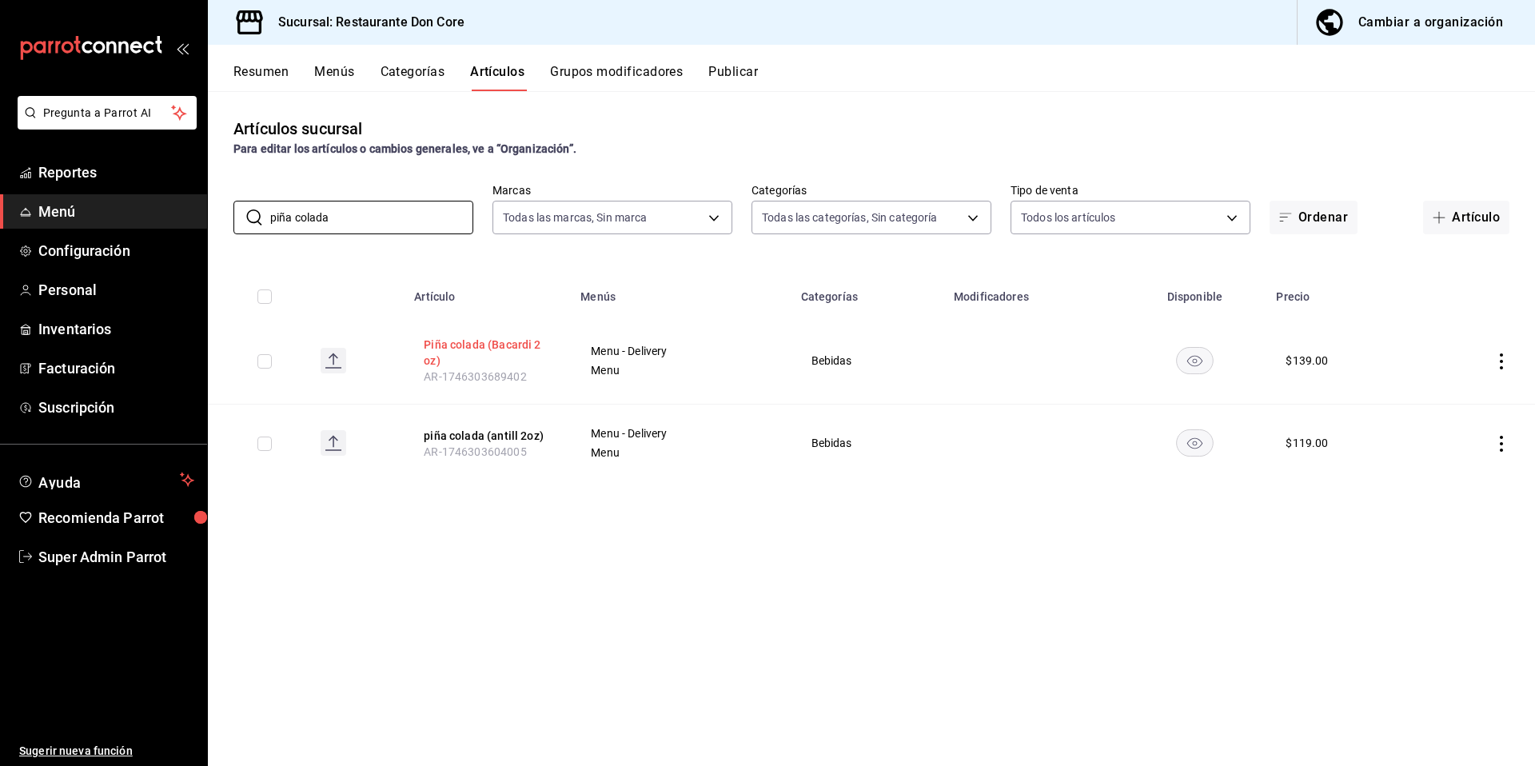
type input "piña colada"
drag, startPoint x: 509, startPoint y: 341, endPoint x: 582, endPoint y: 357, distance: 74.3
click at [508, 344] on button "Piña colada (Bacardi 2 oz)" at bounding box center [488, 353] width 128 height 32
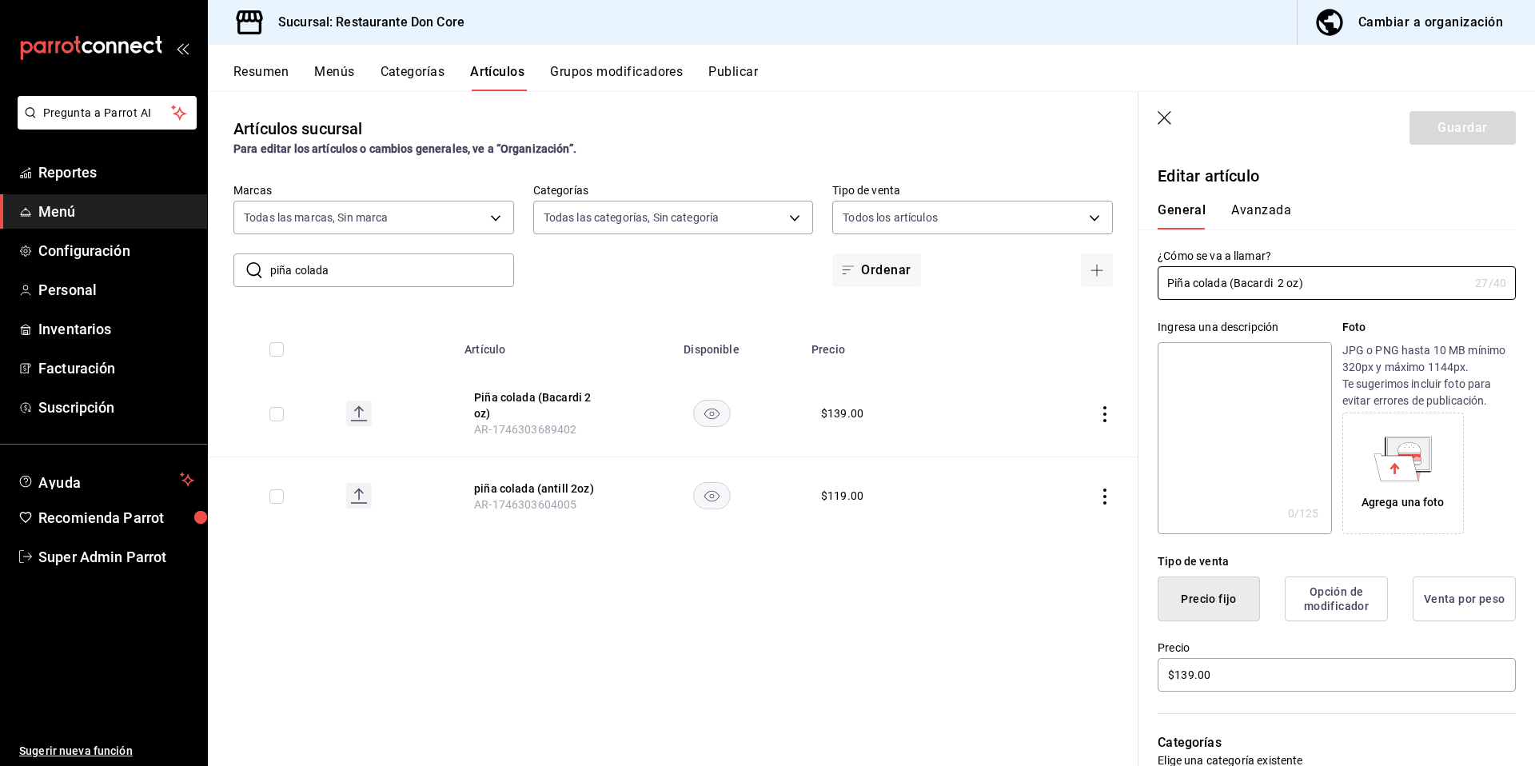
click at [1253, 418] on textarea at bounding box center [1243, 438] width 173 height 192
paste textarea "piña colada"
type textarea "piña colada"
type textarea "x"
type textarea "piña colada"
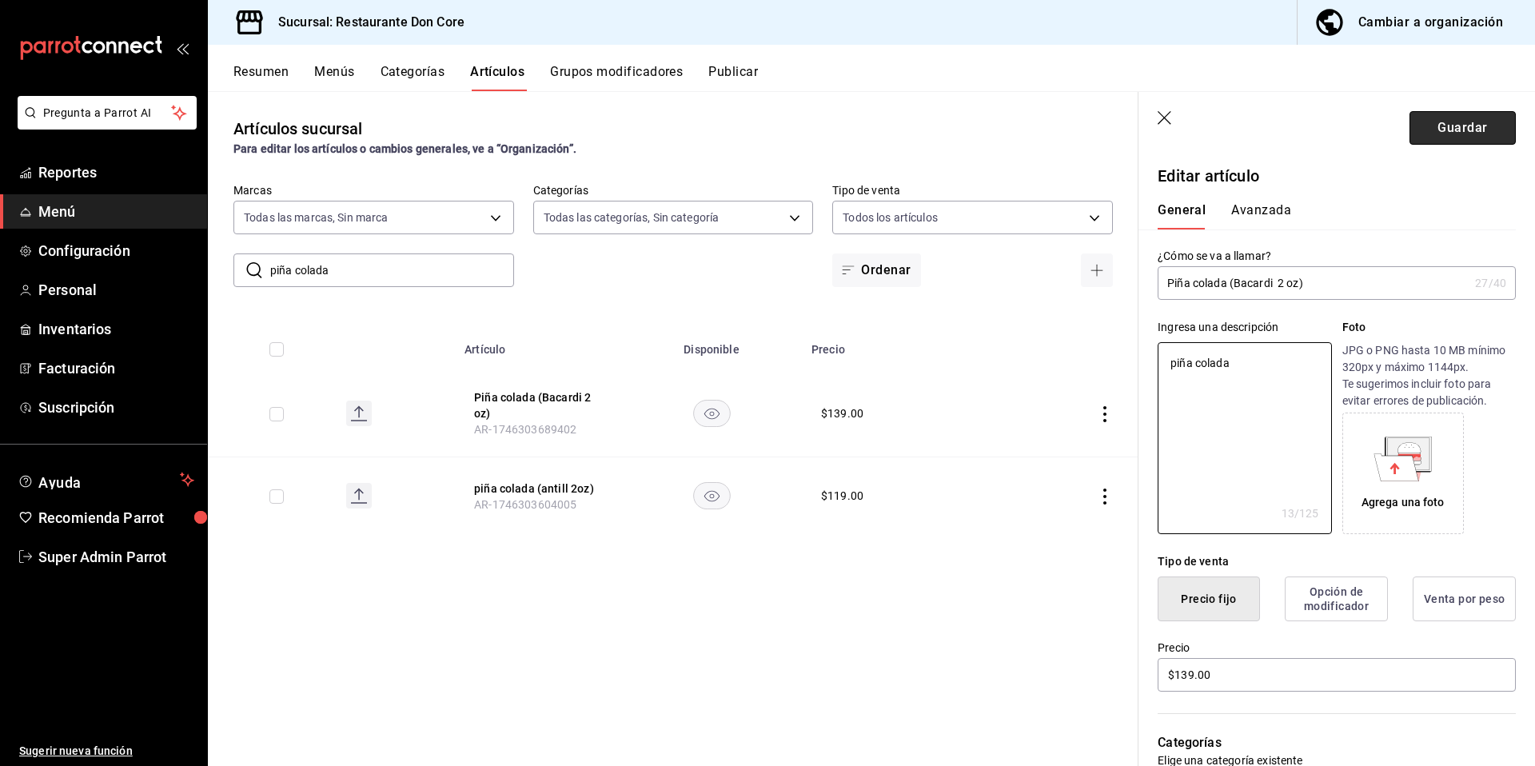
click at [1472, 122] on button "Guardar" at bounding box center [1462, 128] width 106 height 34
type textarea "x"
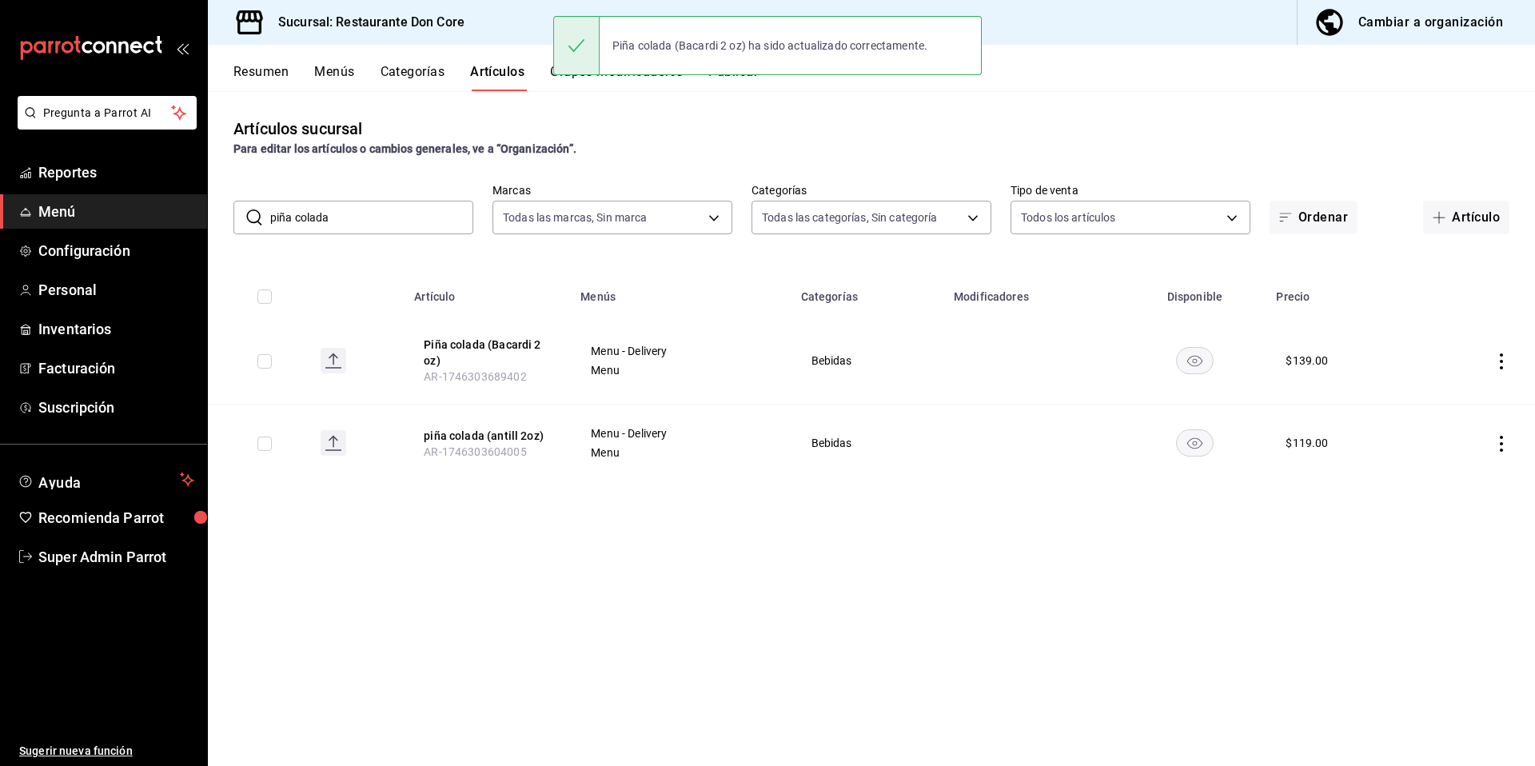
click at [484, 444] on th "piña colada (antill 2oz) AR-1746303604005" at bounding box center [487, 443] width 166 height 78
click at [519, 436] on button "piña colada (antill 2oz)" at bounding box center [488, 436] width 128 height 16
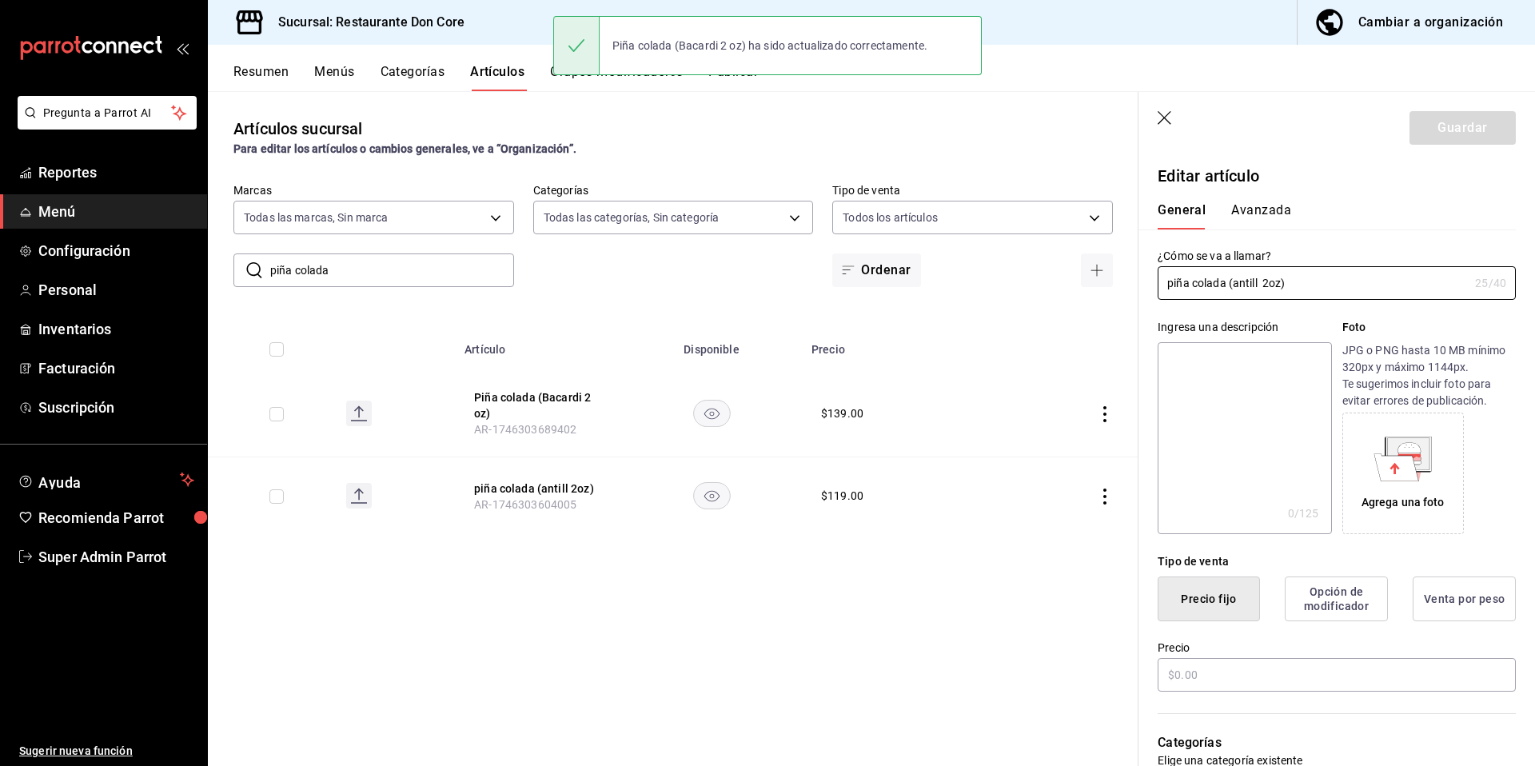
type input "$119.00"
click at [1269, 454] on textarea at bounding box center [1243, 438] width 173 height 192
paste textarea "piña colada"
type textarea "piña colada"
type textarea "x"
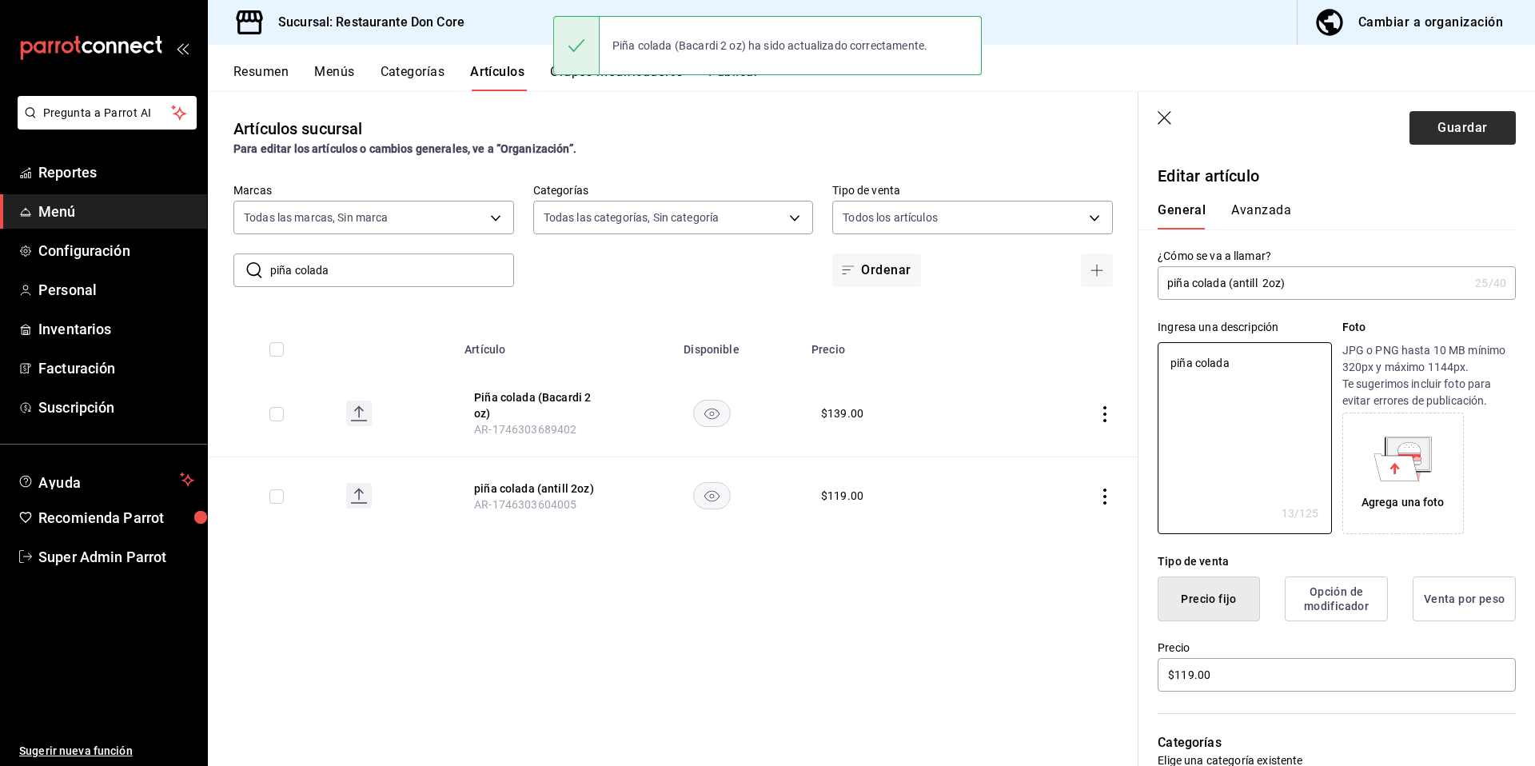
type textarea "piña colada"
click at [1428, 123] on button "Guardar" at bounding box center [1462, 128] width 106 height 34
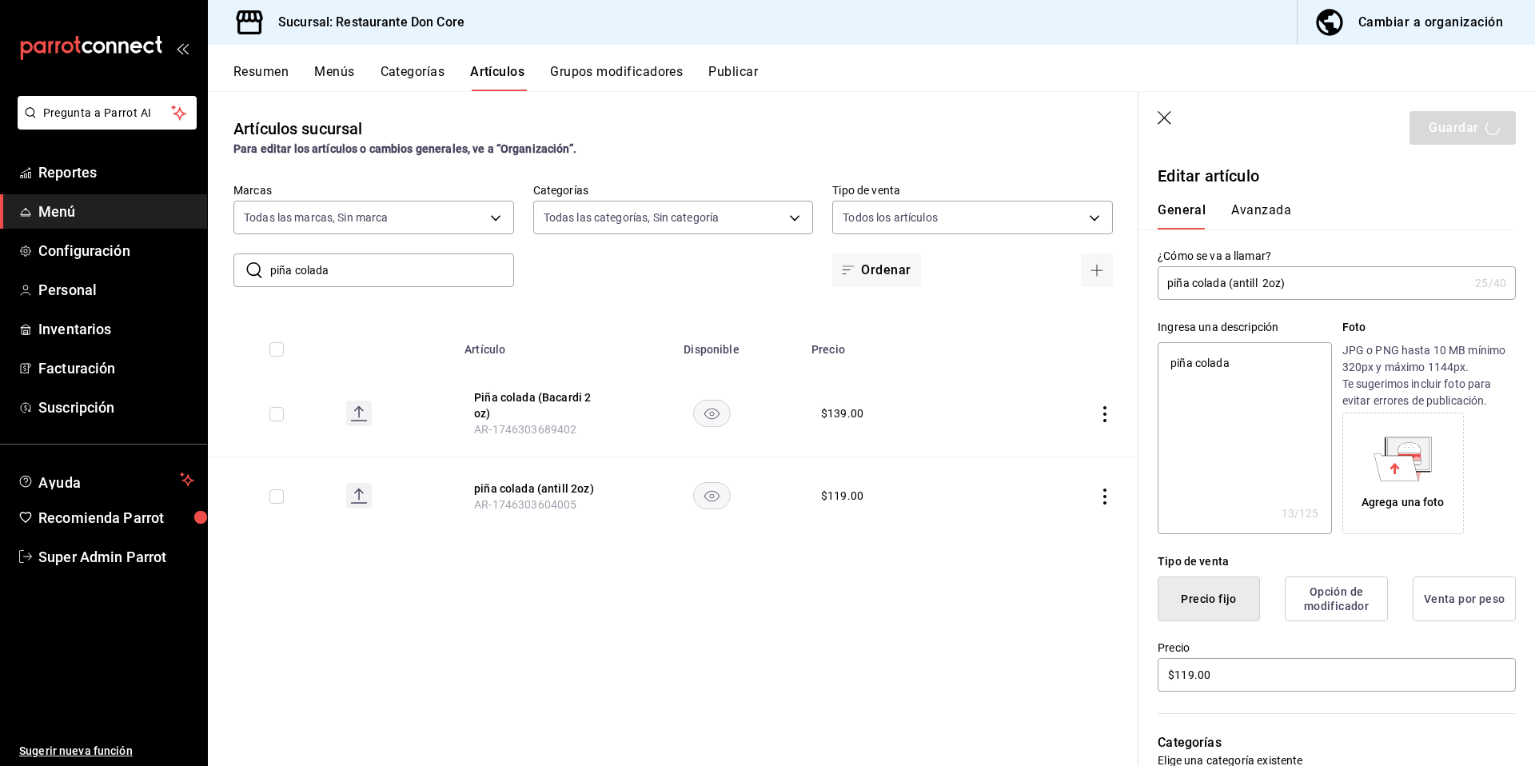
type textarea "x"
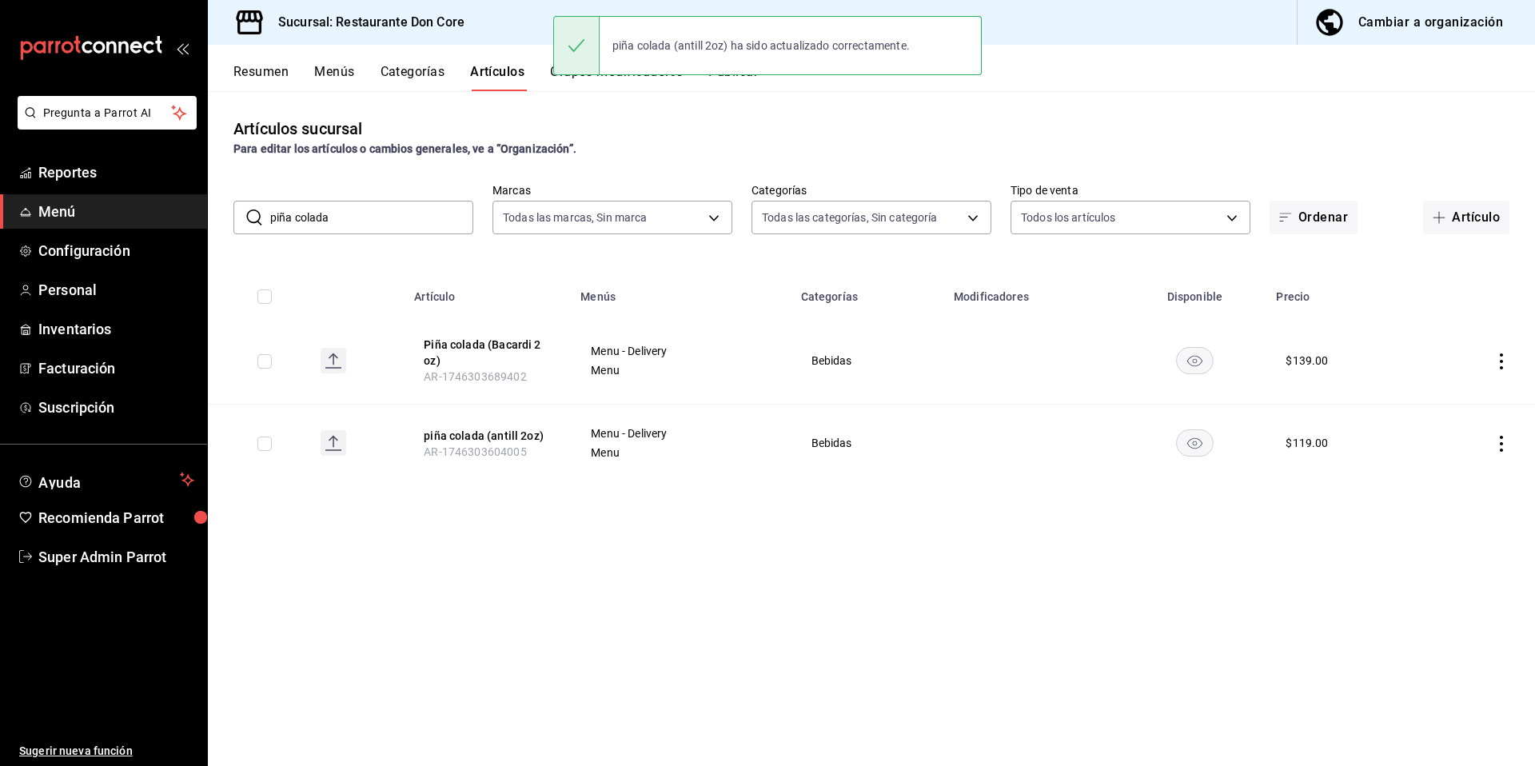
click at [369, 217] on input "piña colada" at bounding box center [371, 217] width 203 height 32
drag, startPoint x: 369, startPoint y: 217, endPoint x: 265, endPoint y: 214, distance: 103.2
click at [265, 214] on div "​ piña colada ​" at bounding box center [353, 218] width 240 height 34
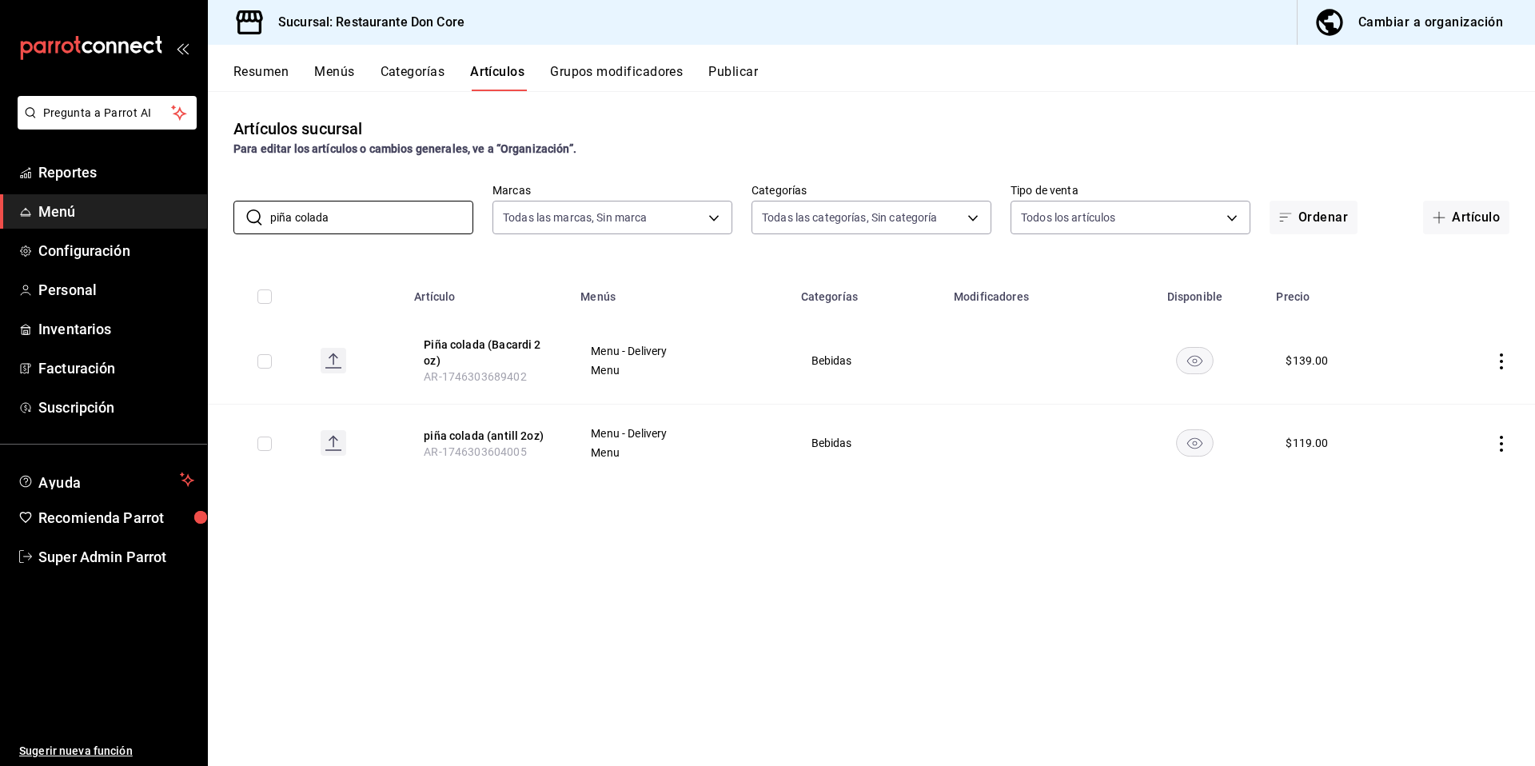
paste input "margarita"
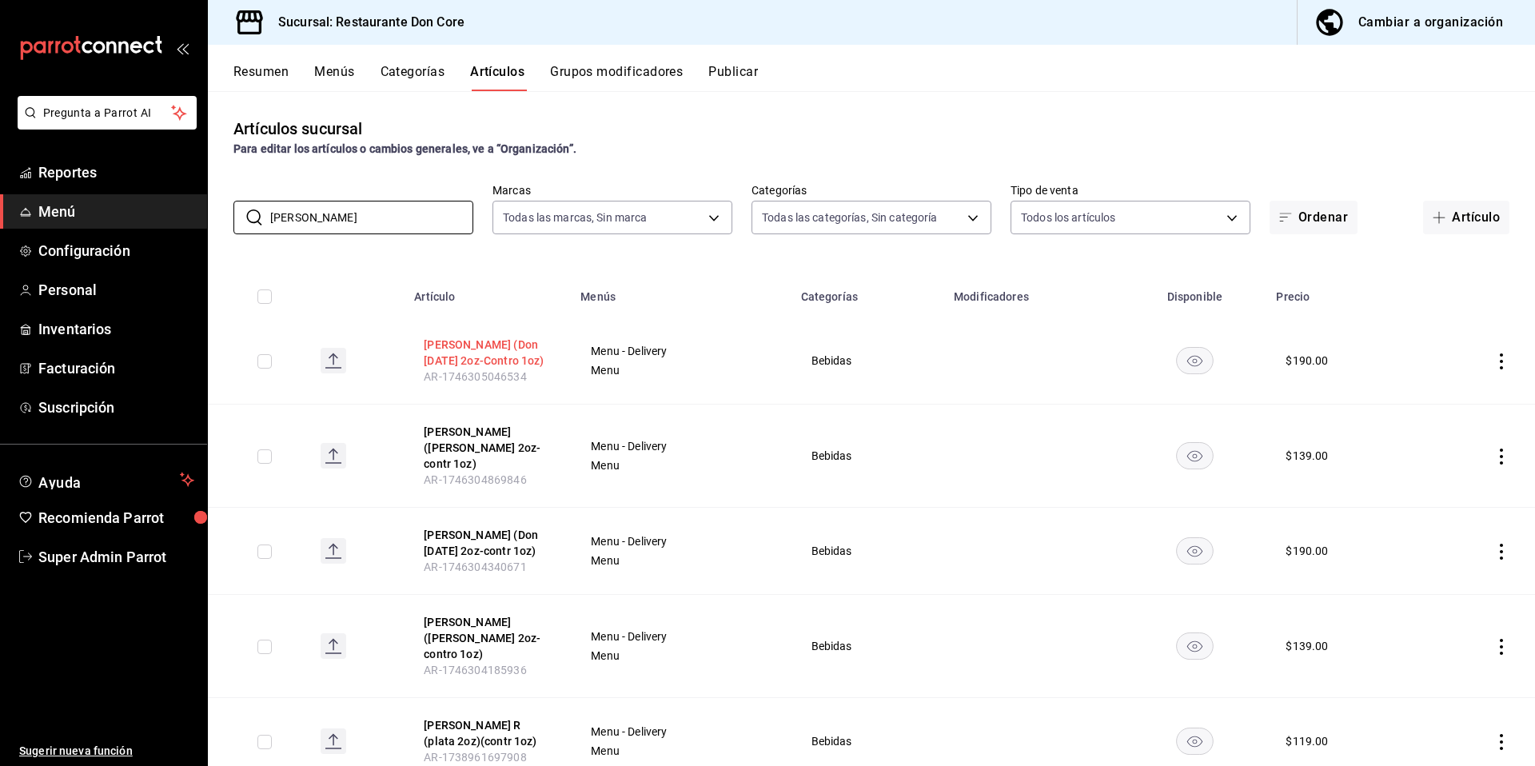
click at [488, 361] on button "margarita Limon (Don Jul 2oz-Contro 1oz)" at bounding box center [488, 353] width 128 height 32
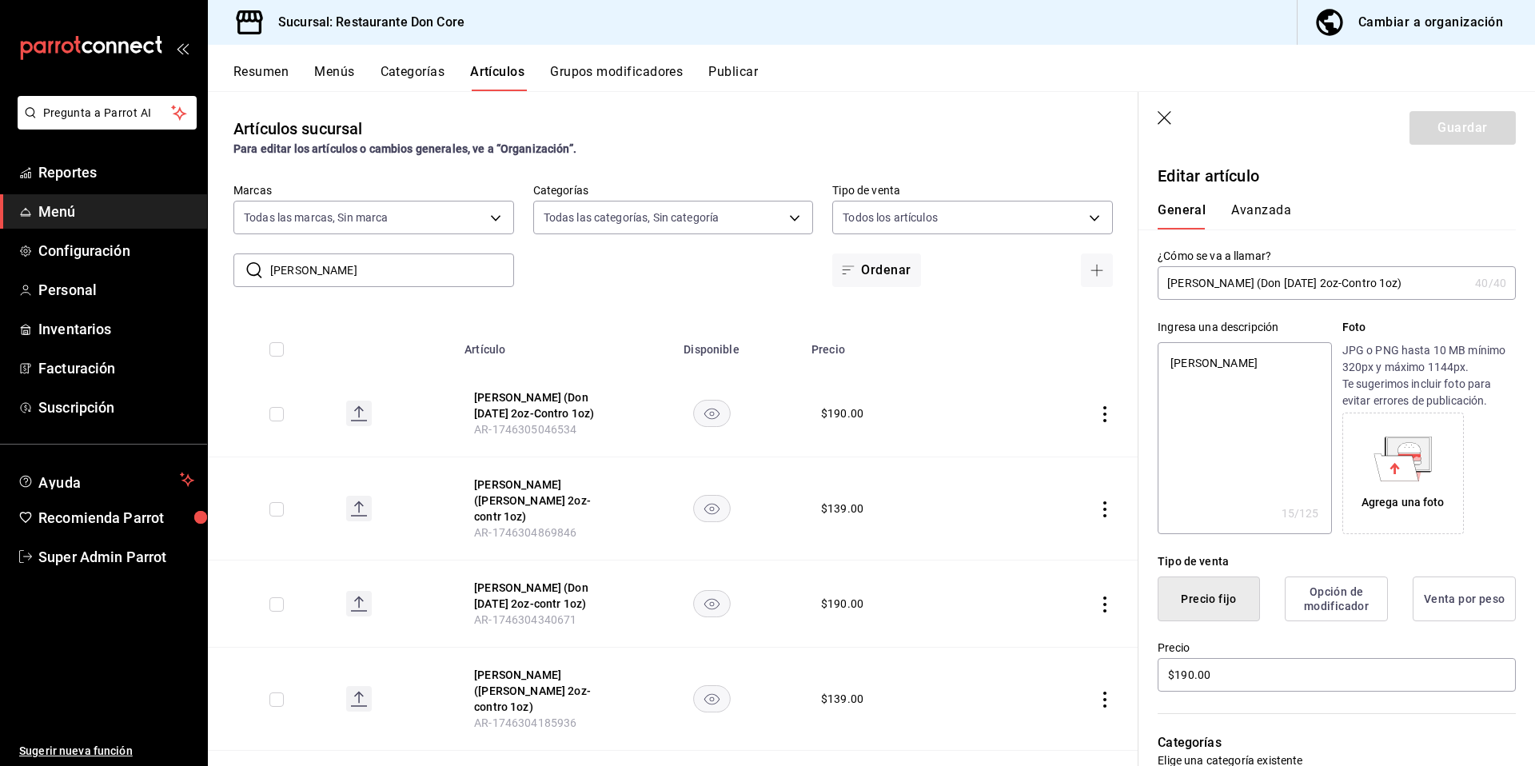
click at [548, 474] on th "margarita limon (jose C. 2oz-contr 1oz) AR-1746304869846" at bounding box center [538, 508] width 166 height 103
click at [504, 526] on span "AR-1746304869846" at bounding box center [525, 532] width 102 height 13
click at [524, 498] on button "margarita limon (jose C. 2oz-contr 1oz)" at bounding box center [538, 500] width 128 height 48
click at [519, 586] on button "Margarita frutos (Don Jul 2oz-contr 1oz)" at bounding box center [538, 596] width 128 height 32
click at [490, 667] on button "margarita fruto (Jose C. 2oz-contro 1oz)" at bounding box center [538, 691] width 128 height 48
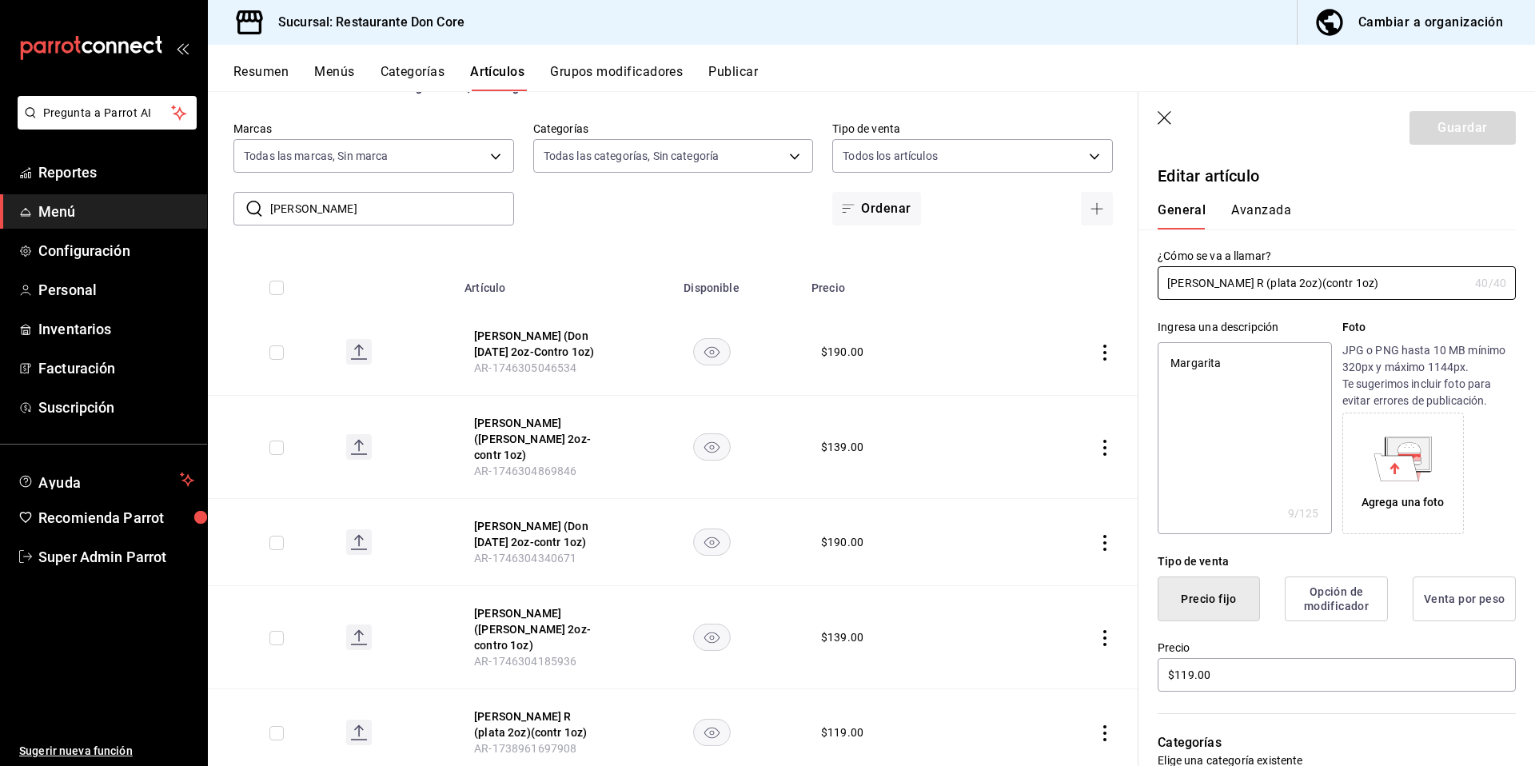
scroll to position [165, 0]
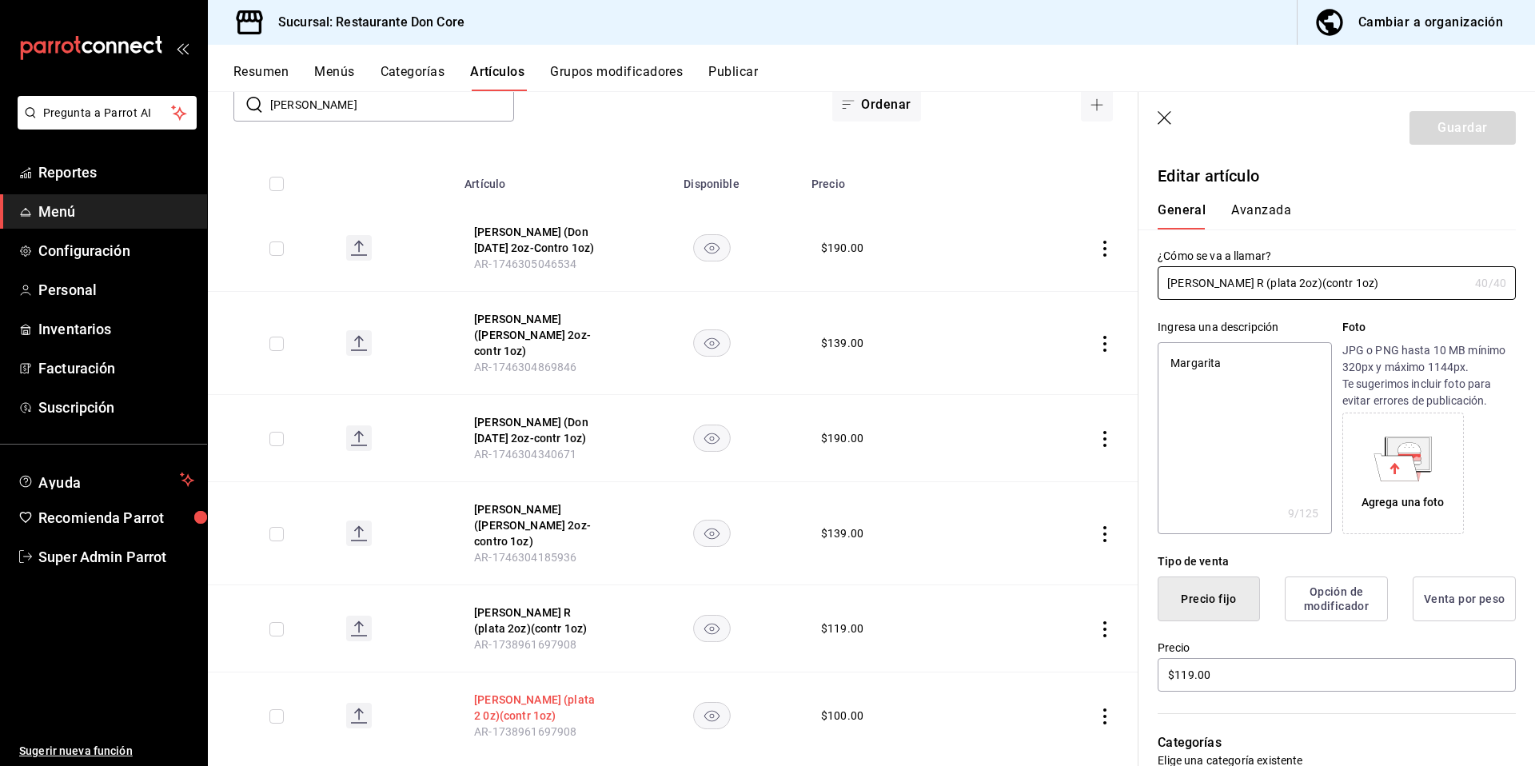
click at [531, 691] on button "Margarita Limon (plata 2 0z)(contr 1oz)" at bounding box center [538, 707] width 128 height 32
click at [536, 638] on span "AR-1738961697908" at bounding box center [525, 644] width 102 height 13
click at [516, 604] on button "Margarita Fruto R (plata 2oz)(contr 1oz)" at bounding box center [538, 620] width 128 height 32
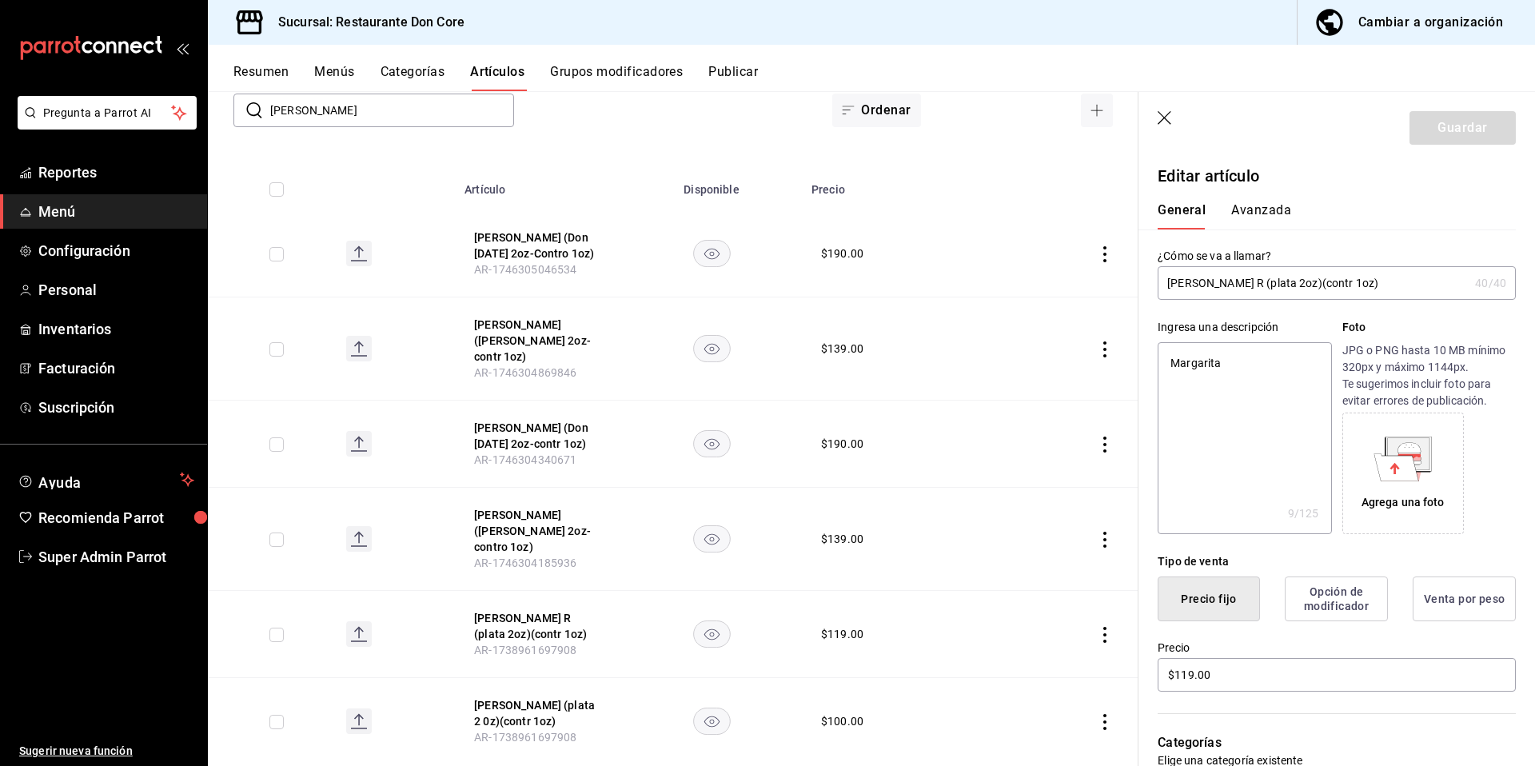
drag, startPoint x: 361, startPoint y: 107, endPoint x: 255, endPoint y: 106, distance: 105.5
click at [255, 106] on div "​ margarita ​" at bounding box center [373, 111] width 281 height 34
paste input "cop"
type input "copa"
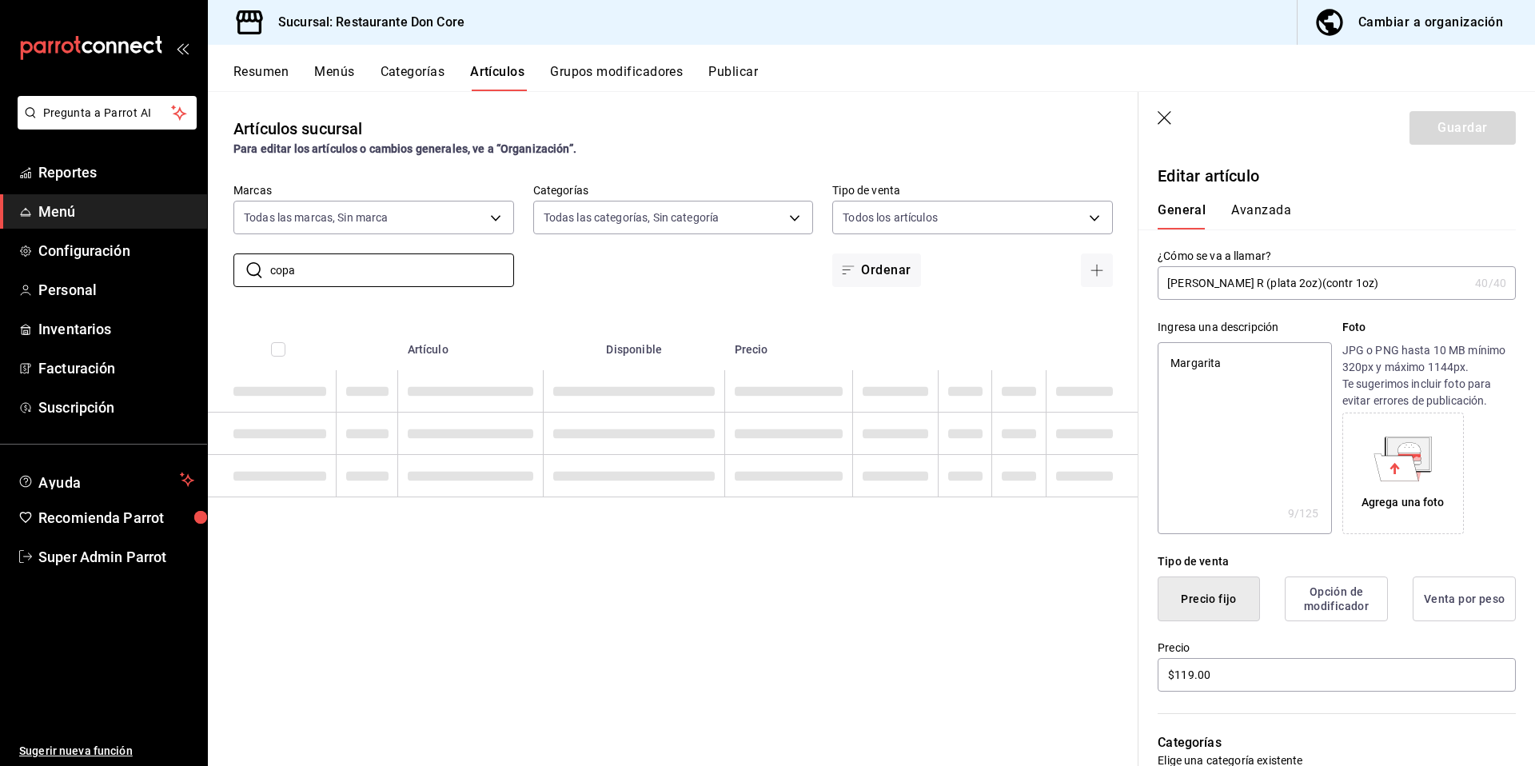
scroll to position [0, 0]
type textarea "x"
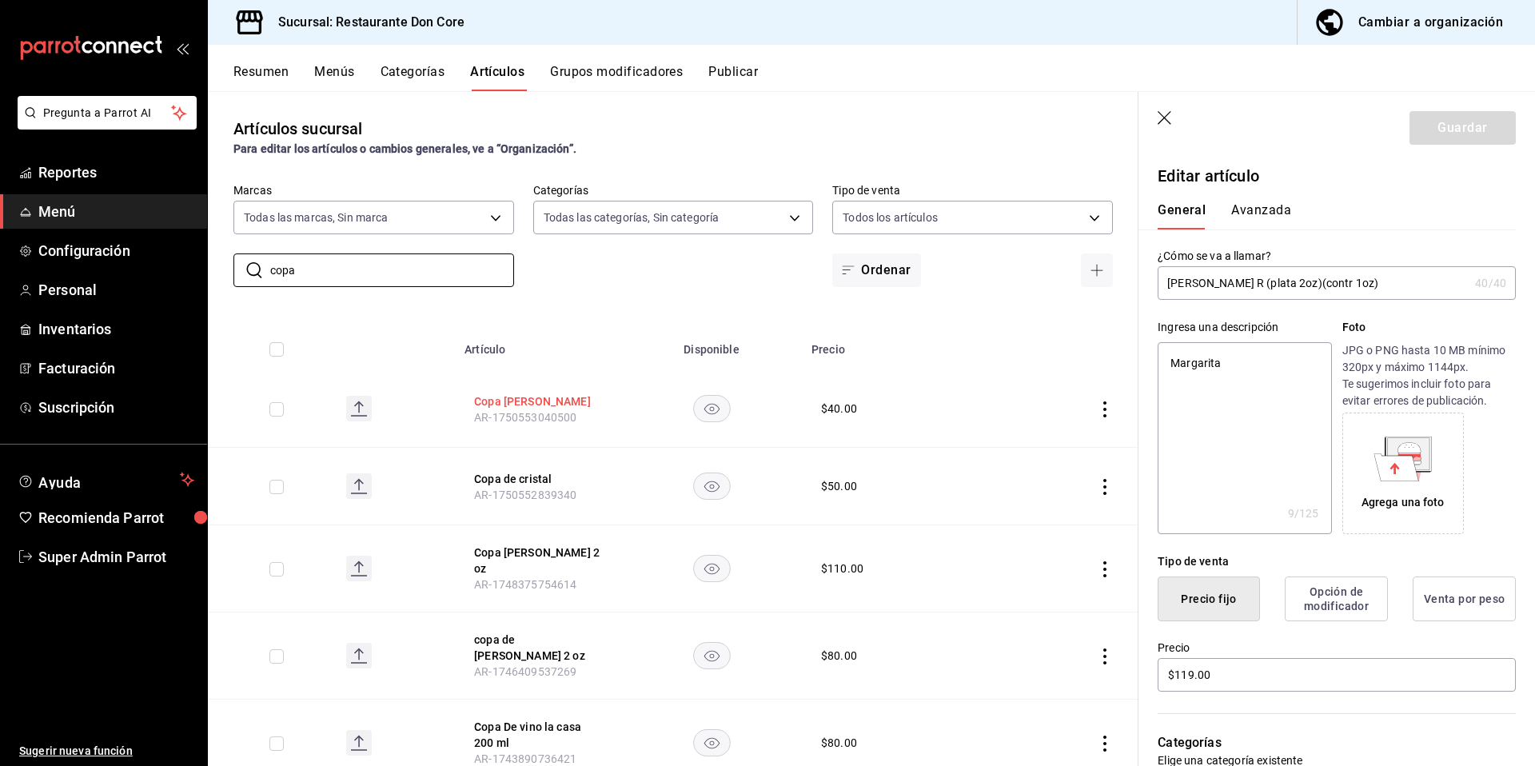
type input "copa"
click at [497, 399] on button "Copa cristal chica" at bounding box center [538, 401] width 128 height 16
type input "$40.00"
click at [521, 471] on button "Copa de cristal" at bounding box center [538, 479] width 128 height 16
click at [524, 544] on th "Copa Don Pedro 2 oz AR-1748375754614" at bounding box center [538, 568] width 166 height 87
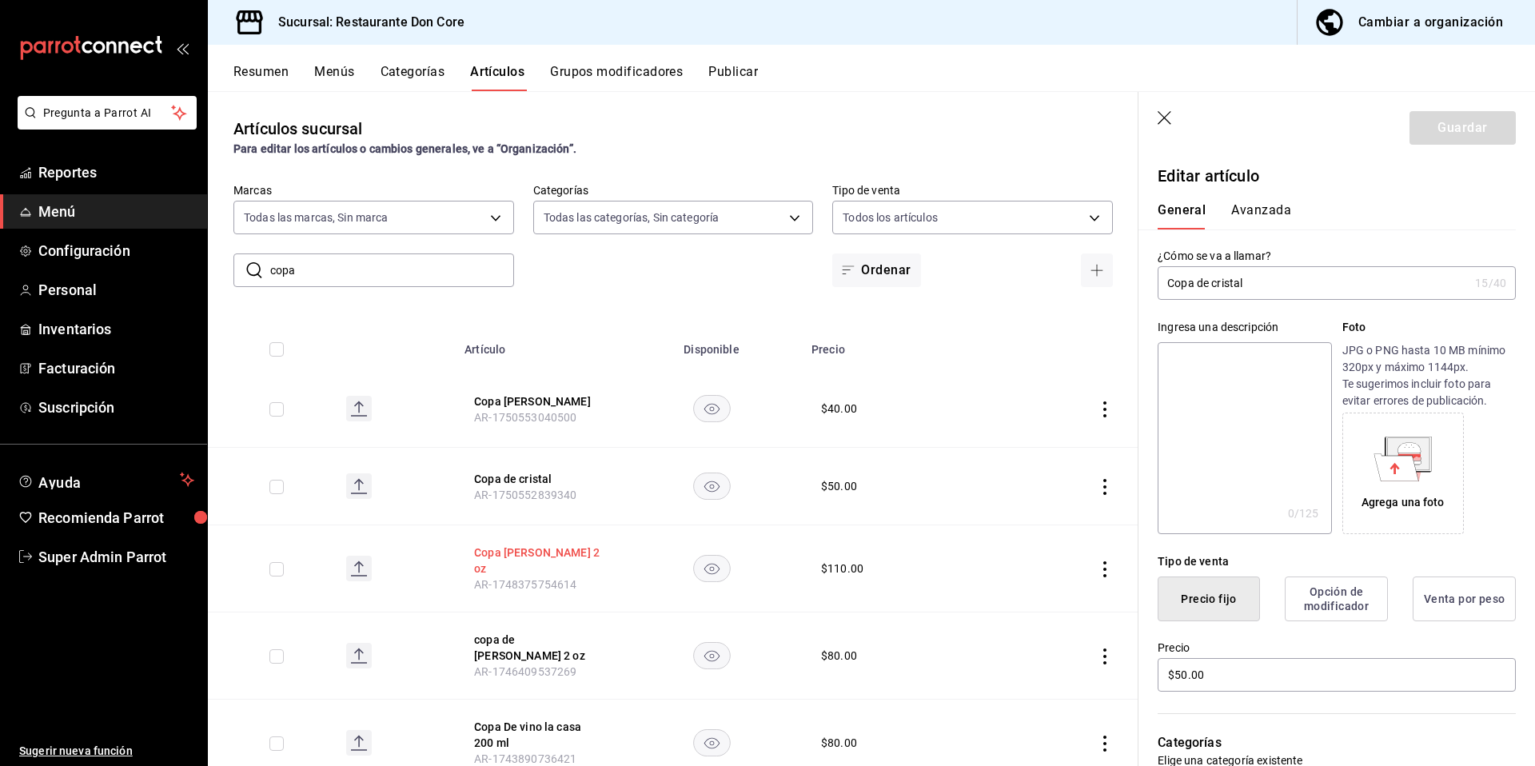
click at [524, 552] on button "Copa Don Pedro 2 oz" at bounding box center [538, 560] width 128 height 32
click at [1165, 404] on textarea at bounding box center [1243, 438] width 173 height 192
paste textarea "copa"
type textarea "copa"
type textarea "x"
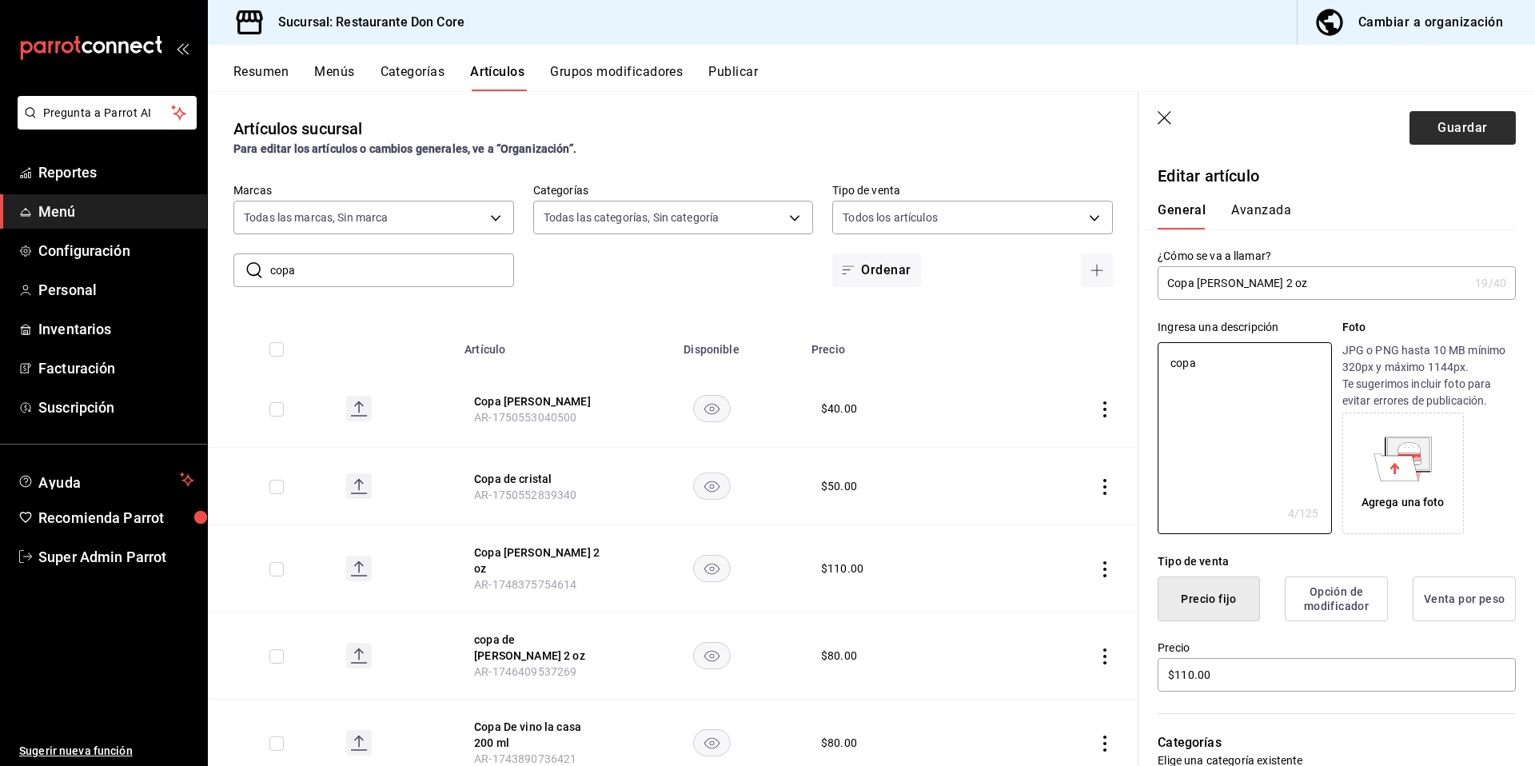
type textarea "copa"
click at [1476, 130] on button "Guardar" at bounding box center [1462, 128] width 106 height 34
type textarea "x"
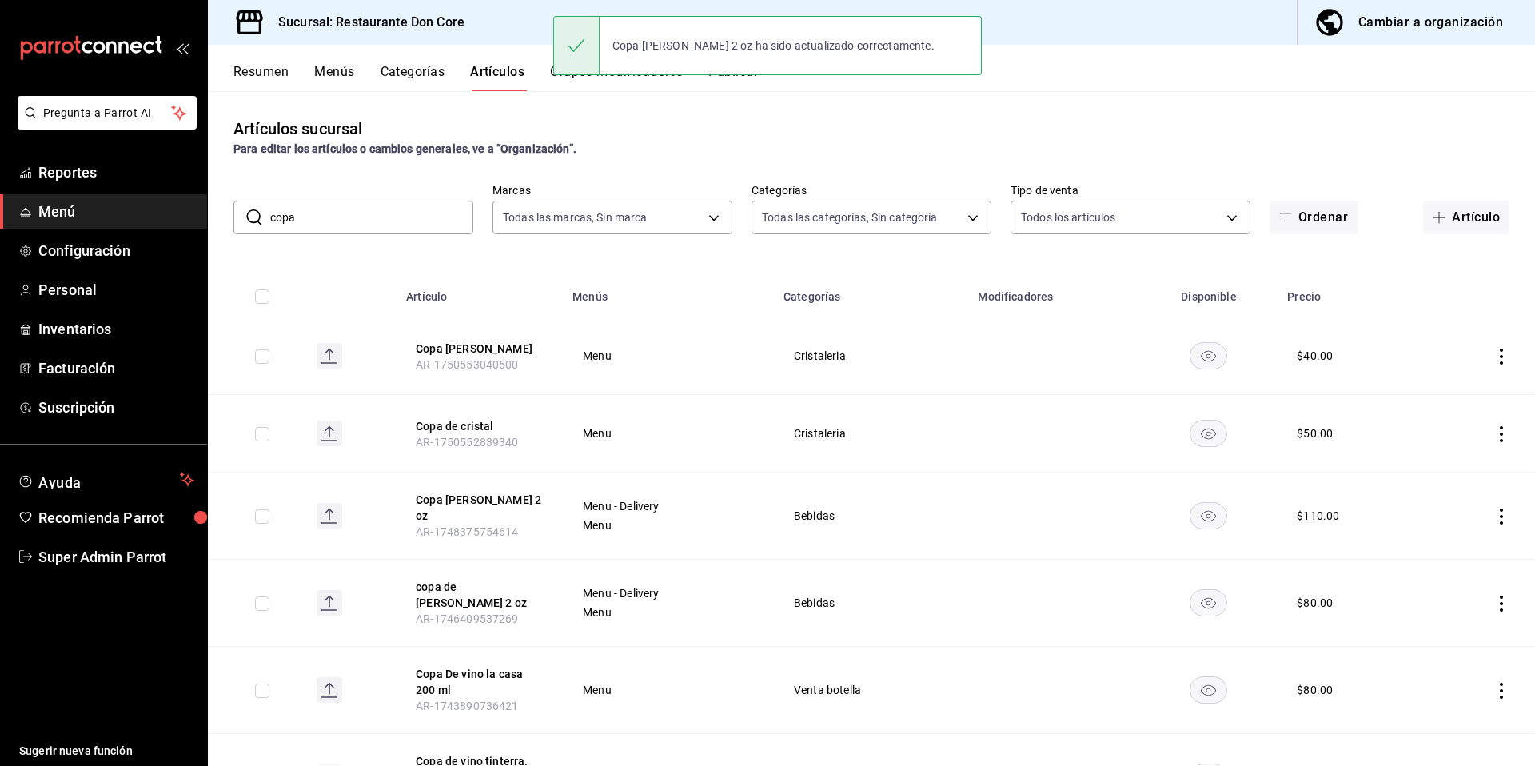
click at [500, 581] on button "copa de Ron Antillano 2 oz" at bounding box center [480, 595] width 128 height 32
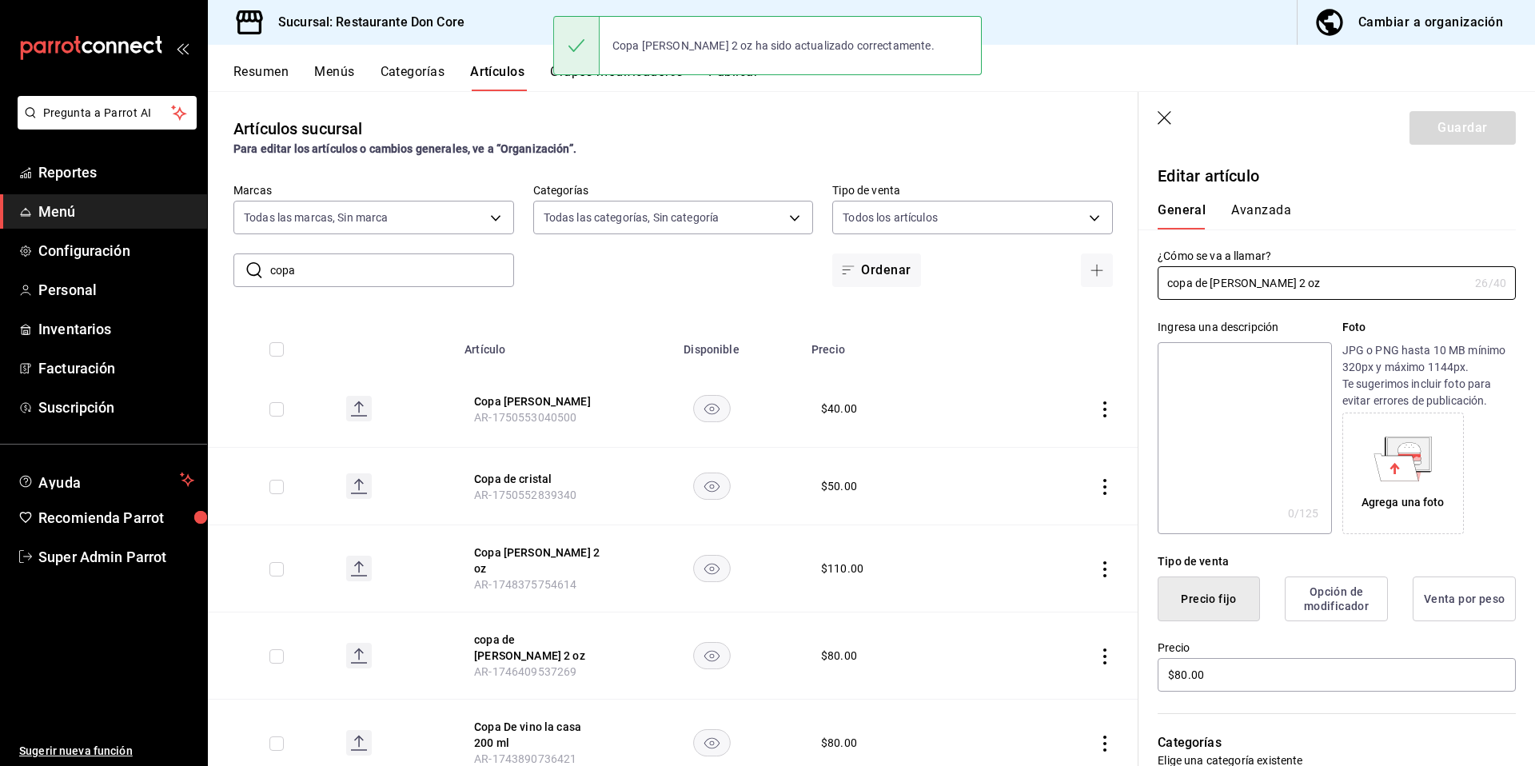
click at [1231, 484] on textarea at bounding box center [1243, 438] width 173 height 192
paste textarea "copa"
type textarea "copa"
type textarea "x"
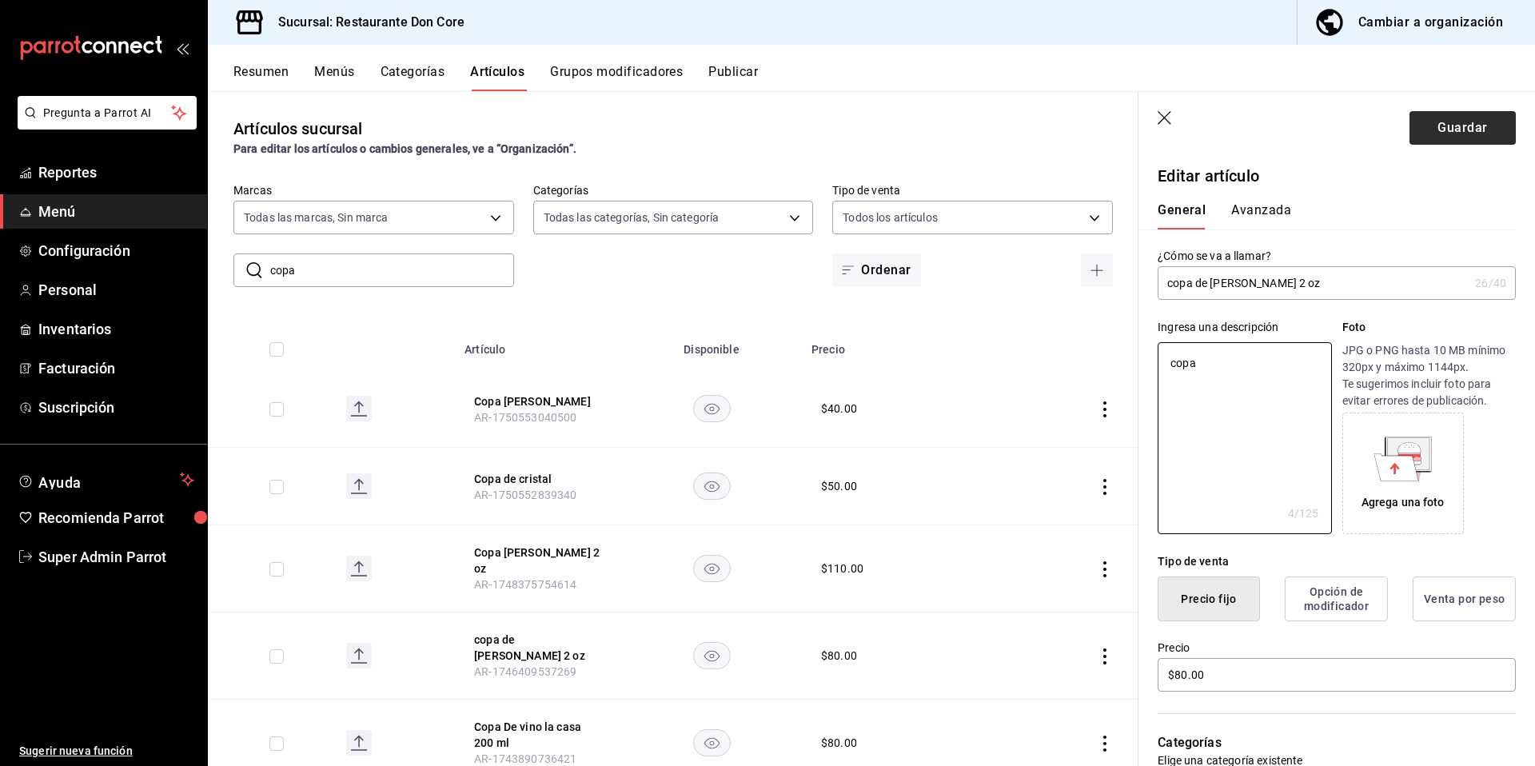
type textarea "copa"
click at [1471, 136] on button "Guardar" at bounding box center [1462, 128] width 106 height 34
type textarea "x"
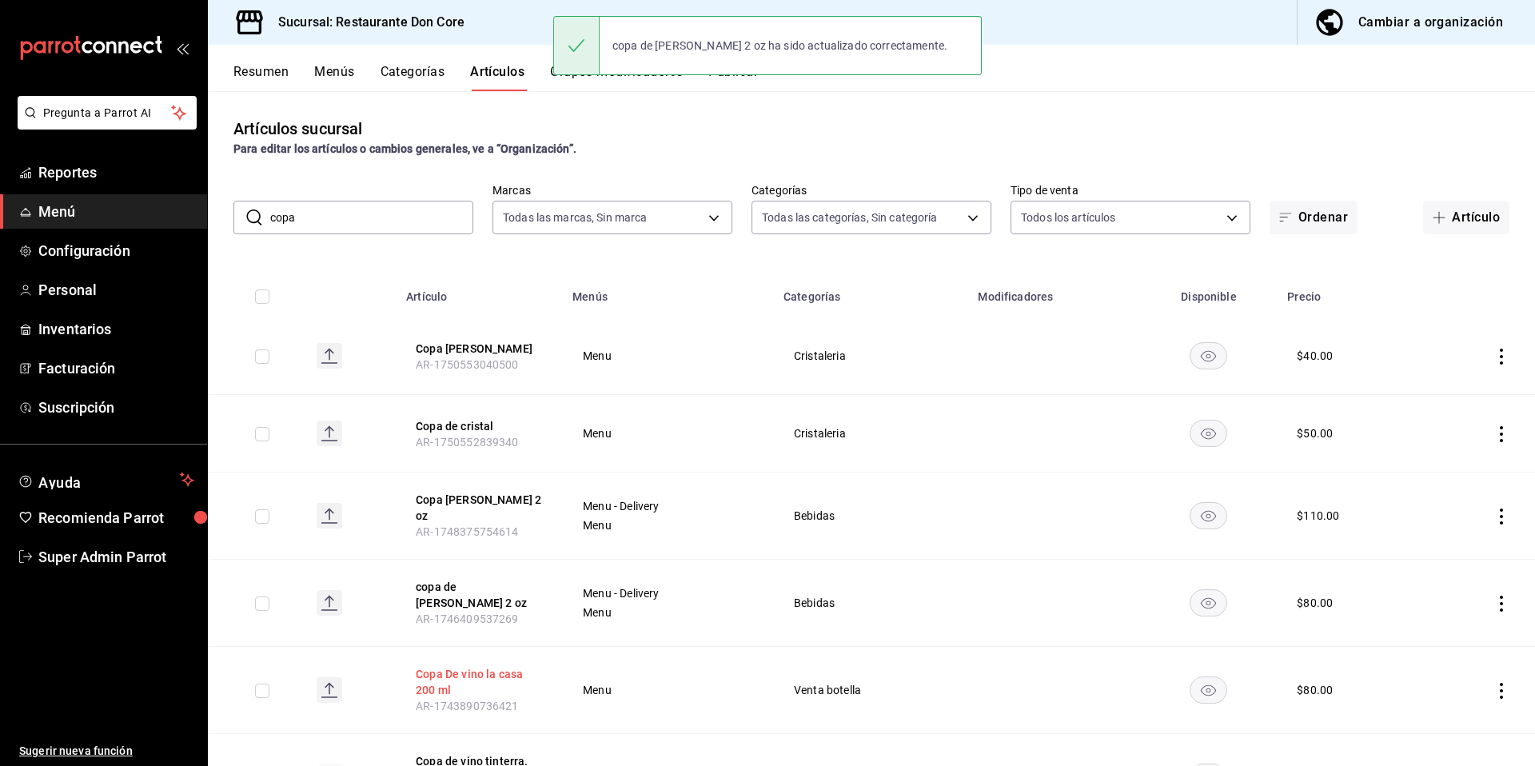
scroll to position [18, 0]
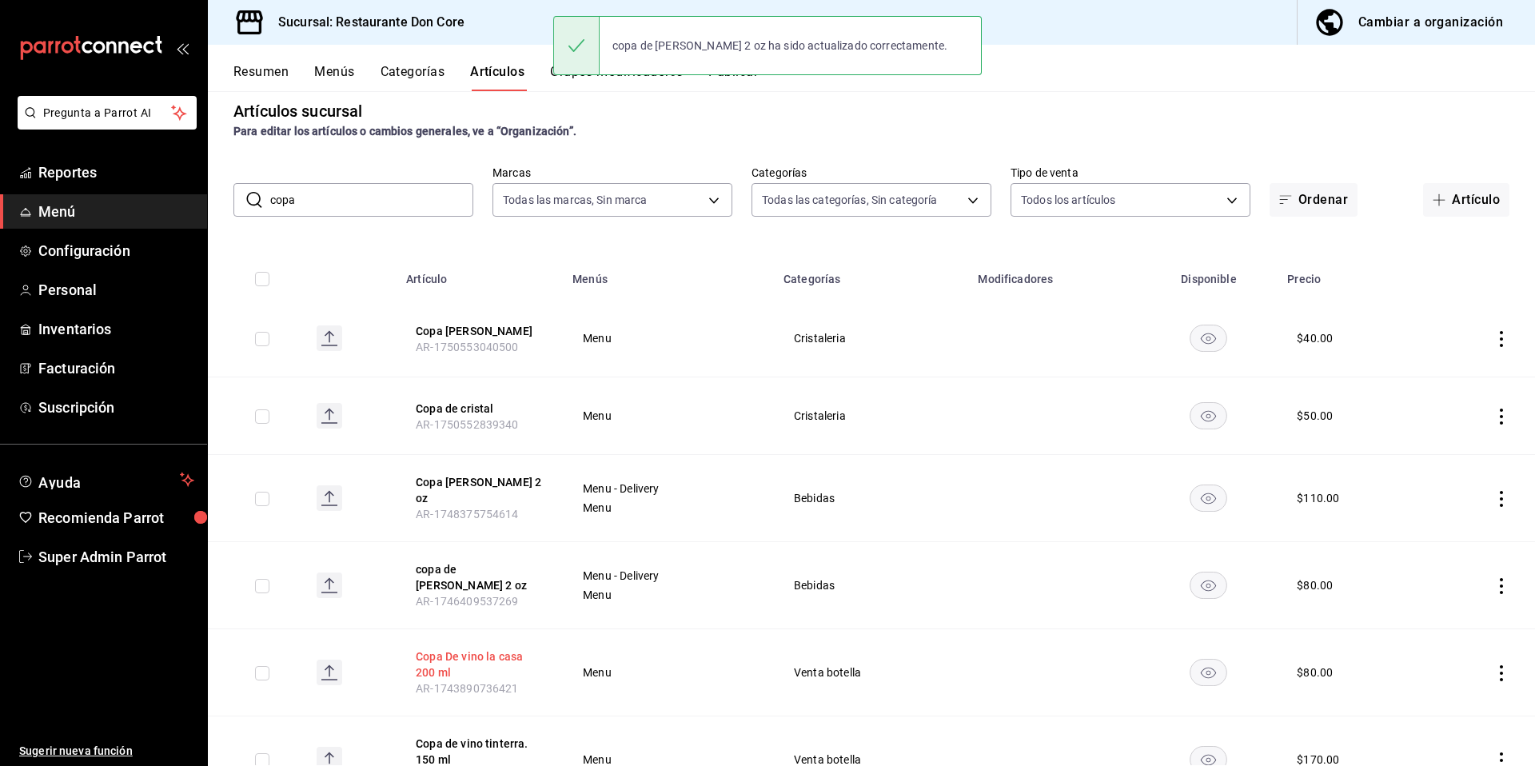
click at [476, 648] on button "Copa De vino la casa 200 ml" at bounding box center [480, 664] width 128 height 32
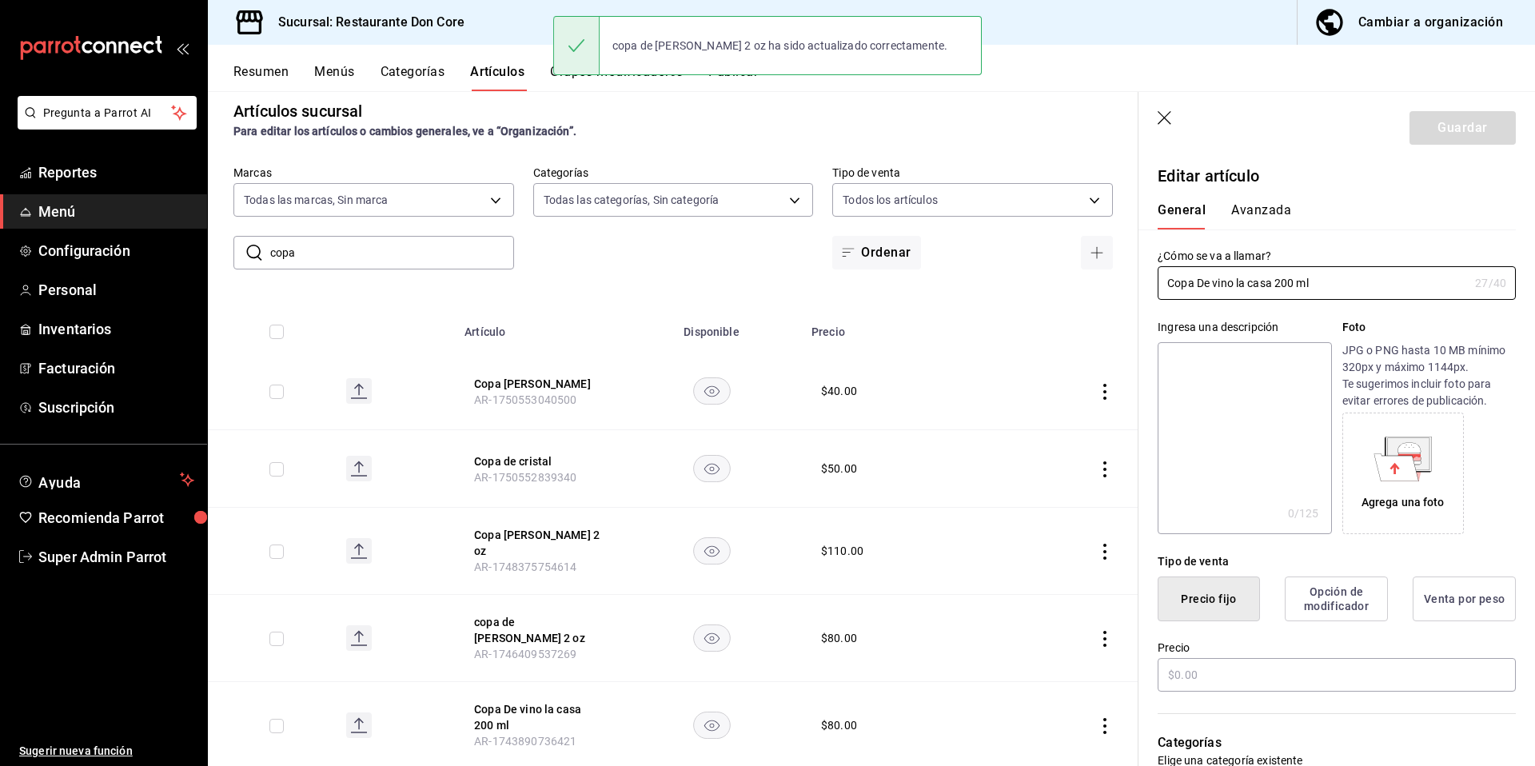
type input "$80.00"
click at [1222, 433] on textarea at bounding box center [1243, 438] width 173 height 192
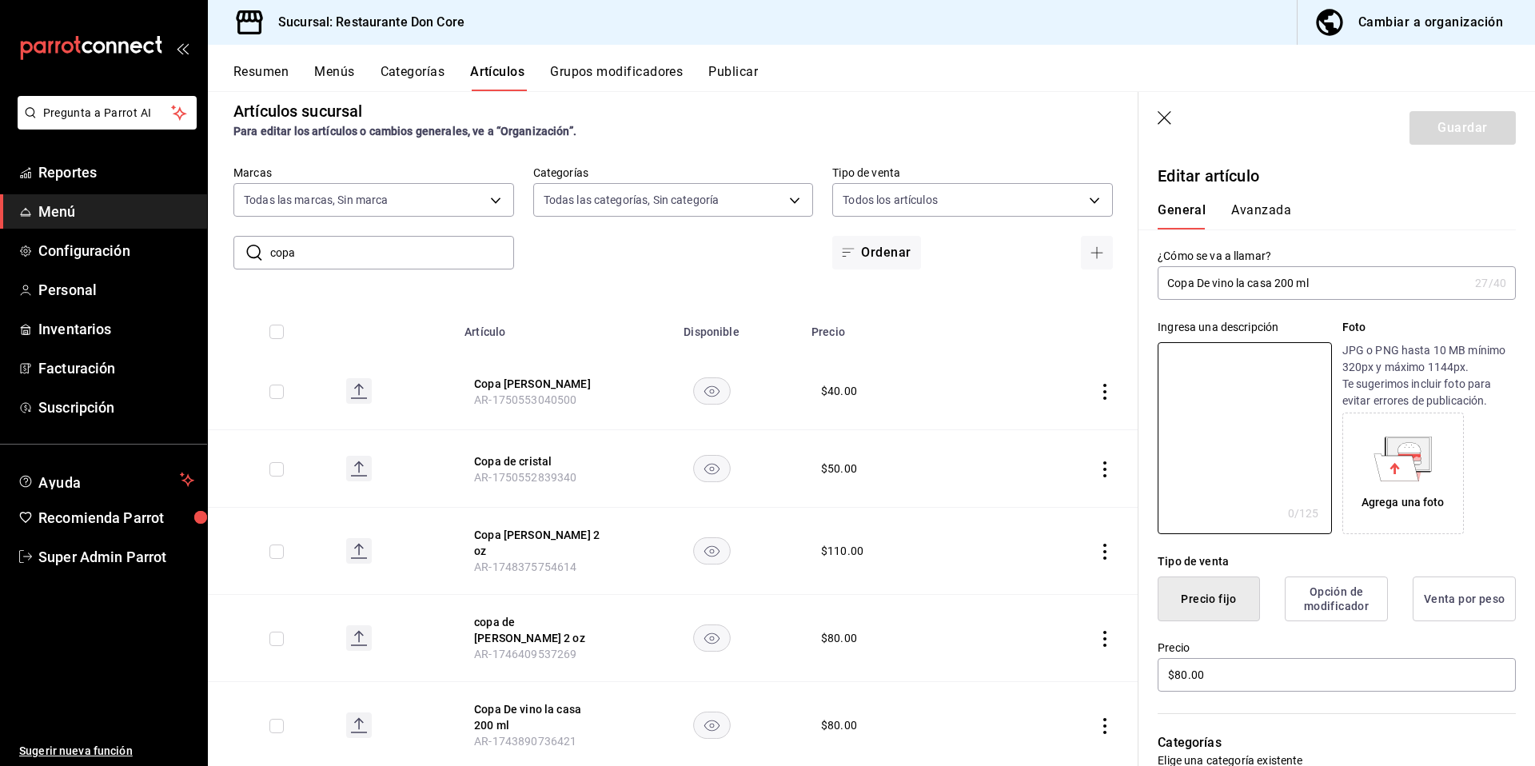
paste textarea "copa"
type textarea "copa"
type textarea "x"
type textarea "copa"
click at [1471, 133] on button "Guardar" at bounding box center [1462, 128] width 106 height 34
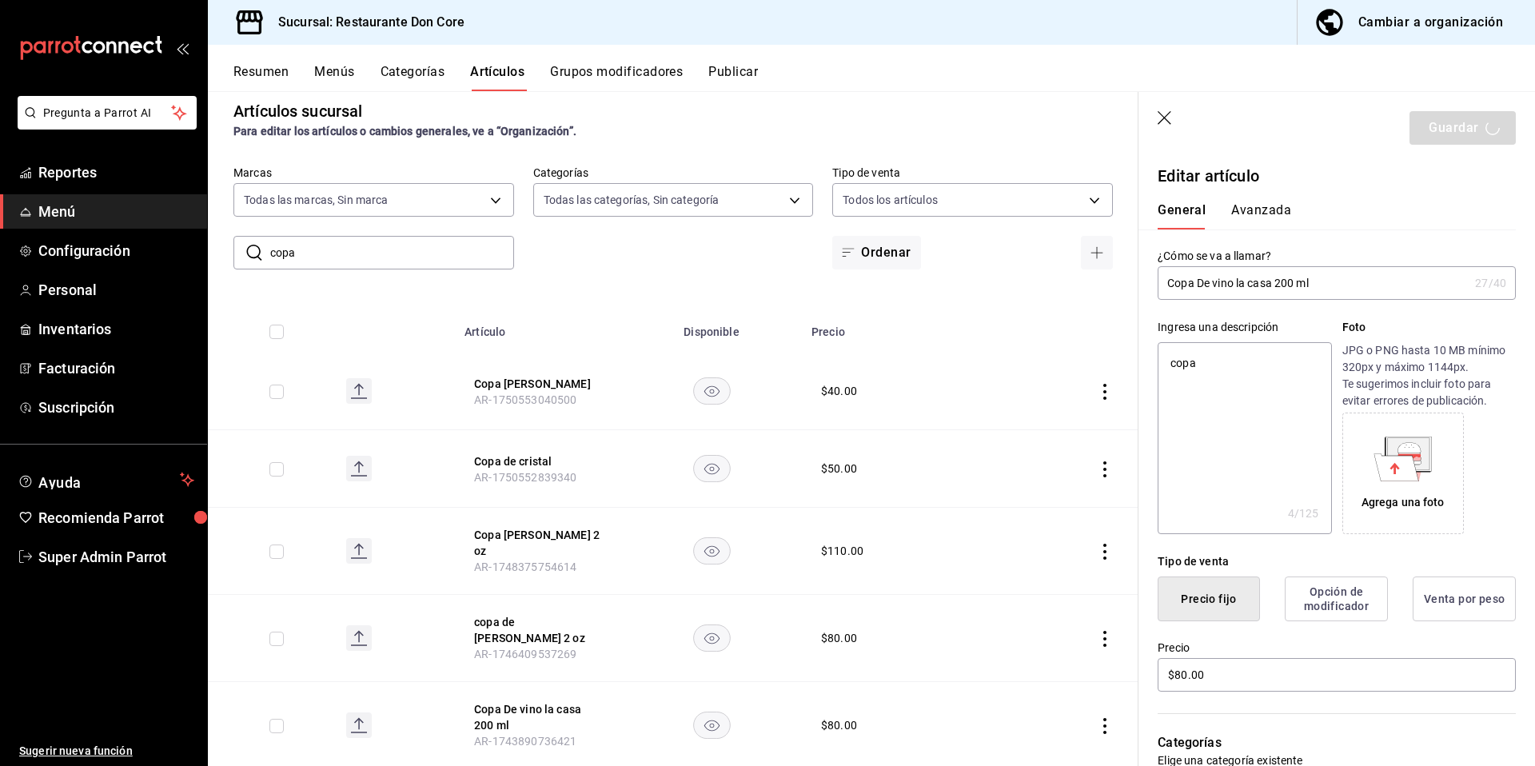
type textarea "x"
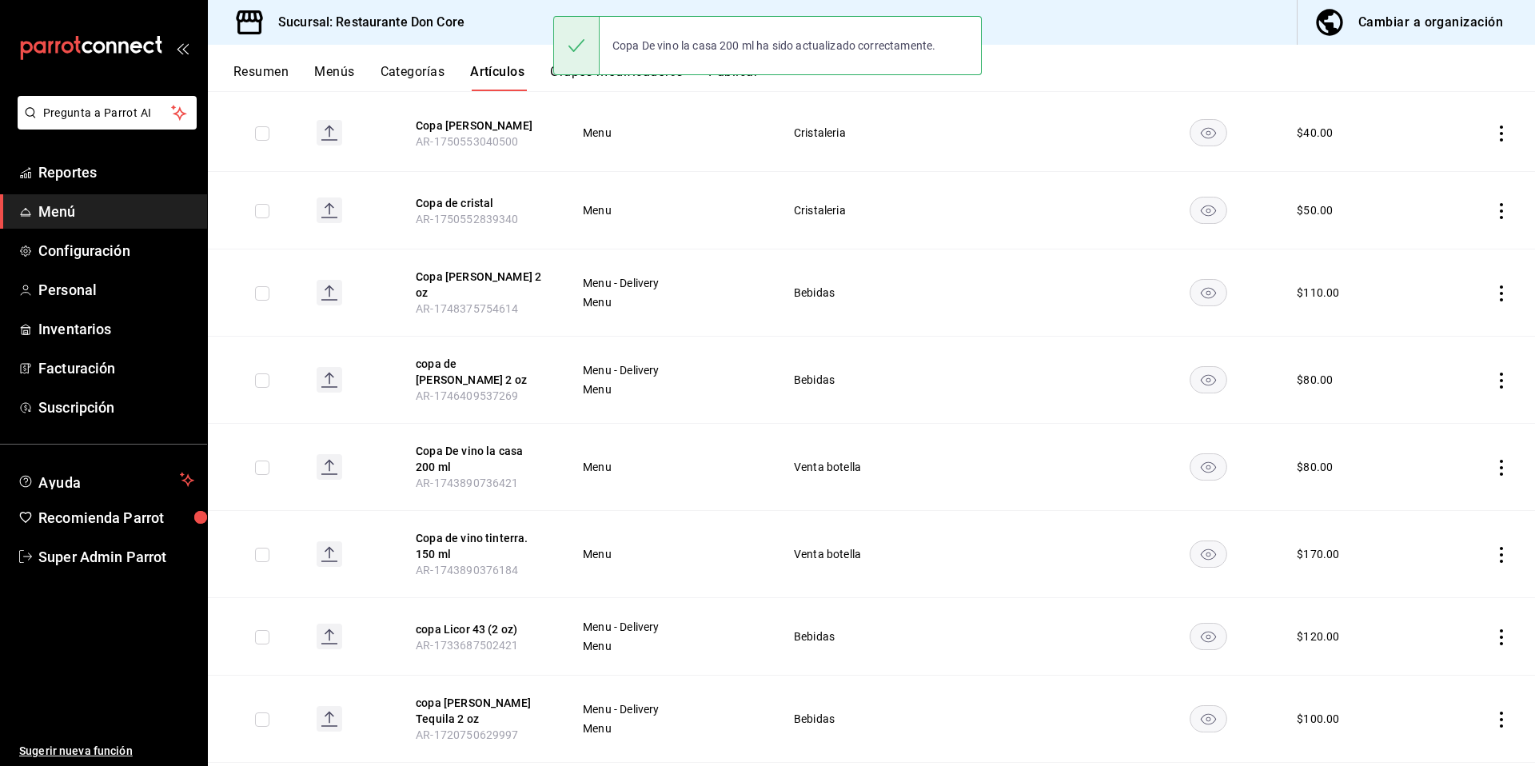
scroll to position [252, 0]
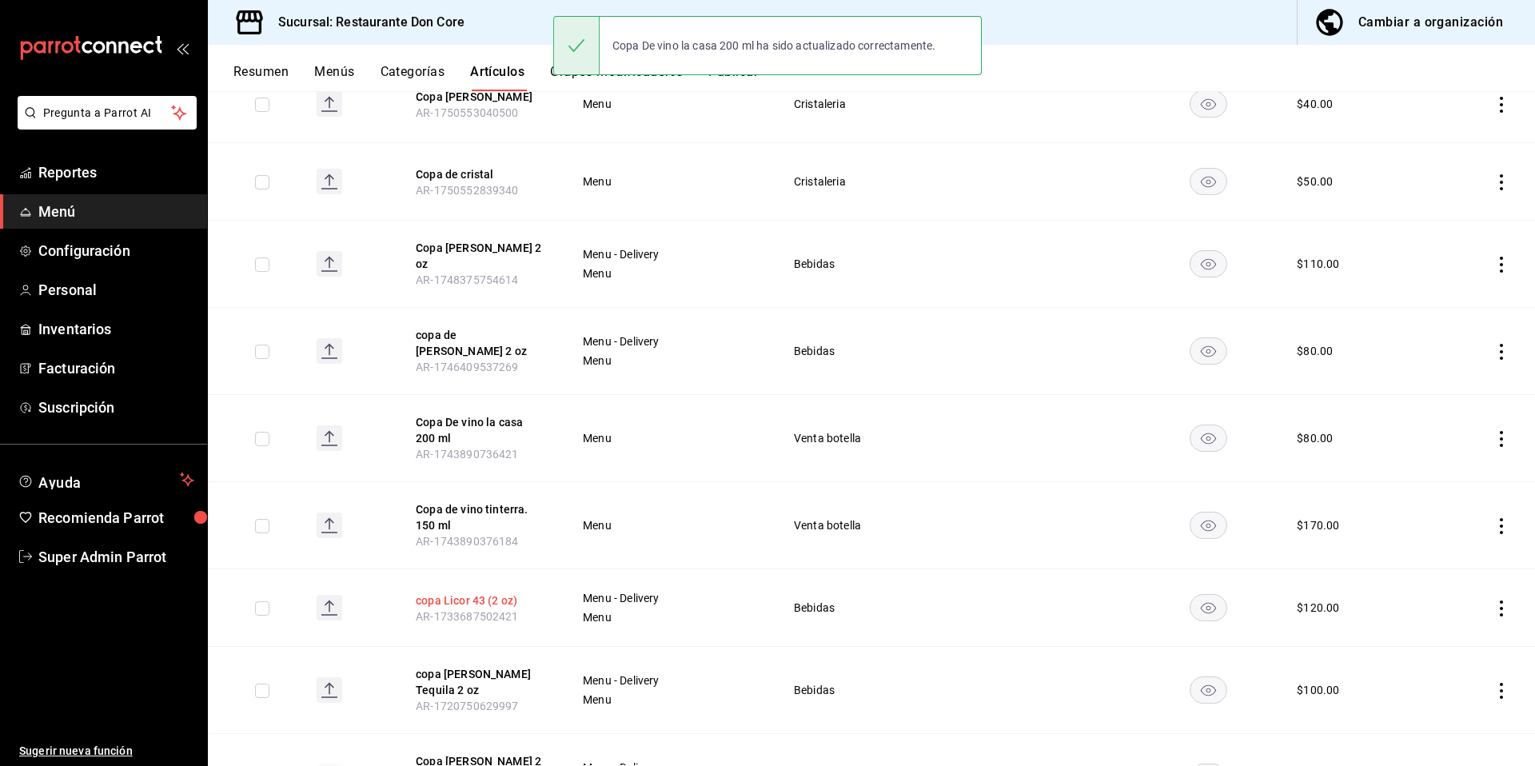
click at [466, 592] on button "copa Licor 43 (2 oz)" at bounding box center [480, 600] width 128 height 16
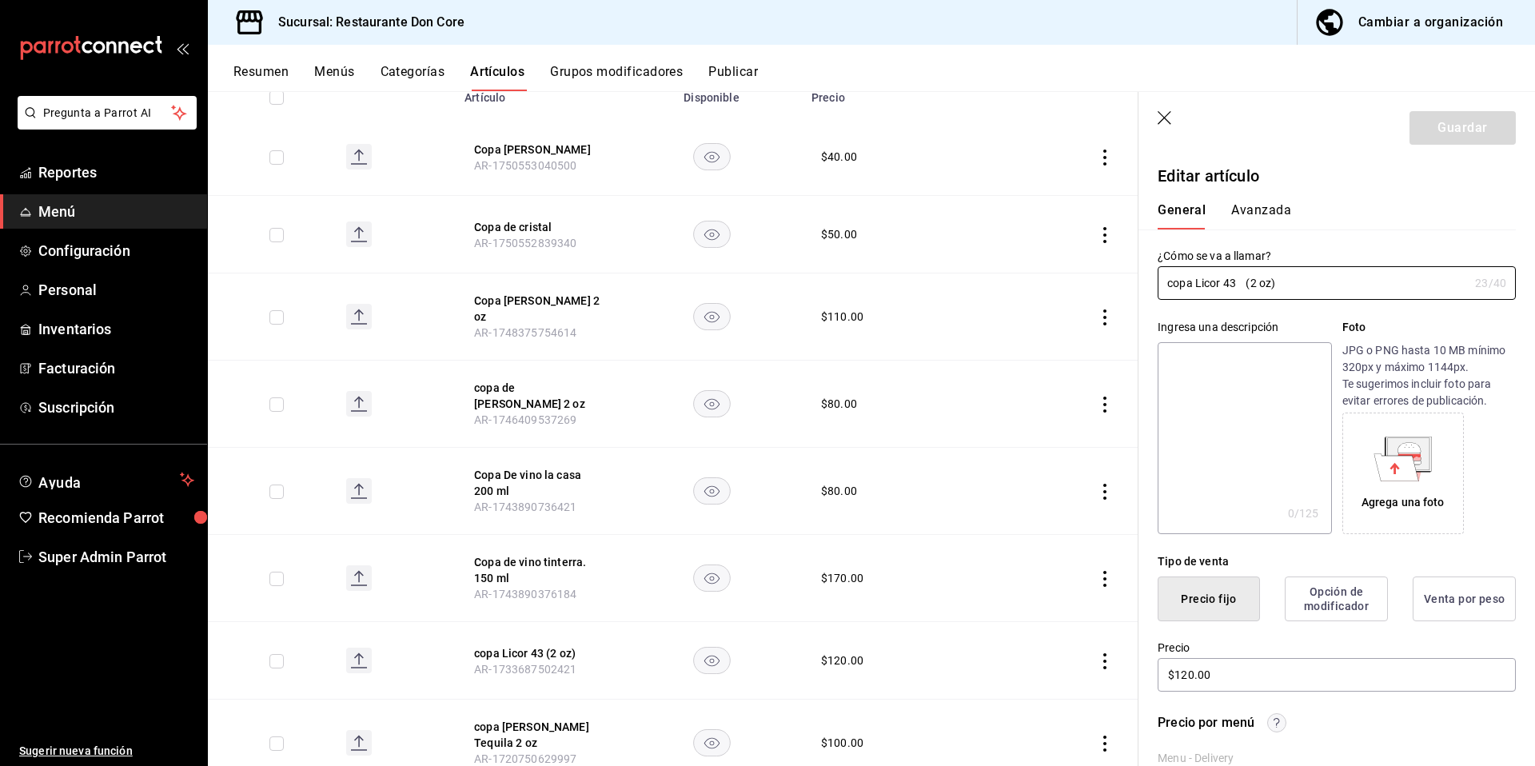
click at [1253, 402] on textarea at bounding box center [1243, 438] width 173 height 192
paste textarea "copa"
type textarea "copa"
type textarea "x"
type textarea "copa"
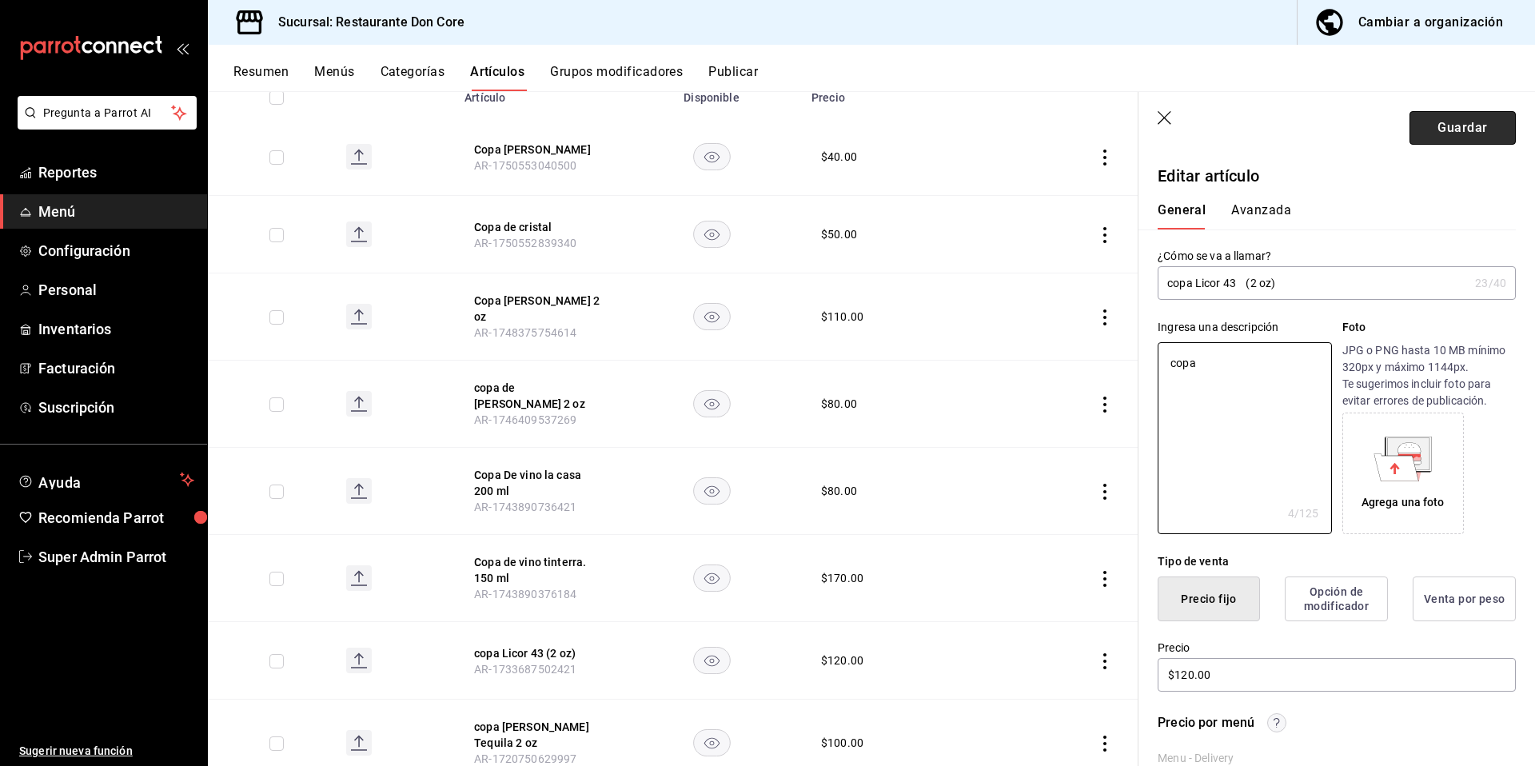
click at [1478, 138] on button "Guardar" at bounding box center [1462, 128] width 106 height 34
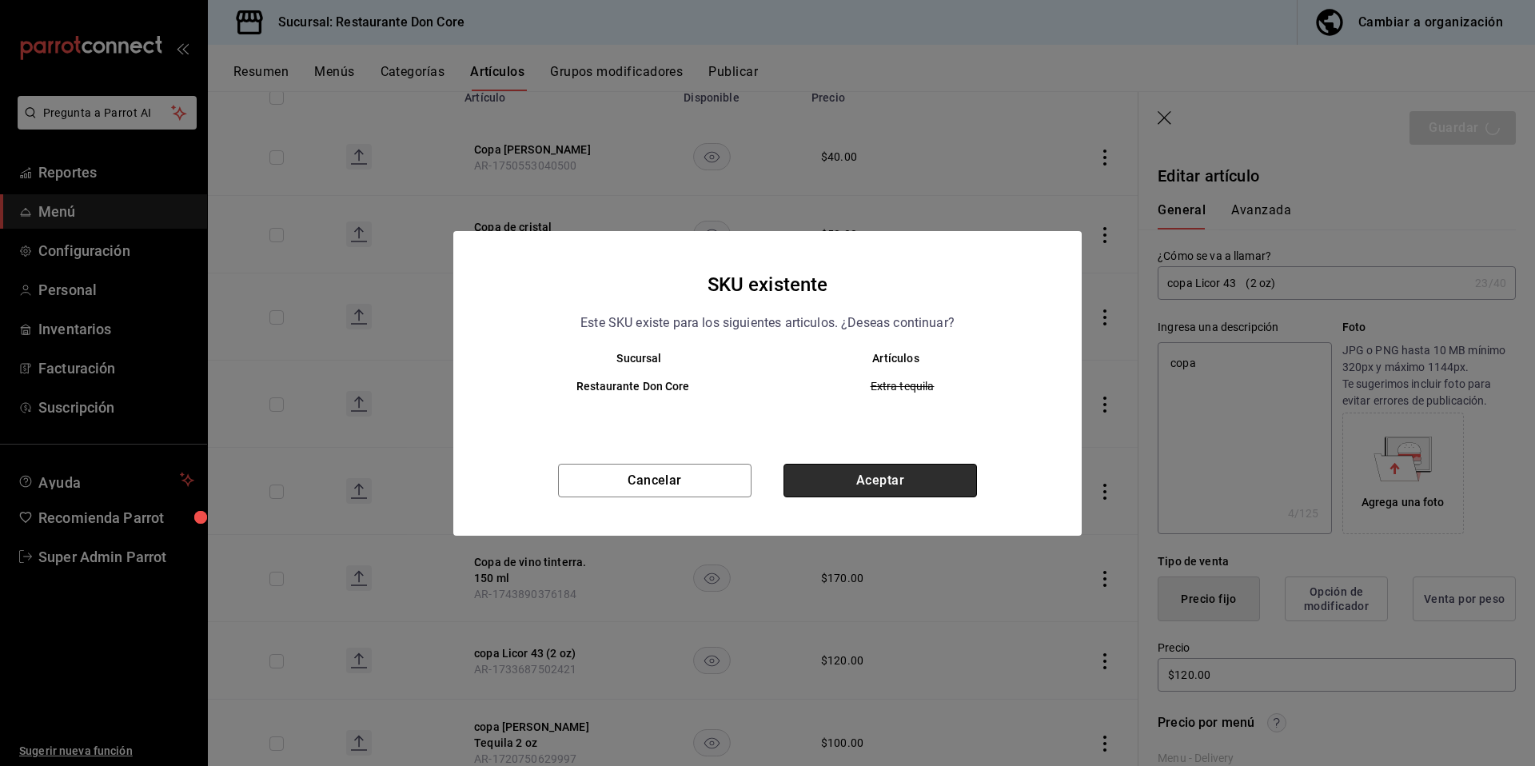
click at [829, 484] on button "Aceptar" at bounding box center [879, 481] width 193 height 34
type textarea "x"
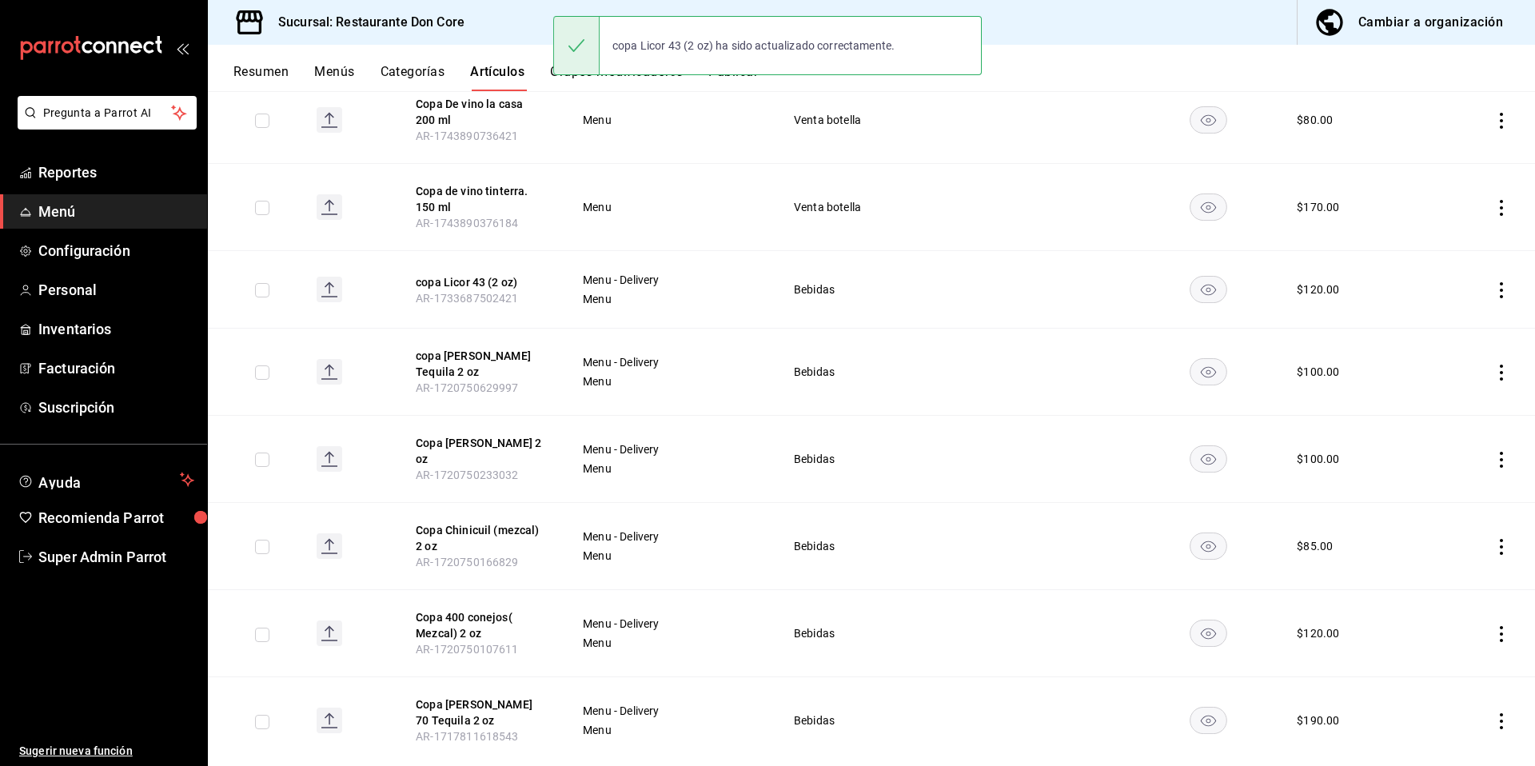
scroll to position [581, 0]
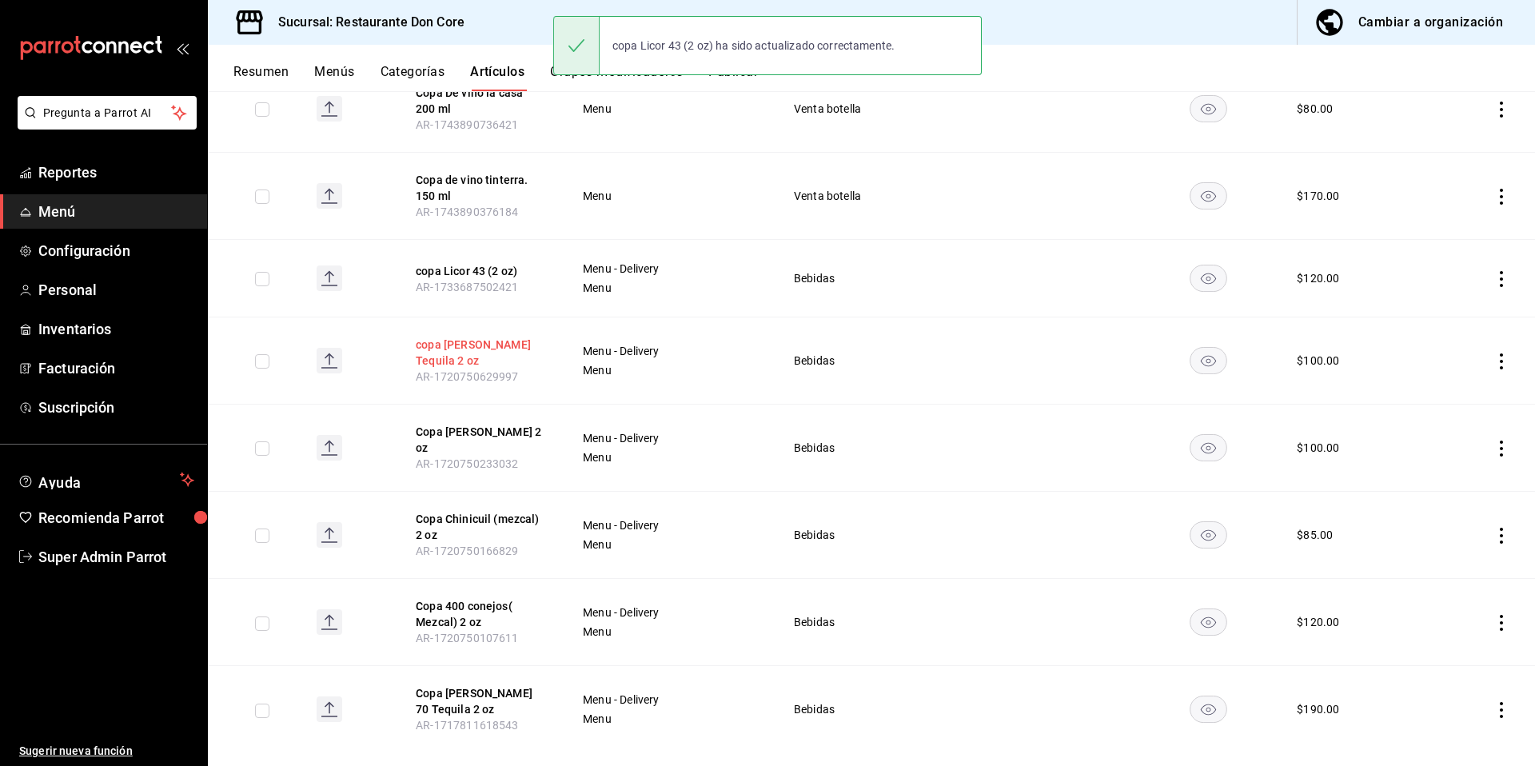
click at [461, 353] on button "copa Jose Cuervo E. Tequila 2 oz" at bounding box center [480, 353] width 128 height 32
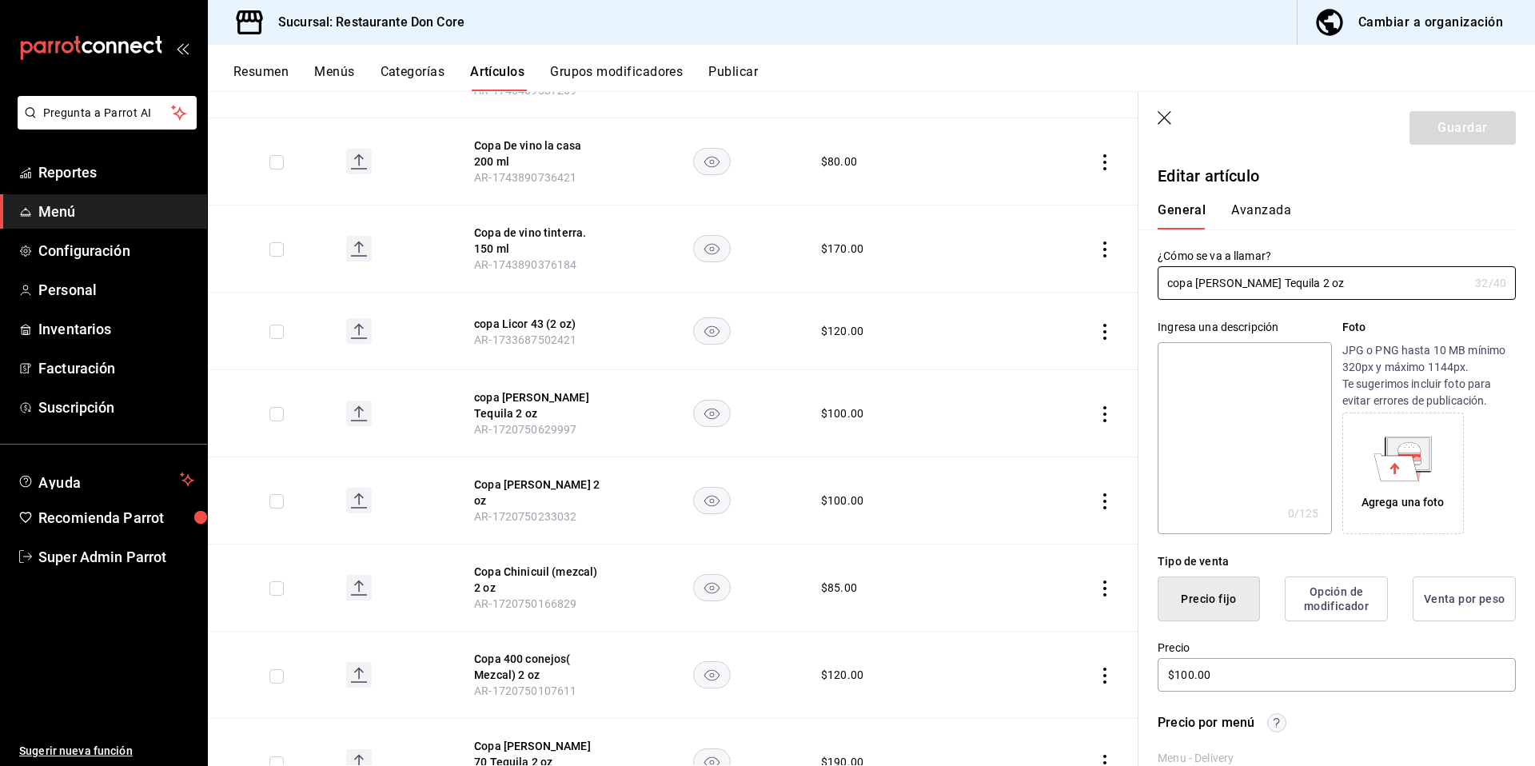
click at [1203, 430] on textarea at bounding box center [1243, 438] width 173 height 192
paste textarea "copa"
type textarea "copa"
type textarea "x"
type textarea "copa"
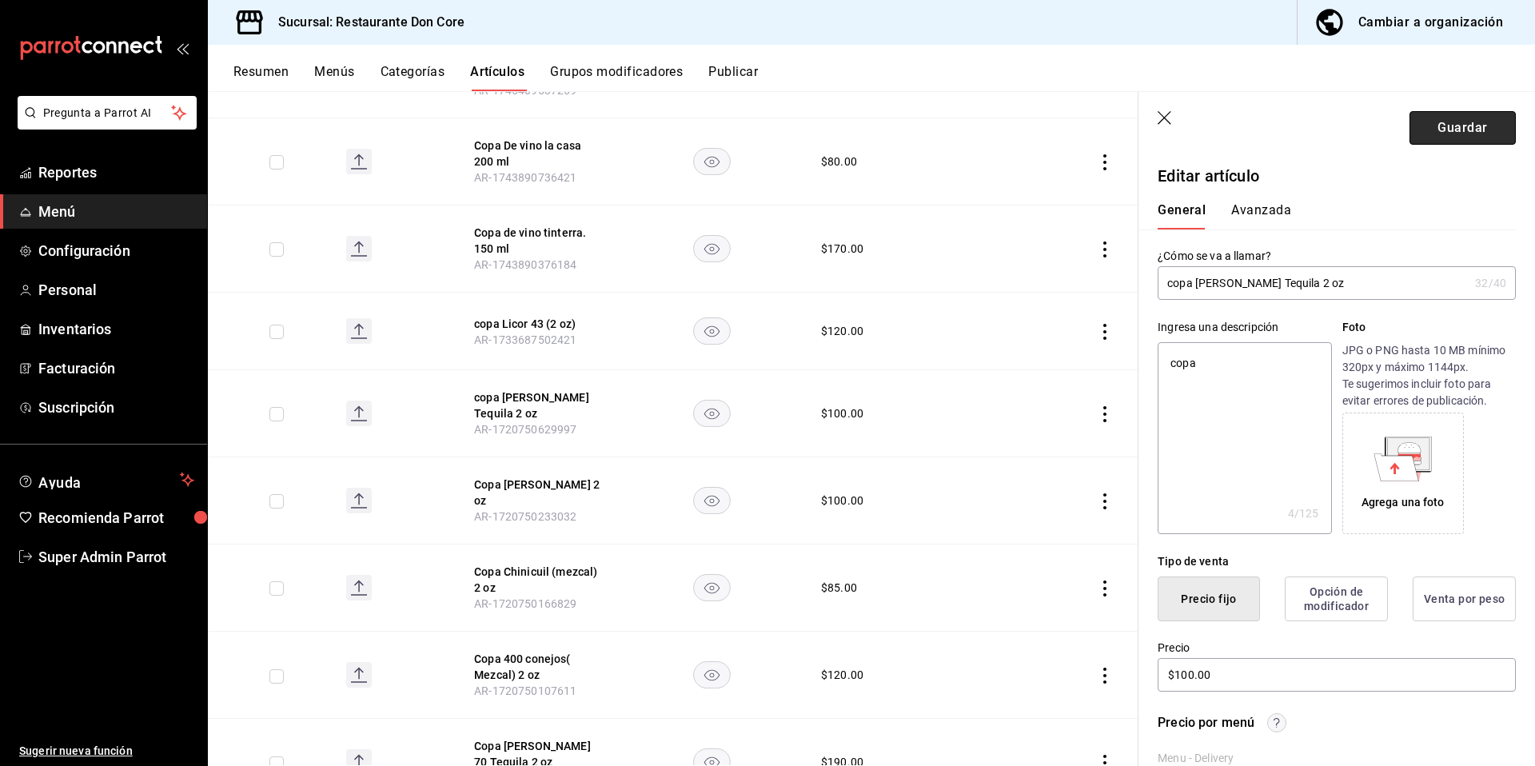
click at [1456, 133] on button "Guardar" at bounding box center [1462, 128] width 106 height 34
type textarea "x"
type input "AR-1758147804784"
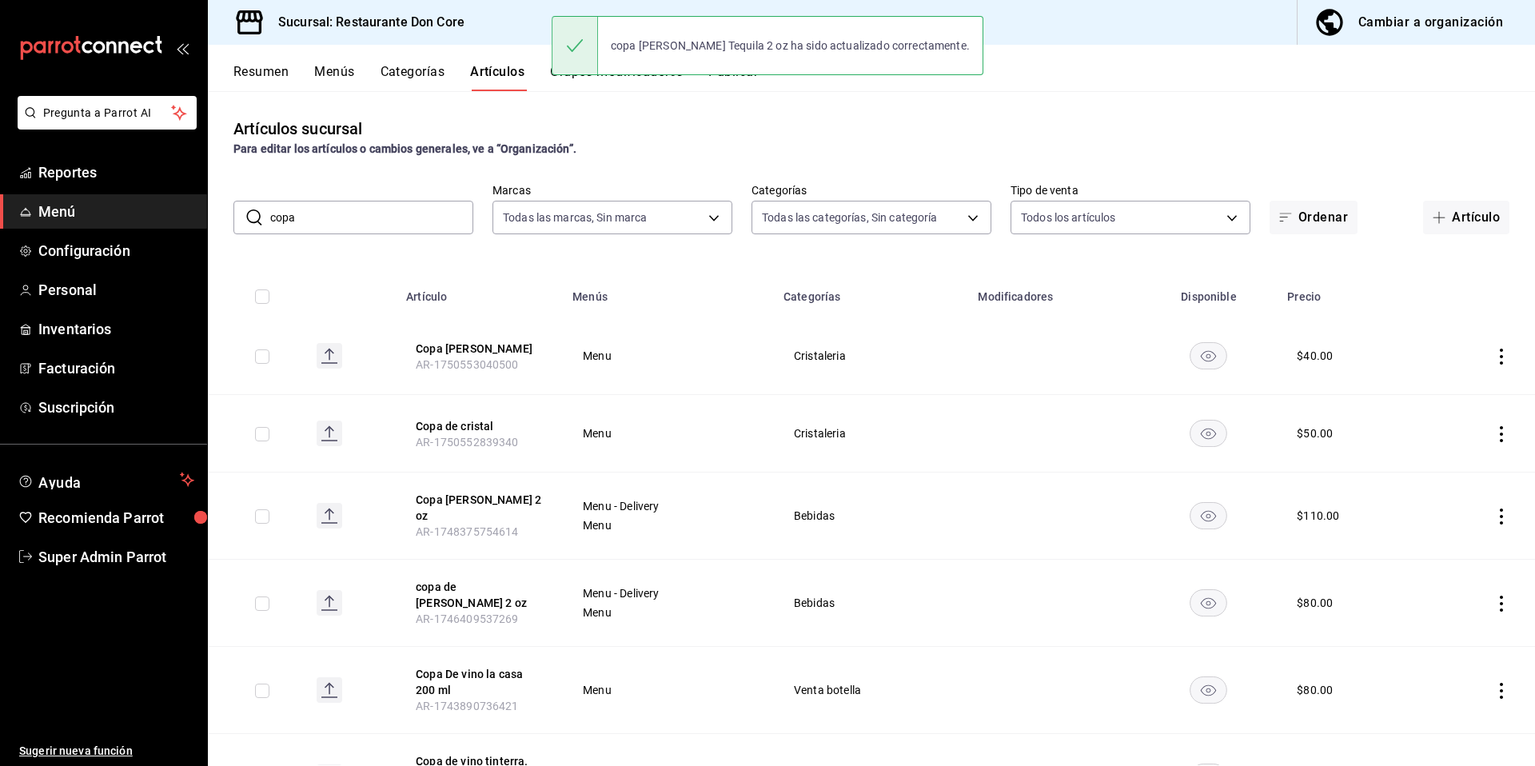
scroll to position [588, 0]
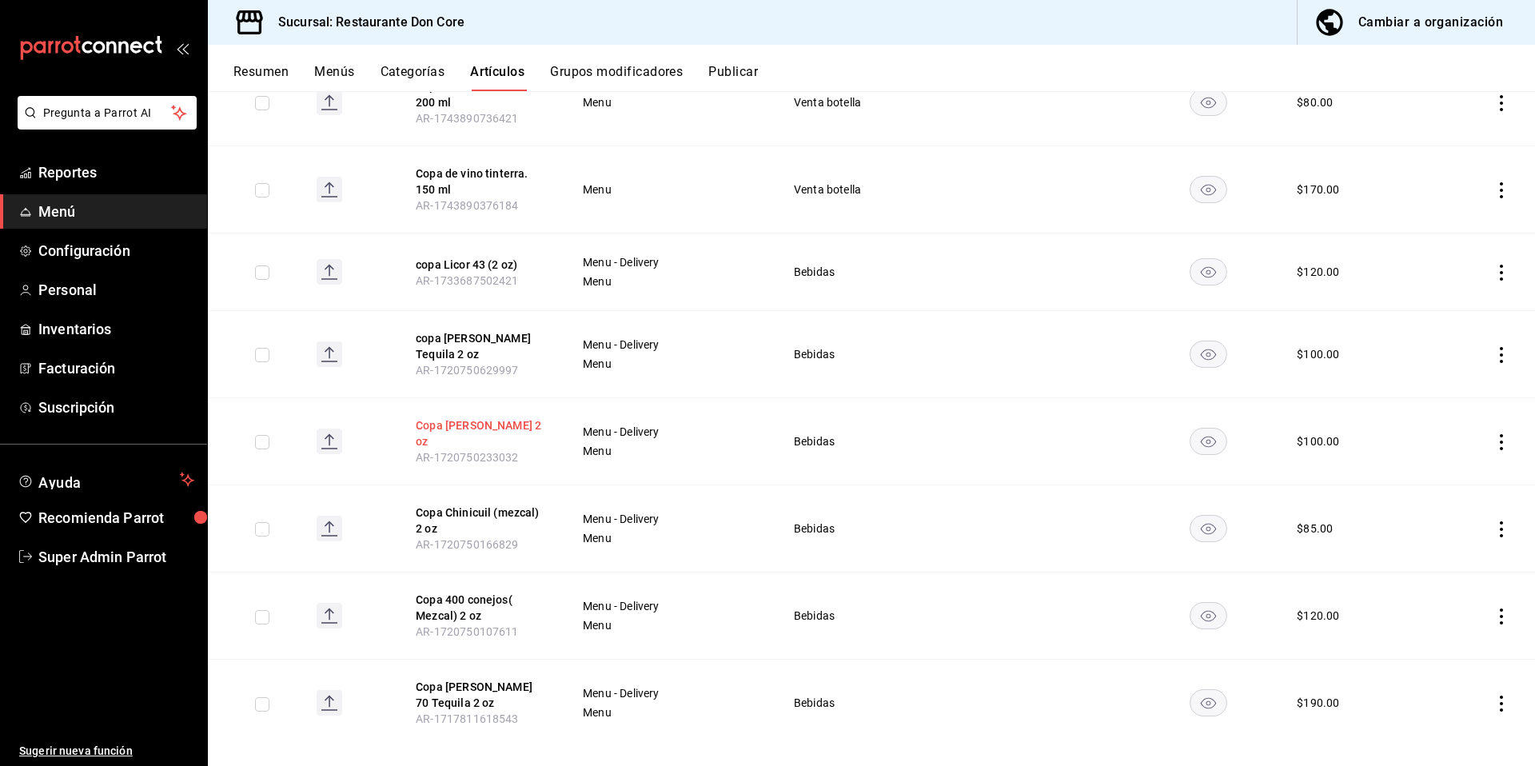
click at [443, 423] on button "Copa Ron Bacardi 2 oz" at bounding box center [480, 433] width 128 height 32
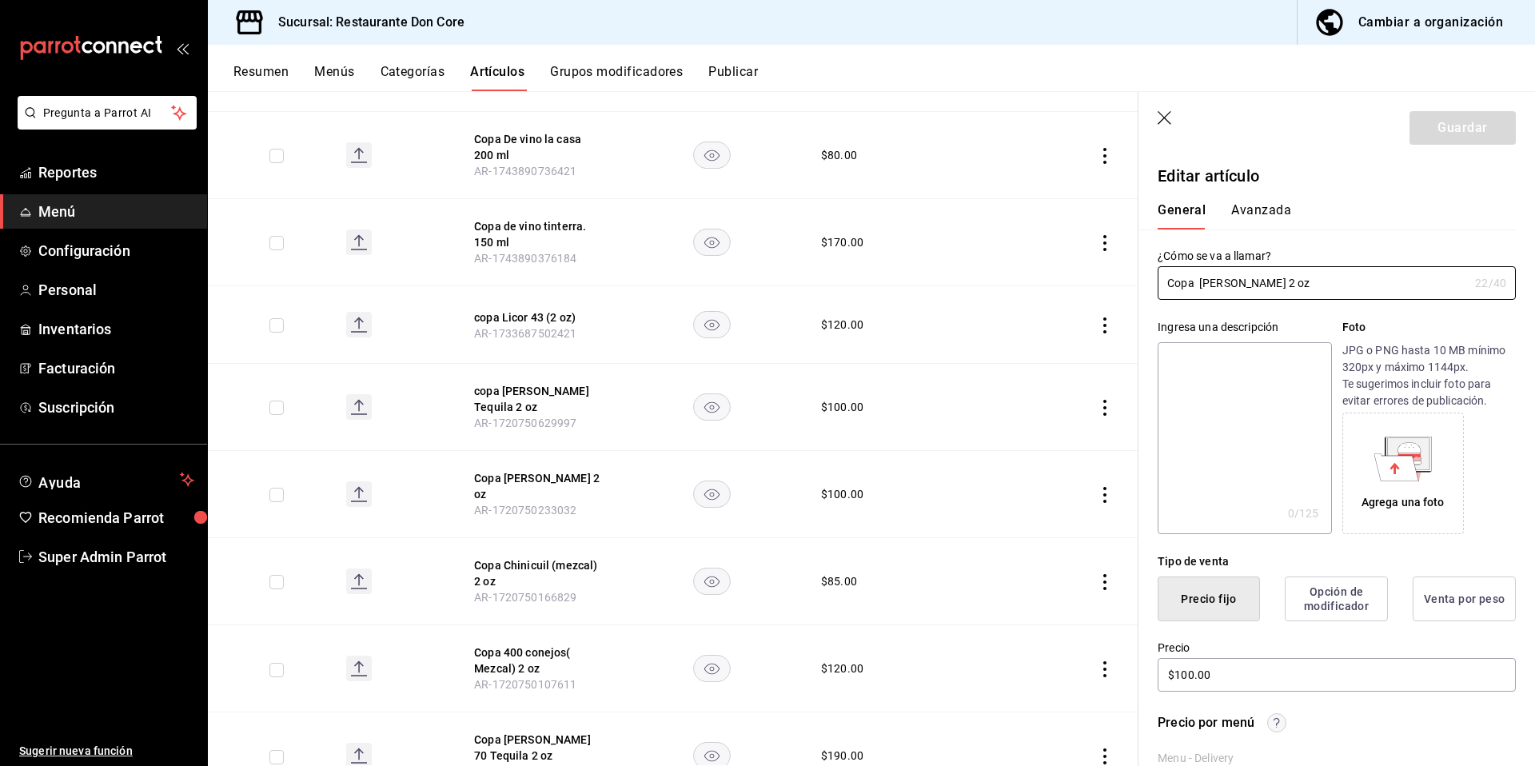
click at [1229, 428] on textarea at bounding box center [1243, 438] width 173 height 192
paste textarea "copa"
type textarea "copa"
type textarea "x"
click at [1450, 137] on button "Guardar" at bounding box center [1462, 128] width 106 height 34
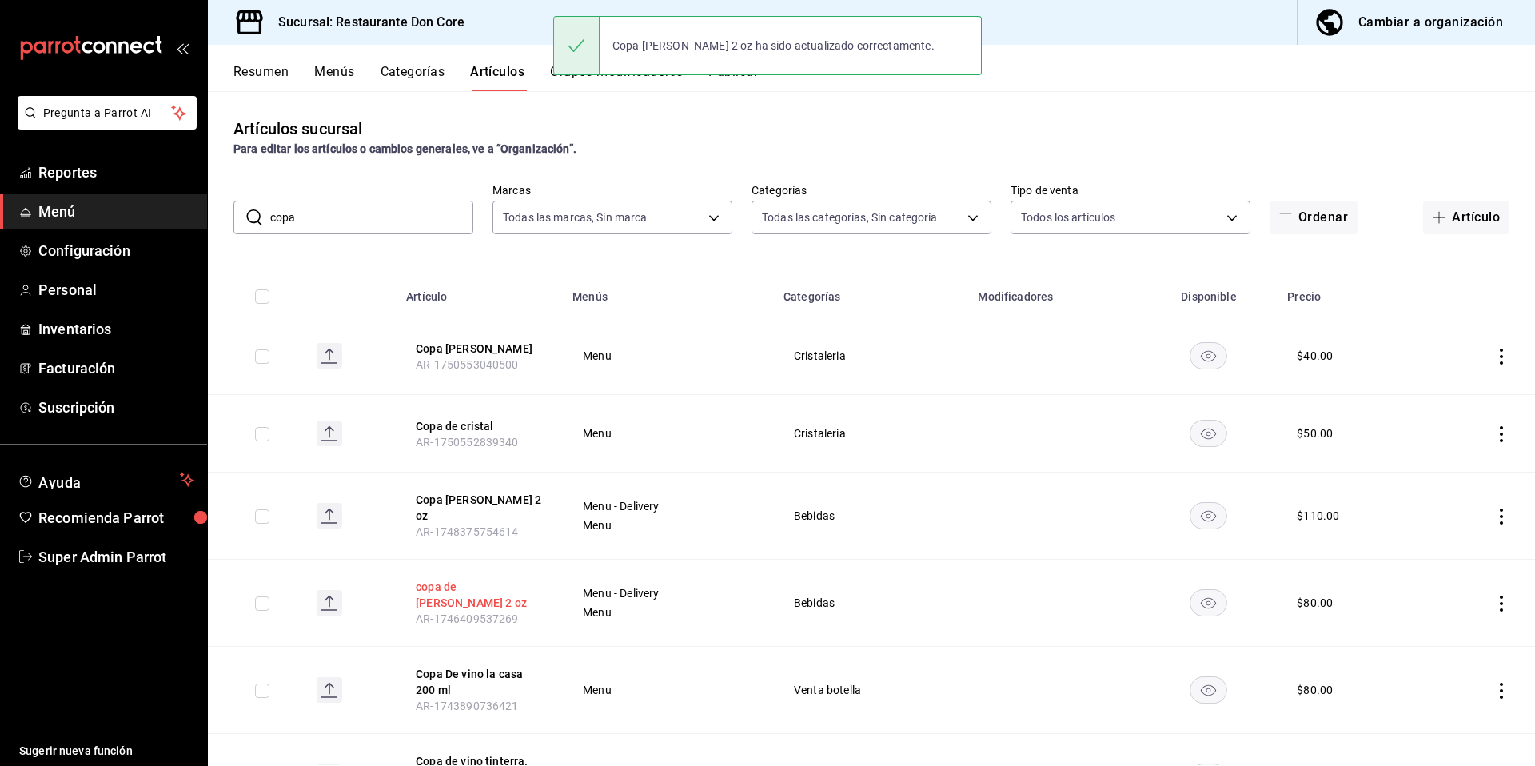
scroll to position [588, 0]
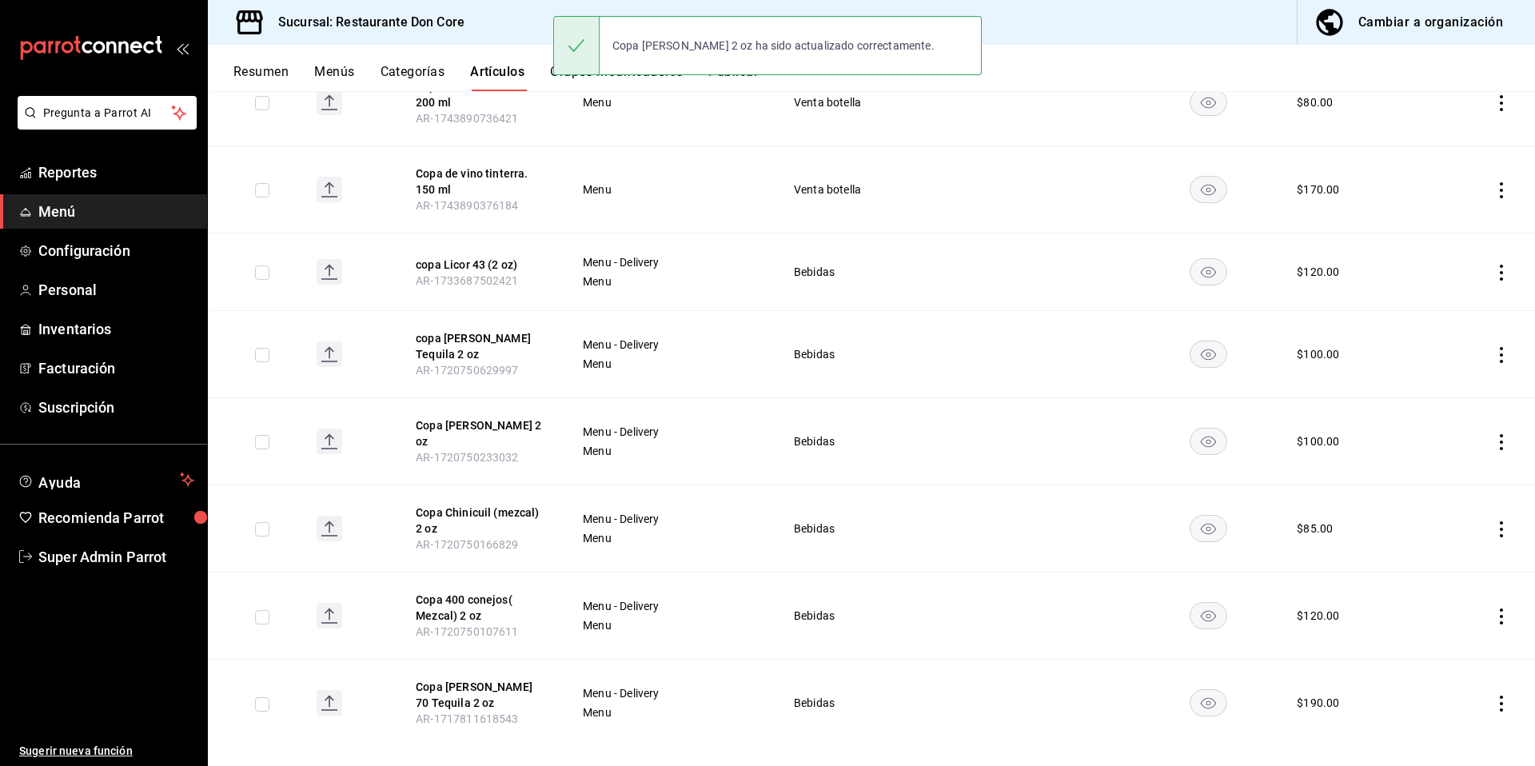
click at [462, 679] on button "Copa Don Julio 70 Tequila 2 oz" at bounding box center [480, 695] width 128 height 32
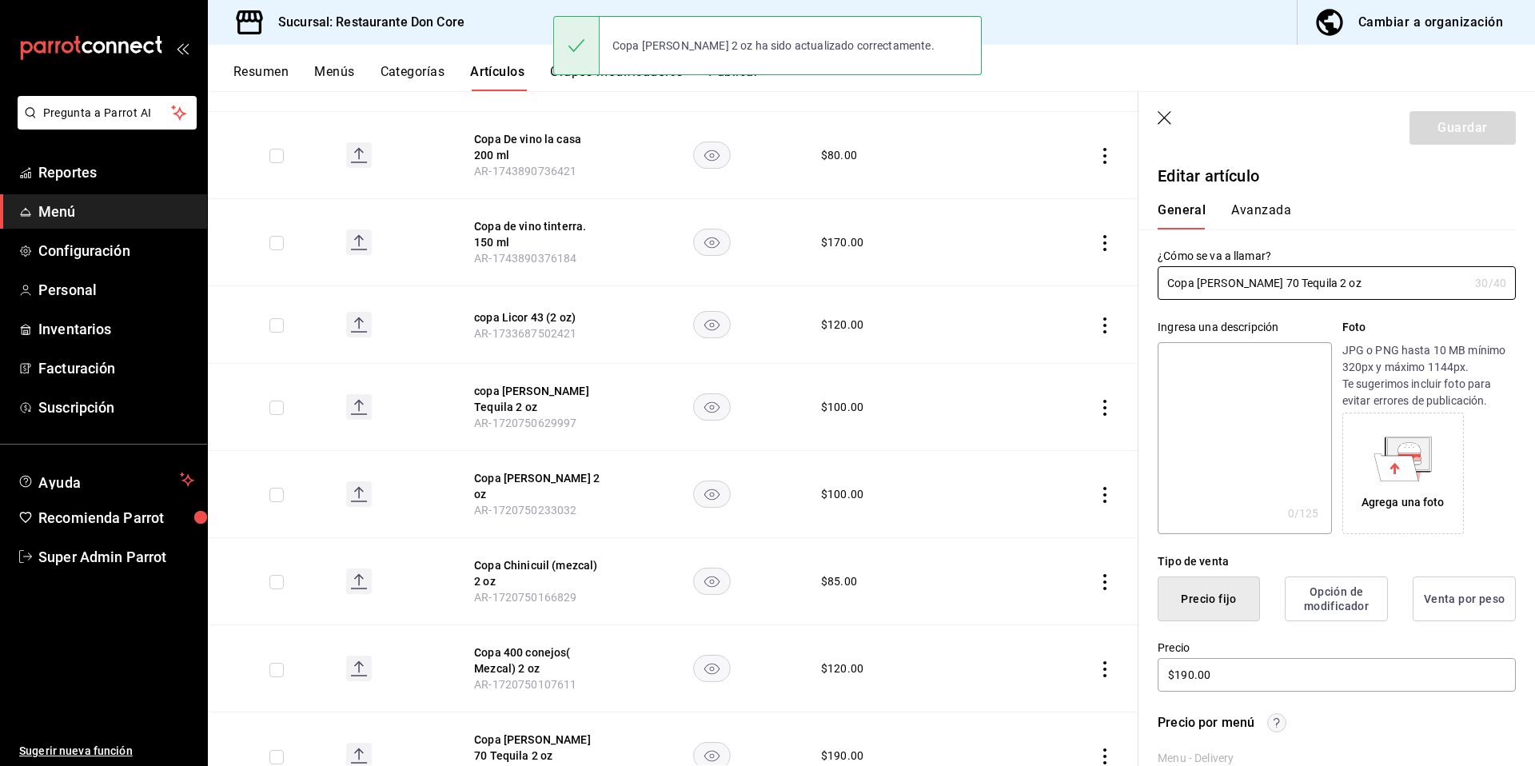
click at [1296, 476] on textarea at bounding box center [1243, 438] width 173 height 192
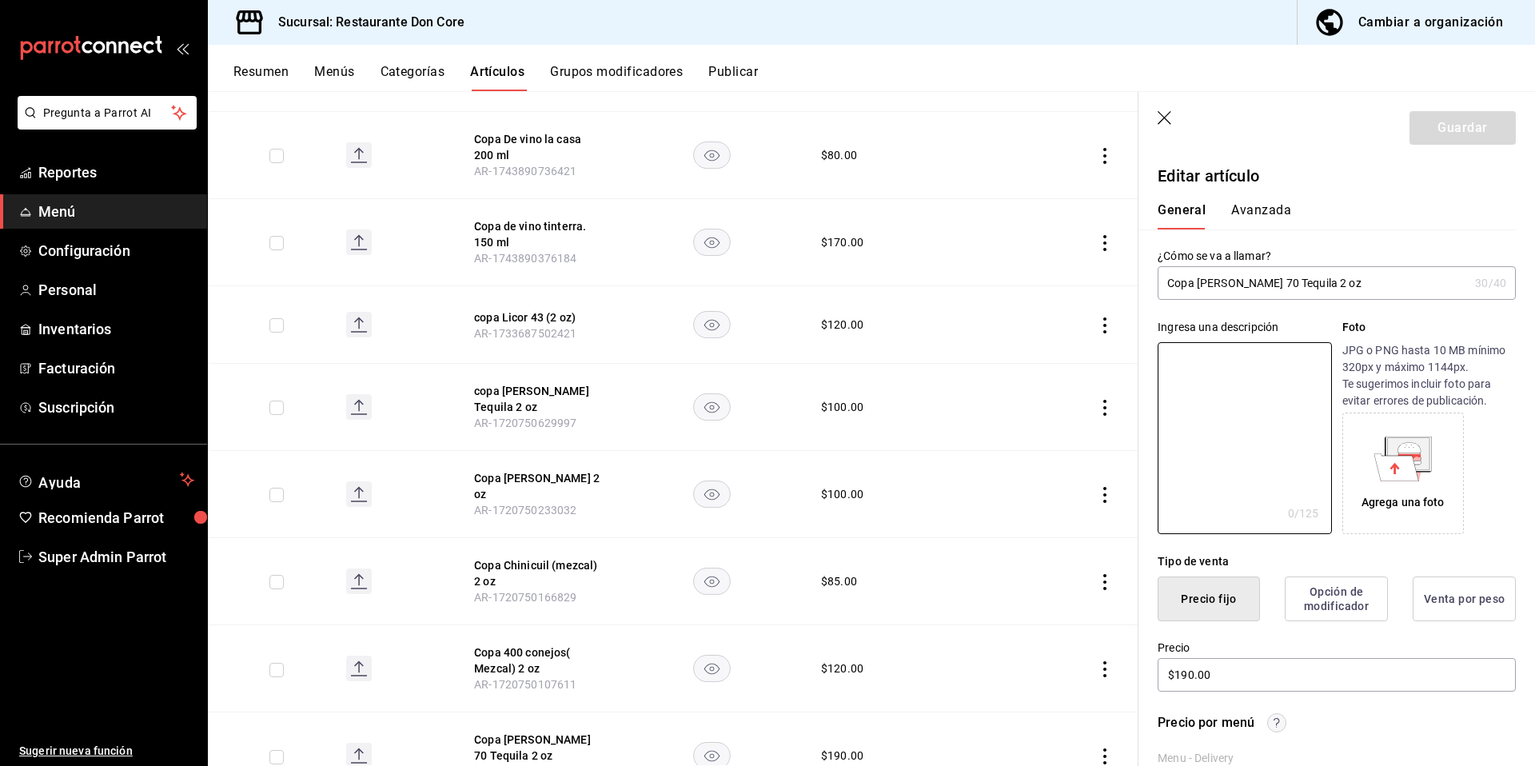
paste textarea "copa"
click at [1462, 130] on button "Guardar" at bounding box center [1462, 128] width 106 height 34
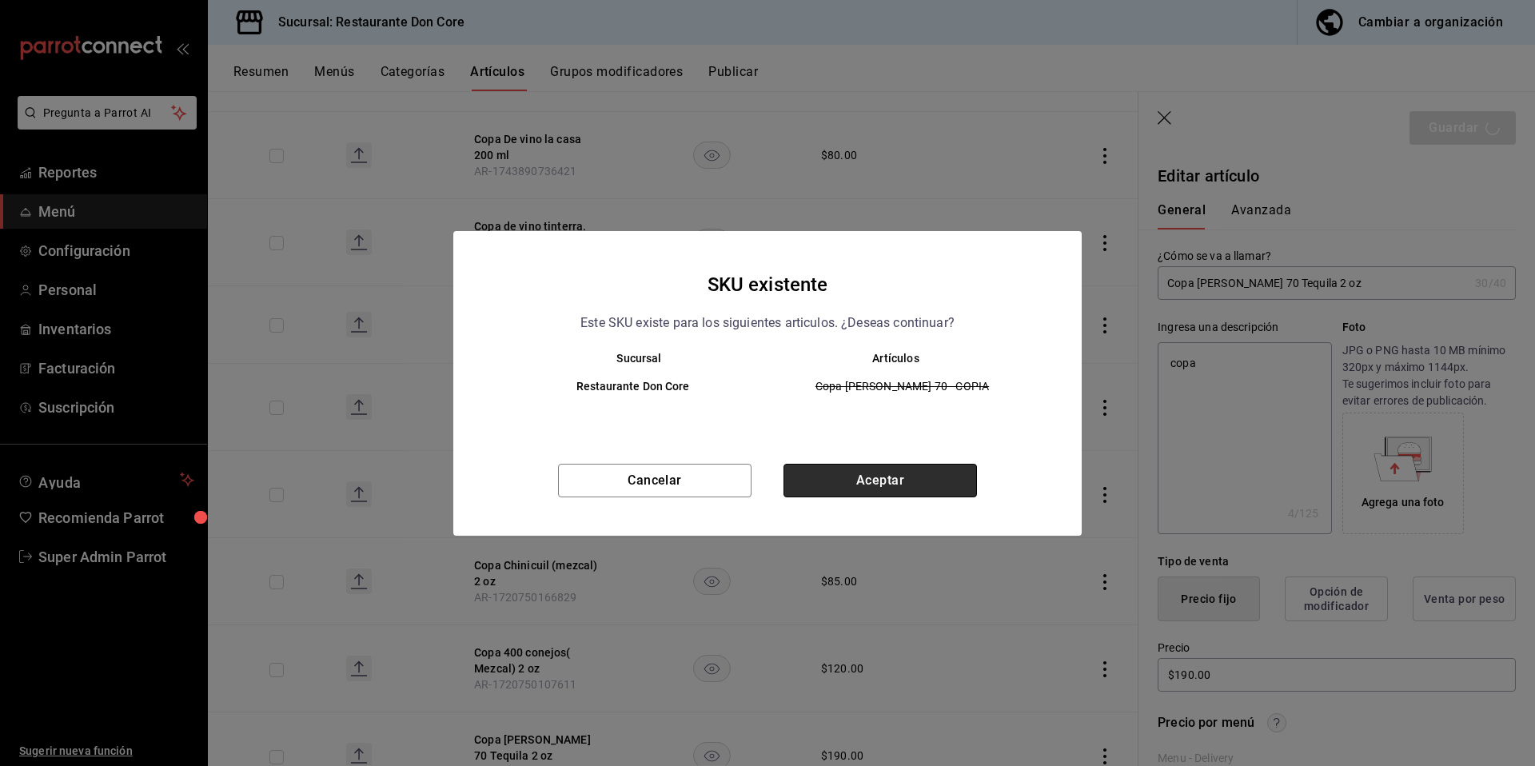
click at [901, 478] on button "Aceptar" at bounding box center [879, 481] width 193 height 34
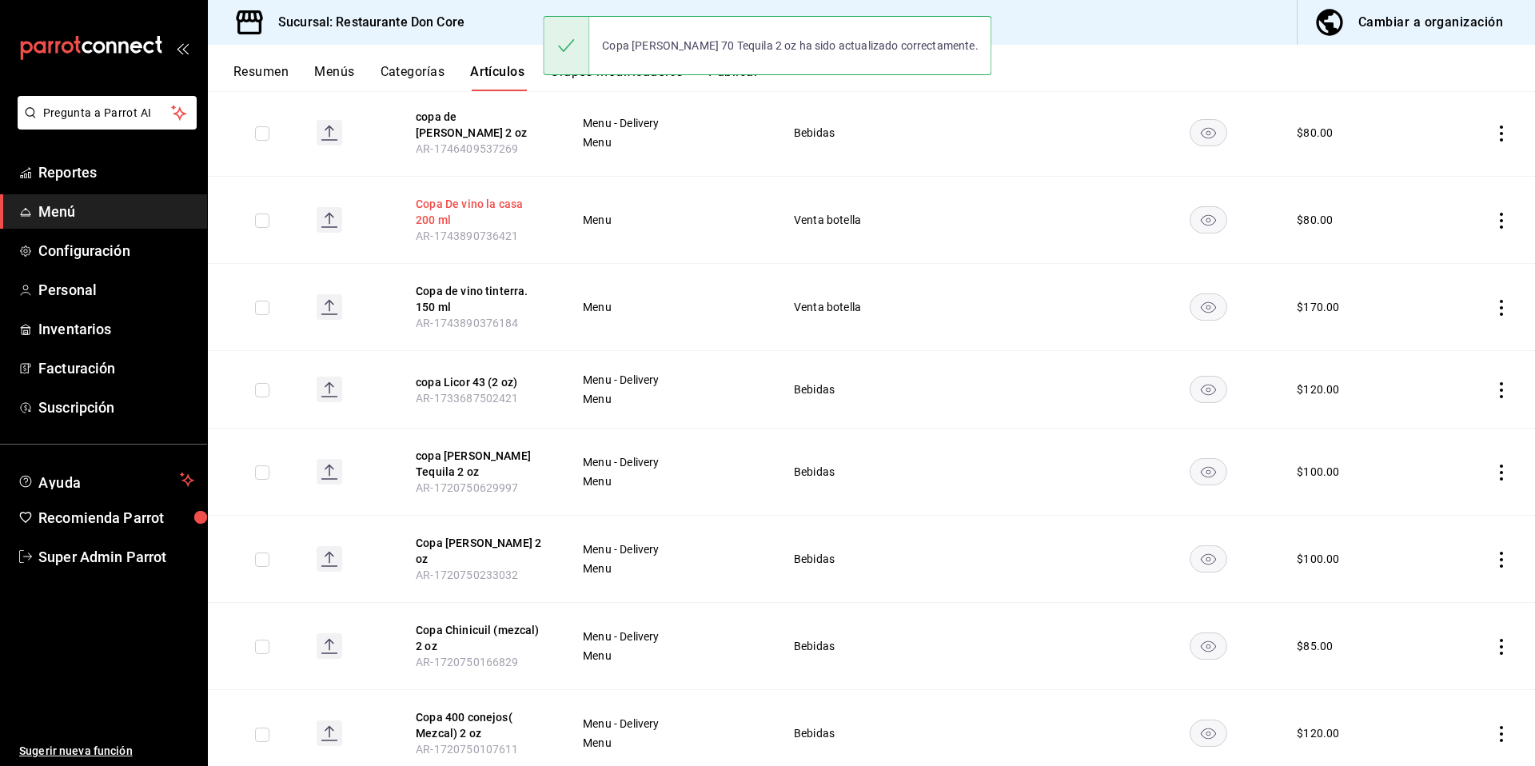
scroll to position [588, 0]
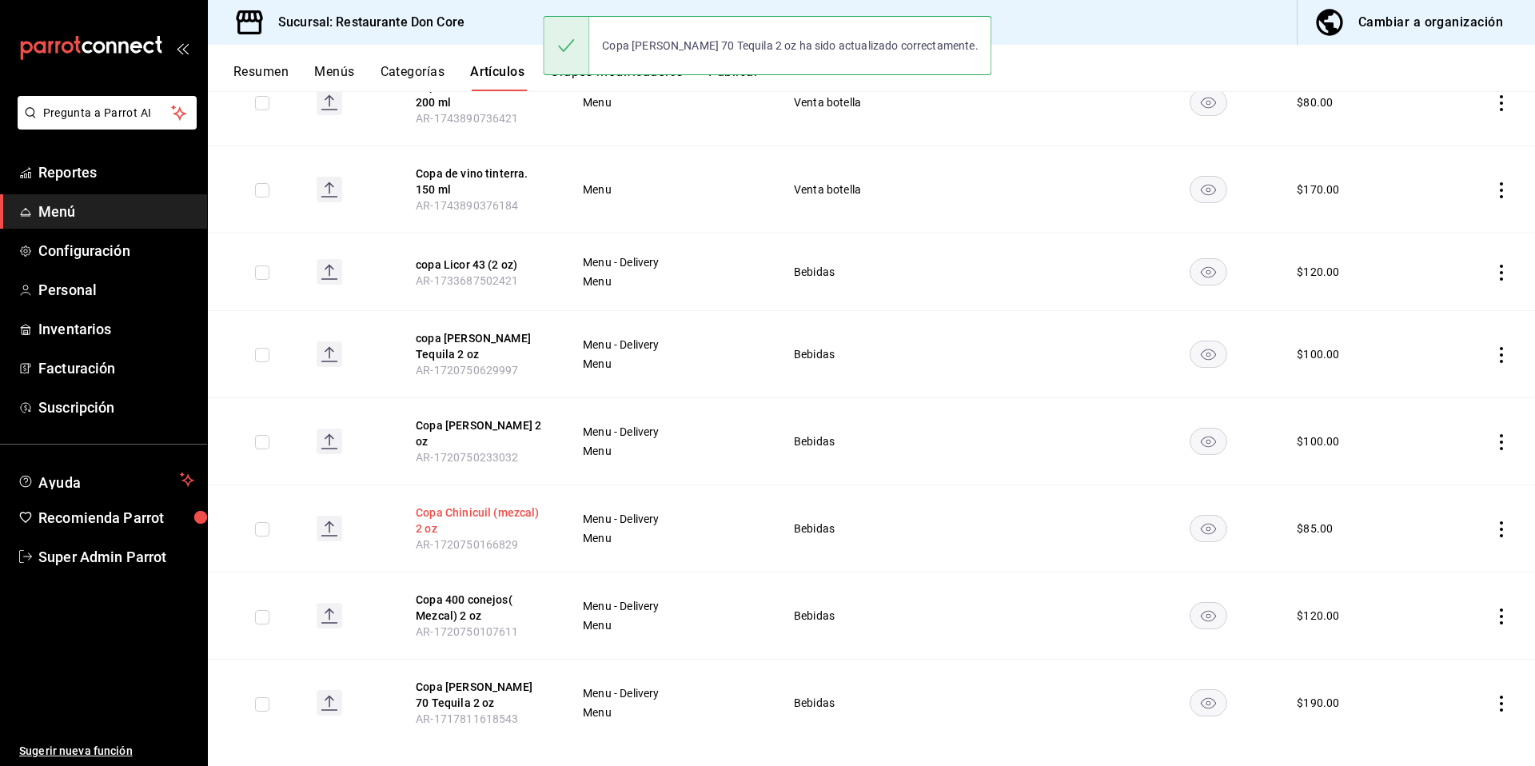
click at [457, 504] on button "Copa Chinicuil (mezcal) 2 oz" at bounding box center [480, 520] width 128 height 32
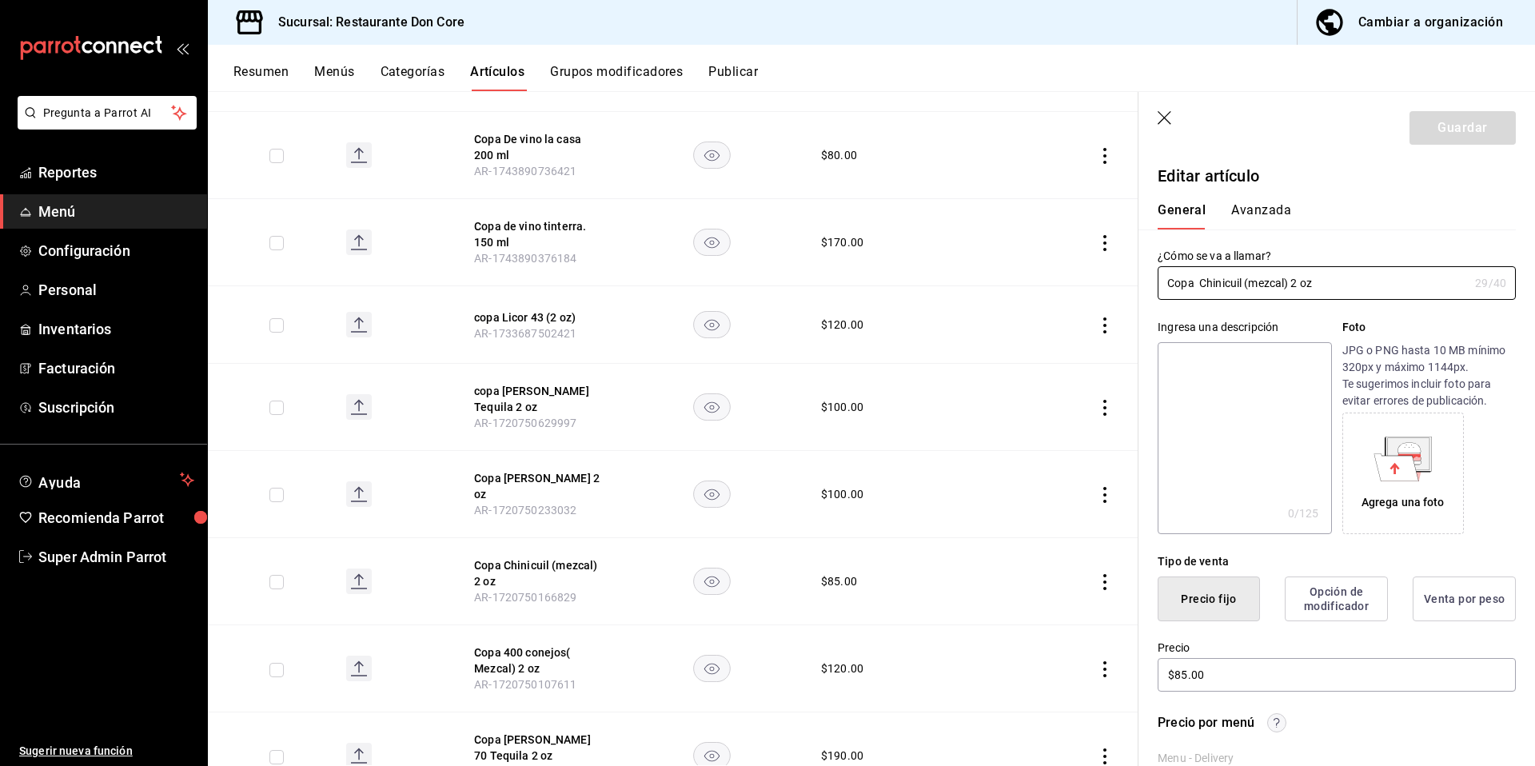
click at [1215, 380] on textarea at bounding box center [1243, 438] width 173 height 192
paste textarea "copa"
click at [1416, 122] on button "Guardar" at bounding box center [1462, 128] width 106 height 34
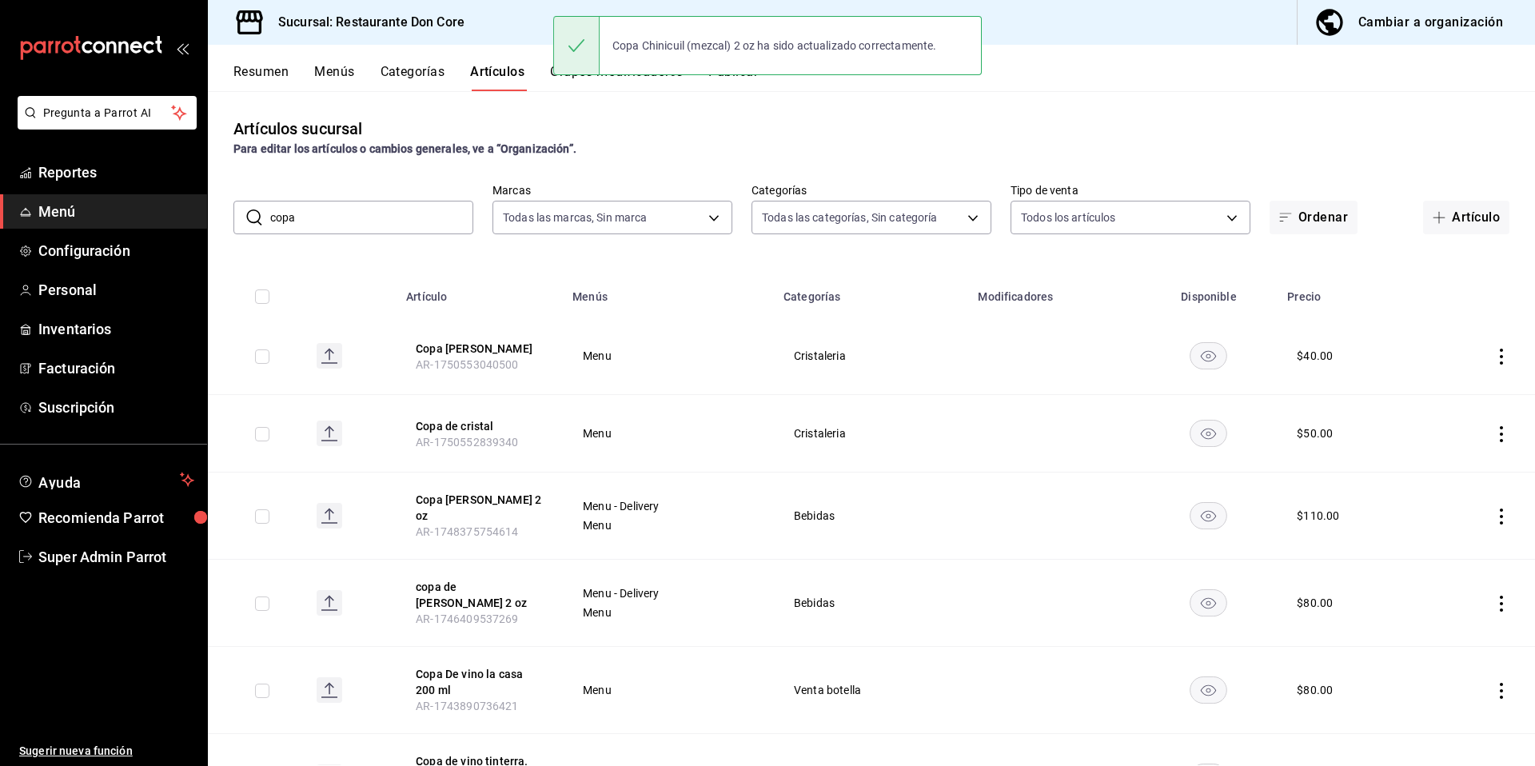
scroll to position [588, 0]
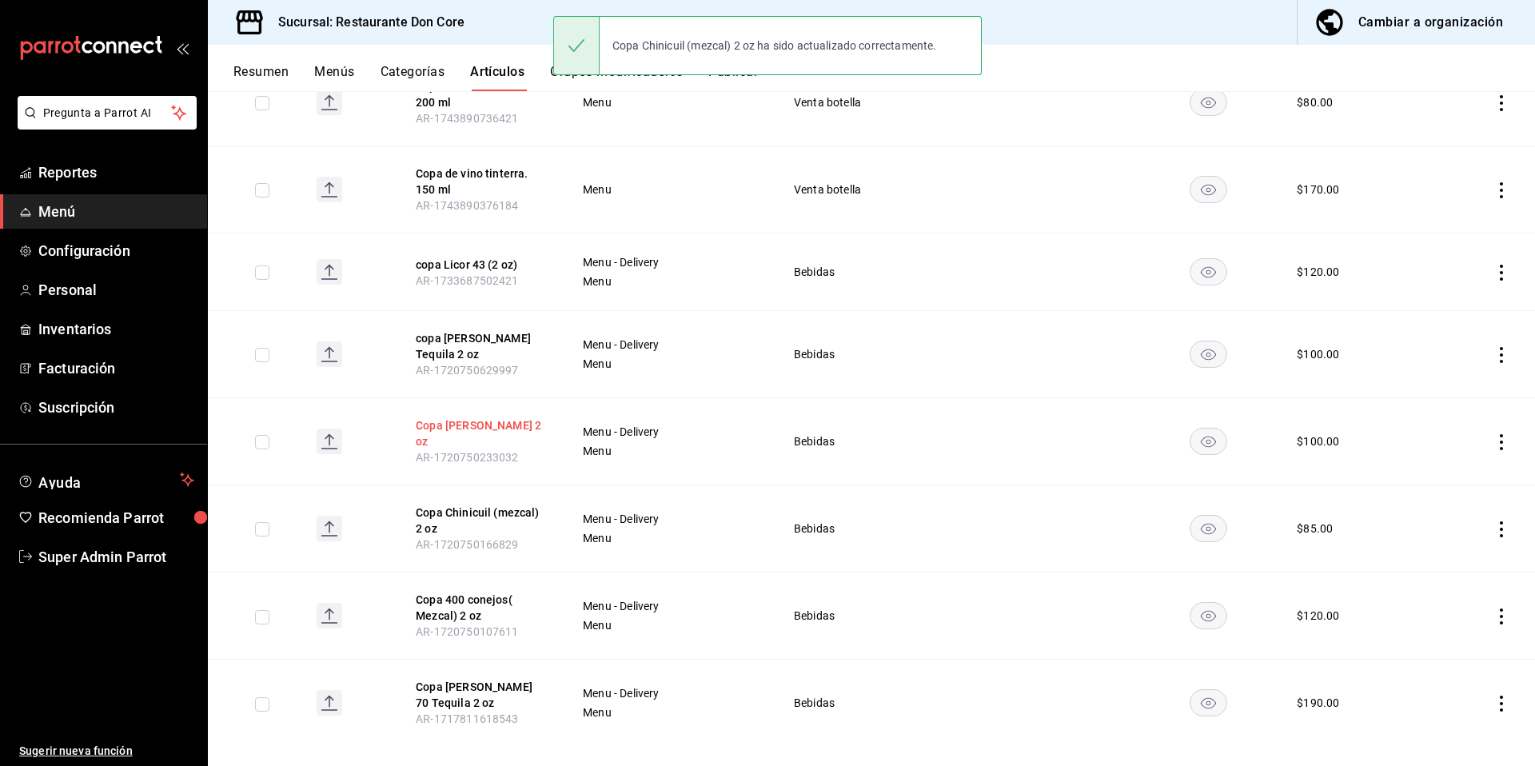
click at [493, 417] on button "Copa Ron Bacardi 2 oz" at bounding box center [480, 433] width 128 height 32
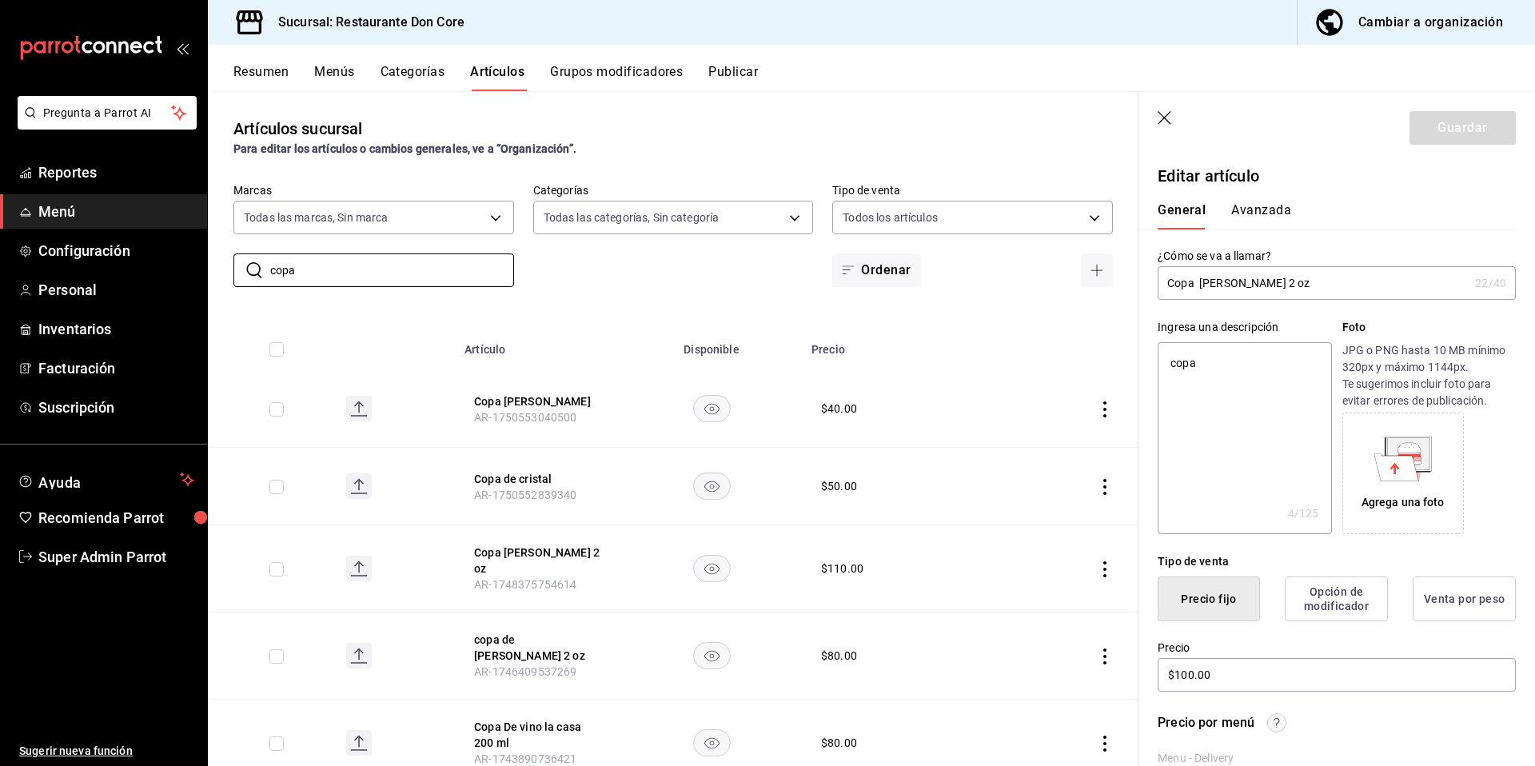
drag, startPoint x: 363, startPoint y: 269, endPoint x: 229, endPoint y: 258, distance: 134.0
click at [229, 258] on div "​ copa ​ Marcas Todas las marcas, Sin marca 0510f1b4-e7bb-4c6d-97a2-a87cb83db0d…" at bounding box center [673, 235] width 930 height 104
paste input "Tarro"
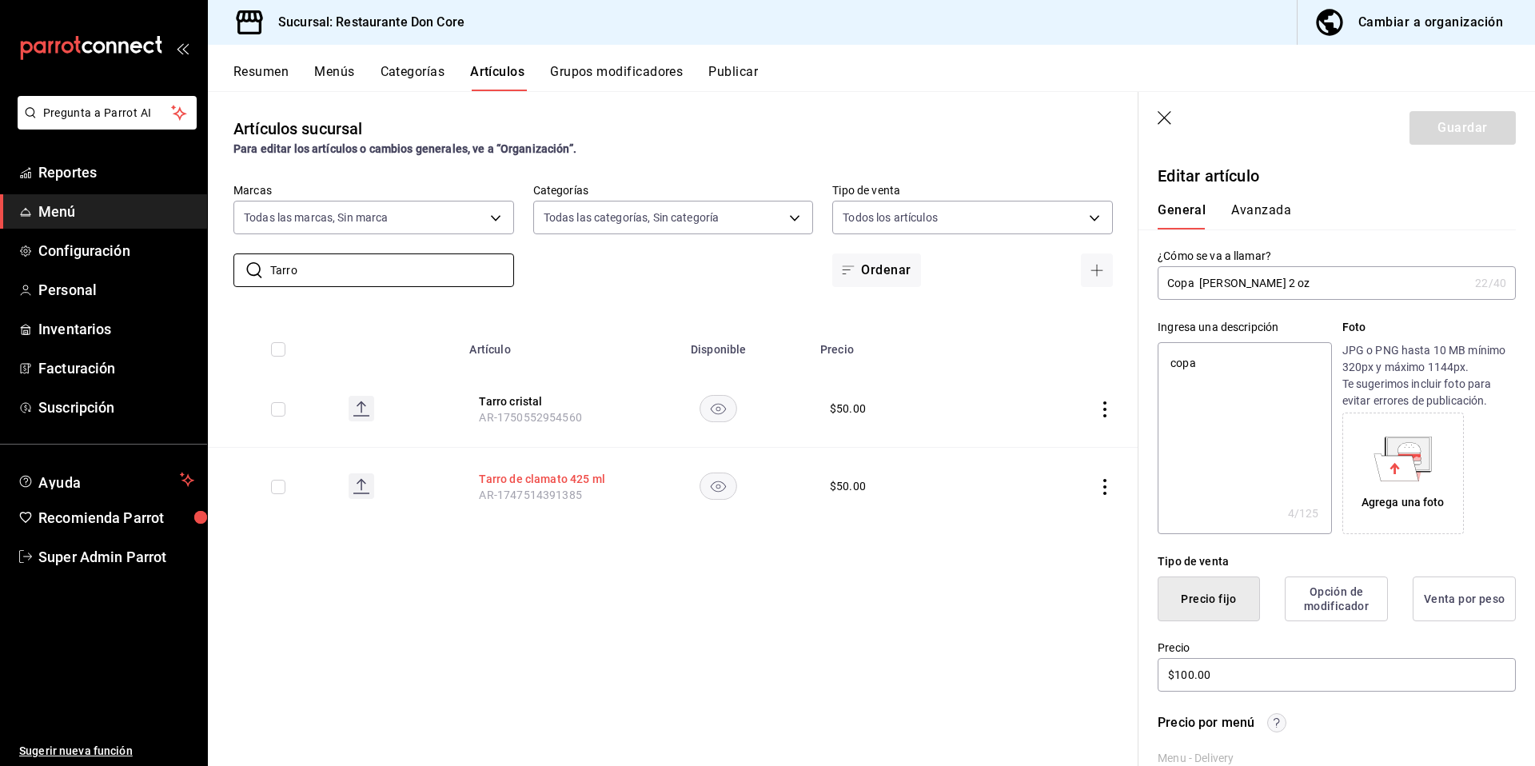
click at [568, 486] on button "Tarro de clamato 425 ml" at bounding box center [543, 479] width 128 height 16
click at [1304, 412] on textarea at bounding box center [1243, 438] width 173 height 192
paste textarea "Tarro"
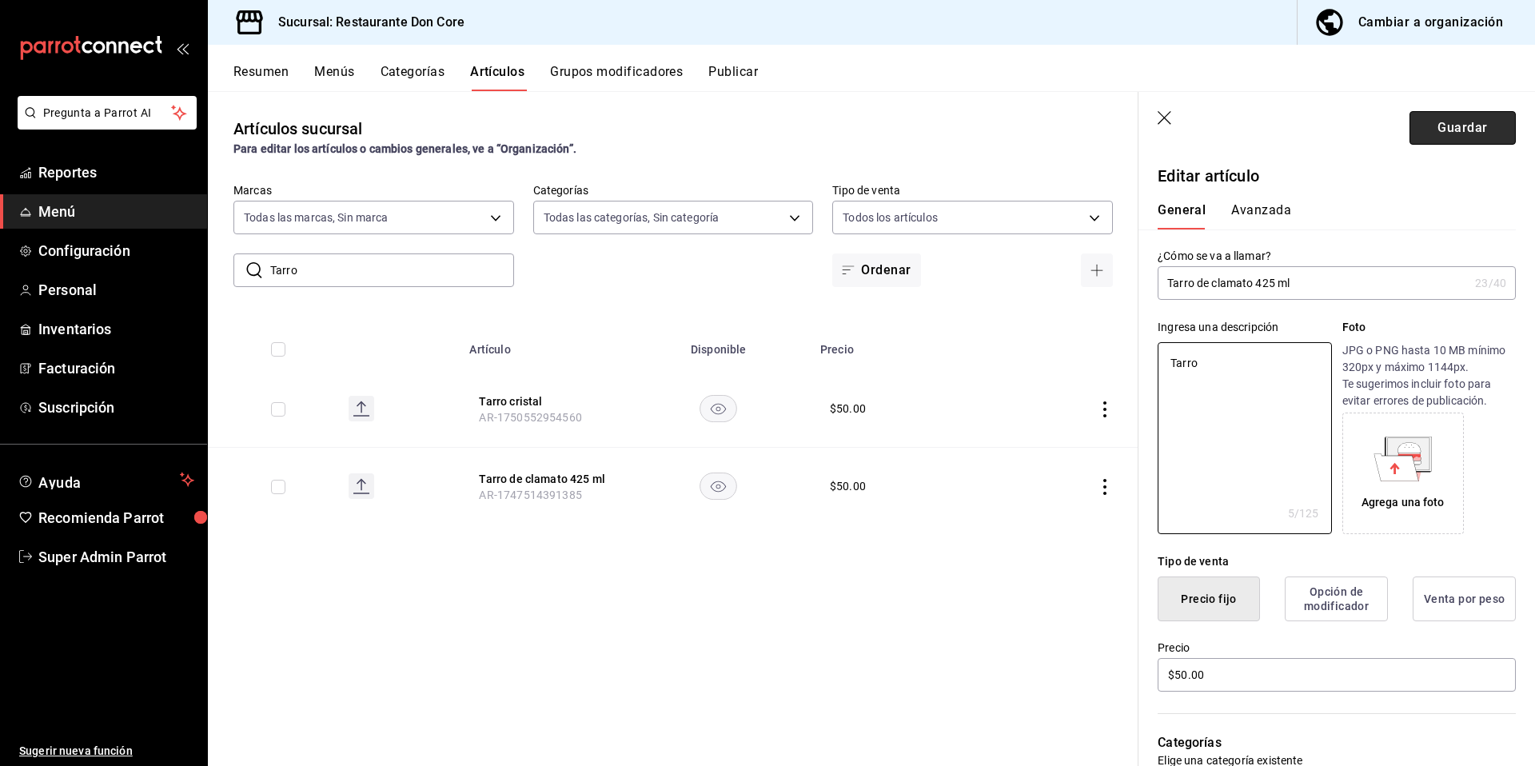
click at [1442, 126] on button "Guardar" at bounding box center [1462, 128] width 106 height 34
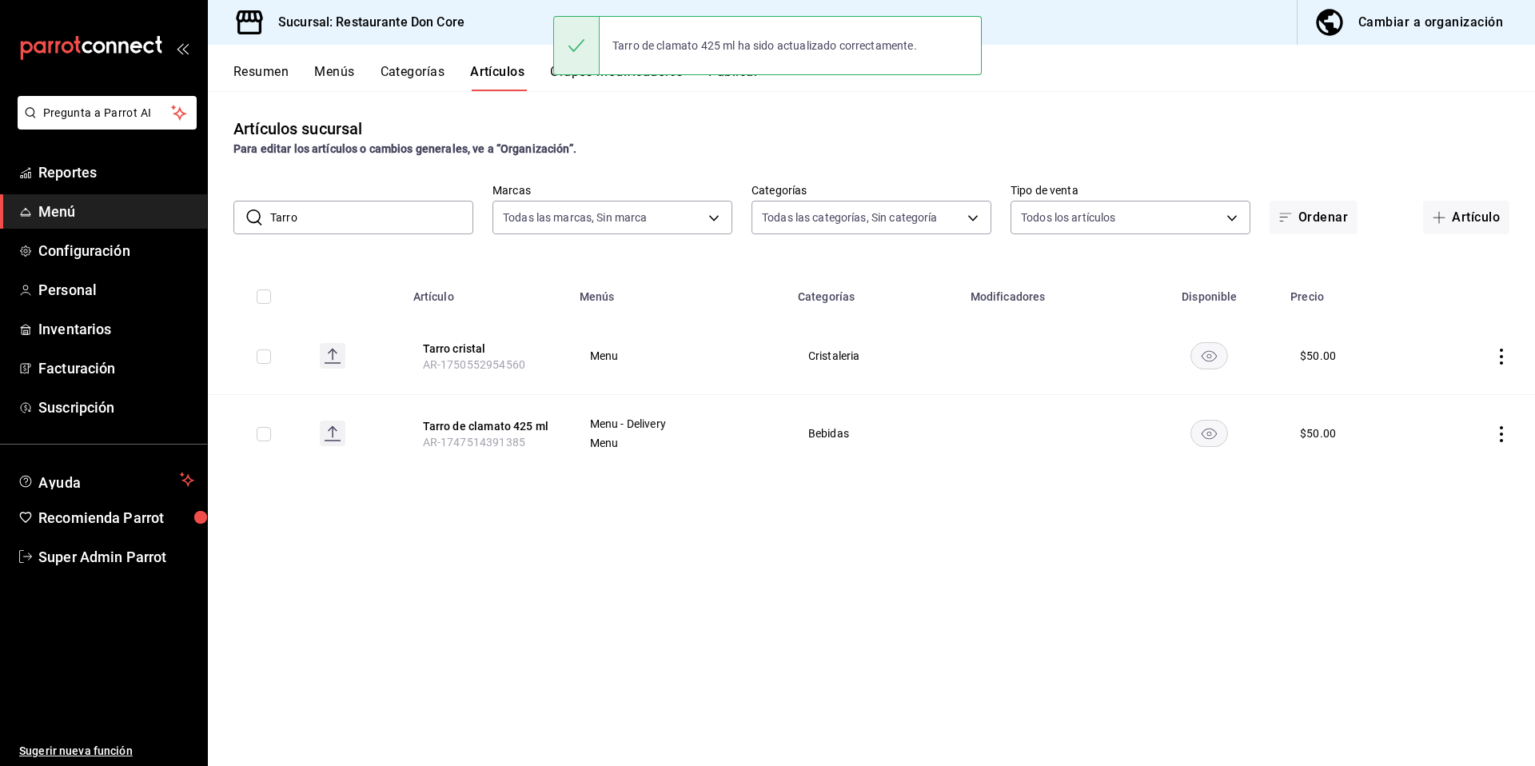
click at [388, 225] on input "Tarro" at bounding box center [371, 217] width 203 height 32
paste input "Mezcalita"
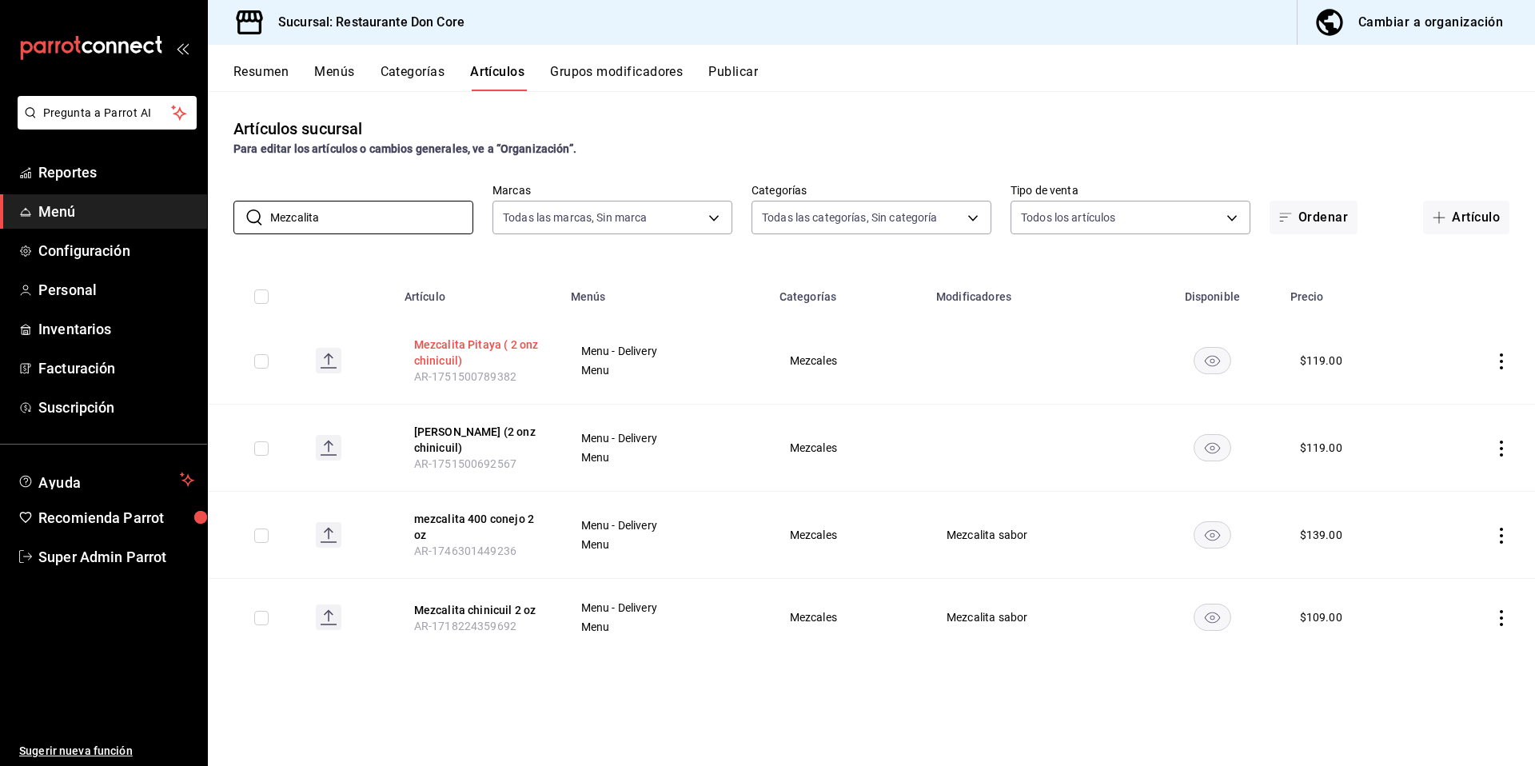
click at [480, 347] on button "Mezcalita Pitaya ( 2 onz chinicuil)" at bounding box center [478, 353] width 128 height 32
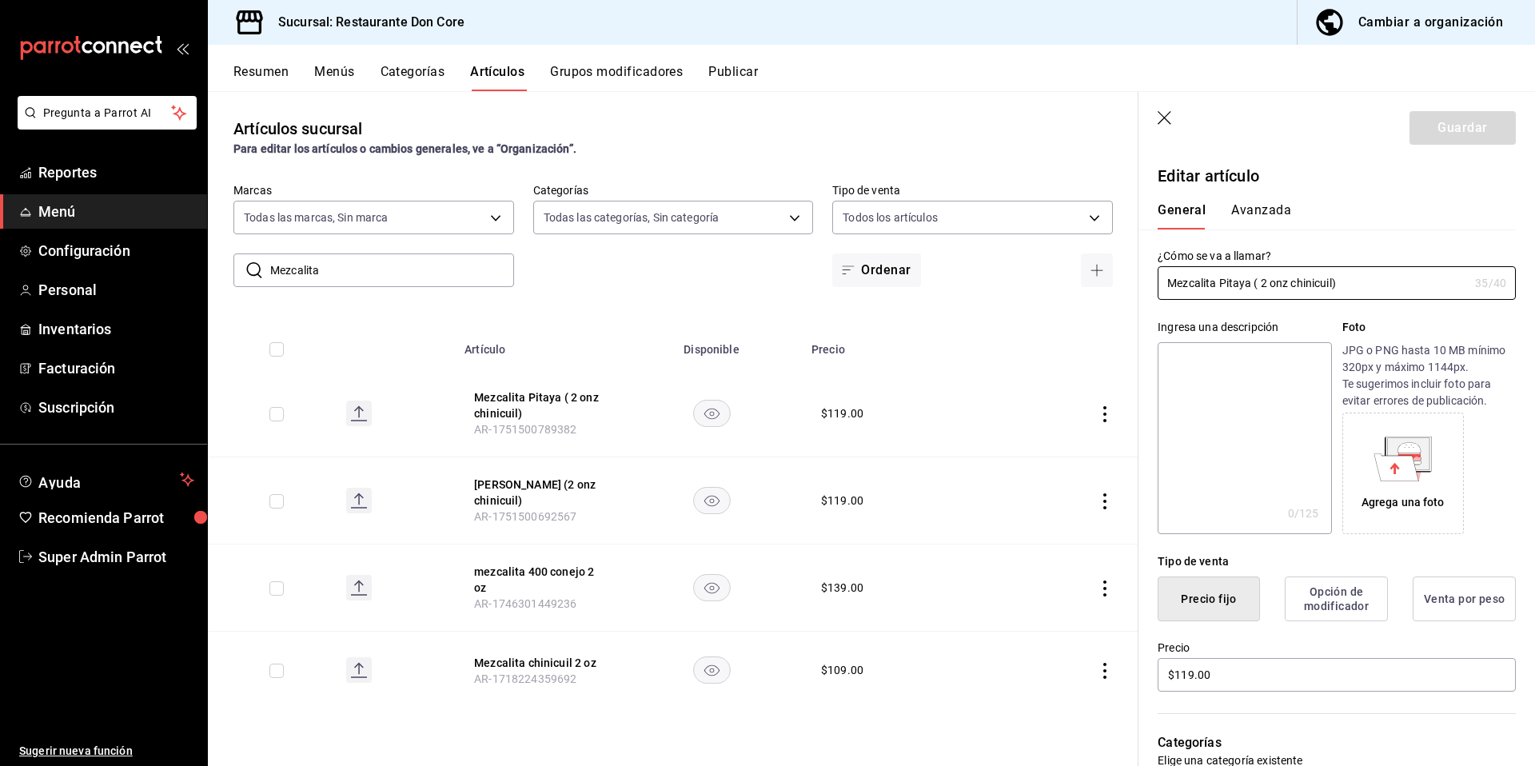
click at [1207, 440] on textarea at bounding box center [1243, 438] width 173 height 192
paste textarea "Mezcalita"
click at [1462, 119] on button "Guardar" at bounding box center [1462, 128] width 106 height 34
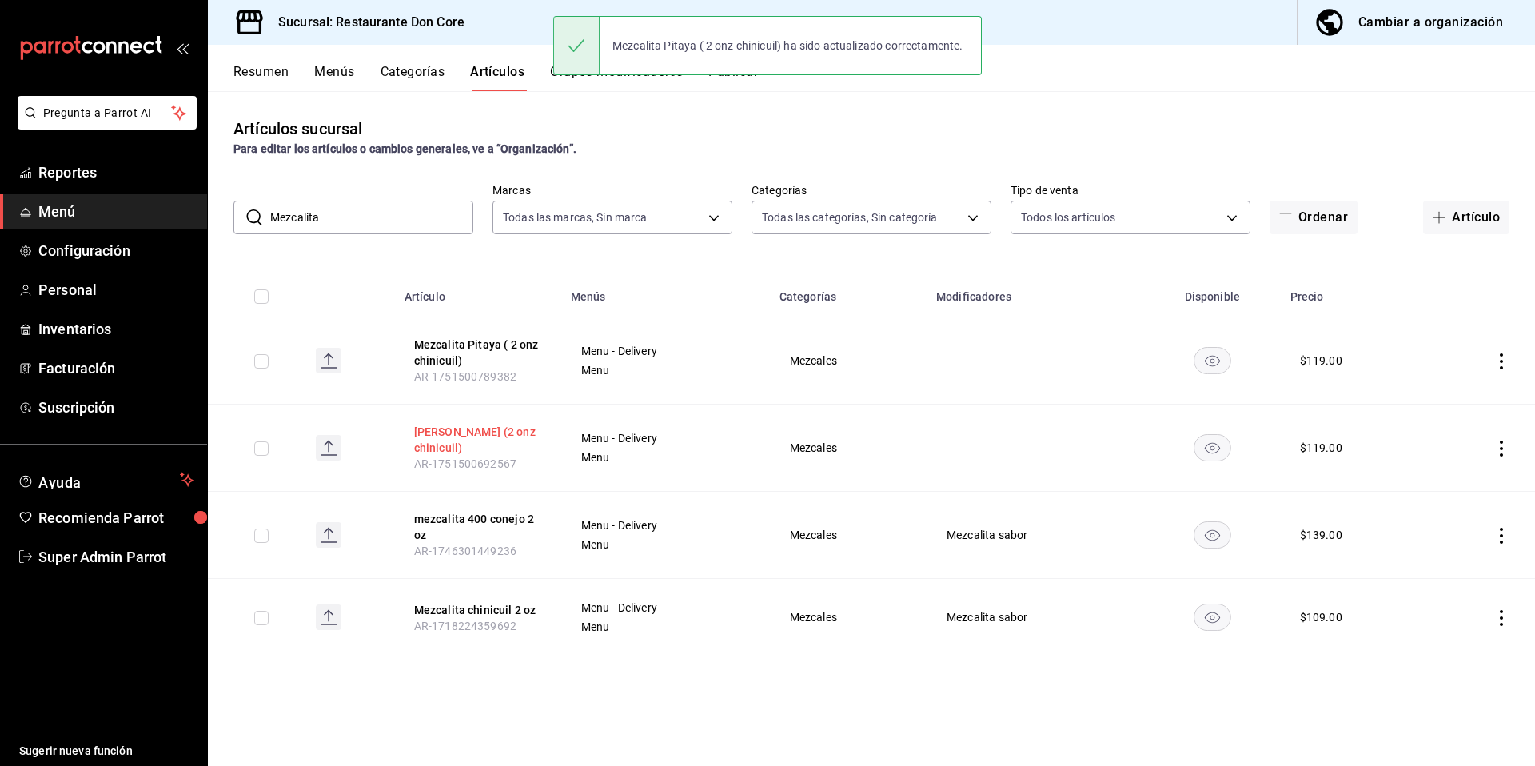
click at [456, 428] on button "Mezcalita Lichi (2 onz chinicuil)" at bounding box center [478, 440] width 128 height 32
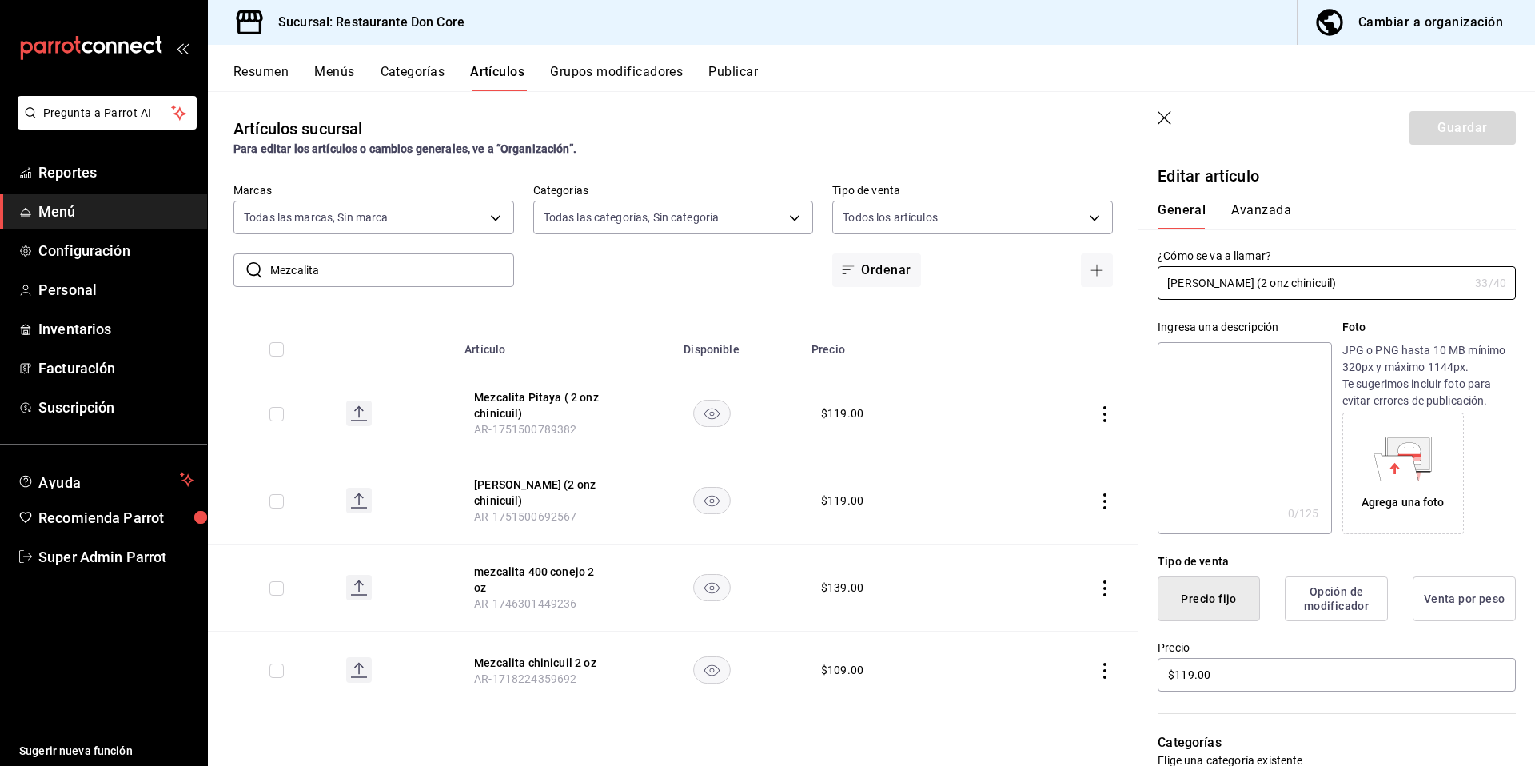
click at [1257, 421] on textarea at bounding box center [1243, 438] width 173 height 192
paste textarea "Mezcalita"
click at [1440, 124] on button "Guardar" at bounding box center [1462, 128] width 106 height 34
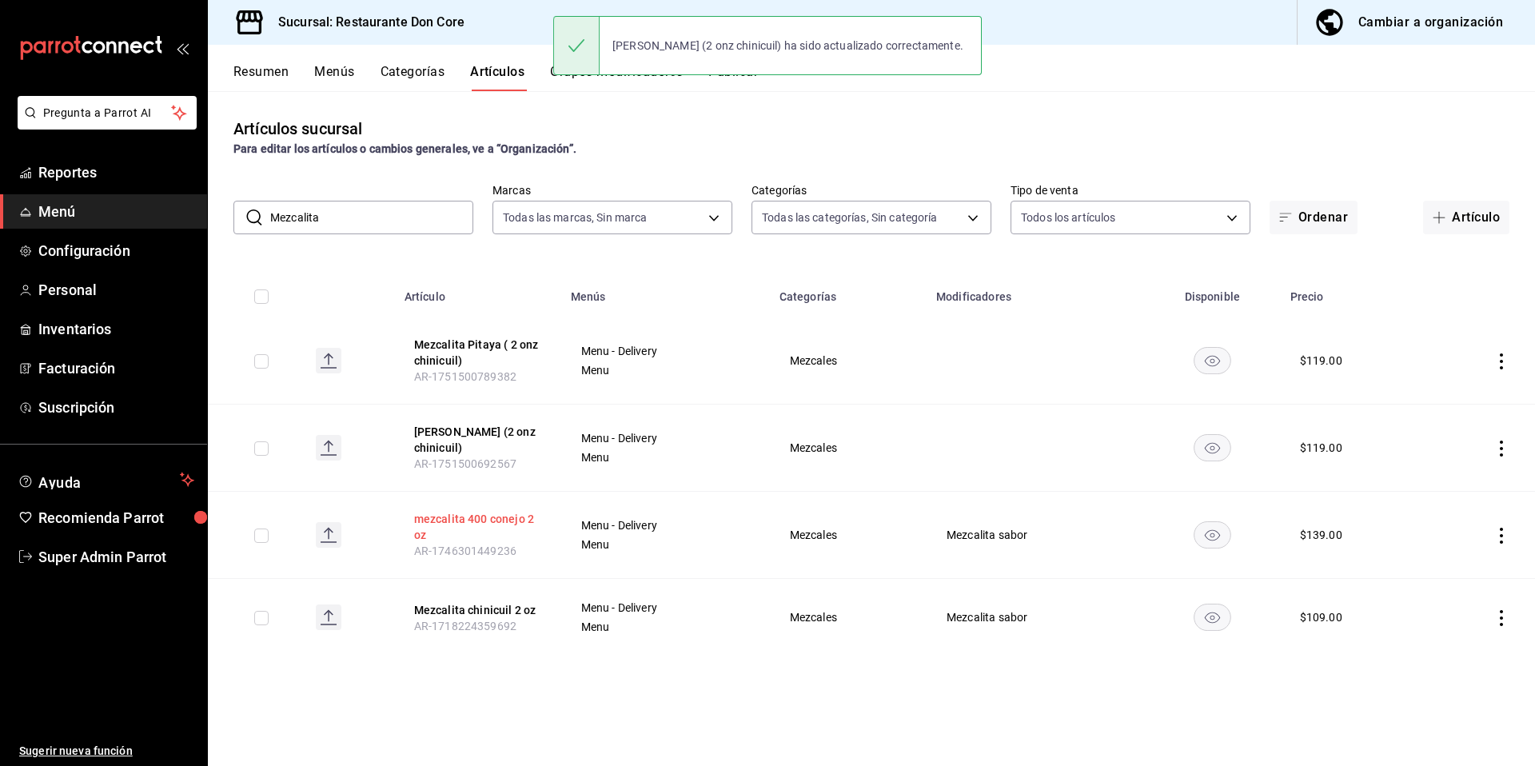
click at [479, 529] on button "mezcalita 400 conejo 2 oz" at bounding box center [478, 527] width 128 height 32
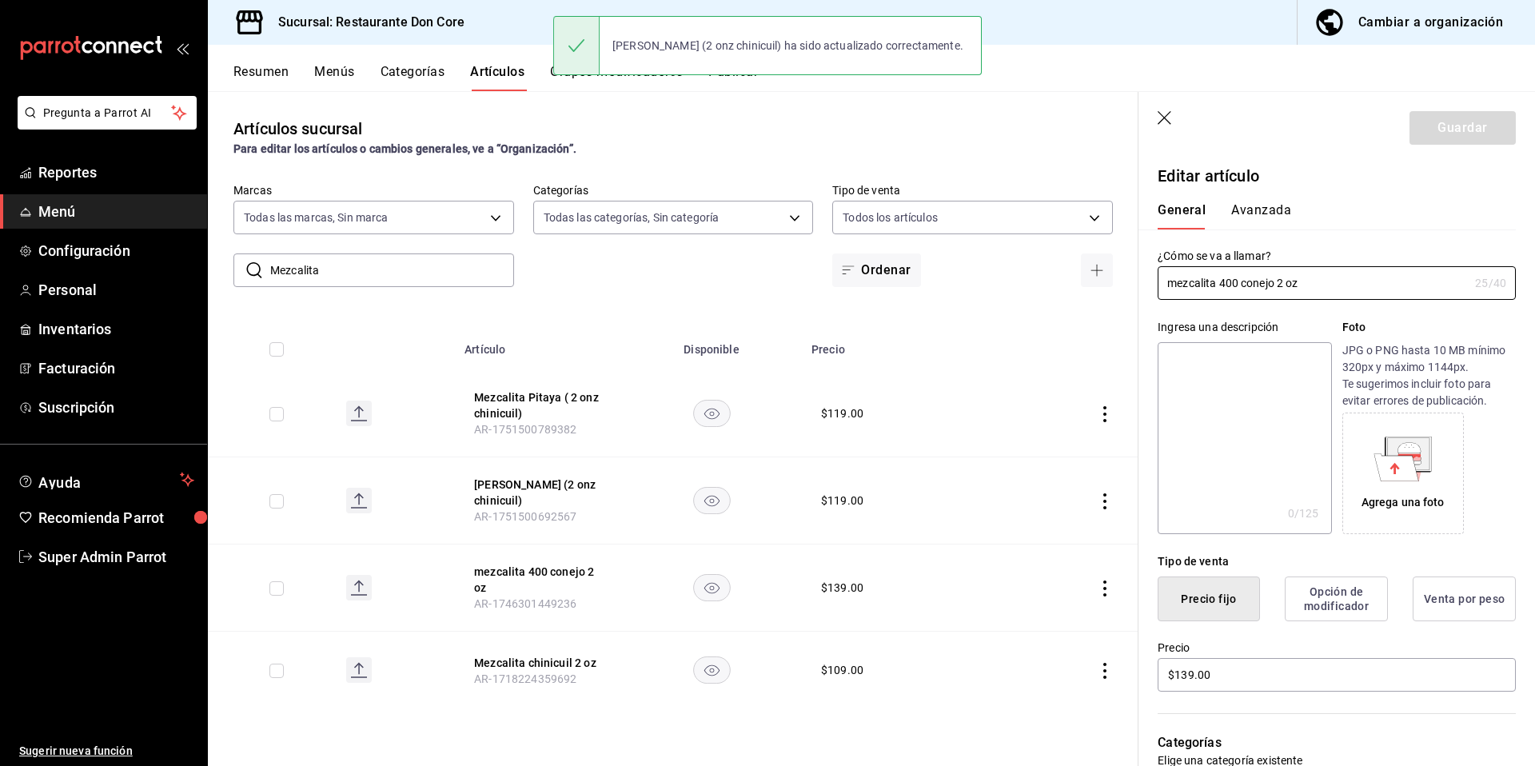
click at [1217, 484] on textarea at bounding box center [1243, 438] width 173 height 192
paste textarea "Mezcalita"
click at [1447, 140] on button "Guardar" at bounding box center [1462, 128] width 106 height 34
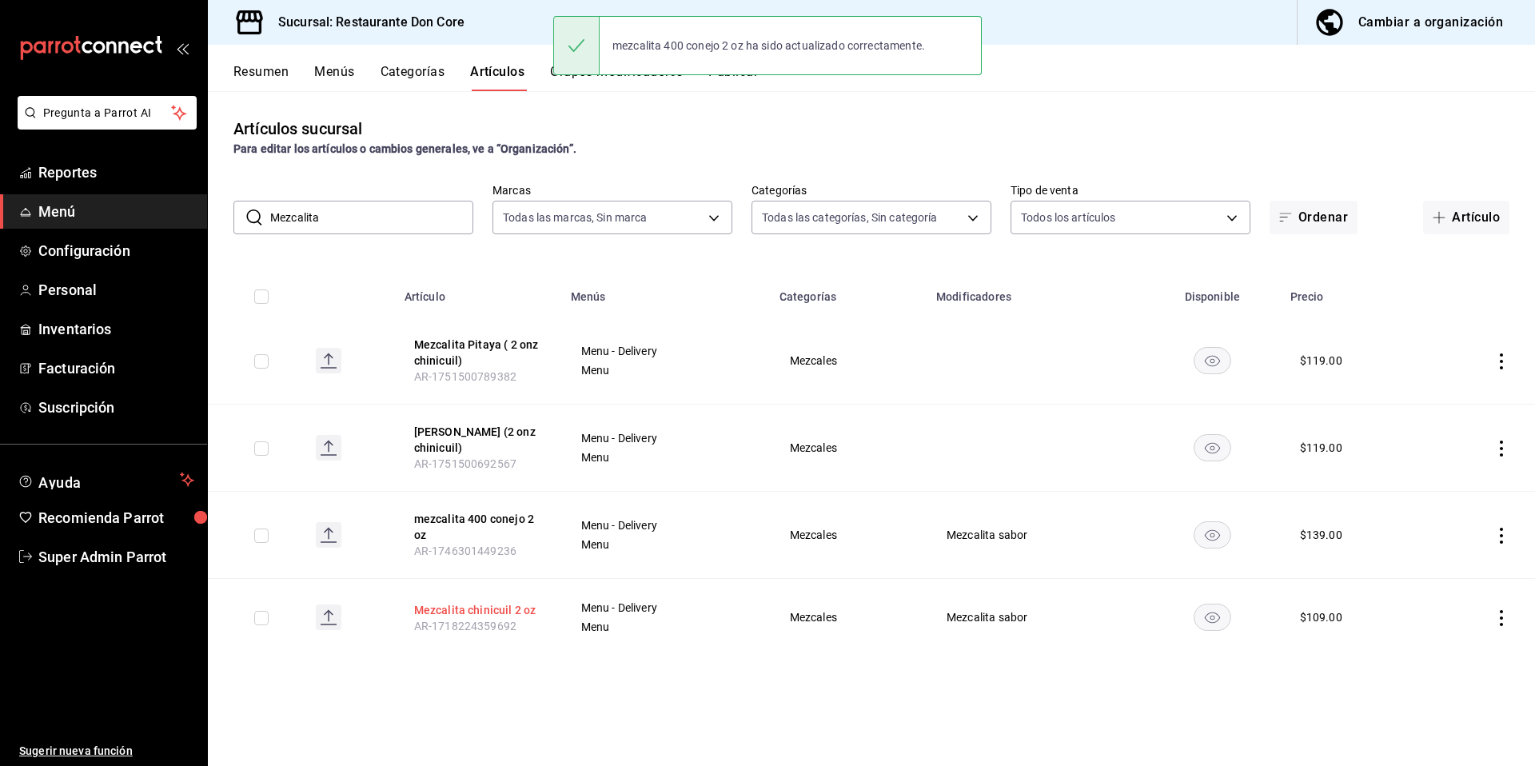
click at [472, 606] on button "Mezcalita chinicuil 2 oz" at bounding box center [478, 610] width 128 height 16
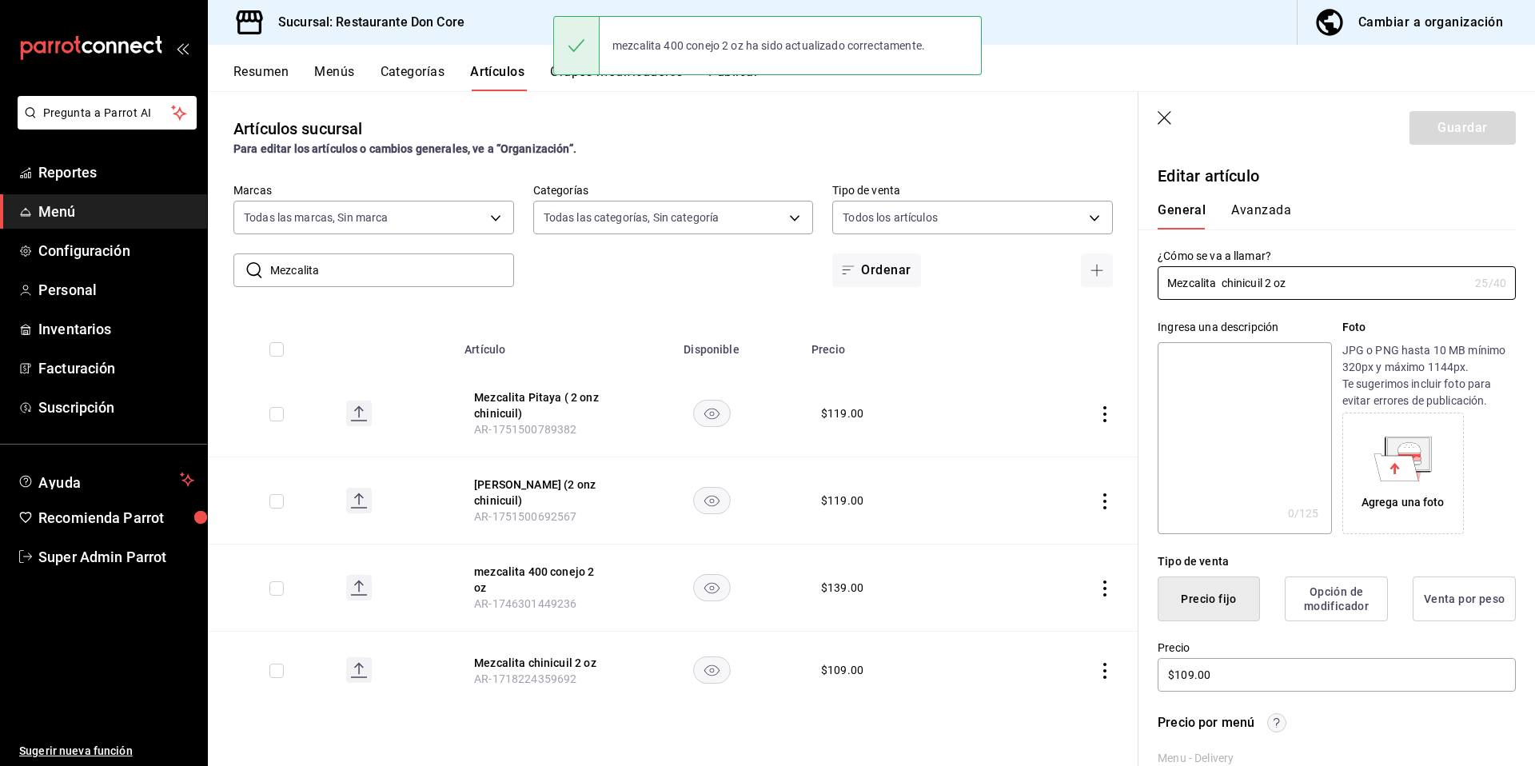
click at [1255, 456] on textarea at bounding box center [1243, 438] width 173 height 192
paste textarea "Mezcalita"
click at [1468, 133] on button "Guardar" at bounding box center [1462, 128] width 106 height 34
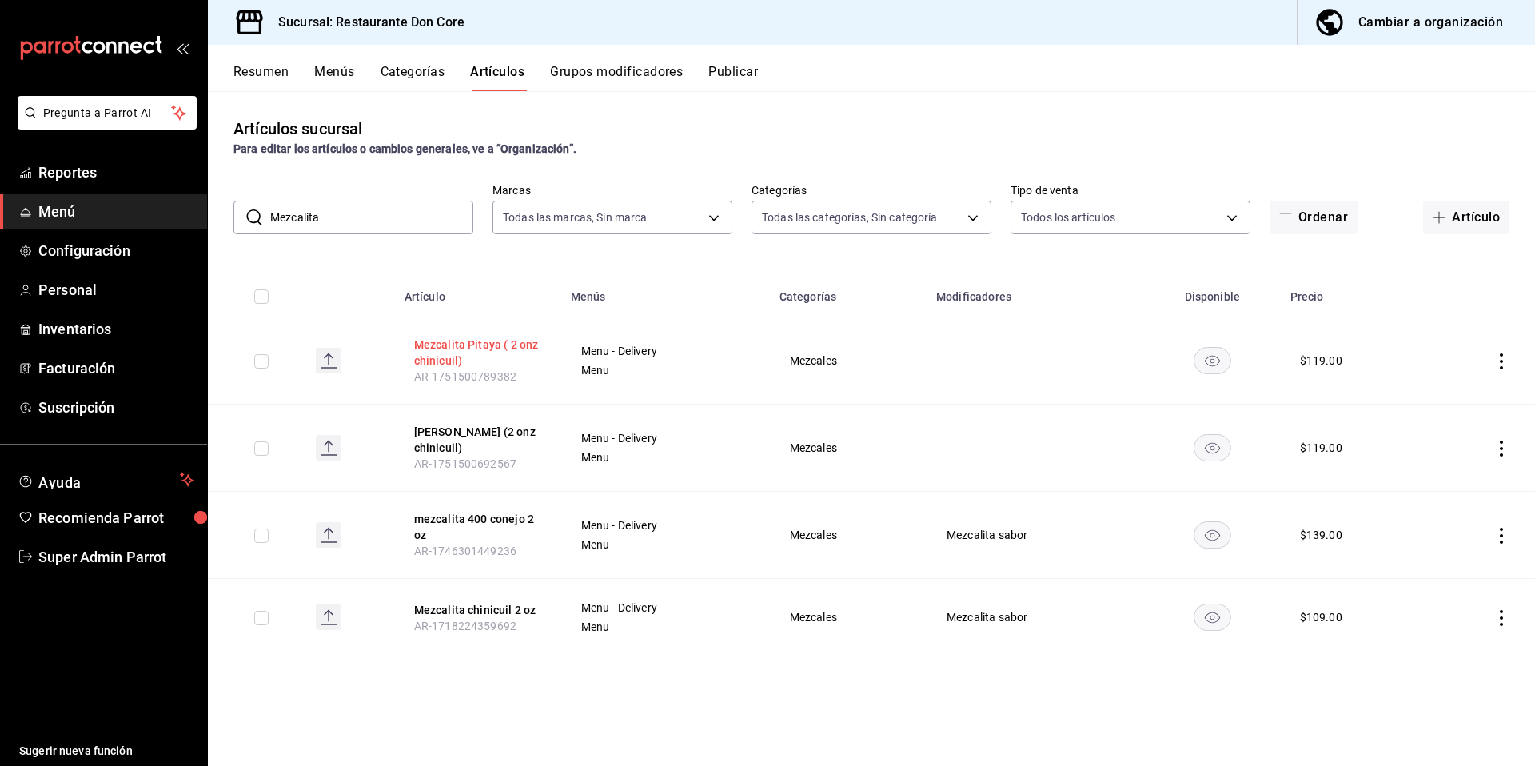
click at [492, 342] on button "Mezcalita Pitaya ( 2 onz chinicuil)" at bounding box center [478, 353] width 128 height 32
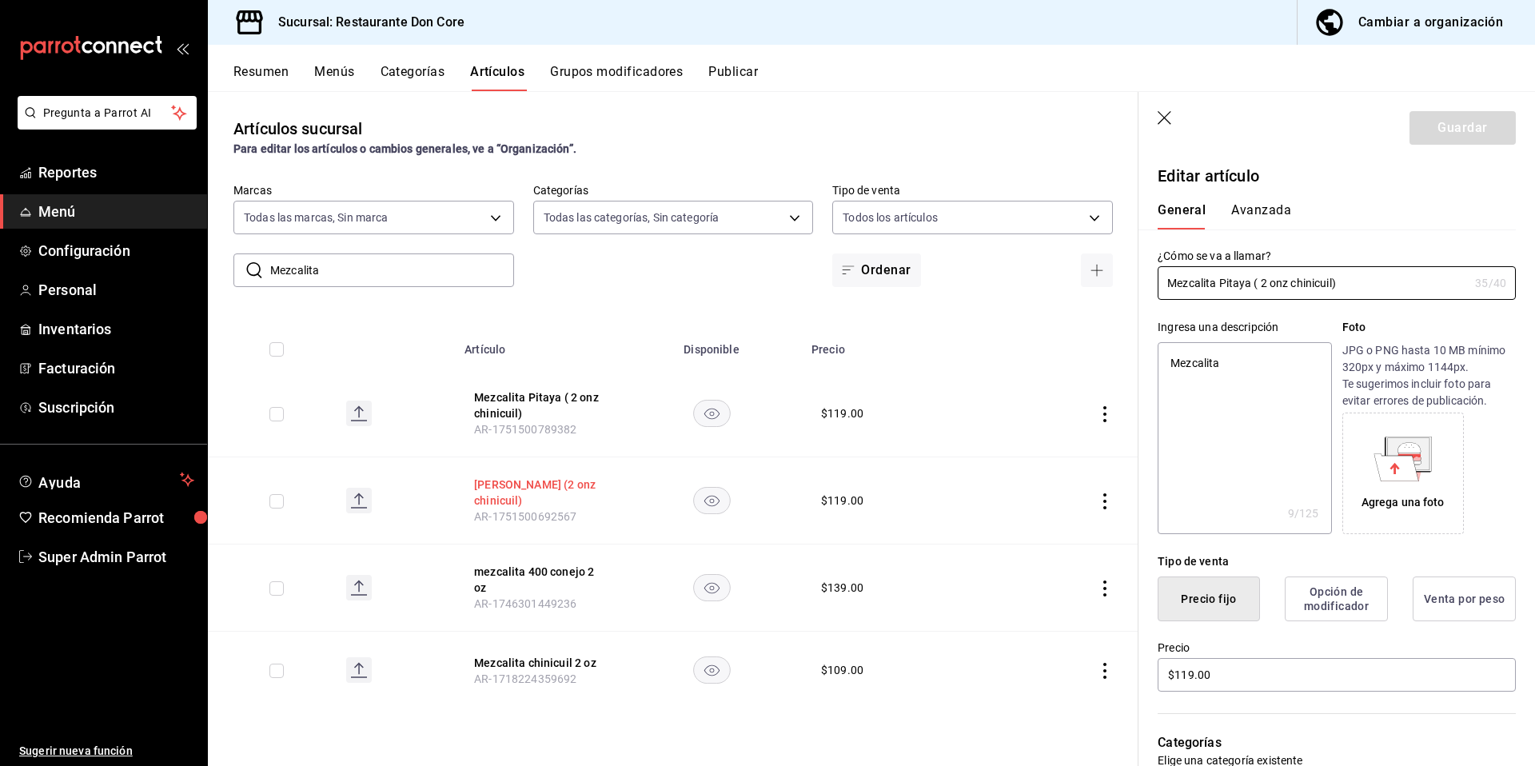
click at [505, 491] on button "Mezcalita Lichi (2 onz chinicuil)" at bounding box center [538, 492] width 128 height 32
click at [476, 578] on button "mezcalita 400 conejo 2 oz" at bounding box center [538, 580] width 128 height 32
drag, startPoint x: 508, startPoint y: 656, endPoint x: 699, endPoint y: 650, distance: 191.2
click at [509, 656] on button "Mezcalita chinicuil 2 oz" at bounding box center [538, 663] width 128 height 16
drag, startPoint x: 394, startPoint y: 280, endPoint x: 263, endPoint y: 280, distance: 131.1
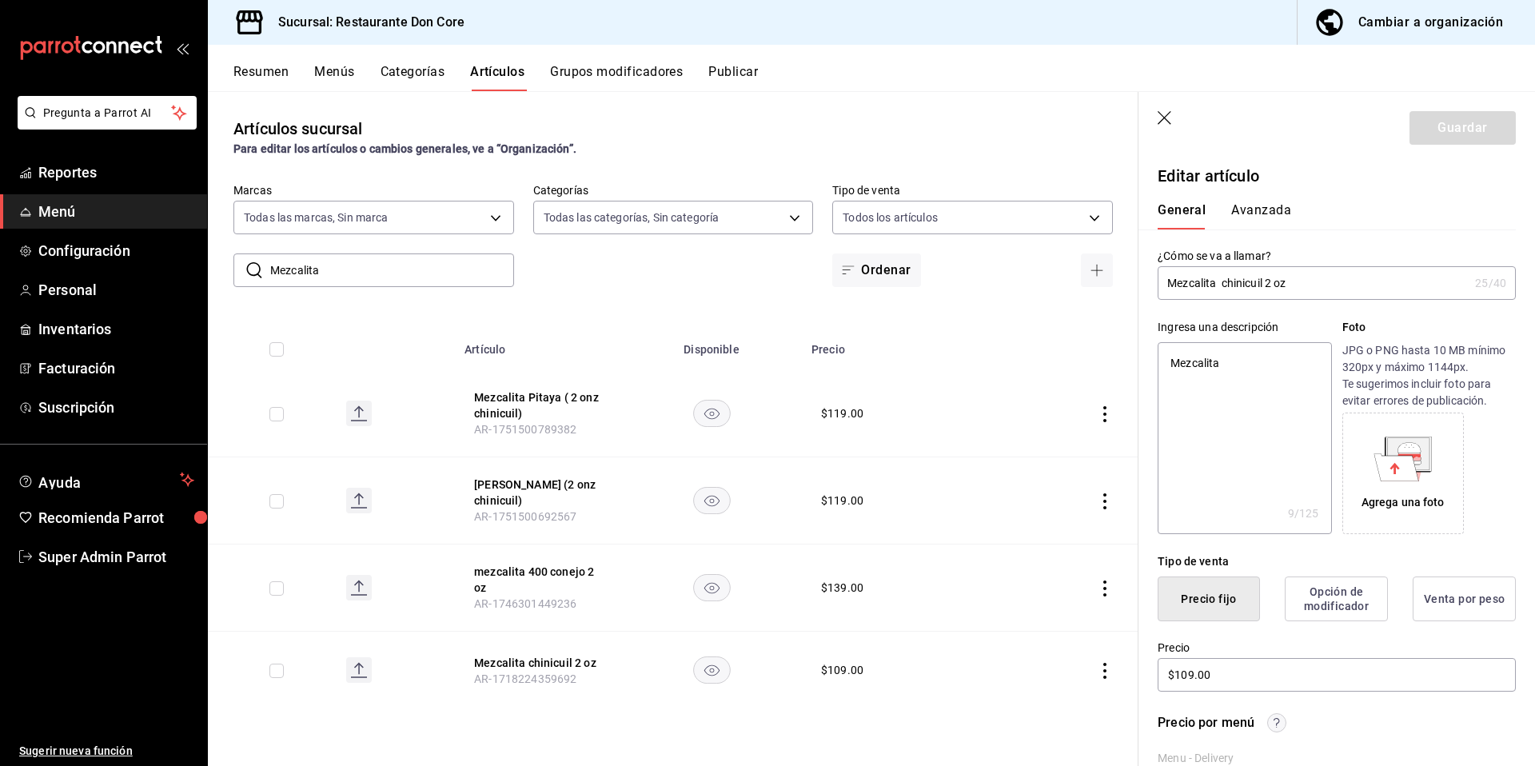
click at [263, 280] on div "​ Mezcalita ​" at bounding box center [373, 270] width 281 height 34
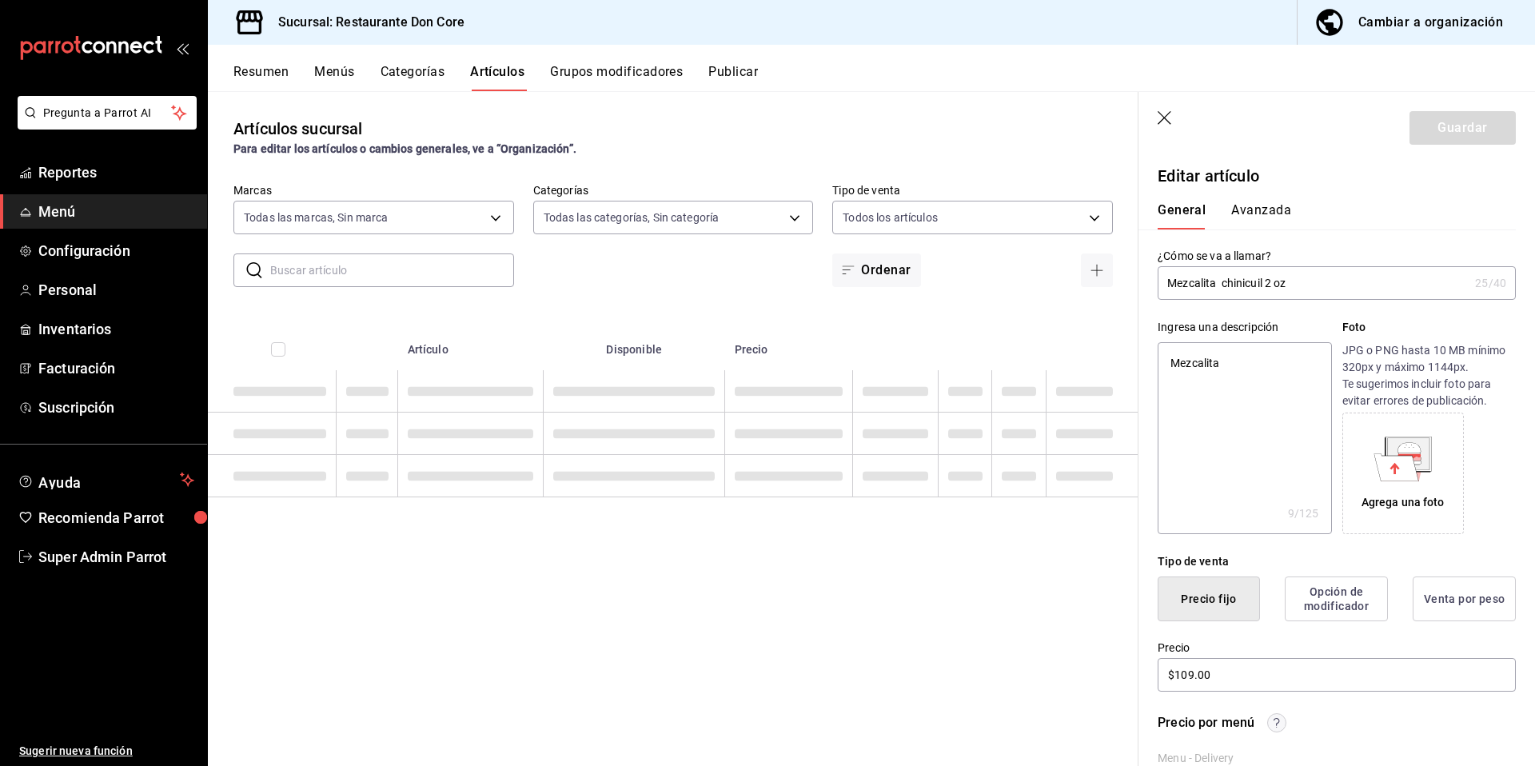
paste input "cerveza"
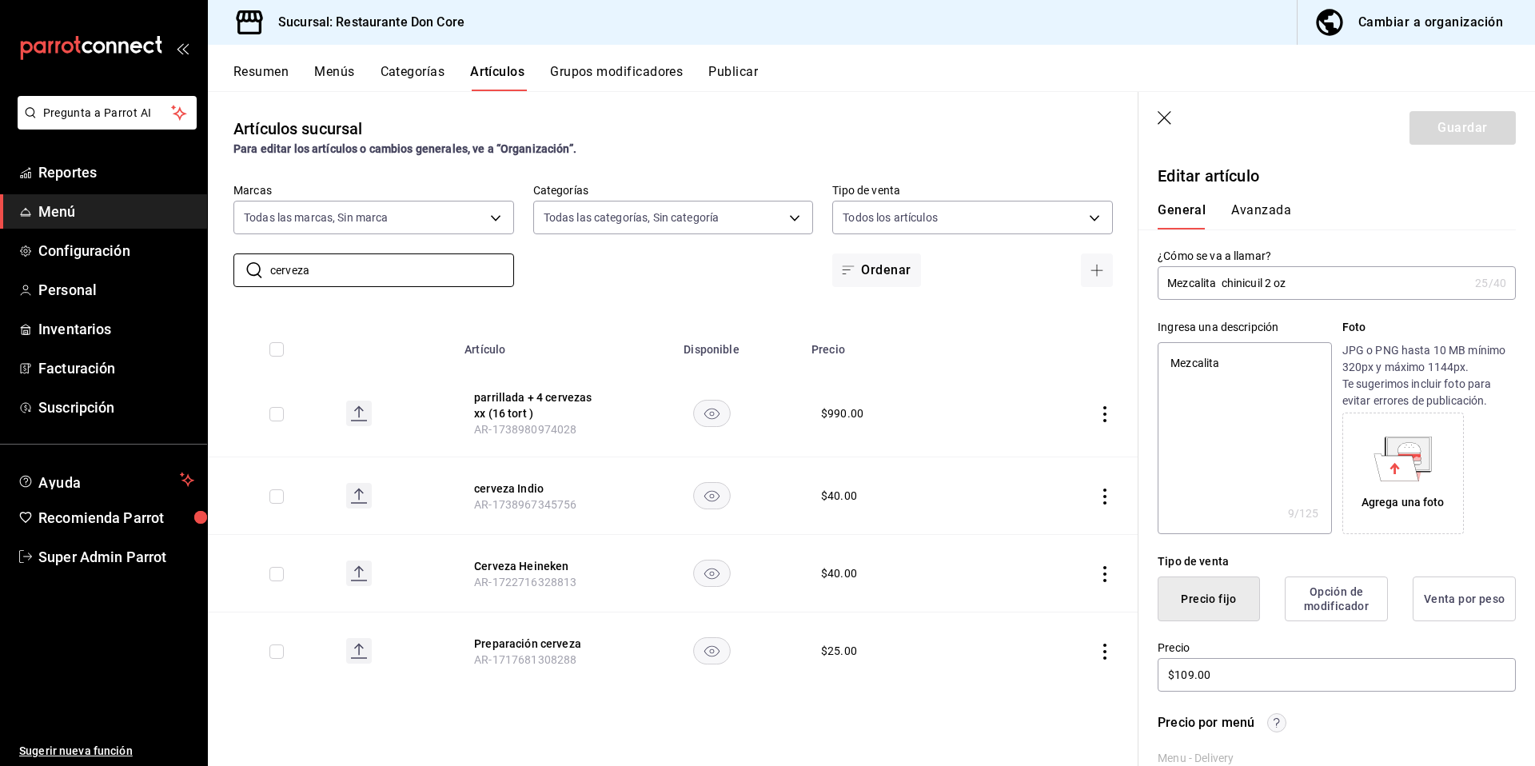
click at [529, 575] on th "Cerveza Heineken AR-1722716328813" at bounding box center [538, 574] width 166 height 78
drag, startPoint x: 528, startPoint y: 488, endPoint x: 931, endPoint y: 552, distance: 407.8
click at [526, 488] on button "cerveza Indio" at bounding box center [538, 488] width 128 height 16
click at [1176, 436] on textarea at bounding box center [1243, 438] width 173 height 192
paste textarea "cerveza"
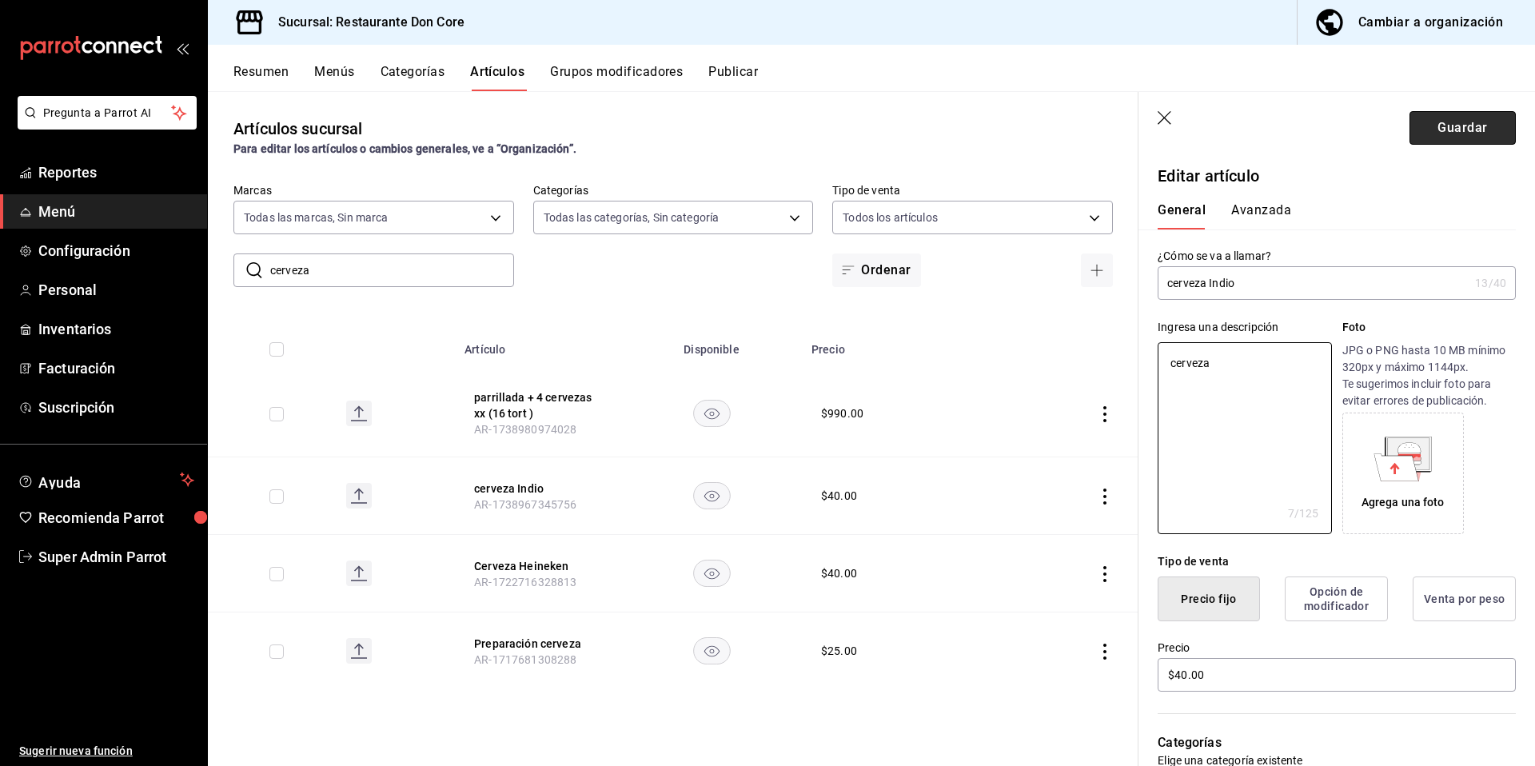
click at [1474, 136] on button "Guardar" at bounding box center [1462, 128] width 106 height 34
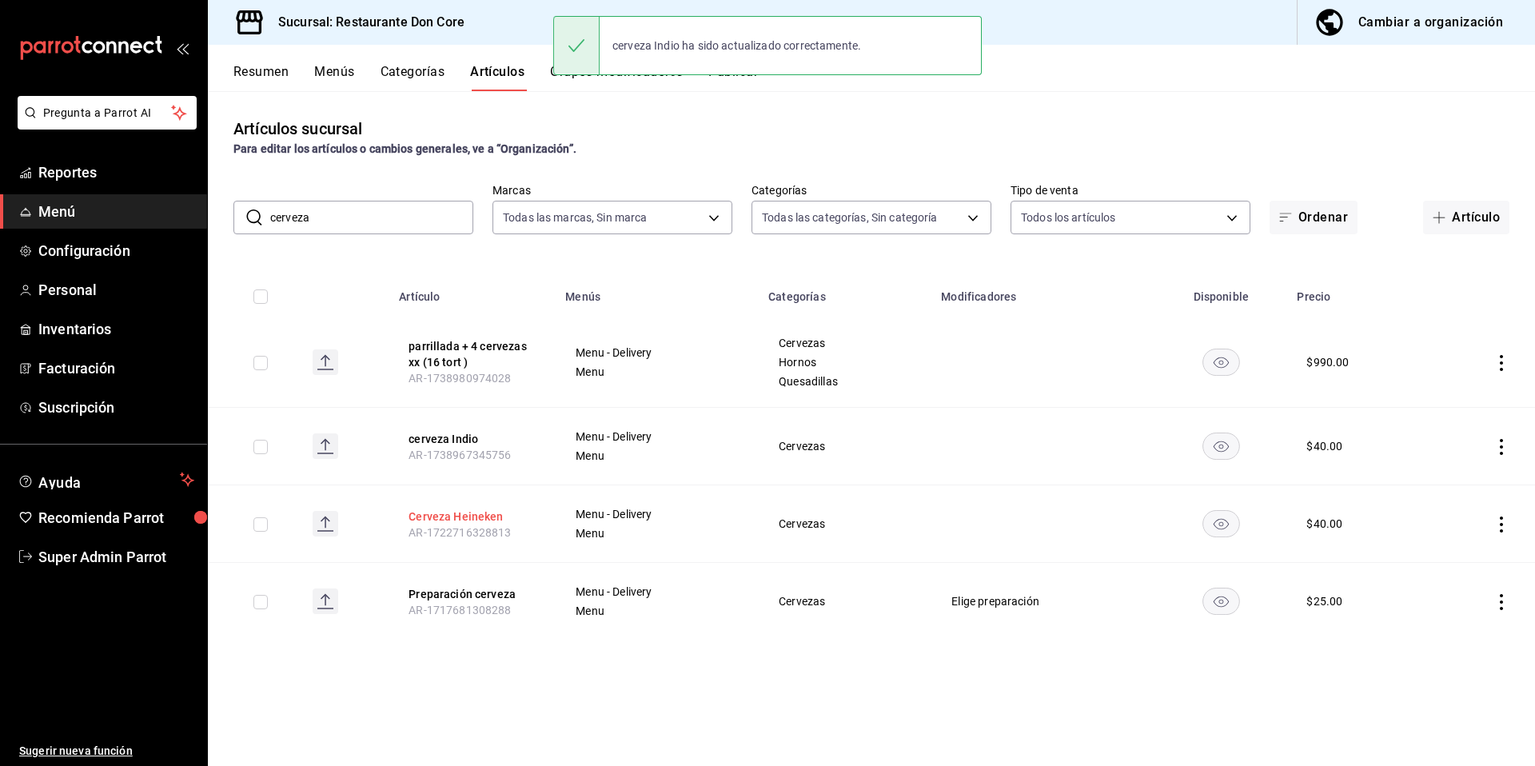
click at [483, 520] on button "Cerveza Heineken" at bounding box center [472, 516] width 128 height 16
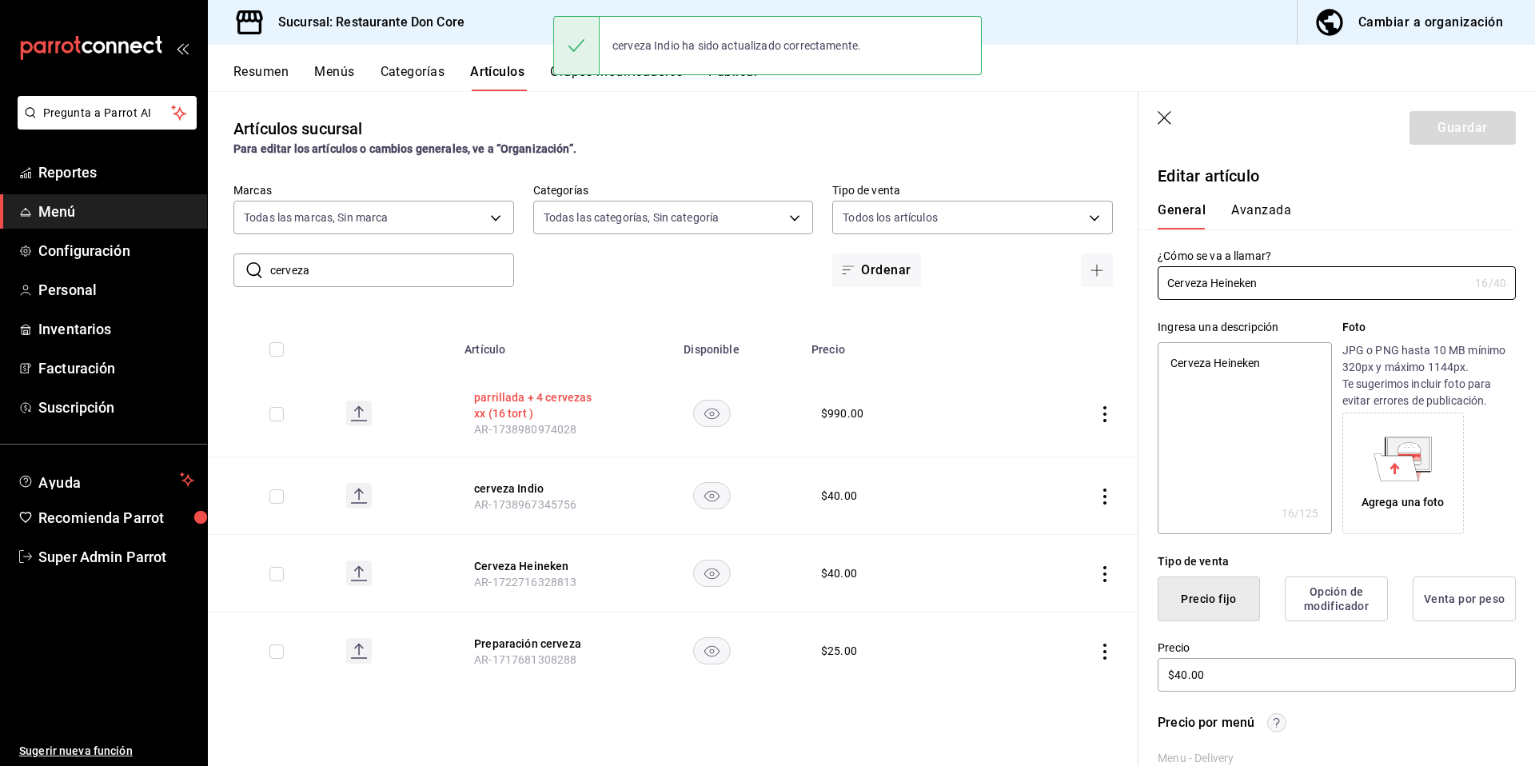
click at [545, 395] on button "parrillada + 4 cervezas xx (16 tort )" at bounding box center [538, 405] width 128 height 32
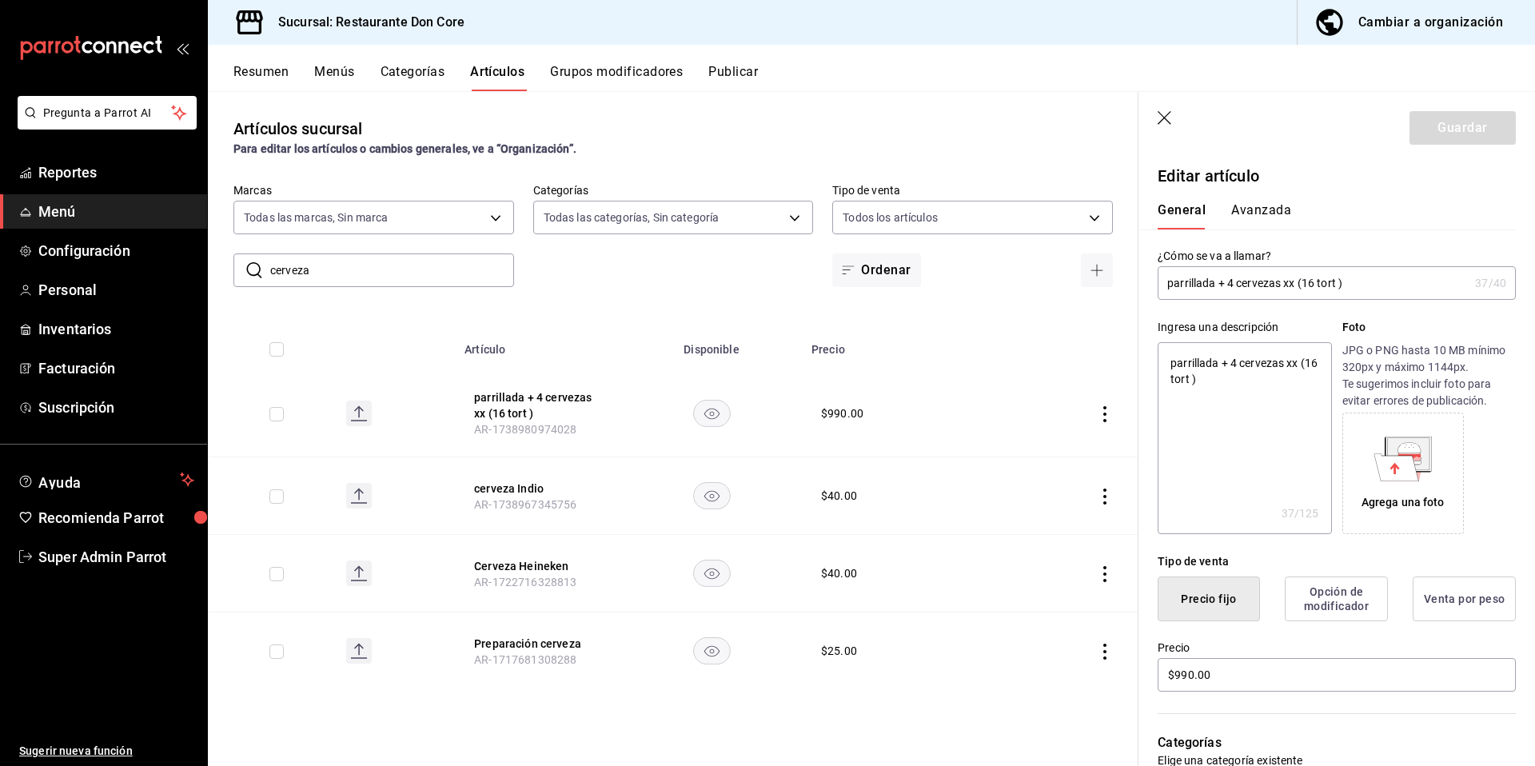
drag, startPoint x: 363, startPoint y: 281, endPoint x: 256, endPoint y: 273, distance: 107.5
click at [256, 273] on div "​ cerveza ​" at bounding box center [373, 270] width 281 height 34
paste input "Dos xx lager"
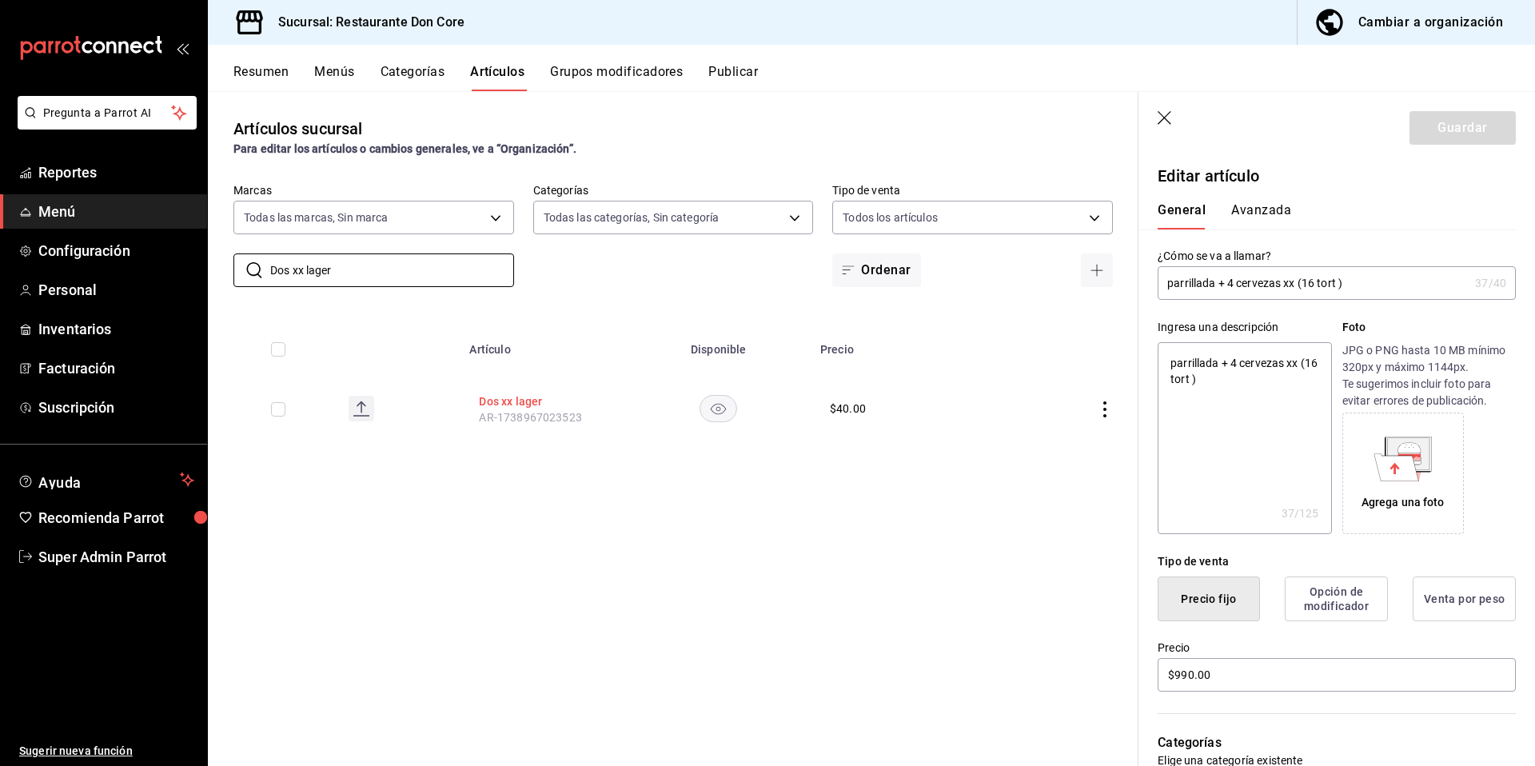
click at [531, 404] on button "Dos xx lager" at bounding box center [543, 401] width 128 height 16
click at [1219, 420] on textarea at bounding box center [1243, 438] width 173 height 192
paste textarea "Dos xx lager"
click at [1428, 138] on button "Guardar" at bounding box center [1462, 128] width 106 height 34
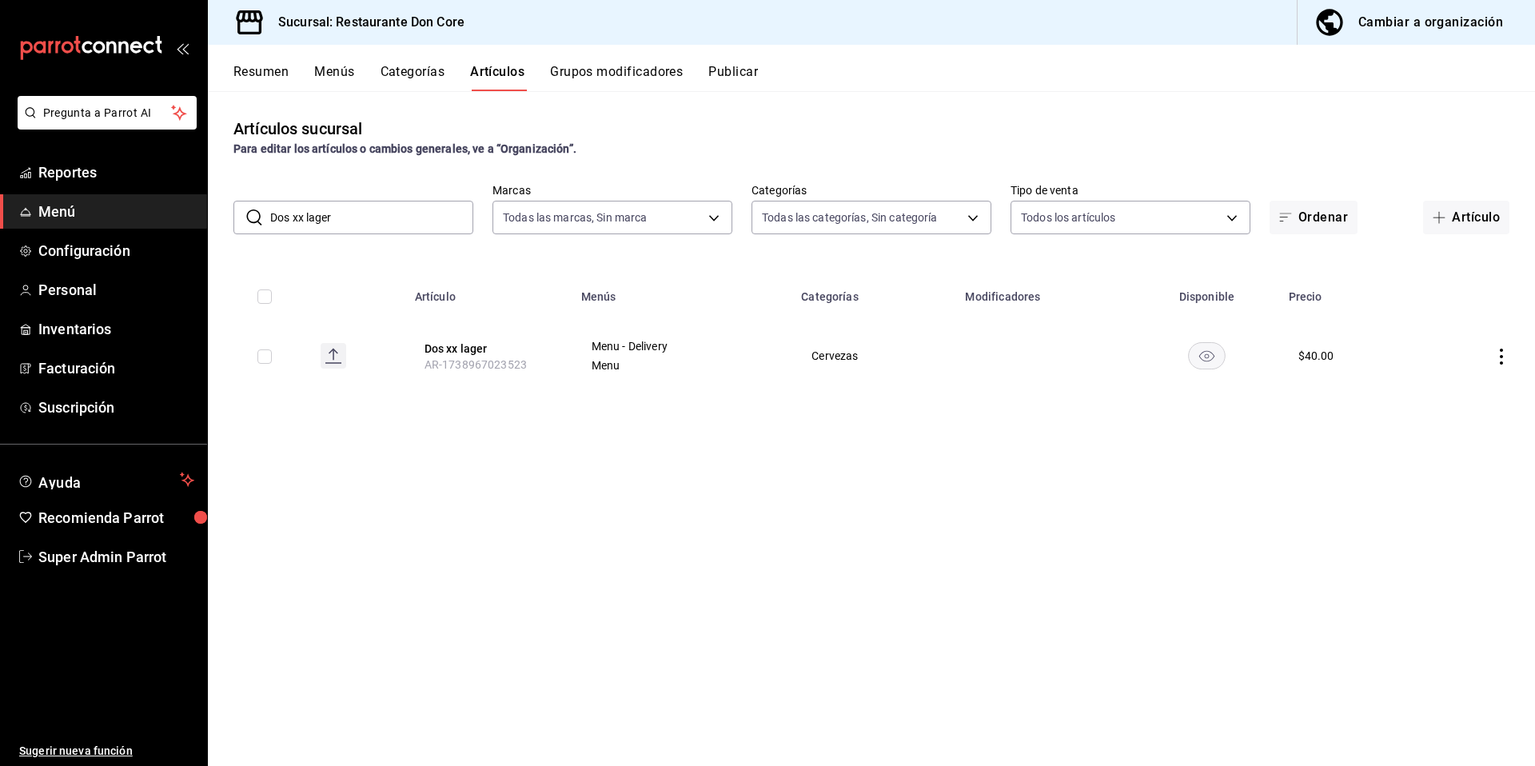
drag, startPoint x: 325, startPoint y: 210, endPoint x: 273, endPoint y: 217, distance: 53.1
click at [273, 217] on input "Dos xx lager" at bounding box center [371, 217] width 203 height 32
paste input "Minerva Pale Ale"
click at [492, 353] on button "Minerva Pale Ale" at bounding box center [488, 353] width 128 height 32
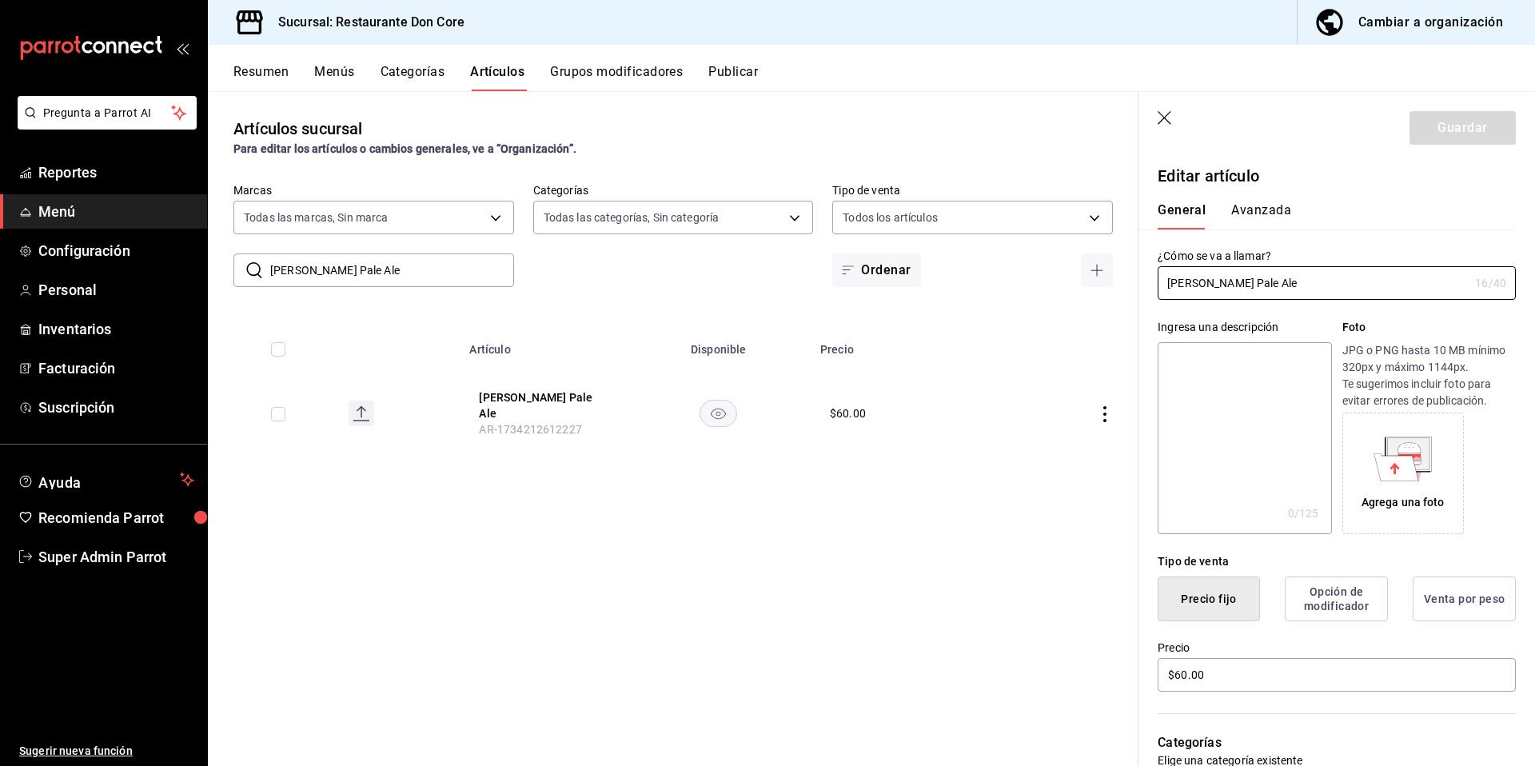
click at [1236, 395] on textarea at bounding box center [1243, 438] width 173 height 192
paste textarea "Minerva Pale Ale"
click at [1440, 136] on button "Guardar" at bounding box center [1462, 128] width 106 height 34
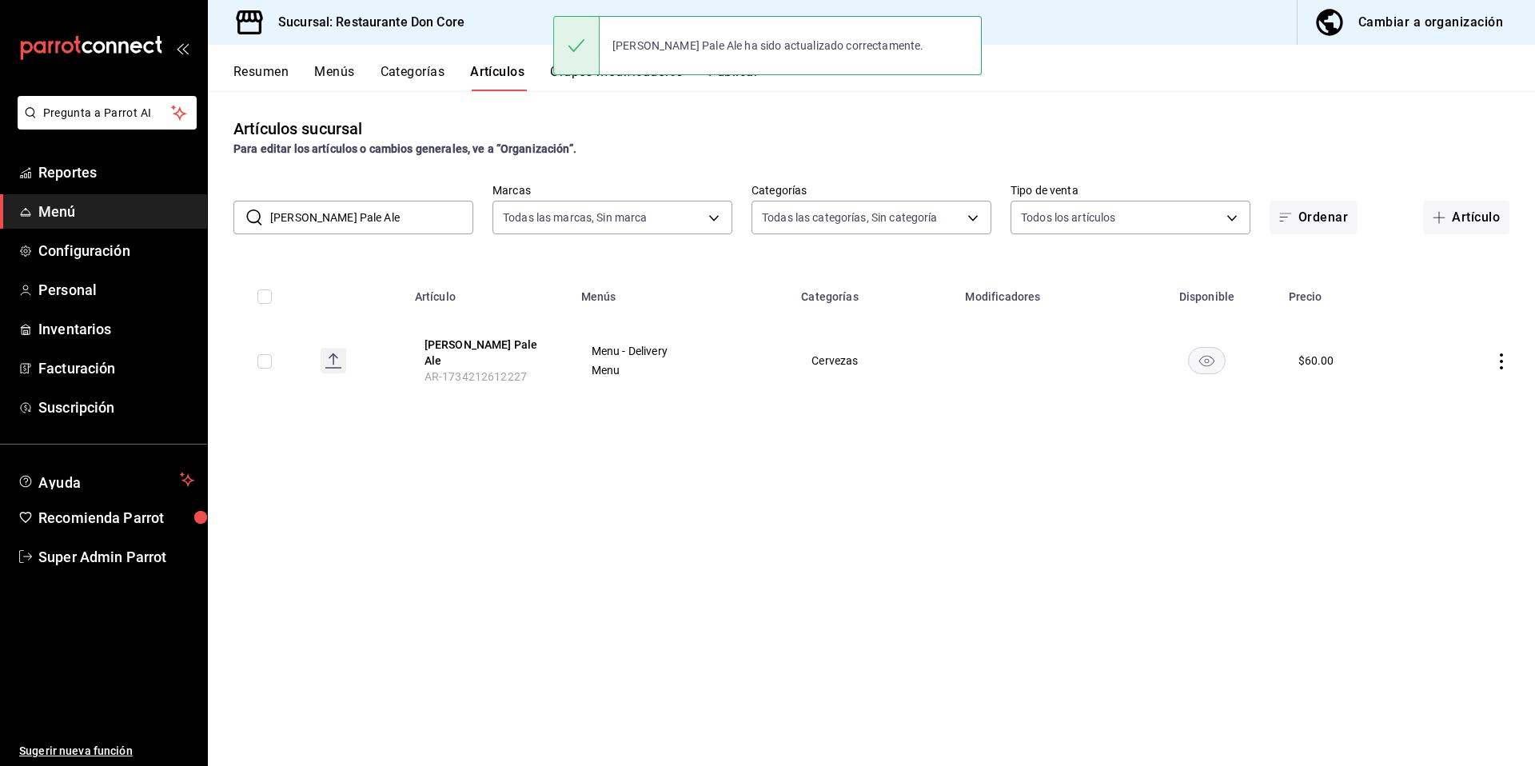
drag, startPoint x: 388, startPoint y: 221, endPoint x: 262, endPoint y: 220, distance: 125.5
click at [262, 220] on div "​ Minerva Pale Ale ​" at bounding box center [353, 218] width 240 height 34
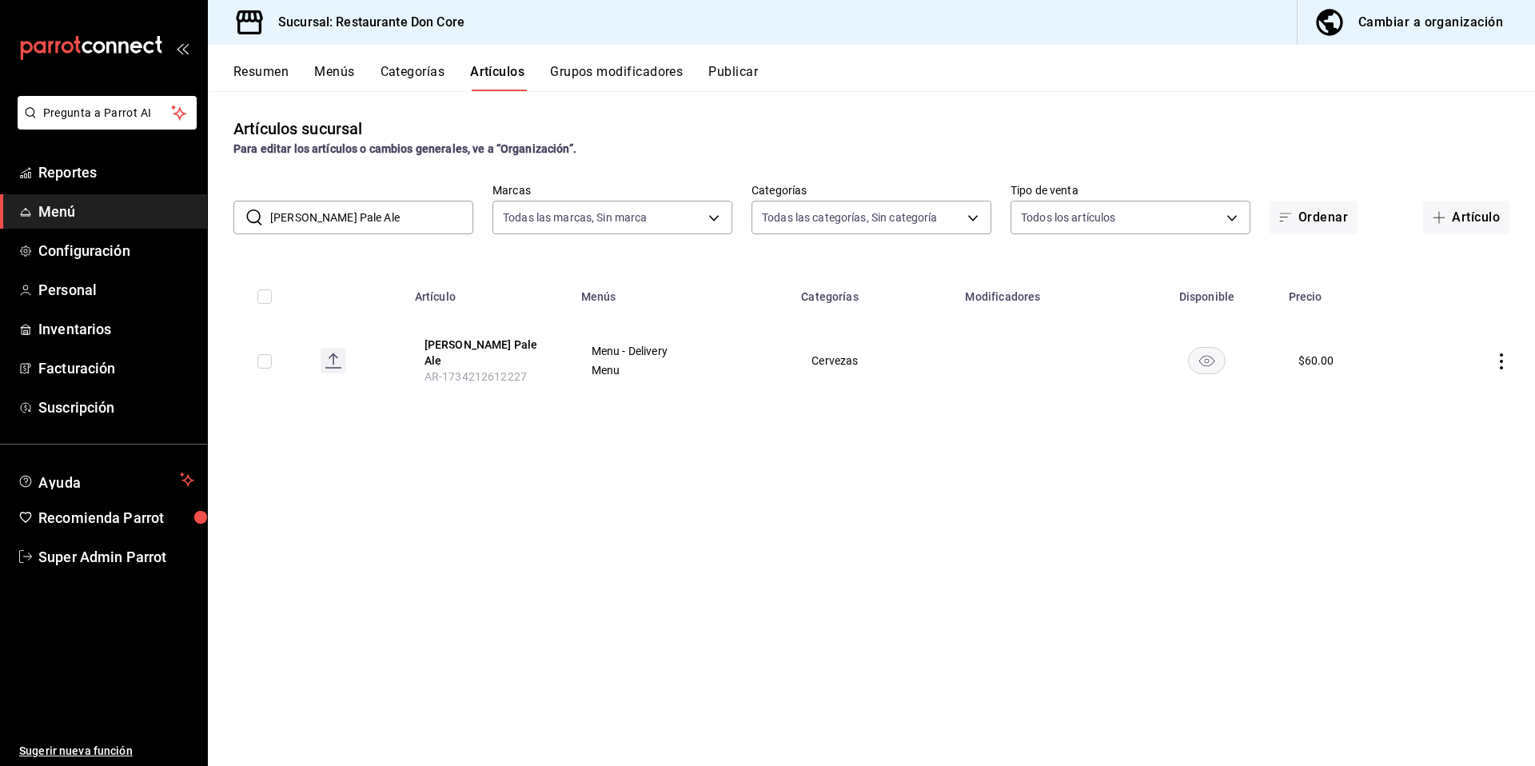
paste input "Minerva Stout"
click at [483, 353] on button "Minerva Stout" at bounding box center [488, 349] width 128 height 16
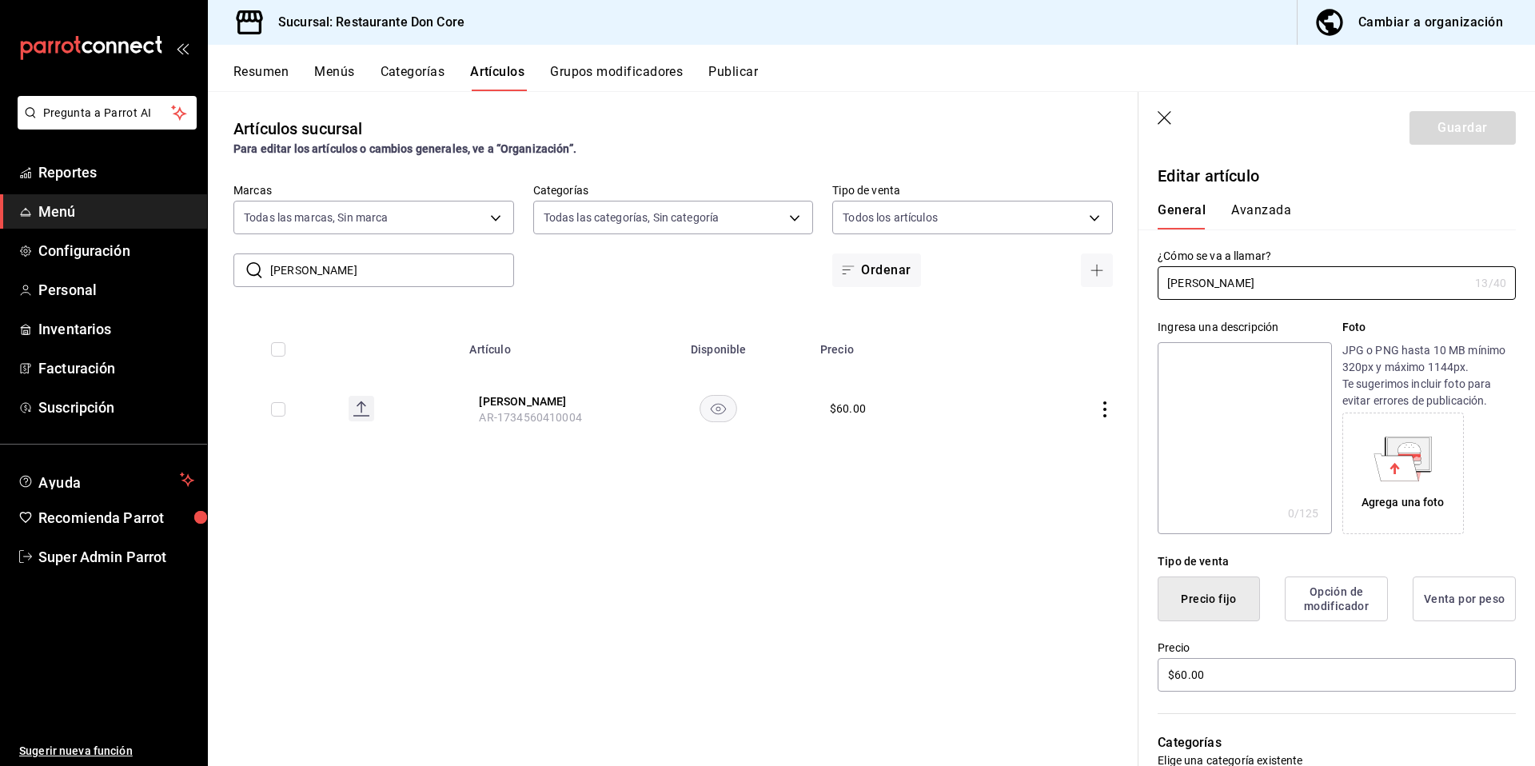
click at [1253, 387] on textarea at bounding box center [1243, 438] width 173 height 192
paste textarea "Minerva Stout"
click at [1449, 122] on button "Guardar" at bounding box center [1462, 128] width 106 height 34
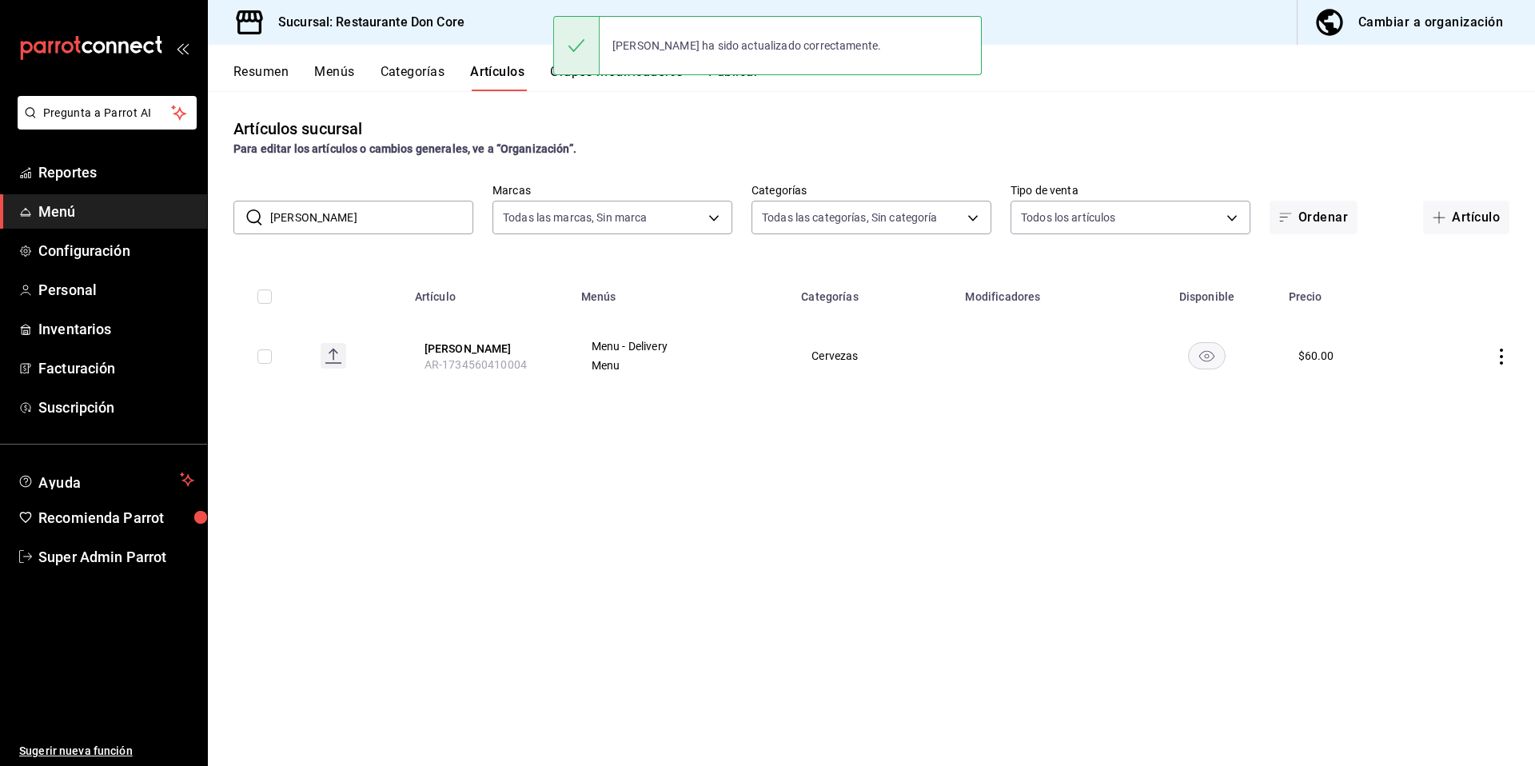
drag, startPoint x: 385, startPoint y: 213, endPoint x: 237, endPoint y: 207, distance: 148.8
click at [239, 213] on div "​ [PERSON_NAME] ​" at bounding box center [353, 218] width 240 height 34
paste input "[PERSON_NAME] [GEOGRAPHIC_DATA]"
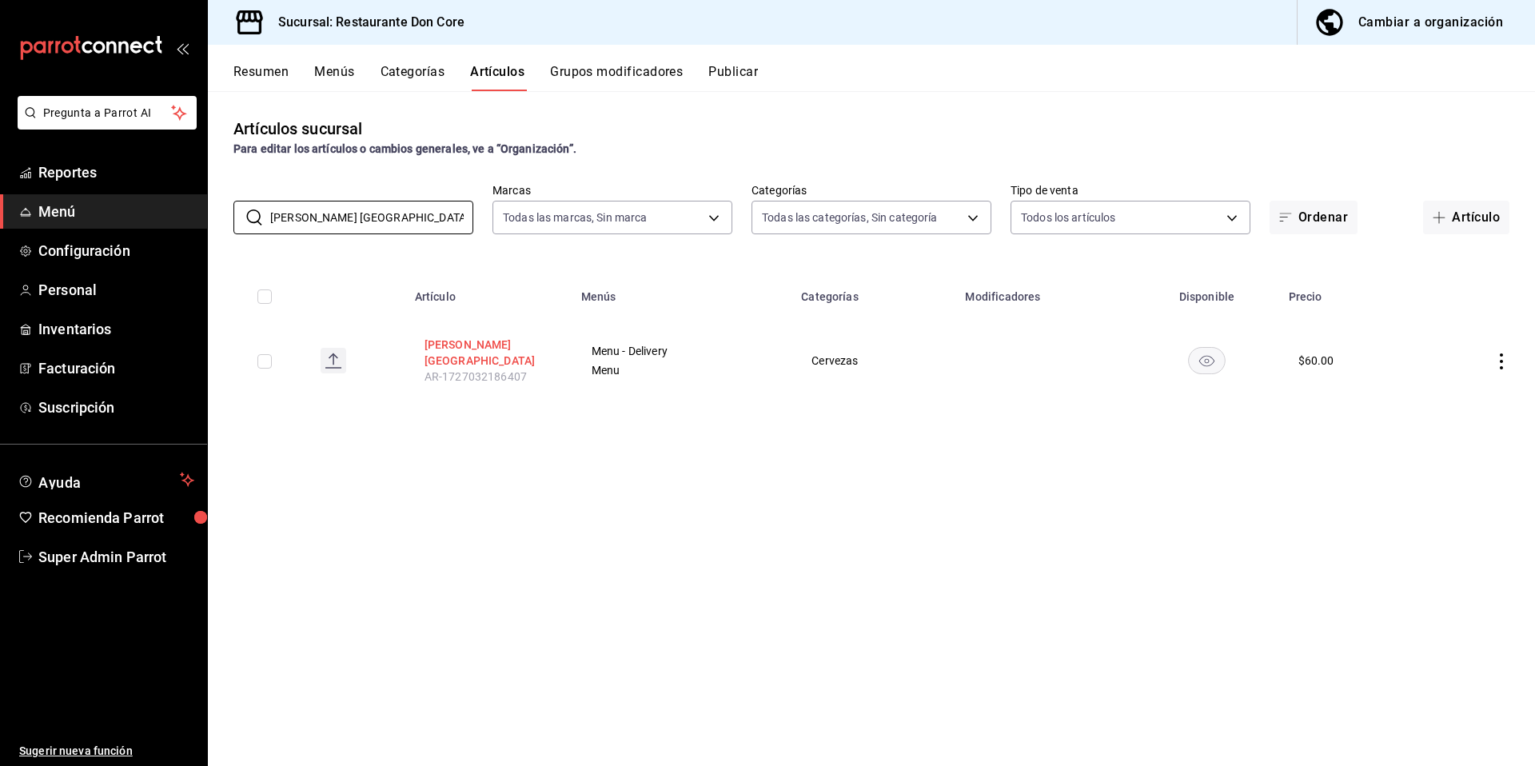
type input "[PERSON_NAME] [GEOGRAPHIC_DATA]"
click at [437, 349] on button "[PERSON_NAME] [GEOGRAPHIC_DATA]" at bounding box center [488, 353] width 128 height 32
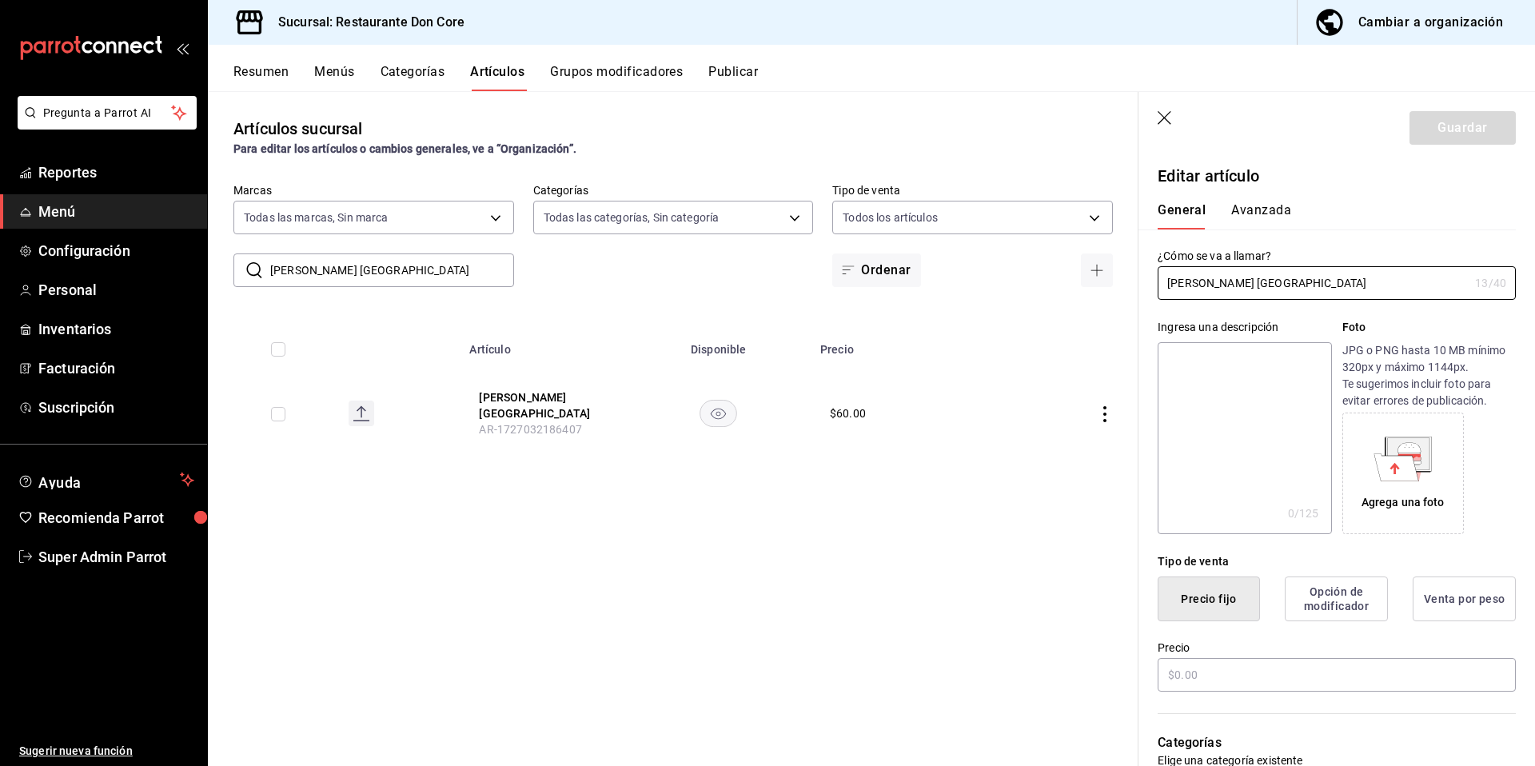
type input "$60.00"
click at [1209, 387] on textarea at bounding box center [1243, 438] width 173 height 192
paste textarea "[PERSON_NAME] [GEOGRAPHIC_DATA]"
type textarea "[PERSON_NAME] [GEOGRAPHIC_DATA]"
type textarea "x"
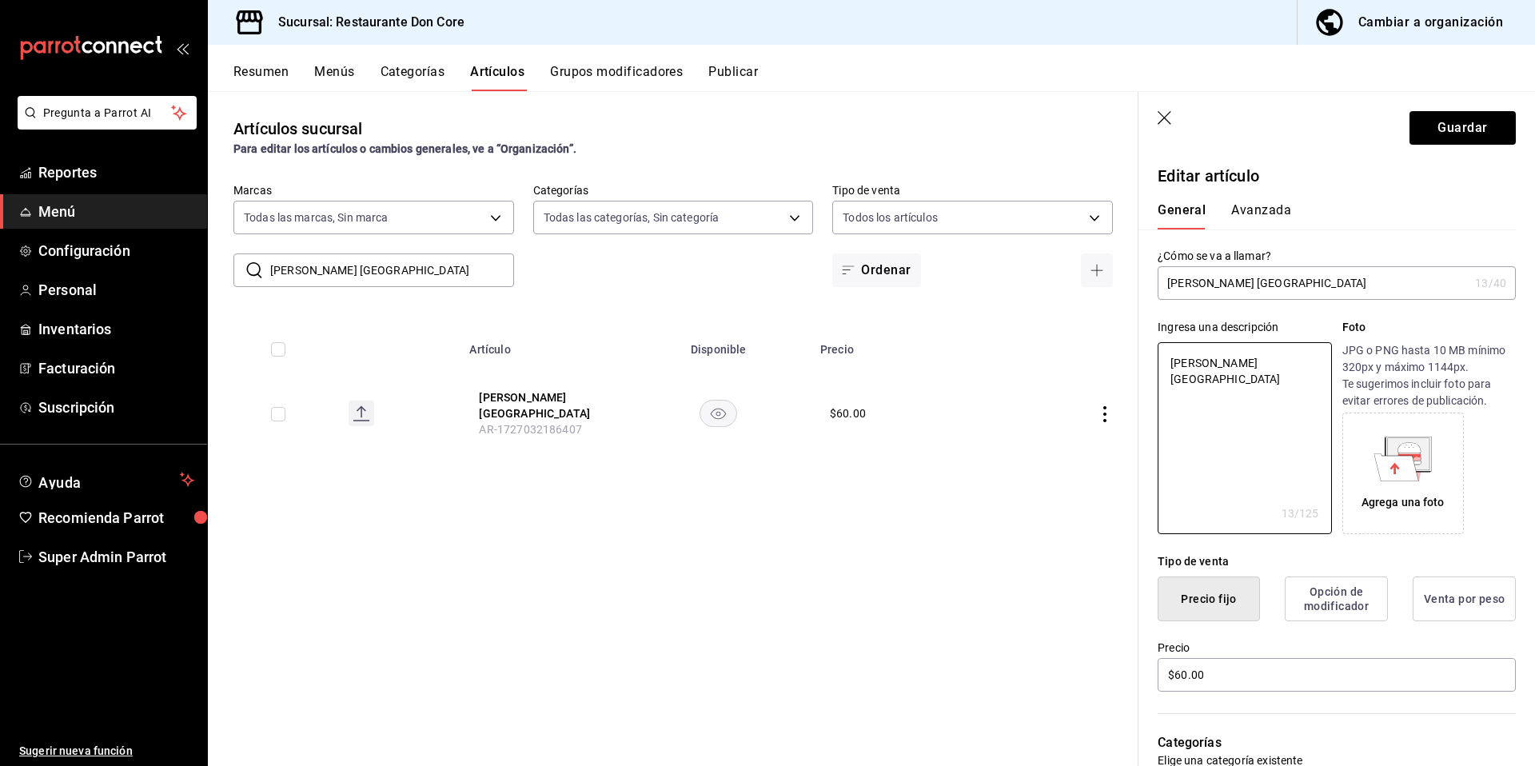
type textarea "[PERSON_NAME] [GEOGRAPHIC_DATA]"
click at [1437, 160] on div "Editar artículo" at bounding box center [1326, 166] width 377 height 43
click at [1426, 126] on button "Guardar" at bounding box center [1462, 128] width 106 height 34
type textarea "x"
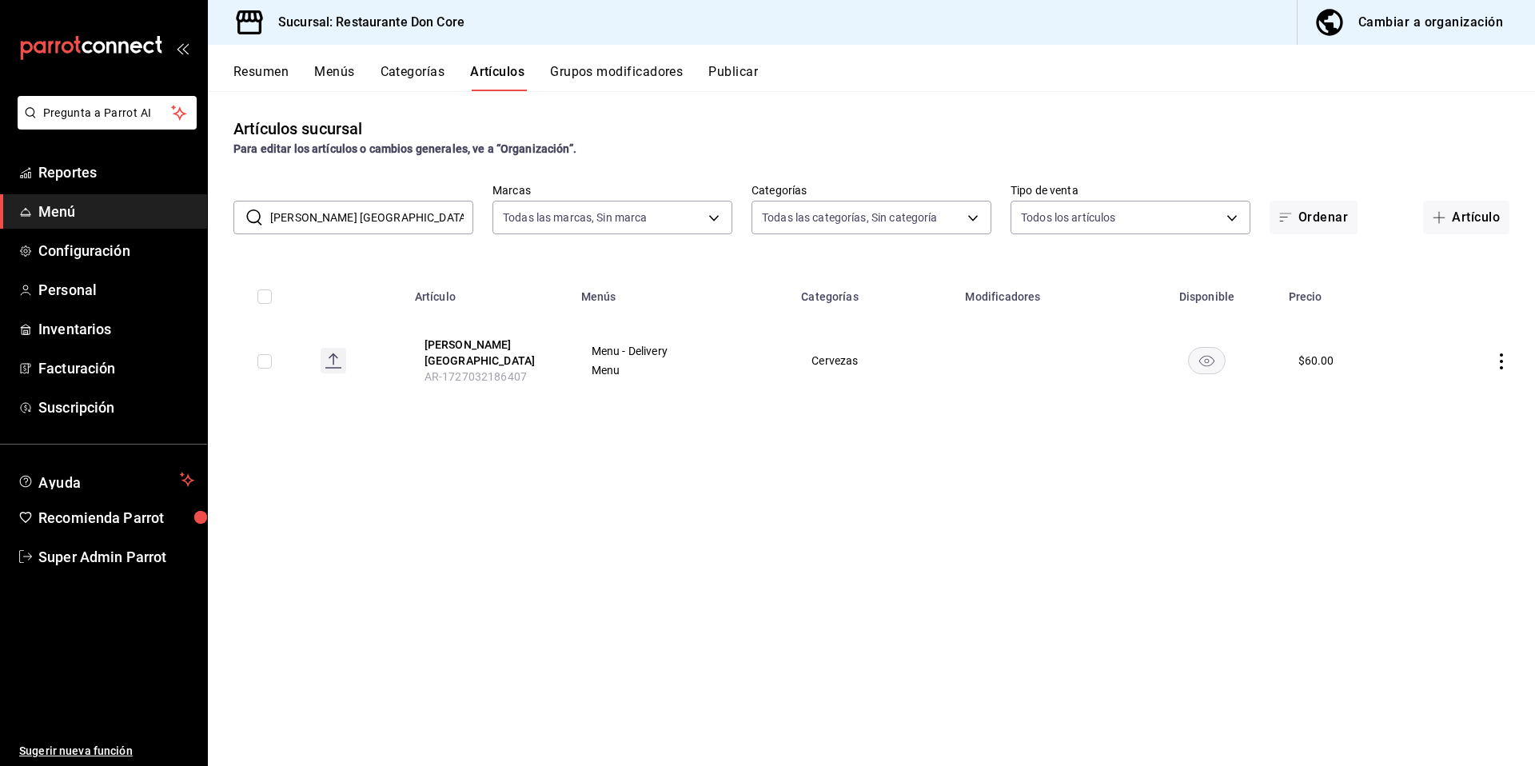
drag, startPoint x: 402, startPoint y: 213, endPoint x: 253, endPoint y: 217, distance: 149.6
click at [253, 217] on div "​ [PERSON_NAME] Viena ​" at bounding box center [353, 218] width 240 height 34
paste input "Agua [PERSON_NAME]"
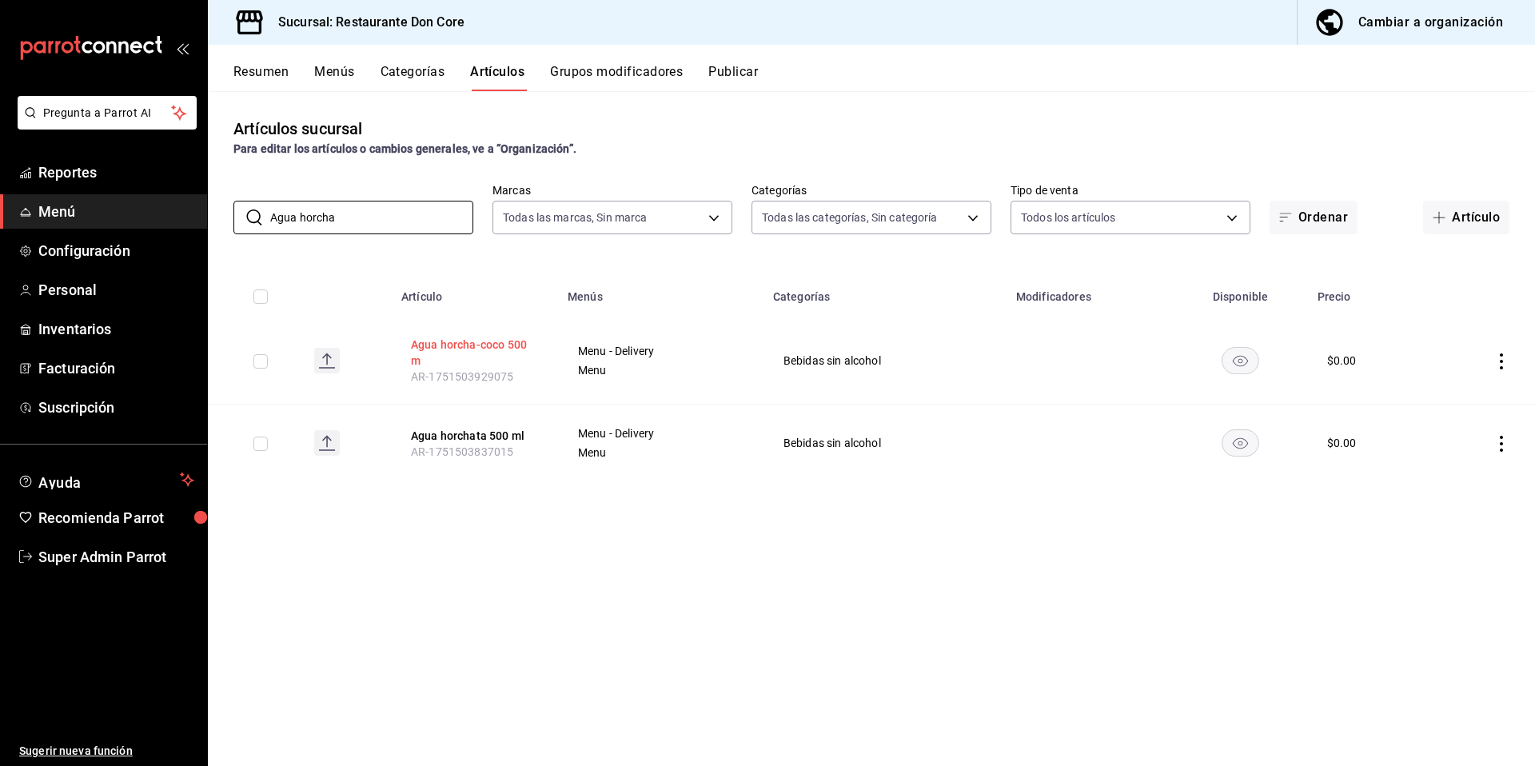
type input "Agua horcha"
click at [467, 353] on button "Agua horcha-coco 500 m" at bounding box center [475, 353] width 128 height 32
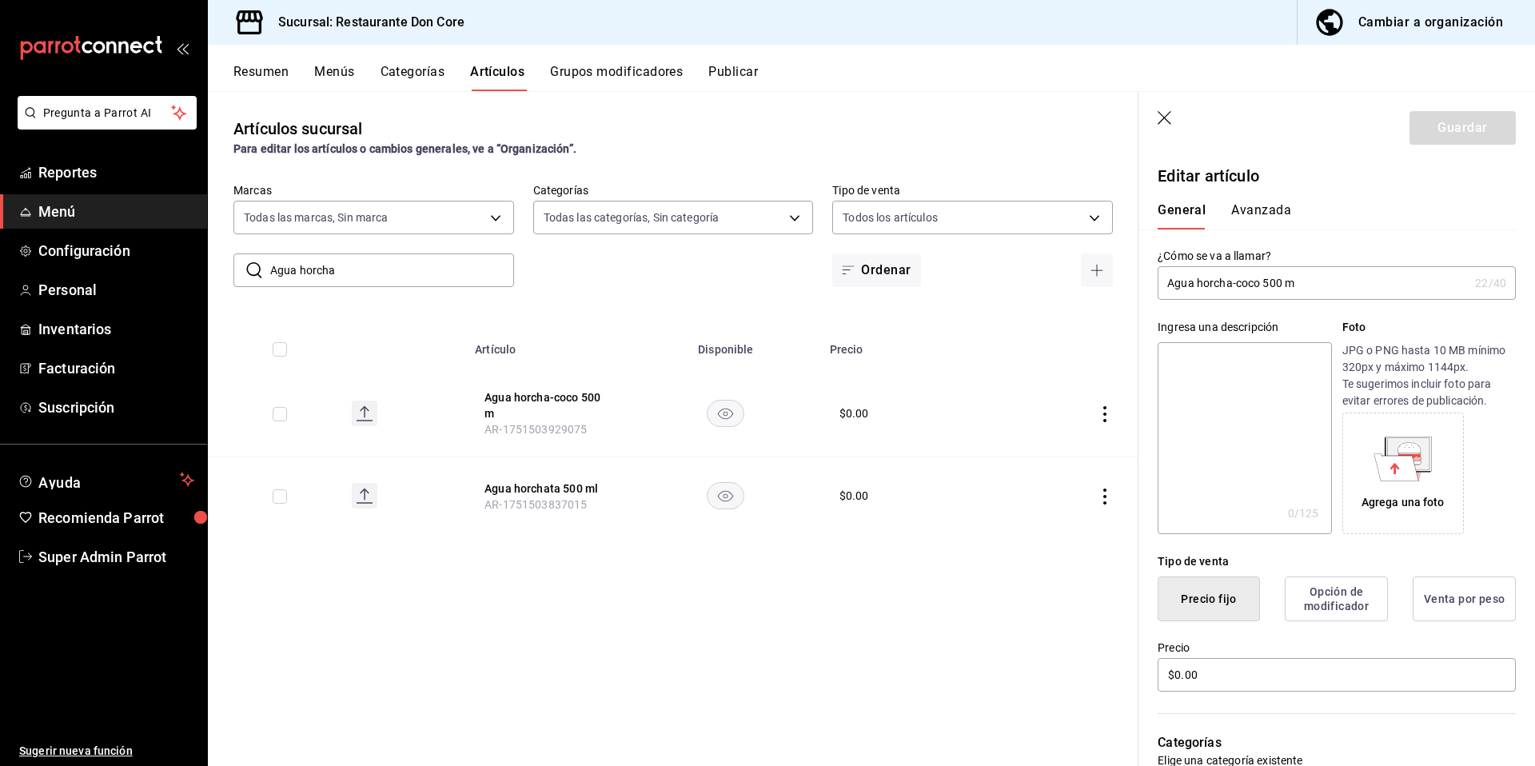
click at [1241, 440] on textarea at bounding box center [1243, 438] width 173 height 192
paste textarea "Agua horcha"
type textarea "Agua horcha"
type textarea "x"
type textarea "Agua horcha"
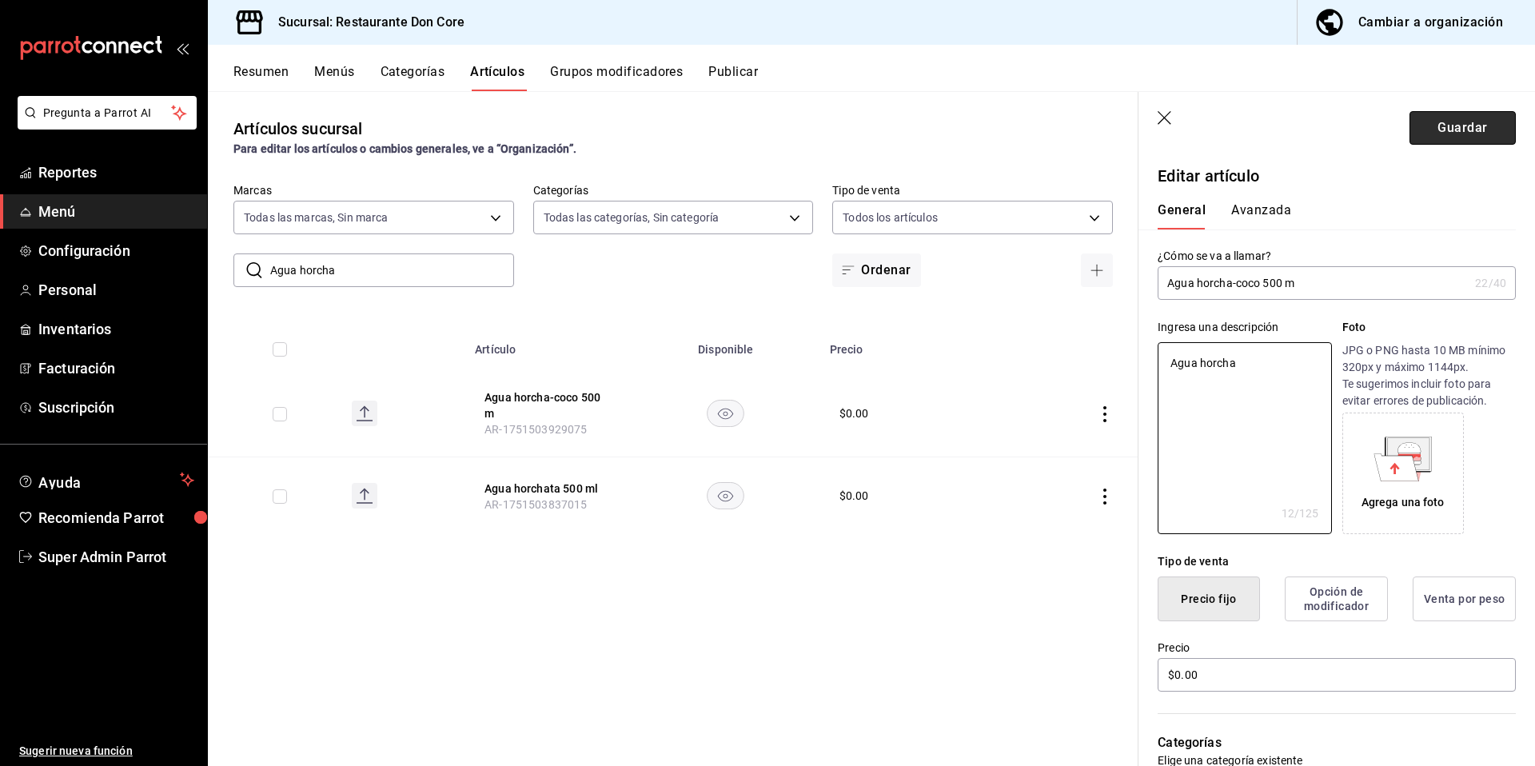
click at [1467, 119] on button "Guardar" at bounding box center [1462, 128] width 106 height 34
type textarea "x"
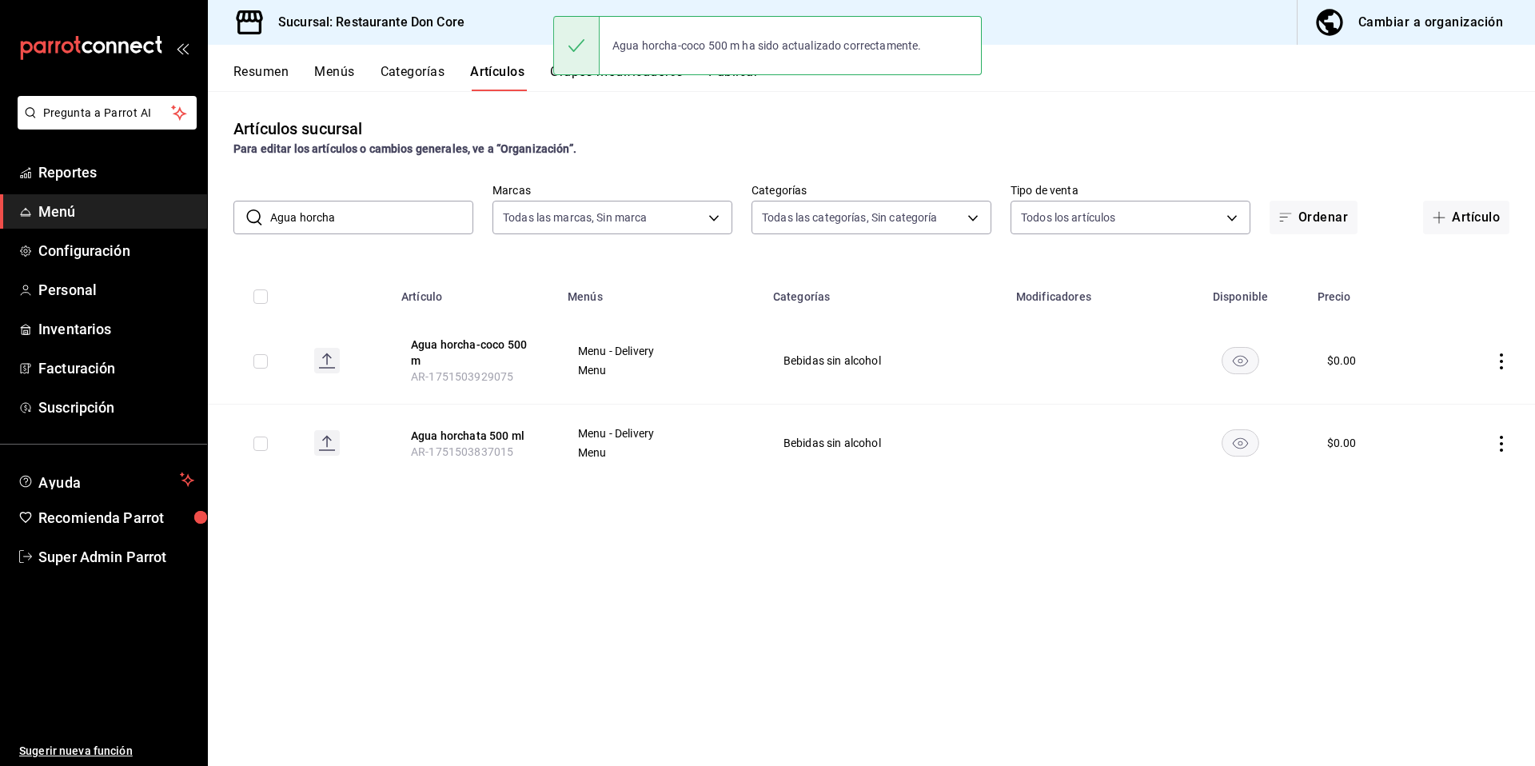
click at [454, 425] on th "Agua horchata 500 ml AR-1751503837015" at bounding box center [475, 443] width 166 height 78
click at [449, 440] on button "Agua horchata 500 ml" at bounding box center [475, 436] width 128 height 16
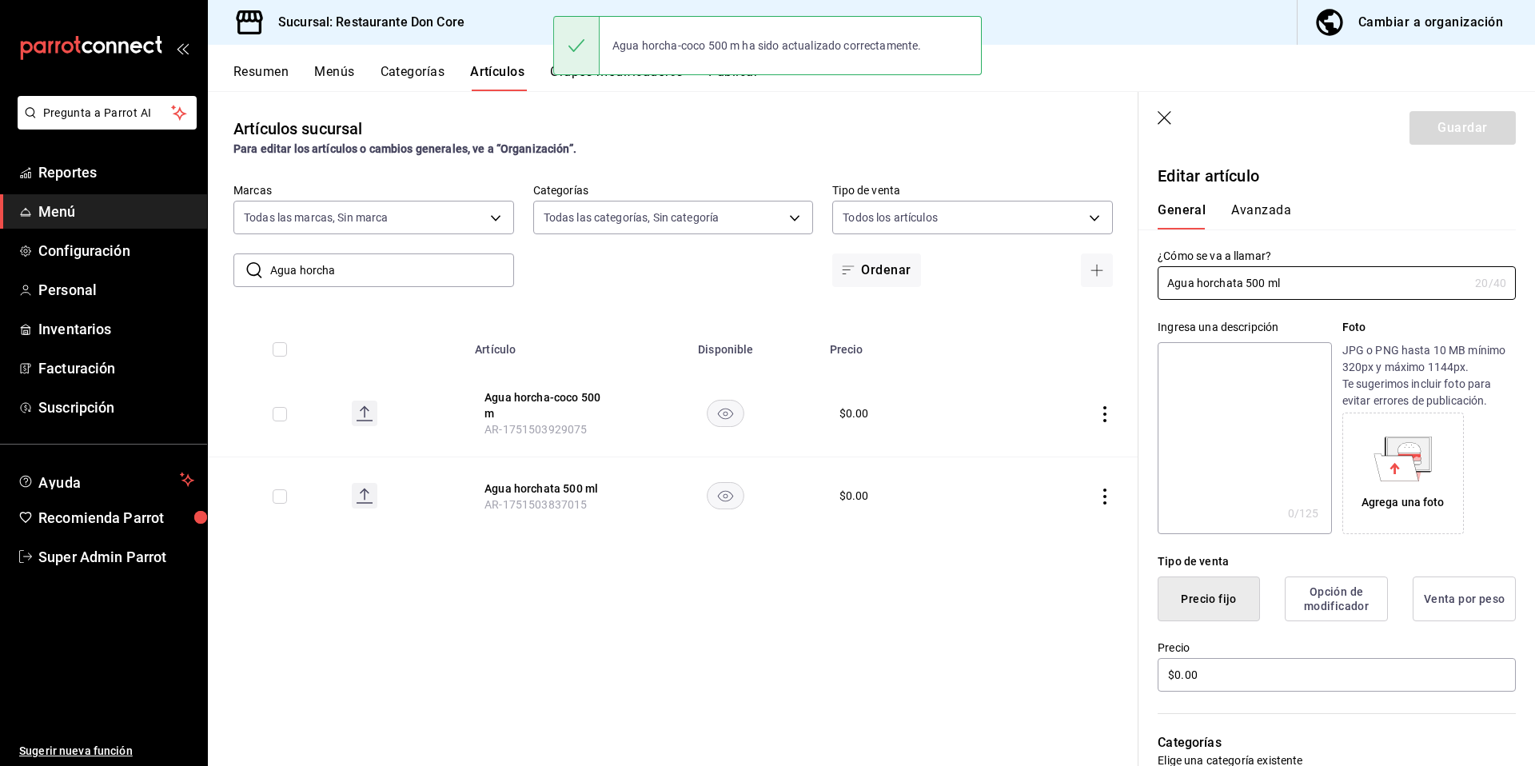
click at [1237, 381] on textarea at bounding box center [1243, 438] width 173 height 192
paste textarea "Agua horcha"
type textarea "Agua horcha"
type textarea "x"
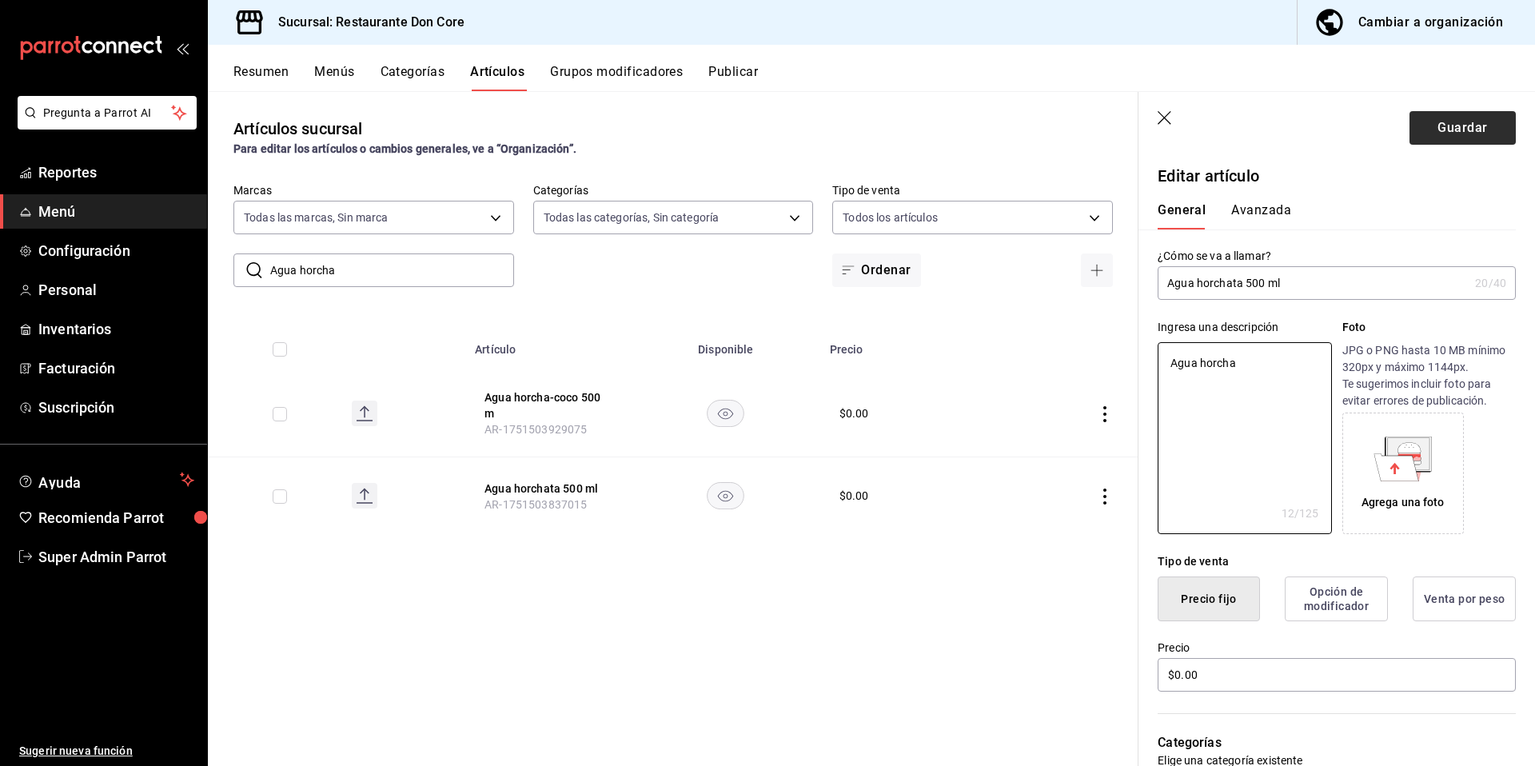
type textarea "Agua horcha"
click at [1454, 126] on button "Guardar" at bounding box center [1462, 128] width 106 height 34
type textarea "x"
type input "AR-1758148422778"
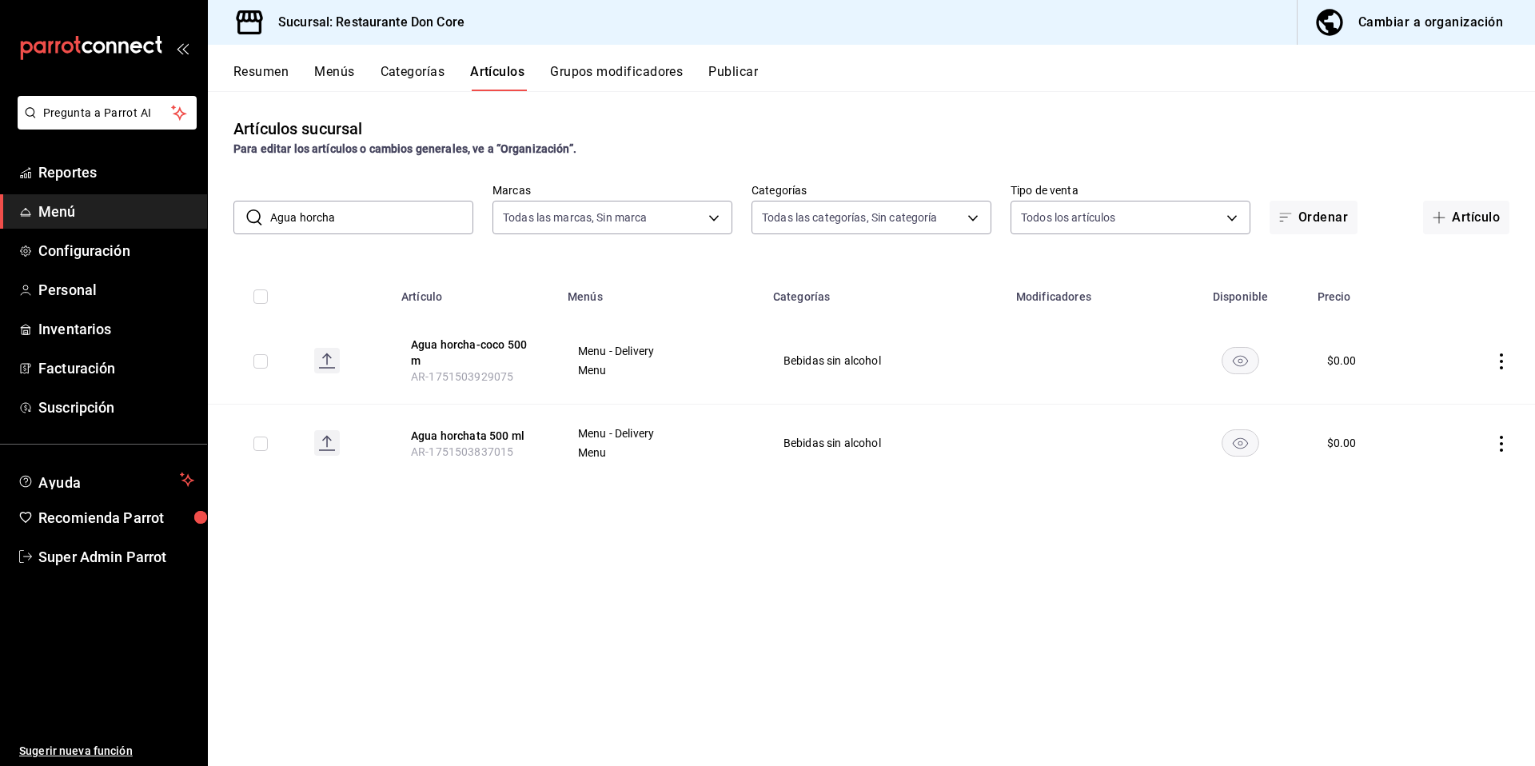
drag, startPoint x: 433, startPoint y: 227, endPoint x: 250, endPoint y: 203, distance: 184.6
click at [250, 203] on div "​ Agua horcha ​" at bounding box center [353, 218] width 240 height 34
paste input "Agua jamaica"
type input "Agua jamaica"
click at [502, 349] on button "Agua jamaica 500 ml" at bounding box center [475, 349] width 128 height 16
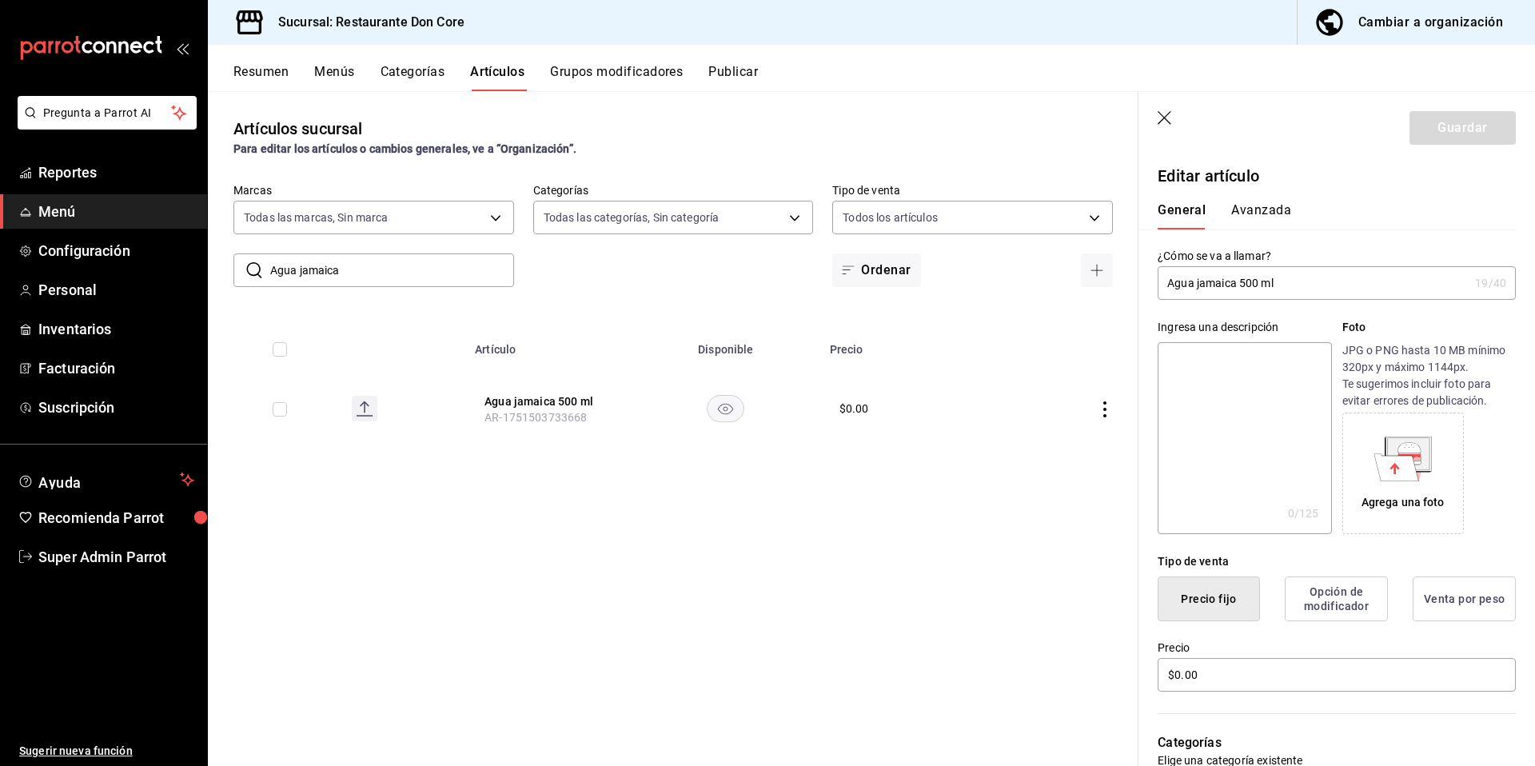
click at [1203, 450] on textarea at bounding box center [1243, 438] width 173 height 192
paste textarea "Agua jamaica"
type textarea "Agua jamaica"
type textarea "x"
type textarea "Agua jamaica"
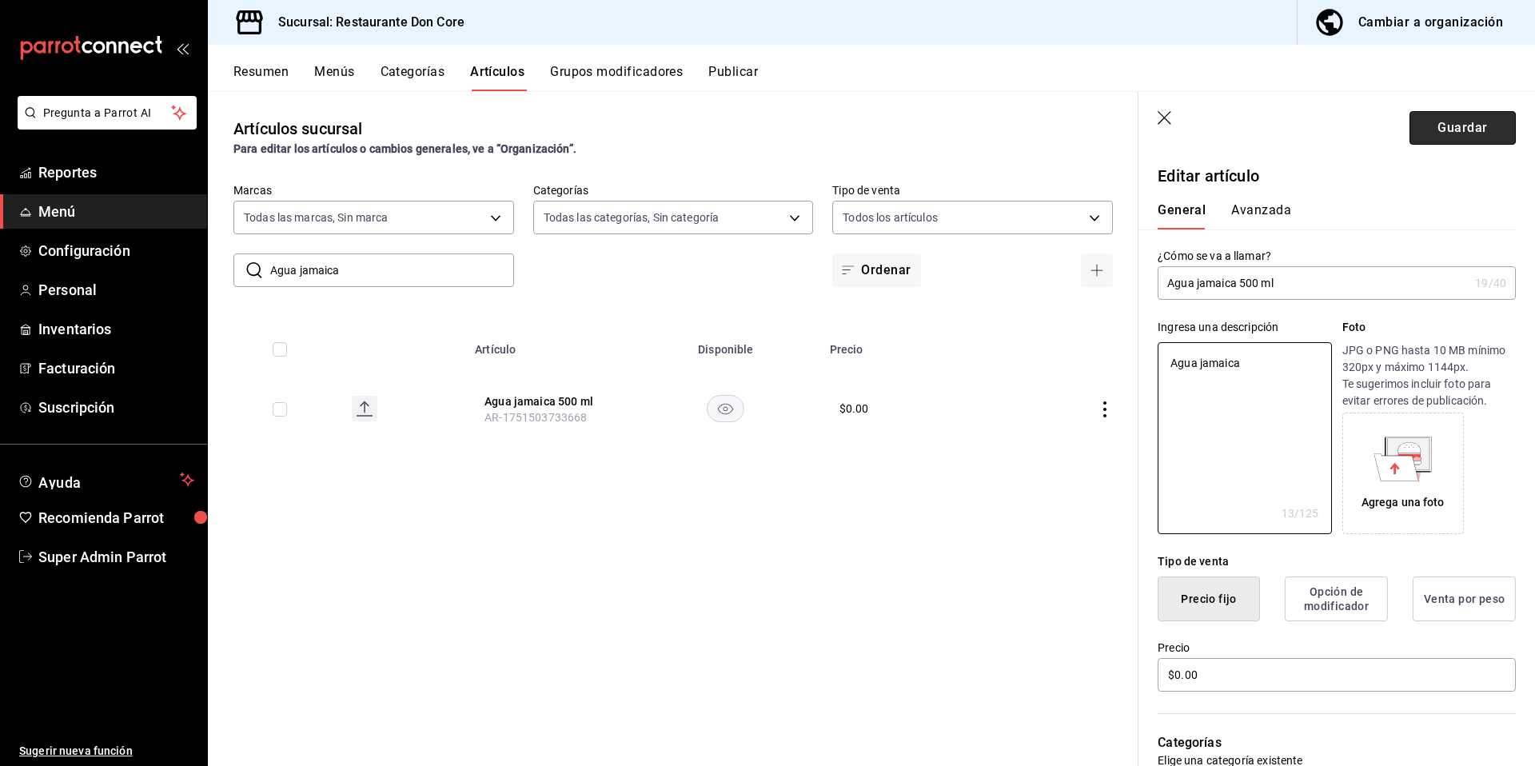
click at [1435, 124] on button "Guardar" at bounding box center [1462, 128] width 106 height 34
type textarea "x"
type input "AR-1758148440964"
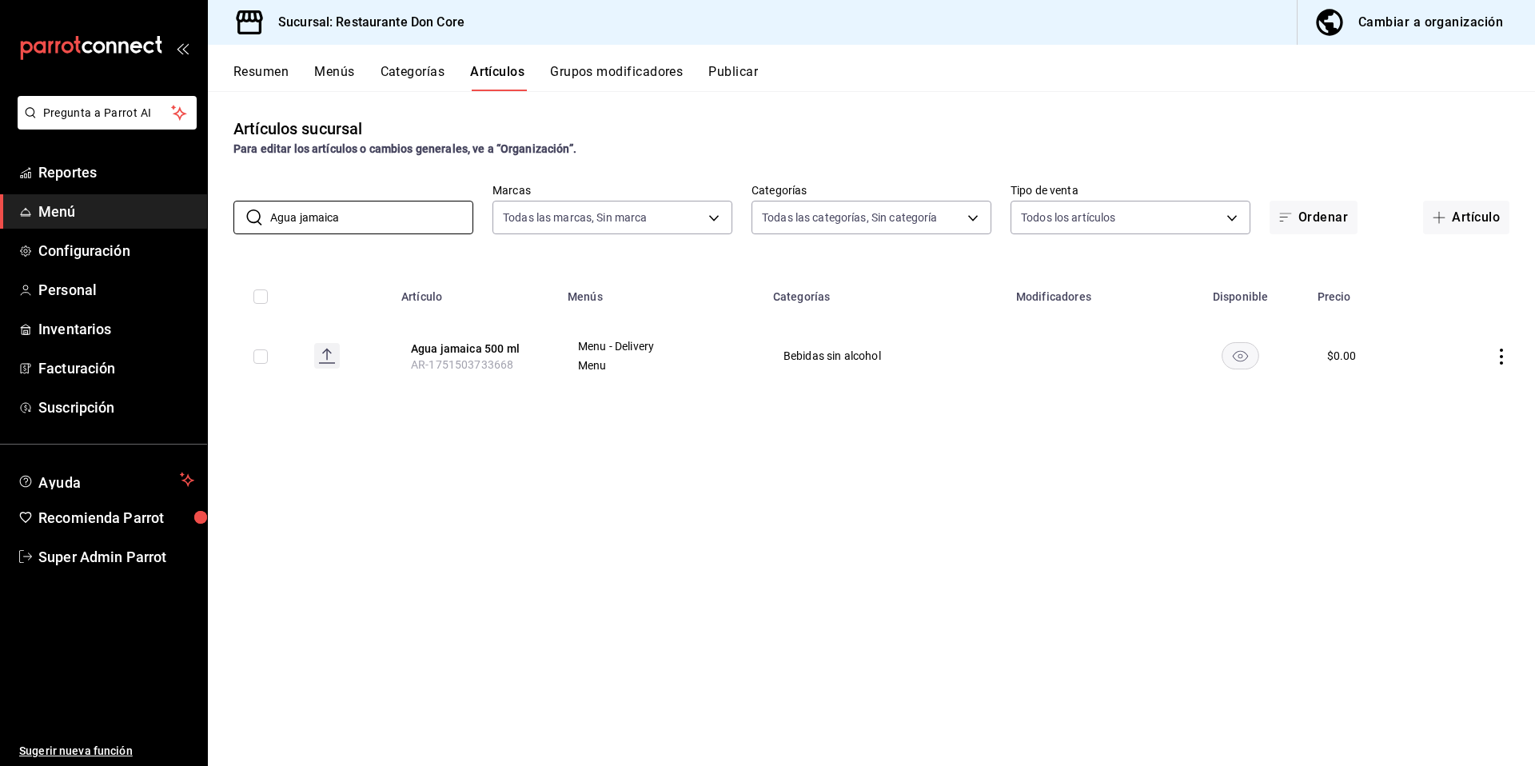
drag, startPoint x: 401, startPoint y: 227, endPoint x: 196, endPoint y: 193, distance: 208.3
click at [200, 193] on div "Pregunta a Parrot AI Reportes Menú Configuración Personal Inventarios Facturaci…" at bounding box center [767, 383] width 1535 height 766
paste input "delawer"
type input "delawer"
click at [430, 347] on button "delawer 355 ml" at bounding box center [475, 349] width 128 height 16
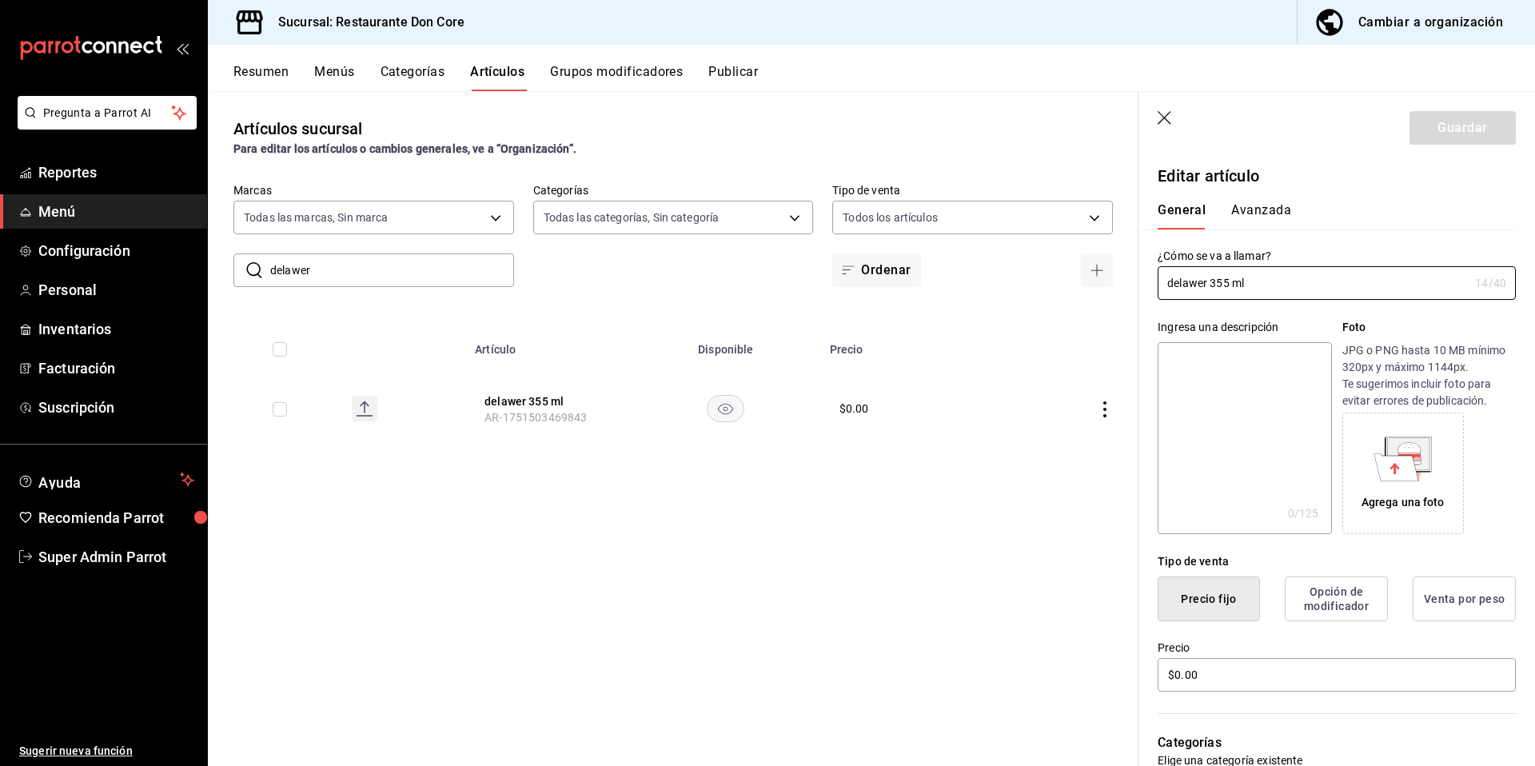
click at [1273, 390] on textarea at bounding box center [1243, 438] width 173 height 192
paste textarea "delawer"
type textarea "delawer"
type textarea "x"
type textarea "delawer"
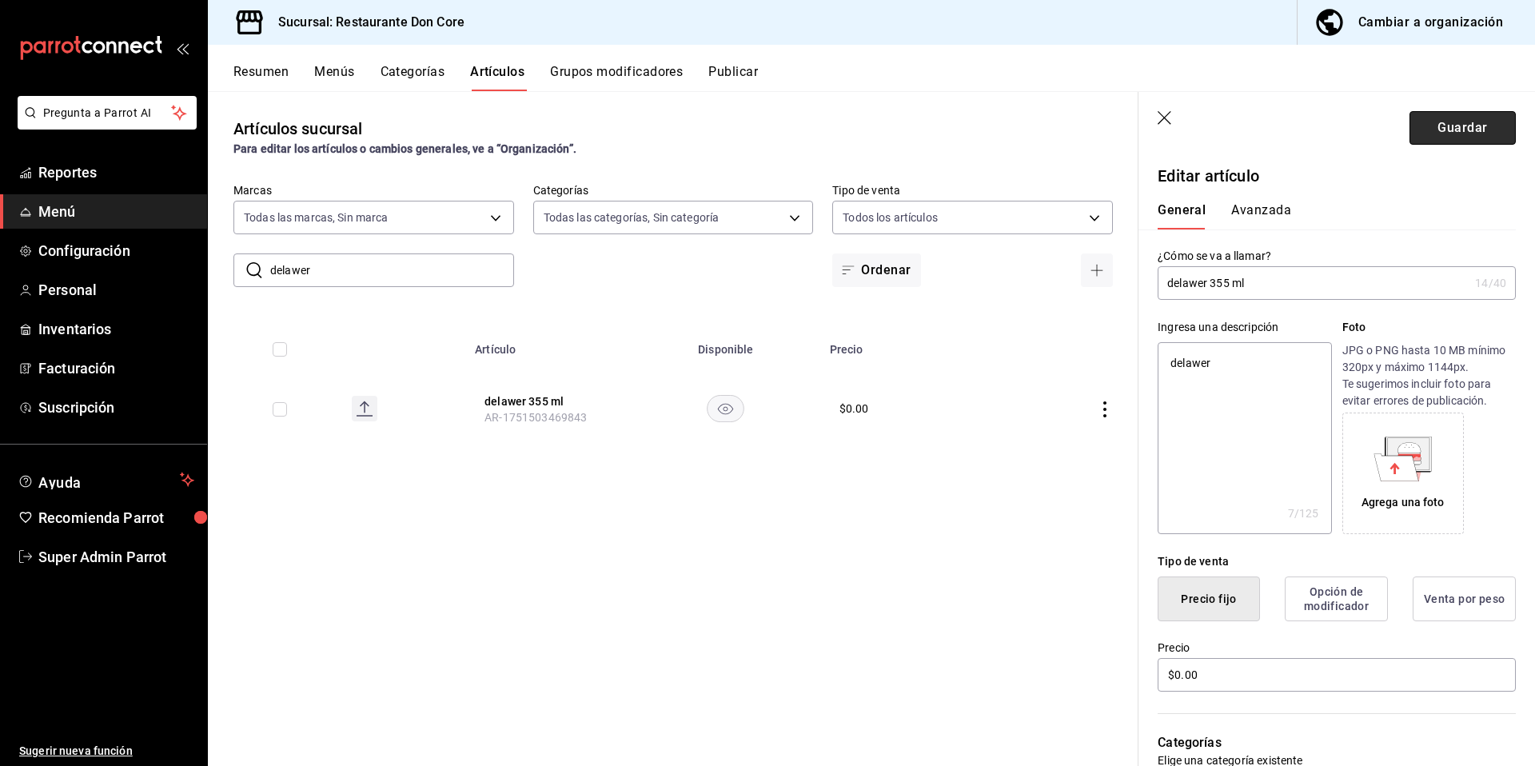
click at [1468, 121] on button "Guardar" at bounding box center [1462, 128] width 106 height 34
type textarea "x"
type input "AR-1758148451005"
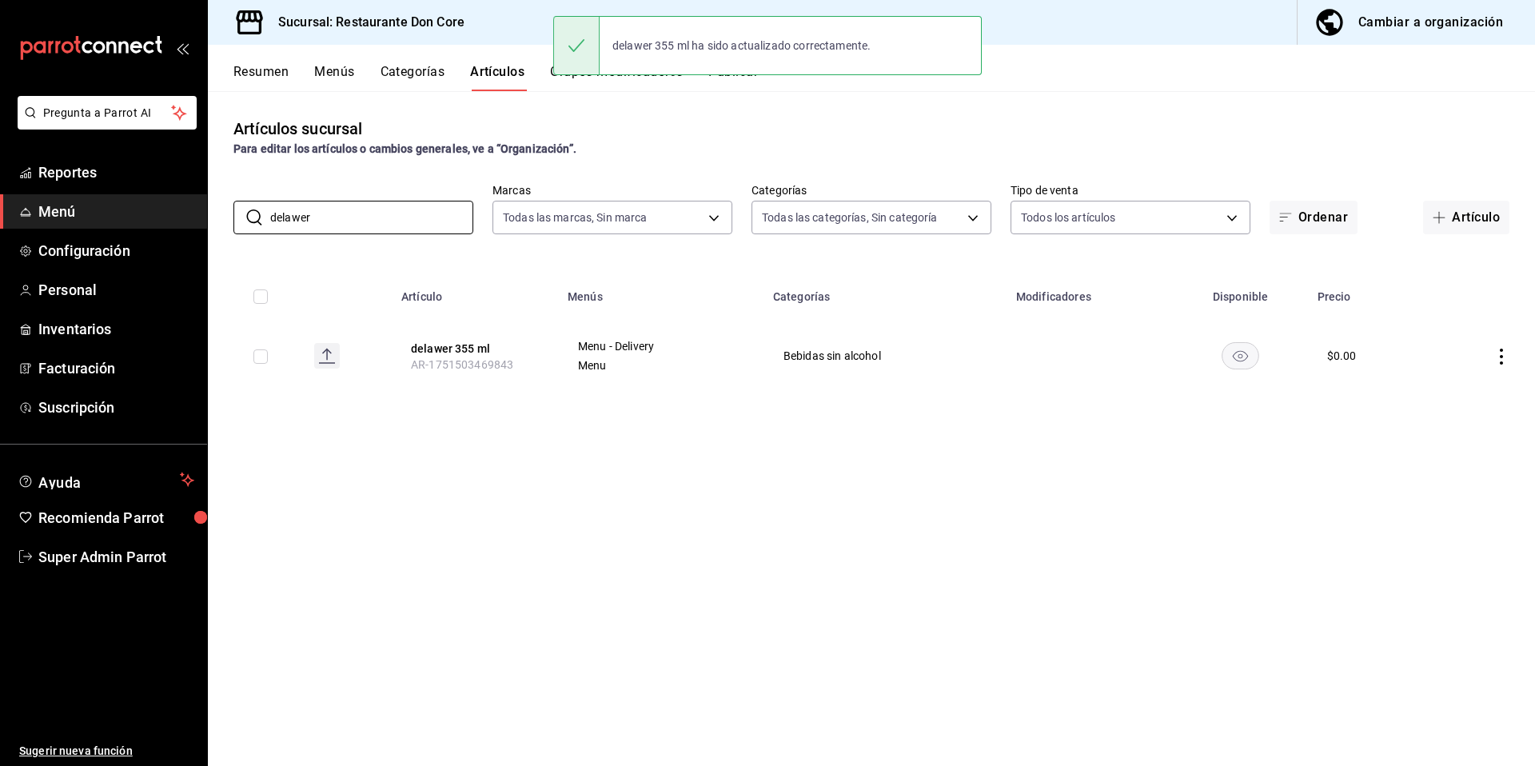
drag, startPoint x: 382, startPoint y: 222, endPoint x: 220, endPoint y: 183, distance: 166.9
click at [214, 197] on div "​ delawer ​ Marcas Todas las marcas, Sin marca 0510f1b4-e7bb-4c6d-97a2-a87cb83d…" at bounding box center [871, 208] width 1327 height 51
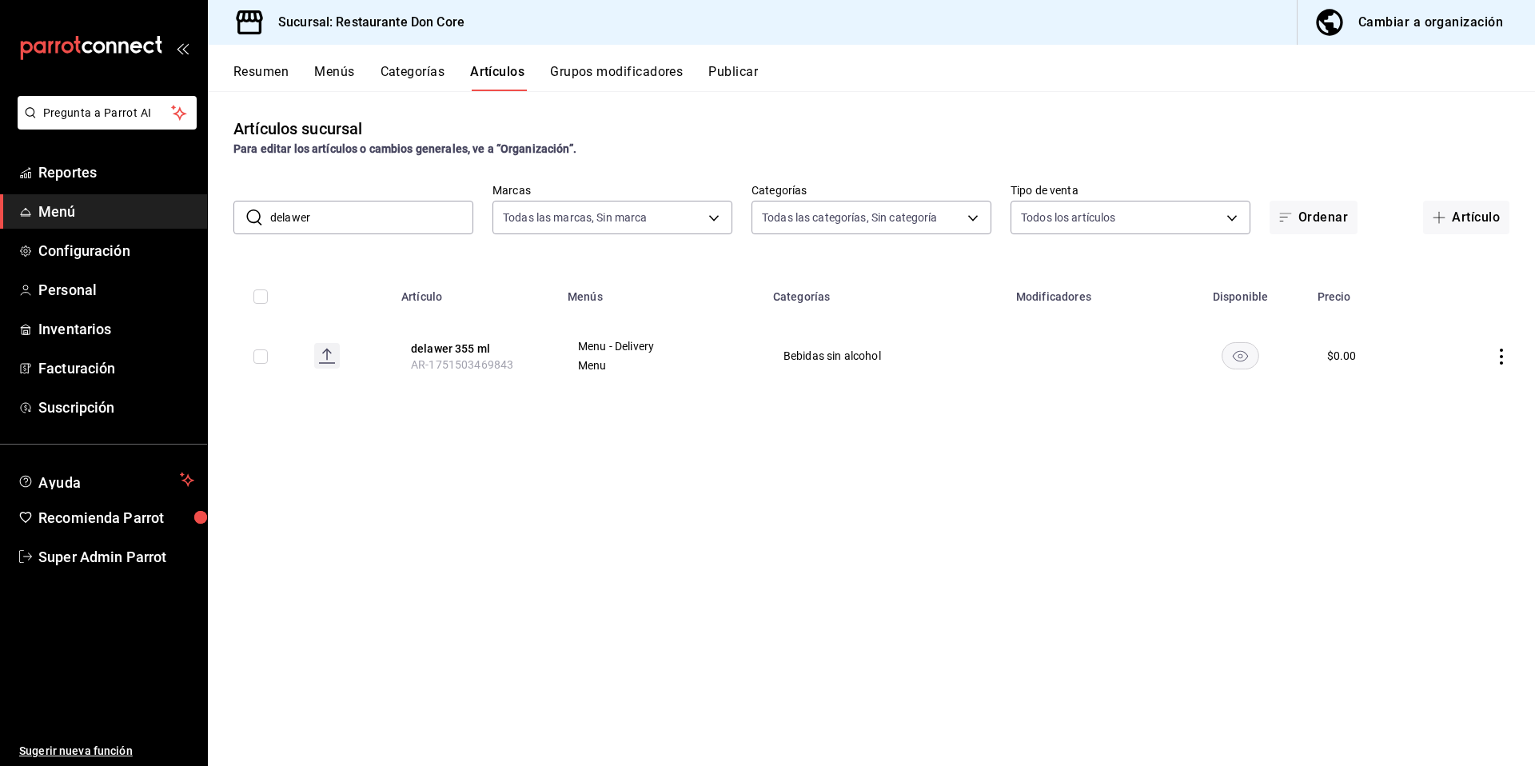
paste input "sidral munded"
type input "sidral munded"
click at [468, 346] on button "sidral munded 355 ml" at bounding box center [475, 353] width 128 height 32
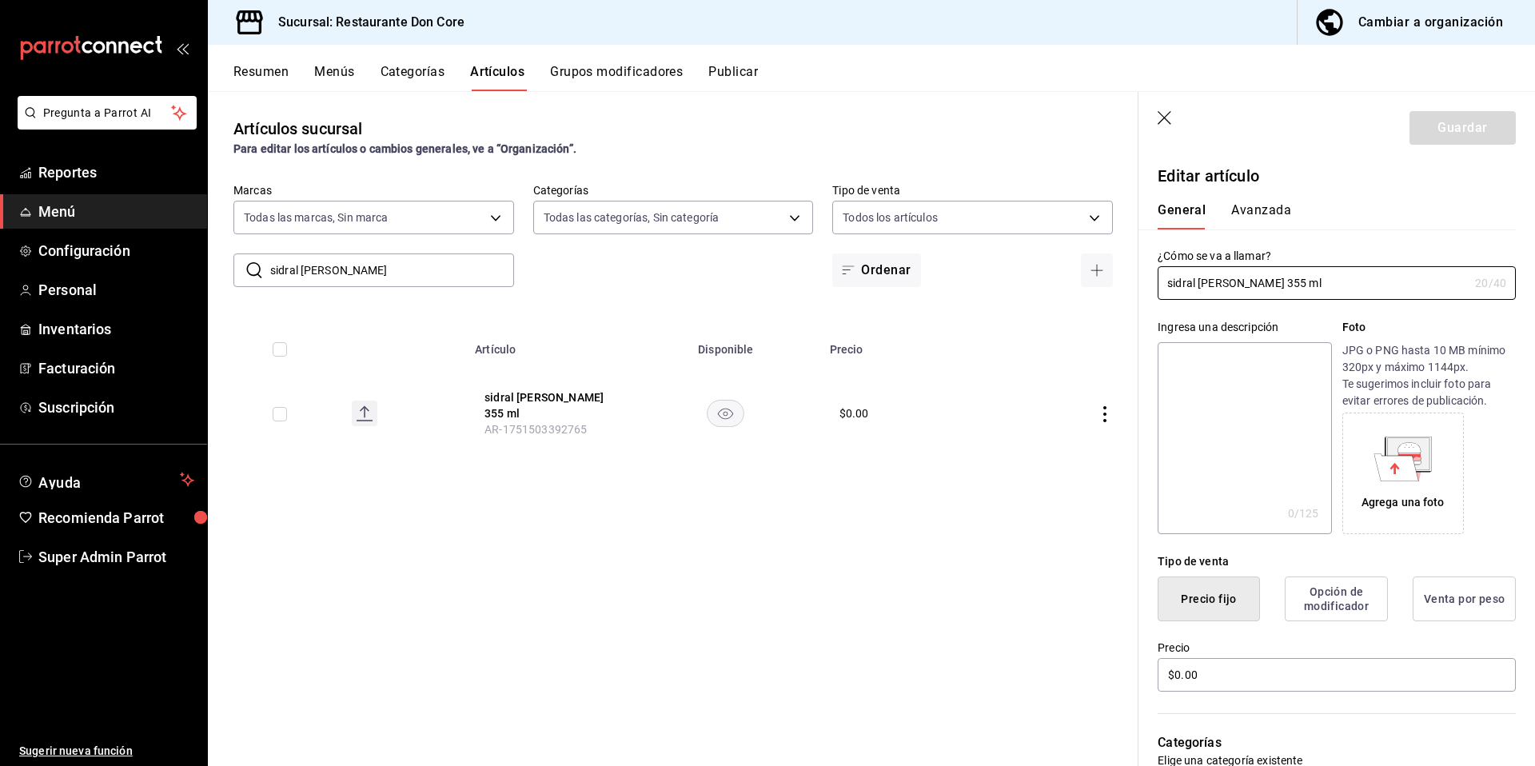
click at [1297, 428] on textarea at bounding box center [1243, 438] width 173 height 192
paste textarea "sidral munded"
type textarea "sidral munded"
type textarea "x"
type textarea "sidral munded"
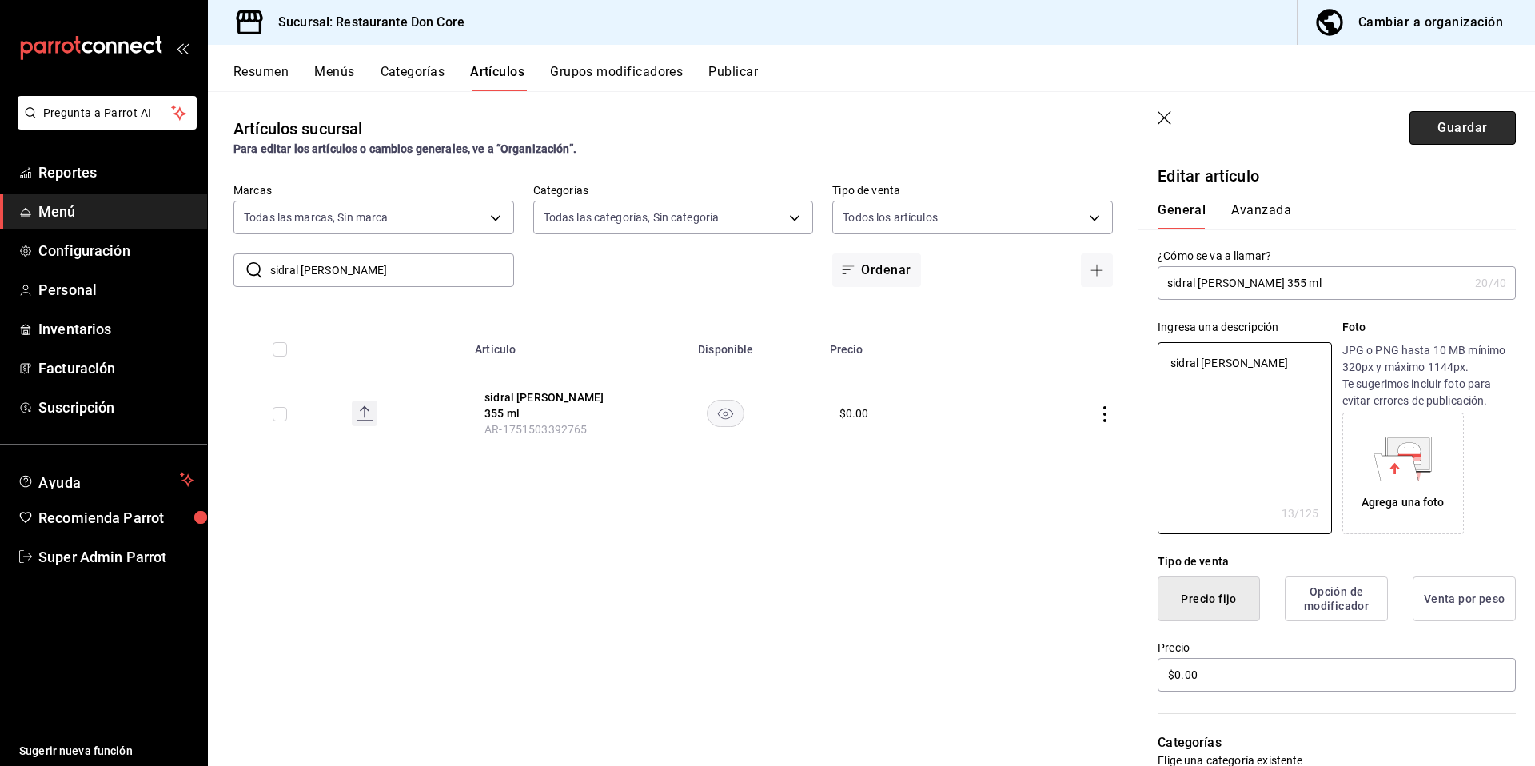
click at [1440, 123] on button "Guardar" at bounding box center [1462, 128] width 106 height 34
type textarea "x"
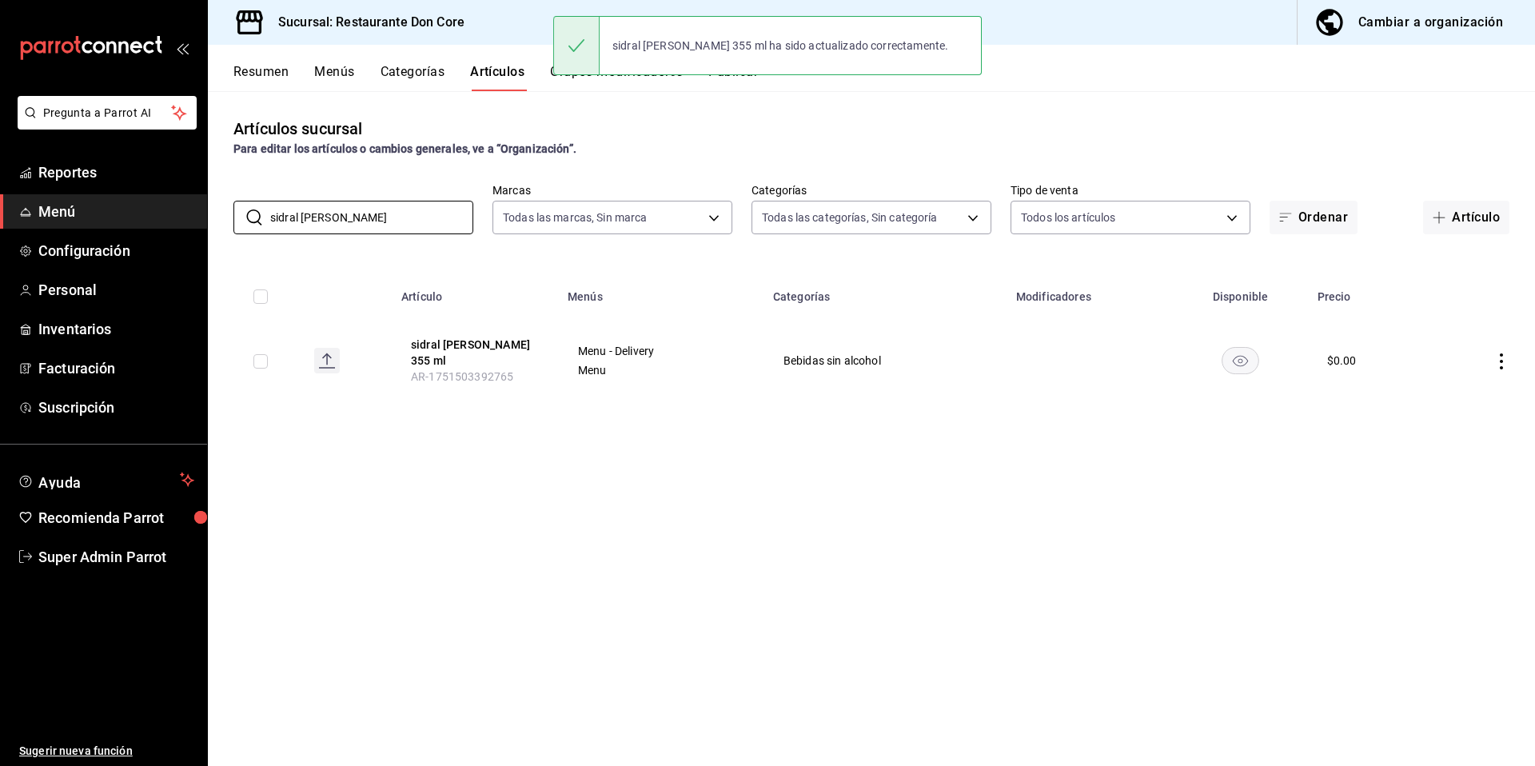
drag, startPoint x: 361, startPoint y: 217, endPoint x: 257, endPoint y: 166, distance: 115.8
click at [293, 203] on input "sidral munded" at bounding box center [371, 217] width 203 height 32
paste input "coca cola"
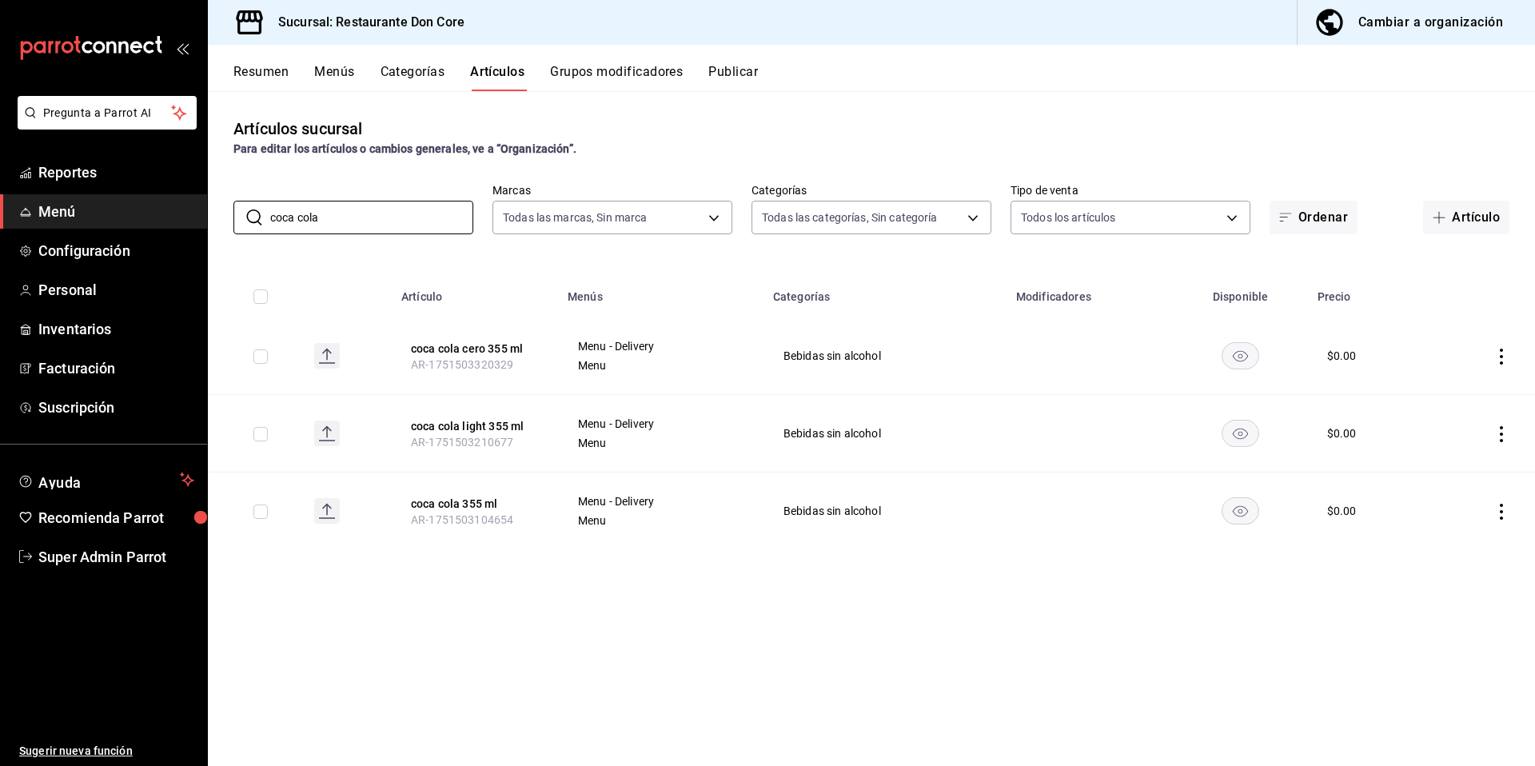
type input "coca cola"
click at [462, 364] on span "AR-1751503320329" at bounding box center [462, 364] width 102 height 13
click at [473, 351] on button "coca cola cero 355 ml" at bounding box center [475, 349] width 128 height 16
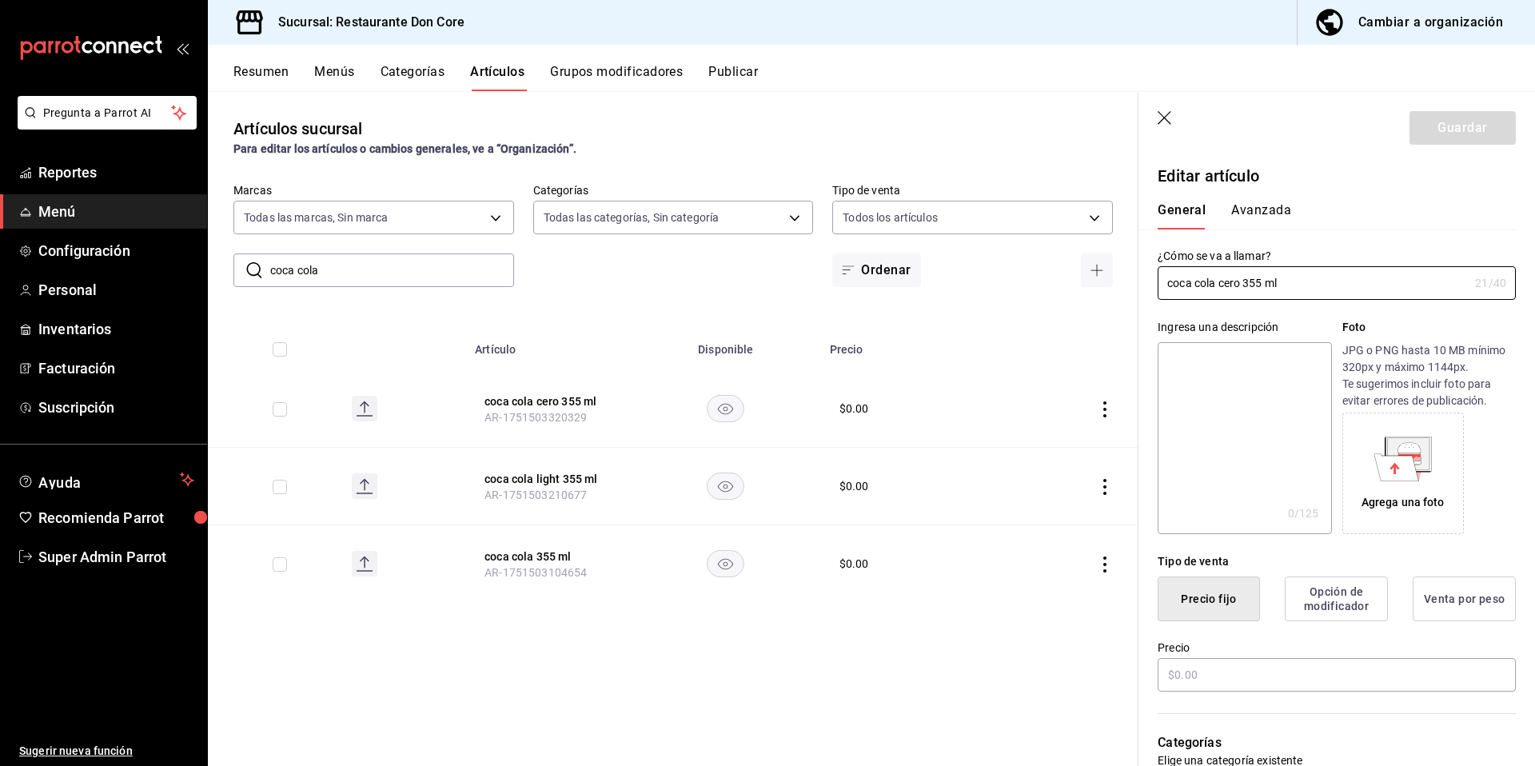
type input "$0.00"
click at [1248, 435] on textarea at bounding box center [1243, 438] width 173 height 192
paste textarea "coca cola"
type textarea "coca cola"
type textarea "x"
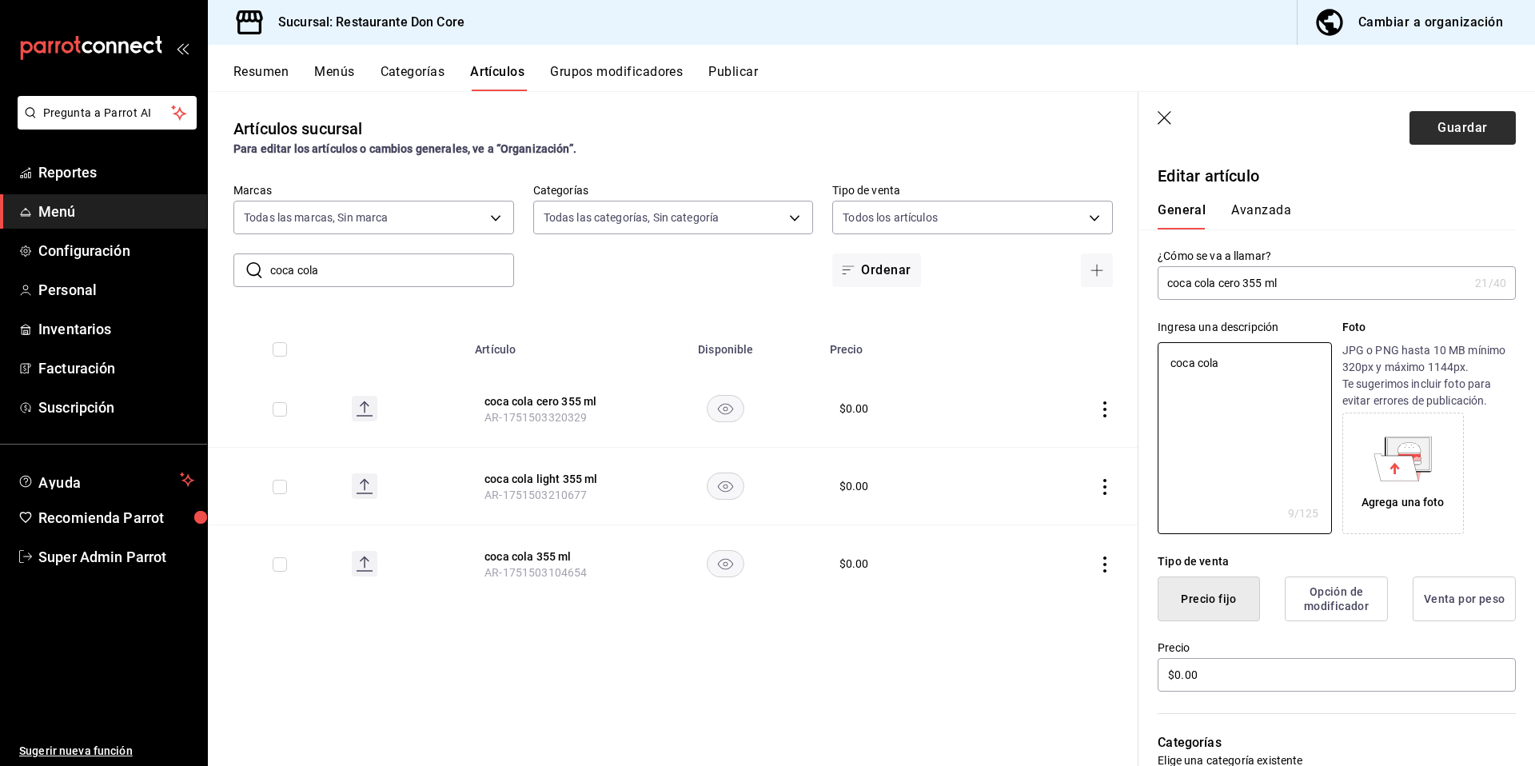
type textarea "coca cola"
click at [1424, 126] on button "Guardar" at bounding box center [1462, 128] width 106 height 34
type textarea "x"
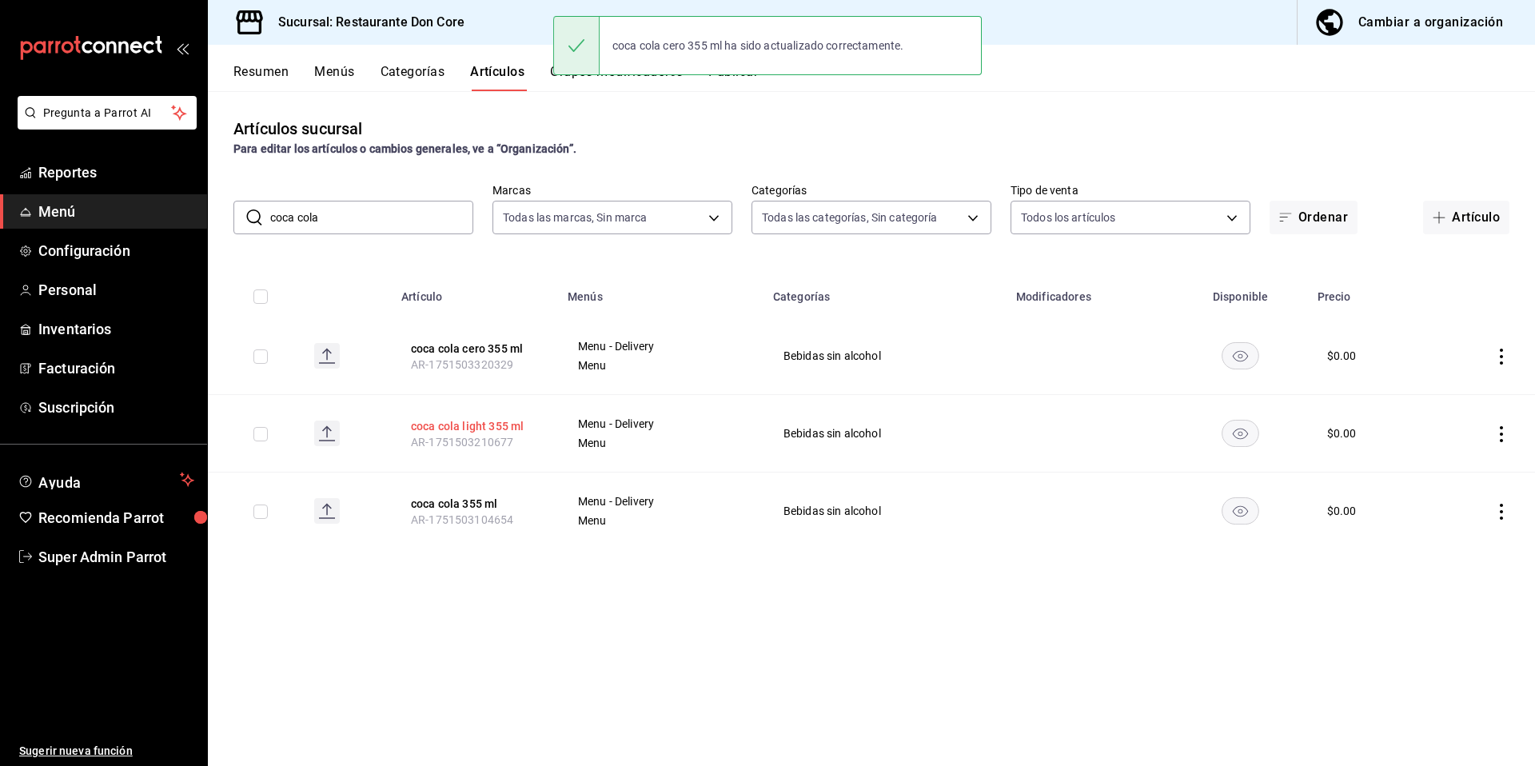
click at [498, 426] on button "coca cola light 355 ml" at bounding box center [475, 426] width 128 height 16
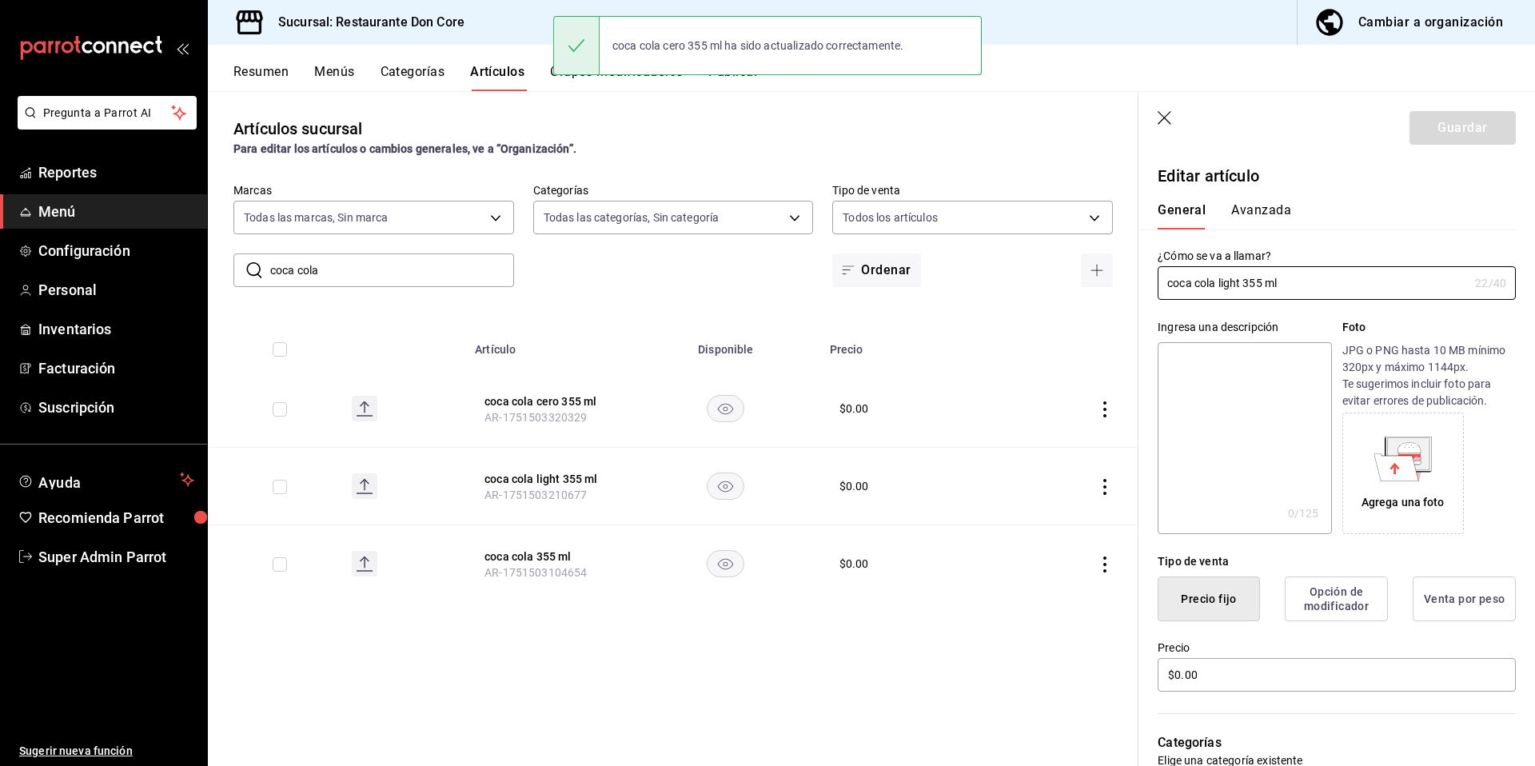
click at [1238, 400] on textarea at bounding box center [1243, 438] width 173 height 192
paste textarea "coca cola"
type textarea "coca cola"
type textarea "x"
type textarea "coca cola"
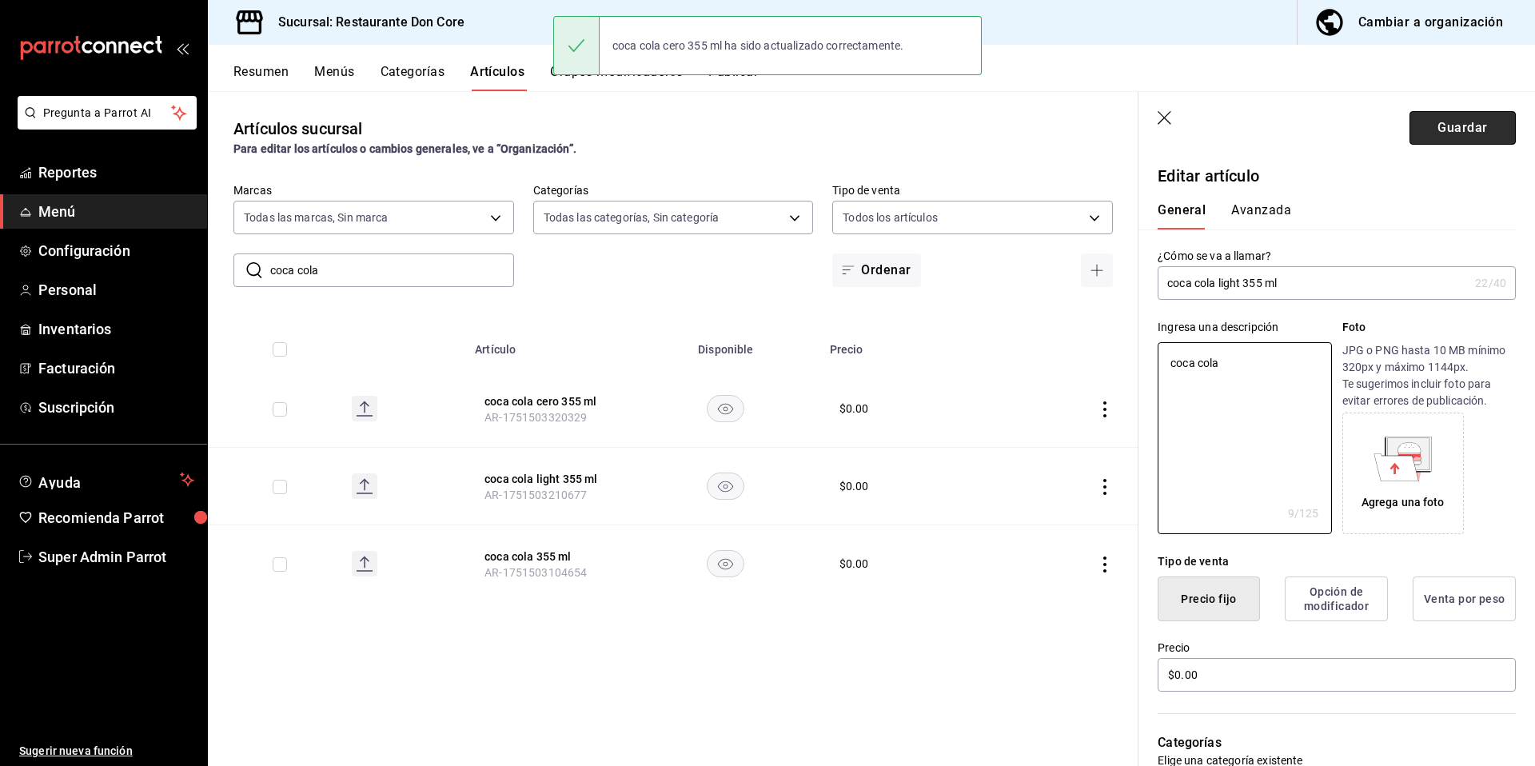
click at [1424, 112] on button "Guardar" at bounding box center [1462, 128] width 106 height 34
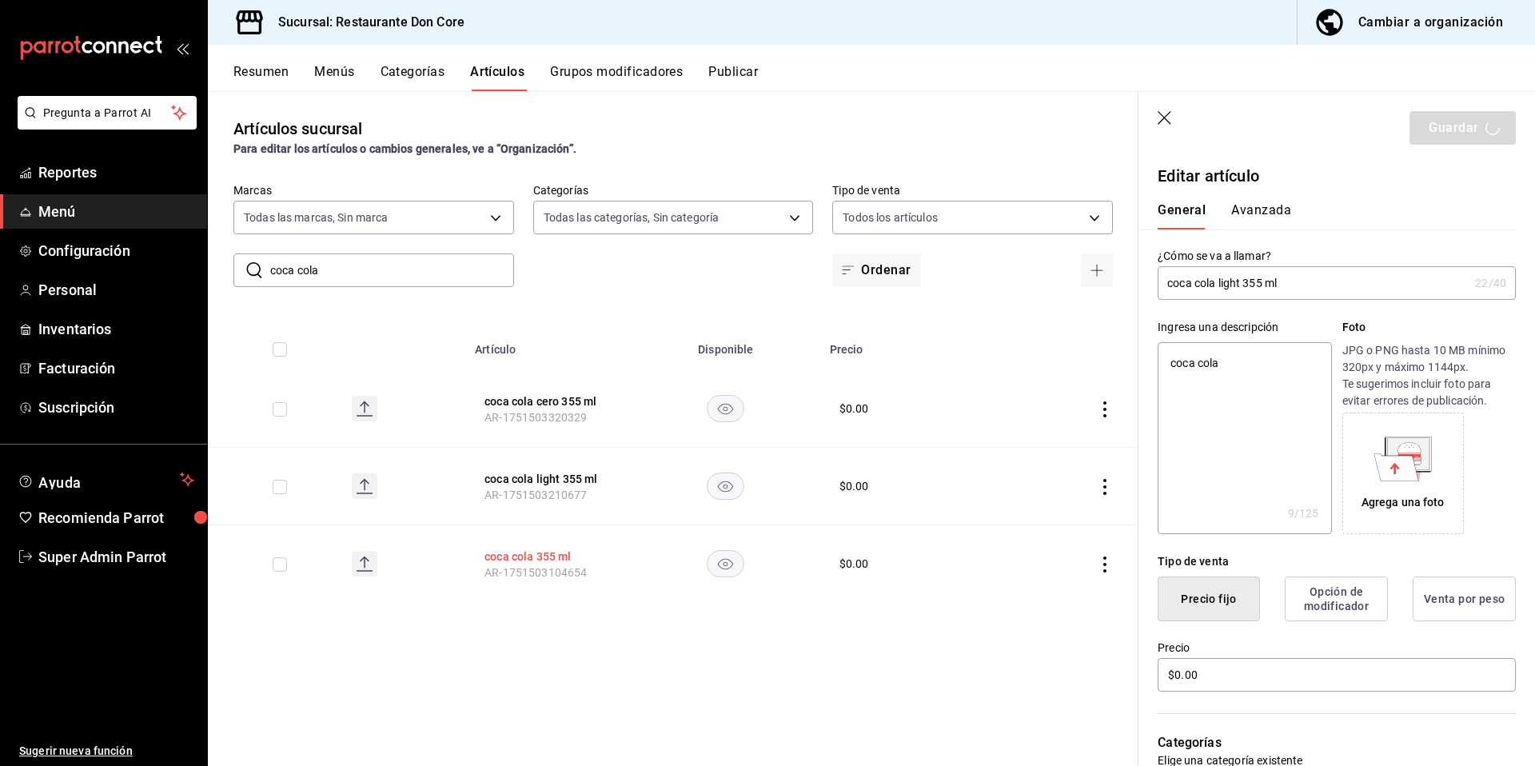
type textarea "x"
type input "AR-1758148480270"
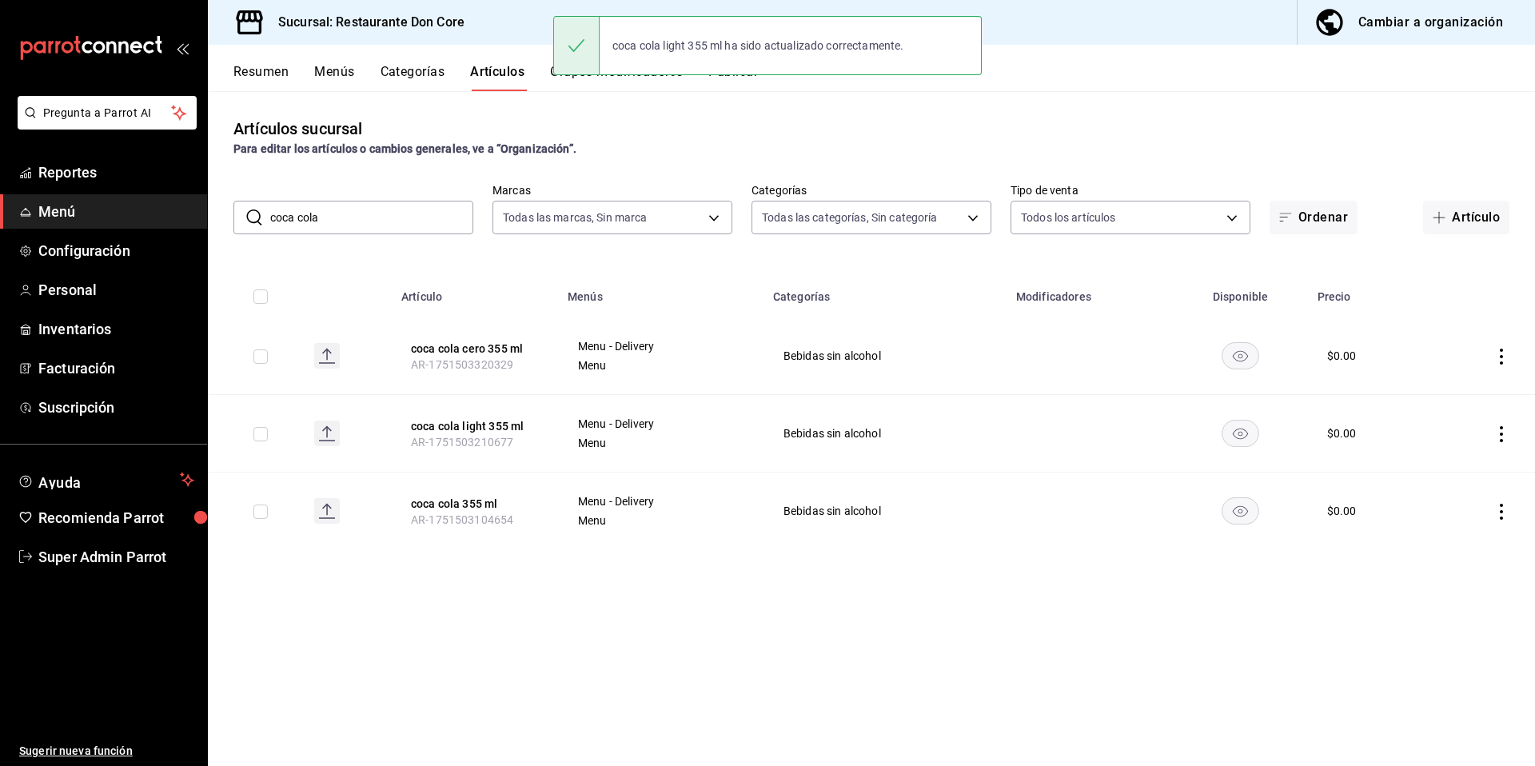
drag, startPoint x: 471, startPoint y: 504, endPoint x: 725, endPoint y: 528, distance: 255.3
click at [467, 505] on button "coca cola 355 ml" at bounding box center [475, 504] width 128 height 16
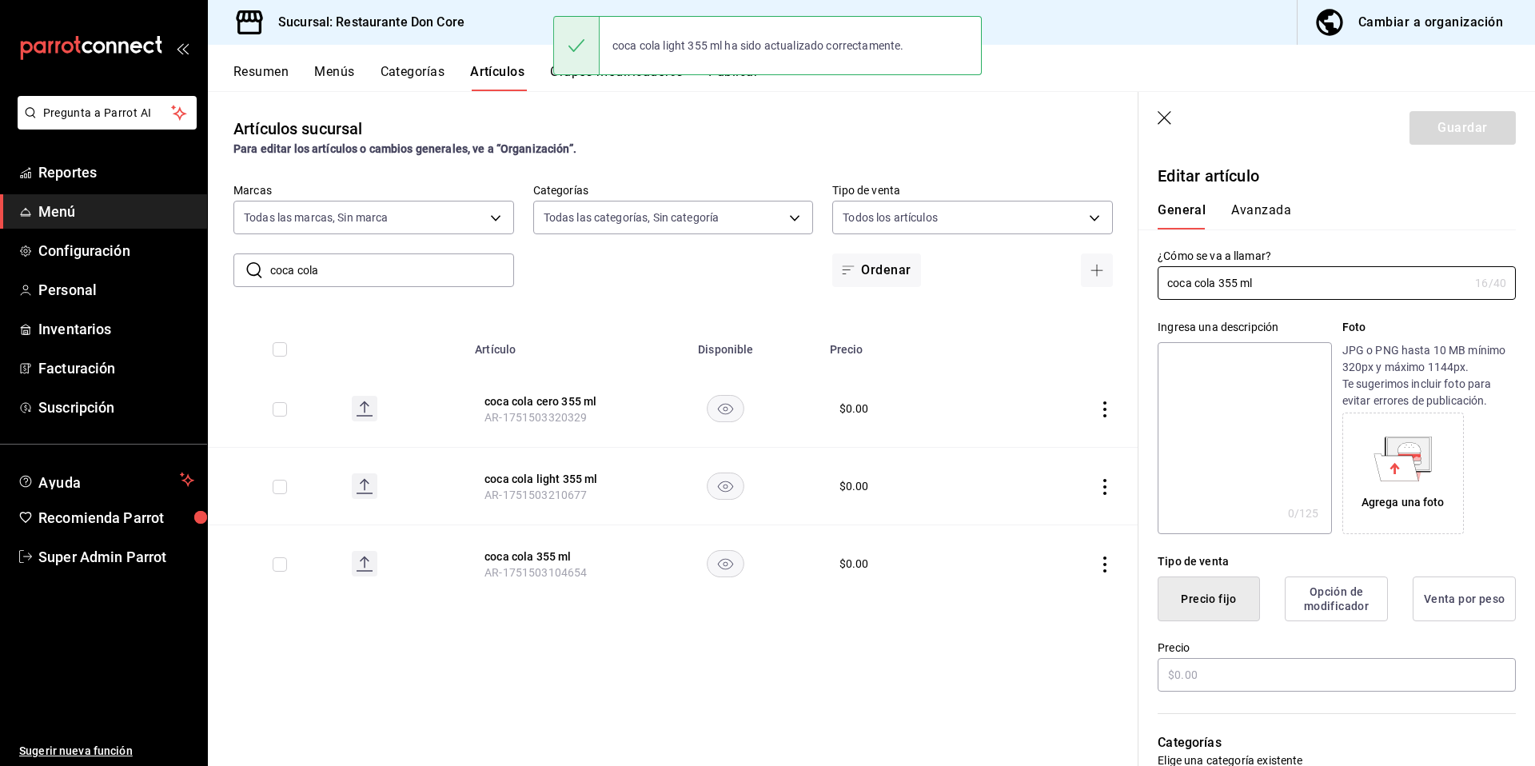
type input "$0.00"
click at [1229, 433] on textarea at bounding box center [1243, 438] width 173 height 192
paste textarea "coca cola"
type textarea "coca cola"
type textarea "x"
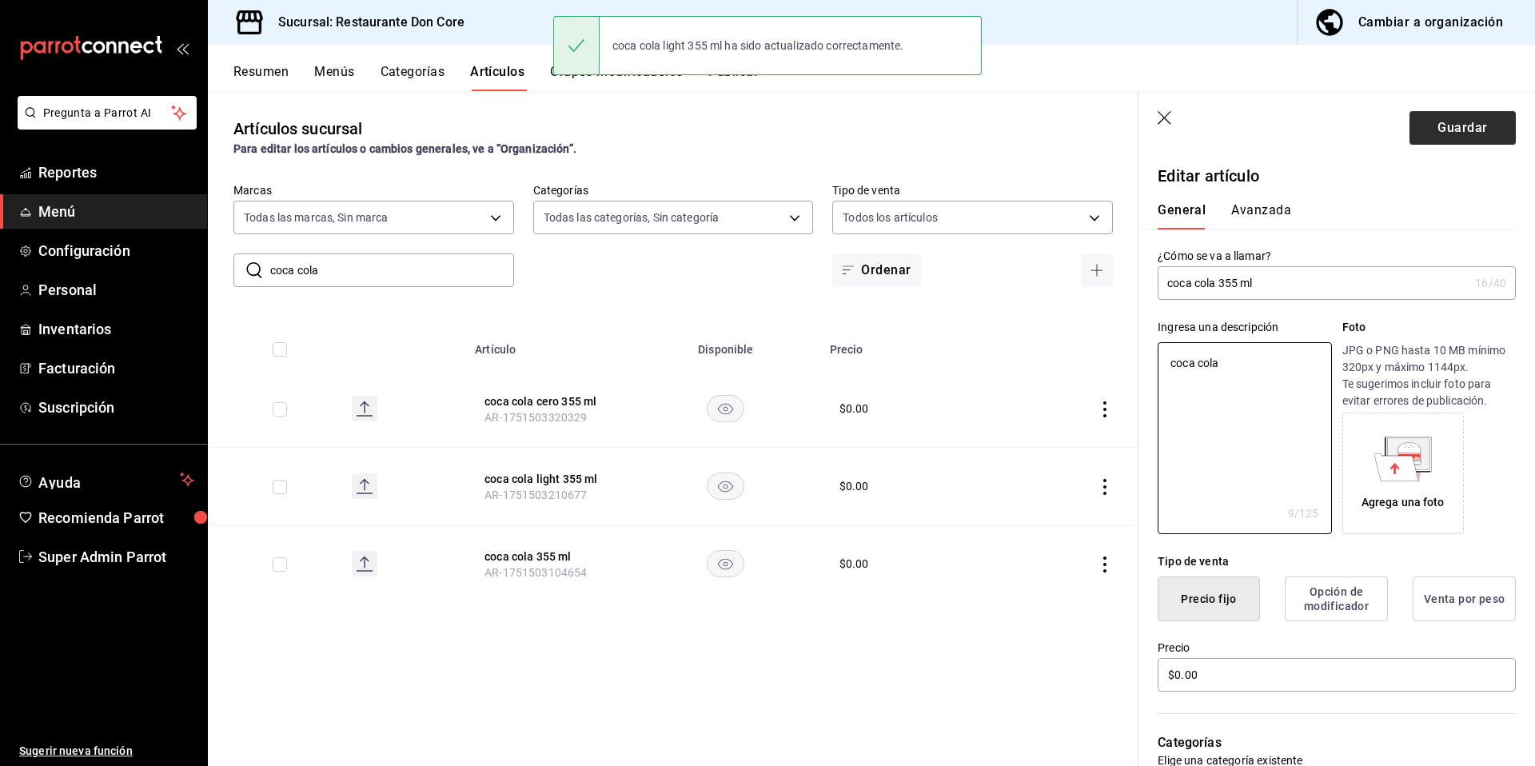
type textarea "coca cola"
click at [1447, 128] on button "Guardar" at bounding box center [1462, 128] width 106 height 34
type textarea "x"
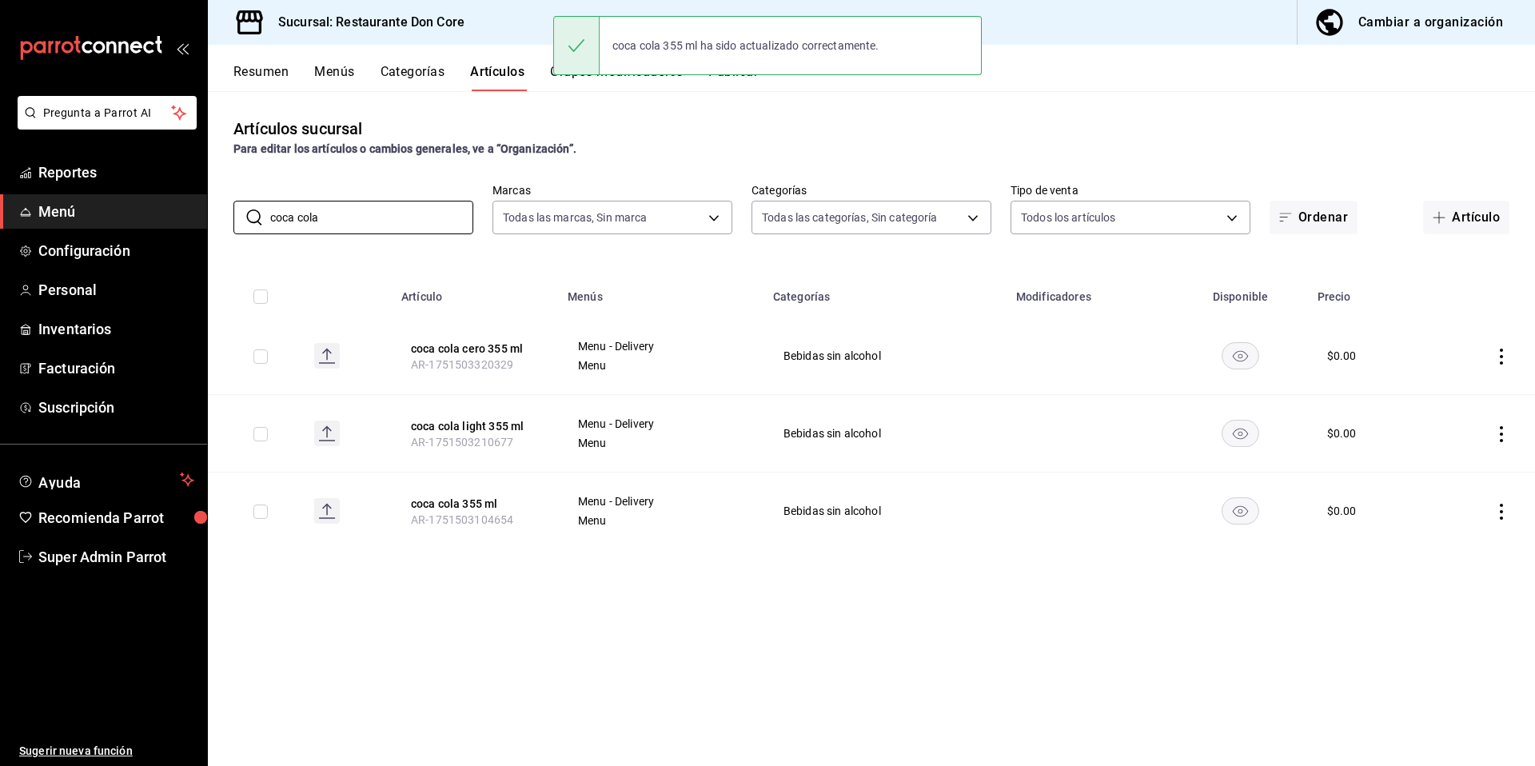
drag, startPoint x: 349, startPoint y: 232, endPoint x: 241, endPoint y: 197, distance: 113.3
click at [245, 202] on div "​ coca cola ​" at bounding box center [353, 218] width 240 height 34
paste input "Piñad"
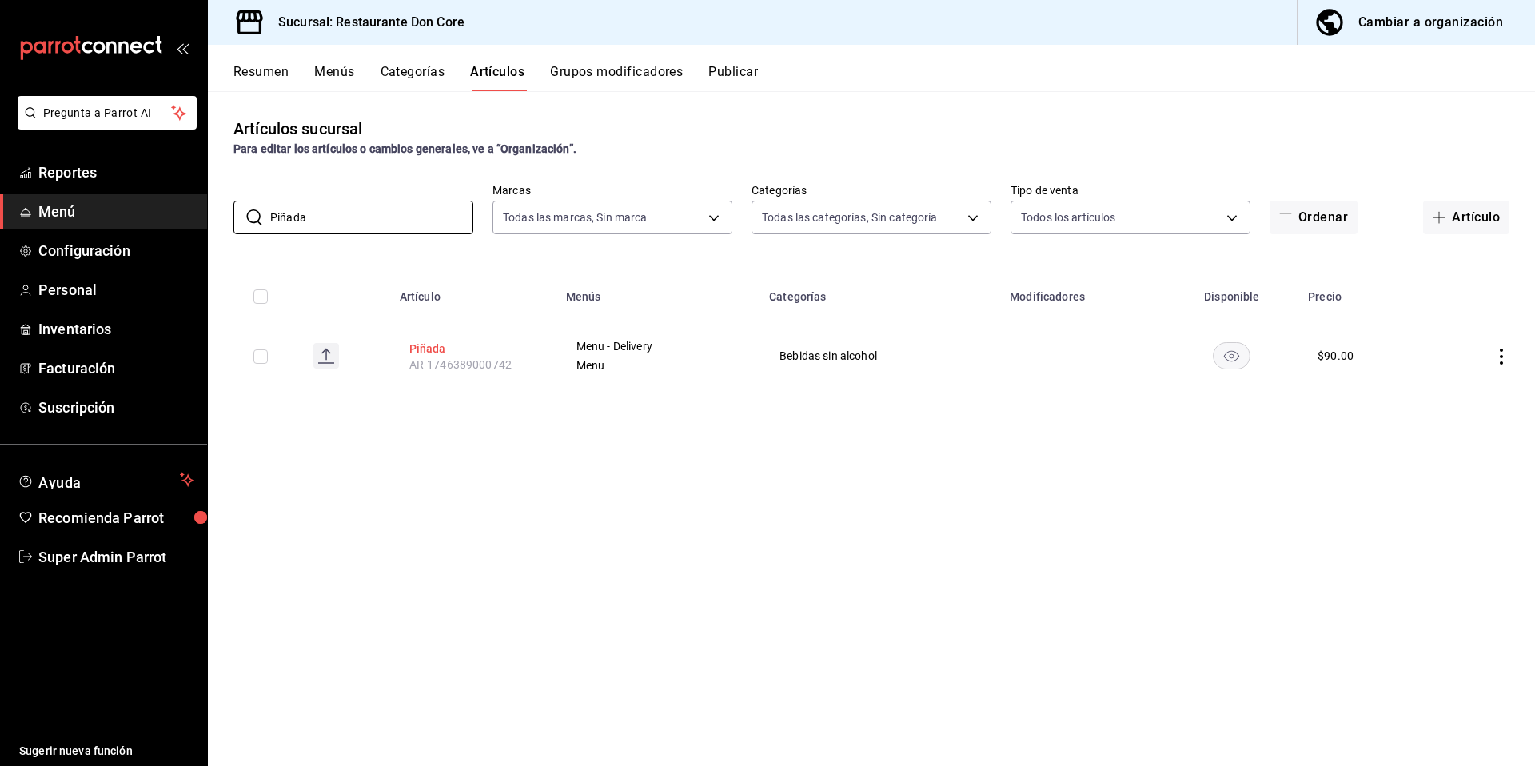
type input "Piñada"
click at [430, 349] on button "Piñada" at bounding box center [473, 349] width 128 height 16
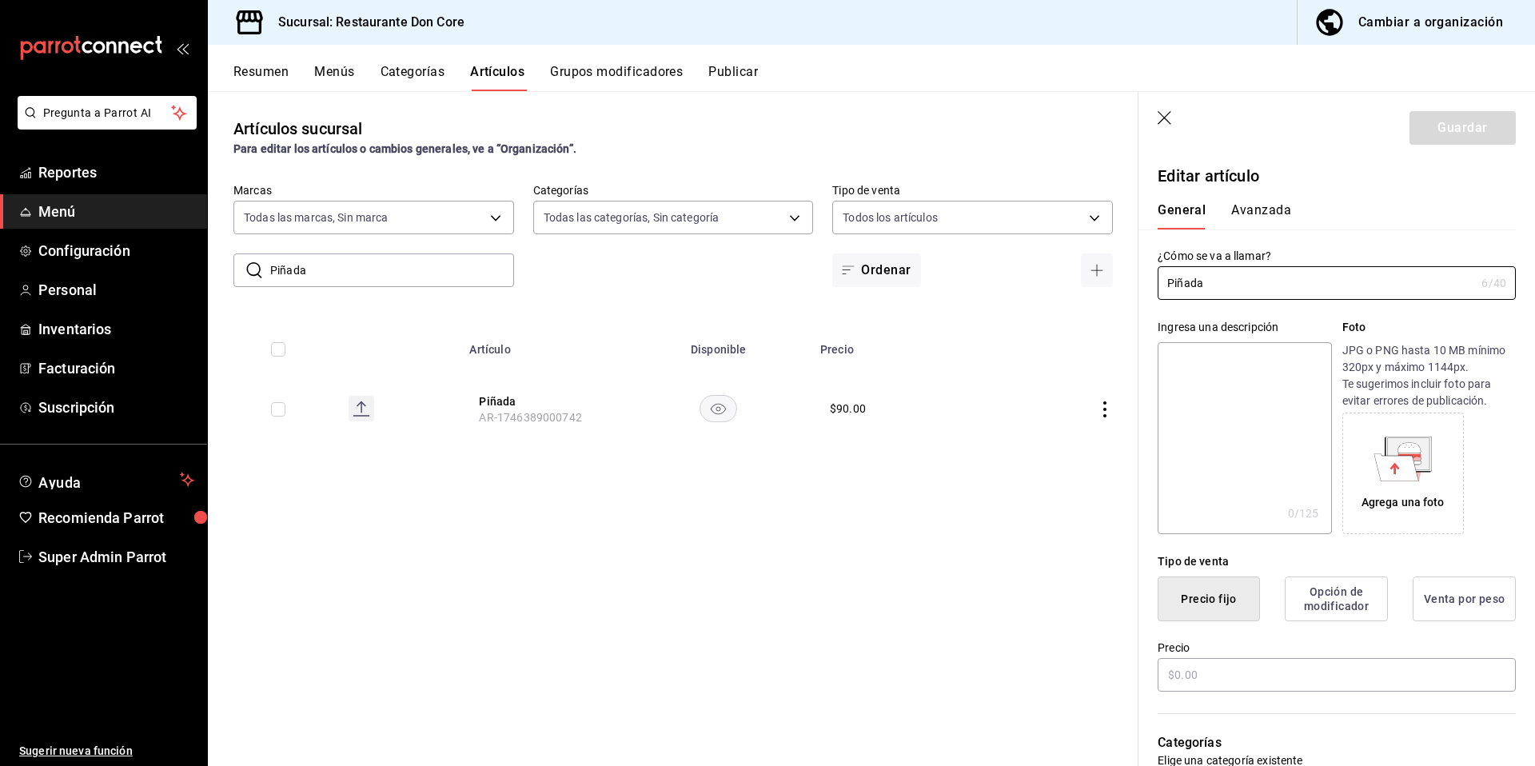
type input "$90.00"
click at [1233, 404] on textarea at bounding box center [1243, 438] width 173 height 192
paste textarea "Piñada"
type textarea "Piñada"
type textarea "x"
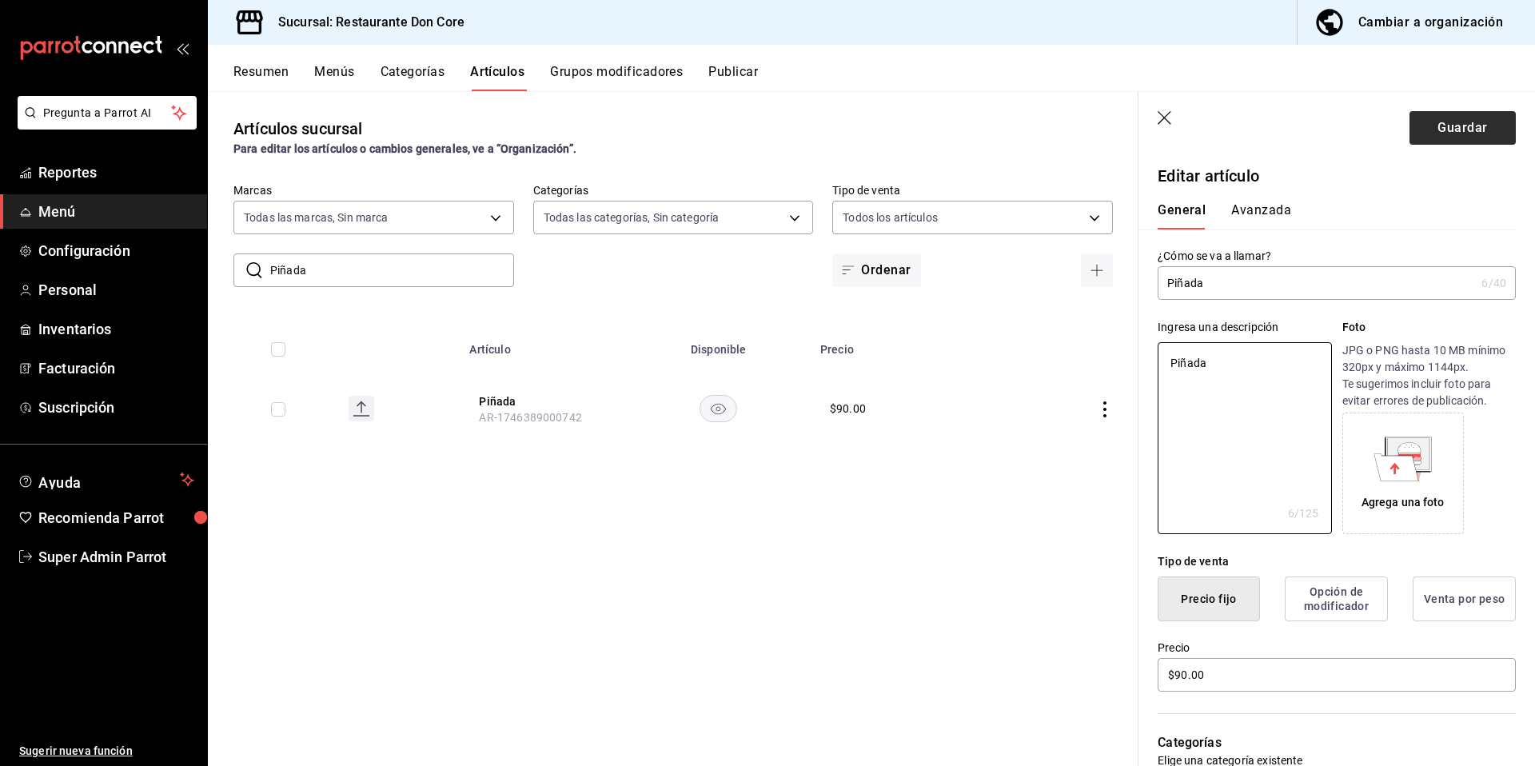
type textarea "Piñada"
click at [1448, 126] on button "Guardar" at bounding box center [1462, 128] width 106 height 34
type textarea "x"
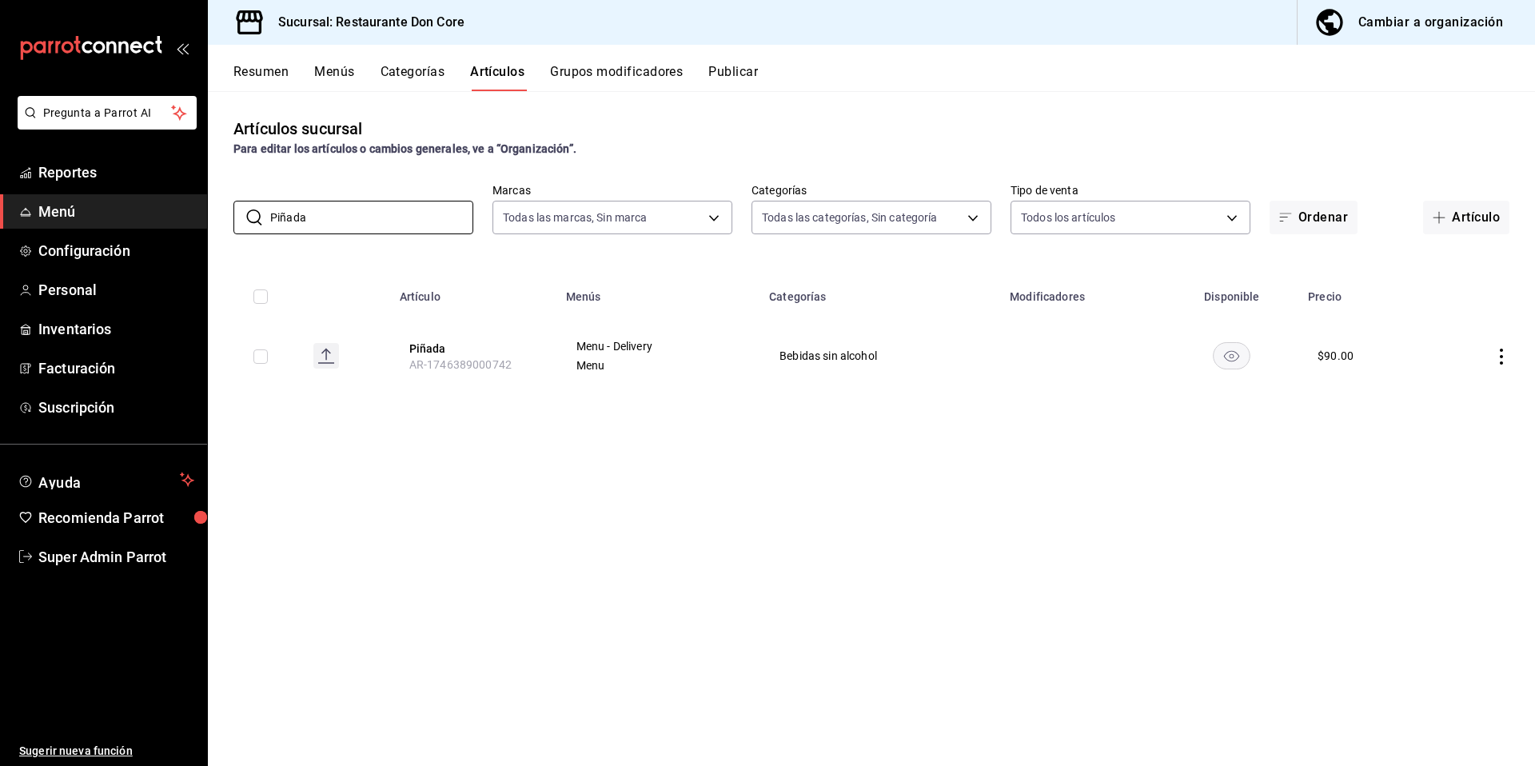
drag, startPoint x: 327, startPoint y: 214, endPoint x: 177, endPoint y: 200, distance: 151.0
click at [181, 202] on div "Pregunta a Parrot AI Reportes Menú Configuración Personal Inventarios Facturaci…" at bounding box center [767, 383] width 1535 height 766
paste input "naranjada cortesi"
type input "naranjada cortesia"
click at [480, 334] on th "naranjada cortesia AR-1733354157936" at bounding box center [475, 355] width 166 height 77
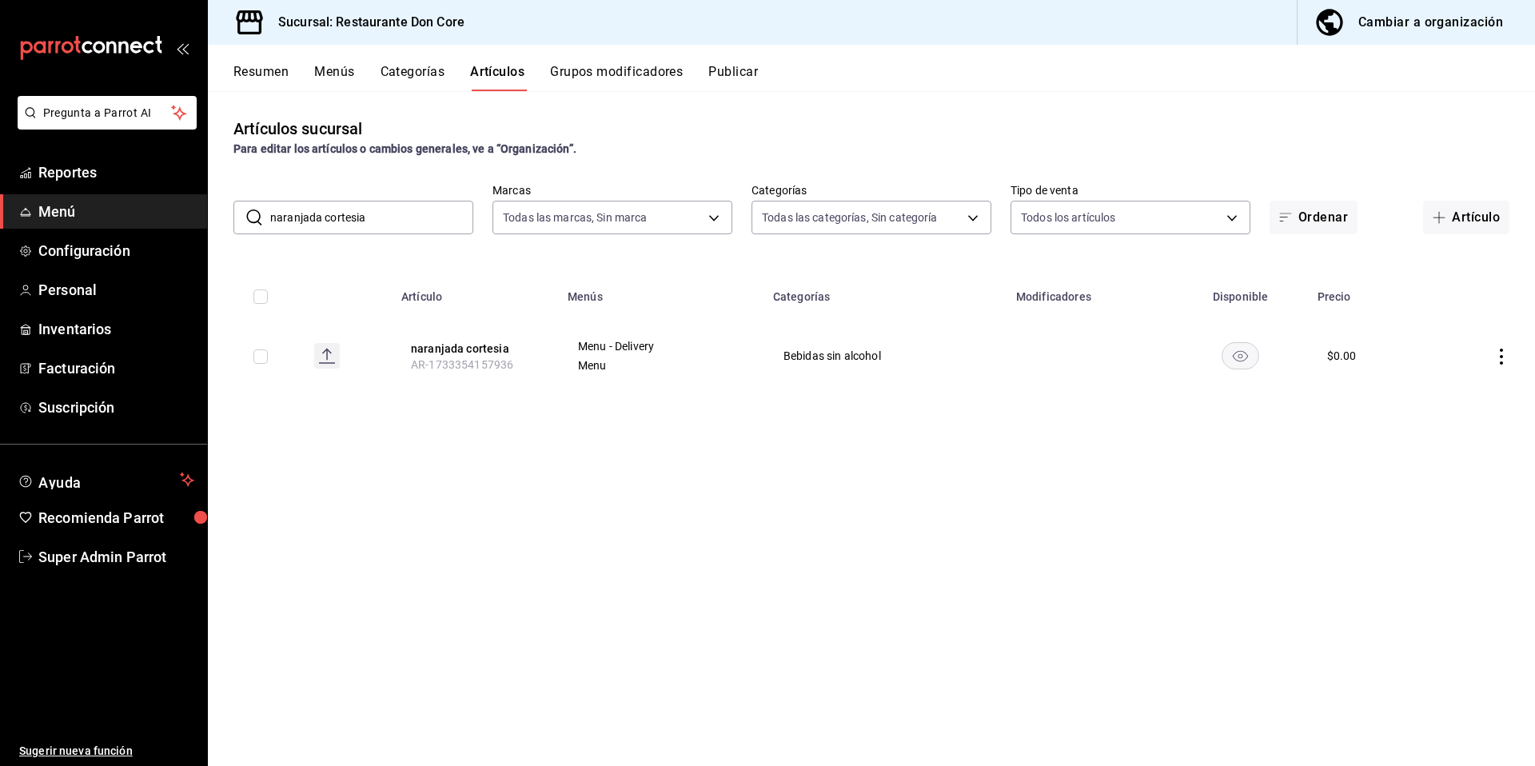
click at [455, 347] on button "naranjada cortesia" at bounding box center [475, 349] width 128 height 16
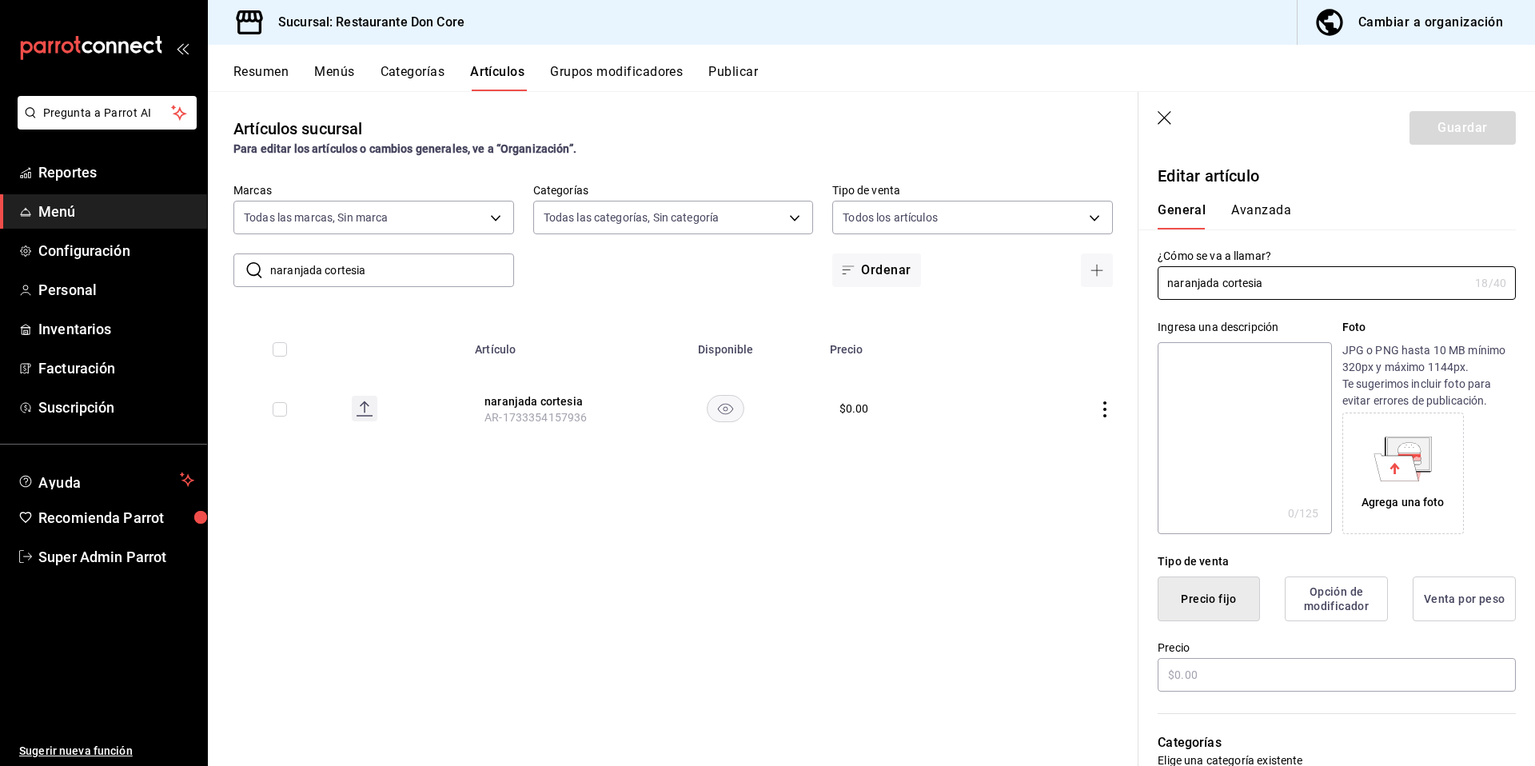
type input "$0.00"
click at [1260, 404] on textarea at bounding box center [1243, 438] width 173 height 192
paste textarea "naranjada cortesia"
type textarea "naranjada cortesia"
type textarea "x"
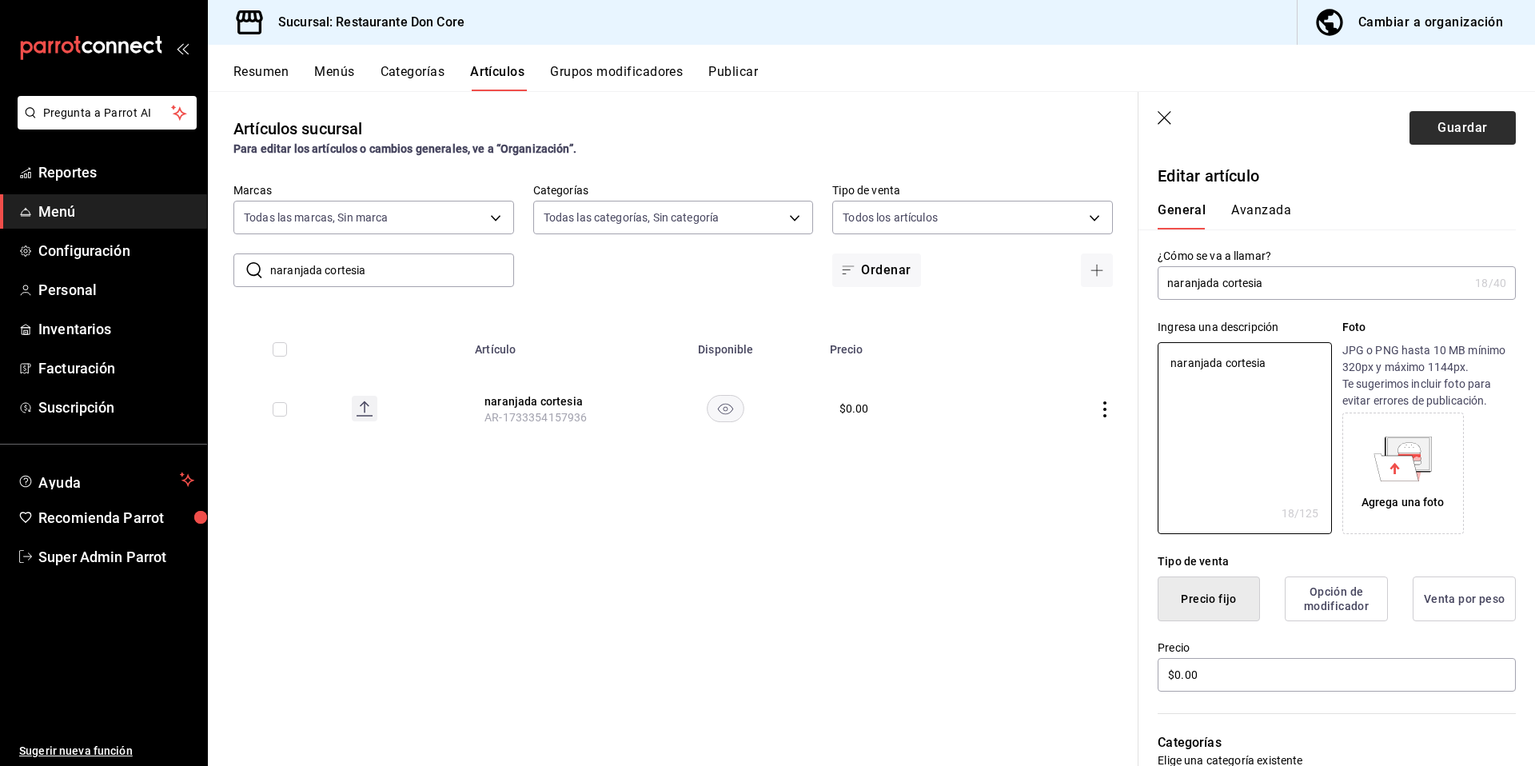
type textarea "naranjada cortesia"
click at [1452, 124] on button "Guardar" at bounding box center [1462, 128] width 106 height 34
type textarea "x"
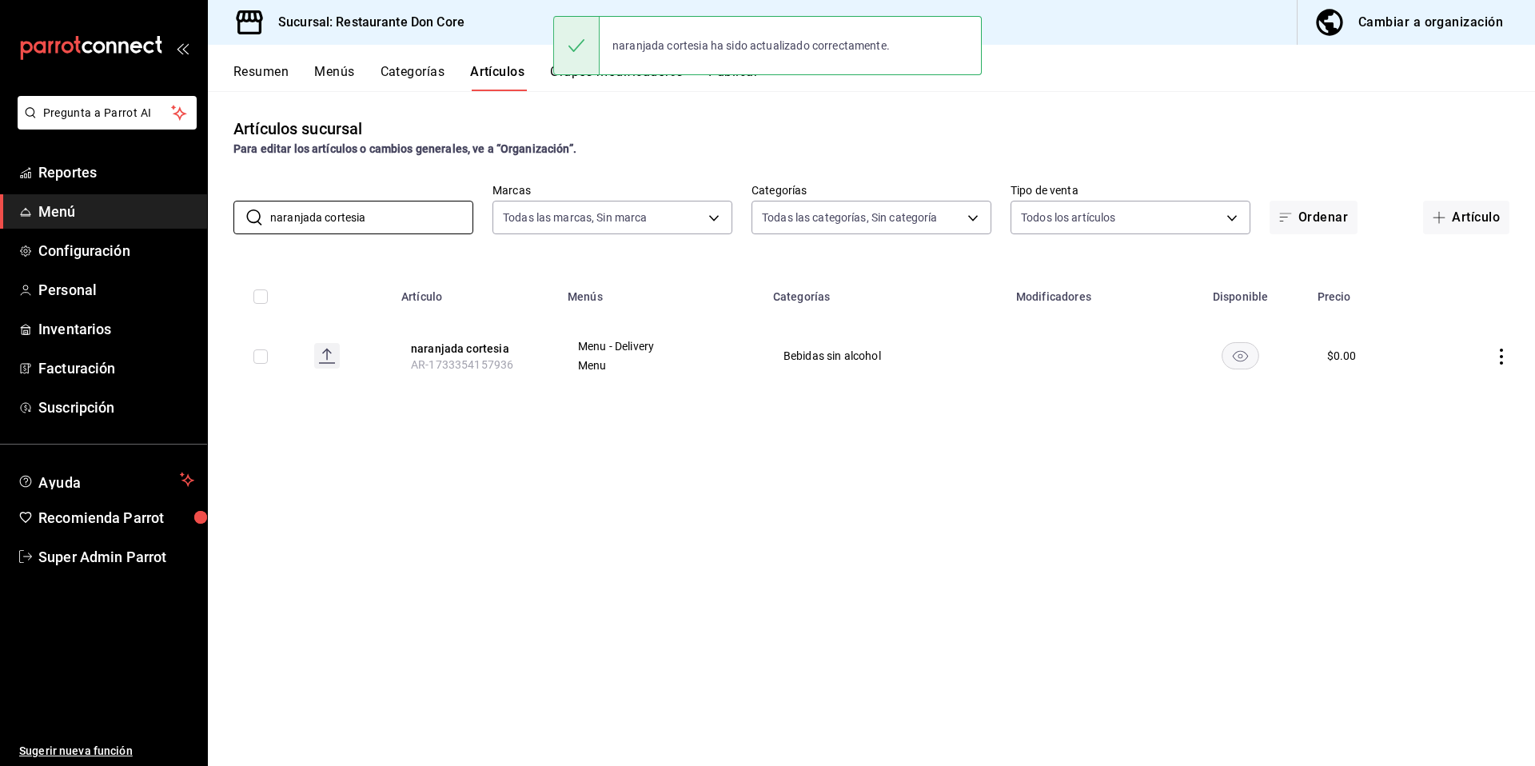
drag, startPoint x: 375, startPoint y: 212, endPoint x: 191, endPoint y: 190, distance: 185.1
click at [191, 190] on div "Pregunta a Parrot AI Reportes Menú Configuración Personal Inventarios Facturaci…" at bounding box center [767, 383] width 1535 height 766
paste input "Limonada Natural"
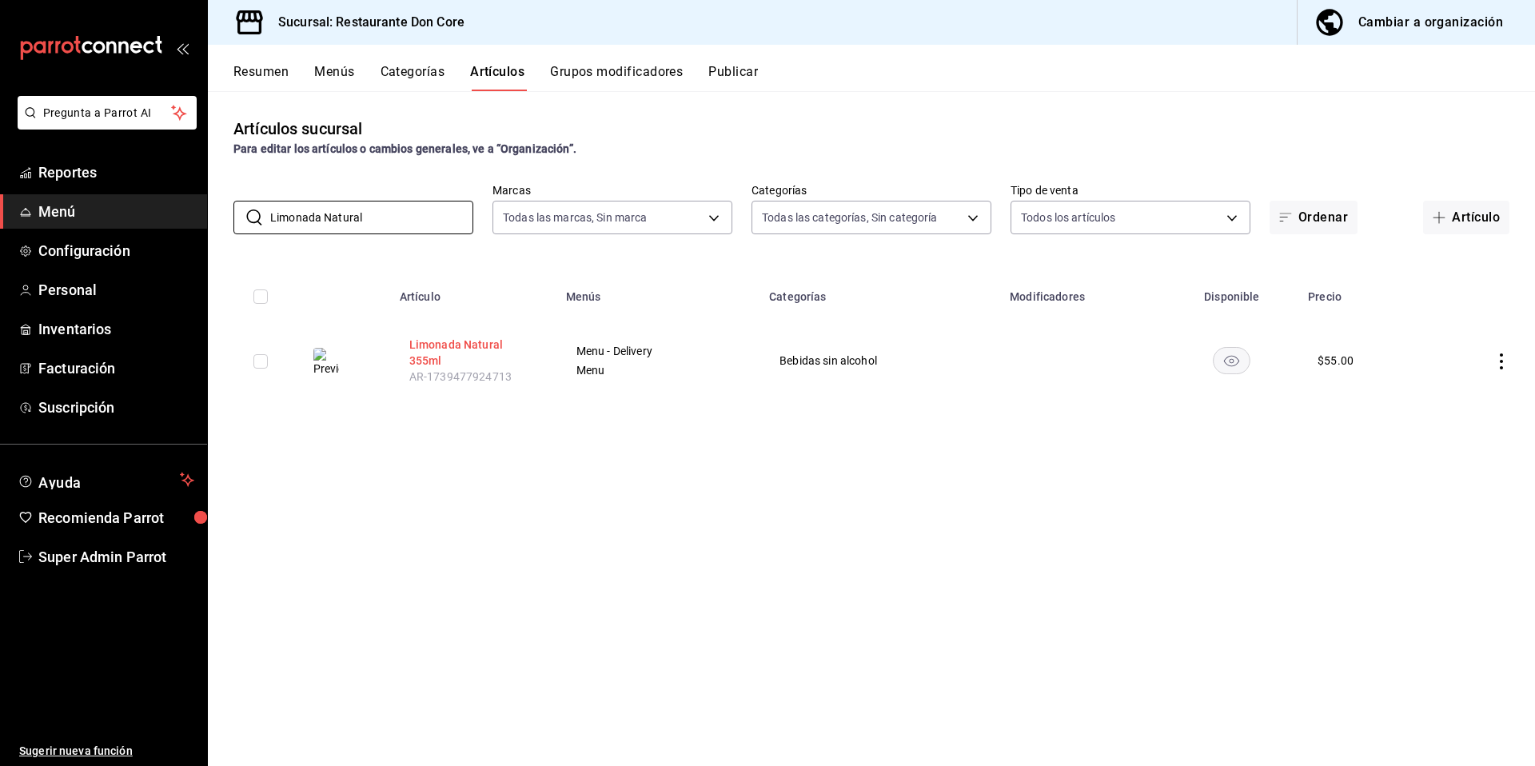
type input "Limonada Natural"
click at [512, 346] on button "Limonada Natural 355ml" at bounding box center [473, 353] width 128 height 32
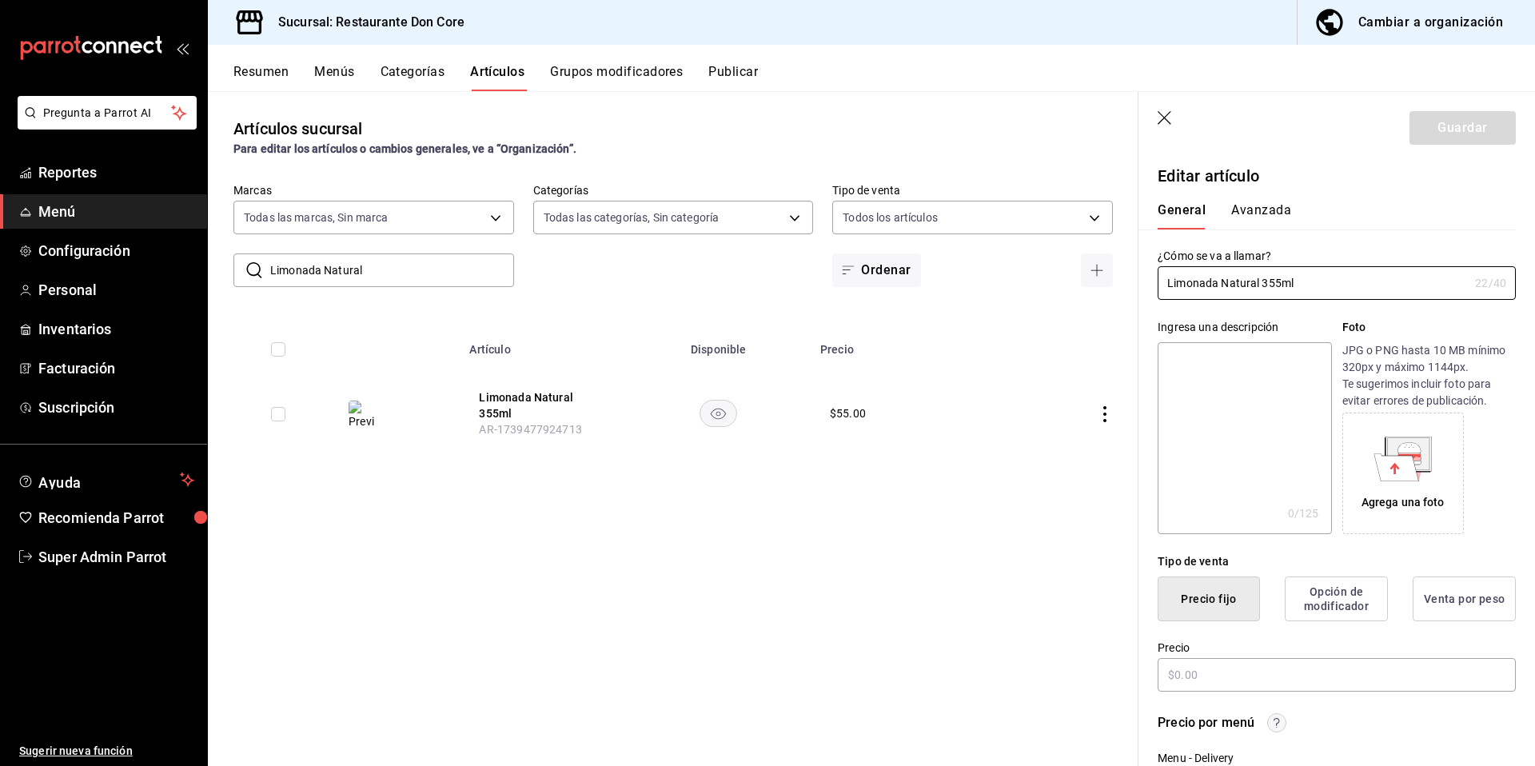
type input "$55.00"
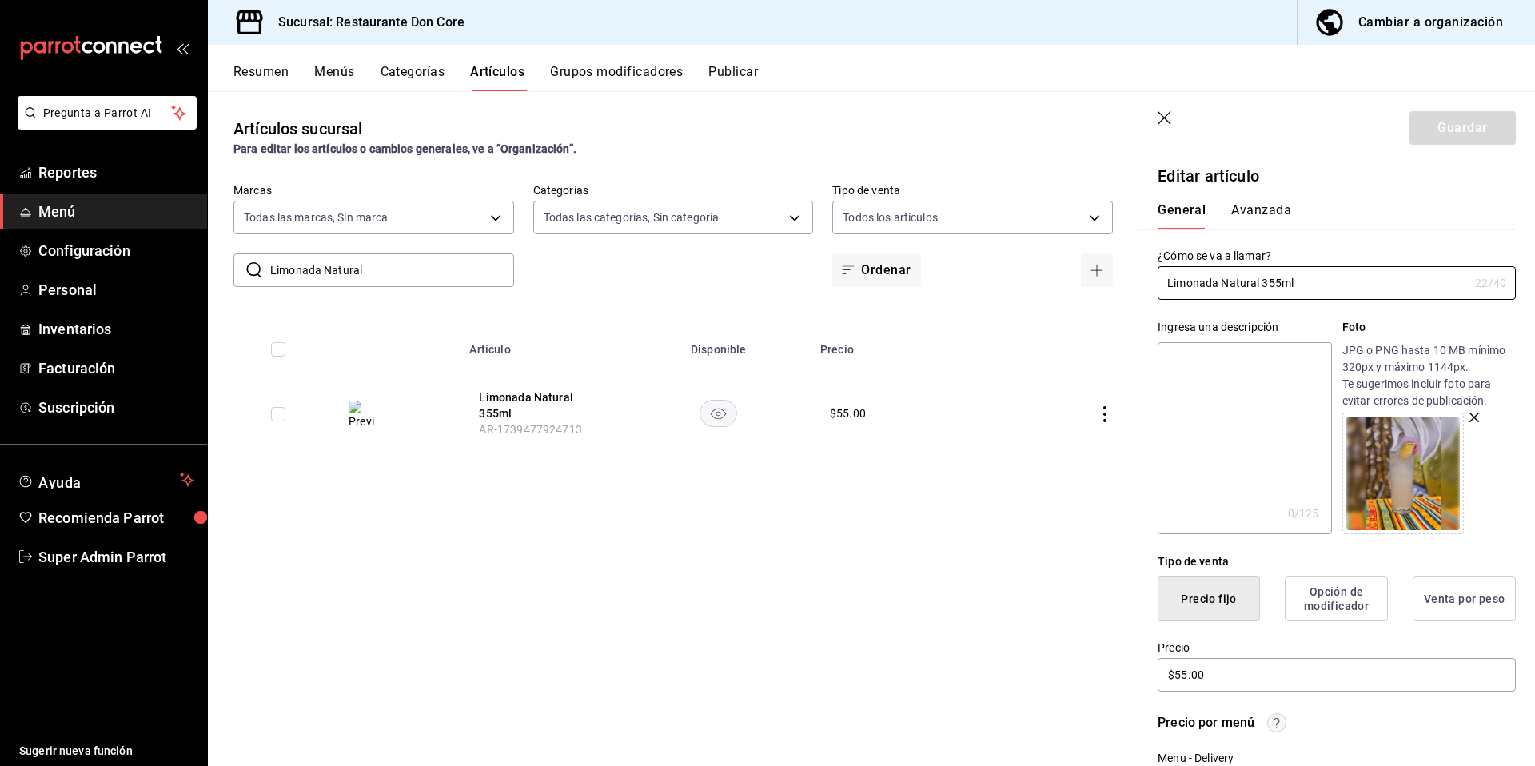
click at [1212, 436] on textarea at bounding box center [1243, 438] width 173 height 192
paste textarea "Limonada Natural"
type textarea "Limonada Natural"
type textarea "x"
type textarea "Limonada Natural"
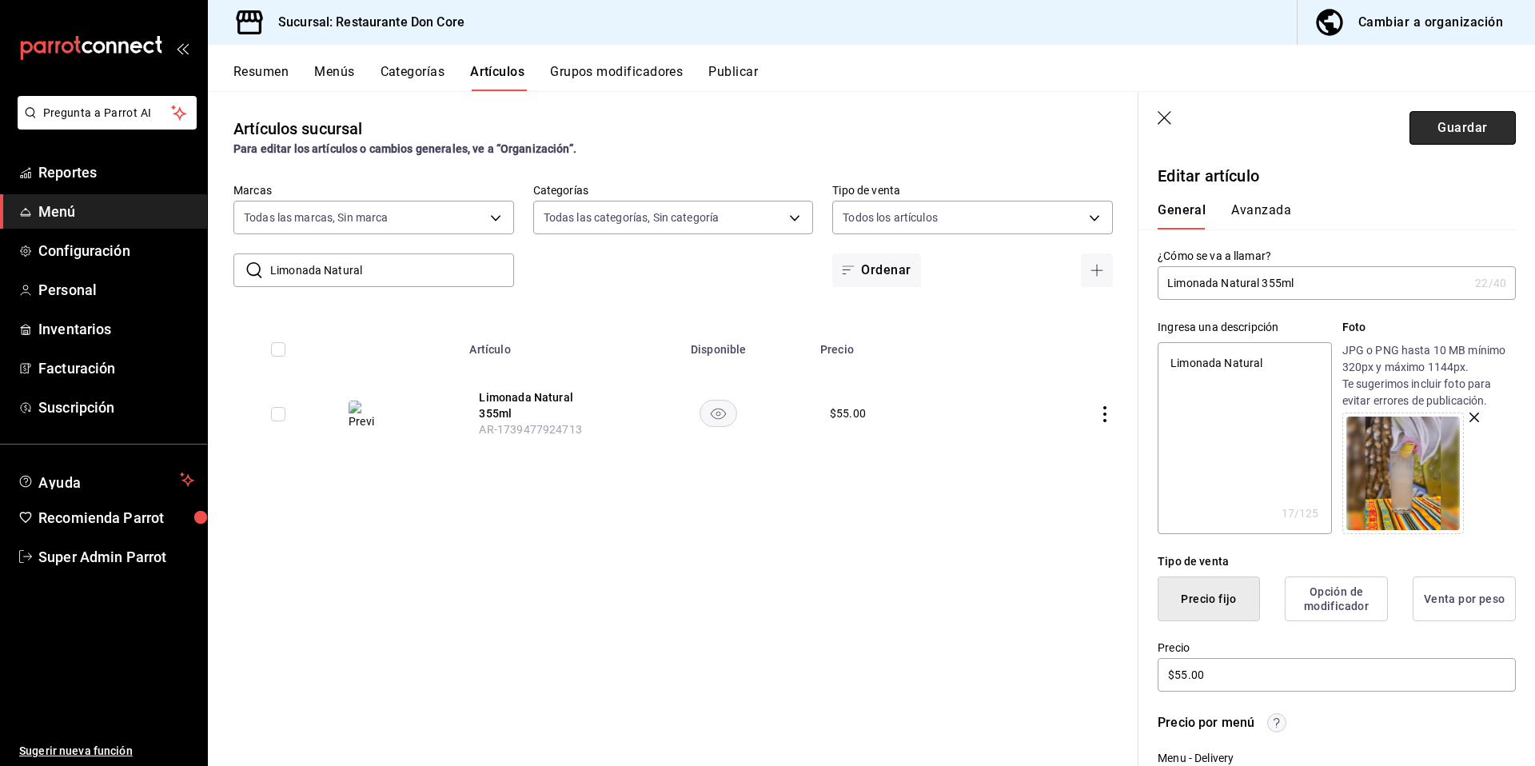
click at [1452, 130] on button "Guardar" at bounding box center [1462, 128] width 106 height 34
type textarea "x"
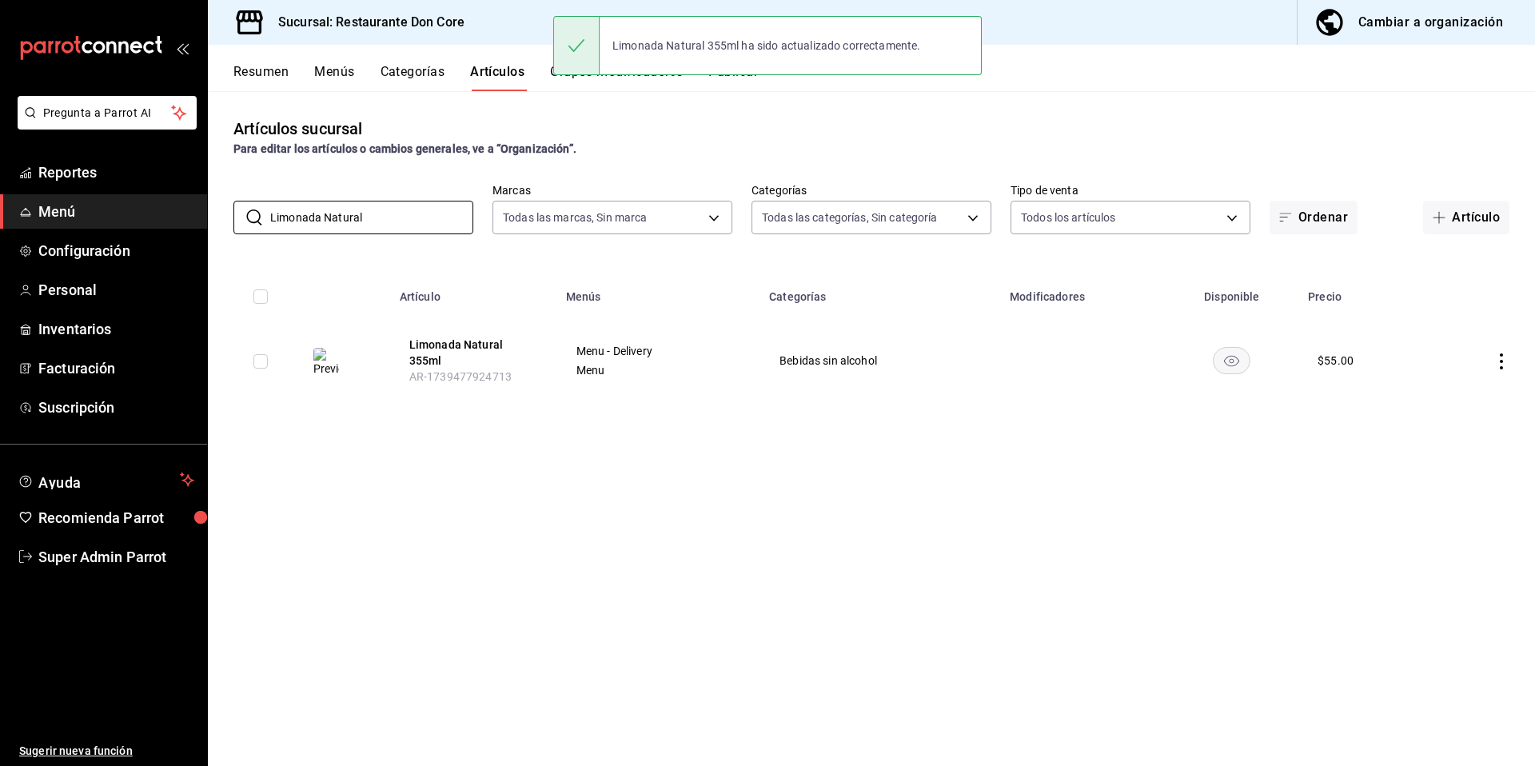
drag, startPoint x: 366, startPoint y: 214, endPoint x: 222, endPoint y: 188, distance: 146.3
click at [225, 190] on div "​ Limonada Natural ​ Marcas Todas las marcas, Sin marca 0510f1b4-e7bb-4c6d-97a2…" at bounding box center [871, 208] width 1327 height 51
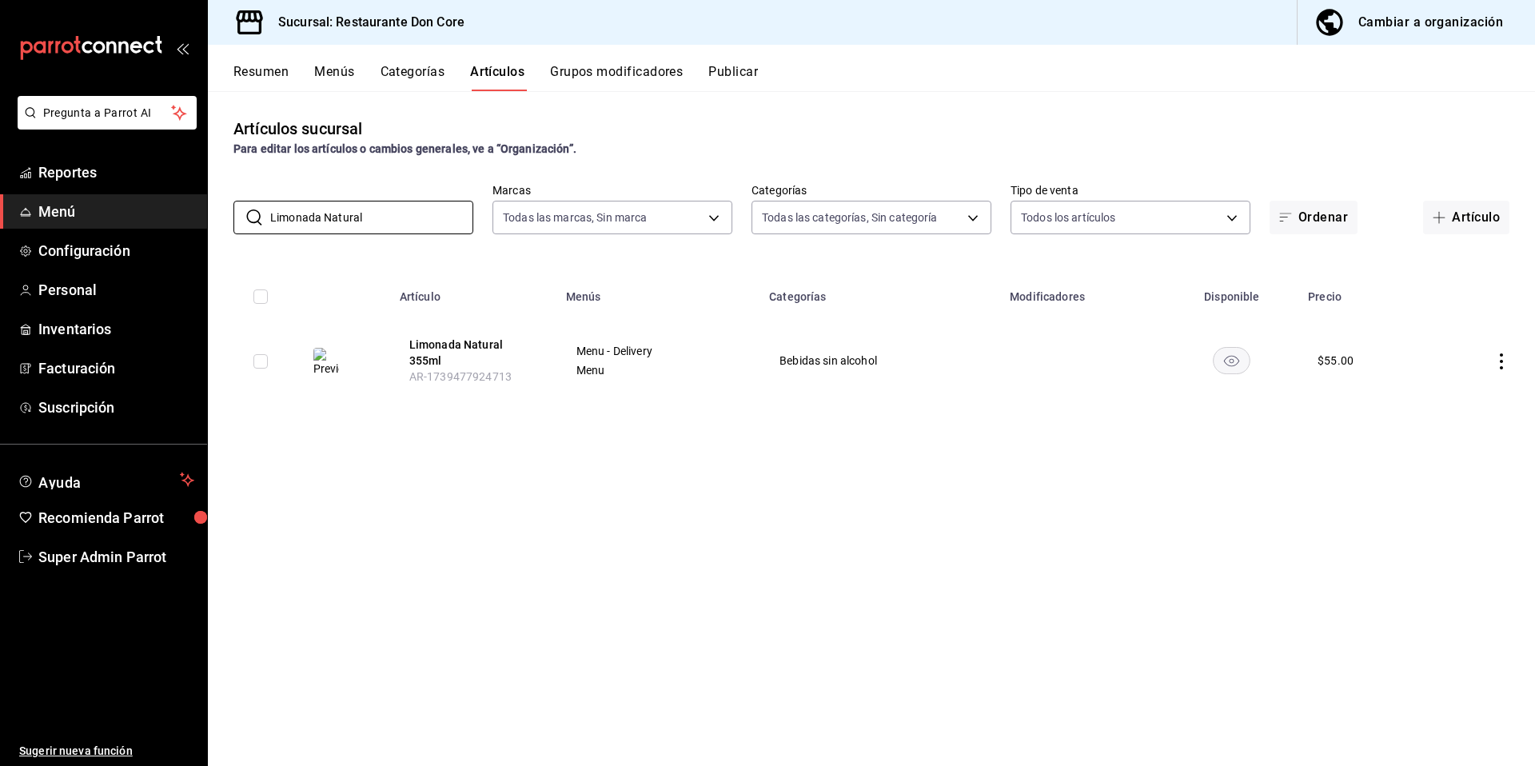
paste input "Limonada Mineral"
type input "Limonada Mineral"
click at [519, 346] on button "Limonada Mineral 355ml" at bounding box center [473, 353] width 128 height 32
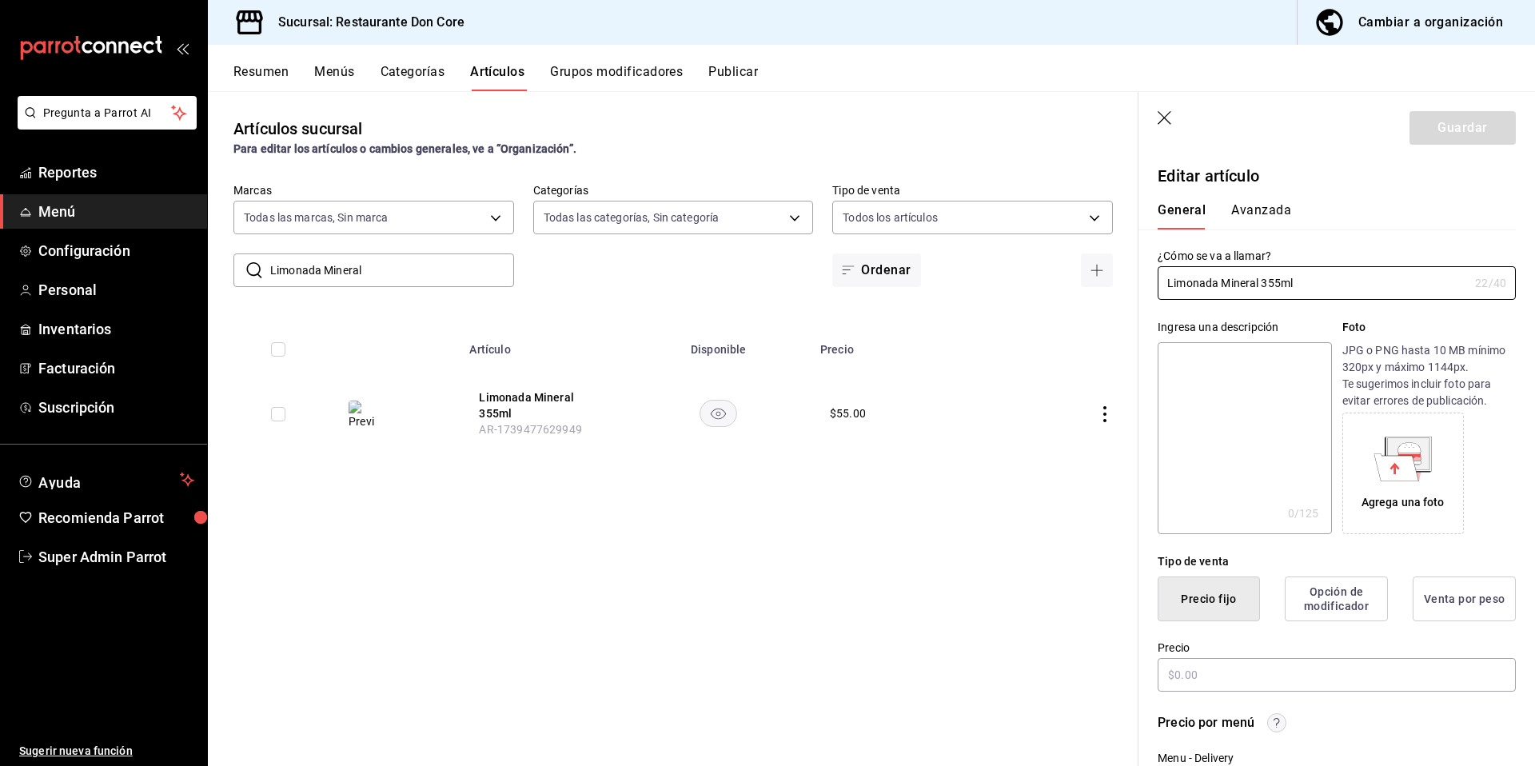
type input "$55.00"
radio input "false"
radio input "true"
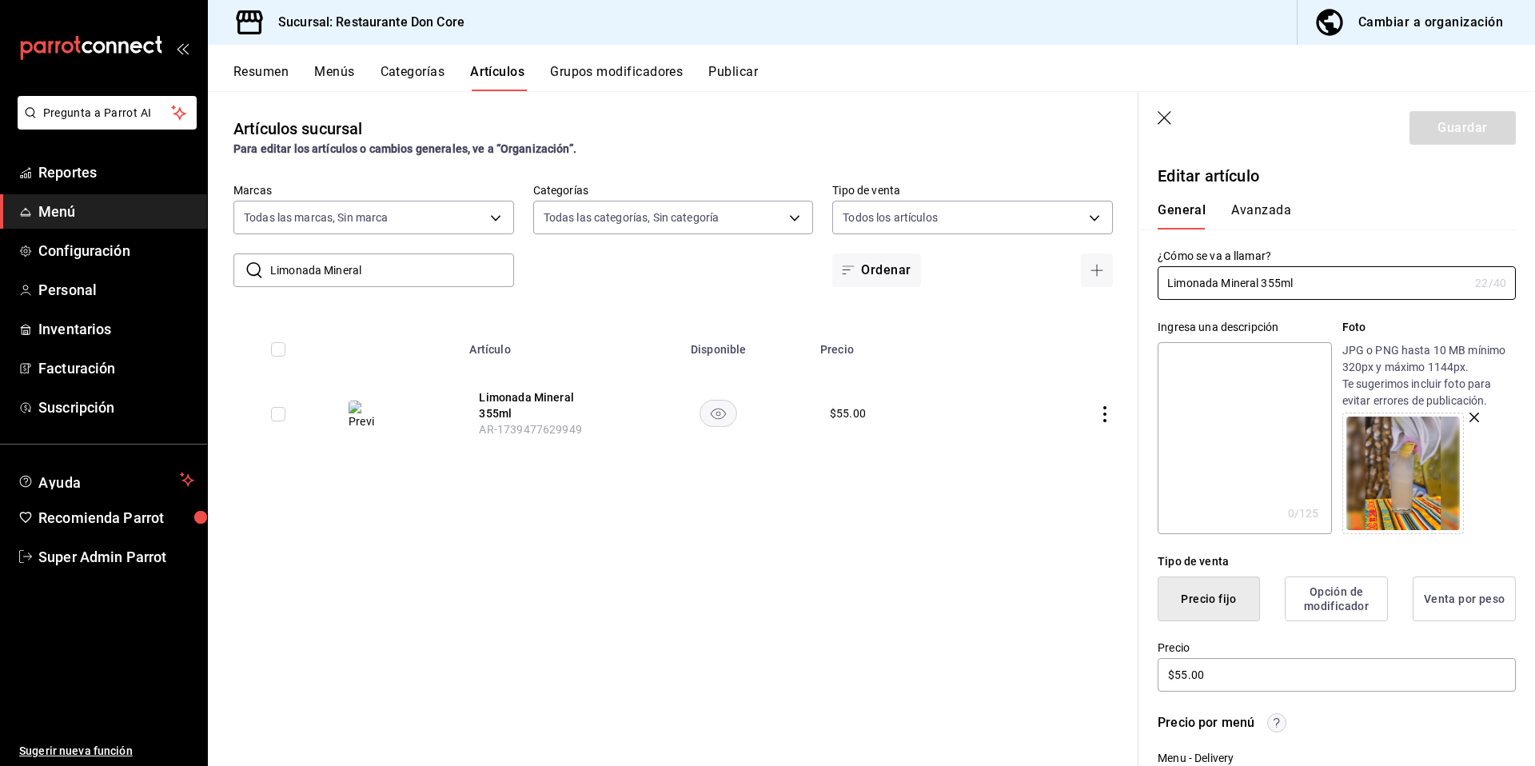
click at [1208, 406] on textarea at bounding box center [1243, 438] width 173 height 192
paste textarea "Limonada Mineral"
type textarea "Limonada Mineral"
type textarea "x"
type textarea "Limonada Mineral"
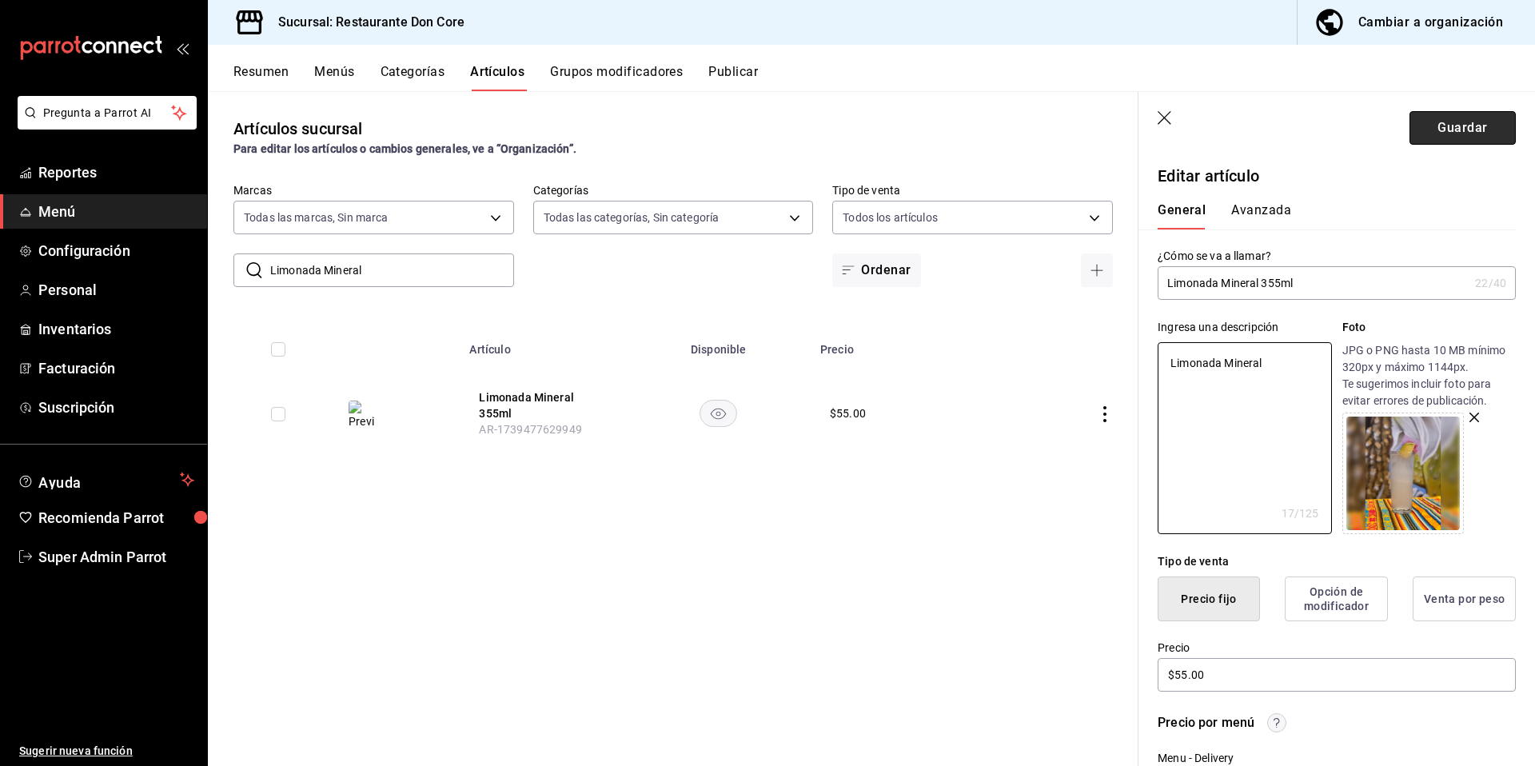
click at [1457, 114] on button "Guardar" at bounding box center [1462, 128] width 106 height 34
type textarea "x"
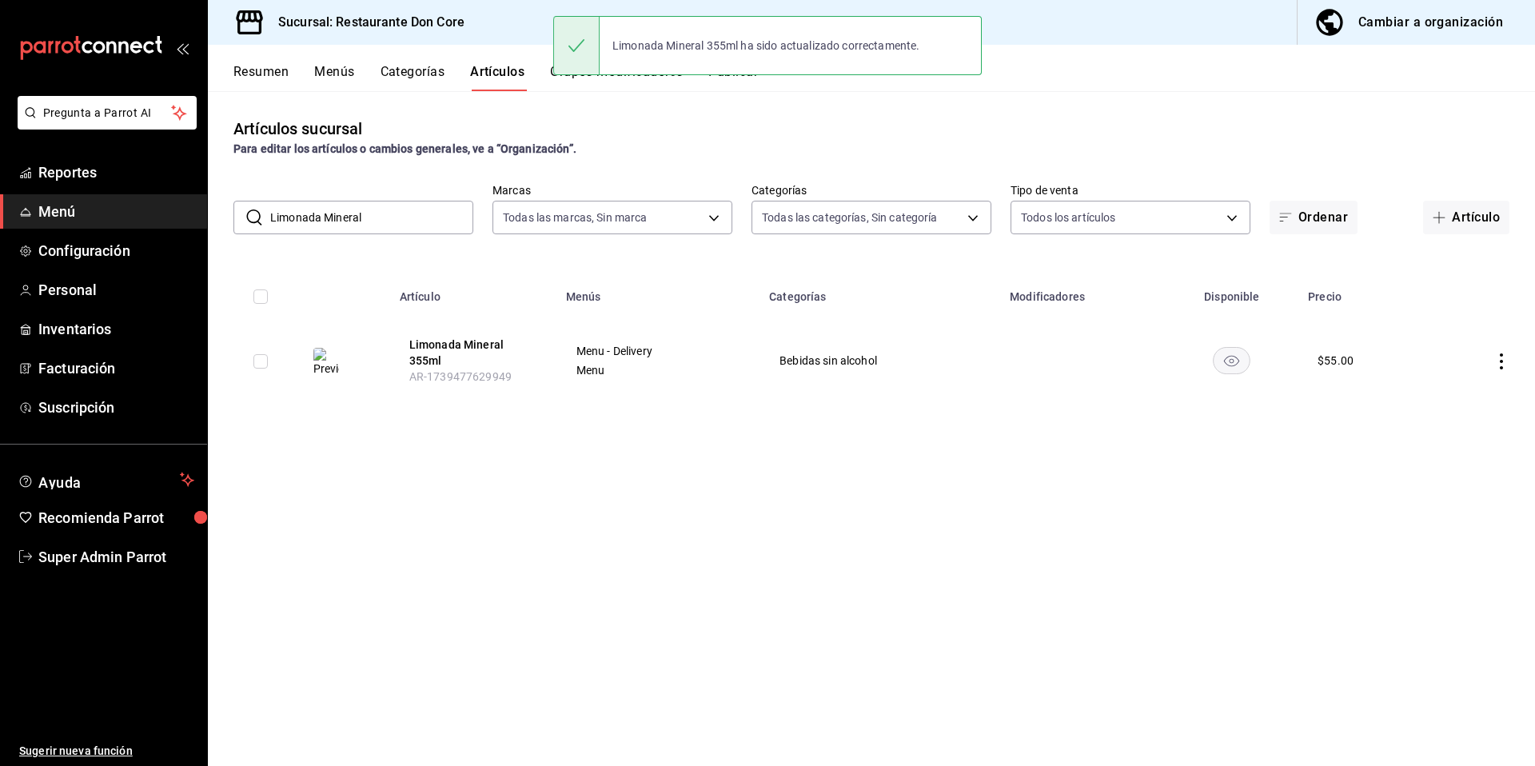
drag, startPoint x: 354, startPoint y: 226, endPoint x: 244, endPoint y: 212, distance: 111.2
click at [244, 212] on div "​ Limonada Mineral ​" at bounding box center [353, 218] width 240 height 34
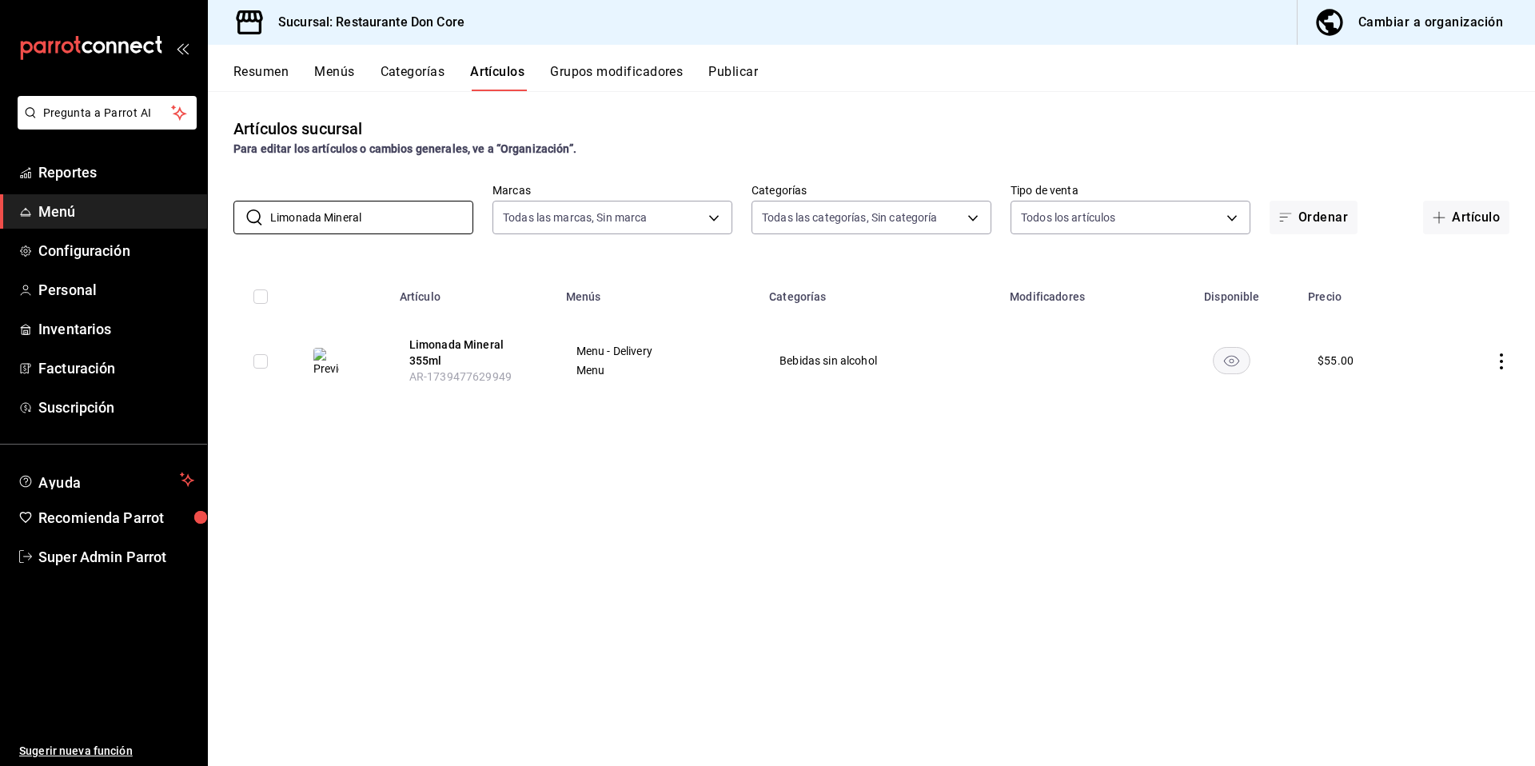
paste input "Agua de Horchata"
type input "Agua de Horchata"
click at [473, 344] on button "Agua de Horchata" at bounding box center [473, 349] width 128 height 16
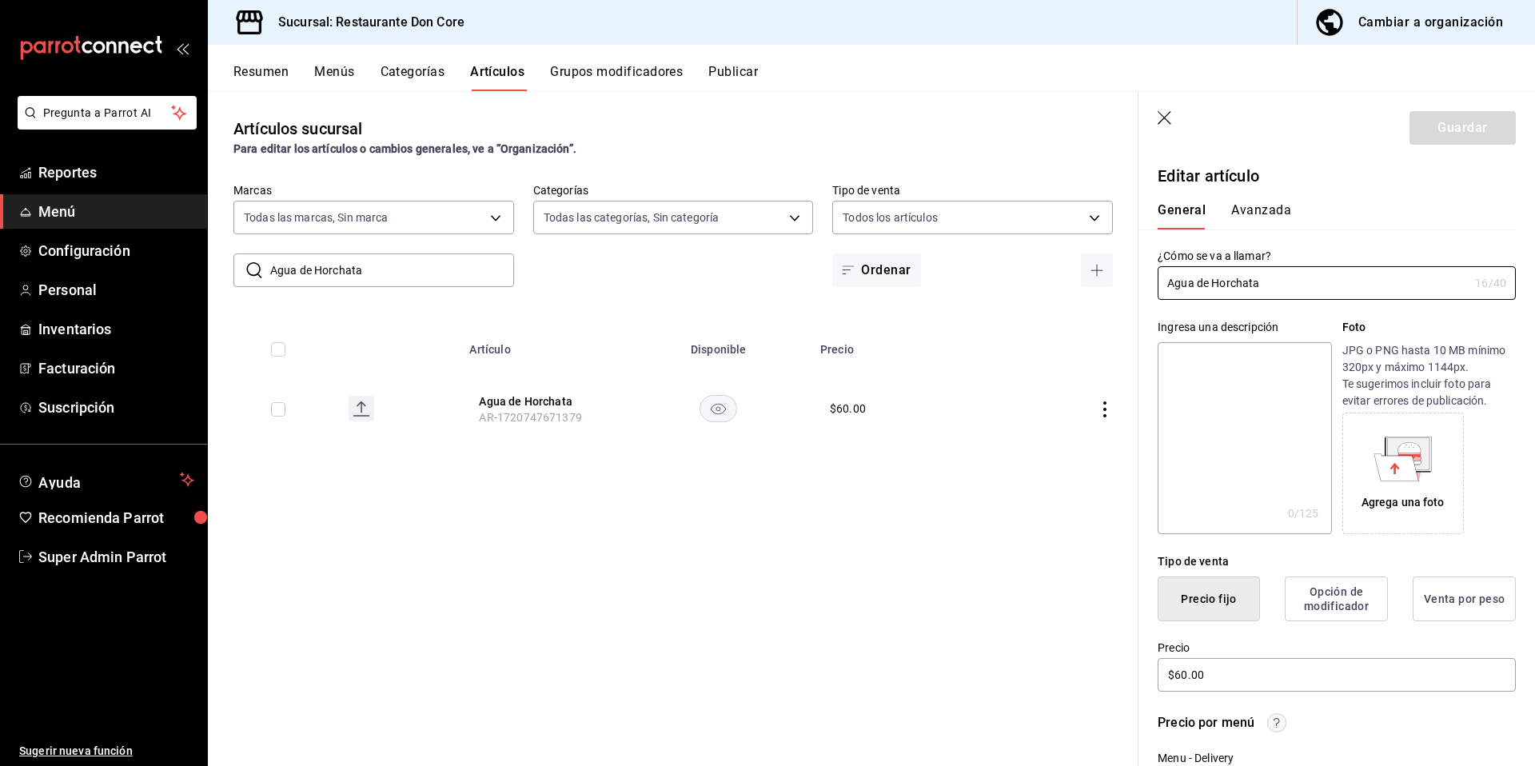
click at [1226, 411] on textarea at bounding box center [1243, 438] width 173 height 192
paste textarea "Agua de Horchata"
type textarea "Agua de Horchata"
type textarea "x"
type textarea "Agua de Horchata"
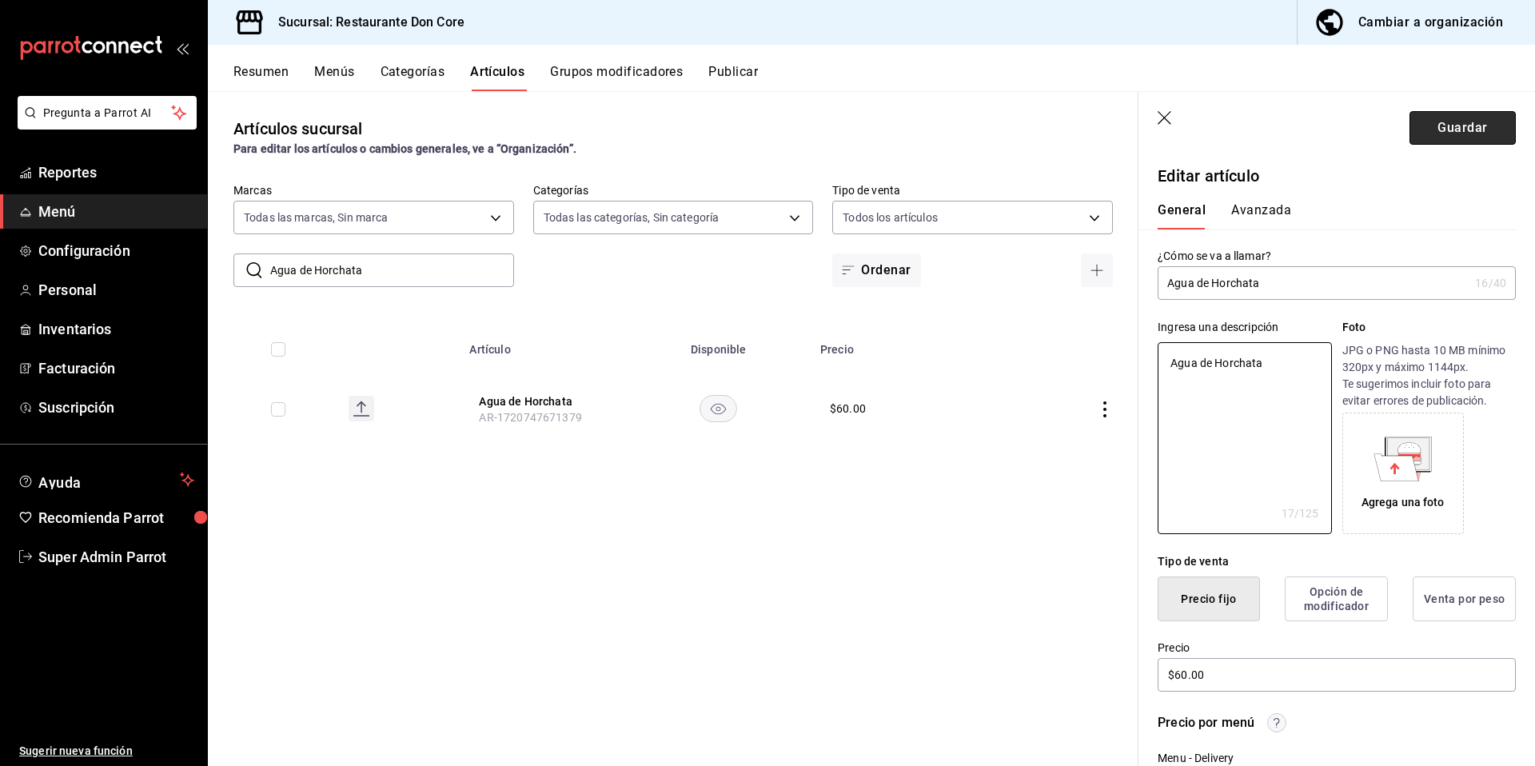
click at [1464, 128] on button "Guardar" at bounding box center [1462, 128] width 106 height 34
type textarea "x"
type input "AR-1758148551005"
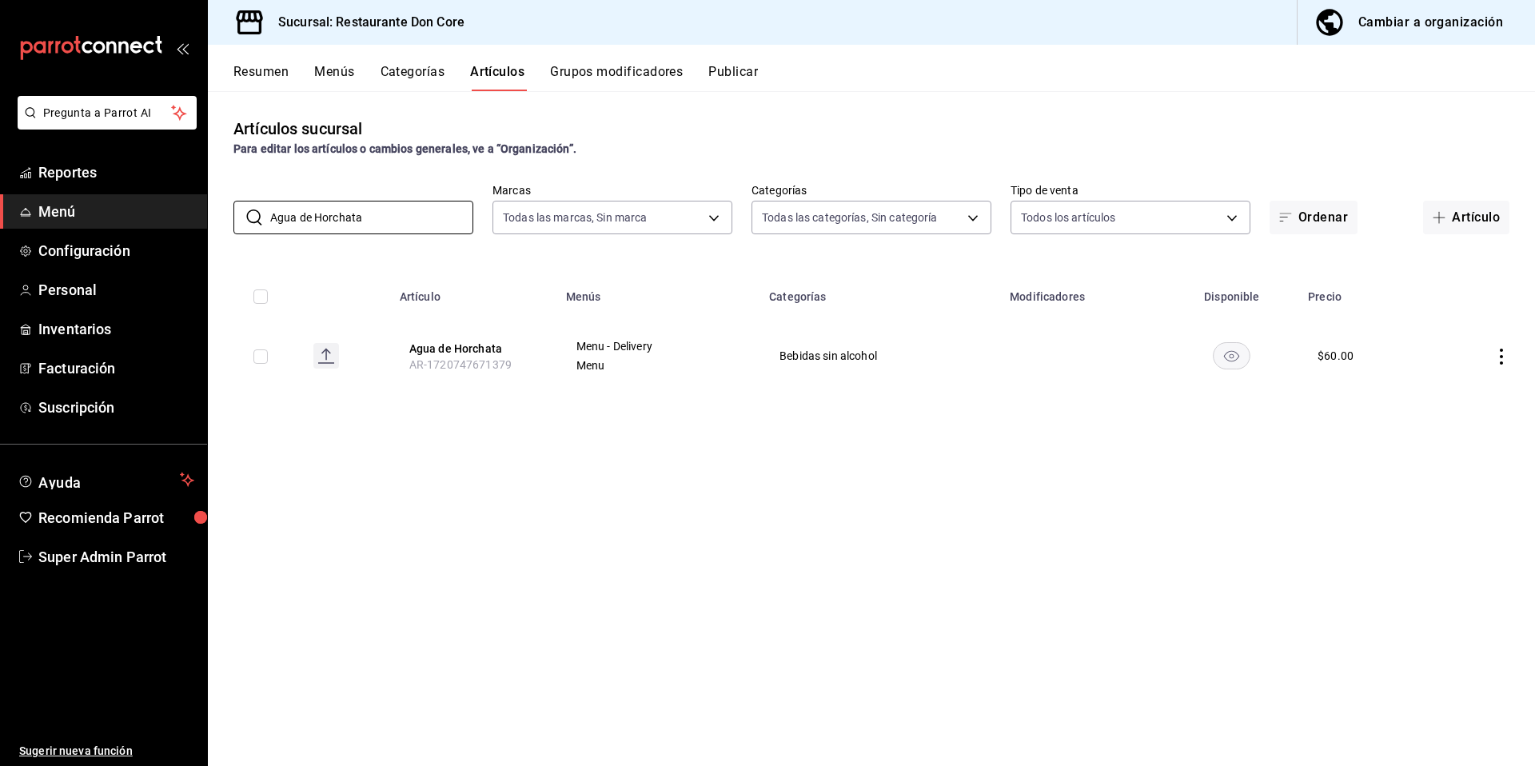
drag, startPoint x: 399, startPoint y: 226, endPoint x: 231, endPoint y: 212, distance: 168.5
click at [231, 212] on div "​ Agua de Horchata ​ Marcas Todas las marcas, Sin marca 0510f1b4-e7bb-4c6d-97a2…" at bounding box center [871, 208] width 1327 height 51
paste input "Agua de Jamaic"
type input "Agua de Jamaica"
click at [455, 339] on th "Agua de Jamaica AR-1720747796822" at bounding box center [473, 360] width 166 height 86
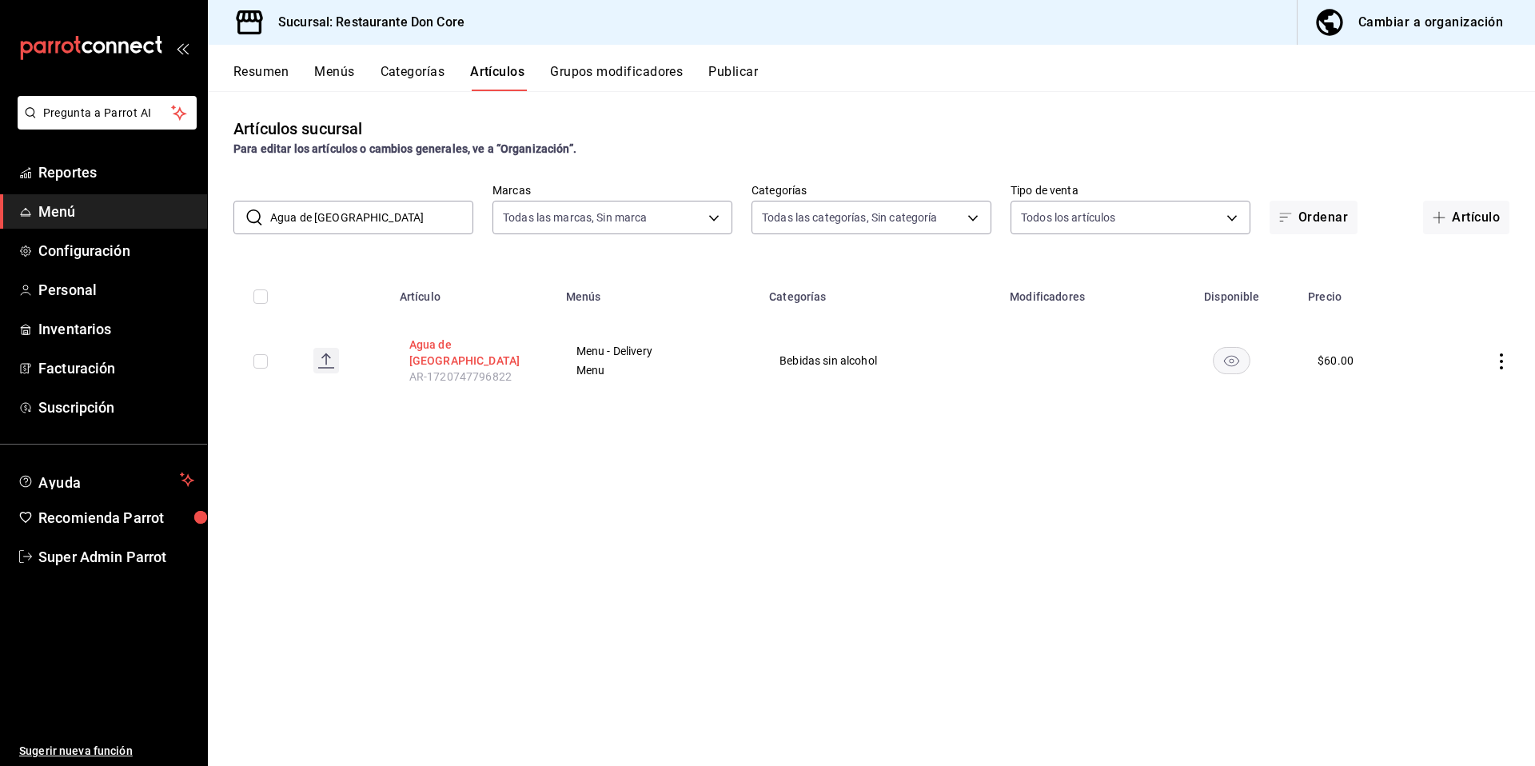
click at [461, 340] on button "Agua de Jamaica" at bounding box center [473, 353] width 128 height 32
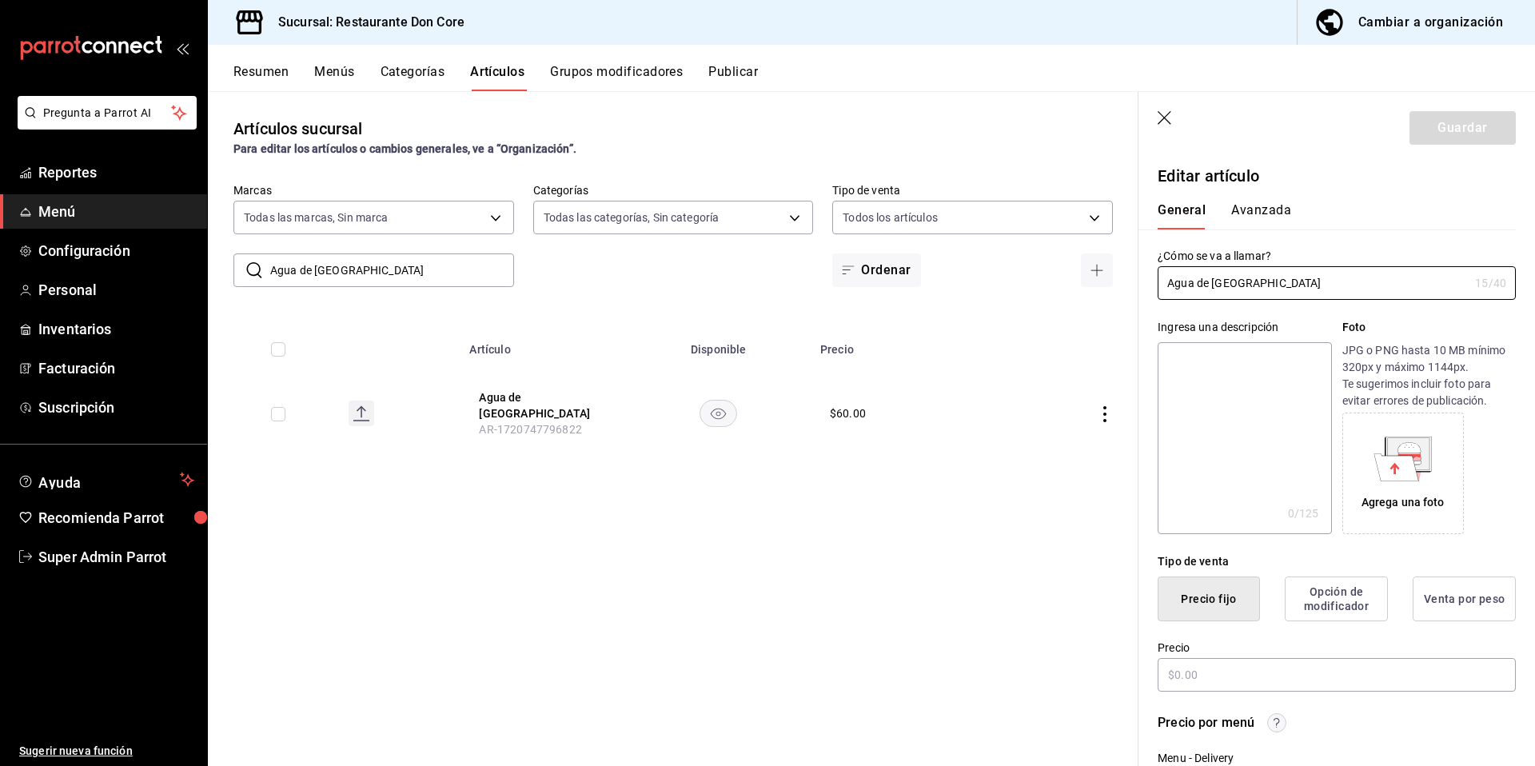
type input "$60.00"
click at [1221, 387] on textarea at bounding box center [1243, 438] width 173 height 192
paste textarea "Agua de Jamaica"
type textarea "Agua de Jamaica"
type textarea "x"
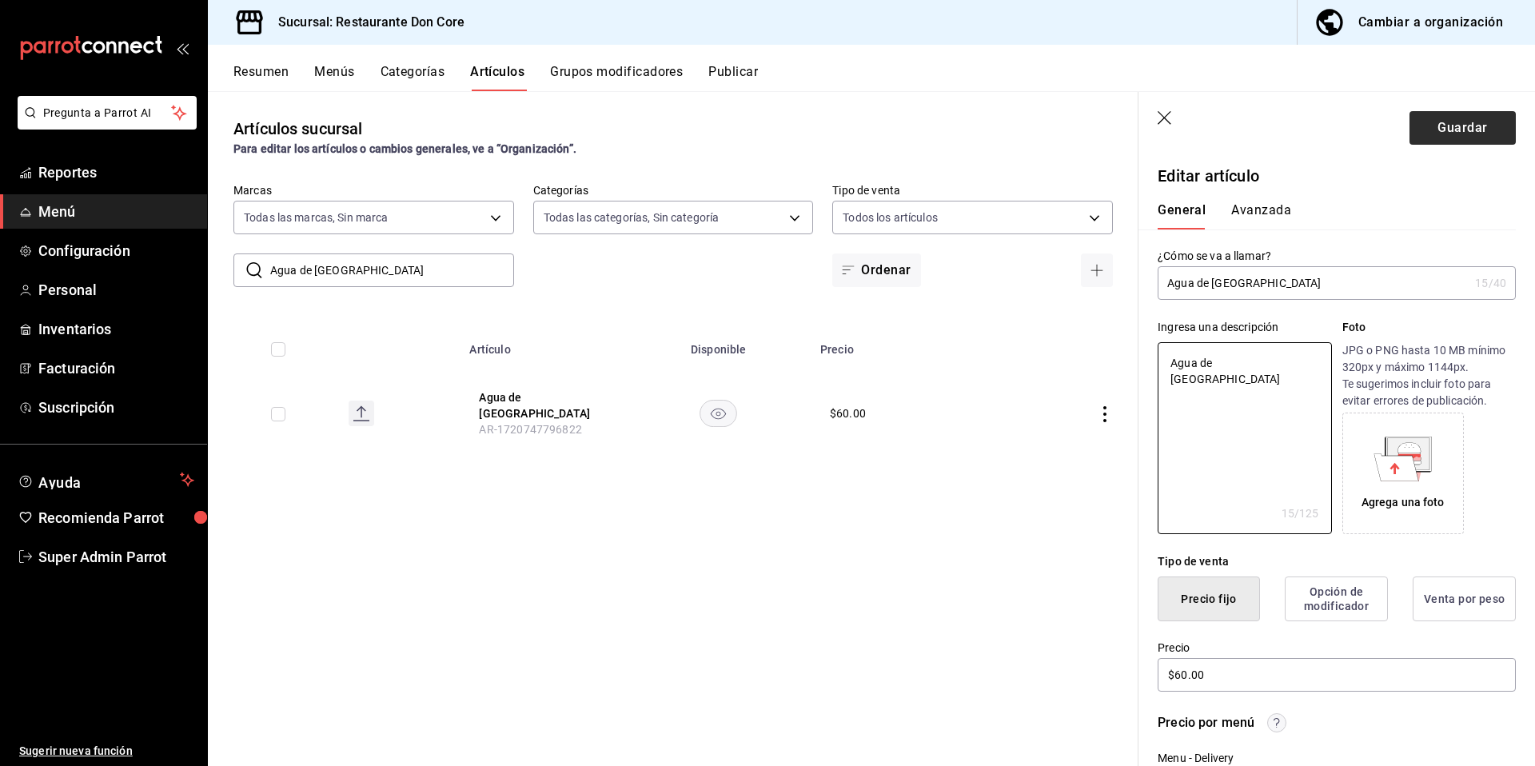
type textarea "Agua de Jamaica"
click at [1437, 122] on button "Guardar" at bounding box center [1462, 128] width 106 height 34
type textarea "x"
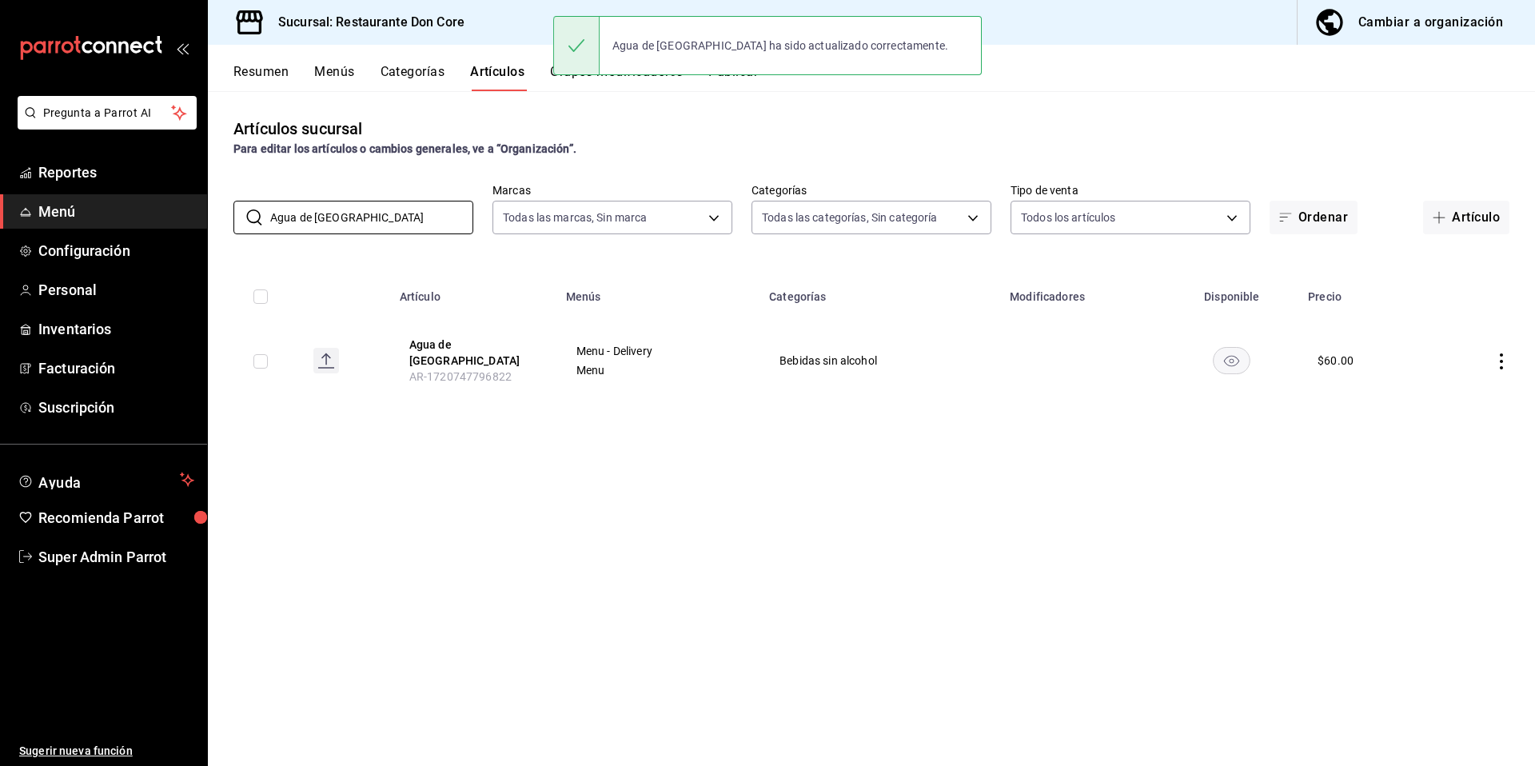
drag, startPoint x: 383, startPoint y: 214, endPoint x: 189, endPoint y: 202, distance: 194.6
click at [207, 208] on div "Pregunta a Parrot AI Reportes Menú Configuración Personal Inventarios Facturaci…" at bounding box center [767, 383] width 1535 height 766
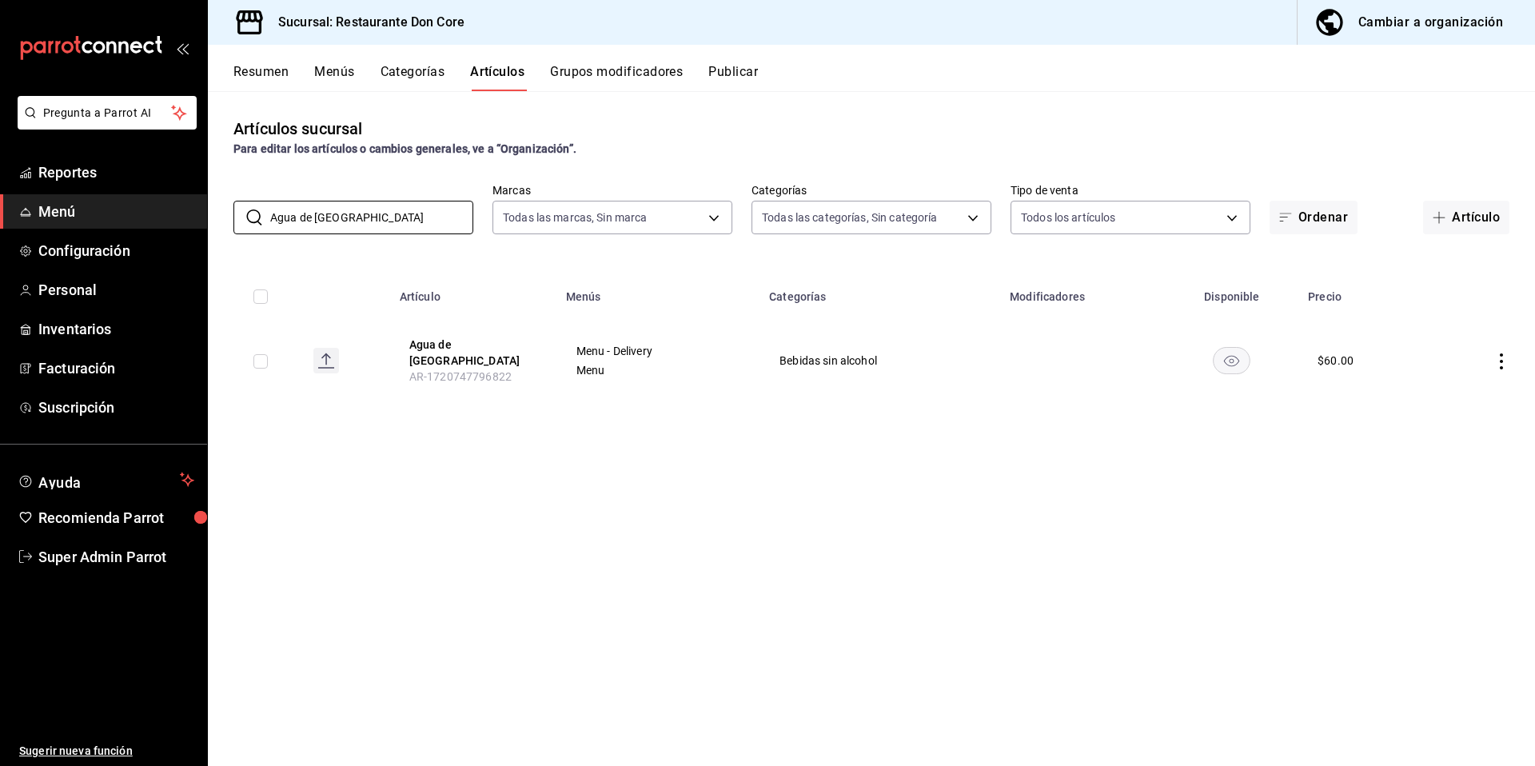
paste input "natural embotellad"
type input "Agua natural embotellada"
click at [491, 363] on button "Agua natural embotellada 330 ml" at bounding box center [473, 353] width 128 height 32
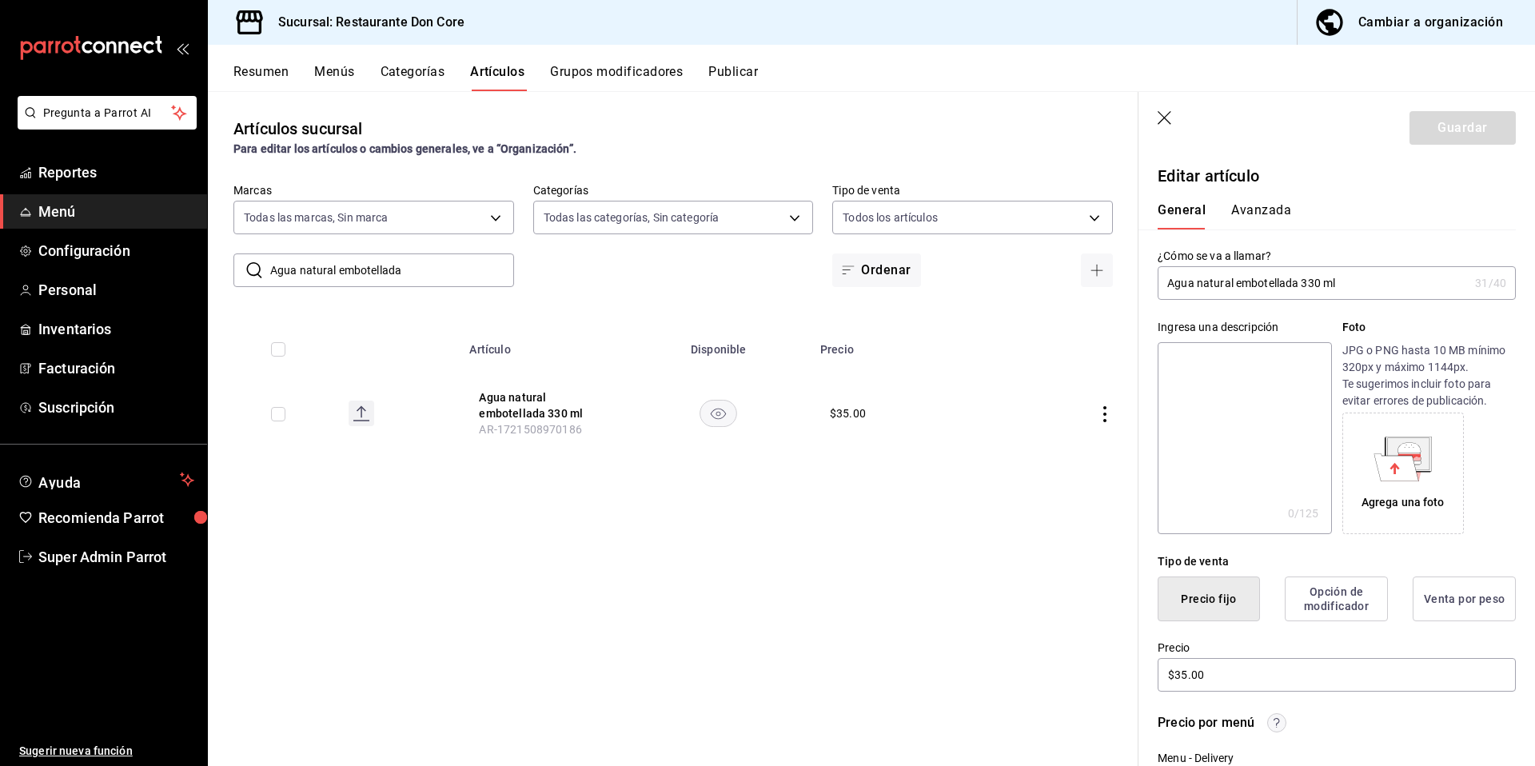
click at [1277, 445] on textarea at bounding box center [1243, 438] width 173 height 192
paste textarea "Agua natural embotellada"
type textarea "Agua natural embotellada"
type textarea "x"
type textarea "Agua natural embotellada"
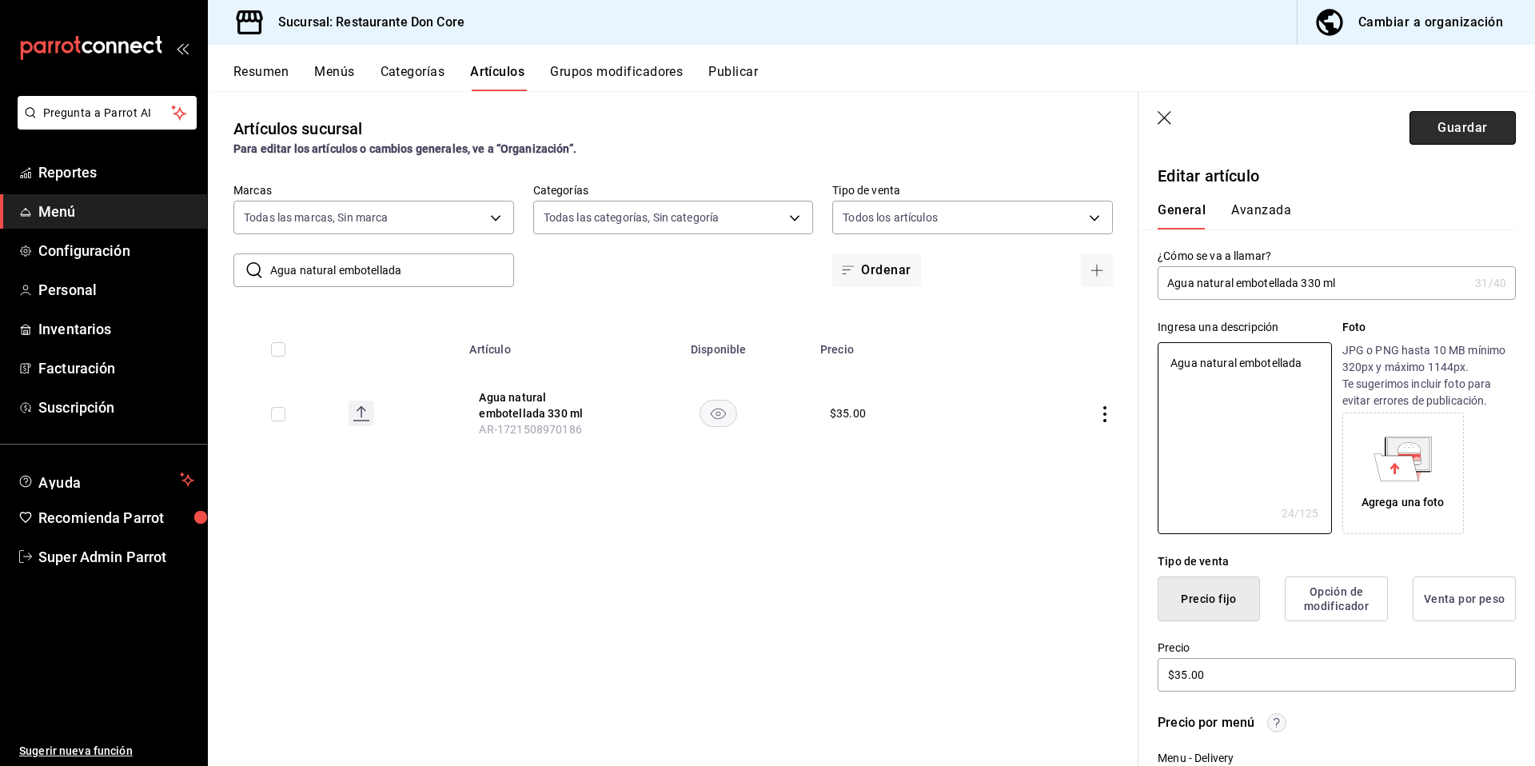
click at [1486, 124] on button "Guardar" at bounding box center [1462, 128] width 106 height 34
type textarea "x"
type input "AR-1758148580349"
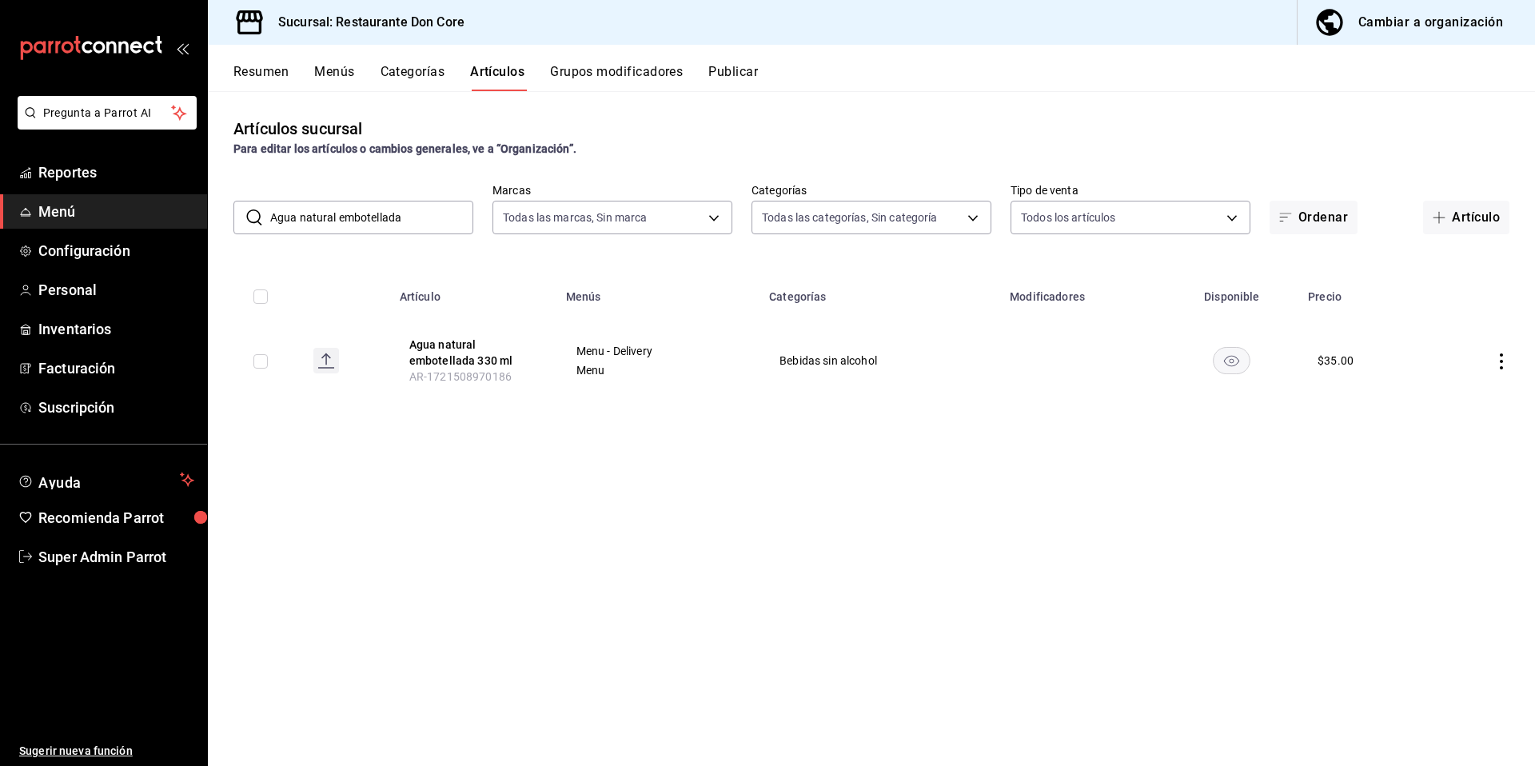
drag, startPoint x: 414, startPoint y: 221, endPoint x: 270, endPoint y: 224, distance: 143.9
click at [270, 224] on input "Agua natural embotellada" at bounding box center [371, 217] width 203 height 32
drag, startPoint x: 414, startPoint y: 217, endPoint x: 245, endPoint y: 196, distance: 169.9
click at [248, 197] on div "​ Agua natural embotellada ​ Marcas Todas las marcas, Sin marca 0510f1b4-e7bb-4…" at bounding box center [871, 208] width 1327 height 51
paste input "Coco-horchata"
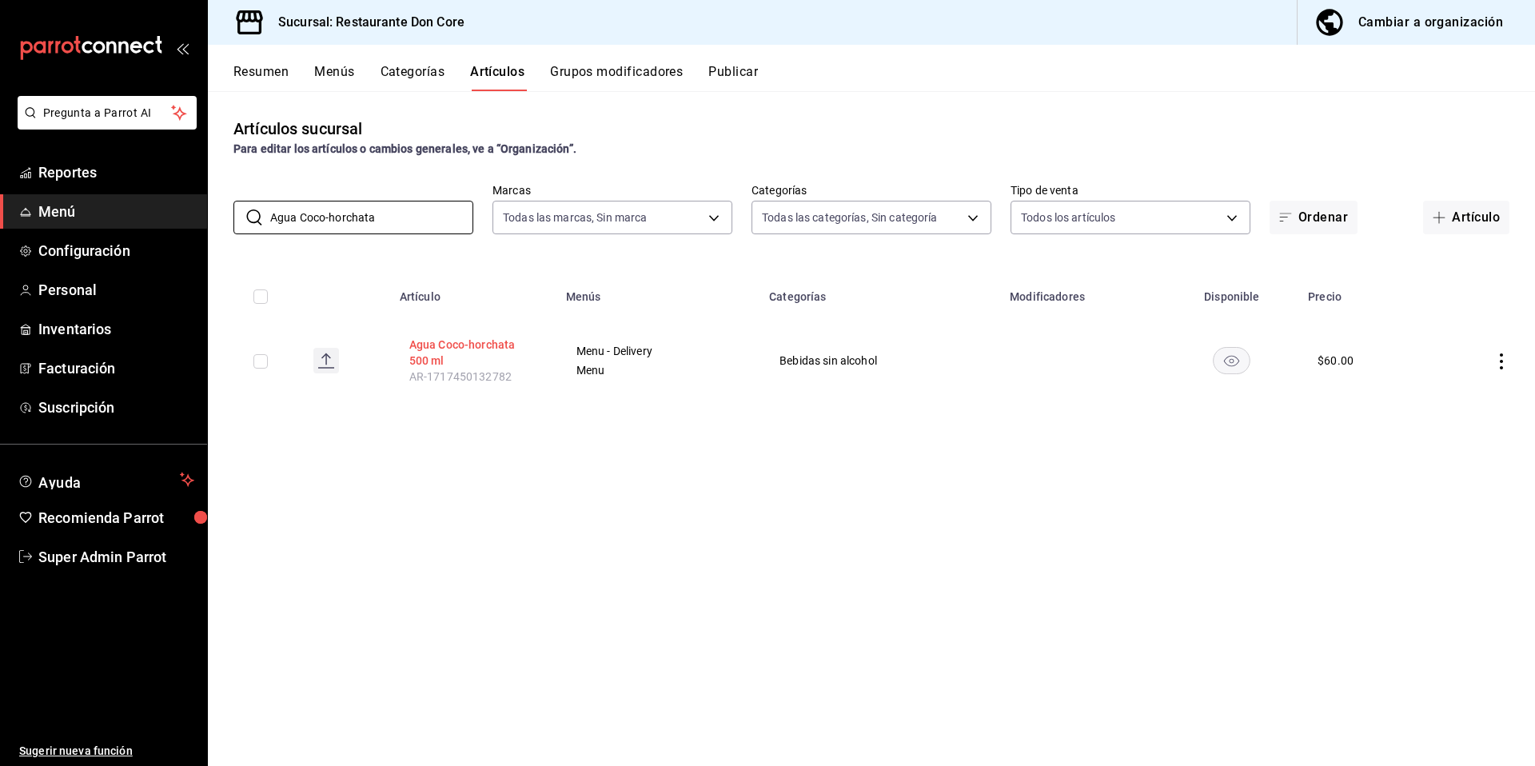
type input "Agua Coco-horchata"
click at [461, 346] on button "Agua Coco-horchata 500 ml" at bounding box center [473, 353] width 128 height 32
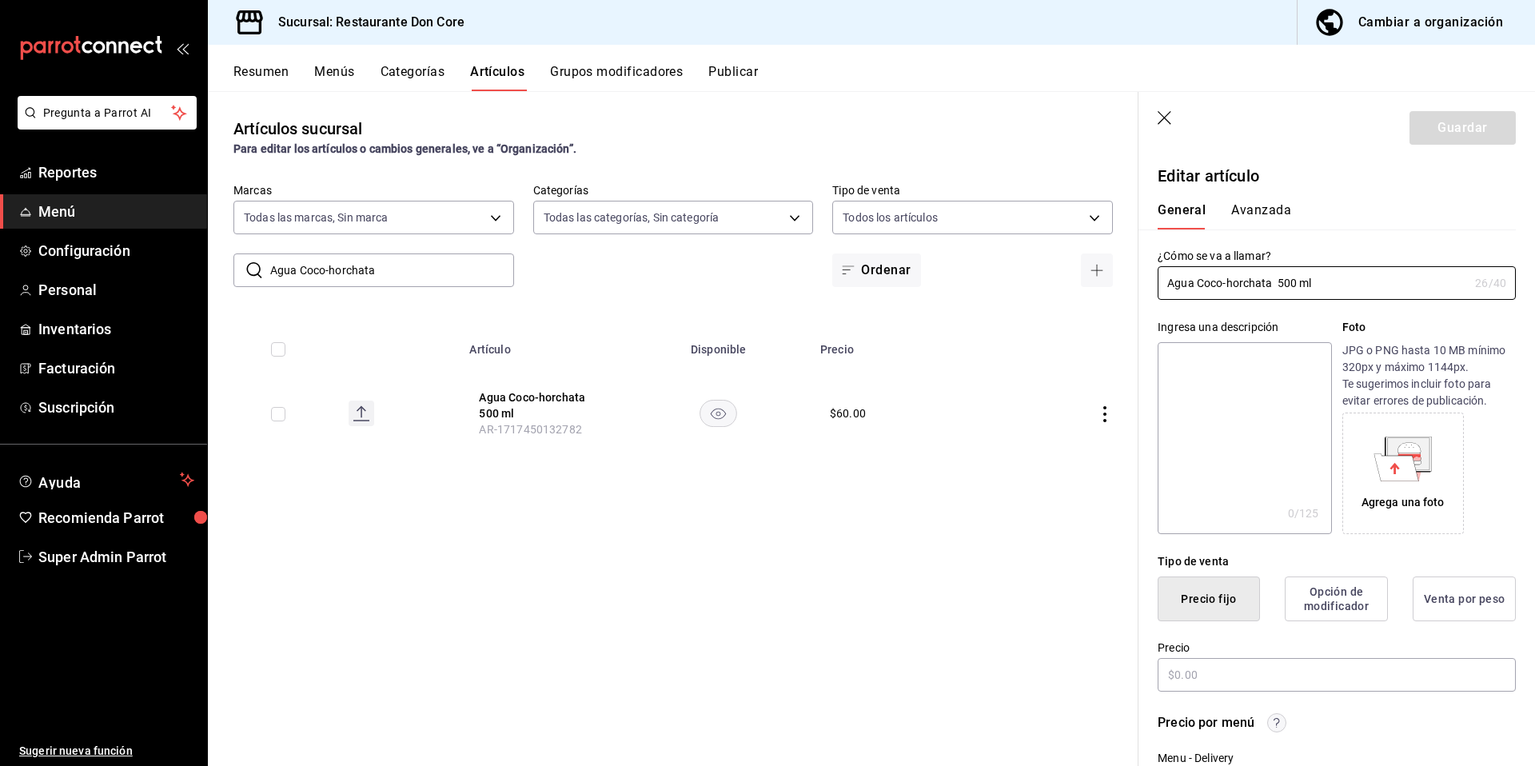
type input "$60.00"
click at [1165, 424] on textarea at bounding box center [1243, 438] width 173 height 192
paste textarea "Agua Coco-horchata"
type textarea "Agua Coco-horchata"
type textarea "x"
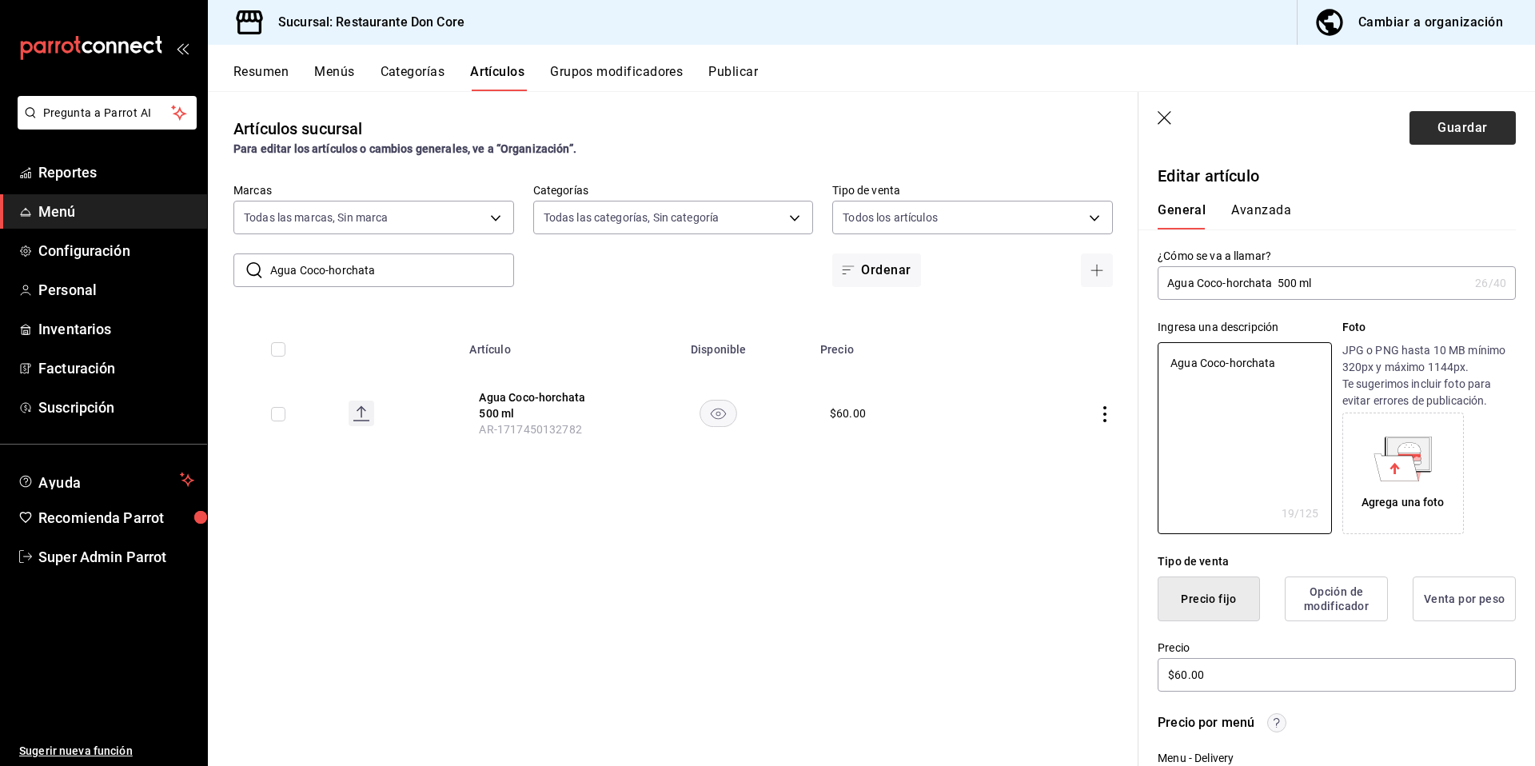
type textarea "Agua Coco-horchata"
click at [1448, 133] on button "Guardar" at bounding box center [1462, 128] width 106 height 34
type textarea "x"
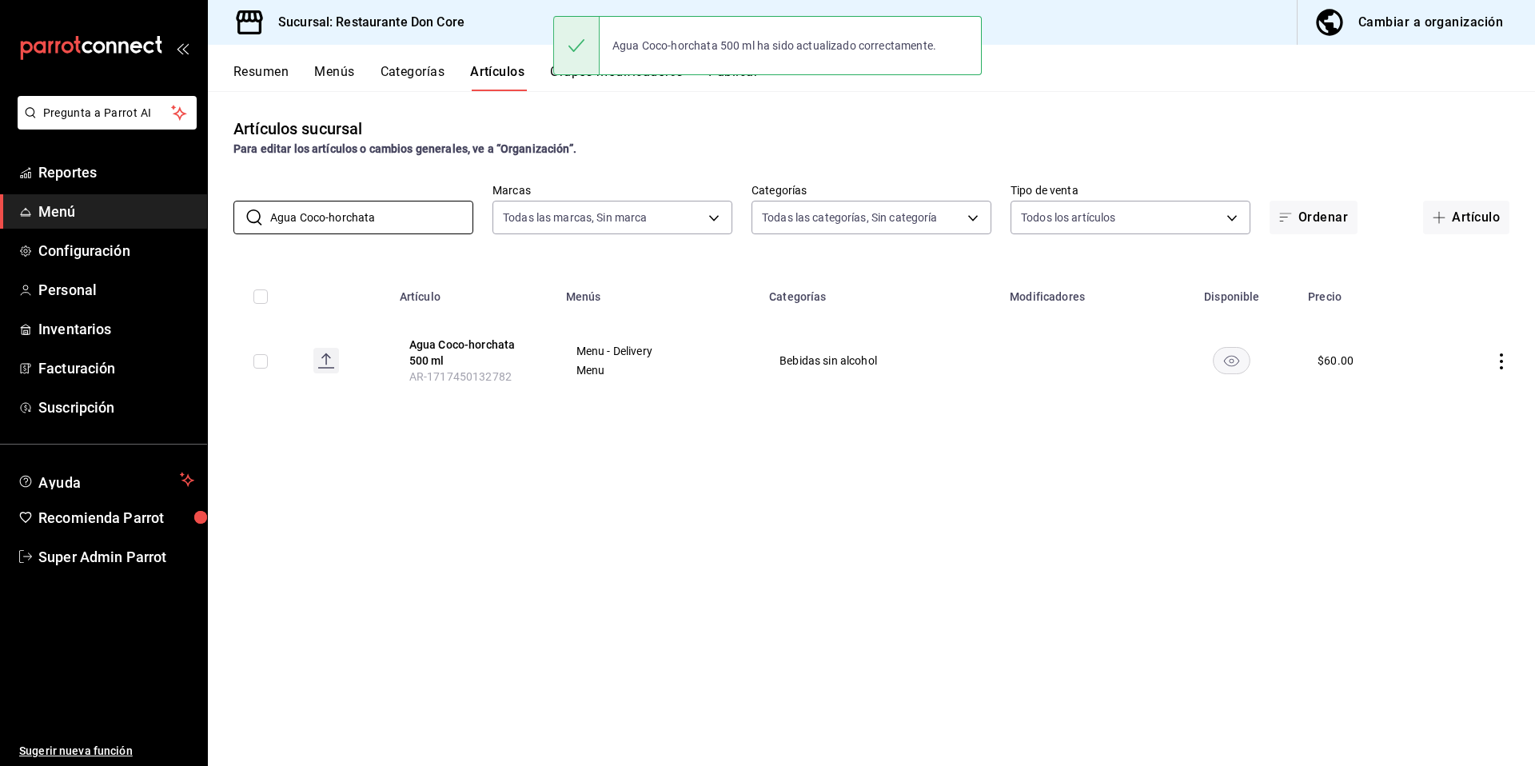
drag, startPoint x: 390, startPoint y: 227, endPoint x: 214, endPoint y: 196, distance: 178.6
click at [220, 197] on div "​ Agua Coco-horchata ​ Marcas Todas las marcas, Sin marca 0510f1b4-e7bb-4c6d-97…" at bounding box center [871, 208] width 1327 height 51
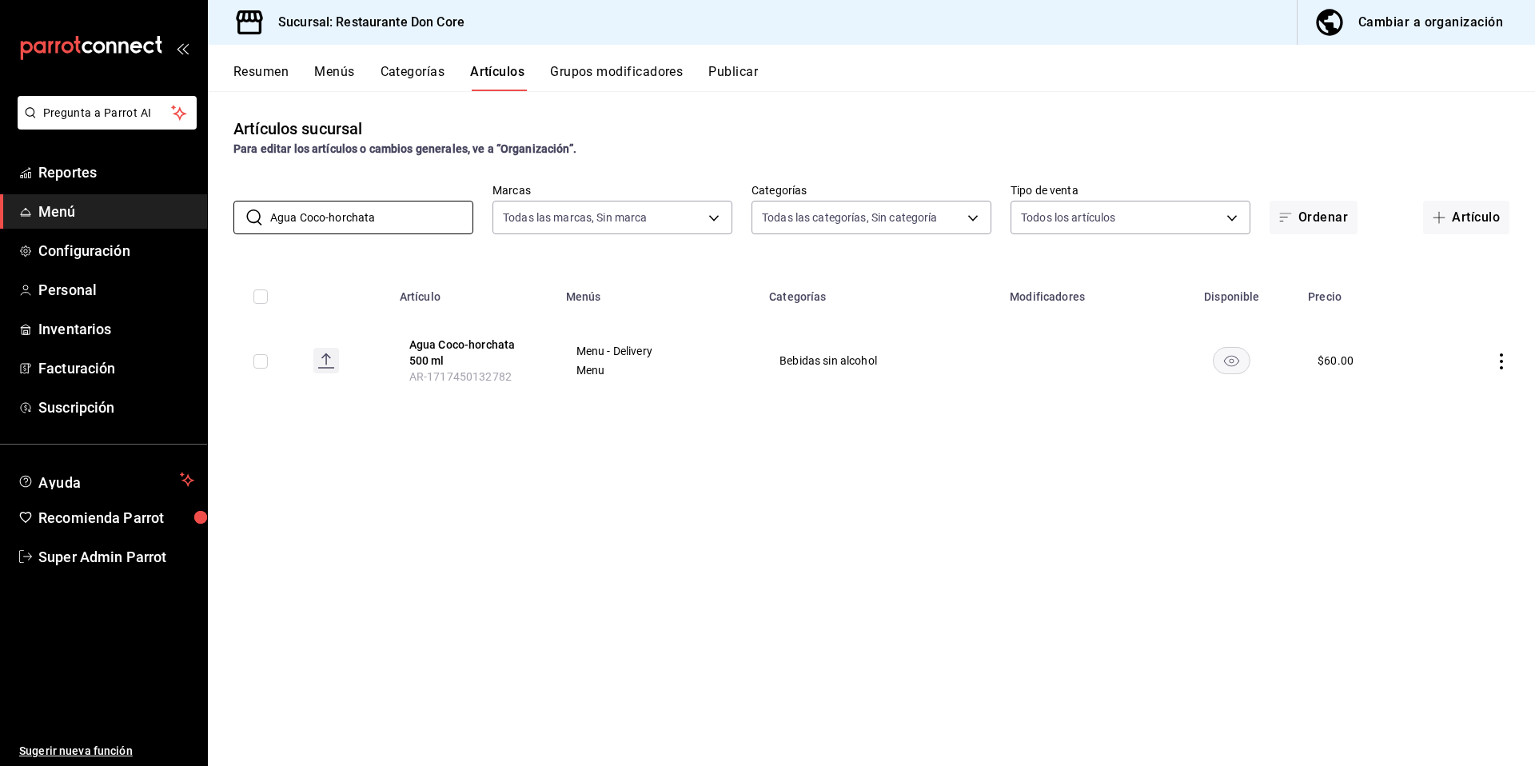
paste input "torito de cafe"
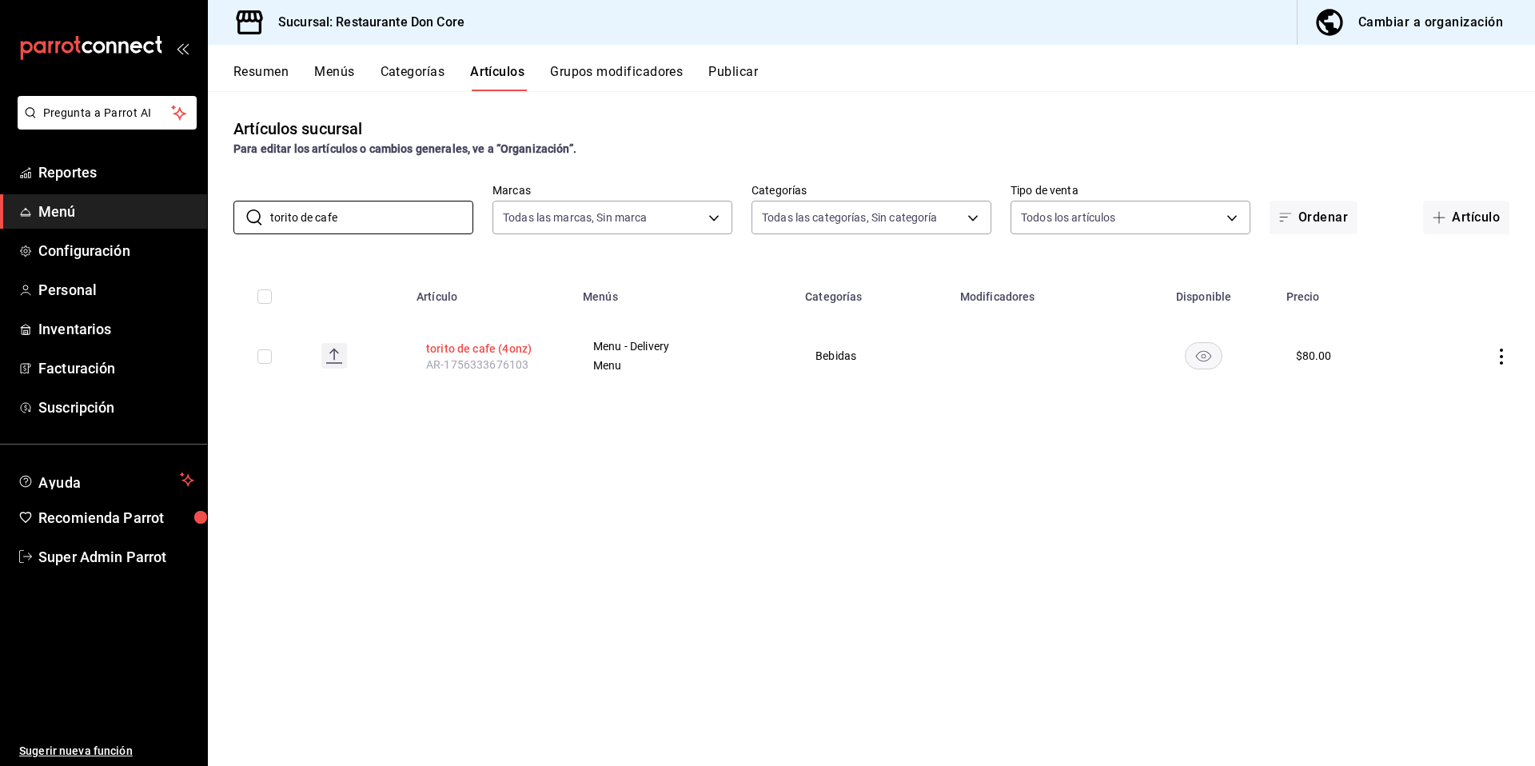
type input "torito de cafe"
click at [484, 342] on button "torito de cafe (4onz)" at bounding box center [490, 349] width 128 height 16
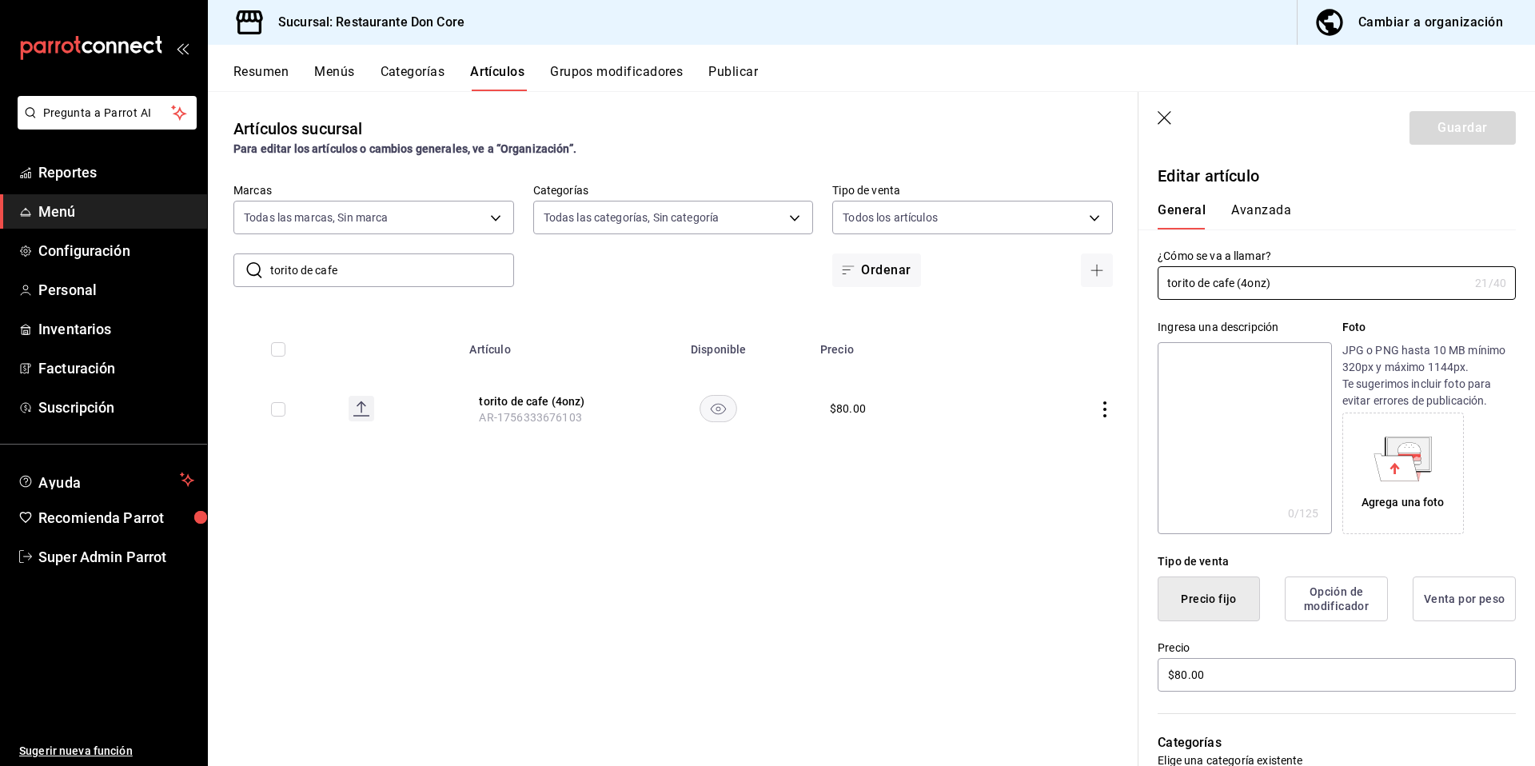
click at [1257, 373] on textarea at bounding box center [1243, 438] width 173 height 192
paste textarea "torito de cafe"
type textarea "torito de cafe"
type textarea "x"
type textarea "torito de cafe"
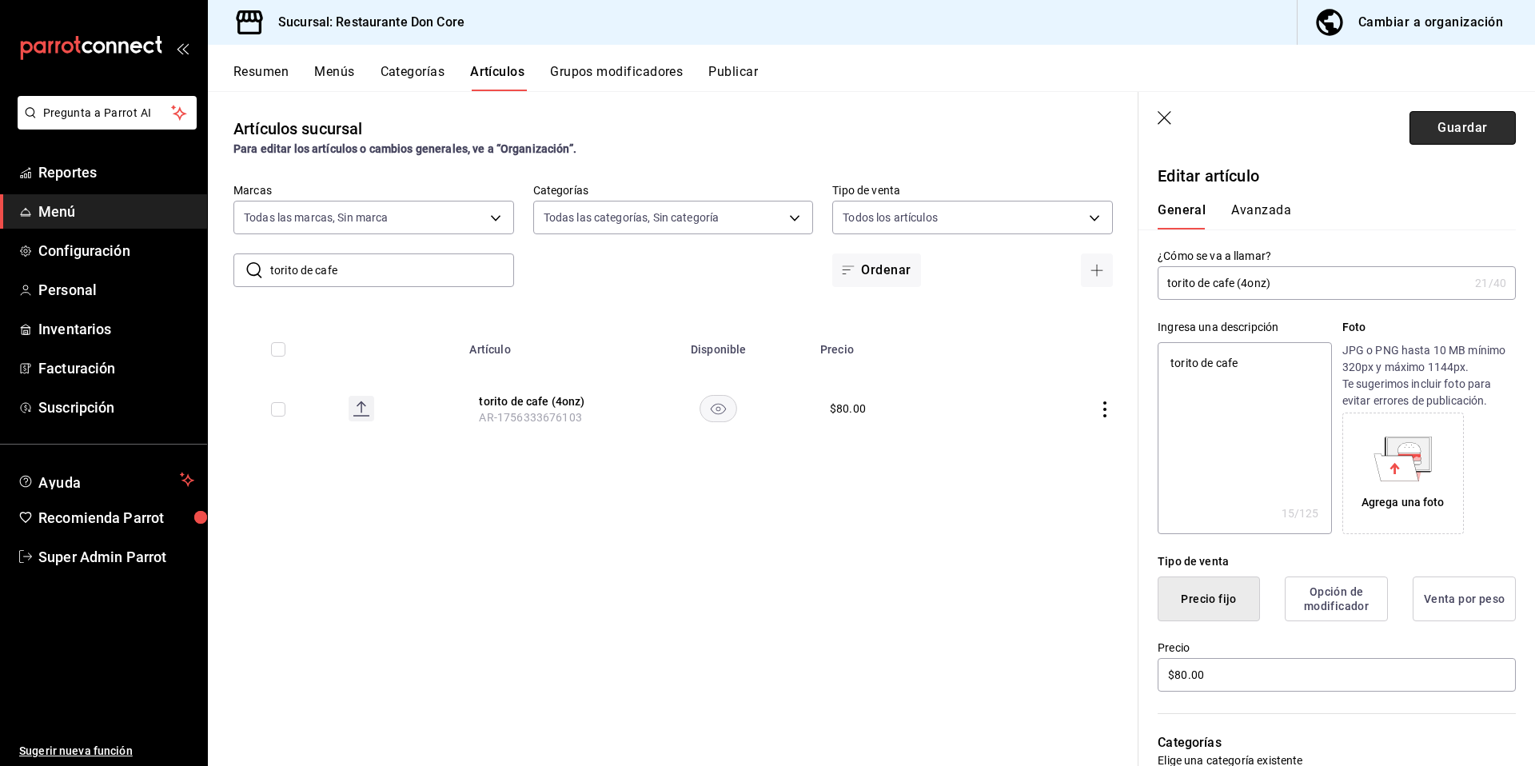
click at [1438, 122] on button "Guardar" at bounding box center [1462, 128] width 106 height 34
type textarea "x"
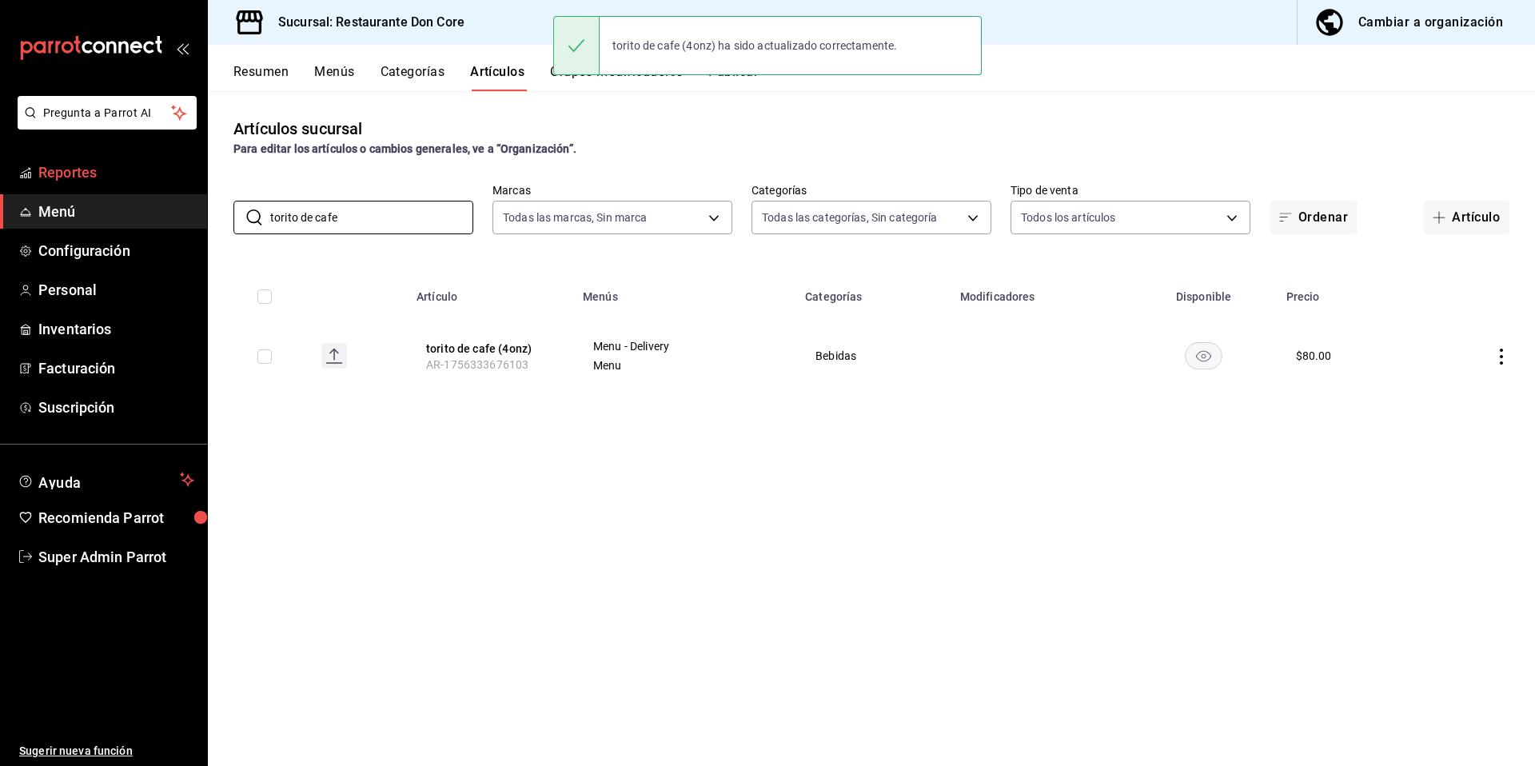
drag, startPoint x: 424, startPoint y: 227, endPoint x: 198, endPoint y: 167, distance: 233.3
click at [213, 193] on div "​ torito de cafe ​ Marcas Todas las marcas, Sin marca 0510f1b4-e7bb-4c6d-97a2-a…" at bounding box center [871, 208] width 1327 height 51
paste input "fresa"
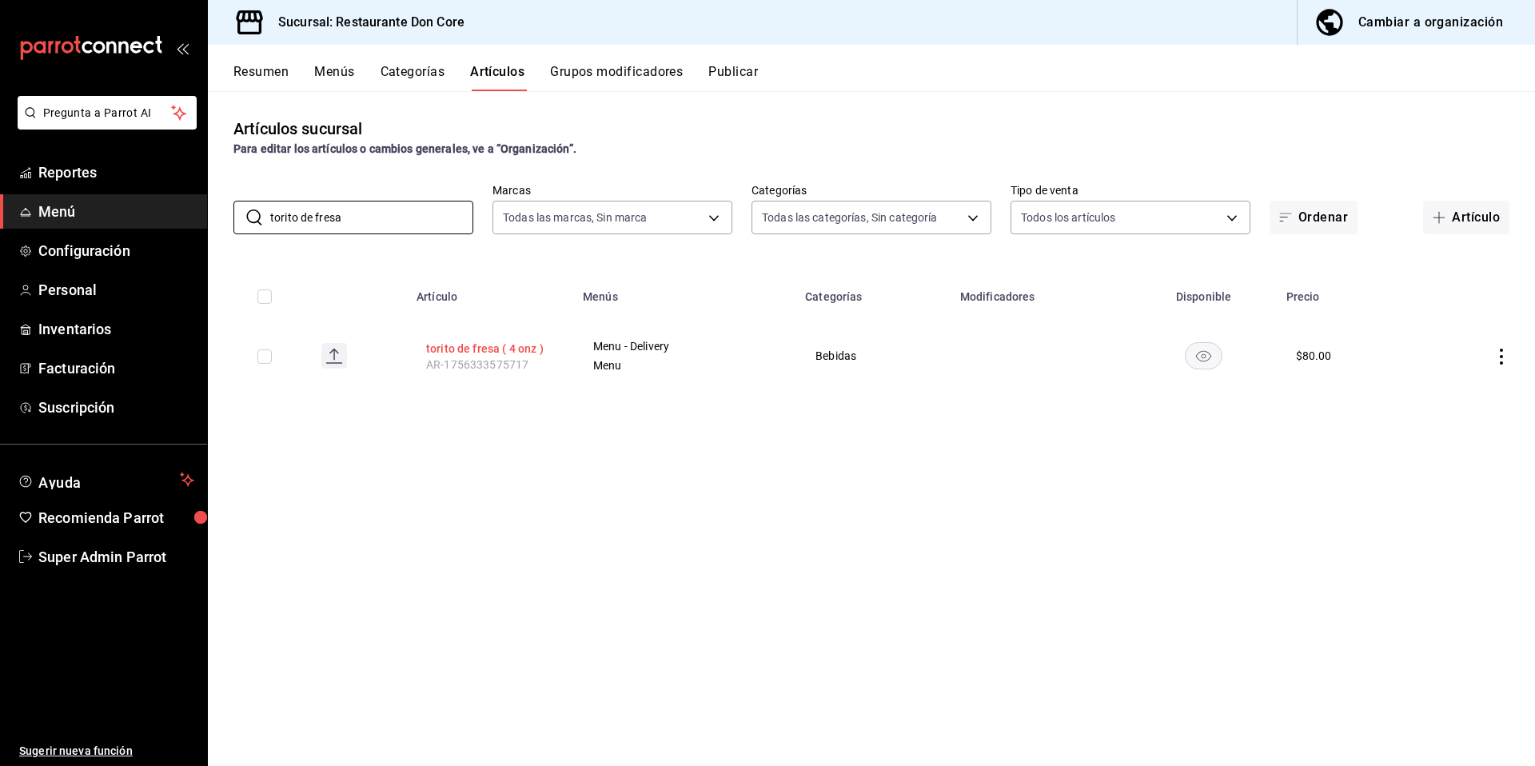
type input "torito de fresa"
click at [497, 353] on button "torito de fresa ( 4 onz )" at bounding box center [490, 349] width 128 height 16
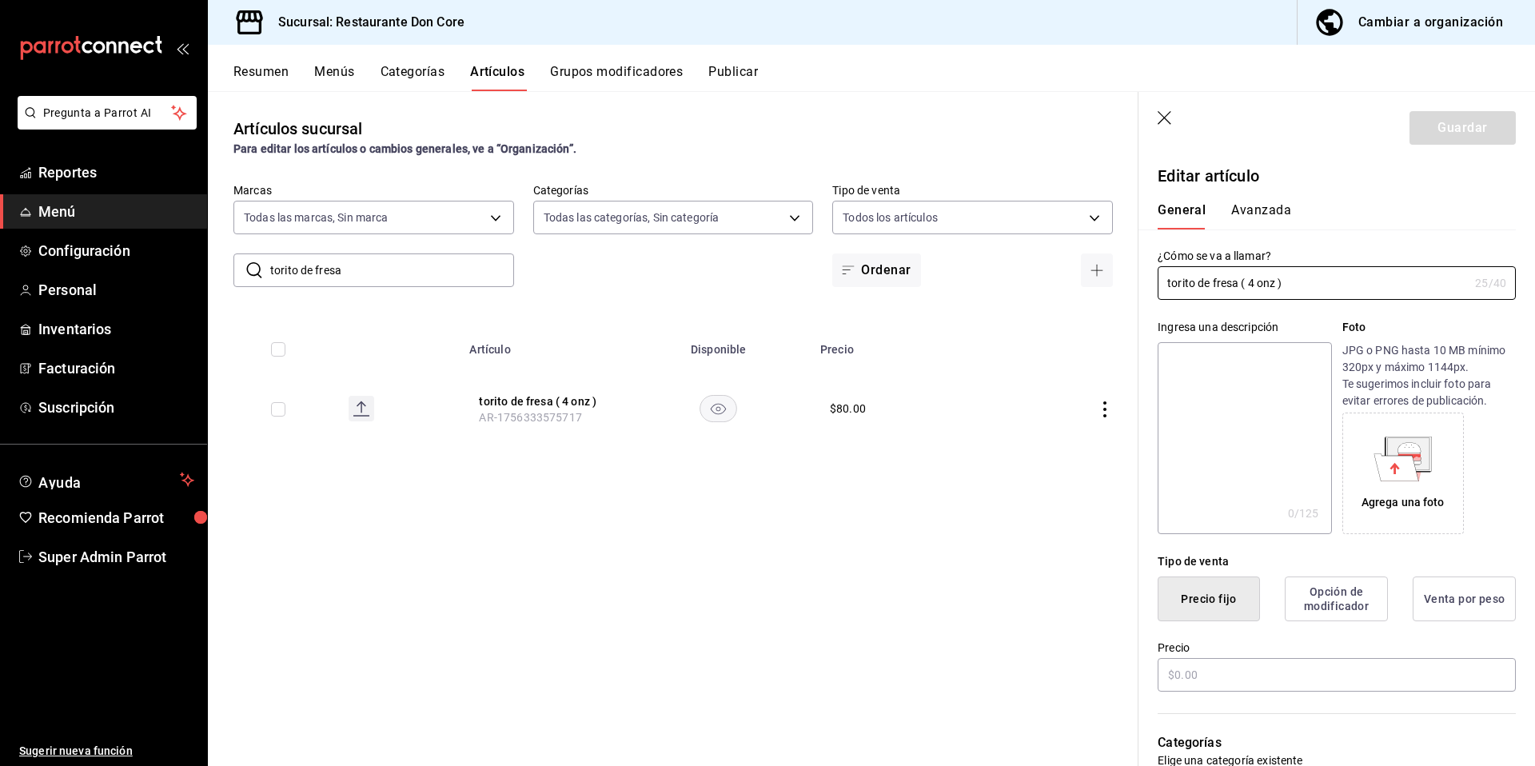
type input "$80.00"
click at [1245, 423] on textarea at bounding box center [1243, 438] width 173 height 192
paste textarea "torito de fresa"
type textarea "torito de fresa"
type textarea "x"
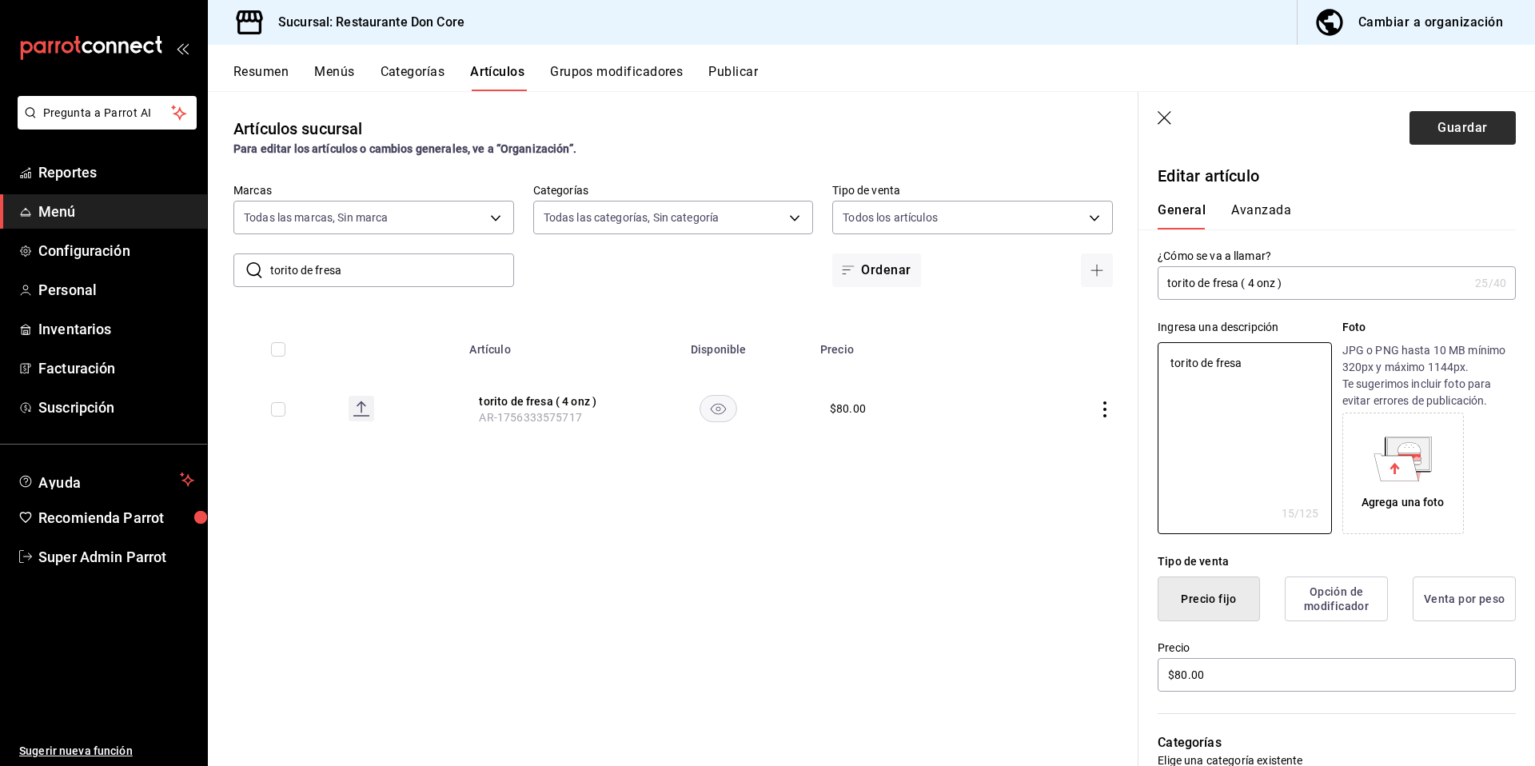
type textarea "torito de fresa"
click at [1432, 128] on button "Guardar" at bounding box center [1462, 128] width 106 height 34
type textarea "x"
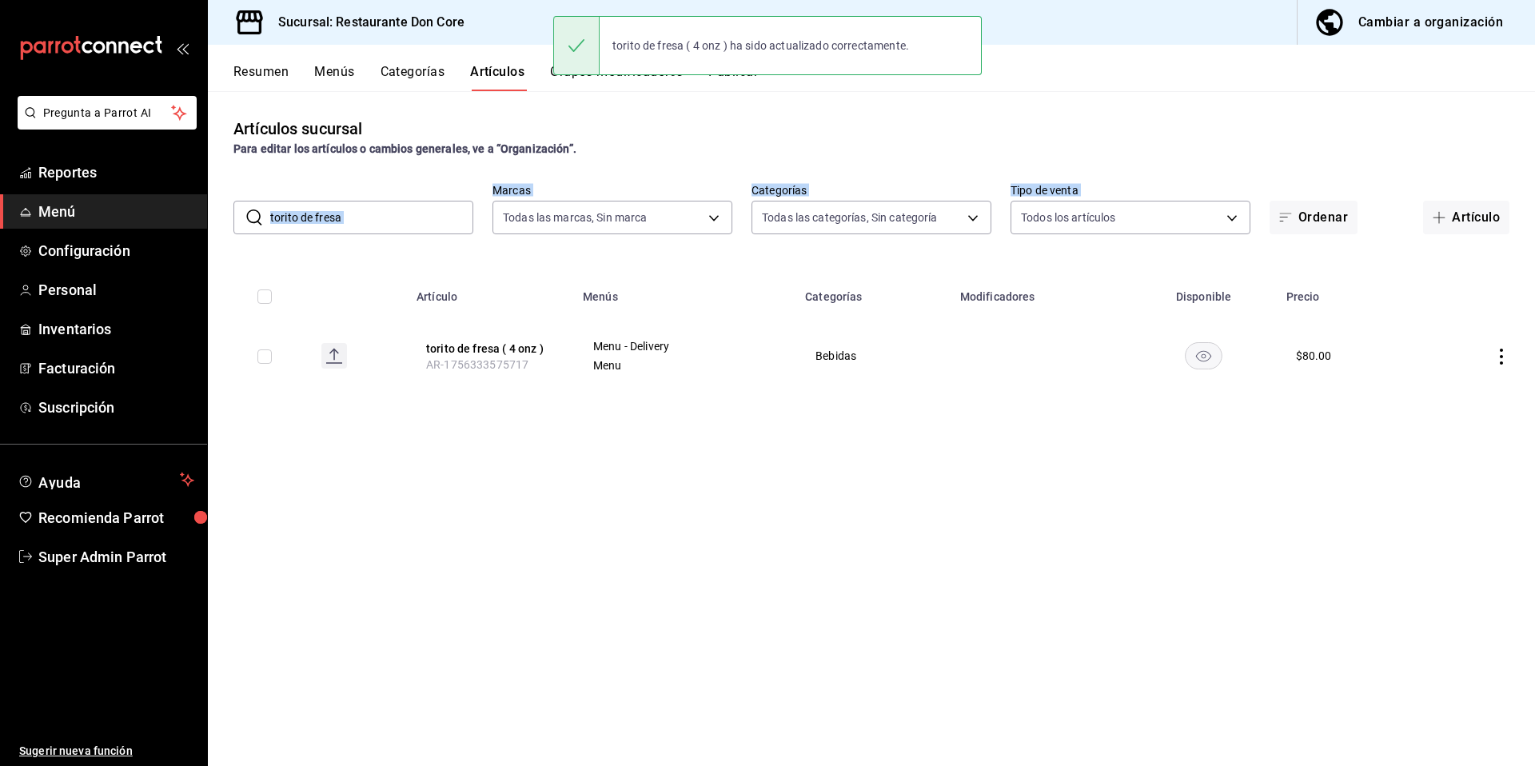
drag, startPoint x: 412, startPoint y: 193, endPoint x: 317, endPoint y: 241, distance: 105.5
click at [317, 241] on div "Artículos sucursal Para editar los artículos o cambios generales, ve a “Organiz…" at bounding box center [871, 428] width 1327 height 674
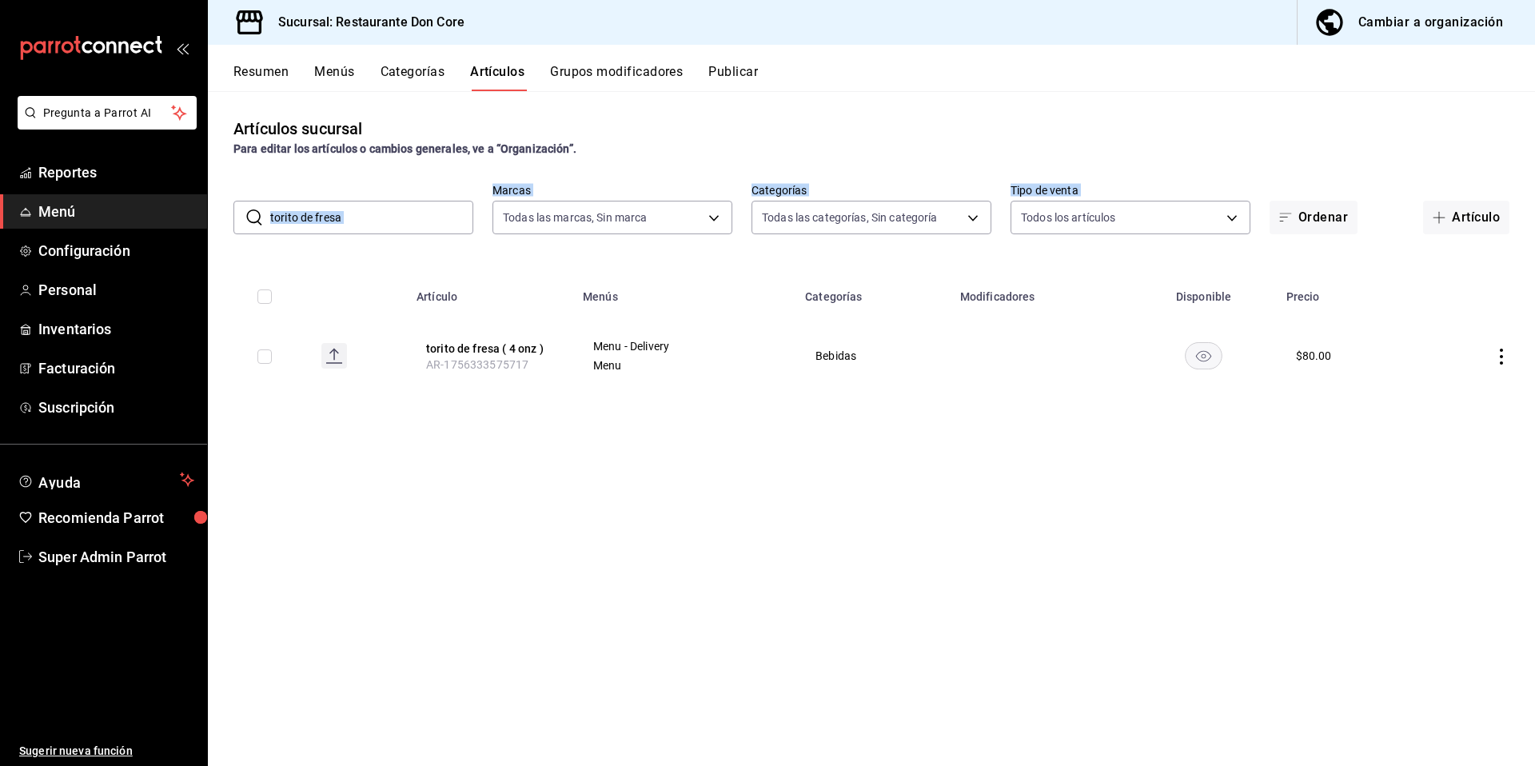
click at [368, 245] on div "Artículos sucursal Para editar los artículos o cambios generales, ve a “Organiz…" at bounding box center [871, 428] width 1327 height 674
drag, startPoint x: 365, startPoint y: 225, endPoint x: 226, endPoint y: 188, distance: 143.9
click at [227, 189] on div "​ torito de fresa ​ Marcas Todas las marcas, Sin marca 0510f1b4-e7bb-4c6d-97a2-…" at bounding box center [871, 208] width 1327 height 51
paste input "mango vainill"
type input "torito de mango vainilla"
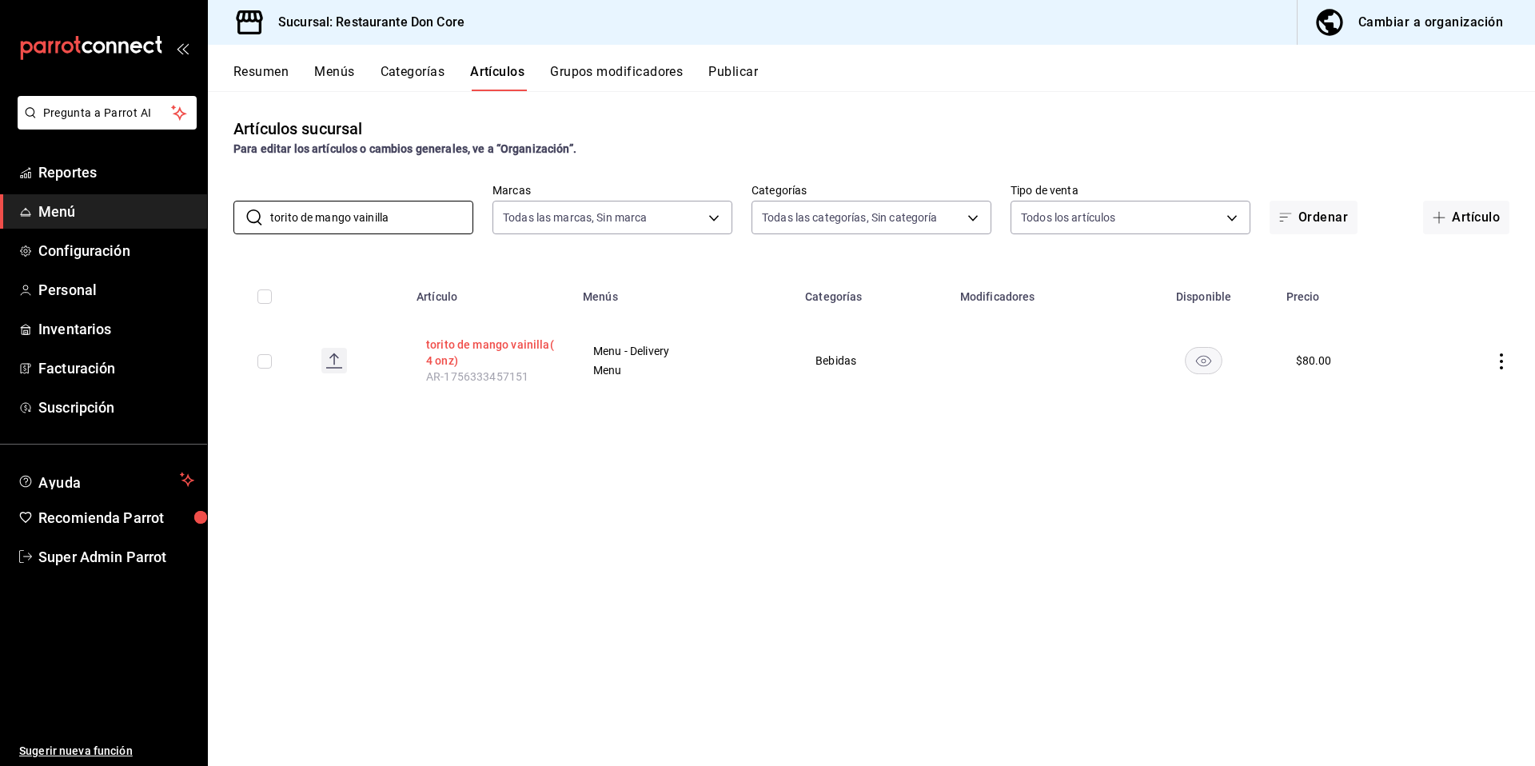
click at [515, 345] on button "torito de mango vainilla( 4 onz)" at bounding box center [490, 353] width 128 height 32
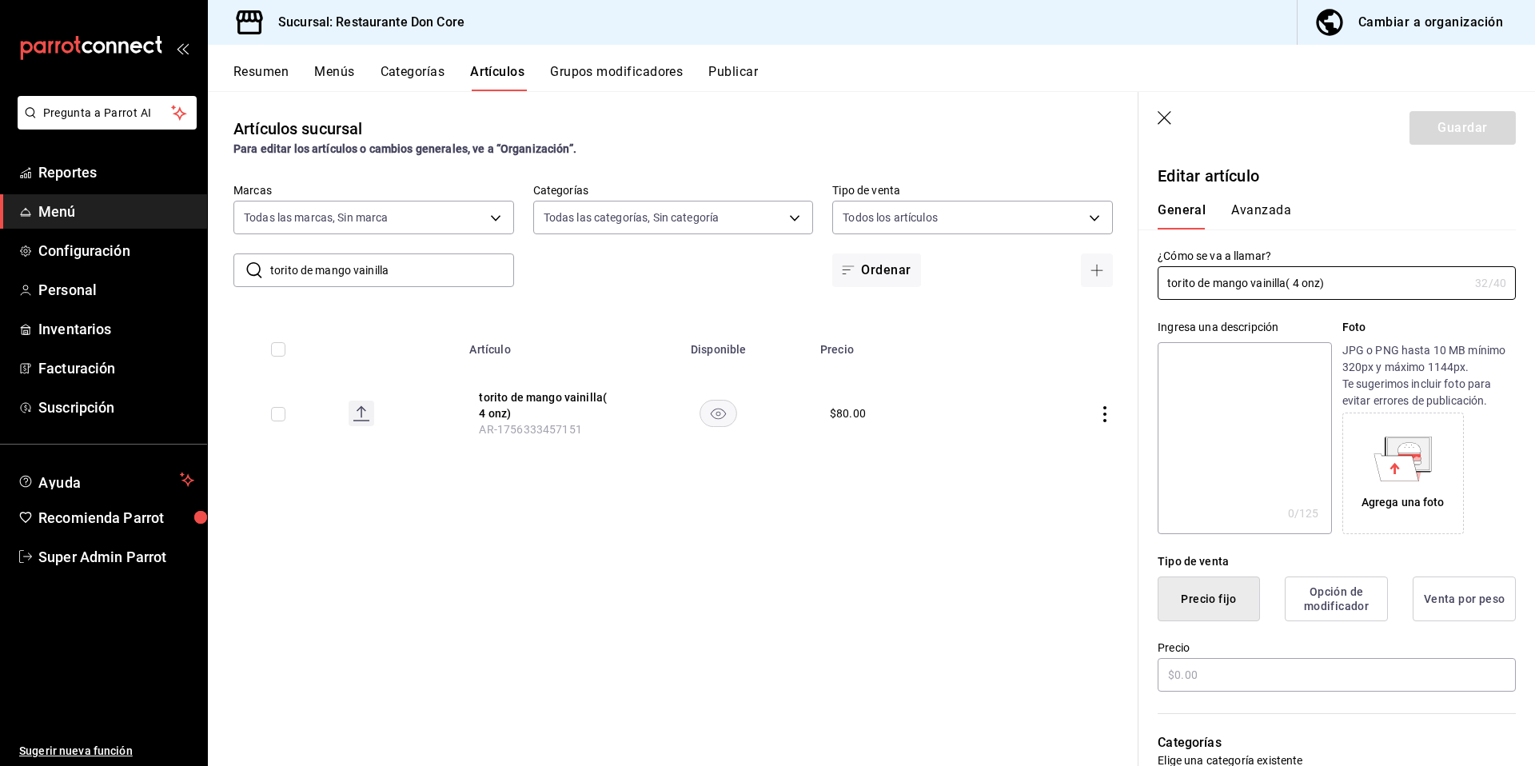
type input "$80.00"
click at [1197, 396] on textarea at bounding box center [1243, 438] width 173 height 192
paste textarea "torito de mango vainilla"
type textarea "torito de mango vainilla"
type textarea "x"
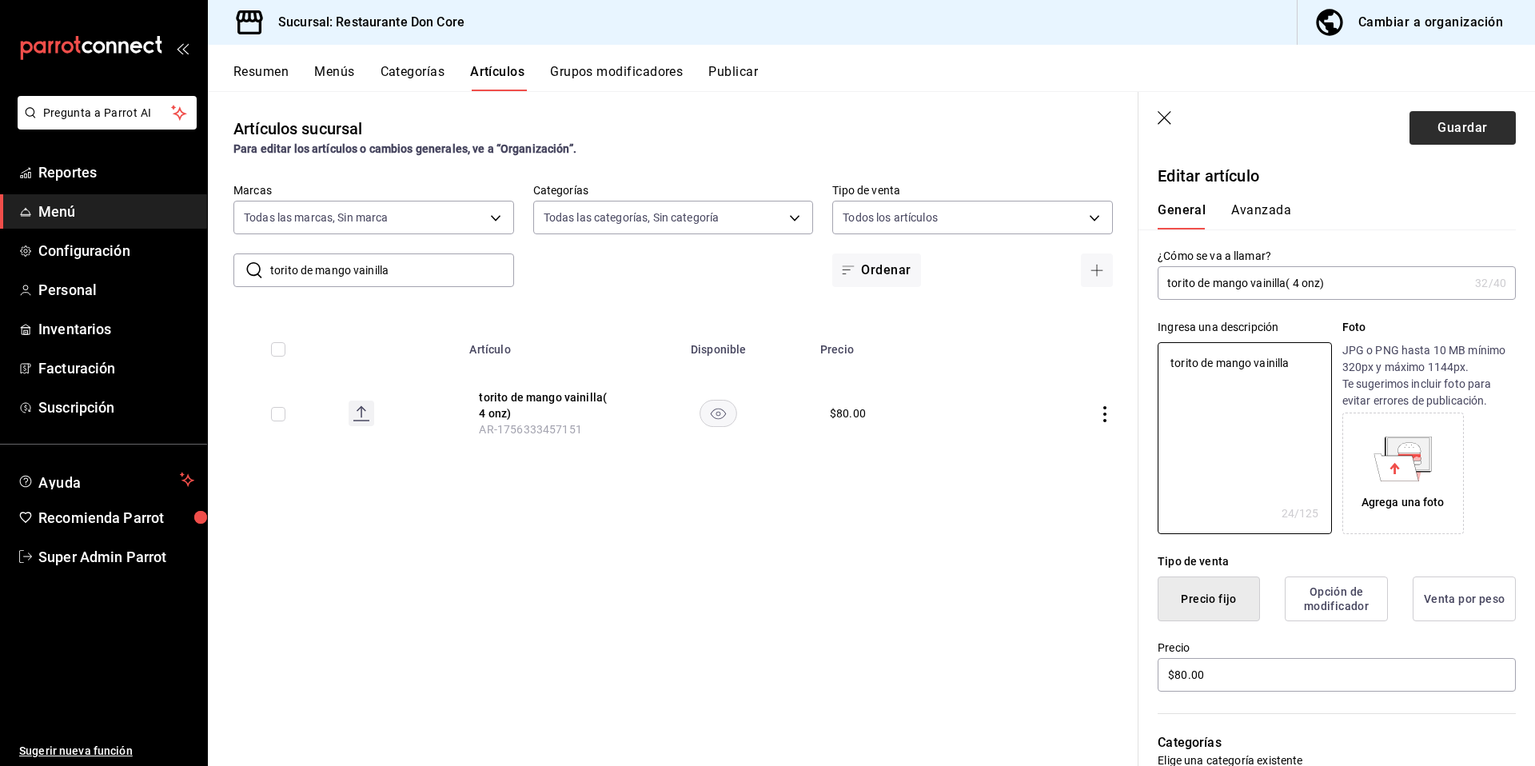
type textarea "torito de mango vainilla"
click at [1472, 123] on button "Guardar" at bounding box center [1462, 128] width 106 height 34
type textarea "x"
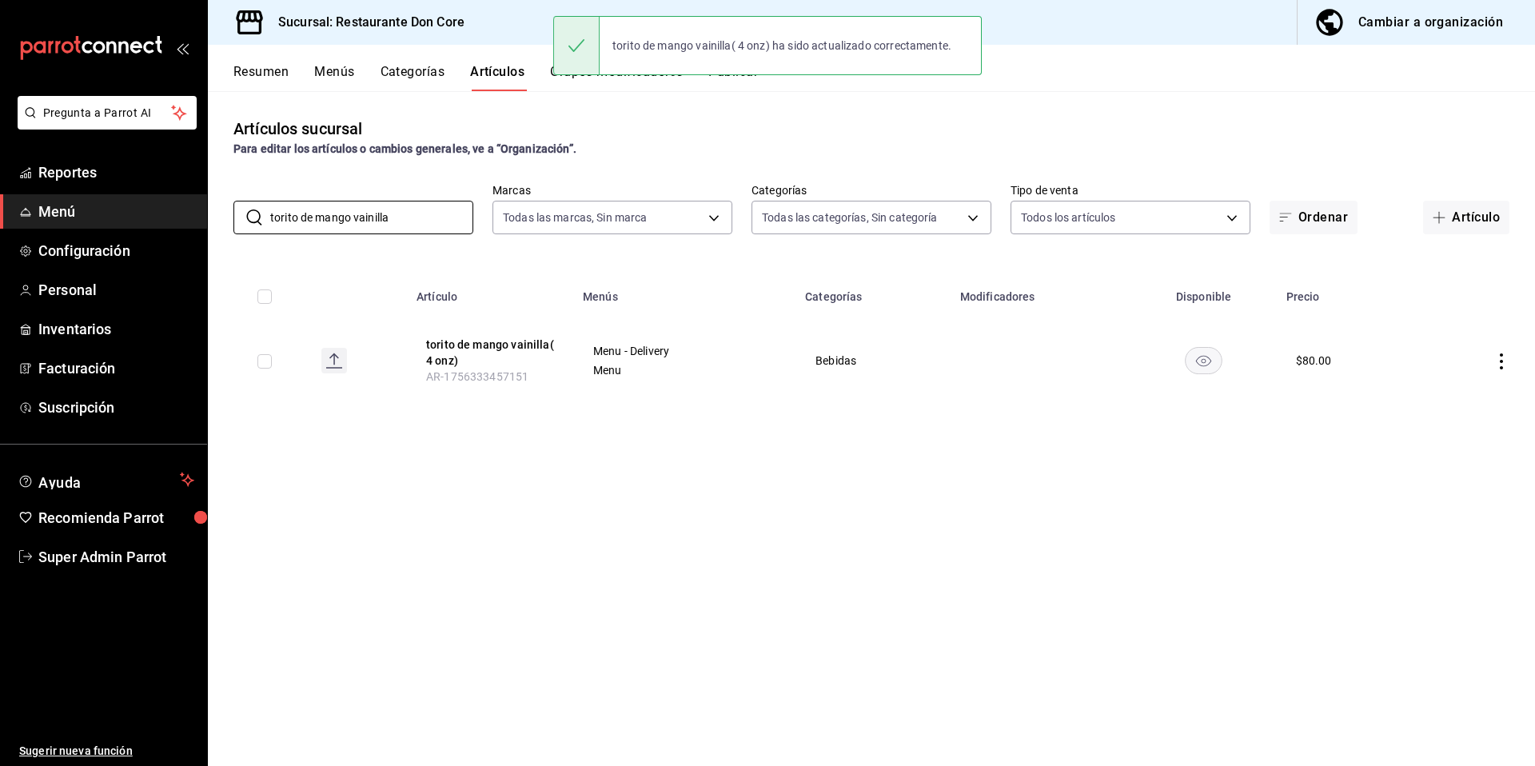
drag, startPoint x: 424, startPoint y: 209, endPoint x: 207, endPoint y: 181, distance: 218.5
click at [221, 190] on div "​ torito de mango vainilla ​ Marcas Todas las marcas, Sin marca 0510f1b4-e7bb-4…" at bounding box center [871, 208] width 1327 height 51
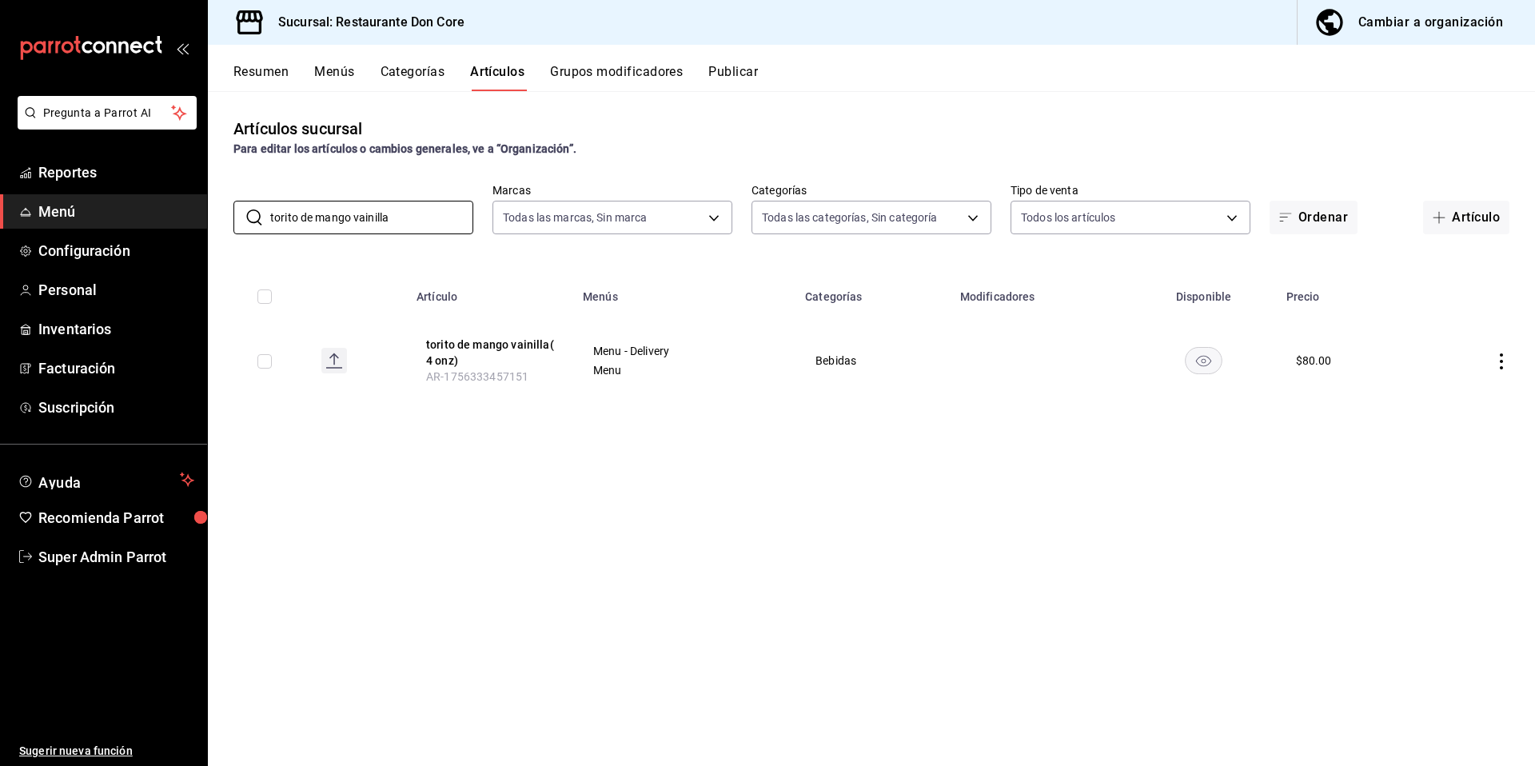
paste input "Tejate oaxaqueño"
type input "Tejate oaxaqueño"
click at [504, 352] on button "Tejate oaxaqueño 400 ml" at bounding box center [490, 353] width 128 height 32
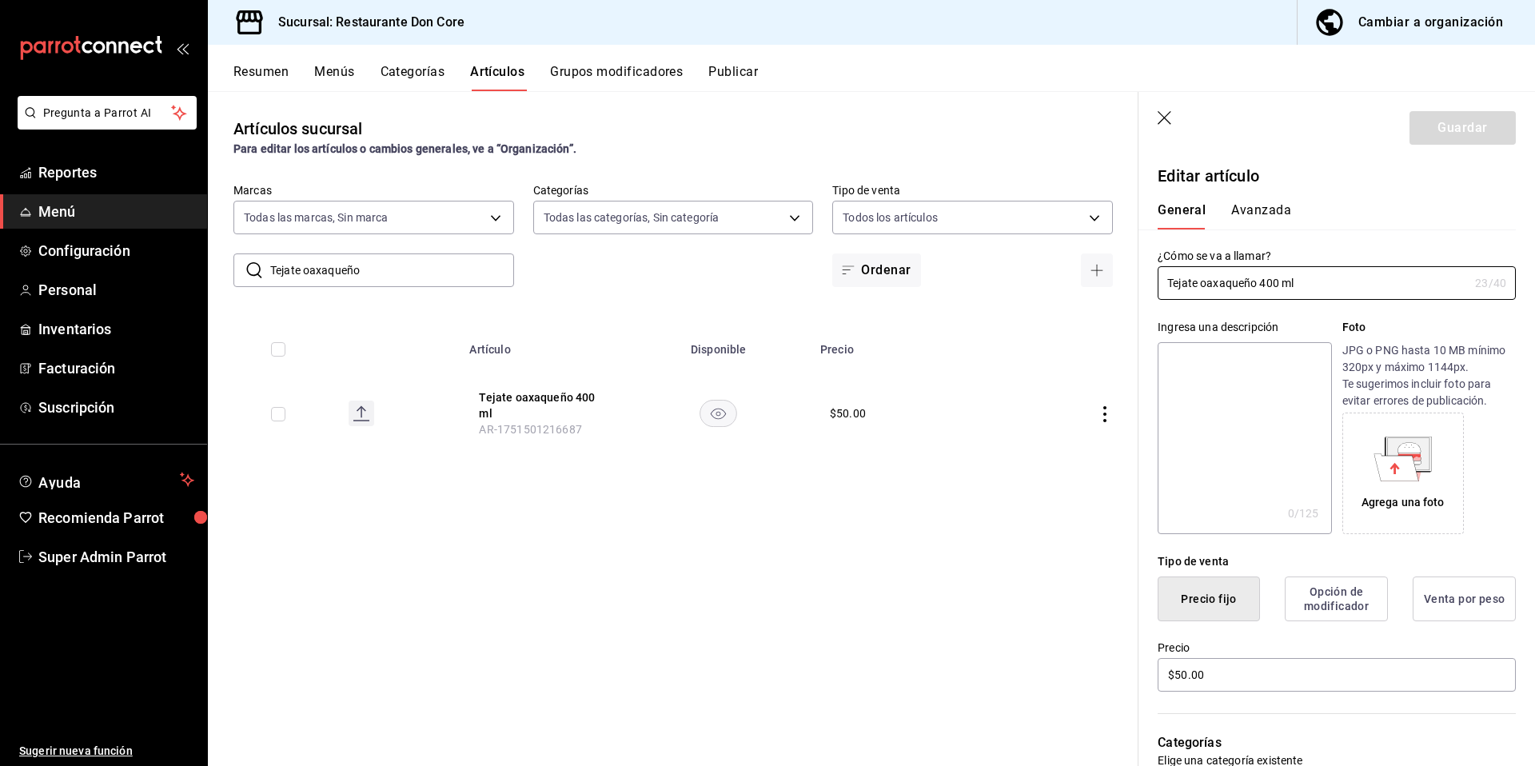
click at [1198, 395] on textarea at bounding box center [1243, 438] width 173 height 192
paste textarea "Tejate oaxaqueño"
type textarea "Tejate oaxaqueño"
type textarea "x"
type textarea "Tejate oaxaqueño"
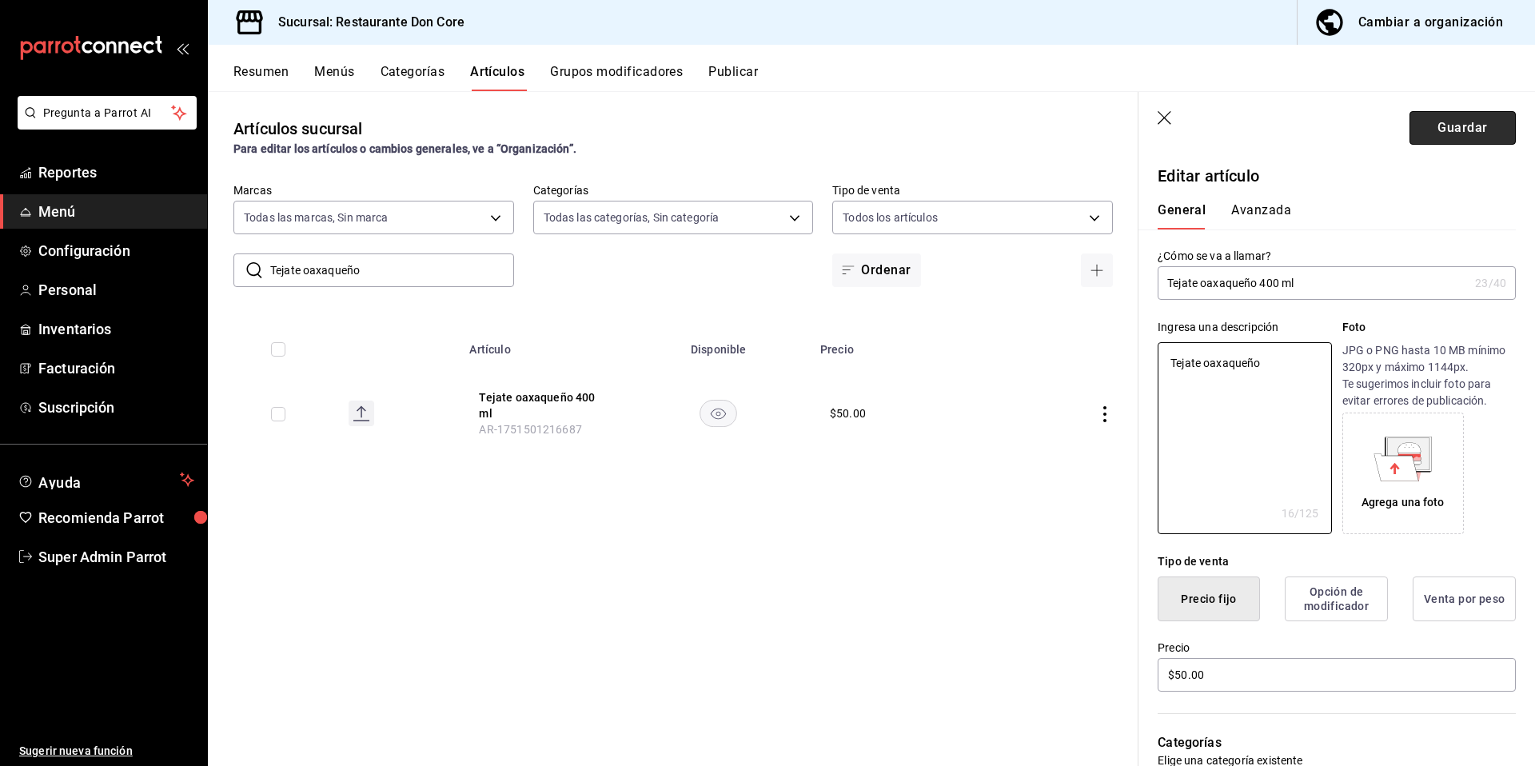
click at [1459, 140] on button "Guardar" at bounding box center [1462, 128] width 106 height 34
type textarea "x"
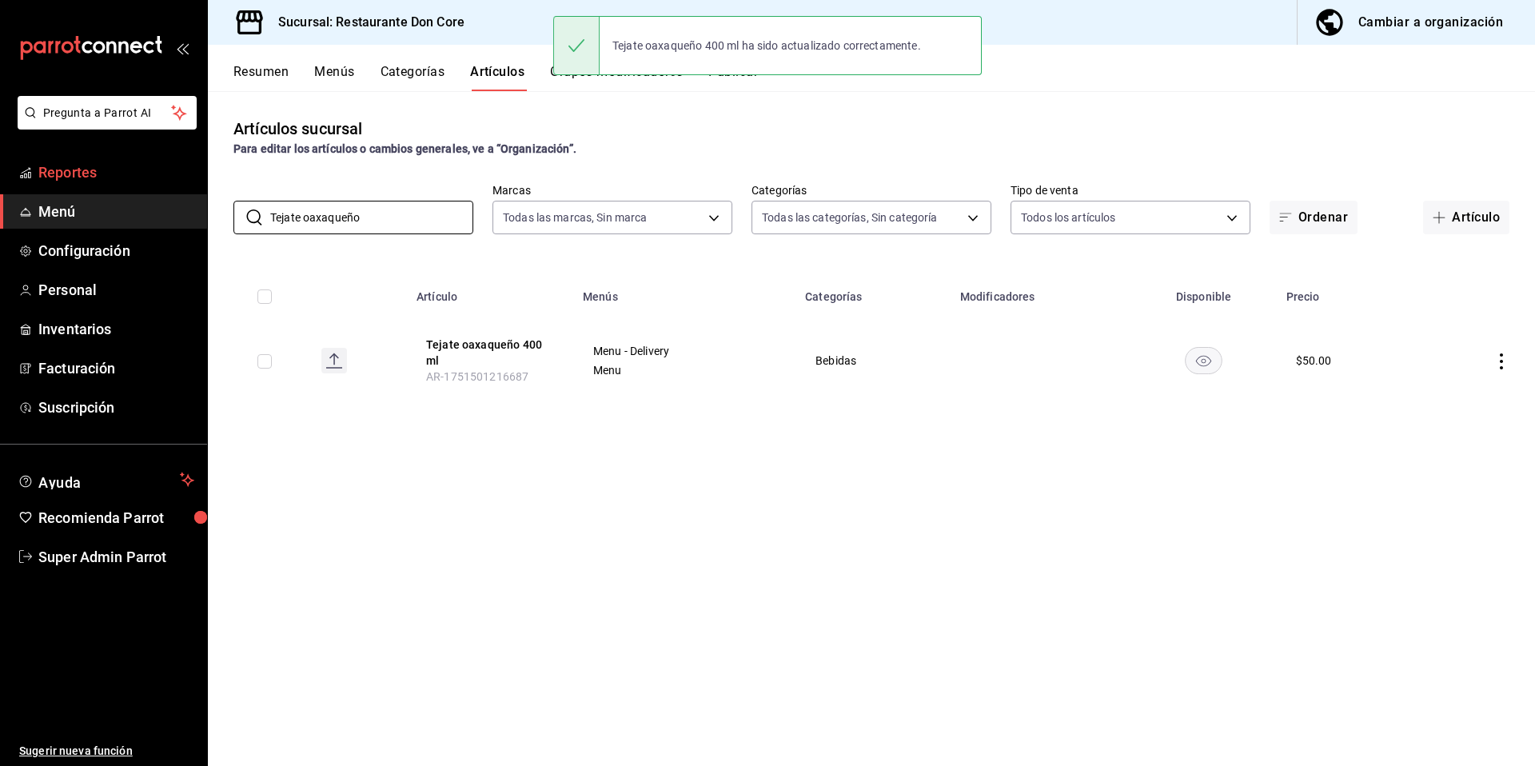
drag, startPoint x: 304, startPoint y: 193, endPoint x: 195, endPoint y: 178, distance: 109.8
click at [221, 193] on div "​ Tejate oaxaqueño ​ Marcas Todas las marcas, Sin marca 0510f1b4-e7bb-4c6d-97a2…" at bounding box center [871, 208] width 1327 height 51
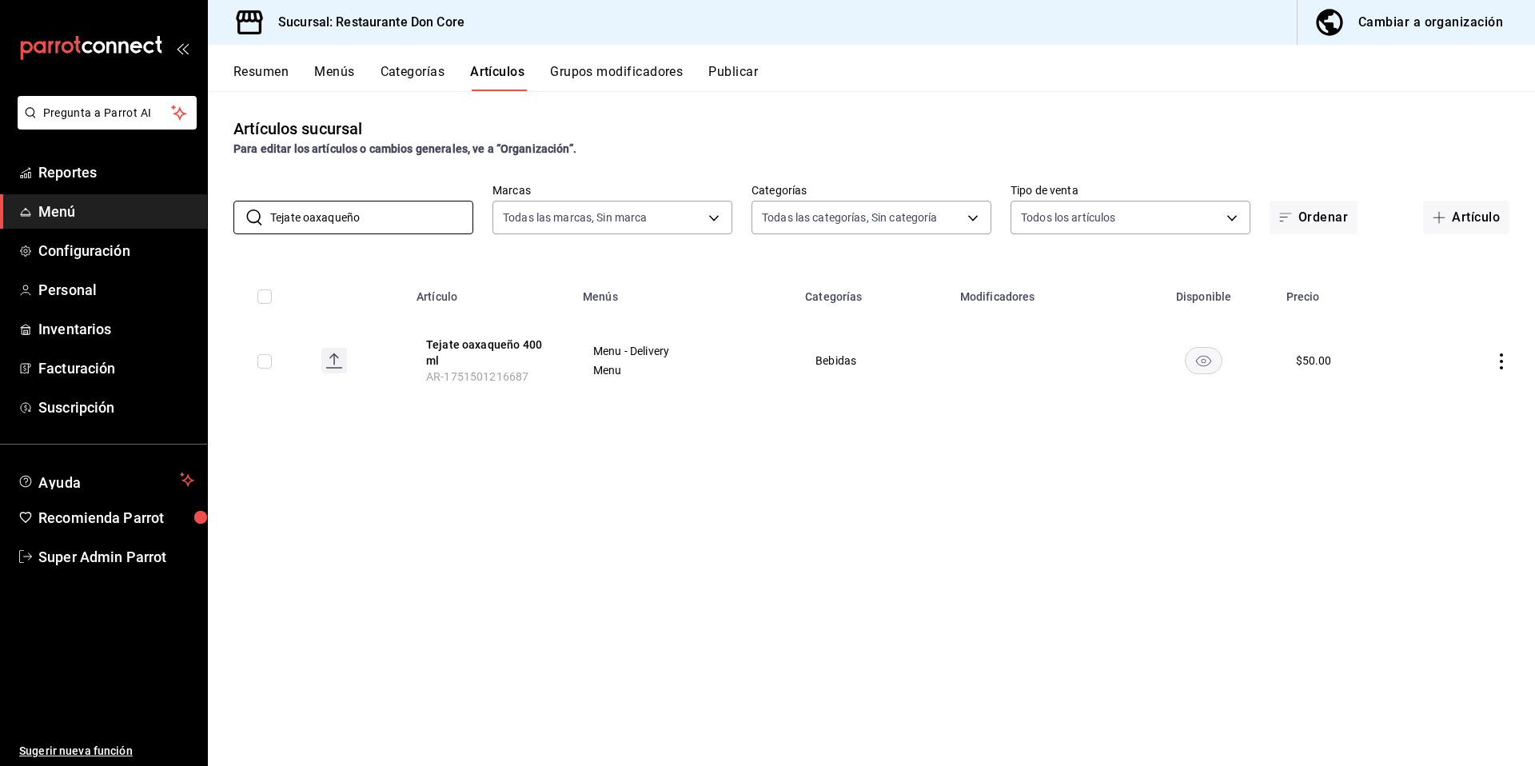
paste input "Agua 1 litro Jamica"
type input "Agua 1 litro Jamica"
drag, startPoint x: 452, startPoint y: 328, endPoint x: 488, endPoint y: 377, distance: 61.2
click at [450, 327] on th "Agua 1 litro Jamica AR-1751217351365" at bounding box center [487, 360] width 166 height 86
click at [473, 354] on button "Agua 1 litro Jamica" at bounding box center [488, 353] width 128 height 32
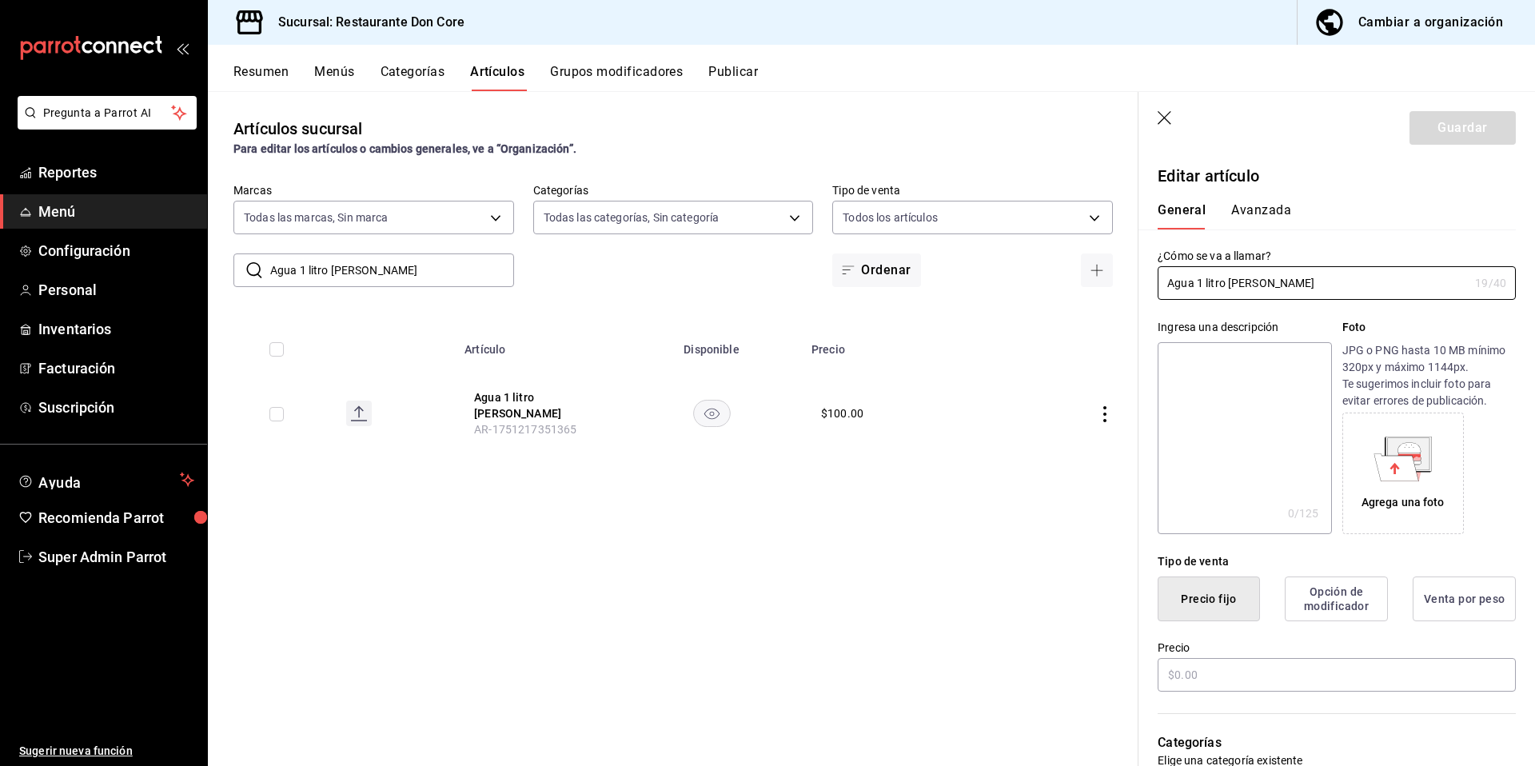
type input "$100.00"
click at [1248, 467] on textarea at bounding box center [1243, 438] width 173 height 192
paste textarea "Agua 1 litro Jamica"
type textarea "Agua 1 litro Jamica"
type textarea "x"
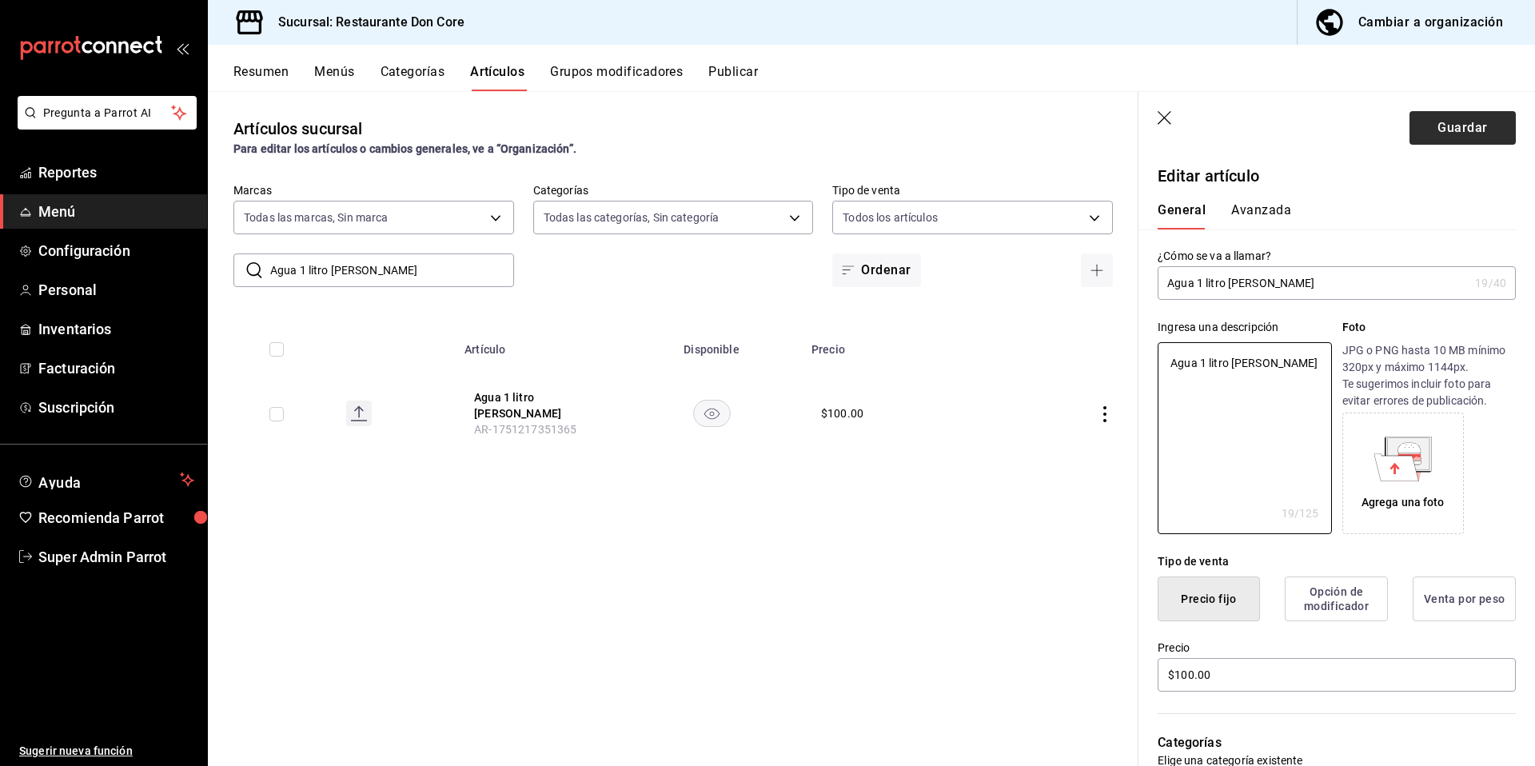
type textarea "Agua 1 litro Jamica"
click at [1460, 131] on button "Guardar" at bounding box center [1462, 128] width 106 height 34
type textarea "x"
type input "AR-1758148680784"
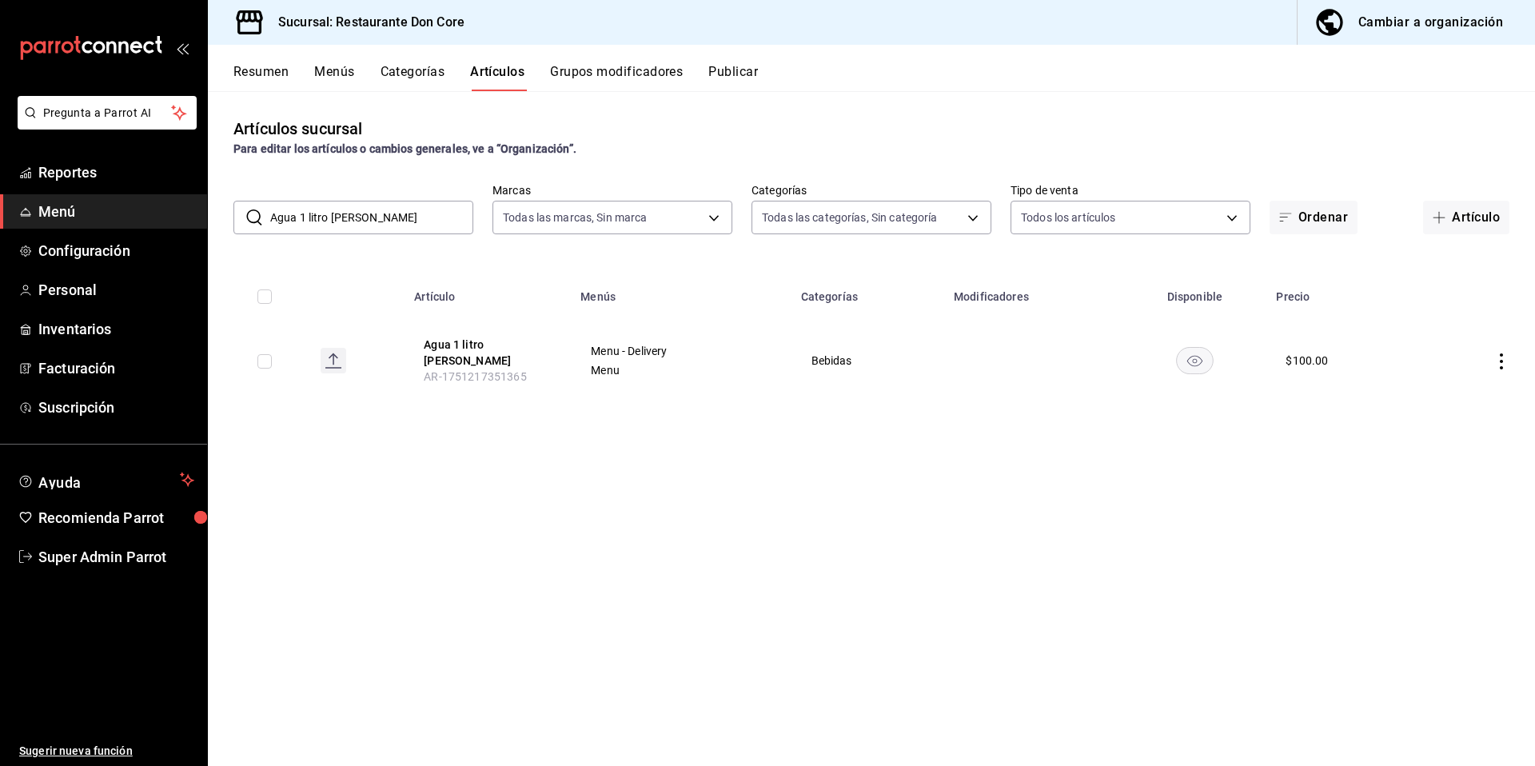
drag, startPoint x: 365, startPoint y: 221, endPoint x: 241, endPoint y: 222, distance: 123.9
click at [229, 193] on div "​ Agua 1 litro Jamica ​ Marcas Todas las marcas, Sin marca 0510f1b4-e7bb-4c6d-9…" at bounding box center [871, 208] width 1327 height 51
paste input "horchat"
type input "Agua 1 litro horchata"
click at [459, 358] on span "AR-1751217201165" at bounding box center [475, 364] width 102 height 13
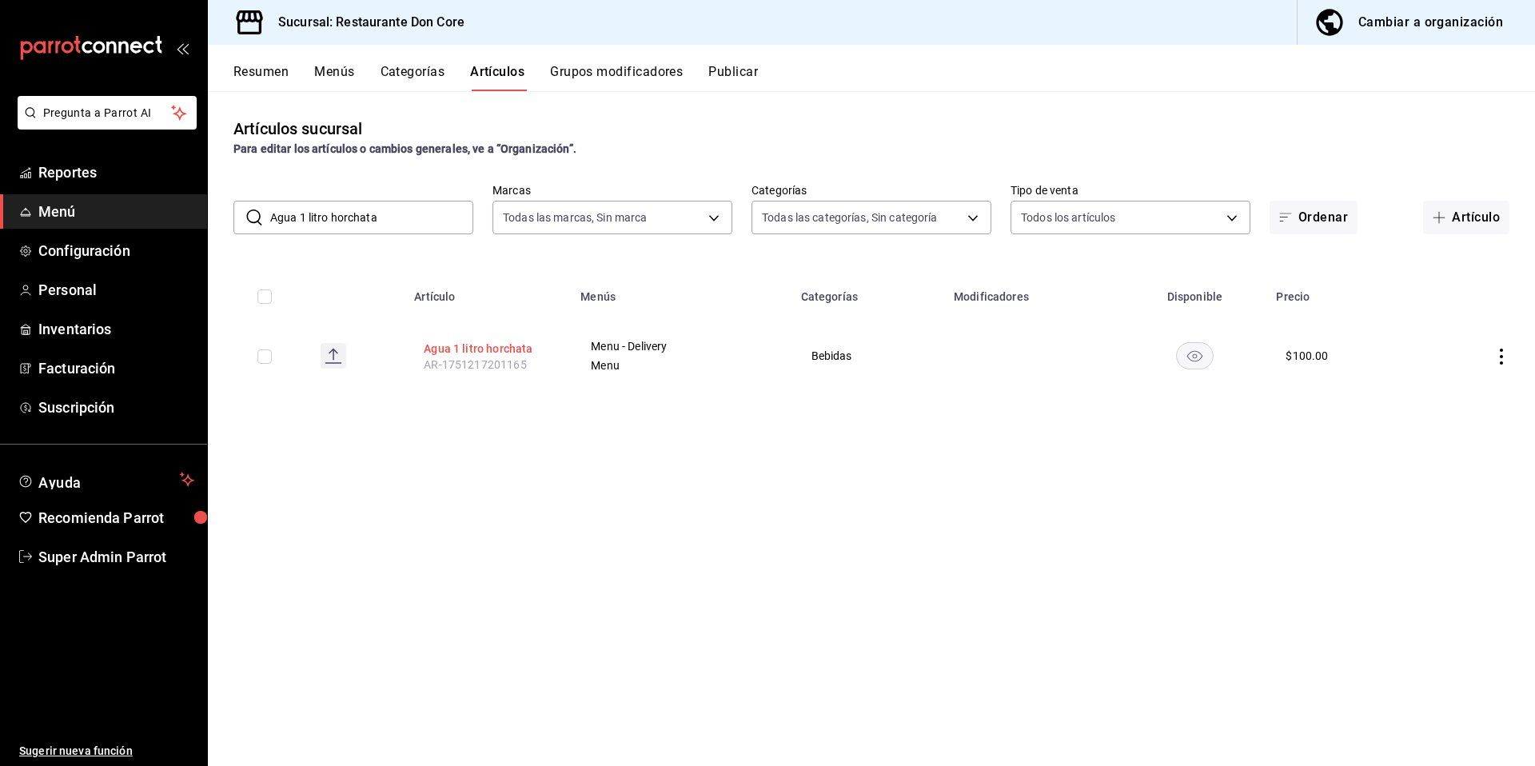
click at [478, 347] on button "Agua 1 litro horchata" at bounding box center [488, 349] width 128 height 16
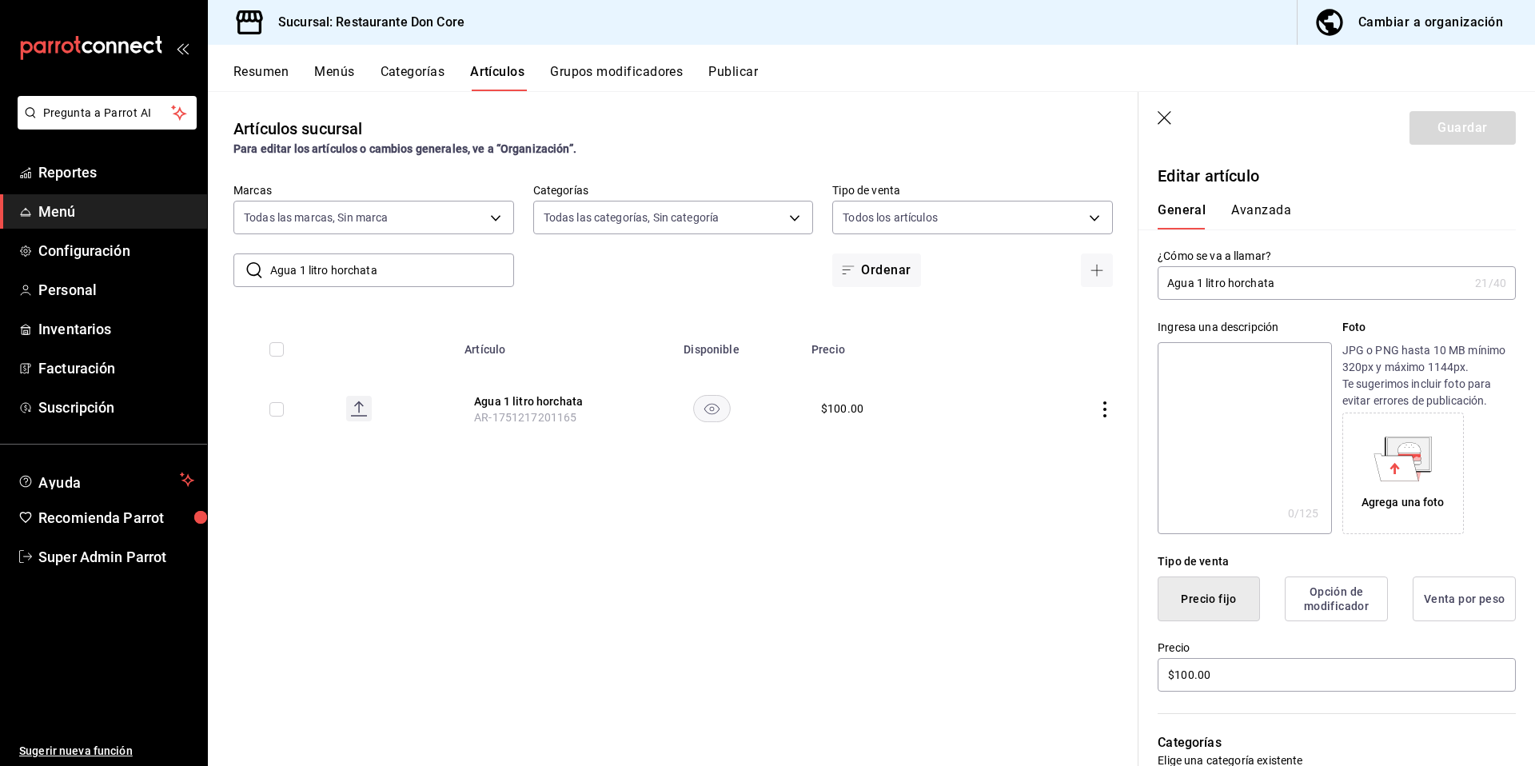
click at [1190, 399] on textarea at bounding box center [1243, 438] width 173 height 192
paste textarea "Agua 1 litro horchata"
type textarea "Agua 1 litro horchata"
type textarea "x"
type textarea "Agua 1 litro horchata"
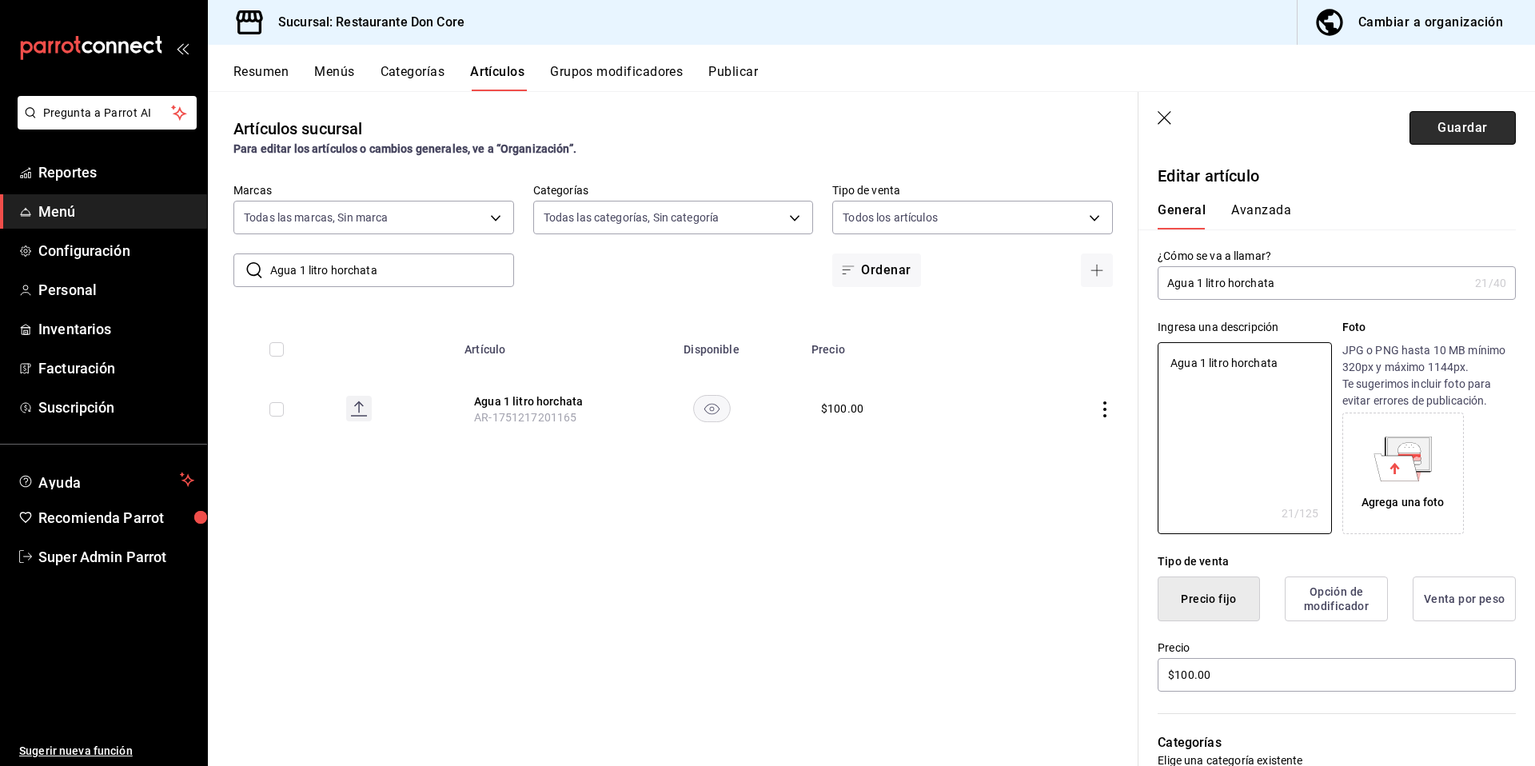
click at [1471, 126] on button "Guardar" at bounding box center [1462, 128] width 106 height 34
type textarea "x"
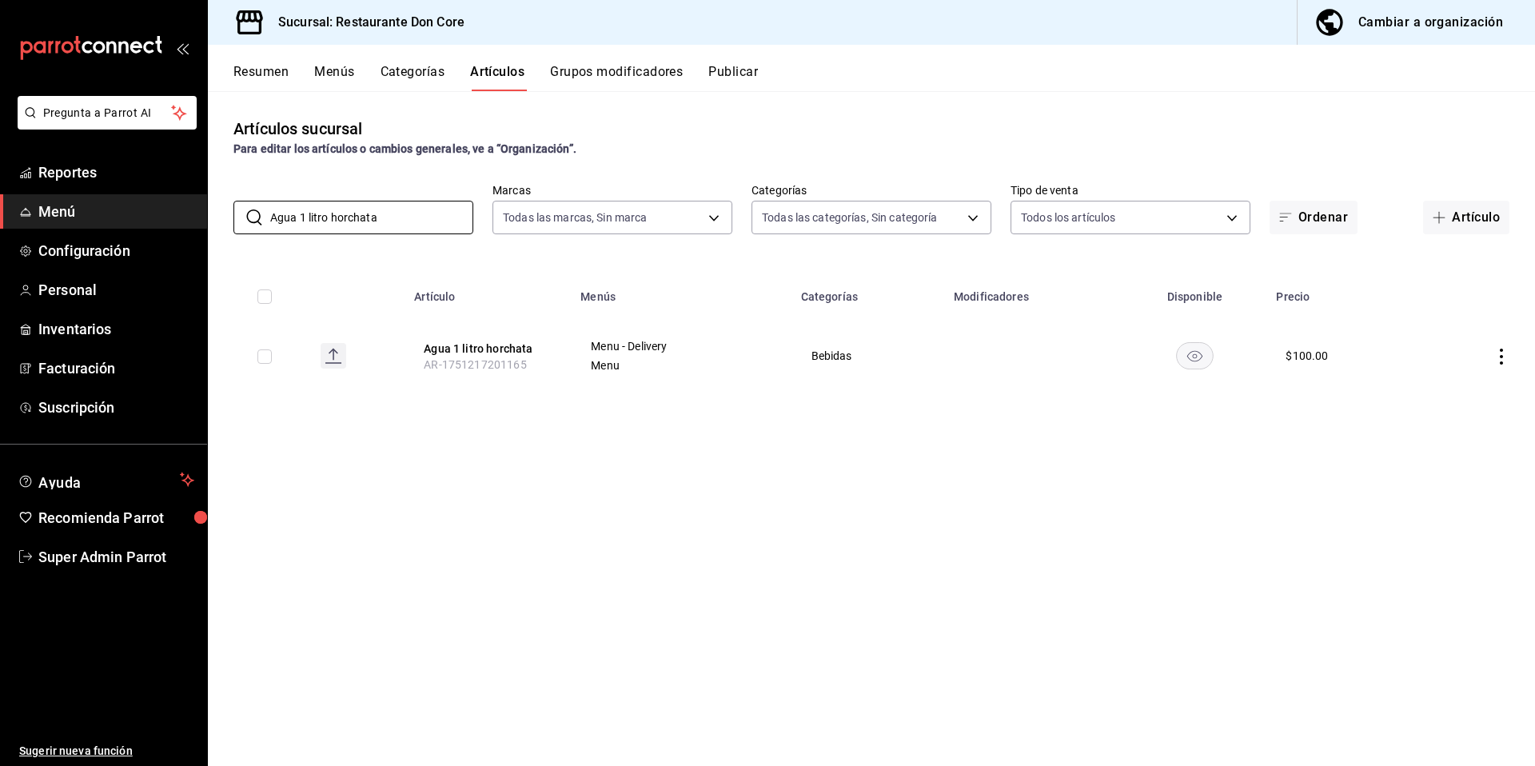
drag, startPoint x: 342, startPoint y: 213, endPoint x: 209, endPoint y: 188, distance: 135.0
click at [220, 193] on div "​ Agua 1 litro horchata ​ Marcas Todas las marcas, Sin marca 0510f1b4-e7bb-4c6d…" at bounding box center [871, 208] width 1327 height 51
paste input "zulito (plata 3 oz)"
type input "Azulito (plata 3 oz)"
click at [498, 358] on span "AR-1749686916589" at bounding box center [475, 364] width 102 height 13
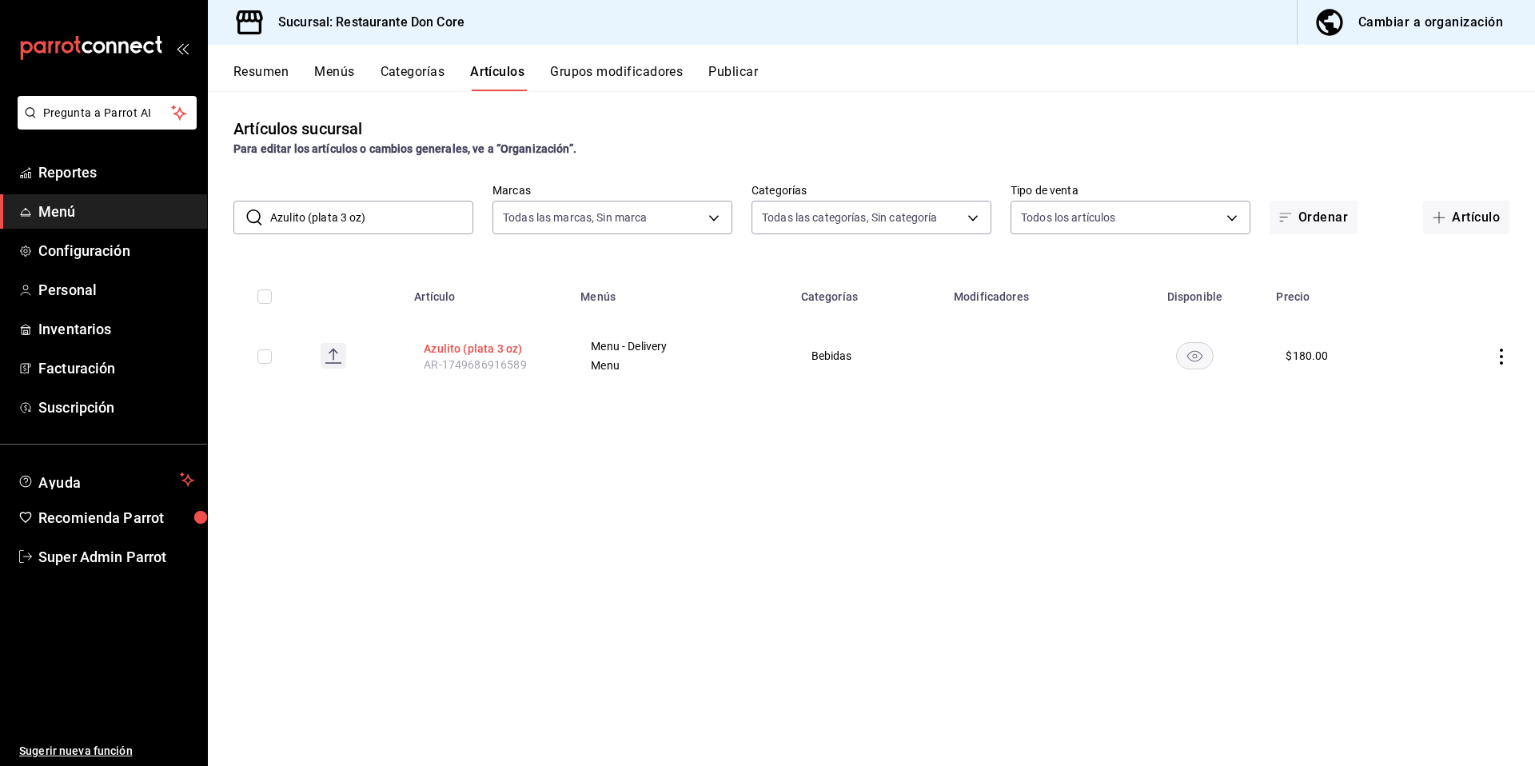
click at [497, 351] on button "Azulito (plata 3 oz)" at bounding box center [488, 349] width 128 height 16
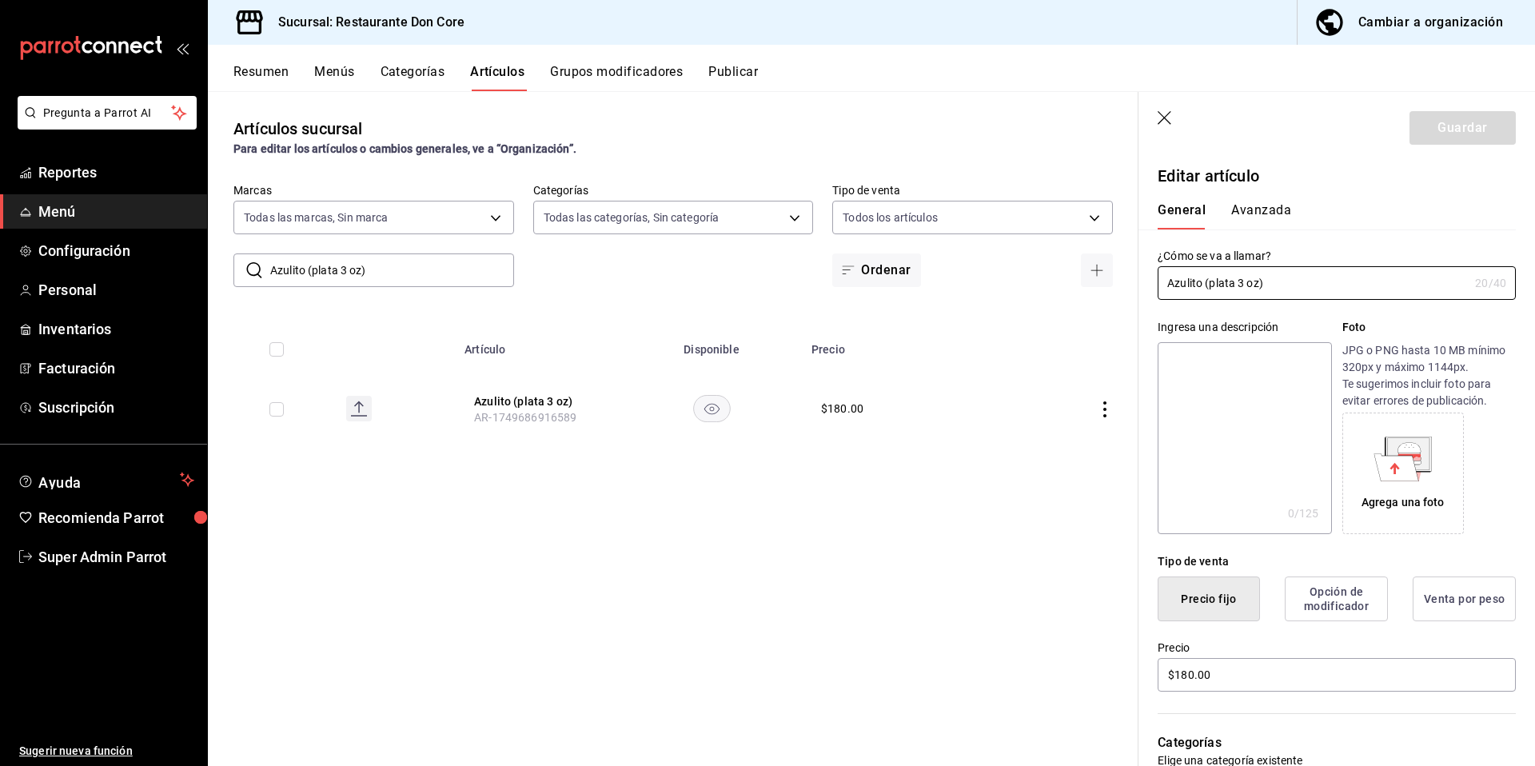
click at [1198, 392] on textarea at bounding box center [1243, 438] width 173 height 192
paste textarea "Azulito (plata 3 oz)"
type textarea "Azulito (plata 3 oz)"
type textarea "x"
type textarea "Azulito (plata 3 oz)"
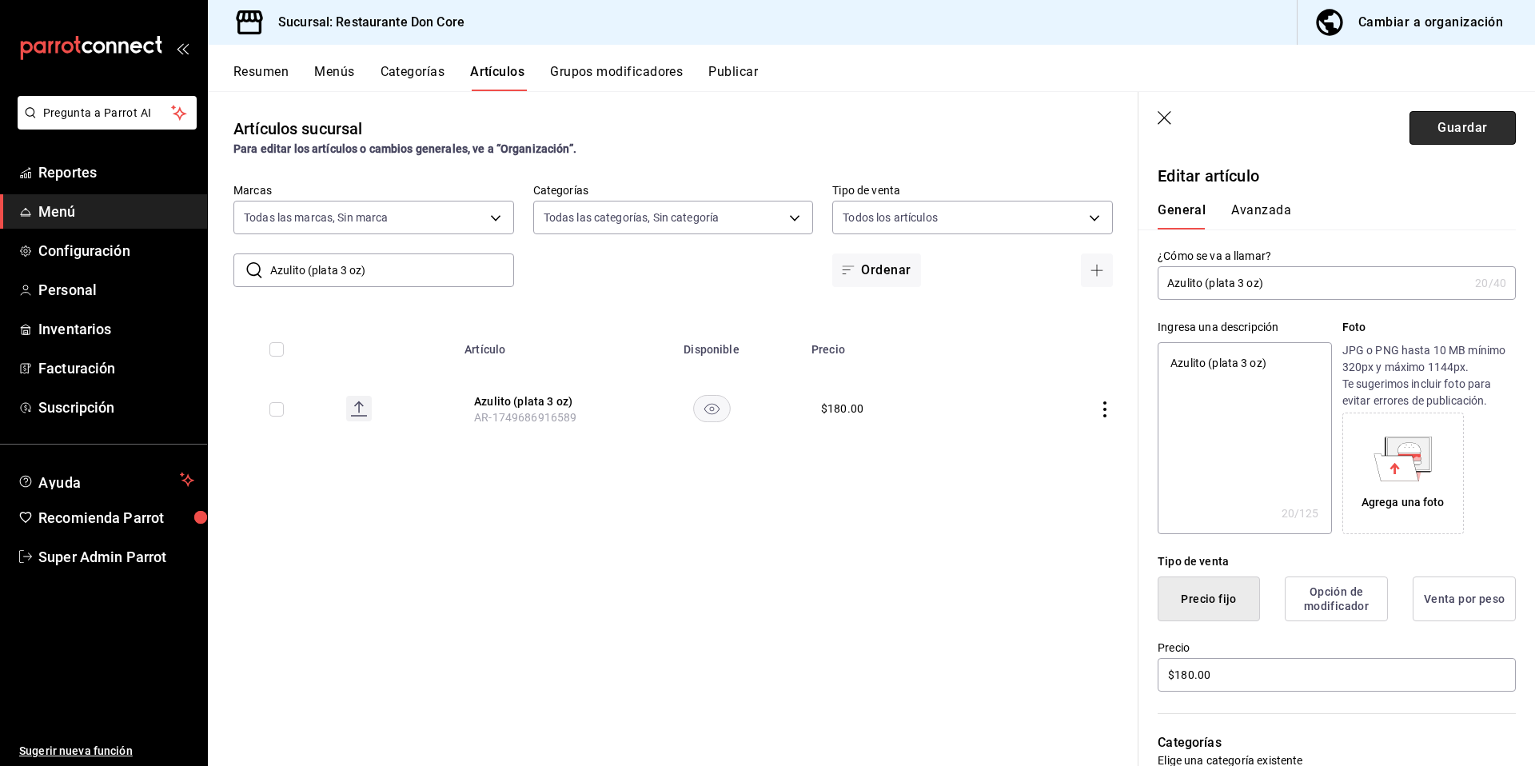
click at [1447, 133] on button "Guardar" at bounding box center [1462, 128] width 106 height 34
type textarea "x"
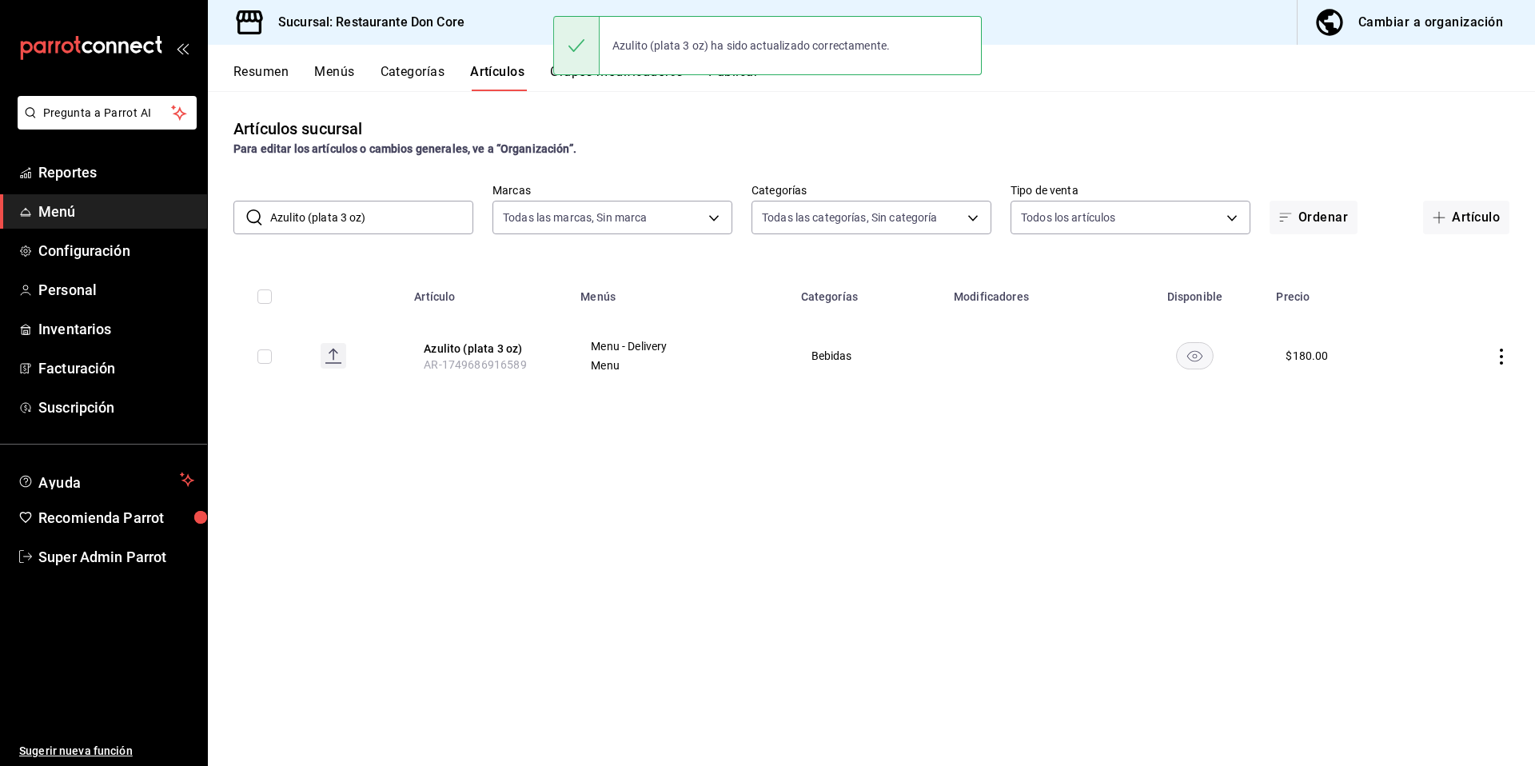
drag, startPoint x: 394, startPoint y: 217, endPoint x: 243, endPoint y: 214, distance: 151.1
click at [246, 215] on div "​ Azulito (plata 3 oz) ​" at bounding box center [353, 218] width 240 height 34
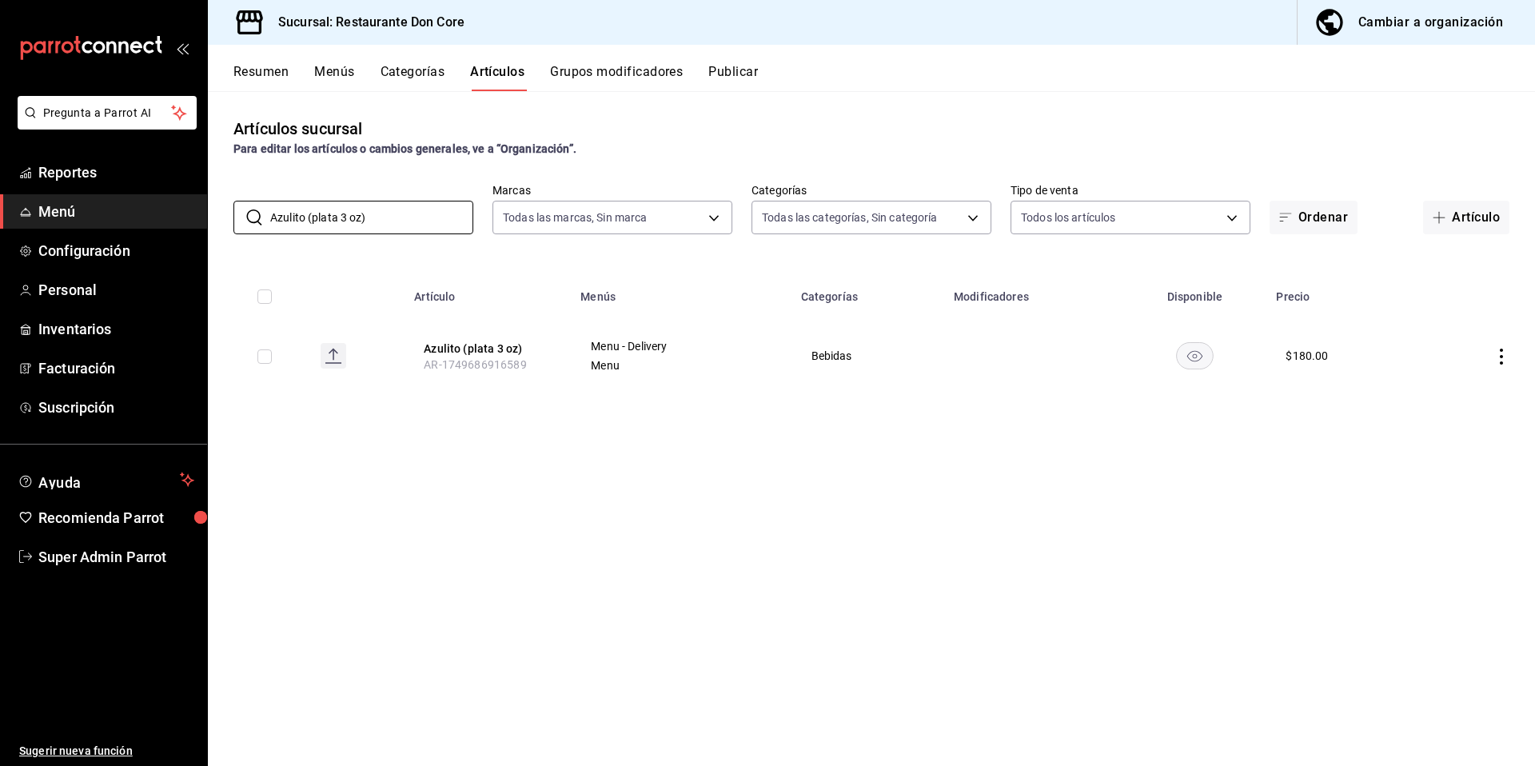
paste input "Sin flameo"
type input "Sin flameo"
click at [450, 349] on button "Sin flameo" at bounding box center [485, 349] width 128 height 16
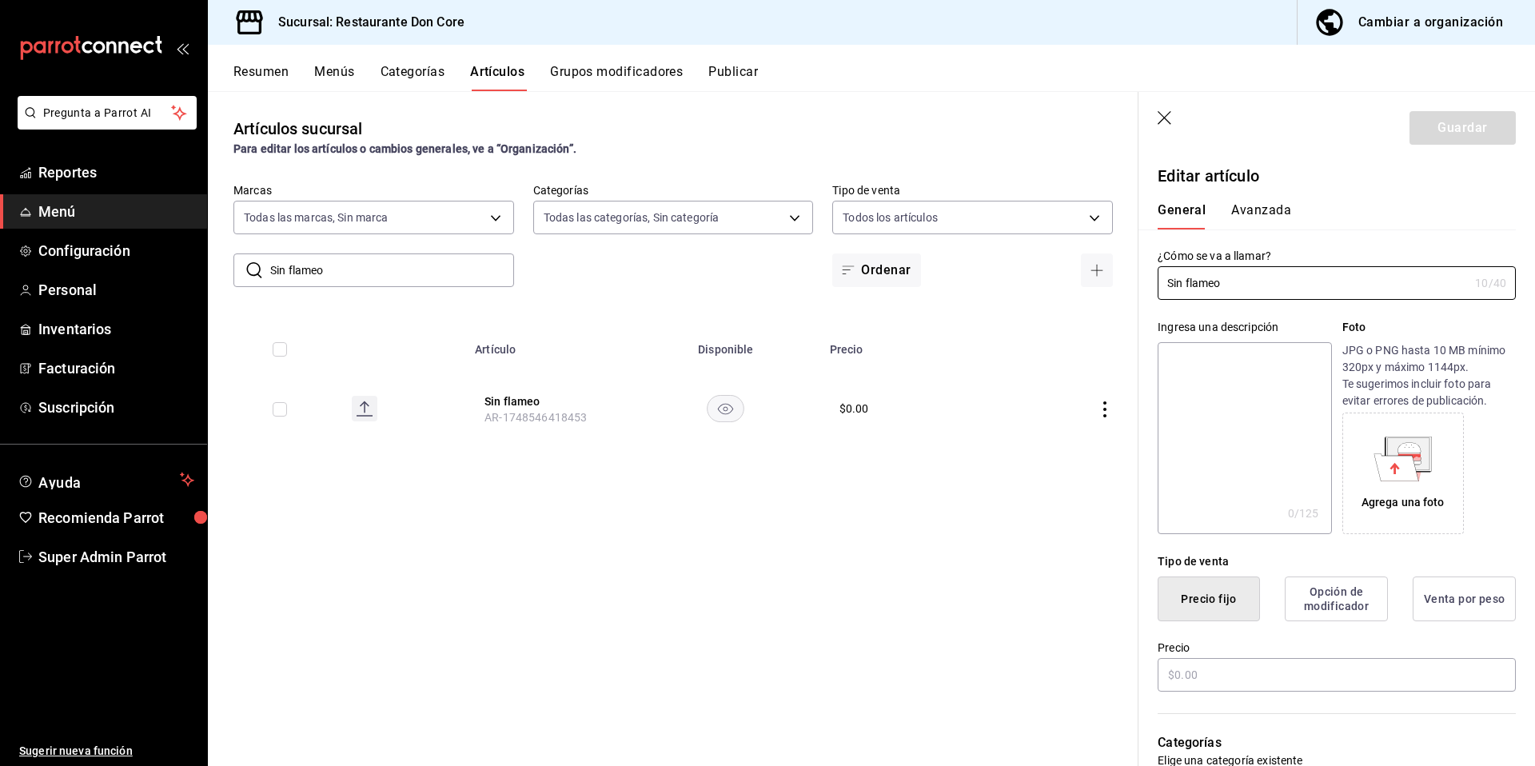
type input "$0.00"
click at [1221, 428] on textarea at bounding box center [1243, 438] width 173 height 192
paste textarea "Sin flameo"
type textarea "Sin flameo"
type textarea "x"
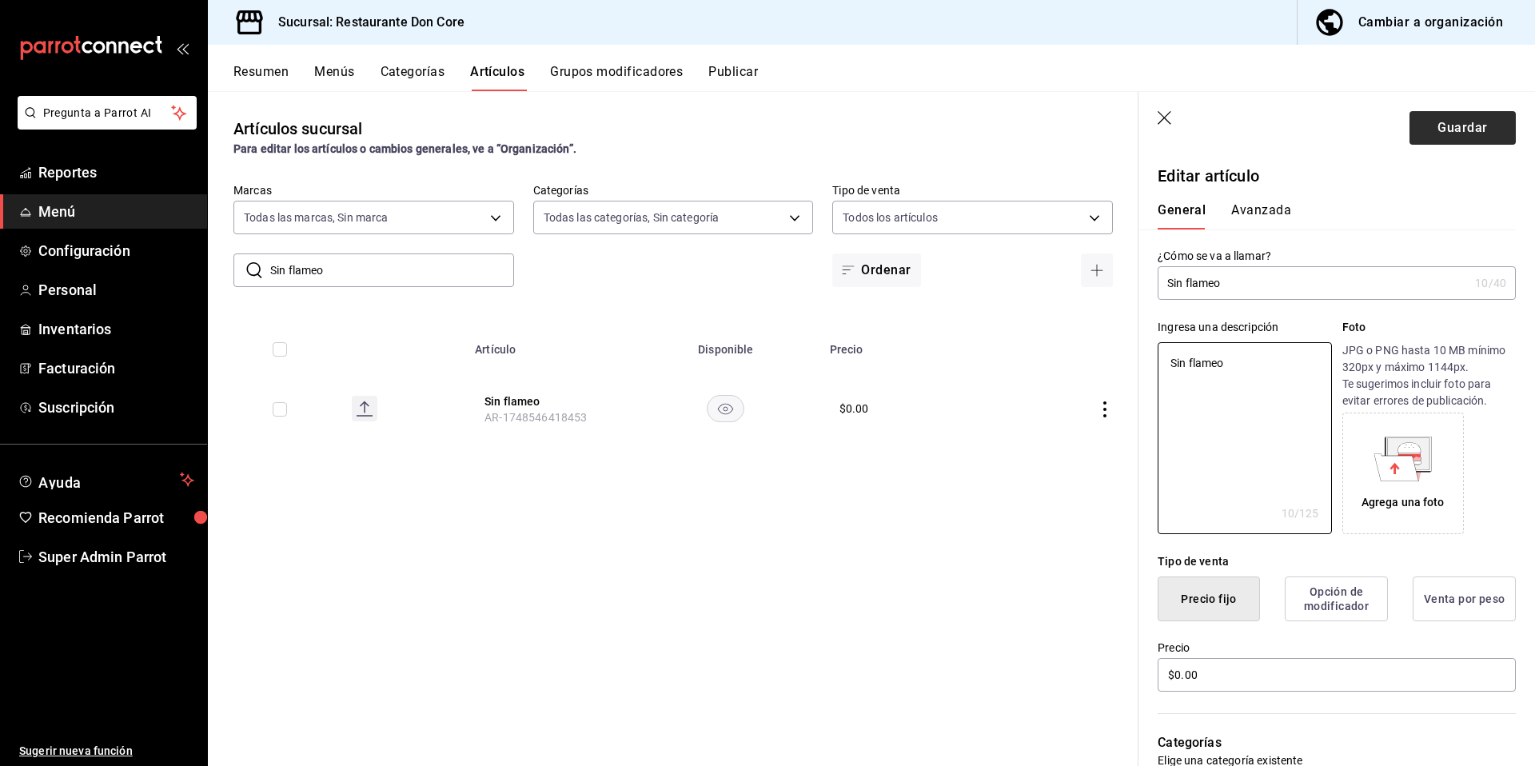
type textarea "Sin flameo"
click at [1444, 140] on button "Guardar" at bounding box center [1462, 128] width 106 height 34
type textarea "x"
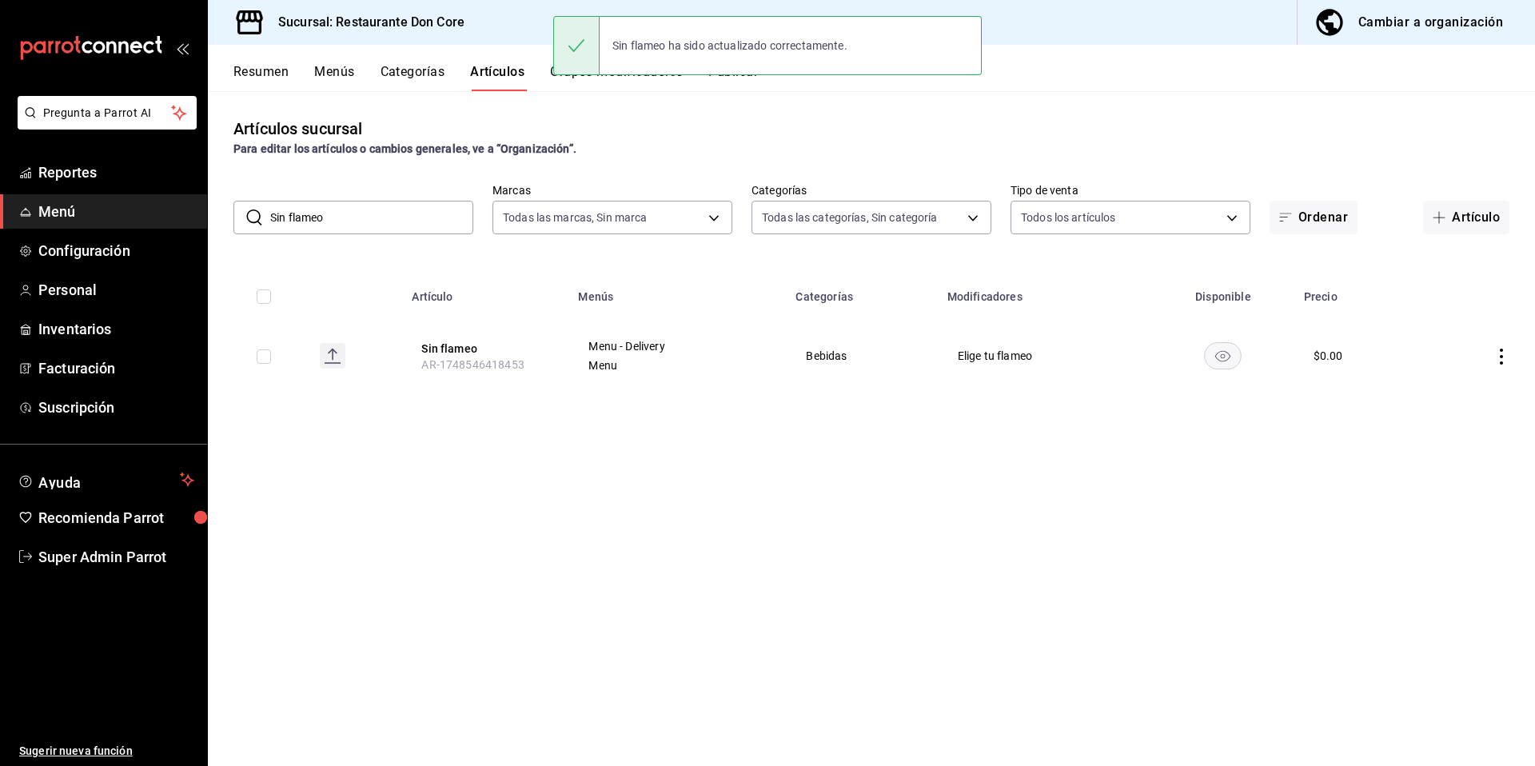
drag, startPoint x: 364, startPoint y: 224, endPoint x: 262, endPoint y: 224, distance: 101.5
click at [262, 224] on div "​ Sin flameo ​" at bounding box center [353, 218] width 240 height 34
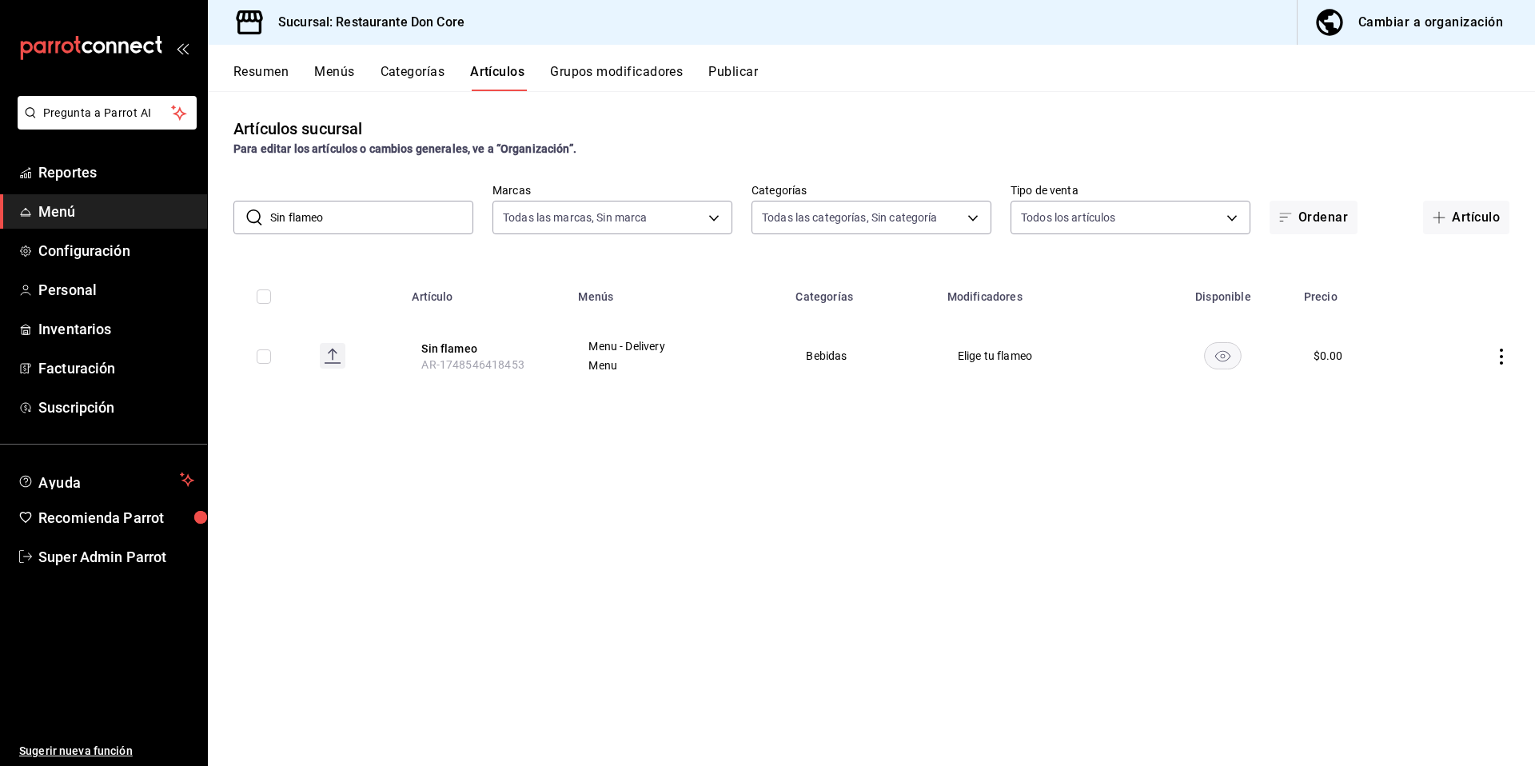
drag, startPoint x: 347, startPoint y: 215, endPoint x: 279, endPoint y: 222, distance: 68.3
click at [279, 222] on input "Sin flameo" at bounding box center [371, 217] width 203 height 32
type input "S"
paste input "Cantarito (plata 2 oz)"
type input "Cantarito (plata 2 oz)"
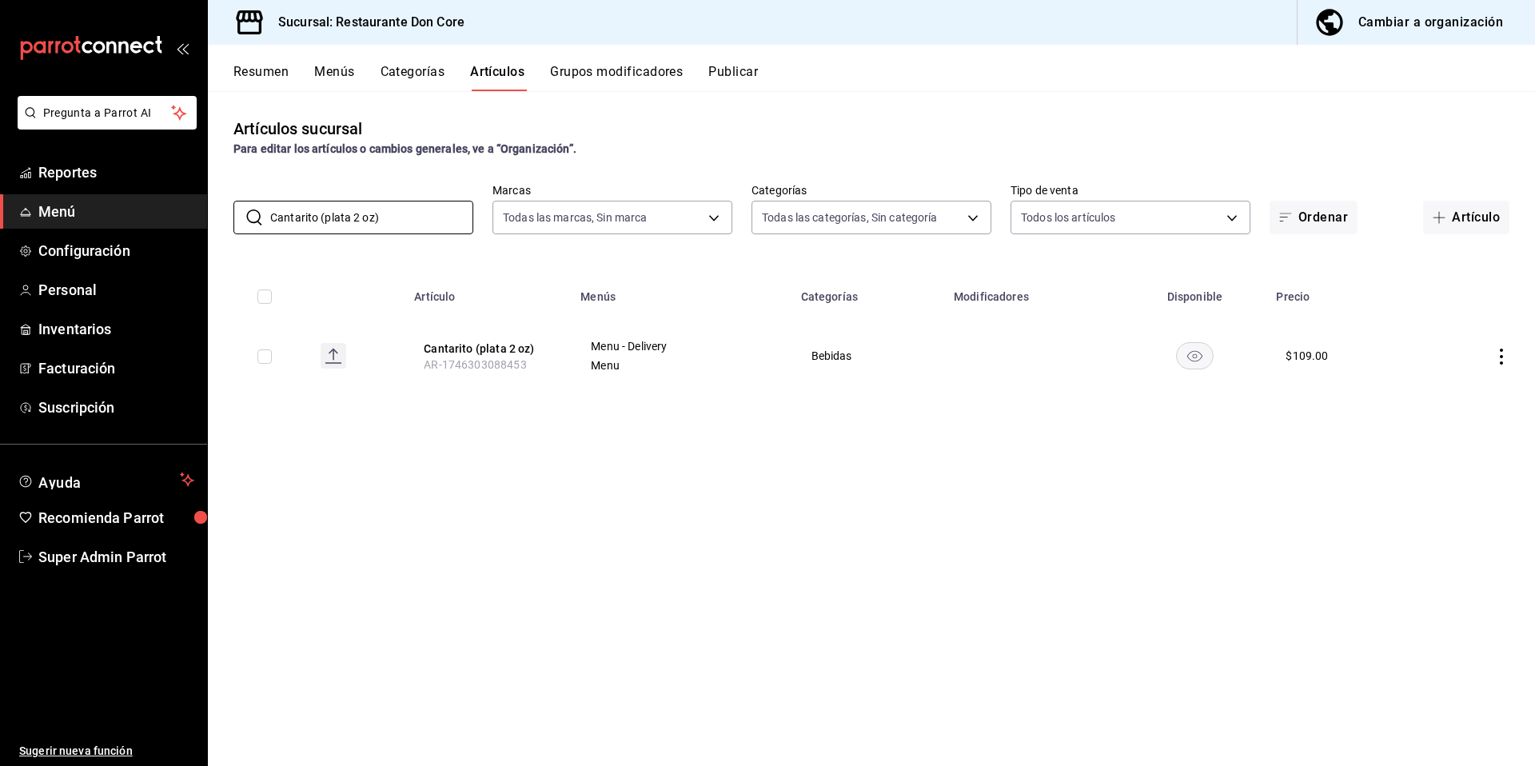
click at [469, 357] on th "Cantarito (plata 2 oz) AR-1746303088453" at bounding box center [487, 355] width 166 height 77
click at [476, 346] on button "Cantarito (plata 2 oz)" at bounding box center [488, 349] width 128 height 16
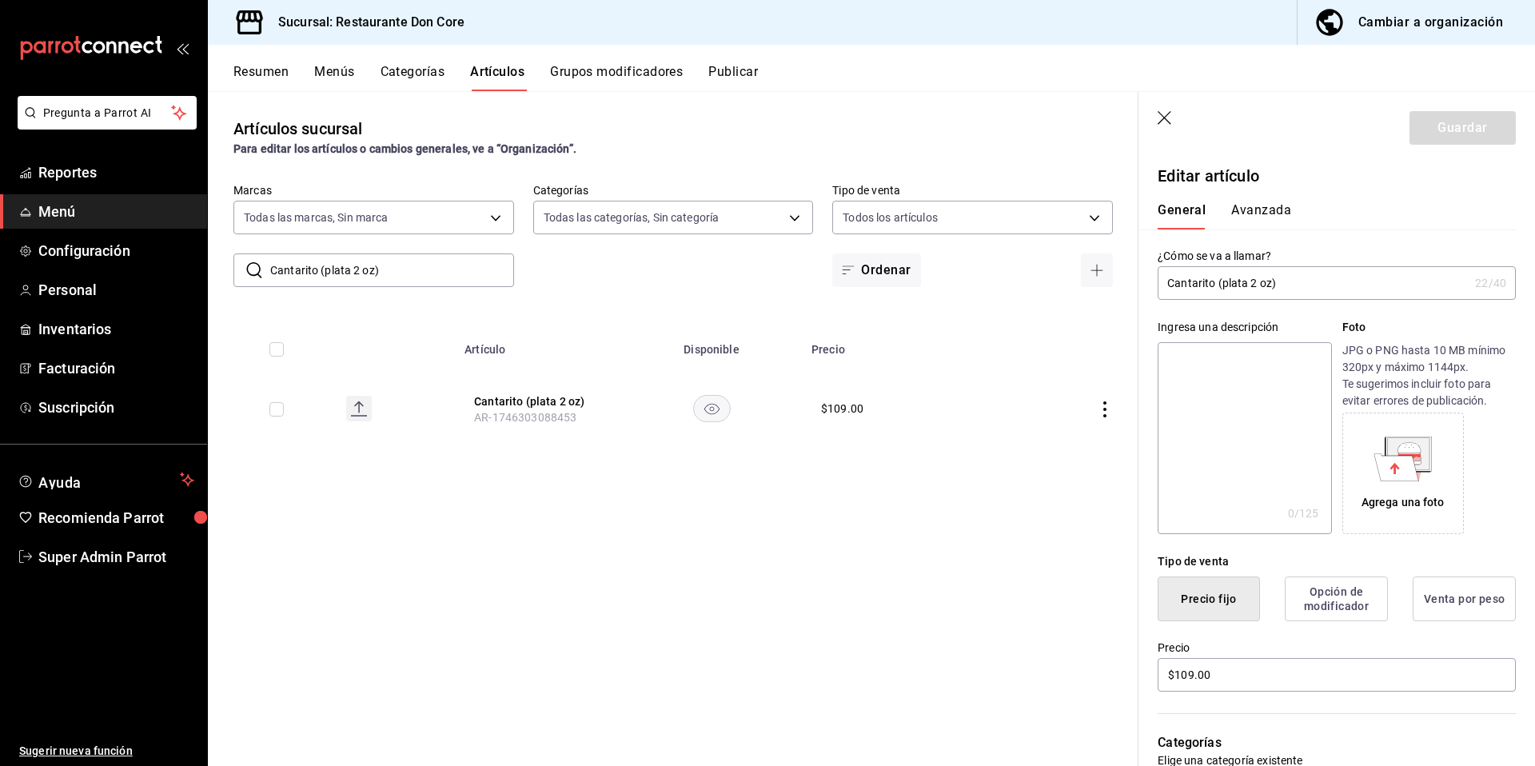
click at [1270, 428] on textarea at bounding box center [1243, 438] width 173 height 192
paste textarea "Cantarito (plata 2 oz)"
type textarea "Cantarito (plata 2 oz)"
type textarea "x"
type textarea "Cantarito (plata 2 oz)"
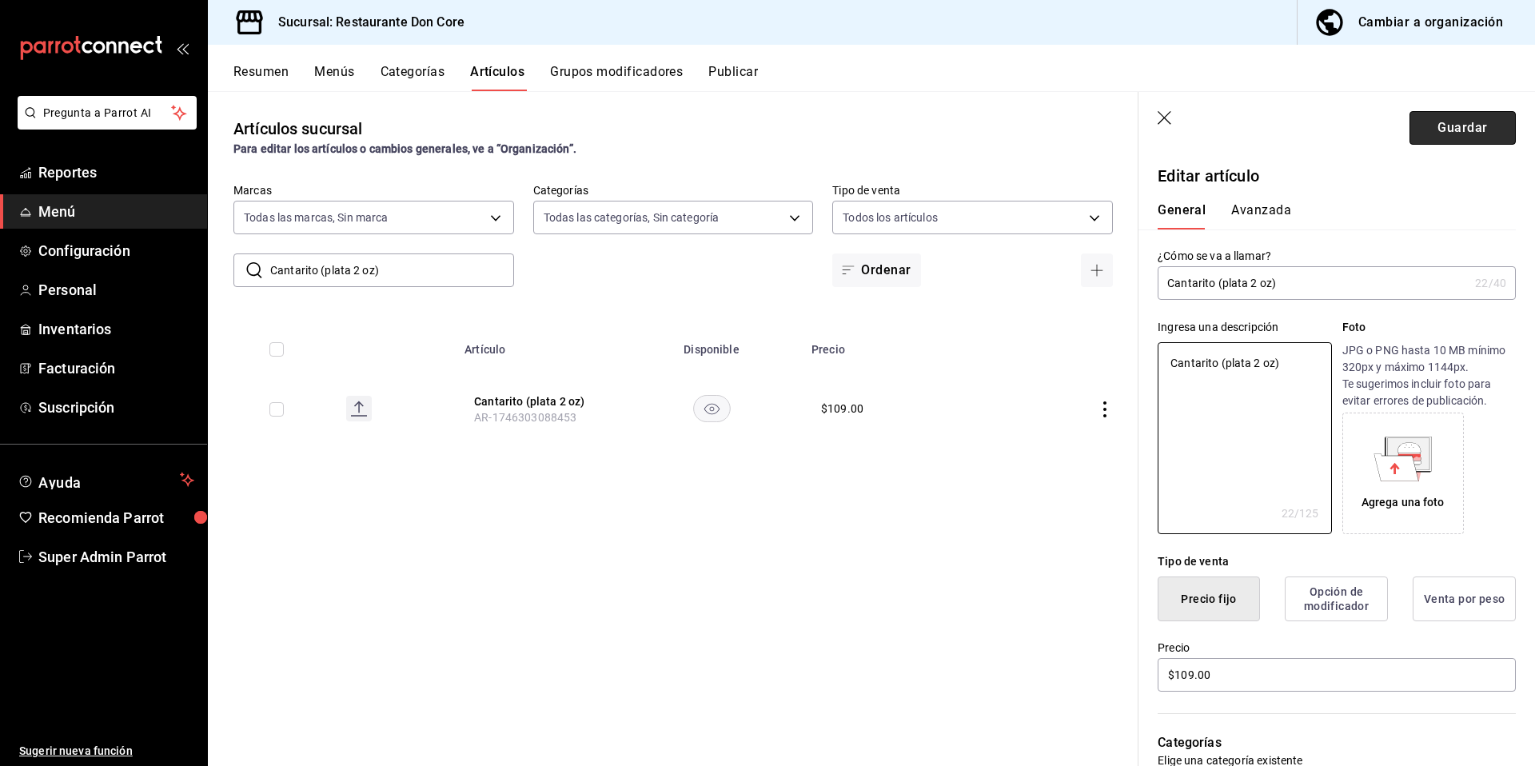
click at [1447, 137] on button "Guardar" at bounding box center [1462, 128] width 106 height 34
type textarea "x"
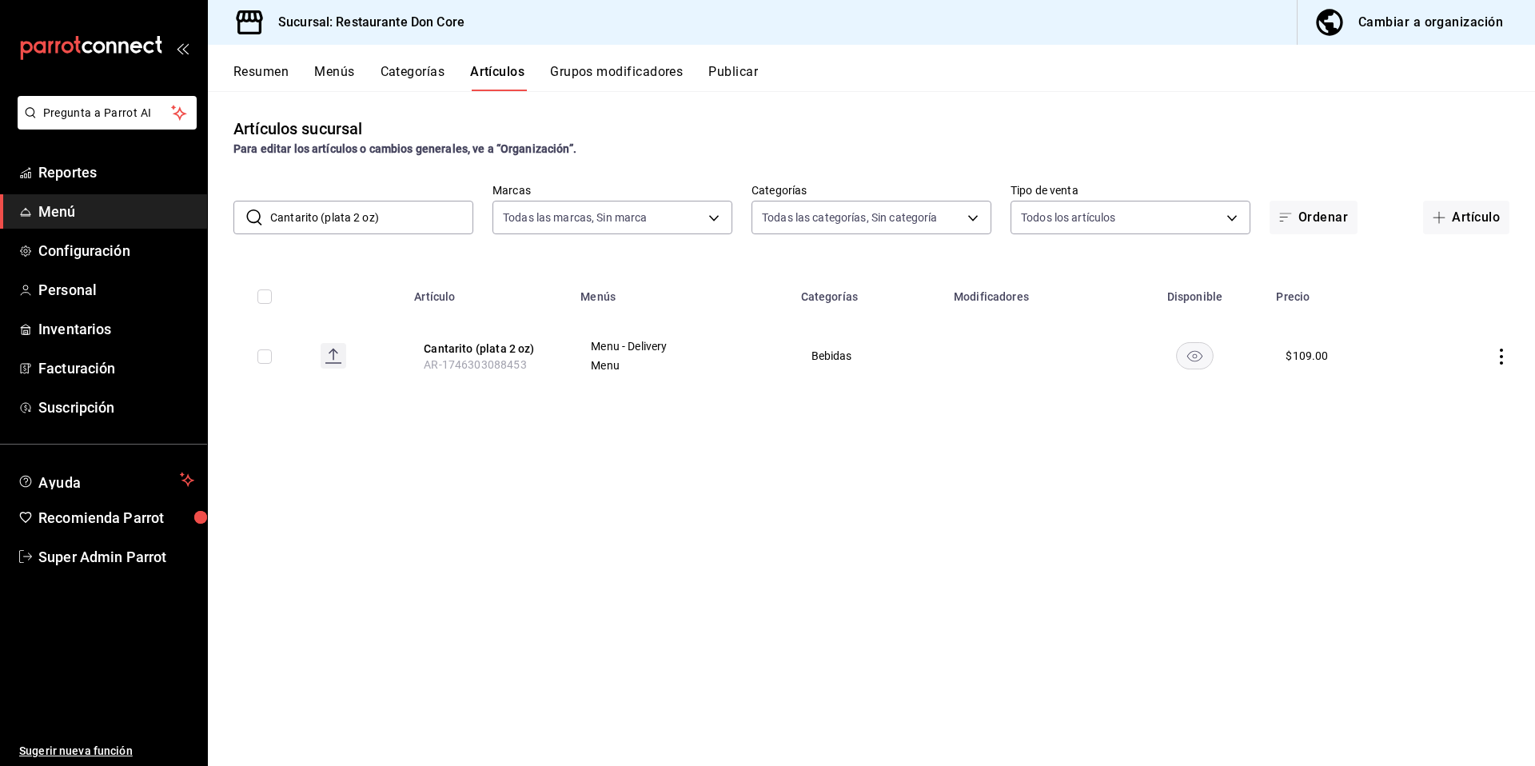
drag, startPoint x: 428, startPoint y: 214, endPoint x: 241, endPoint y: 207, distance: 187.2
click at [241, 207] on div "​ Cantarito (plata 2 oz) ​" at bounding box center [353, 218] width 240 height 34
paste input "Lechon 500gr + 2 pz XX Lager (8 tort"
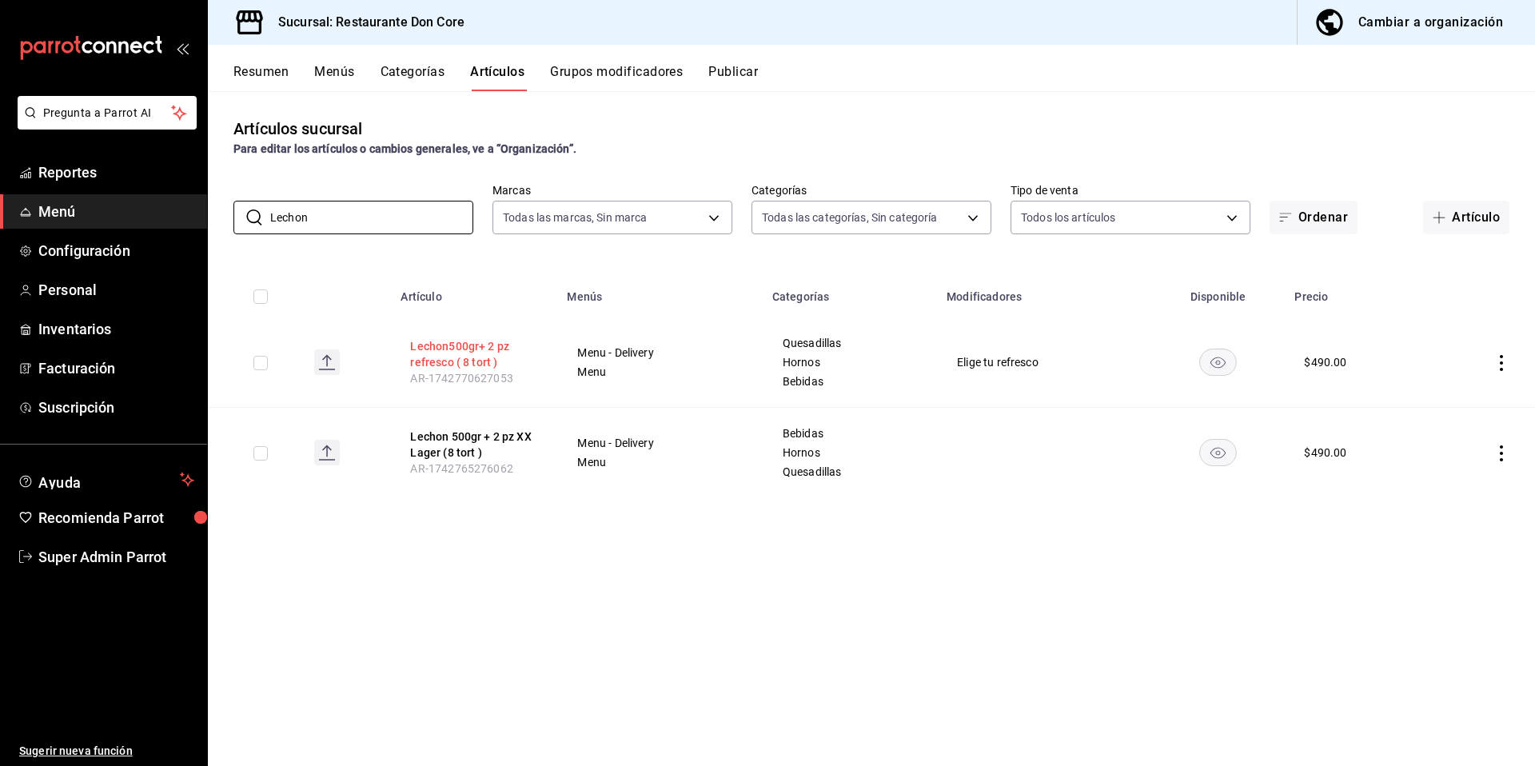
type input "Lechon"
click at [438, 359] on button "Lechon500gr+ 2 pz refresco ( 8 tort )" at bounding box center [474, 354] width 128 height 32
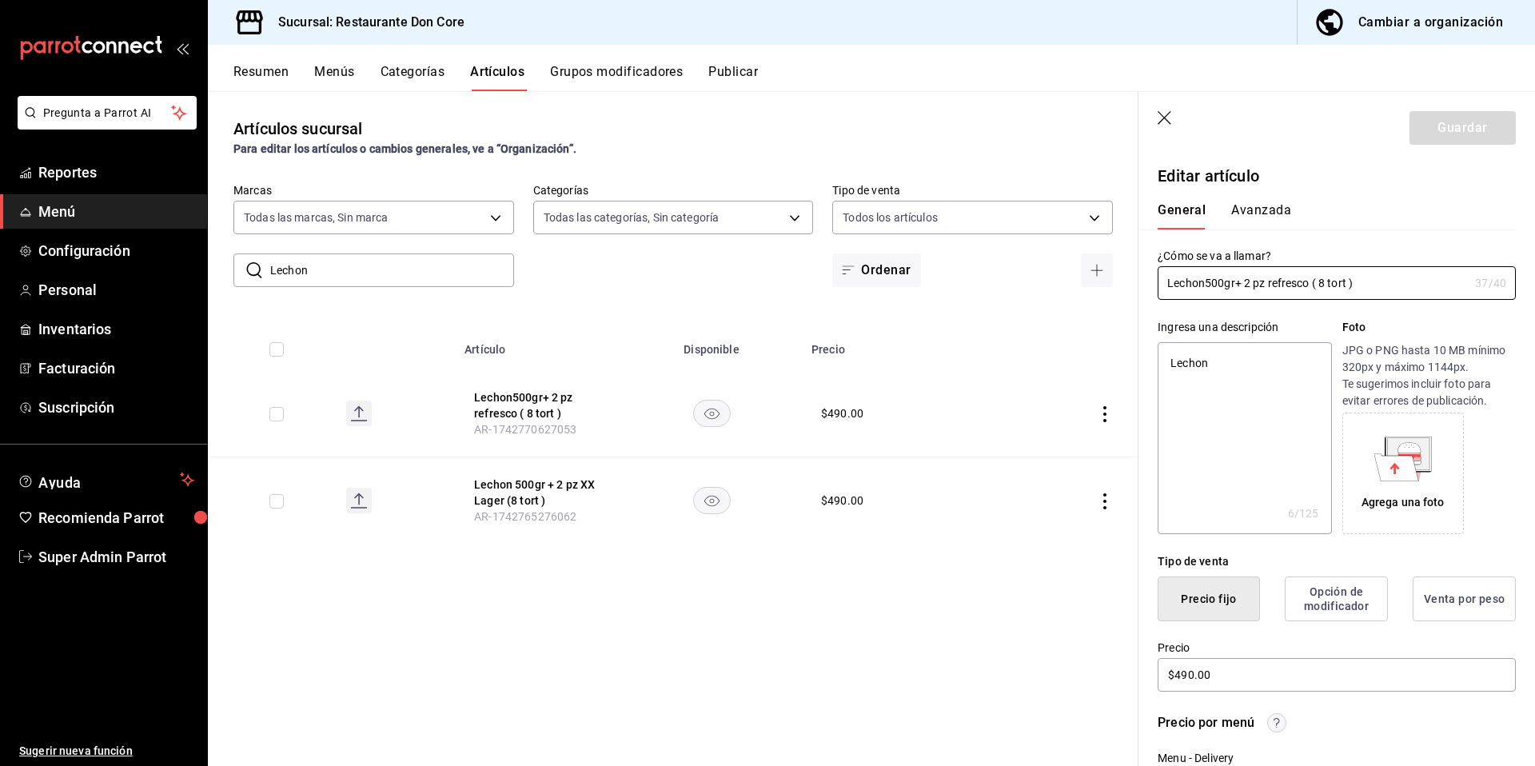
click at [577, 491] on button "Lechon 500gr + 2 pz XX Lager (8 tort )" at bounding box center [538, 492] width 128 height 32
click at [1265, 443] on textarea "Lechon" at bounding box center [1243, 438] width 173 height 192
type textarea "x"
click at [1248, 277] on input "Lechon 500gr + 2 pz XX Lager (8 tort )" at bounding box center [1312, 283] width 311 height 32
drag, startPoint x: 1366, startPoint y: 282, endPoint x: 1325, endPoint y: 280, distance: 40.8
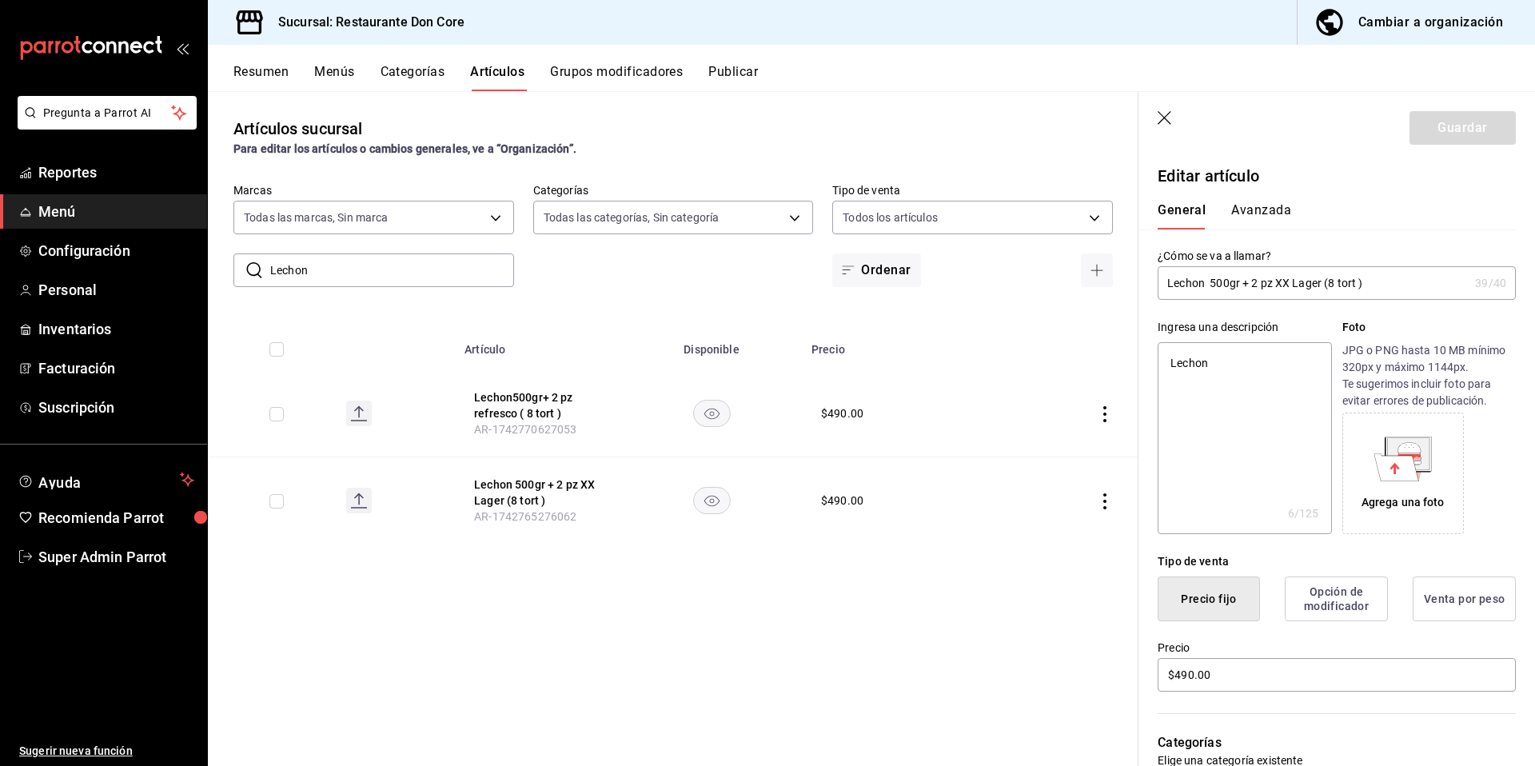
click at [1325, 280] on input "Lechon 500gr + 2 pz XX Lager (8 tort )" at bounding box center [1312, 283] width 311 height 32
type input "Lechon 500gr + 2 pz XX Lager"
type textarea "x"
click at [1246, 280] on input "Lechon 500gr + 2 pz XX Lager" at bounding box center [1312, 283] width 311 height 32
type input "Lechon 500gr 2 pz XX Lager"
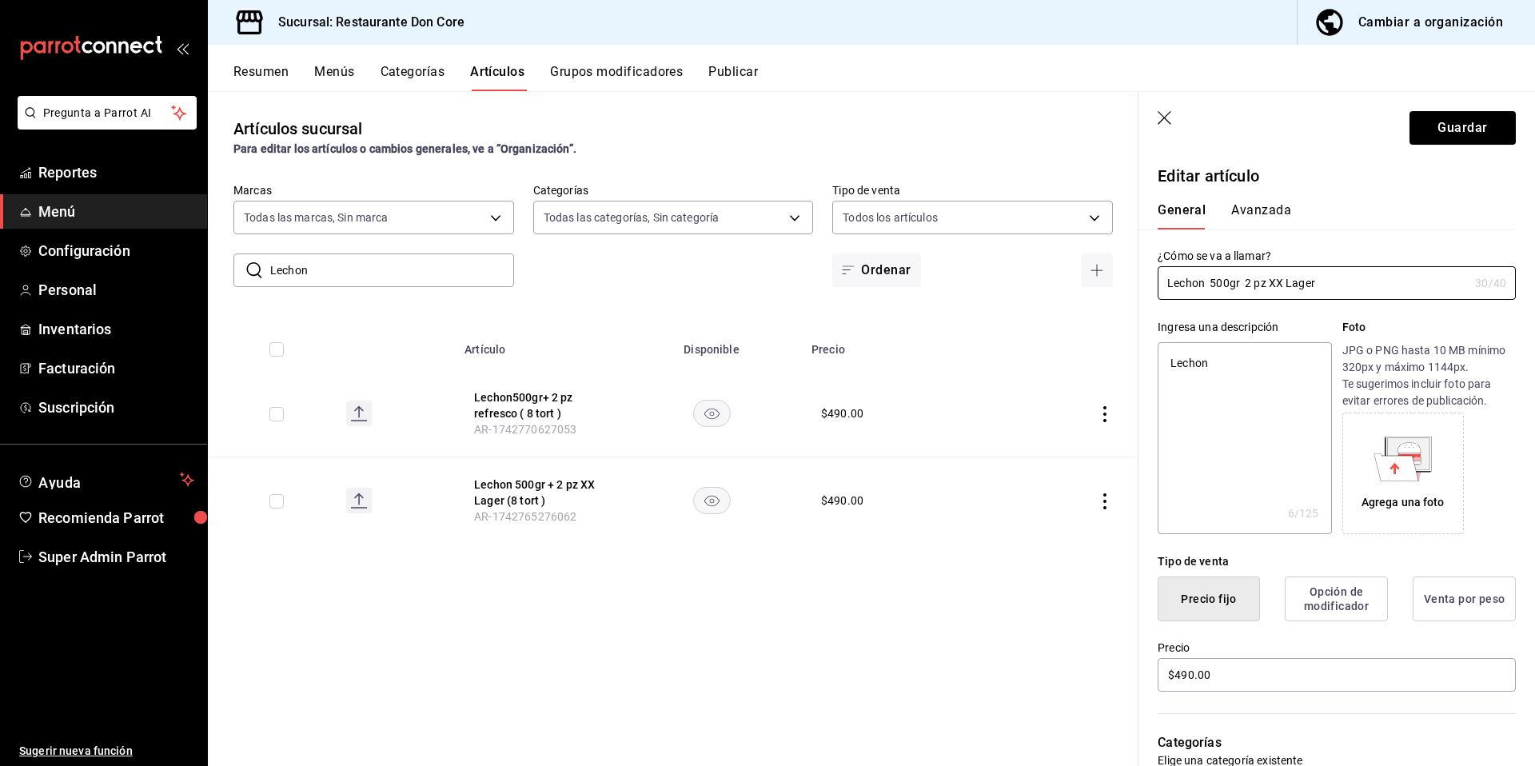
type textarea "x"
type input "Lechon 500gr 2 pz XX Lager"
type textarea "x"
type input "Lechon 500gr, 2 pz XX Lager"
type textarea "x"
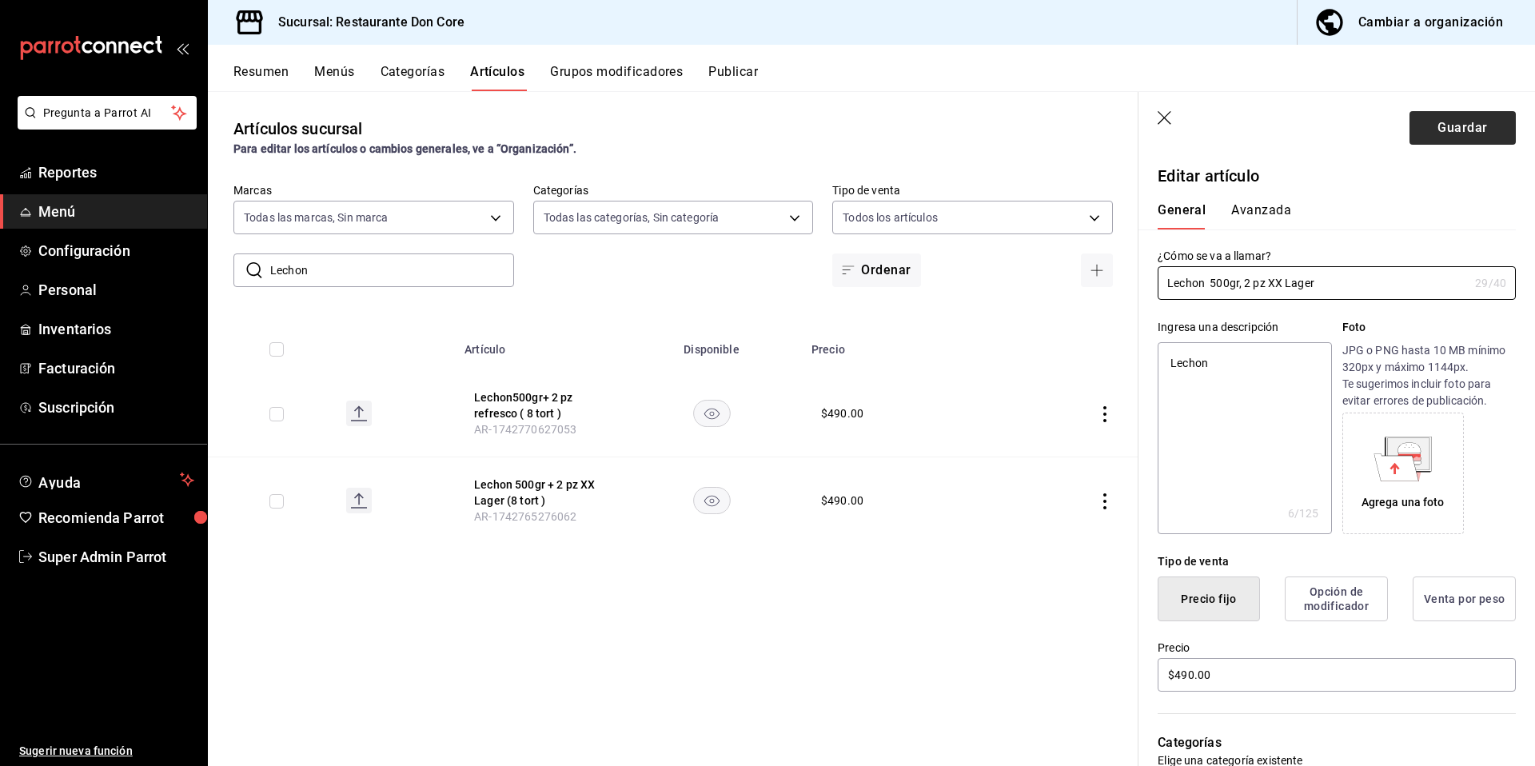
type input "Lechon 500gr, 2 pz XX Lager"
click at [1468, 131] on button "Guardar" at bounding box center [1462, 128] width 106 height 34
type textarea "x"
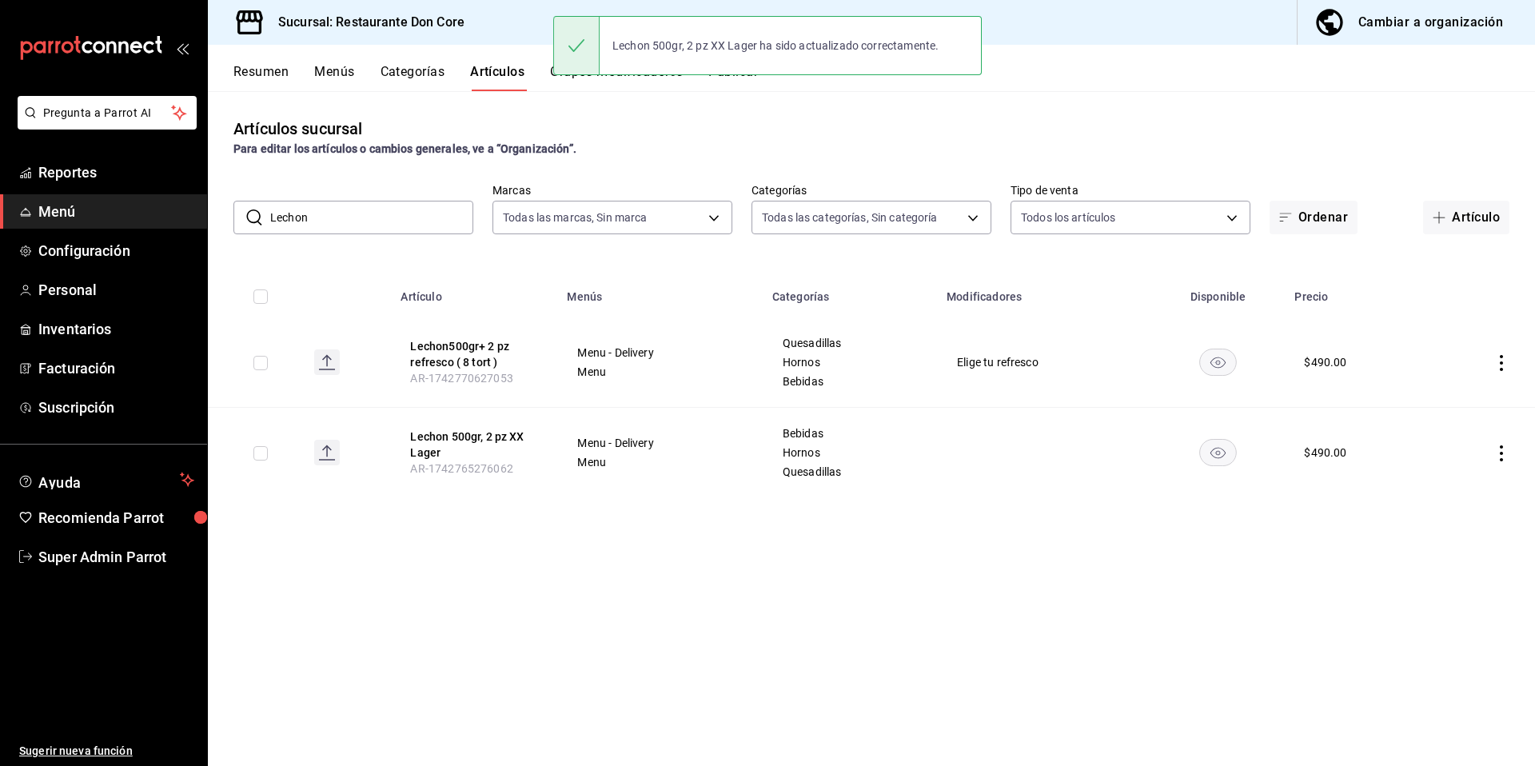
drag, startPoint x: 301, startPoint y: 214, endPoint x: 269, endPoint y: 205, distance: 32.6
click at [274, 208] on input "Lechon" at bounding box center [371, 217] width 203 height 32
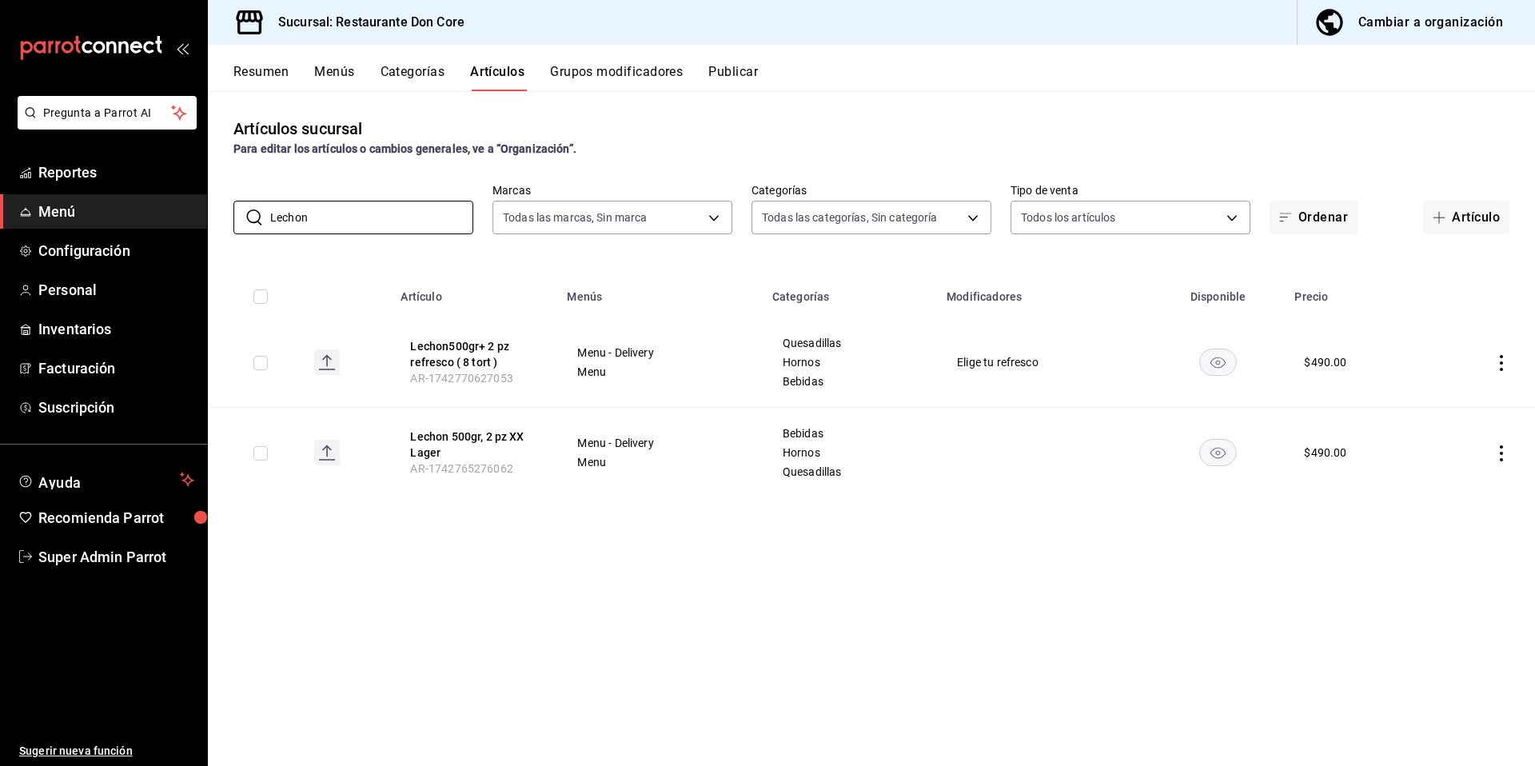
paste input "Caldo de Piedra. ( 1 oz chinic)( 4 tort)"
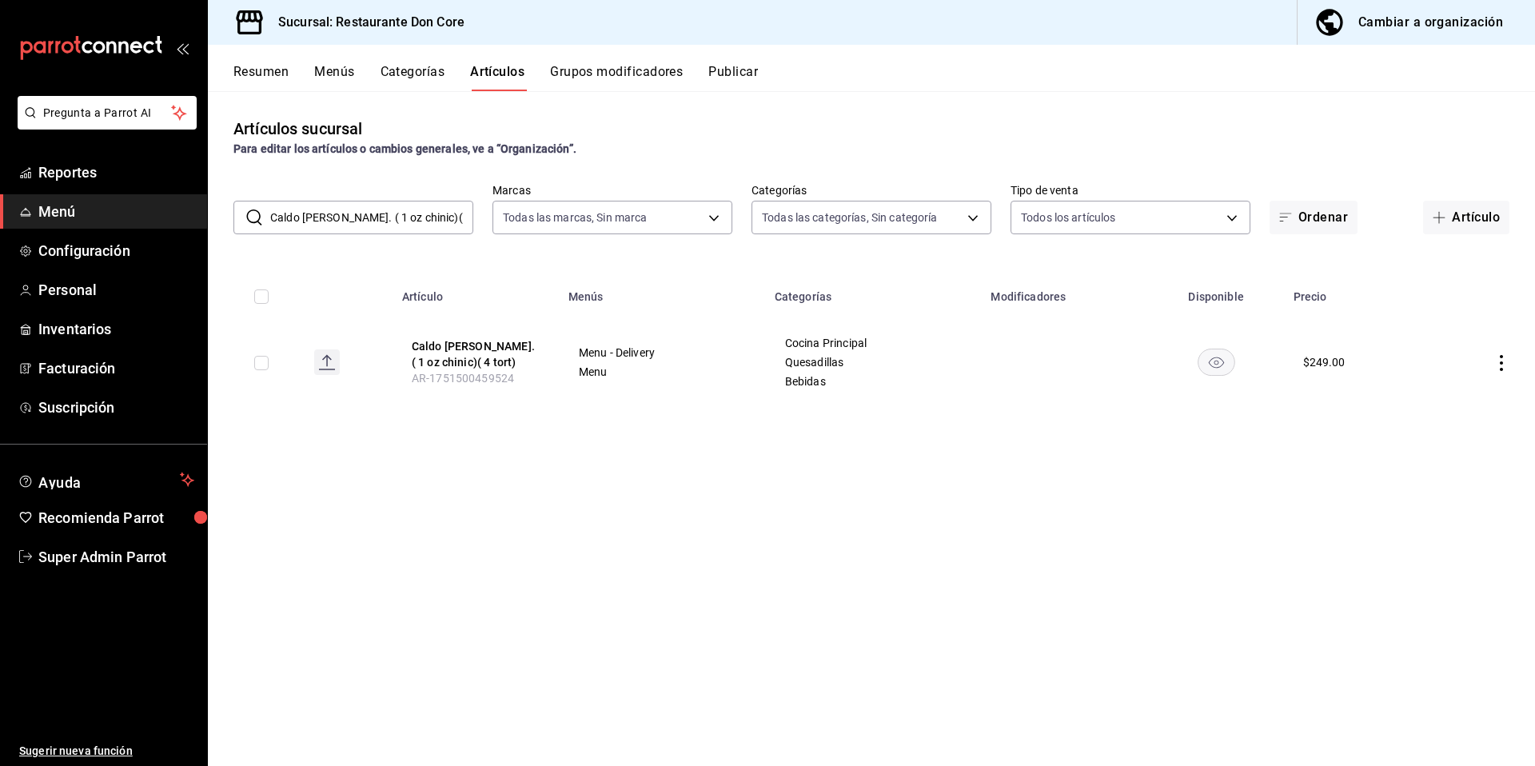
drag, startPoint x: 464, startPoint y: 215, endPoint x: 351, endPoint y: 203, distance: 113.3
click at [351, 203] on input "Caldo de Piedra. ( 1 oz chinic)( 4 tort)" at bounding box center [371, 217] width 203 height 32
type input "Caldo de Piedra. ( 1 oz chinic)( 4 tort)"
click at [464, 351] on button "Caldo de Piedra. ( 1 oz chinic)( 4 tort)" at bounding box center [476, 354] width 128 height 32
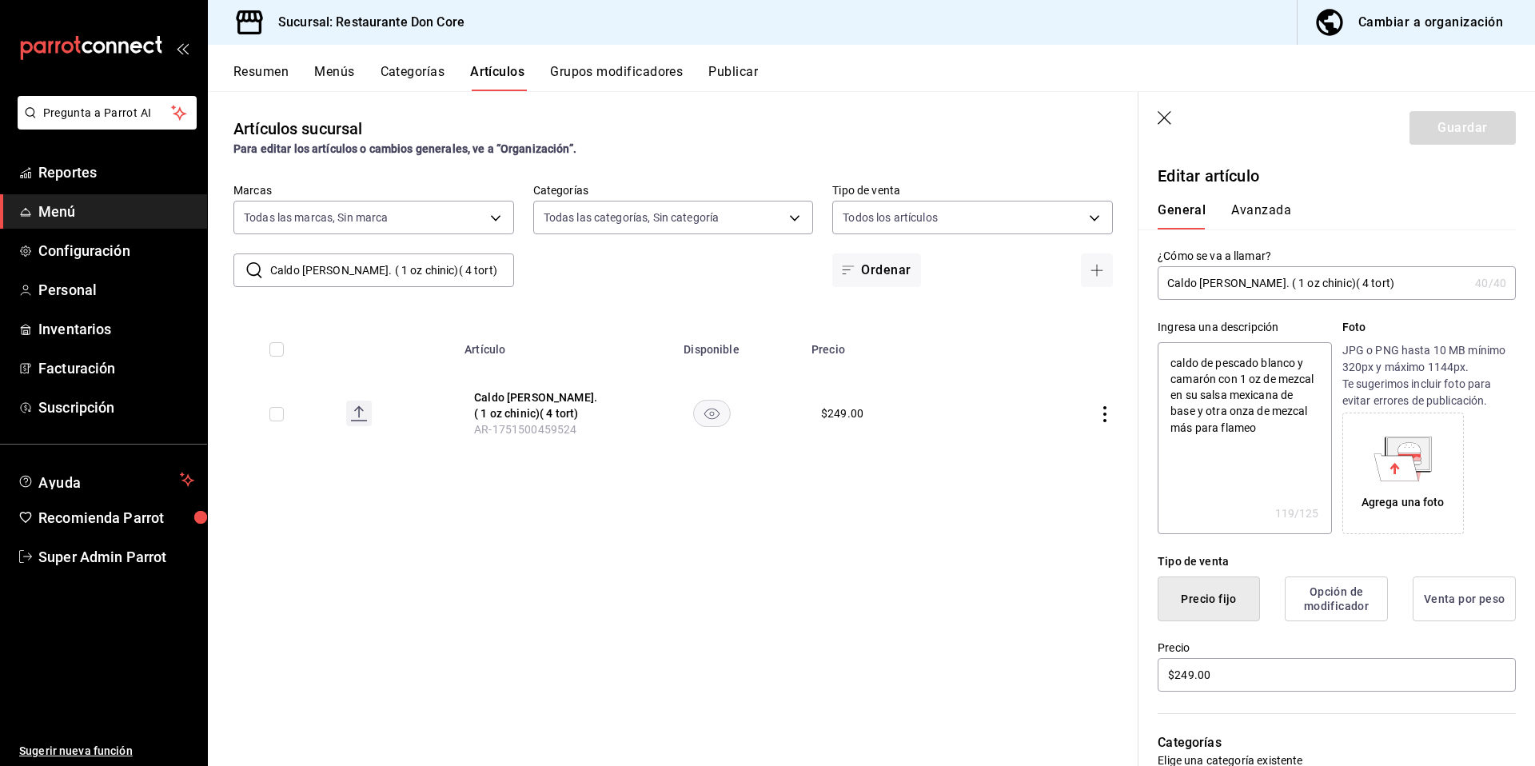
drag, startPoint x: 1370, startPoint y: 282, endPoint x: 1251, endPoint y: 277, distance: 119.2
click at [1251, 277] on input "Caldo de Piedra. ( 1 oz chinic)( 4 tort)" at bounding box center [1312, 283] width 311 height 32
type input "Caldo de Piedra."
type textarea "x"
type input "Caldo de Piedra."
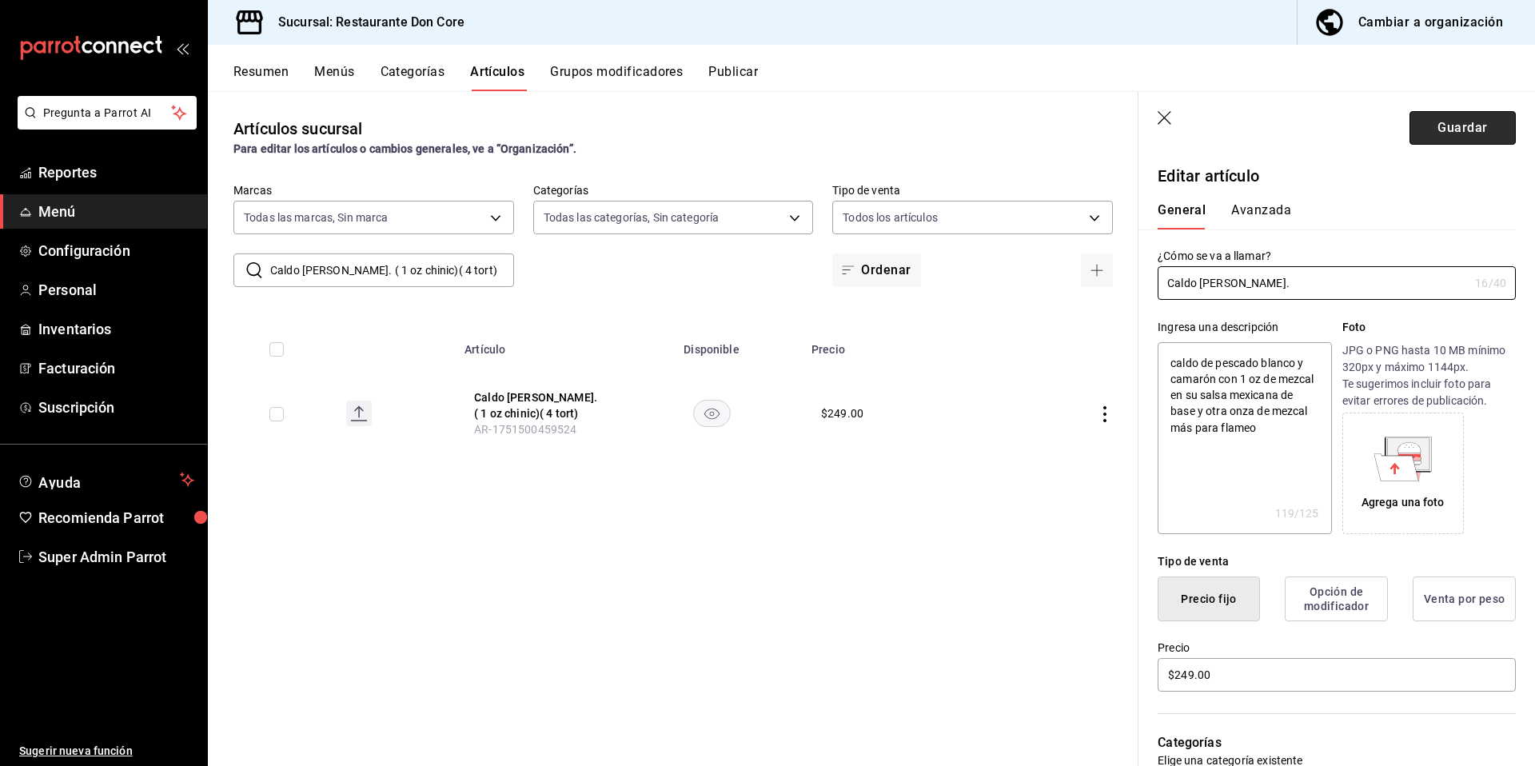
click at [1452, 136] on button "Guardar" at bounding box center [1462, 128] width 106 height 34
type textarea "x"
type input "AR-1758148827449"
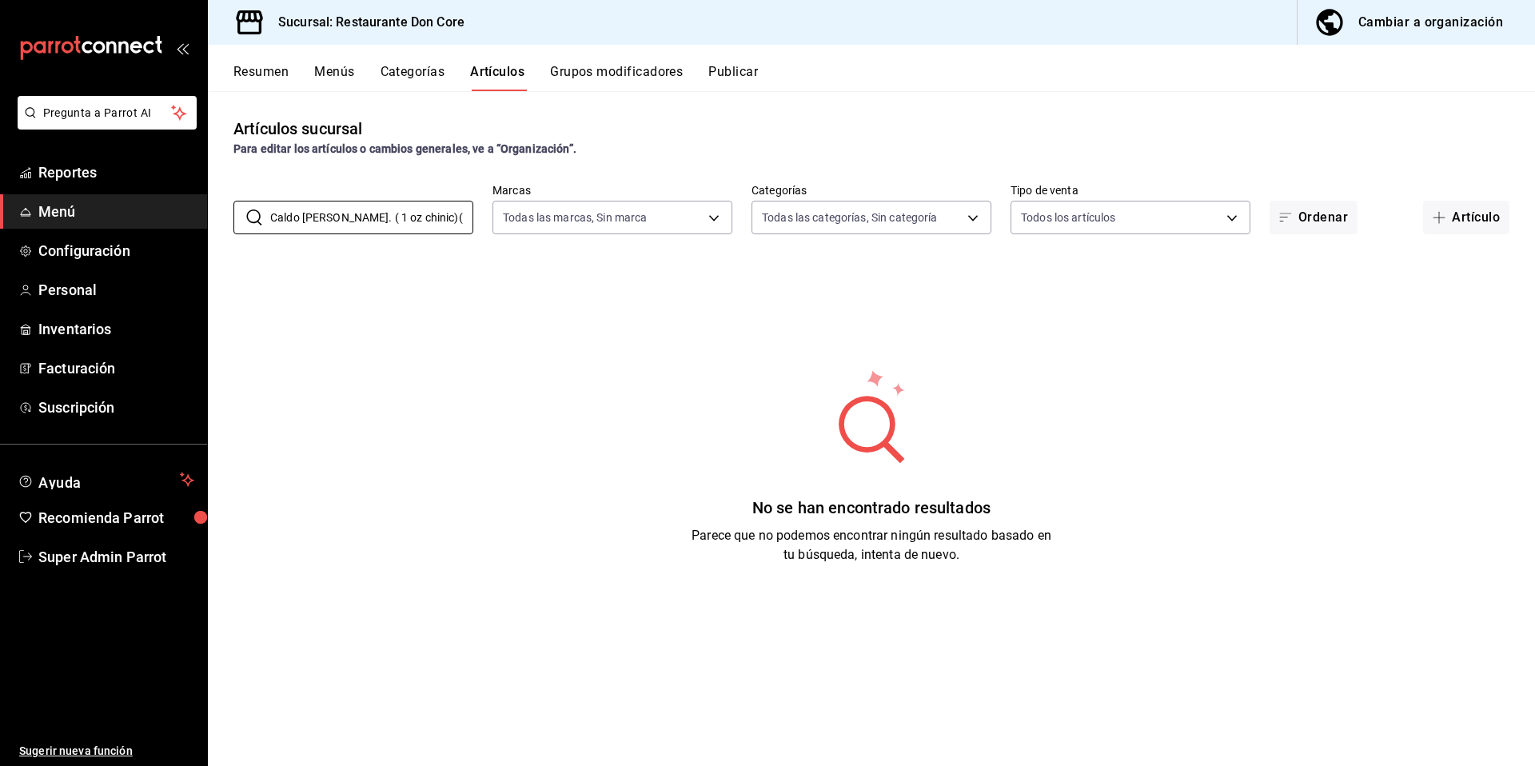
drag, startPoint x: 464, startPoint y: 217, endPoint x: 213, endPoint y: 215, distance: 251.8
click at [213, 215] on div "​ Caldo de Piedra. ( 1 oz chinic)( 4 tort) ​ Marcas Todas las marcas, Sin marca…" at bounding box center [871, 208] width 1327 height 51
paste input "Dos xx Ambar"
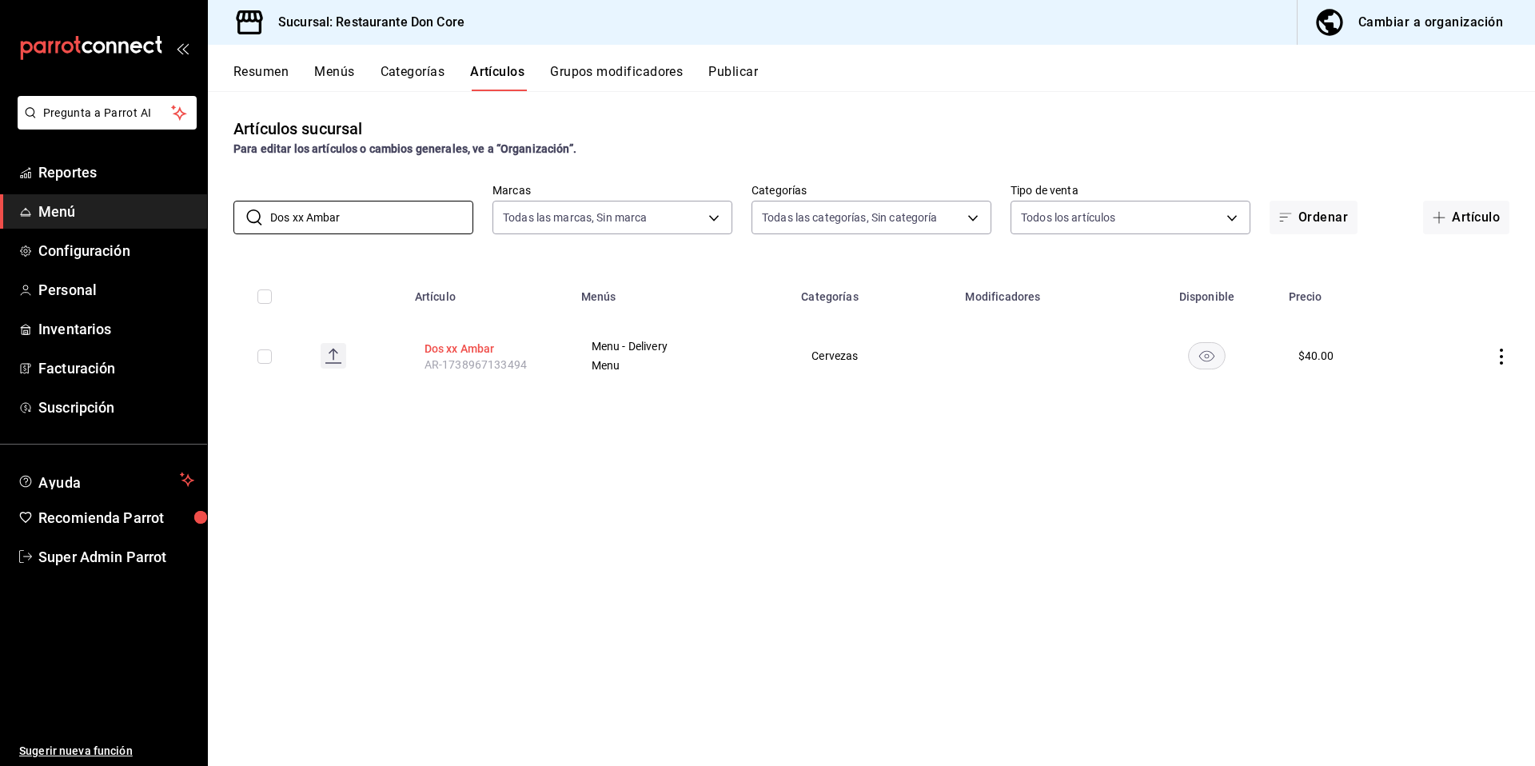
type input "Dos xx Ambar"
click at [457, 347] on button "Dos xx Ambar" at bounding box center [488, 349] width 128 height 16
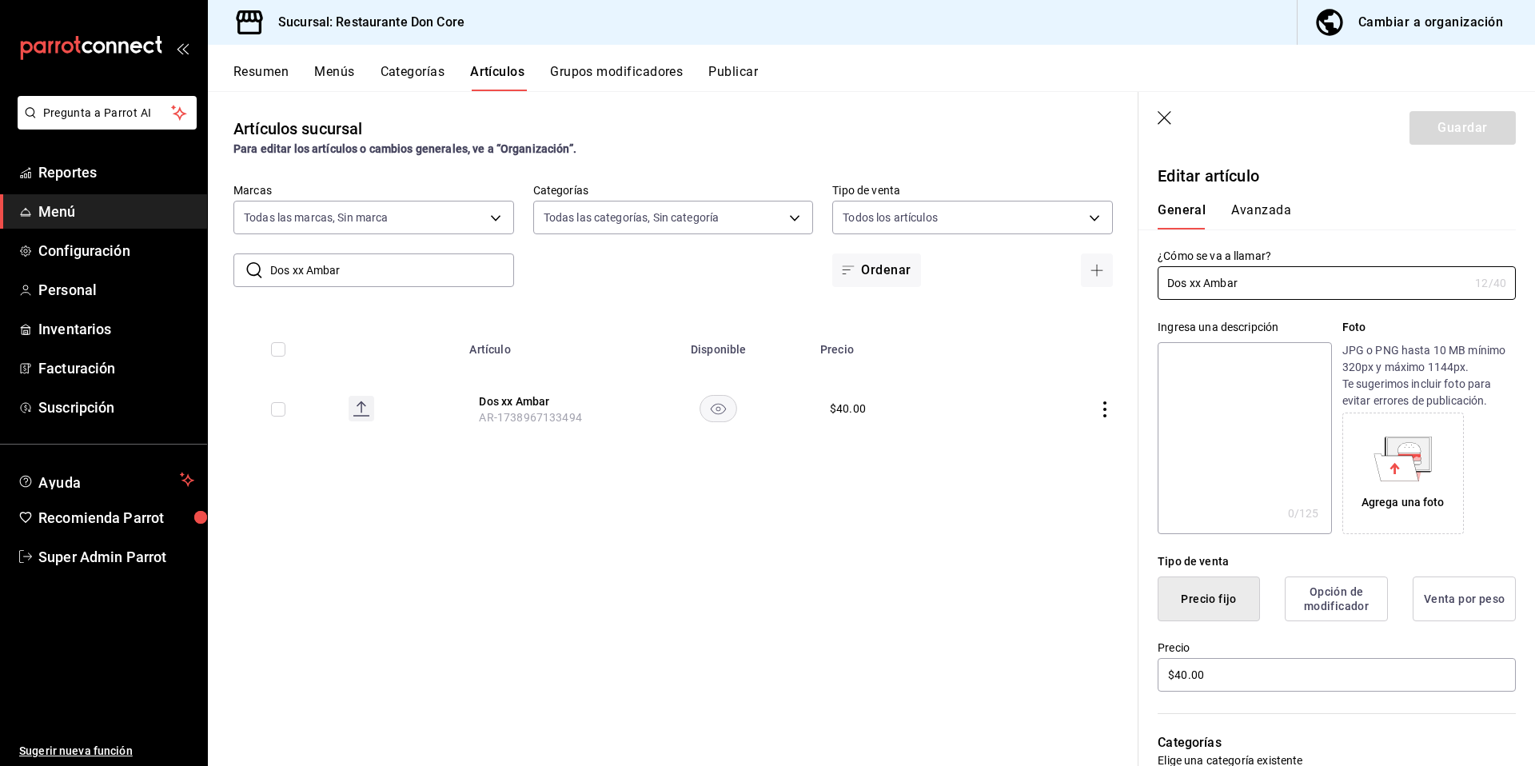
click at [1249, 430] on textarea at bounding box center [1243, 438] width 173 height 192
paste textarea "Dos xx Ambar"
type textarea "Dos xx Ambar"
type textarea "x"
type textarea "Dos xx Ambar"
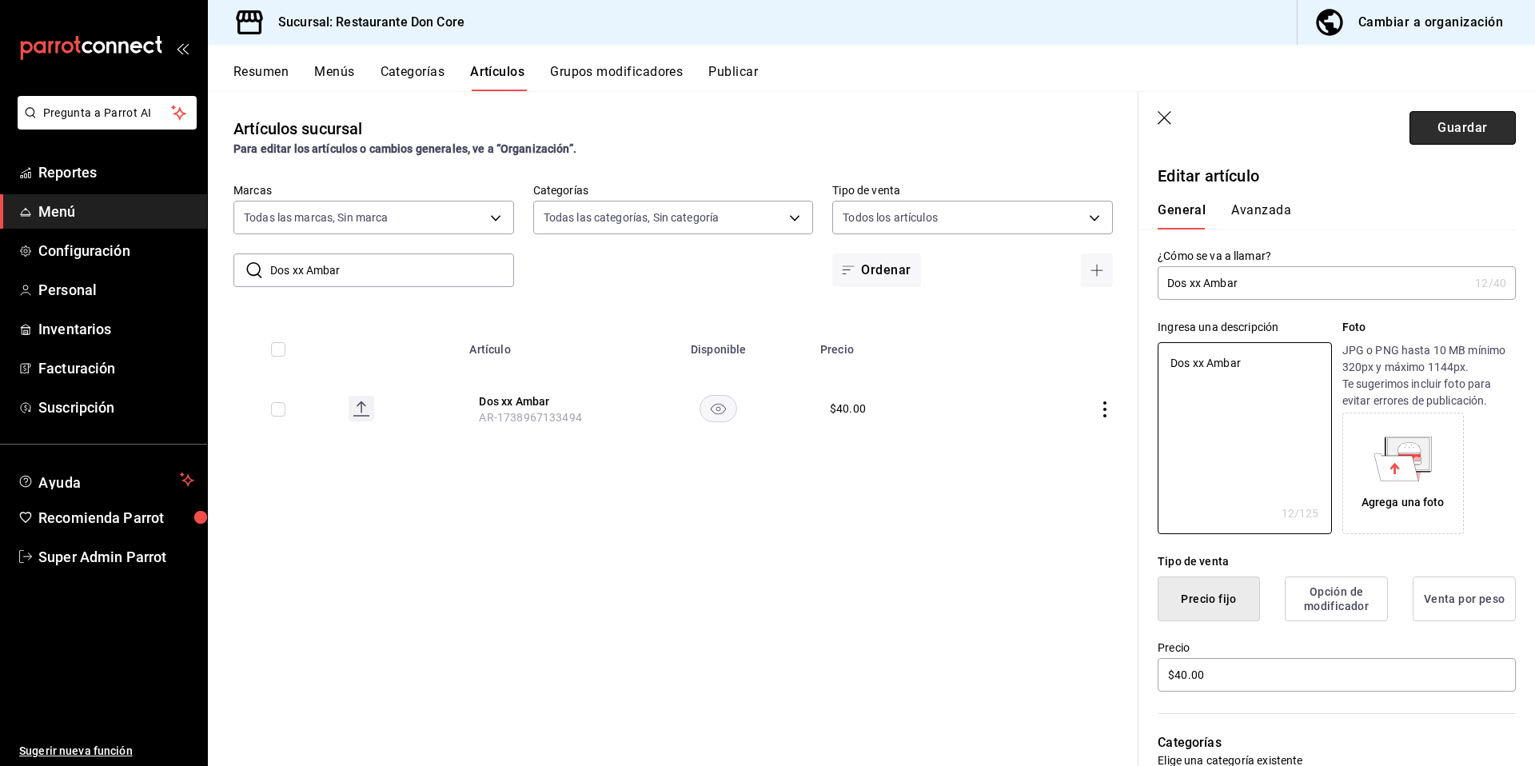
click at [1459, 116] on button "Guardar" at bounding box center [1462, 128] width 106 height 34
type textarea "x"
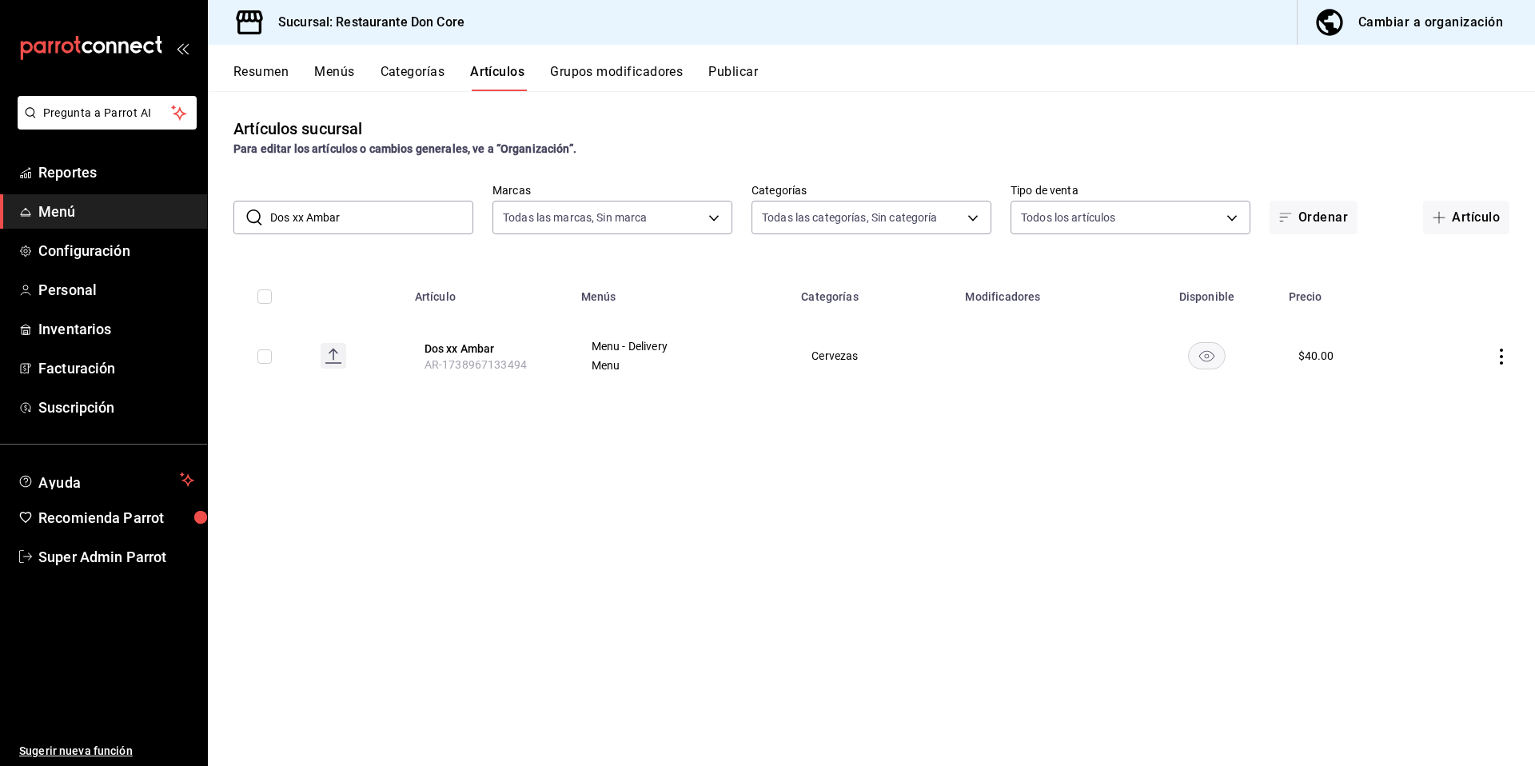
drag, startPoint x: 354, startPoint y: 217, endPoint x: 267, endPoint y: 215, distance: 87.1
click at [267, 215] on div "​ Dos xx Ambar ​" at bounding box center [353, 218] width 240 height 34
paste input "Sin flameo"
click at [457, 351] on button "Sin flameo" at bounding box center [485, 349] width 128 height 16
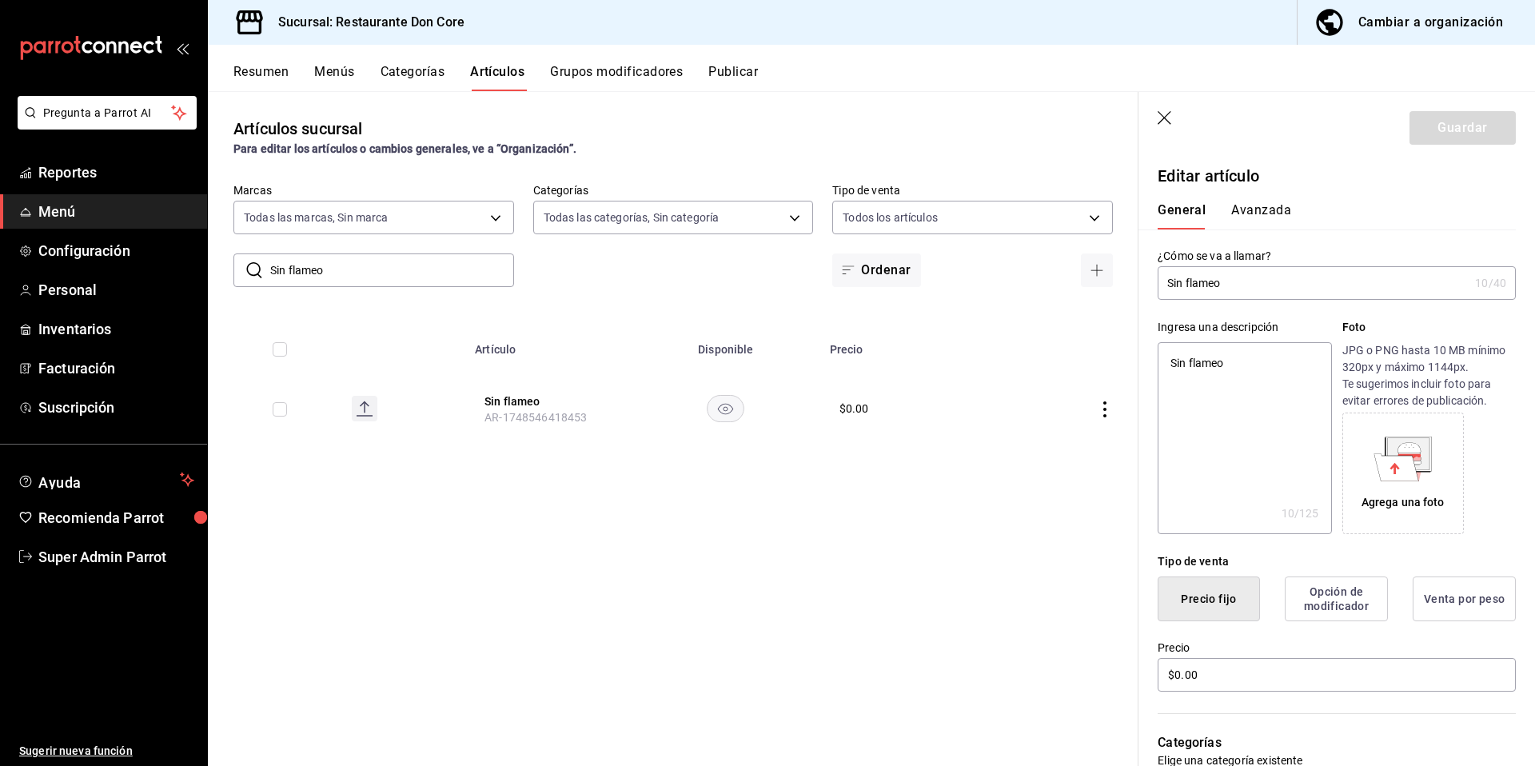
click at [1169, 122] on icon "button" at bounding box center [1164, 118] width 14 height 14
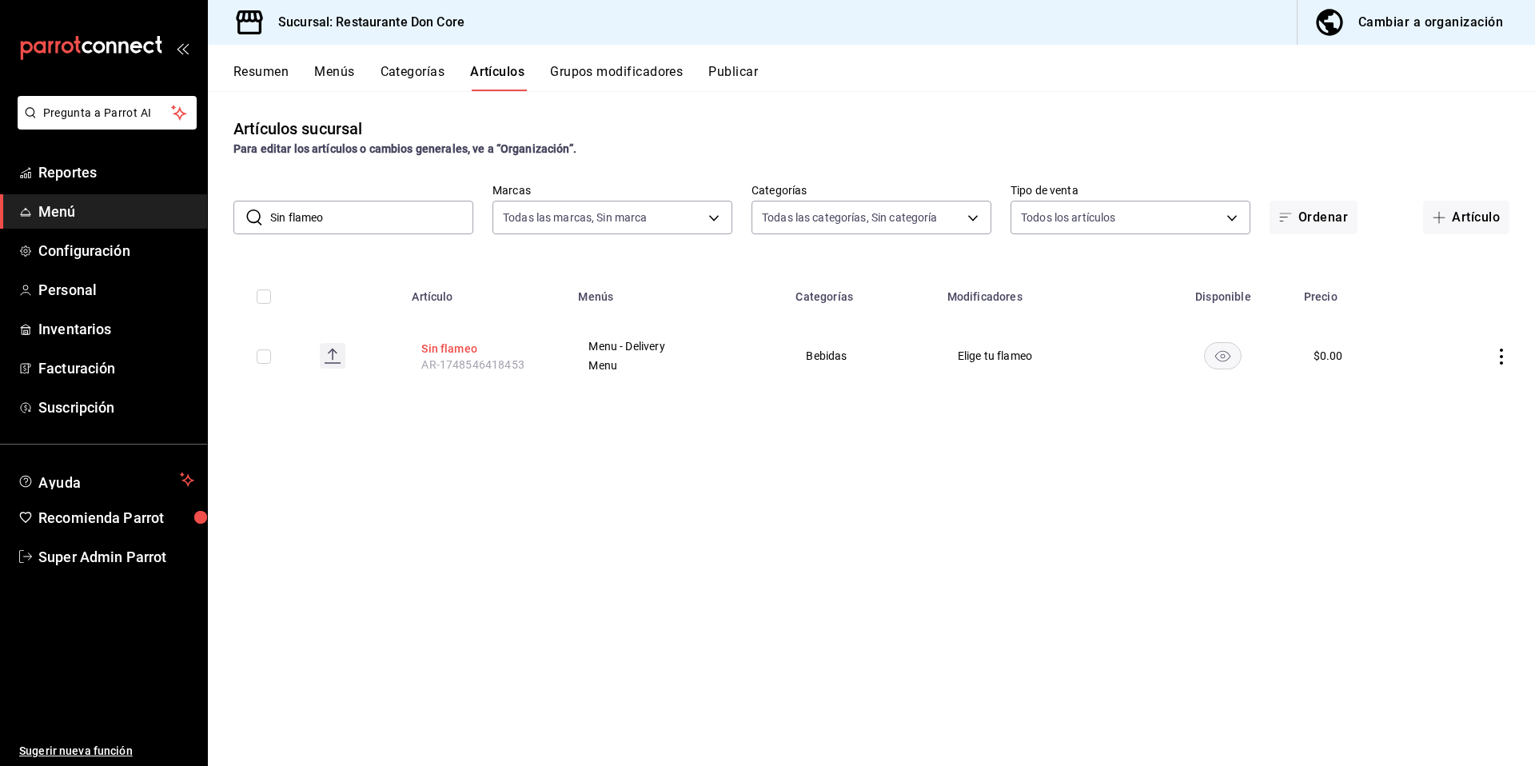
click at [433, 354] on button "Sin flameo" at bounding box center [485, 349] width 128 height 16
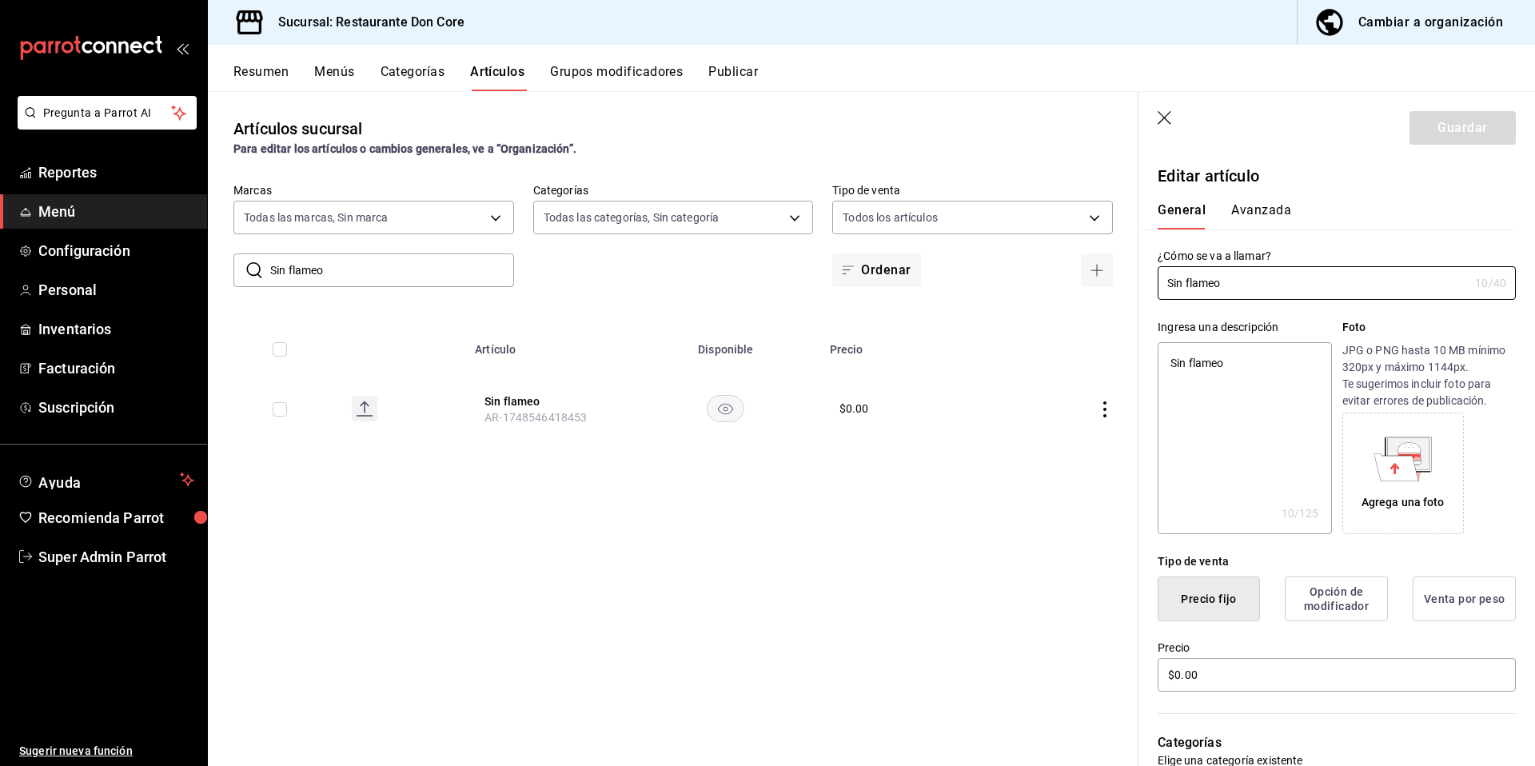
click at [1353, 587] on button "Opción de modificador" at bounding box center [1336, 598] width 103 height 45
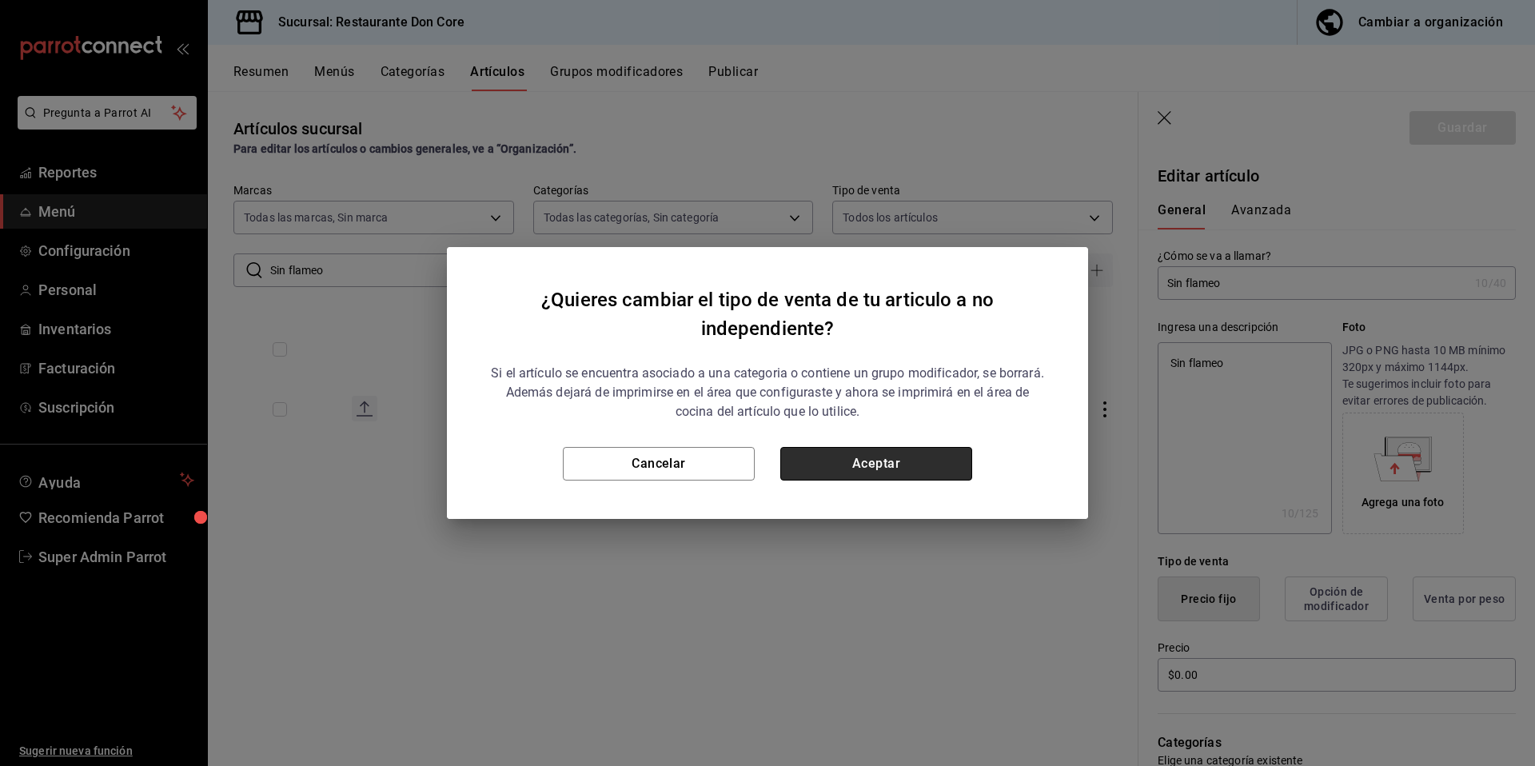
click at [865, 471] on button "Aceptar" at bounding box center [876, 464] width 192 height 34
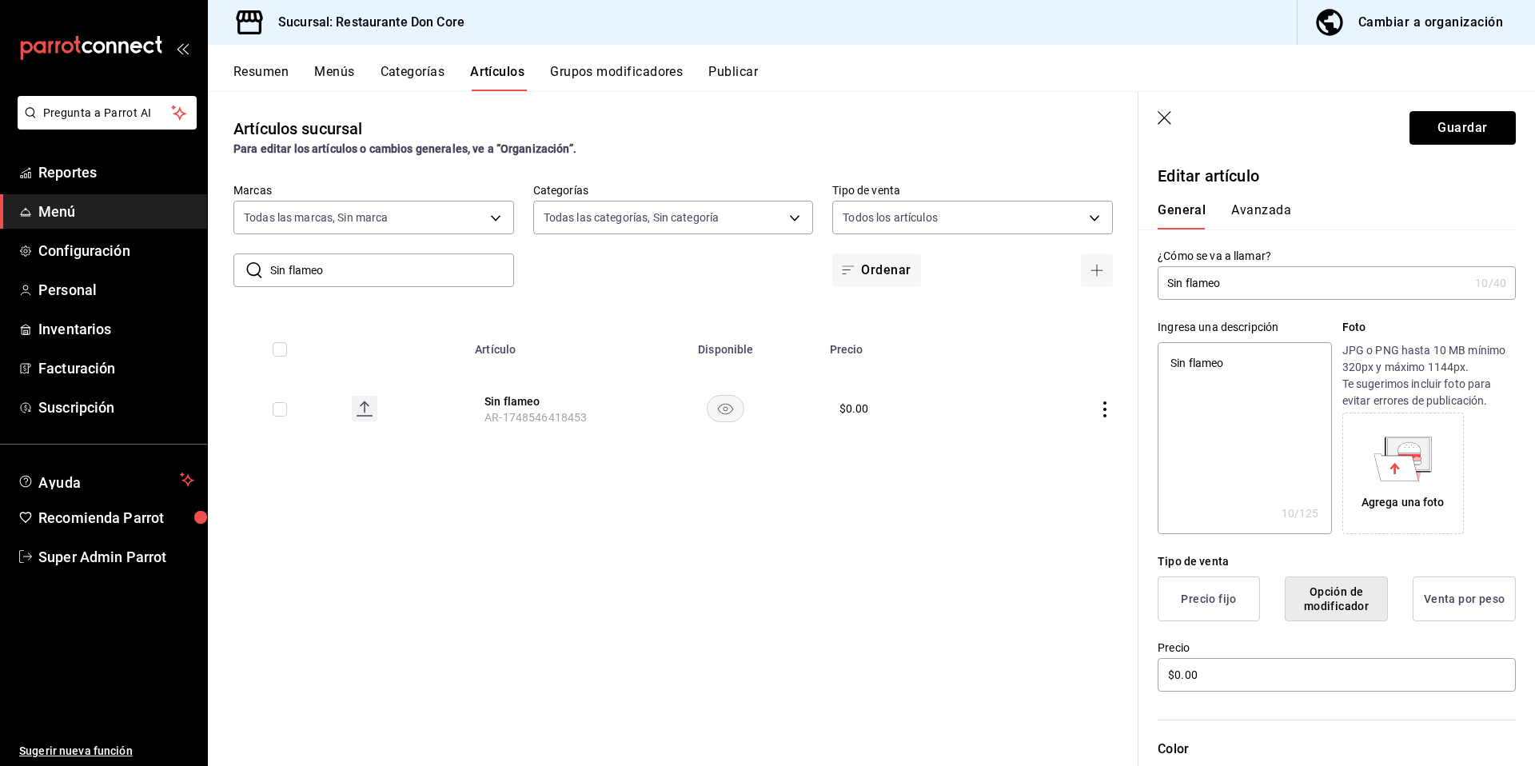
click at [1442, 119] on button "Guardar" at bounding box center [1462, 128] width 106 height 34
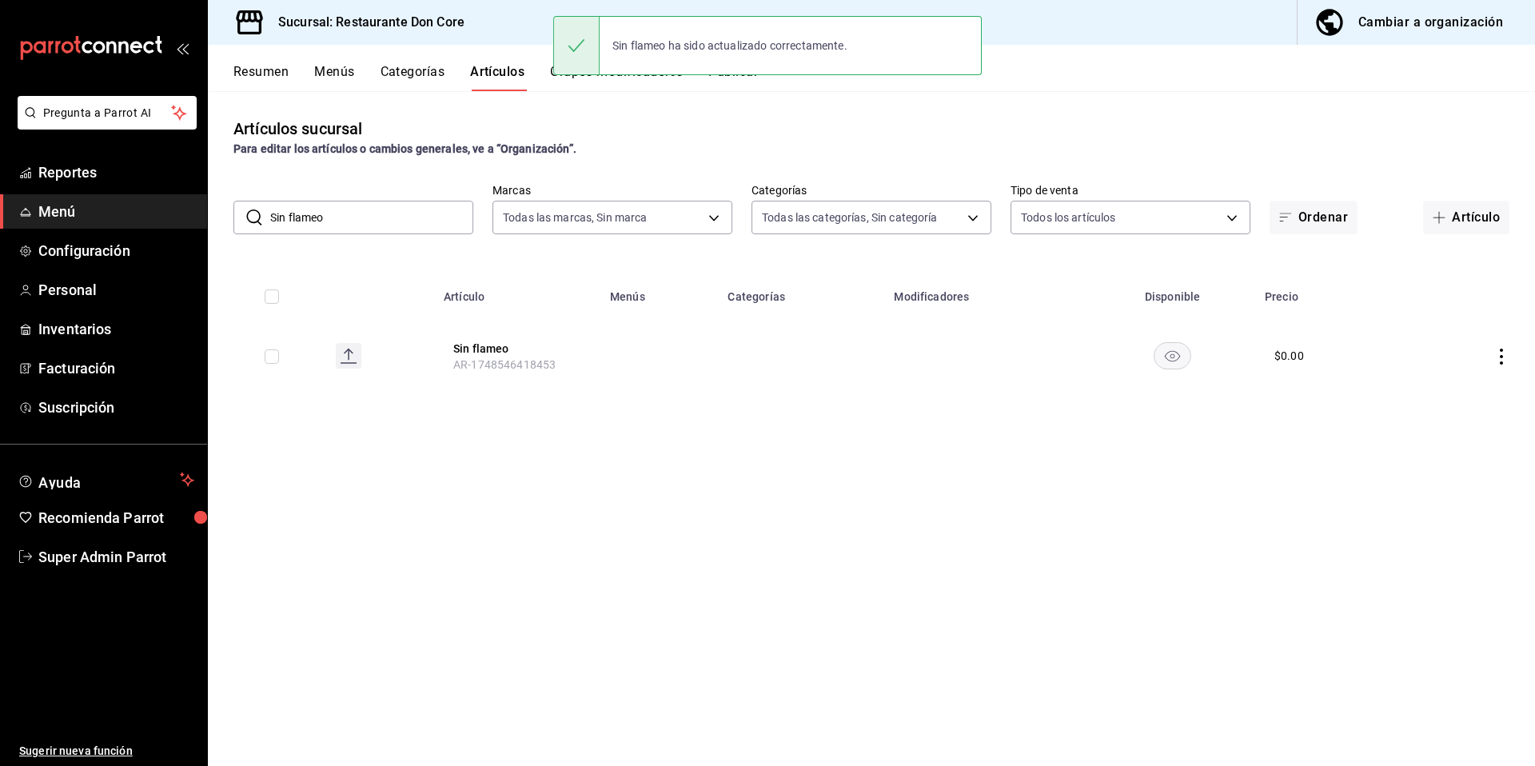
drag, startPoint x: 392, startPoint y: 227, endPoint x: 255, endPoint y: 208, distance: 138.0
click at [256, 208] on div "​ Sin flameo ​" at bounding box center [353, 218] width 240 height 34
paste input "naranjada cortesia"
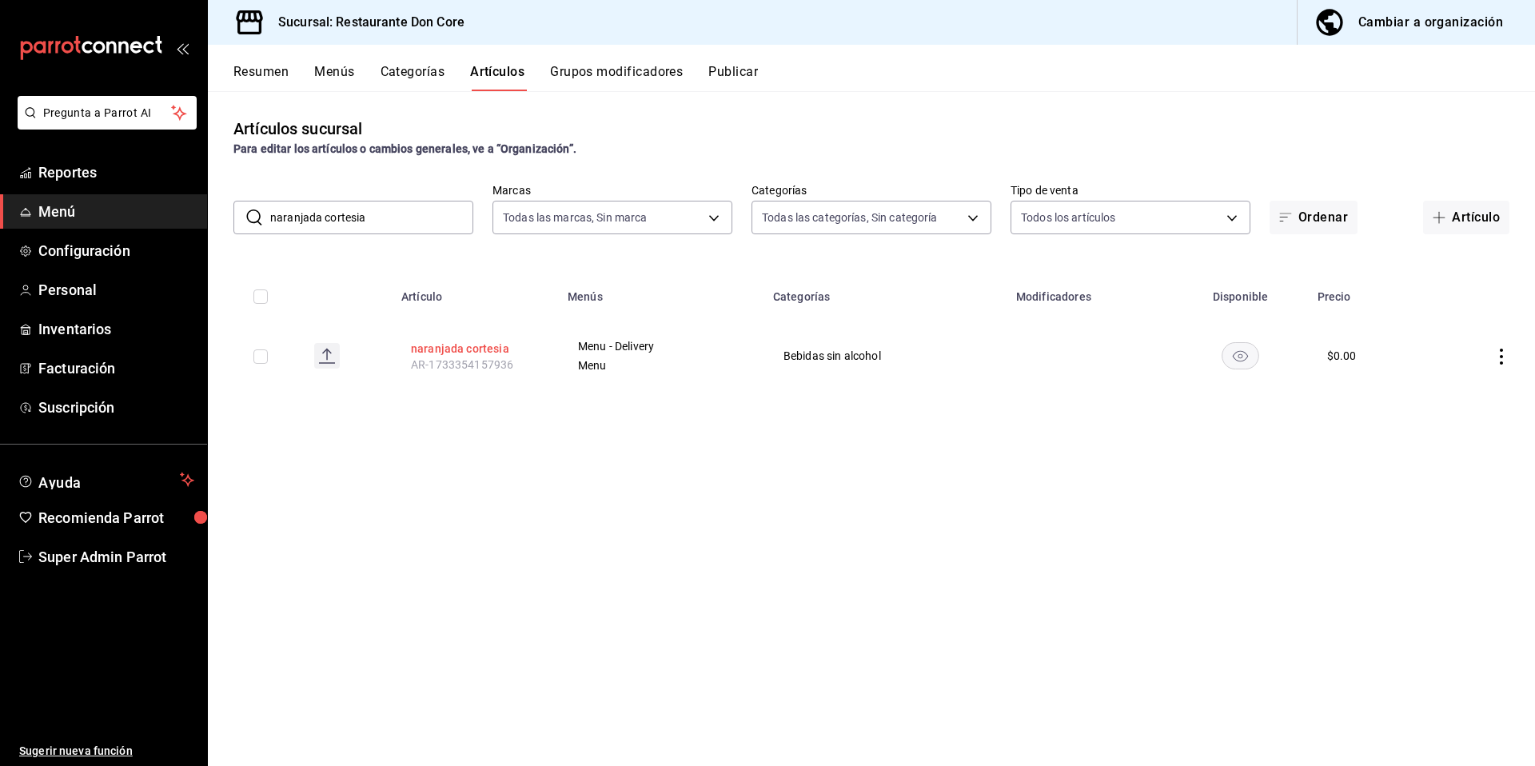
click at [488, 349] on button "naranjada cortesia" at bounding box center [475, 349] width 128 height 16
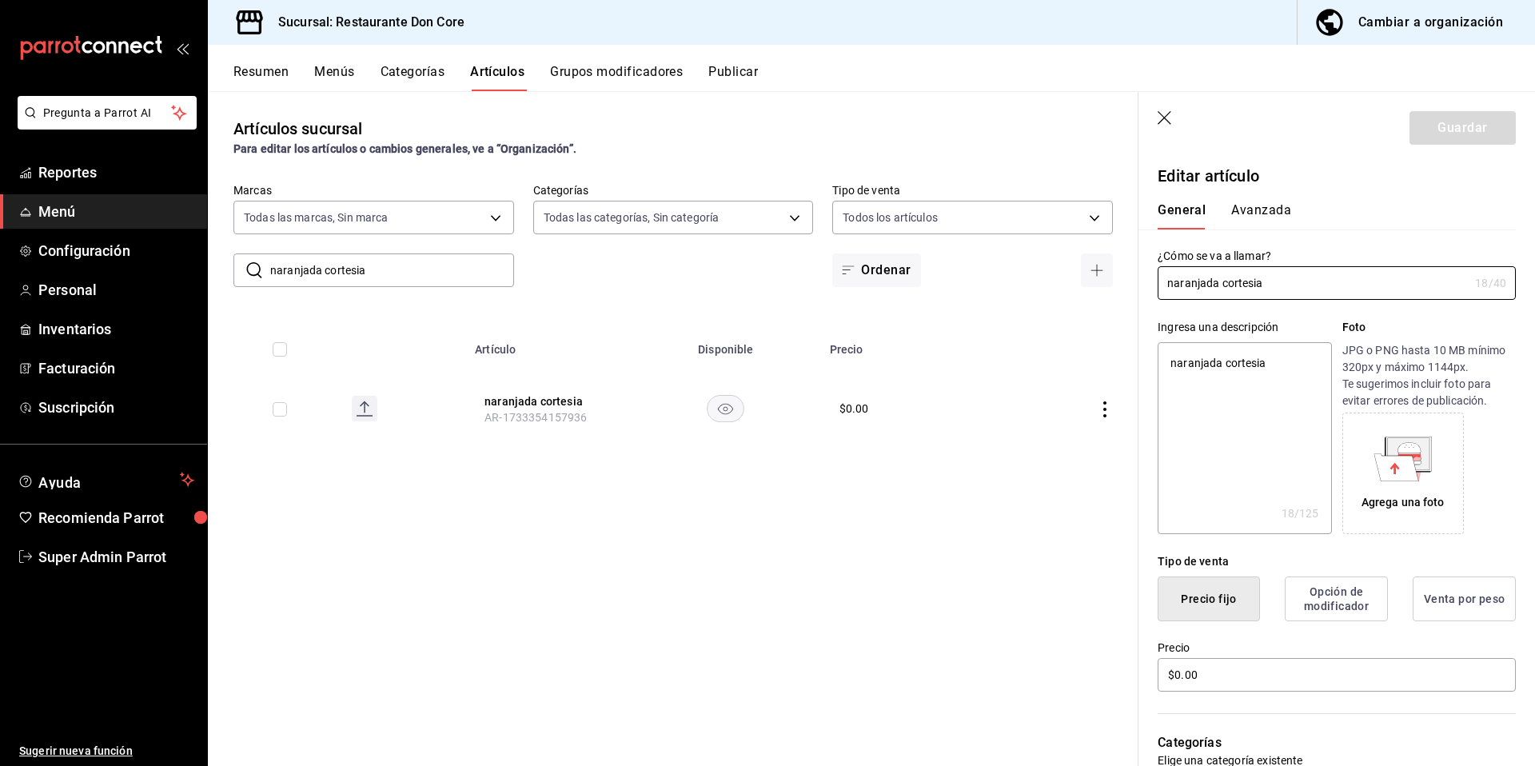
click at [963, 622] on div "Artículos sucursal Para editar los artículos o cambios generales, ve a “Organiz…" at bounding box center [673, 428] width 930 height 674
click at [1161, 116] on icon "button" at bounding box center [1164, 118] width 14 height 14
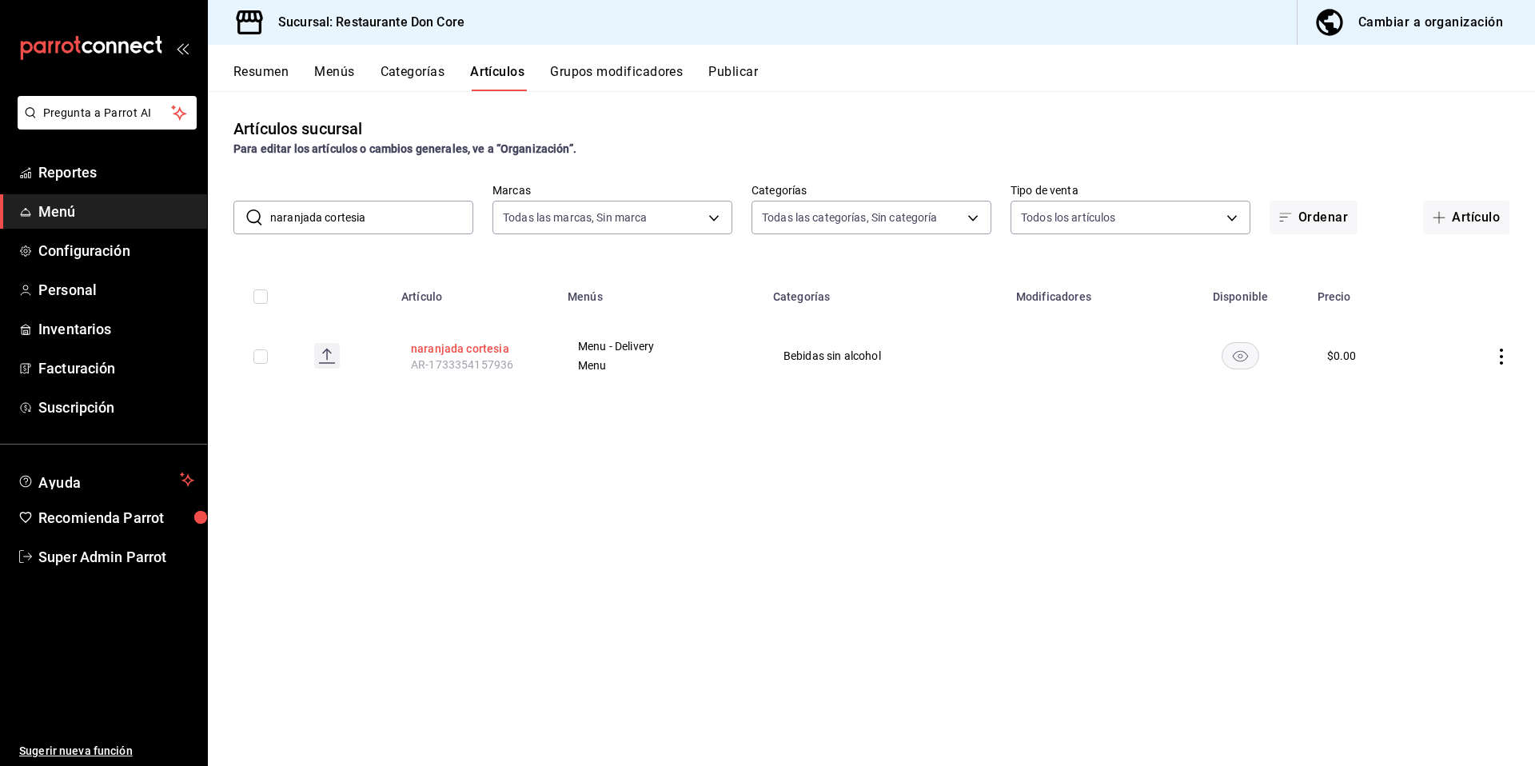
click at [452, 356] on button "naranjada cortesia" at bounding box center [475, 349] width 128 height 16
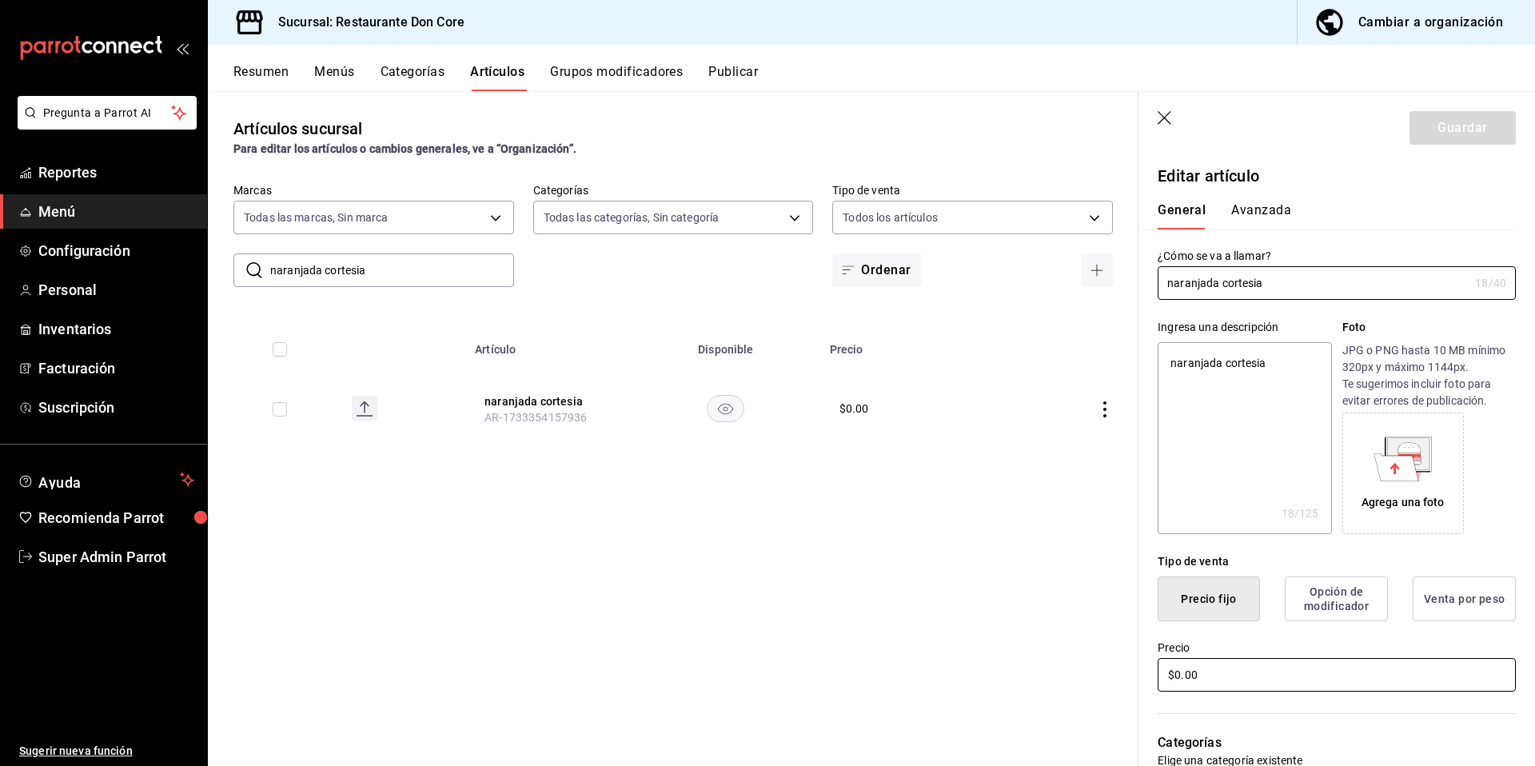
click at [1221, 684] on input "$0.00" at bounding box center [1336, 675] width 358 height 34
click at [1436, 129] on button "Guardar" at bounding box center [1462, 128] width 106 height 34
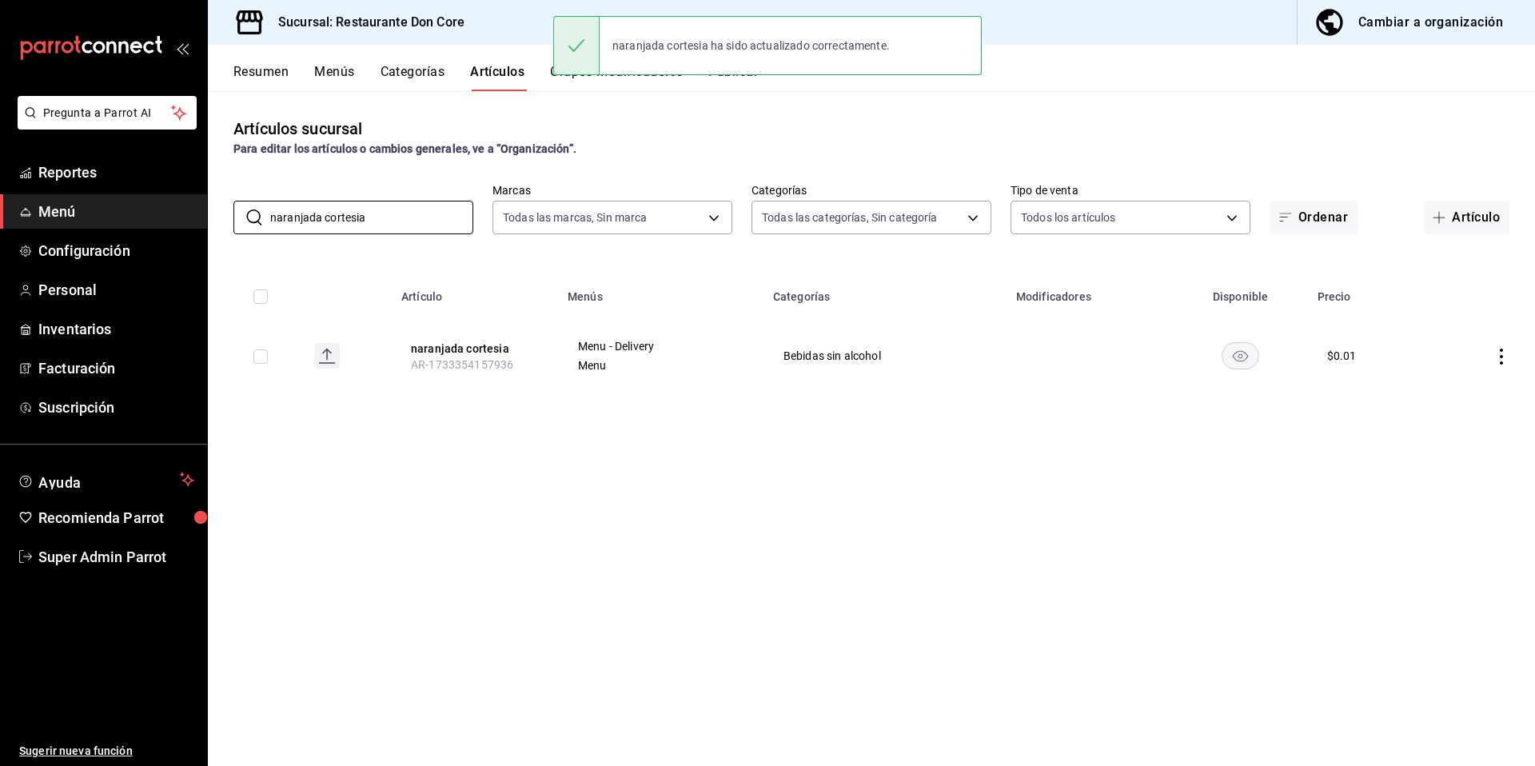
drag, startPoint x: 382, startPoint y: 221, endPoint x: 227, endPoint y: 208, distance: 155.7
click at [236, 210] on div "​ naranjada cortesia ​" at bounding box center [353, 218] width 240 height 34
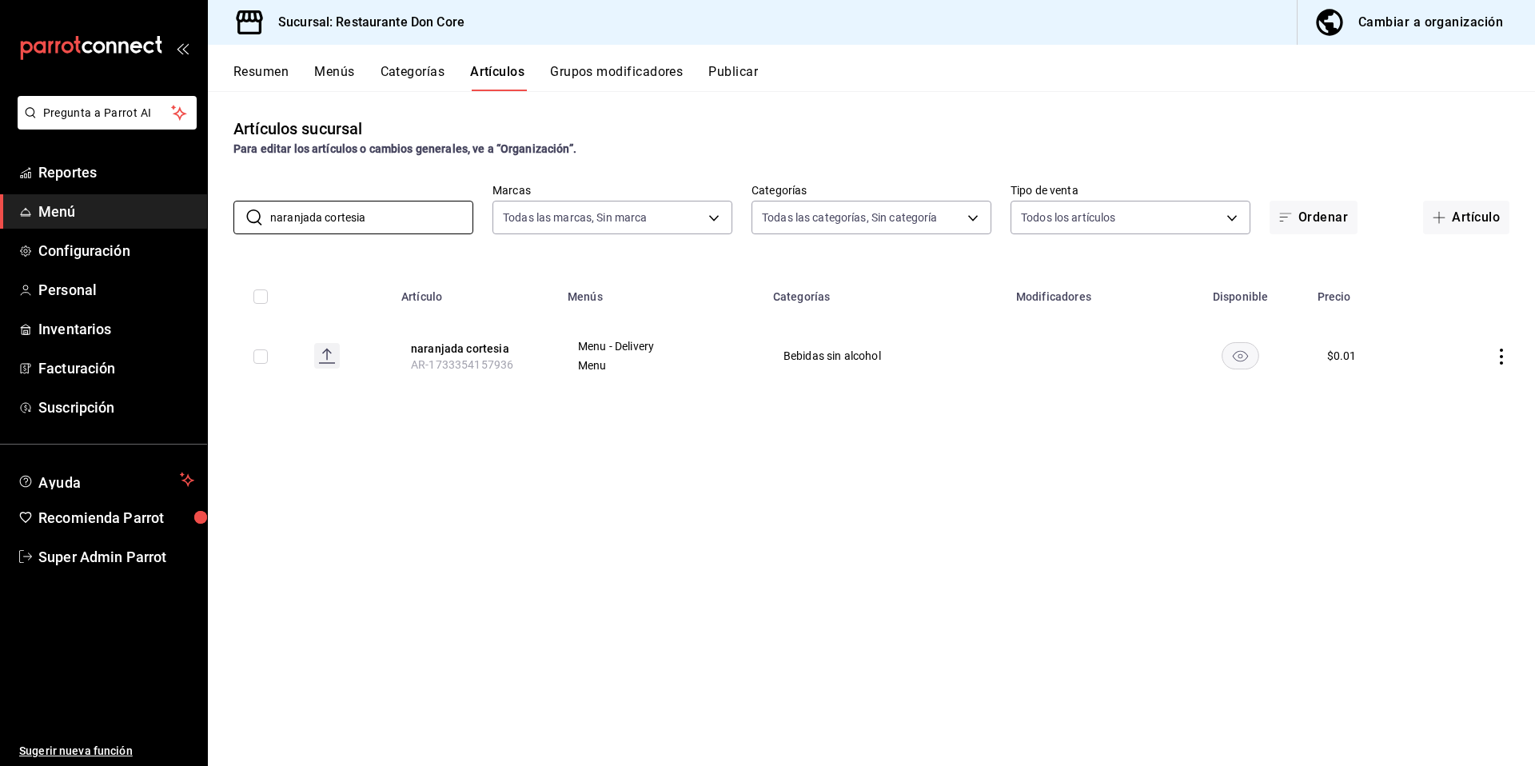
paste input "coca col"
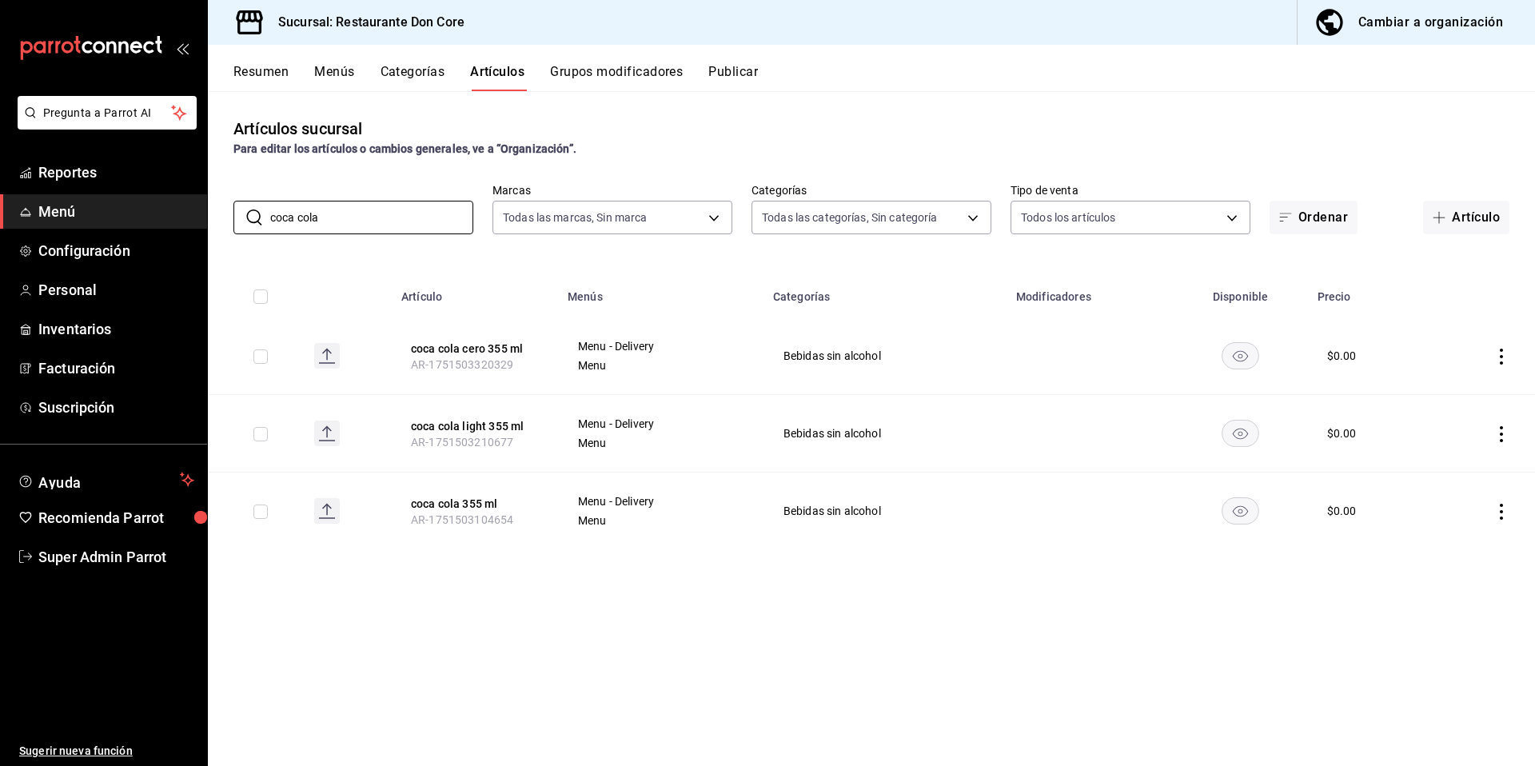
click at [444, 344] on button "coca cola cero 355 ml" at bounding box center [475, 349] width 128 height 16
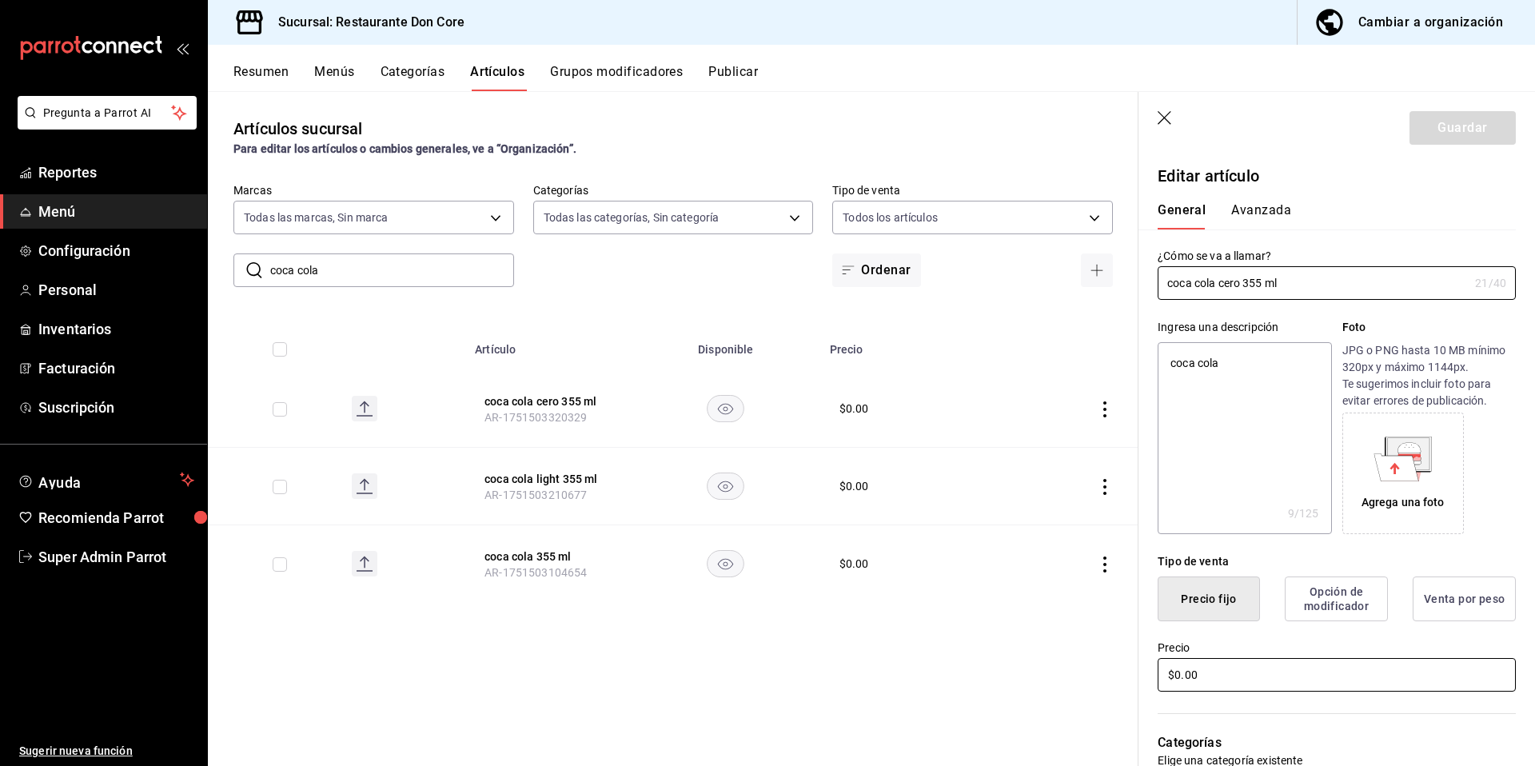
click at [1208, 673] on input "$0.00" at bounding box center [1336, 675] width 358 height 34
click at [1440, 124] on button "Guardar" at bounding box center [1462, 128] width 106 height 34
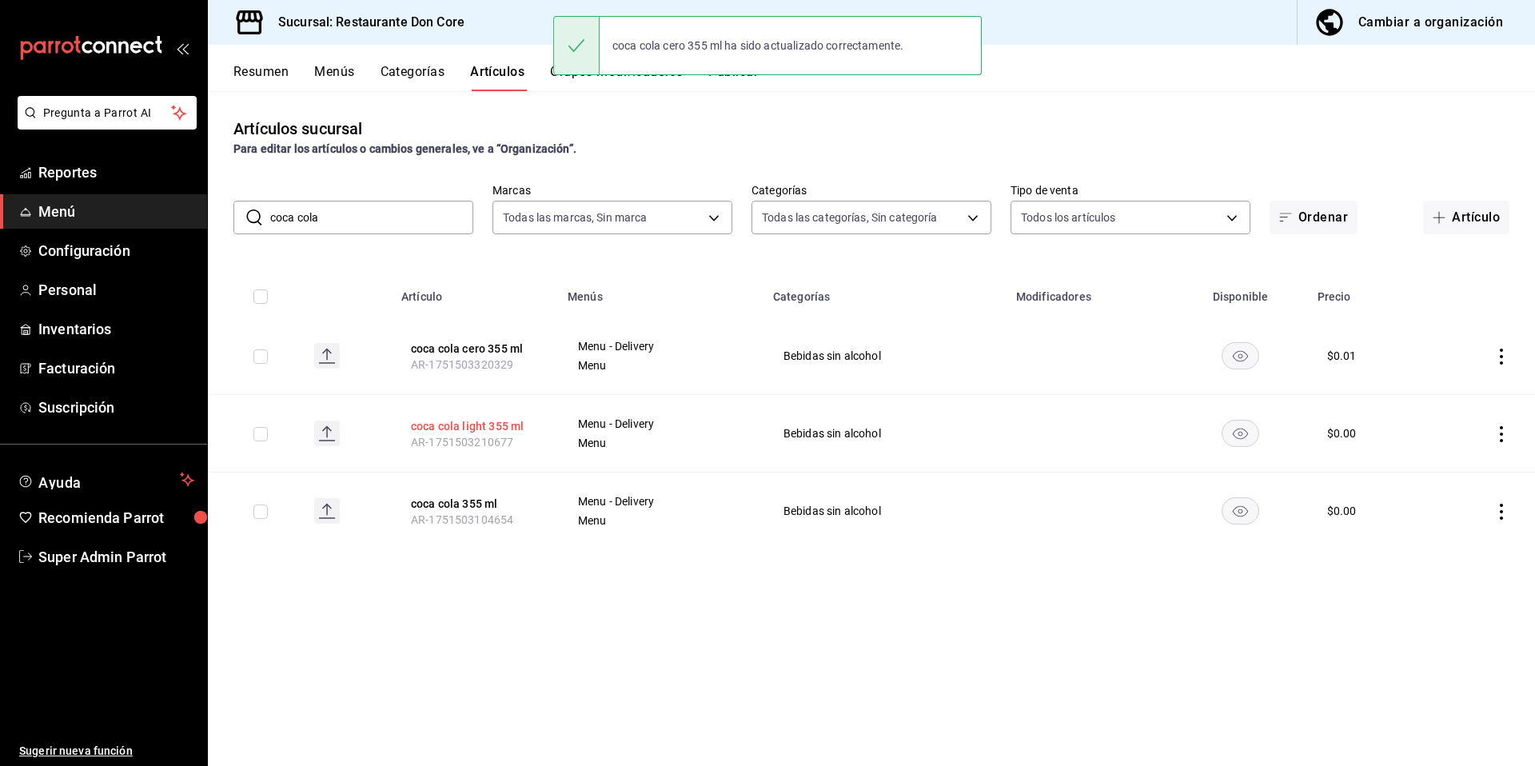
click at [472, 428] on button "coca cola light 355 ml" at bounding box center [475, 426] width 128 height 16
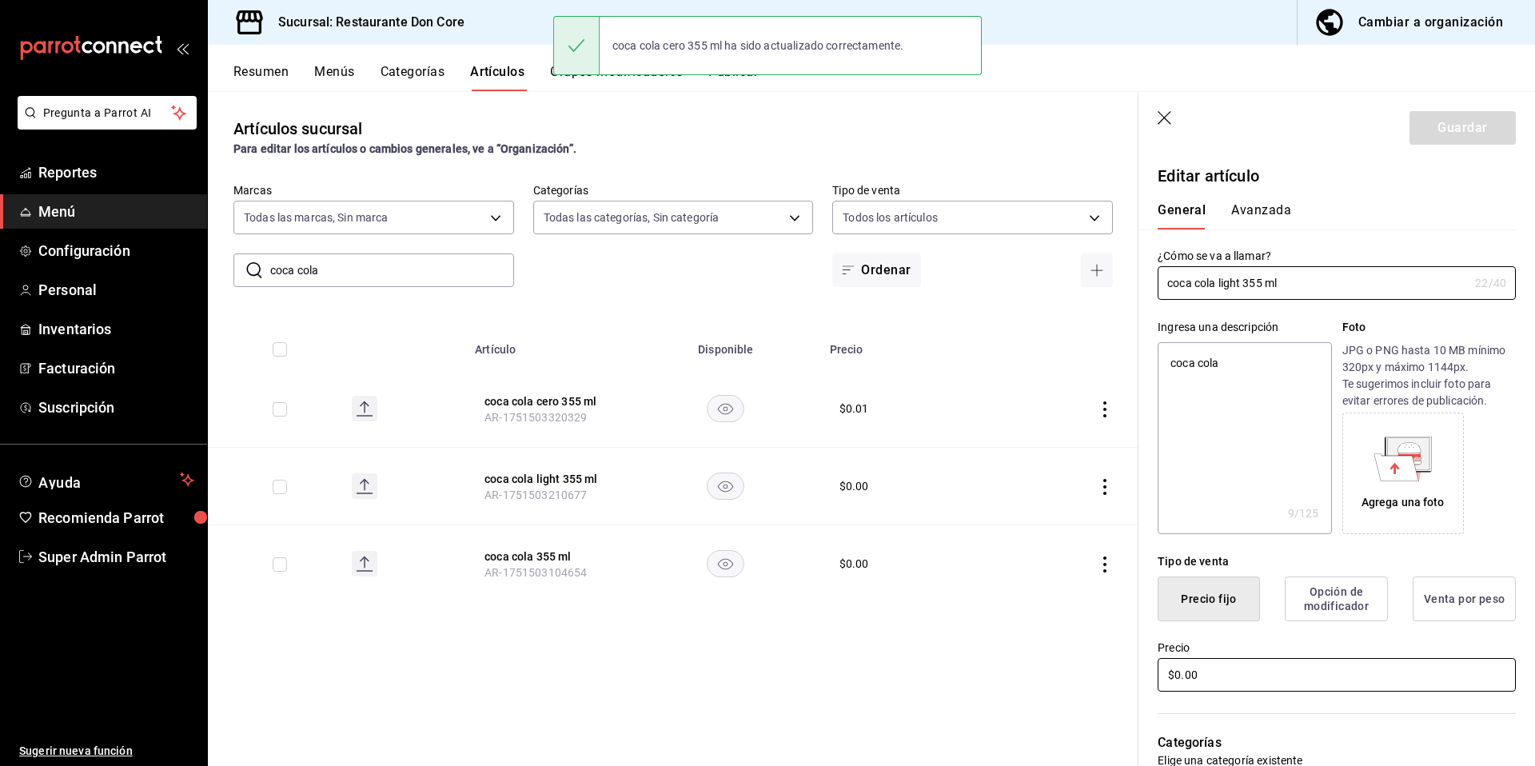
click at [1233, 680] on input "$0.00" at bounding box center [1336, 675] width 358 height 34
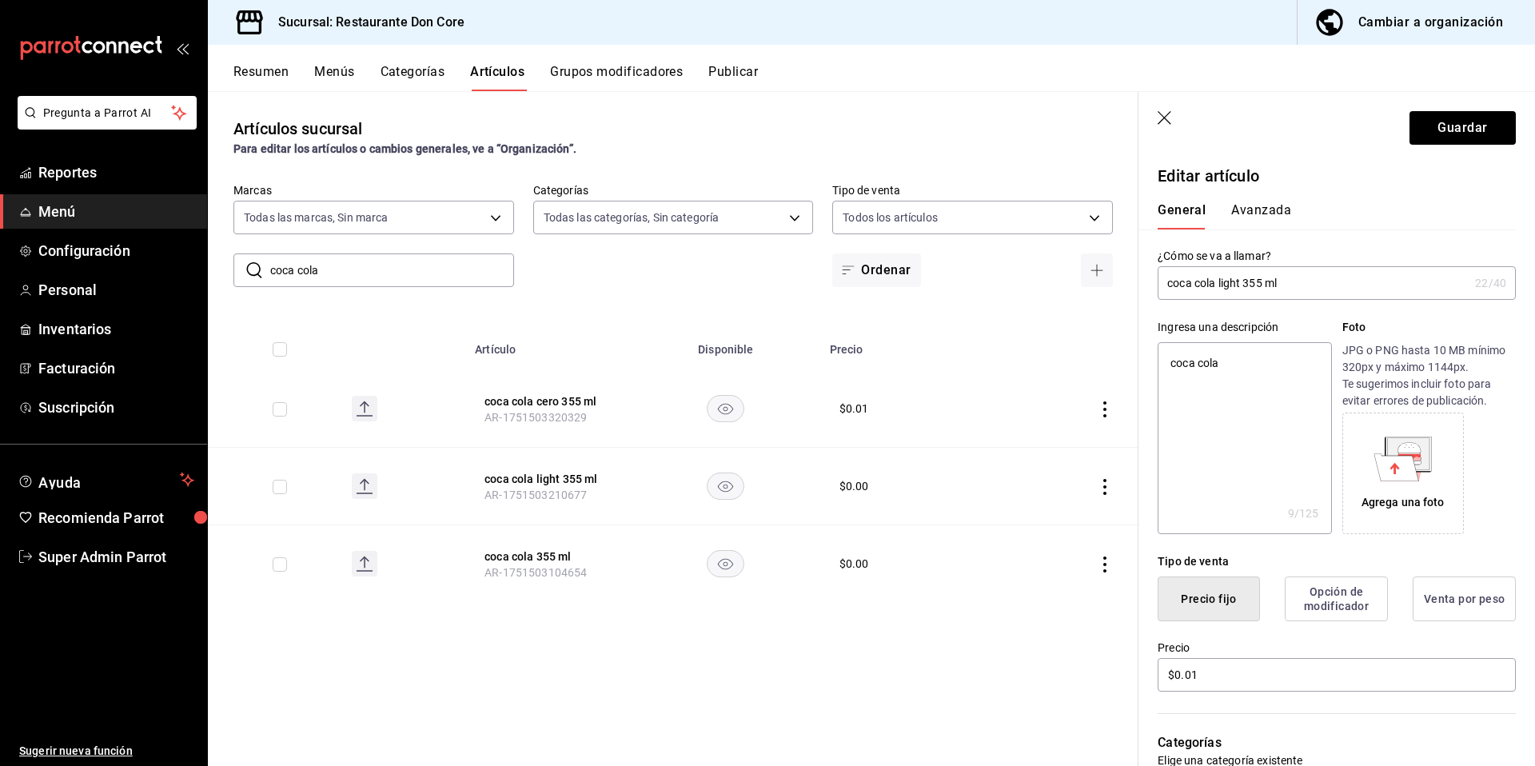
click at [1461, 147] on header "Guardar" at bounding box center [1336, 125] width 396 height 66
click at [1461, 135] on button "Guardar" at bounding box center [1462, 128] width 106 height 34
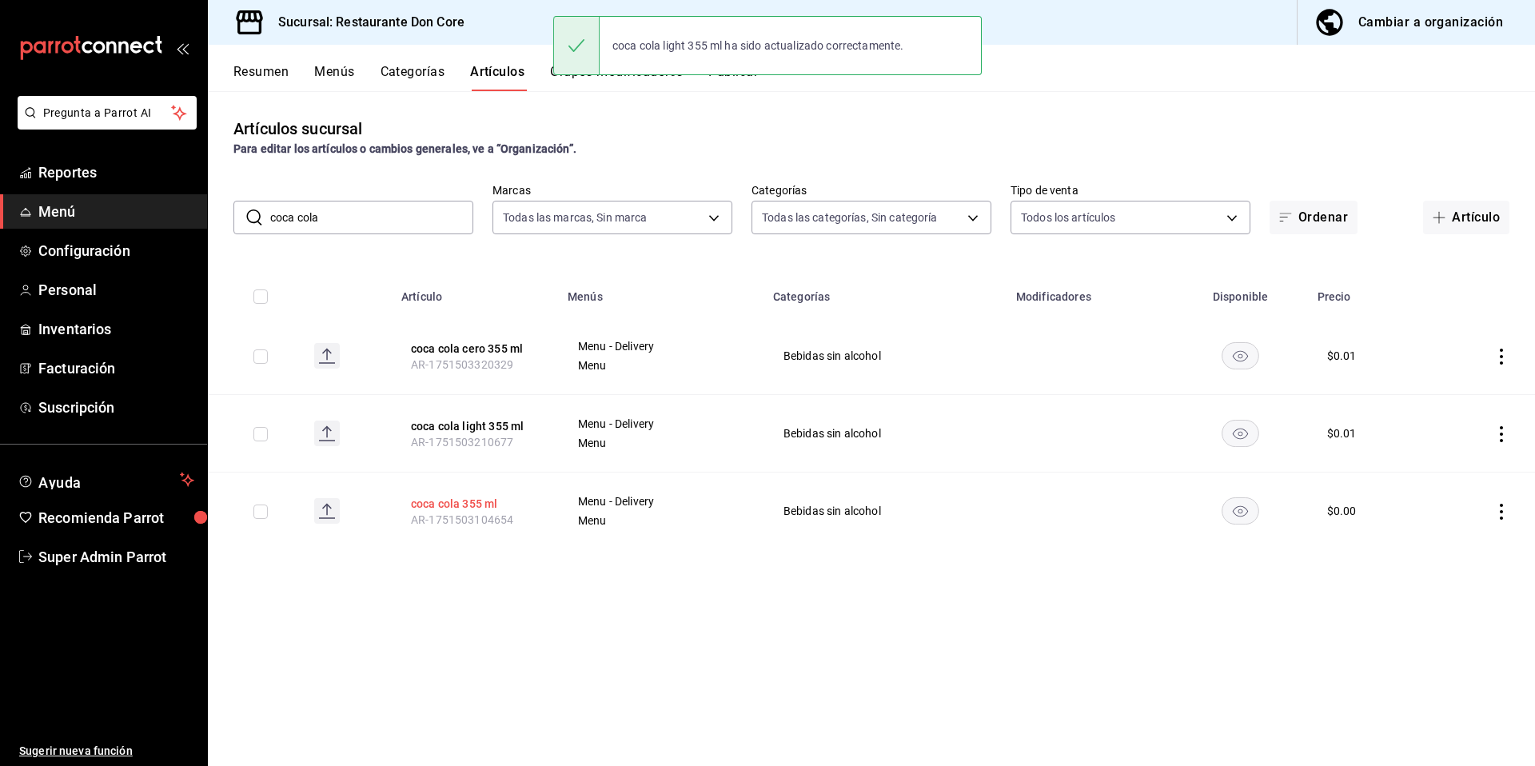
click at [488, 505] on button "coca cola 355 ml" at bounding box center [475, 504] width 128 height 16
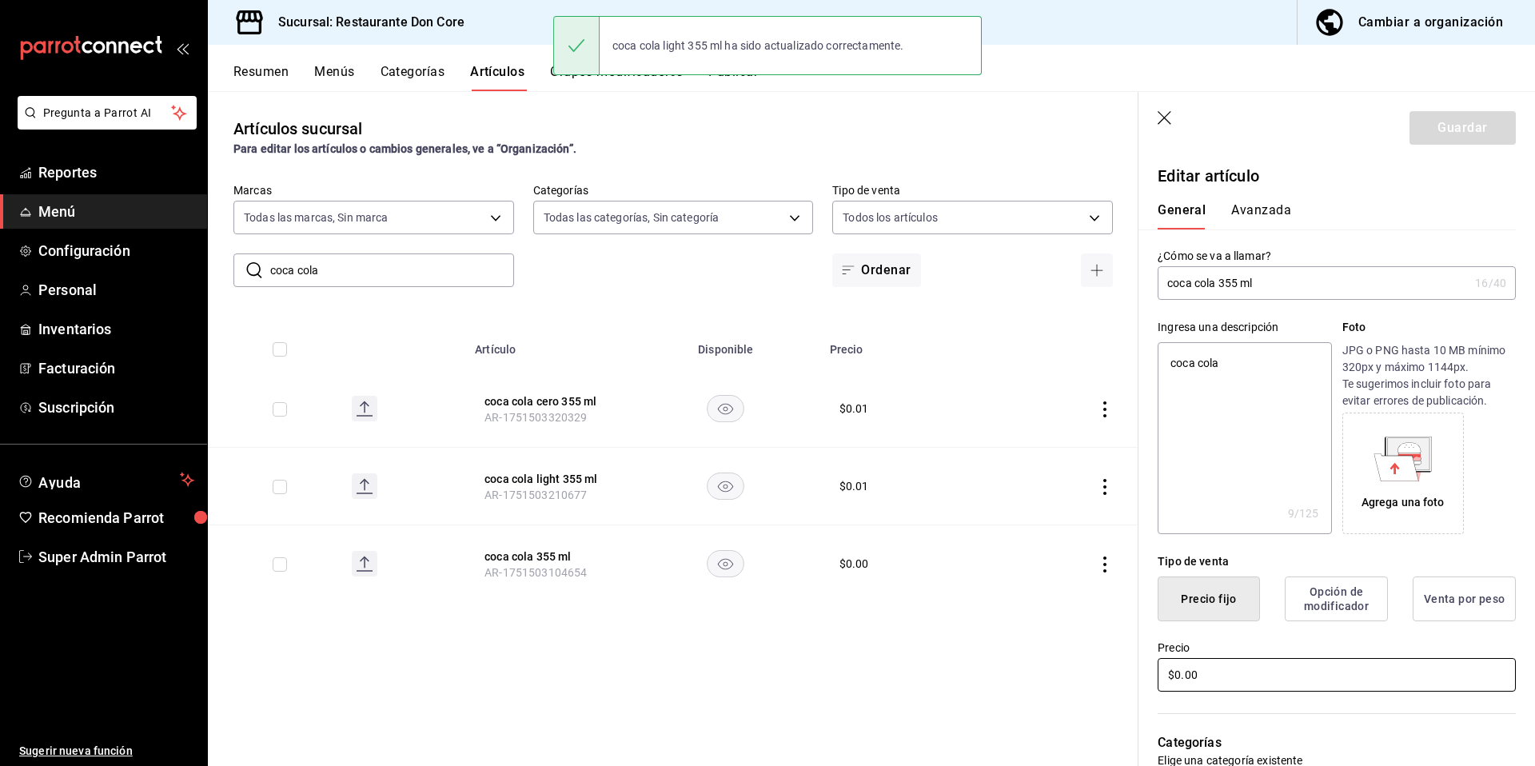
click at [1219, 680] on input "$0.00" at bounding box center [1336, 675] width 358 height 34
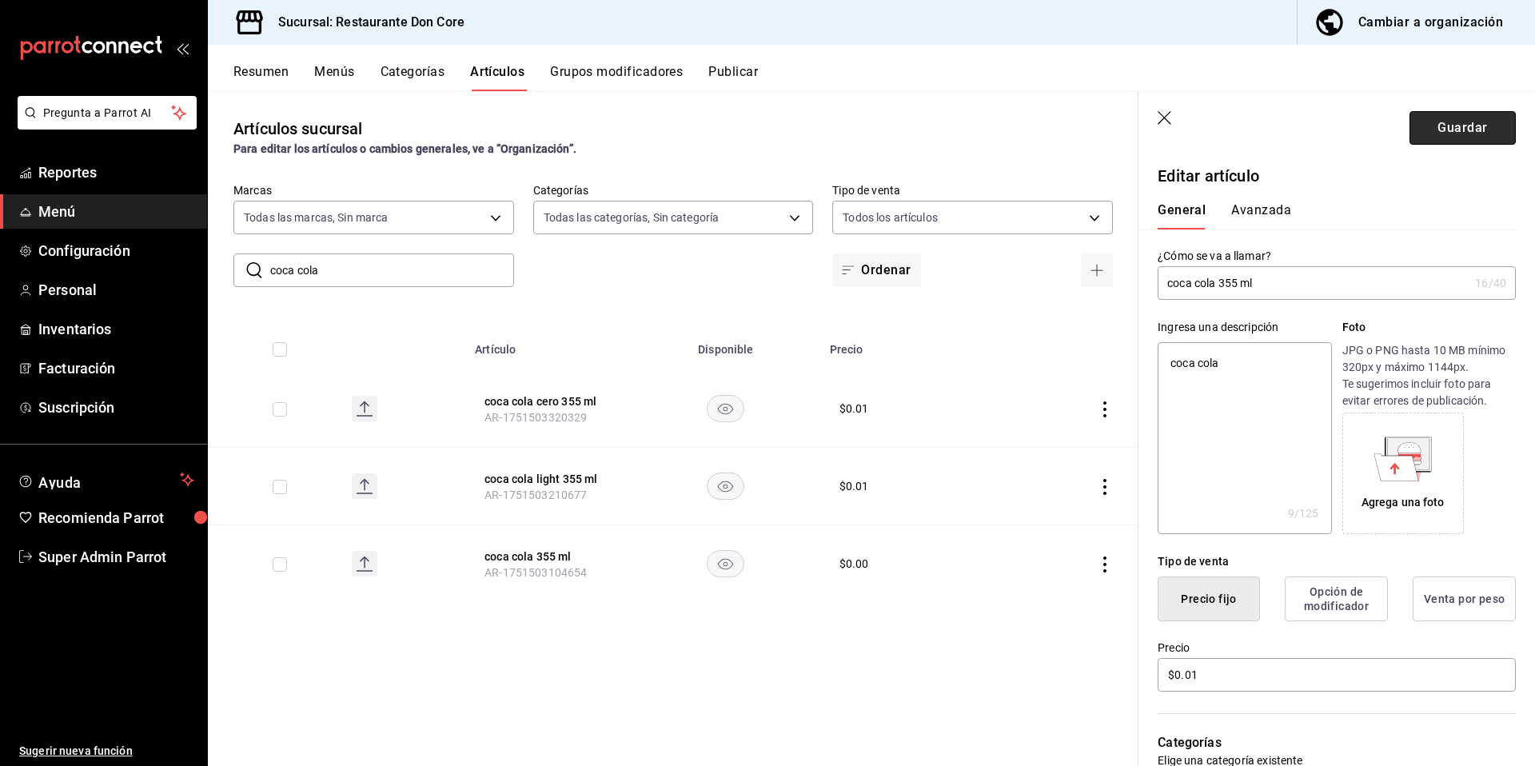
click at [1476, 140] on button "Guardar" at bounding box center [1462, 128] width 106 height 34
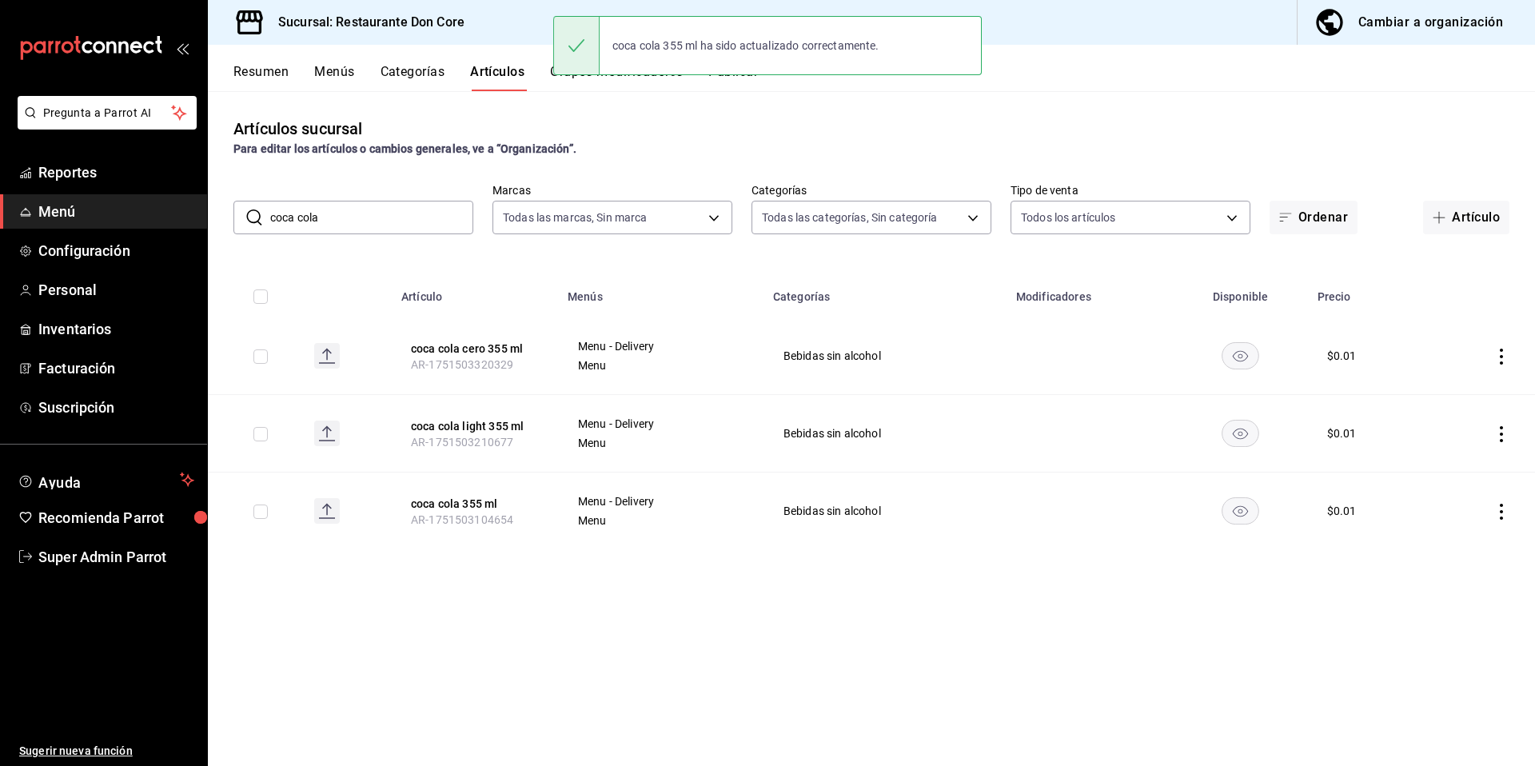
drag, startPoint x: 358, startPoint y: 229, endPoint x: 261, endPoint y: 213, distance: 99.0
click at [270, 219] on input "coca cola" at bounding box center [371, 217] width 203 height 32
paste input "sidral"
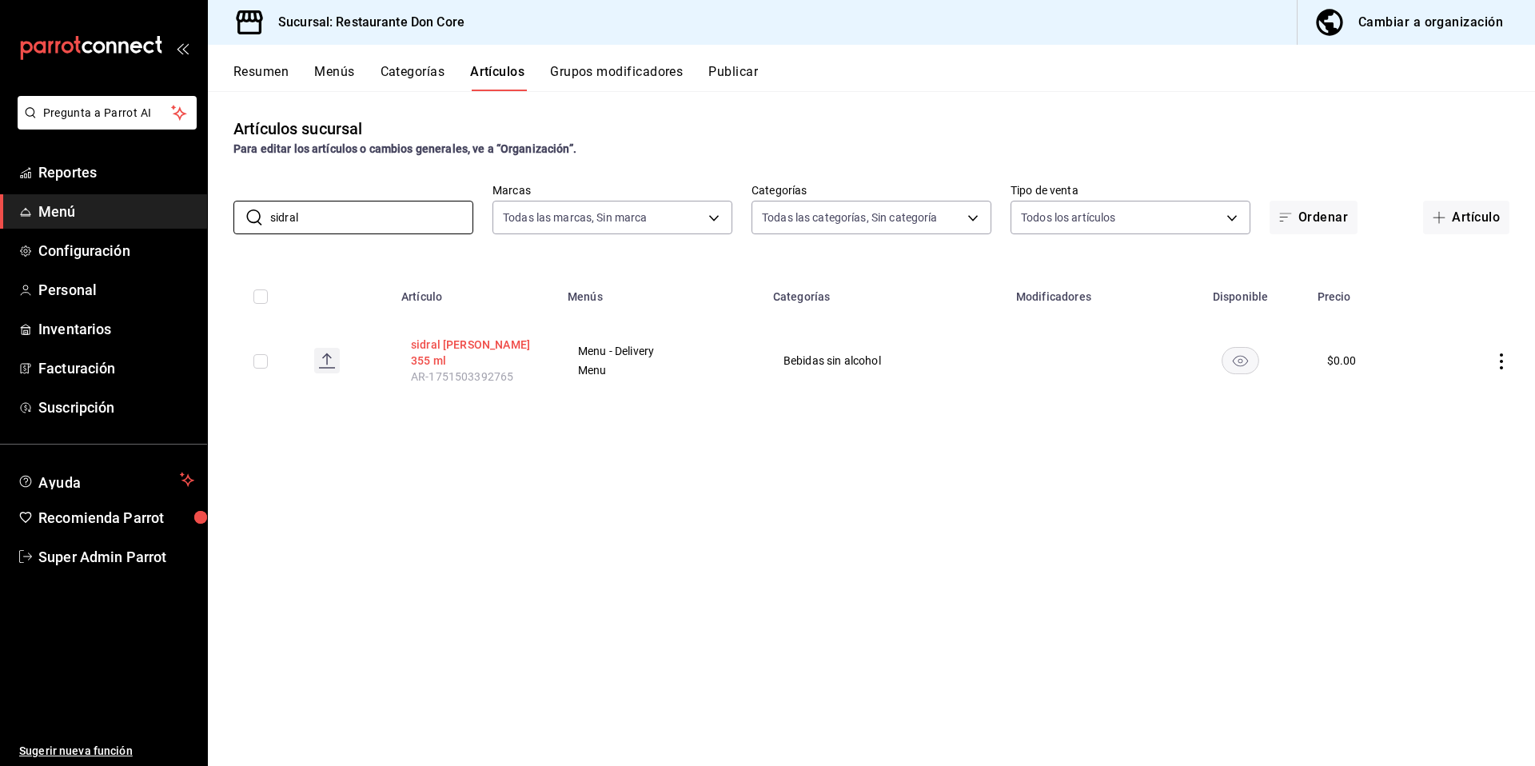
click at [460, 347] on button "sidral munded 355 ml" at bounding box center [475, 353] width 128 height 32
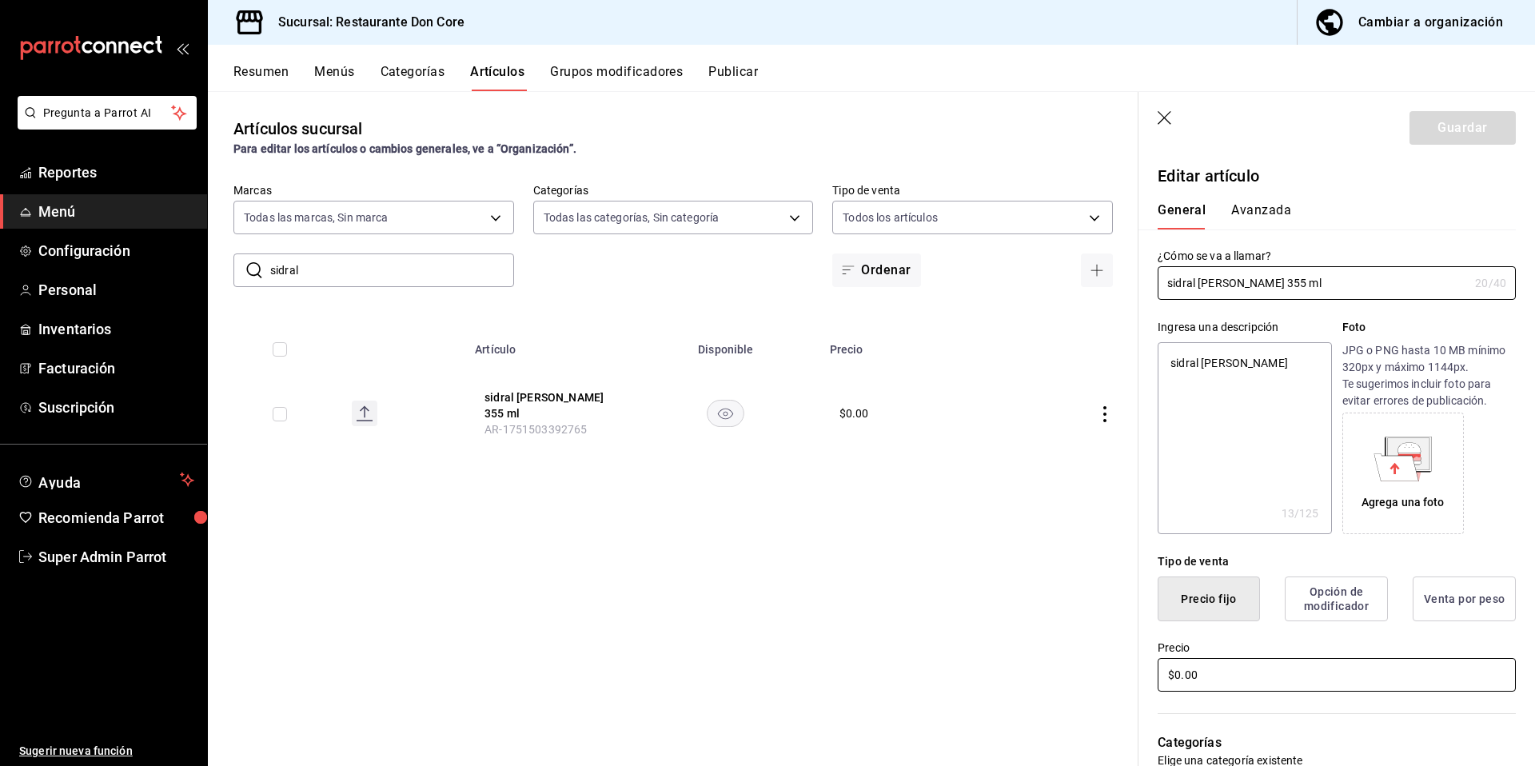
click at [1239, 687] on input "$0.00" at bounding box center [1336, 675] width 358 height 34
click at [1460, 142] on button "Guardar" at bounding box center [1462, 128] width 106 height 34
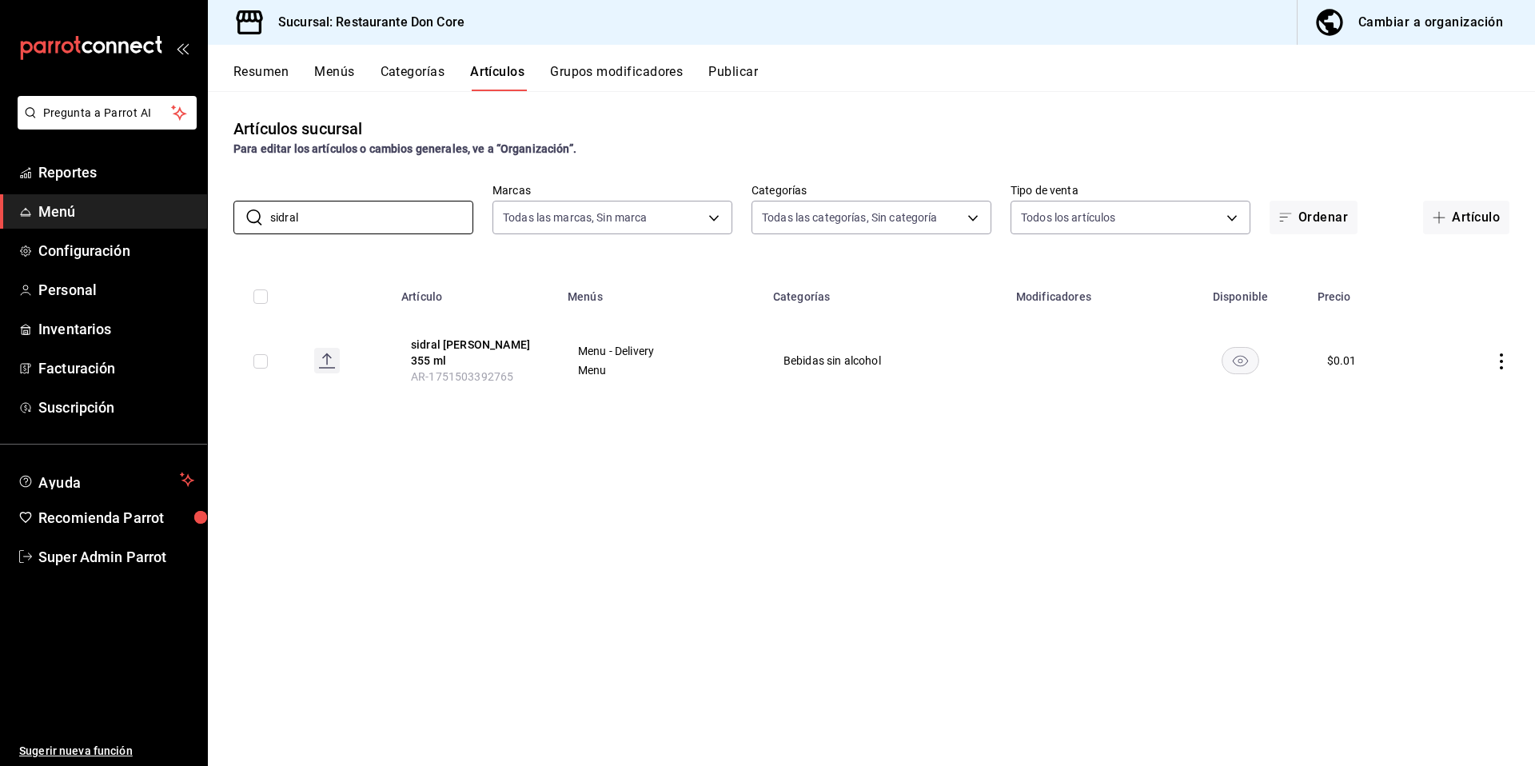
drag, startPoint x: 317, startPoint y: 226, endPoint x: 215, endPoint y: 227, distance: 102.3
click at [219, 227] on div "​ sidral ​ Marcas Todas las marcas, Sin marca 0510f1b4-e7bb-4c6d-97a2-a87cb83db…" at bounding box center [871, 208] width 1327 height 51
drag, startPoint x: 316, startPoint y: 210, endPoint x: 236, endPoint y: 197, distance: 81.0
click at [241, 203] on div "​ sidral ​" at bounding box center [353, 218] width 240 height 34
paste input "delawer"
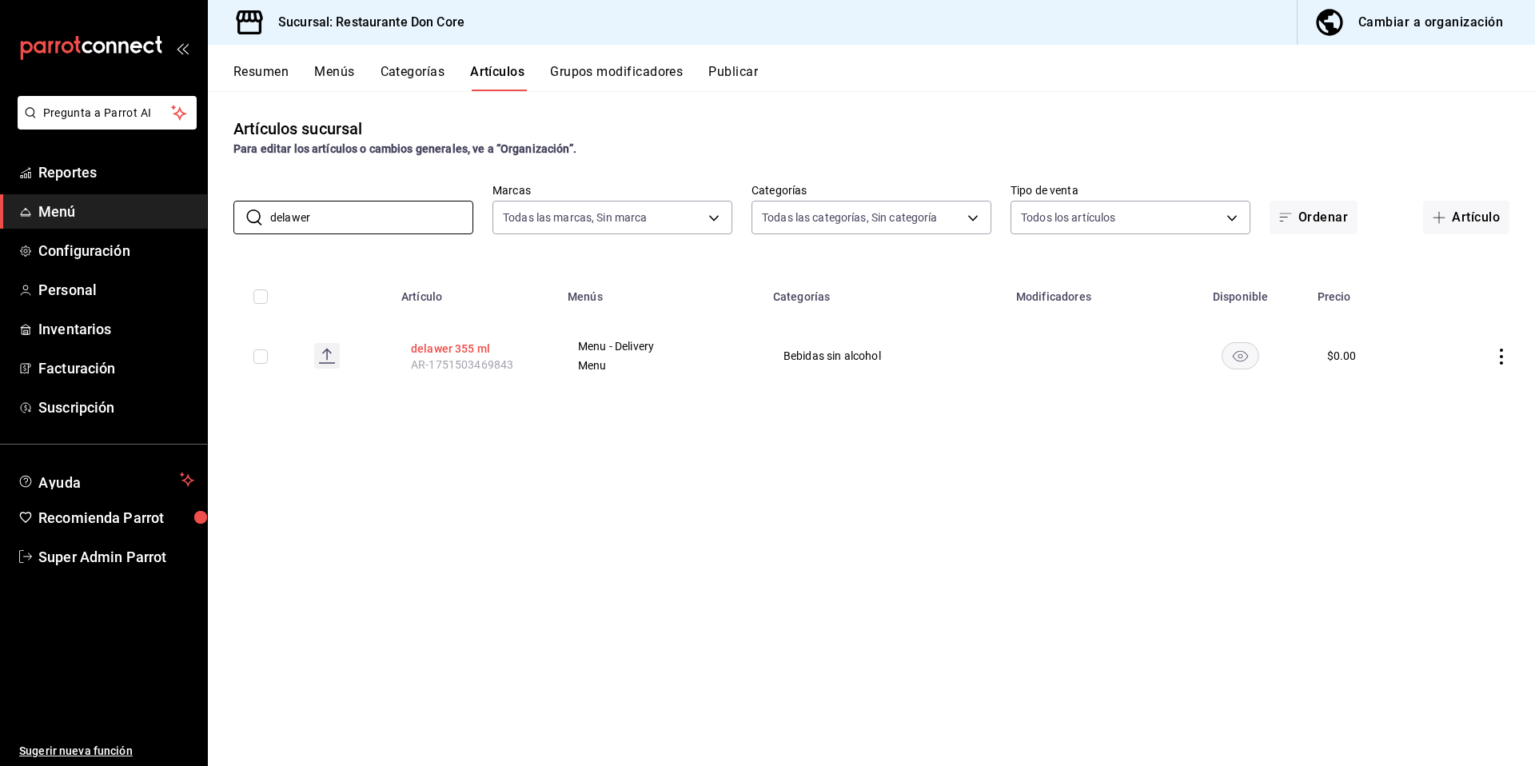
click at [442, 345] on button "delawer 355 ml" at bounding box center [475, 349] width 128 height 16
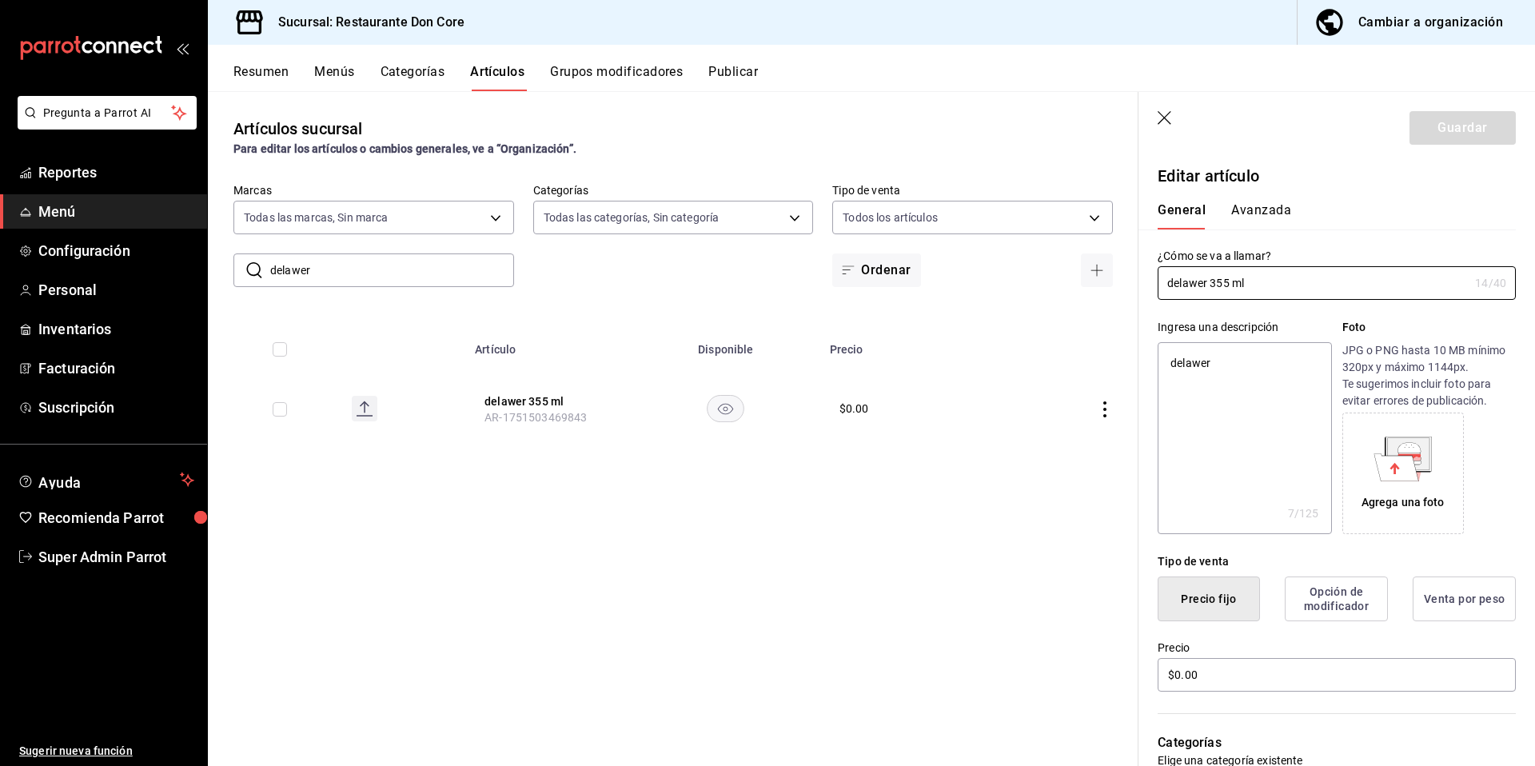
click at [1296, 692] on div "Precio $0.00" at bounding box center [1336, 667] width 358 height 54
click at [1265, 680] on input "$0.00" at bounding box center [1336, 675] width 358 height 34
click at [1474, 131] on button "Guardar" at bounding box center [1462, 128] width 106 height 34
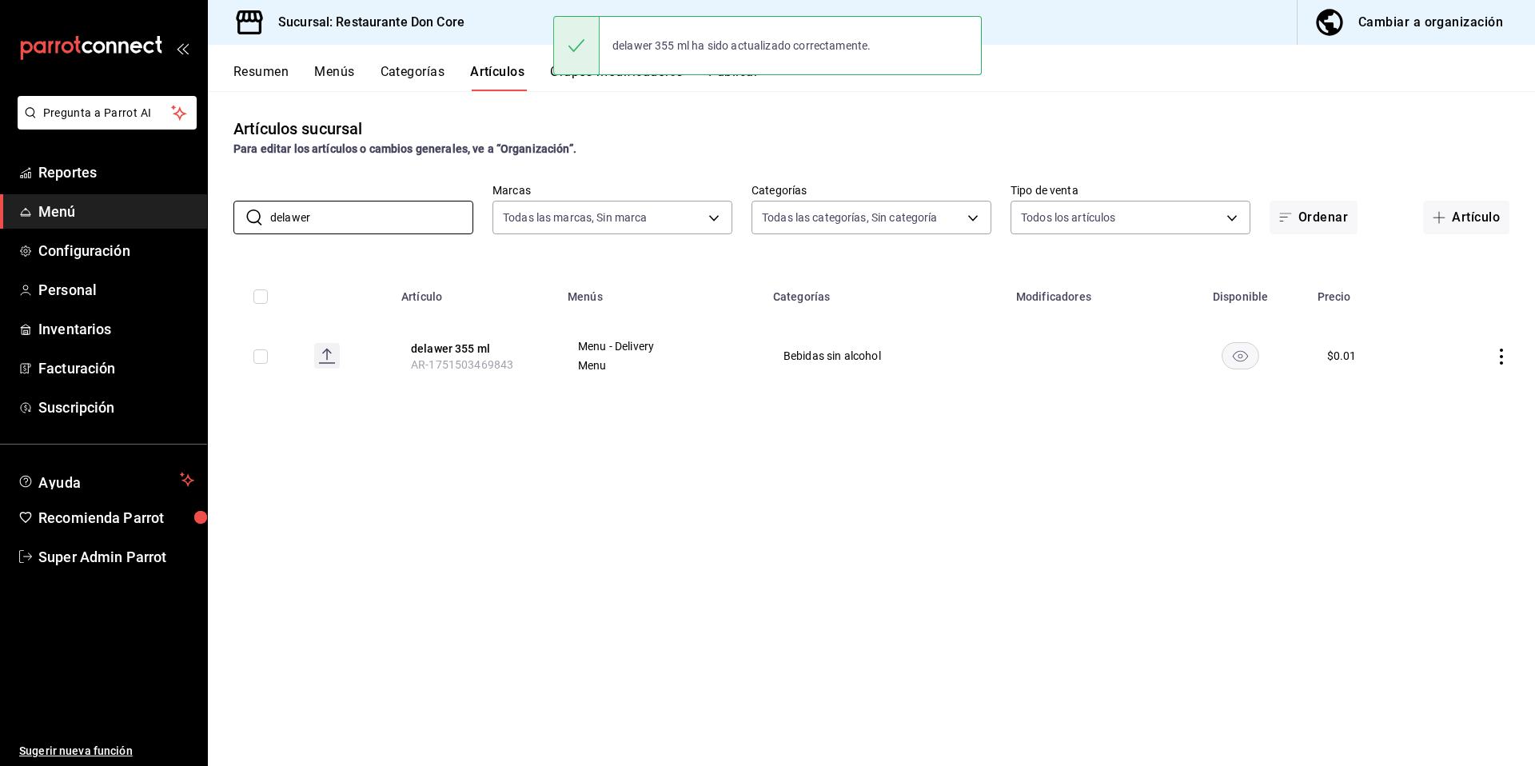
drag, startPoint x: 322, startPoint y: 213, endPoint x: 225, endPoint y: 198, distance: 98.6
click at [243, 208] on div "​ delawer ​" at bounding box center [353, 218] width 240 height 34
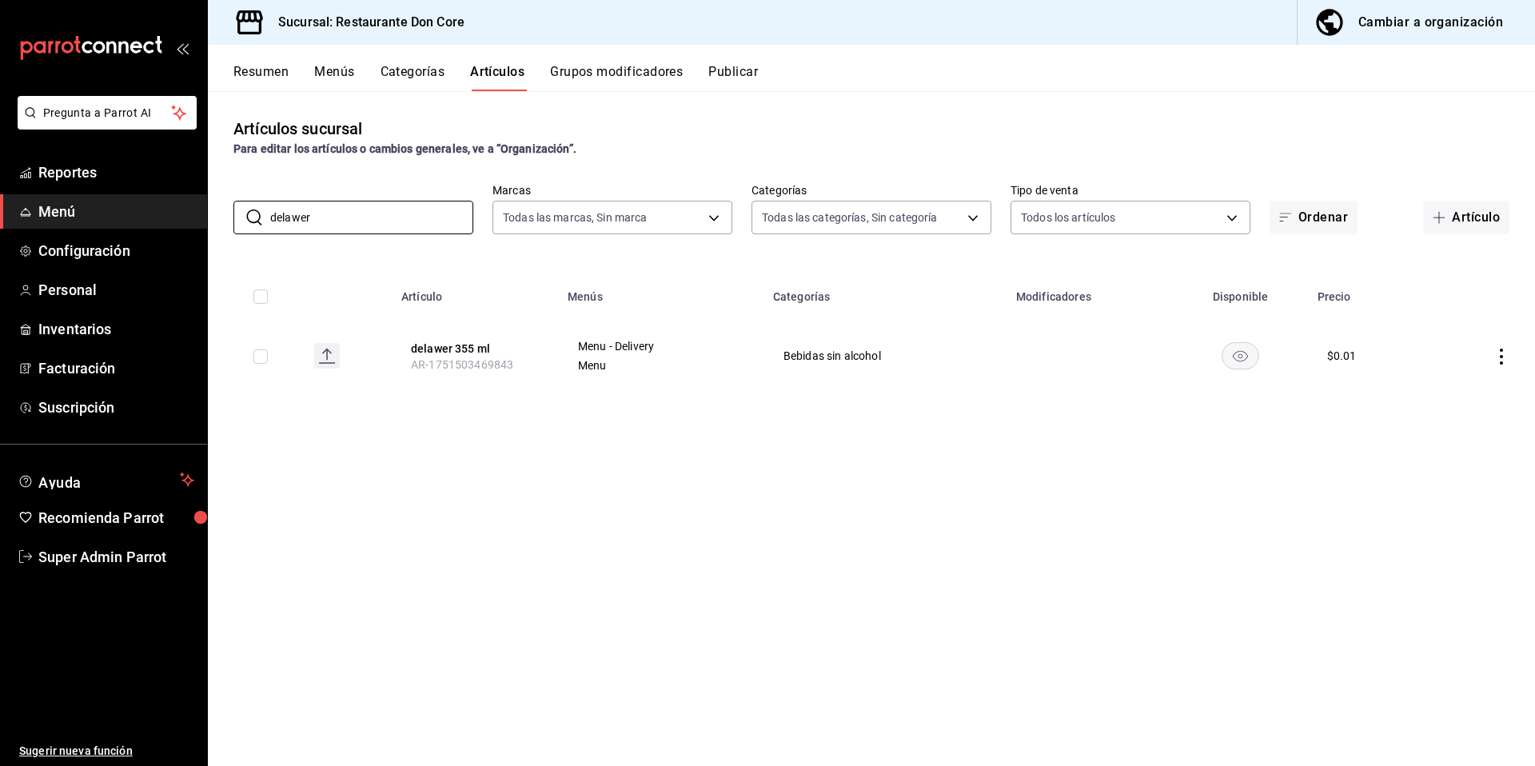
paste input "Agua jamaica"
click at [484, 342] on button "Agua jamaica 500 ml" at bounding box center [475, 349] width 128 height 16
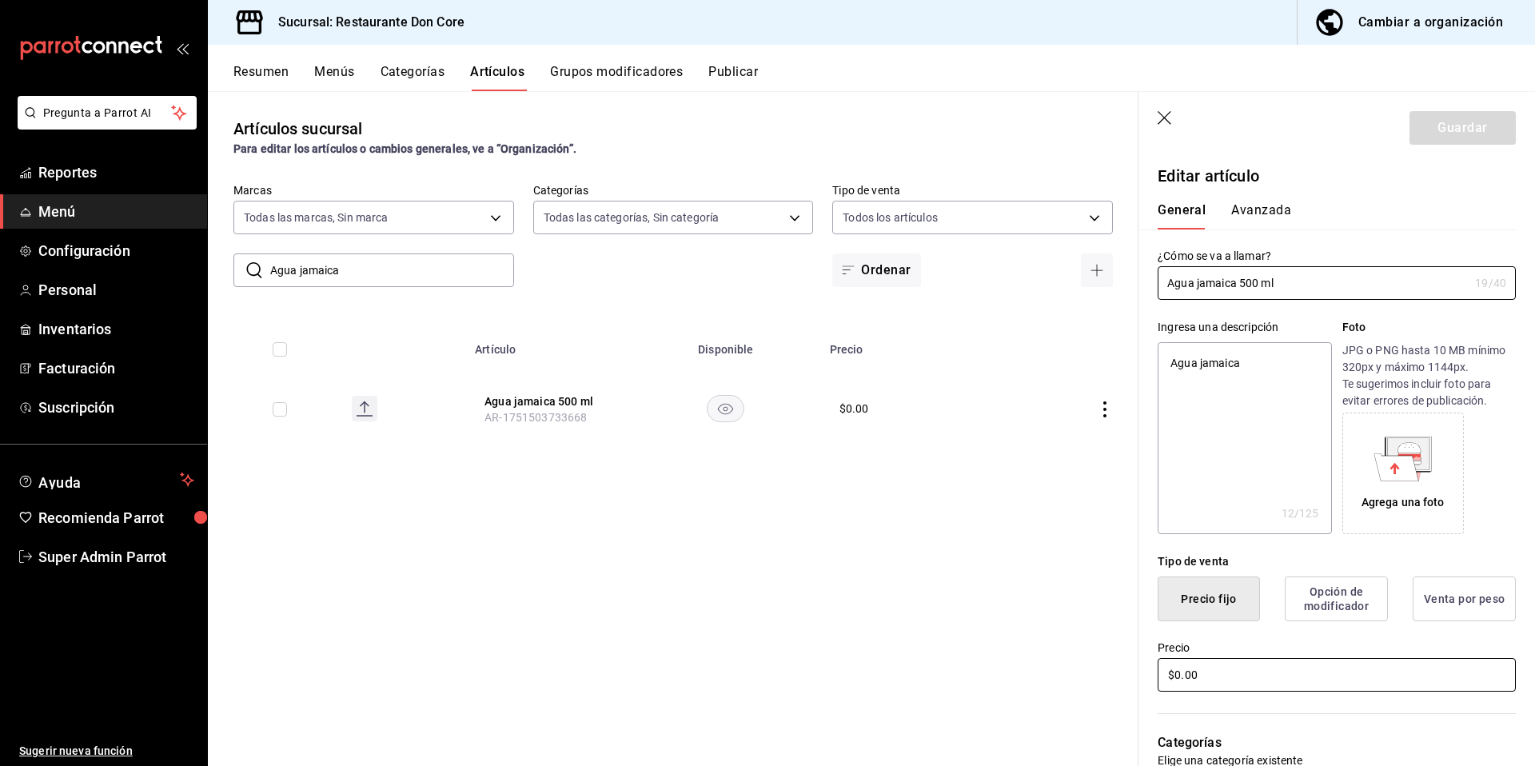
click at [1248, 680] on input "$0.00" at bounding box center [1336, 675] width 358 height 34
click at [1431, 133] on button "Guardar" at bounding box center [1462, 128] width 106 height 34
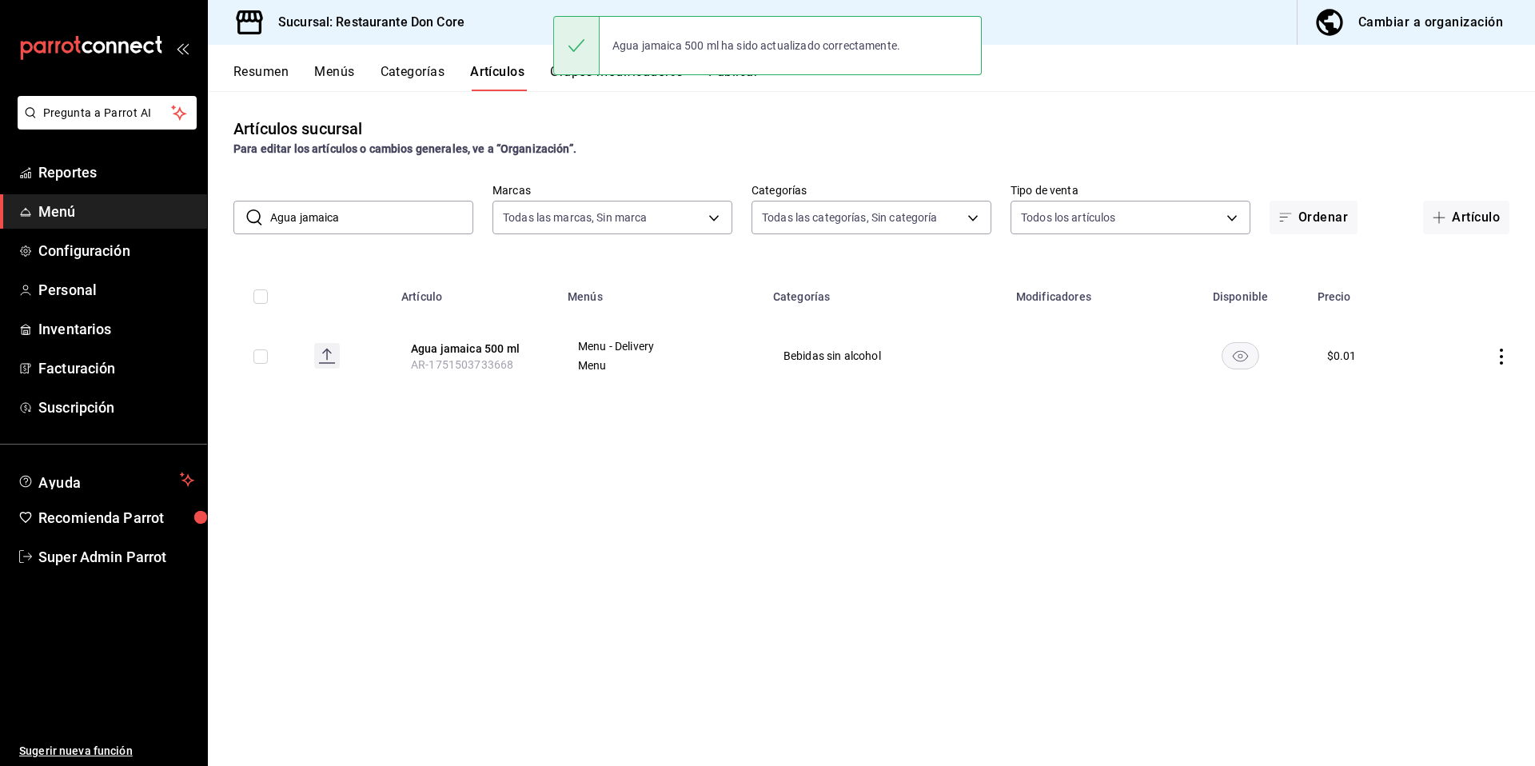
drag, startPoint x: 383, startPoint y: 219, endPoint x: 263, endPoint y: 207, distance: 120.5
click at [263, 207] on div "​ Agua jamaica ​" at bounding box center [353, 218] width 240 height 34
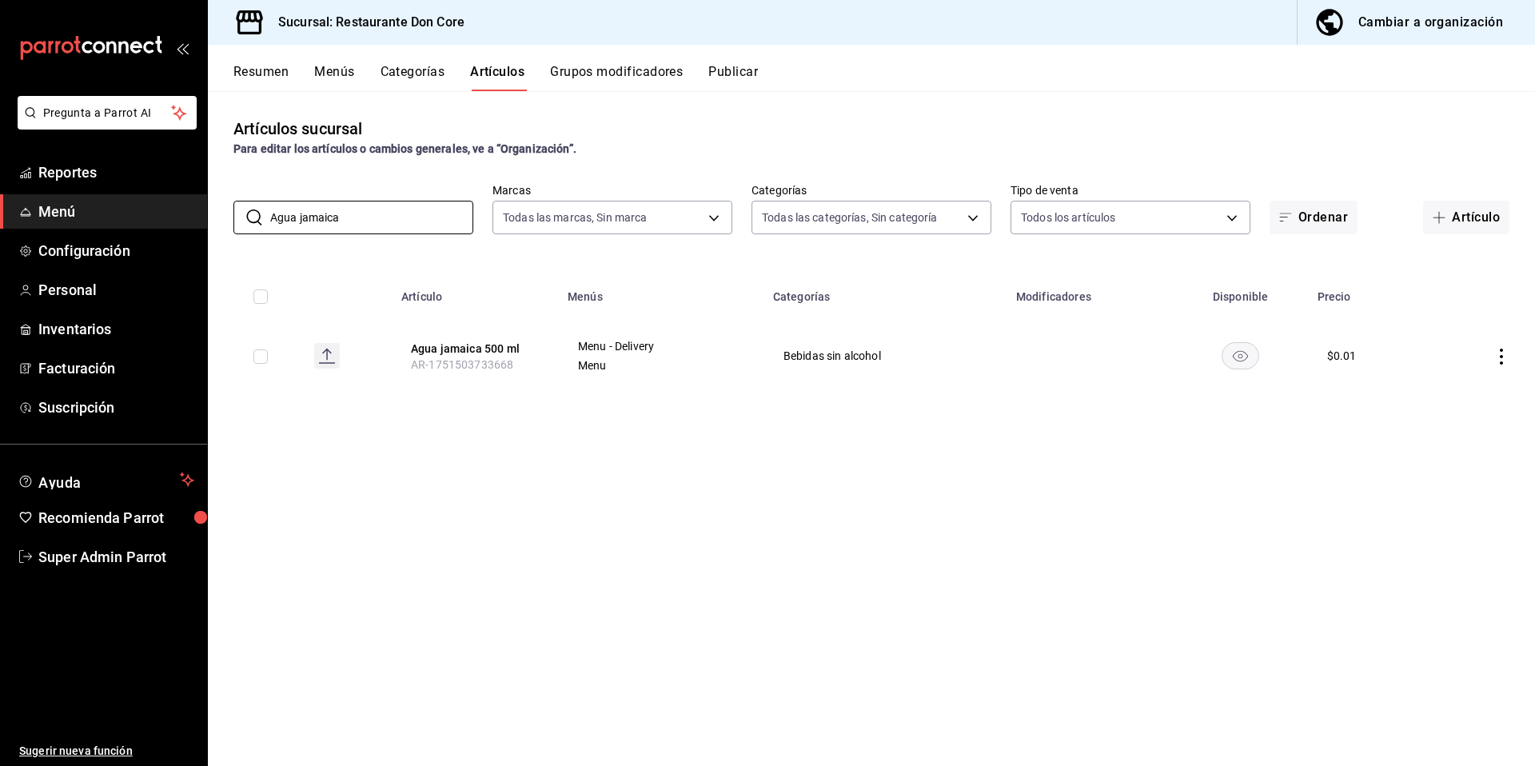
paste input "Agua horchat"
click at [472, 349] on button "Agua horchata 500 ml" at bounding box center [475, 349] width 128 height 16
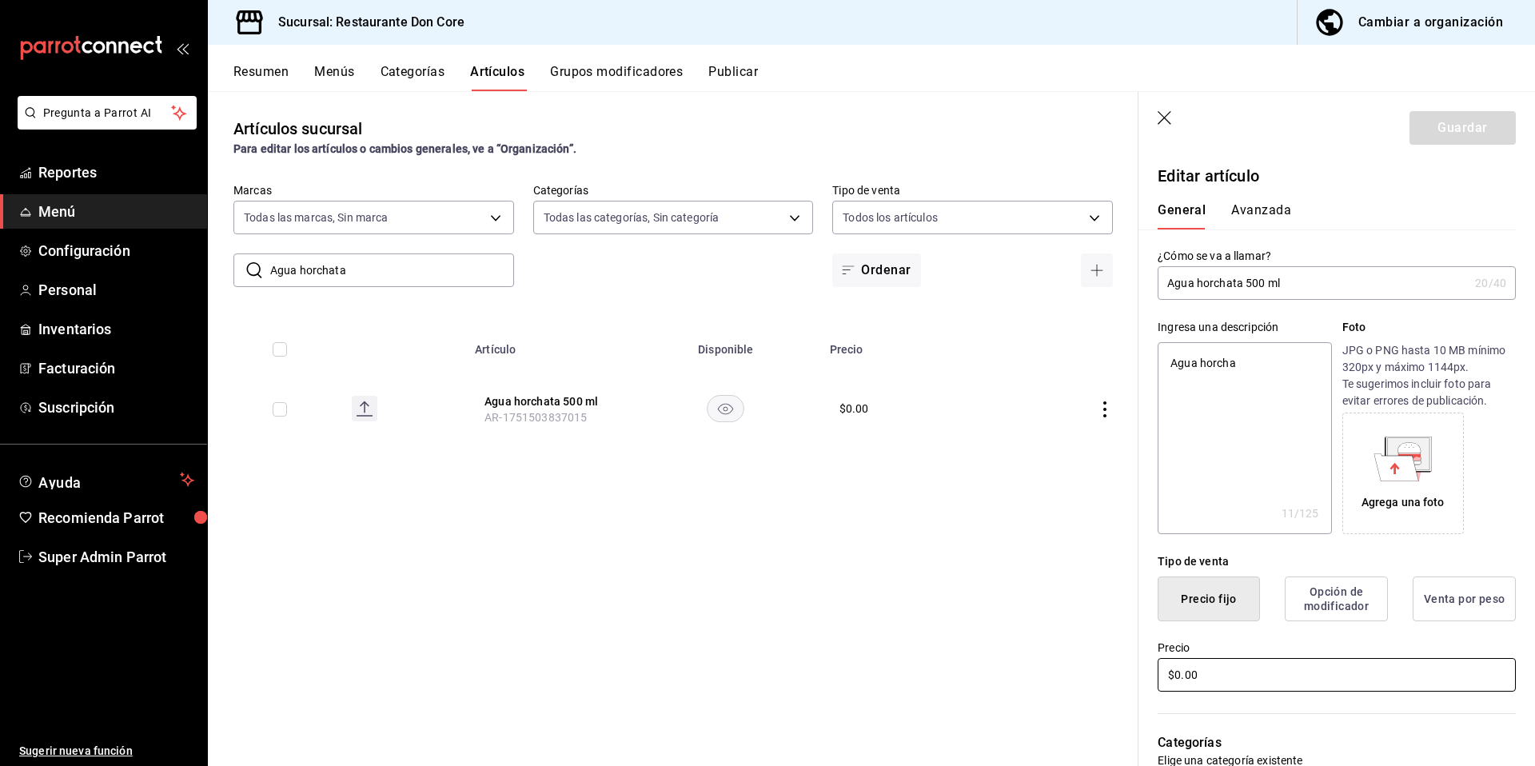
click at [1237, 671] on input "$0.00" at bounding box center [1336, 675] width 358 height 34
click at [1476, 129] on button "Guardar" at bounding box center [1462, 128] width 106 height 34
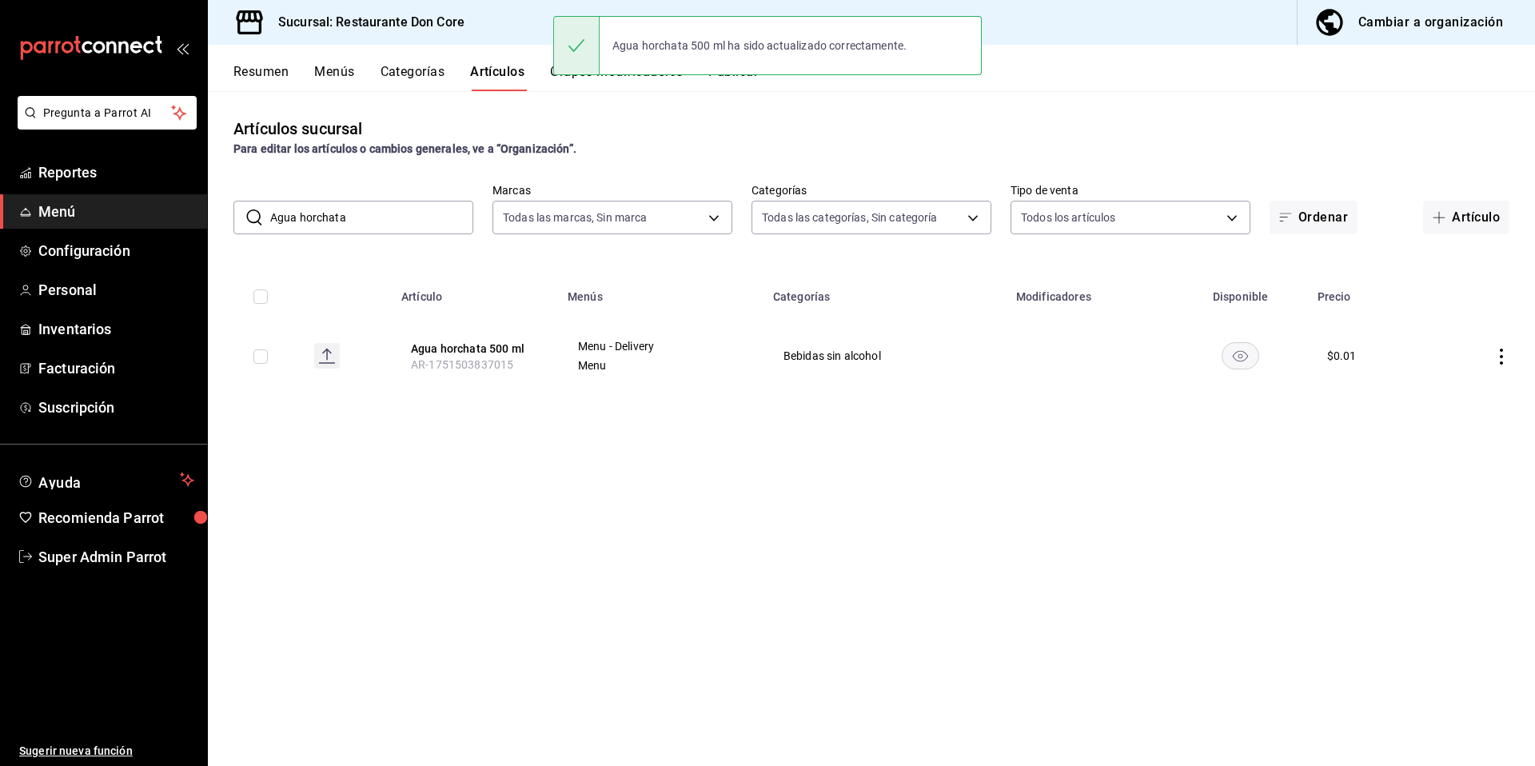
drag, startPoint x: 376, startPoint y: 226, endPoint x: 265, endPoint y: 220, distance: 111.3
click at [265, 220] on div "​ Agua horchata ​" at bounding box center [353, 218] width 240 height 34
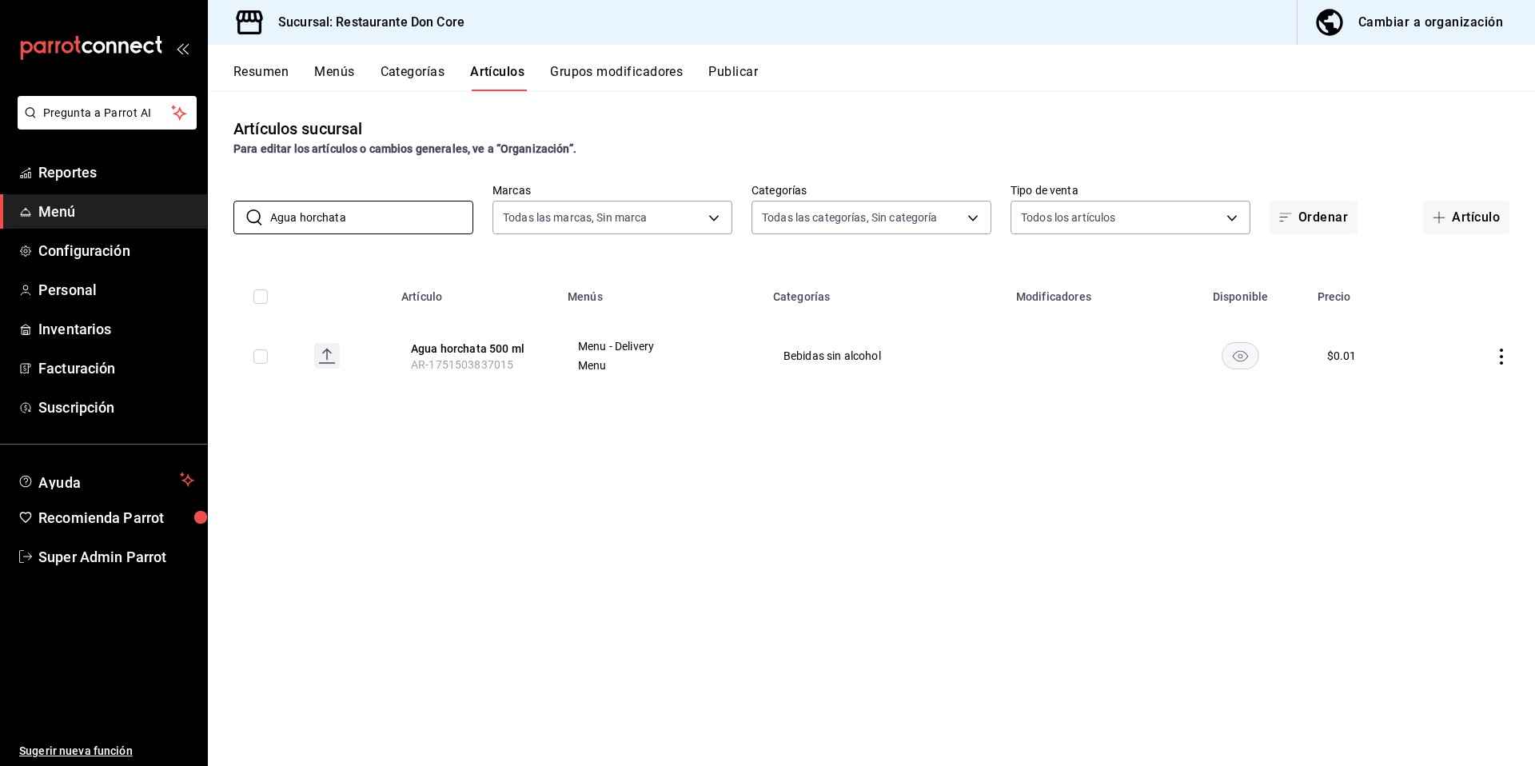
paste input "Agua horch"
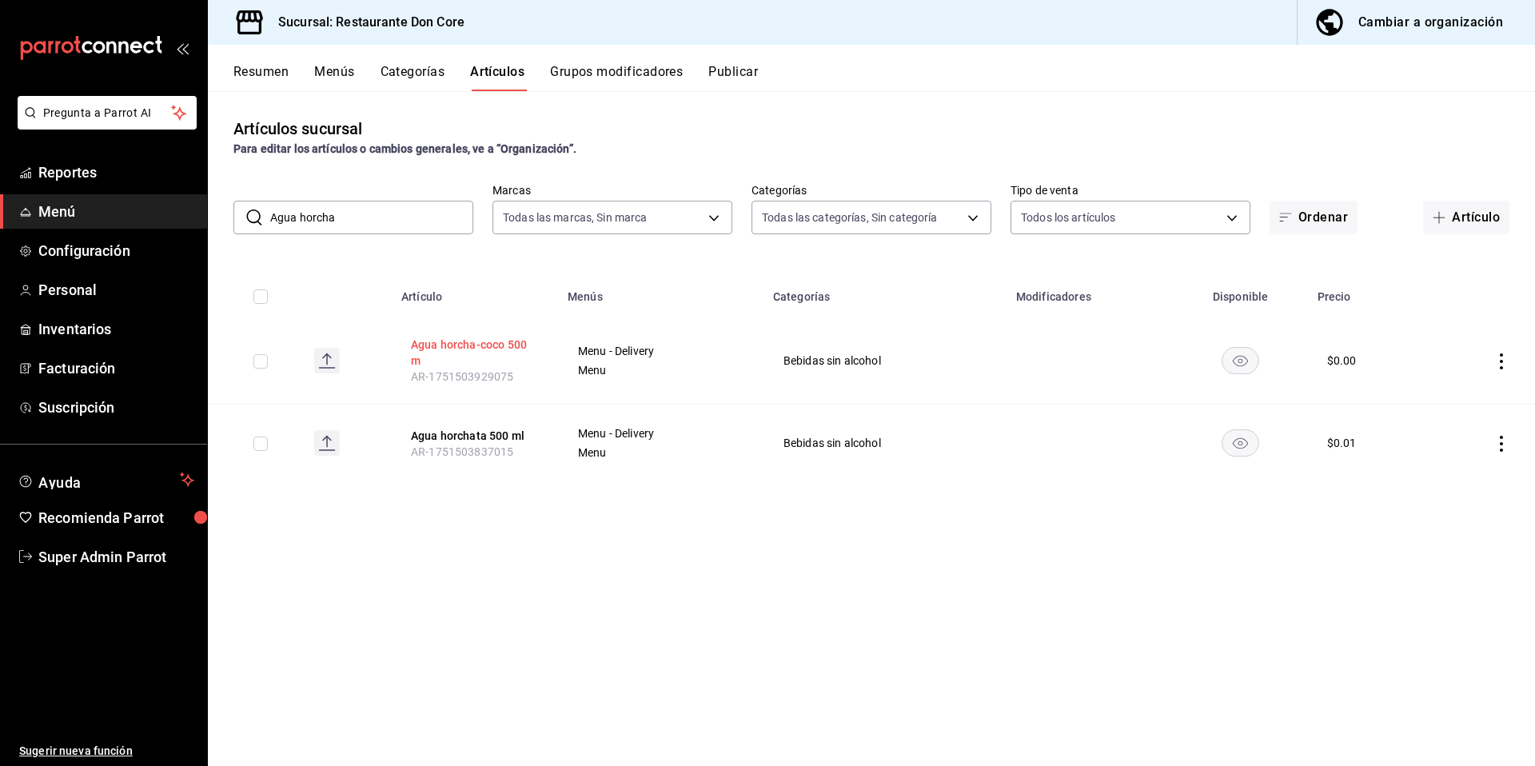
click at [483, 345] on button "Agua horcha-coco 500 m" at bounding box center [475, 353] width 128 height 32
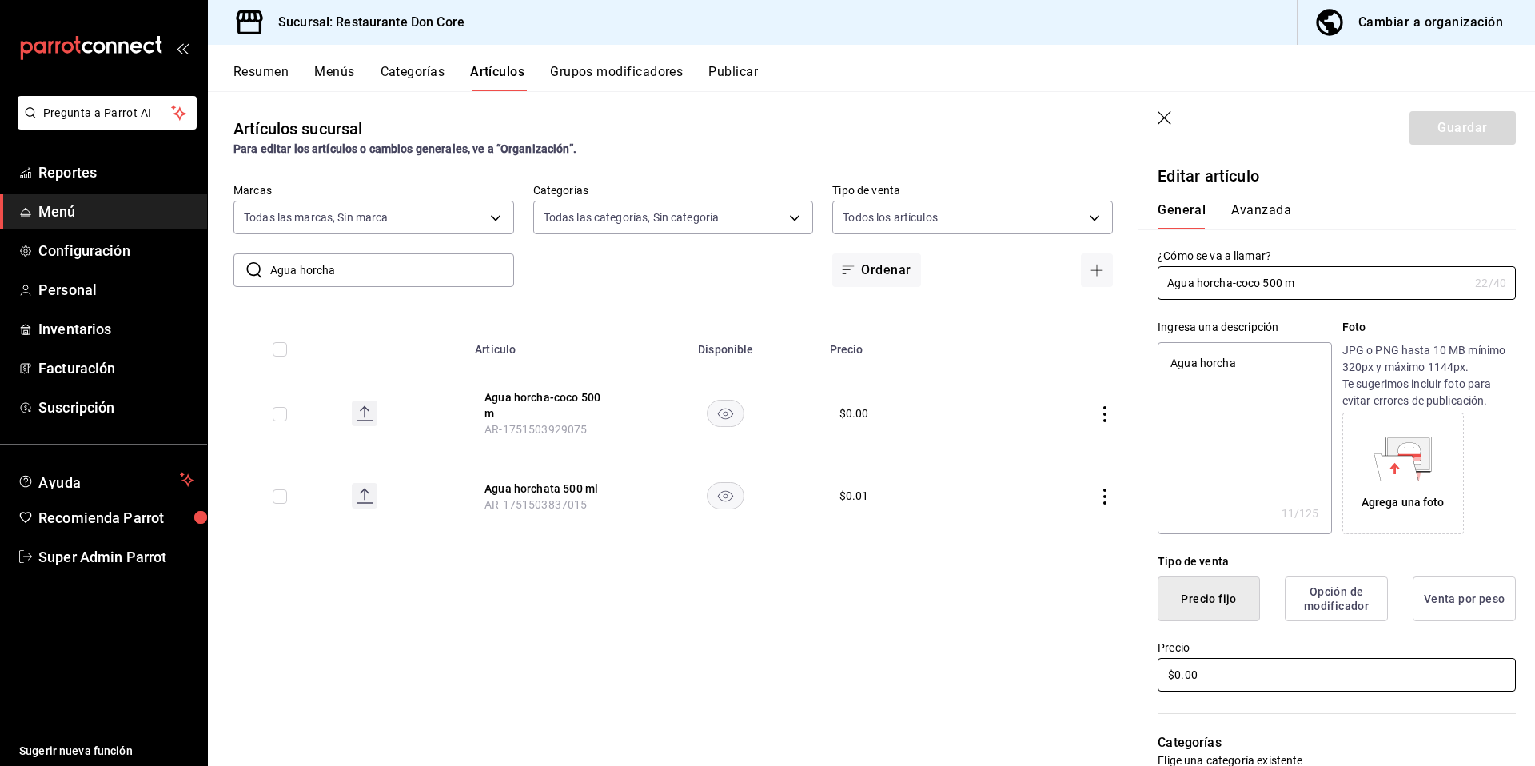
click at [1258, 680] on input "$0.00" at bounding box center [1336, 675] width 358 height 34
click at [1430, 129] on button "Guardar" at bounding box center [1462, 128] width 106 height 34
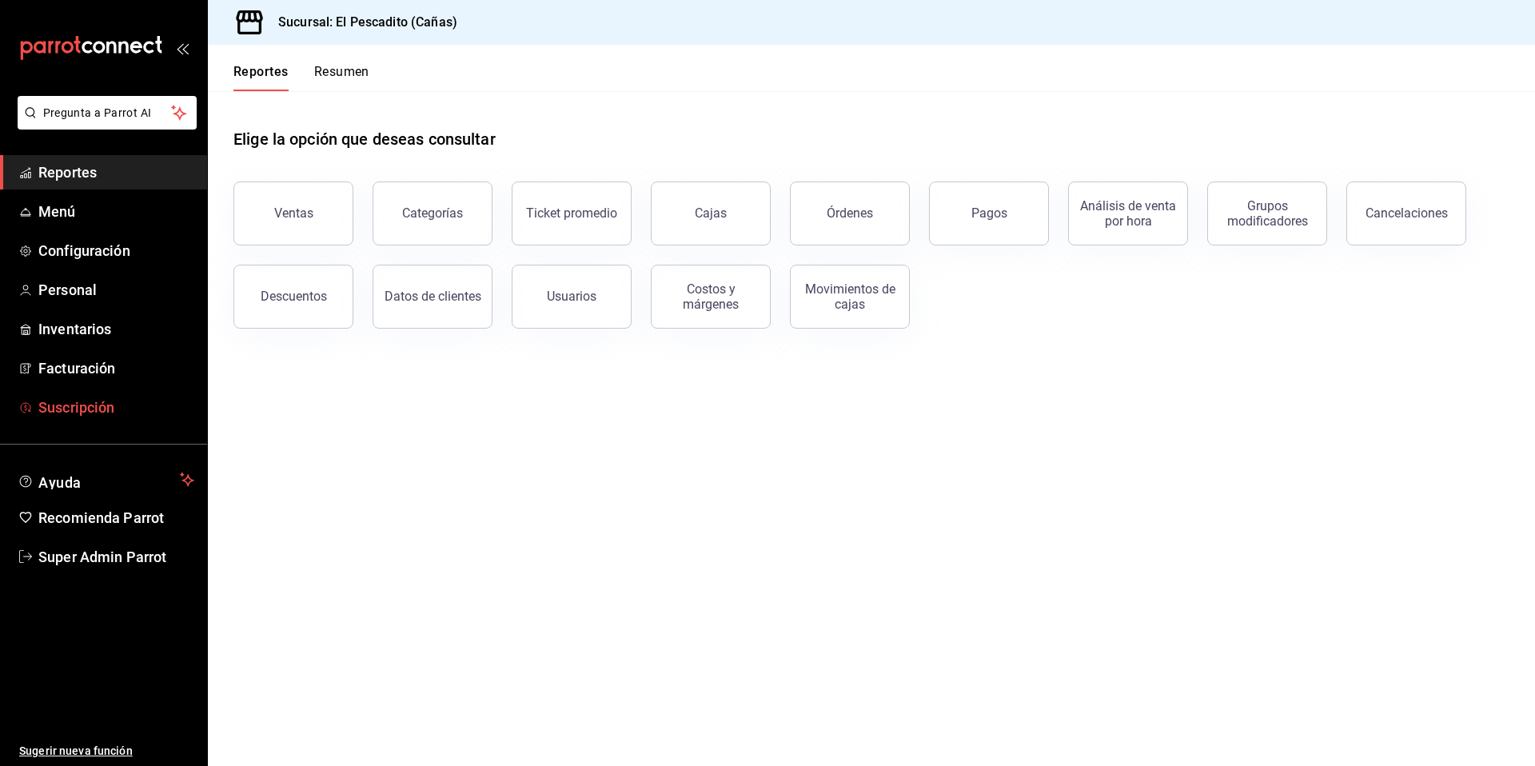
click at [74, 408] on span "Suscripción" at bounding box center [116, 407] width 156 height 22
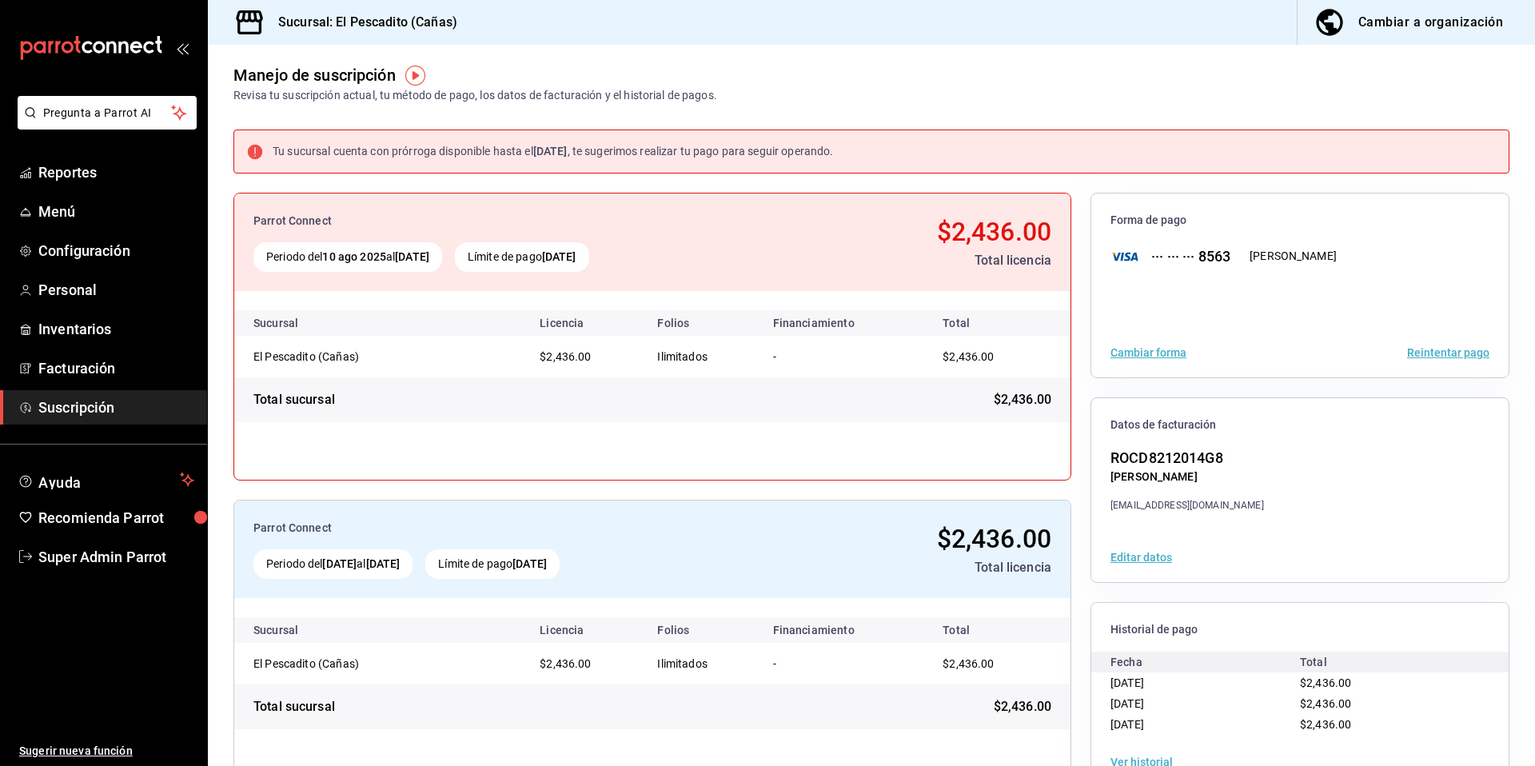
scroll to position [10, 0]
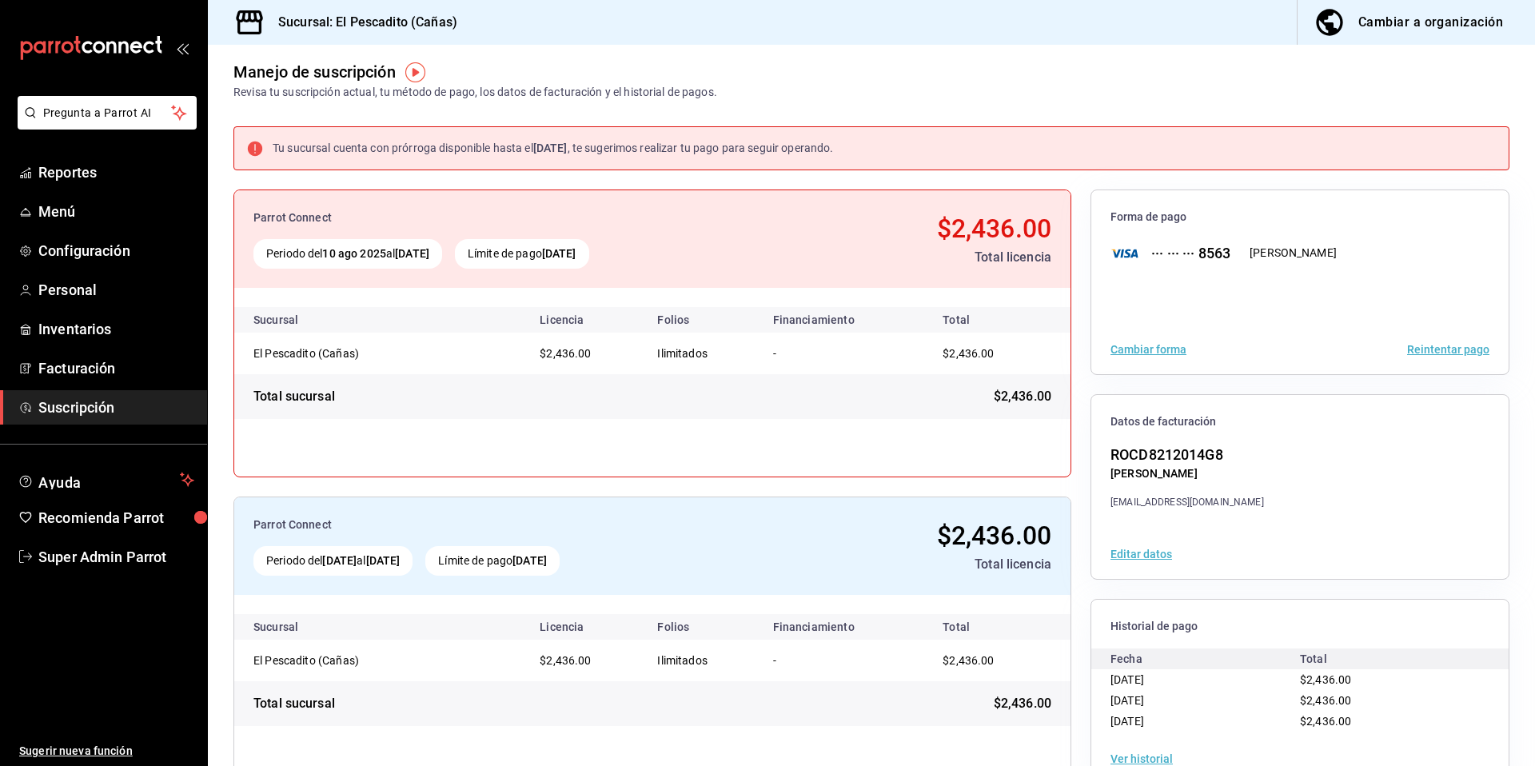
click at [1440, 353] on button "Reintentar pago" at bounding box center [1448, 349] width 82 height 11
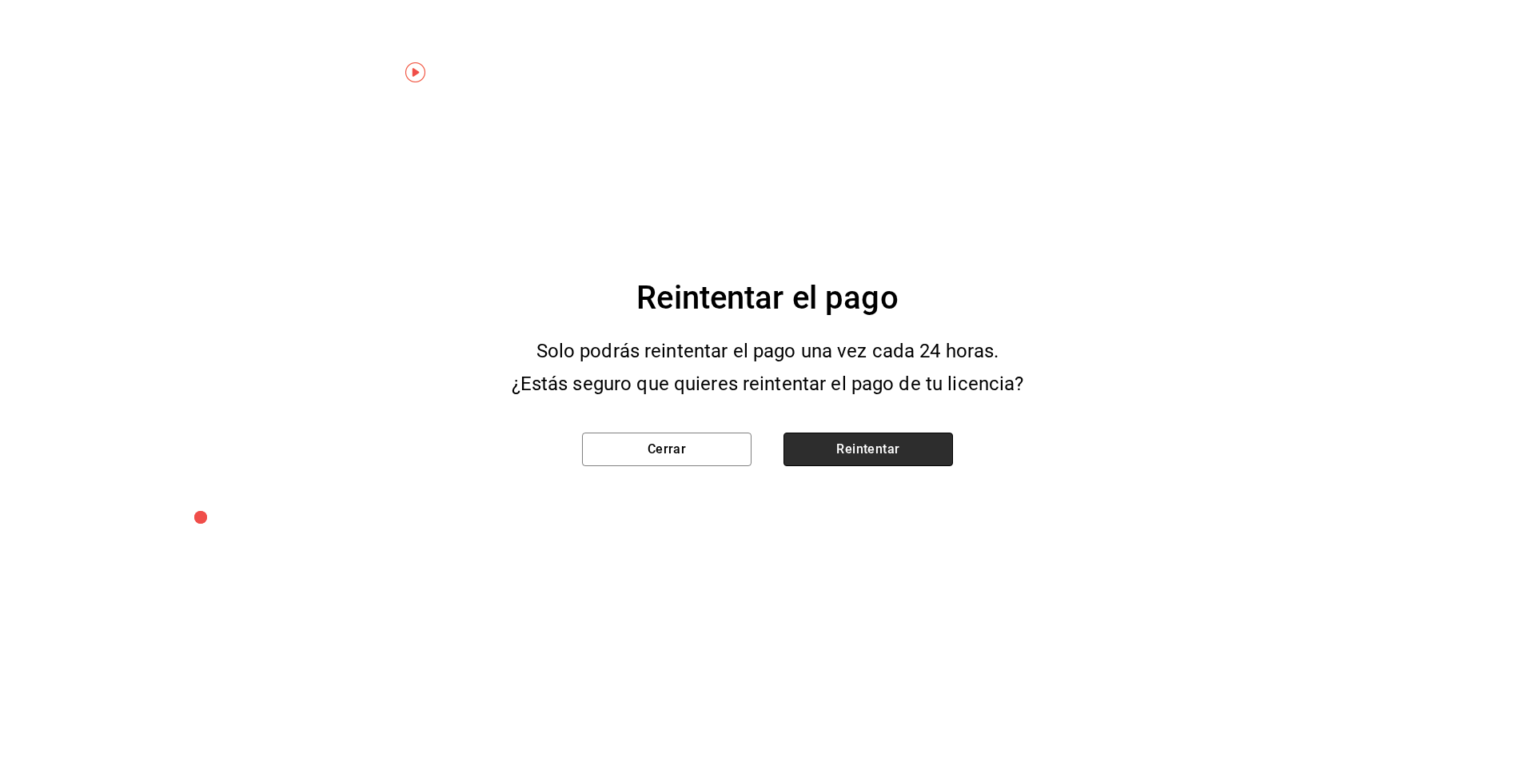
click at [894, 440] on button "Reintentar" at bounding box center [867, 449] width 169 height 34
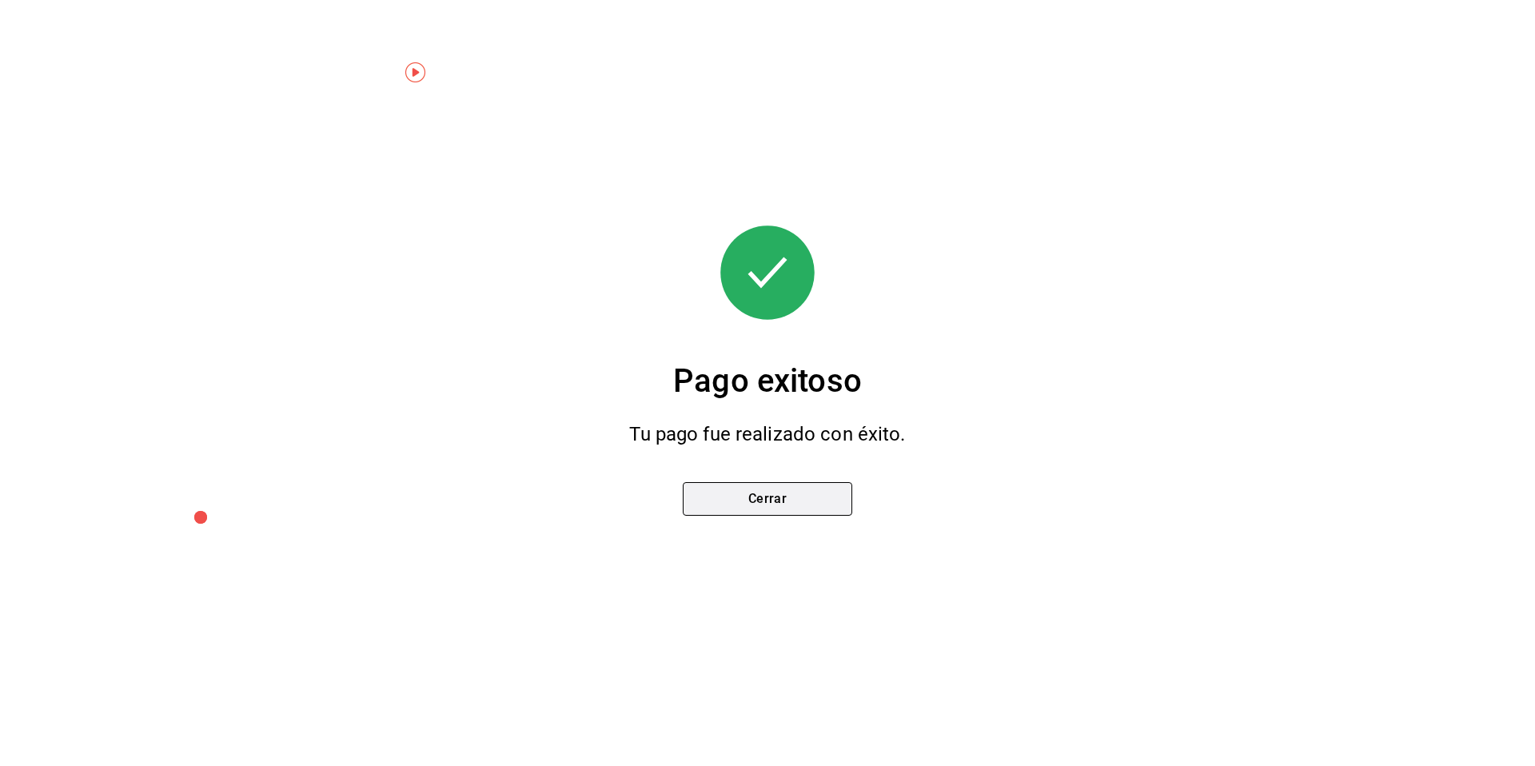
click at [816, 510] on button "Cerrar" at bounding box center [767, 499] width 169 height 34
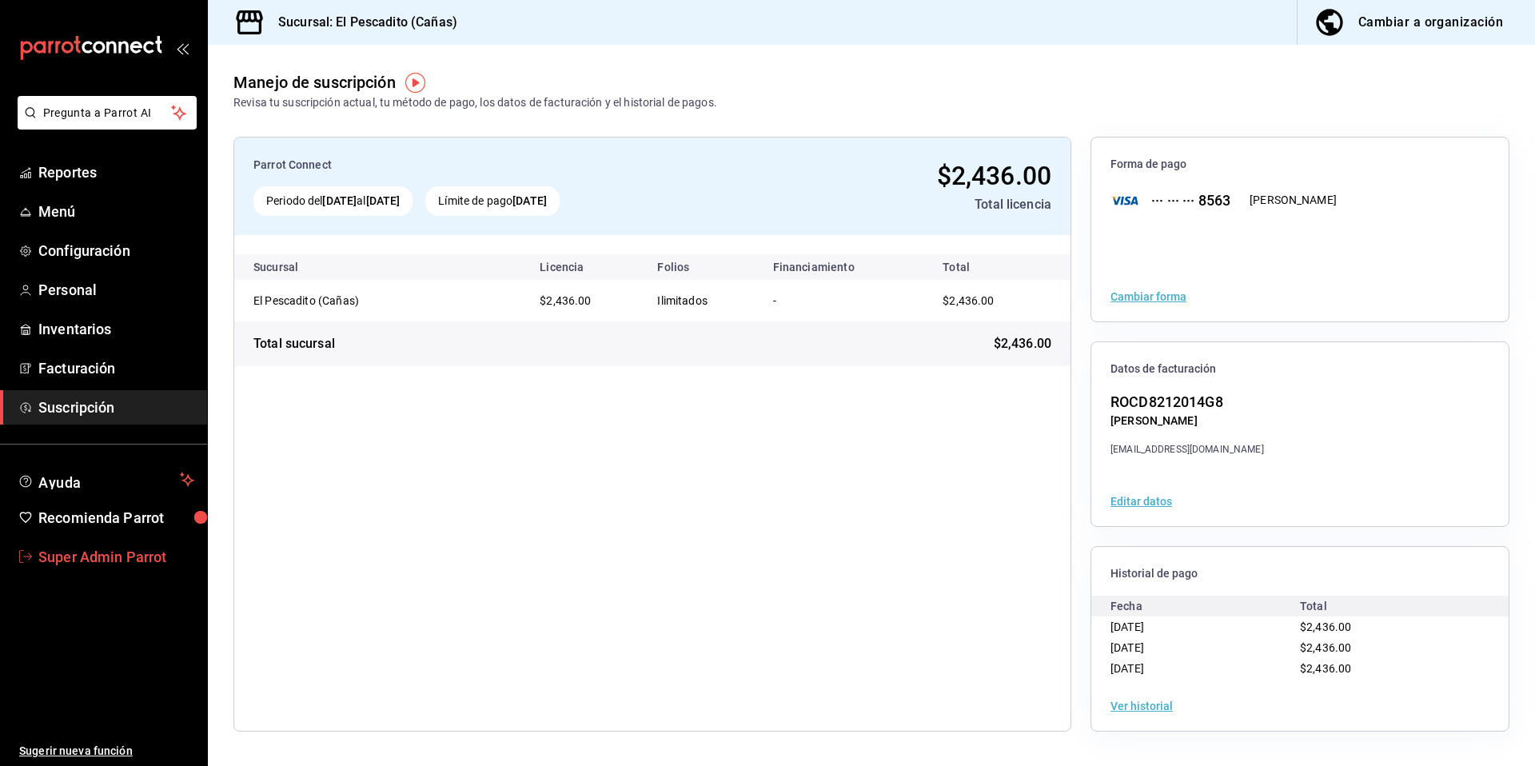
click at [161, 563] on span "Super Admin Parrot" at bounding box center [116, 557] width 156 height 22
